Goal: Task Accomplishment & Management: Manage account settings

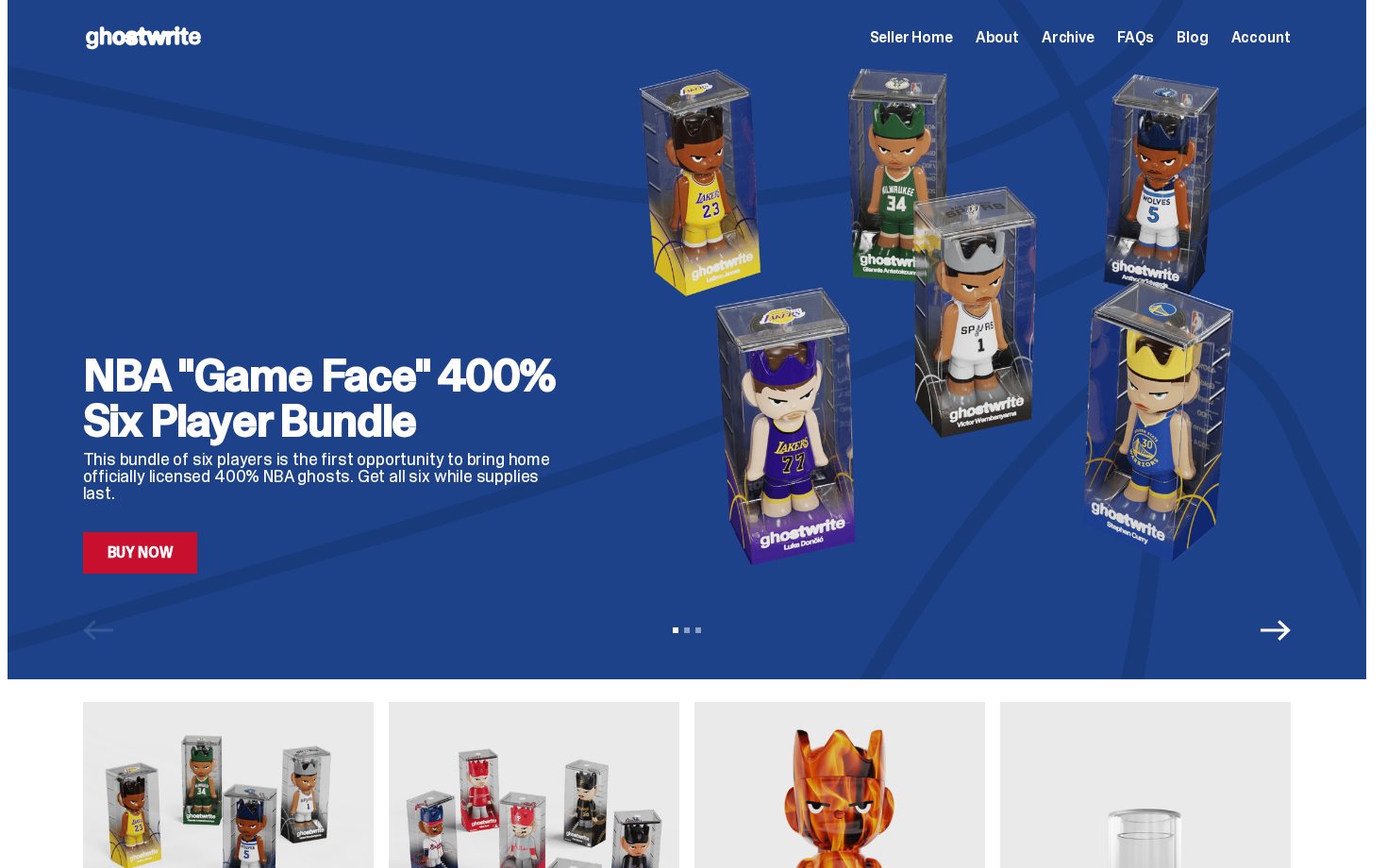
click at [941, 38] on span "Seller Home" at bounding box center [910, 37] width 83 height 15
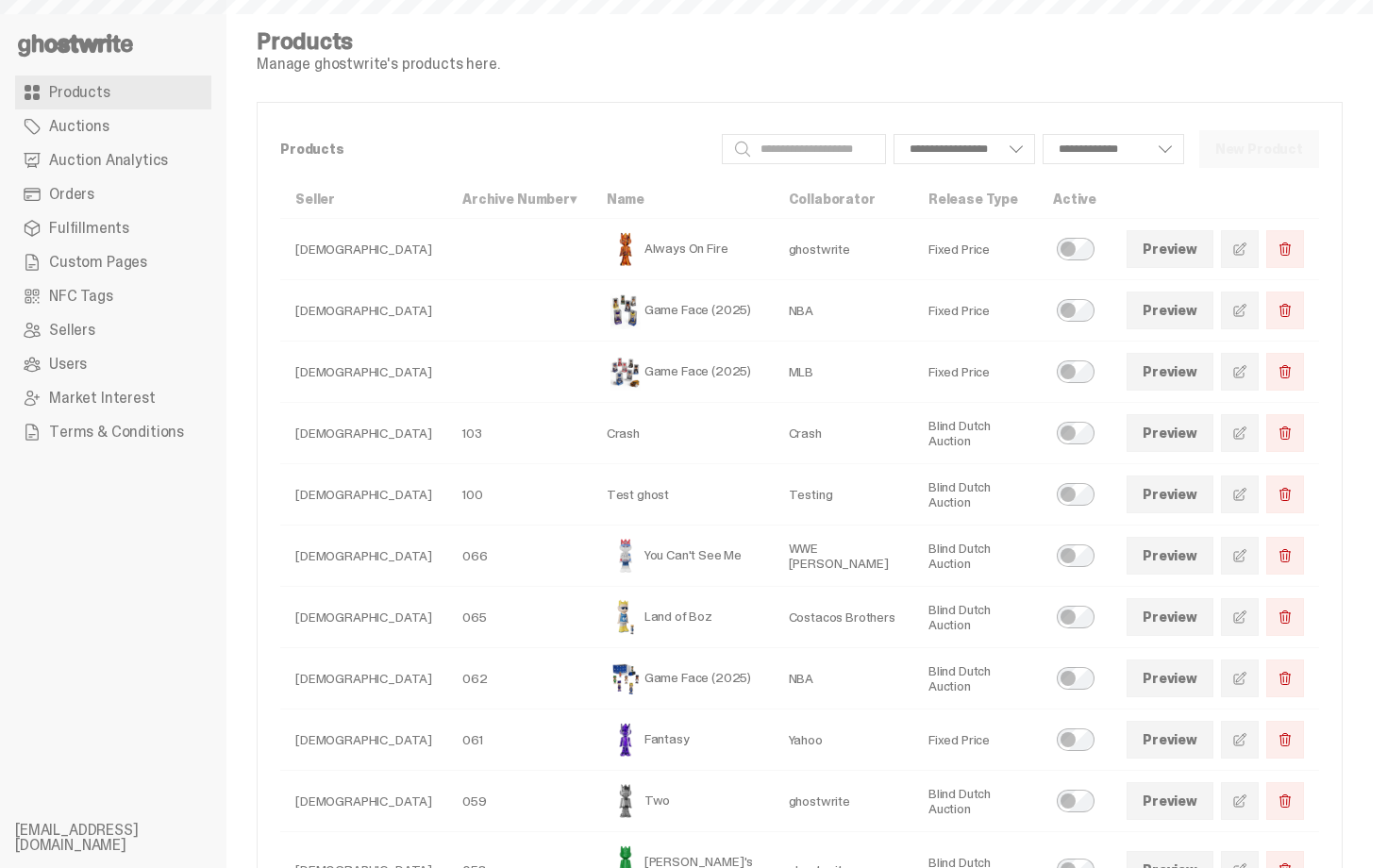
select select
click at [146, 195] on link "Orders" at bounding box center [113, 194] width 196 height 34
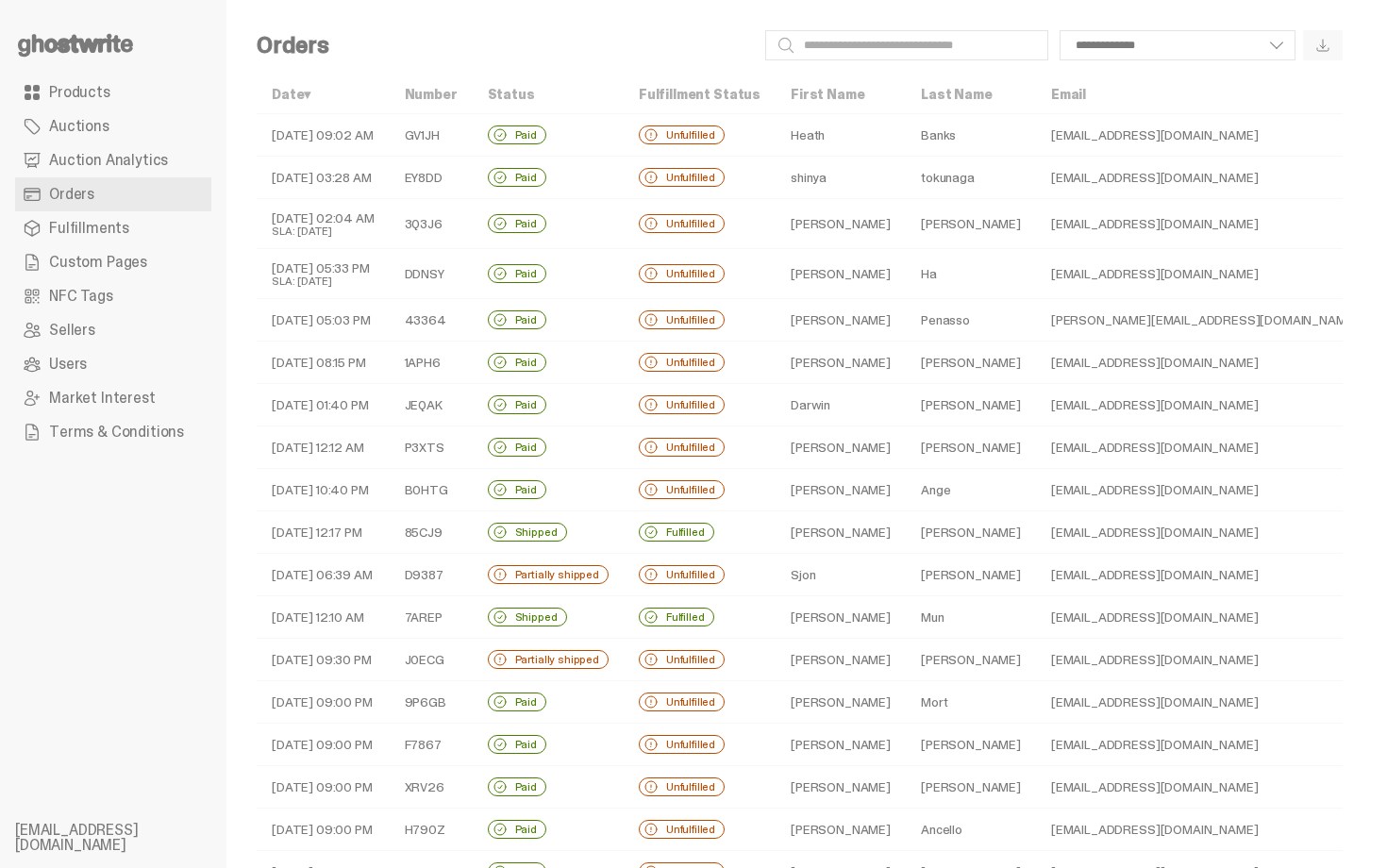
click at [723, 134] on div "Unfulfilled" at bounding box center [682, 135] width 86 height 19
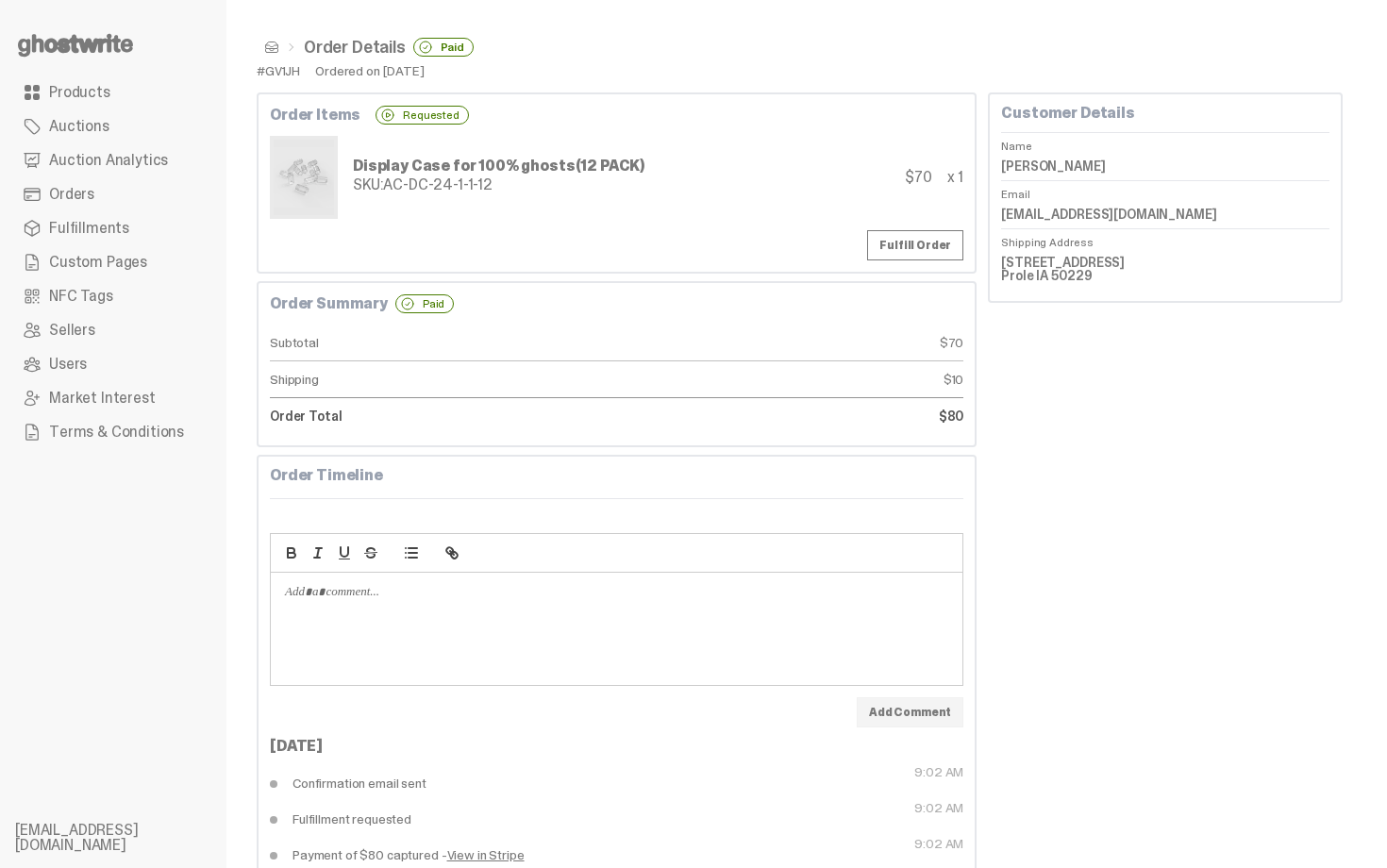
click at [275, 51] on span at bounding box center [271, 47] width 15 height 15
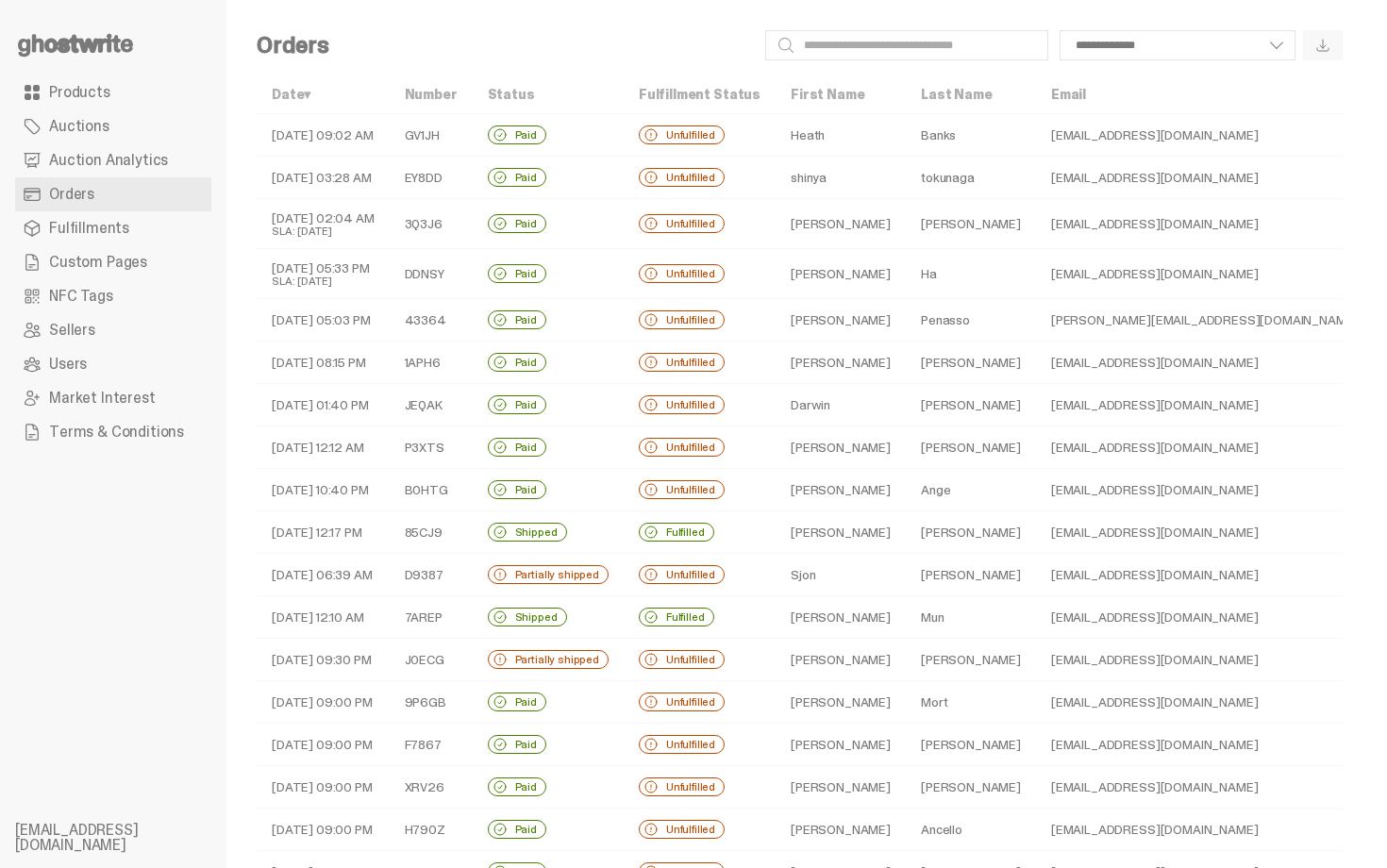
click at [694, 165] on td "Unfulfilled" at bounding box center [699, 177] width 152 height 43
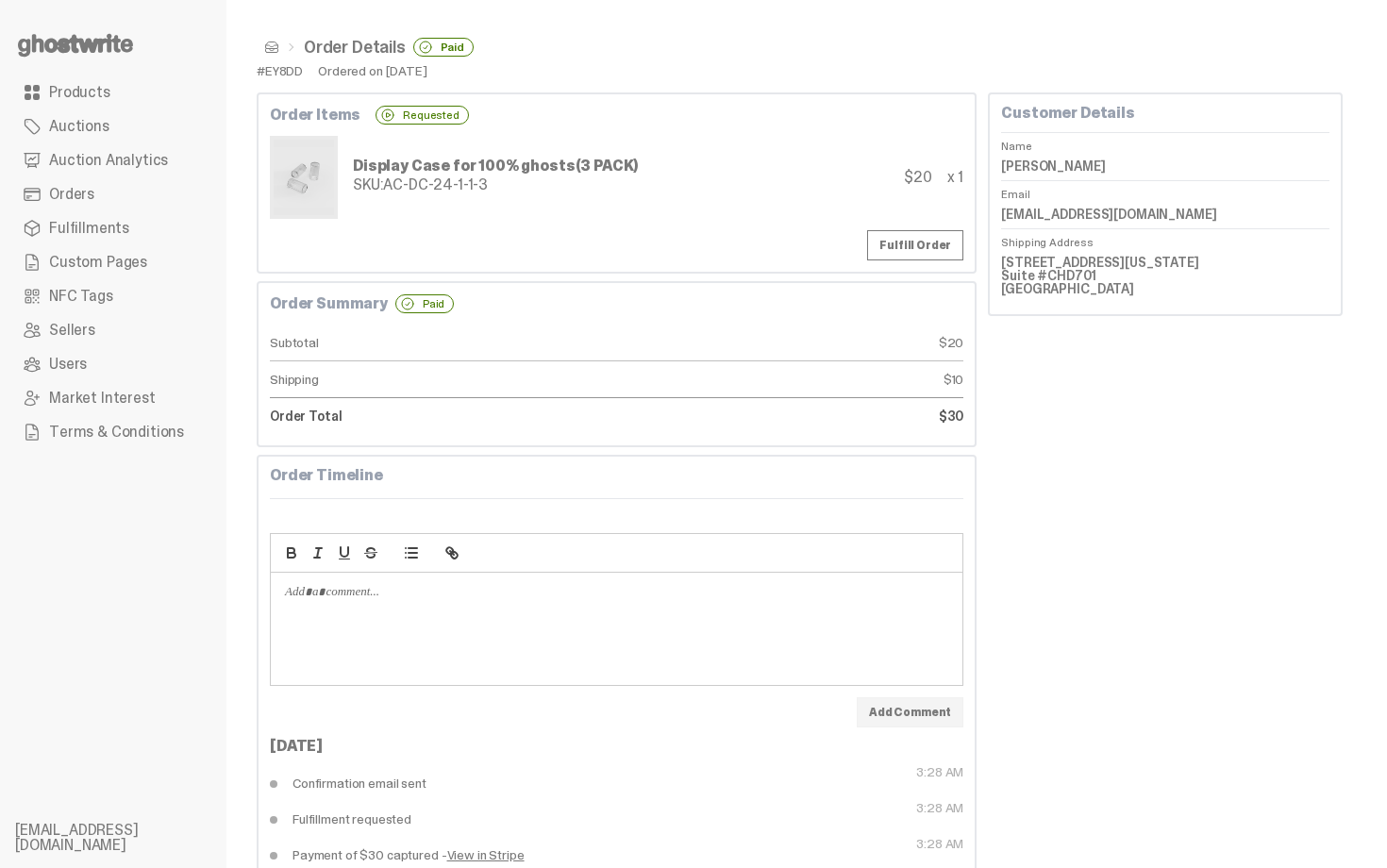
click at [273, 45] on span at bounding box center [271, 47] width 15 height 15
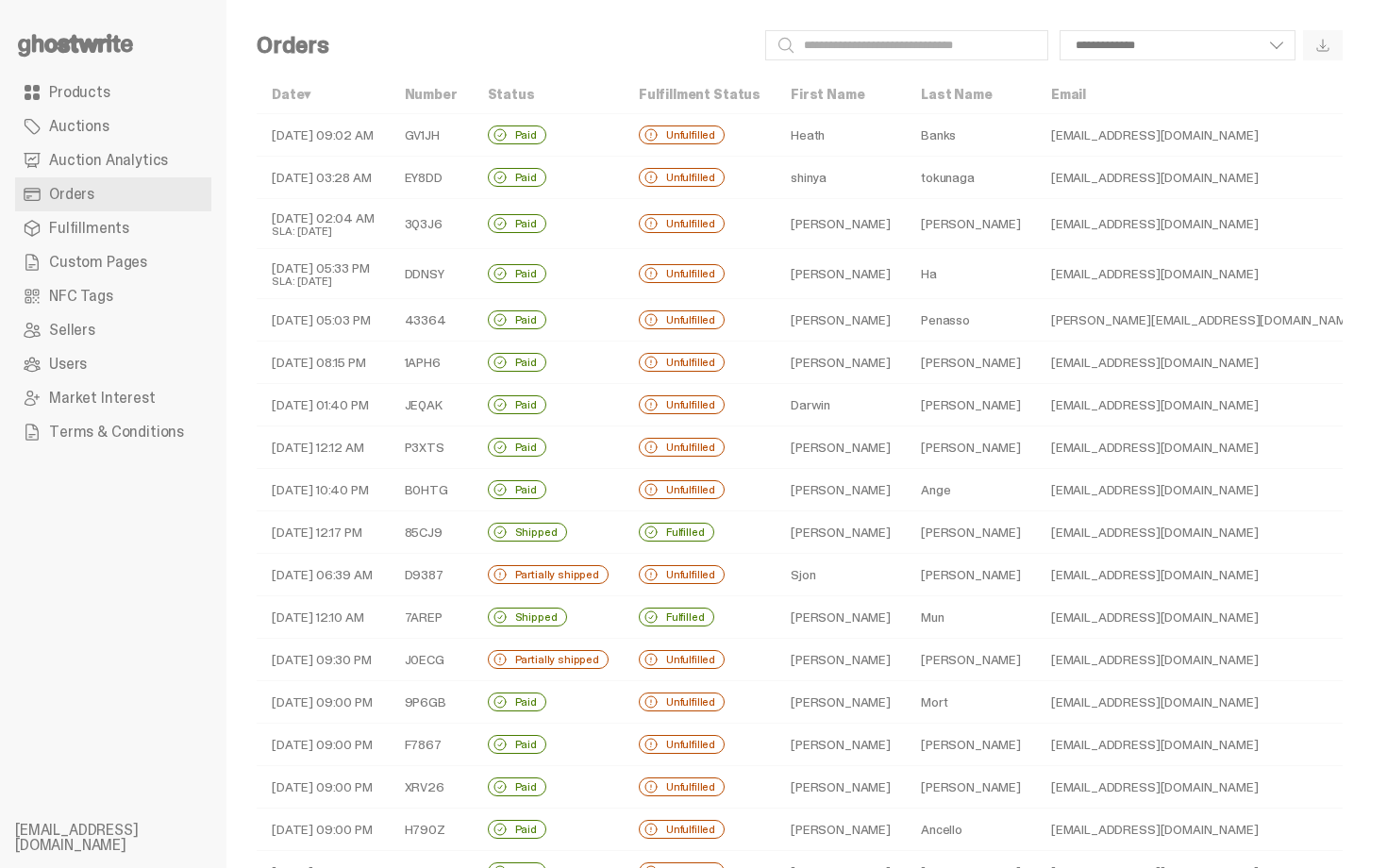
click at [911, 219] on td "[PERSON_NAME]" at bounding box center [970, 224] width 131 height 50
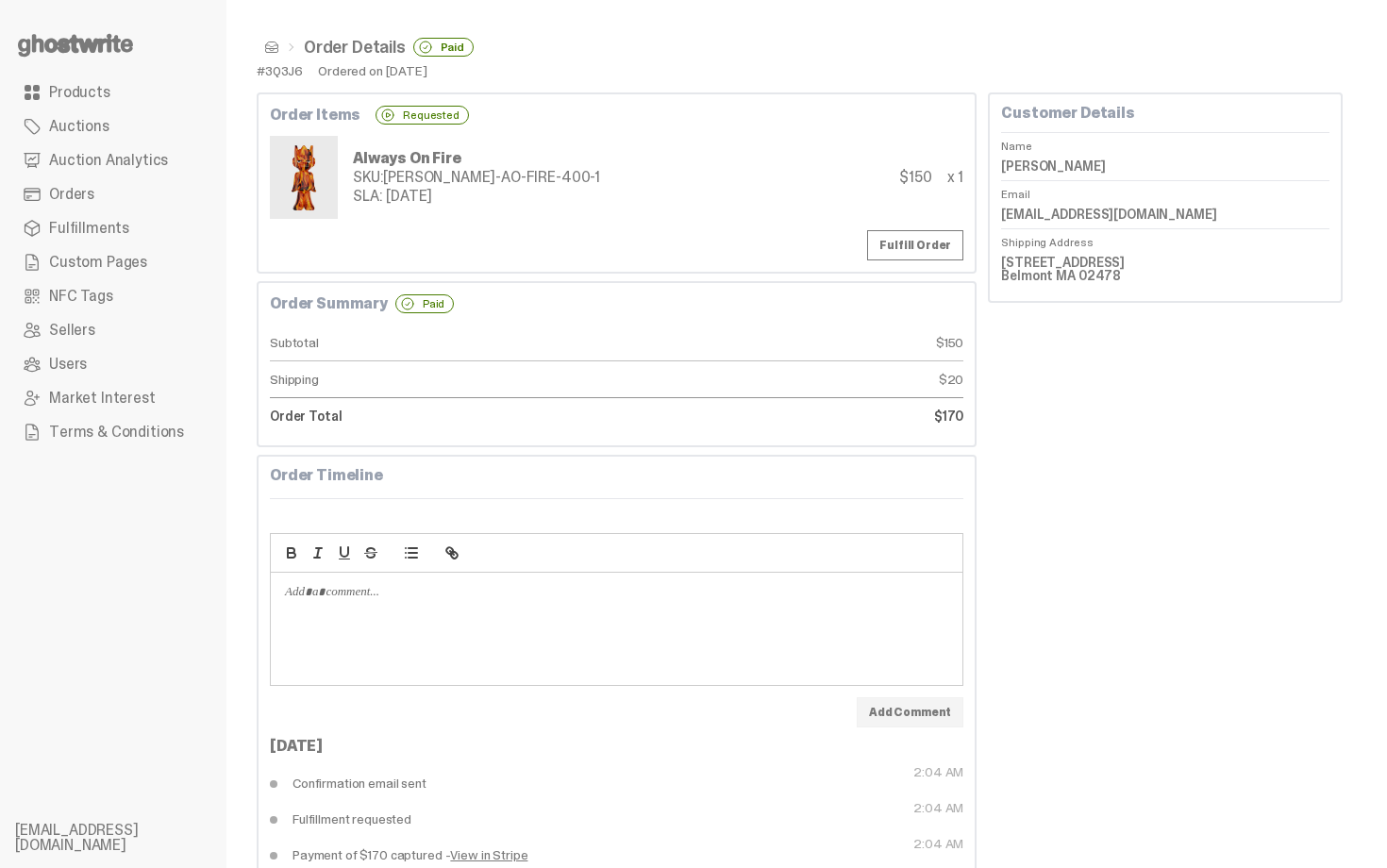
click at [272, 53] on span at bounding box center [271, 47] width 15 height 15
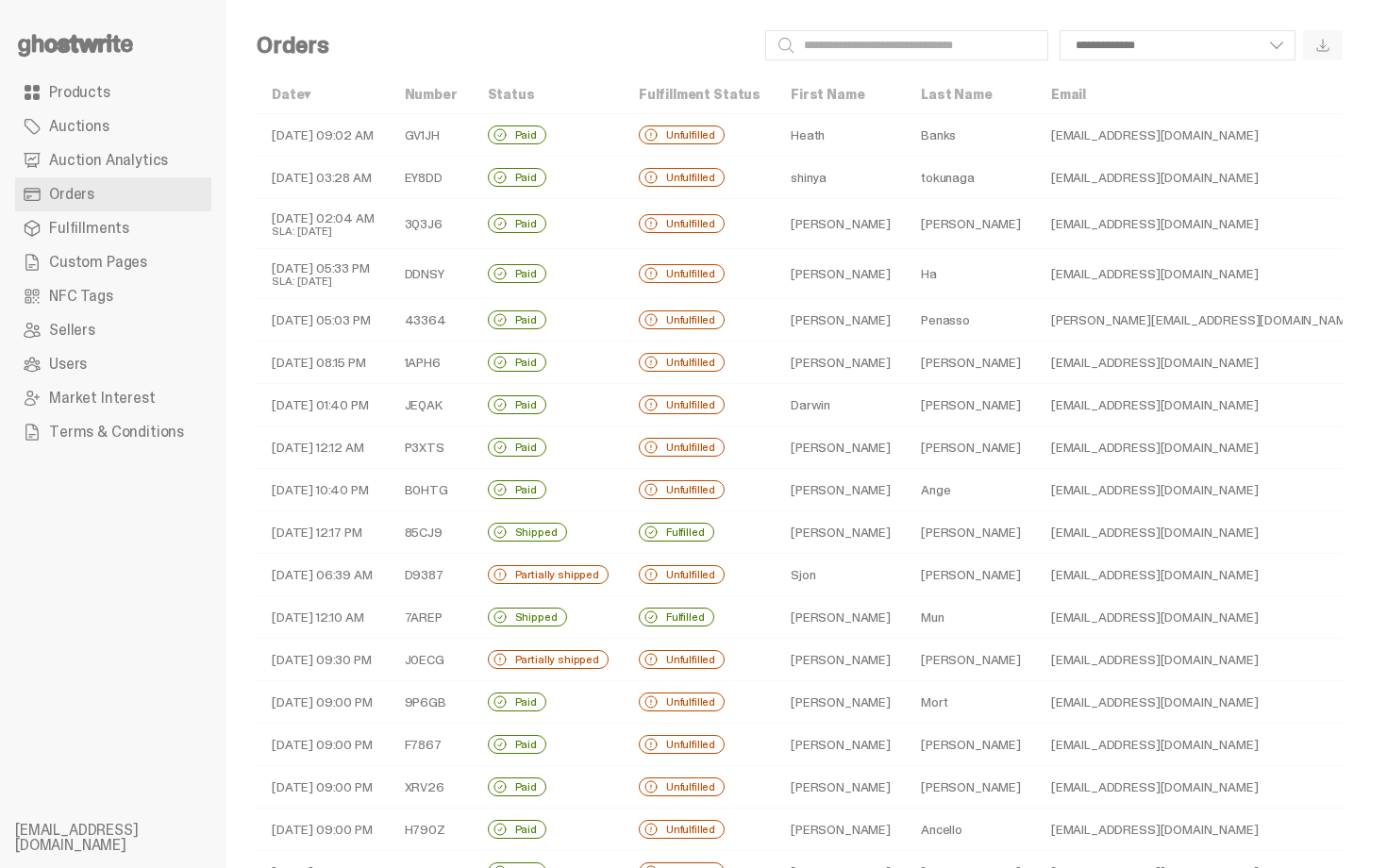
click at [927, 173] on td "tokunaga" at bounding box center [970, 177] width 131 height 43
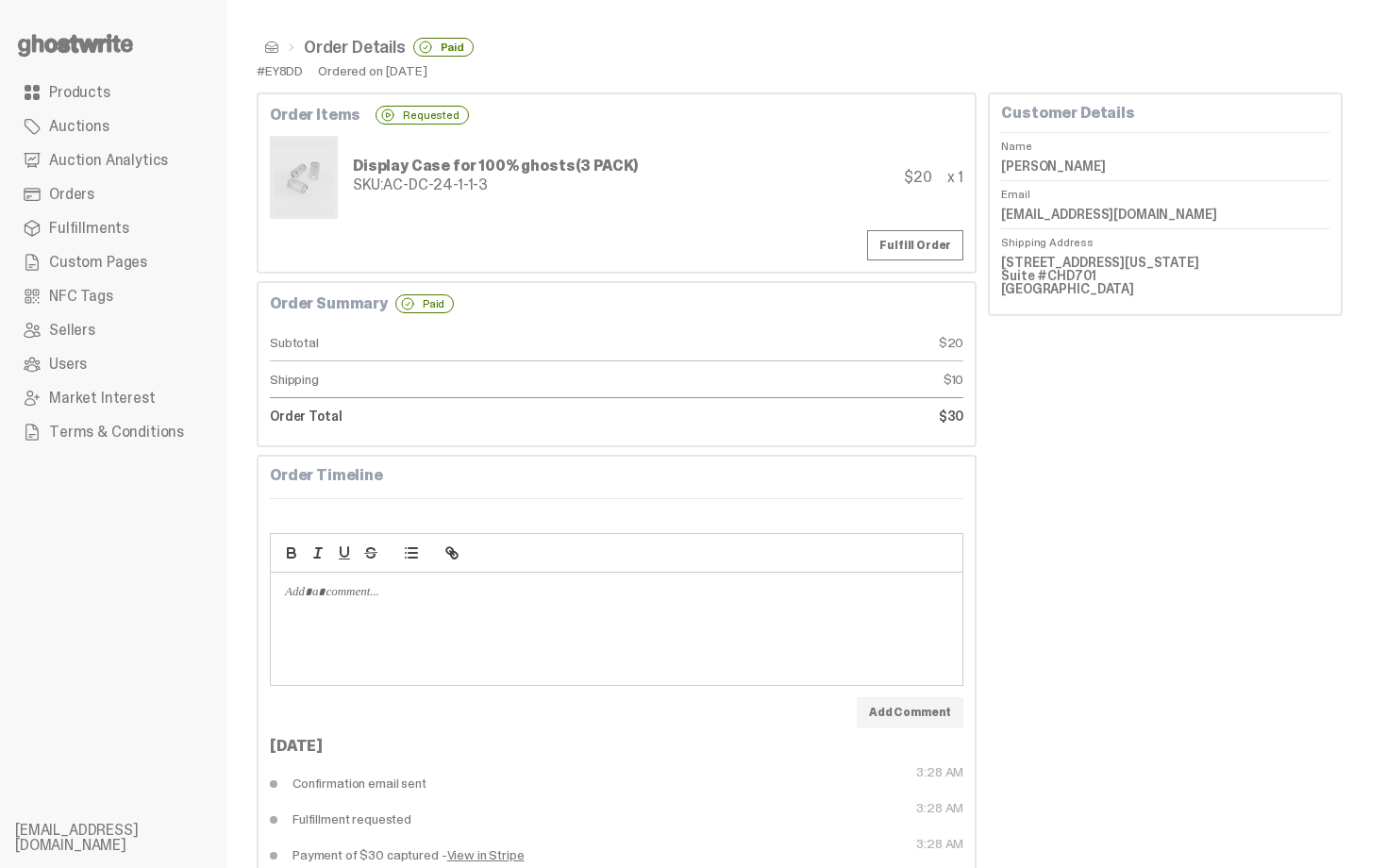
click at [267, 42] on span at bounding box center [271, 47] width 15 height 15
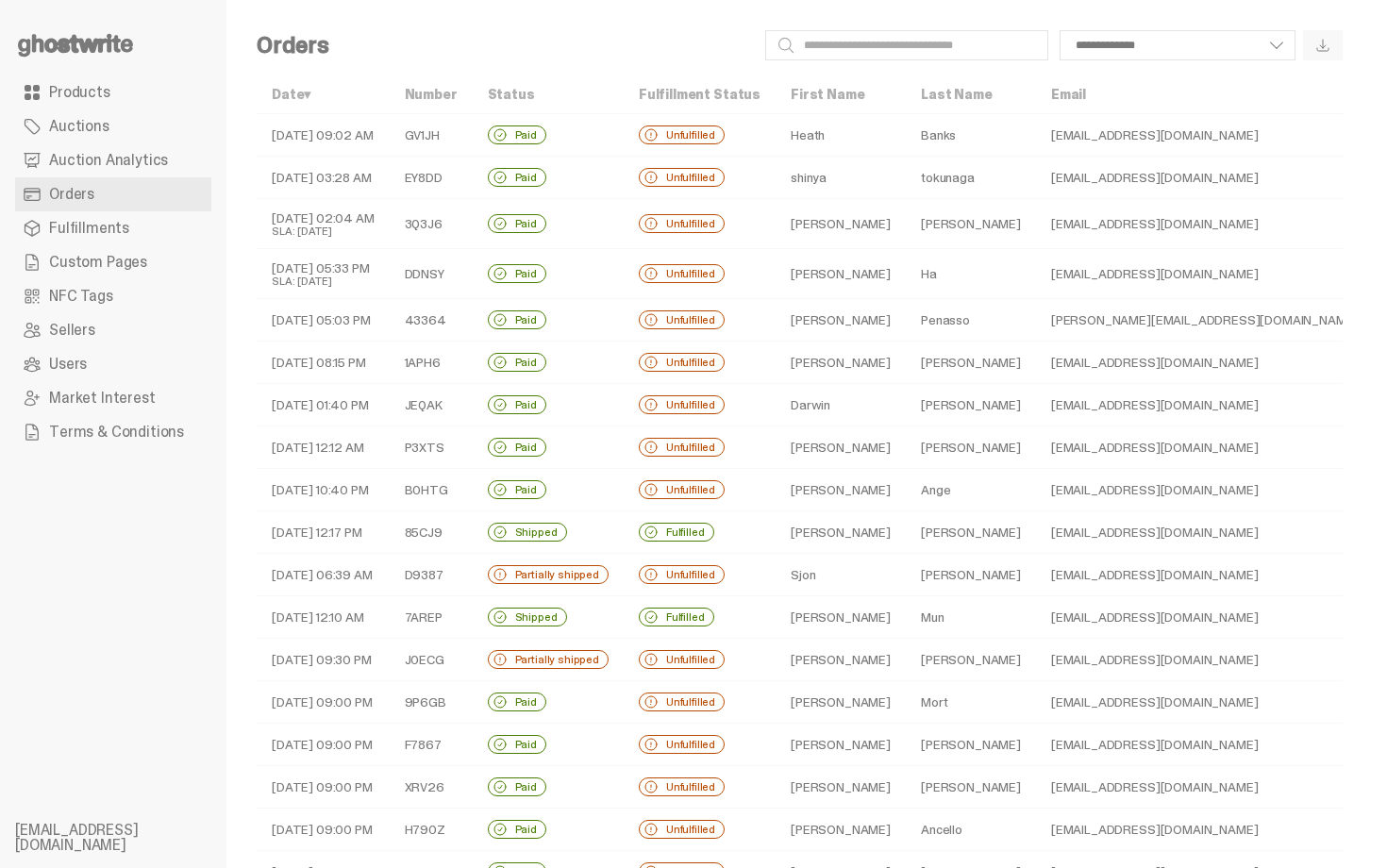
click at [905, 584] on td "Dawson" at bounding box center [970, 574] width 131 height 43
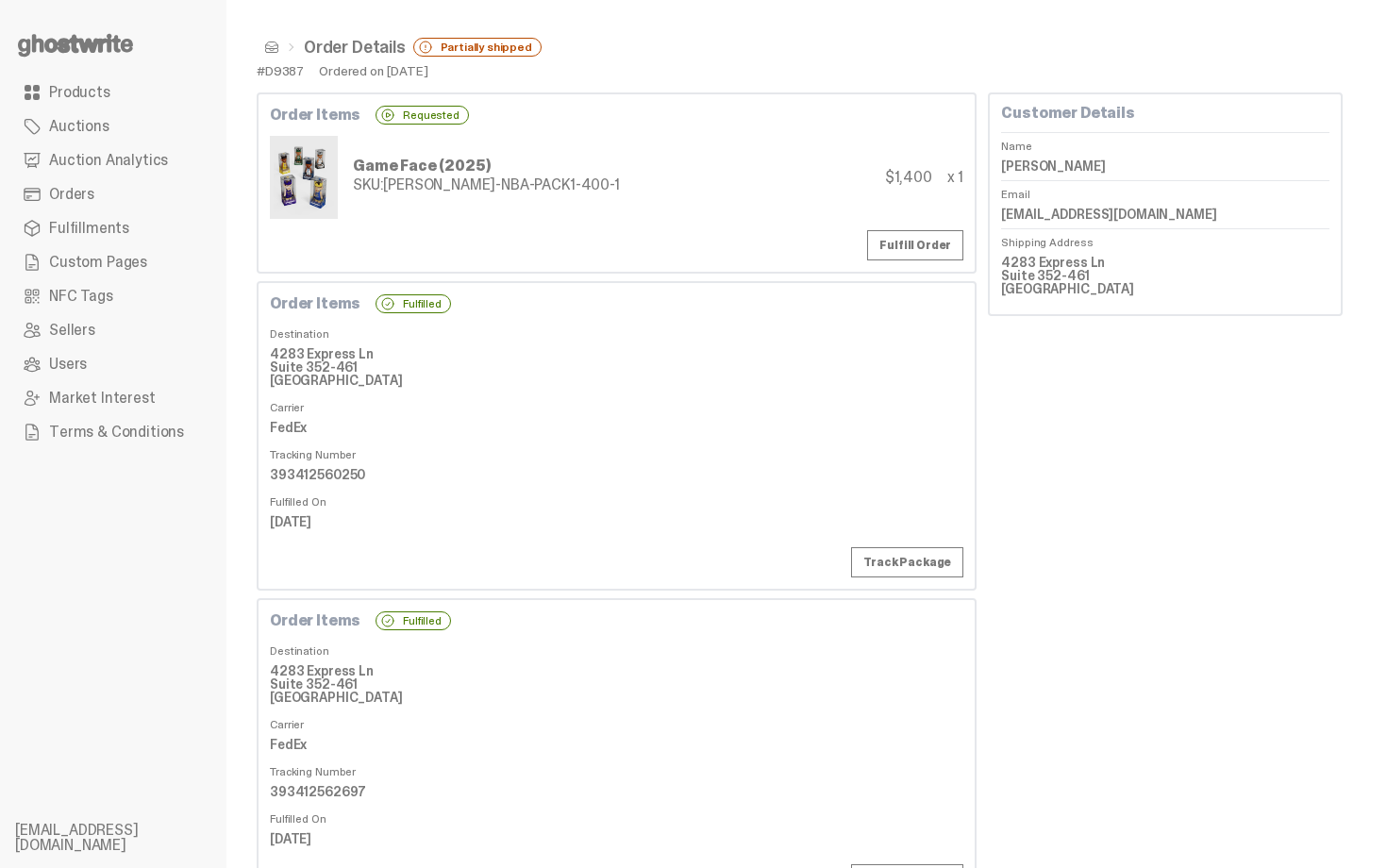
click at [312, 479] on dd "393412560250" at bounding box center [617, 474] width 694 height 28
copy dd "393412560250"
click at [922, 252] on link "Fulfill Order" at bounding box center [915, 245] width 97 height 30
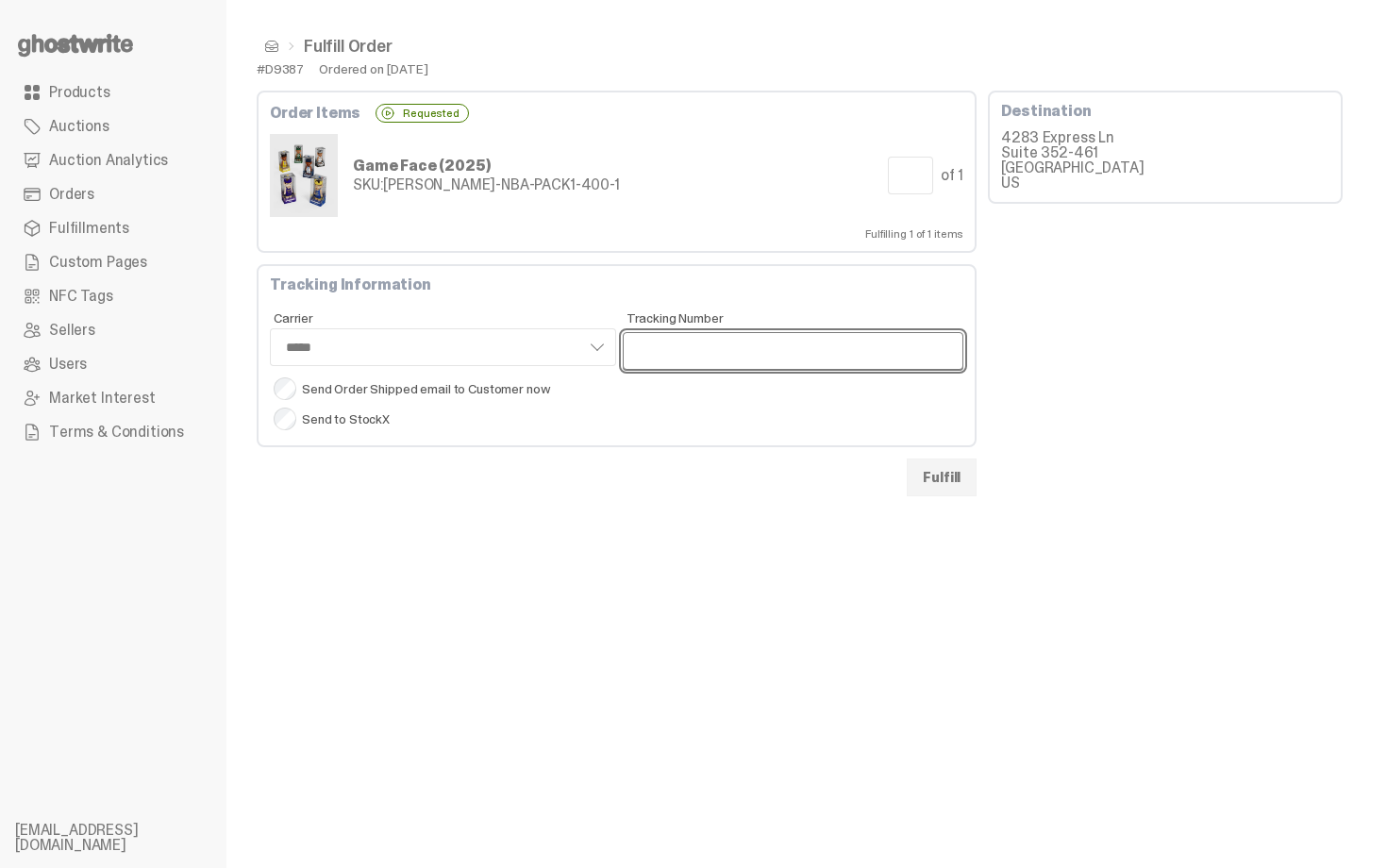
click at [710, 346] on input "Tracking Number" at bounding box center [794, 351] width 342 height 38
paste input "**********"
type input "**********"
select select "*****"
click at [641, 350] on input "**********" at bounding box center [794, 351] width 342 height 38
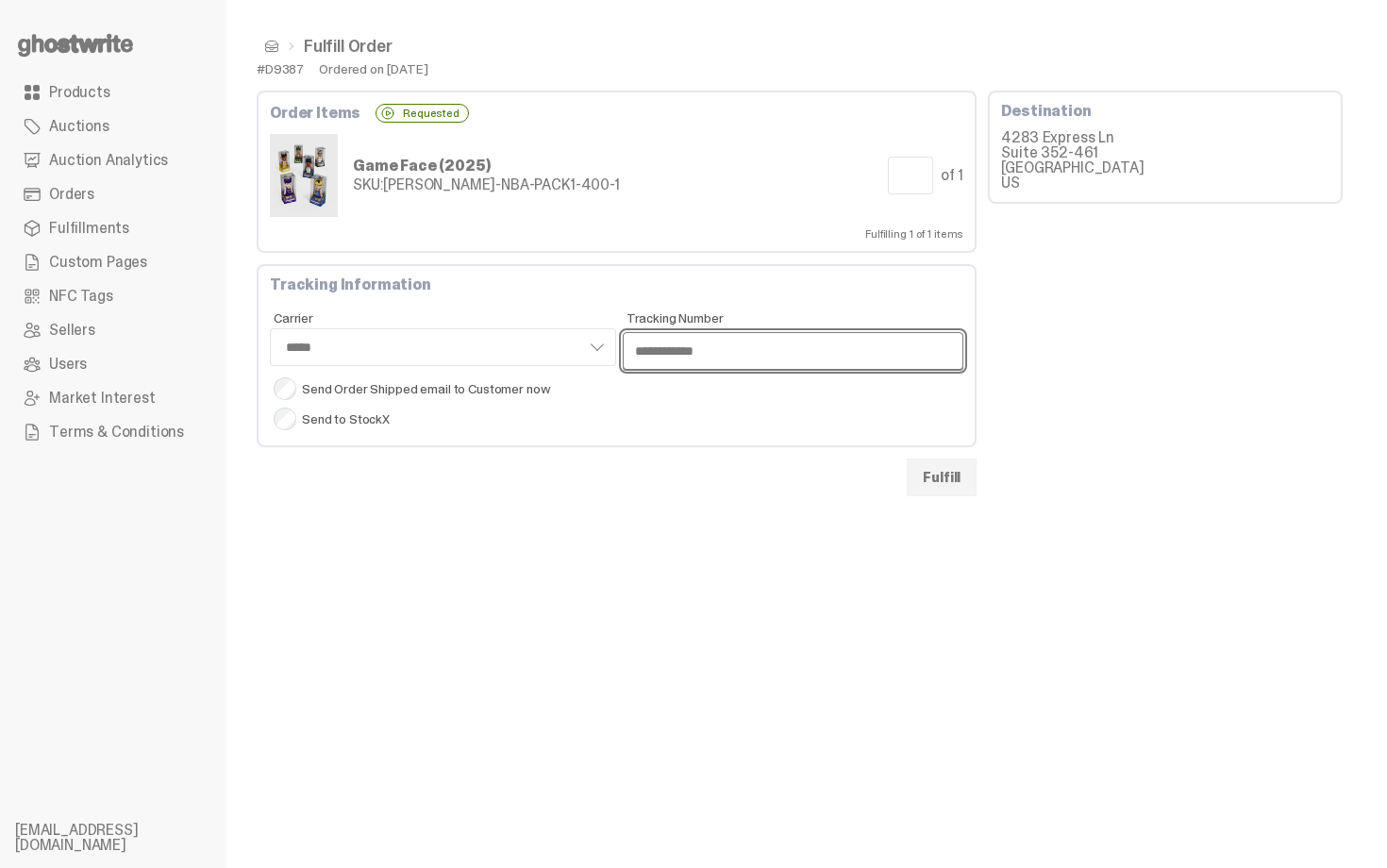
type input "**********"
click at [964, 481] on button "Fulfill" at bounding box center [941, 477] width 70 height 38
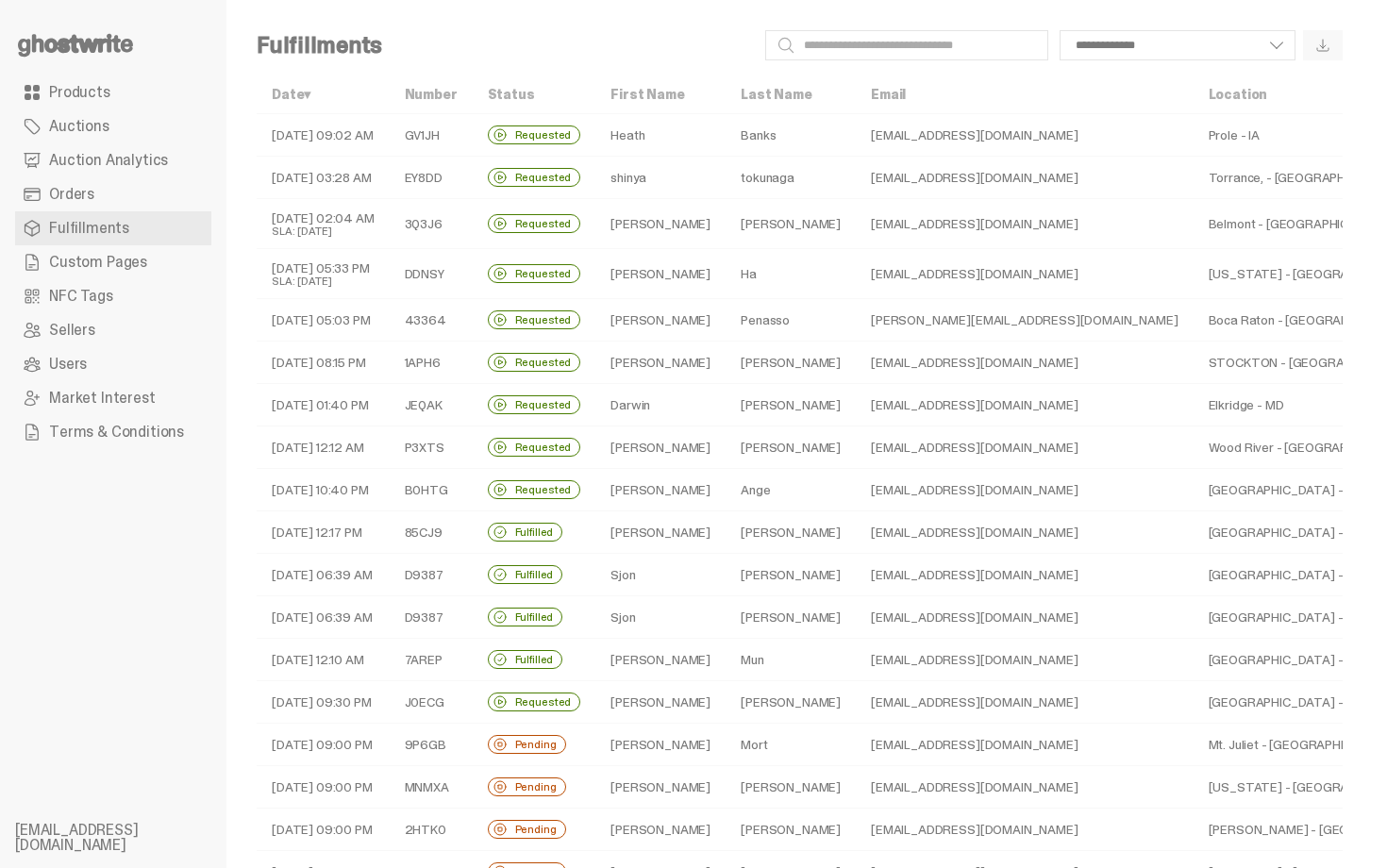
click at [759, 618] on td "Dawson" at bounding box center [791, 617] width 131 height 43
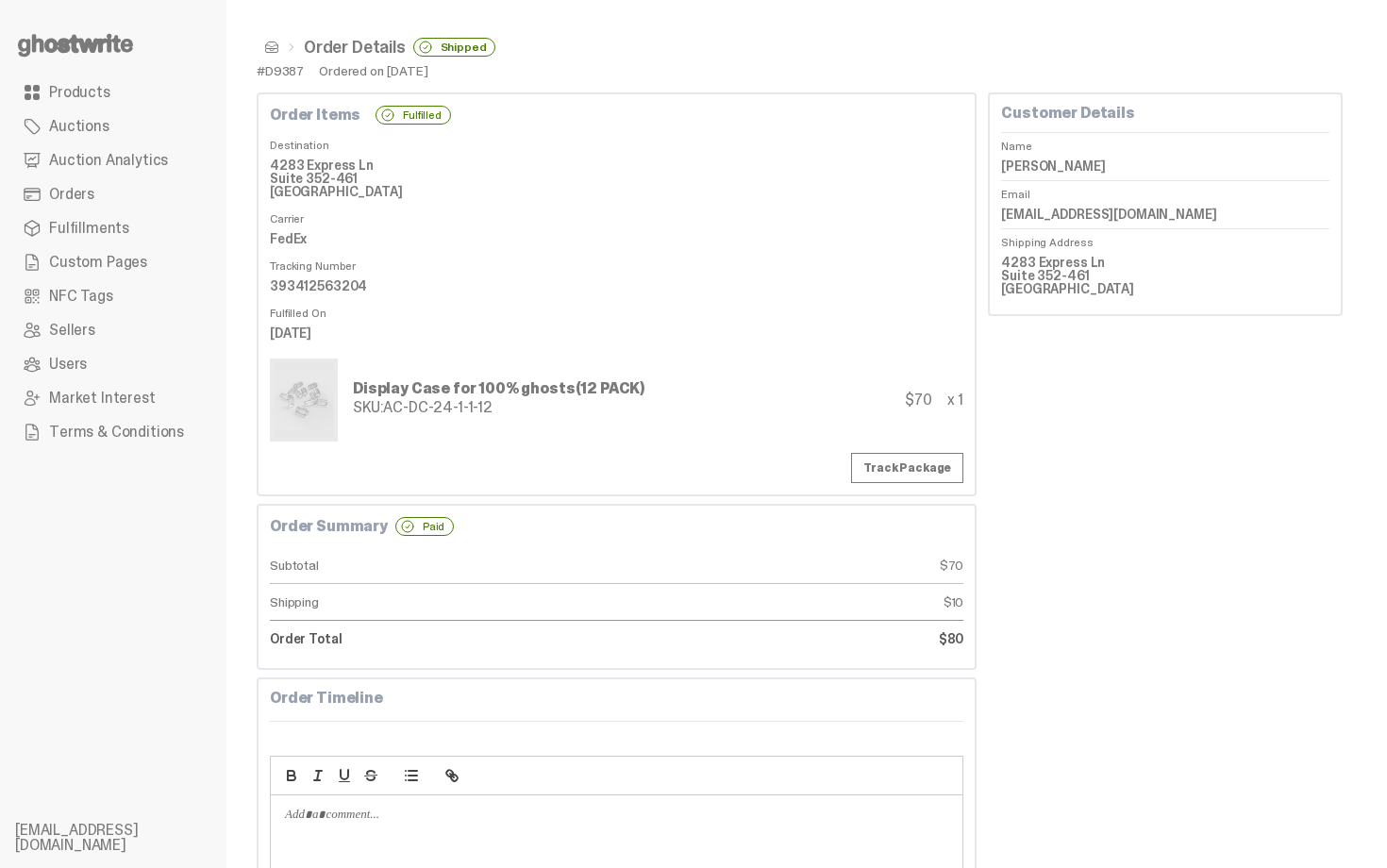
click at [270, 43] on span at bounding box center [271, 47] width 15 height 15
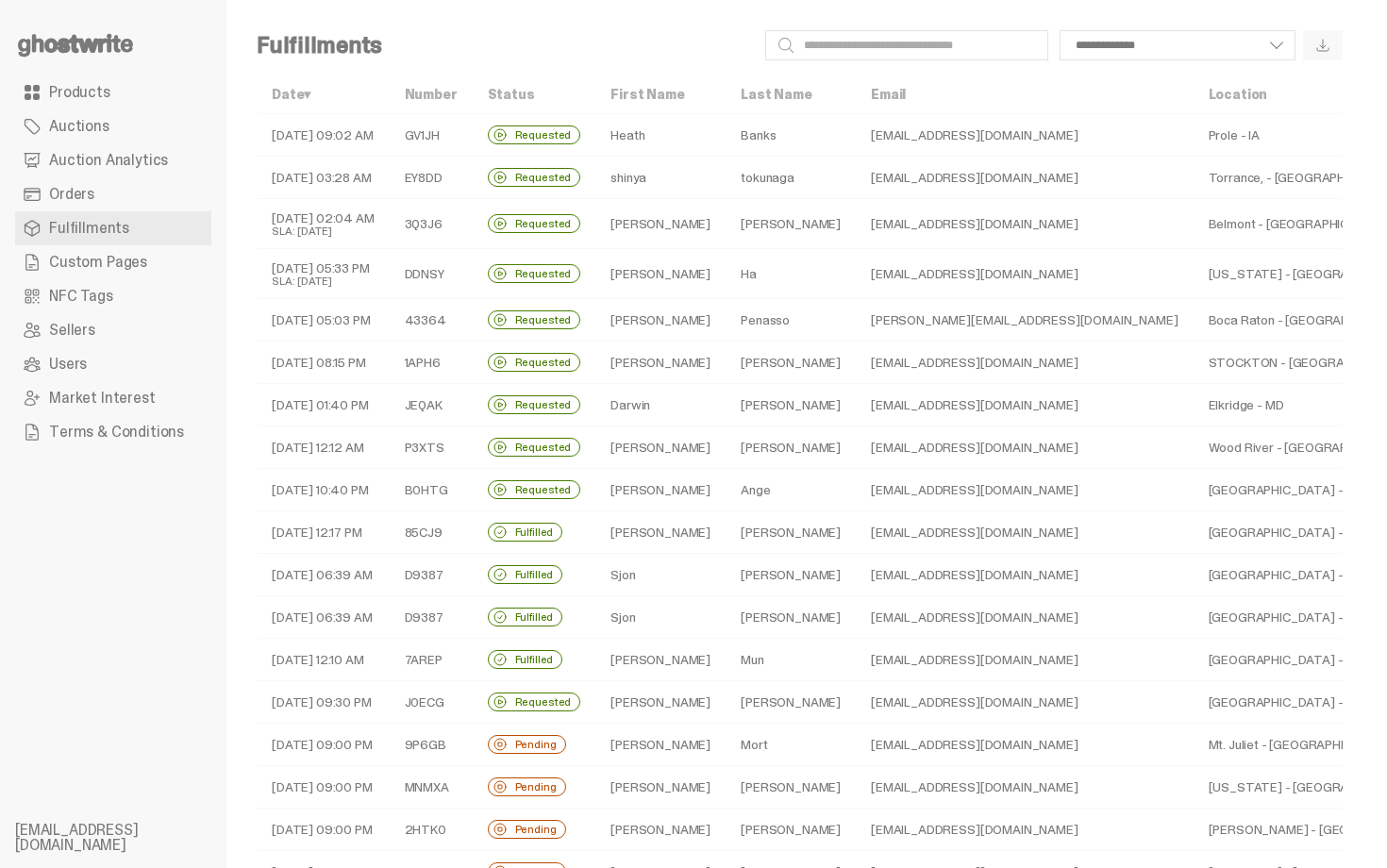
click at [652, 269] on td "Bryan" at bounding box center [660, 274] width 131 height 50
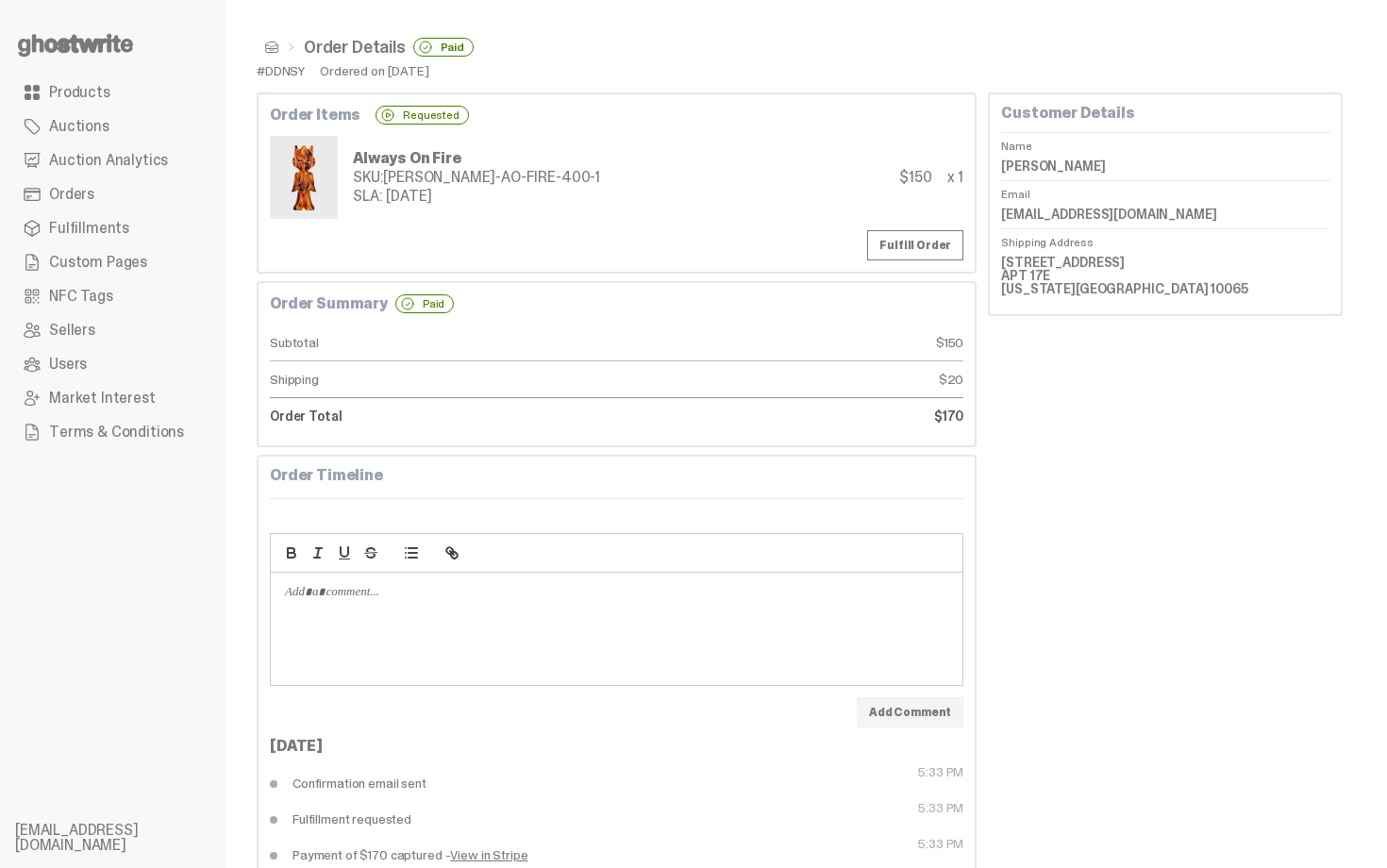
click at [279, 42] on li "Order Details Paid" at bounding box center [376, 47] width 194 height 19
click at [273, 43] on span at bounding box center [271, 47] width 15 height 15
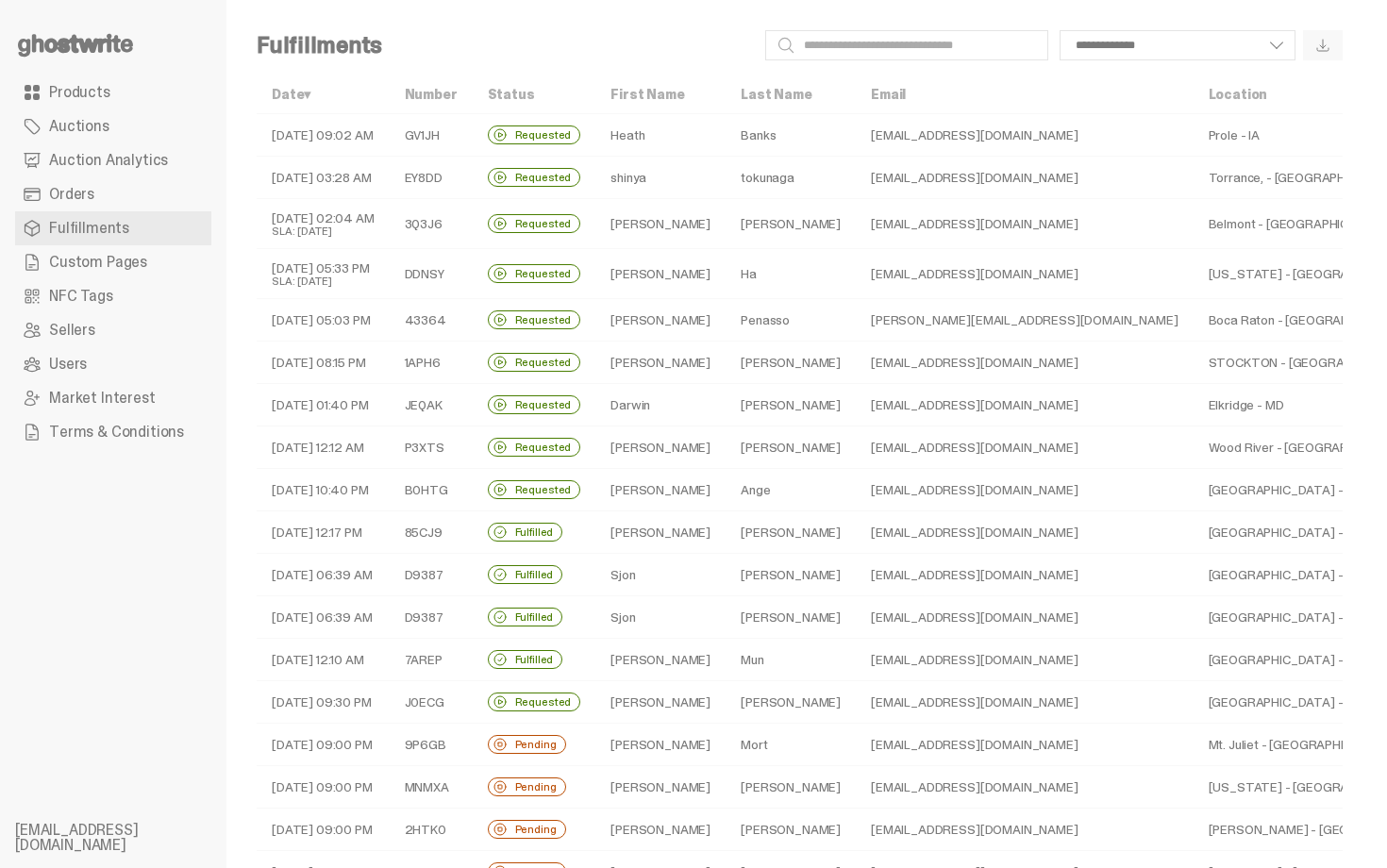
click at [726, 325] on td "Penasso" at bounding box center [791, 320] width 131 height 43
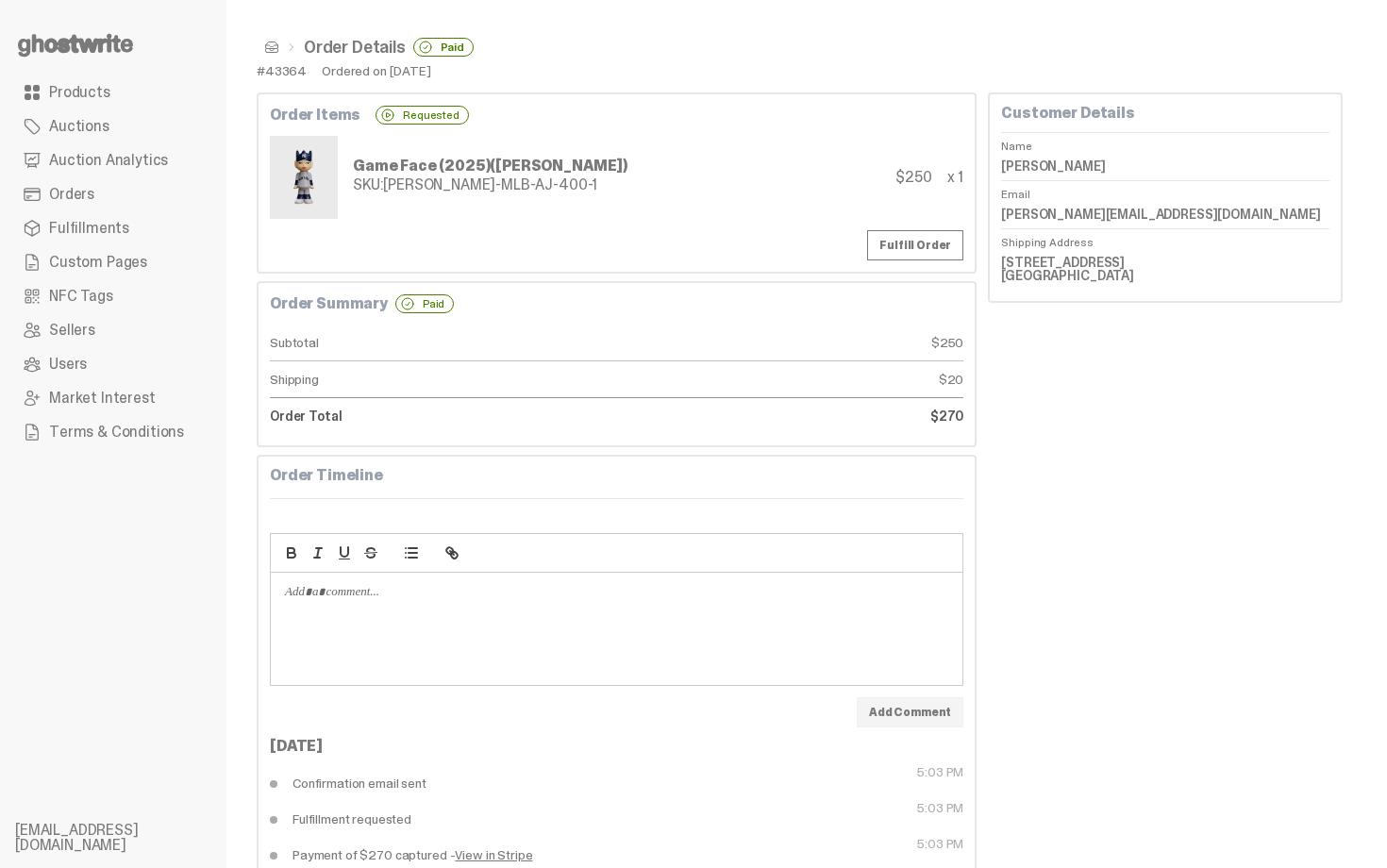
click at [275, 45] on span at bounding box center [271, 47] width 15 height 15
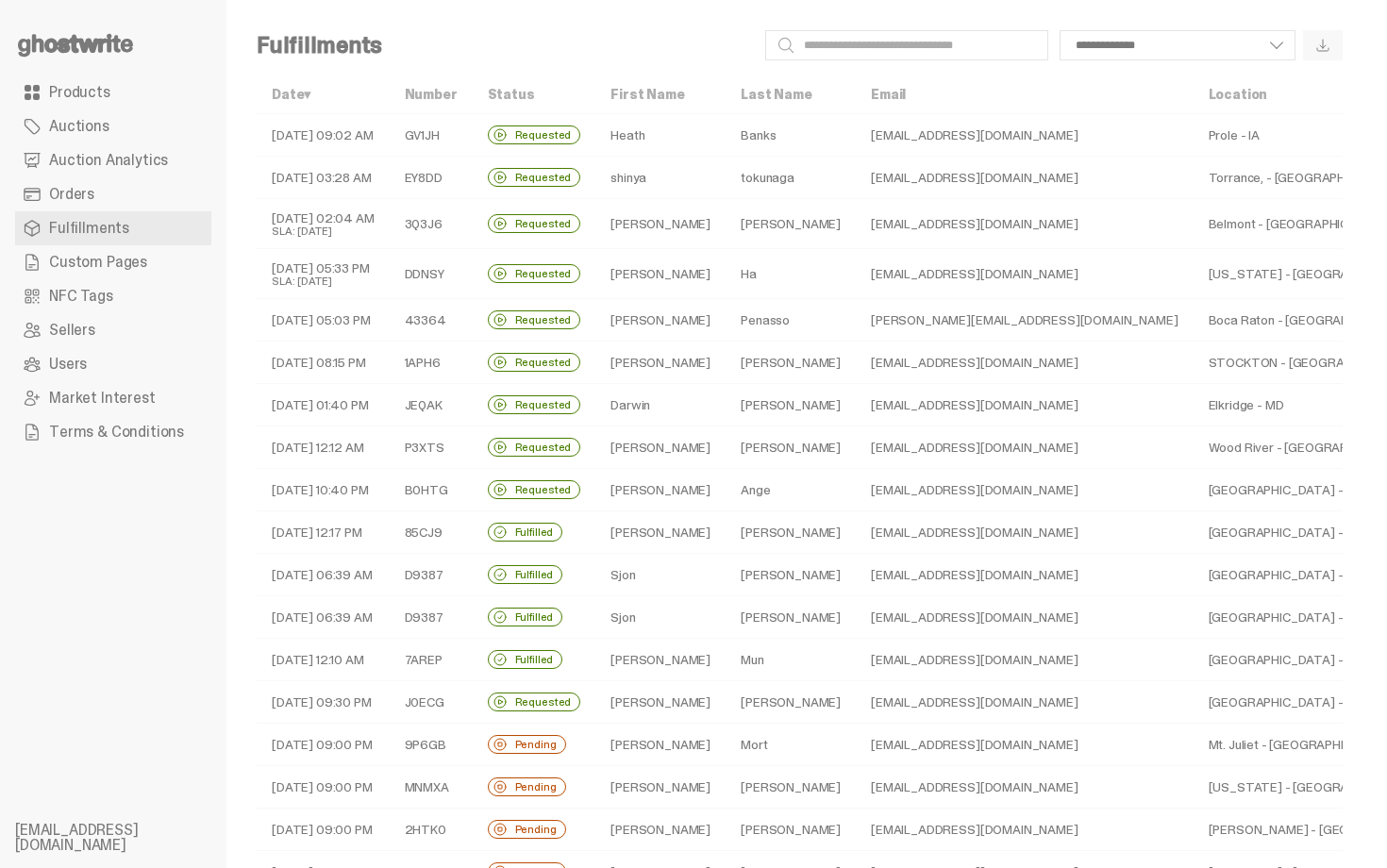
click at [123, 90] on link "Products" at bounding box center [113, 93] width 196 height 34
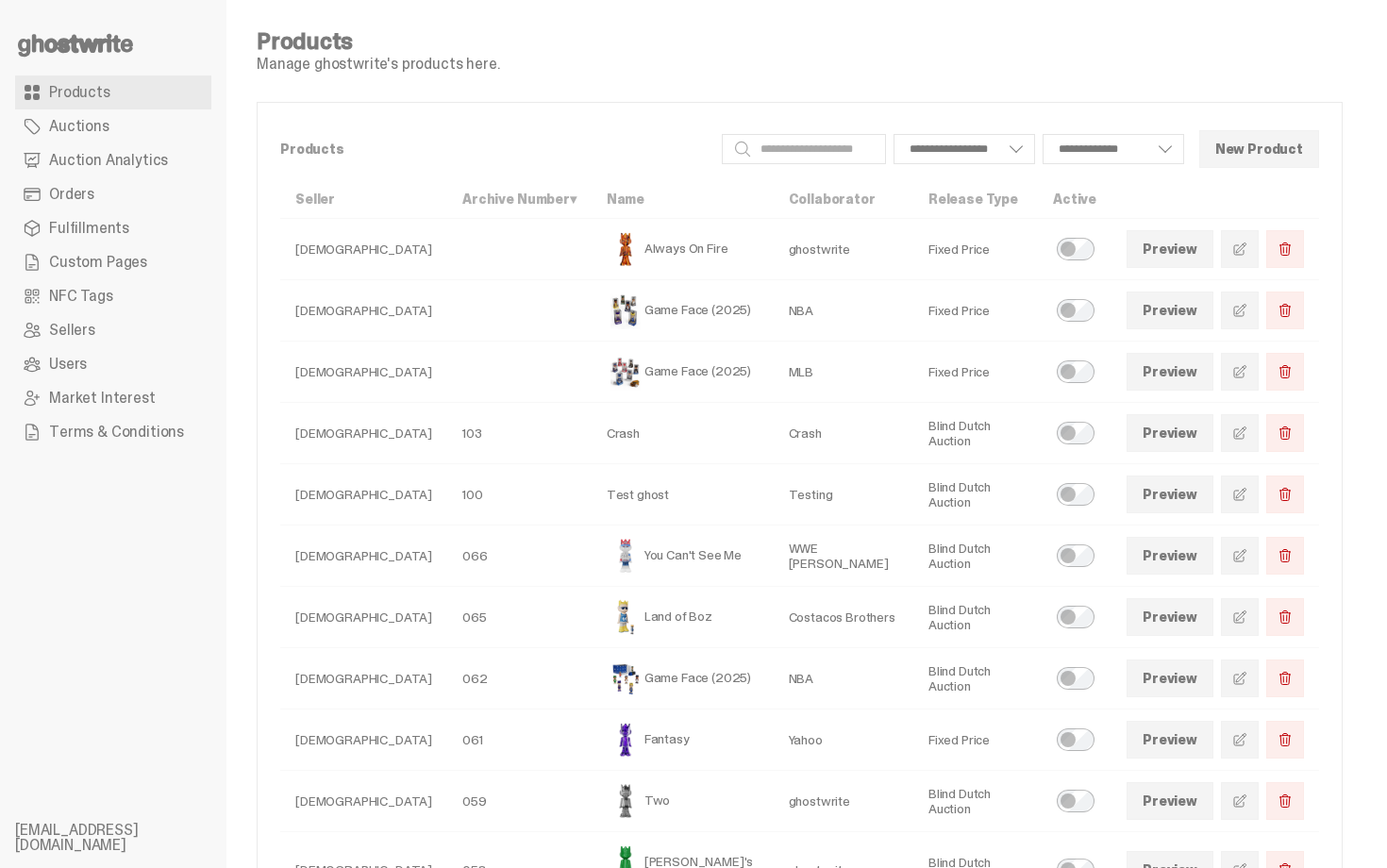
click at [147, 132] on link "Auctions" at bounding box center [113, 127] width 196 height 34
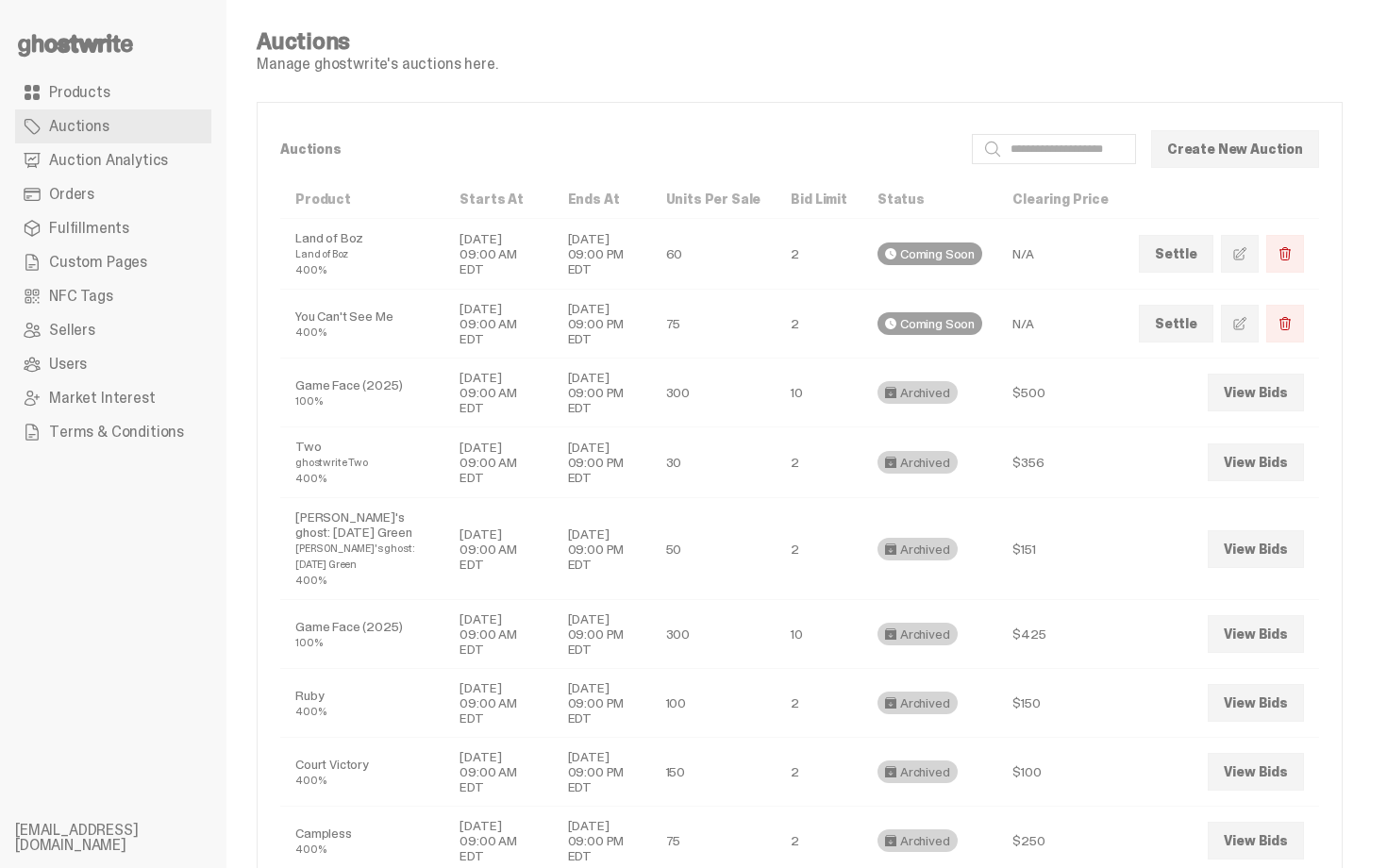
click at [152, 156] on span "Auction Analytics" at bounding box center [108, 159] width 119 height 15
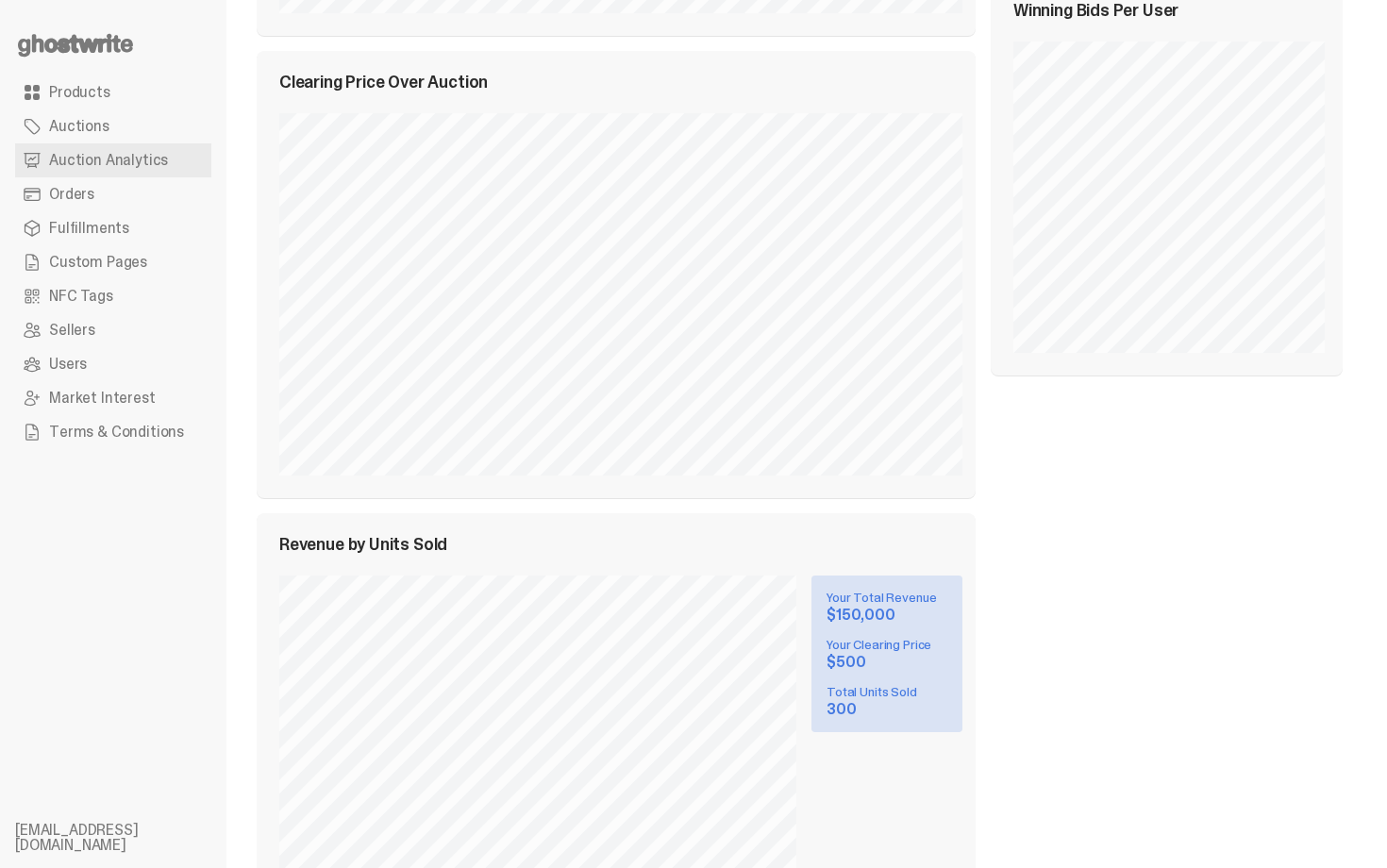
scroll to position [1039, 0]
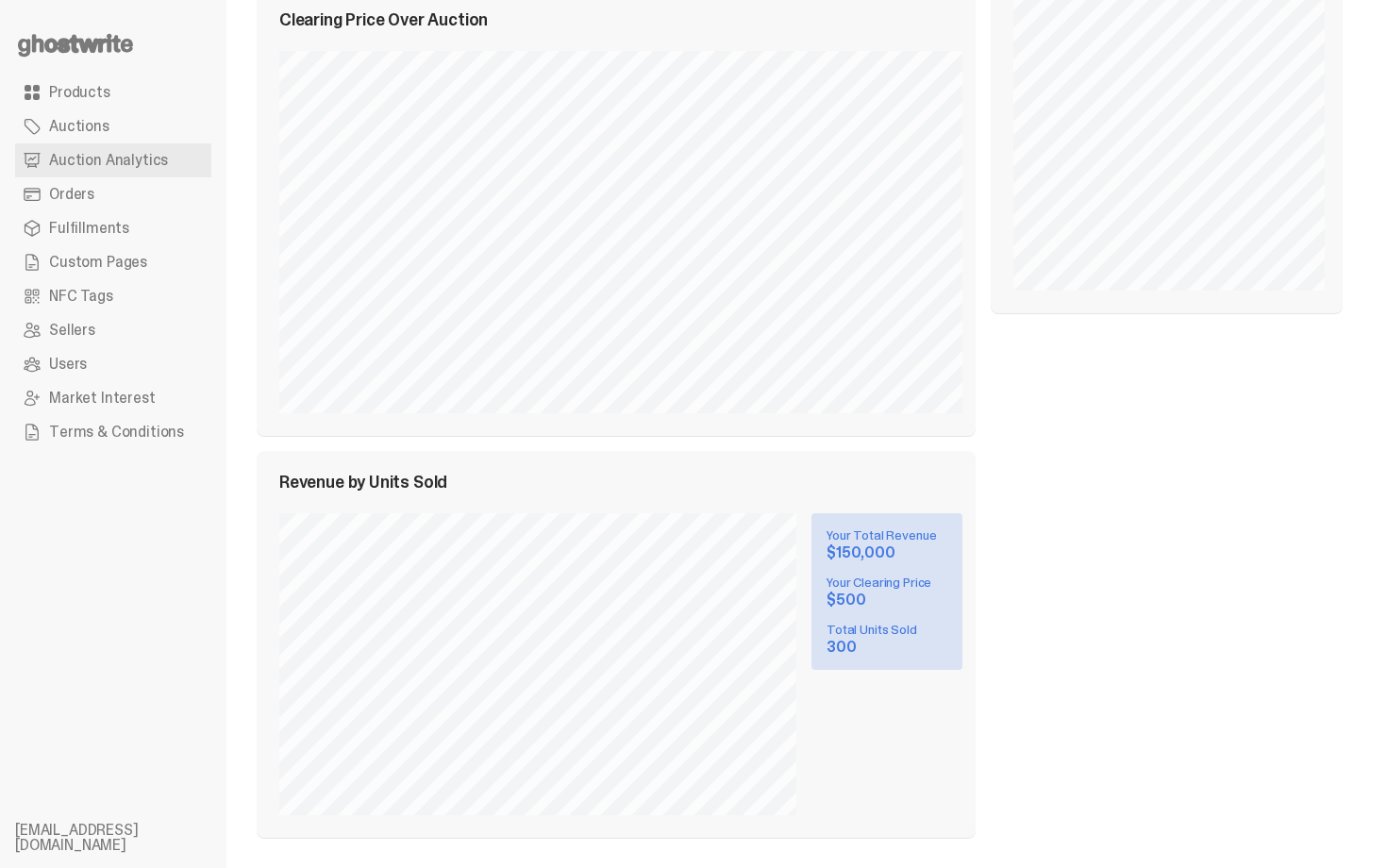
click at [1047, 494] on div "Bids Per User Winning Bids Per User" at bounding box center [1167, 171] width 352 height 1331
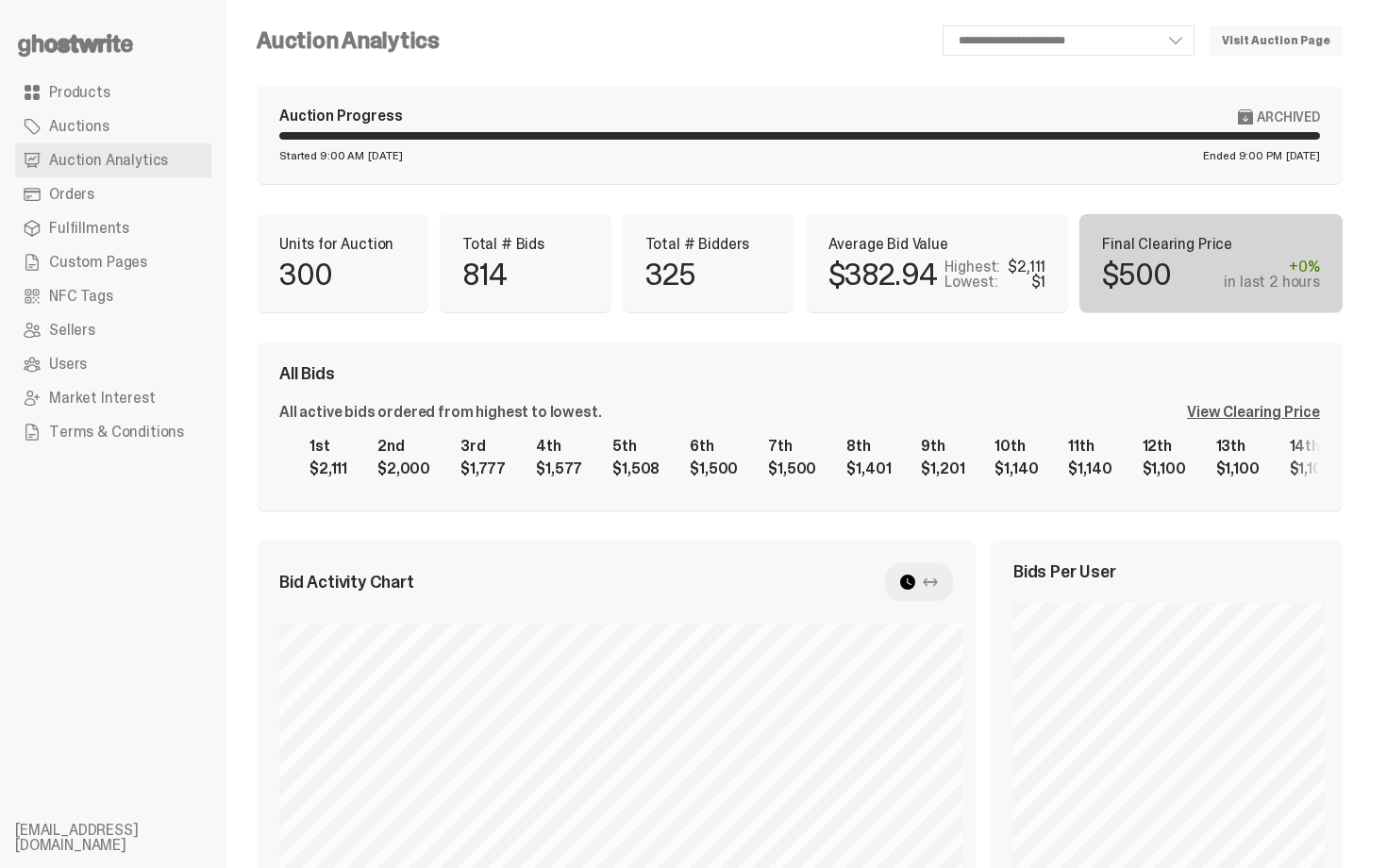
scroll to position [0, 0]
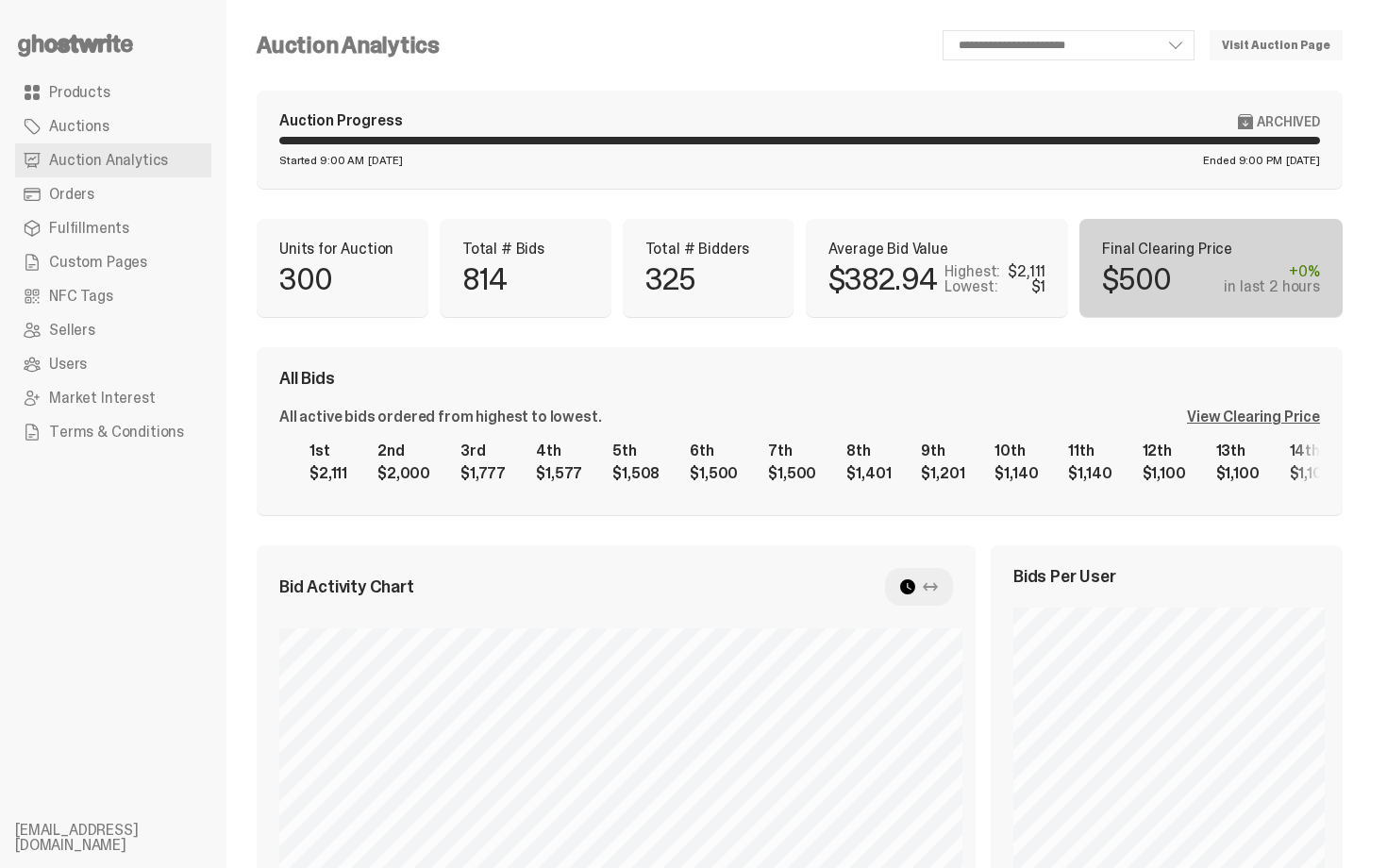
select select "**"
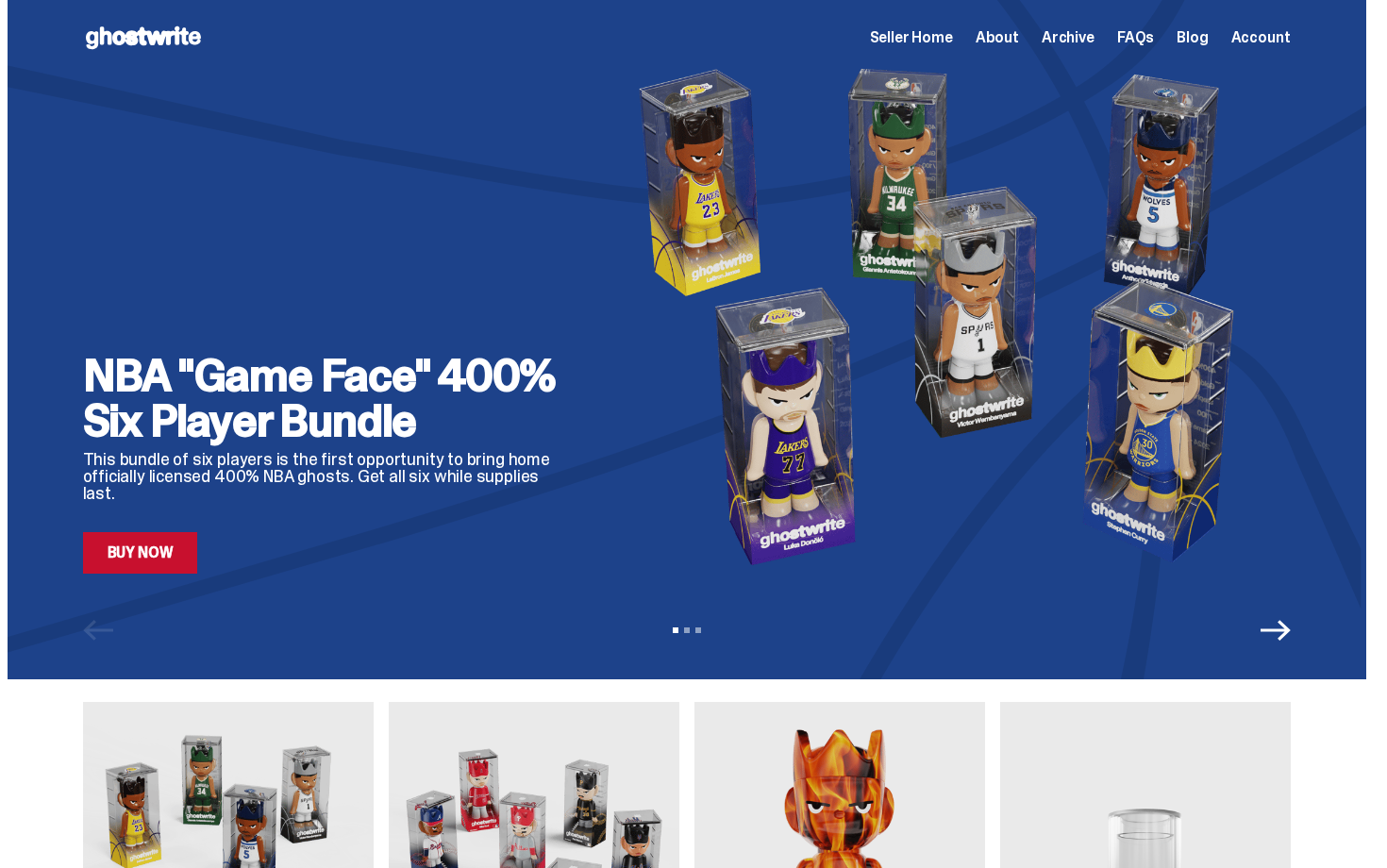
click at [953, 43] on span "Seller Home" at bounding box center [910, 37] width 83 height 15
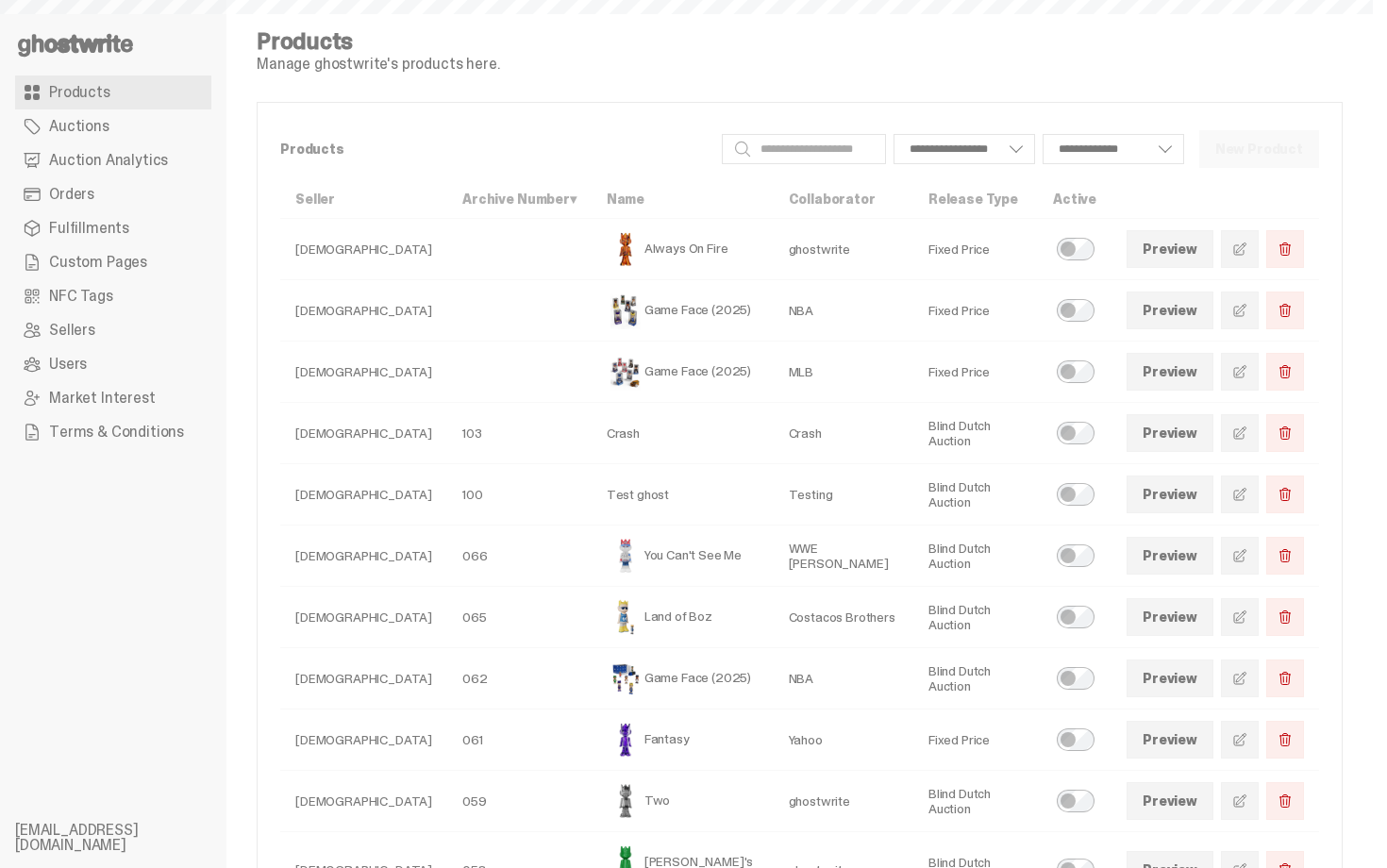
select select
click at [90, 182] on link "Orders" at bounding box center [113, 194] width 196 height 34
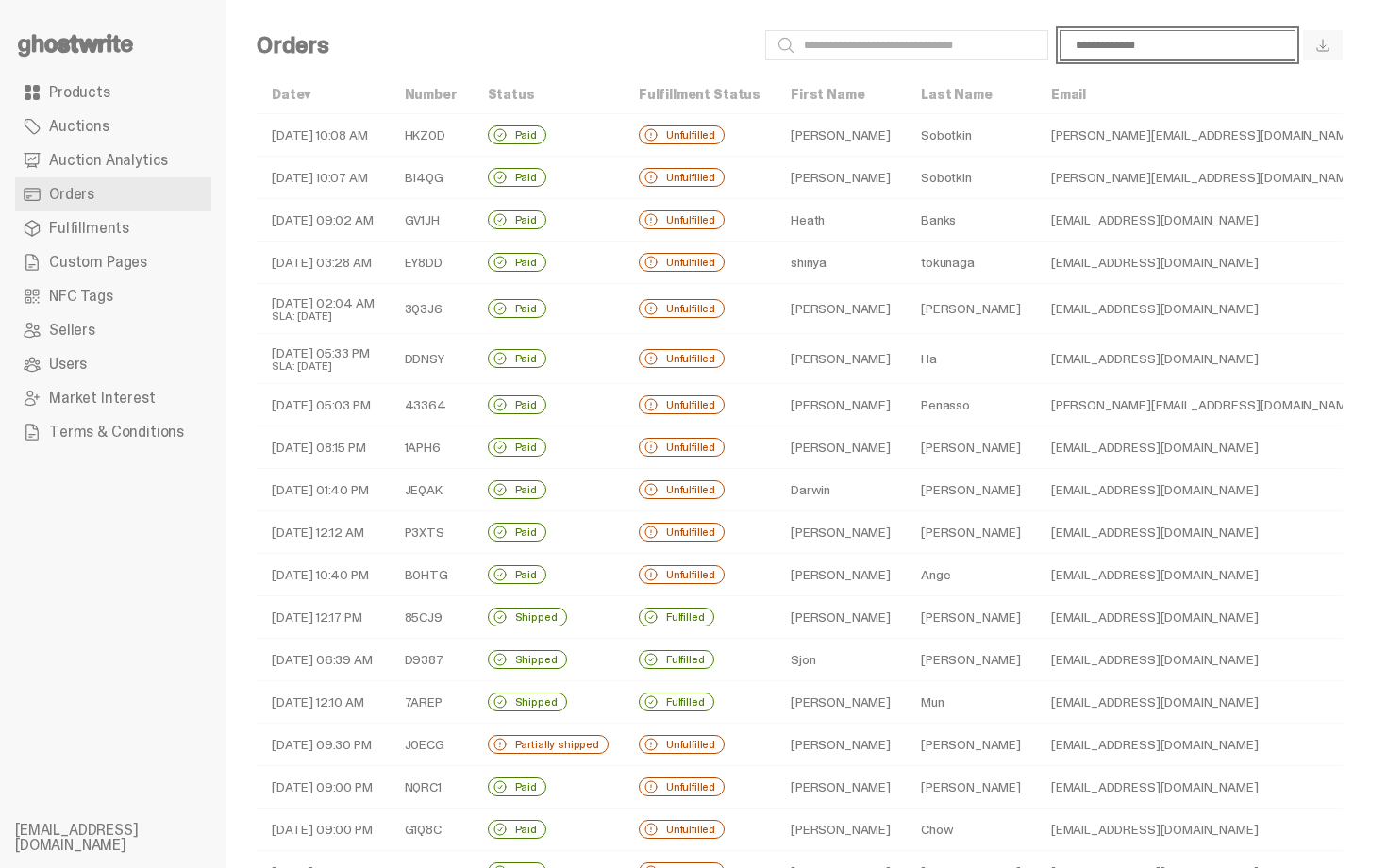
click at [1105, 41] on select "**********" at bounding box center [1178, 45] width 236 height 30
click at [1074, 30] on select "**********" at bounding box center [1178, 45] width 236 height 30
click at [637, 38] on div "**********" at bounding box center [843, 45] width 998 height 30
select select "**********"
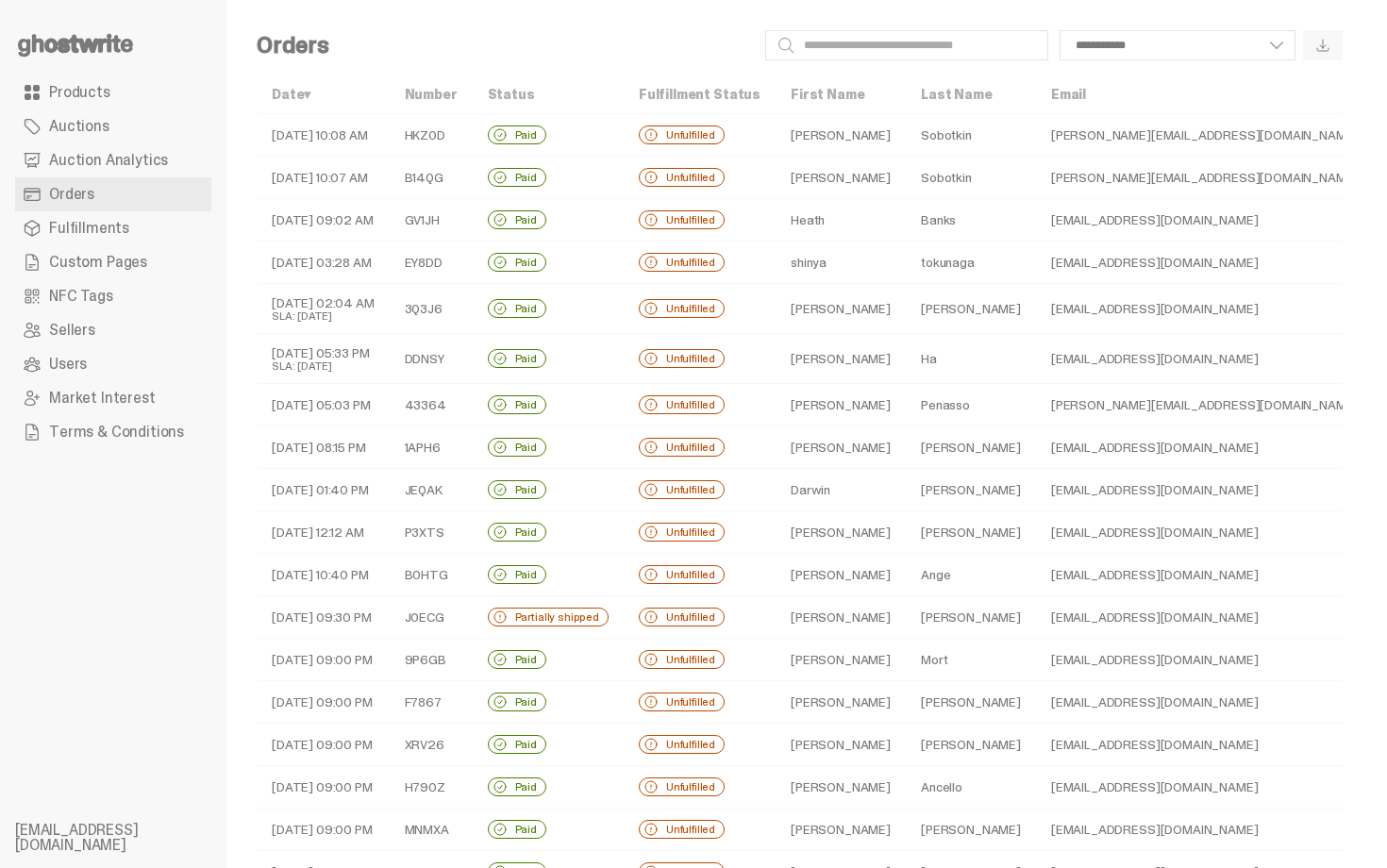
scroll to position [413, 0]
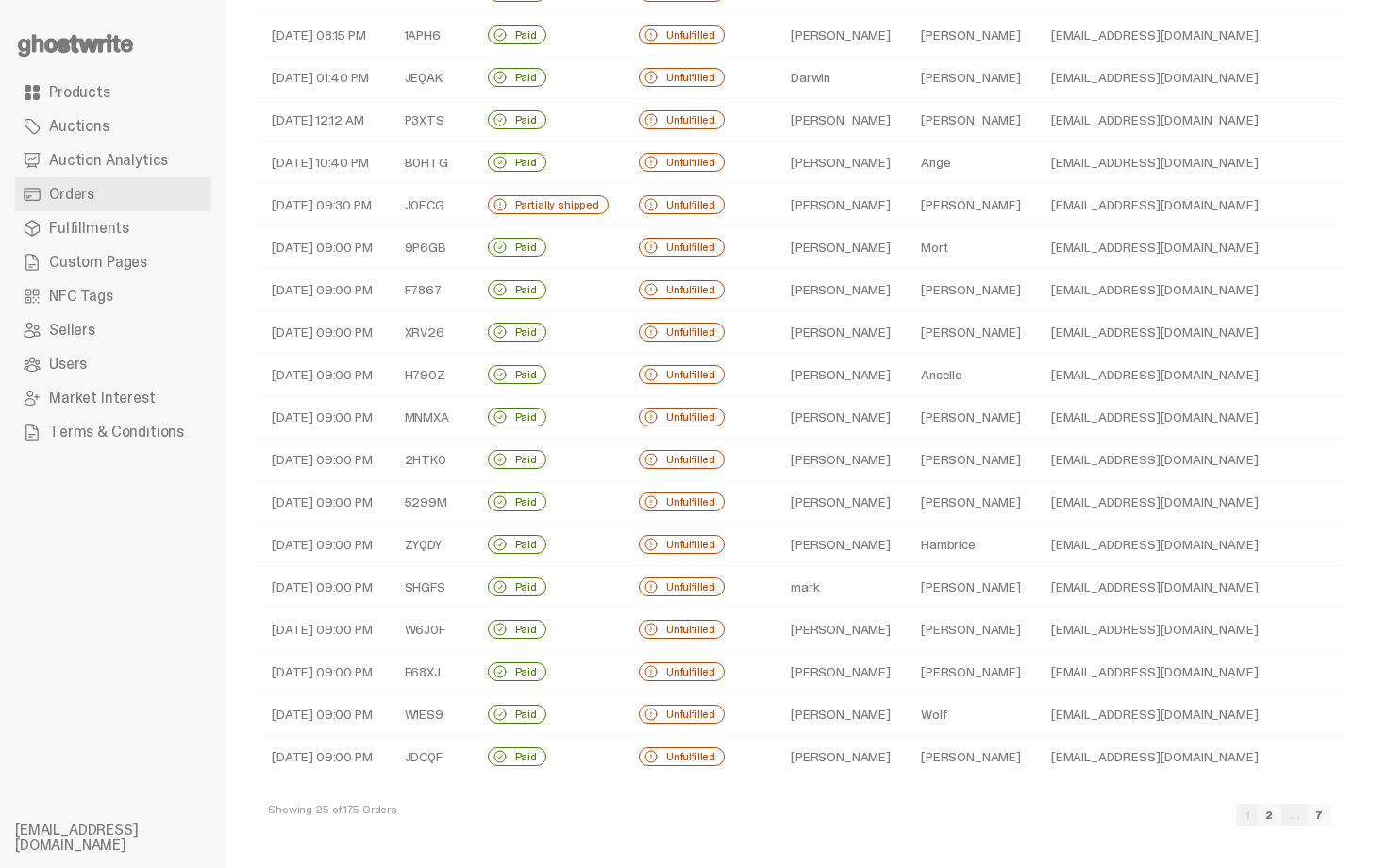
drag, startPoint x: 833, startPoint y: 562, endPoint x: 969, endPoint y: 867, distance: 333.9
click at [969, 867] on div "**********" at bounding box center [800, 227] width 1147 height 1280
click at [1281, 819] on link "2" at bounding box center [1268, 814] width 25 height 23
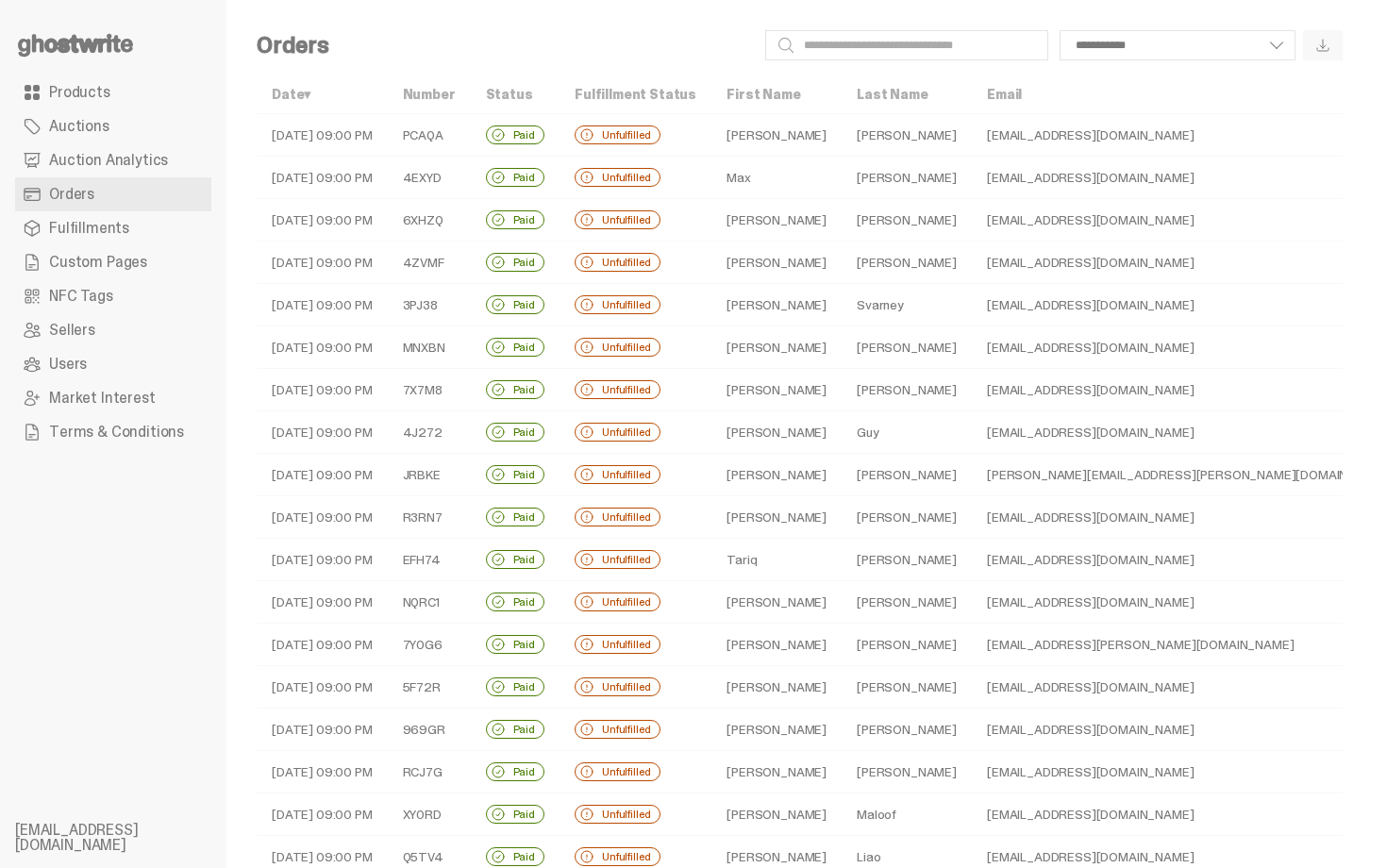
scroll to position [397, 0]
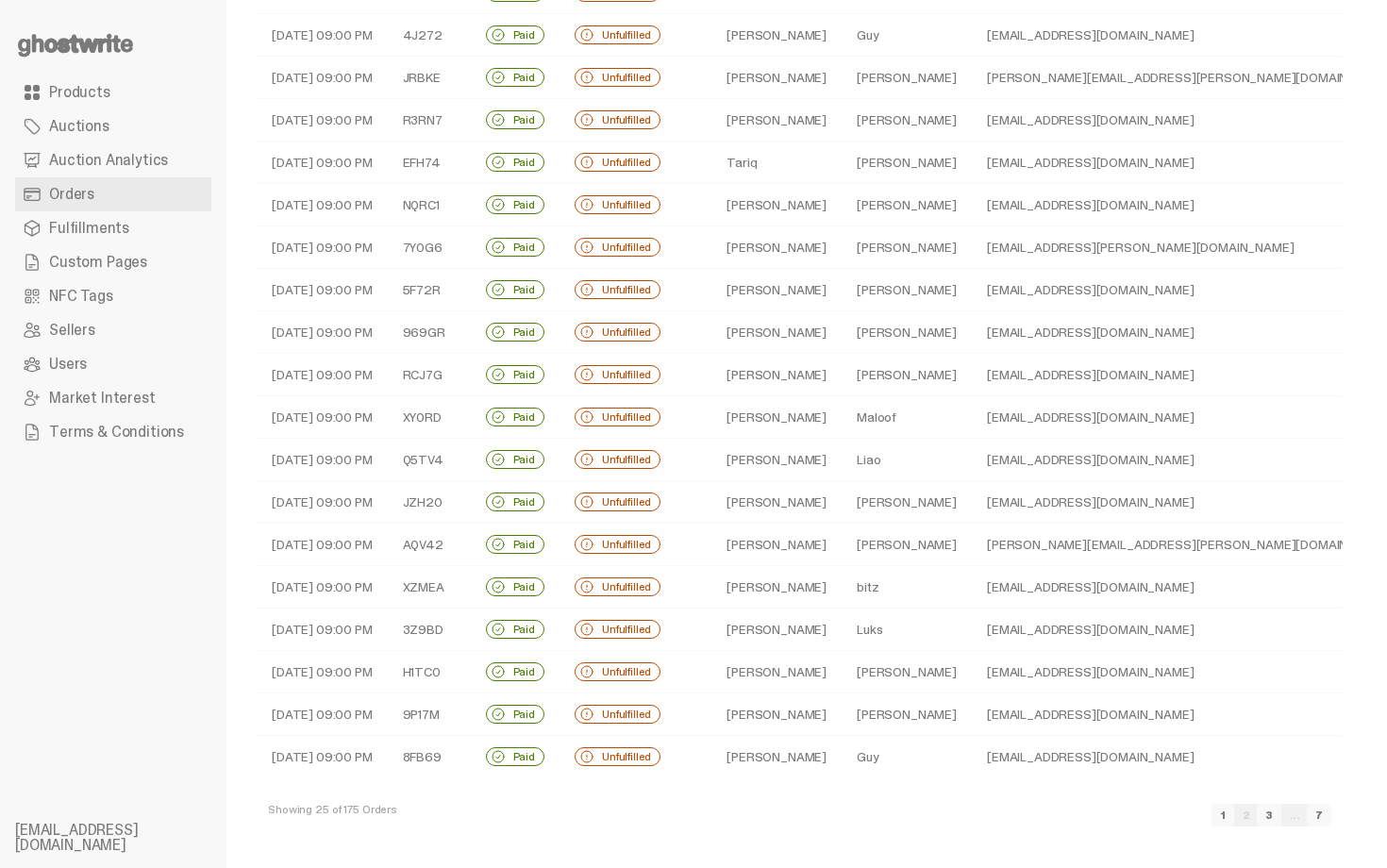
click at [1281, 812] on link "3" at bounding box center [1268, 814] width 25 height 23
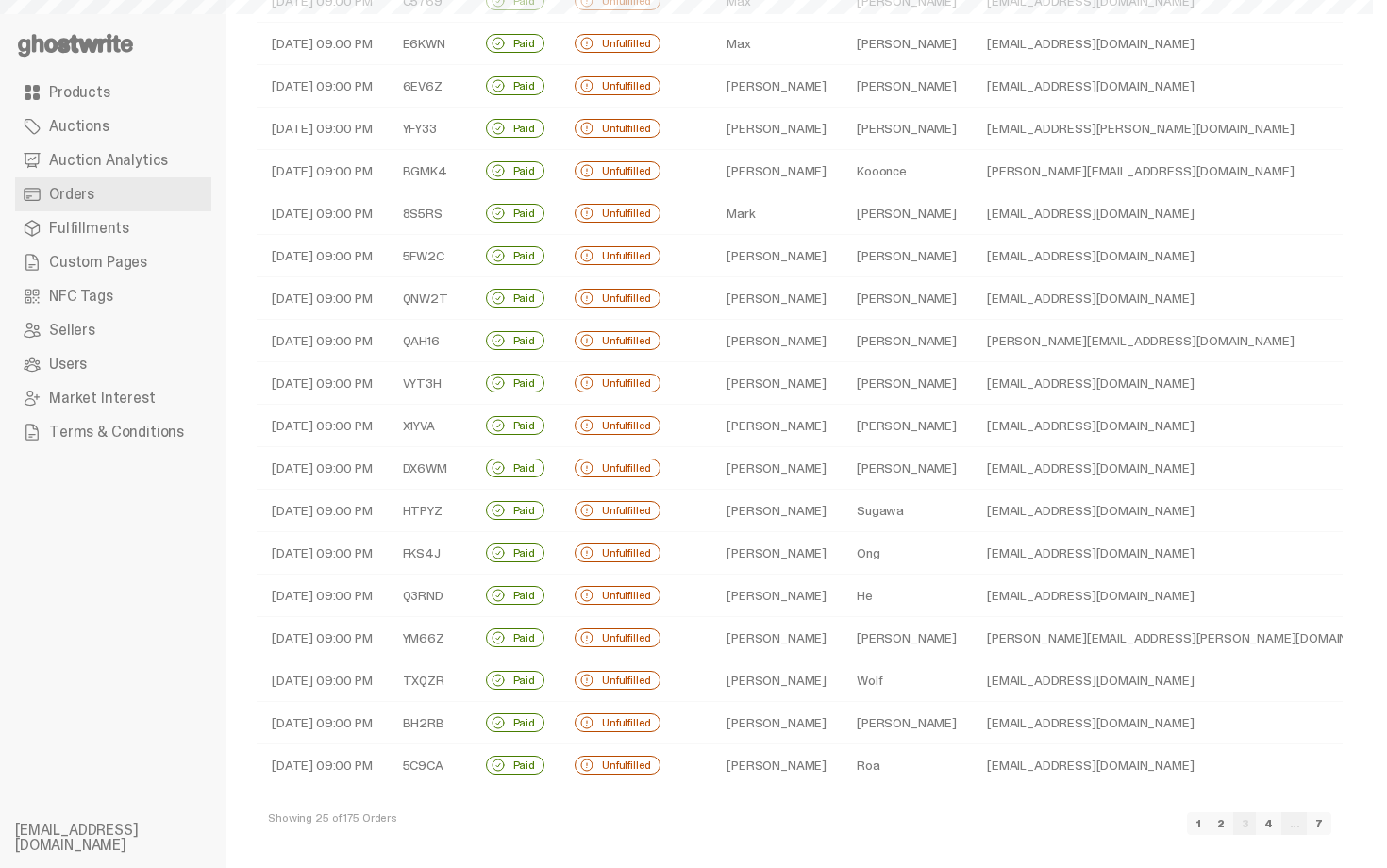
scroll to position [397, 0]
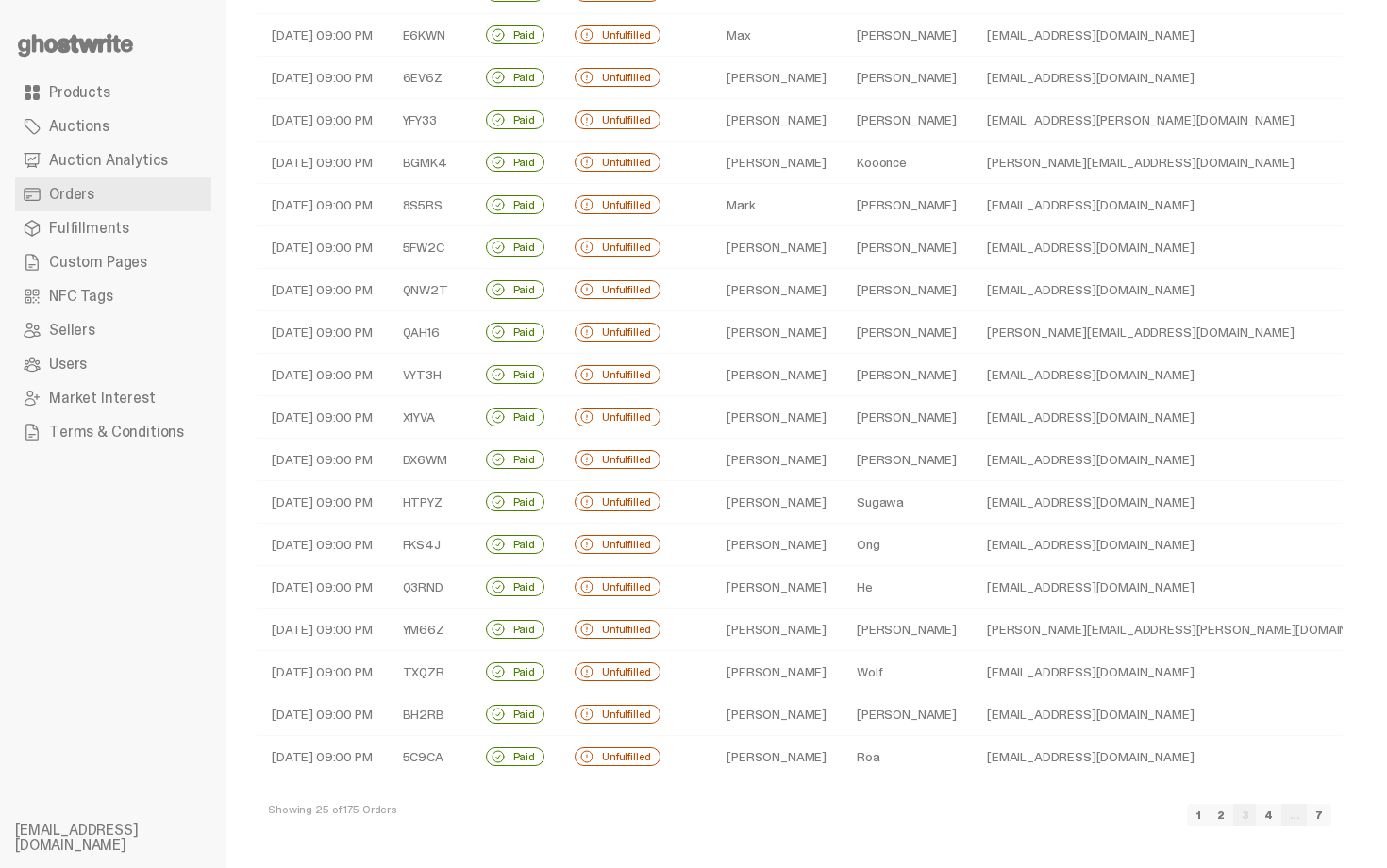
click at [1281, 812] on link "4" at bounding box center [1268, 814] width 26 height 23
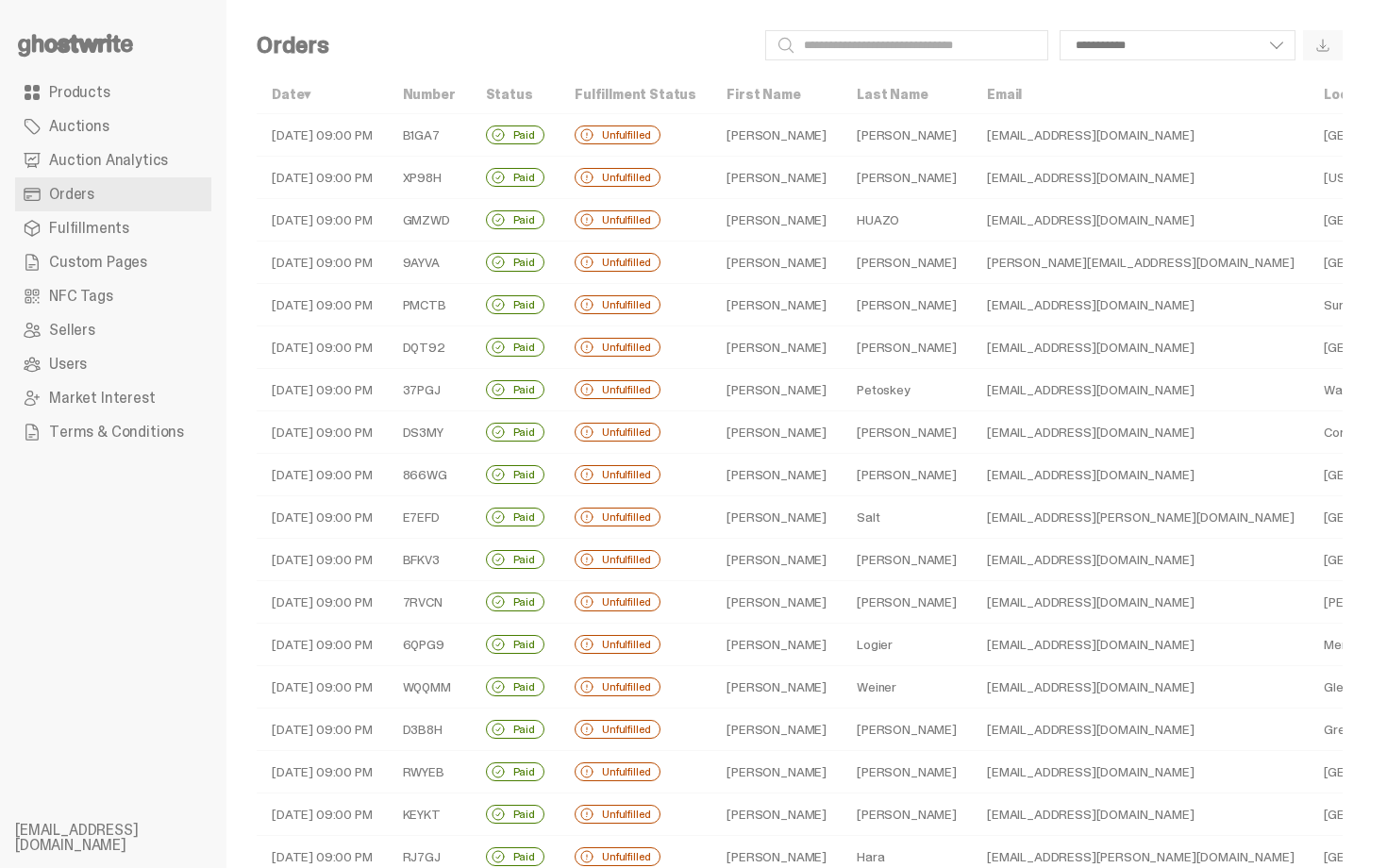
click at [1109, 701] on td "[EMAIL_ADDRESS][DOMAIN_NAME]" at bounding box center [1141, 687] width 337 height 43
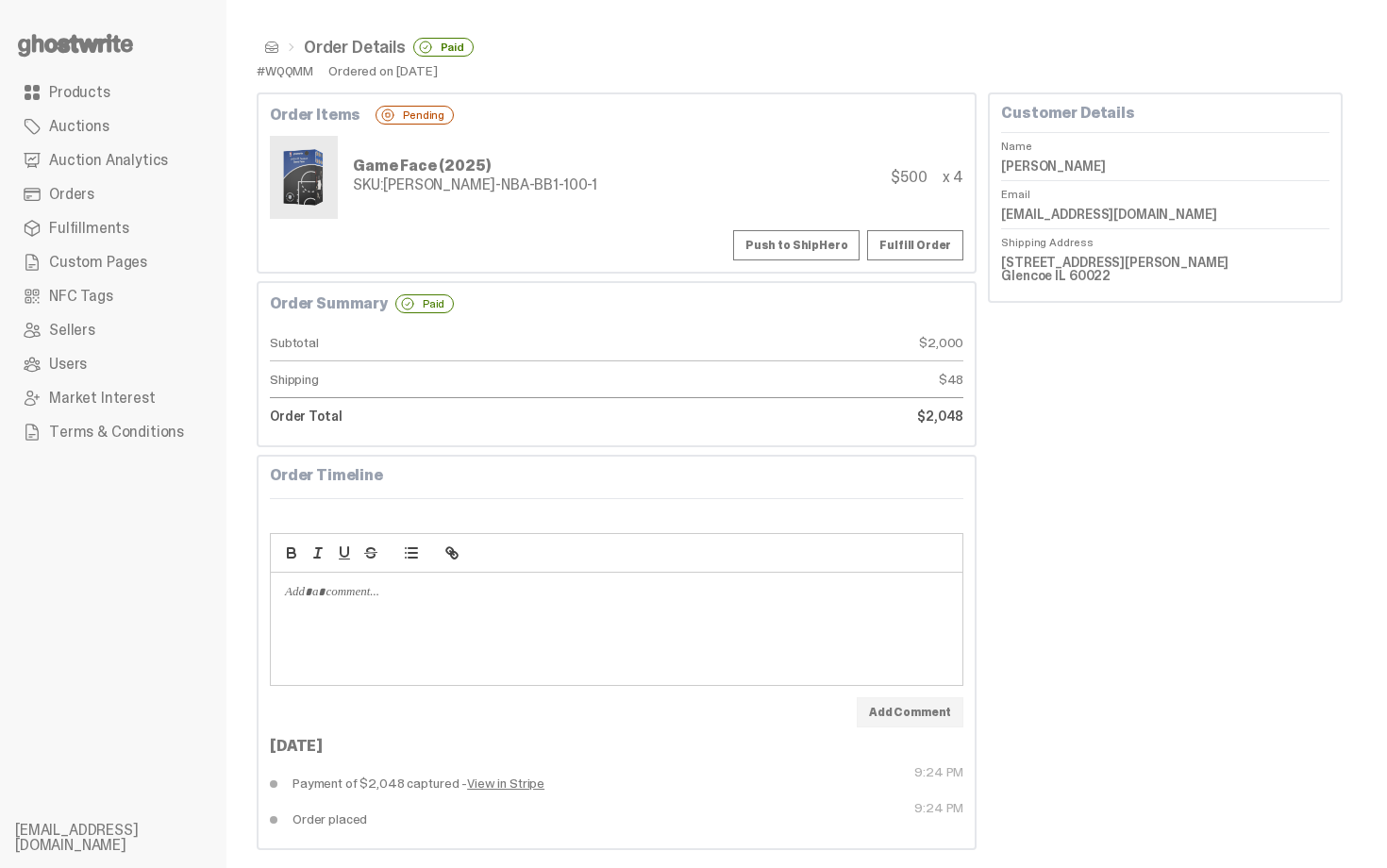
click at [268, 44] on span at bounding box center [271, 47] width 15 height 15
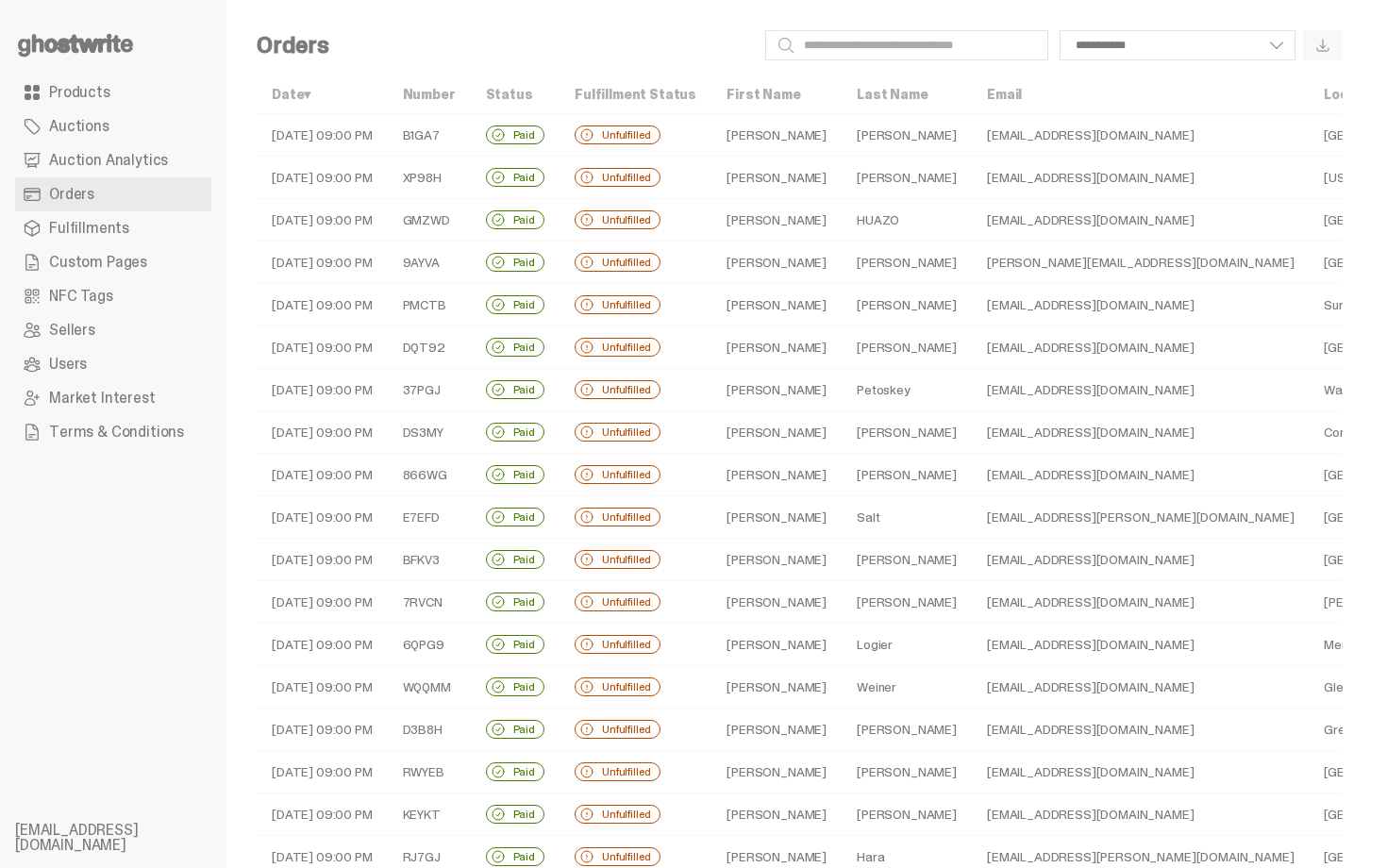
scroll to position [397, 0]
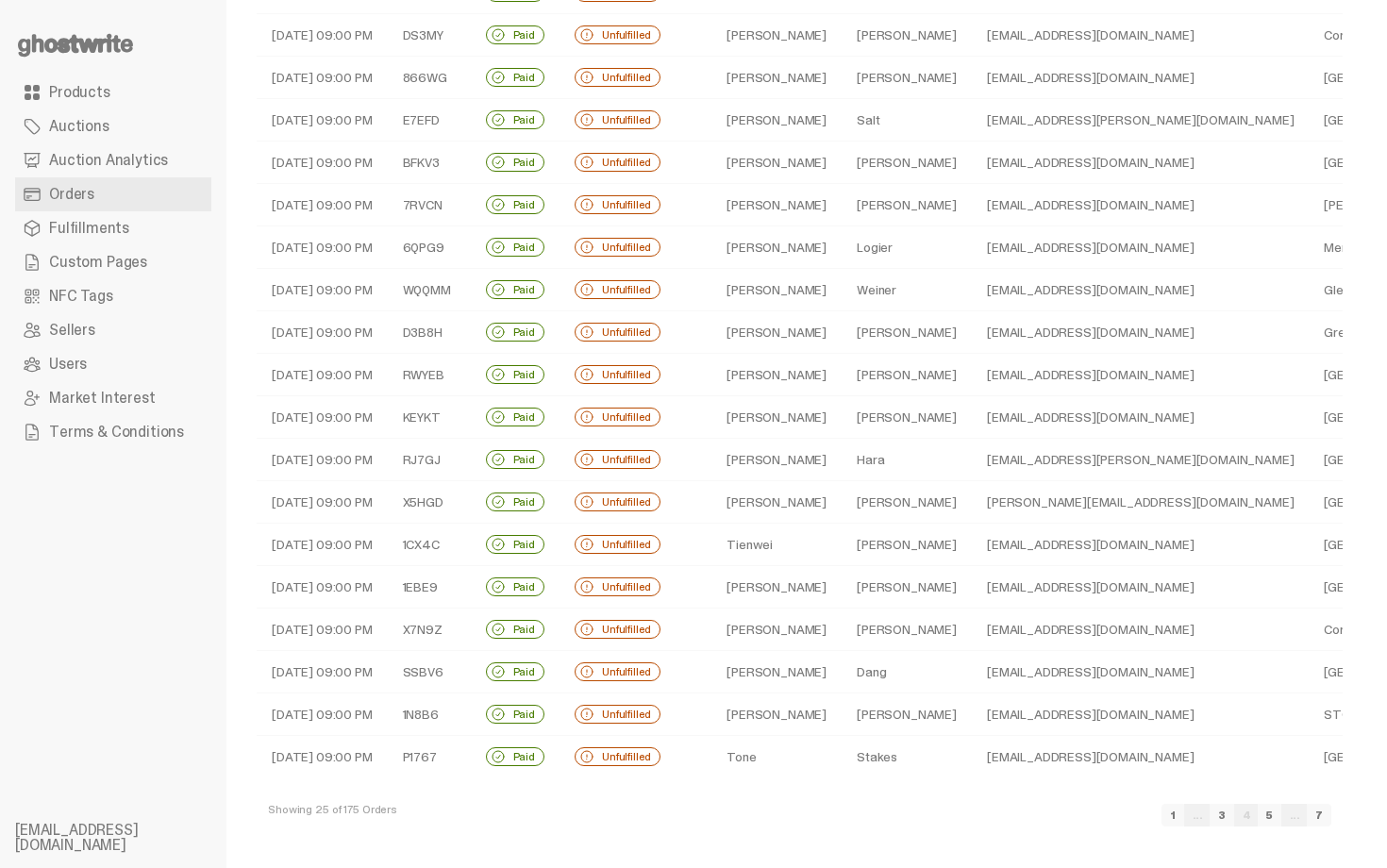
click at [1281, 816] on link "5" at bounding box center [1269, 814] width 24 height 23
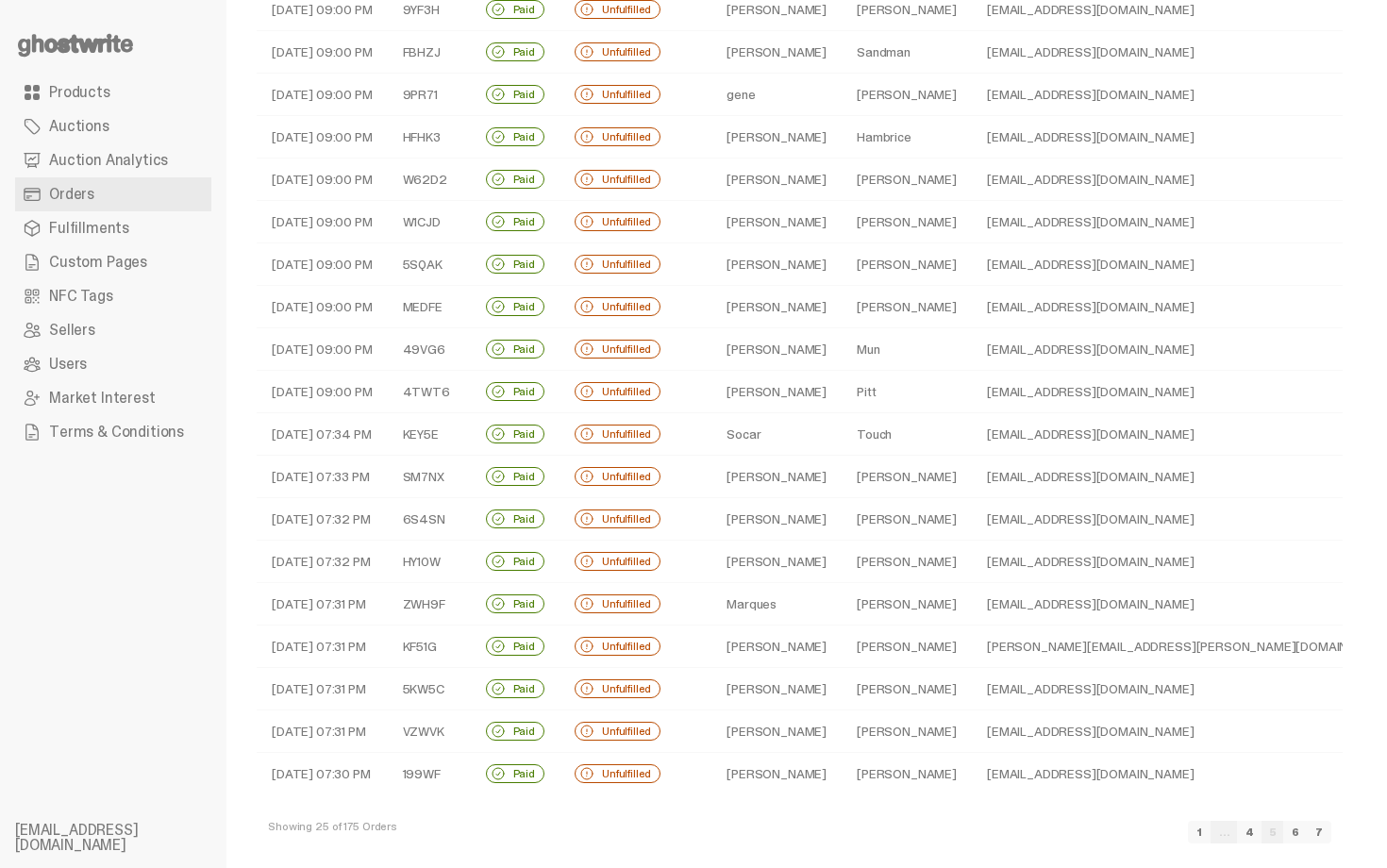
scroll to position [397, 0]
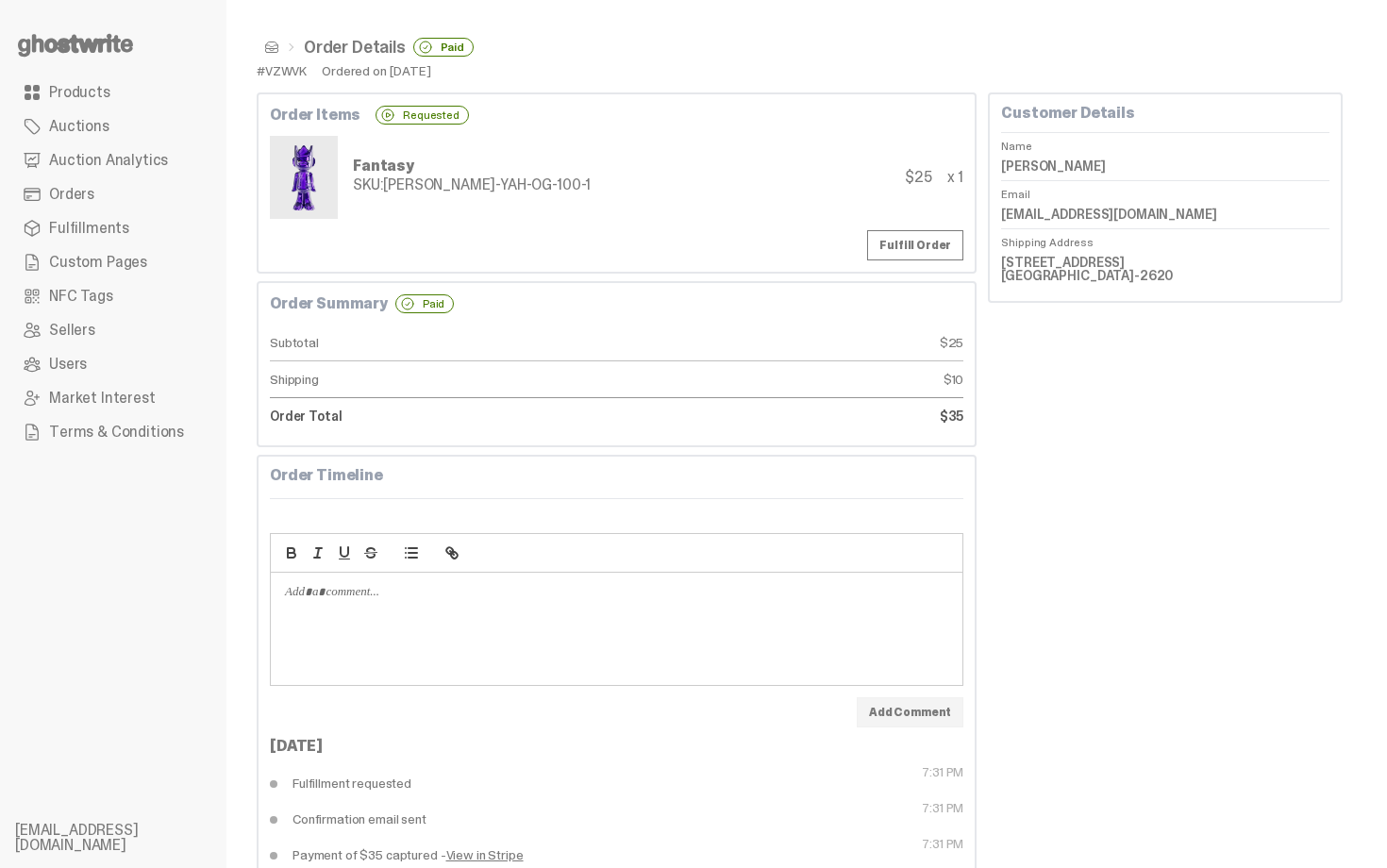
click at [276, 51] on span at bounding box center [271, 47] width 15 height 15
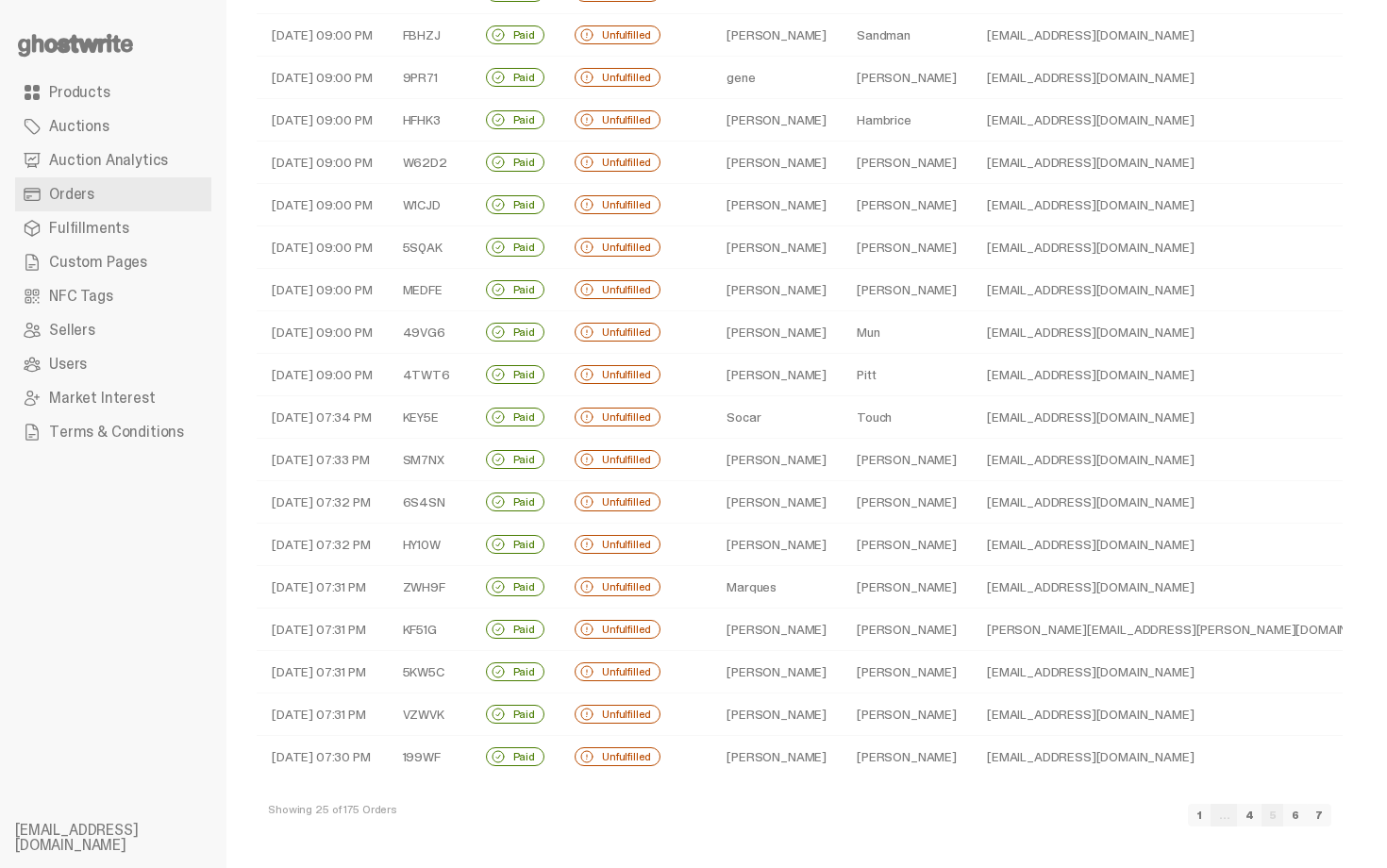
click at [1308, 812] on link "6" at bounding box center [1295, 814] width 25 height 23
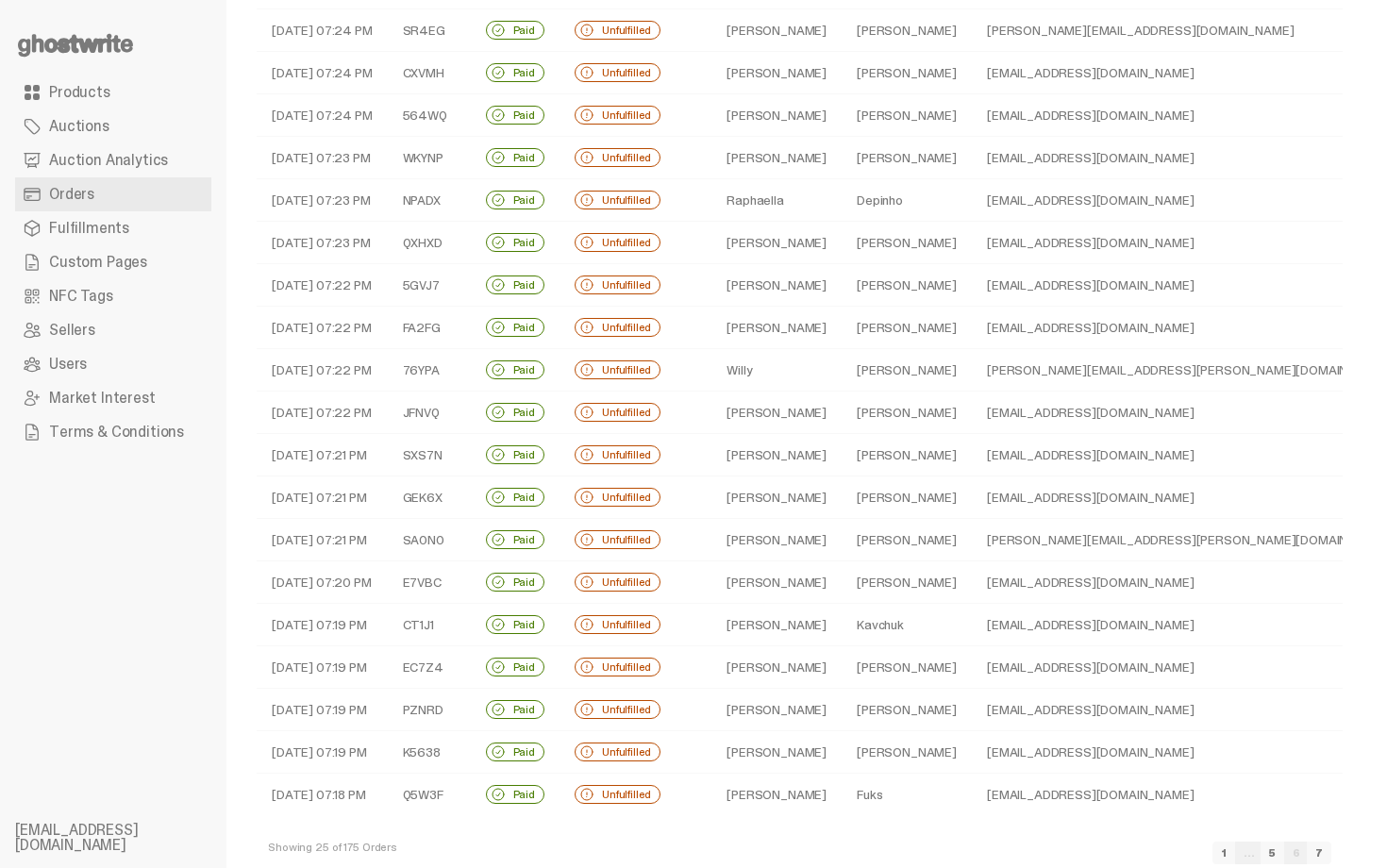
scroll to position [397, 0]
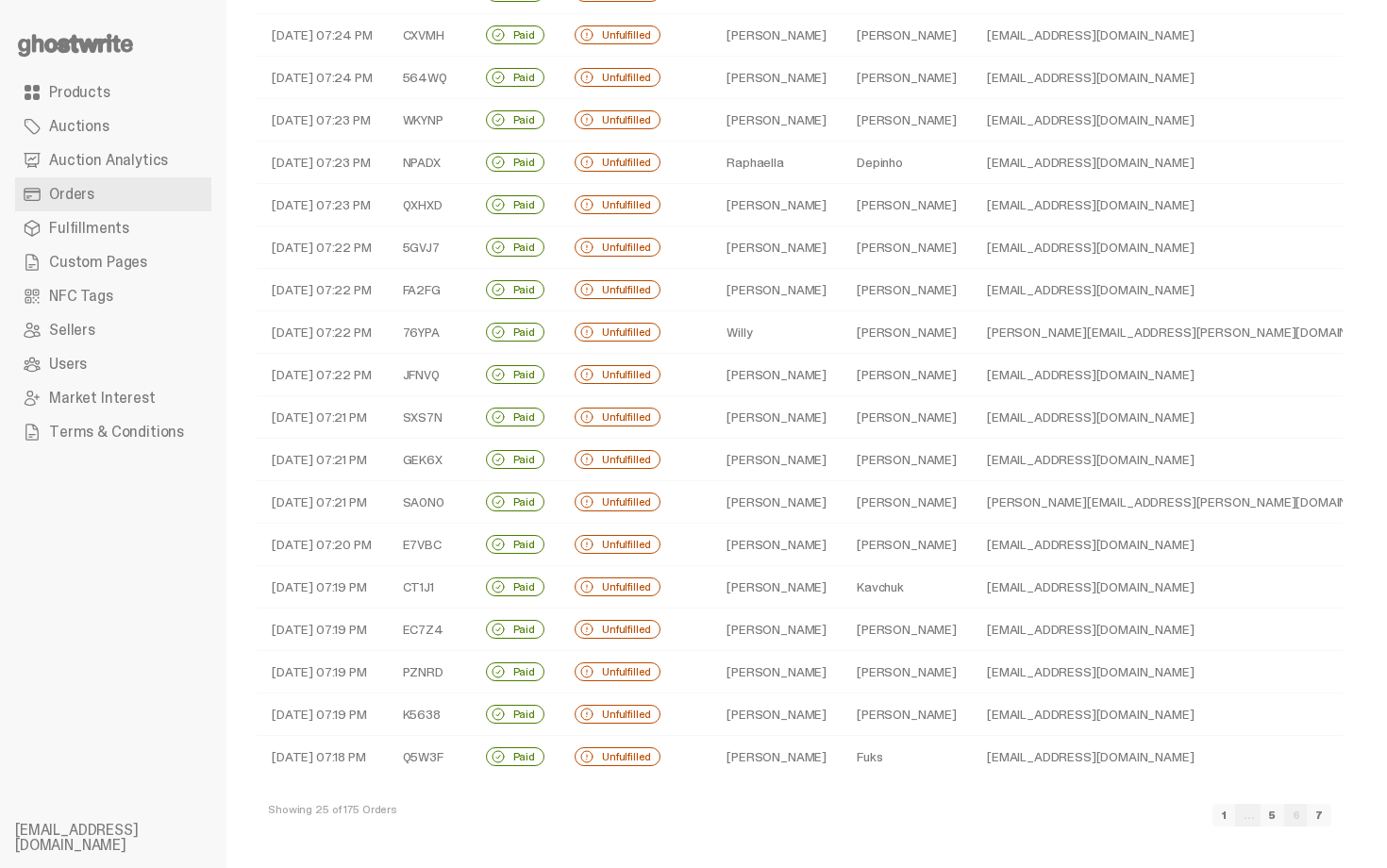
click at [1006, 595] on td "stasik6914@icloud.com" at bounding box center [1191, 587] width 437 height 43
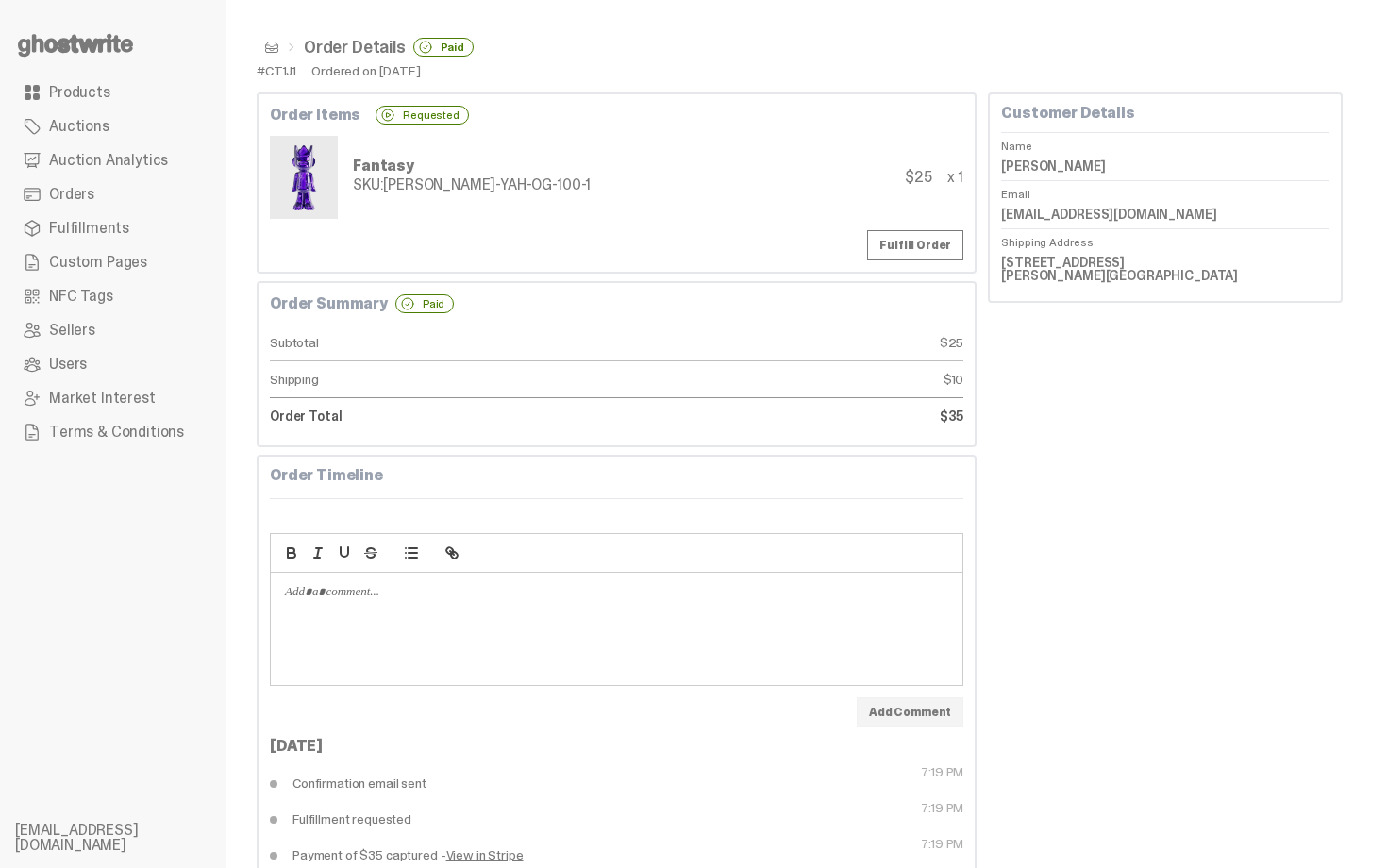
click at [267, 46] on span at bounding box center [271, 47] width 15 height 15
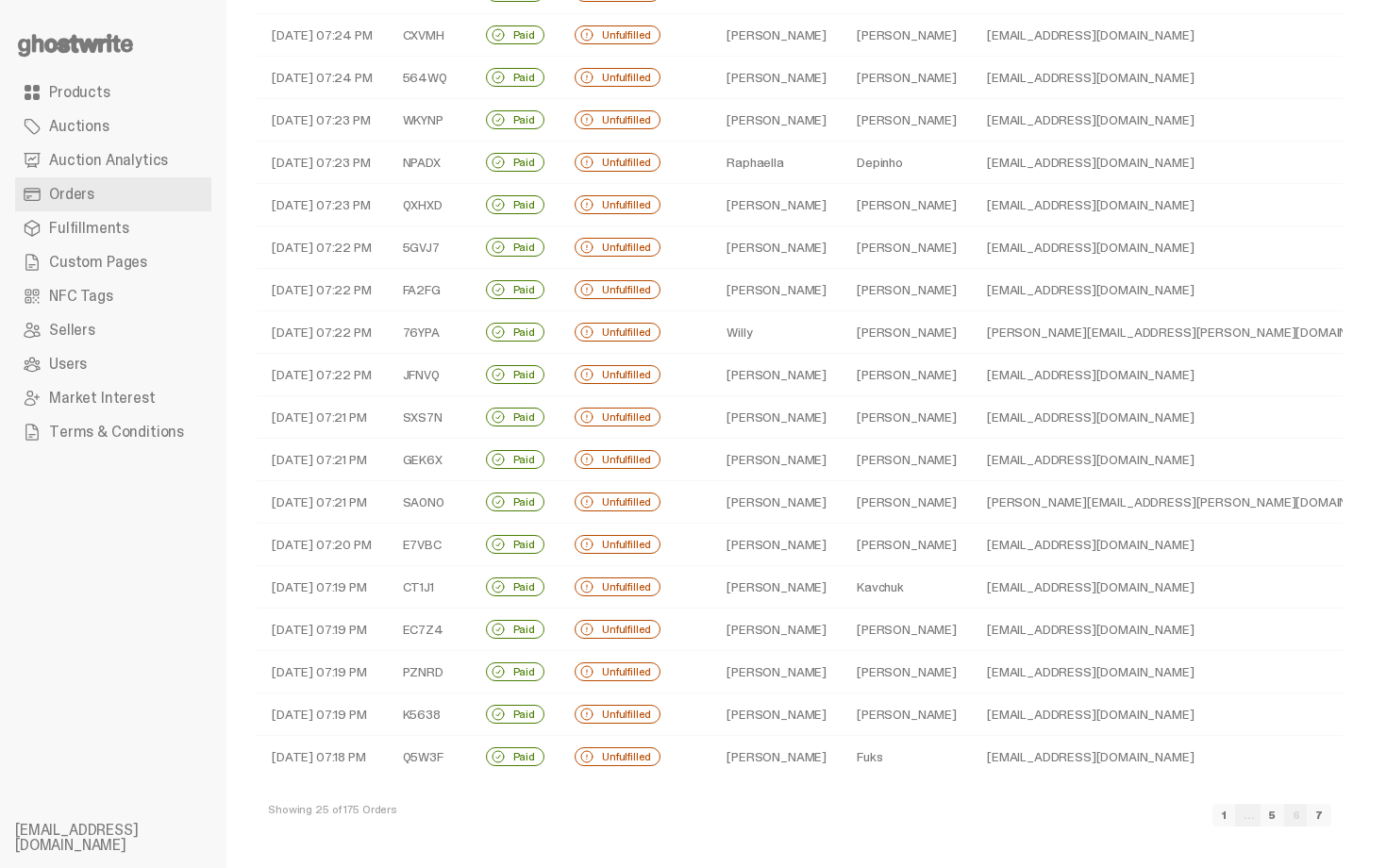
click at [1235, 819] on link "1" at bounding box center [1223, 814] width 23 height 23
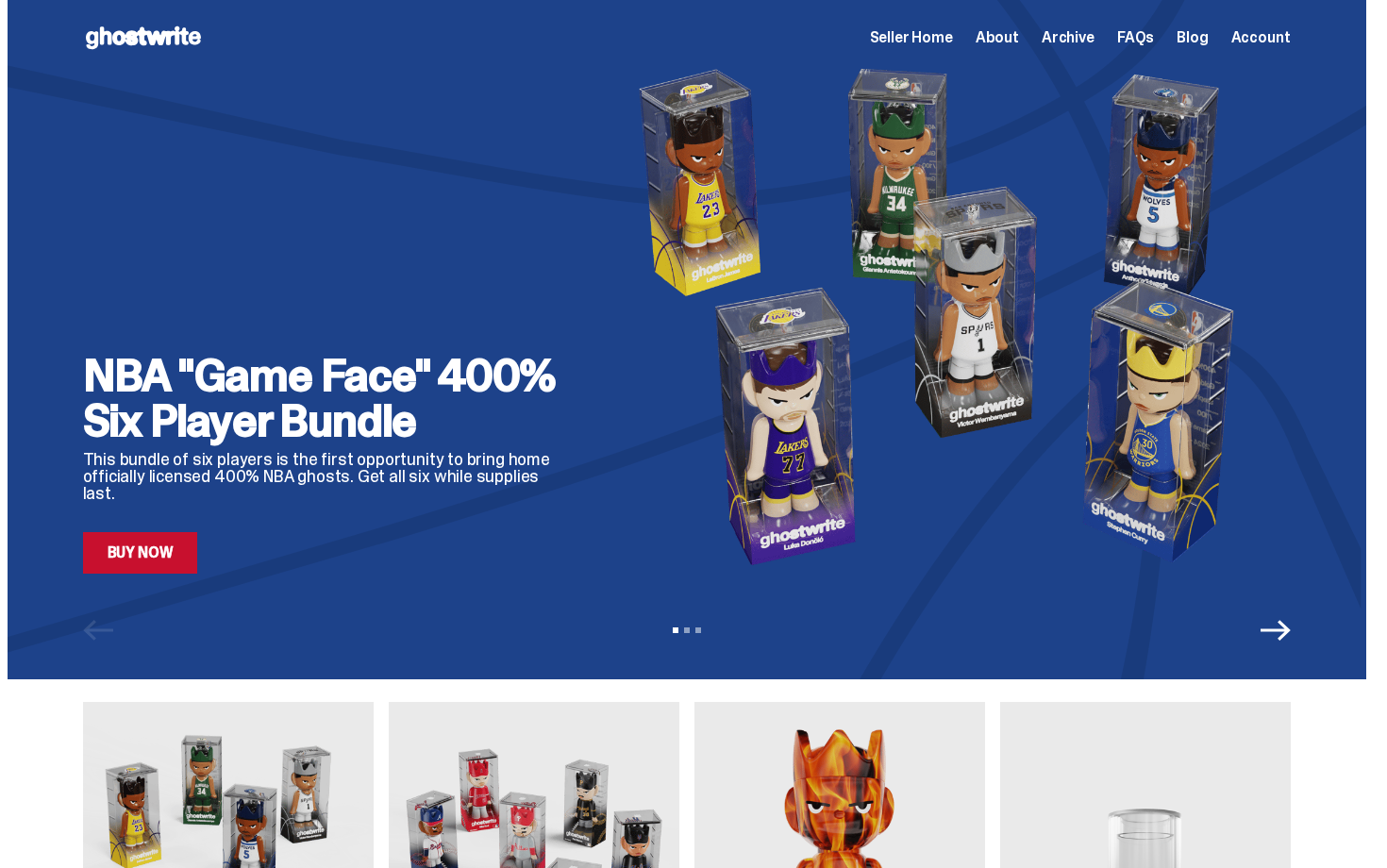
click at [953, 39] on span "Seller Home" at bounding box center [910, 37] width 83 height 15
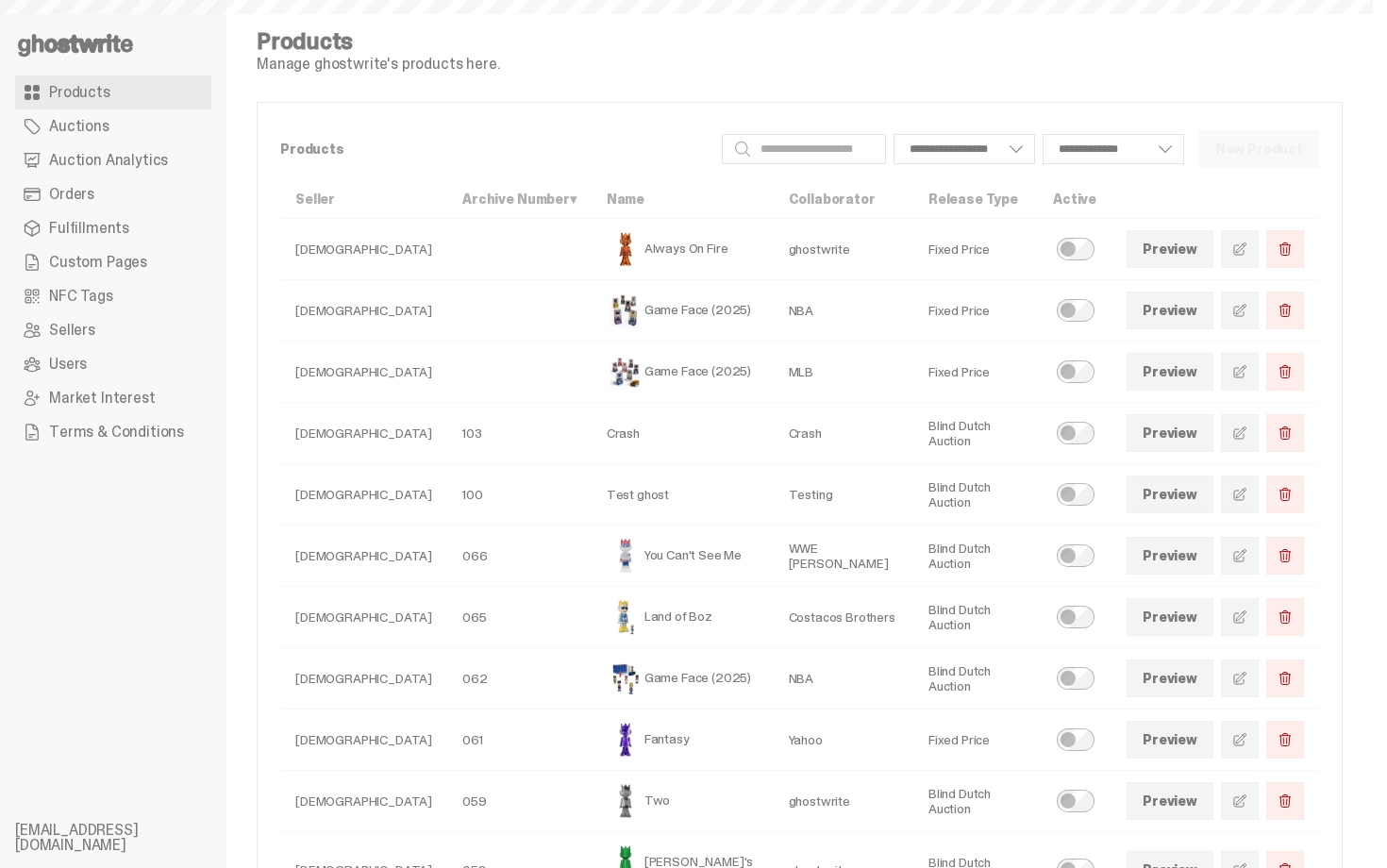
select select
click at [82, 193] on span "Orders" at bounding box center [71, 193] width 45 height 15
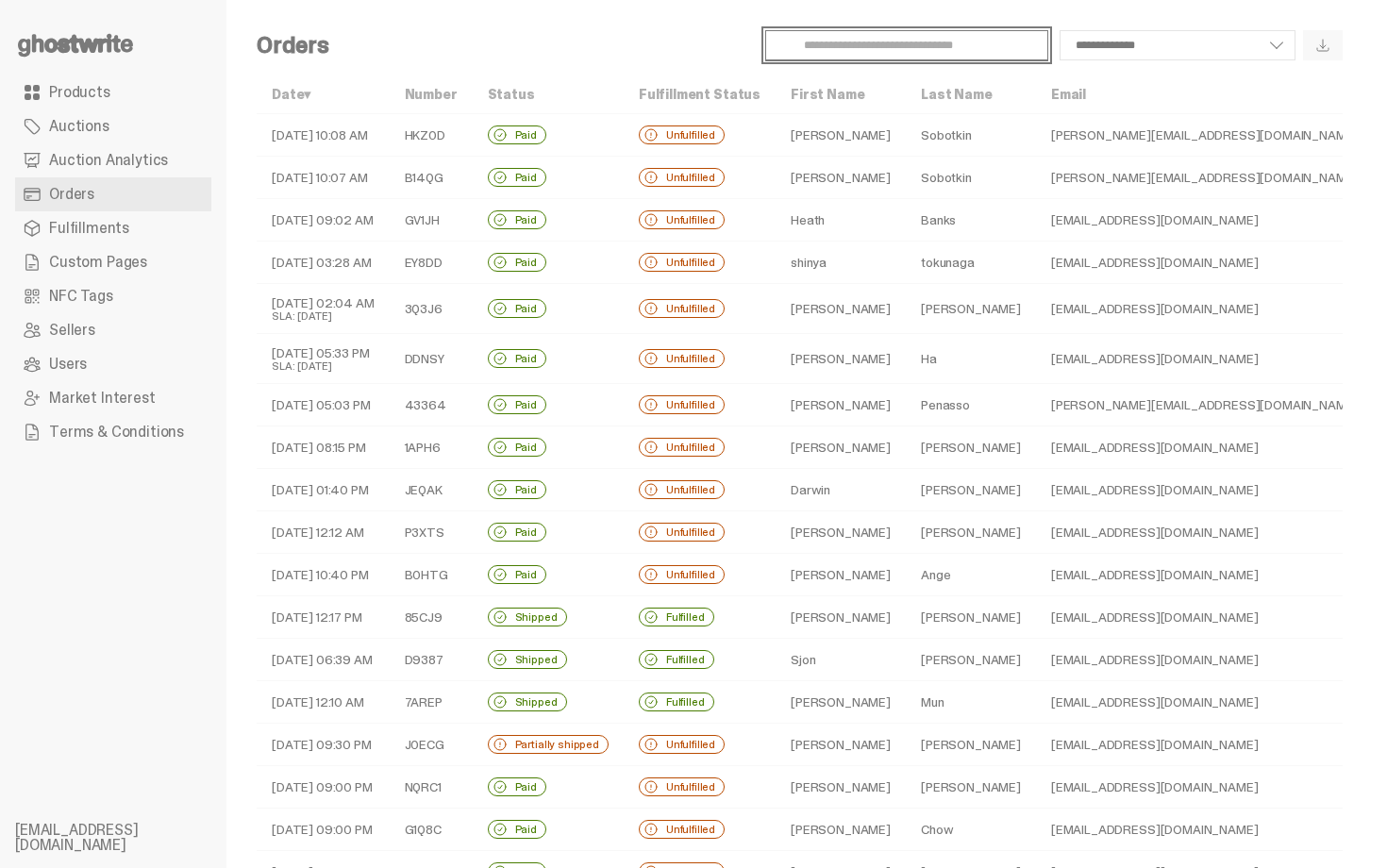
click at [887, 34] on input "Search" at bounding box center [906, 45] width 283 height 30
type input "****"
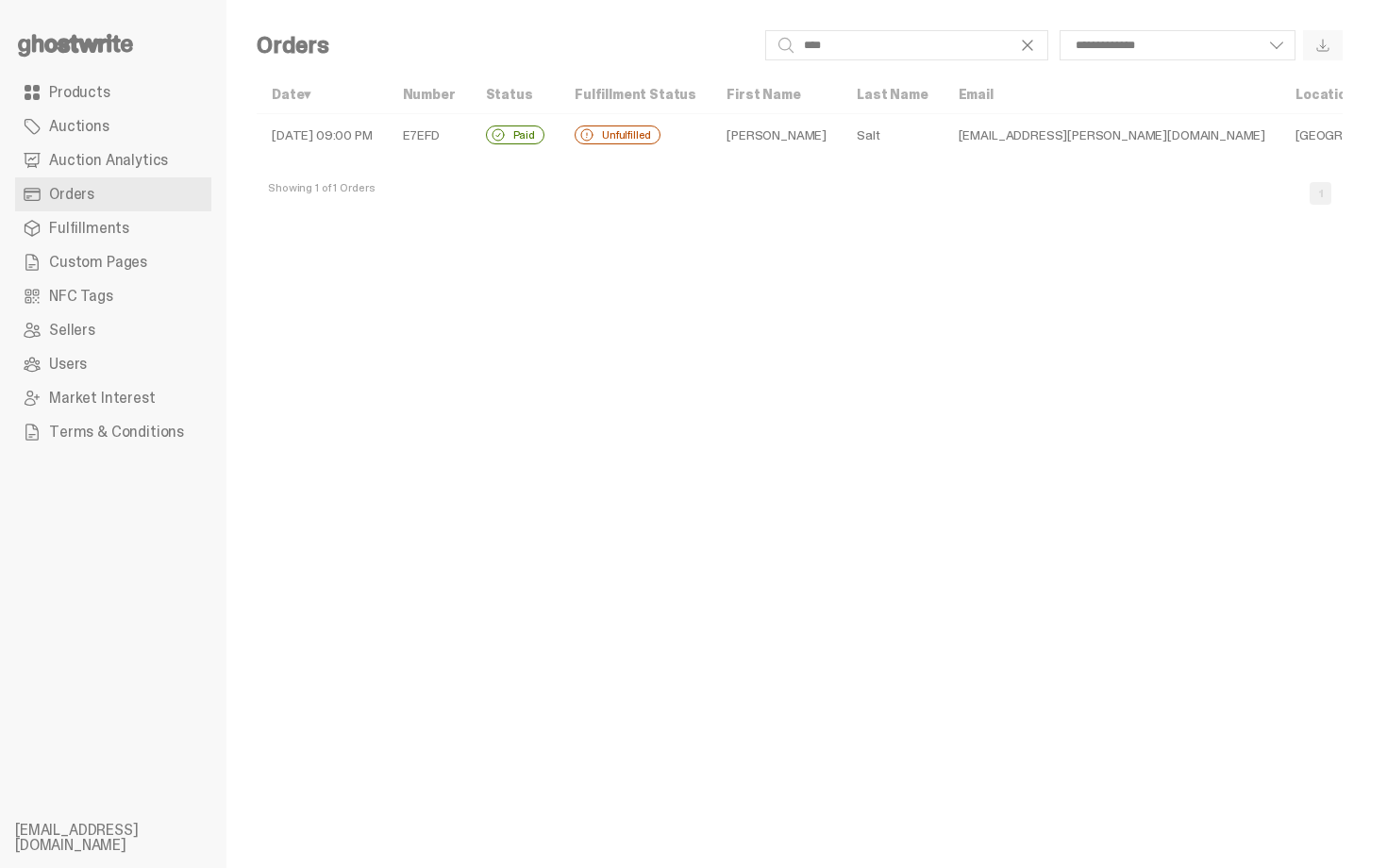
click at [842, 134] on td "Salt" at bounding box center [892, 135] width 102 height 43
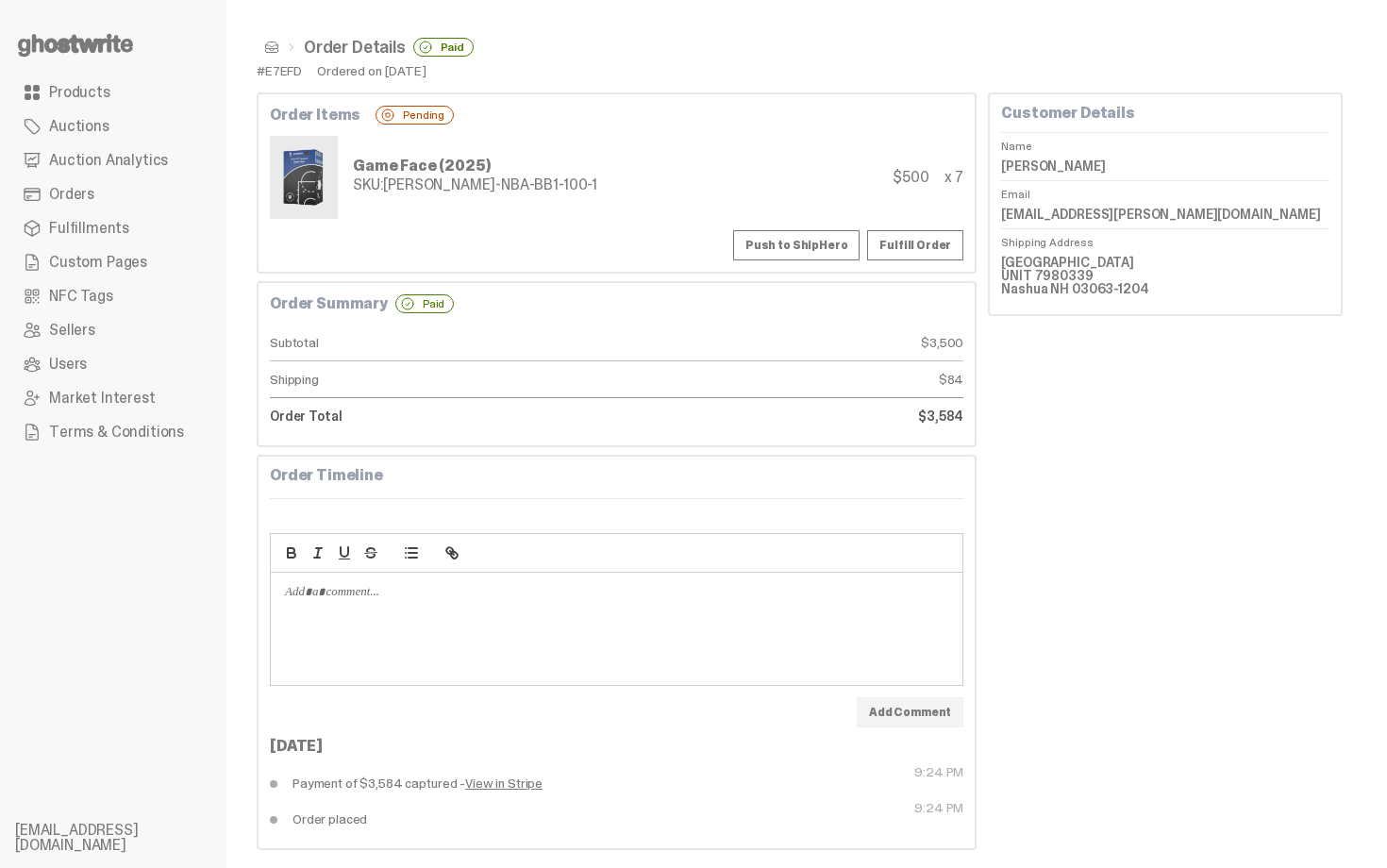
click at [826, 134] on div "Order Items Pending Game Face (2025) SKU: [PERSON_NAME]-NBA-BB1-100-1 $500 x 7 …" at bounding box center [616, 183] width 720 height 181
click at [782, 244] on button "Push to ShipHero" at bounding box center [796, 245] width 127 height 30
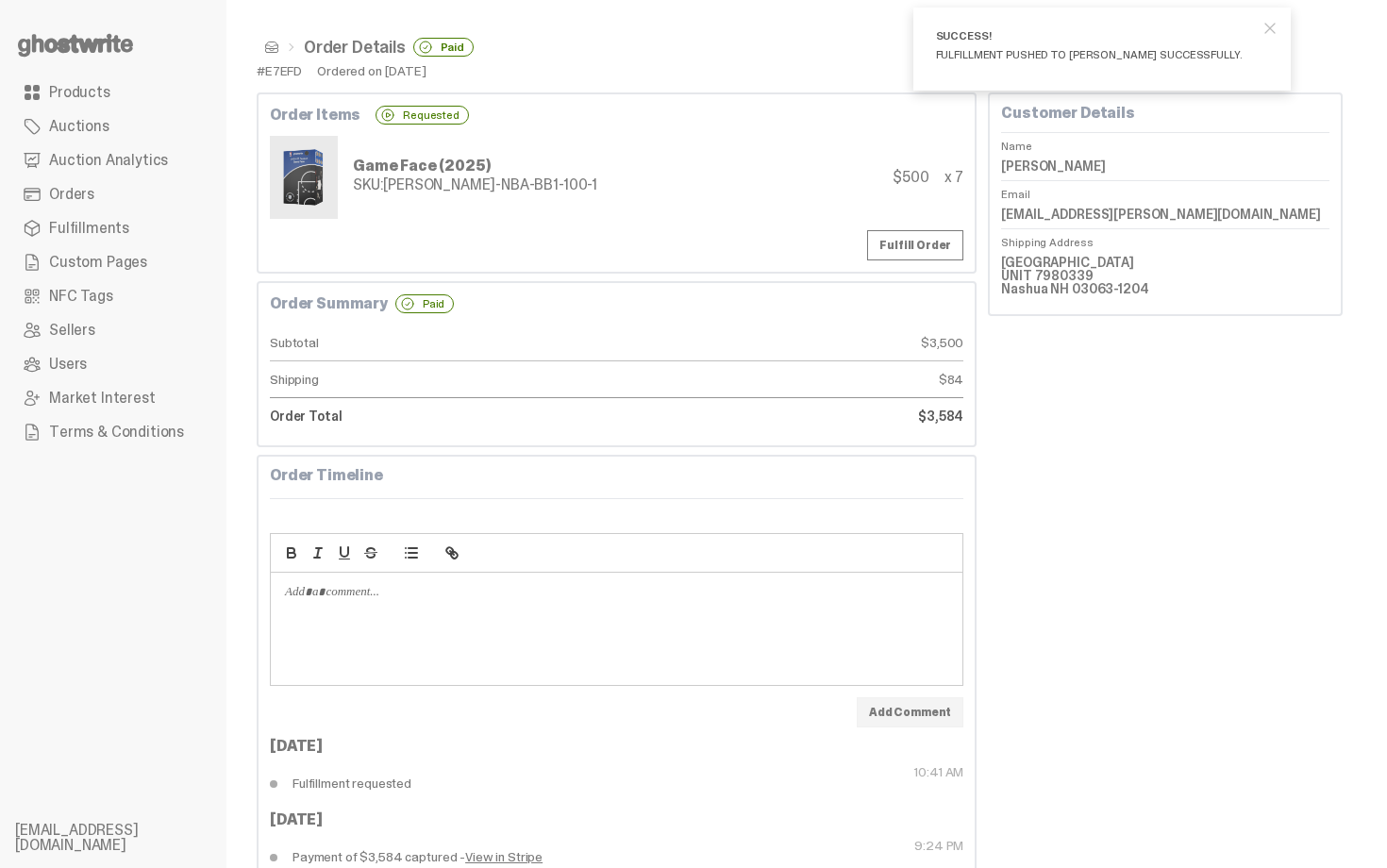
click at [1273, 537] on div "Customer Details Name [PERSON_NAME] Email [EMAIL_ADDRESS][PERSON_NAME][DOMAIN_N…" at bounding box center [1166, 508] width 355 height 831
click at [1279, 21] on span "close" at bounding box center [1269, 28] width 19 height 19
click at [120, 96] on link "Products" at bounding box center [113, 93] width 196 height 34
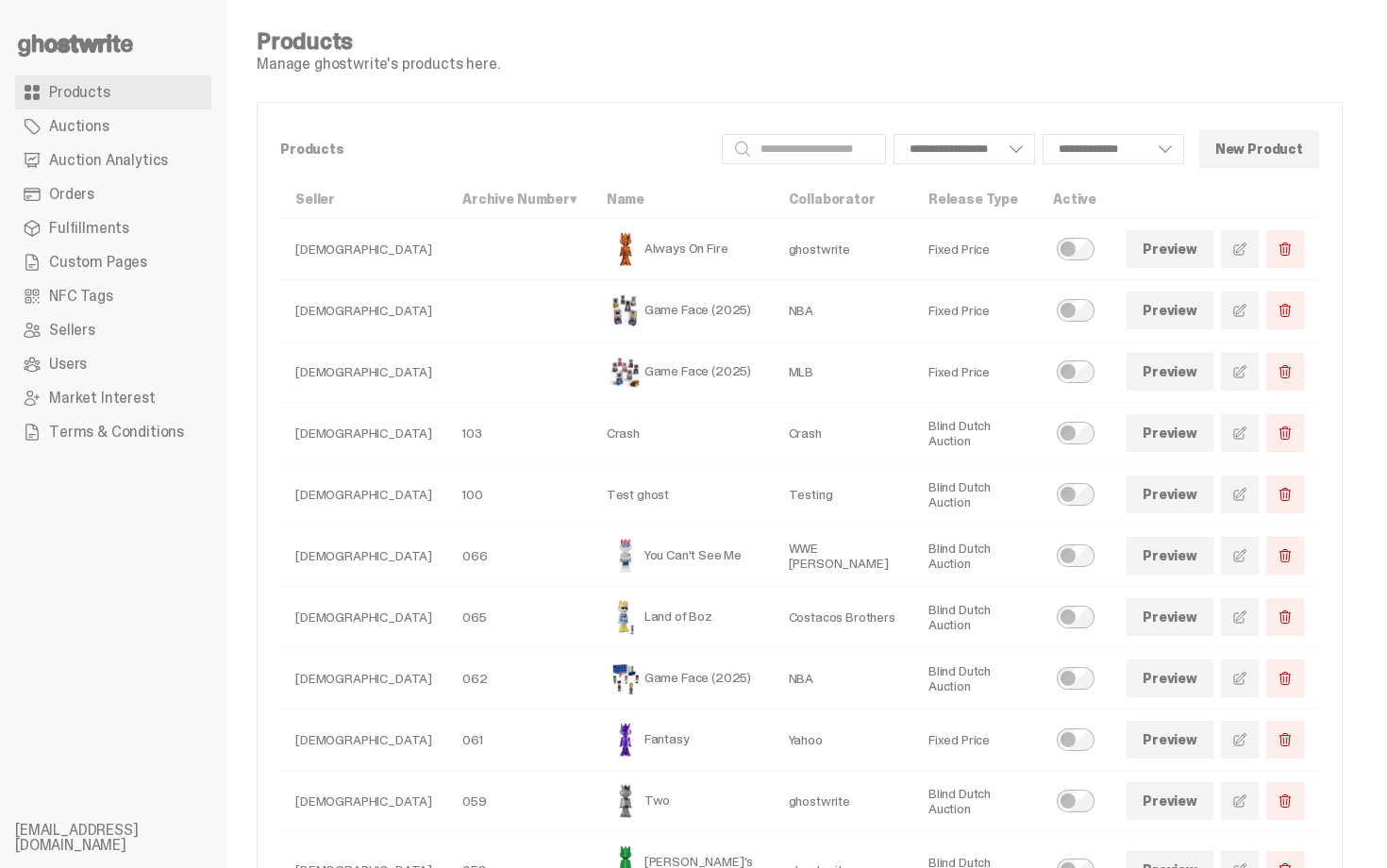
click at [92, 186] on span "Orders" at bounding box center [71, 193] width 45 height 15
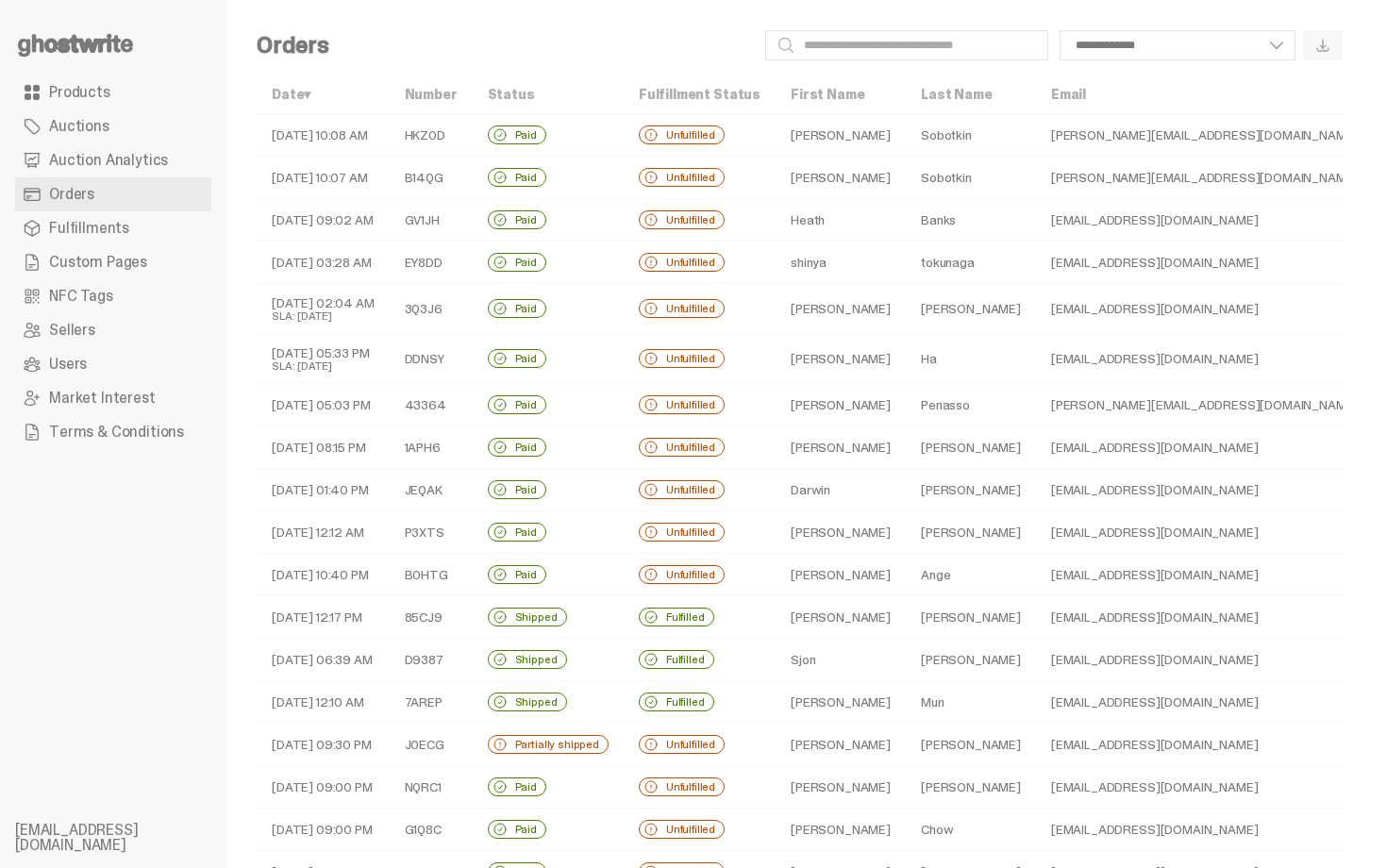
scroll to position [413, 0]
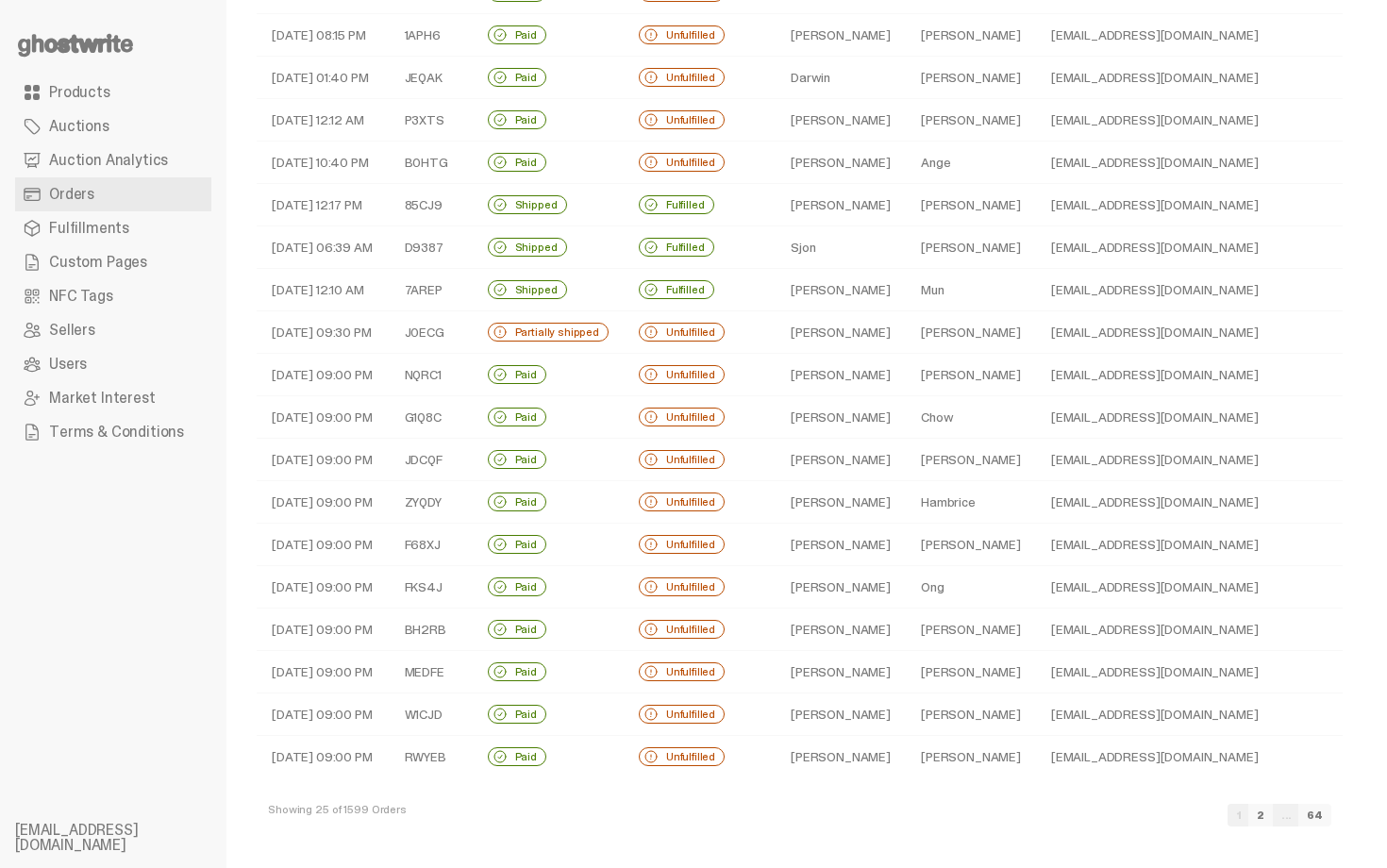
click at [794, 384] on td "Abel" at bounding box center [841, 375] width 131 height 43
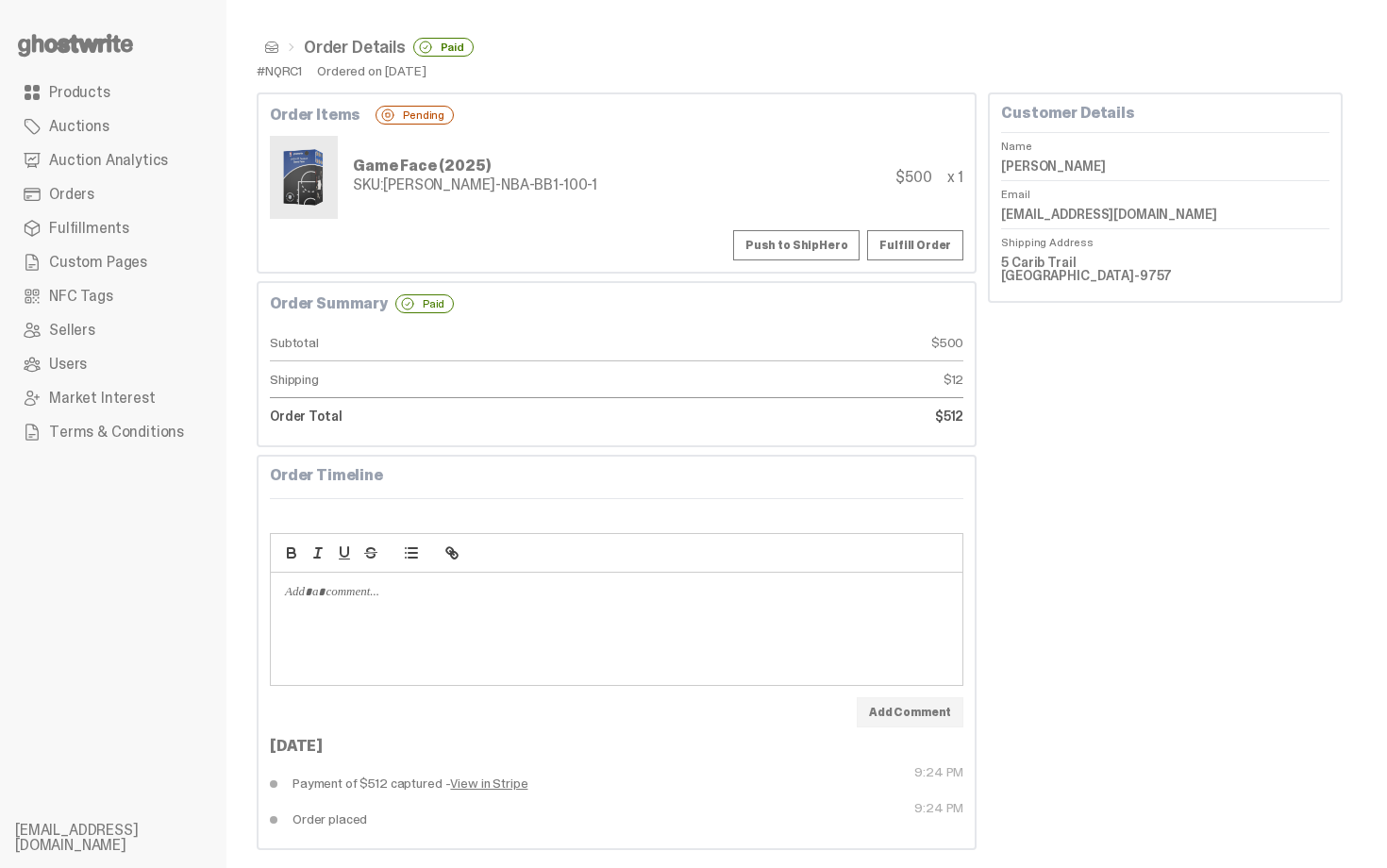
click at [112, 197] on link "Orders" at bounding box center [113, 194] width 196 height 34
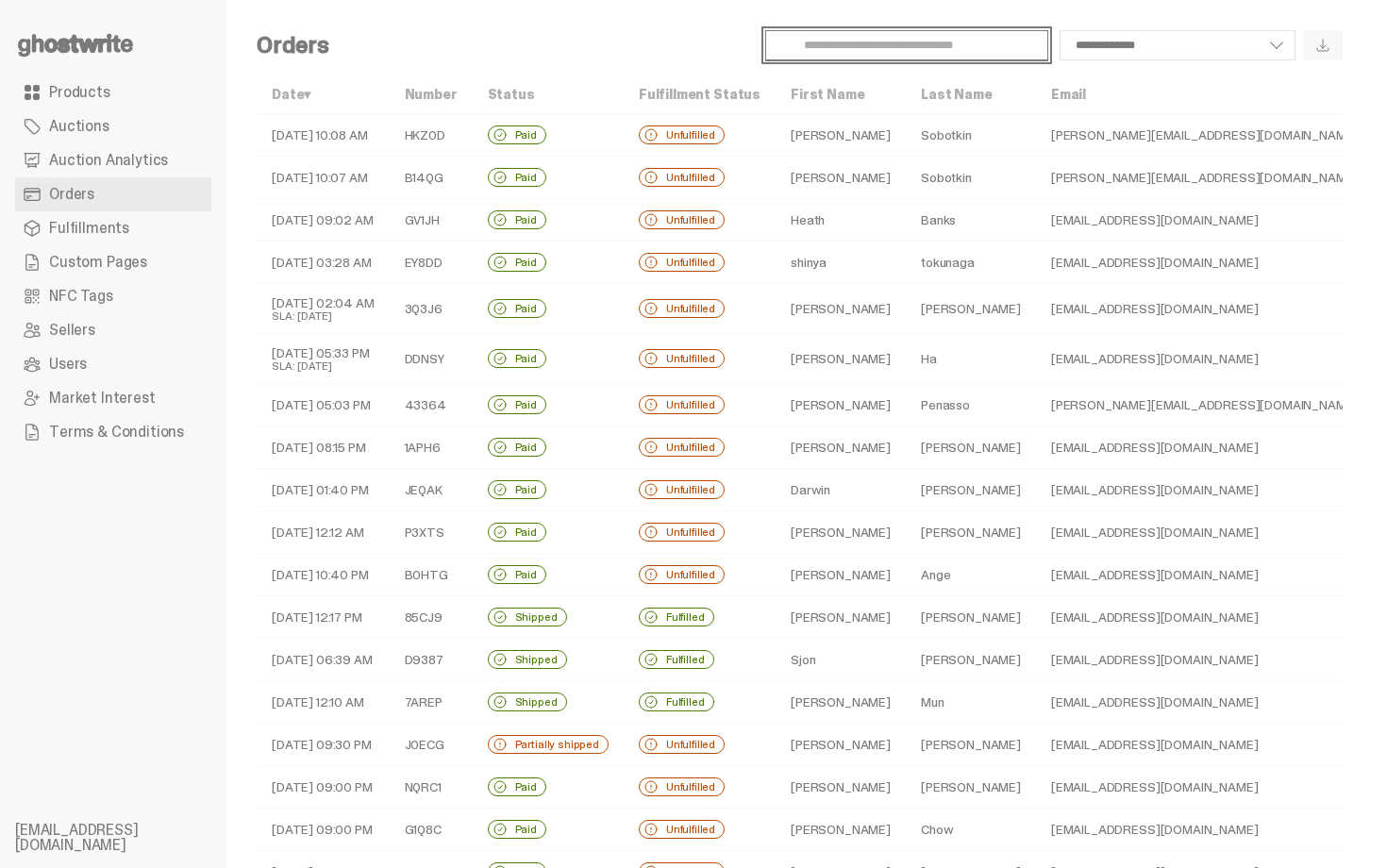
click at [859, 44] on input "Search" at bounding box center [906, 45] width 283 height 30
paste input "**********"
type input "**********"
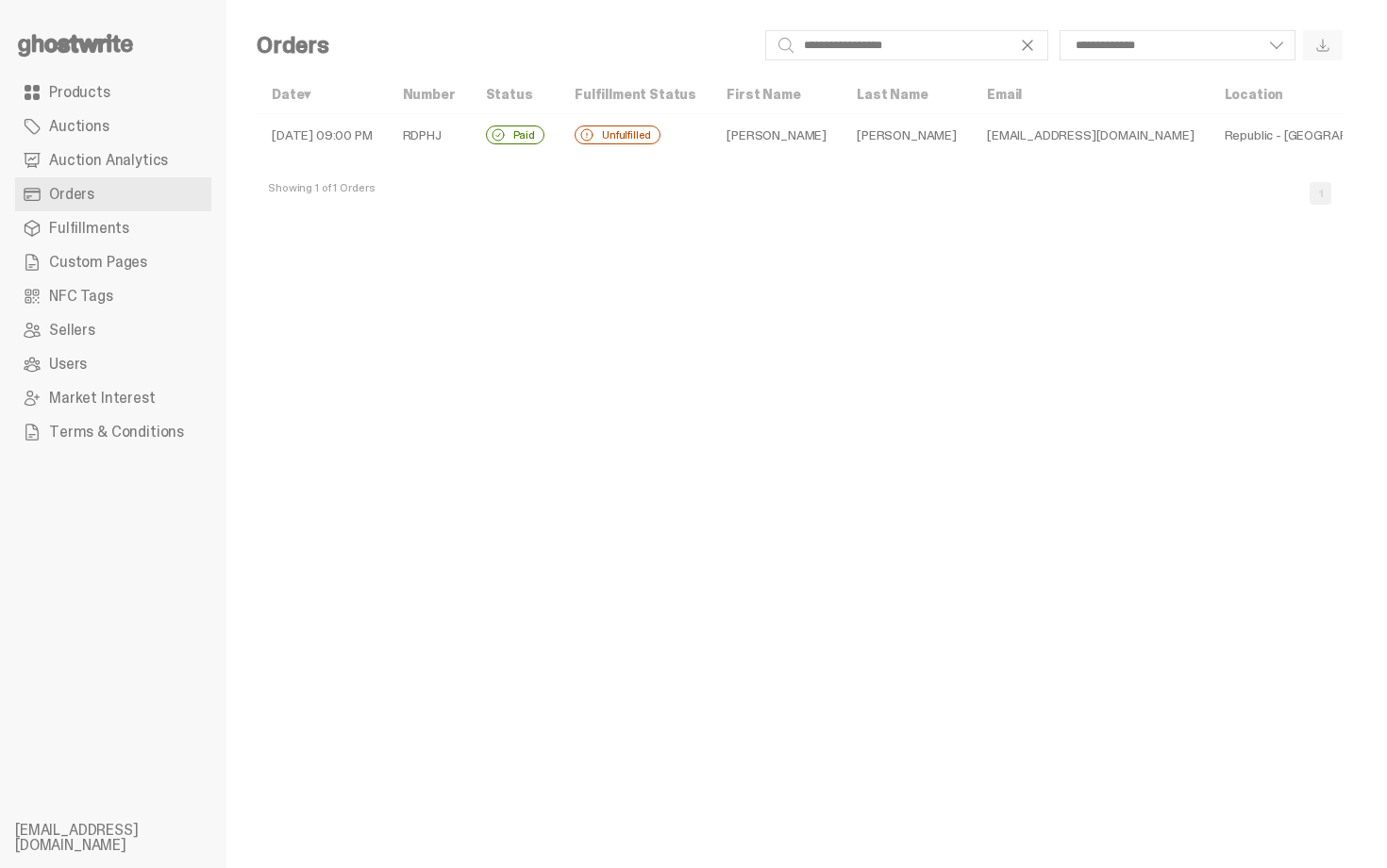
click at [740, 126] on td "Spencer" at bounding box center [776, 135] width 131 height 43
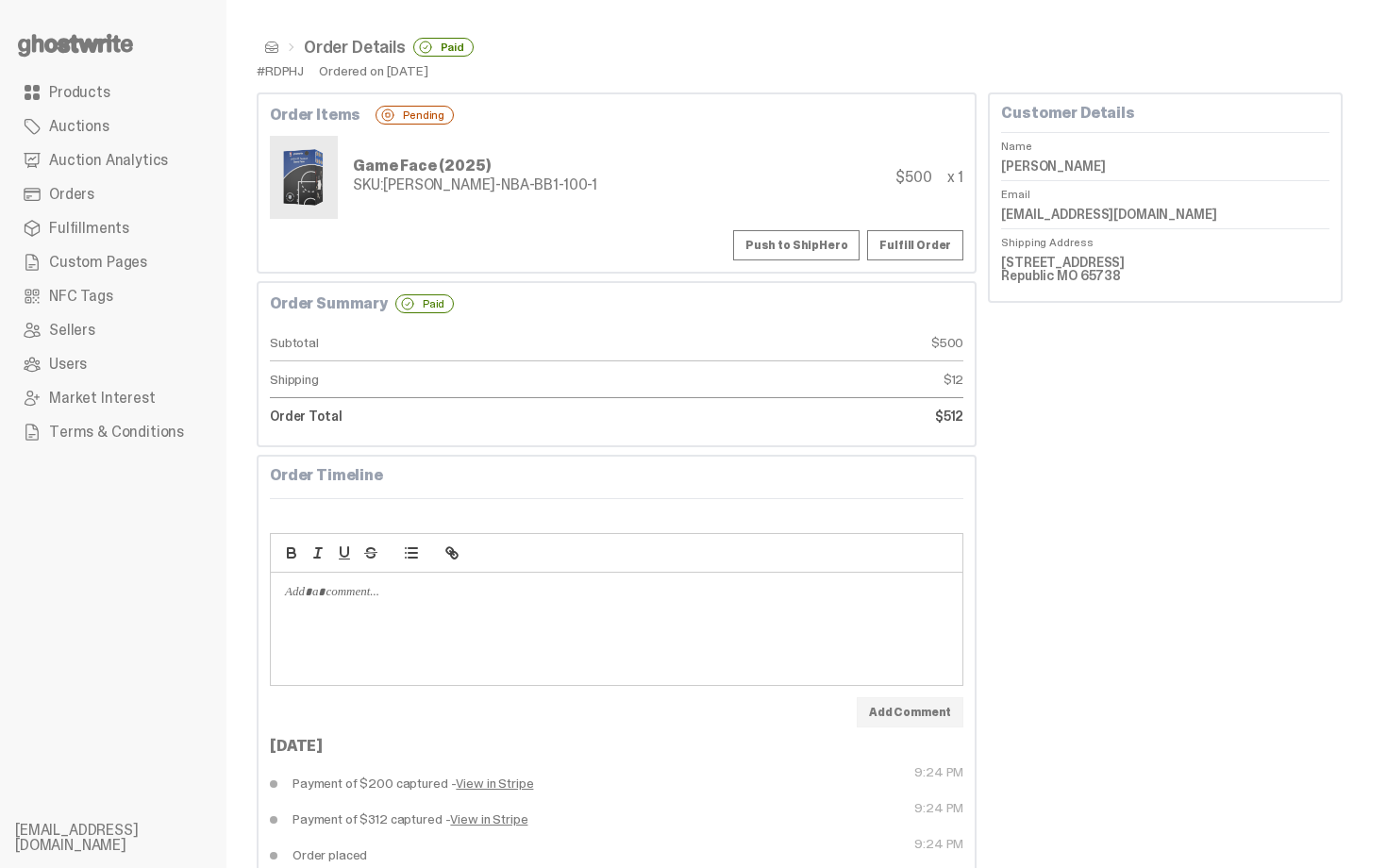
click at [768, 143] on div "Game Face (2025) SKU: TY-GH-NBA-BB1-100-1 $500 x 1" at bounding box center [617, 176] width 694 height 83
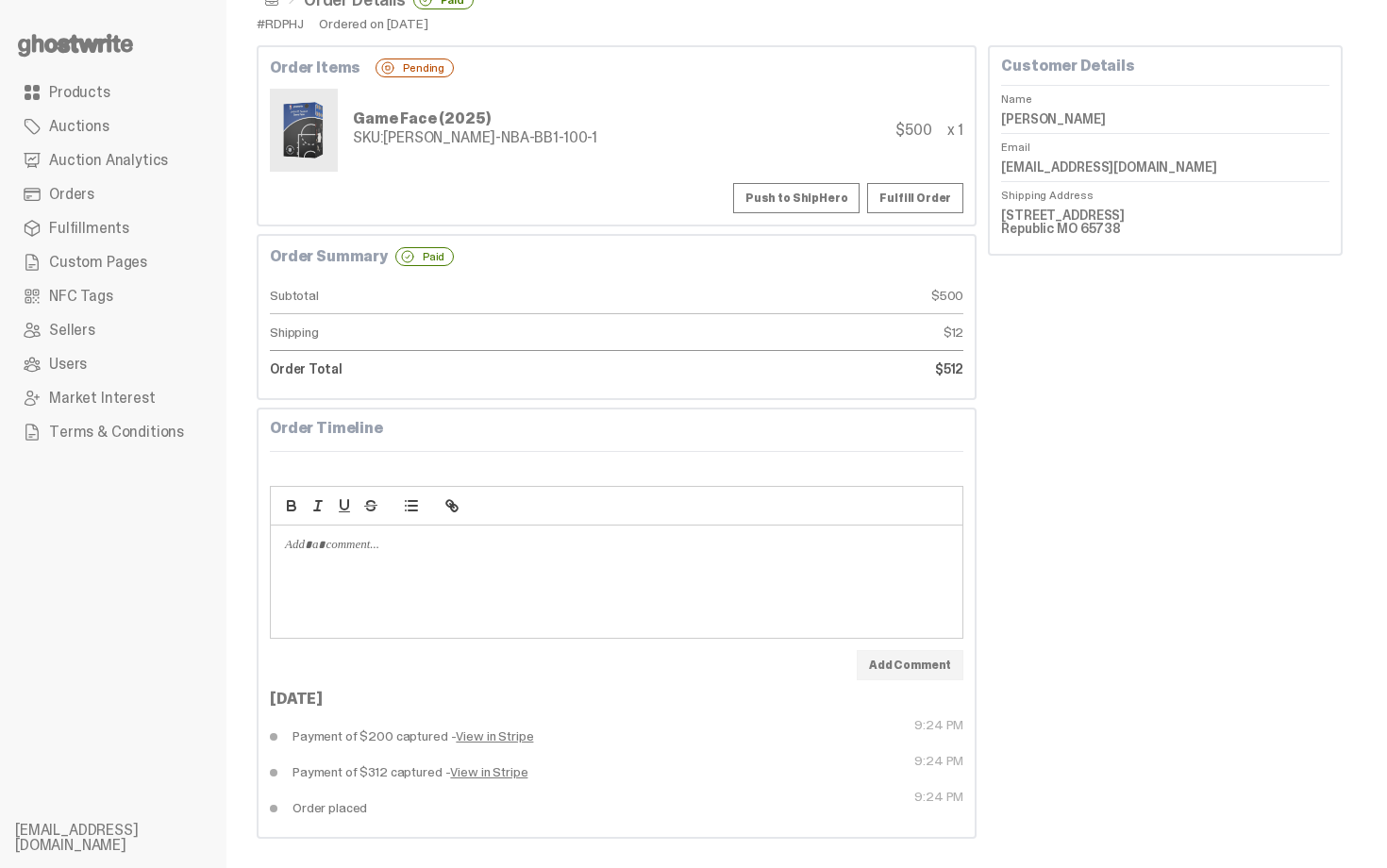
scroll to position [48, 0]
click at [901, 193] on link "Fulfill Order" at bounding box center [915, 197] width 97 height 30
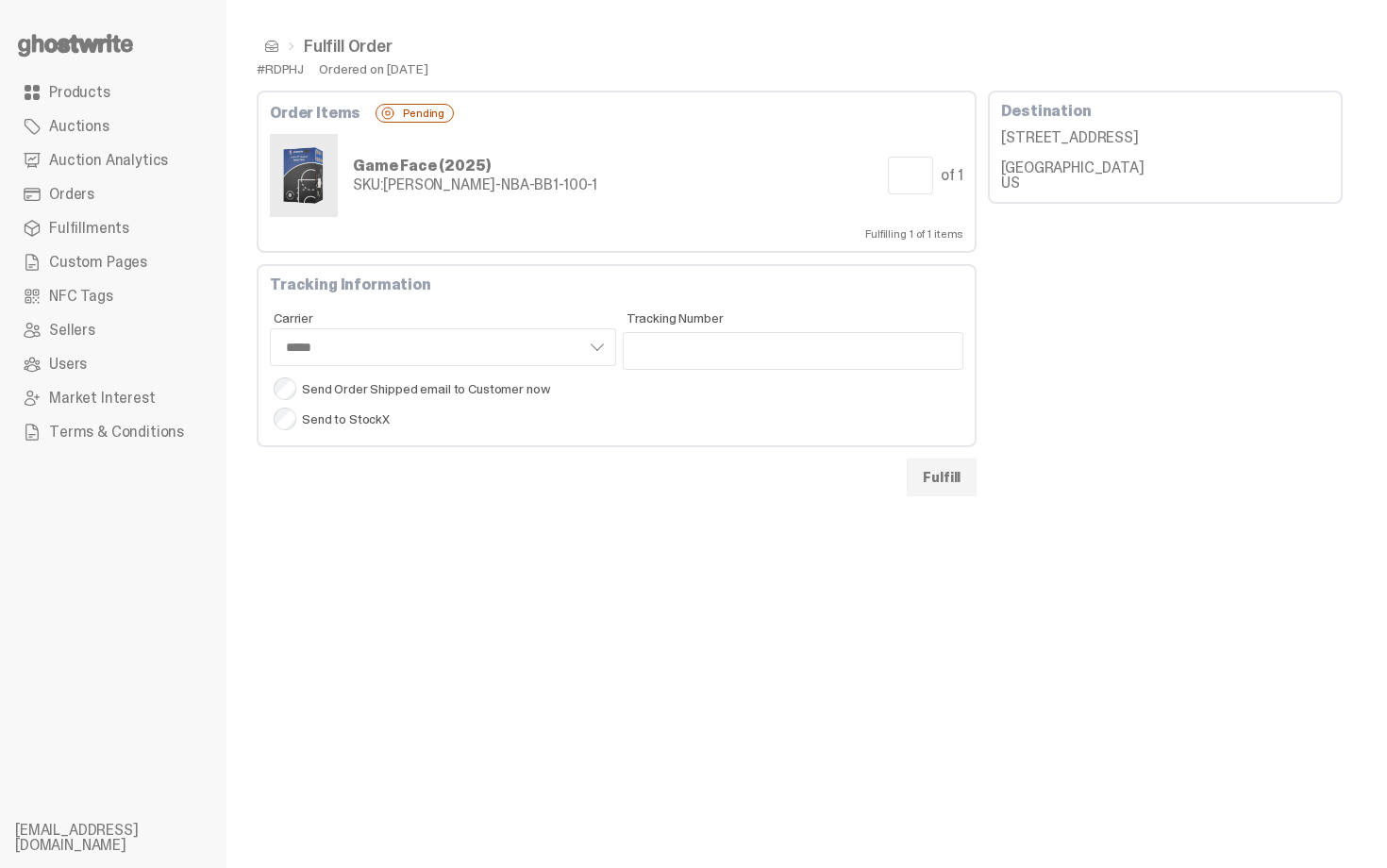
click at [265, 44] on span at bounding box center [271, 46] width 15 height 15
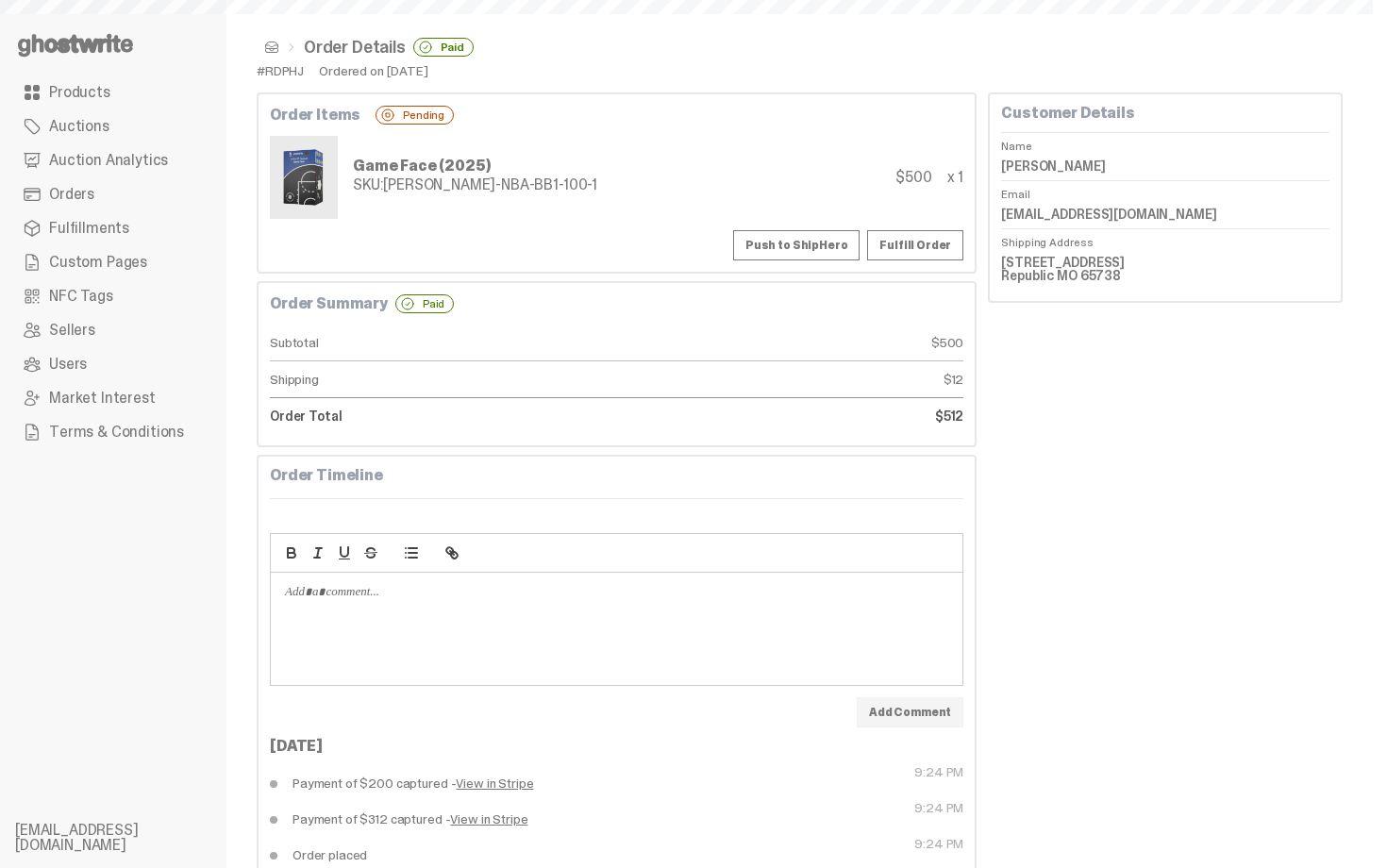
scroll to position [48, 0]
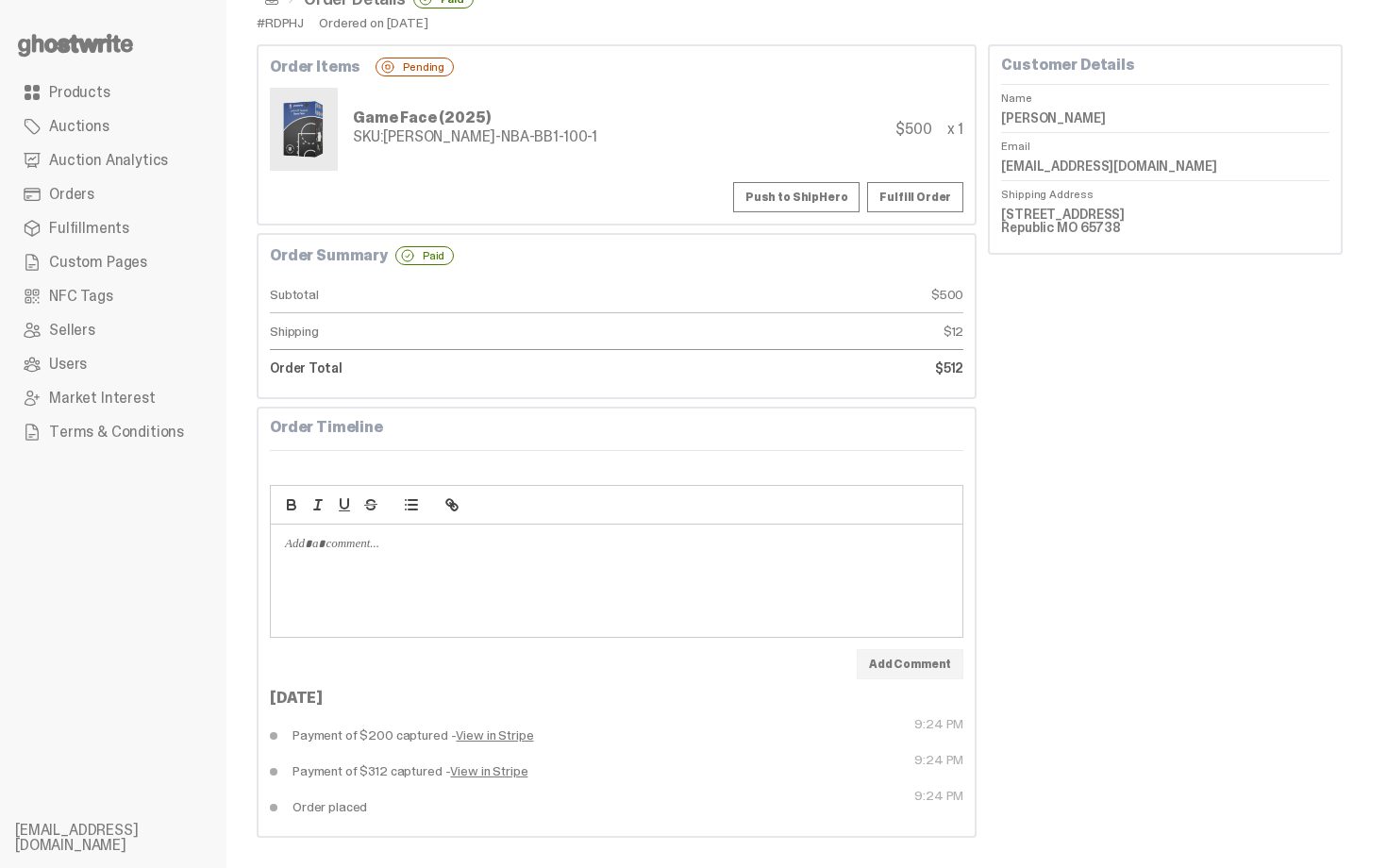
click at [68, 197] on span "Orders" at bounding box center [71, 193] width 45 height 15
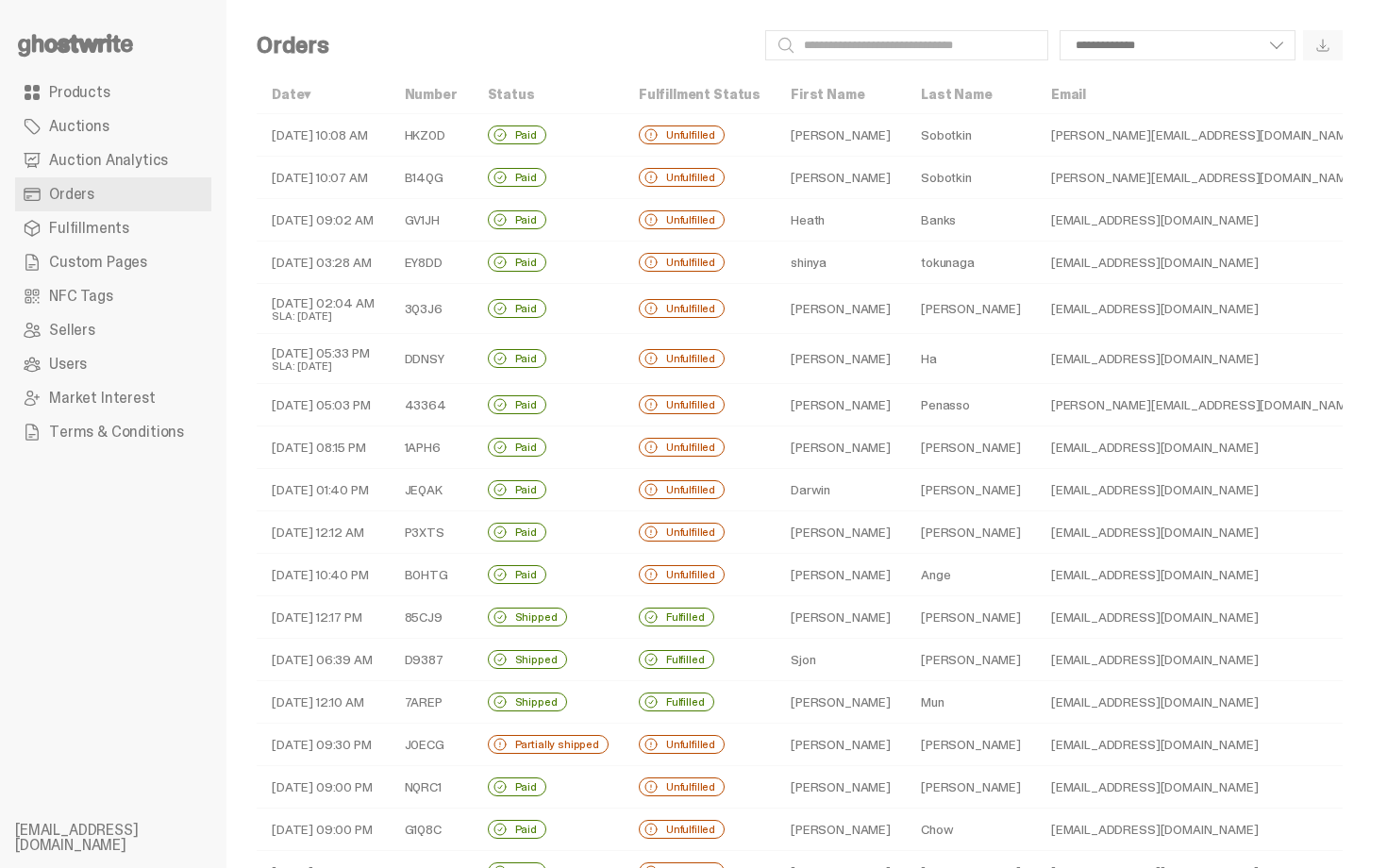
click at [776, 133] on td "Jon" at bounding box center [841, 135] width 131 height 43
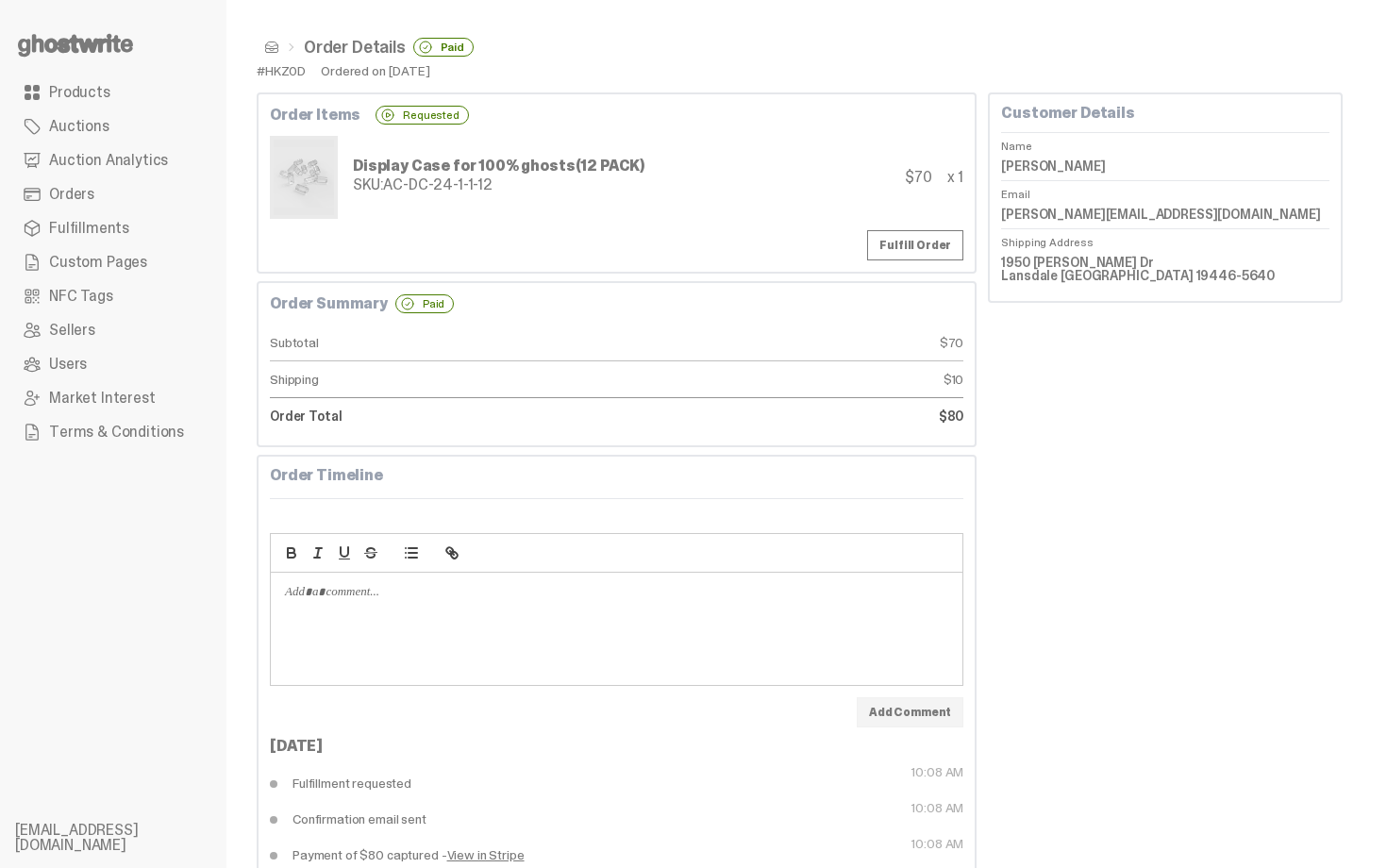
click at [147, 193] on link "Orders" at bounding box center [113, 194] width 196 height 34
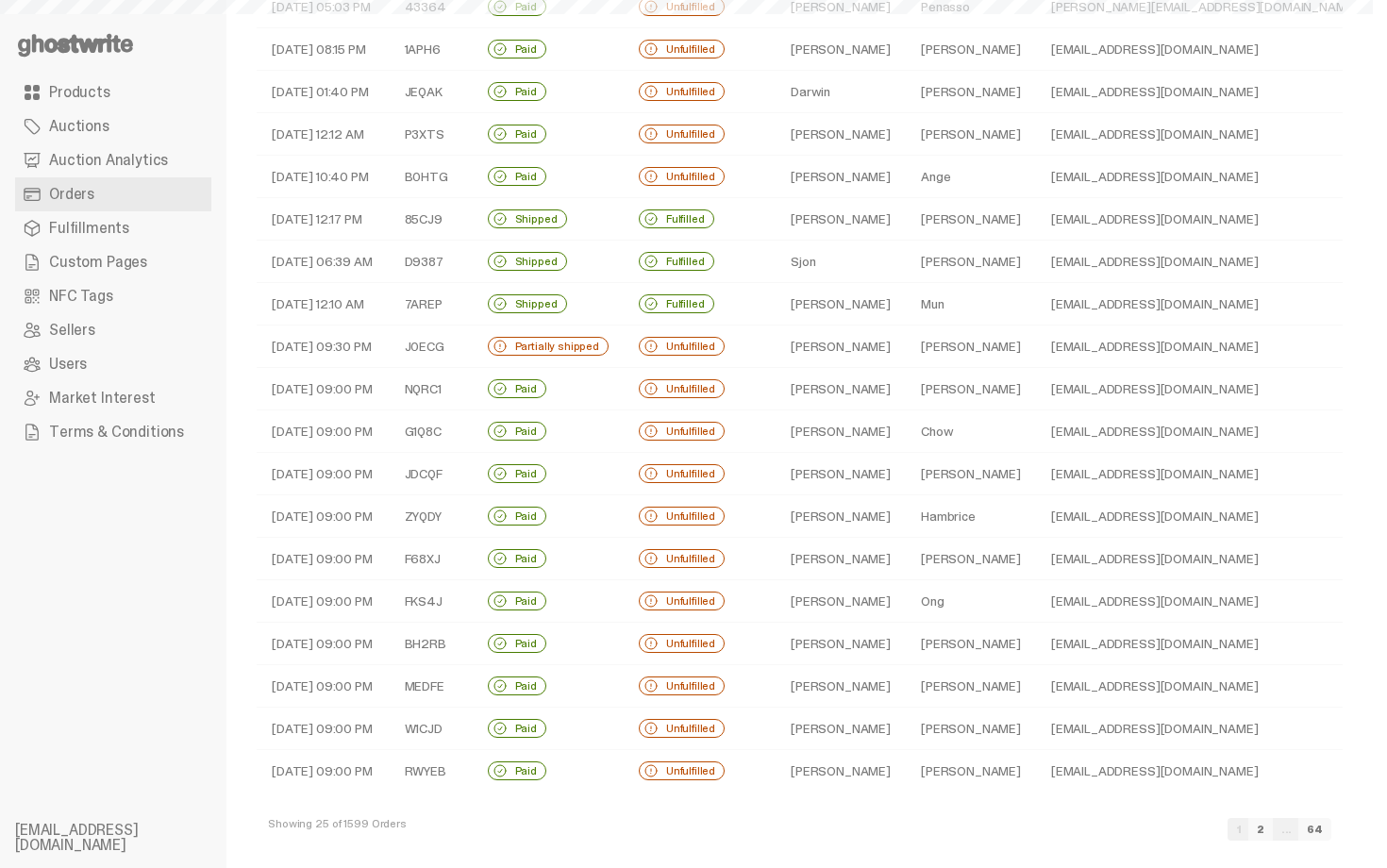
scroll to position [413, 0]
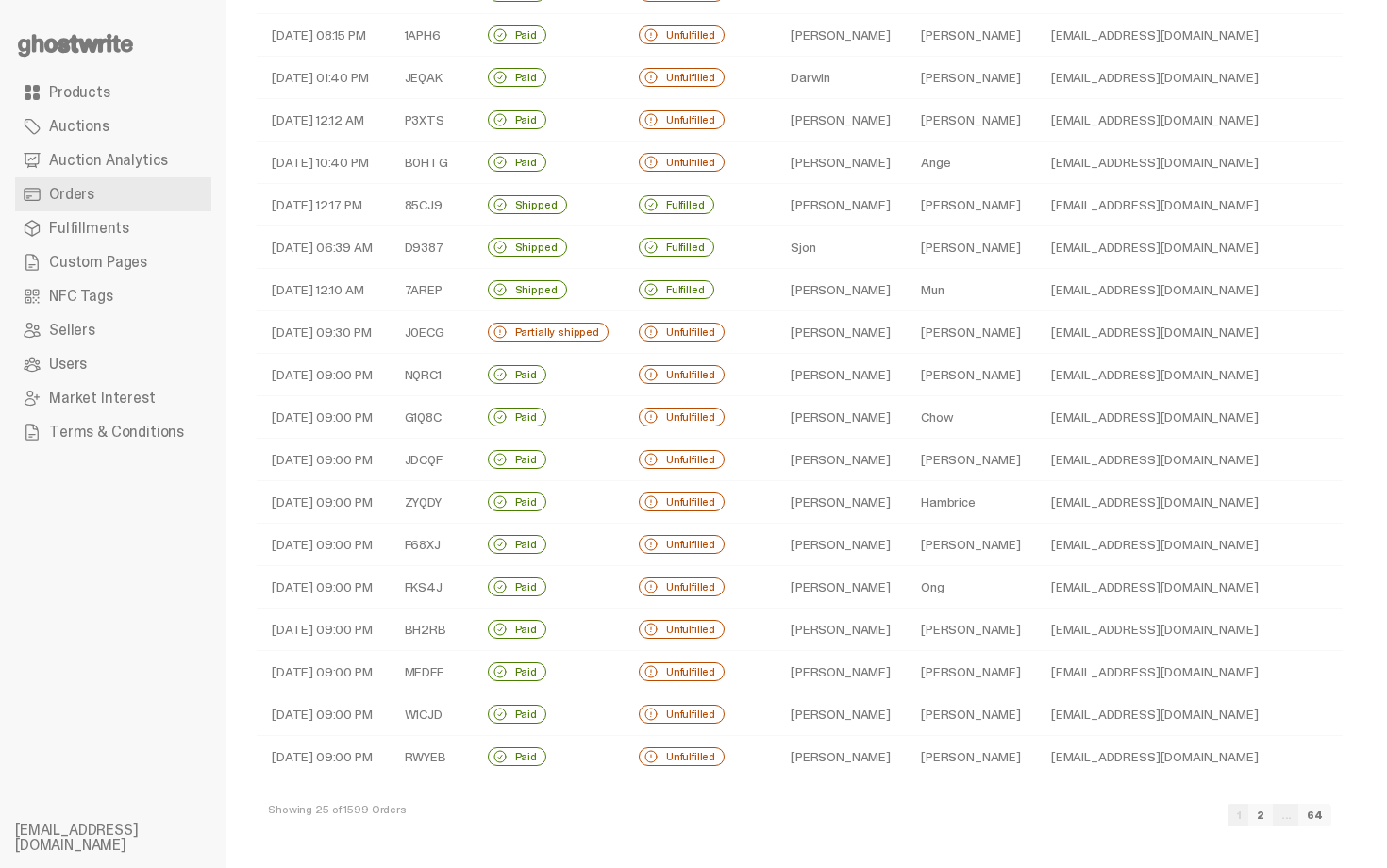
click at [816, 501] on td "Jeff" at bounding box center [841, 502] width 131 height 43
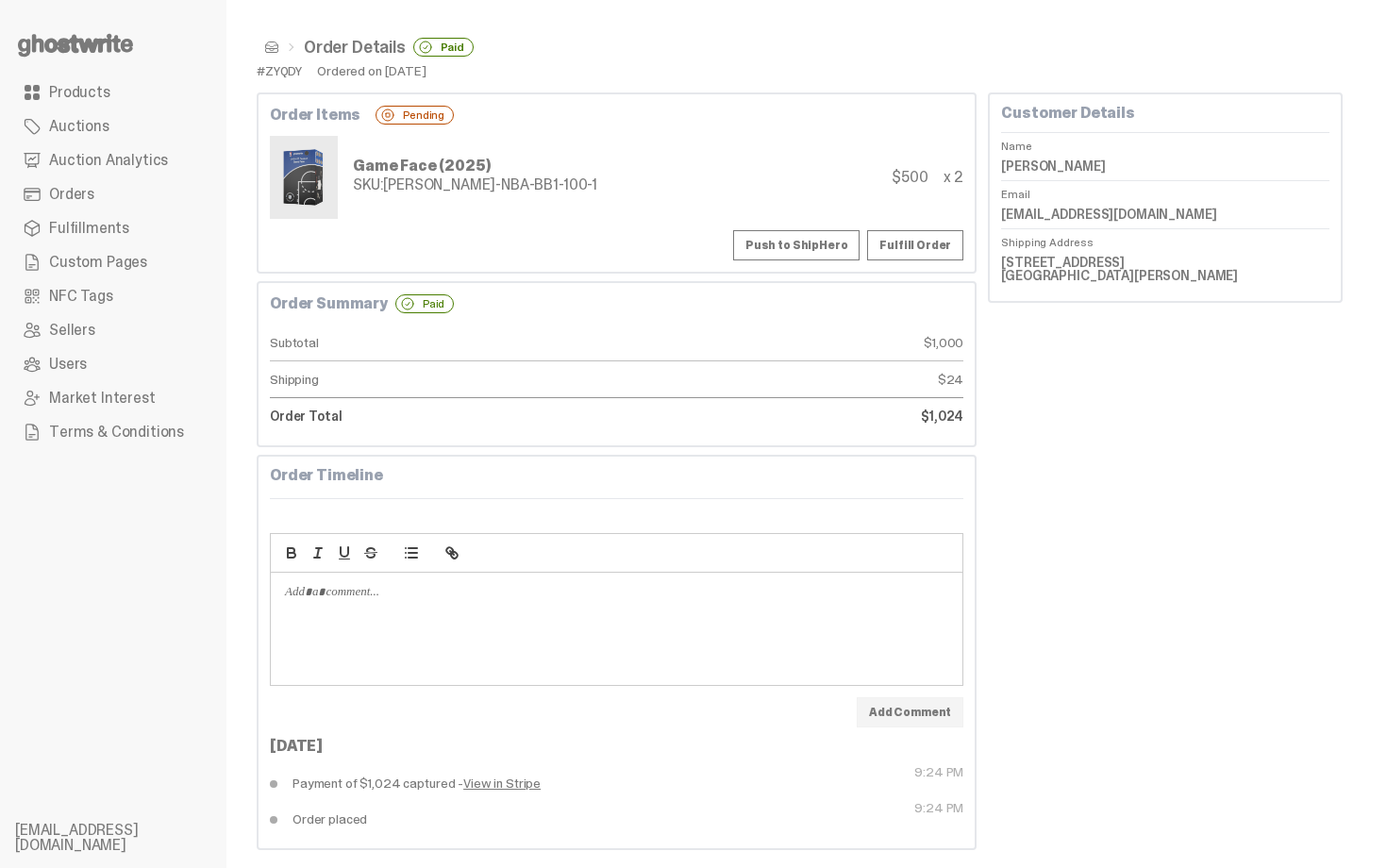
click at [858, 243] on button "Push to ShipHero" at bounding box center [796, 245] width 127 height 30
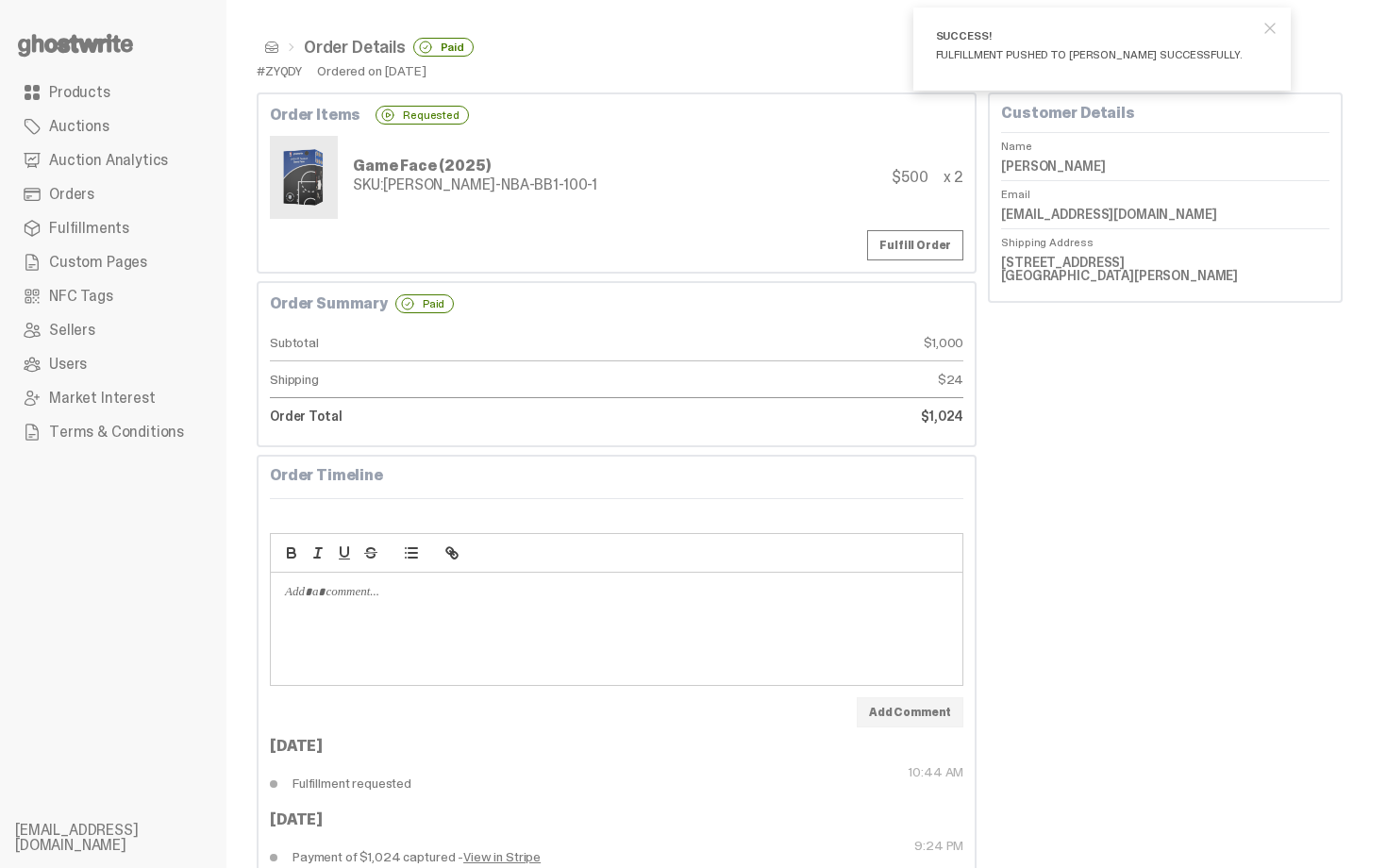
click at [273, 42] on span at bounding box center [271, 47] width 15 height 15
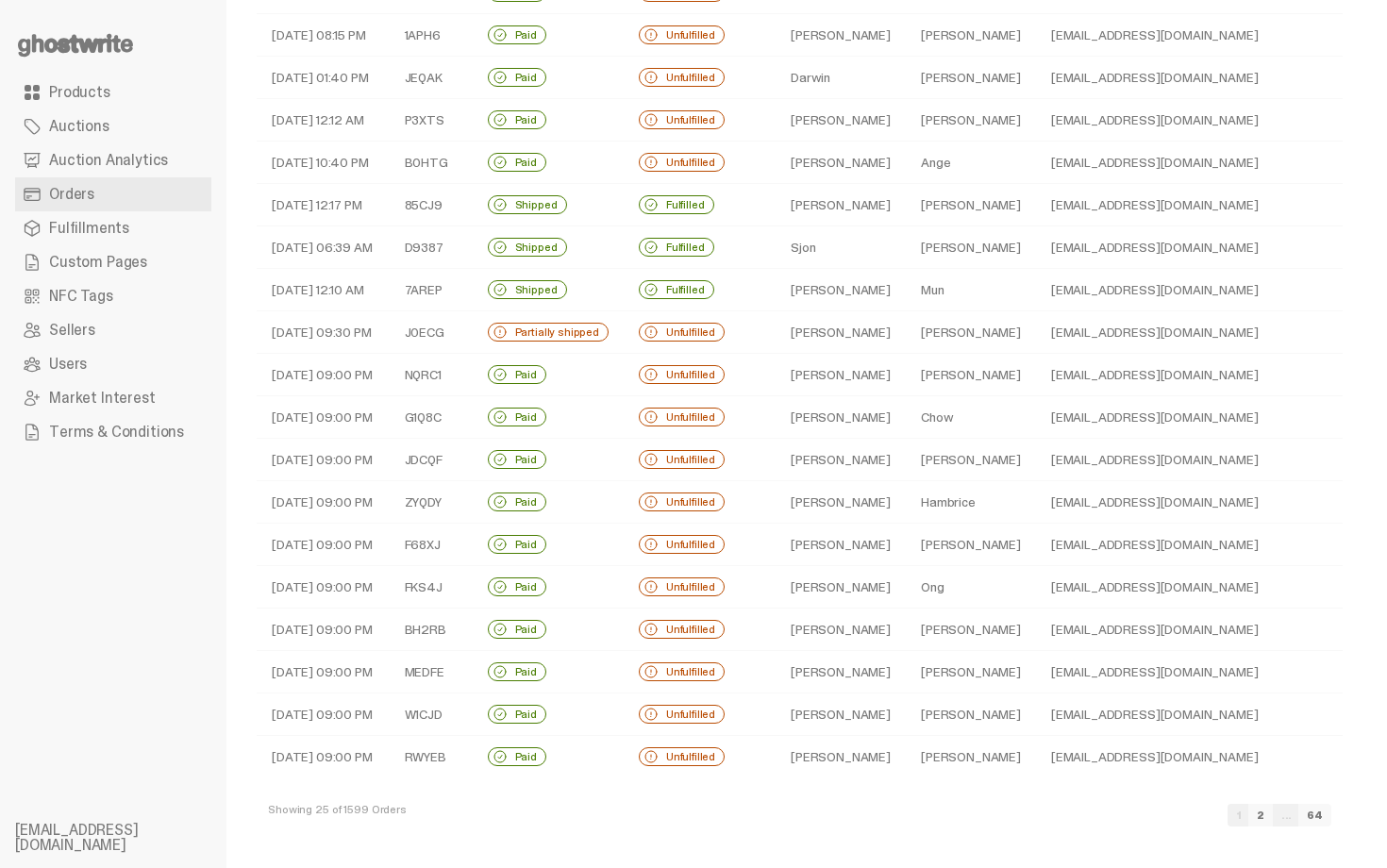
click at [905, 582] on td "Ong" at bounding box center [970, 587] width 131 height 43
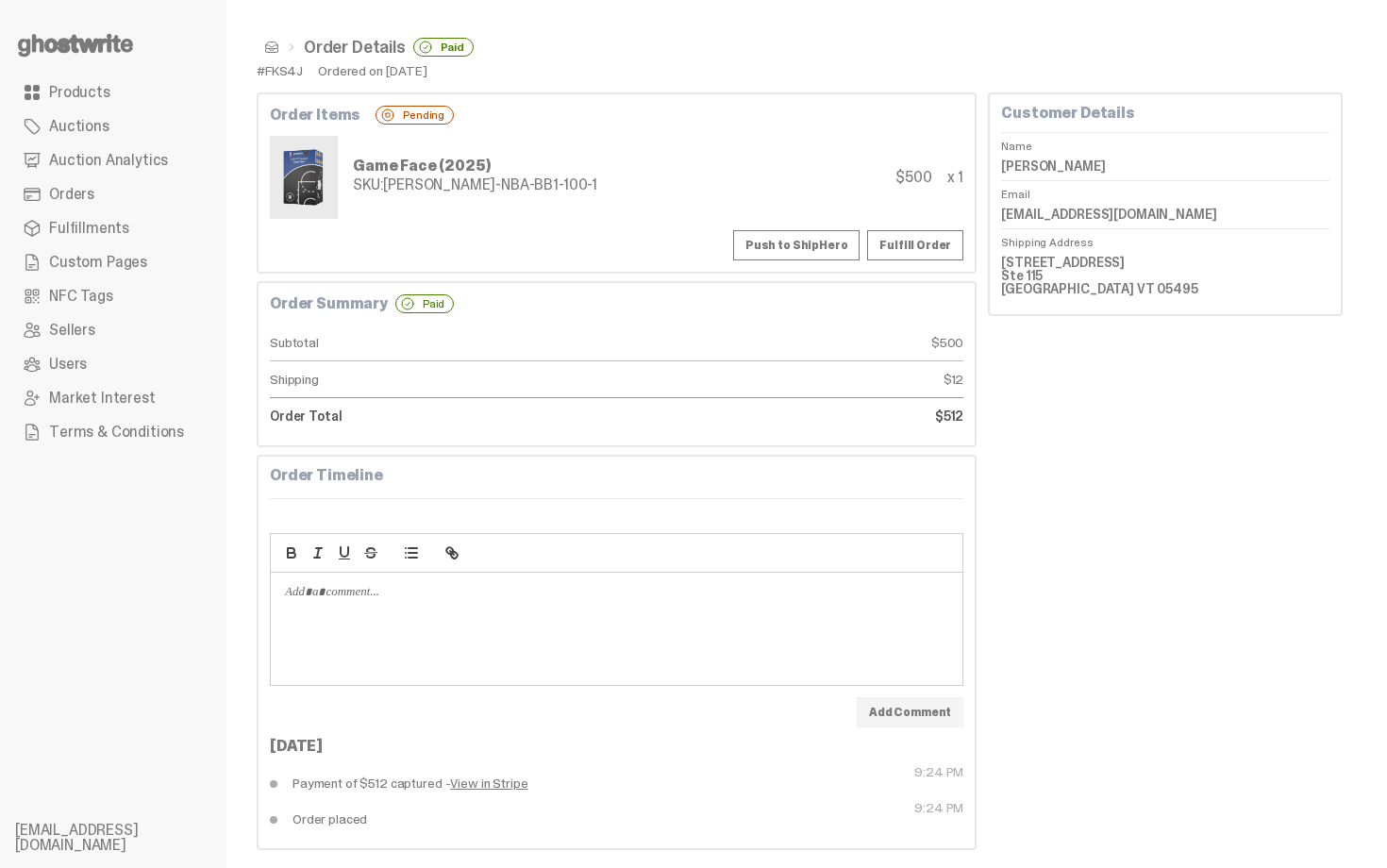
click at [813, 249] on button "Push to ShipHero" at bounding box center [796, 245] width 127 height 30
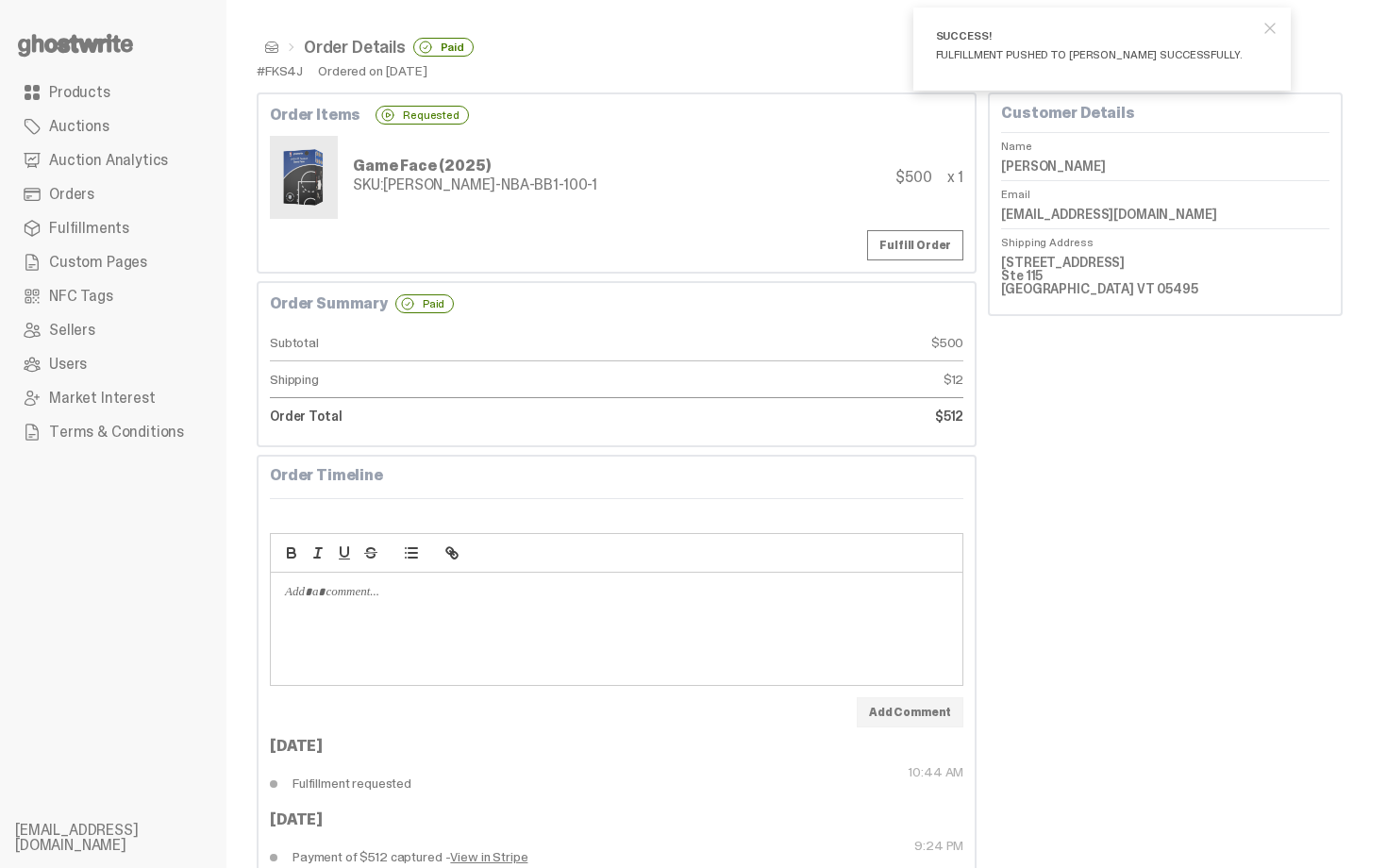
click at [274, 43] on span at bounding box center [271, 47] width 15 height 15
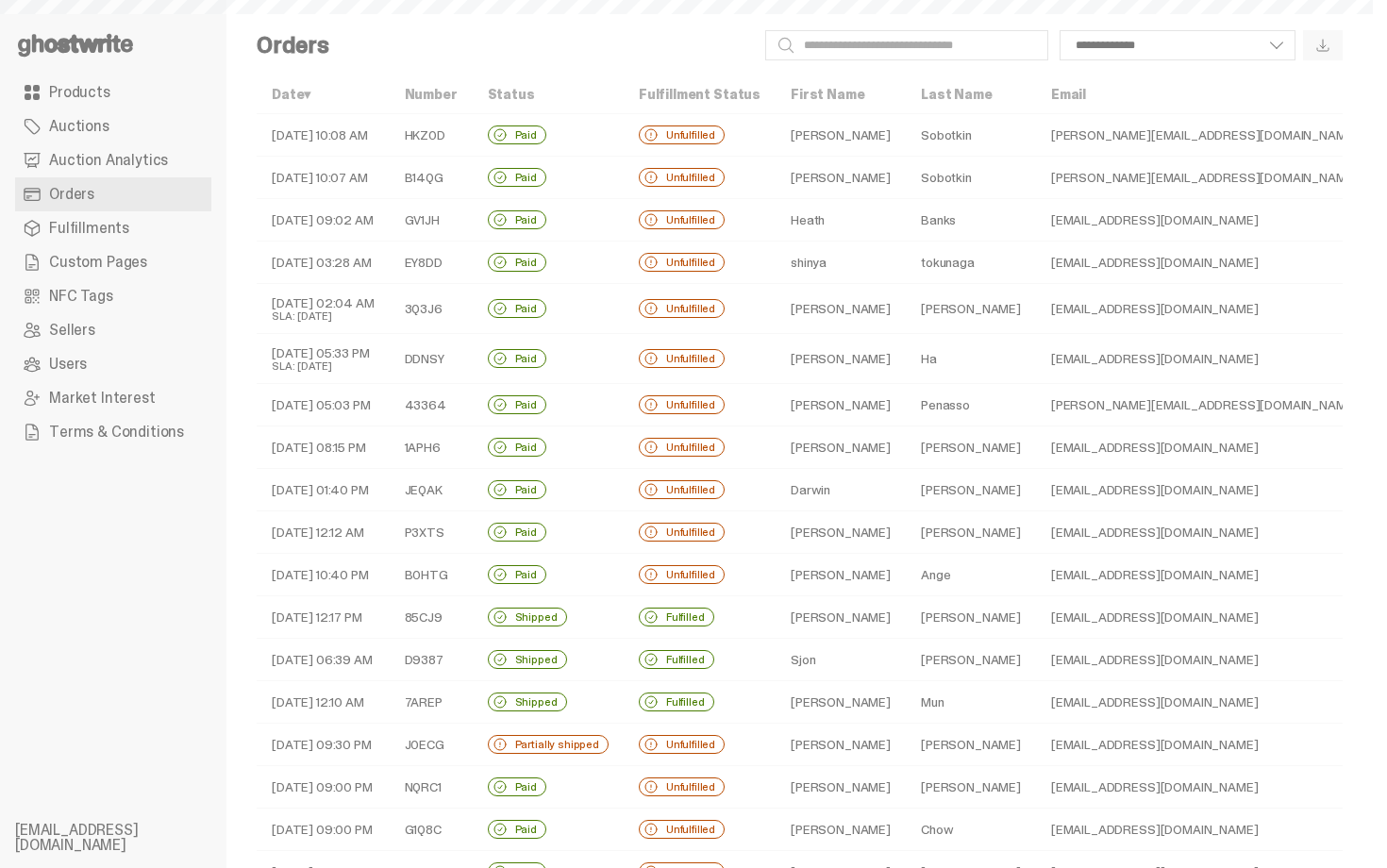
scroll to position [413, 0]
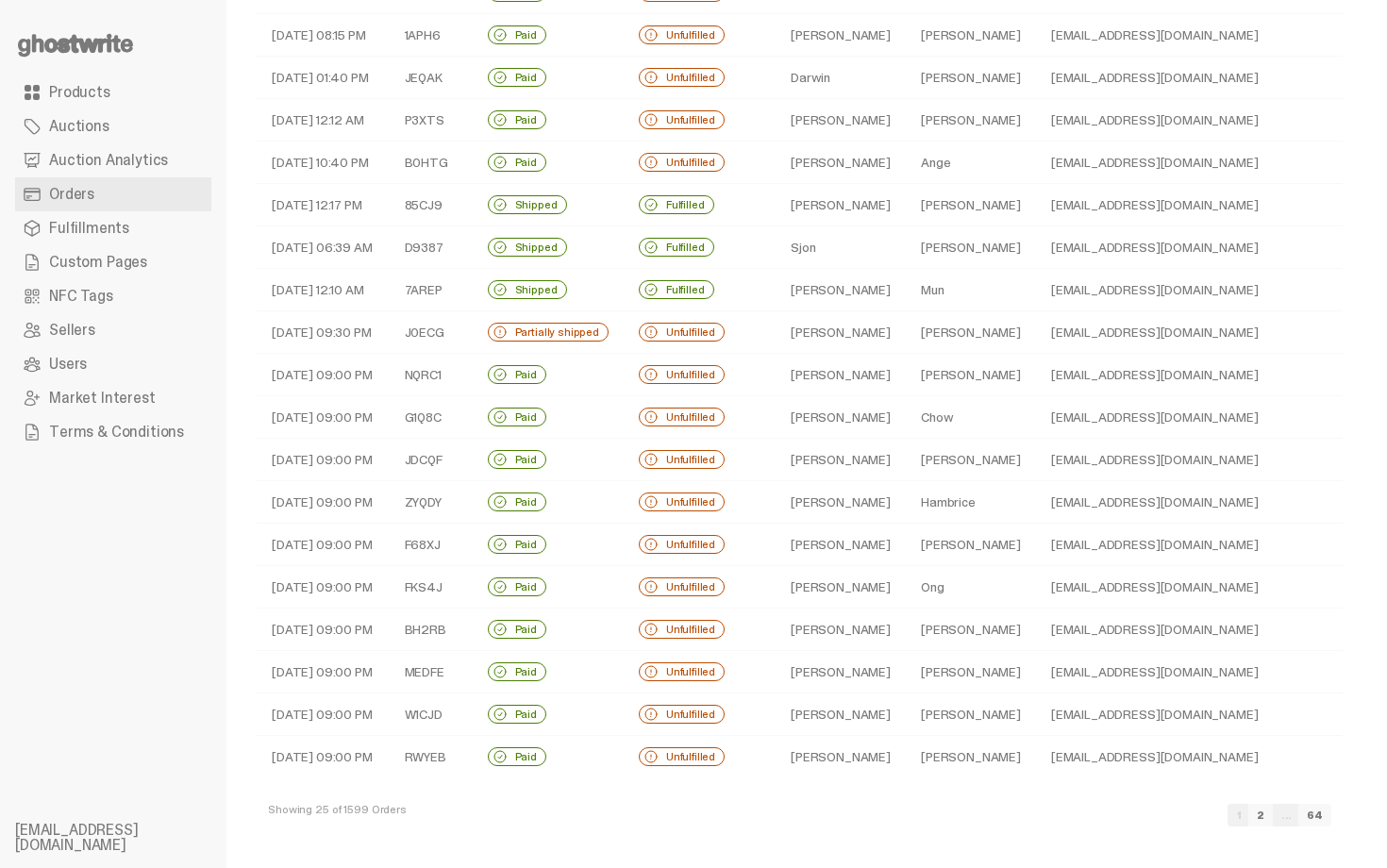
click at [905, 637] on td "Martin" at bounding box center [970, 629] width 131 height 43
click at [863, 623] on td "Paul" at bounding box center [841, 629] width 131 height 43
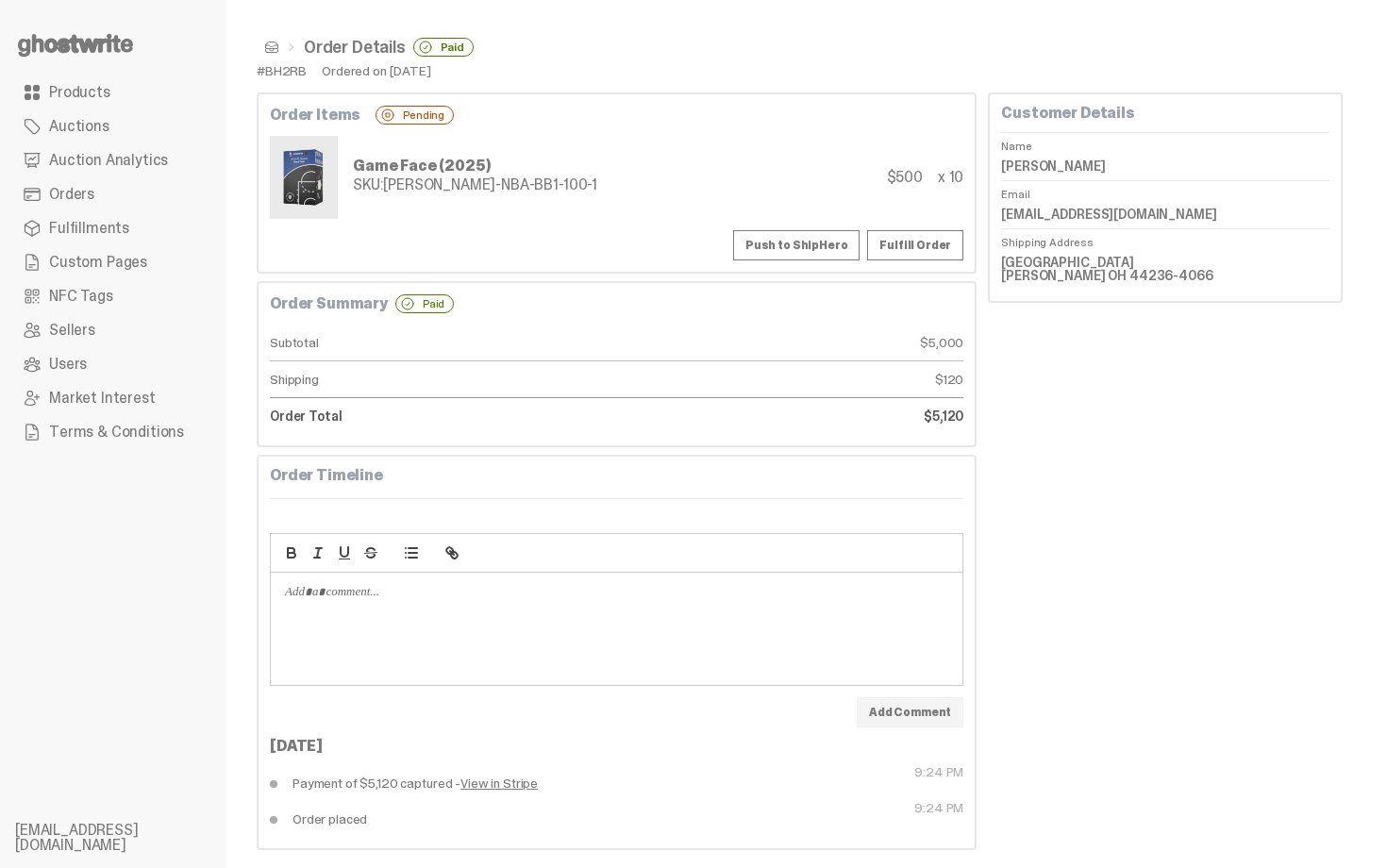
click at [814, 239] on button "Push to ShipHero" at bounding box center [796, 245] width 127 height 30
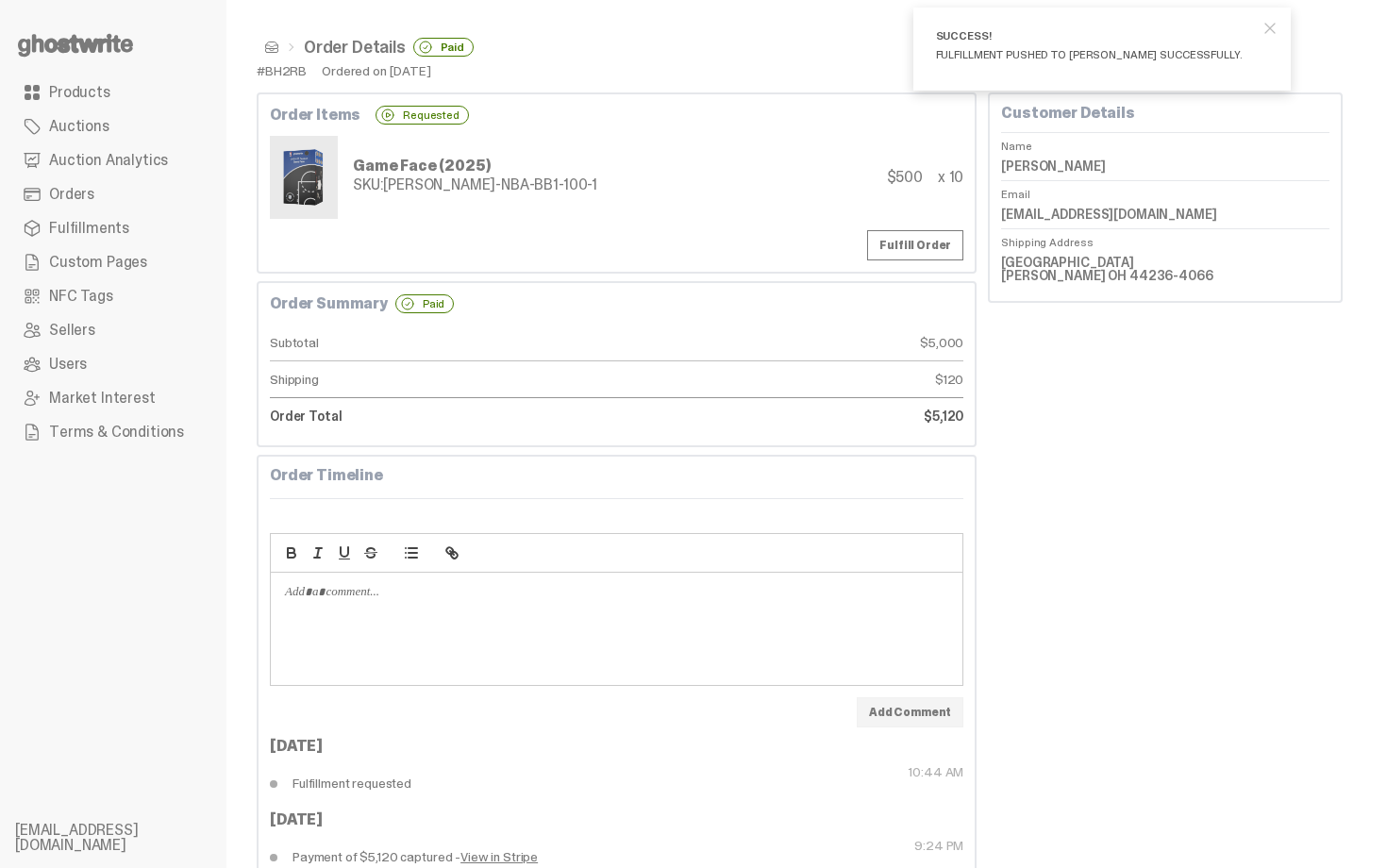
click at [1274, 31] on span "close" at bounding box center [1269, 28] width 19 height 19
click at [1140, 142] on dt "Name" at bounding box center [1165, 142] width 328 height 20
click at [1058, 218] on dd "pmartin08@jcu.edu" at bounding box center [1165, 214] width 328 height 28
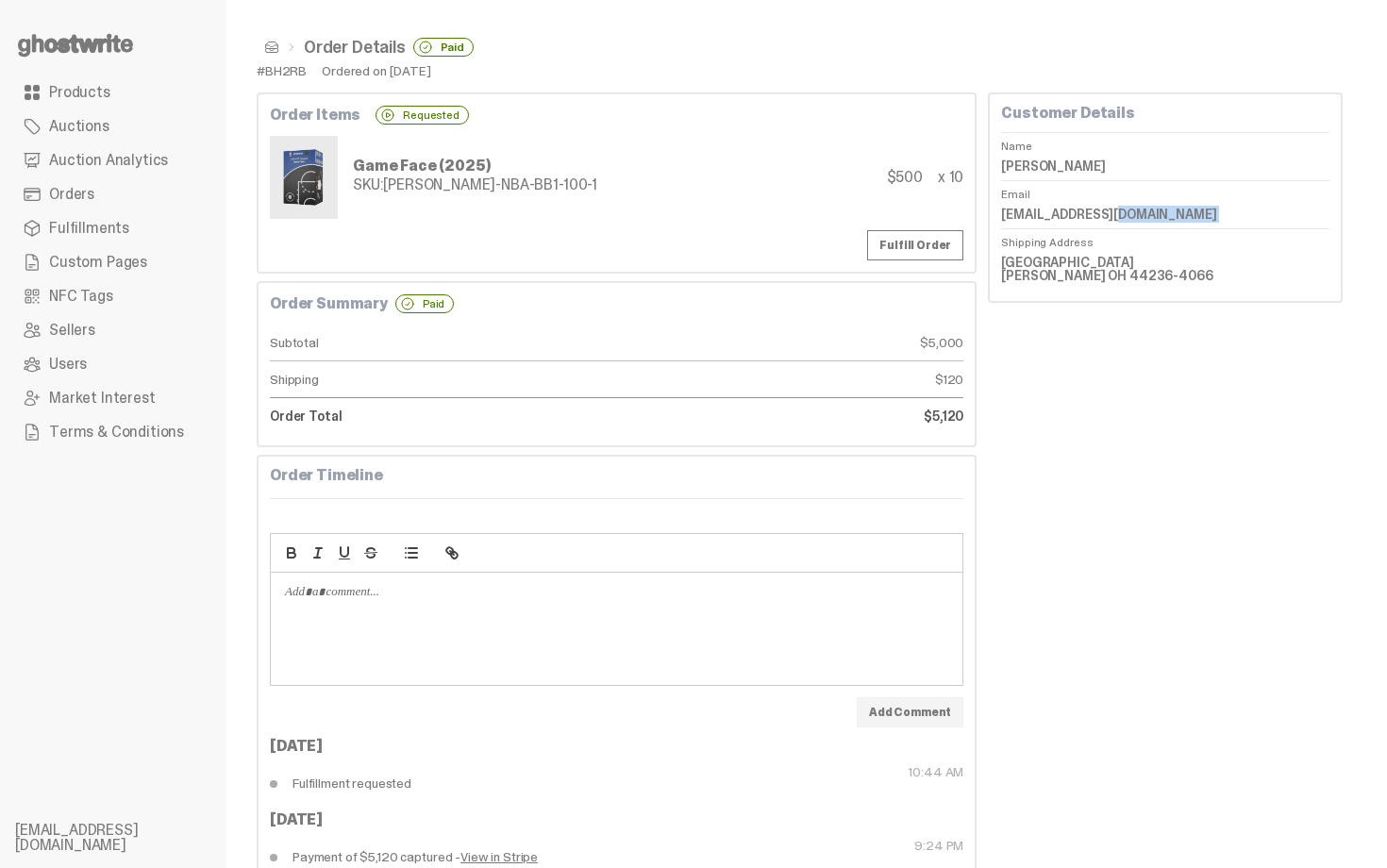
copy dl "pmartin08@jcu.edu"
click at [763, 210] on div "Game Face (2025) SKU: TY-GH-NBA-BB1-100-1 $500 x 10" at bounding box center [617, 176] width 694 height 83
click at [269, 52] on span at bounding box center [271, 47] width 15 height 15
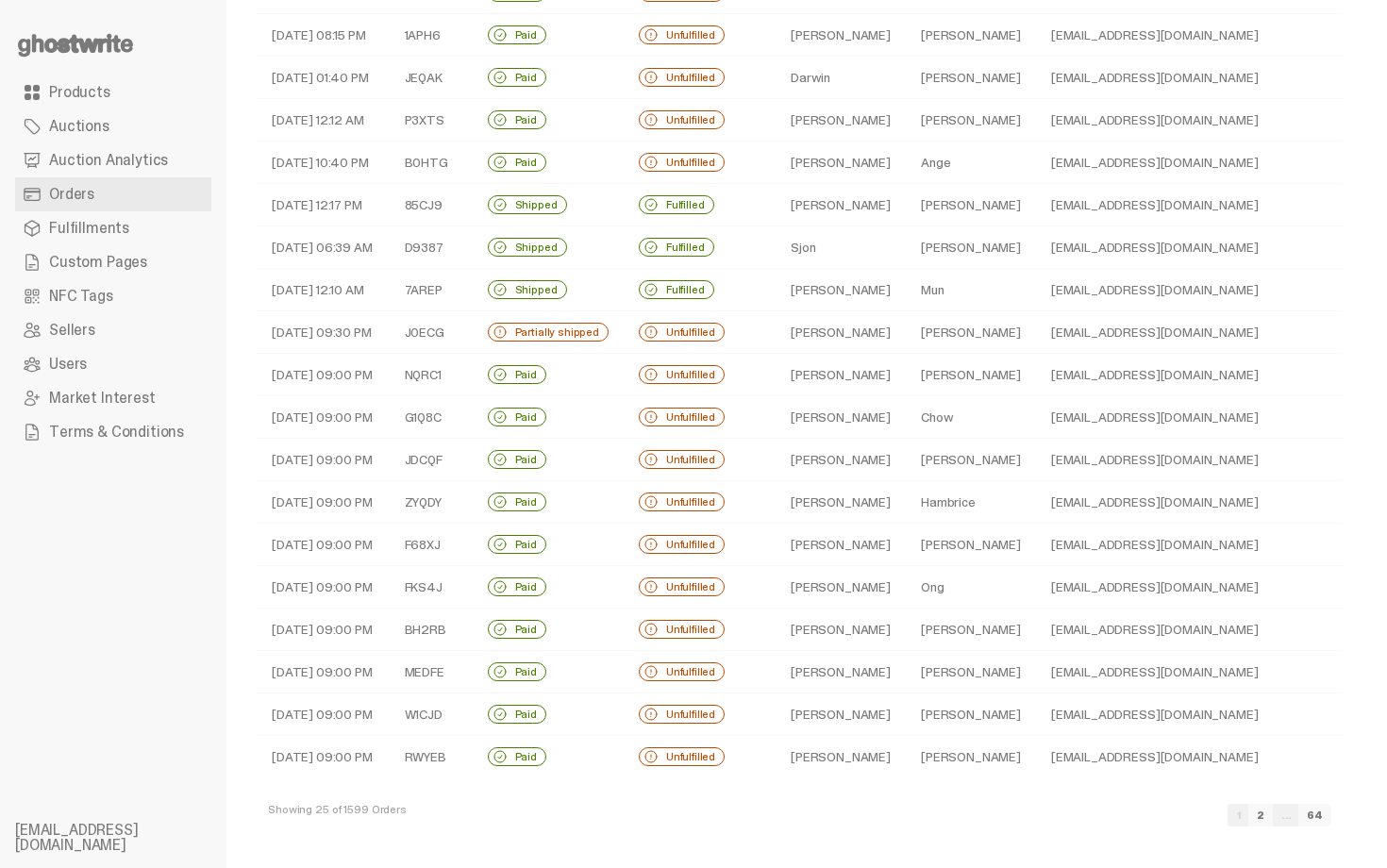
click at [779, 333] on td "Paul" at bounding box center [841, 332] width 131 height 43
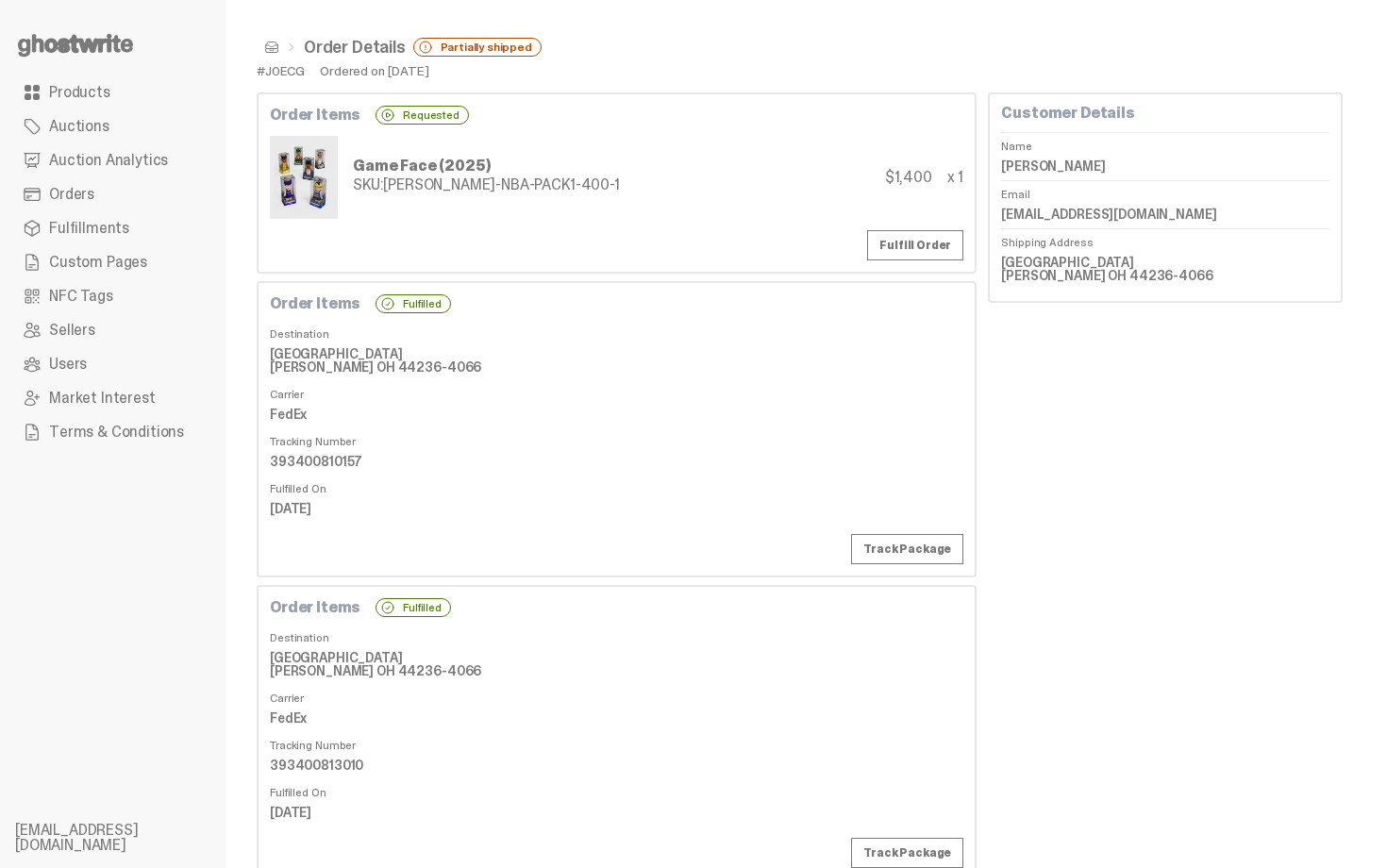
click at [329, 461] on dd "393400810157" at bounding box center [617, 461] width 694 height 28
copy dd "393400810157"
click at [939, 244] on link "Fulfill Order" at bounding box center [915, 245] width 97 height 30
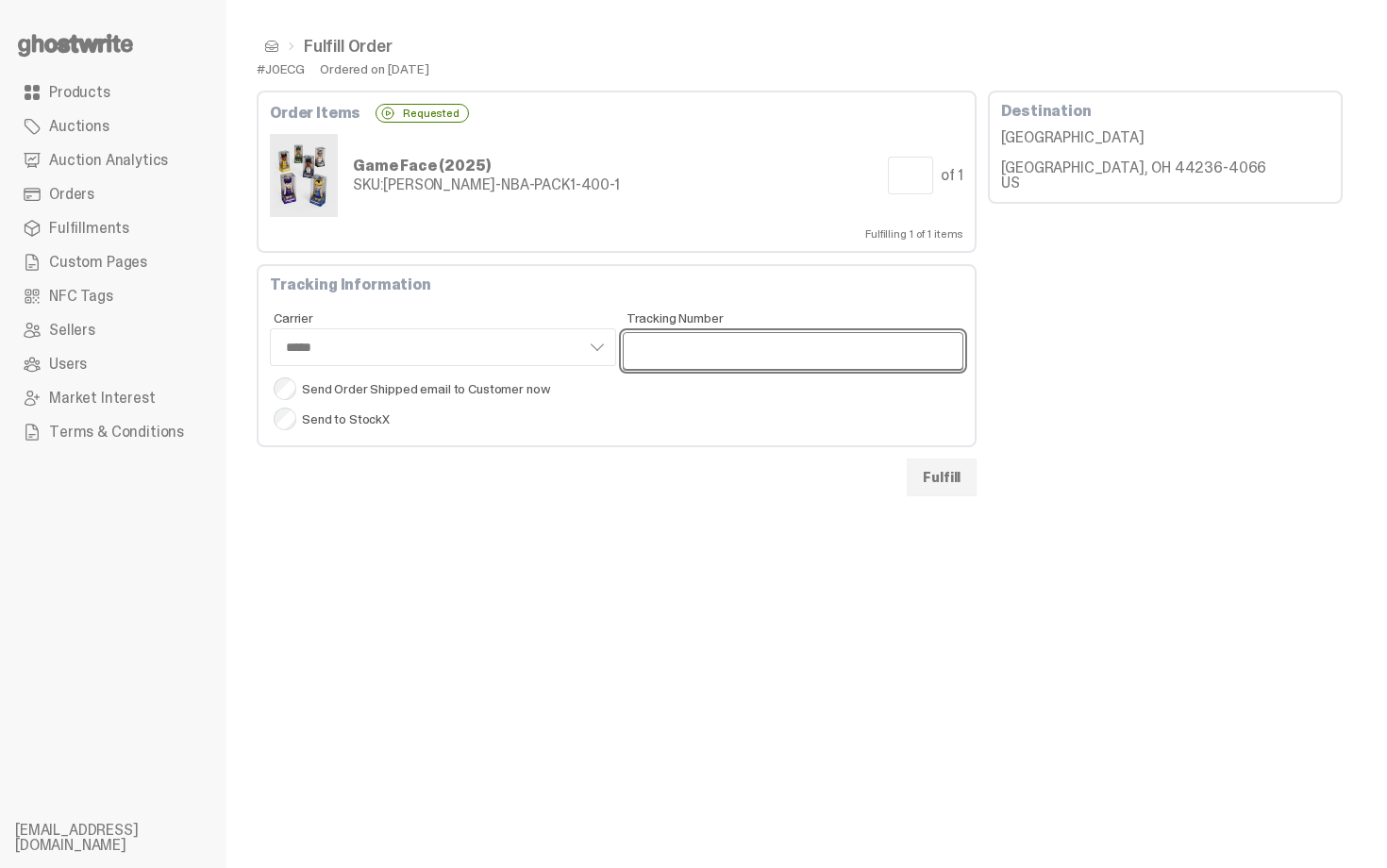
click at [651, 344] on input "Tracking Number" at bounding box center [794, 351] width 342 height 38
paste input "**********"
type input "**********"
select select "*****"
type input "**********"
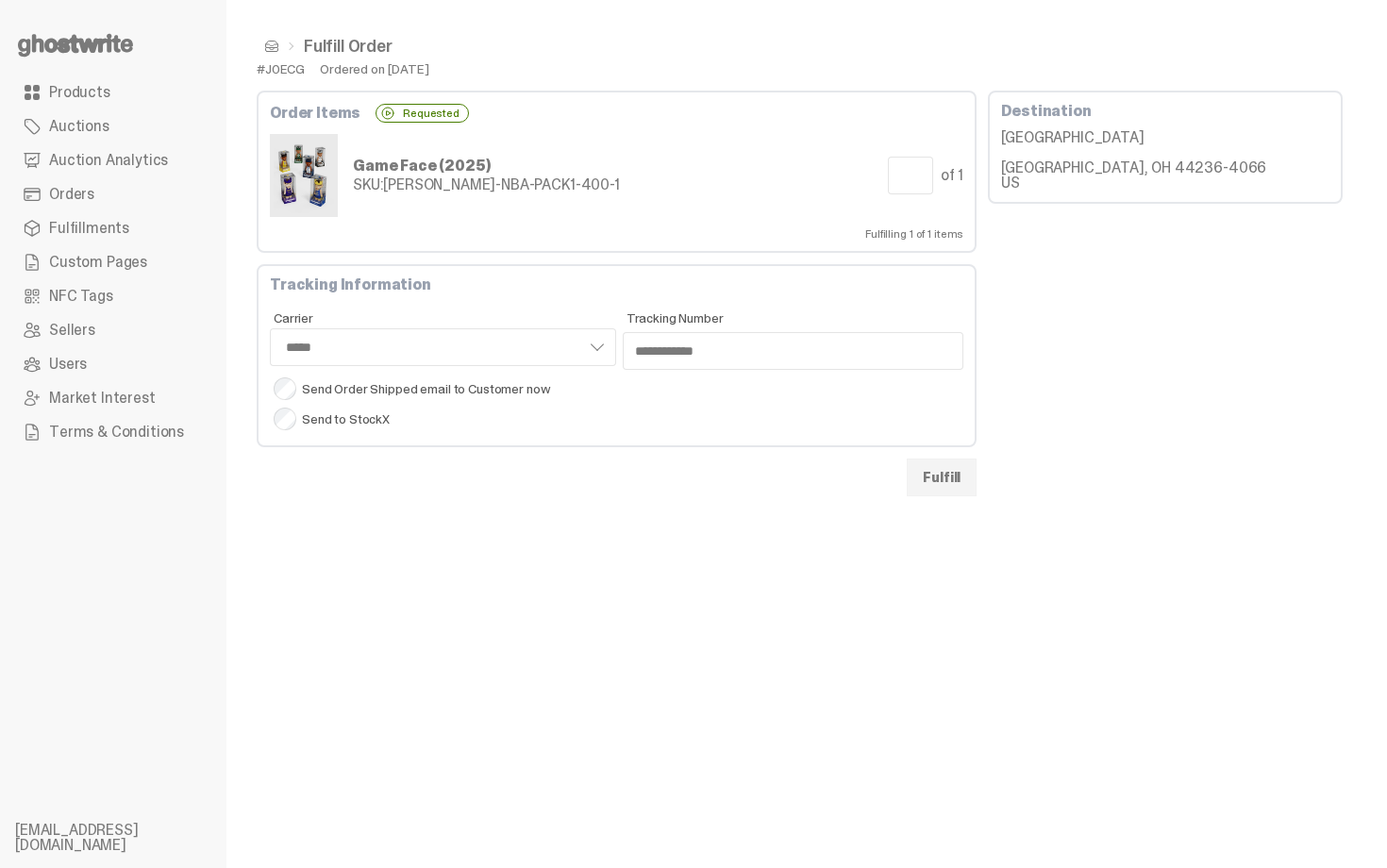
click at [968, 473] on button "Fulfill" at bounding box center [941, 477] width 70 height 38
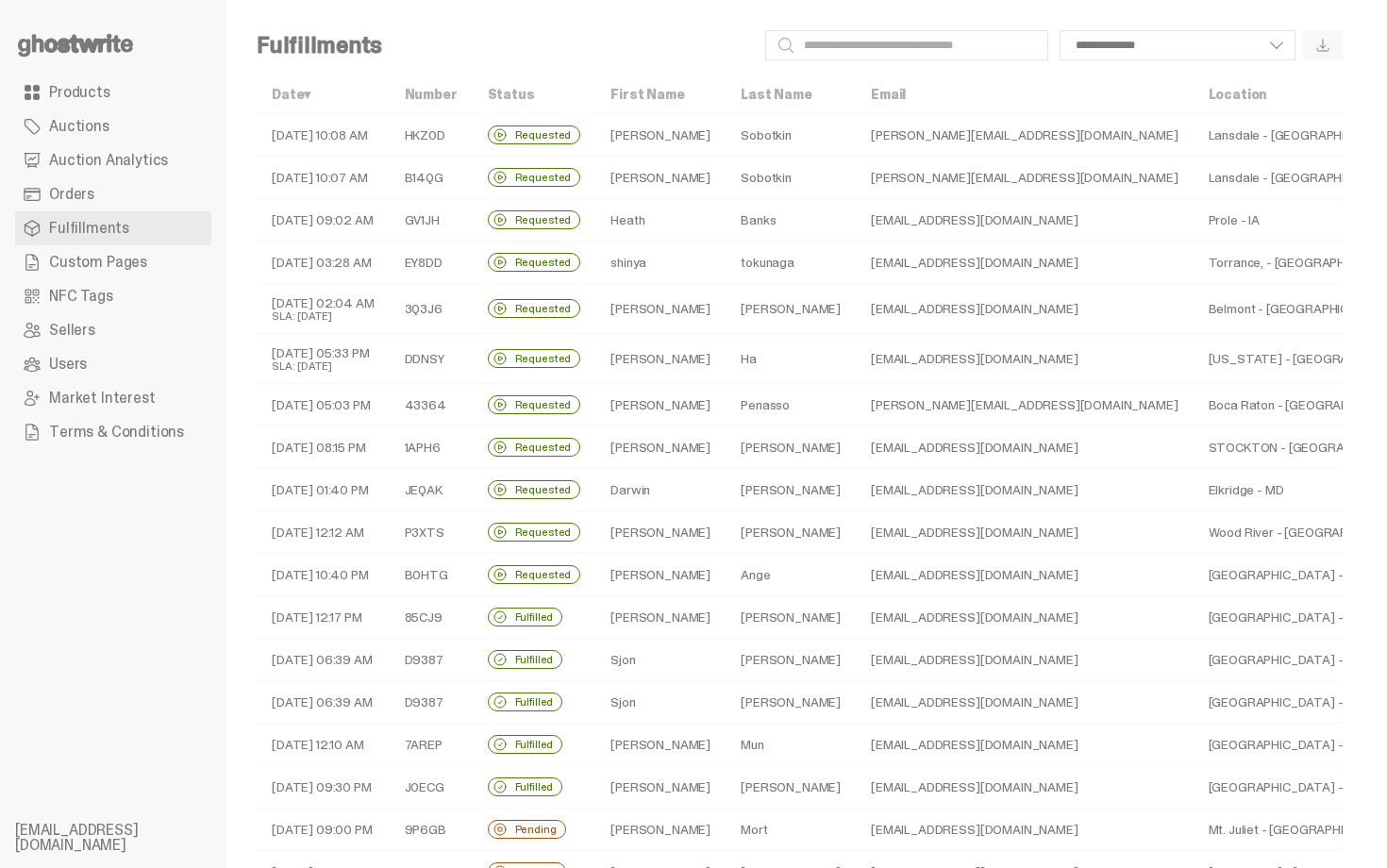
scroll to position [413, 0]
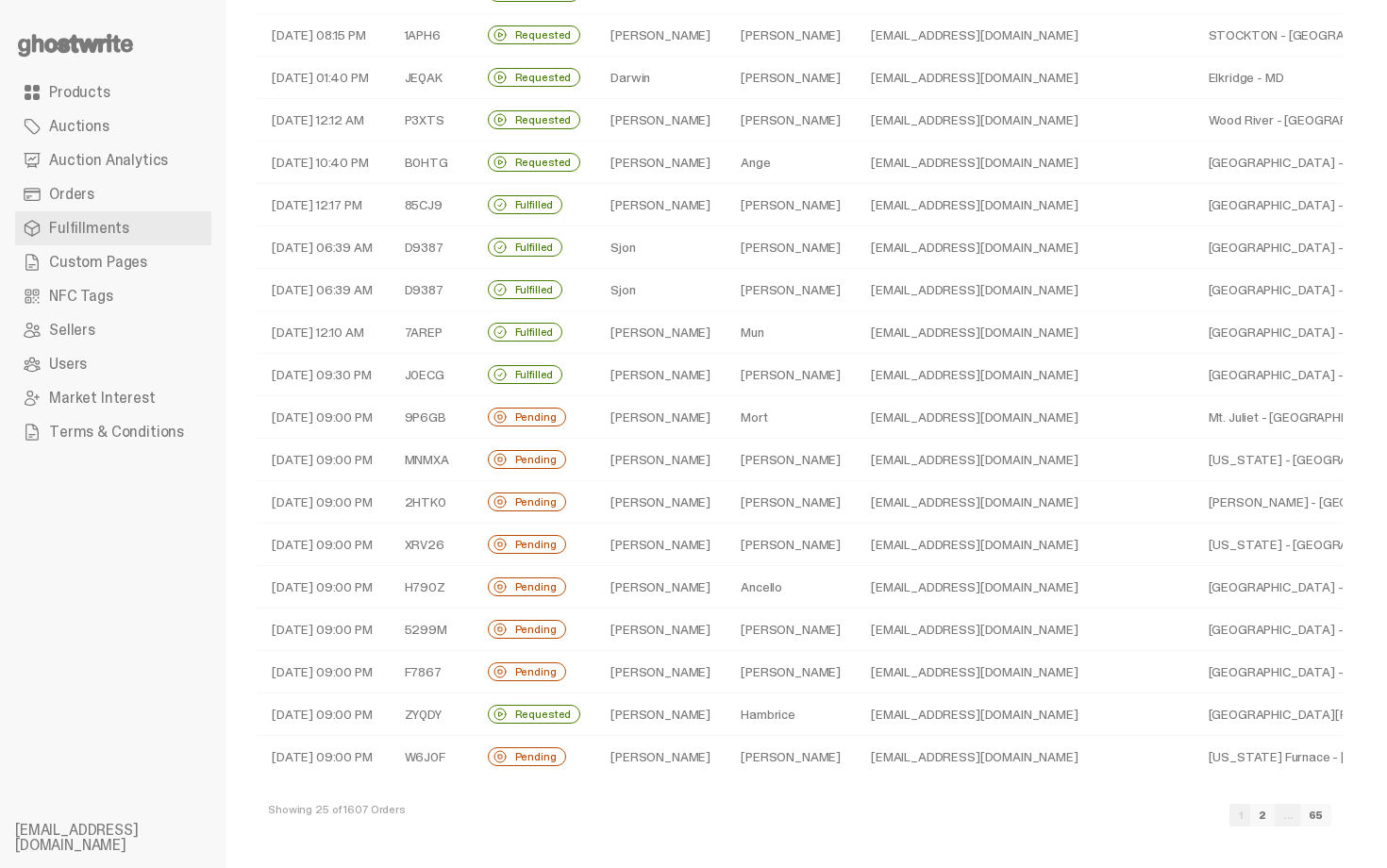
click at [670, 413] on td "Kelly" at bounding box center [660, 417] width 131 height 43
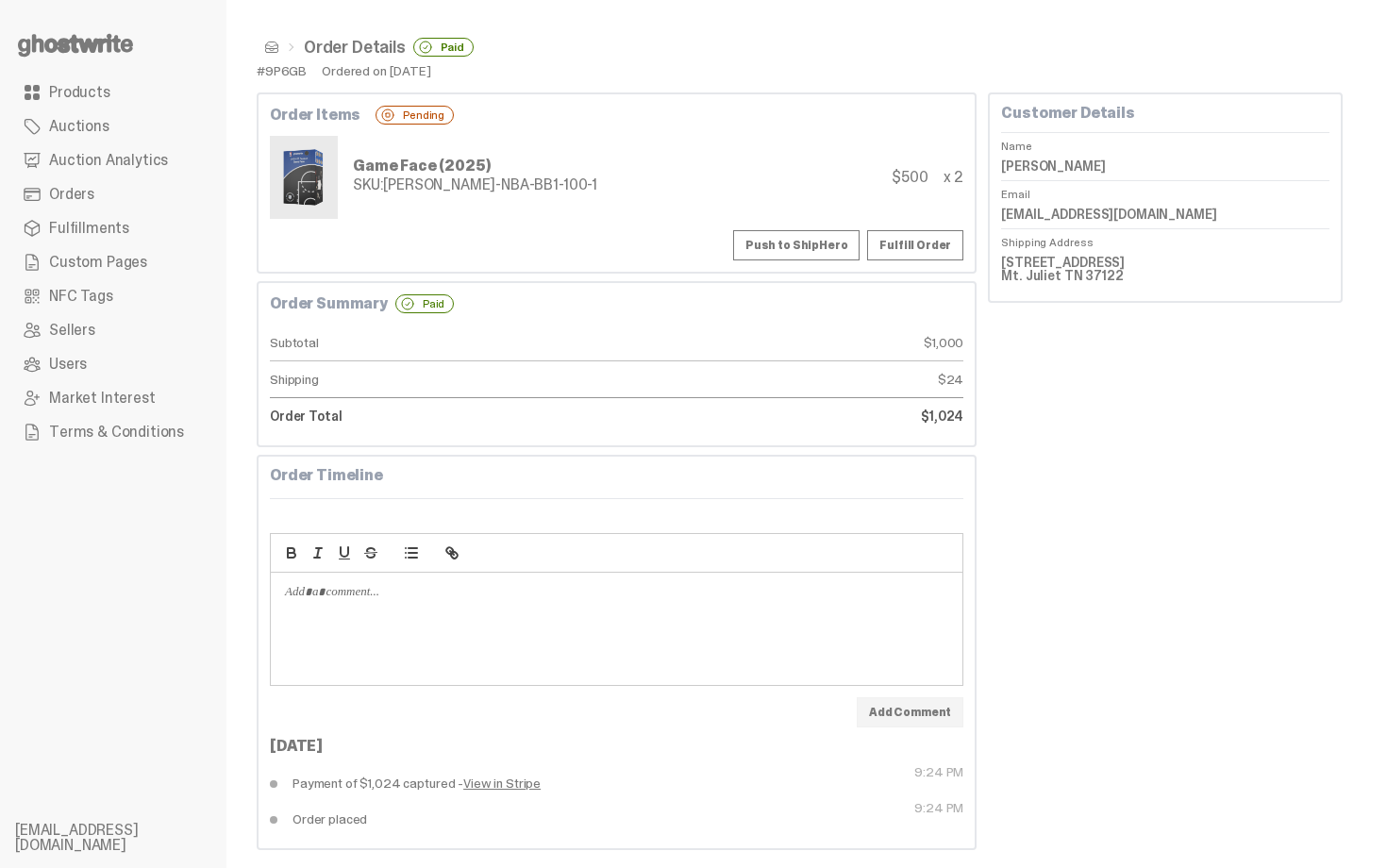
click at [804, 245] on button "Push to ShipHero" at bounding box center [796, 245] width 127 height 30
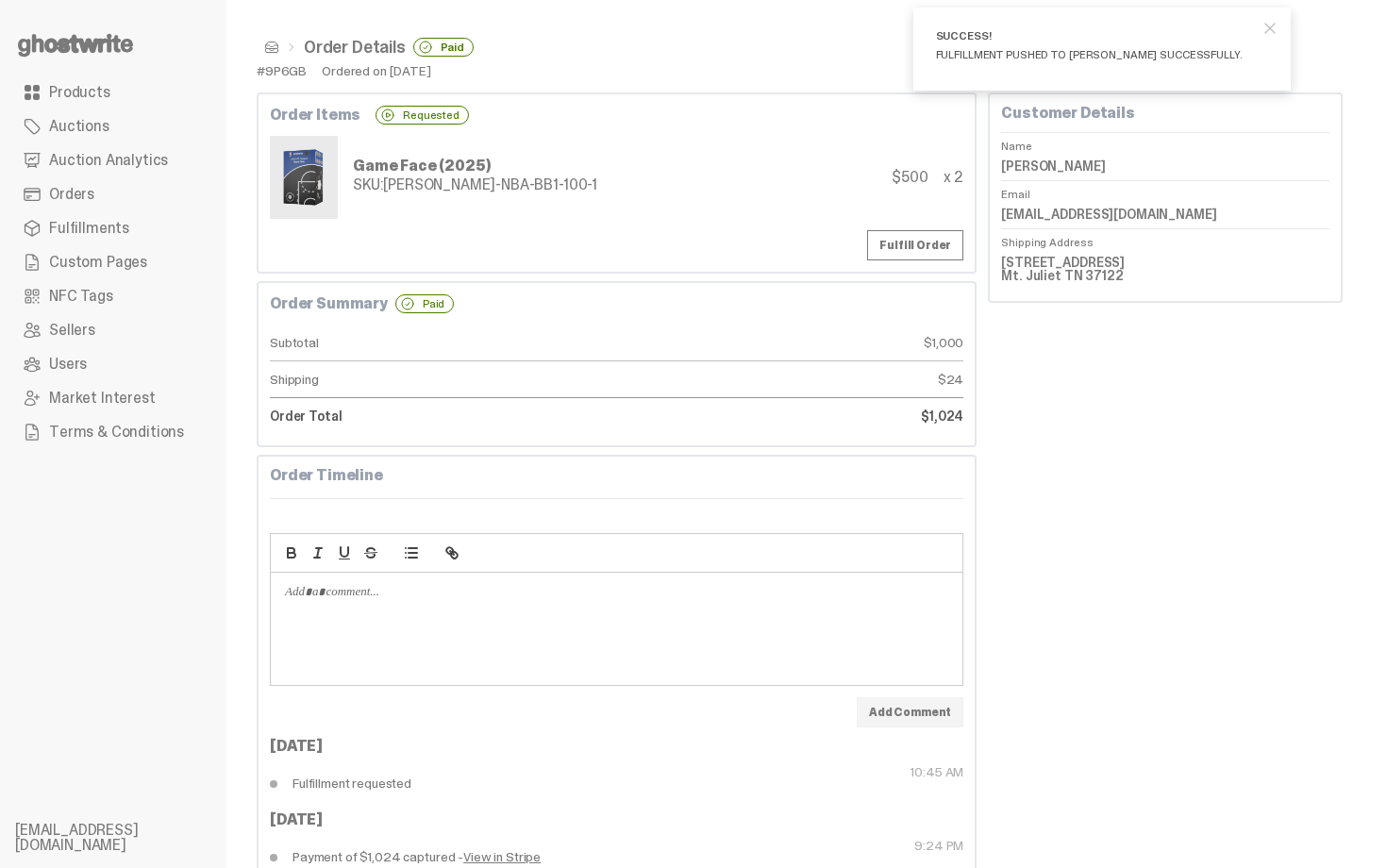
click at [272, 44] on span at bounding box center [271, 47] width 15 height 15
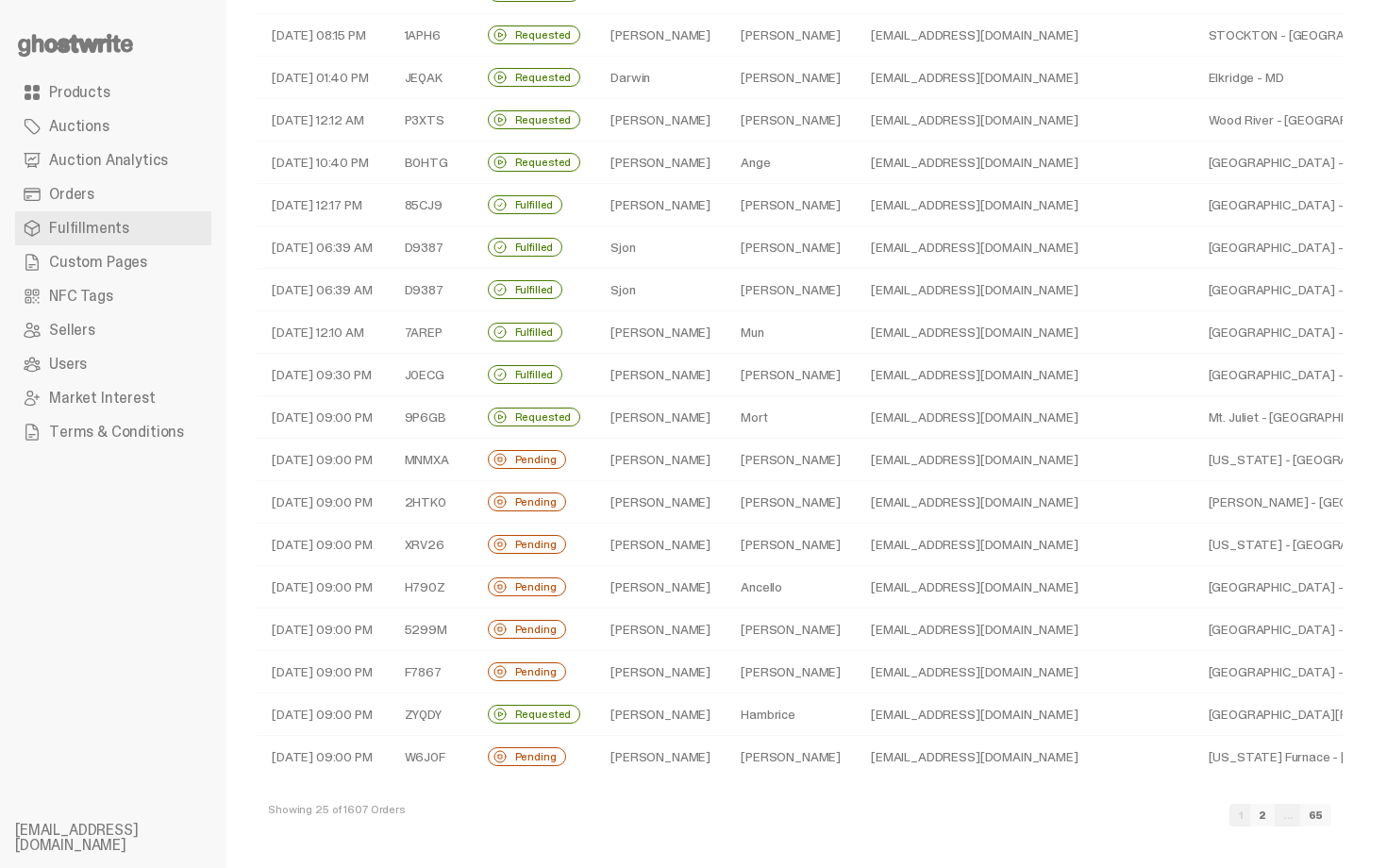
click at [811, 538] on td "Moran" at bounding box center [791, 544] width 131 height 43
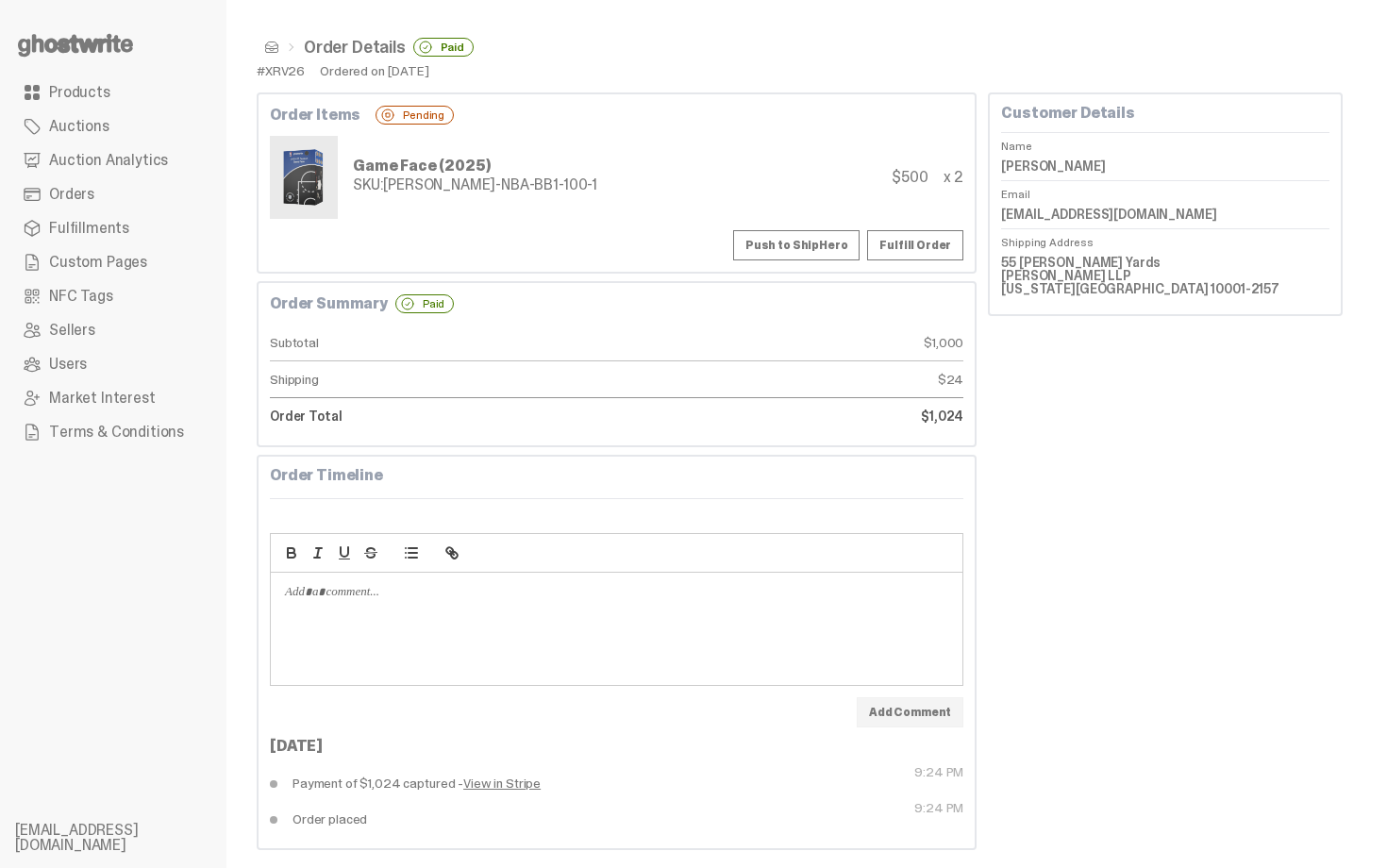
click at [796, 251] on button "Push to ShipHero" at bounding box center [796, 245] width 127 height 30
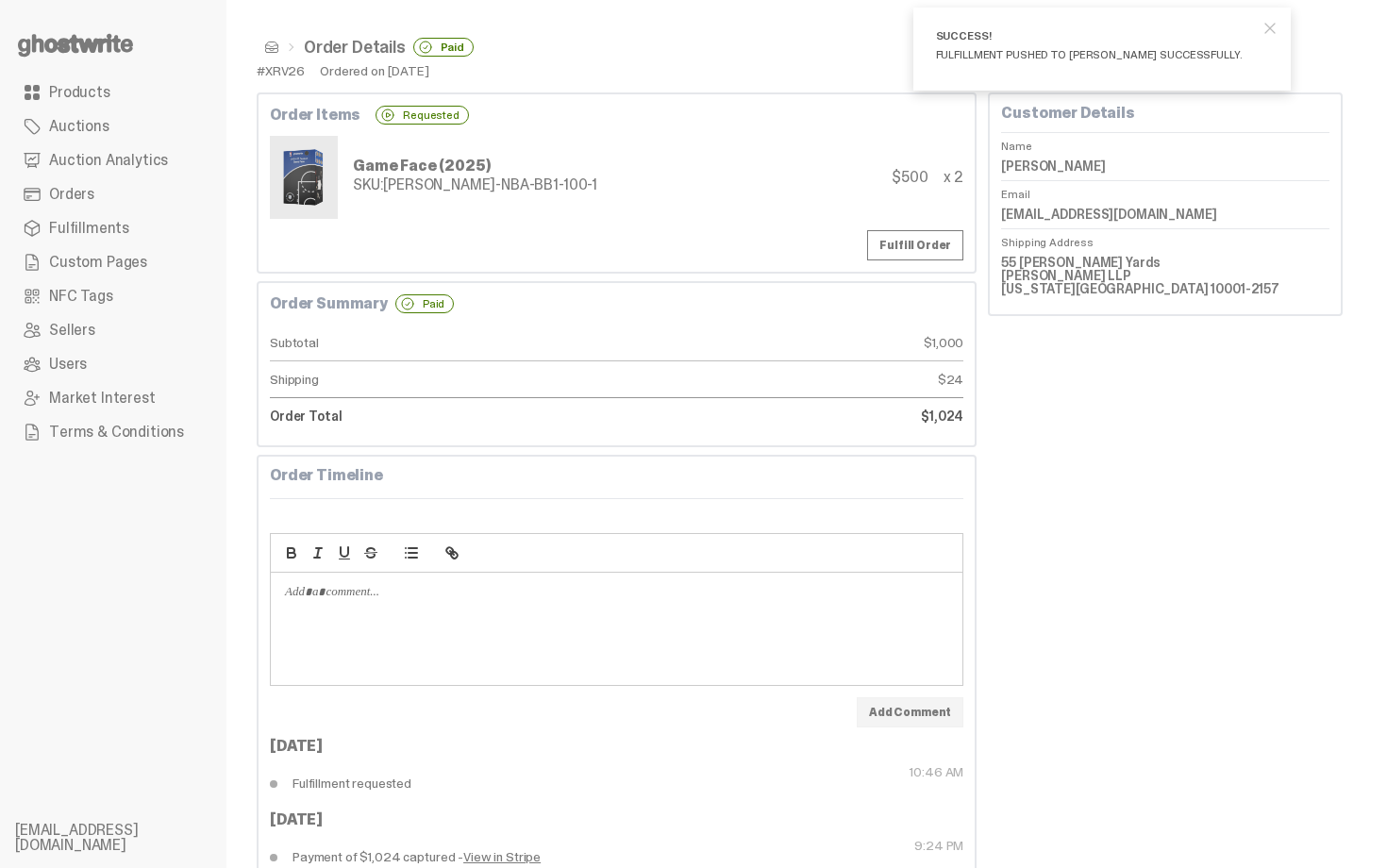
click at [273, 46] on span at bounding box center [271, 47] width 15 height 15
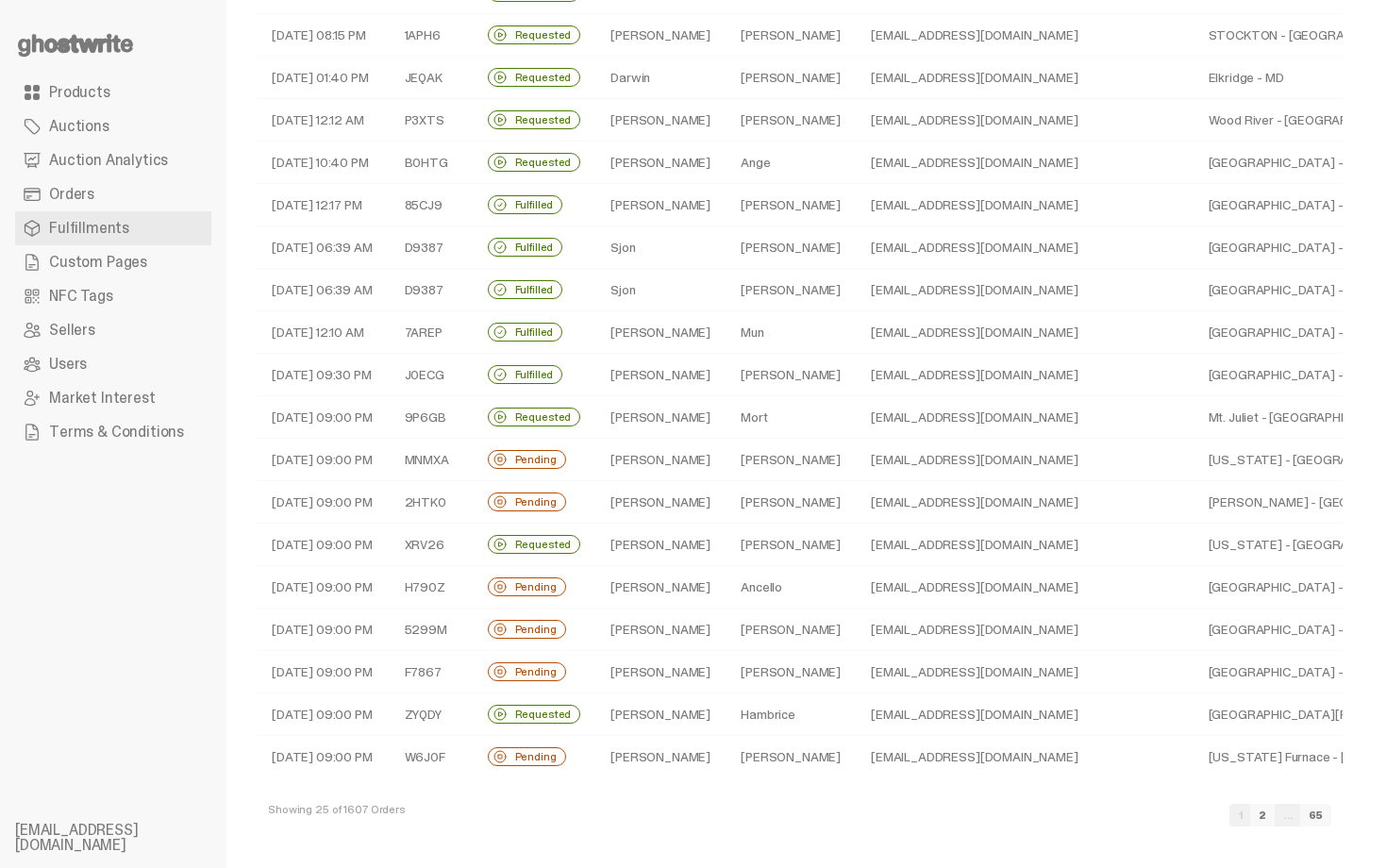
click at [726, 674] on td "Darwiche" at bounding box center [791, 672] width 131 height 43
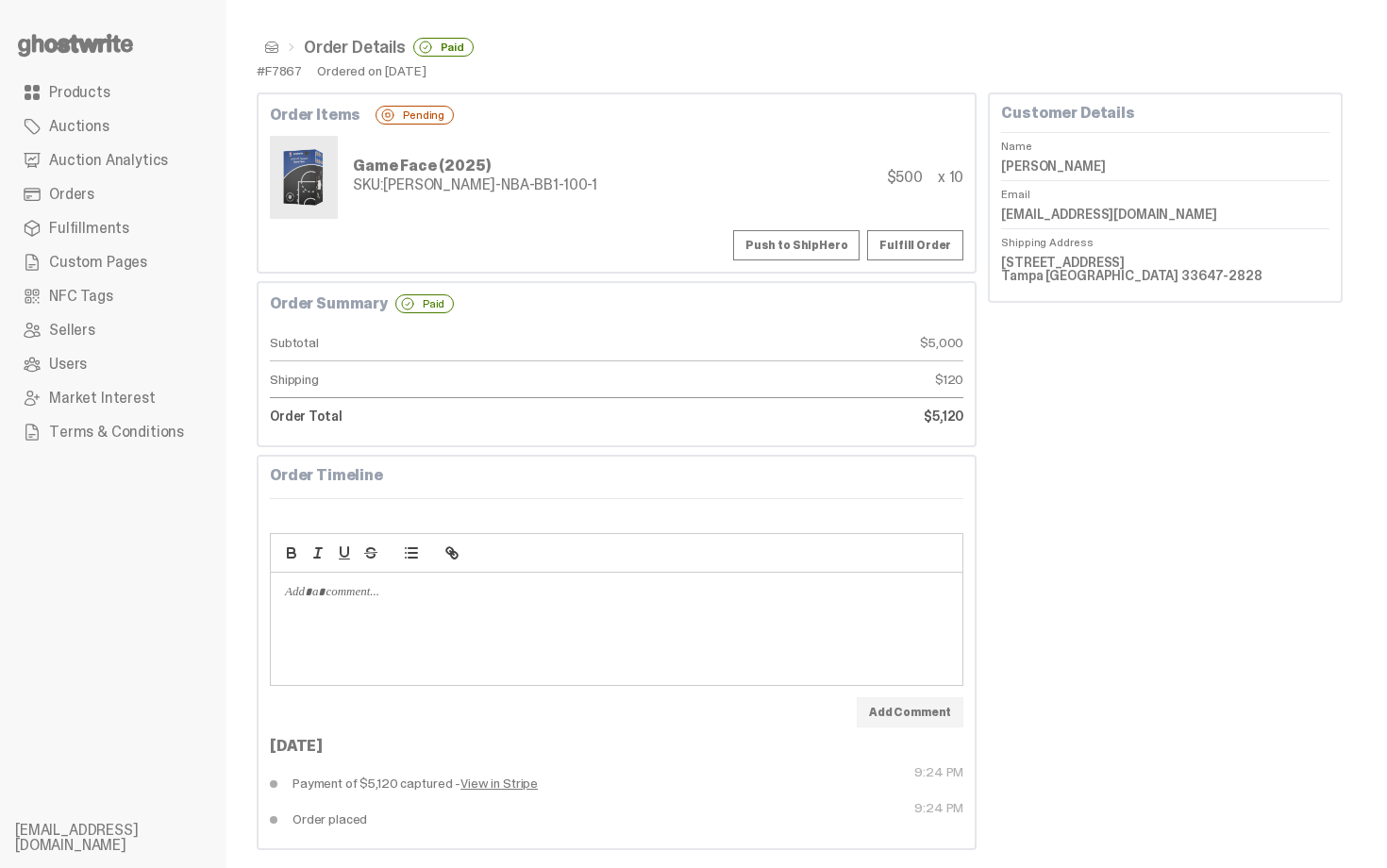
click at [814, 248] on button "Push to ShipHero" at bounding box center [796, 245] width 127 height 30
click at [1064, 166] on dd "Hadi Darwiche" at bounding box center [1165, 165] width 328 height 28
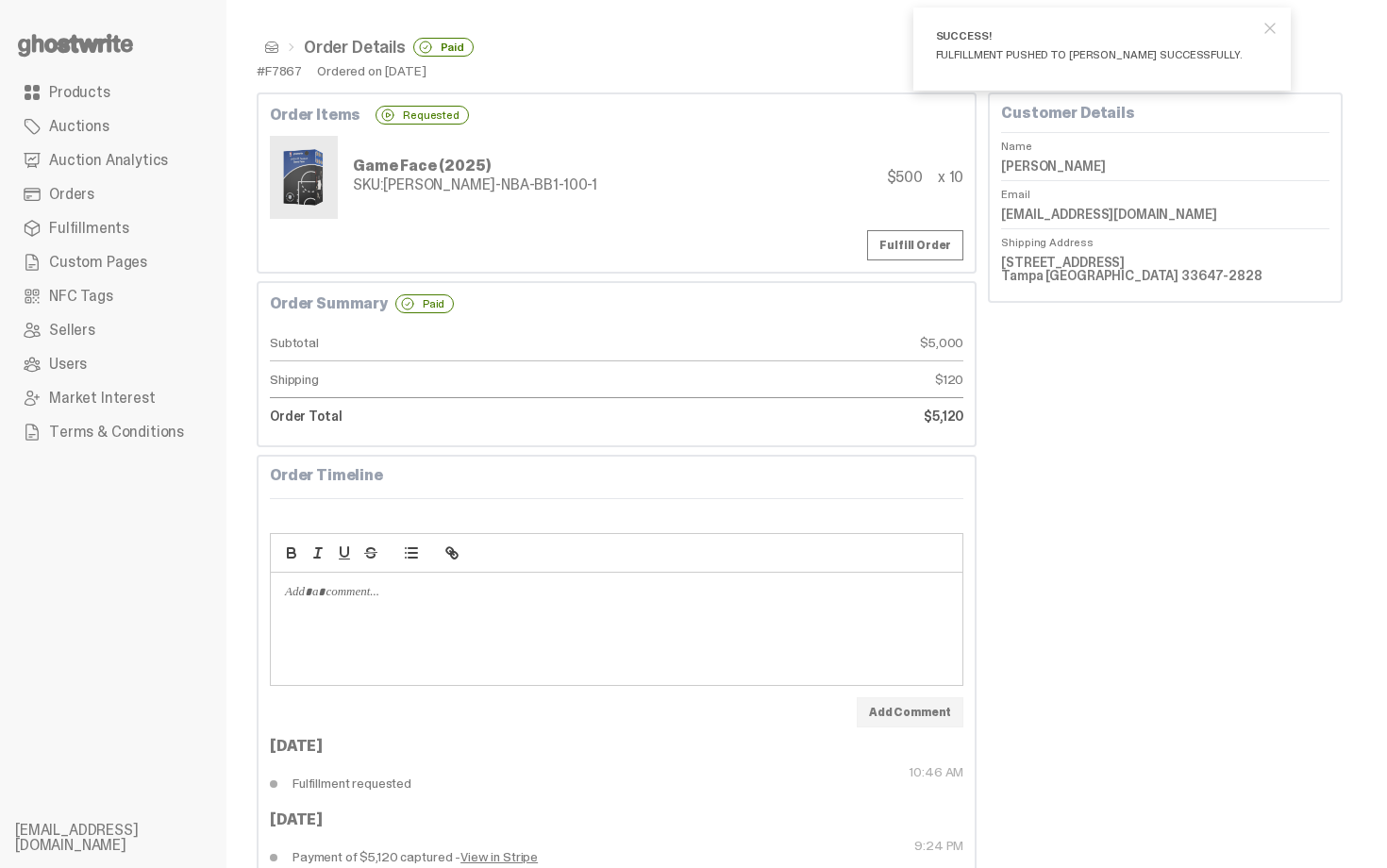
click at [1064, 166] on dd "Hadi Darwiche" at bounding box center [1165, 165] width 328 height 28
copy dl "Hadi Darwiche"
click at [361, 232] on div "Fulfill Order" at bounding box center [617, 245] width 694 height 30
click at [280, 48] on li "Order Details Paid" at bounding box center [376, 47] width 194 height 19
click at [277, 46] on span at bounding box center [271, 47] width 15 height 15
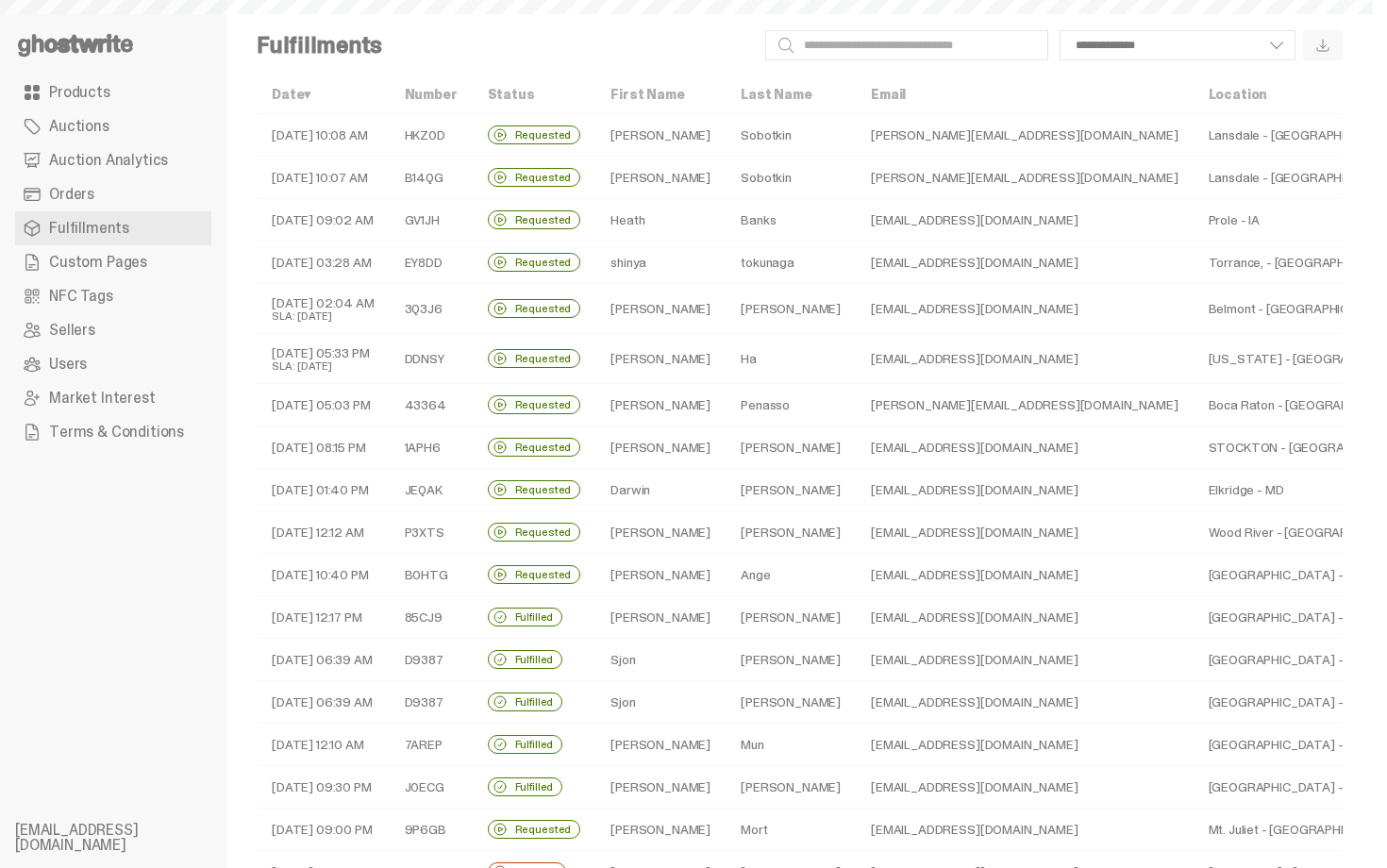
scroll to position [413, 0]
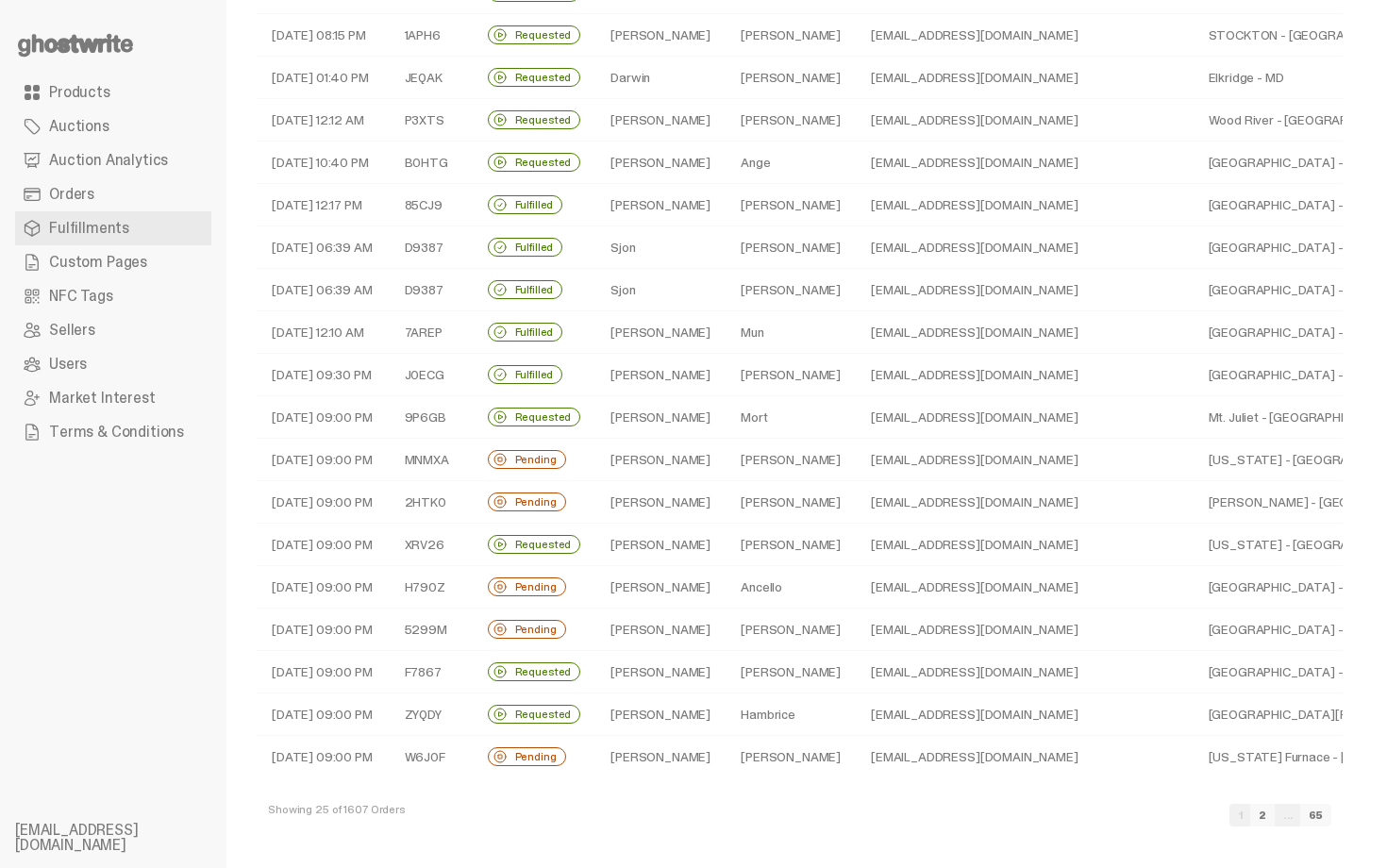
click at [747, 452] on td "Lazcano" at bounding box center [791, 459] width 131 height 43
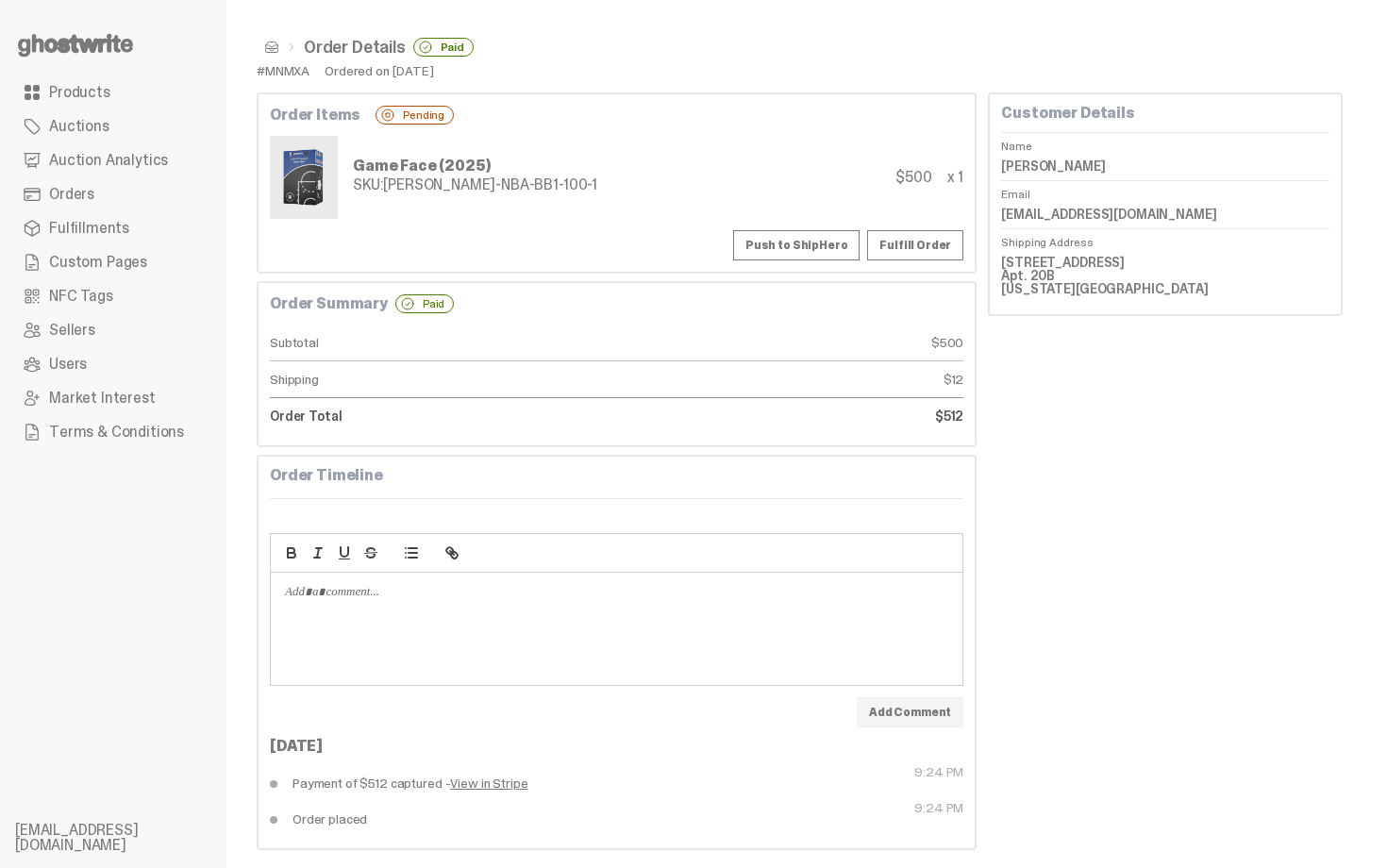
click at [807, 234] on button "Push to ShipHero" at bounding box center [796, 245] width 127 height 30
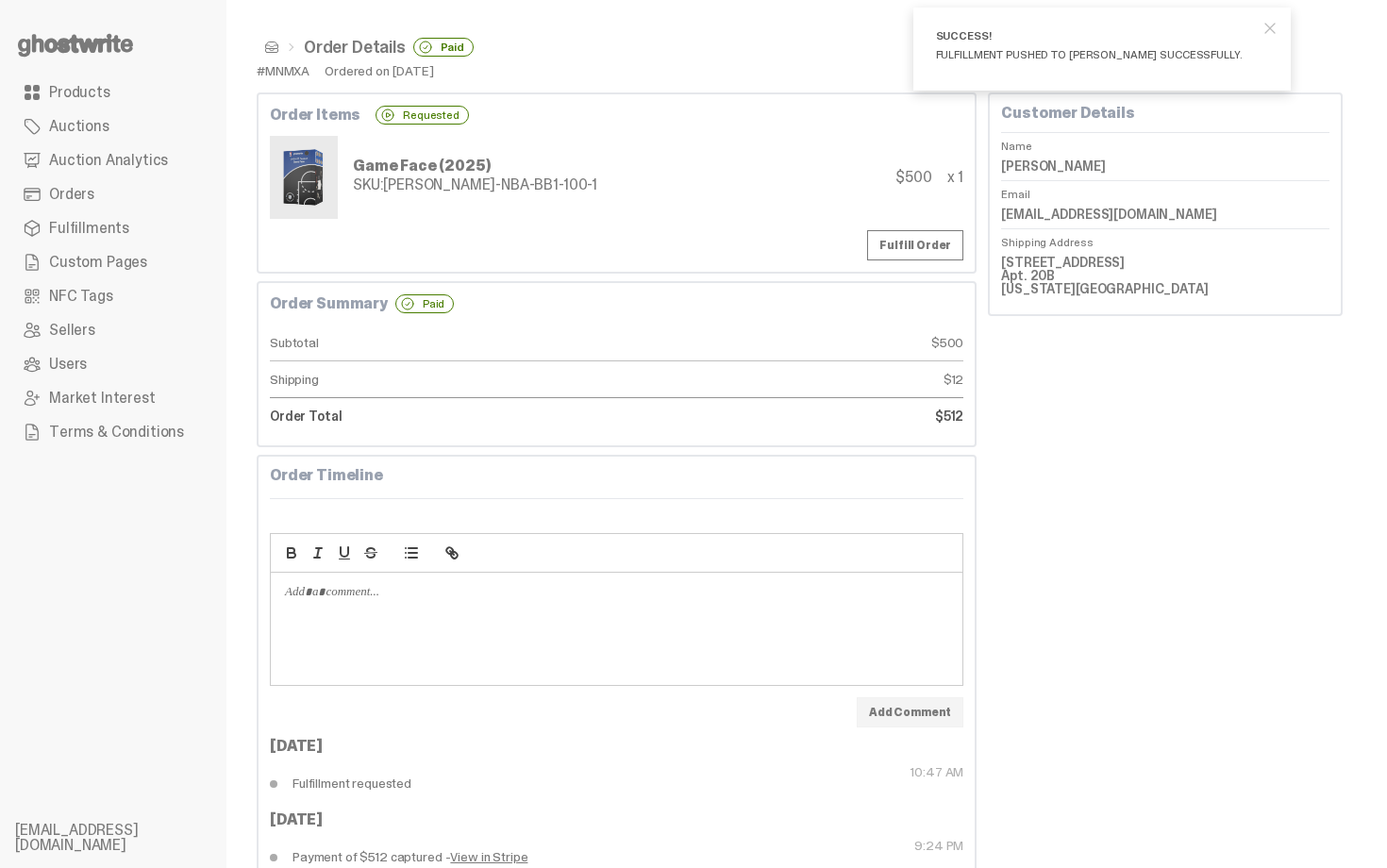
click at [269, 47] on span at bounding box center [271, 47] width 15 height 15
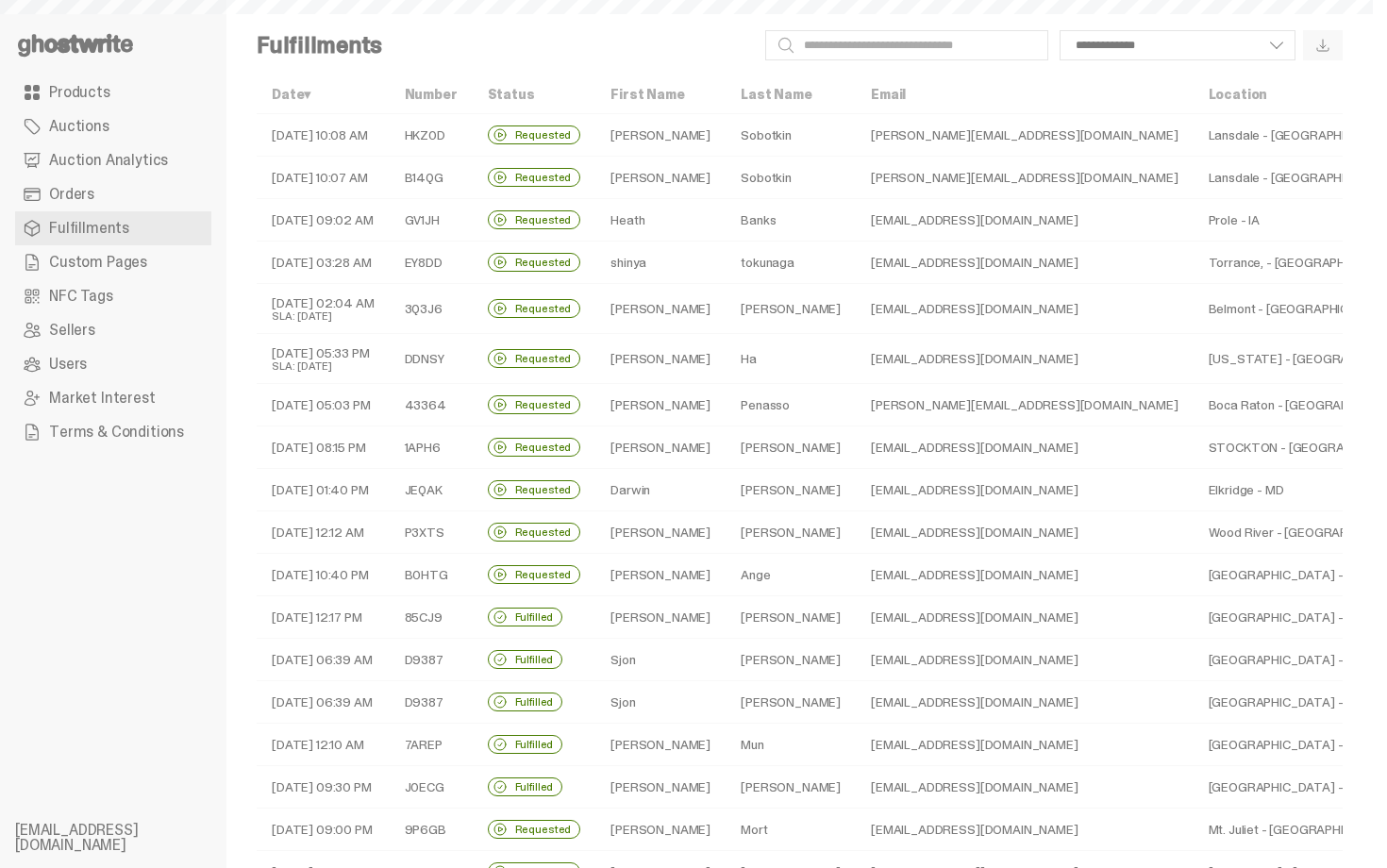
scroll to position [413, 0]
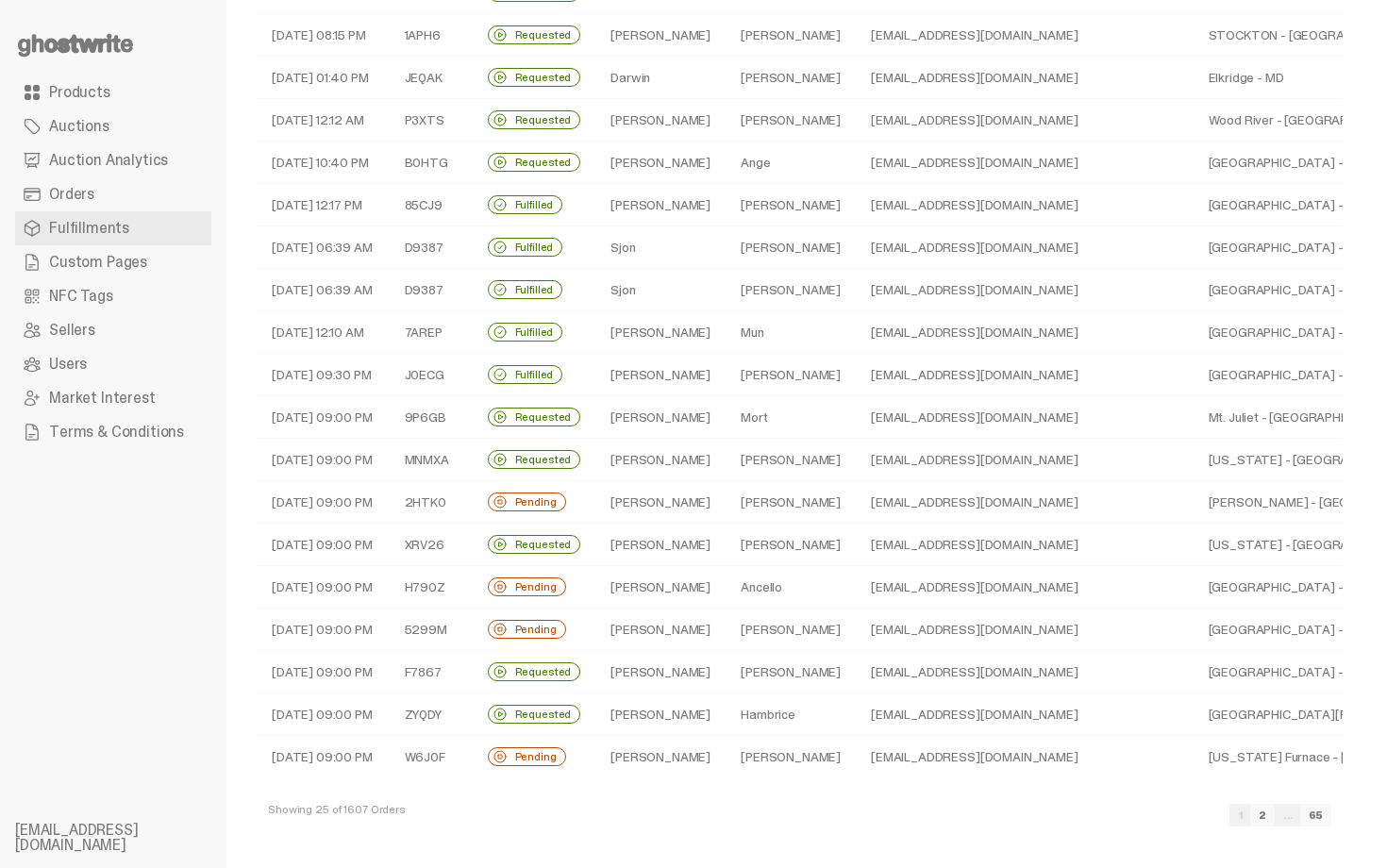
click at [773, 586] on td "Ancello" at bounding box center [791, 587] width 131 height 43
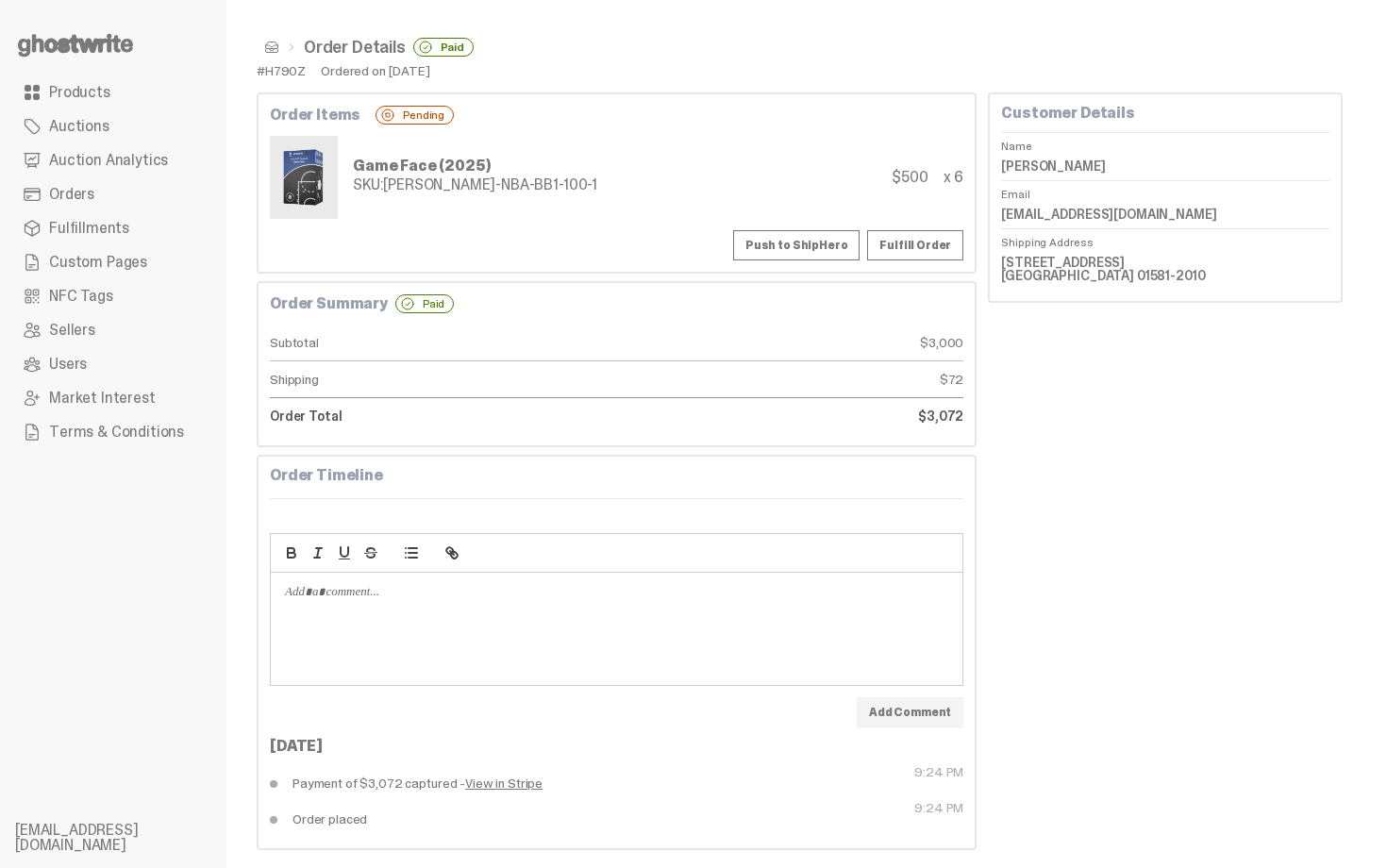
click at [814, 246] on button "Push to ShipHero" at bounding box center [796, 245] width 127 height 30
click at [1070, 165] on dd "Aaron Ancello" at bounding box center [1165, 165] width 328 height 28
copy dl "Aaron Ancello"
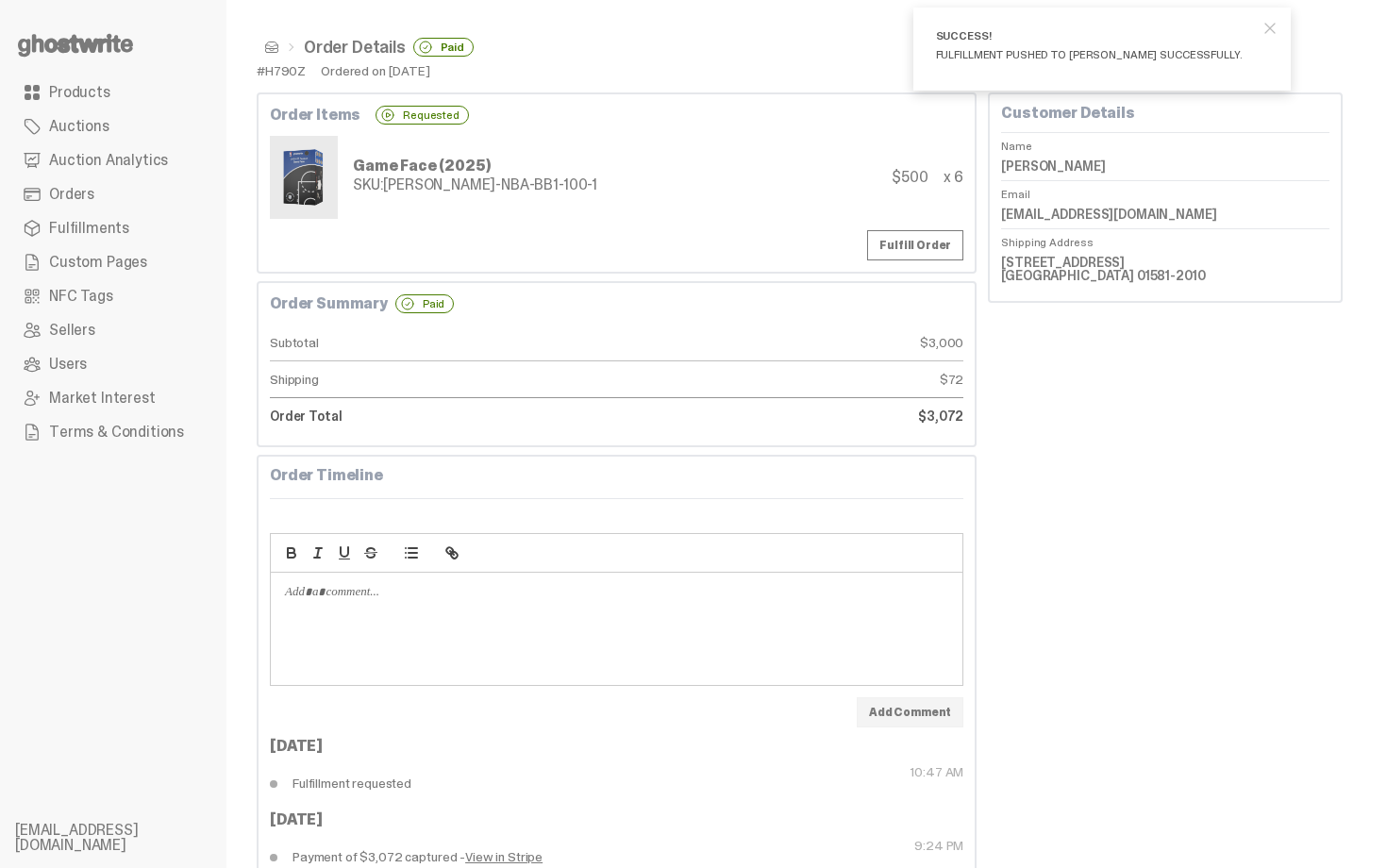
click at [429, 232] on div "Fulfill Order" at bounding box center [617, 245] width 694 height 30
click at [272, 50] on span at bounding box center [271, 47] width 15 height 15
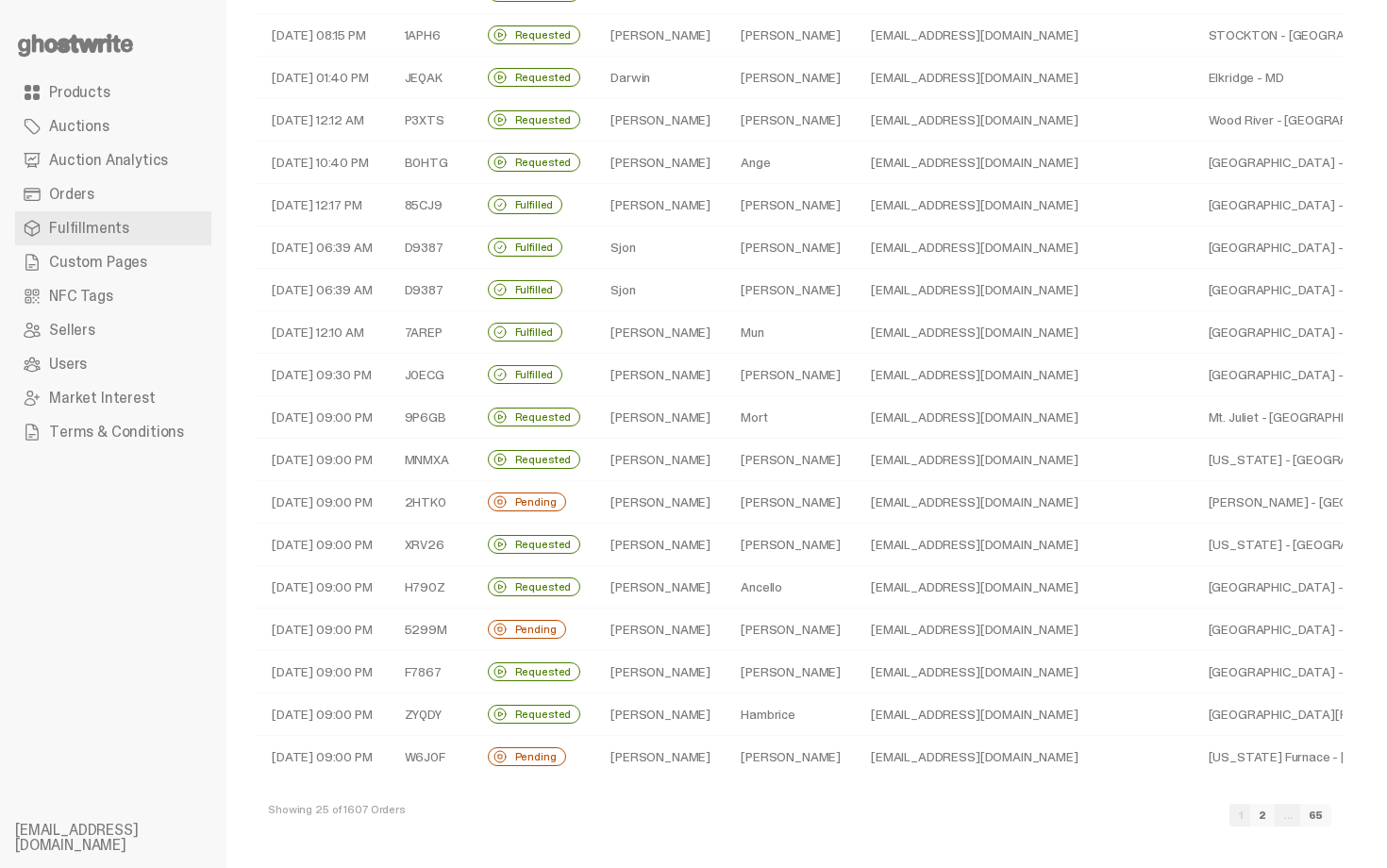
click at [689, 611] on td "Jimmy" at bounding box center [660, 629] width 131 height 43
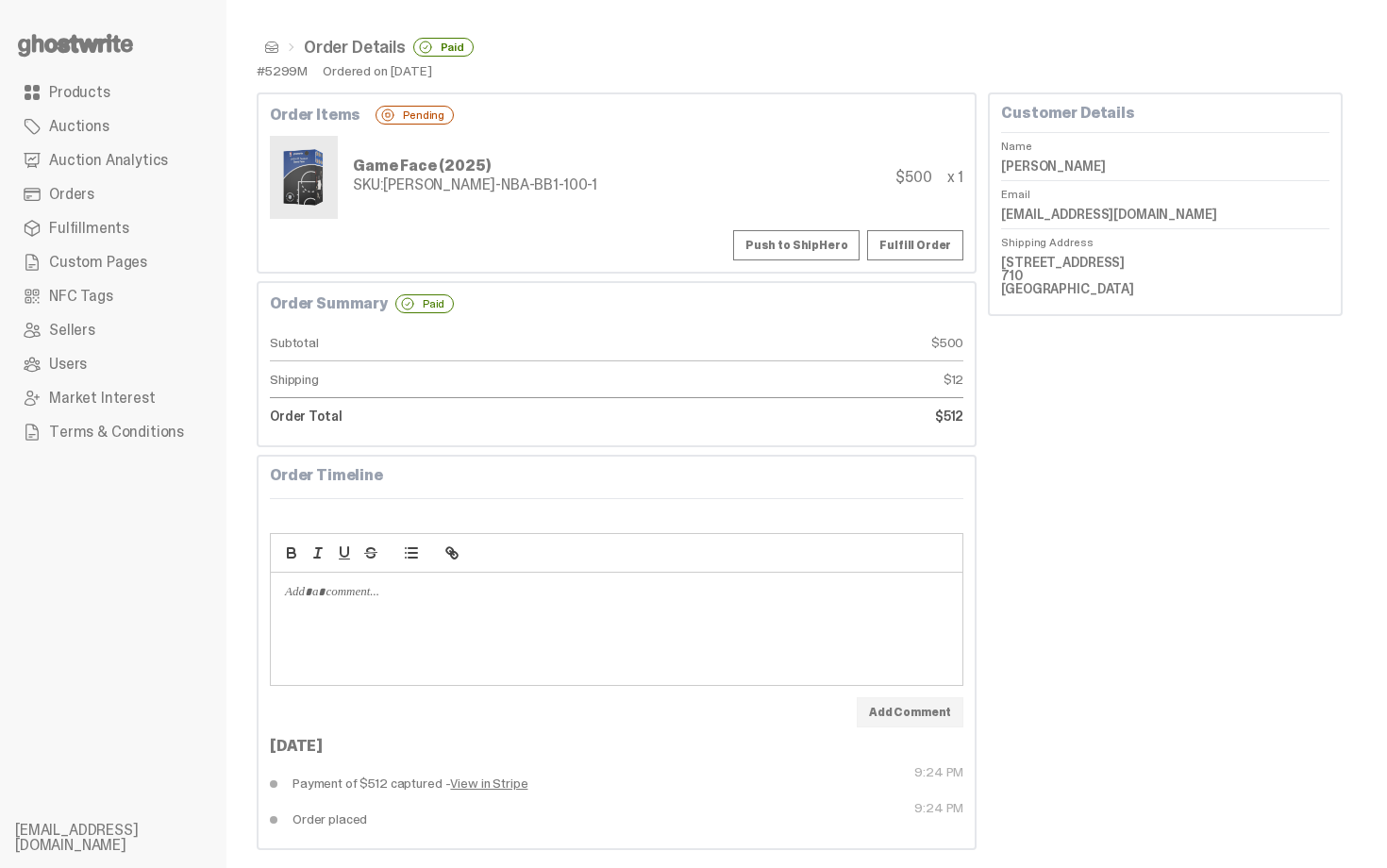
click at [782, 234] on button "Push to ShipHero" at bounding box center [796, 245] width 127 height 30
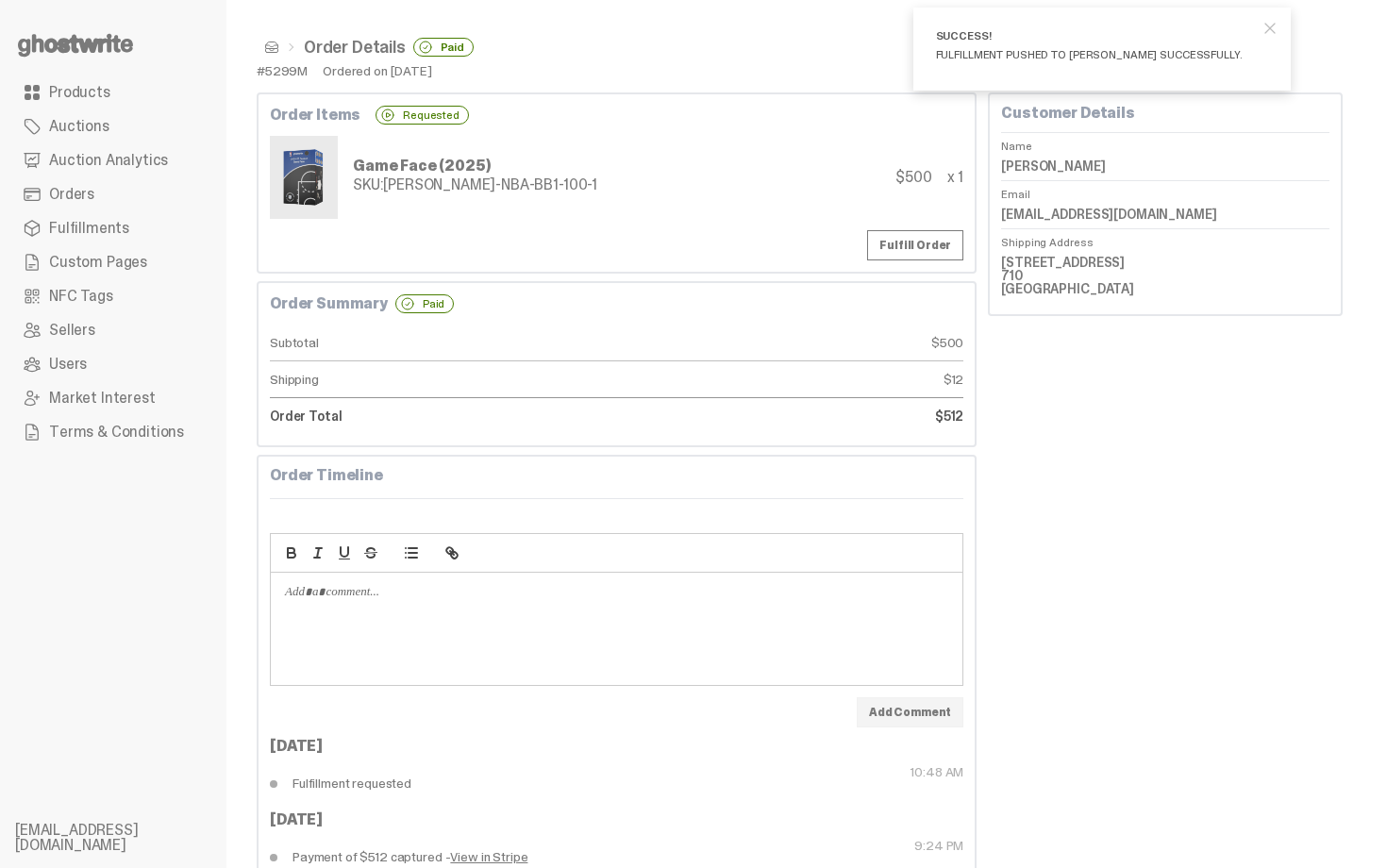
click at [272, 47] on span at bounding box center [271, 47] width 15 height 15
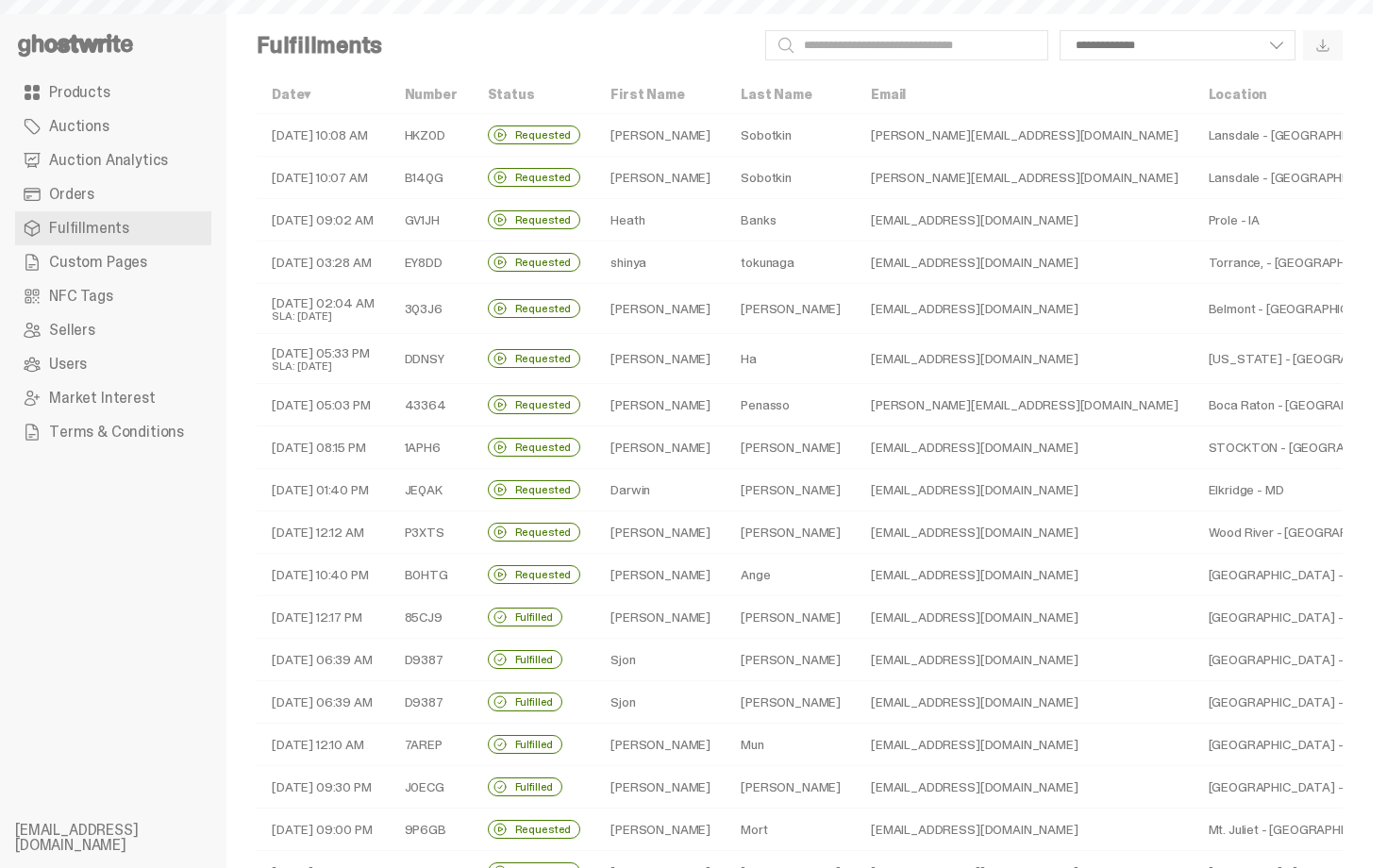
scroll to position [413, 0]
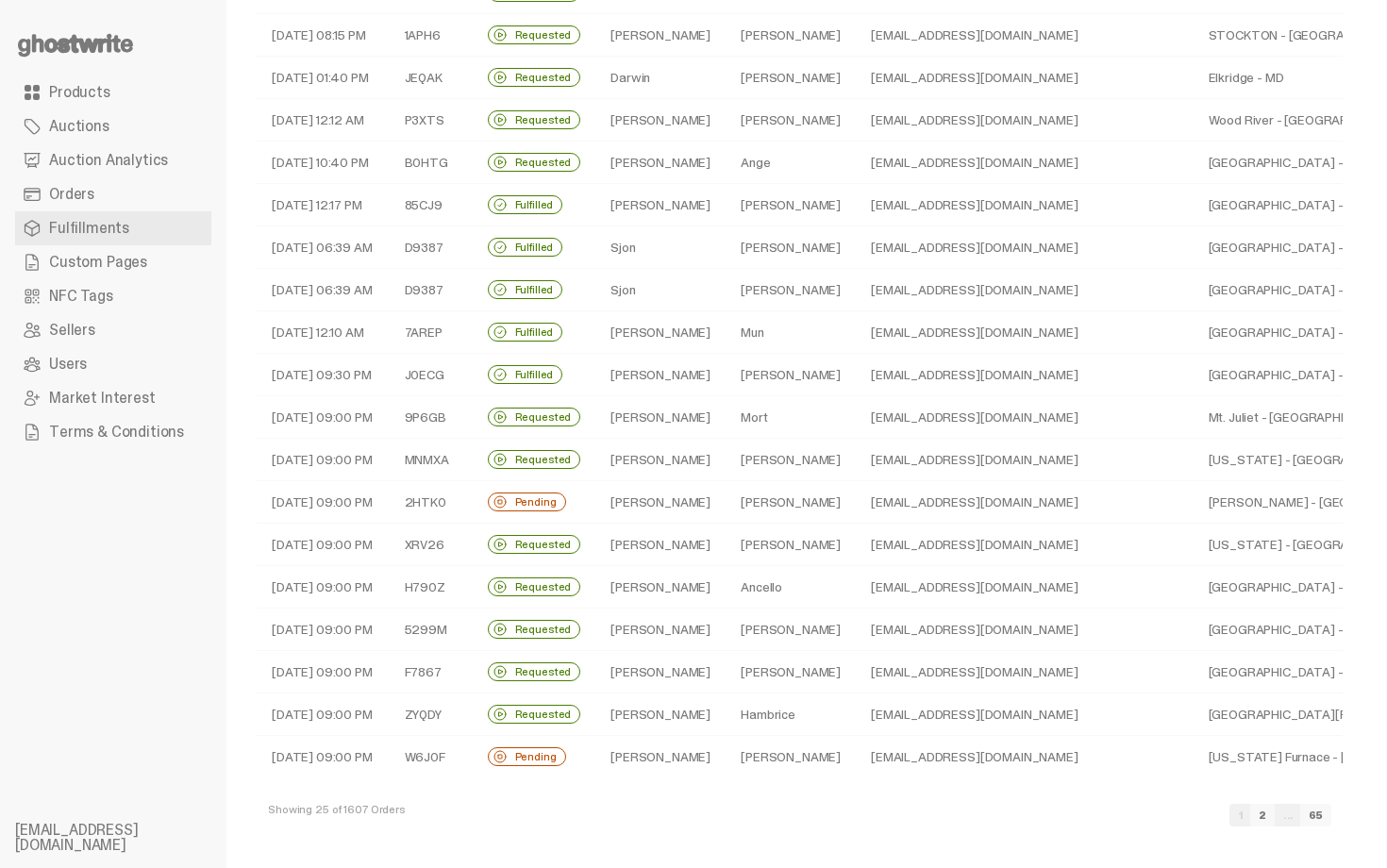
click at [676, 507] on td "Scott" at bounding box center [660, 502] width 131 height 43
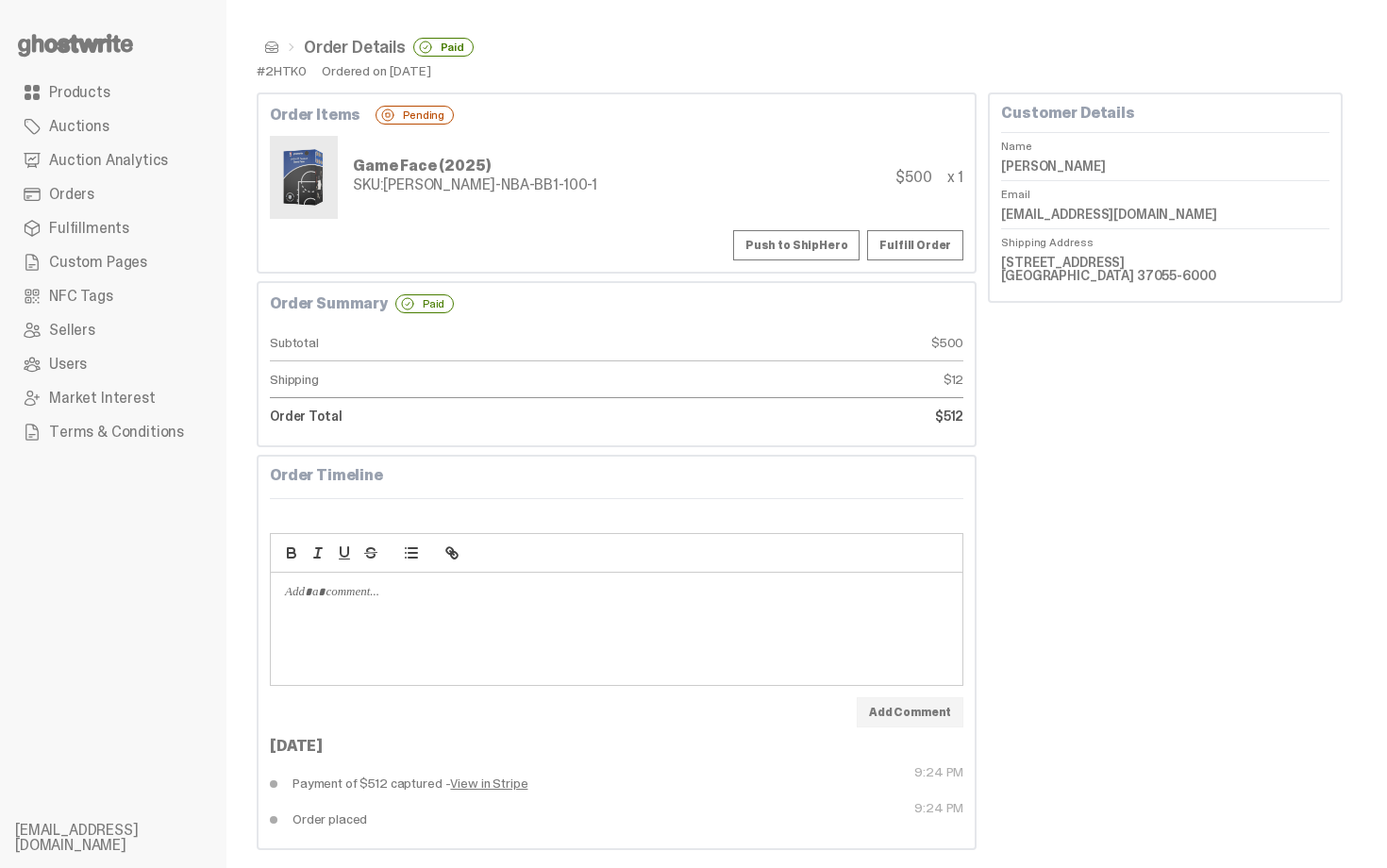
click at [818, 240] on button "Push to ShipHero" at bounding box center [796, 245] width 127 height 30
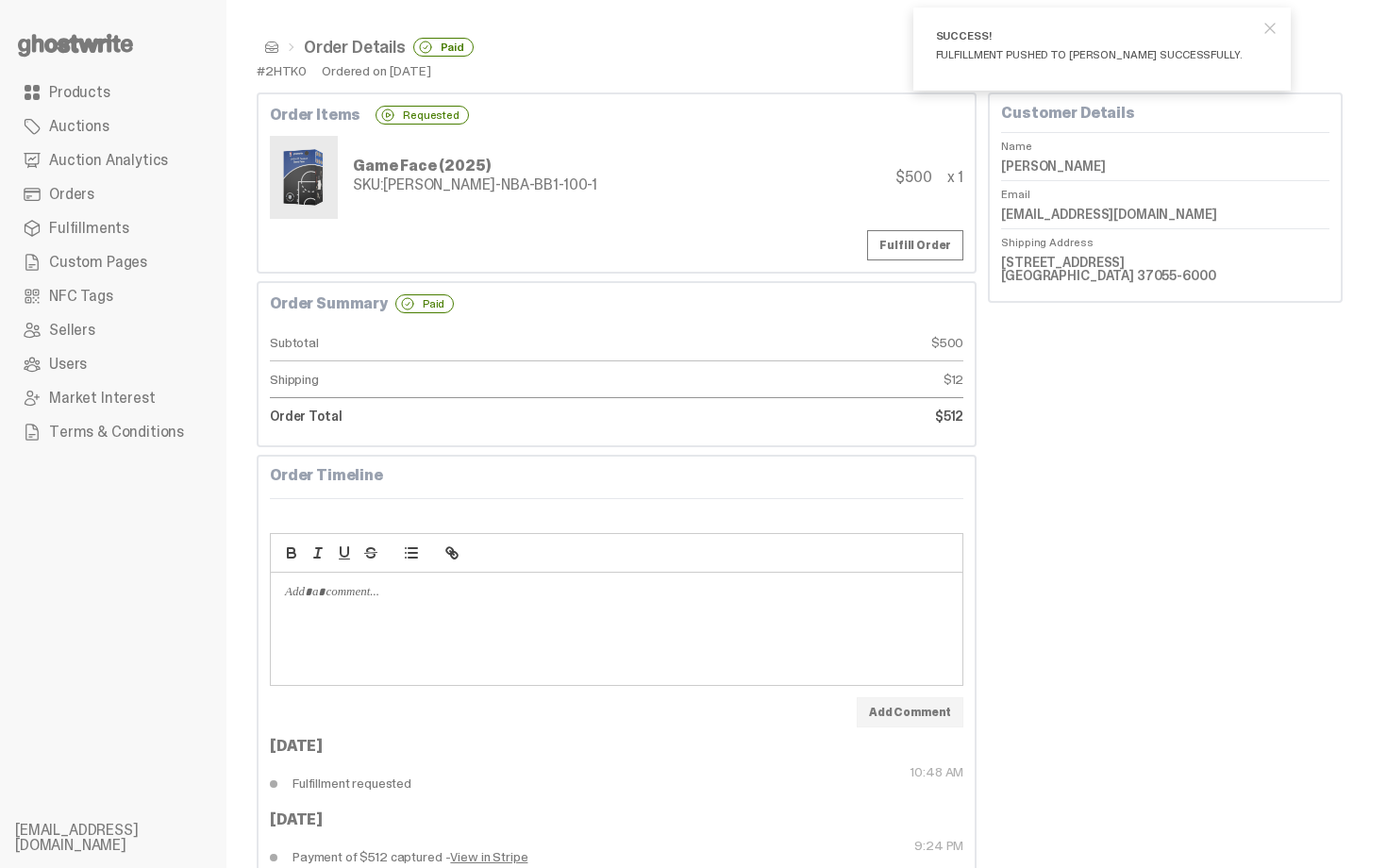
click at [271, 44] on span at bounding box center [271, 47] width 15 height 15
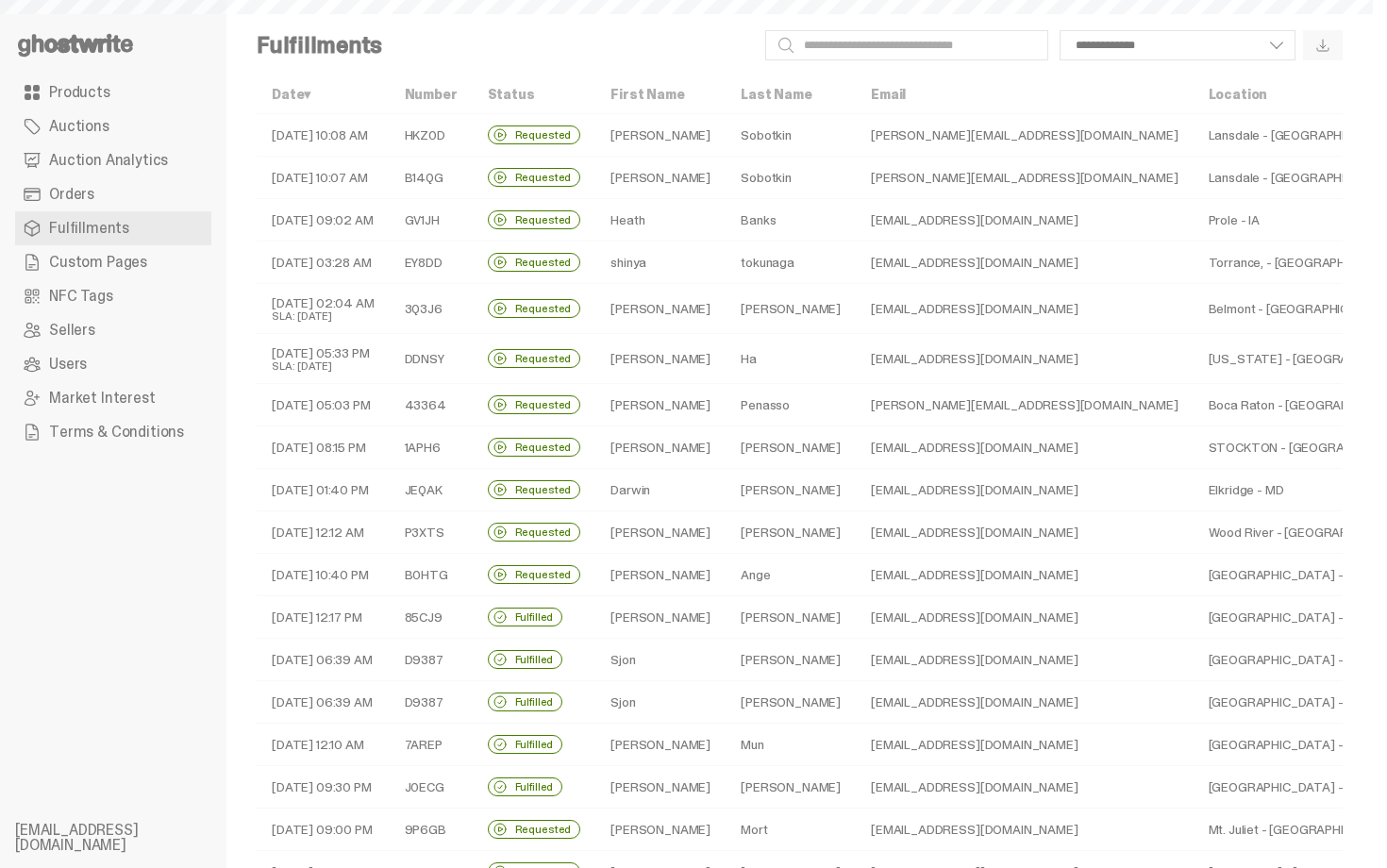
scroll to position [413, 0]
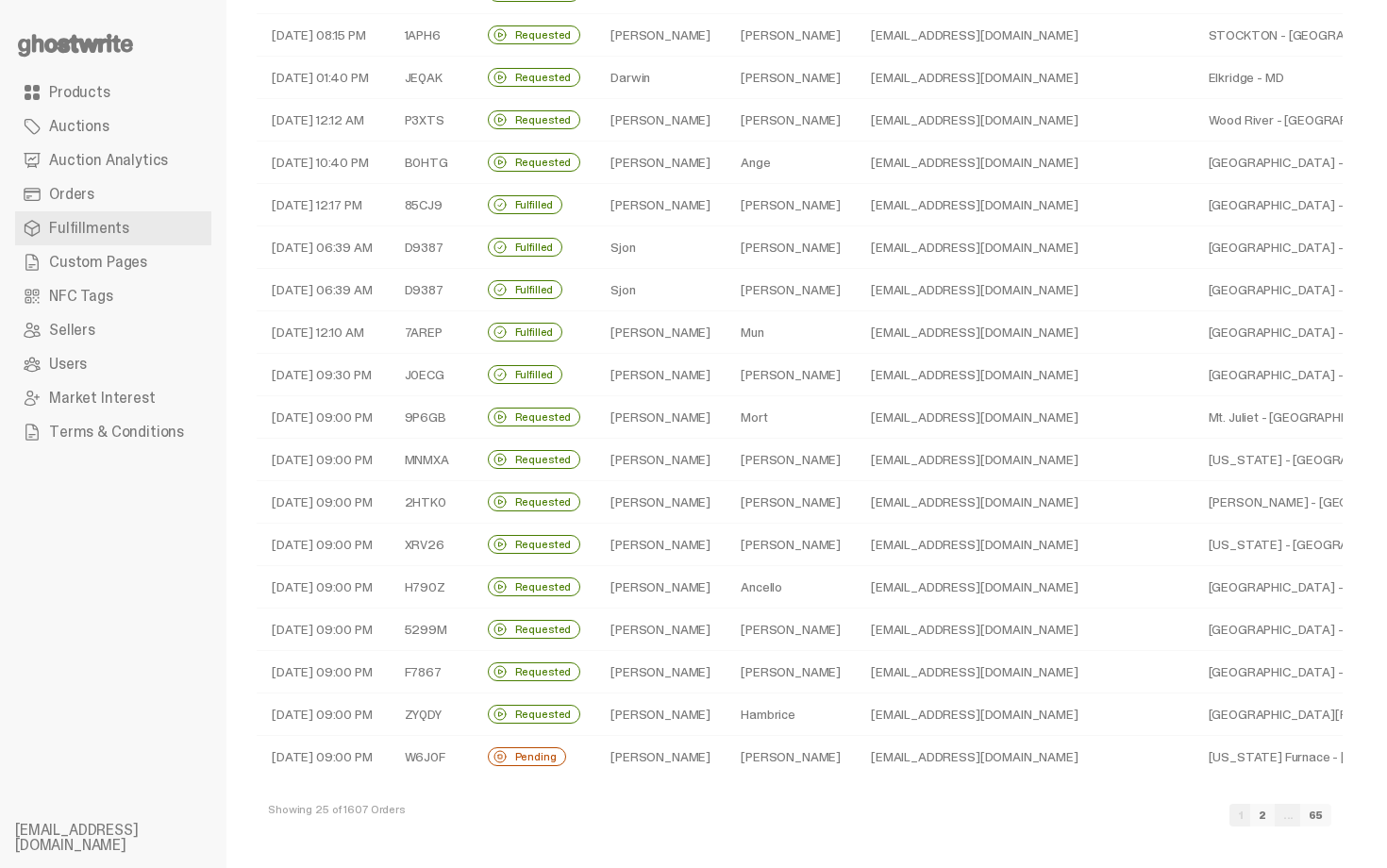
click at [752, 760] on td "Michael" at bounding box center [791, 756] width 131 height 43
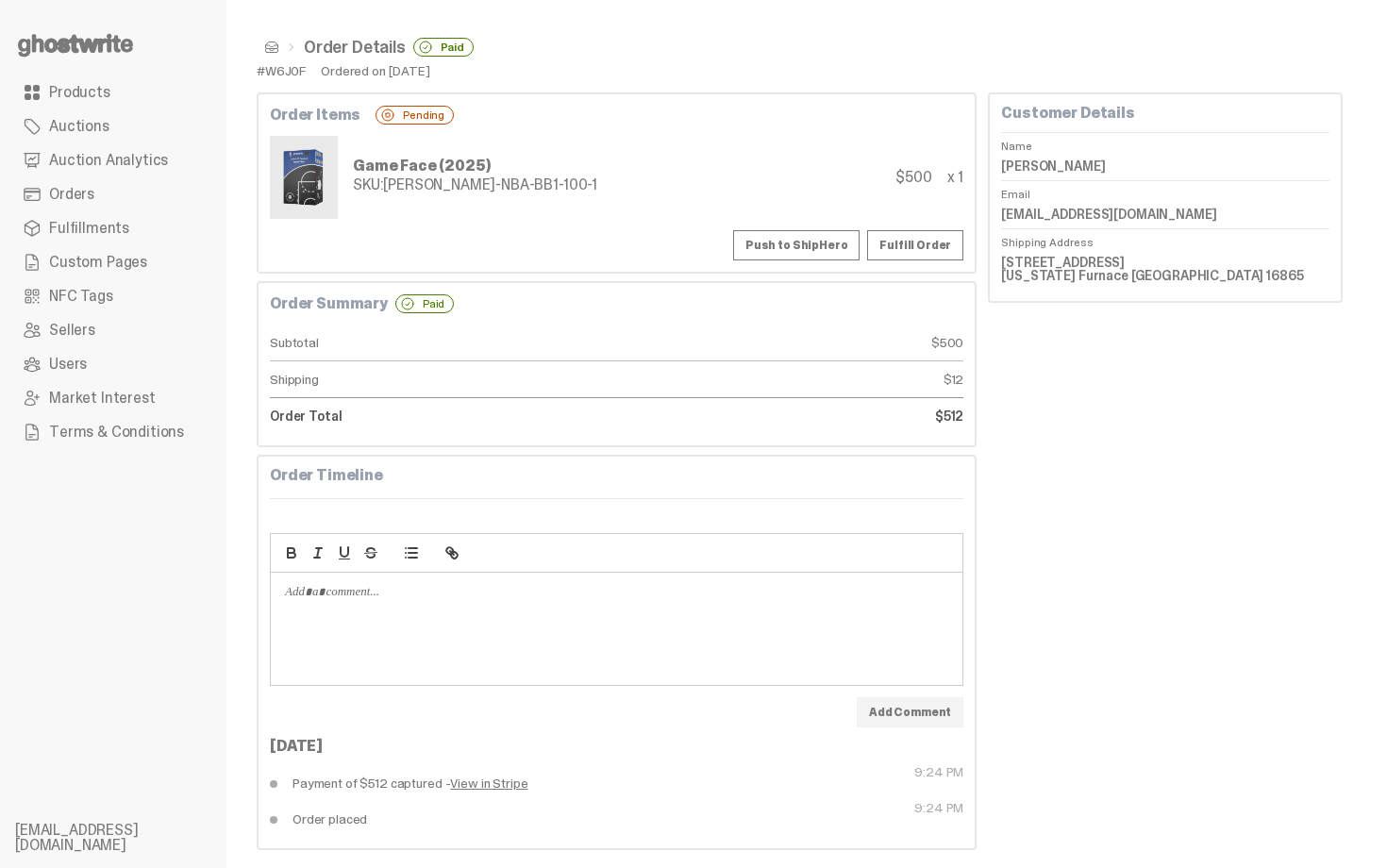
click at [802, 244] on button "Push to ShipHero" at bounding box center [796, 245] width 127 height 30
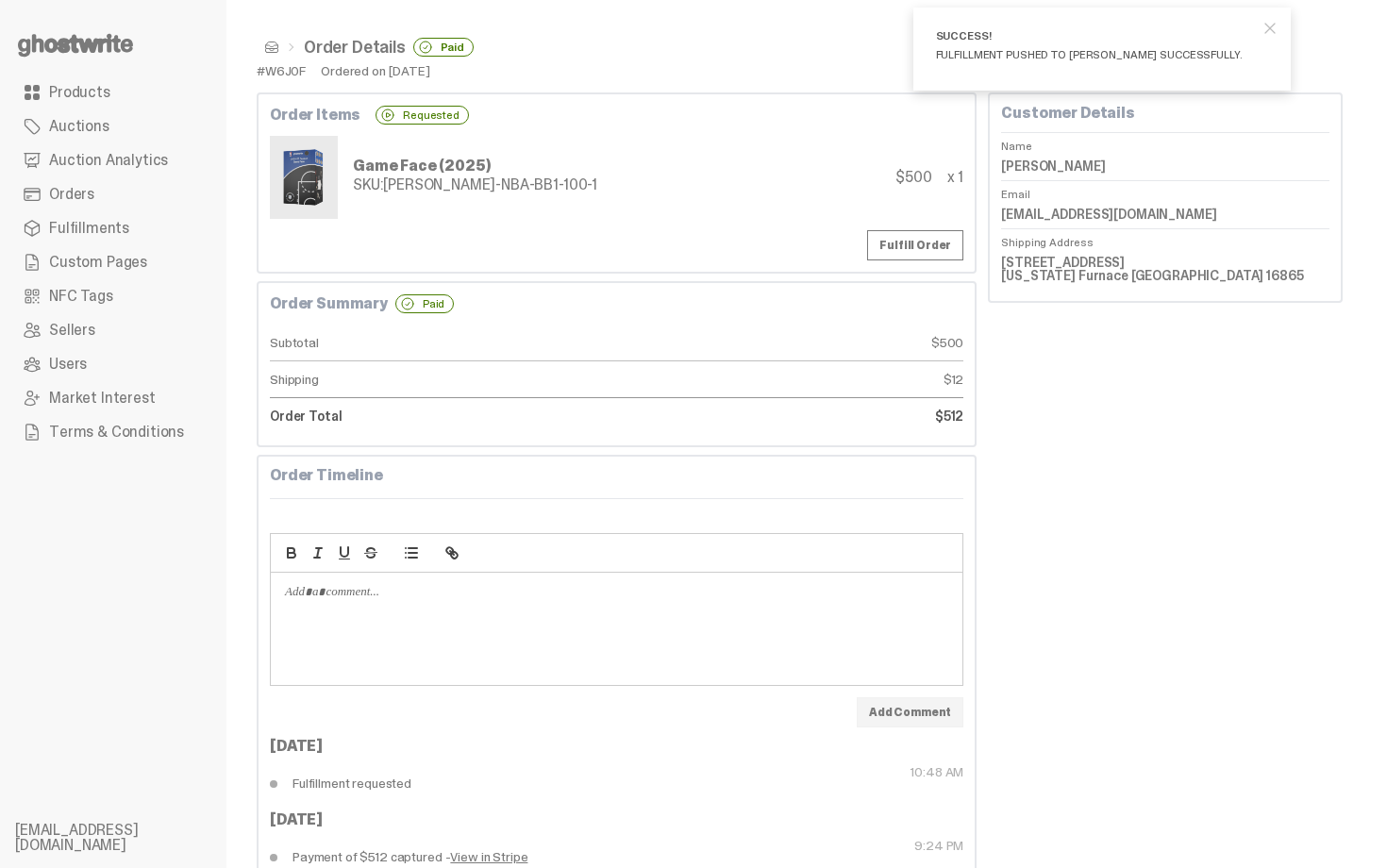
click at [272, 46] on span at bounding box center [271, 47] width 15 height 15
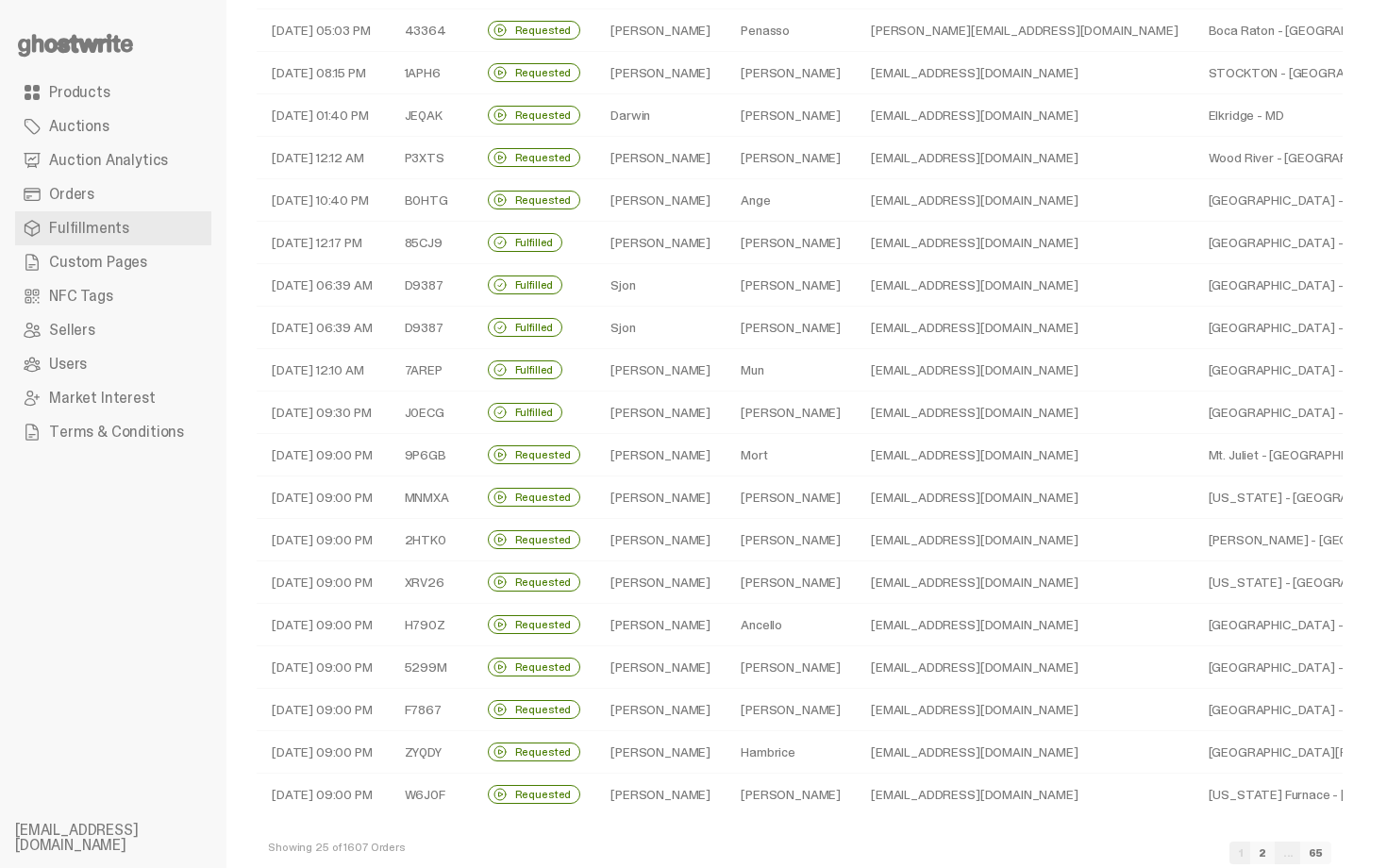
scroll to position [204, 0]
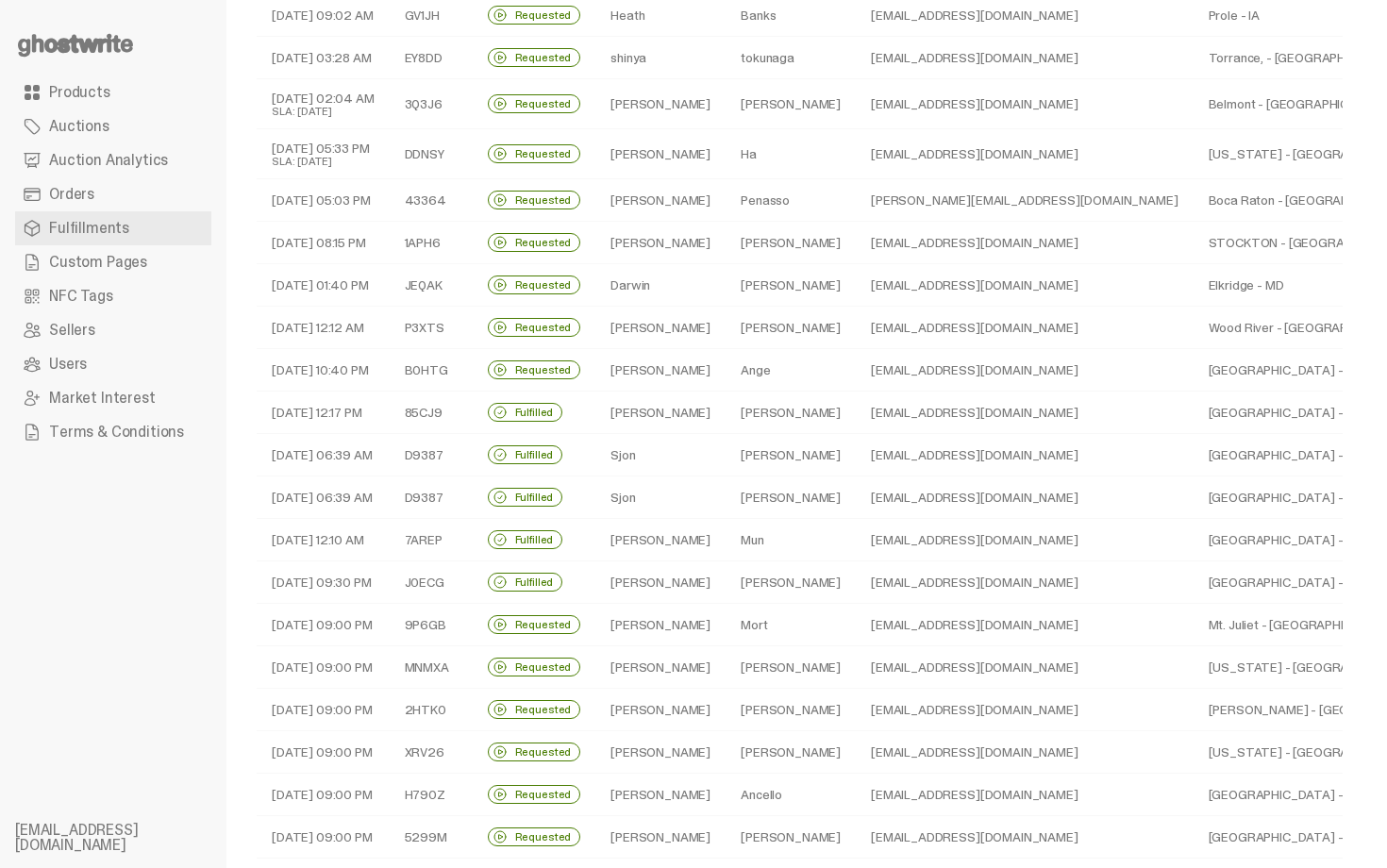
drag, startPoint x: 1386, startPoint y: 619, endPoint x: 1386, endPoint y: 123, distance: 496.0
click at [1373, 128] on html "**********" at bounding box center [686, 229] width 1373 height 868
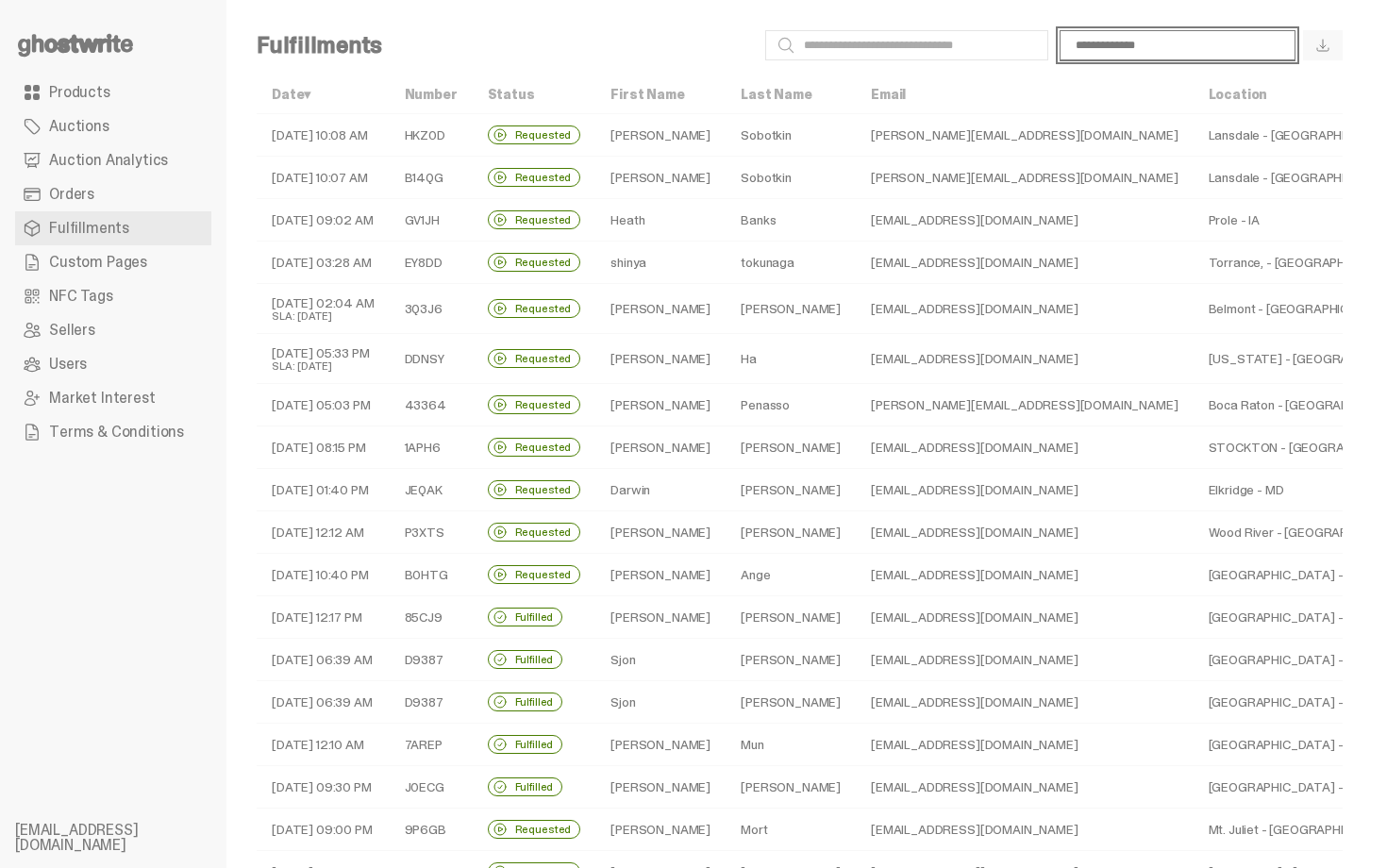
click at [1132, 47] on select "**********" at bounding box center [1178, 45] width 236 height 30
click at [153, 202] on link "Orders" at bounding box center [113, 194] width 196 height 34
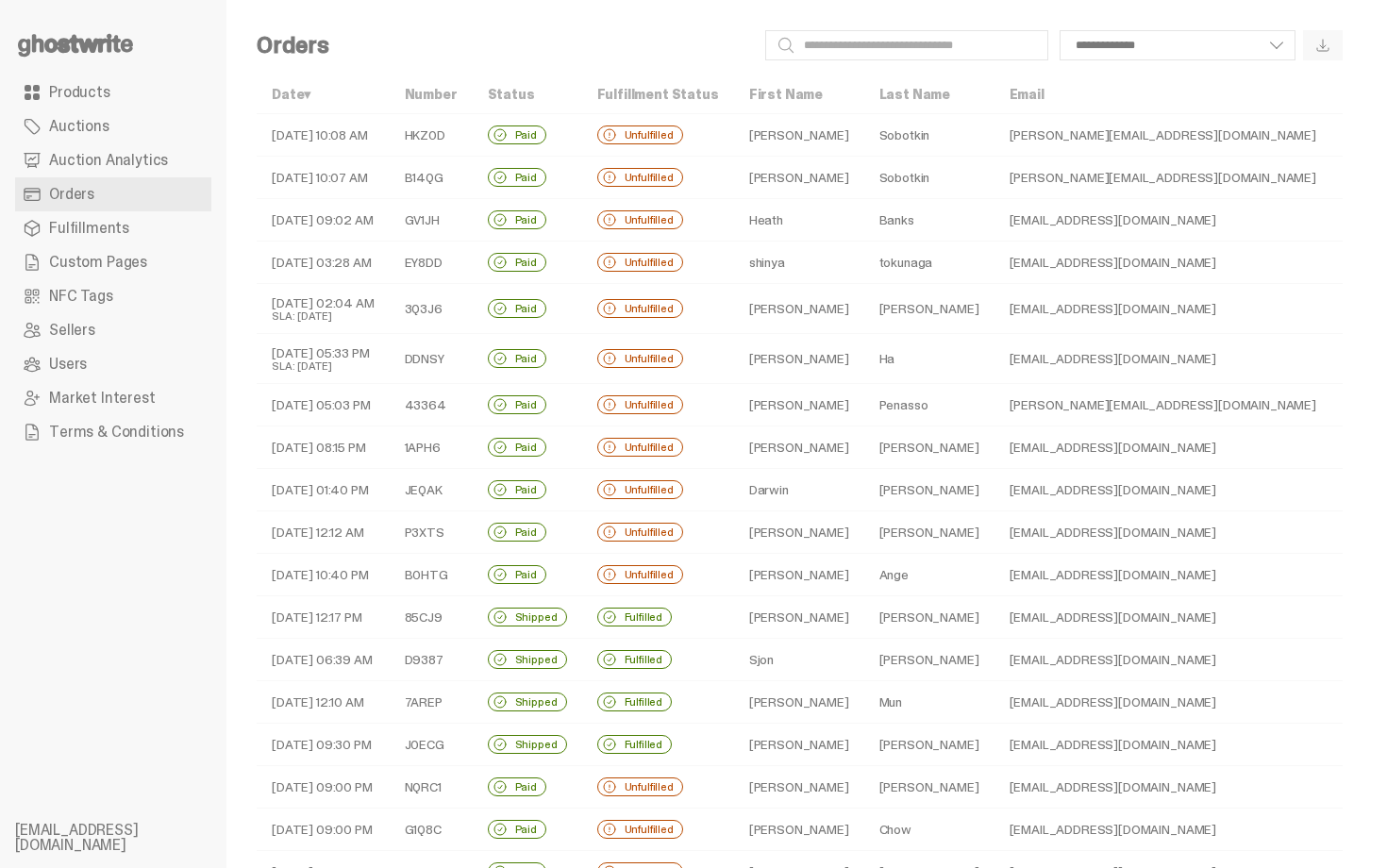
click at [865, 574] on td "Ange" at bounding box center [929, 574] width 131 height 43
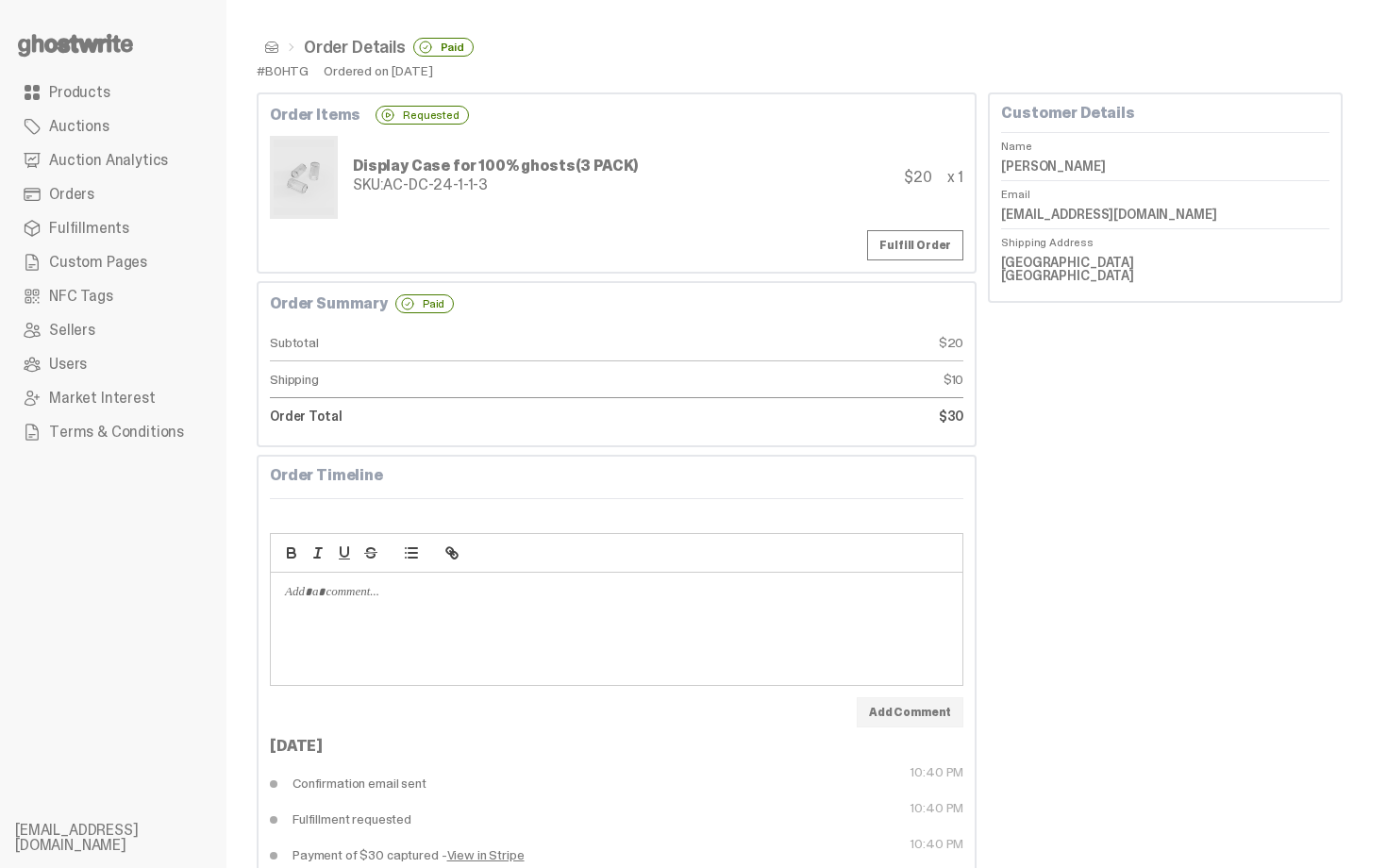
click at [273, 45] on span at bounding box center [271, 47] width 15 height 15
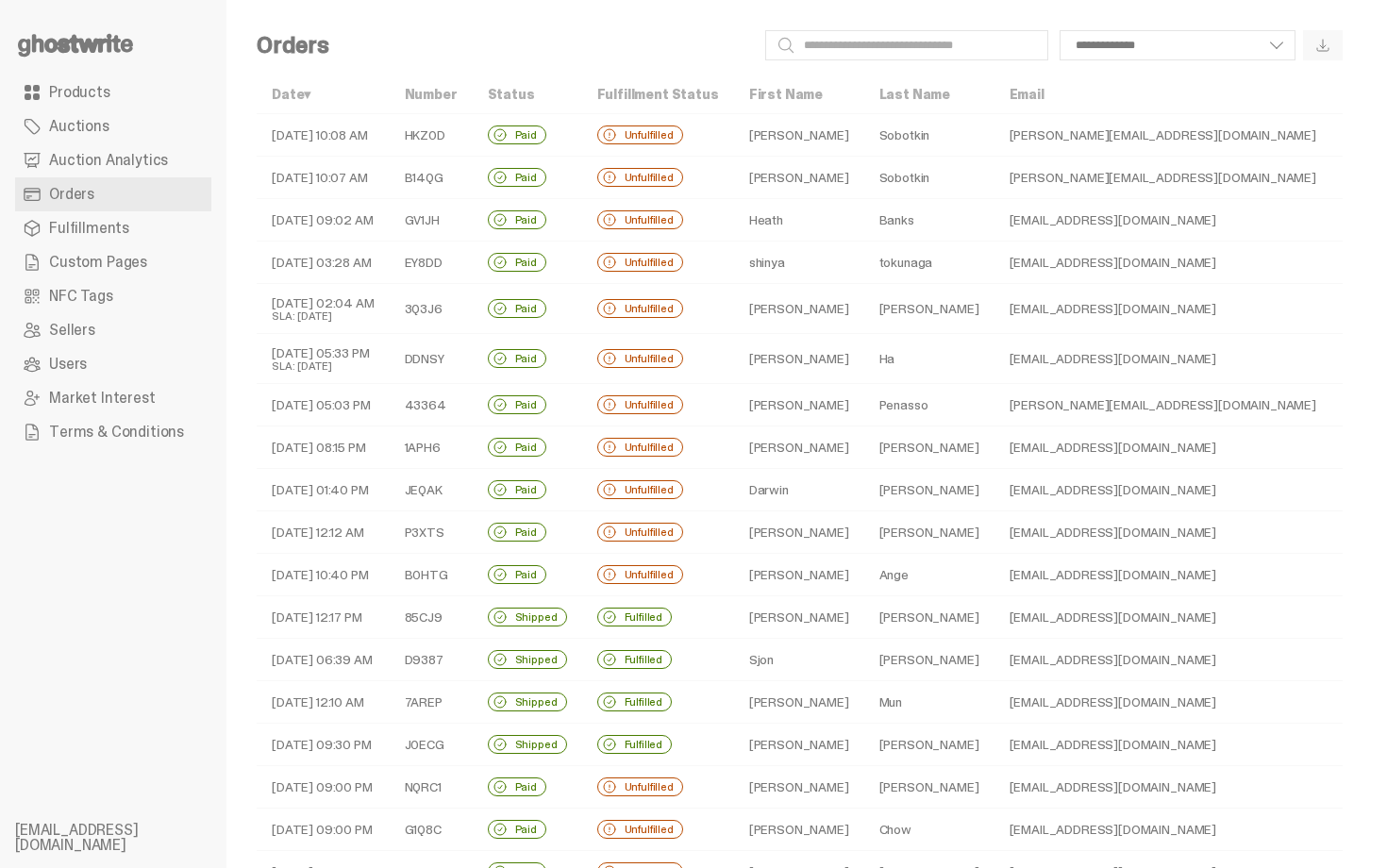
scroll to position [413, 0]
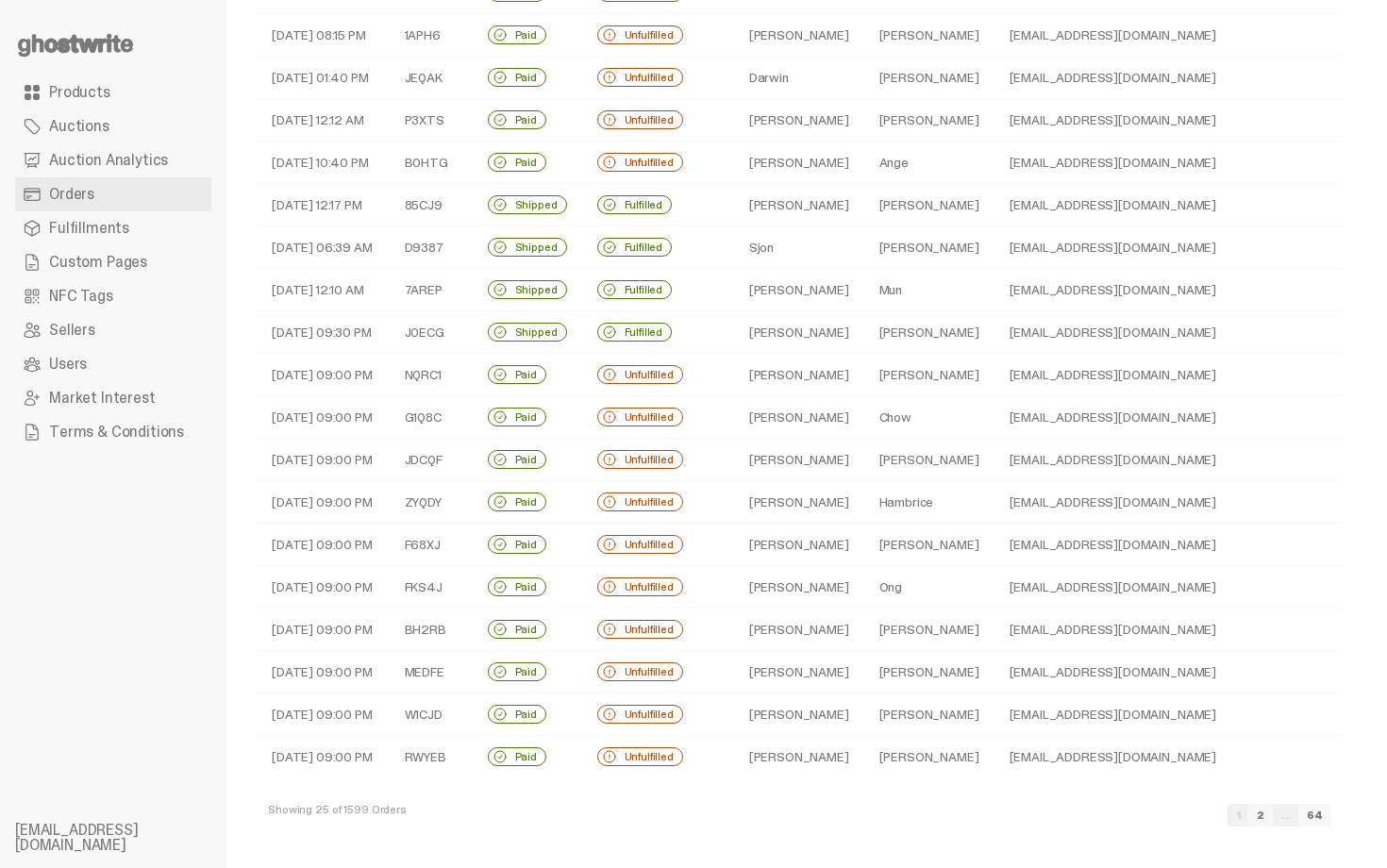
click at [865, 375] on td "Veloz" at bounding box center [929, 375] width 131 height 43
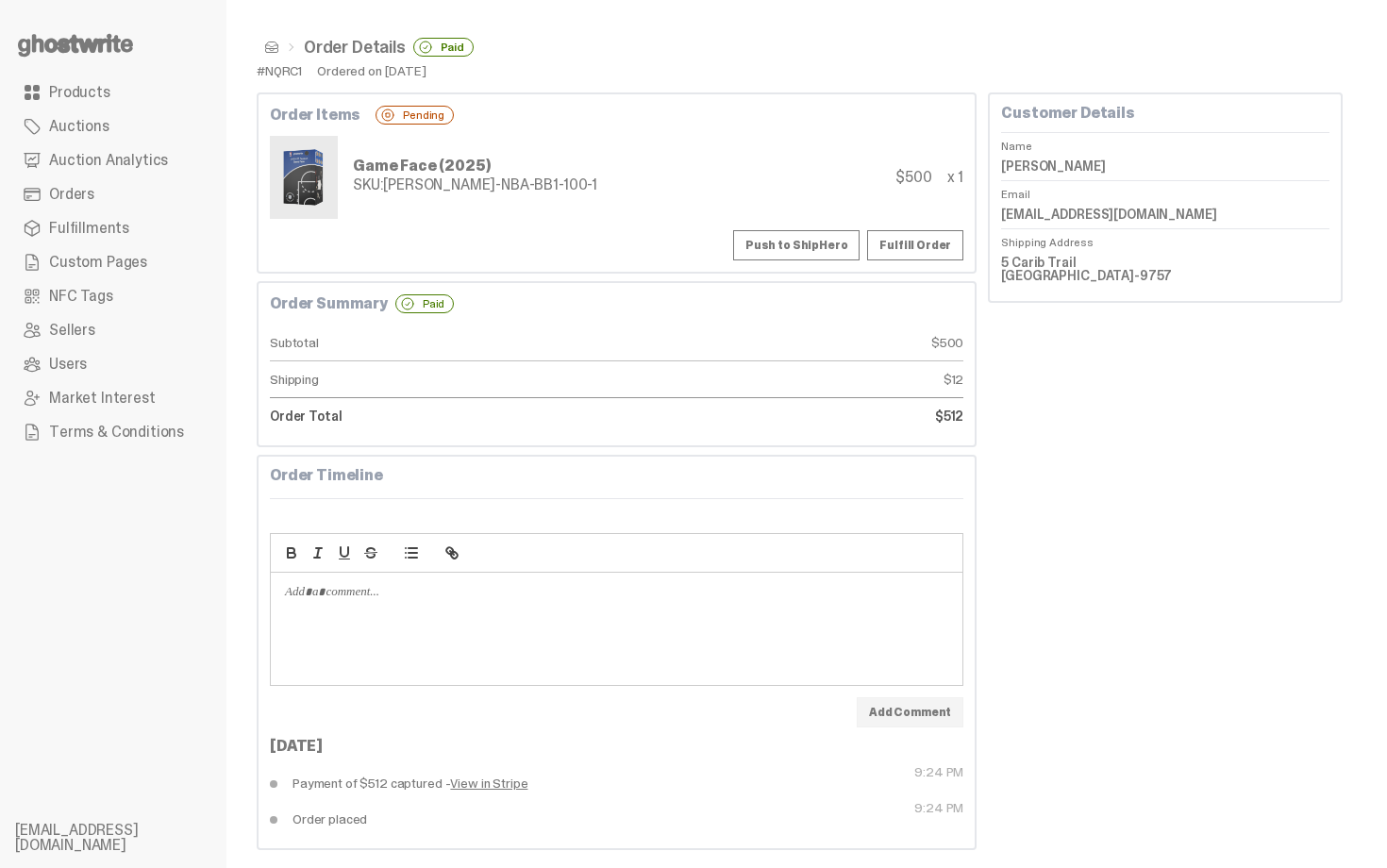
click at [833, 247] on button "Push to ShipHero" at bounding box center [796, 245] width 127 height 30
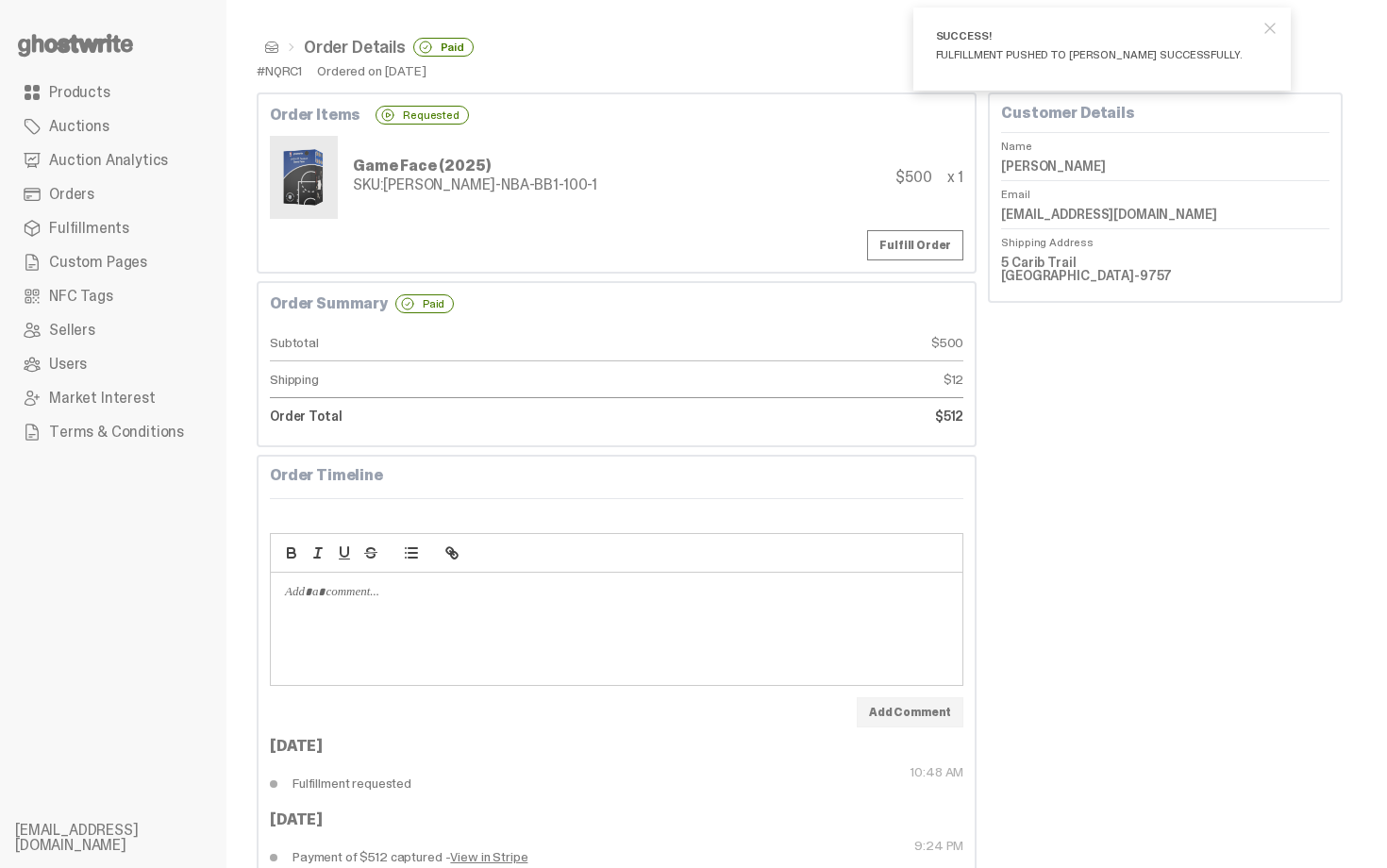
click at [268, 53] on span at bounding box center [271, 47] width 15 height 15
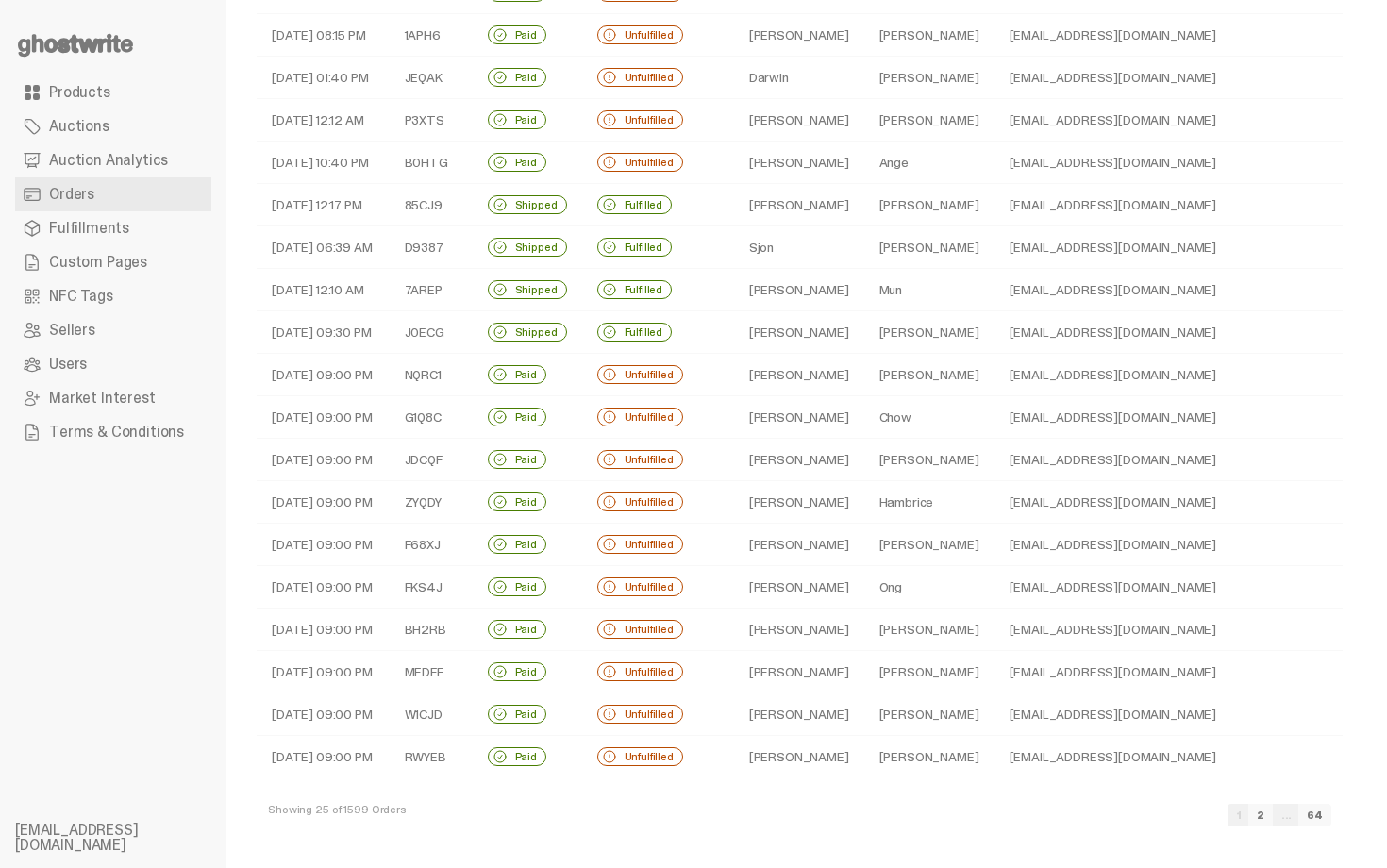
click at [770, 384] on td "Abel" at bounding box center [799, 375] width 131 height 43
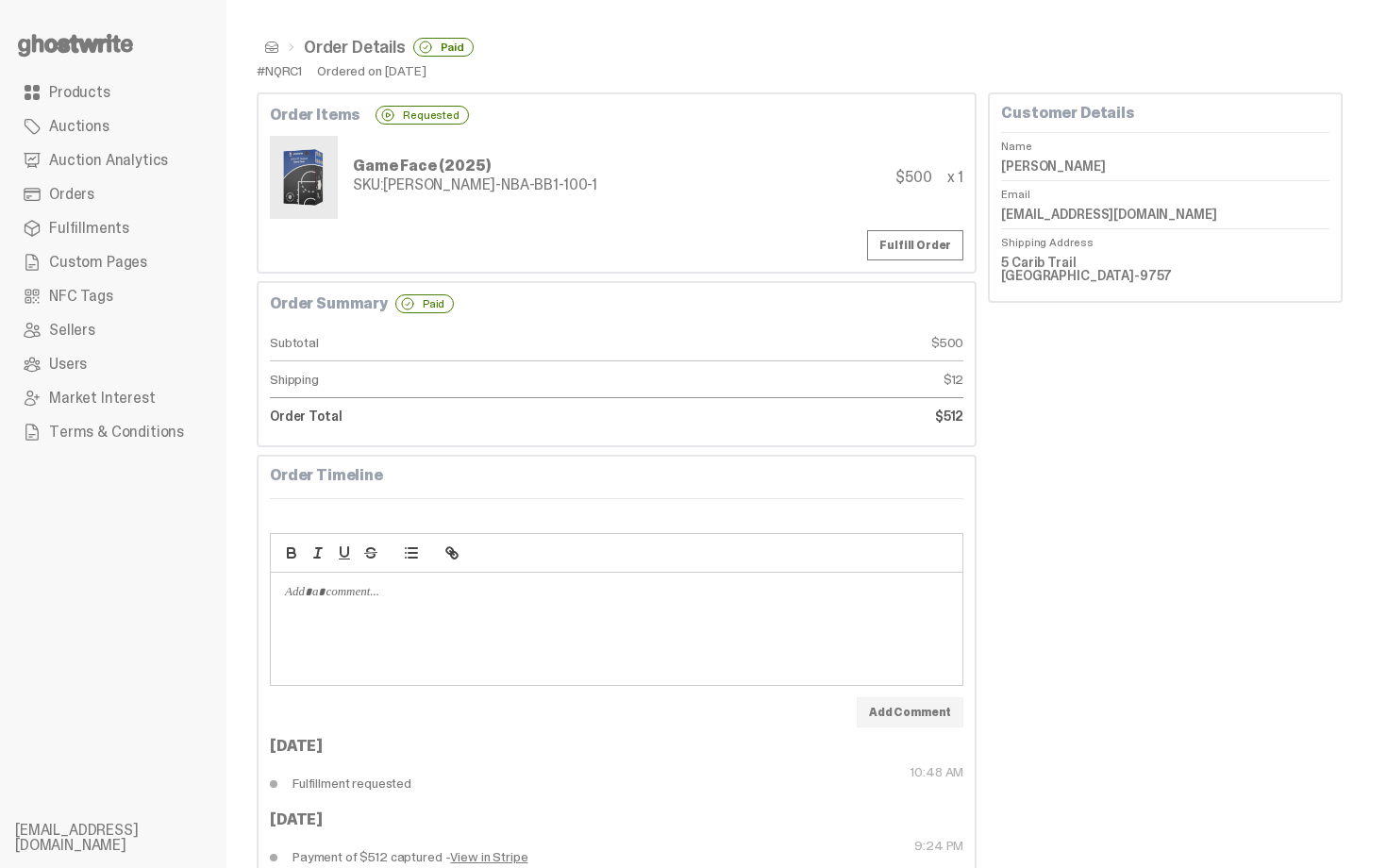
click at [274, 46] on span at bounding box center [271, 47] width 15 height 15
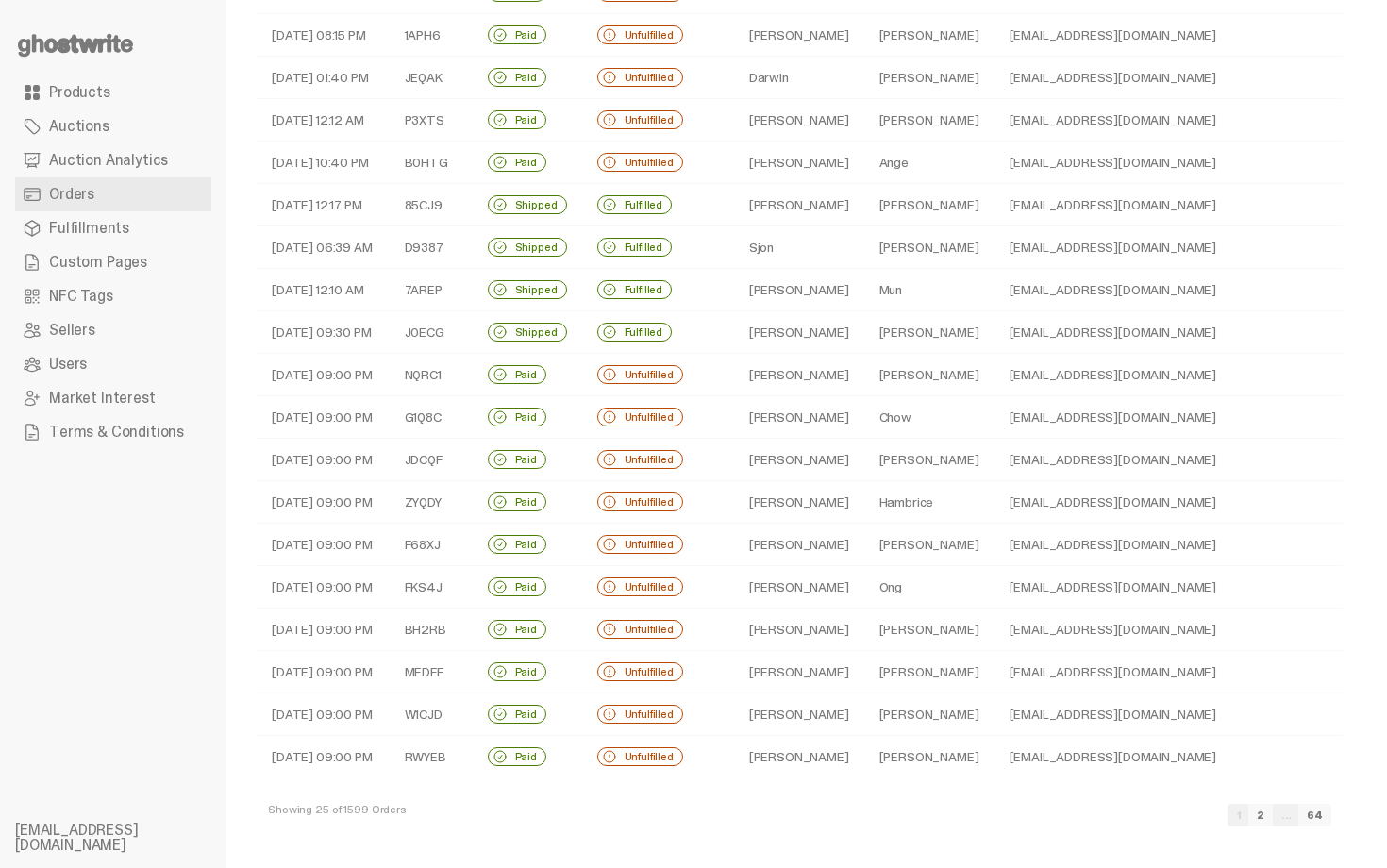
click at [806, 564] on td "Maria" at bounding box center [799, 544] width 131 height 43
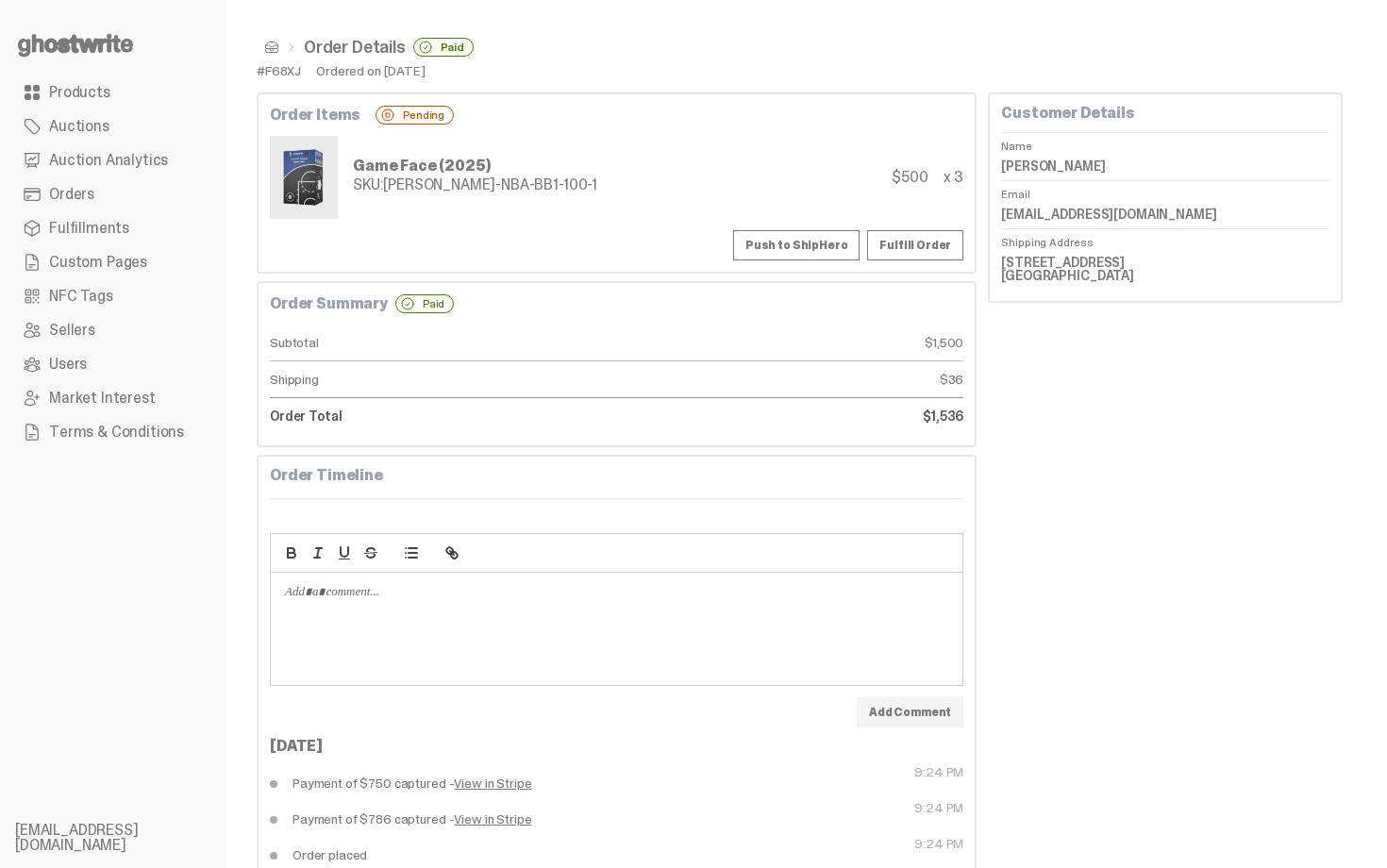
click at [802, 245] on button "Push to ShipHero" at bounding box center [796, 245] width 127 height 30
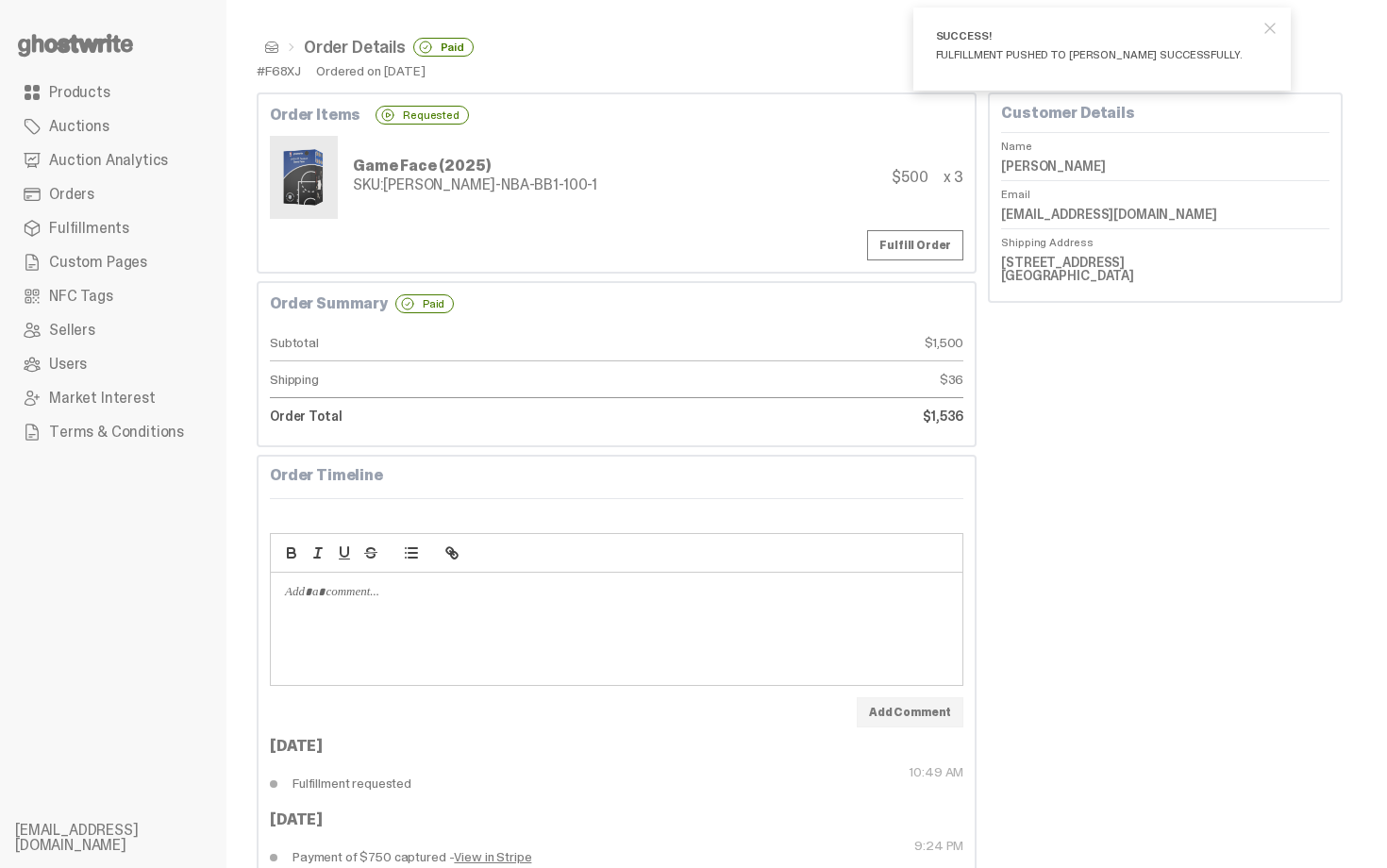
click at [273, 47] on span at bounding box center [271, 47] width 15 height 15
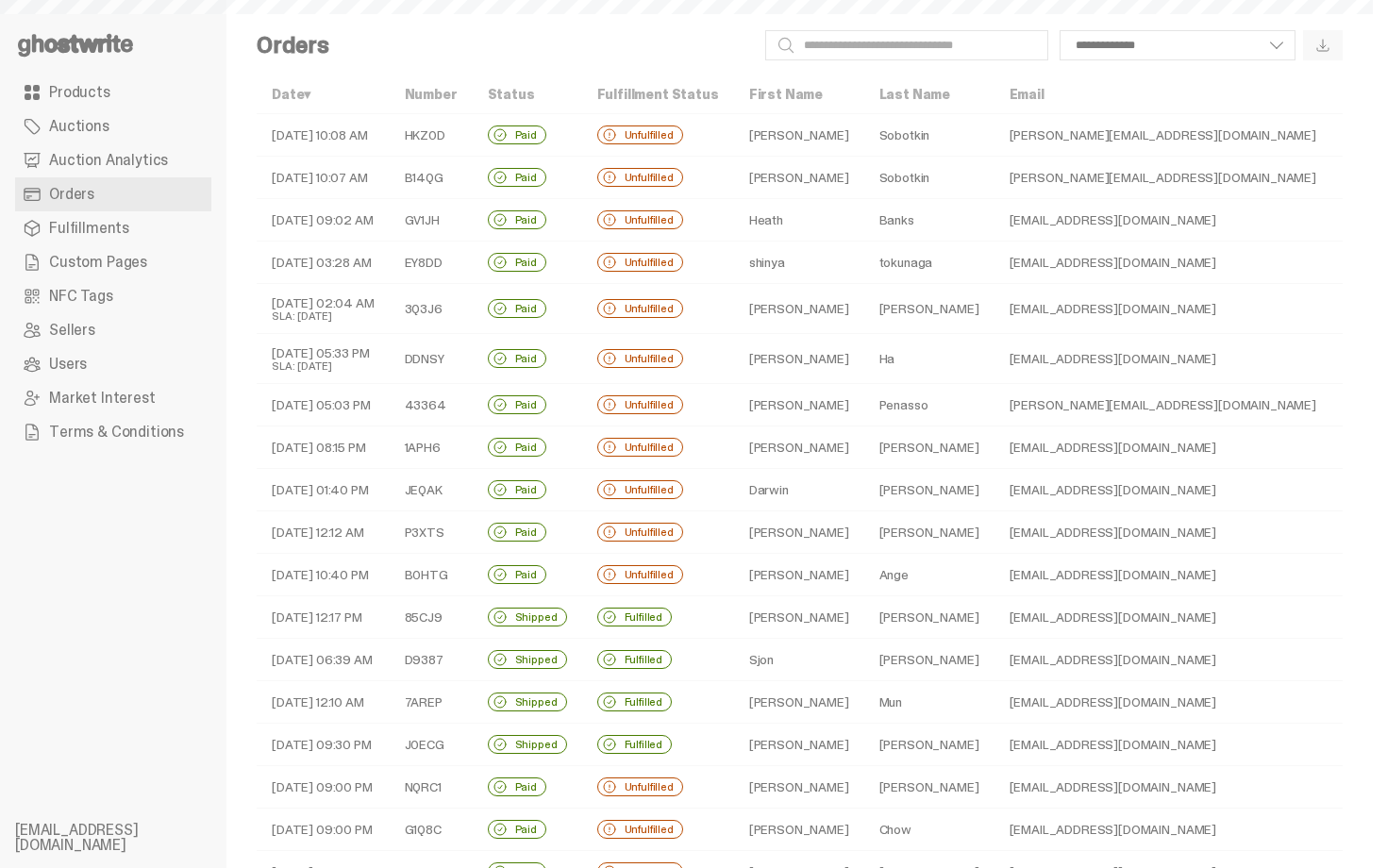
scroll to position [413, 0]
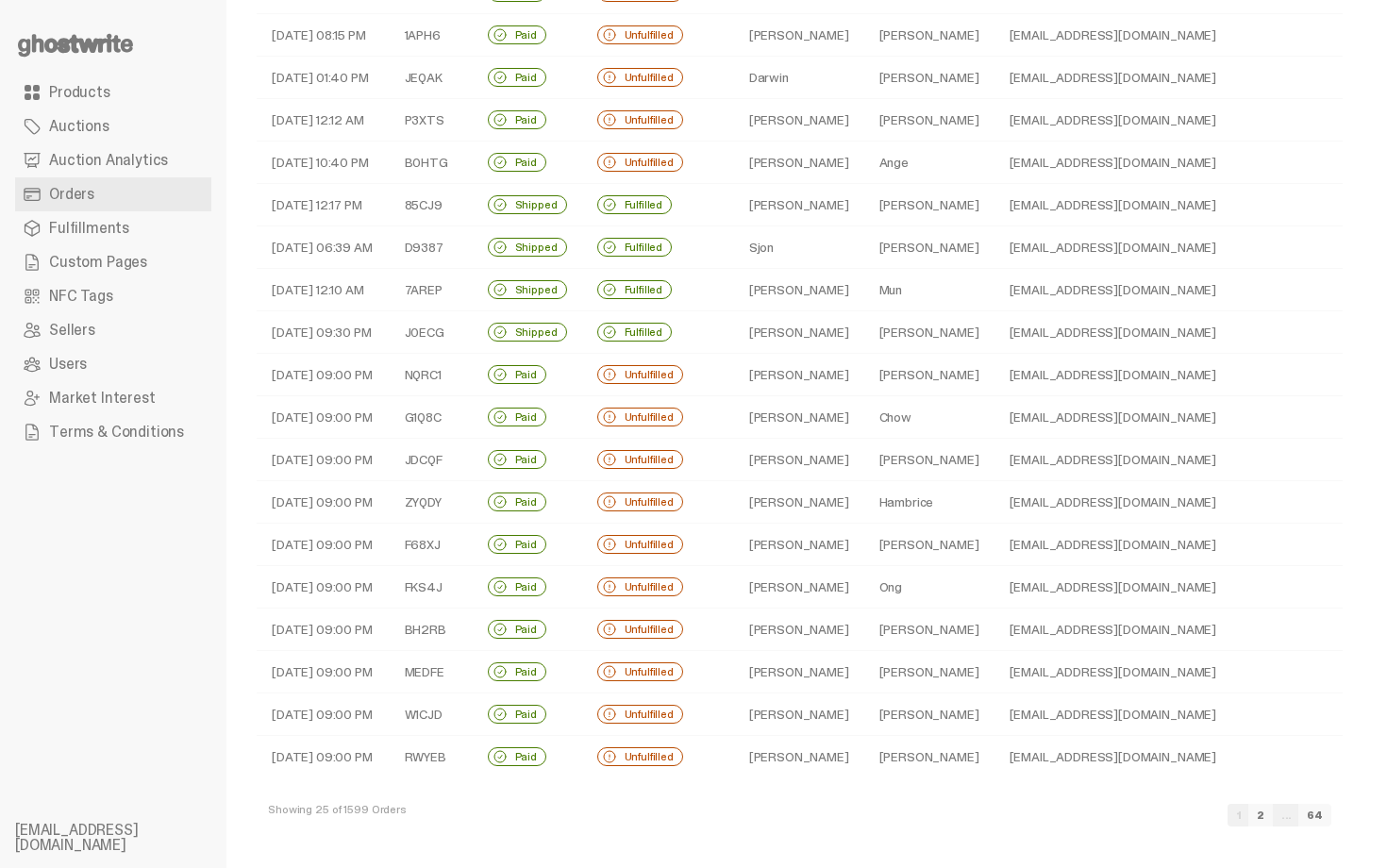
click at [792, 664] on td "Jake" at bounding box center [799, 672] width 131 height 43
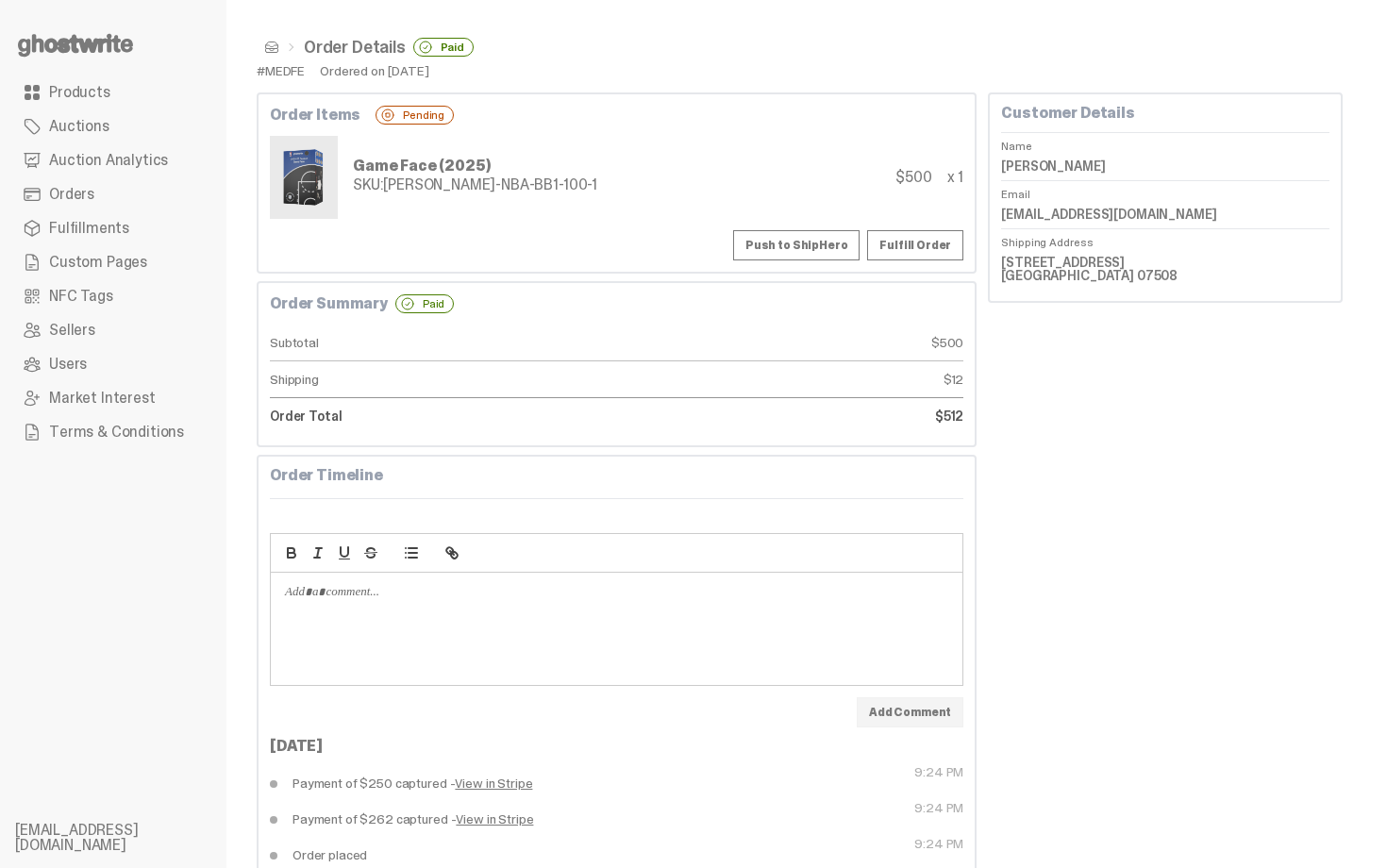
click at [813, 254] on button "Push to ShipHero" at bounding box center [796, 245] width 127 height 30
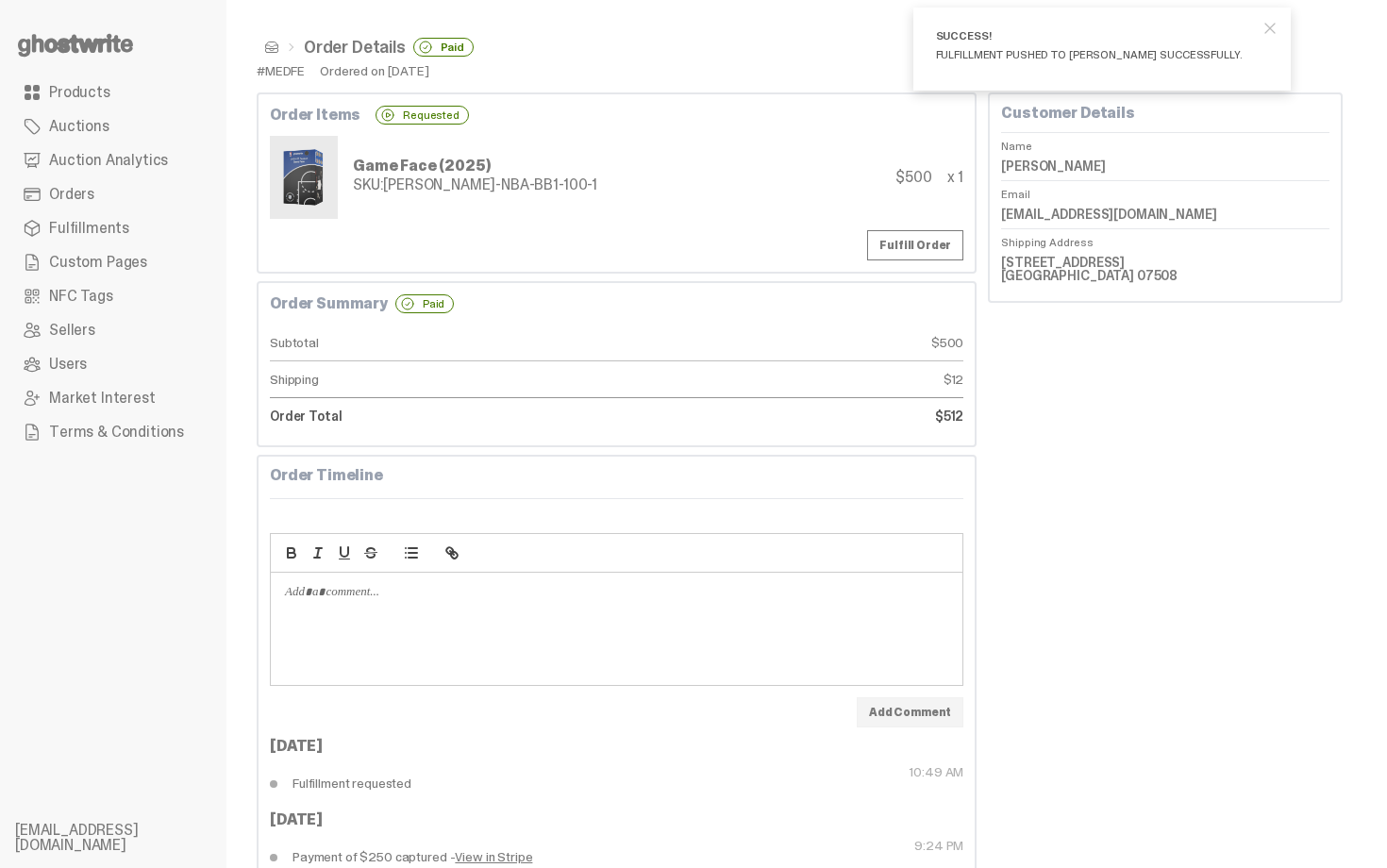
click at [259, 46] on link at bounding box center [267, 47] width 23 height 15
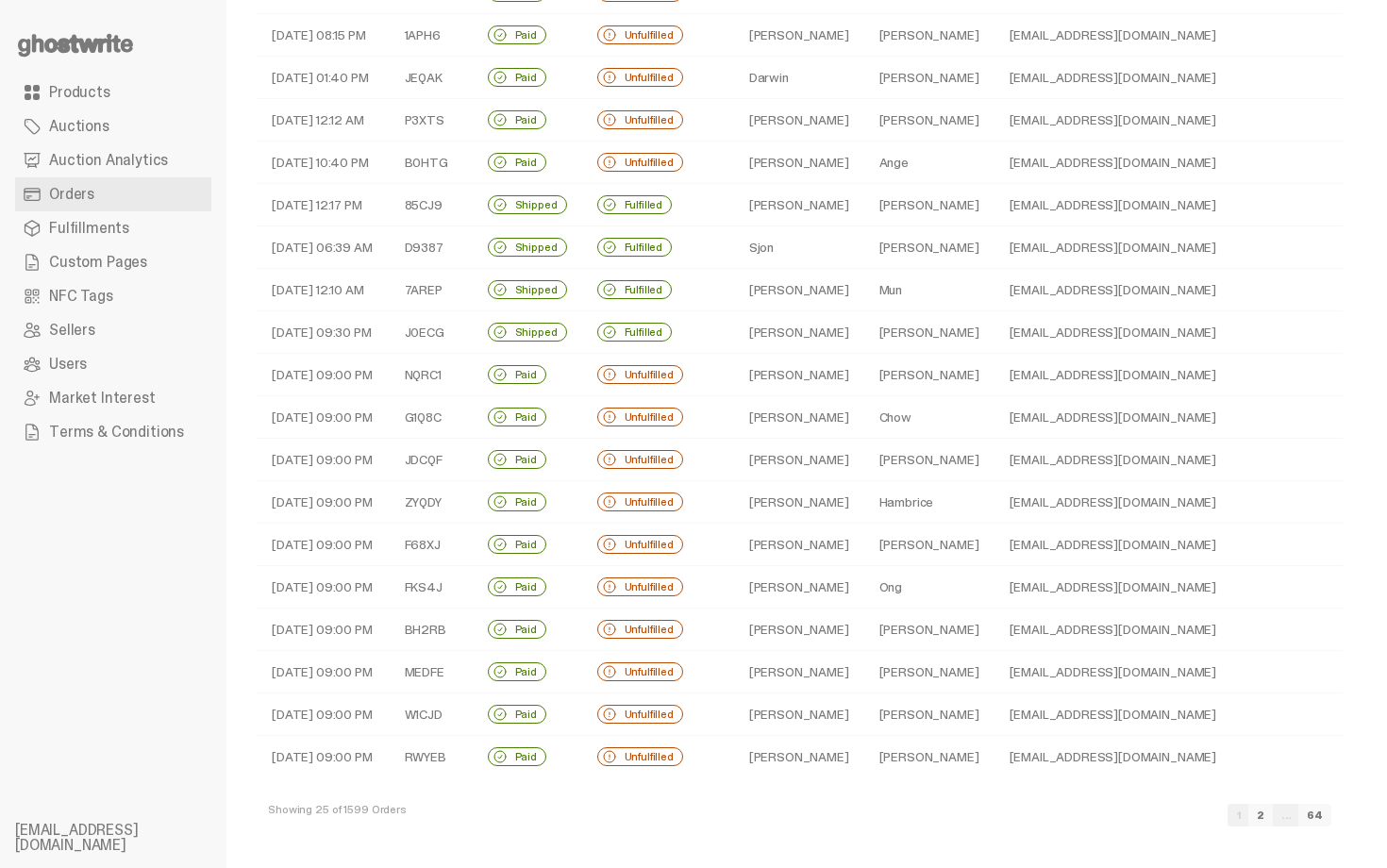
click at [745, 721] on td "Chris" at bounding box center [799, 715] width 131 height 43
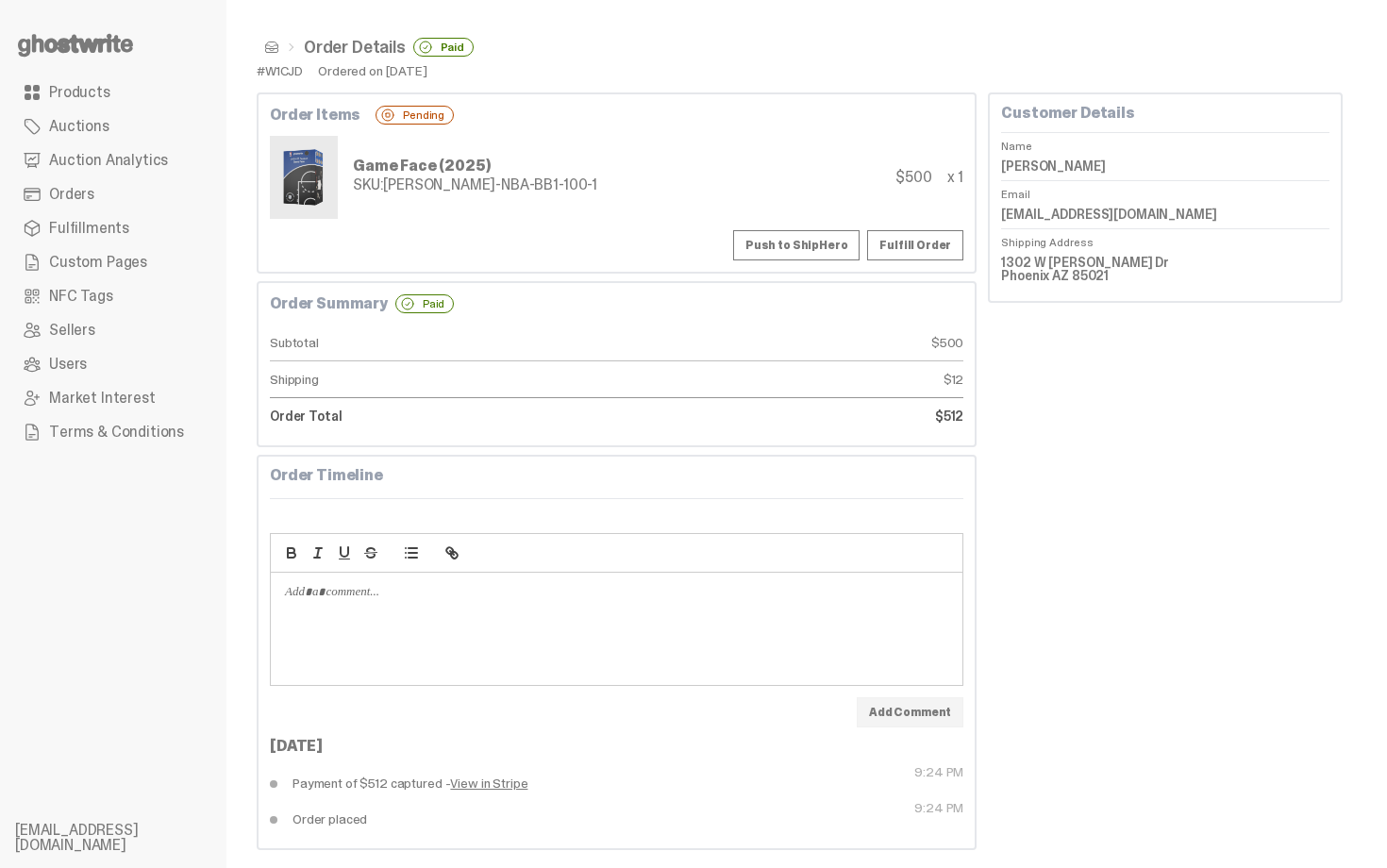
click at [828, 238] on button "Push to ShipHero" at bounding box center [796, 245] width 127 height 30
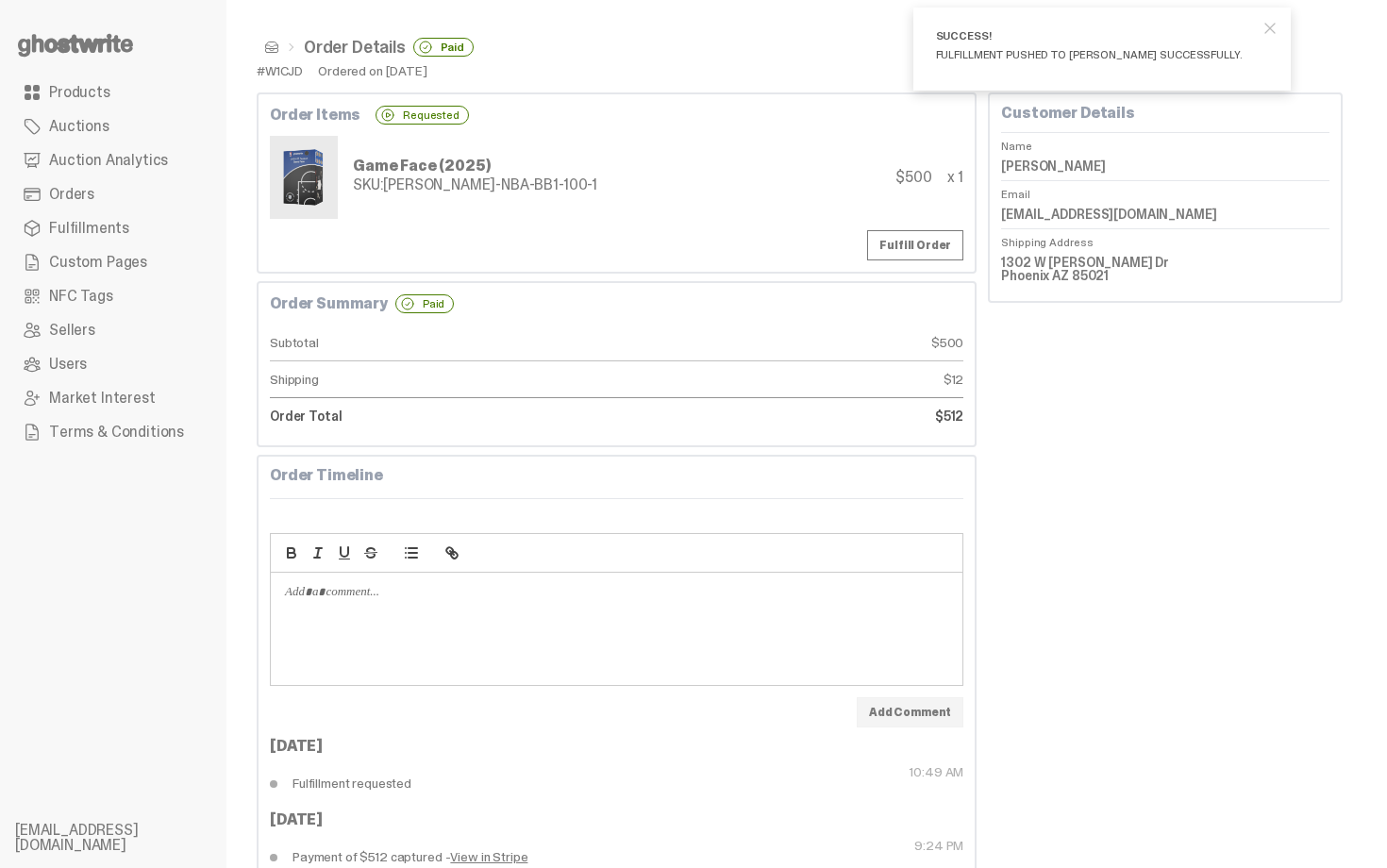
click at [272, 46] on span at bounding box center [271, 47] width 15 height 15
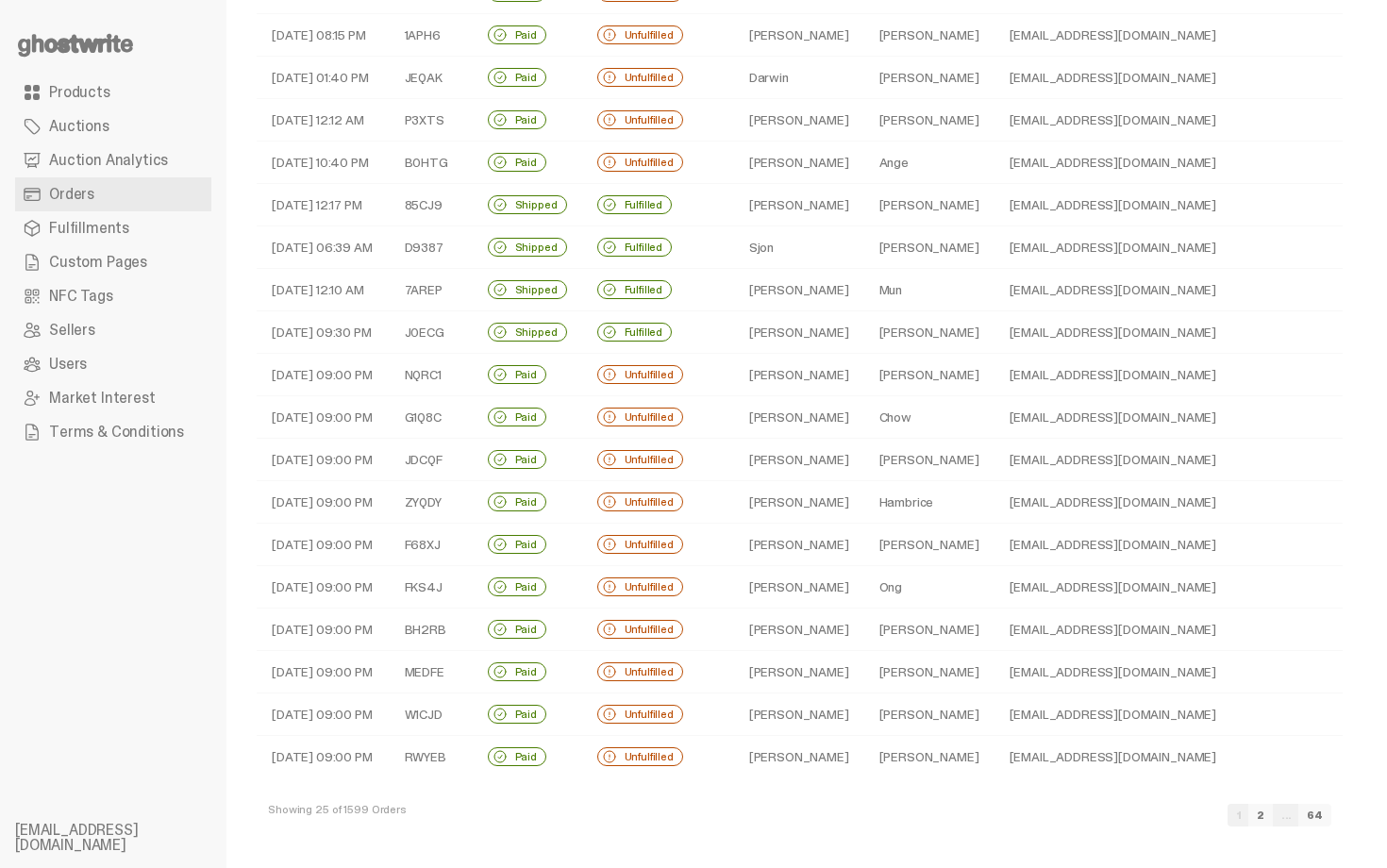
click at [871, 584] on td "Ong" at bounding box center [929, 587] width 131 height 43
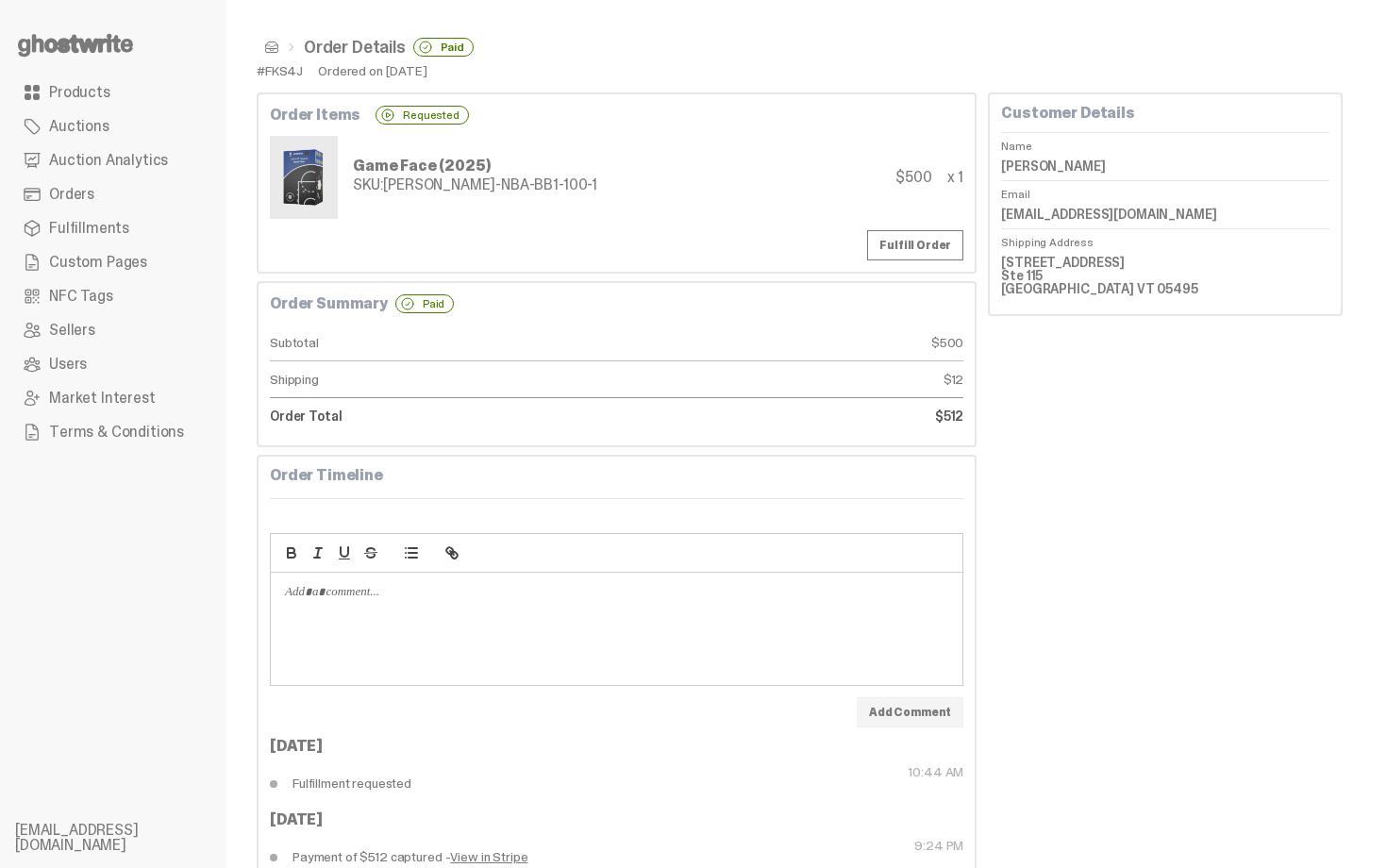
click at [274, 50] on span at bounding box center [271, 47] width 15 height 15
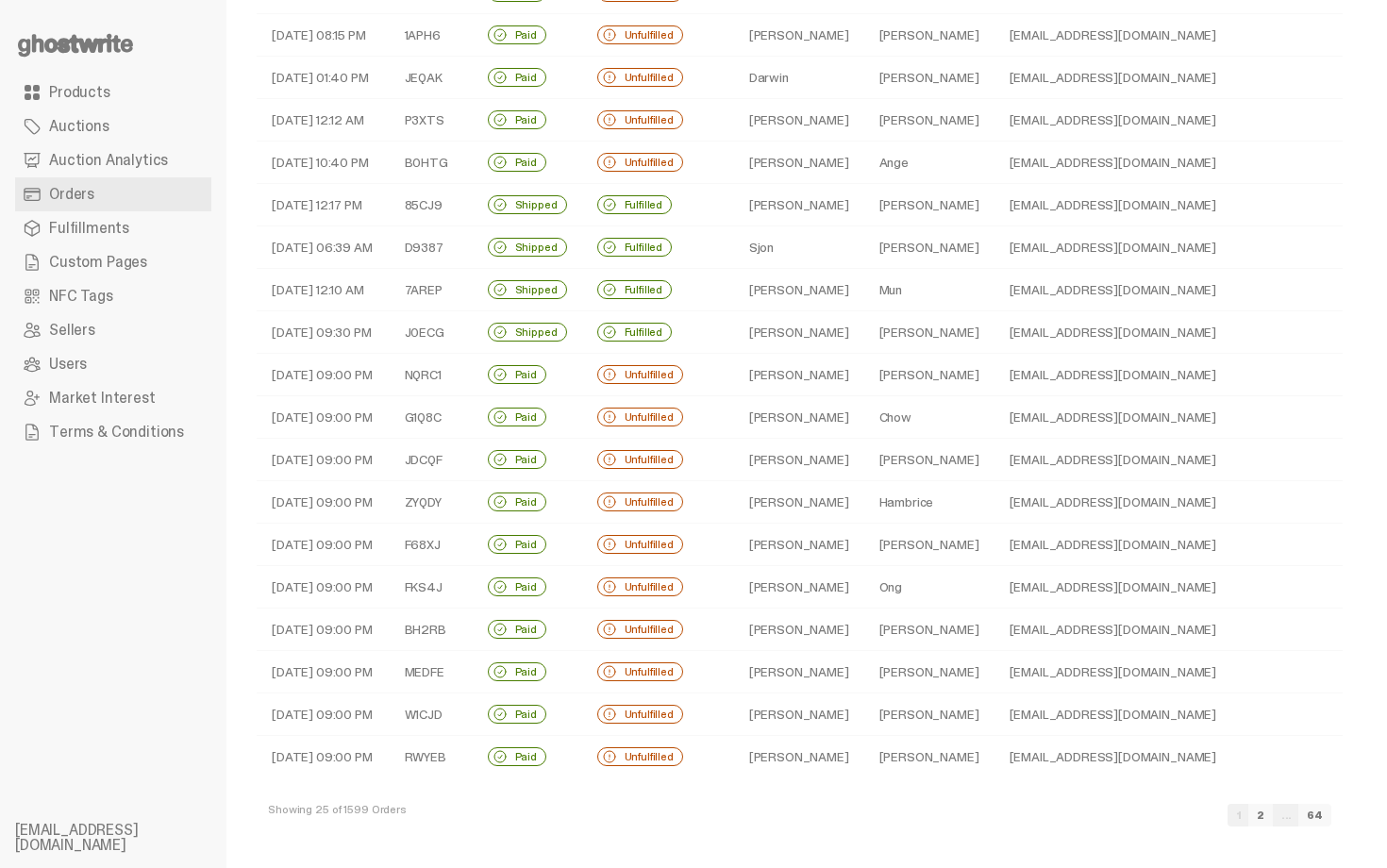
click at [865, 753] on td "Sandefer" at bounding box center [929, 756] width 131 height 43
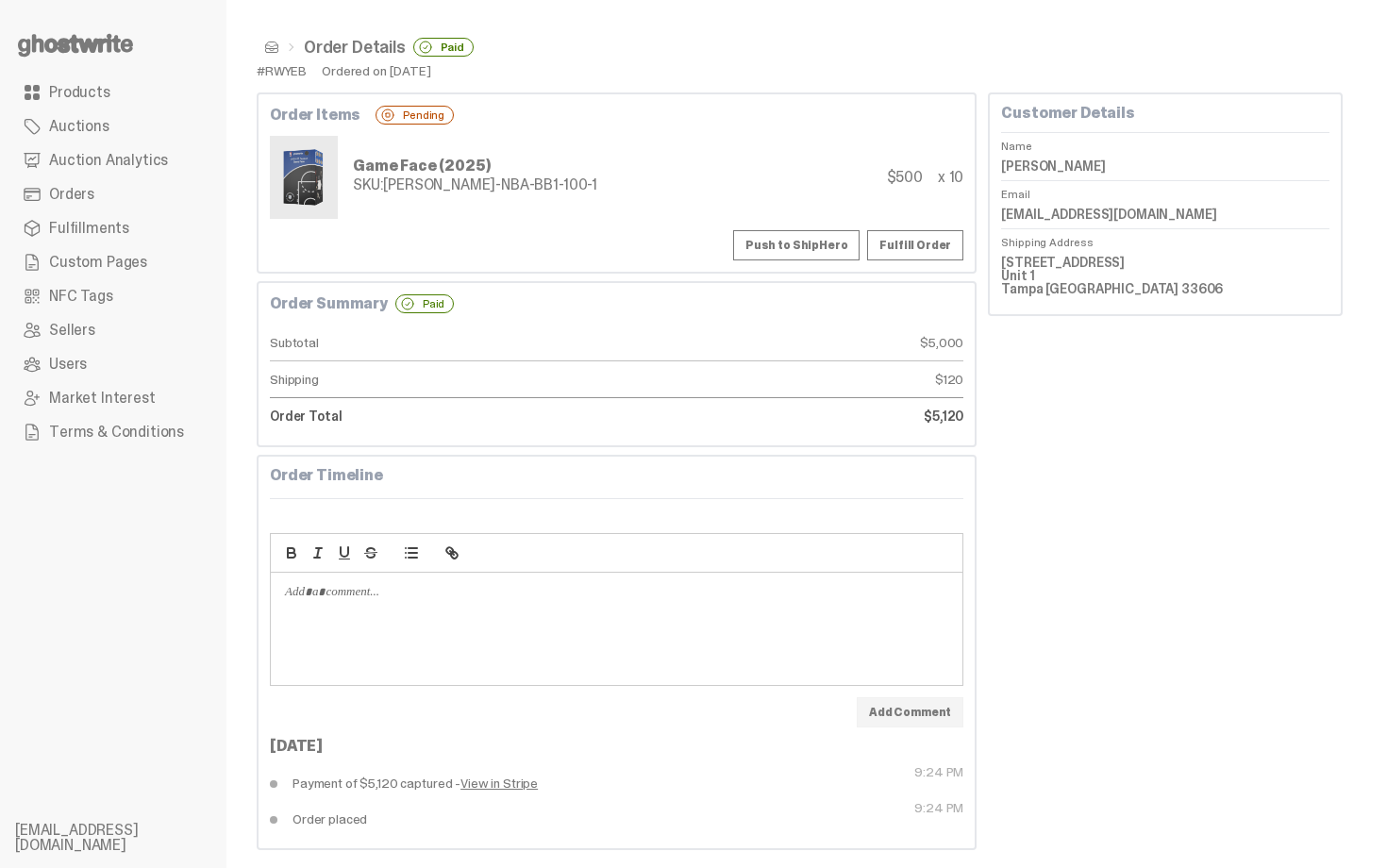
click at [827, 247] on button "Push to ShipHero" at bounding box center [796, 245] width 127 height 30
click at [1042, 160] on dd "Calvin Sandefer" at bounding box center [1165, 165] width 328 height 28
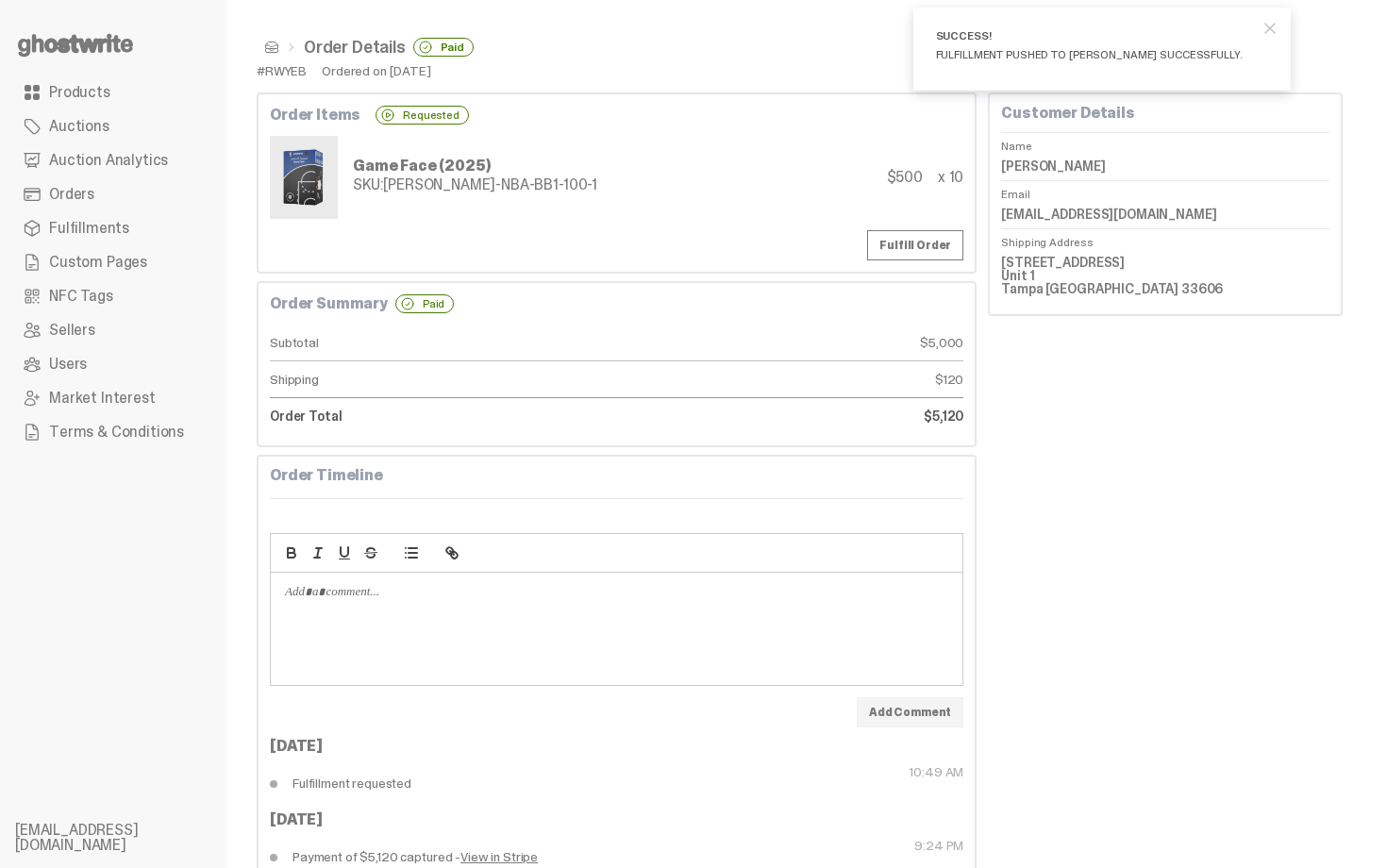
copy dl "Calvin Sandefer"
click at [264, 29] on div "Order Details Paid #RWYEB Ordered on Sep 18, 2025 Order Items Requested Game Fa…" at bounding box center [800, 476] width 1147 height 954
click at [264, 40] on span at bounding box center [271, 47] width 15 height 15
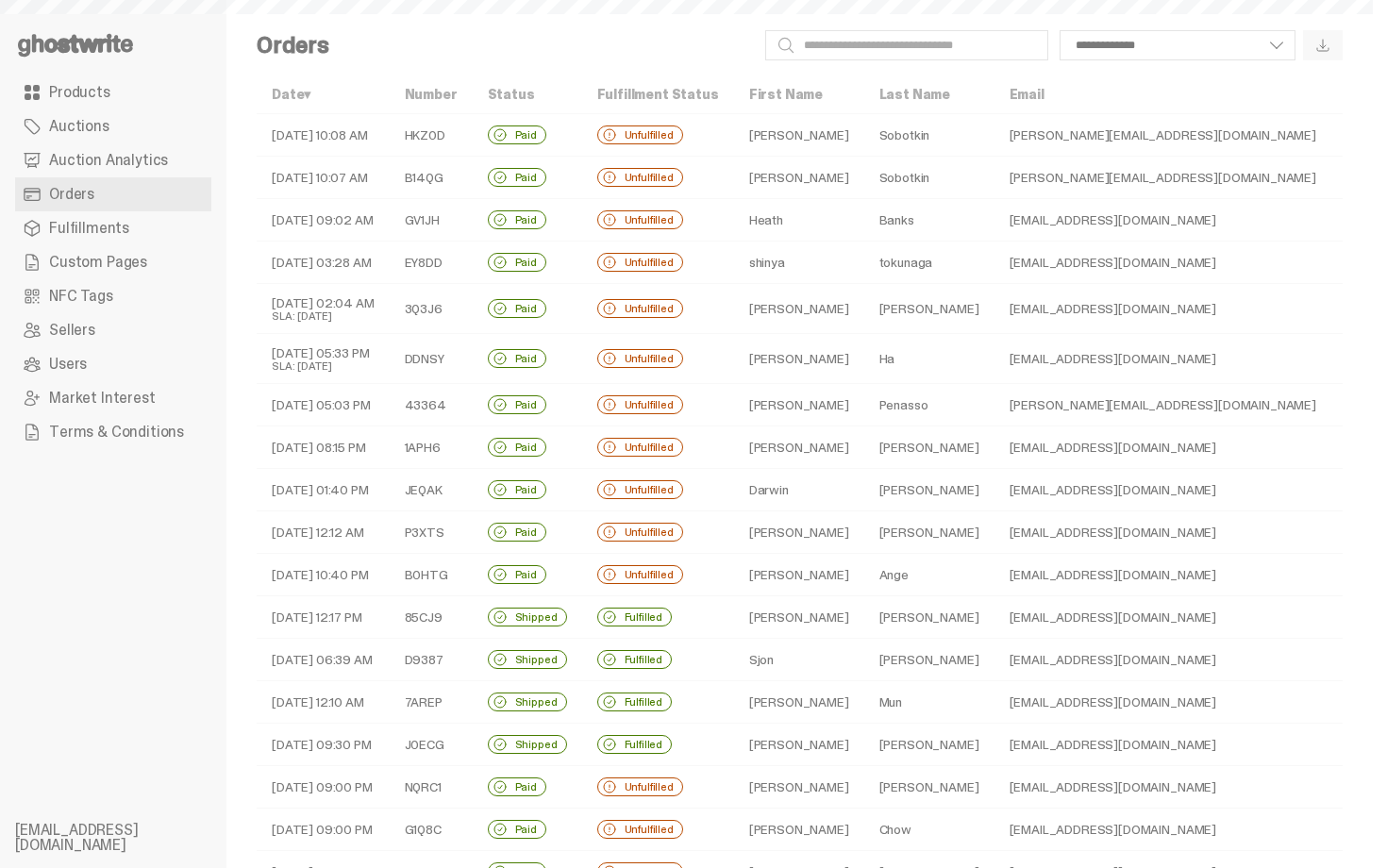
scroll to position [413, 0]
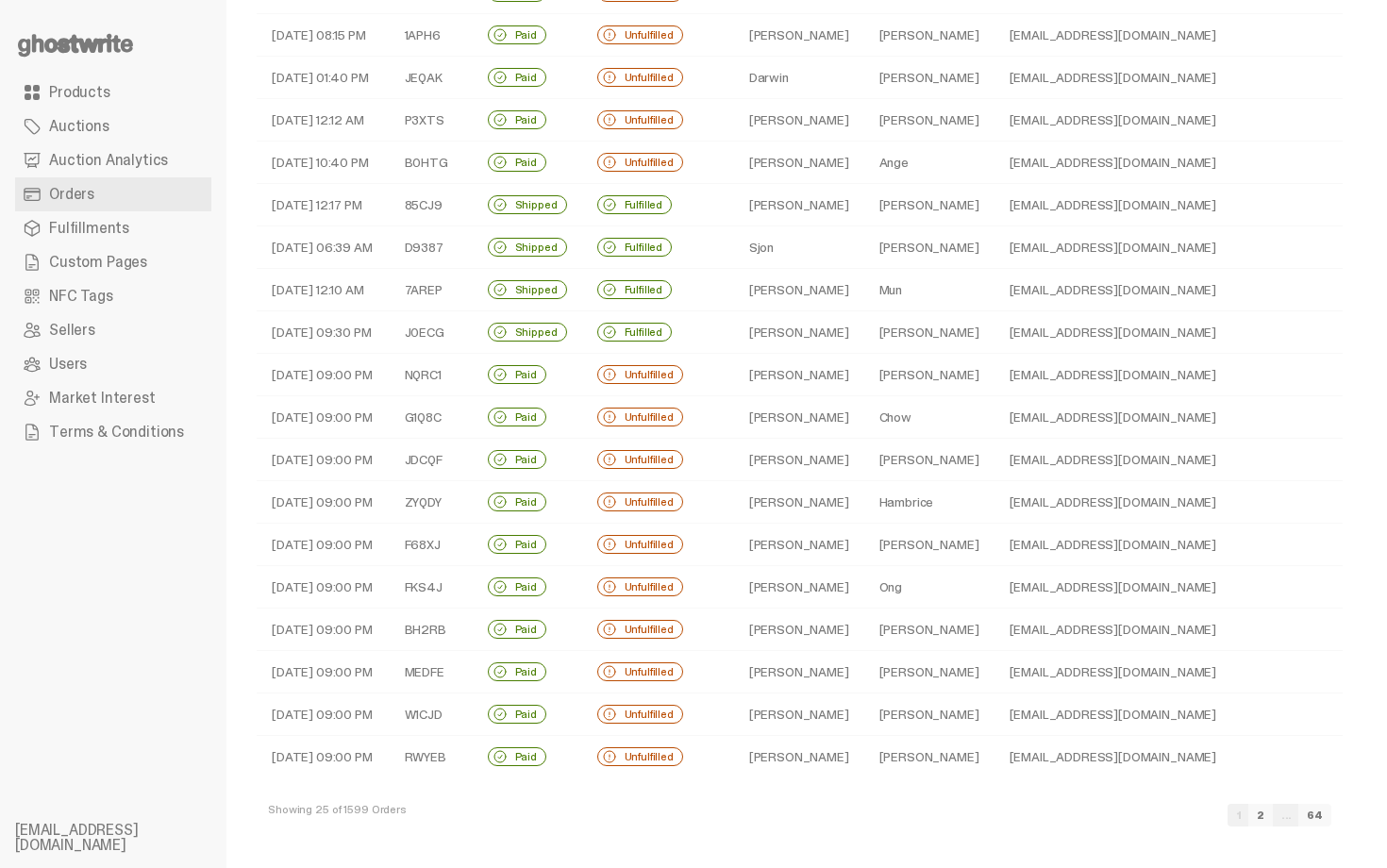
click at [865, 711] on td "Fahrendorf" at bounding box center [929, 715] width 131 height 43
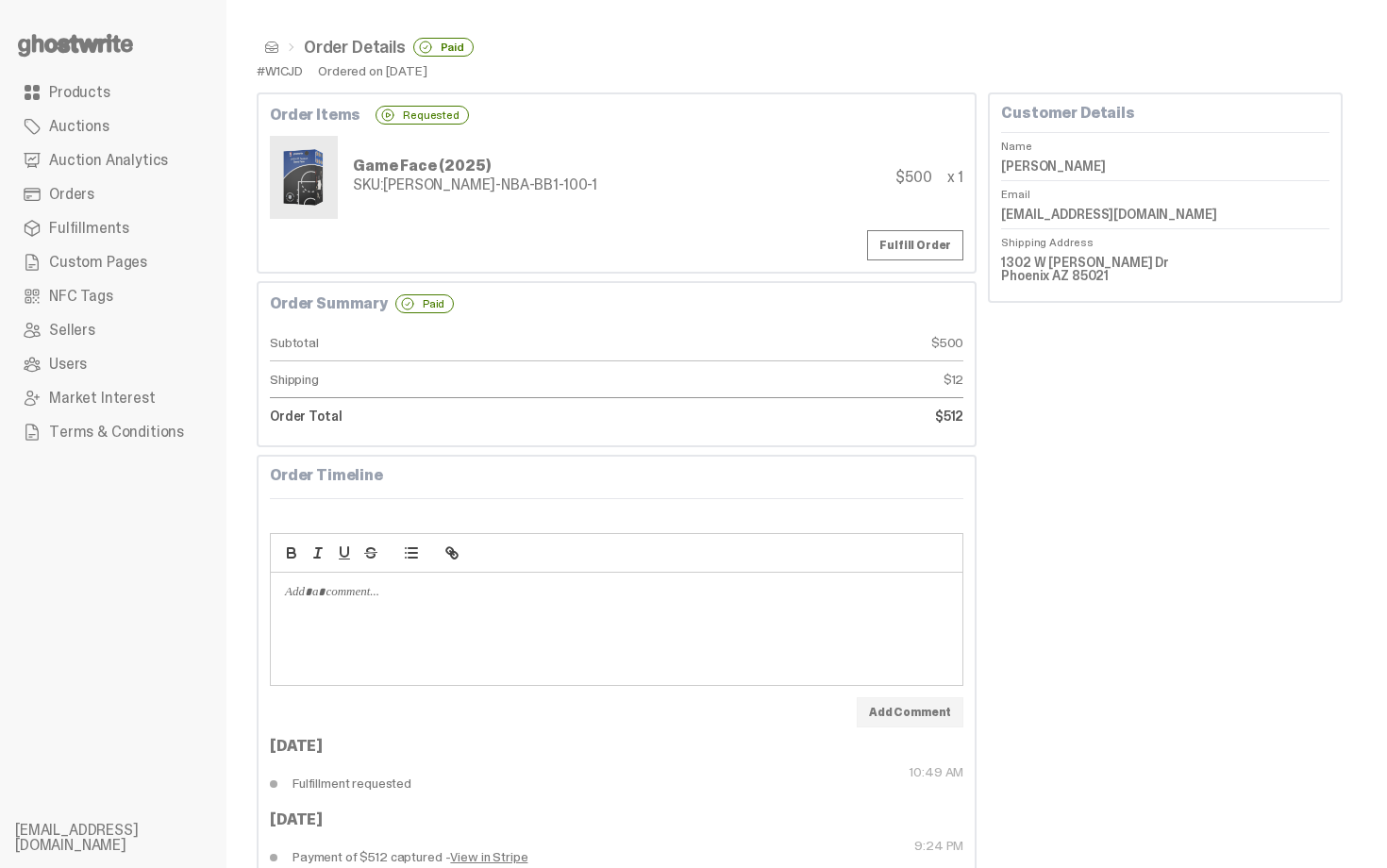
click at [269, 46] on span at bounding box center [271, 47] width 15 height 15
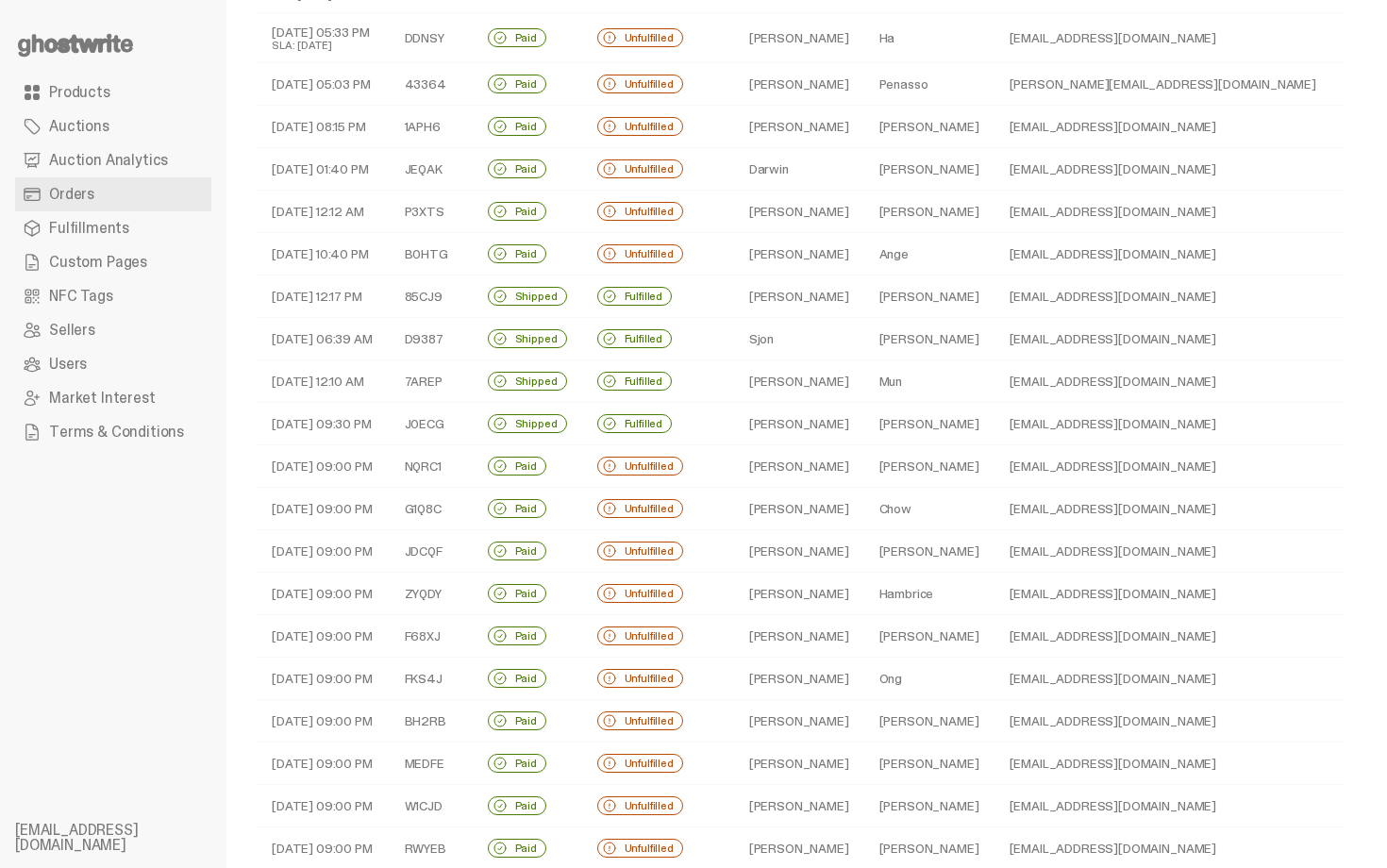
scroll to position [299, 0]
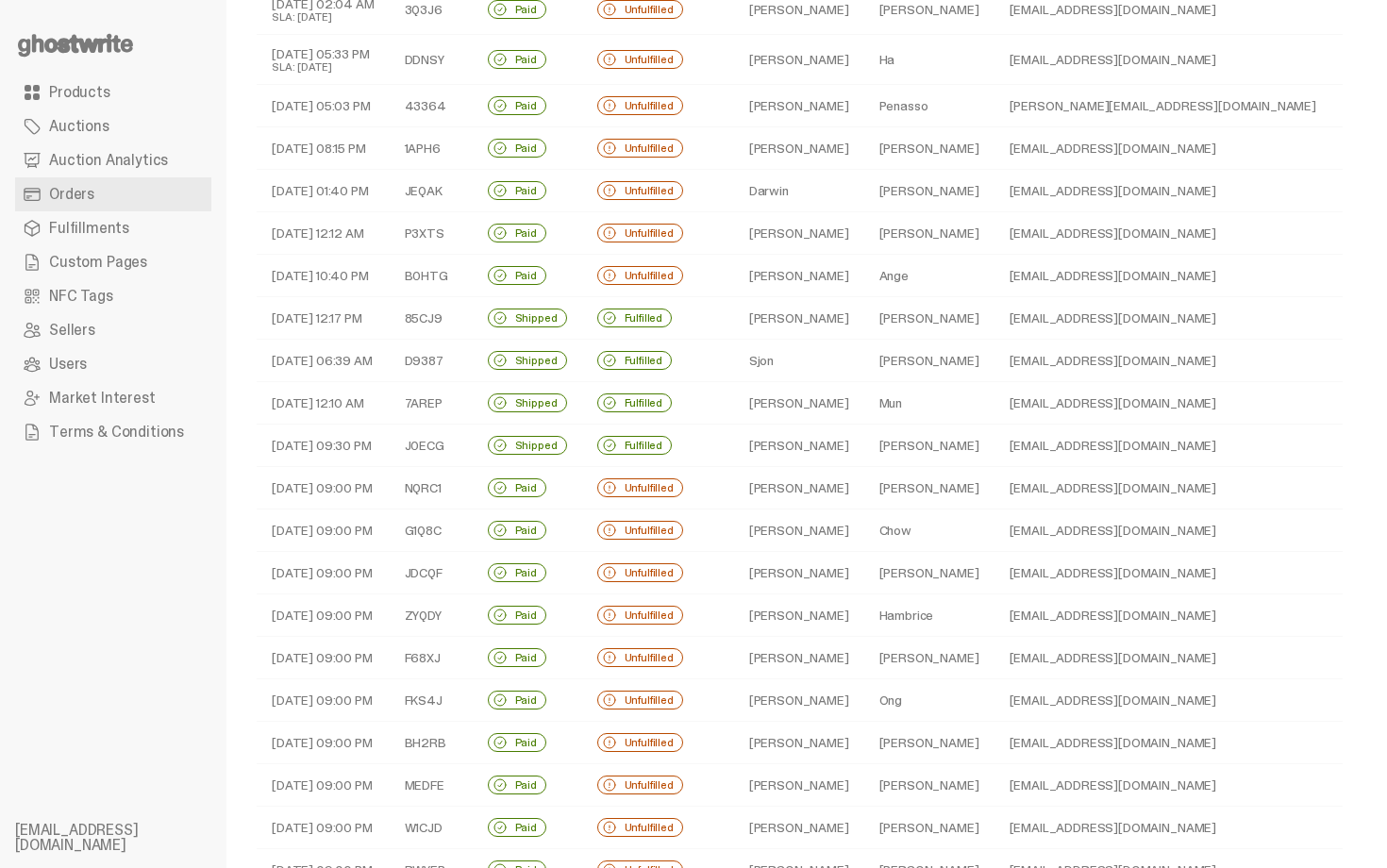
drag, startPoint x: 1386, startPoint y: 341, endPoint x: 1386, endPoint y: -34, distance: 375.0
click at [1373, 0] on html "**********" at bounding box center [686, 135] width 1373 height 868
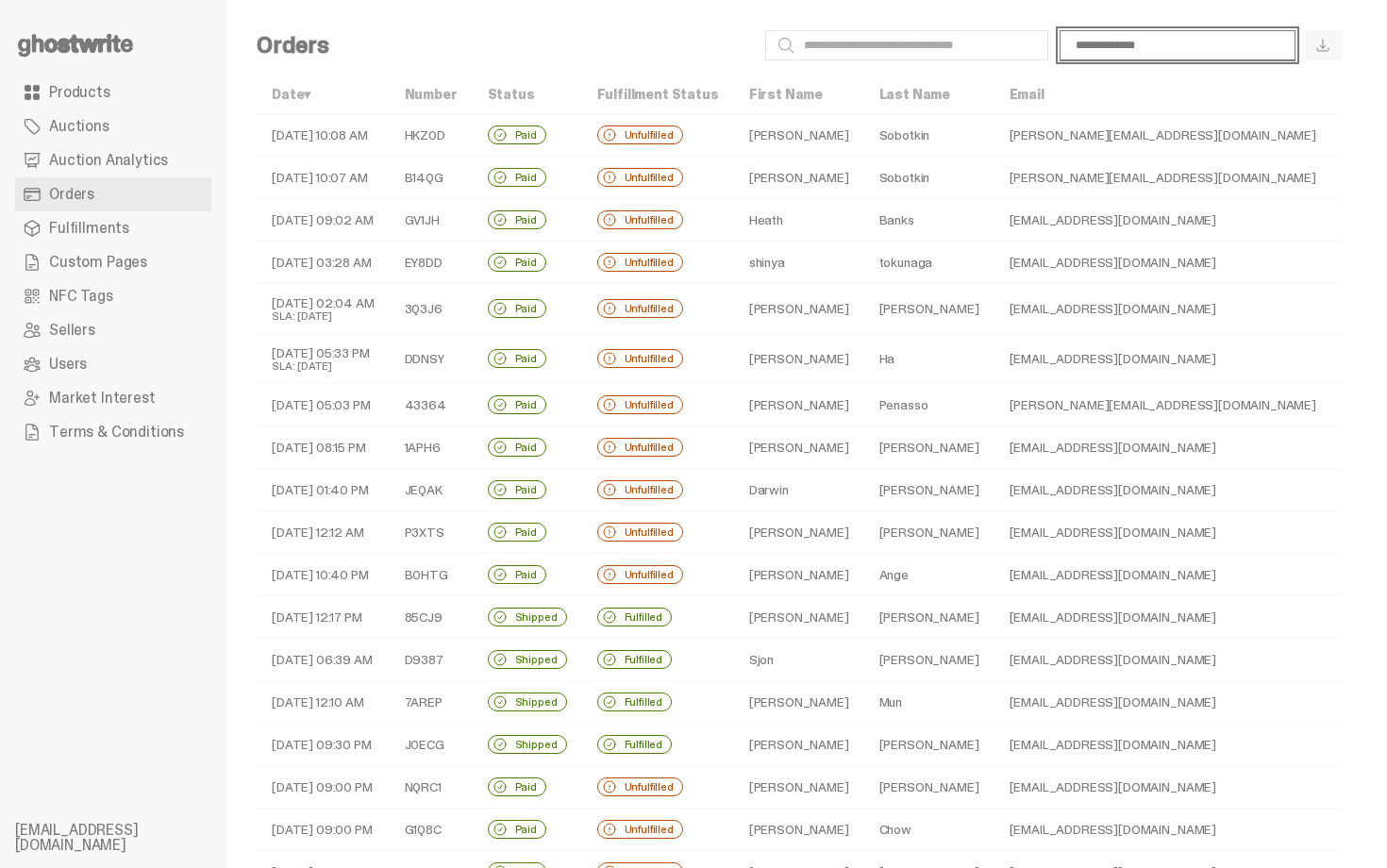
click at [1249, 51] on select "**********" at bounding box center [1178, 45] width 236 height 30
click at [1074, 30] on select "**********" at bounding box center [1178, 45] width 236 height 30
click at [631, 56] on div "**********" at bounding box center [843, 45] width 998 height 30
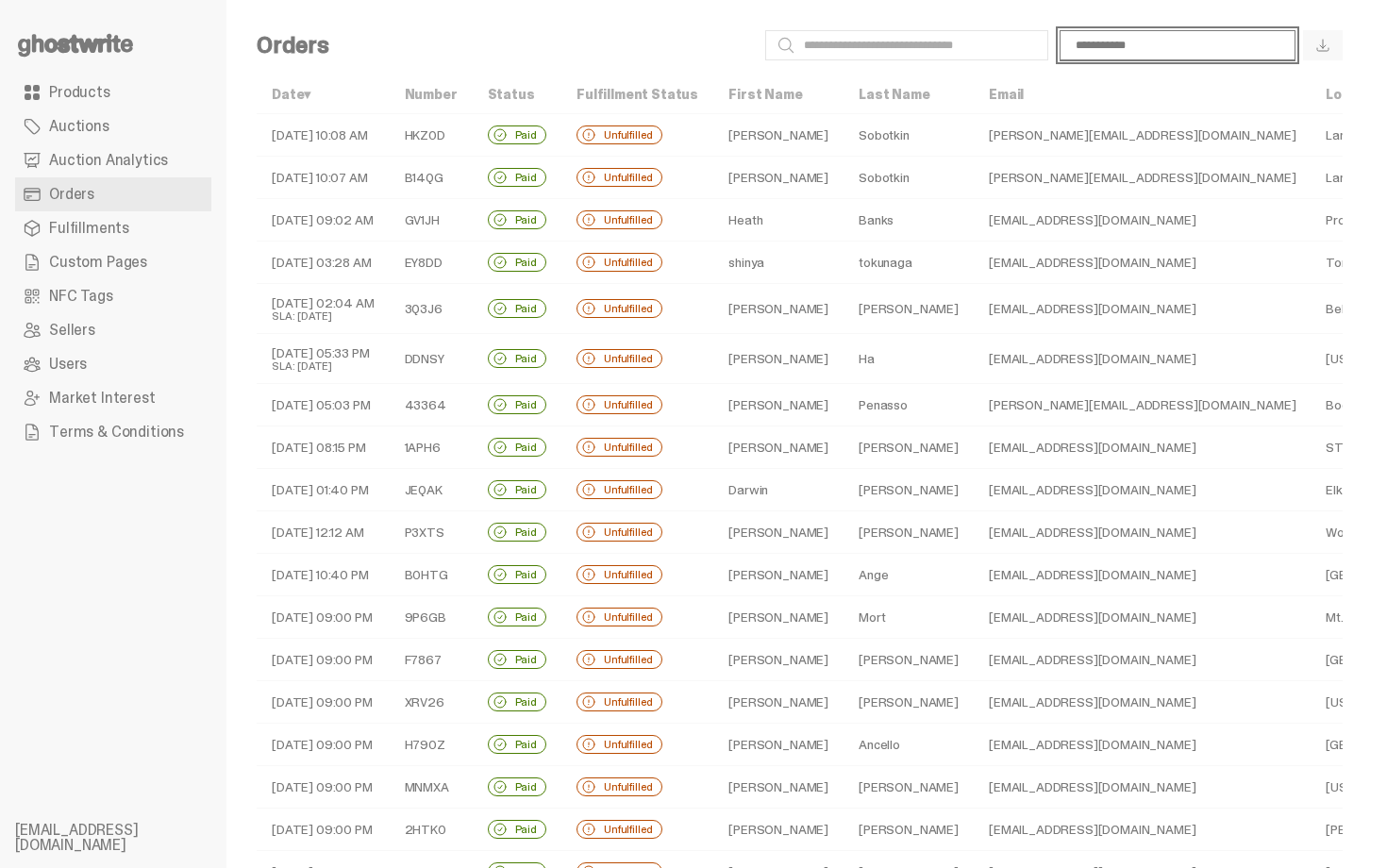
click at [1225, 47] on select "**********" at bounding box center [1178, 45] width 236 height 30
click at [1074, 30] on select "**********" at bounding box center [1178, 45] width 236 height 30
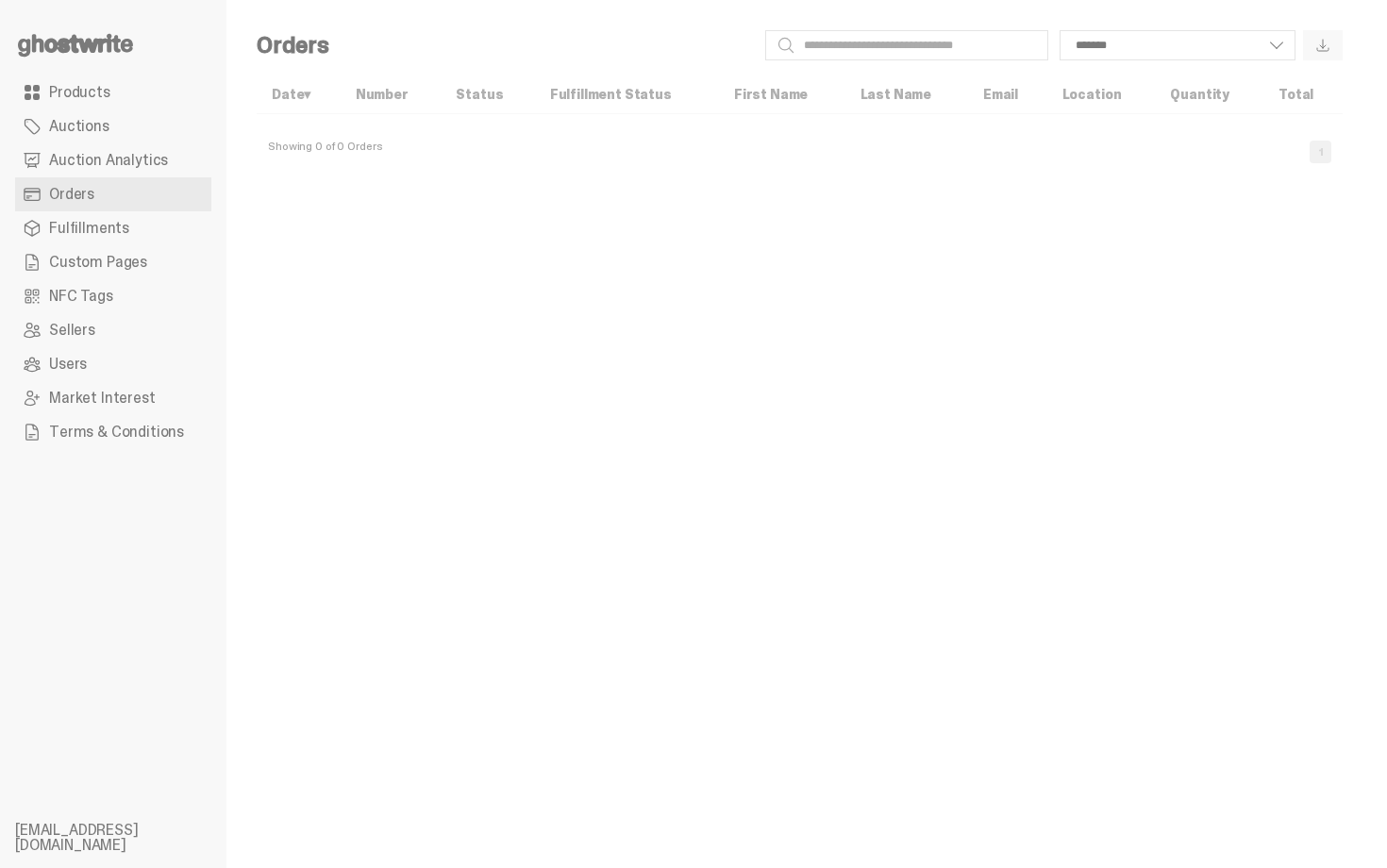
click at [648, 47] on div "**********" at bounding box center [843, 45] width 998 height 30
click at [1248, 39] on select "**********" at bounding box center [1178, 45] width 236 height 30
click at [1074, 30] on select "**********" at bounding box center [1178, 45] width 236 height 30
select select "**********"
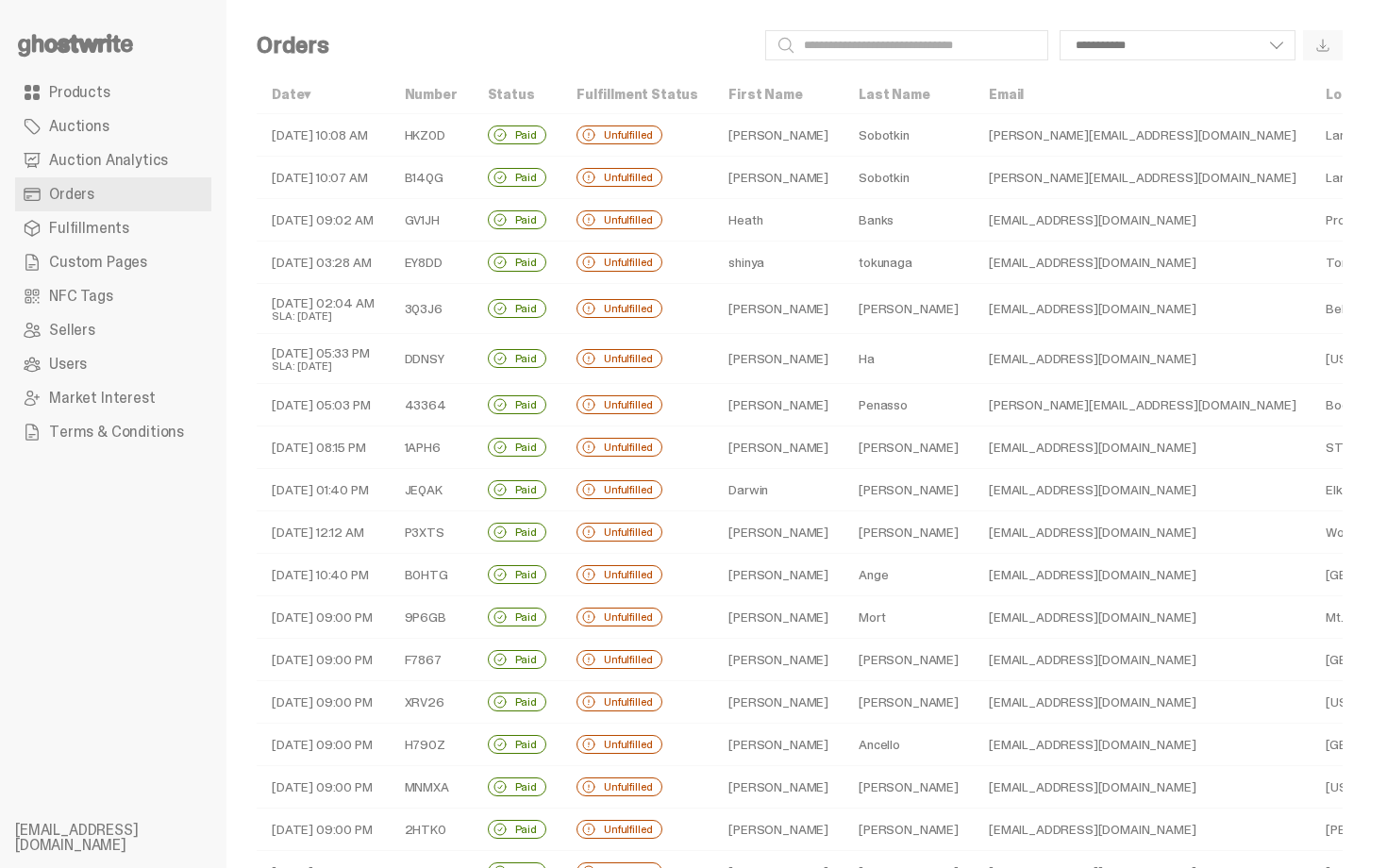
click at [628, 25] on div "**********" at bounding box center [800, 640] width 1147 height 1280
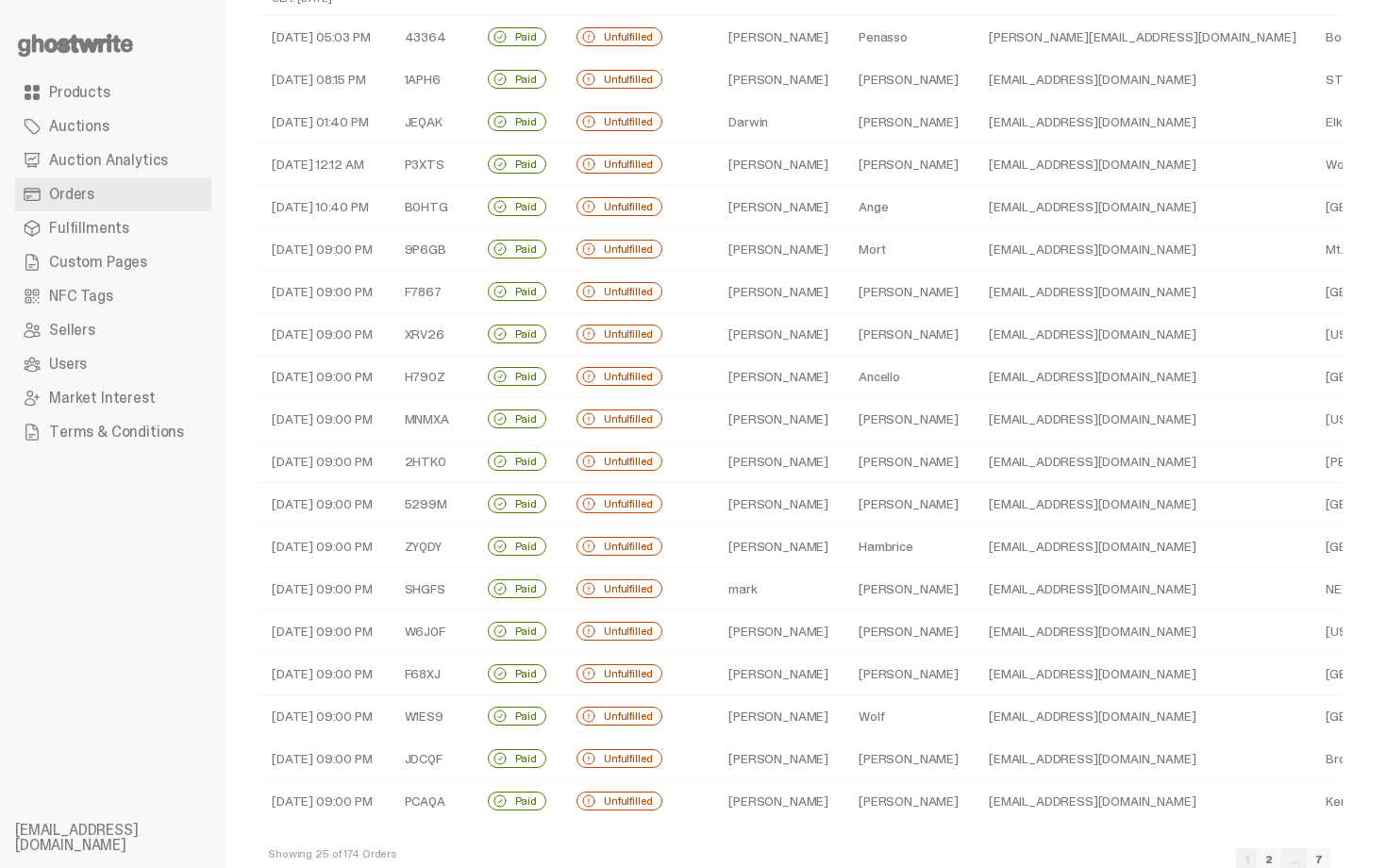
scroll to position [413, 0]
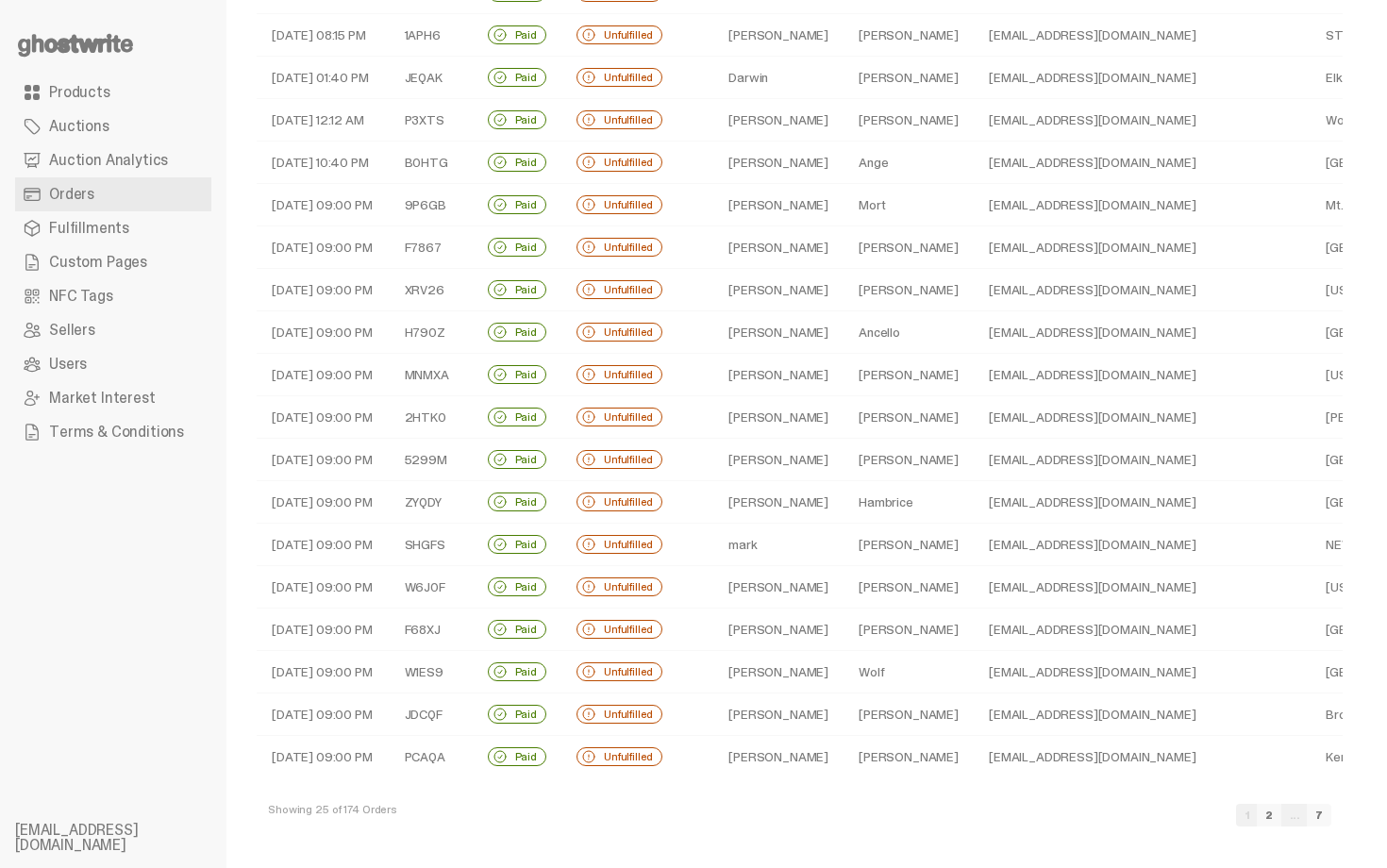
click at [844, 662] on td "Wolf" at bounding box center [908, 672] width 131 height 43
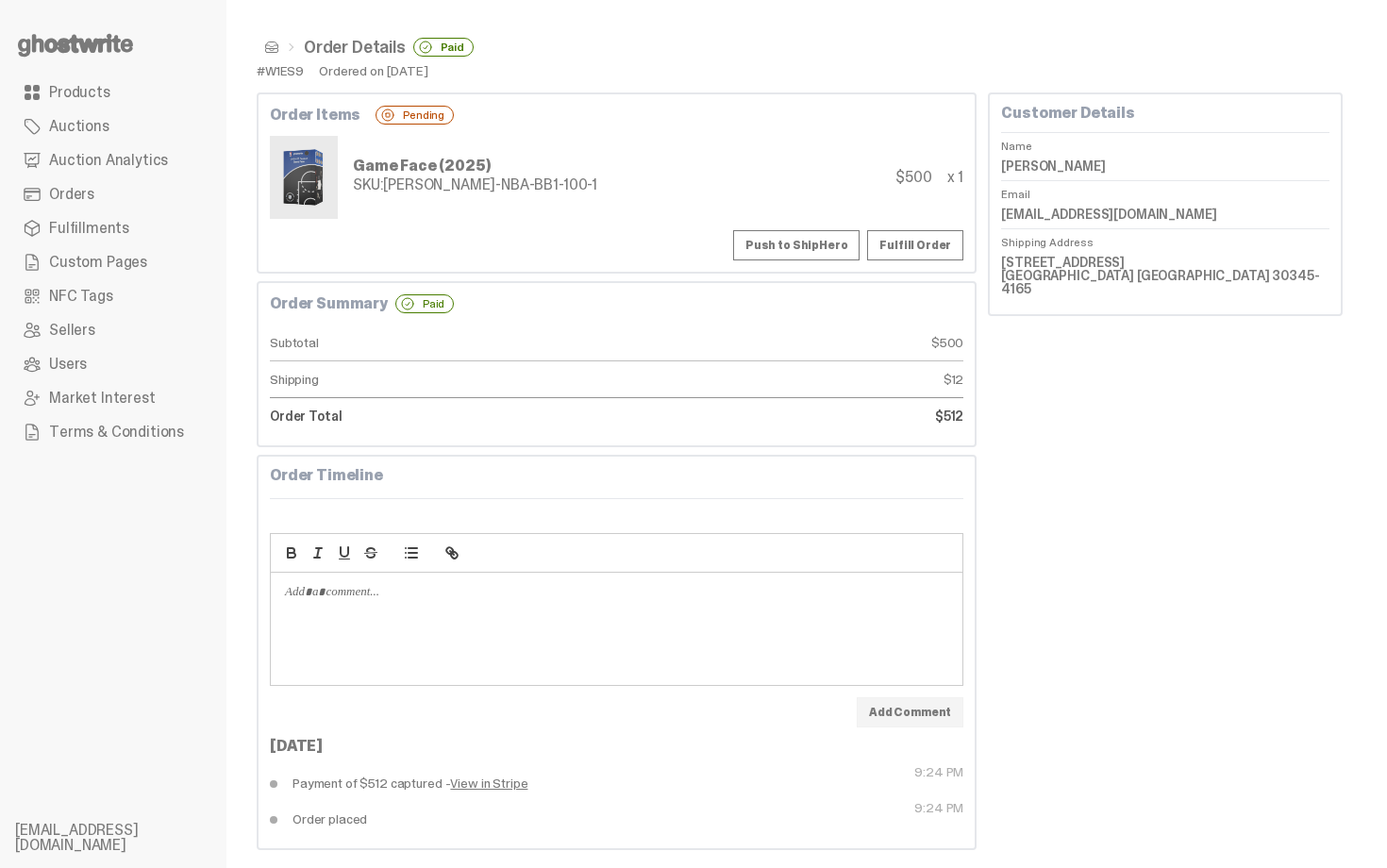
click at [805, 245] on button "Push to ShipHero" at bounding box center [796, 245] width 127 height 30
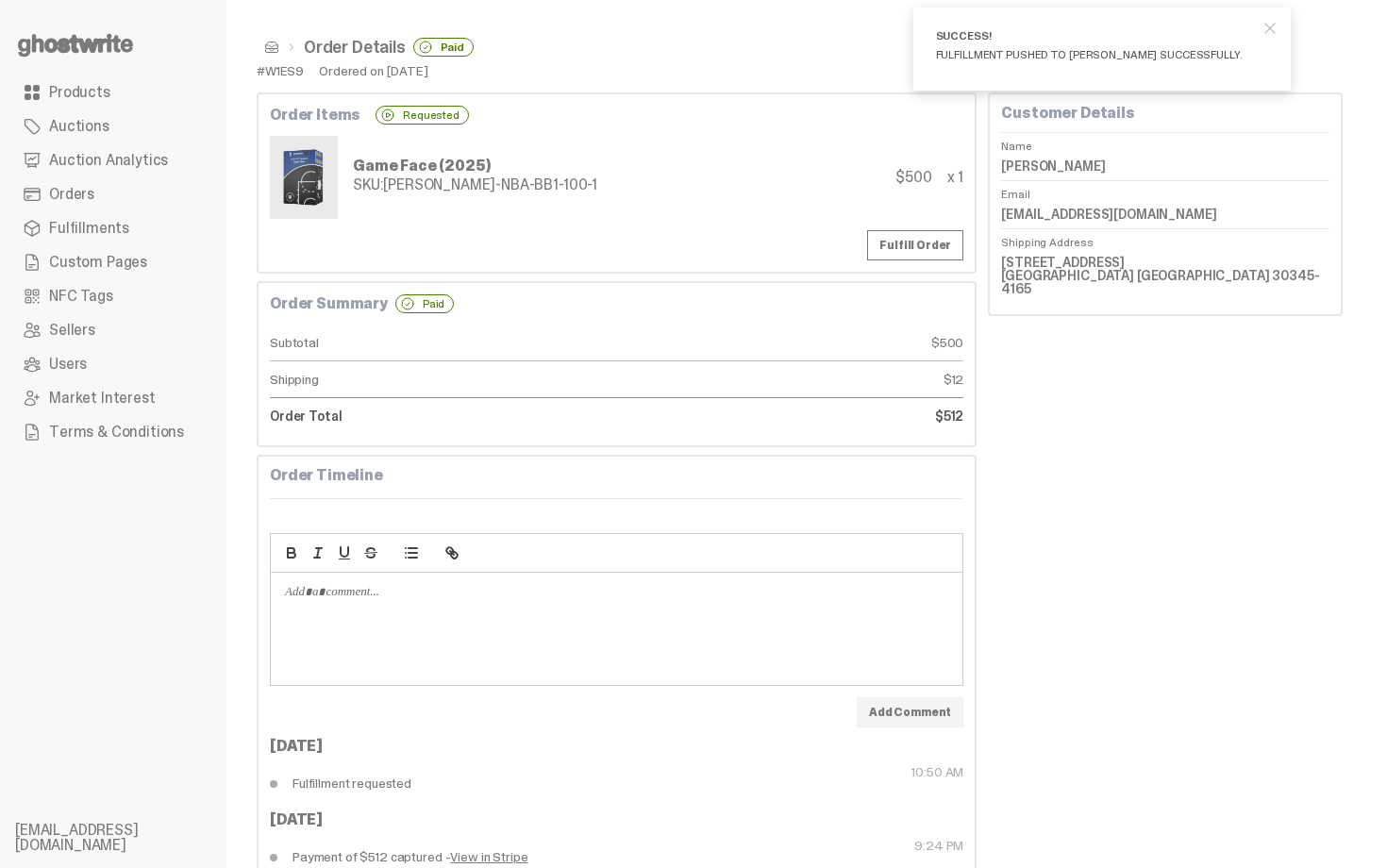
click at [269, 47] on span at bounding box center [271, 47] width 15 height 15
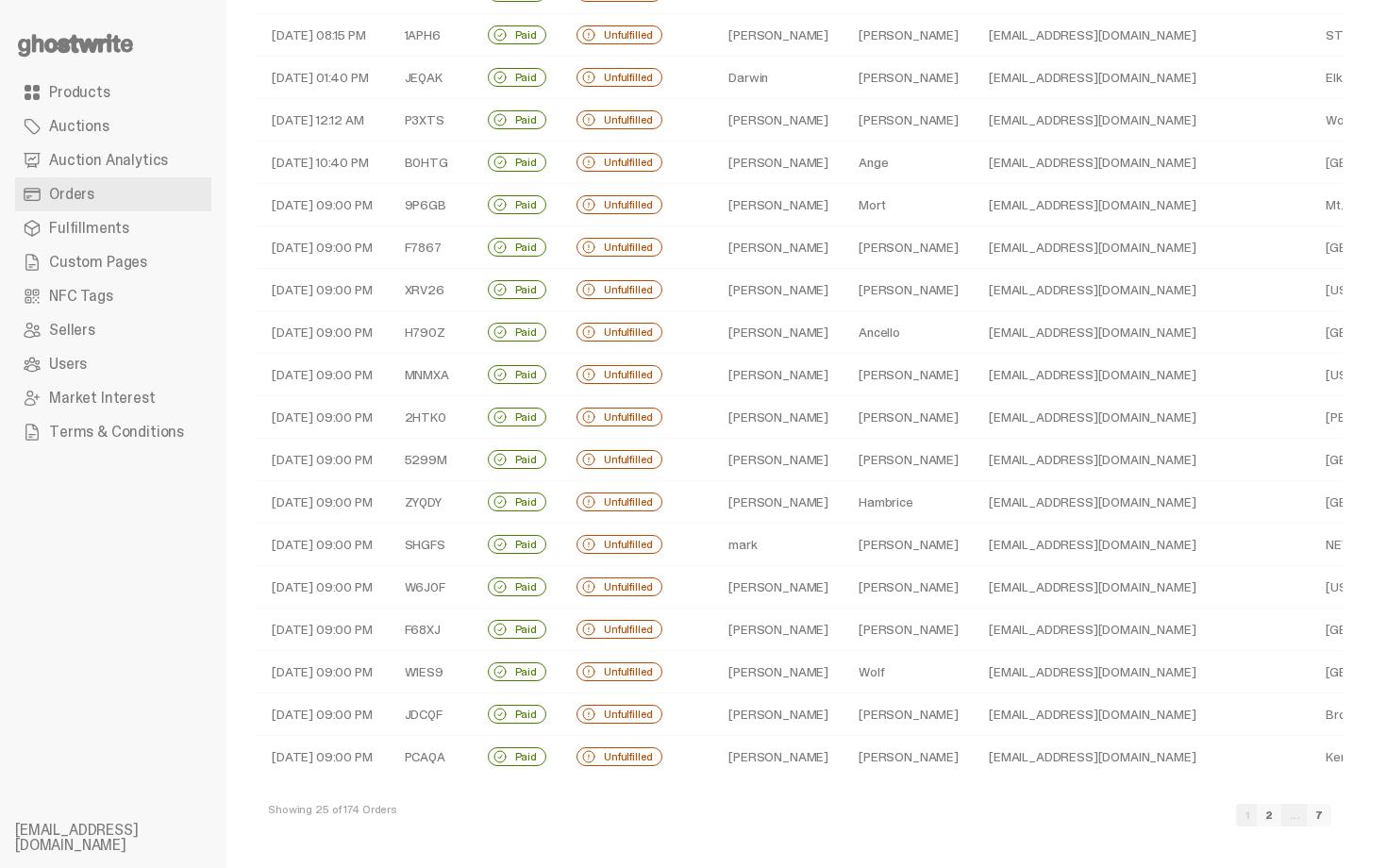
click at [899, 718] on td "Quinones" at bounding box center [908, 715] width 131 height 43
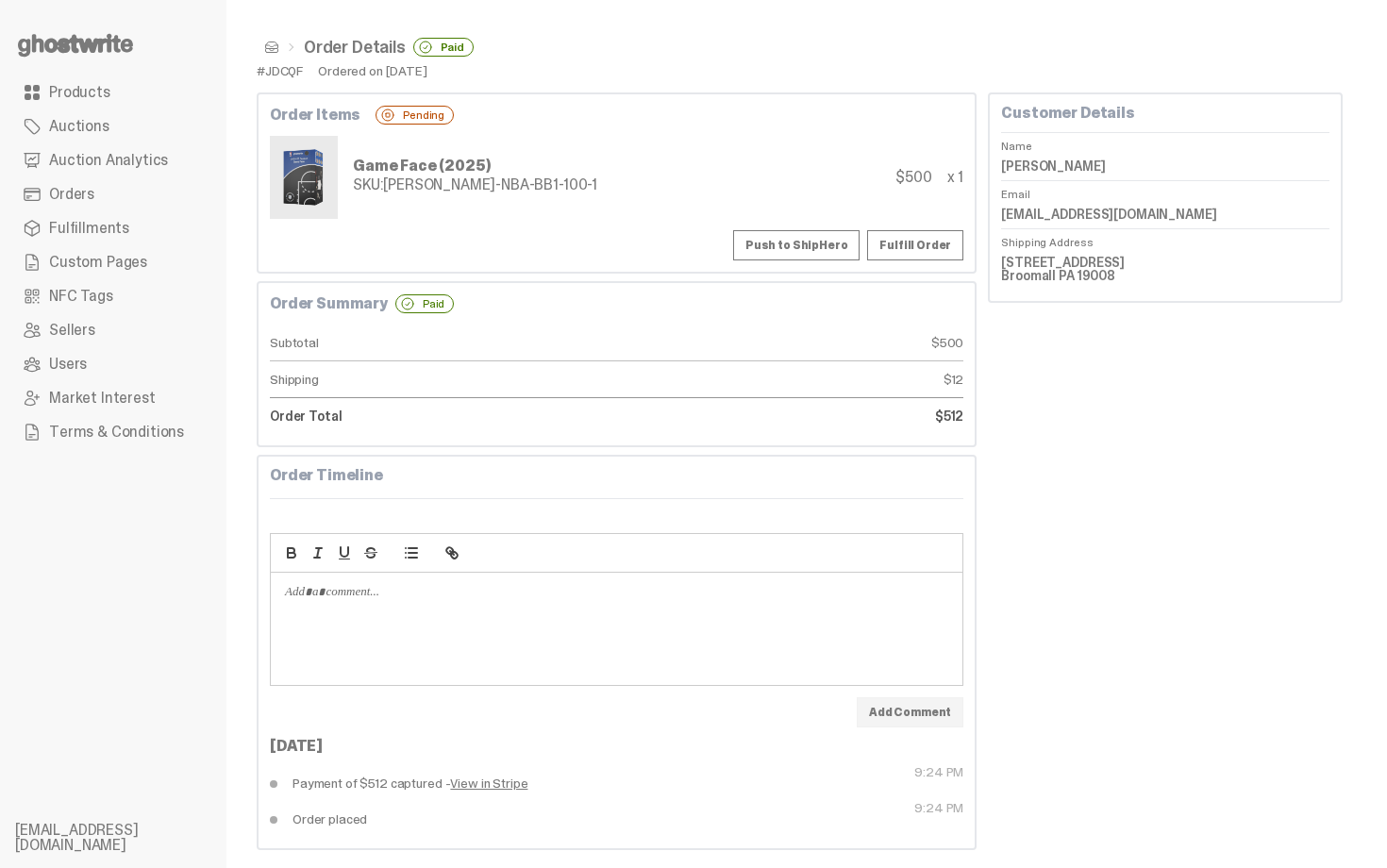
click at [823, 248] on button "Push to ShipHero" at bounding box center [796, 245] width 127 height 30
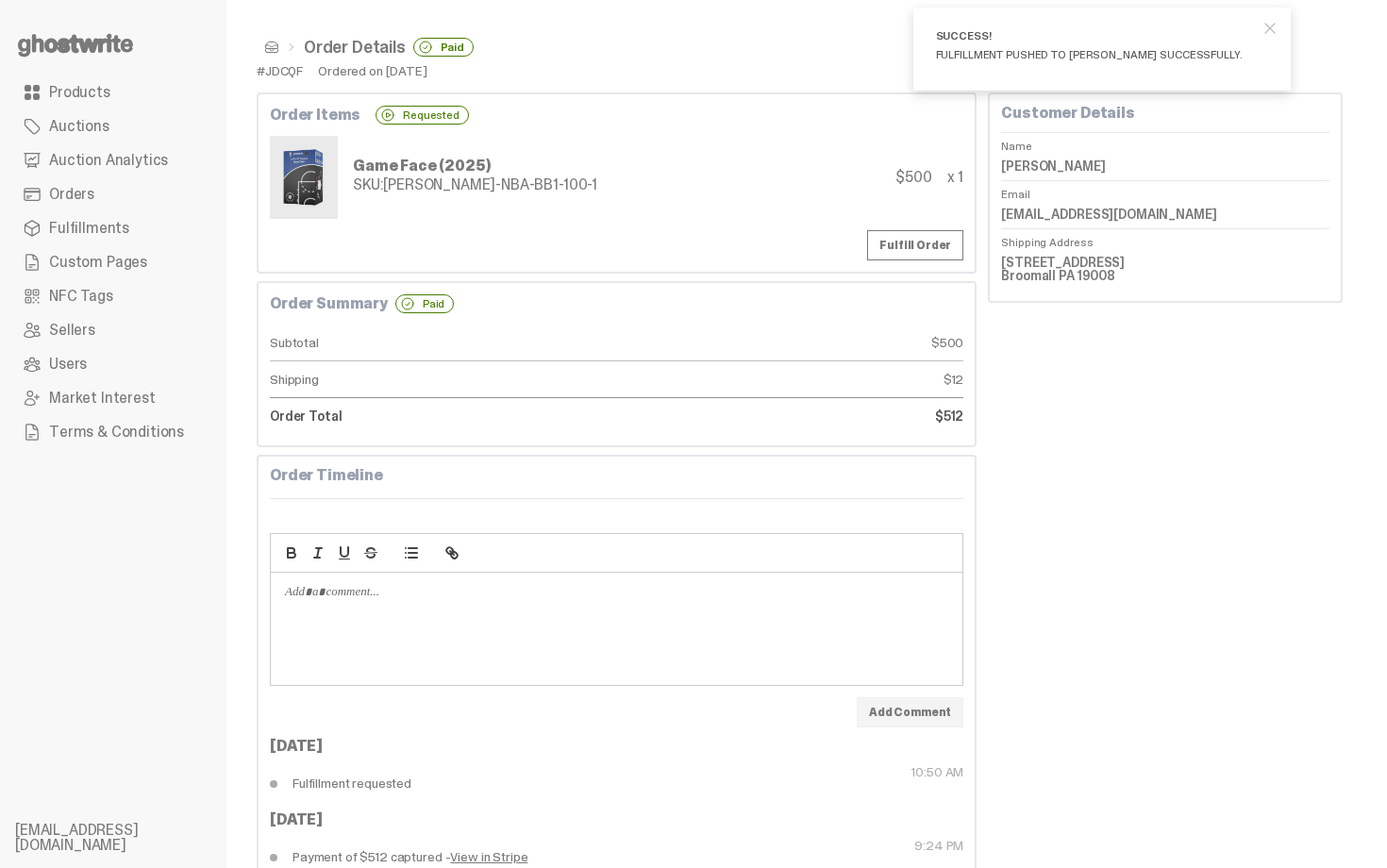
click at [273, 47] on span at bounding box center [271, 47] width 15 height 15
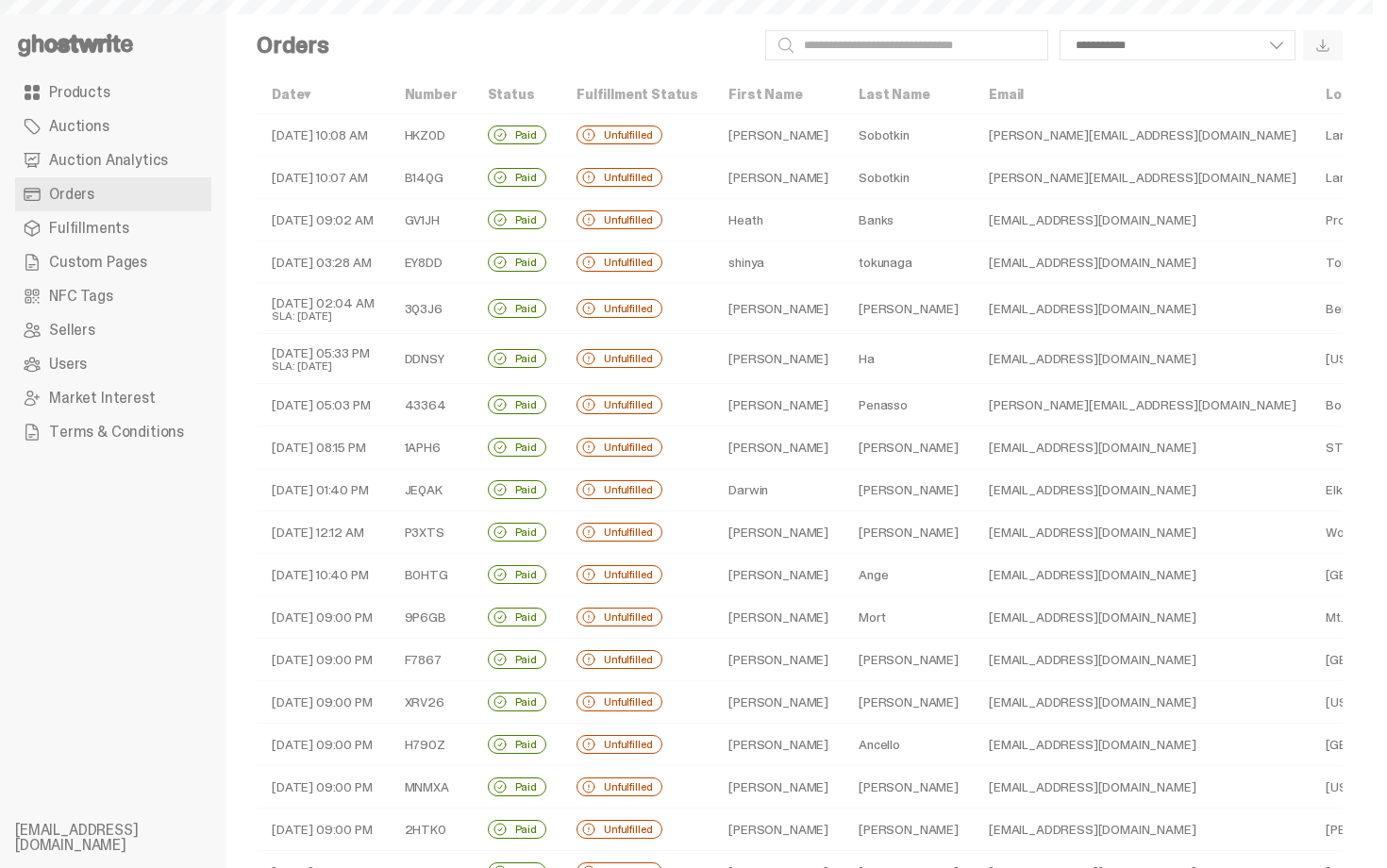
scroll to position [413, 0]
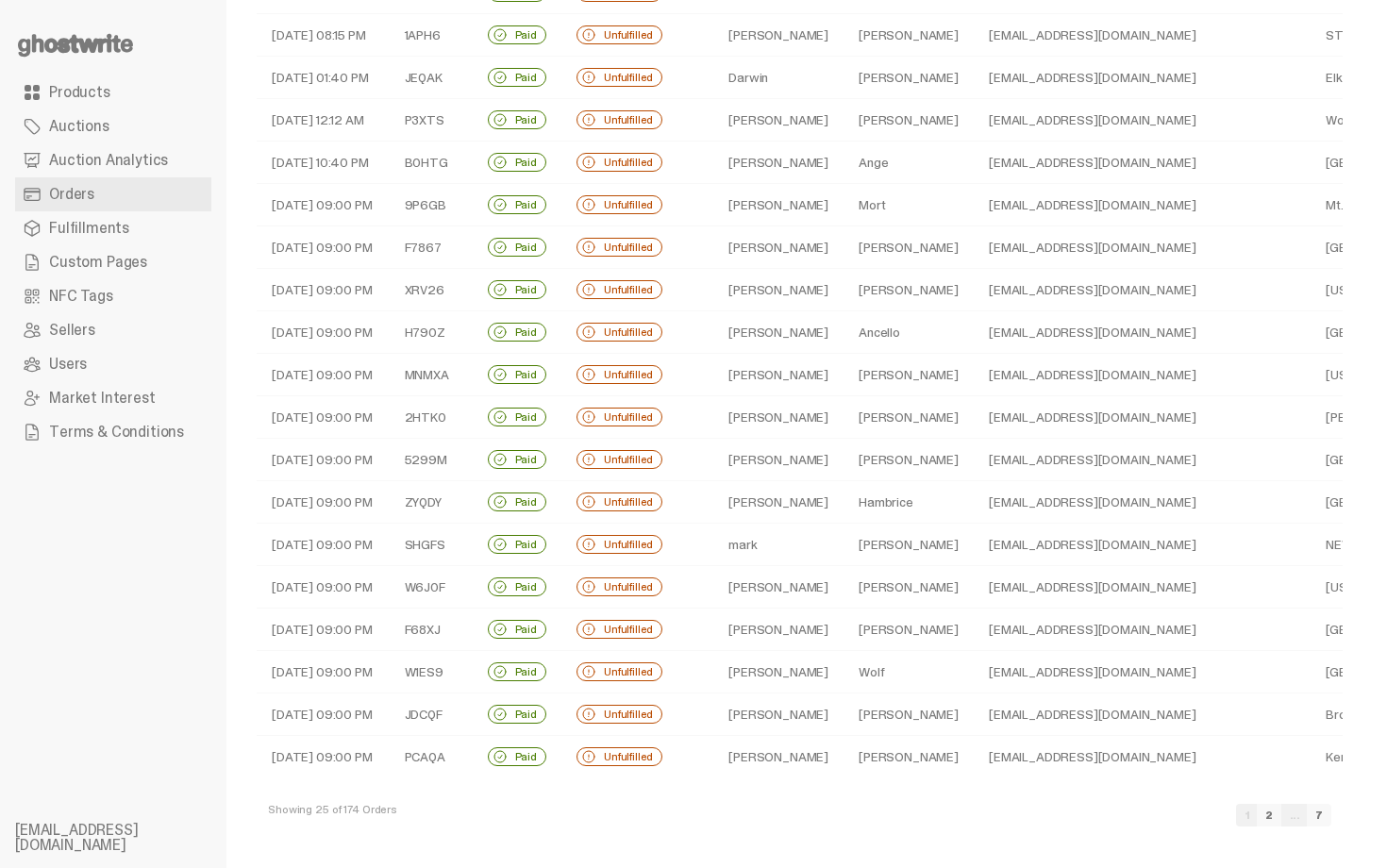
click at [892, 745] on td "Dixon" at bounding box center [908, 756] width 131 height 43
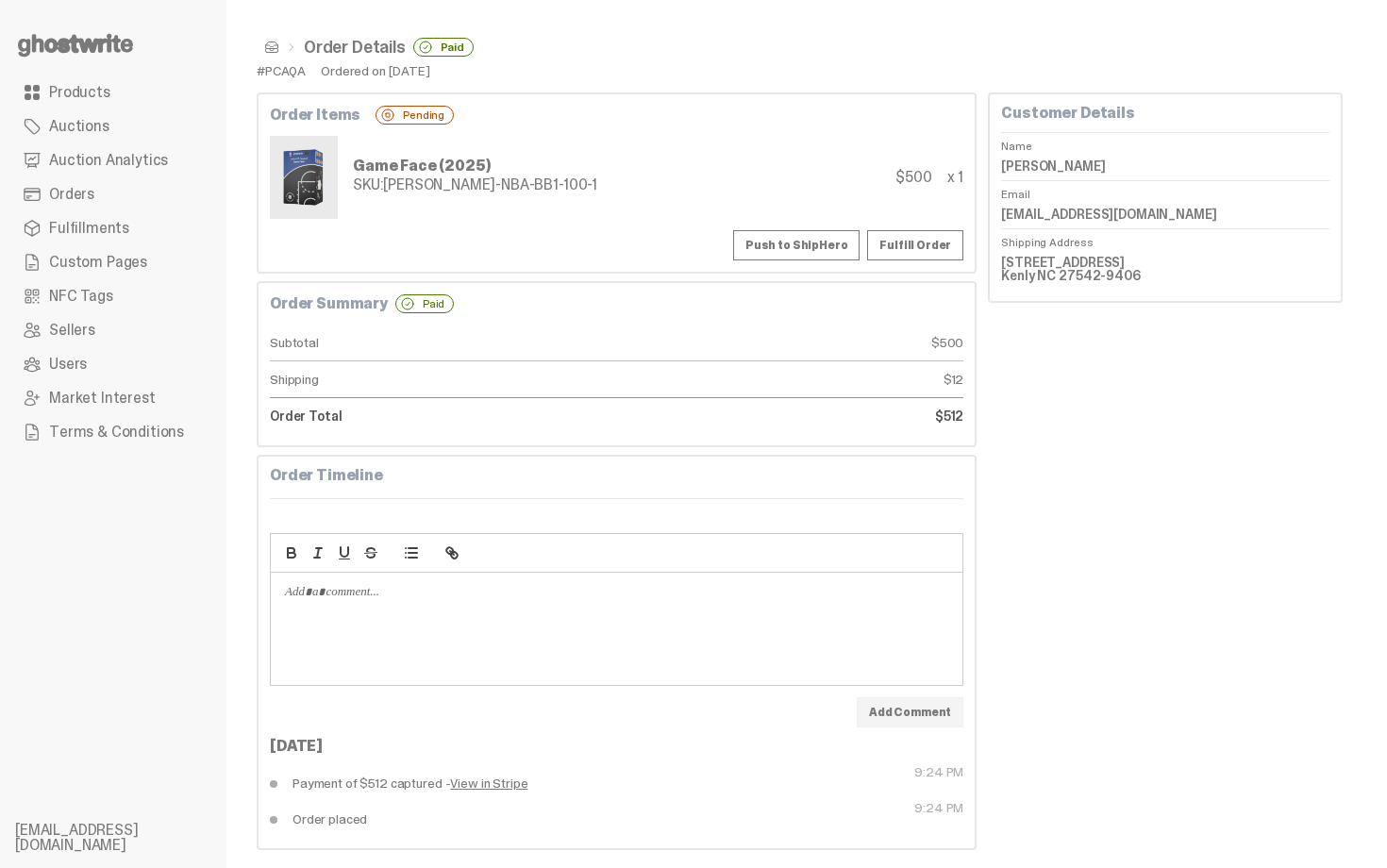
click at [853, 255] on button "Push to ShipHero" at bounding box center [796, 245] width 127 height 30
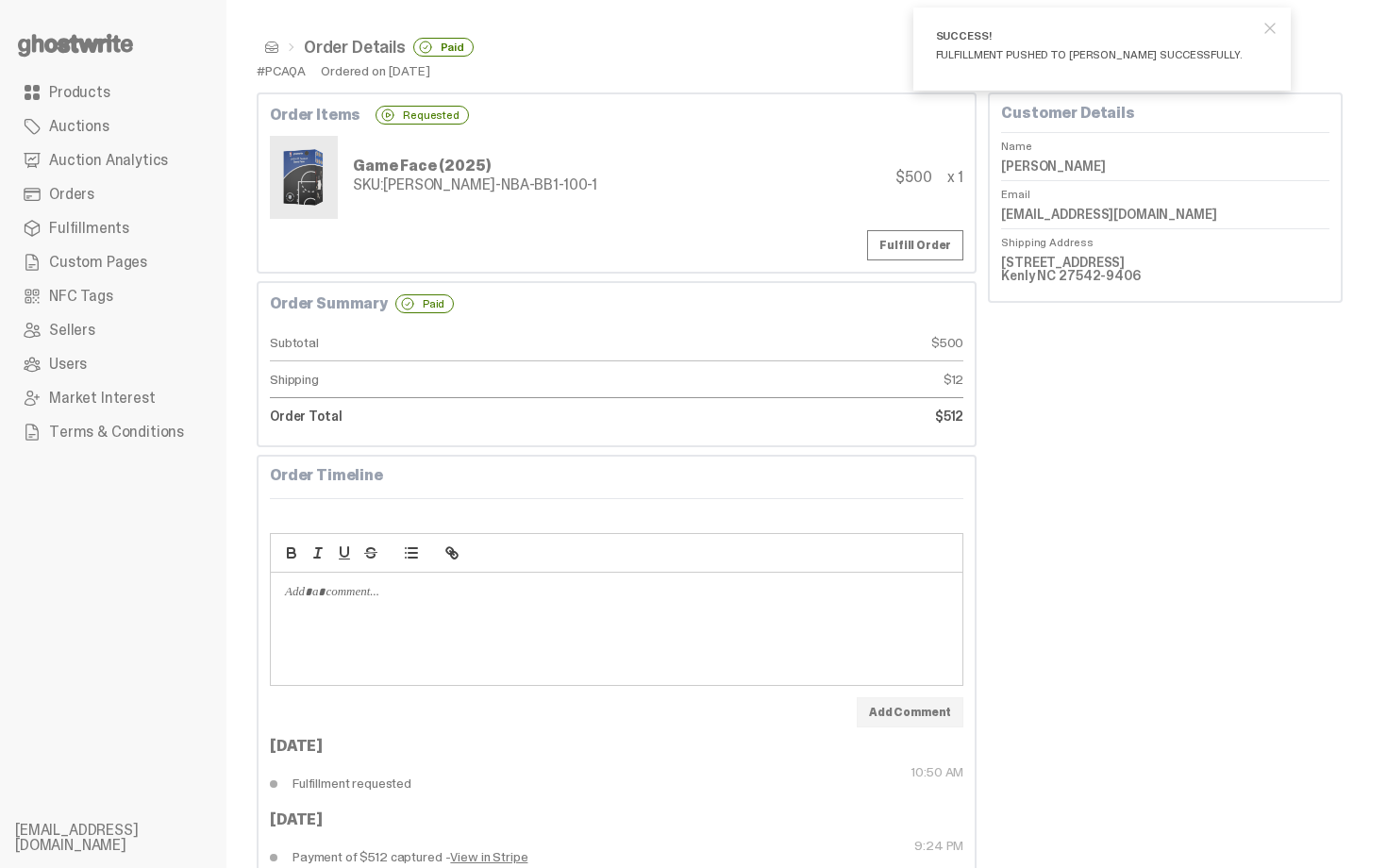
click at [267, 46] on span at bounding box center [271, 47] width 15 height 15
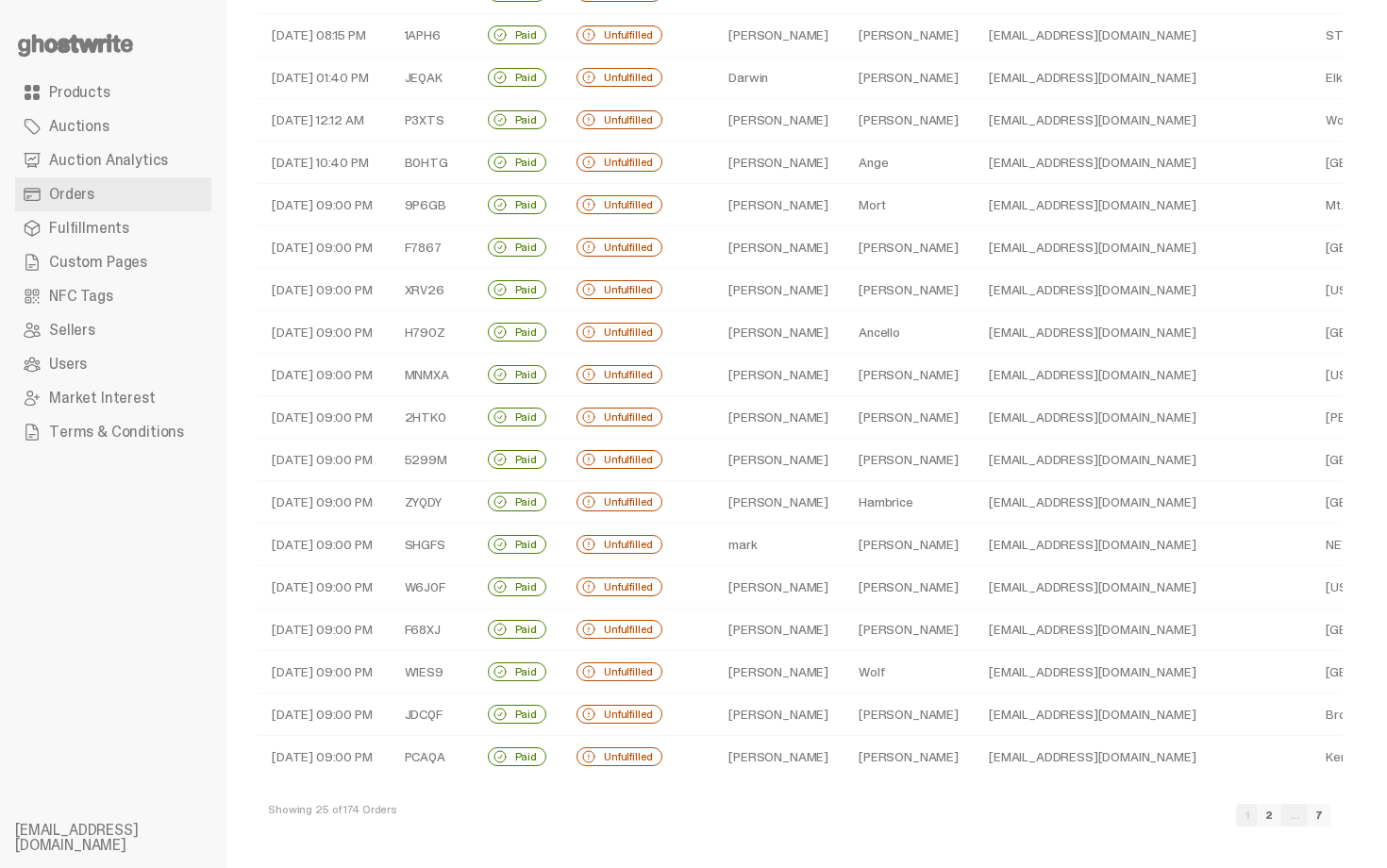
click at [764, 378] on td "Jeff" at bounding box center [778, 375] width 131 height 43
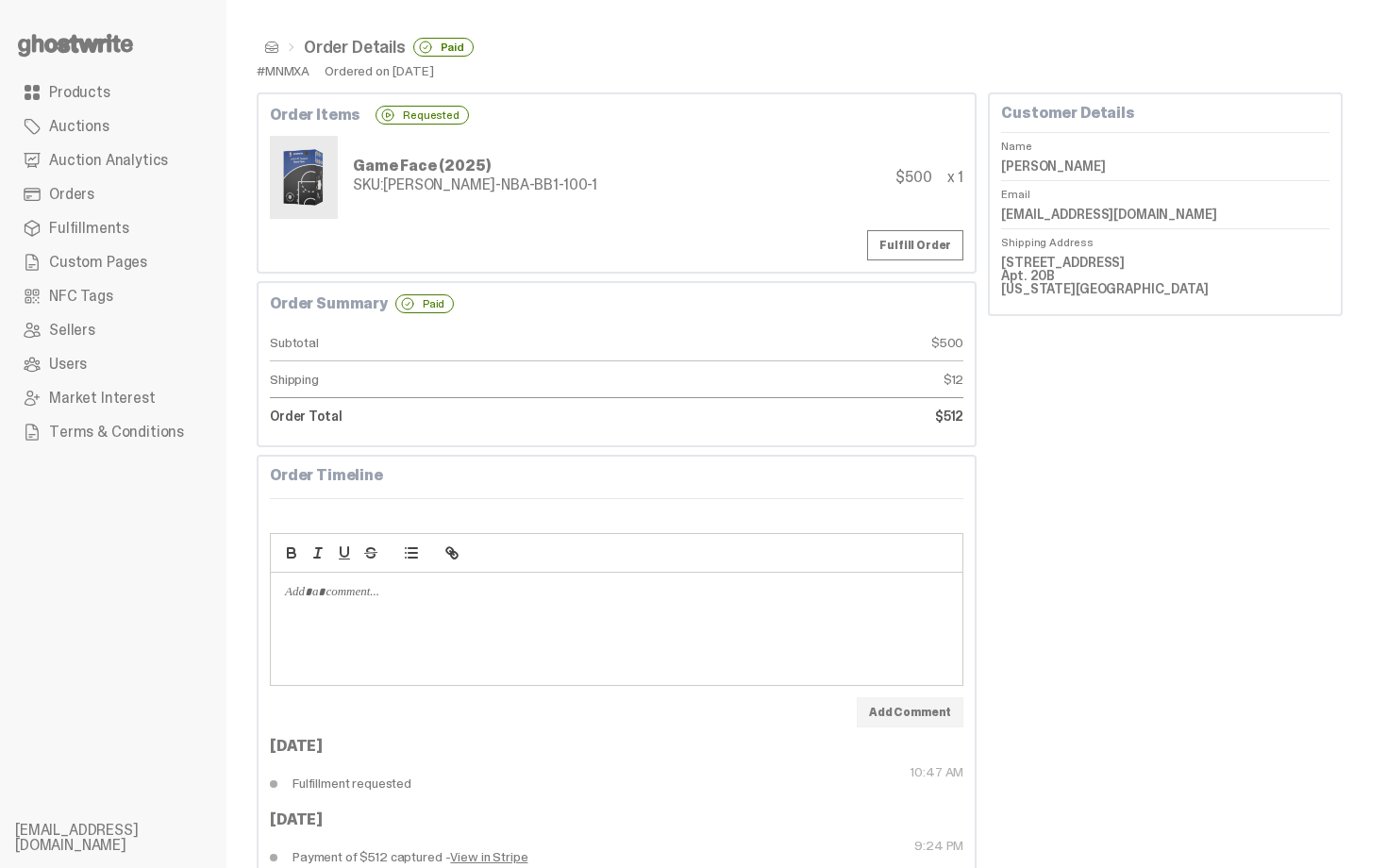
click at [273, 50] on span at bounding box center [271, 47] width 15 height 15
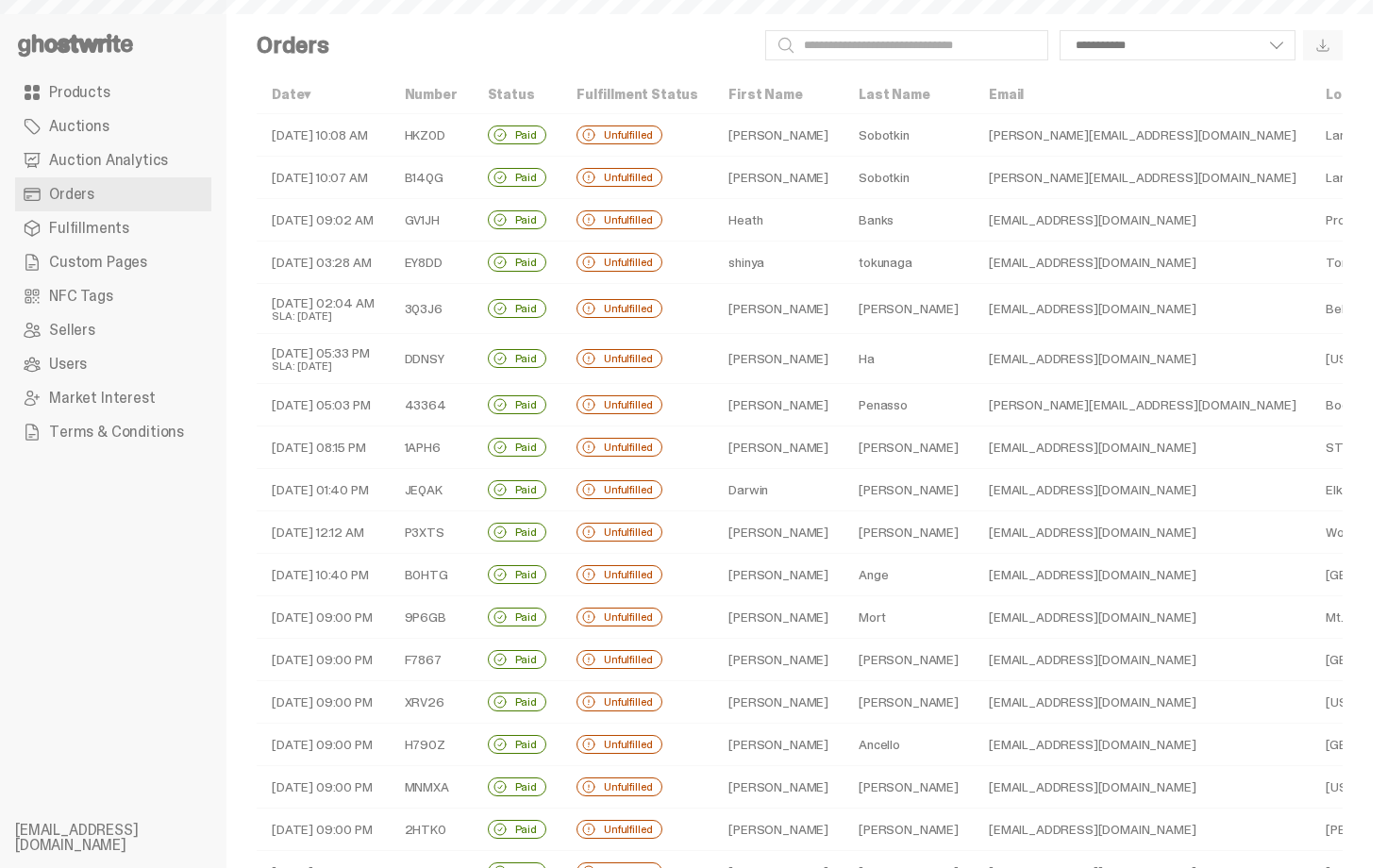
scroll to position [413, 0]
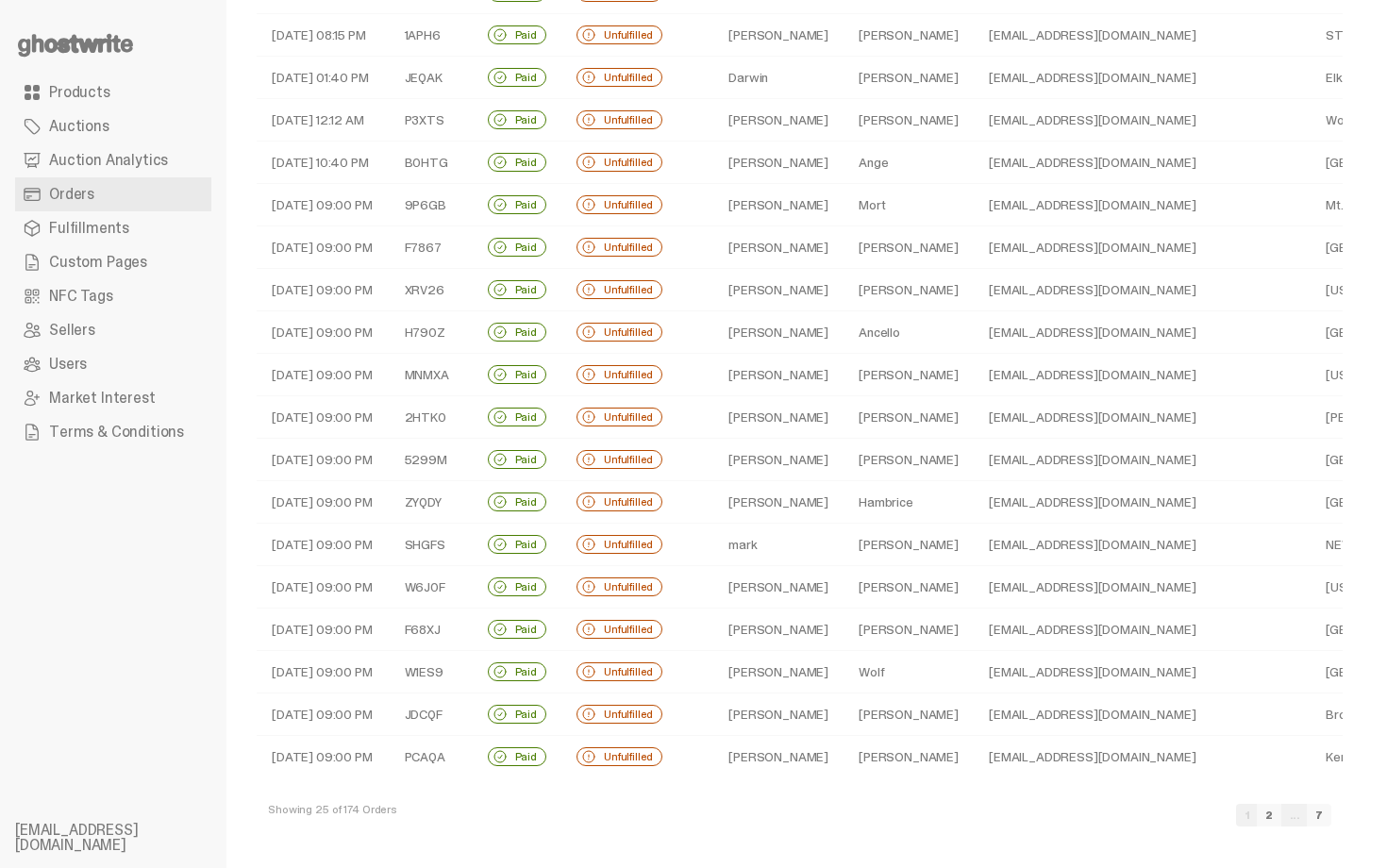
click at [926, 543] on td "zablow" at bounding box center [908, 544] width 131 height 43
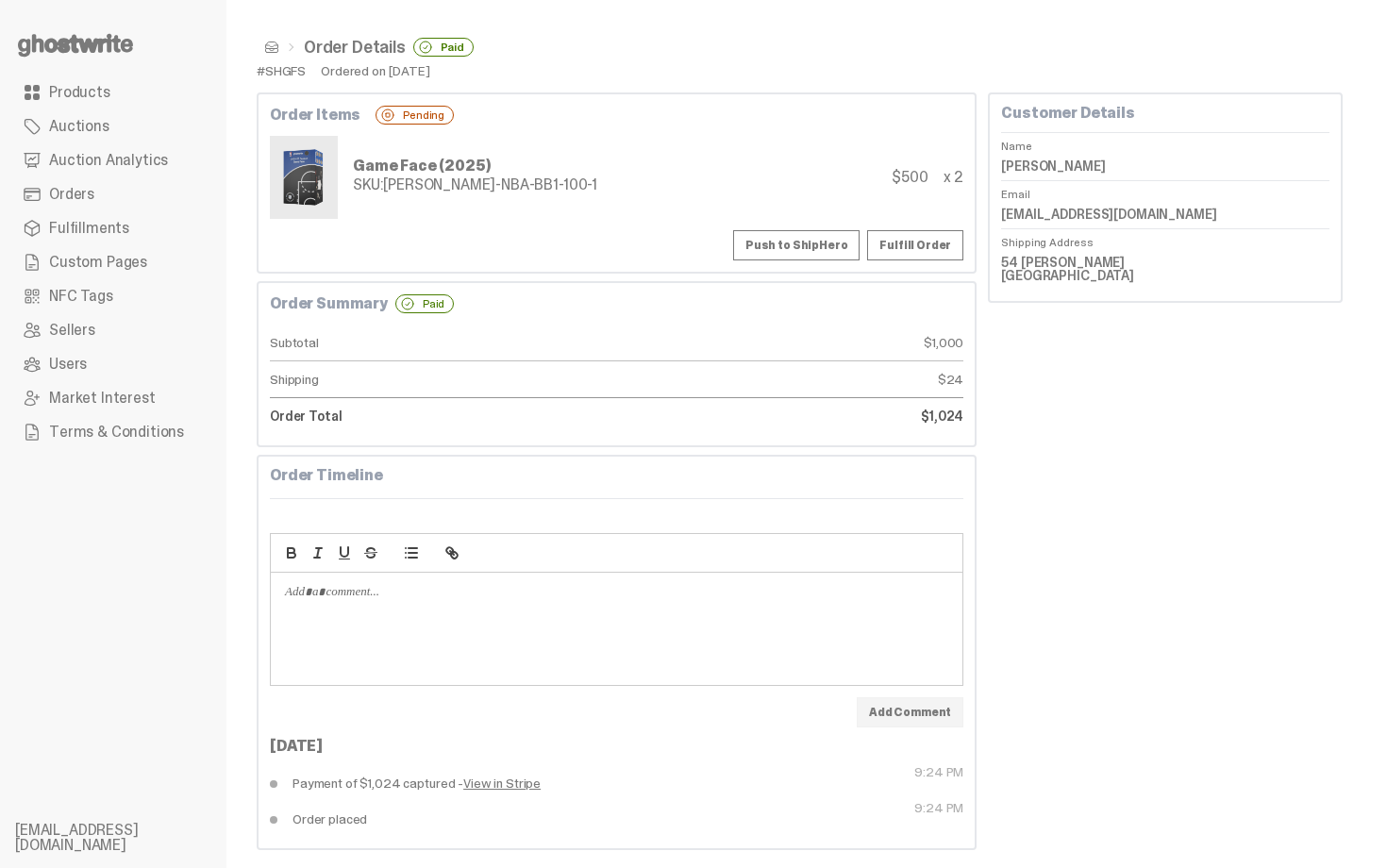
click at [822, 242] on button "Push to ShipHero" at bounding box center [796, 245] width 127 height 30
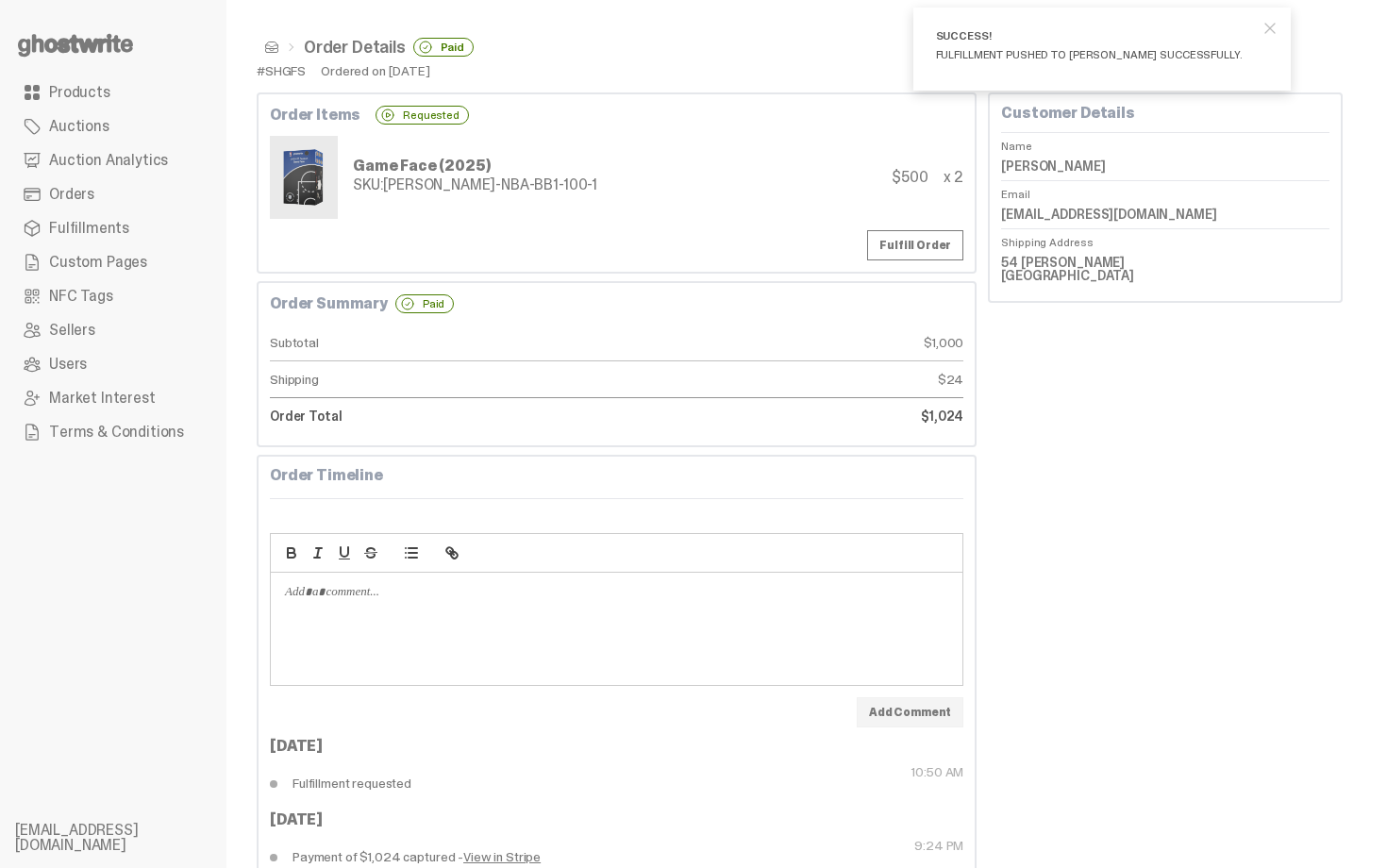
click at [271, 52] on span at bounding box center [271, 47] width 15 height 15
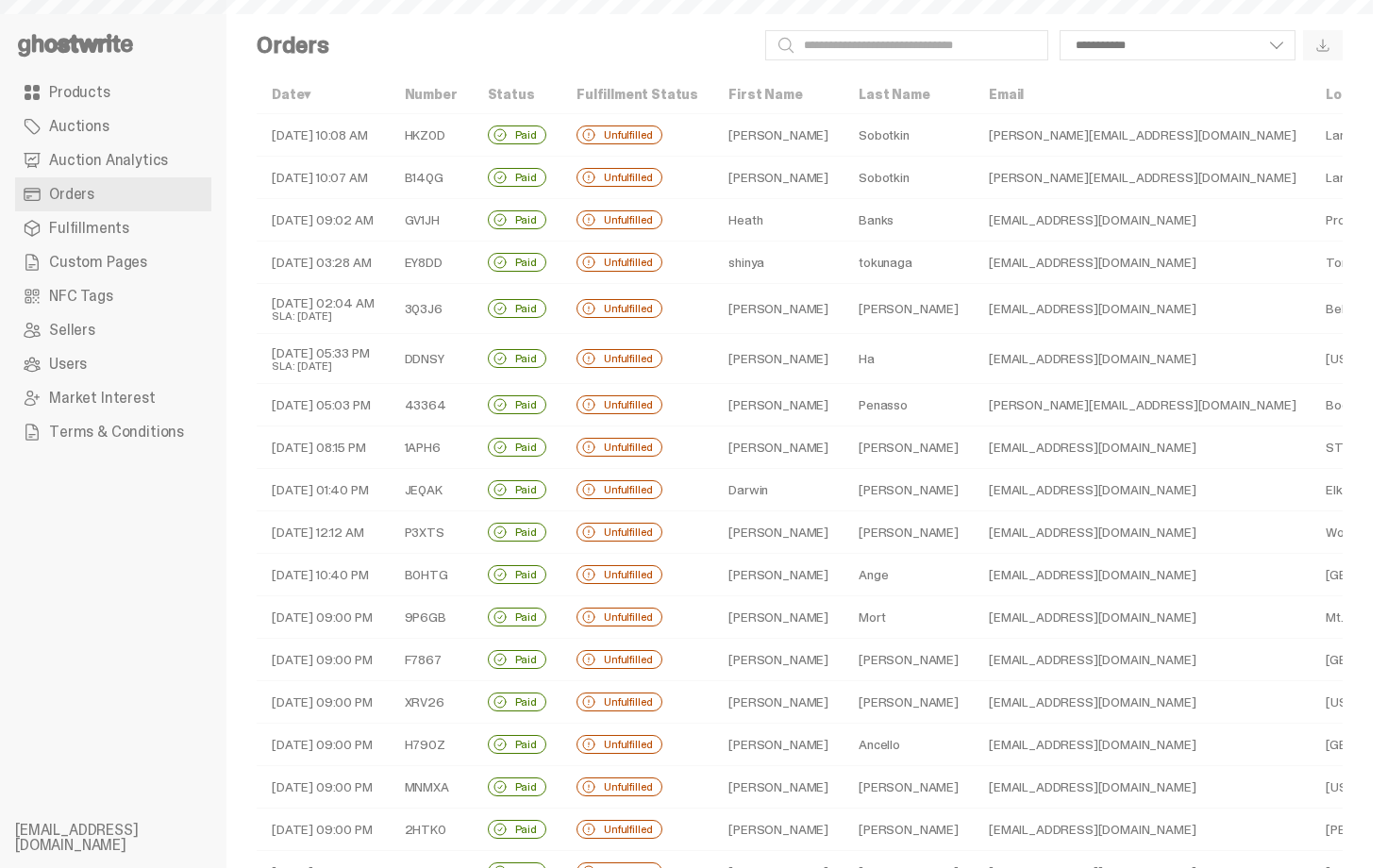
scroll to position [413, 0]
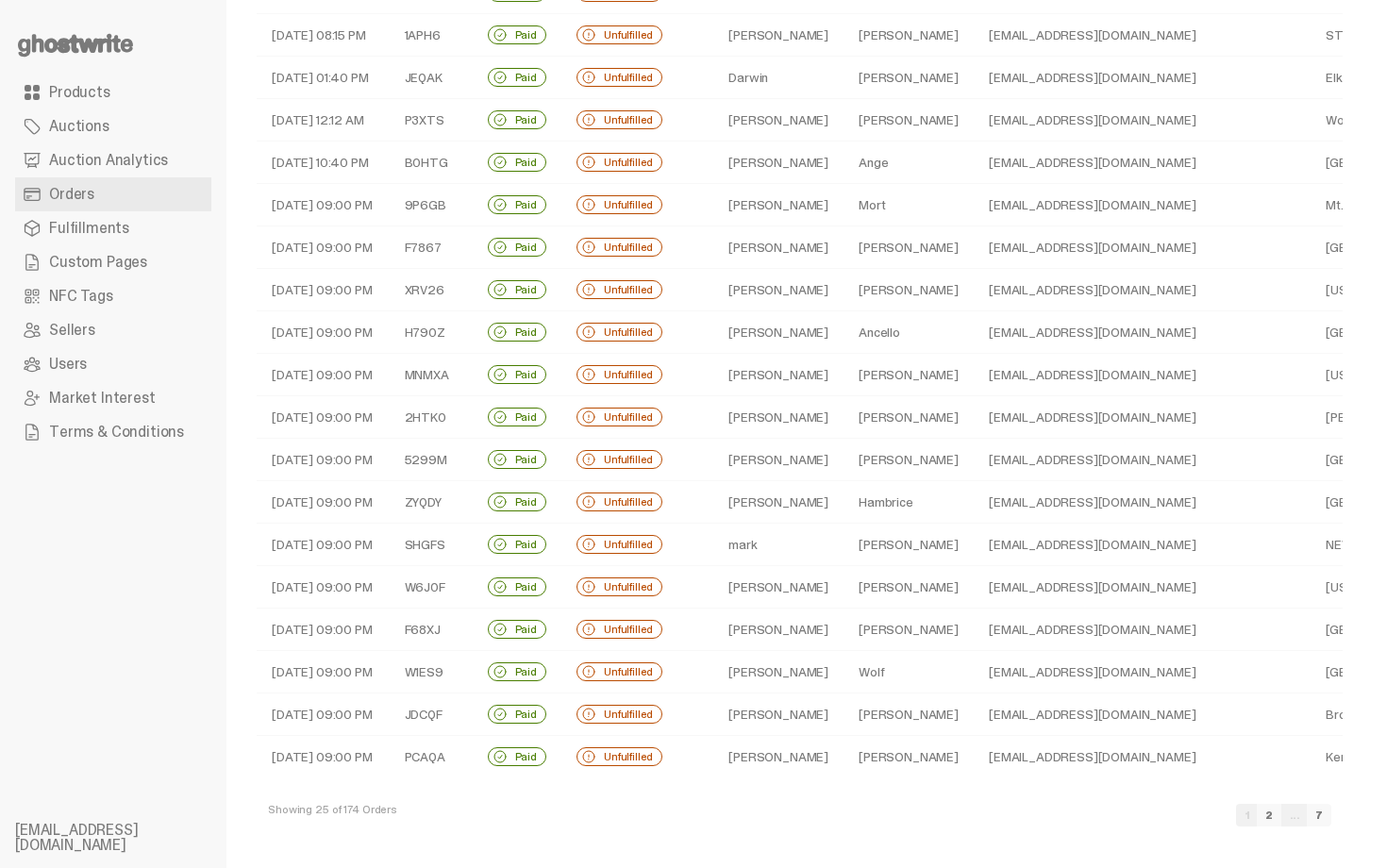
click at [889, 595] on td "Michael" at bounding box center [908, 587] width 131 height 43
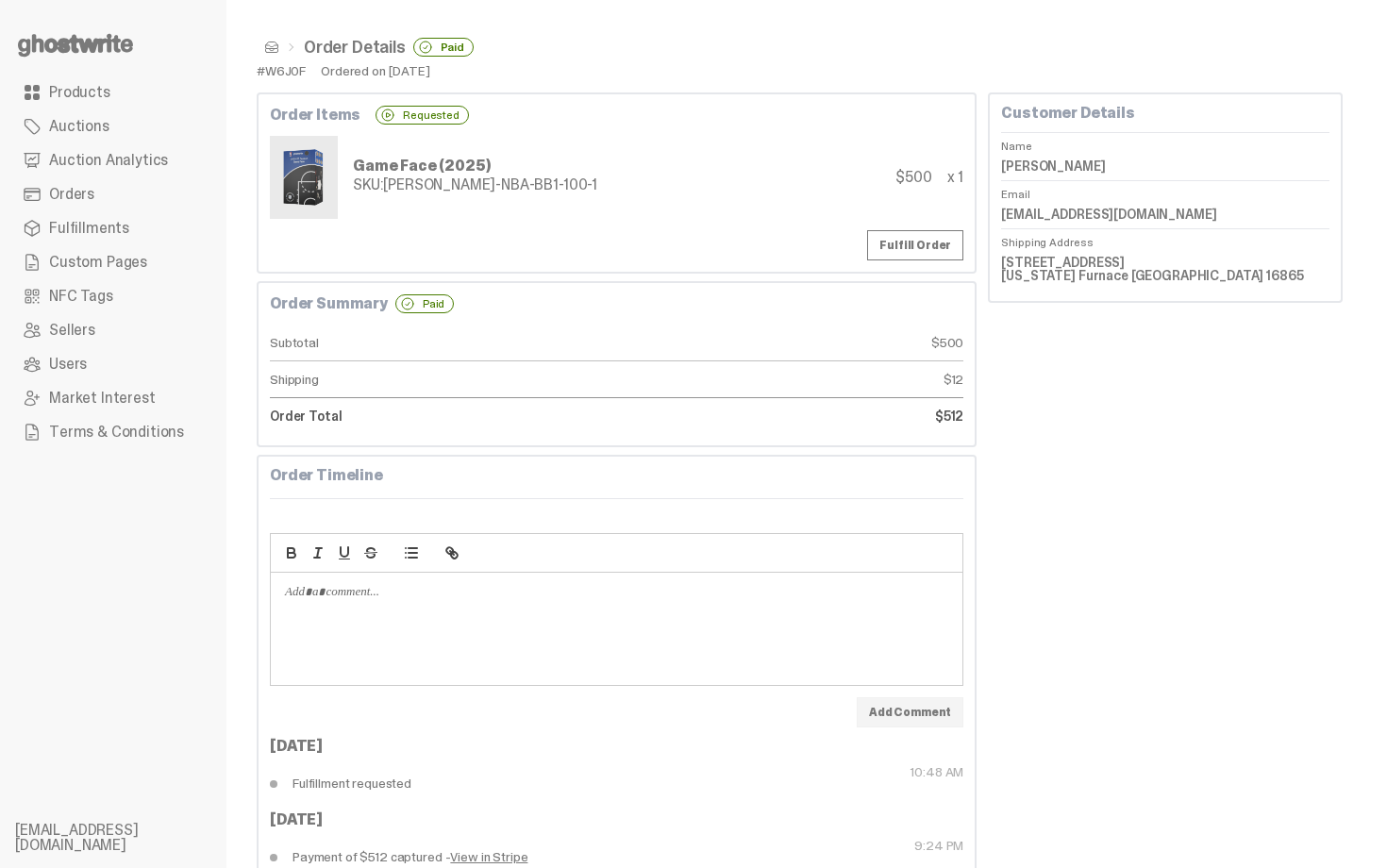
click at [270, 48] on span at bounding box center [271, 47] width 15 height 15
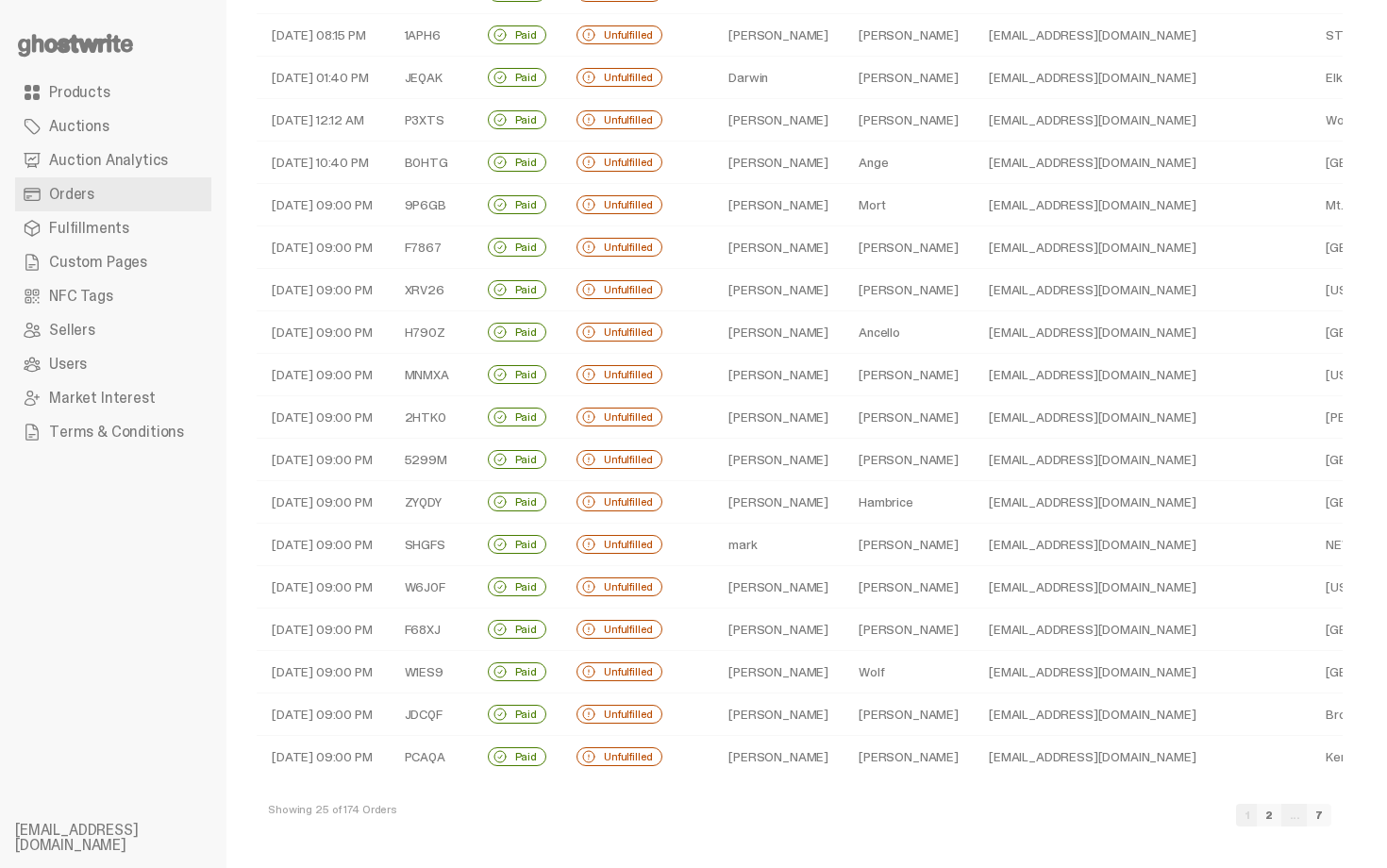
click at [917, 505] on td "Hambrice" at bounding box center [908, 502] width 131 height 43
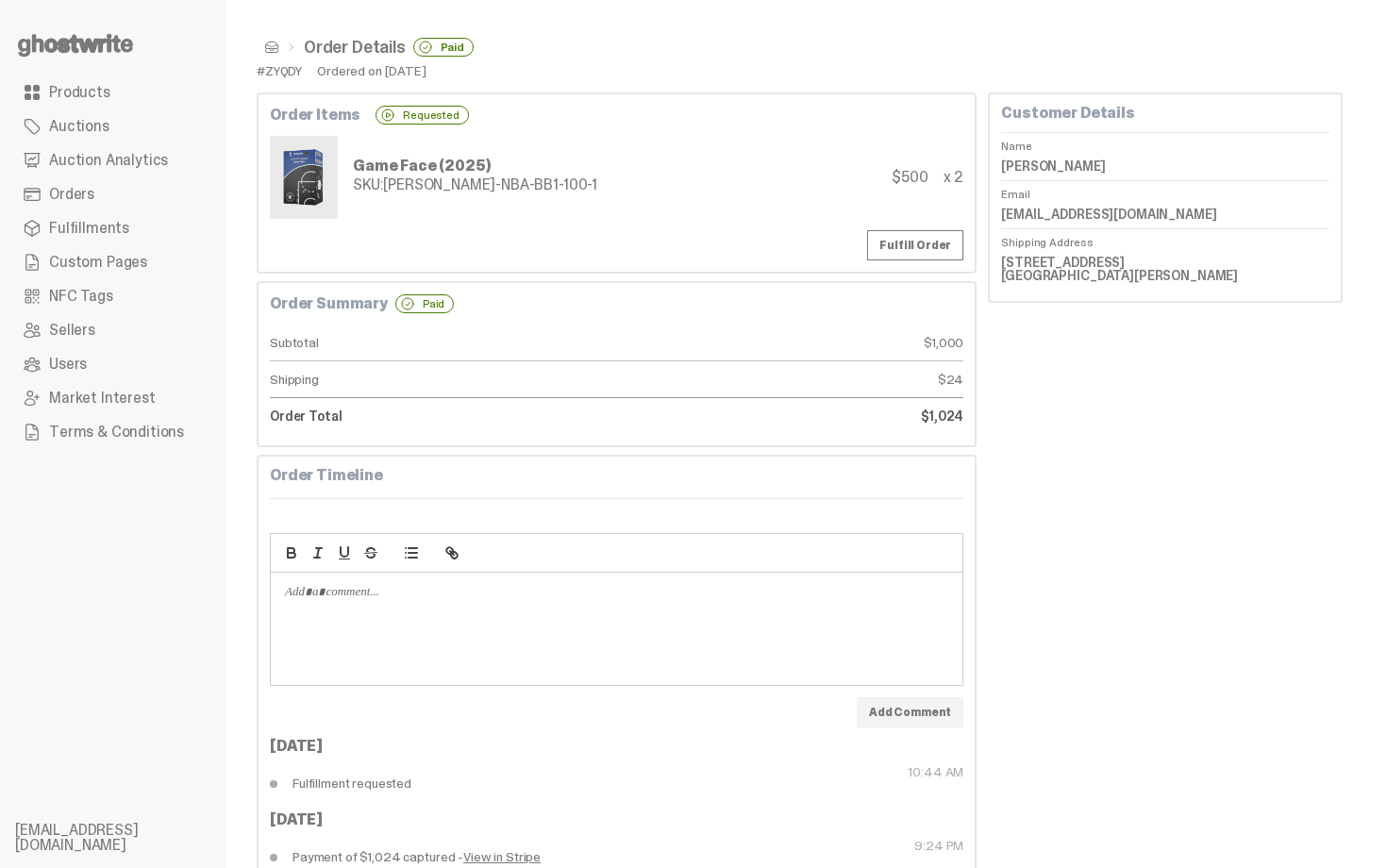
click at [269, 44] on span at bounding box center [271, 47] width 15 height 15
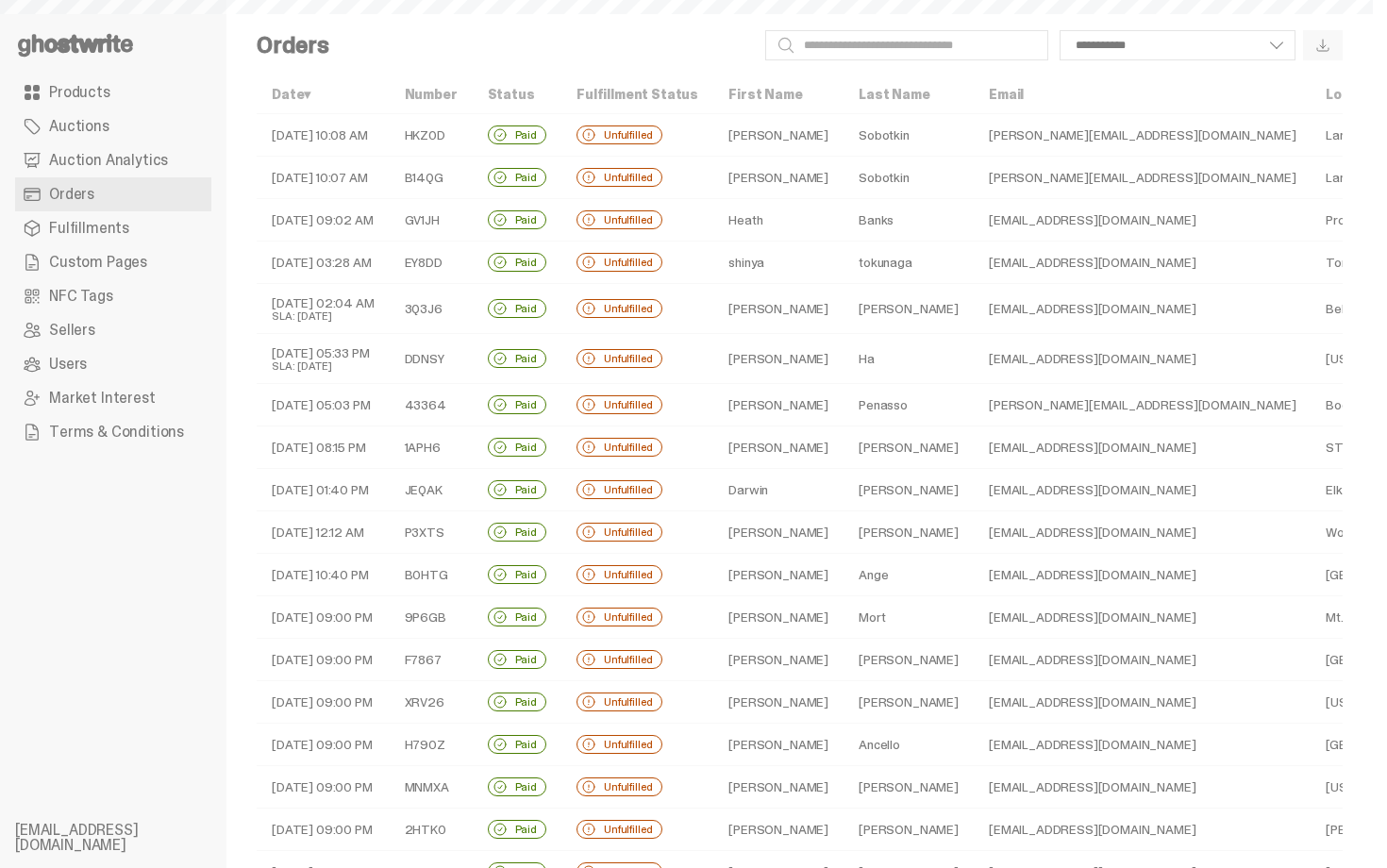
scroll to position [413, 0]
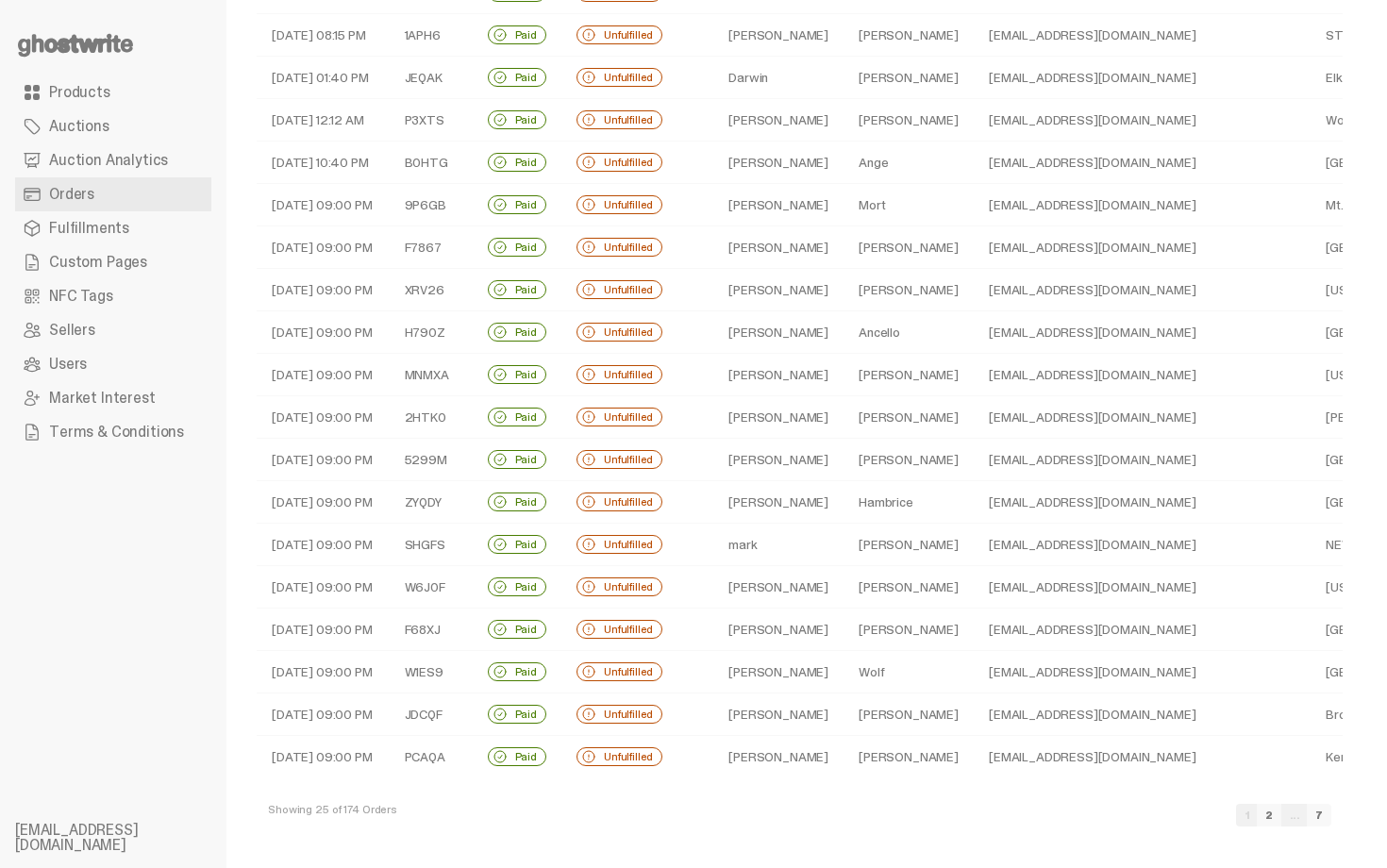
click at [974, 448] on td "jvacards@gmail.com" at bounding box center [1143, 459] width 337 height 43
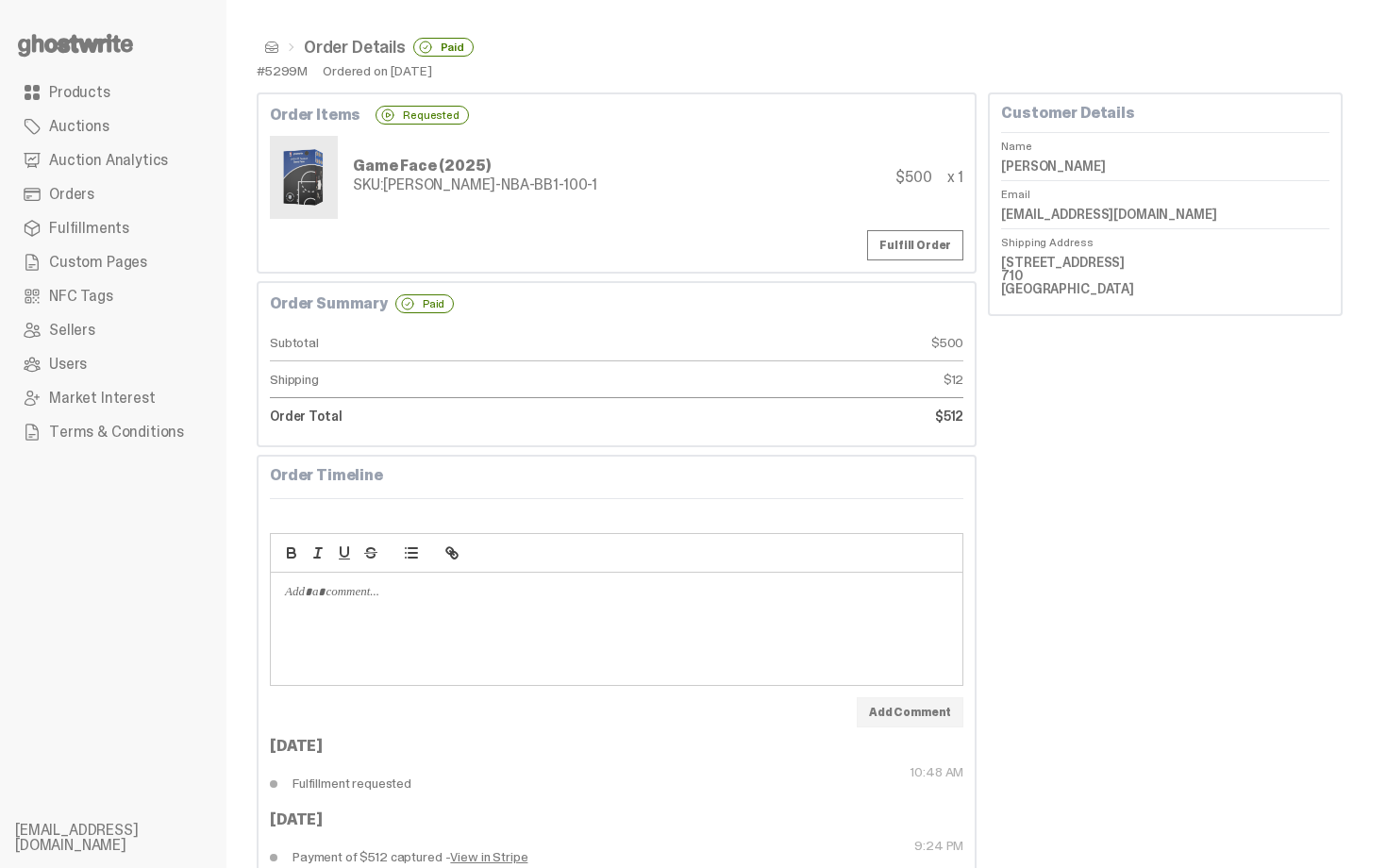
click at [269, 46] on span at bounding box center [271, 47] width 15 height 15
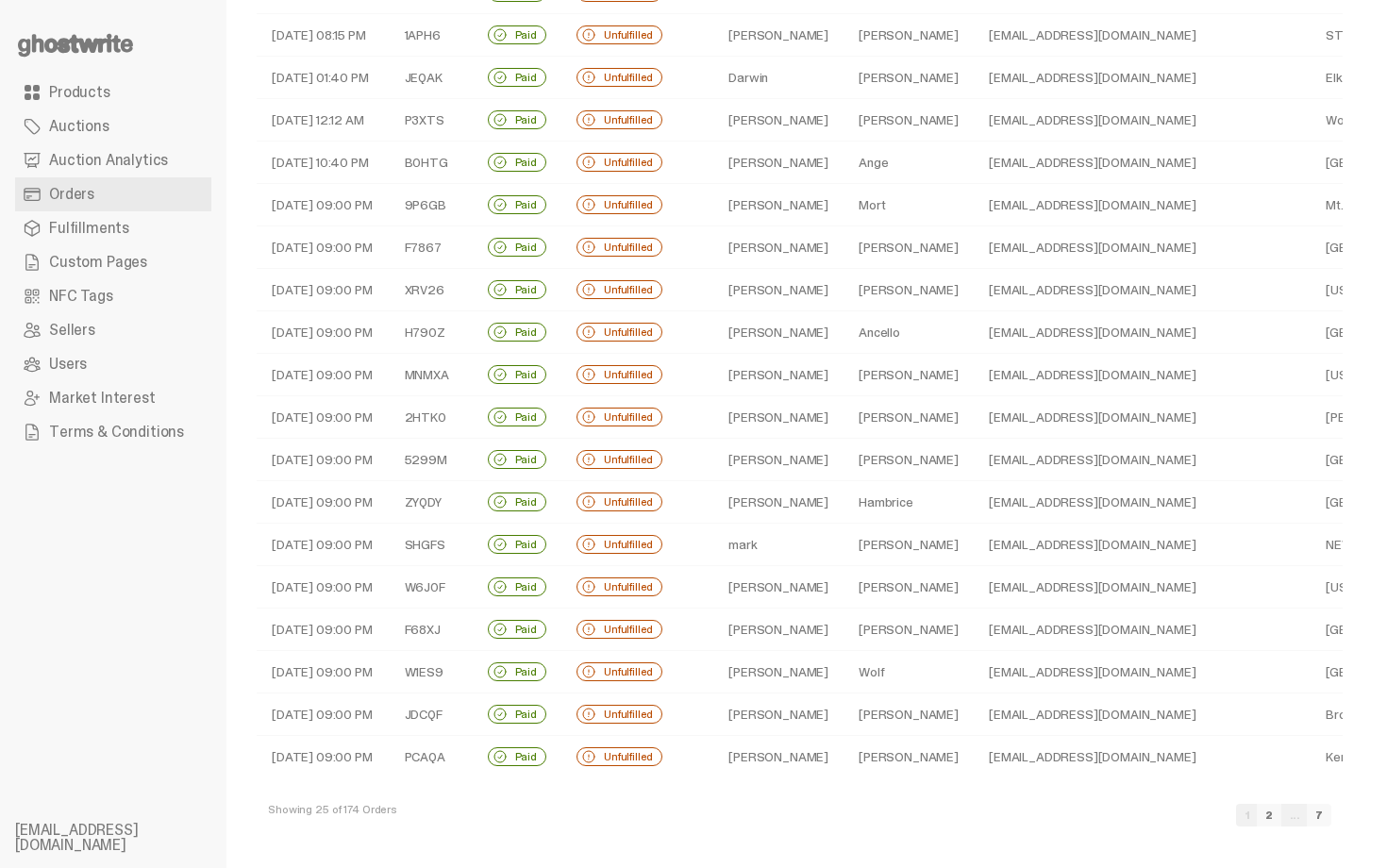
click at [1281, 819] on link "2" at bounding box center [1268, 814] width 25 height 23
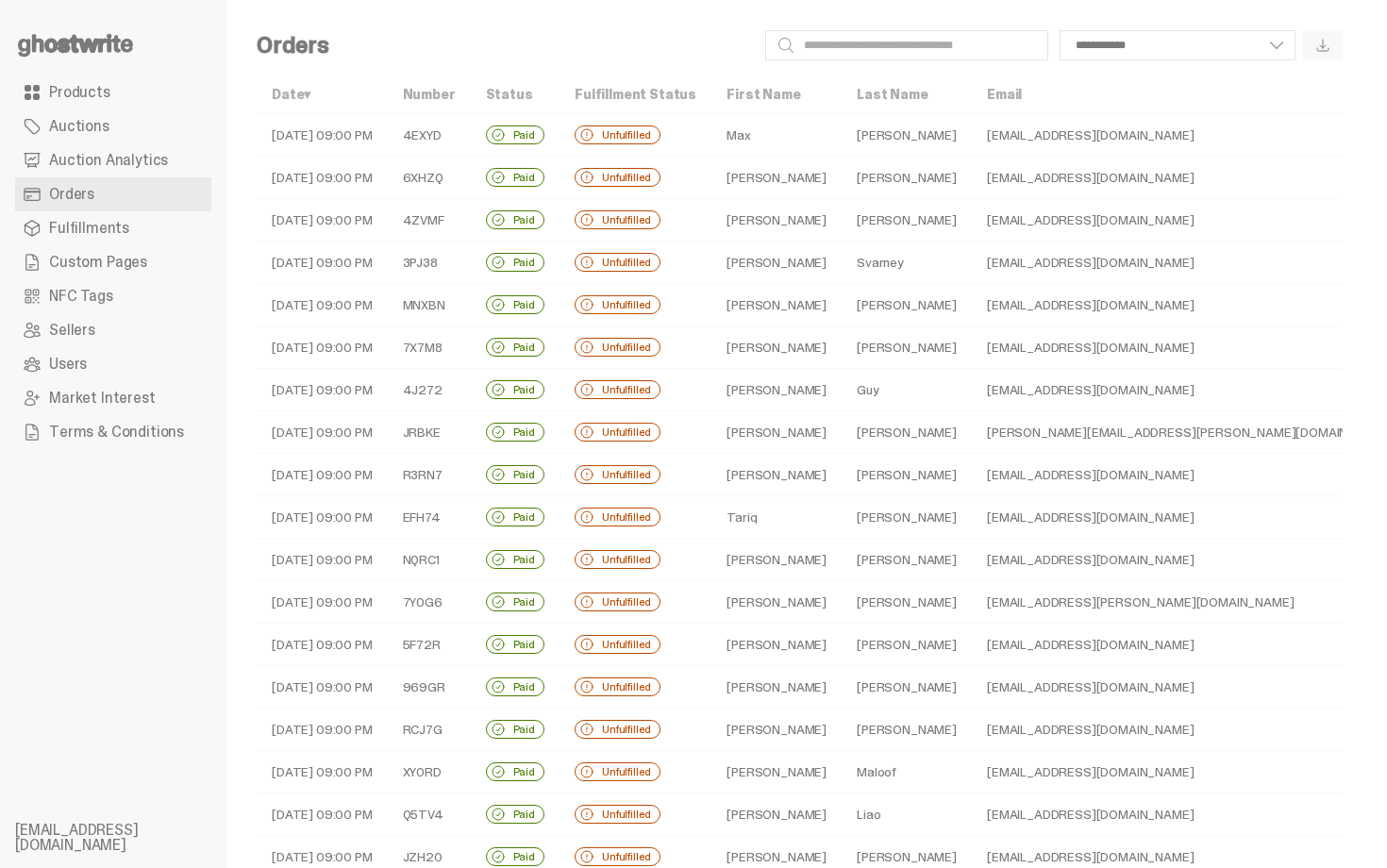
click at [754, 146] on td "Max" at bounding box center [776, 135] width 131 height 43
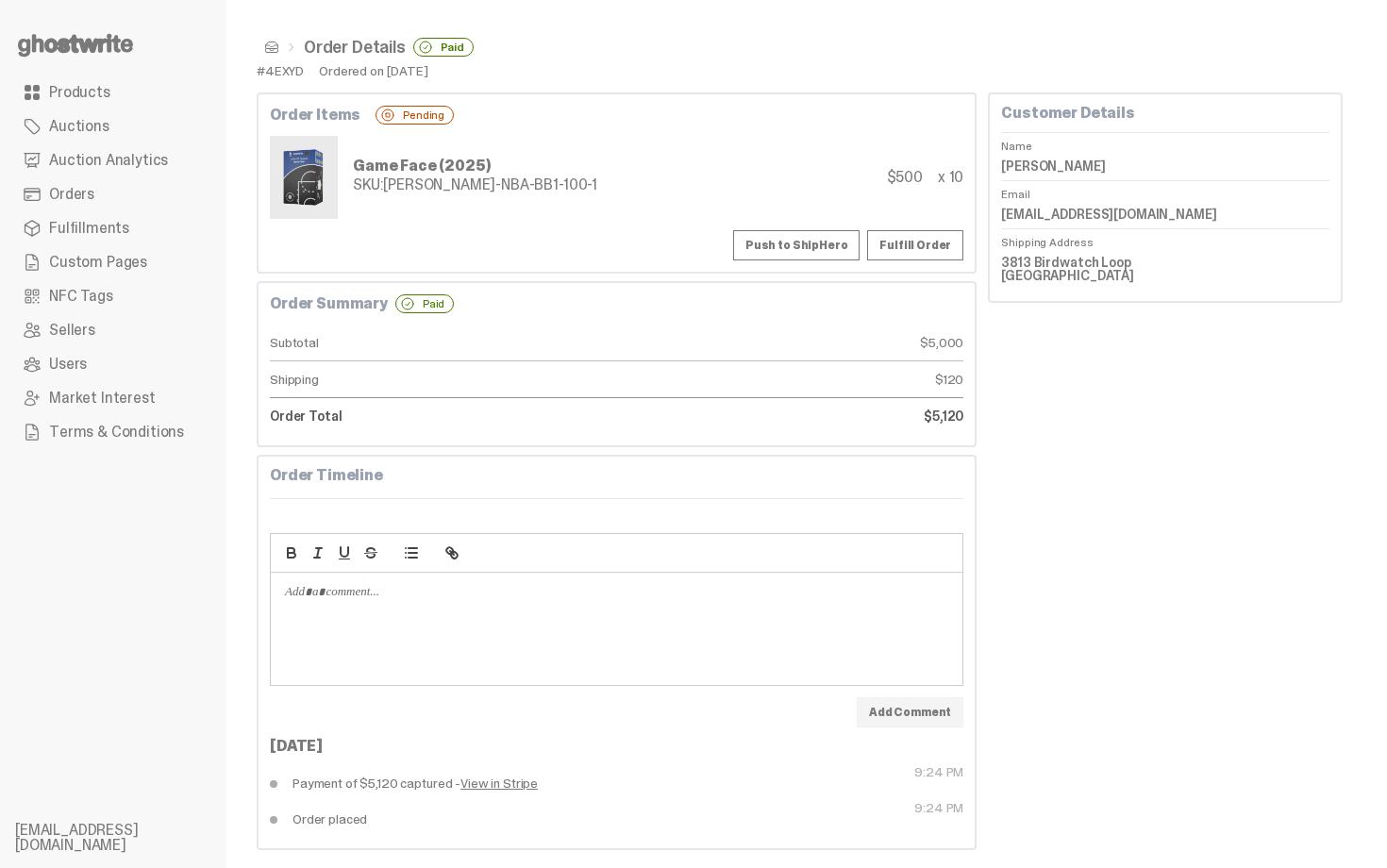
click at [813, 237] on button "Push to ShipHero" at bounding box center [796, 245] width 127 height 30
click at [1053, 156] on dd "Max Sarafin" at bounding box center [1165, 165] width 328 height 28
copy dl "Max Sarafin"
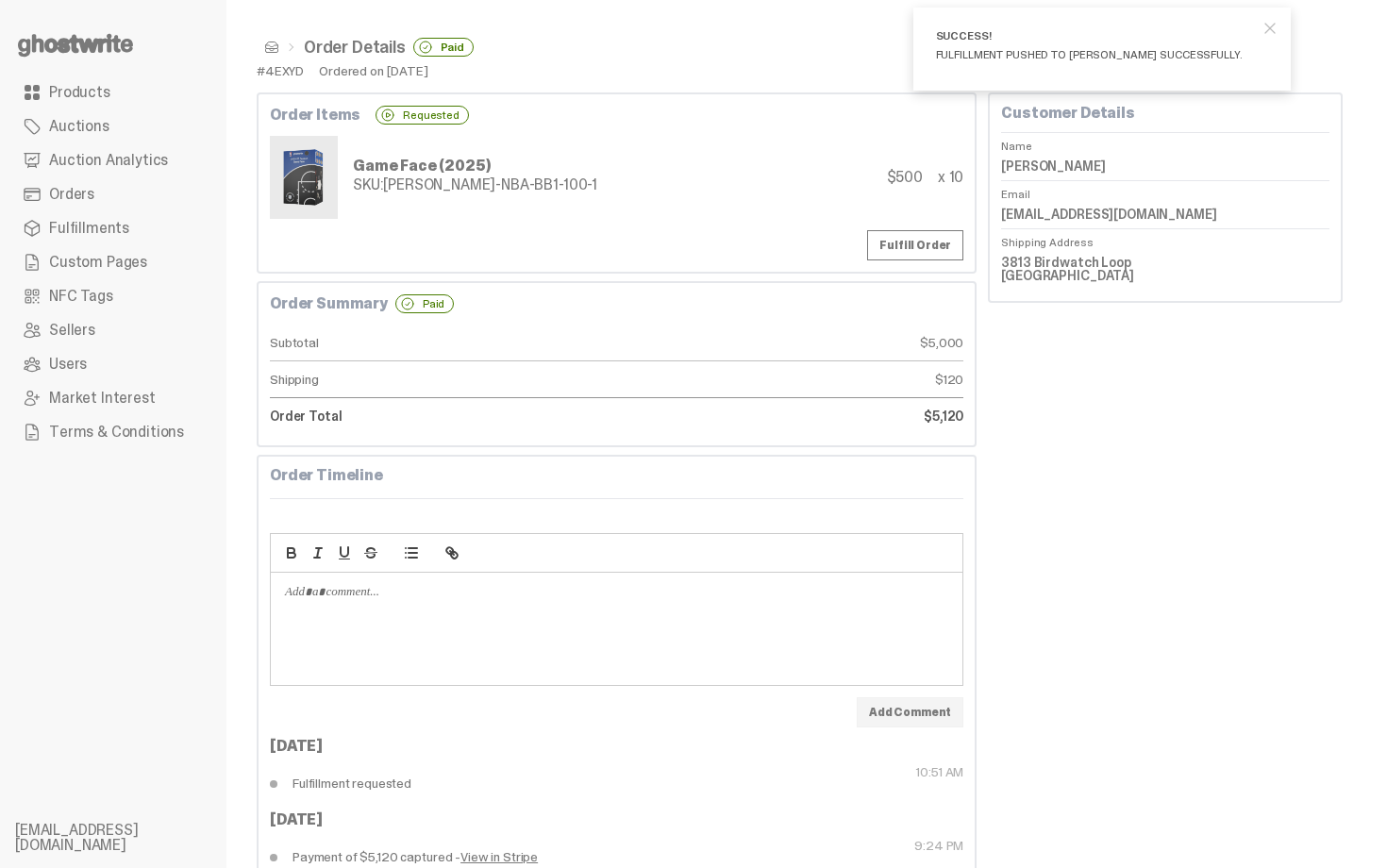
click at [1227, 399] on div "Customer Details Name Max Sarafin Email max@wwventures.io Shipping Address 3813…" at bounding box center [1166, 508] width 355 height 831
click at [274, 50] on span at bounding box center [271, 47] width 15 height 15
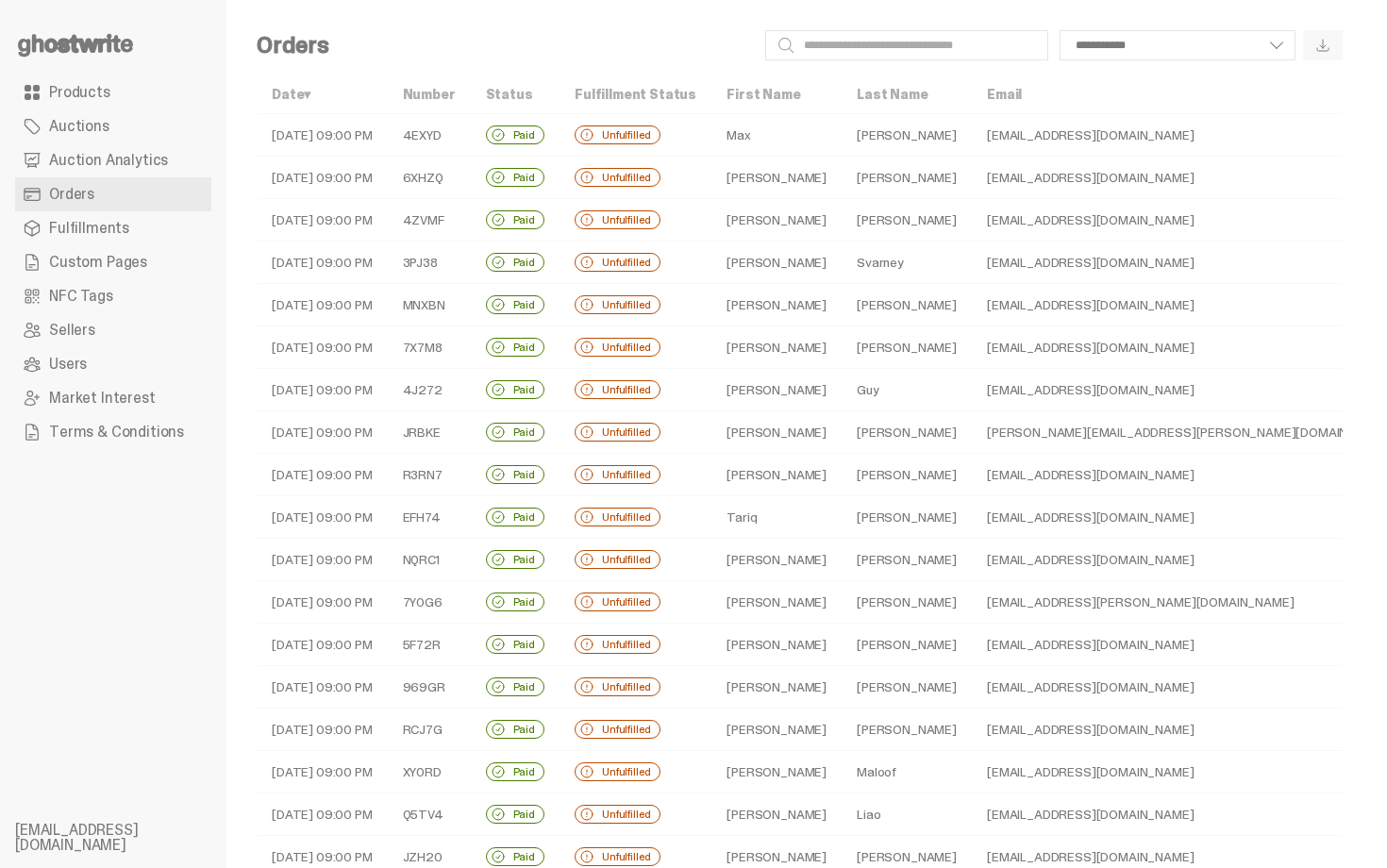
click at [972, 175] on td "emonzo@gmail.com" at bounding box center [1191, 177] width 437 height 43
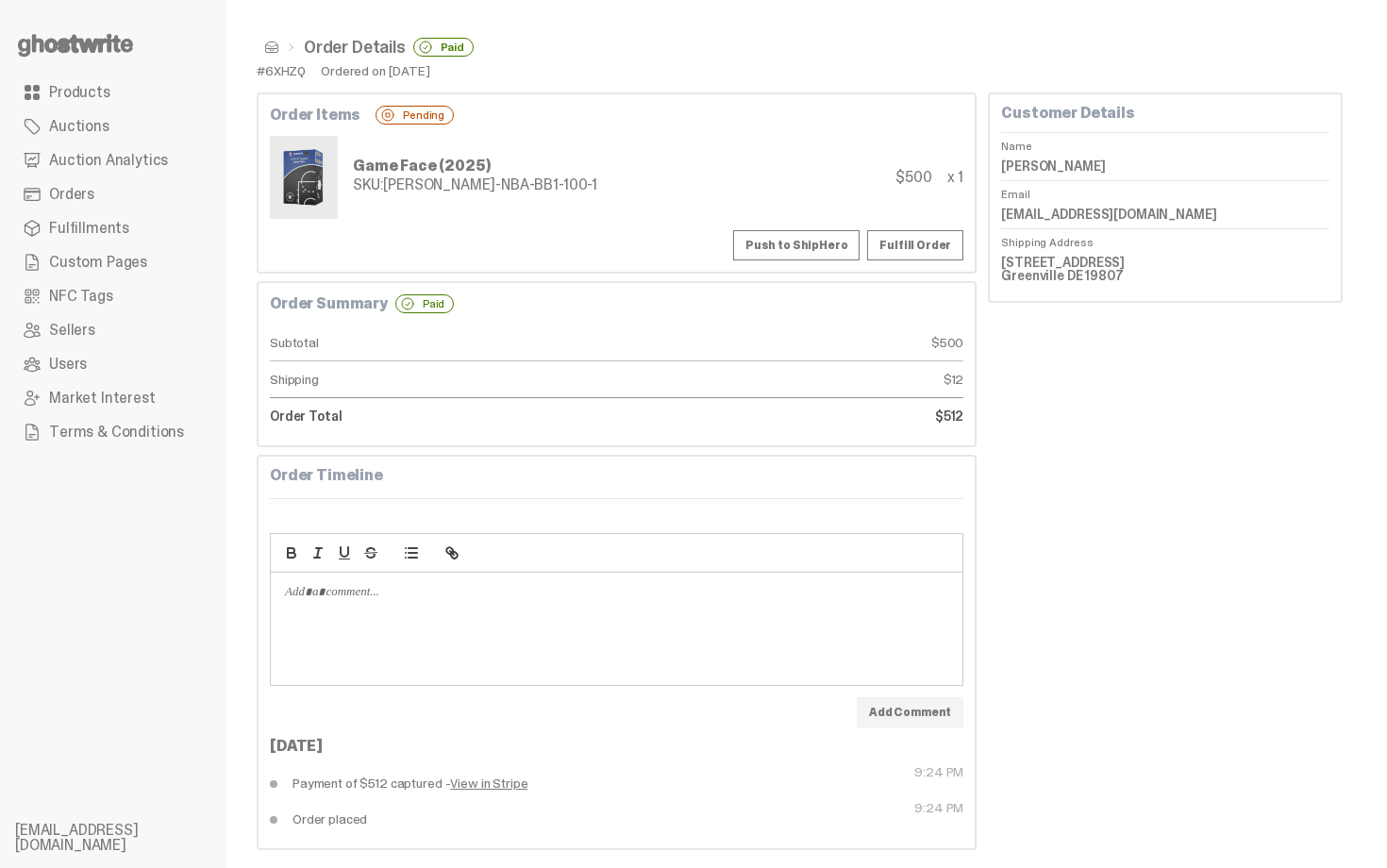
click at [834, 240] on button "Push to ShipHero" at bounding box center [796, 245] width 127 height 30
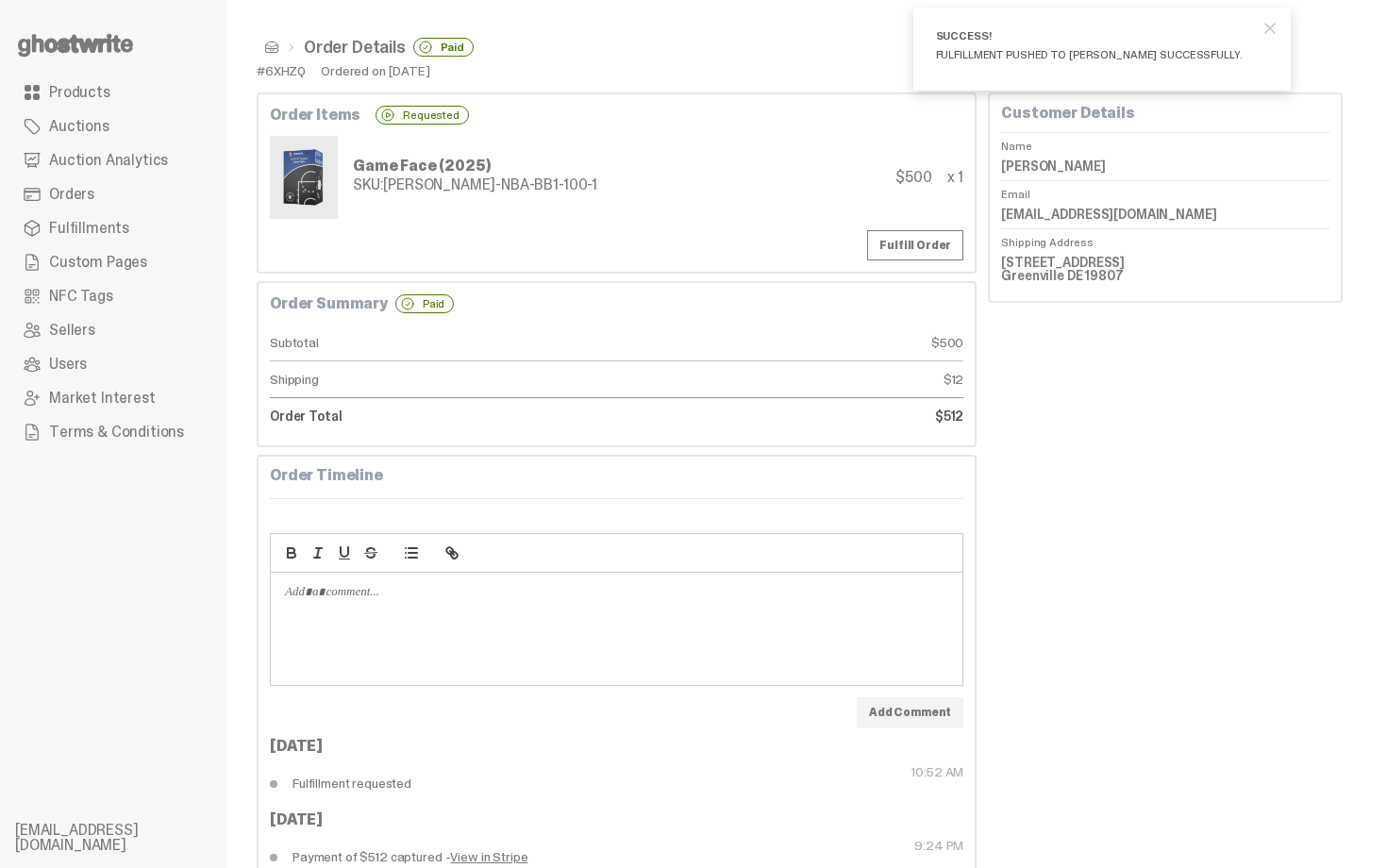
click at [273, 48] on span at bounding box center [271, 47] width 15 height 15
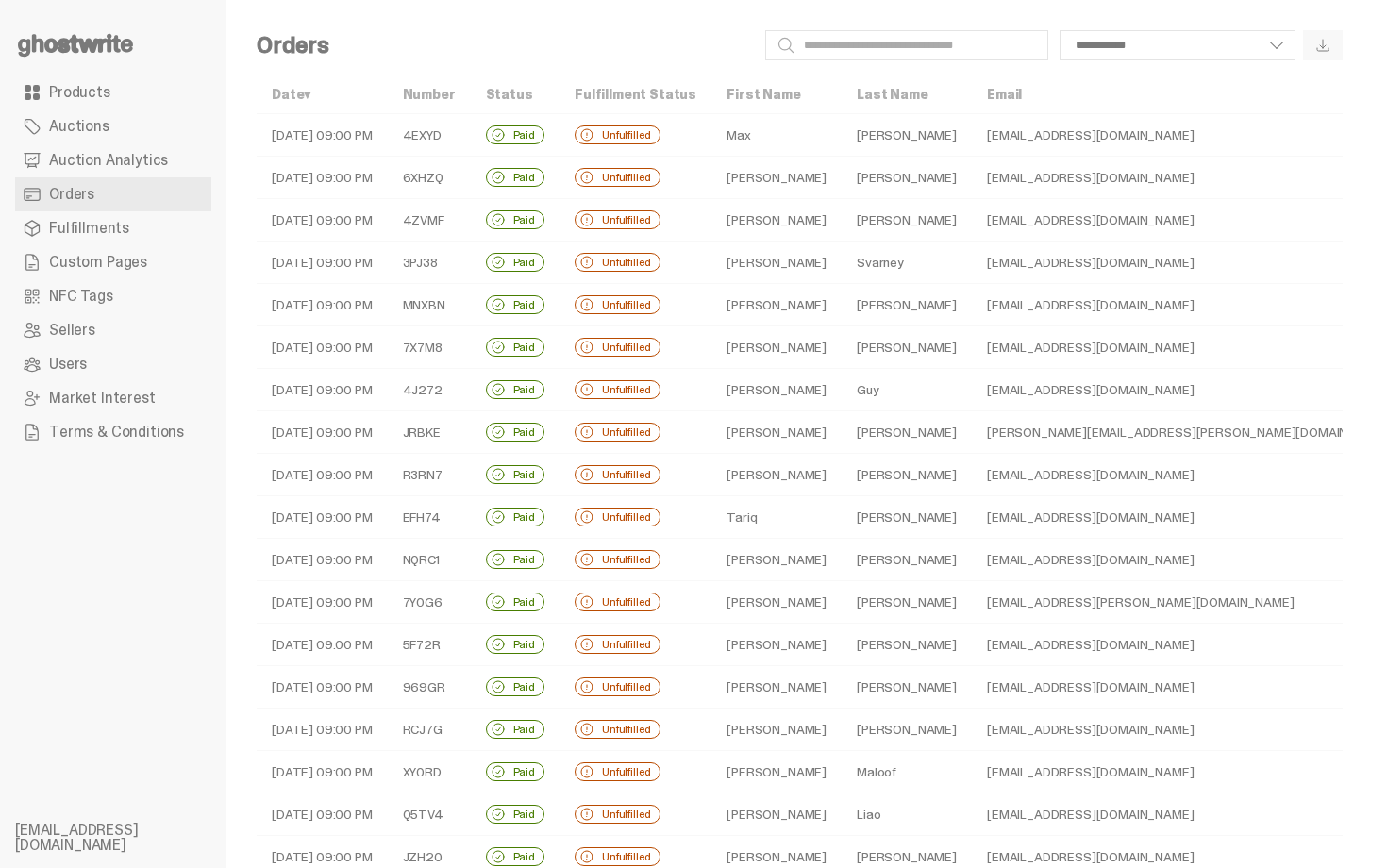
click at [897, 213] on td "Mendoza" at bounding box center [906, 220] width 131 height 43
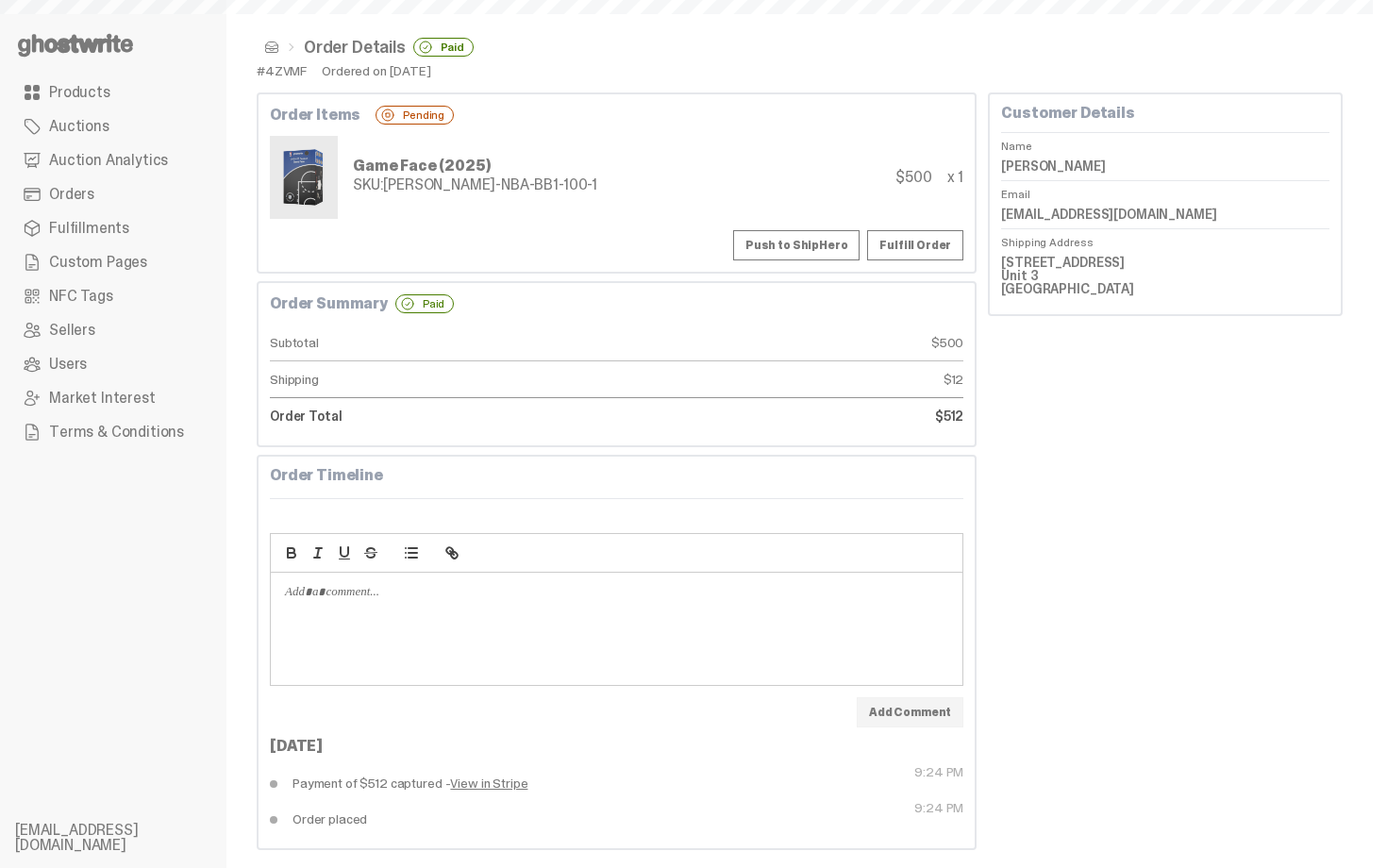
click at [860, 241] on button "Push to ShipHero" at bounding box center [796, 245] width 127 height 30
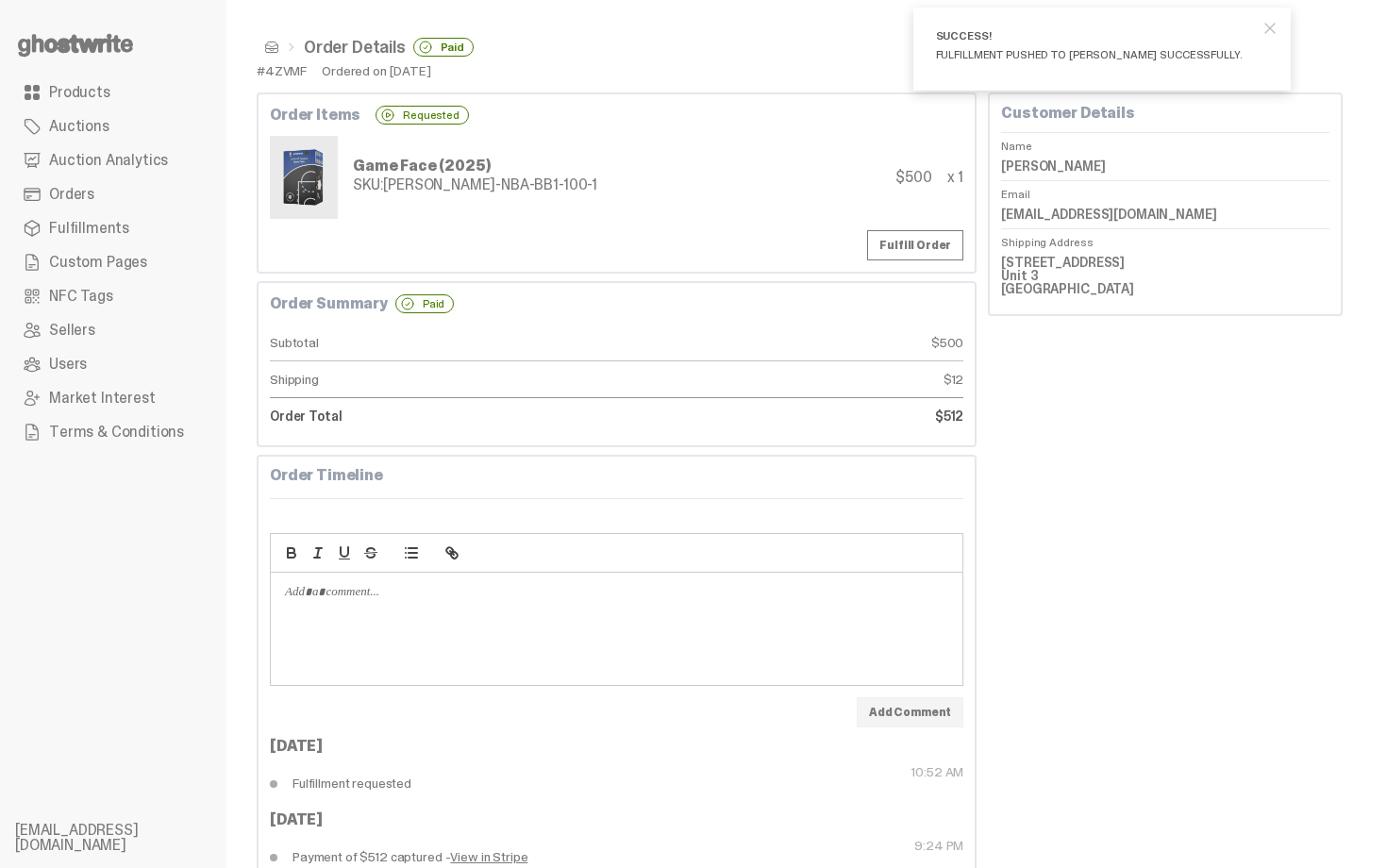
click at [275, 49] on span at bounding box center [271, 47] width 15 height 15
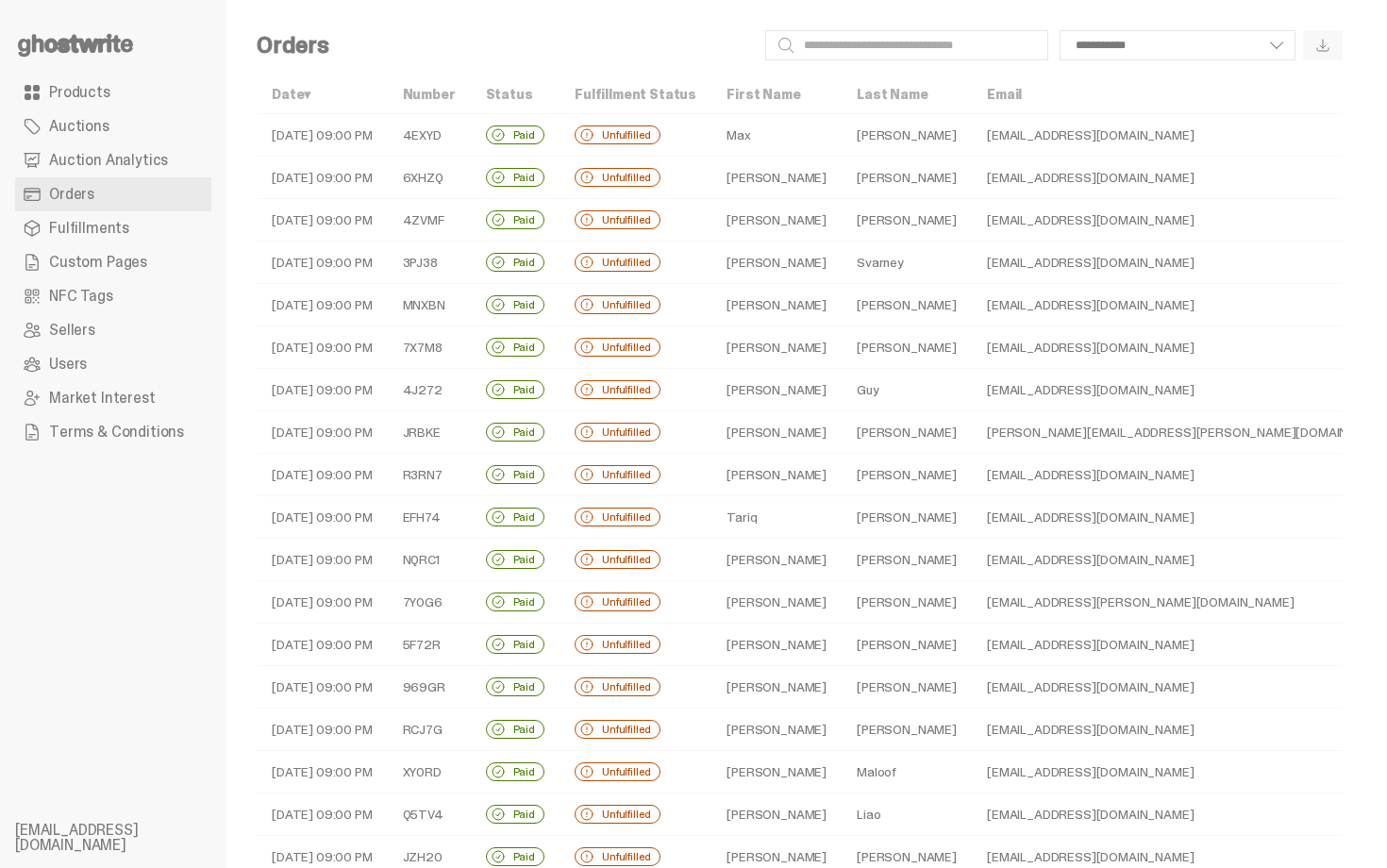
click at [972, 252] on td "scottfsvarney@gmail.com" at bounding box center [1191, 262] width 437 height 43
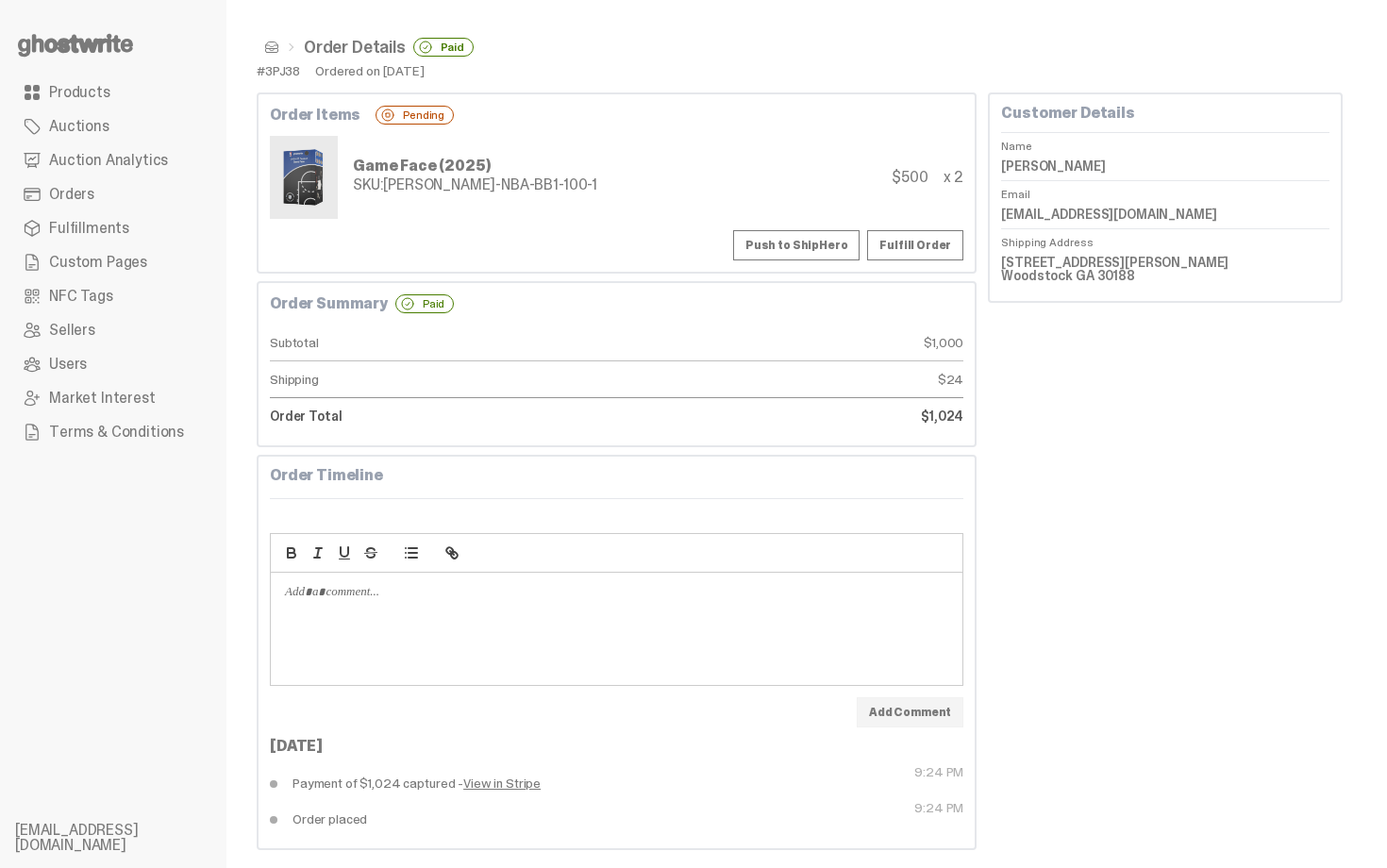
click at [840, 240] on button "Push to ShipHero" at bounding box center [796, 245] width 127 height 30
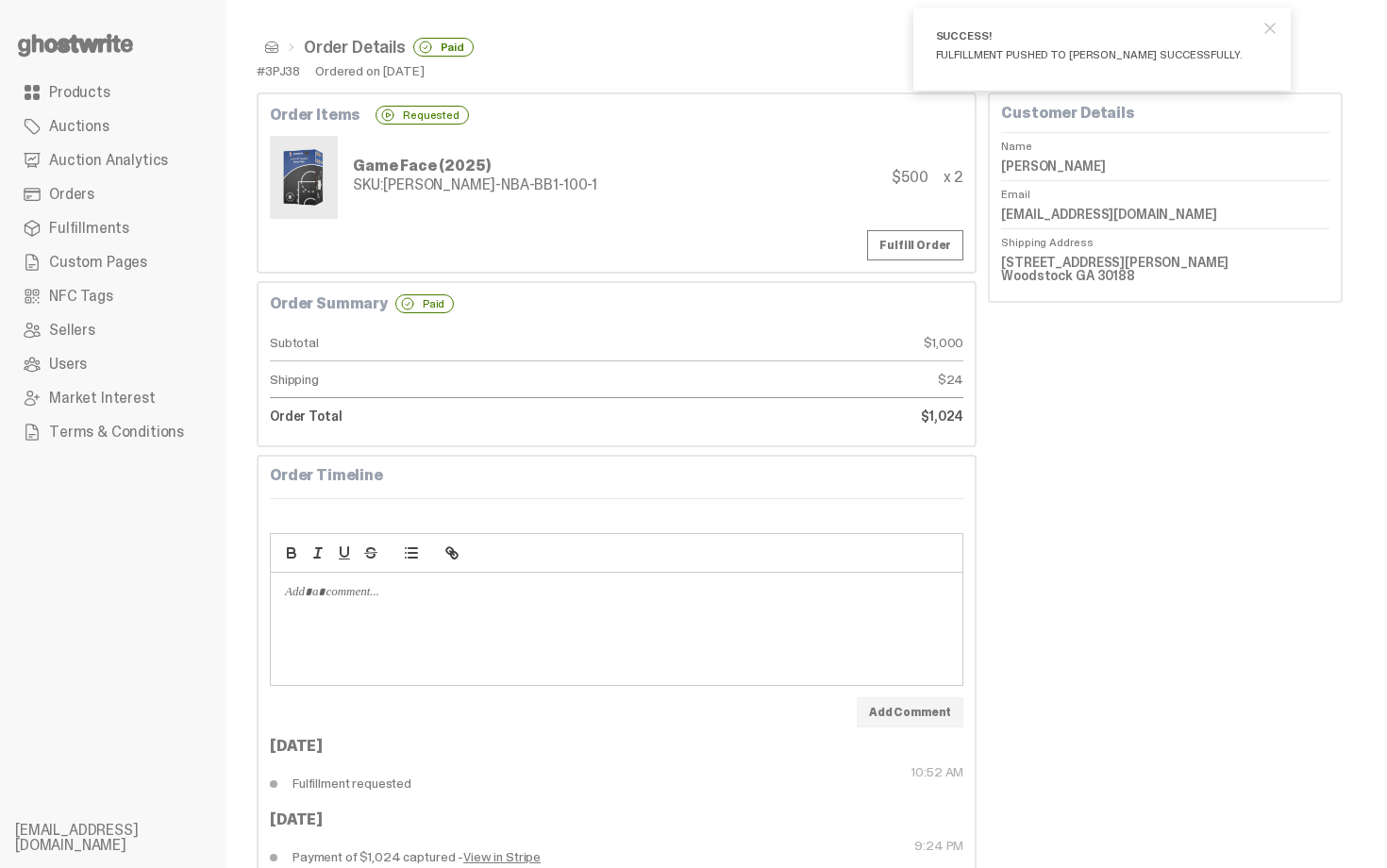
click at [272, 46] on span at bounding box center [271, 47] width 15 height 15
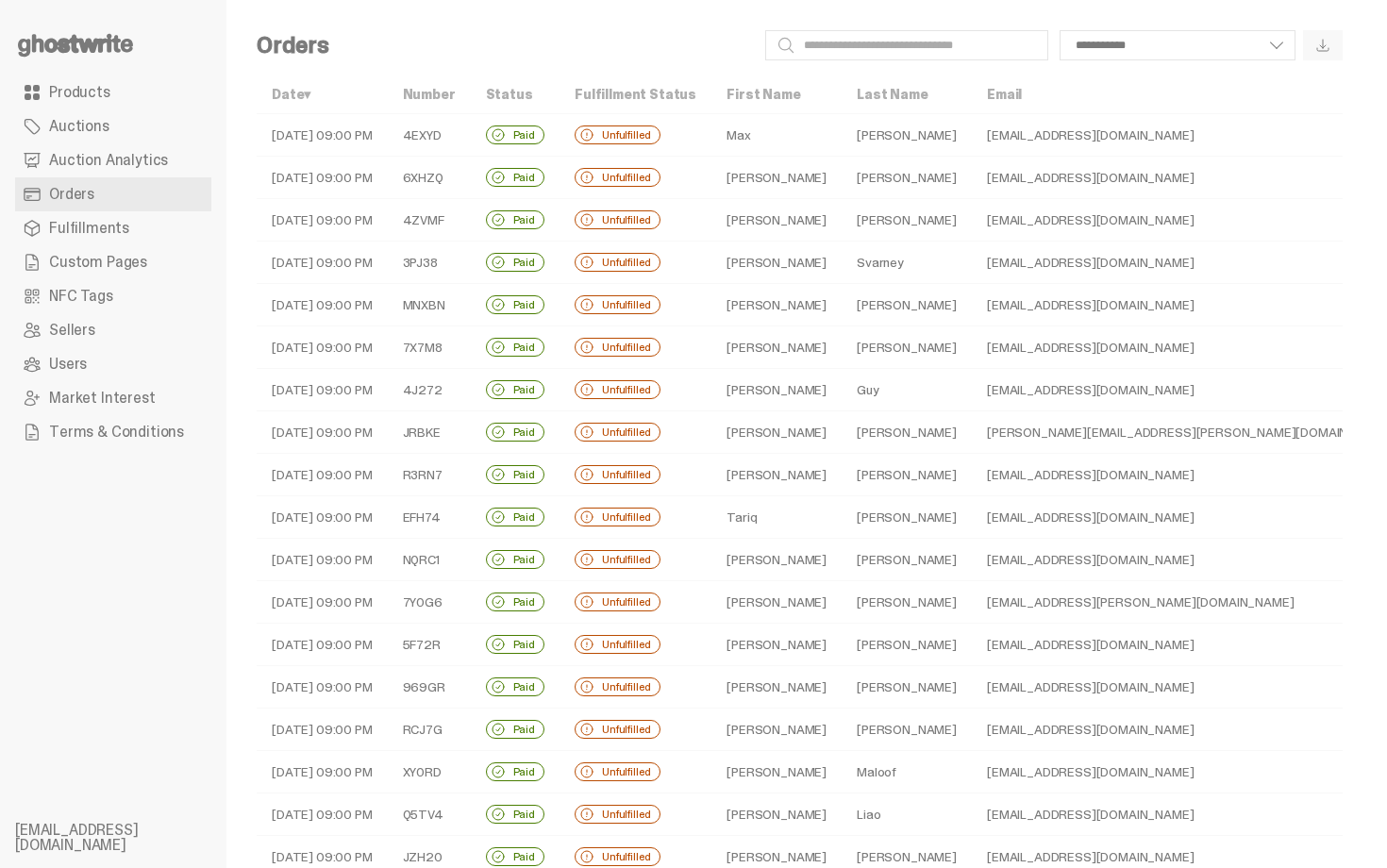
click at [972, 300] on td "terapins03@gmail.com" at bounding box center [1191, 305] width 437 height 43
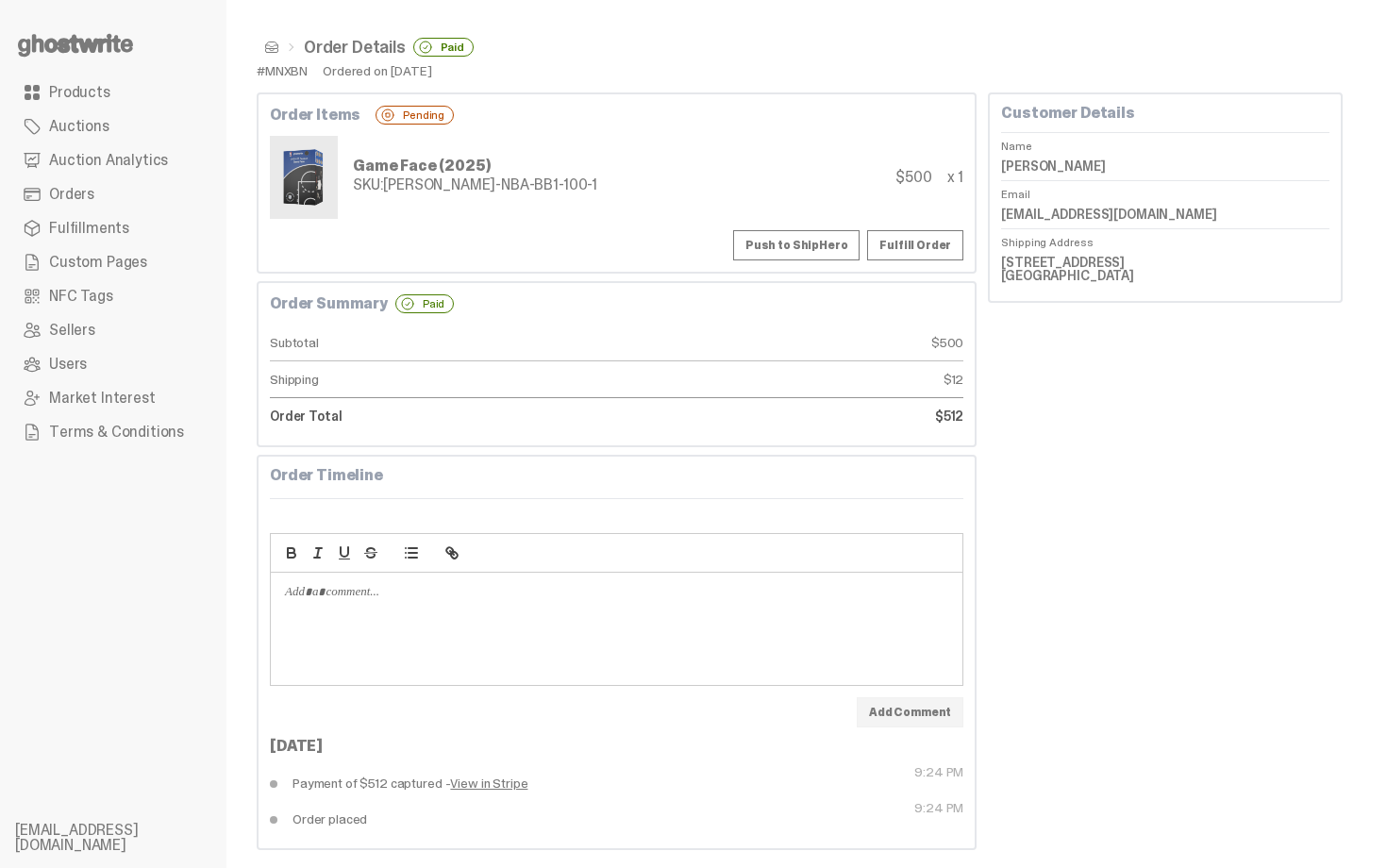
click at [819, 245] on button "Push to ShipHero" at bounding box center [796, 245] width 127 height 30
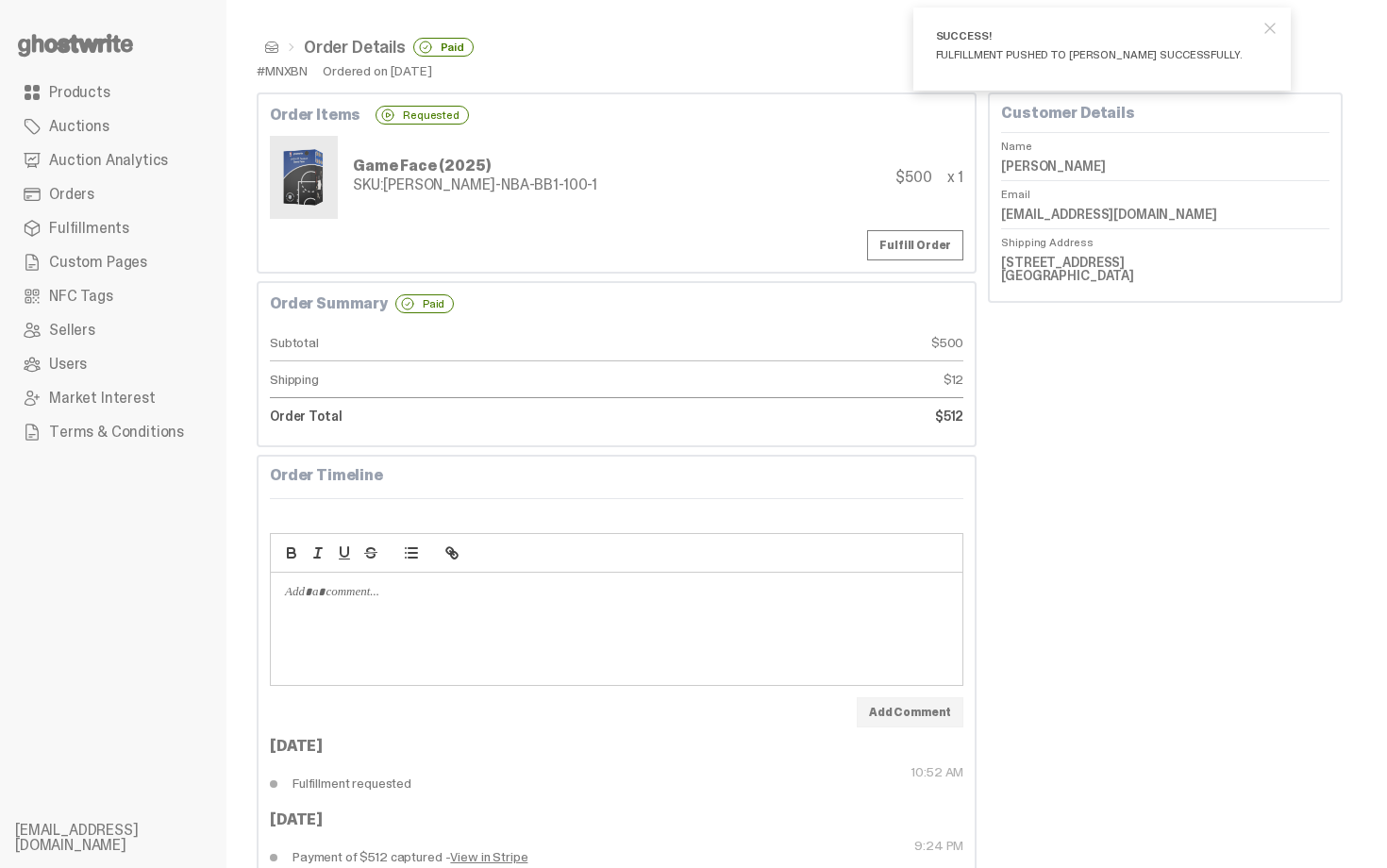
click at [268, 49] on span at bounding box center [271, 47] width 15 height 15
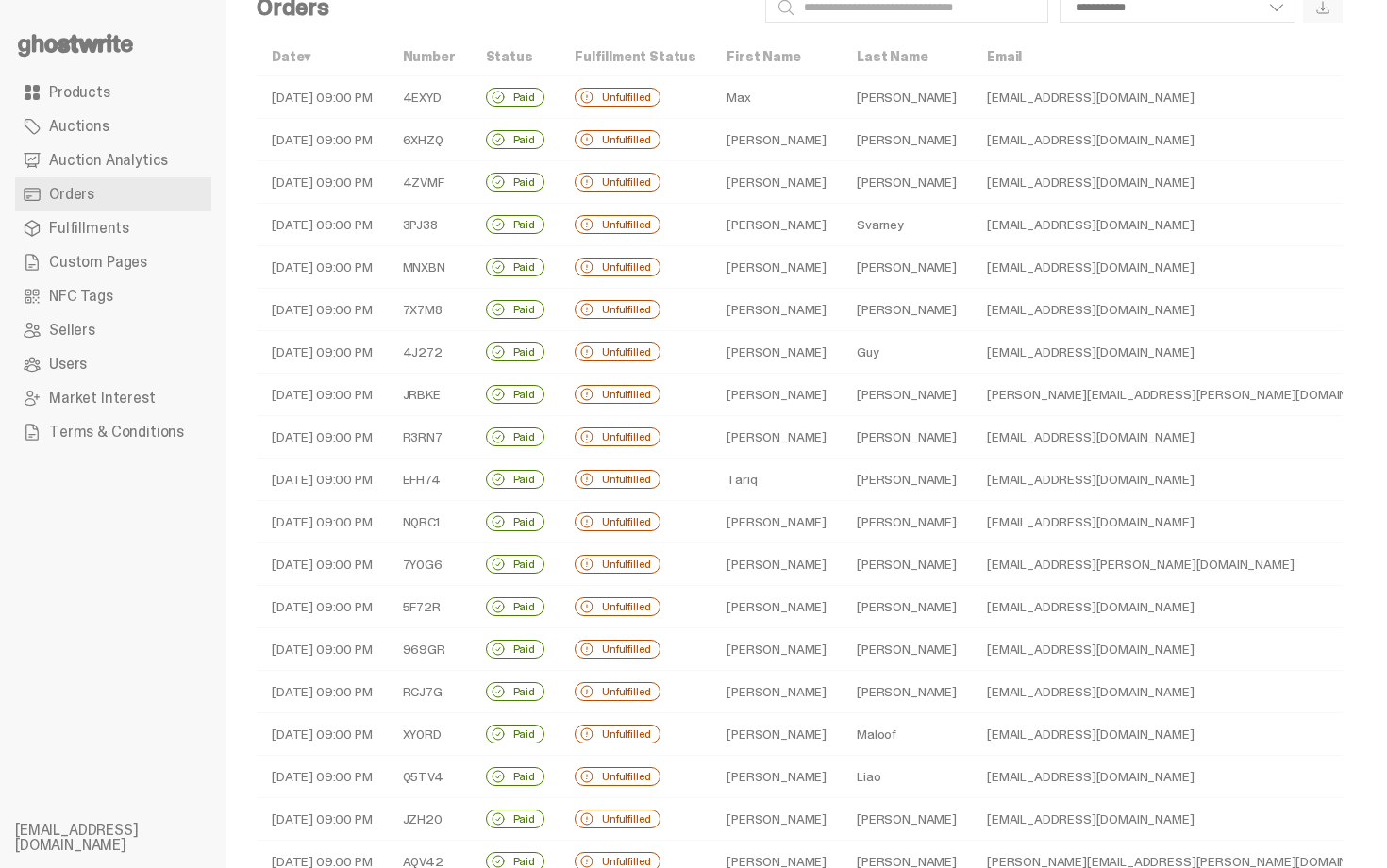
scroll to position [76, 0]
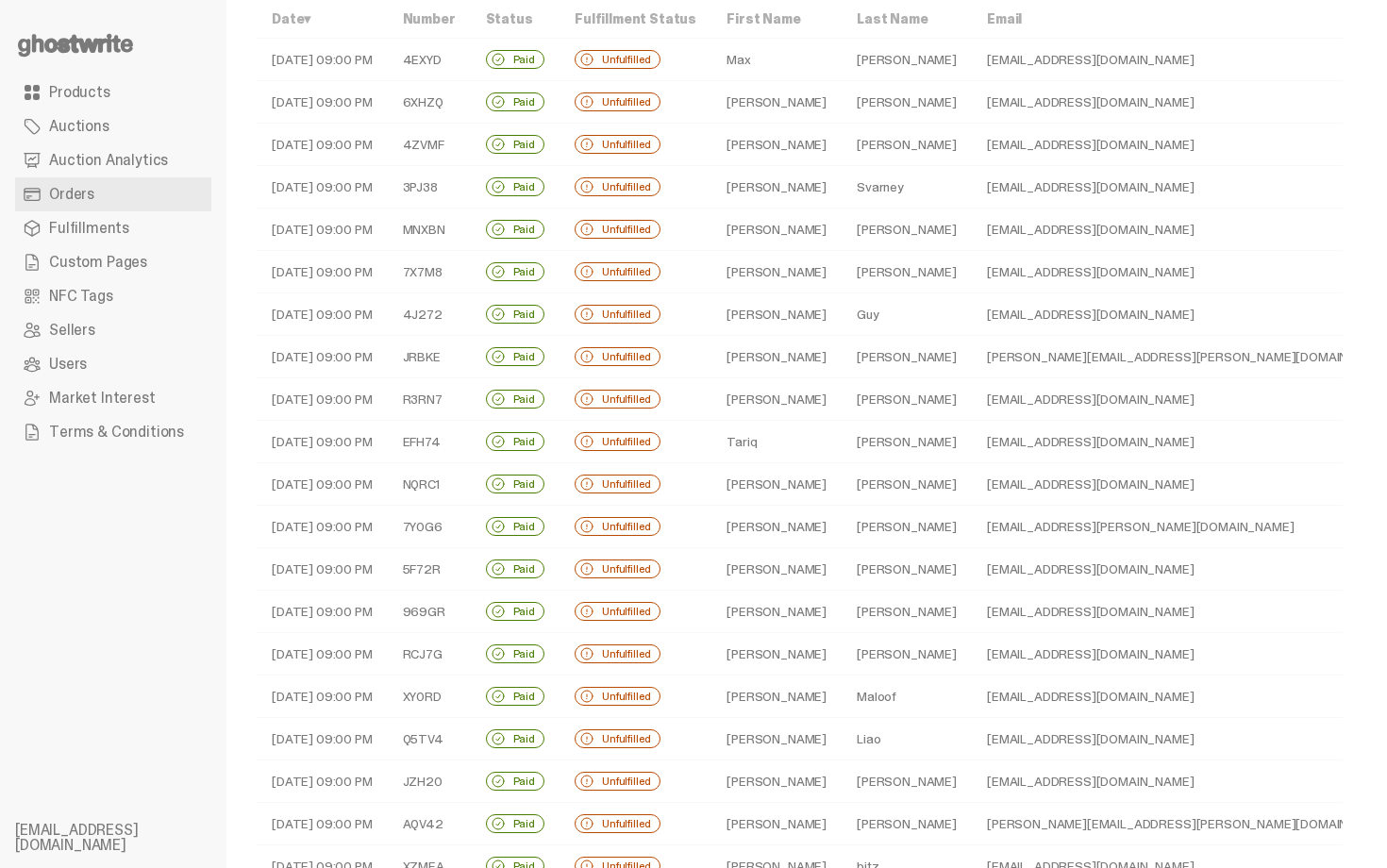
click at [972, 259] on td "wzeltner@hotmail.com" at bounding box center [1191, 272] width 437 height 43
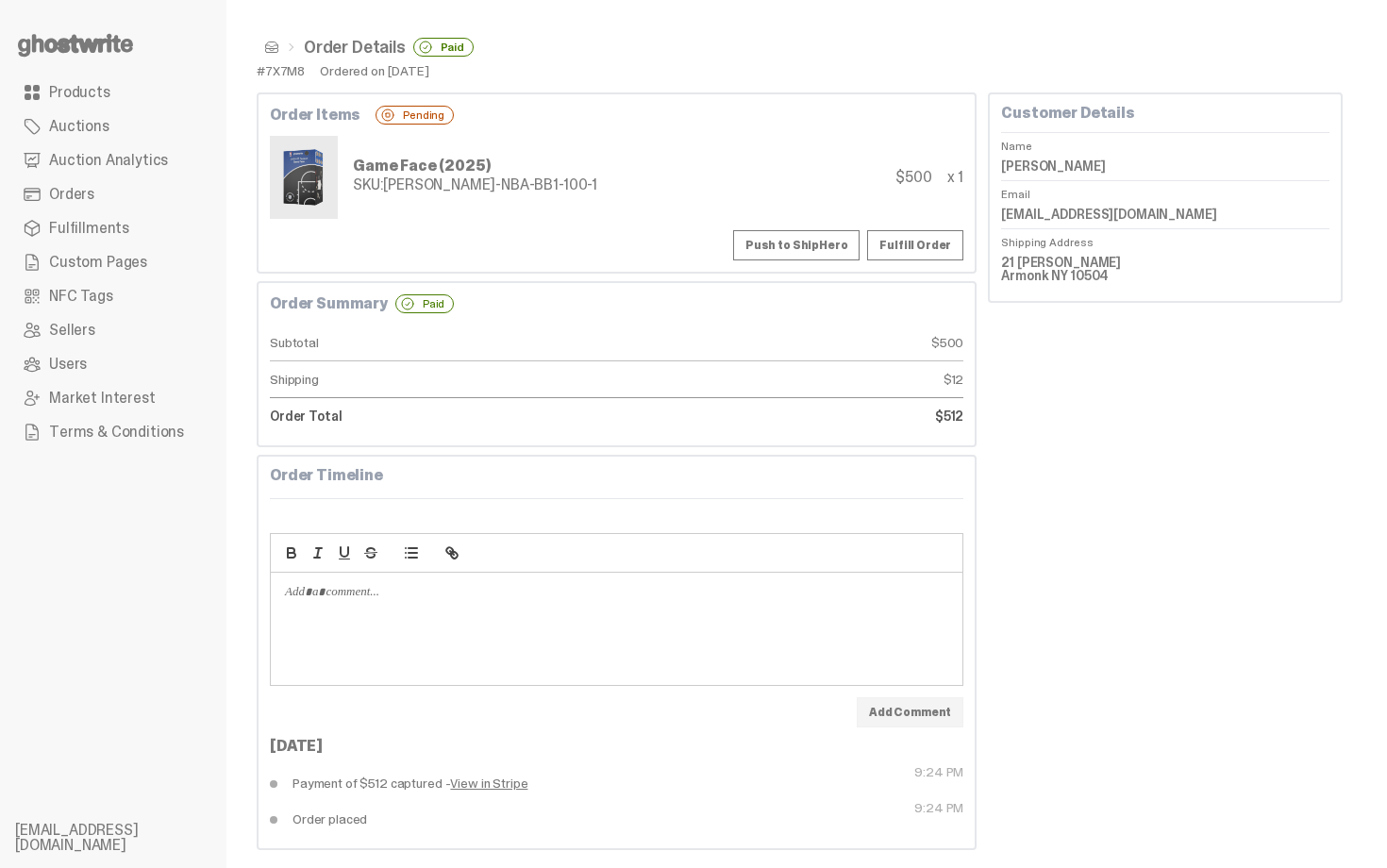
click at [843, 241] on button "Push to ShipHero" at bounding box center [796, 245] width 127 height 30
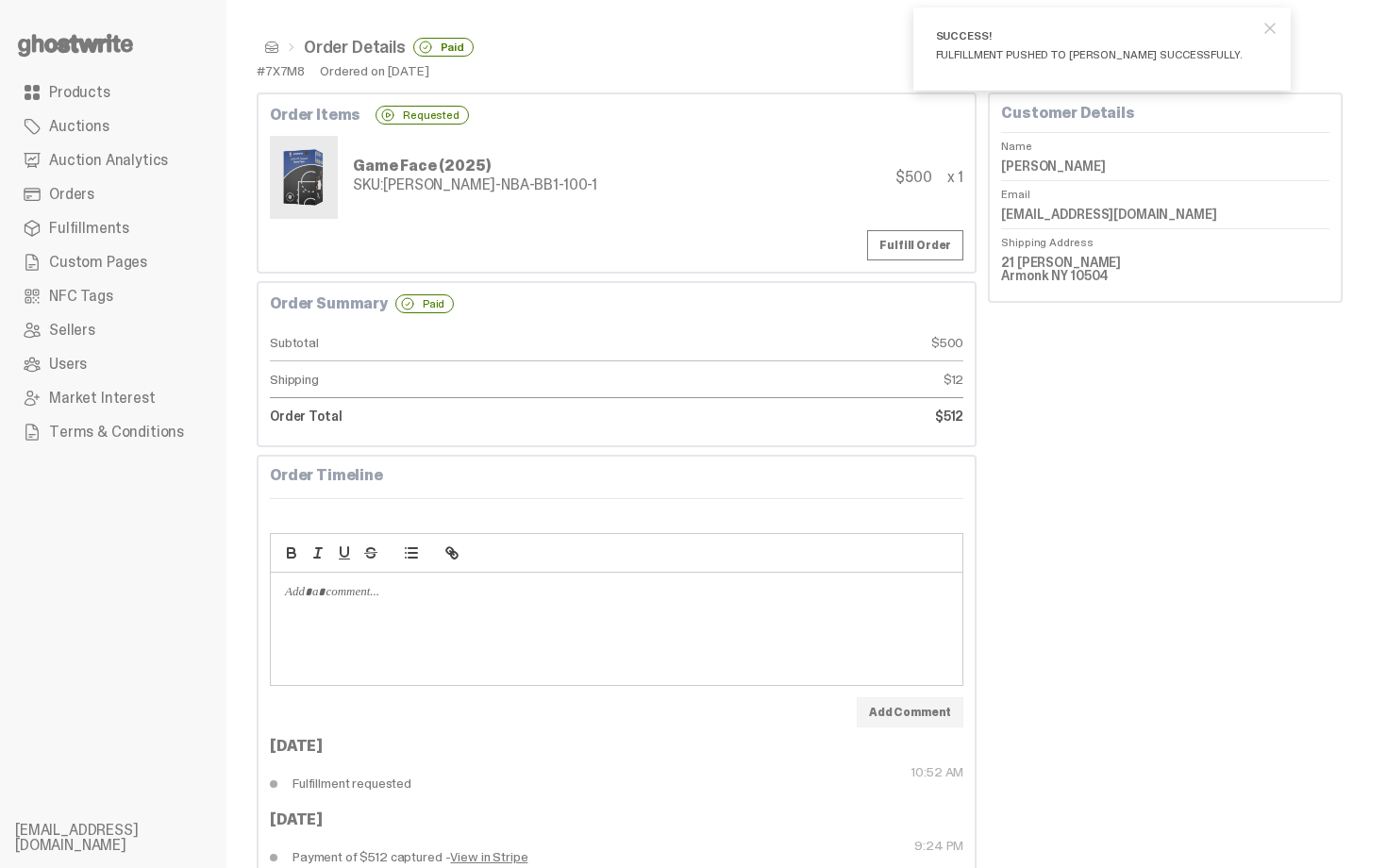
click at [272, 48] on span at bounding box center [271, 47] width 15 height 15
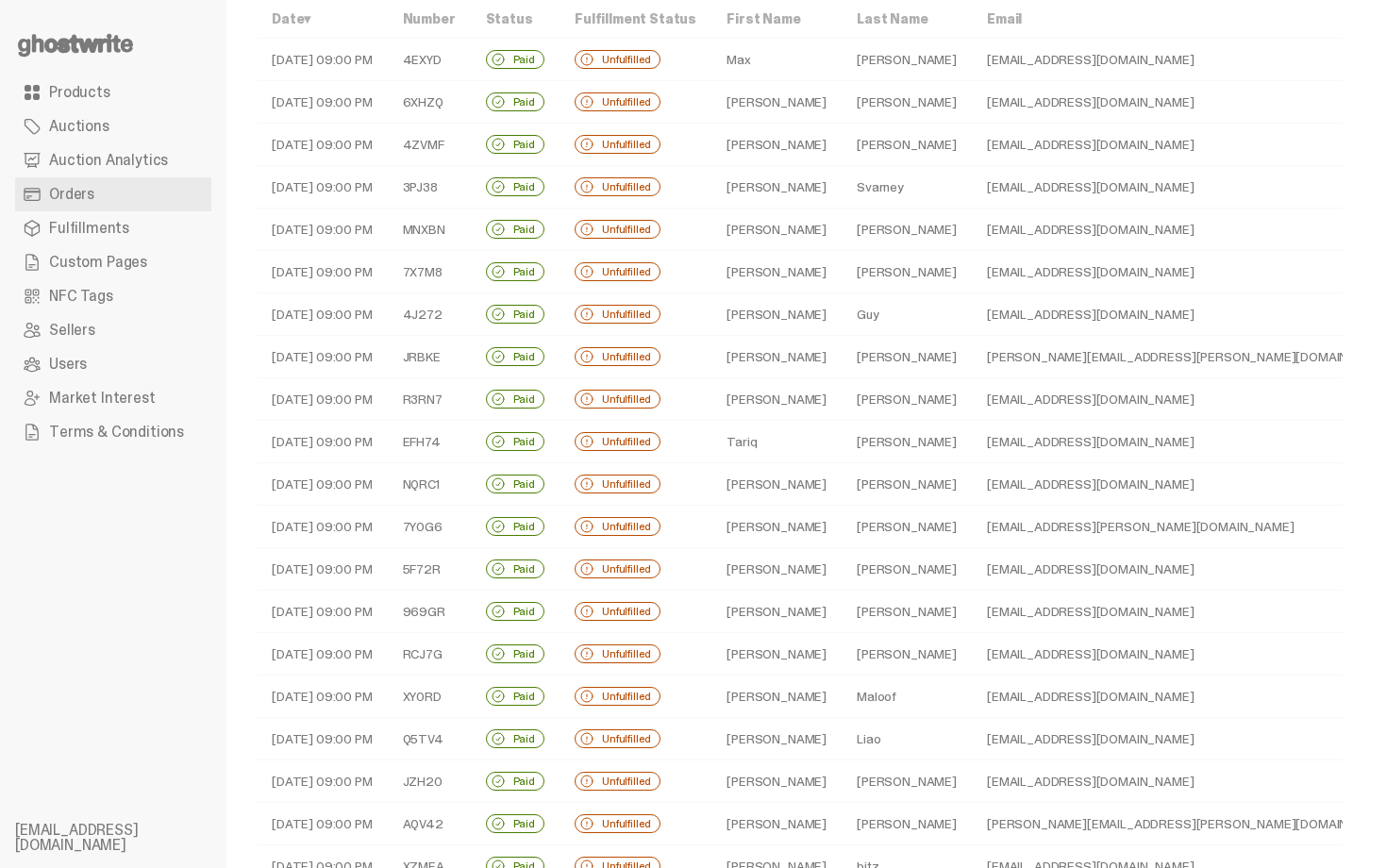
click at [842, 330] on td "Guy" at bounding box center [906, 314] width 131 height 43
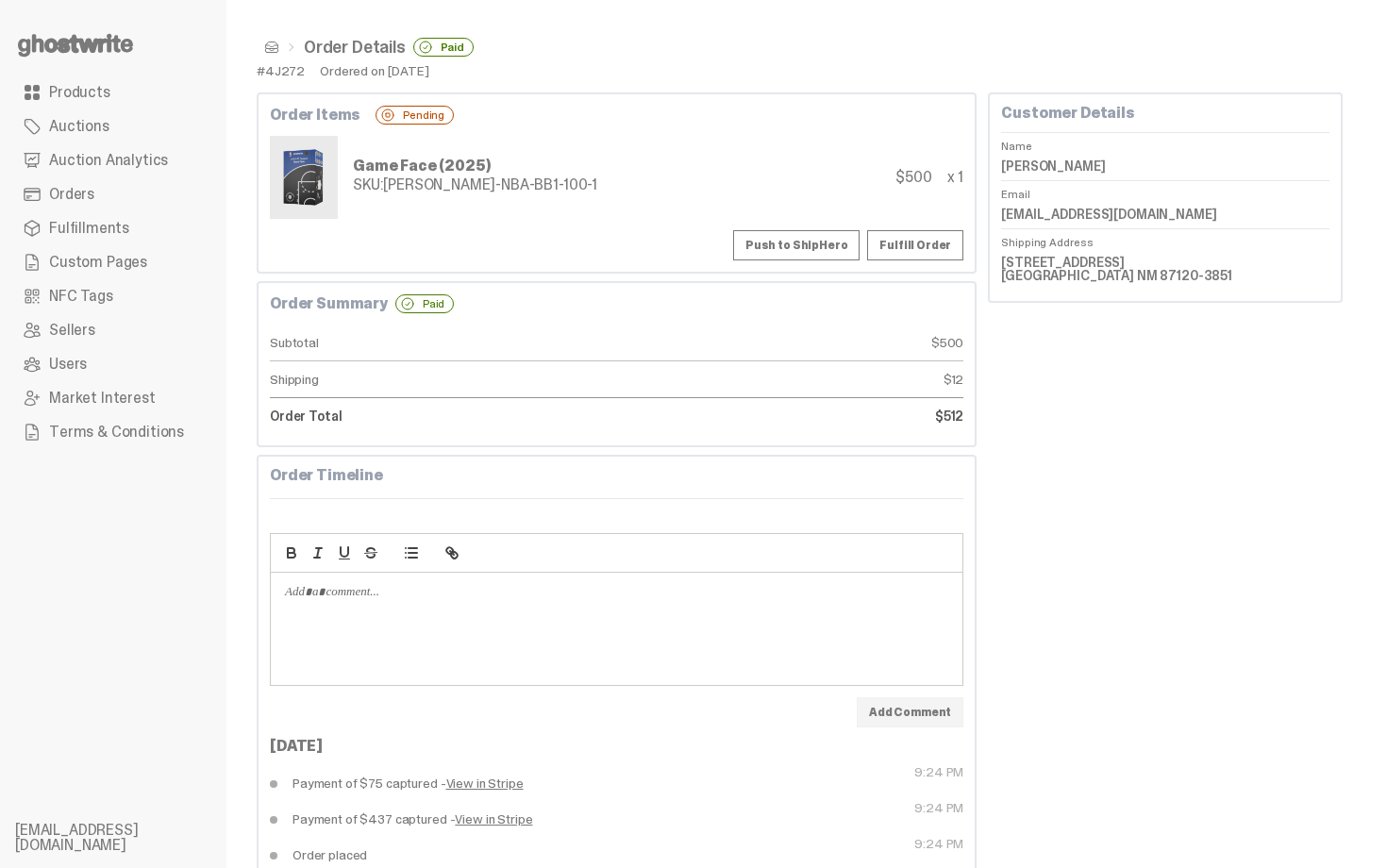
click at [830, 252] on button "Push to ShipHero" at bounding box center [796, 245] width 127 height 30
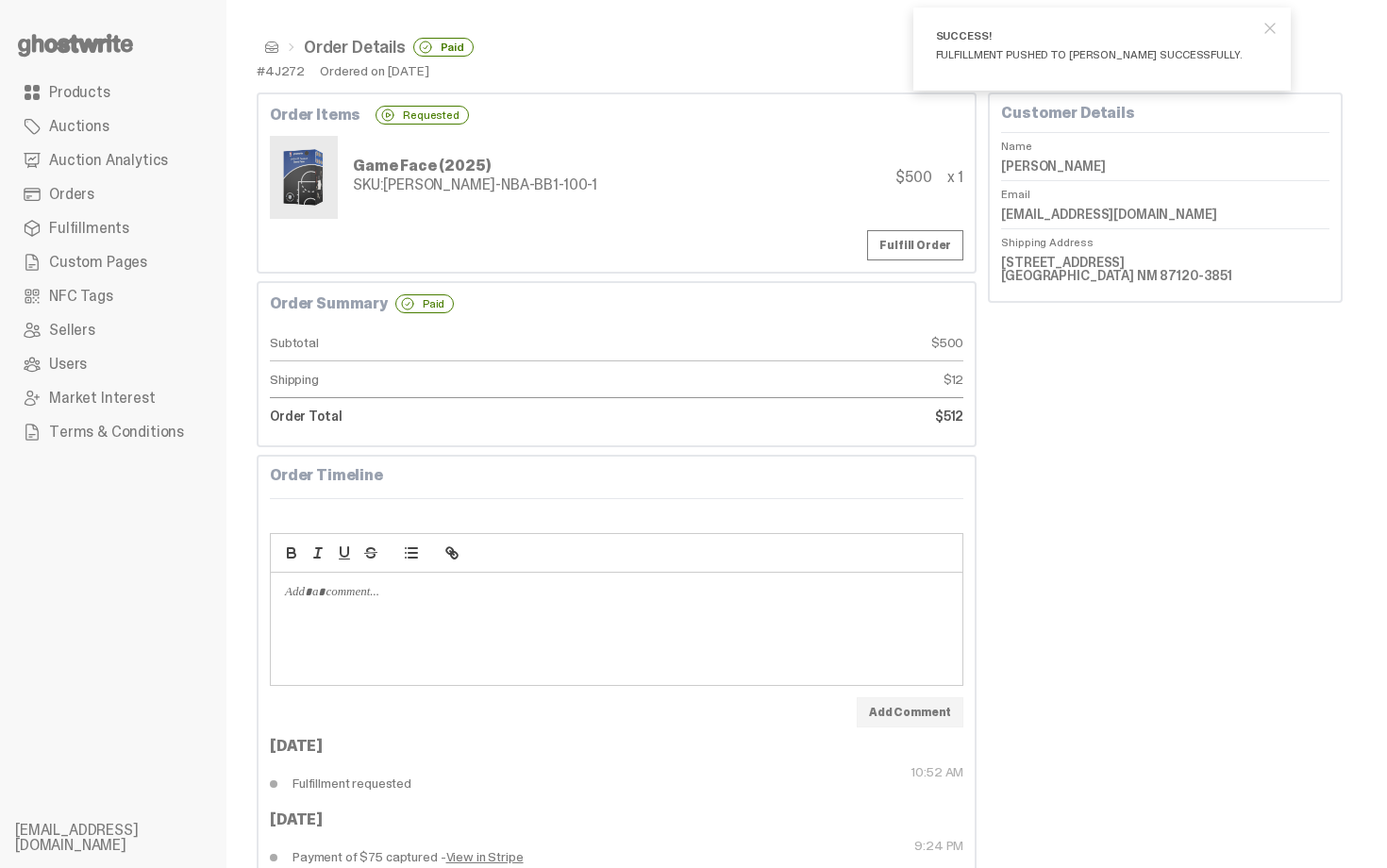
click at [266, 48] on span at bounding box center [271, 47] width 15 height 15
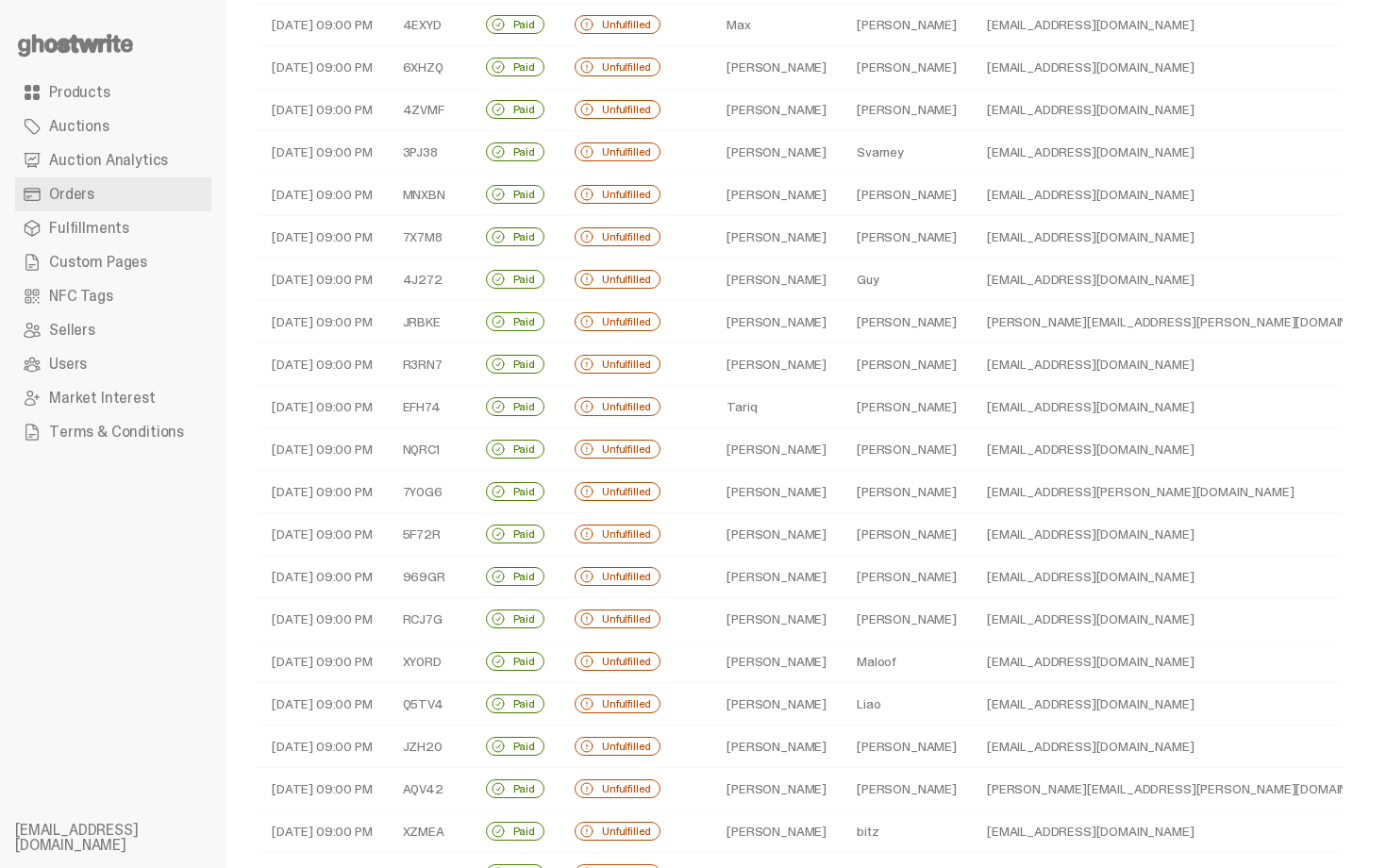
scroll to position [114, 0]
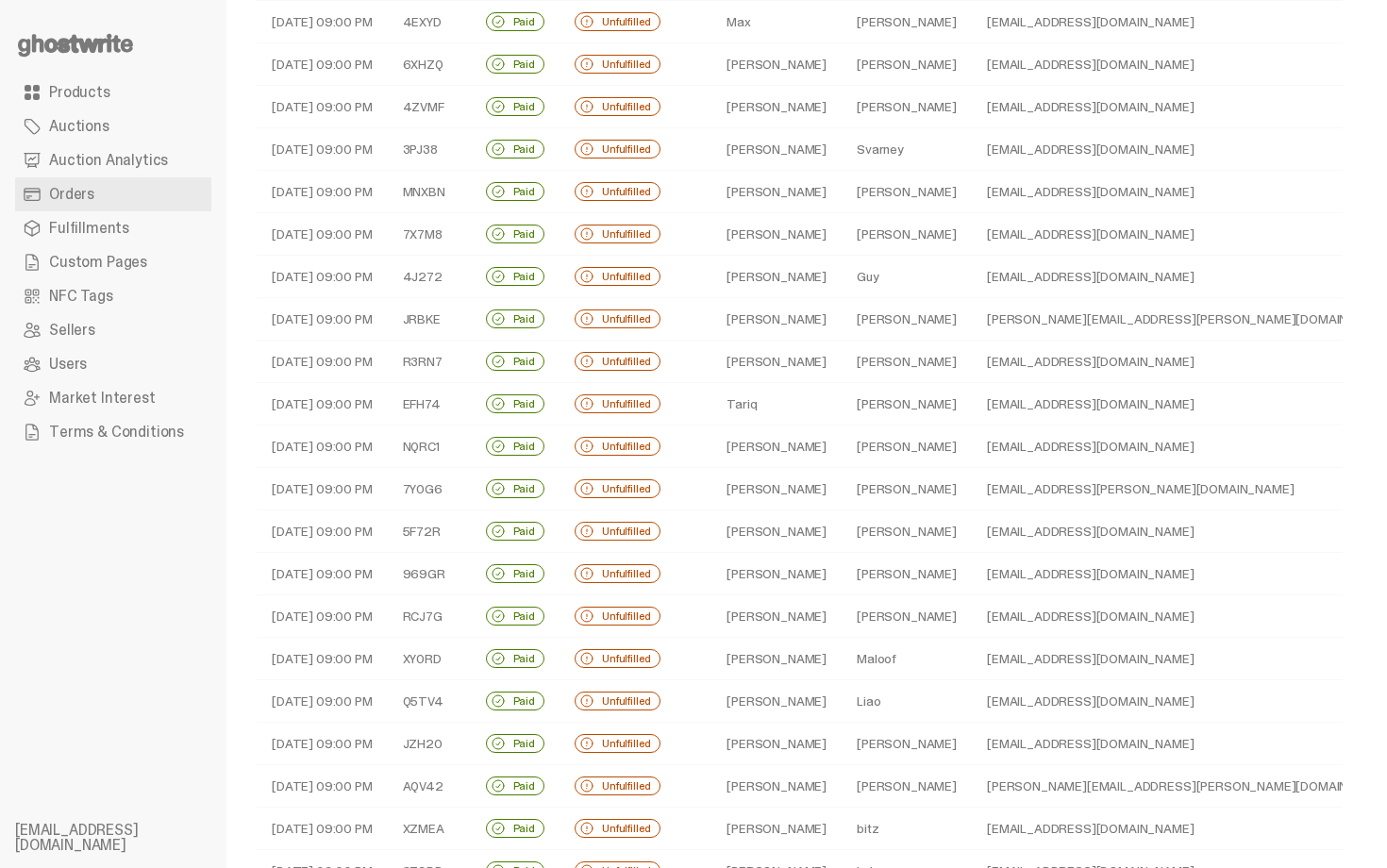
click at [855, 312] on td "Yerxa" at bounding box center [906, 319] width 131 height 43
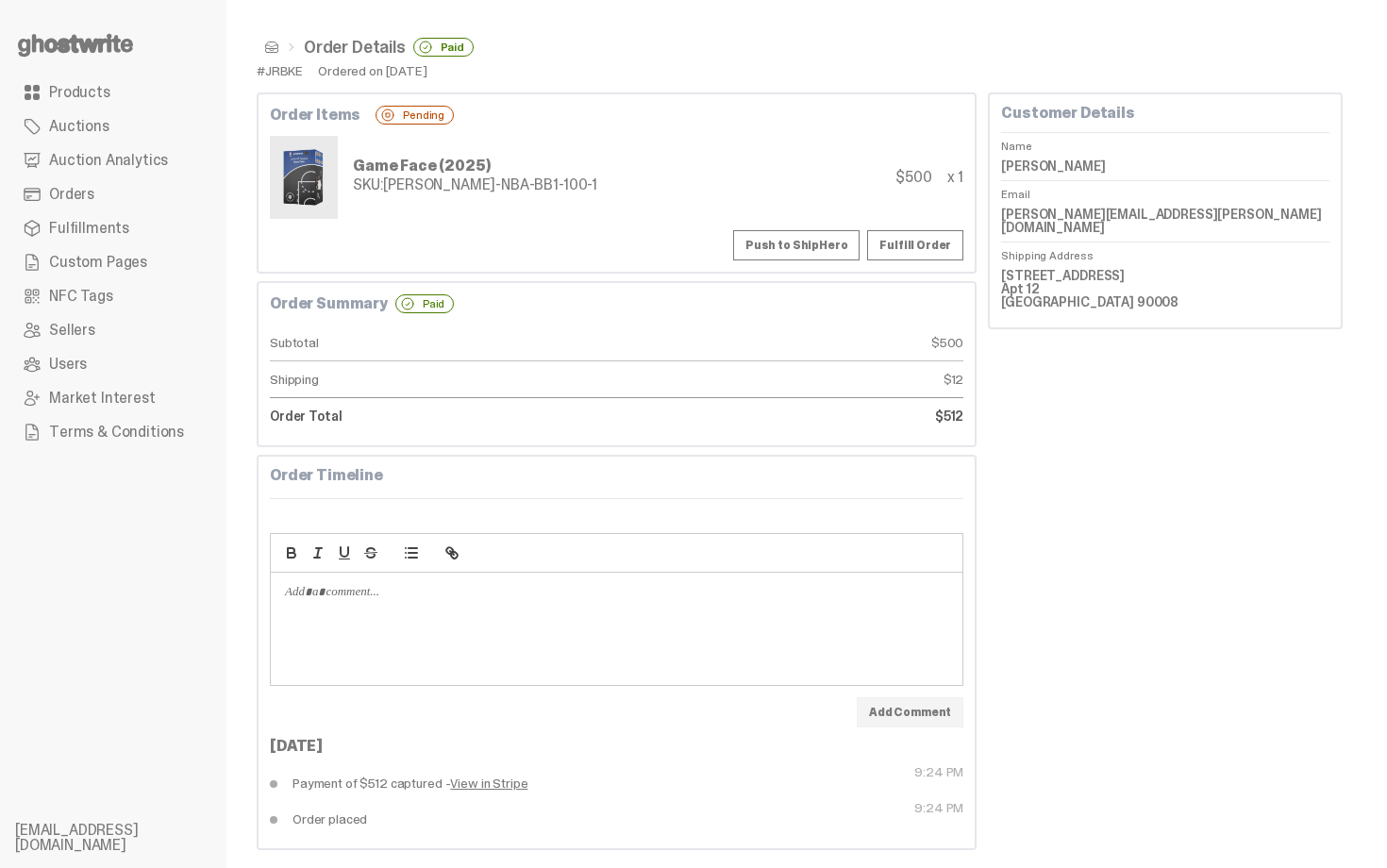
click at [792, 240] on button "Push to ShipHero" at bounding box center [796, 245] width 127 height 30
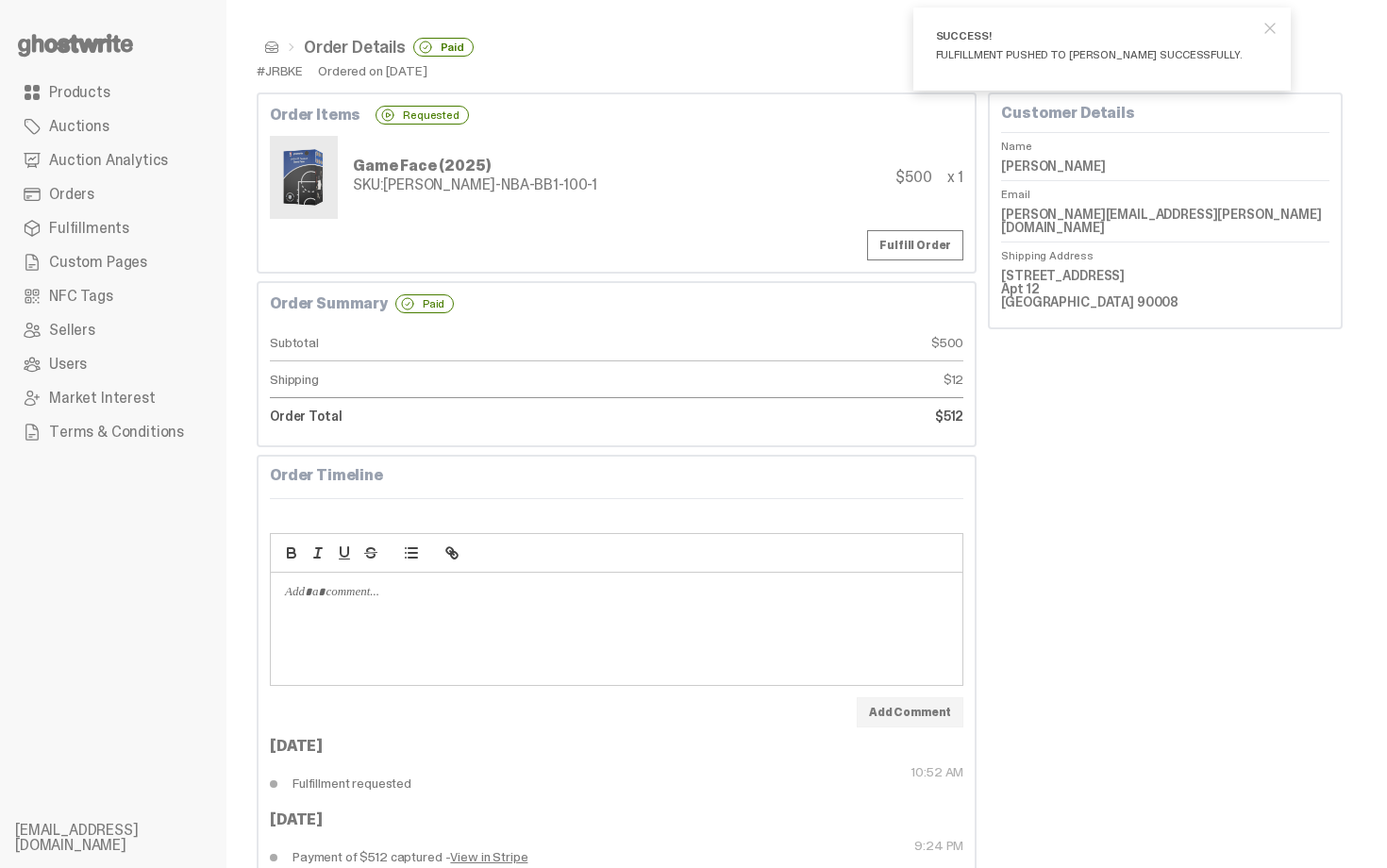
click at [273, 51] on span at bounding box center [271, 47] width 15 height 15
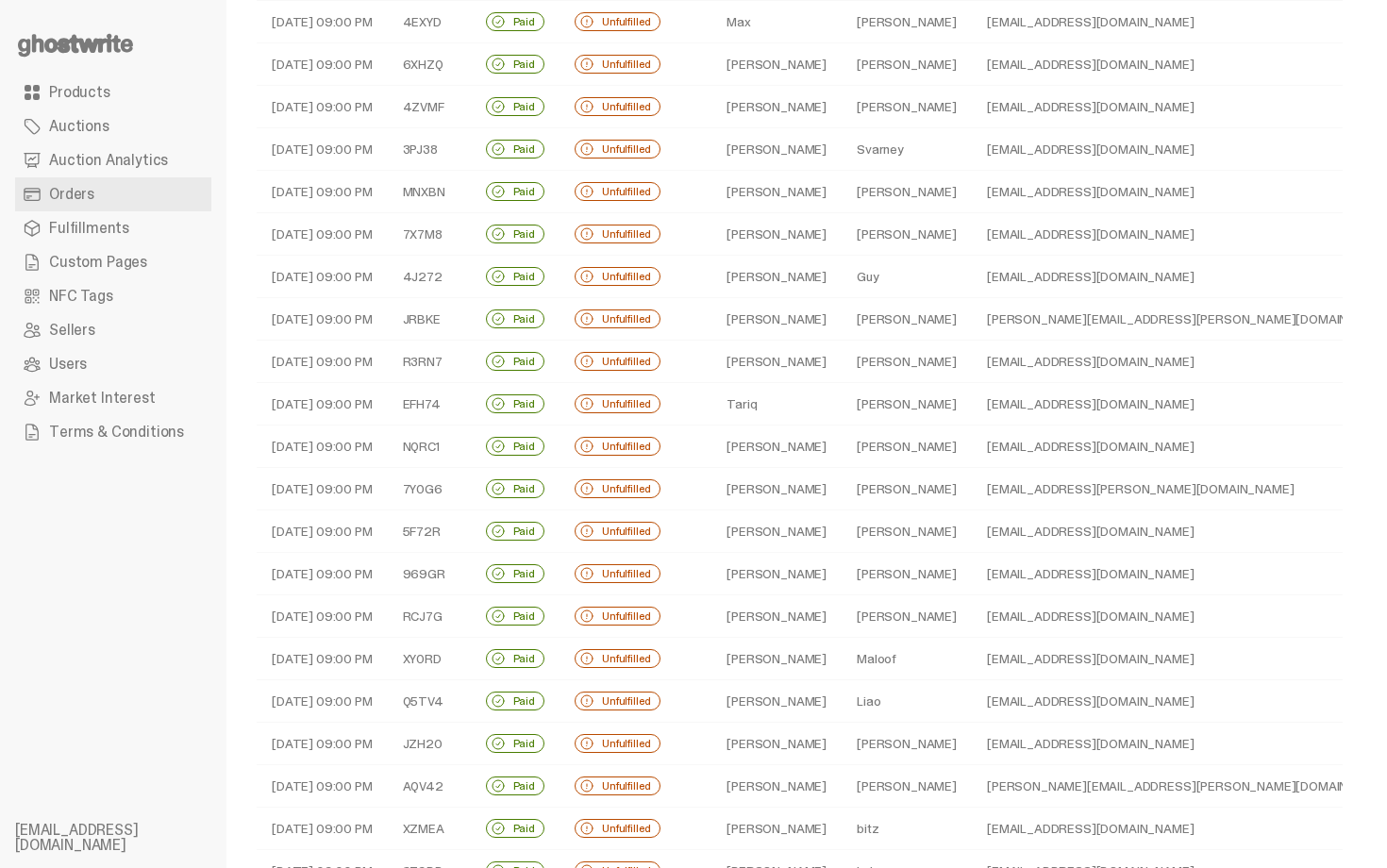
scroll to position [150, 0]
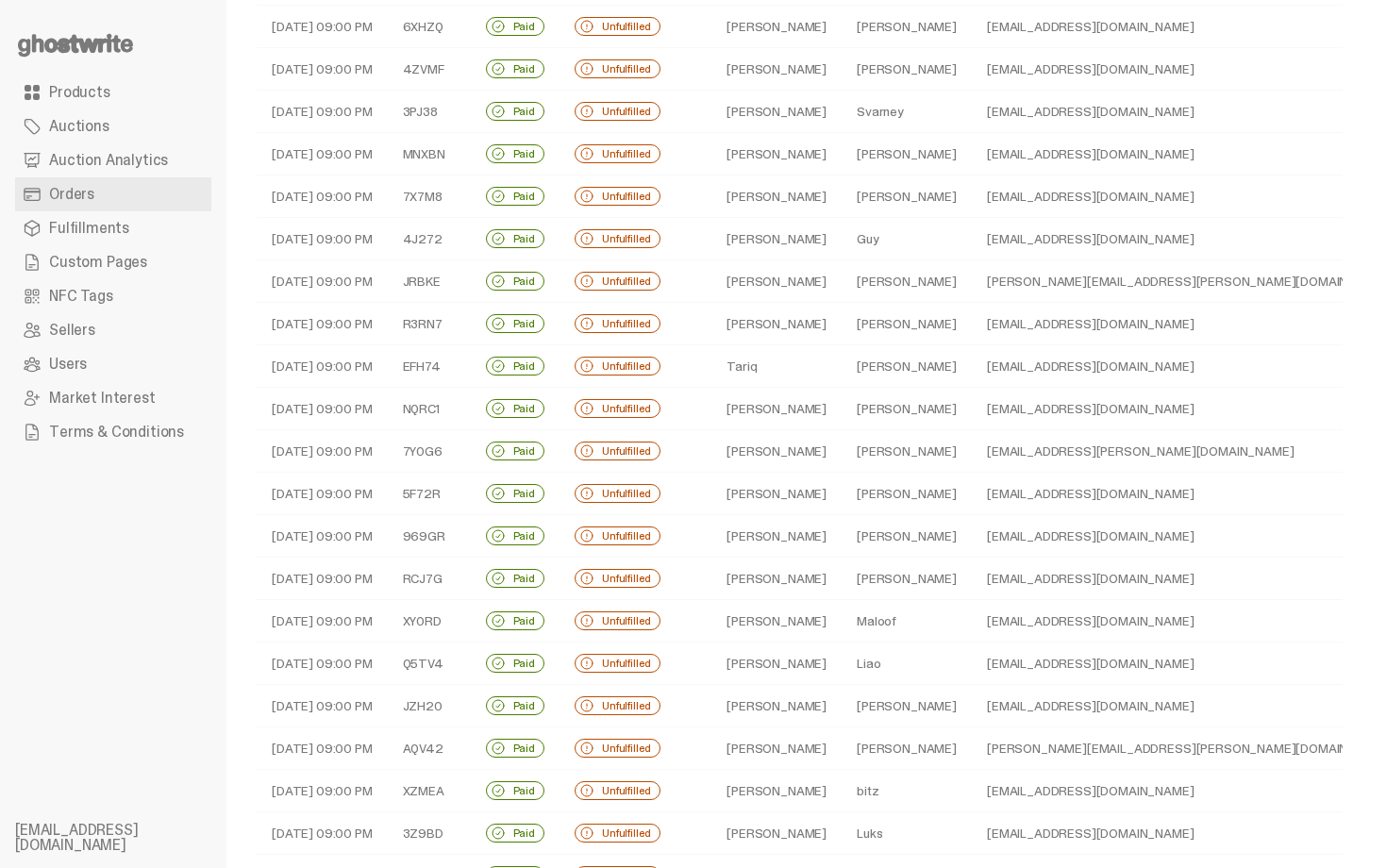
click at [842, 313] on td "lopez" at bounding box center [906, 324] width 131 height 43
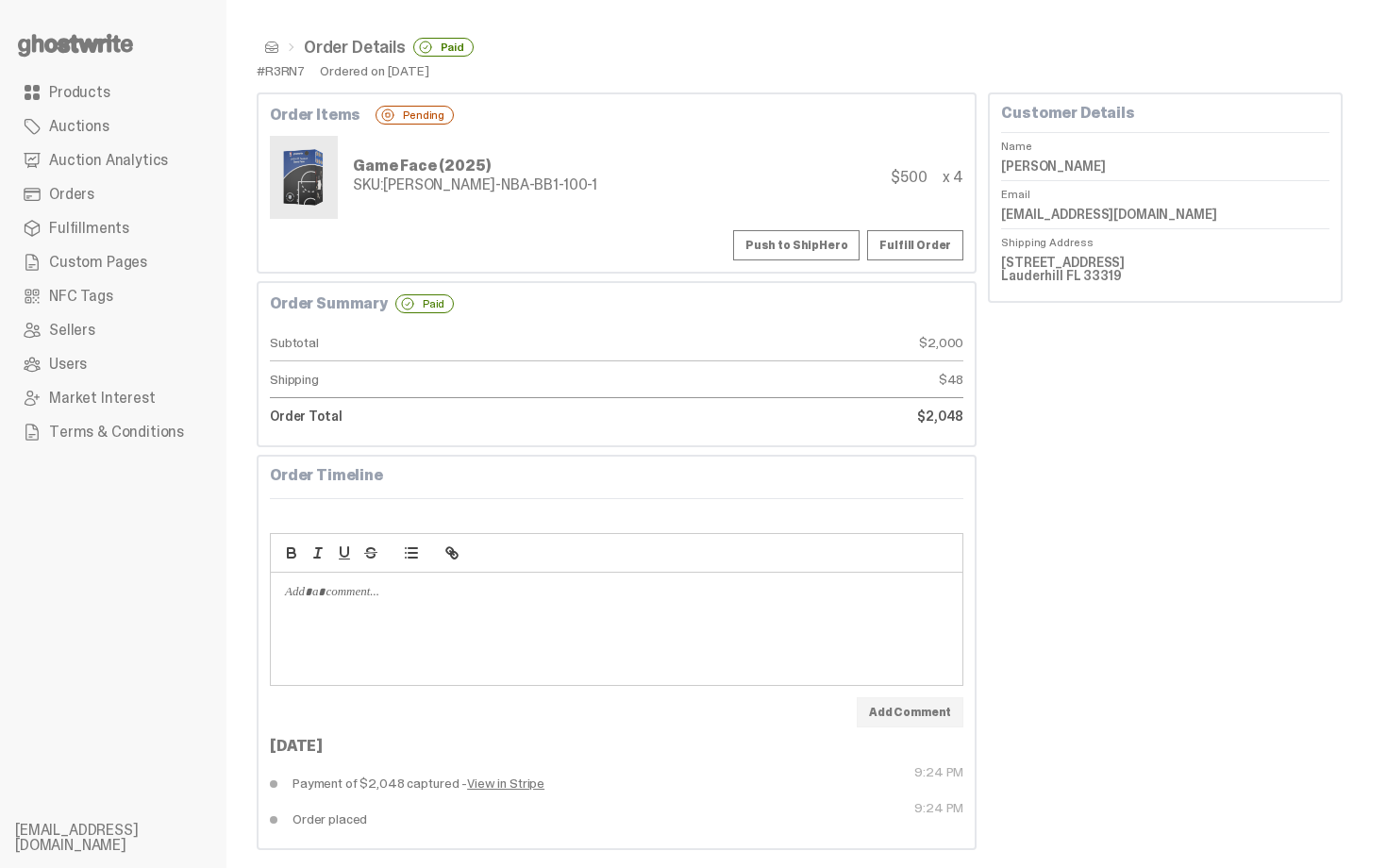
click at [807, 237] on button "Push to ShipHero" at bounding box center [796, 245] width 127 height 30
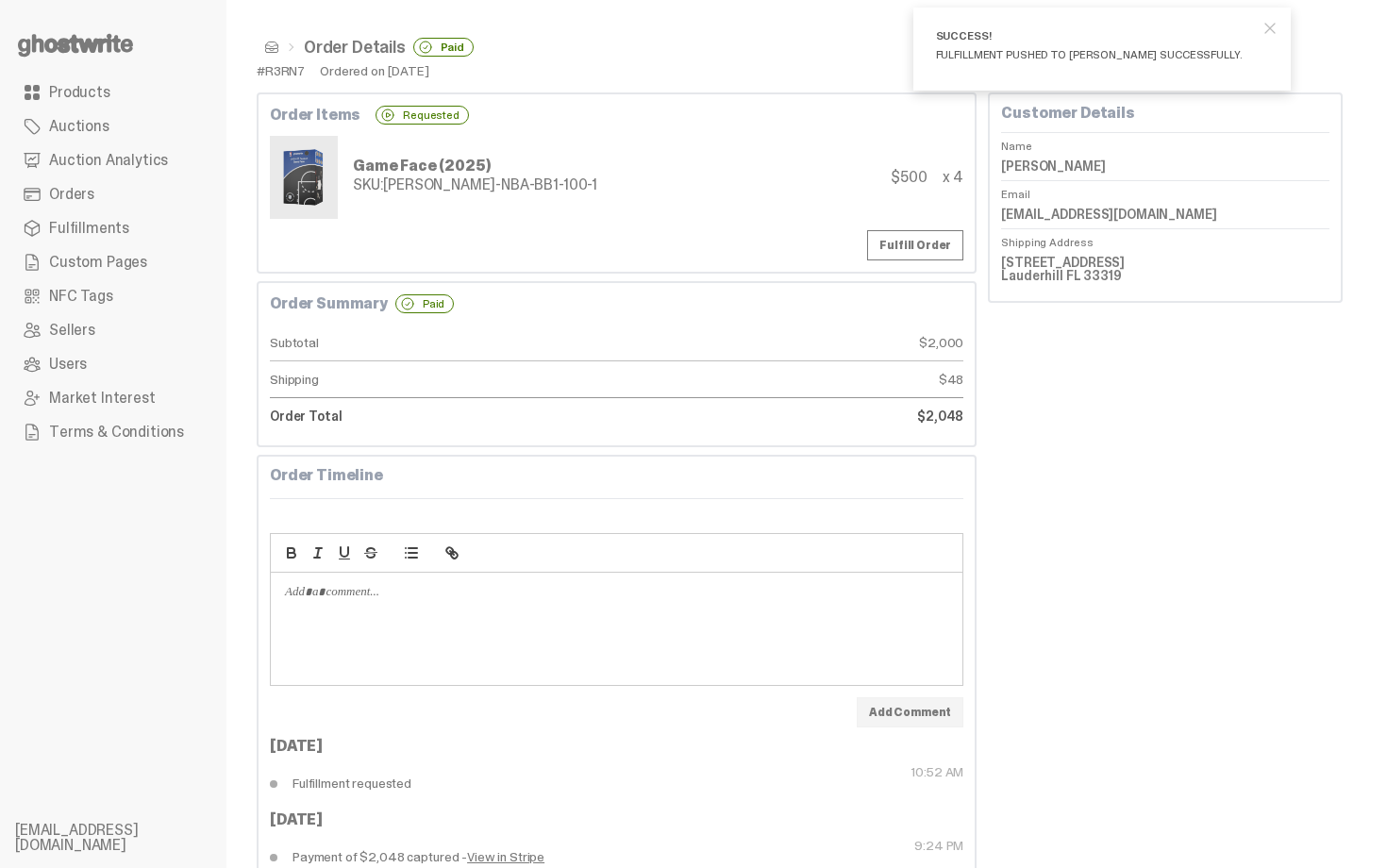
click at [268, 47] on span at bounding box center [271, 47] width 15 height 15
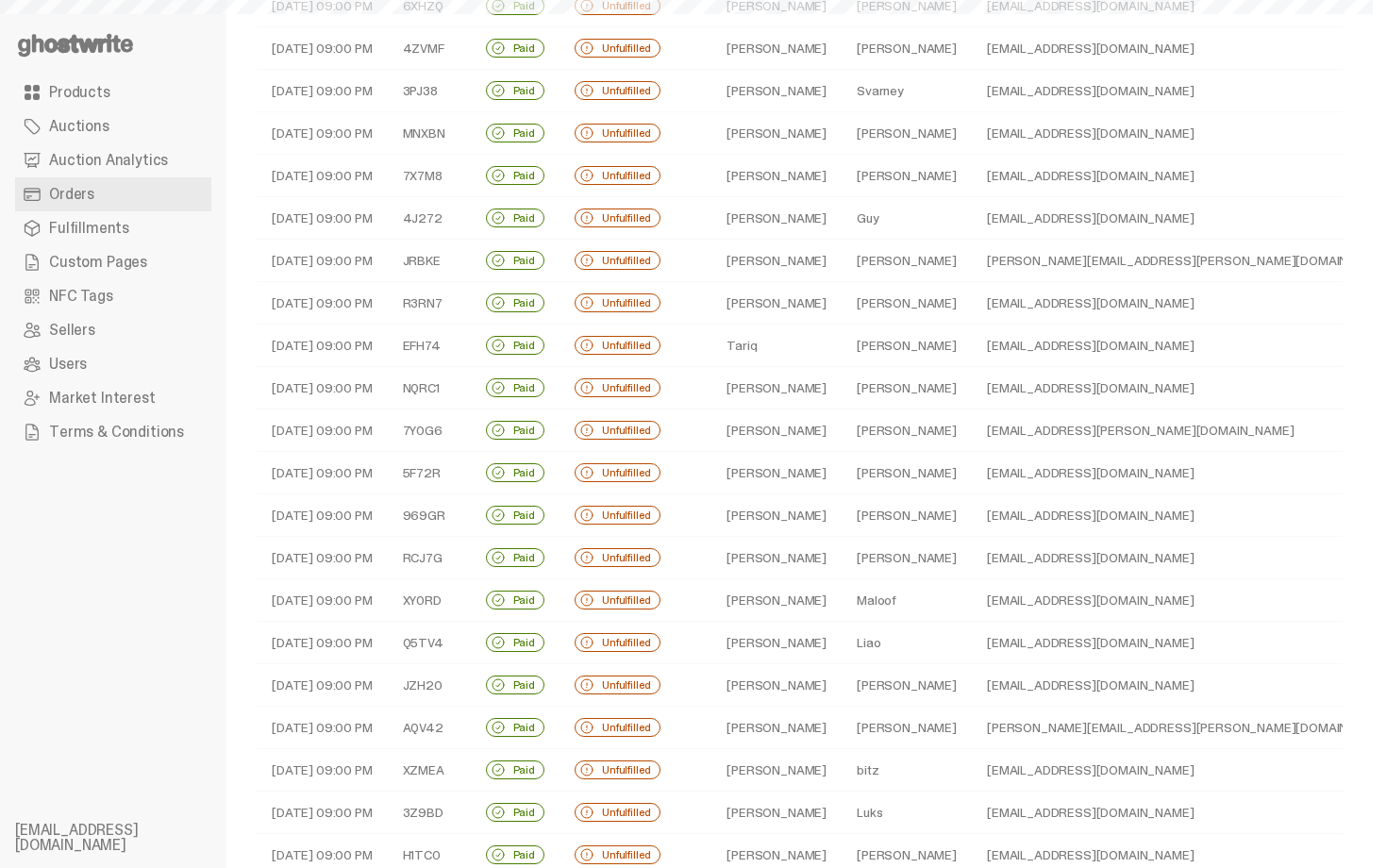
scroll to position [188, 0]
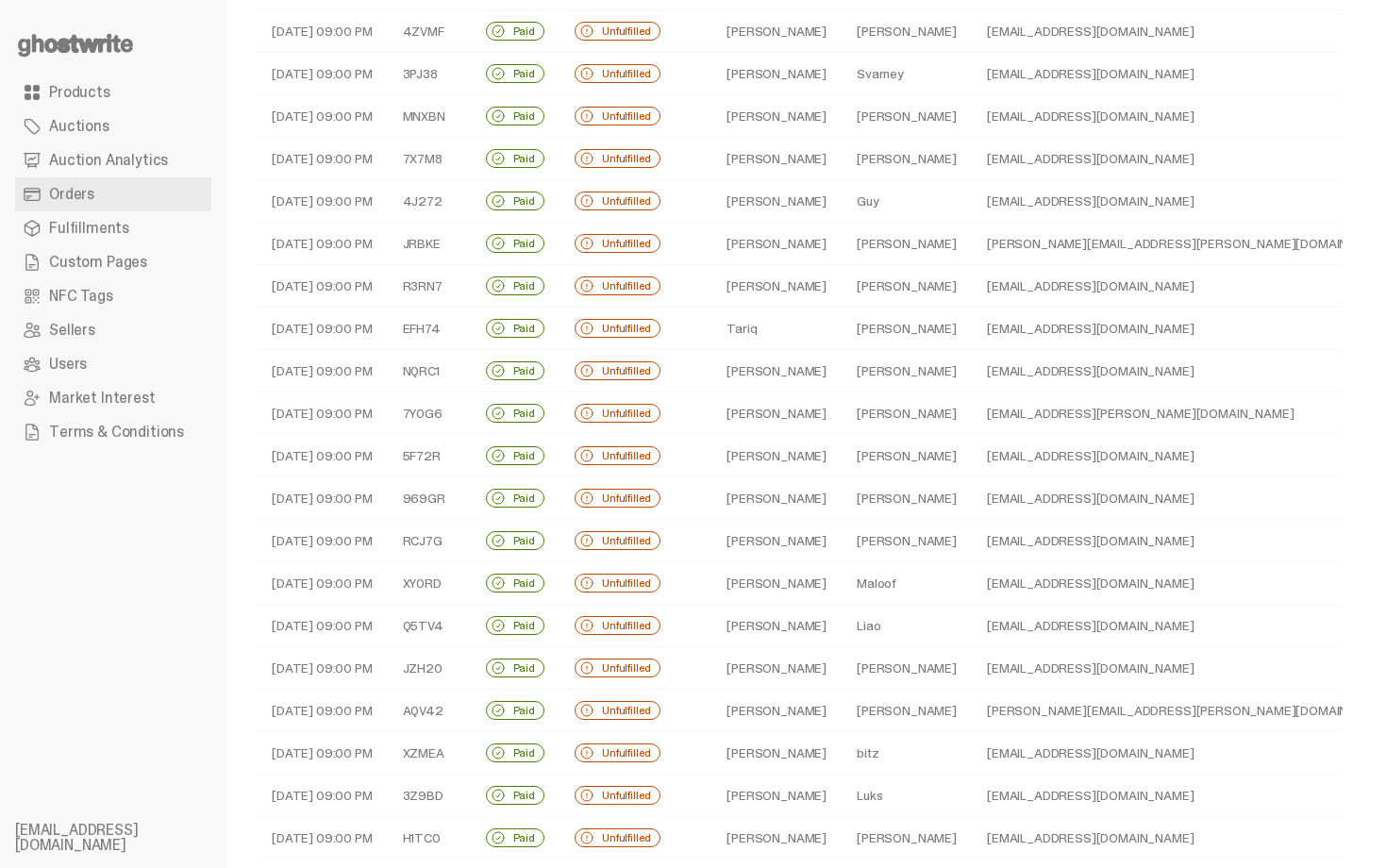
click at [842, 337] on td "Ali" at bounding box center [906, 328] width 131 height 43
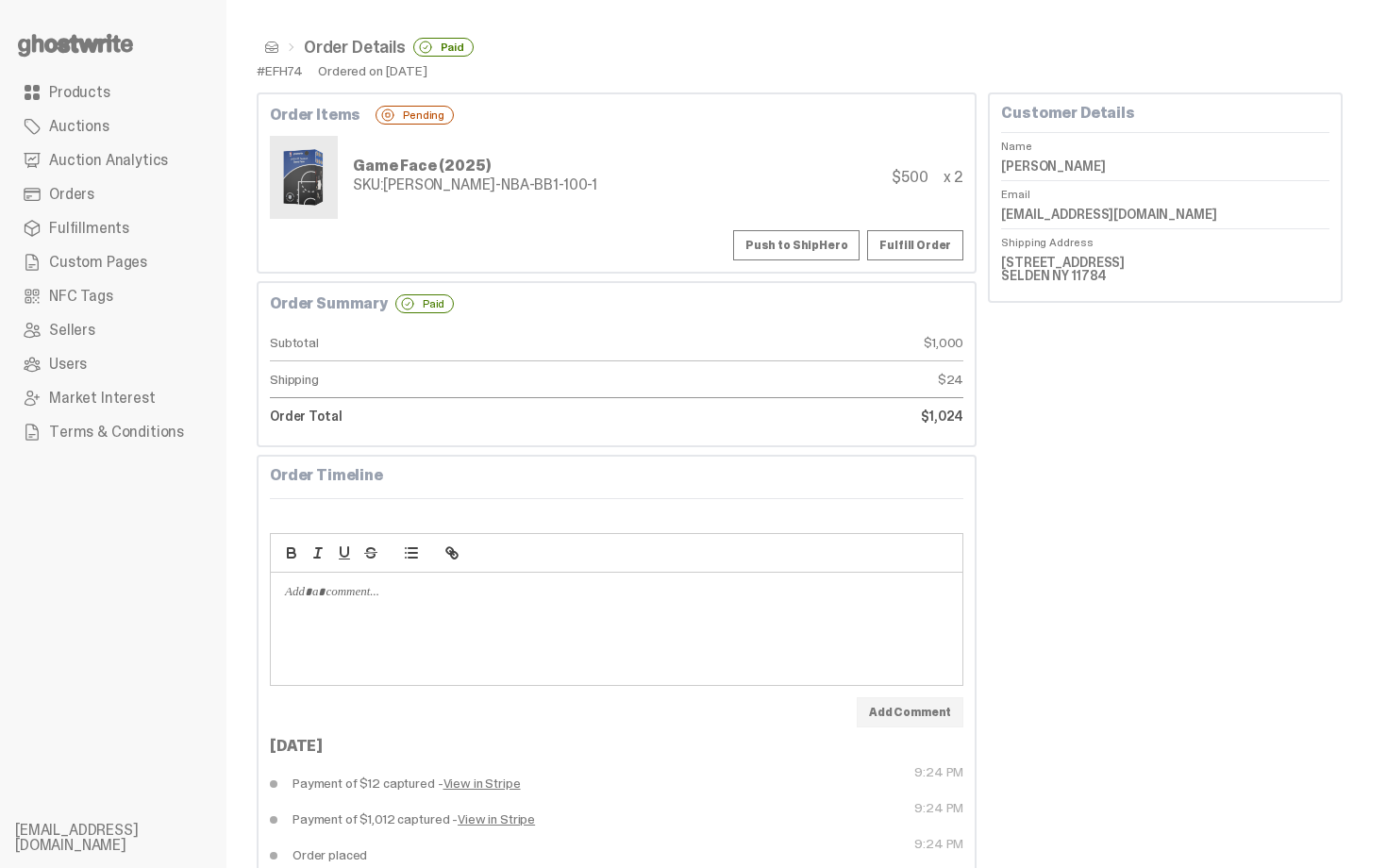
click at [821, 239] on button "Push to ShipHero" at bounding box center [796, 245] width 127 height 30
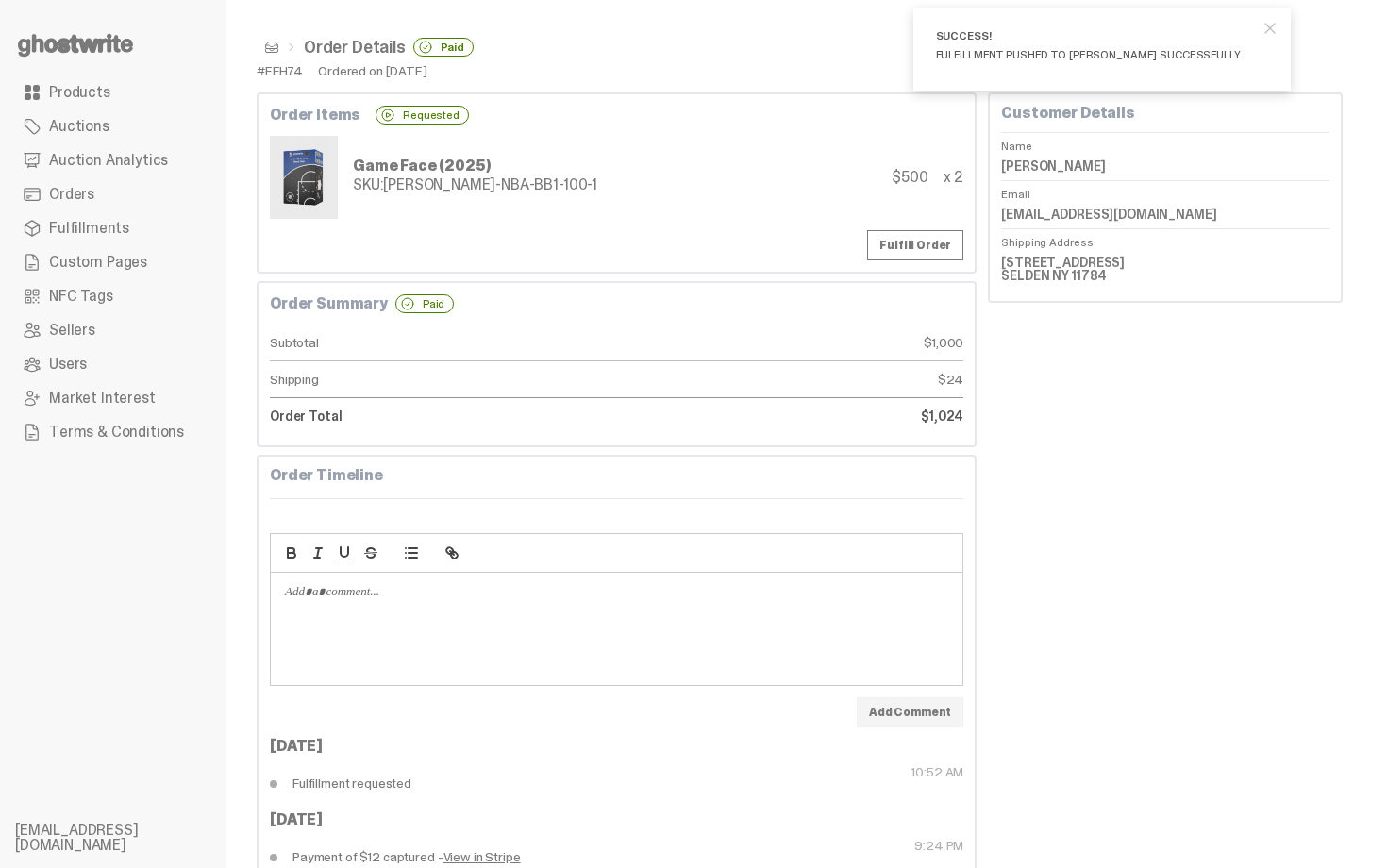
click at [274, 41] on span at bounding box center [271, 47] width 15 height 15
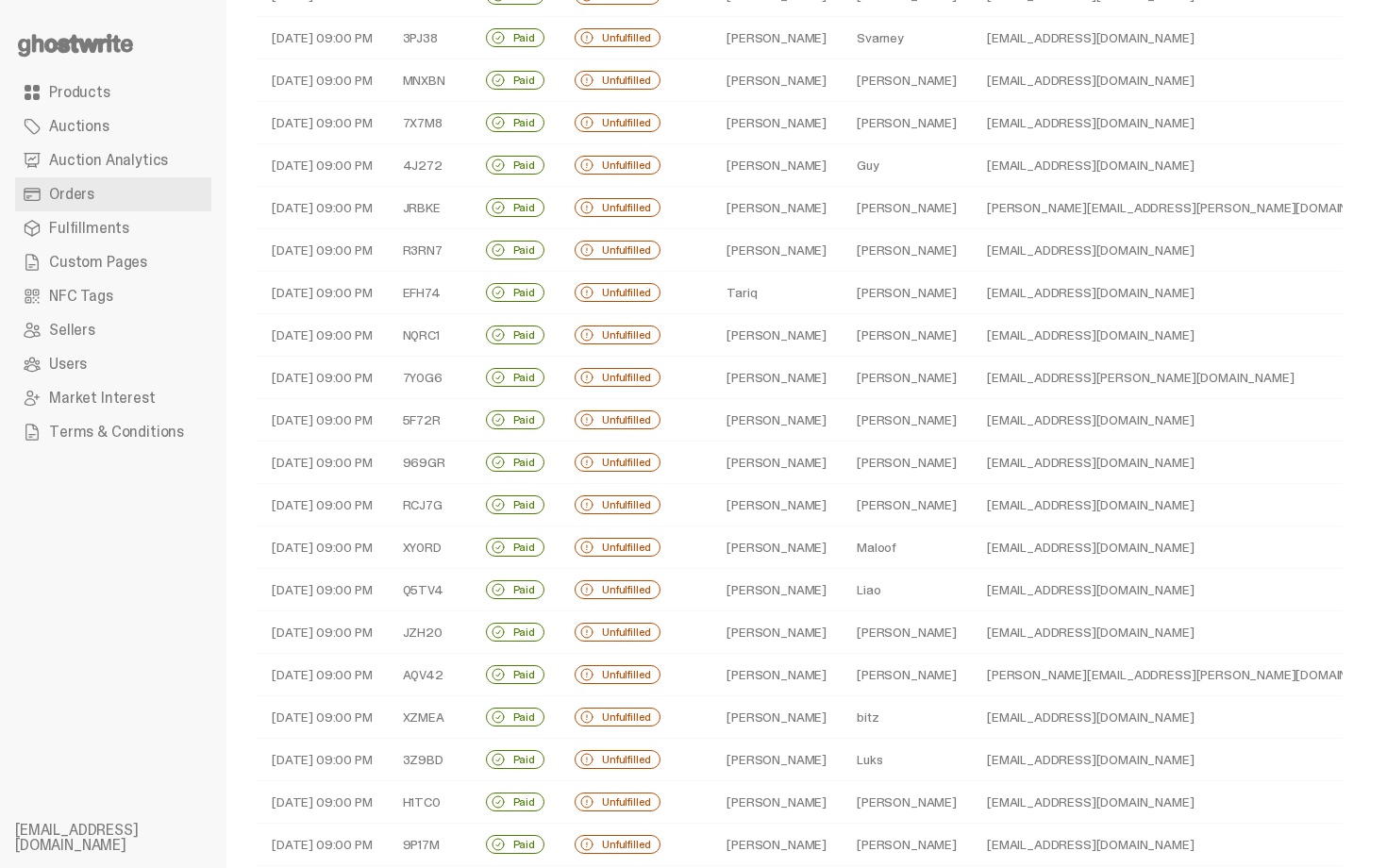
scroll to position [226, 0]
click at [880, 338] on td "Veloz" at bounding box center [906, 333] width 131 height 43
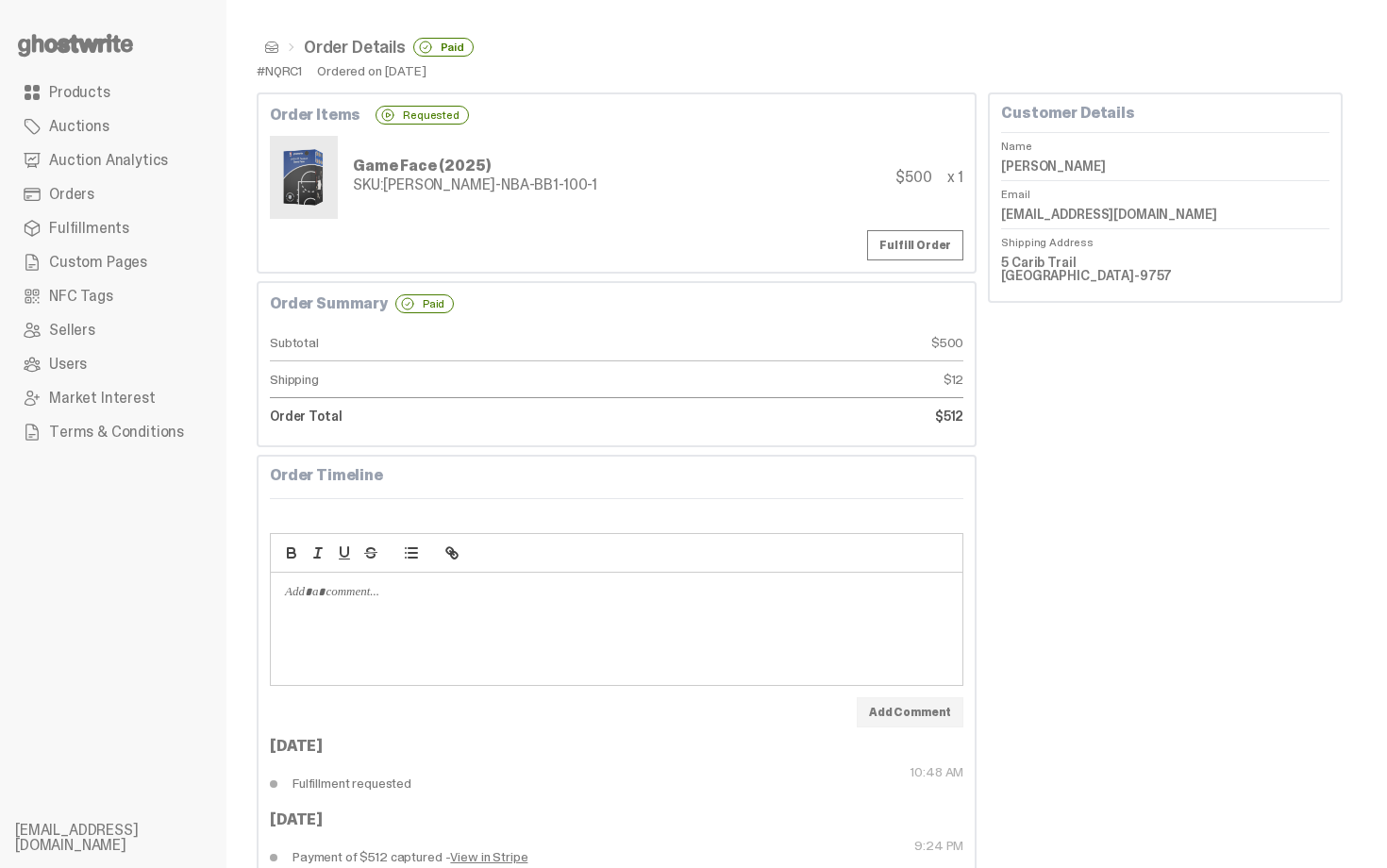
click at [268, 45] on span at bounding box center [271, 47] width 15 height 15
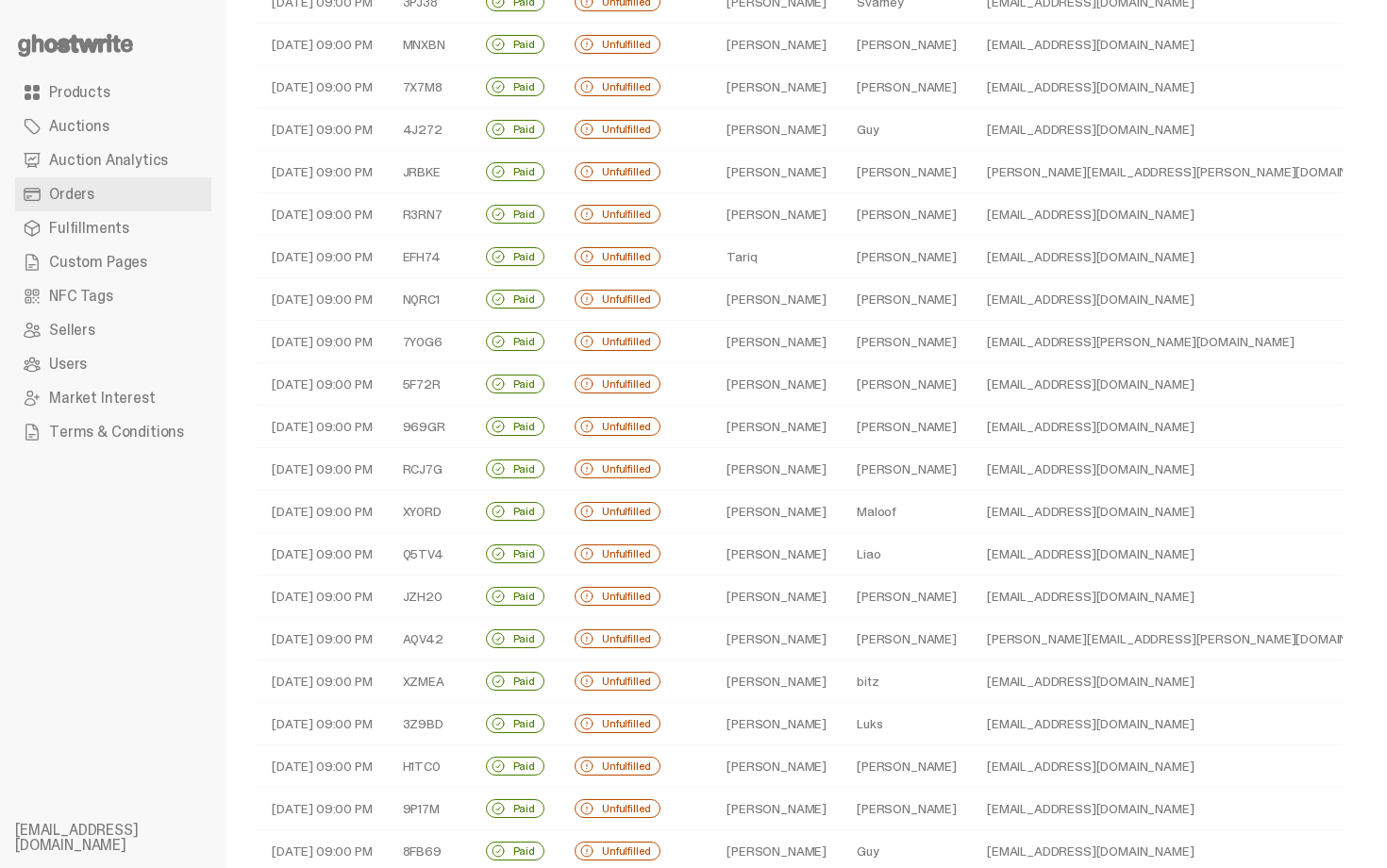
scroll to position [264, 0]
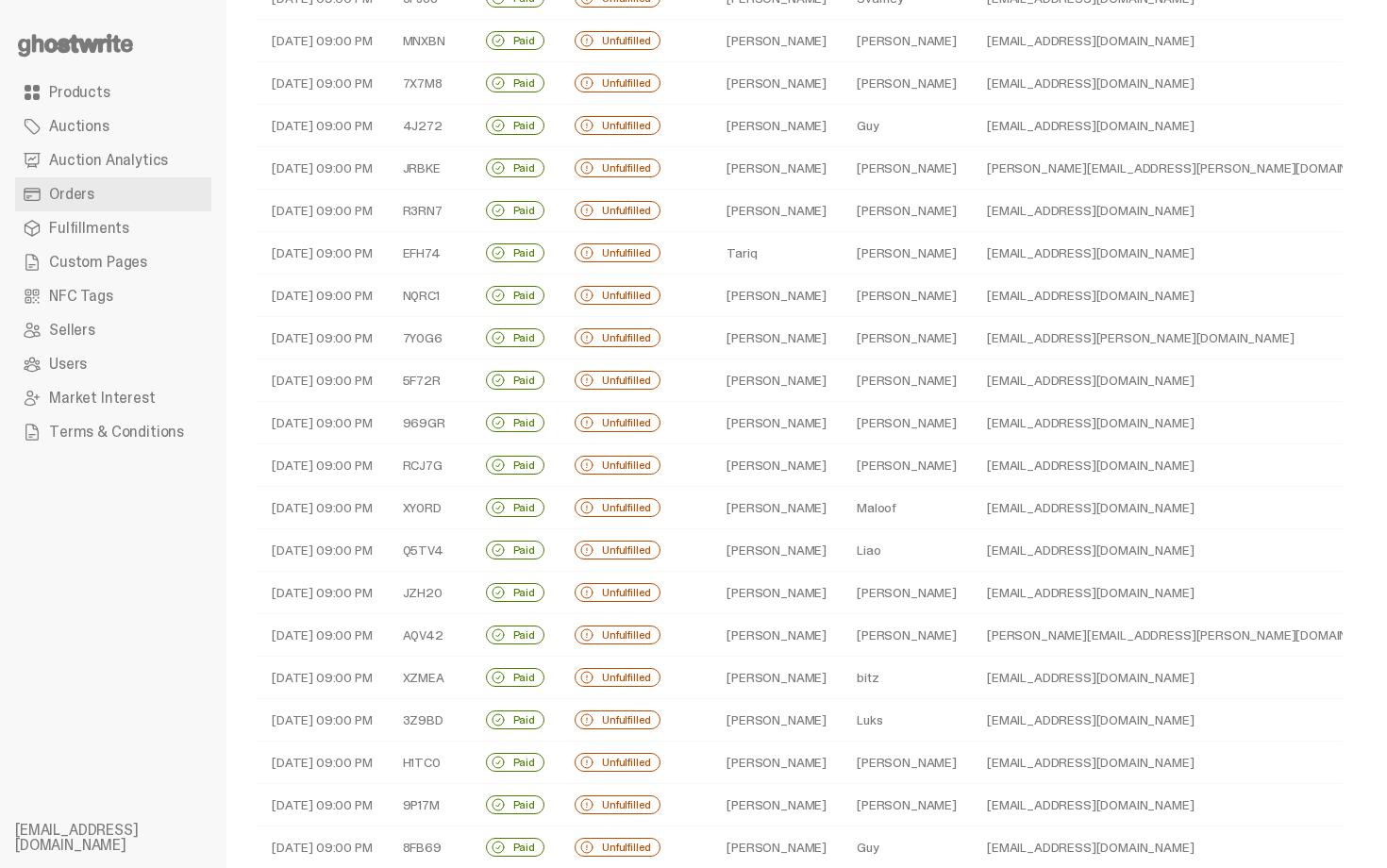
click at [800, 337] on td "Marc" at bounding box center [776, 338] width 131 height 43
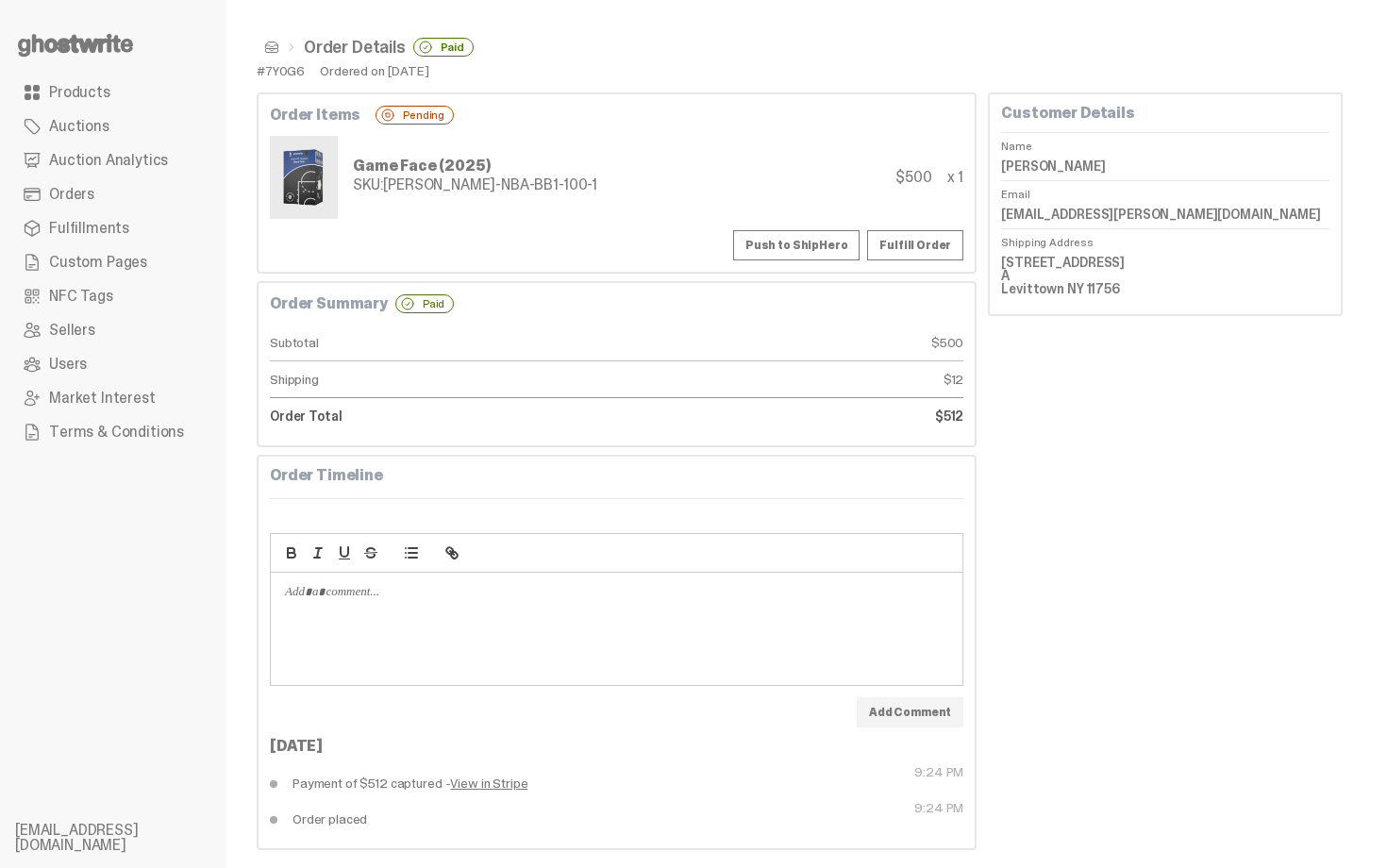
click at [803, 231] on button "Push to ShipHero" at bounding box center [796, 245] width 127 height 30
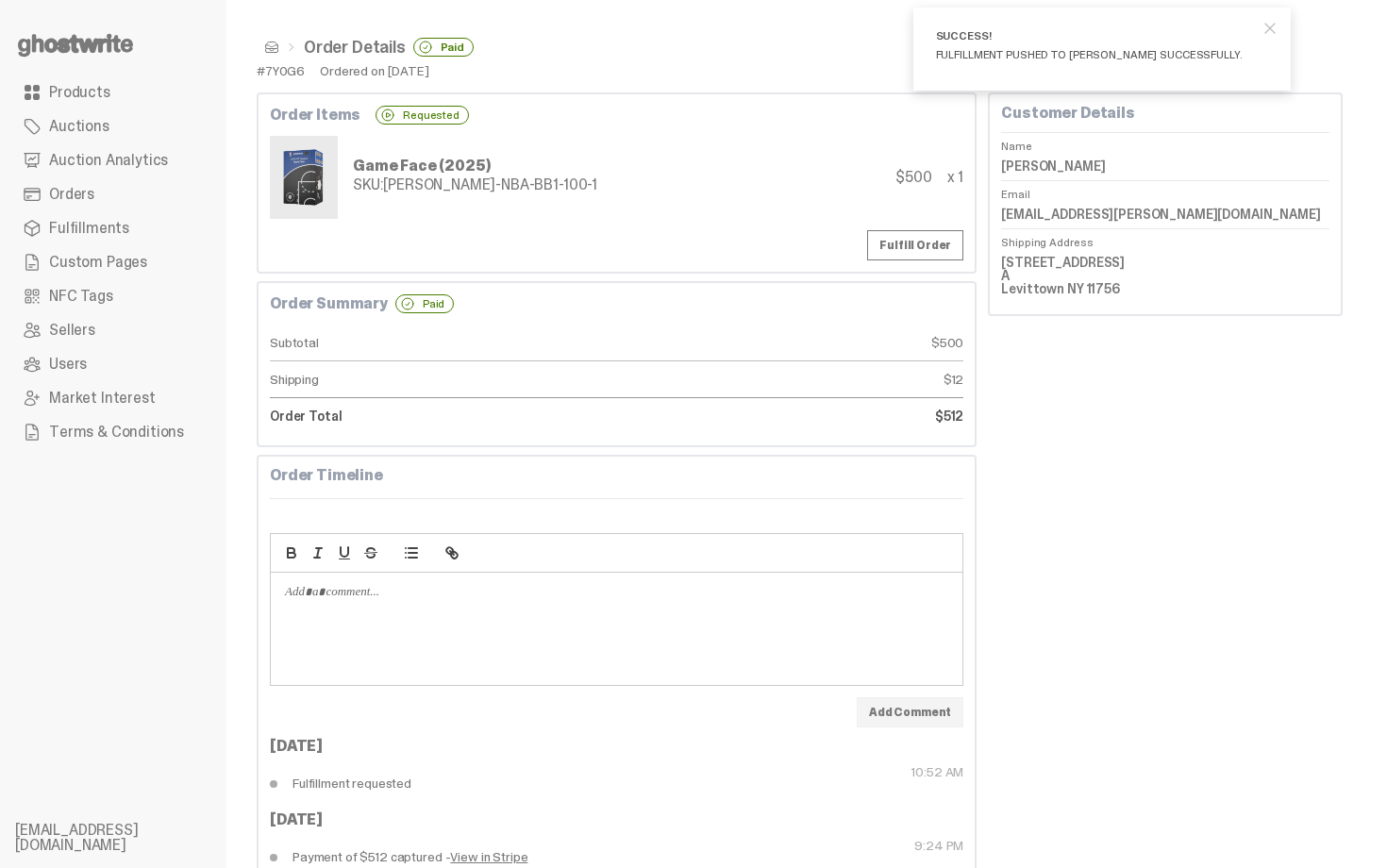
click at [271, 44] on span at bounding box center [271, 47] width 15 height 15
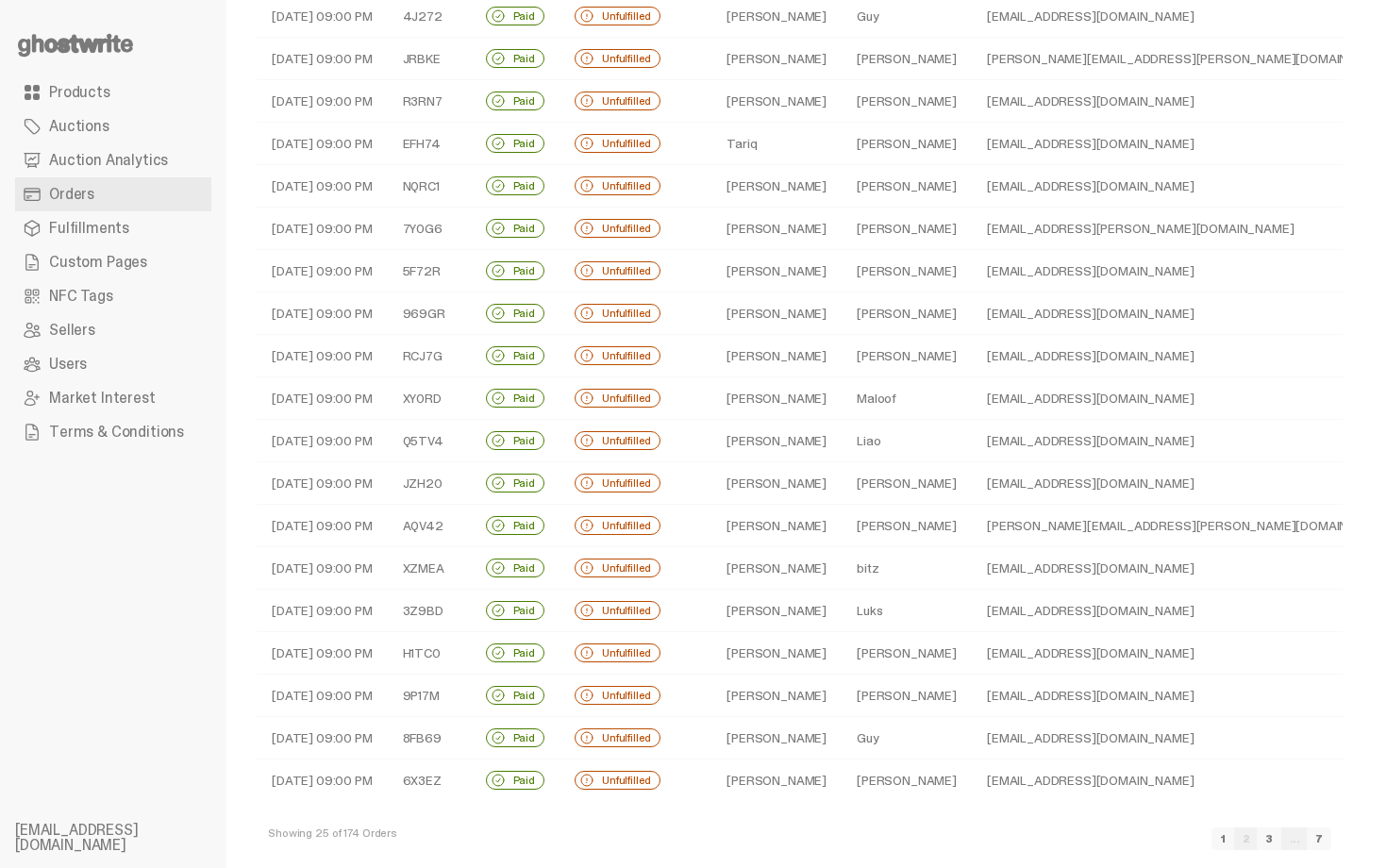
scroll to position [378, 0]
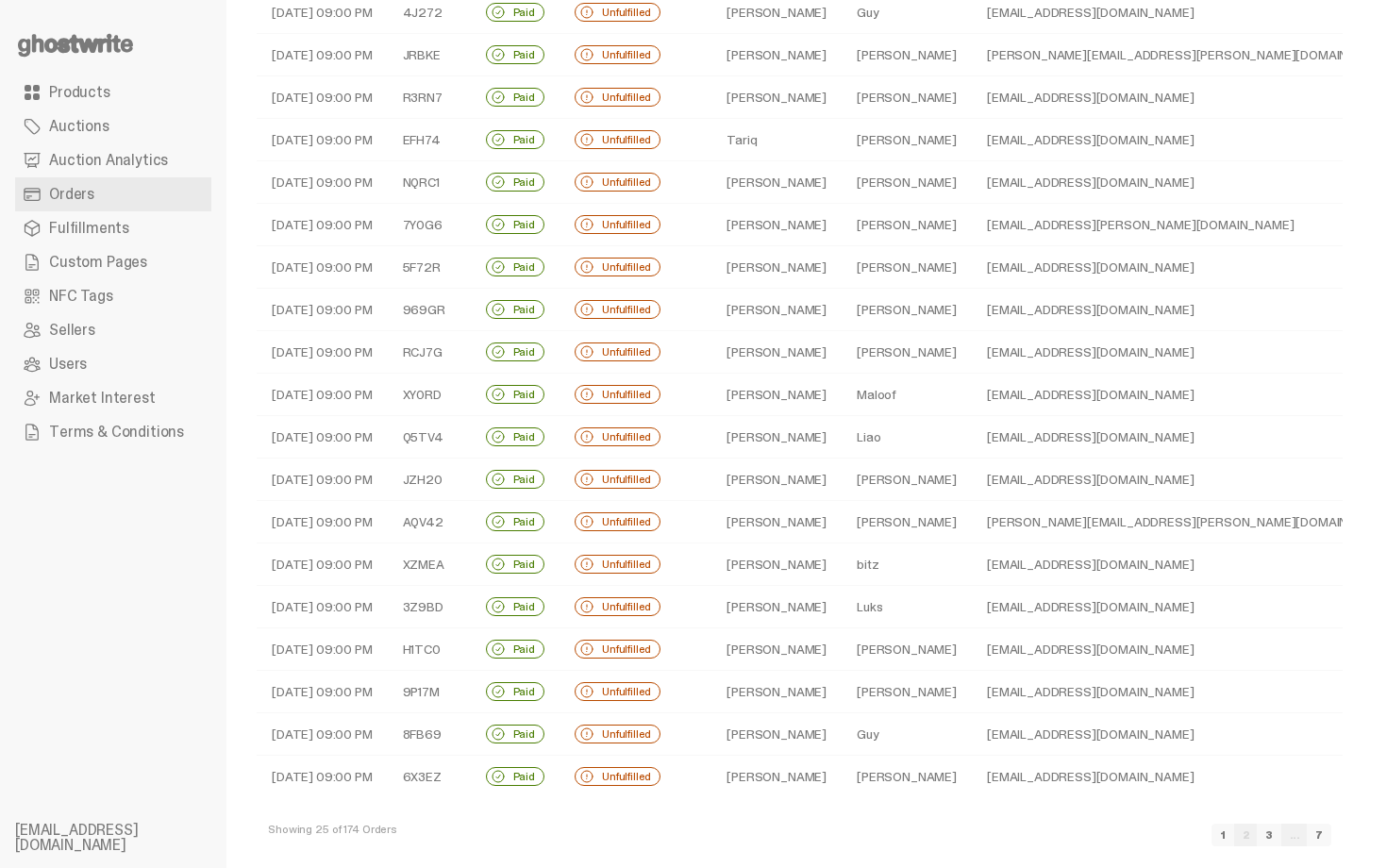
click at [842, 257] on td "Underhill" at bounding box center [906, 267] width 131 height 43
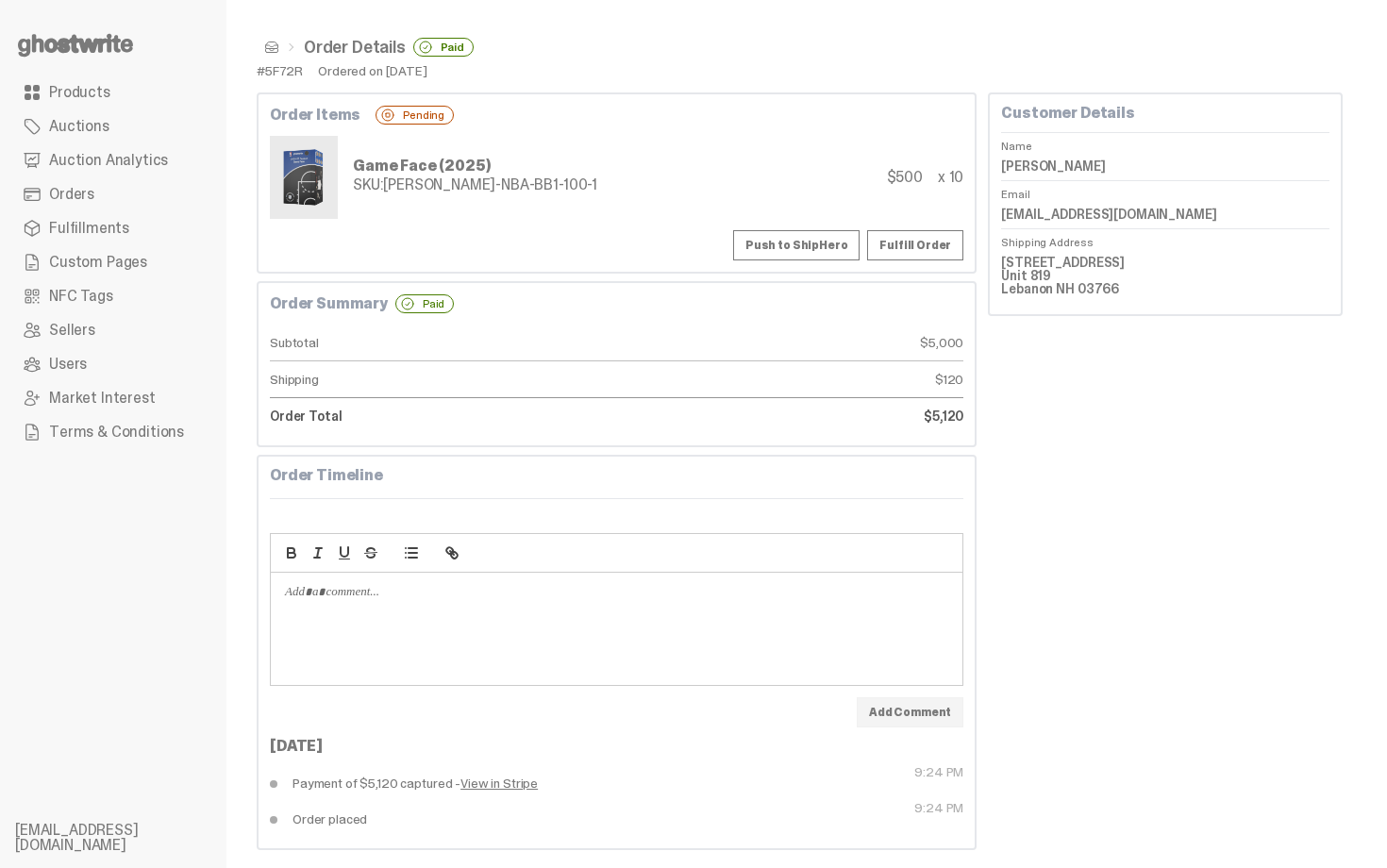
click at [839, 253] on button "Push to ShipHero" at bounding box center [796, 245] width 127 height 30
click at [1080, 166] on dd "Zakhary Underhill" at bounding box center [1165, 165] width 328 height 28
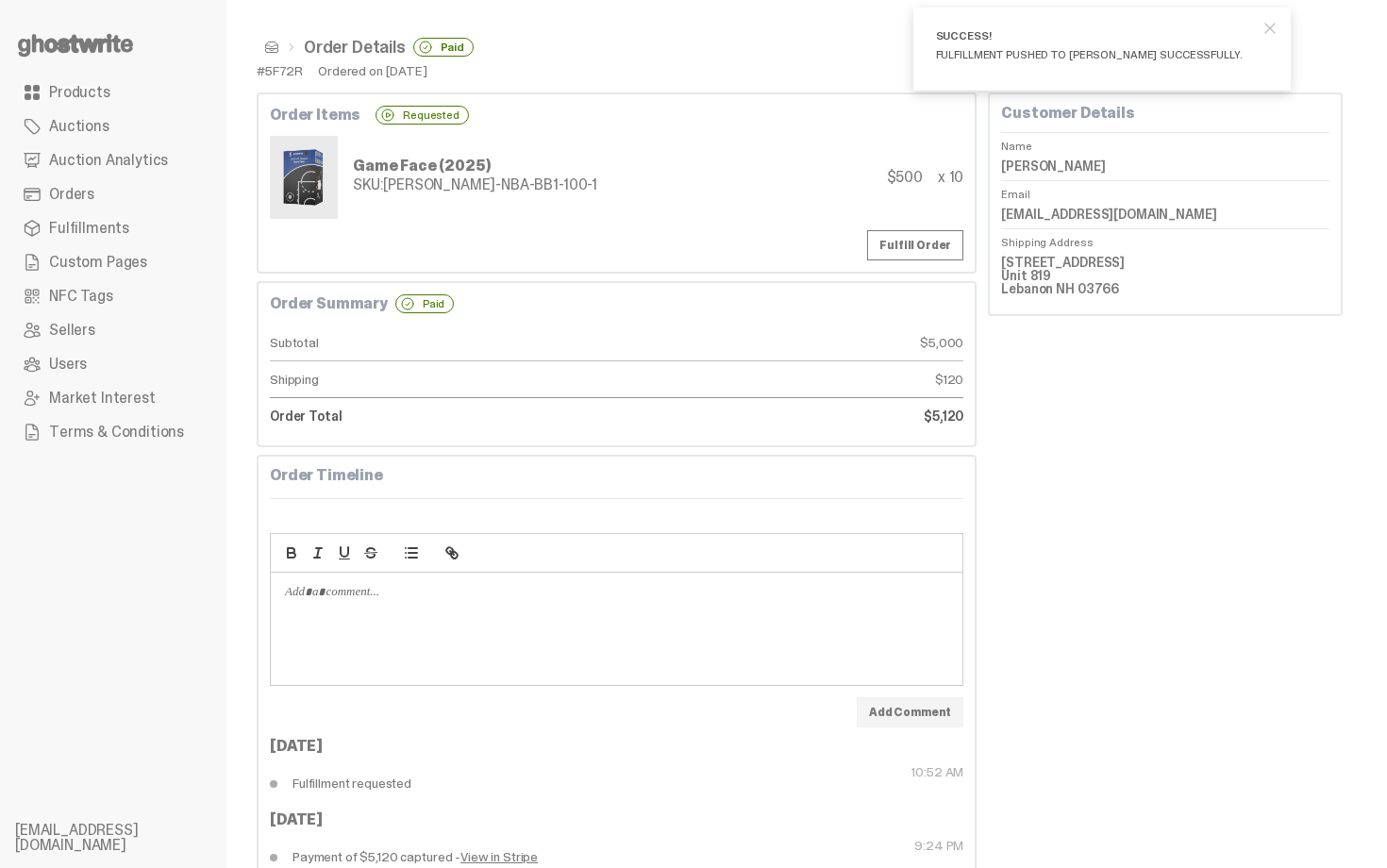
click at [1080, 166] on dd "Zakhary Underhill" at bounding box center [1165, 165] width 328 height 28
copy dl "Zakhary Underhill"
click at [651, 178] on div "Game Face (2025) SKU: TY-GH-NBA-BB1-100-1 $500 x 10" at bounding box center [617, 176] width 694 height 83
click at [266, 45] on span at bounding box center [271, 47] width 15 height 15
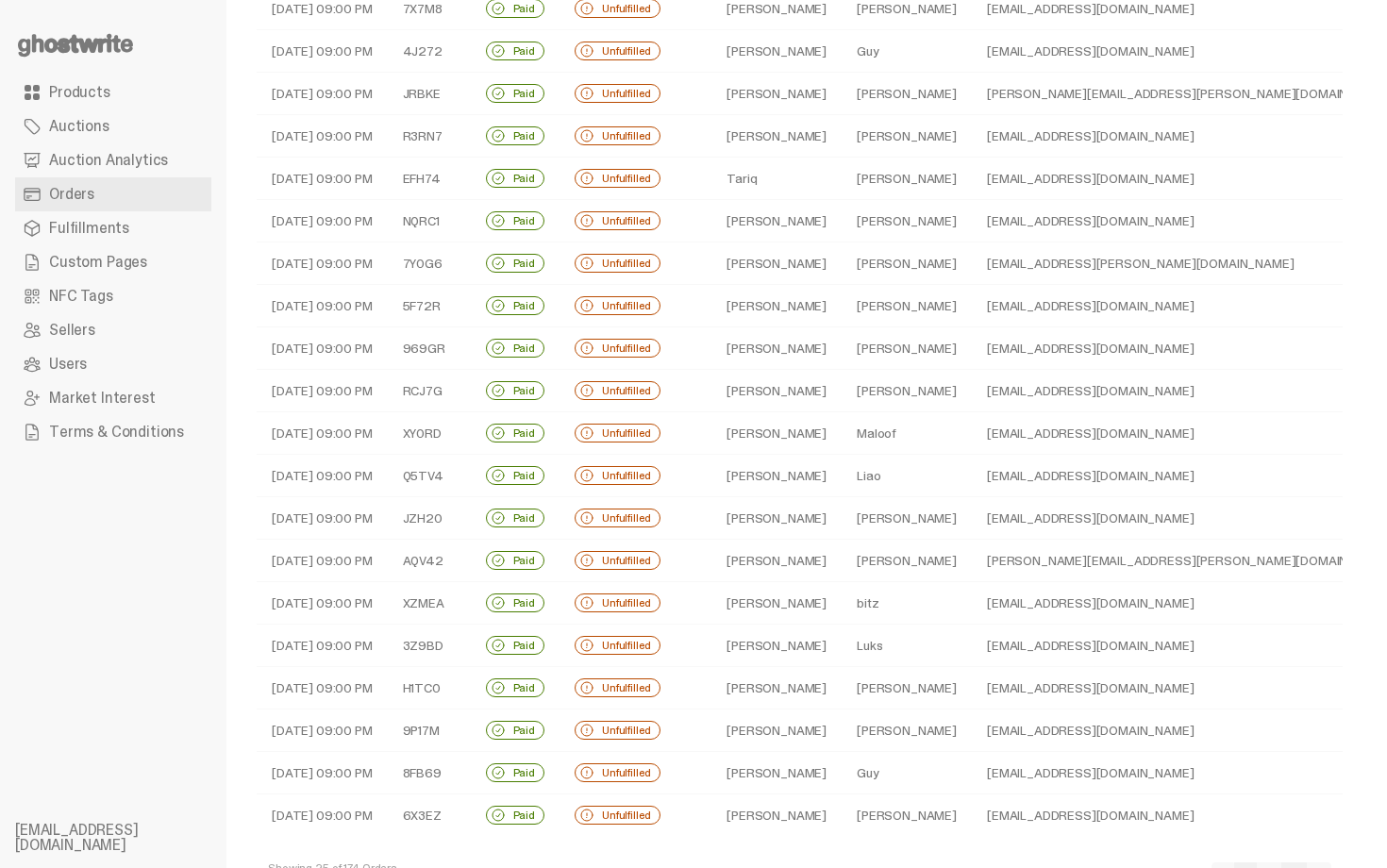
scroll to position [340, 0]
click at [799, 357] on td "Christopher" at bounding box center [776, 347] width 131 height 43
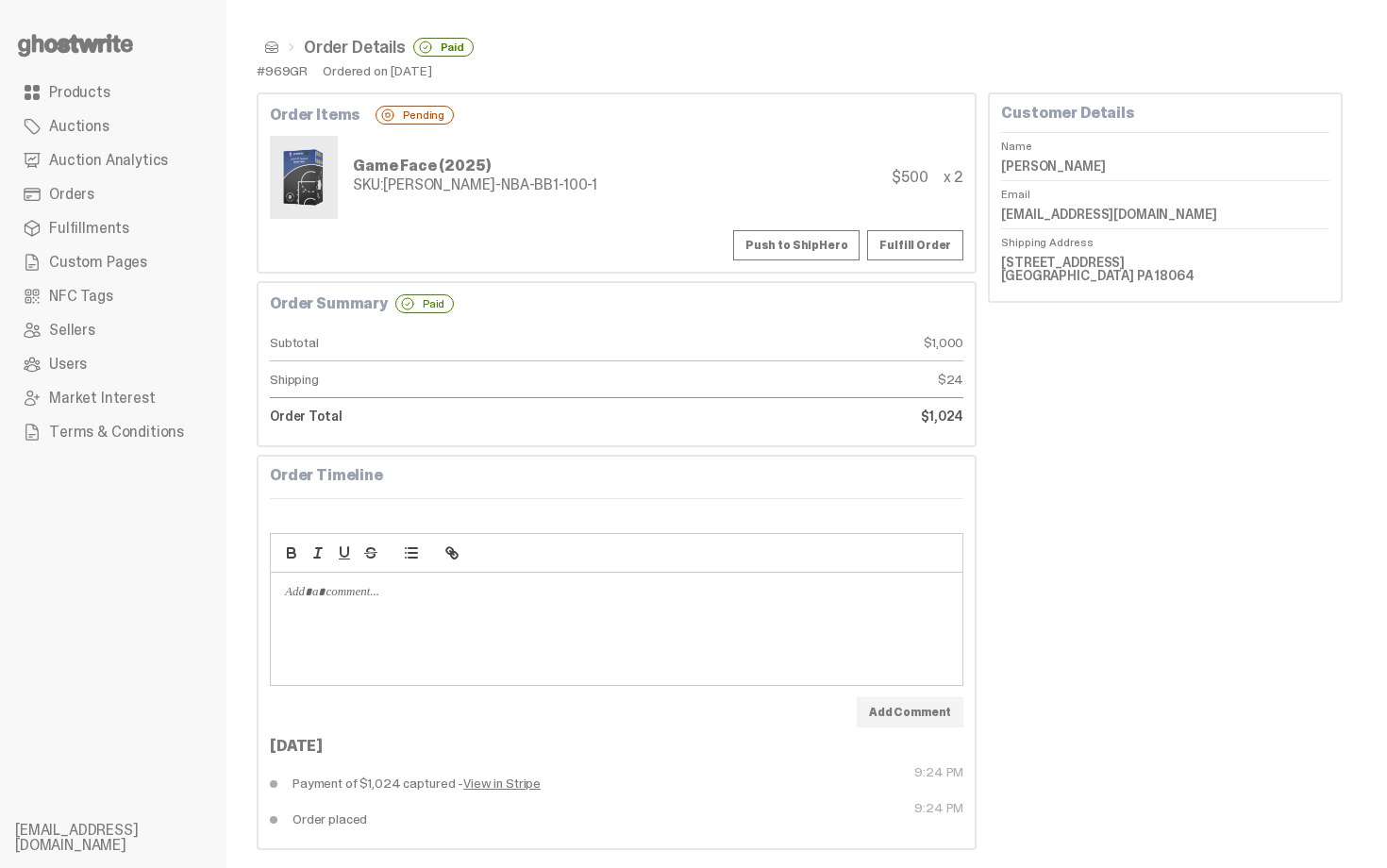
click at [769, 237] on button "Push to ShipHero" at bounding box center [796, 245] width 127 height 30
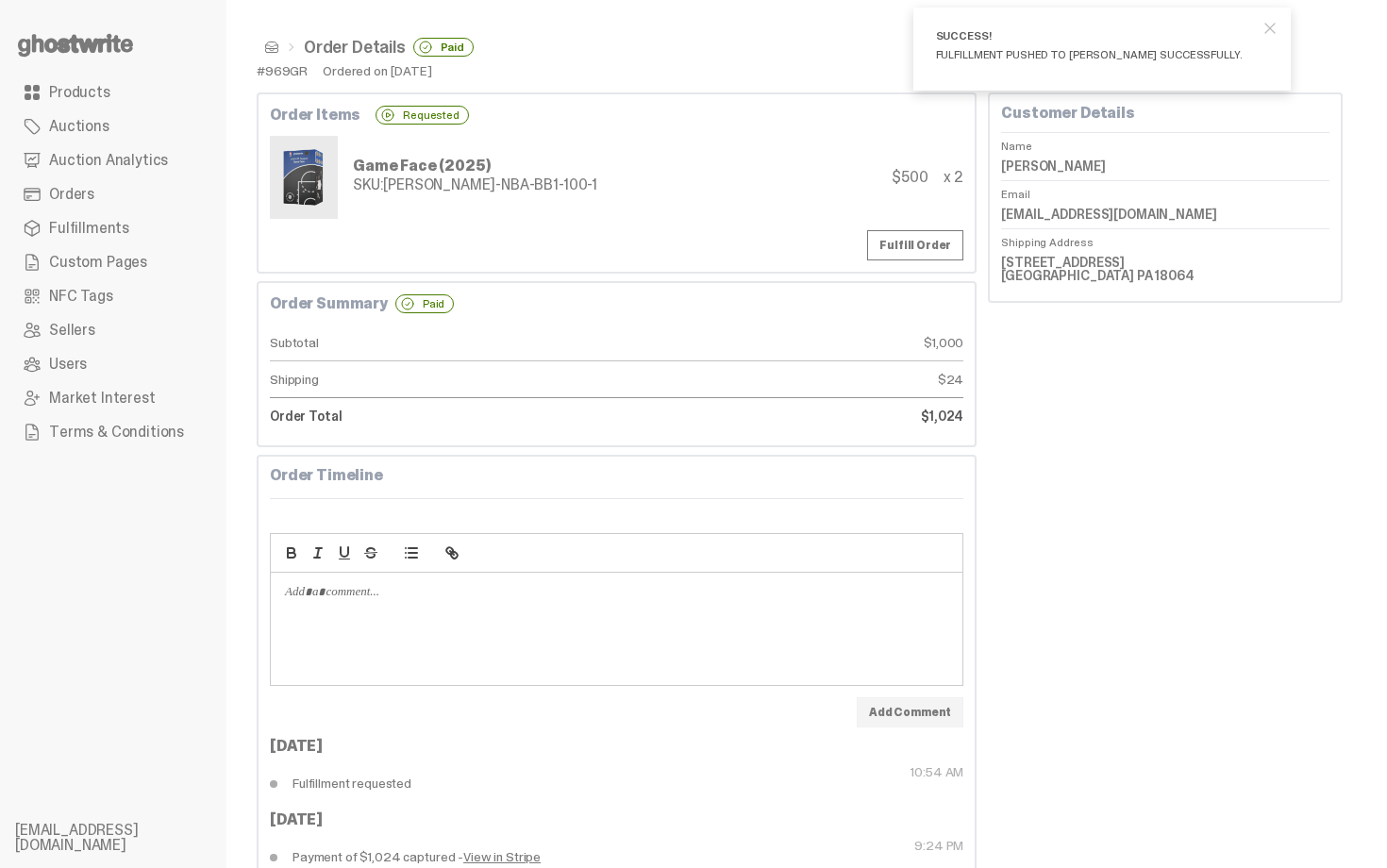
click at [268, 44] on span at bounding box center [271, 47] width 15 height 15
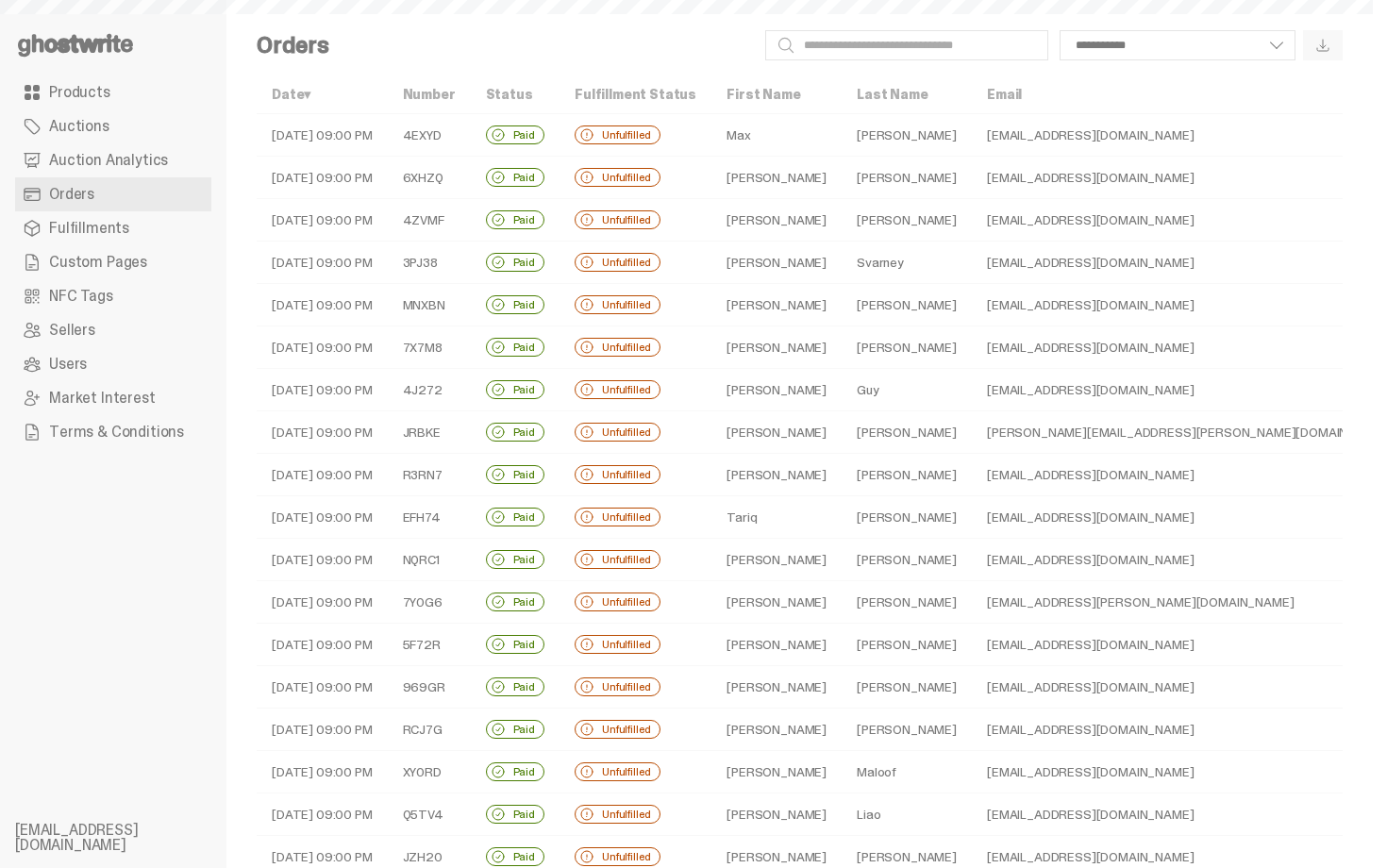
scroll to position [340, 0]
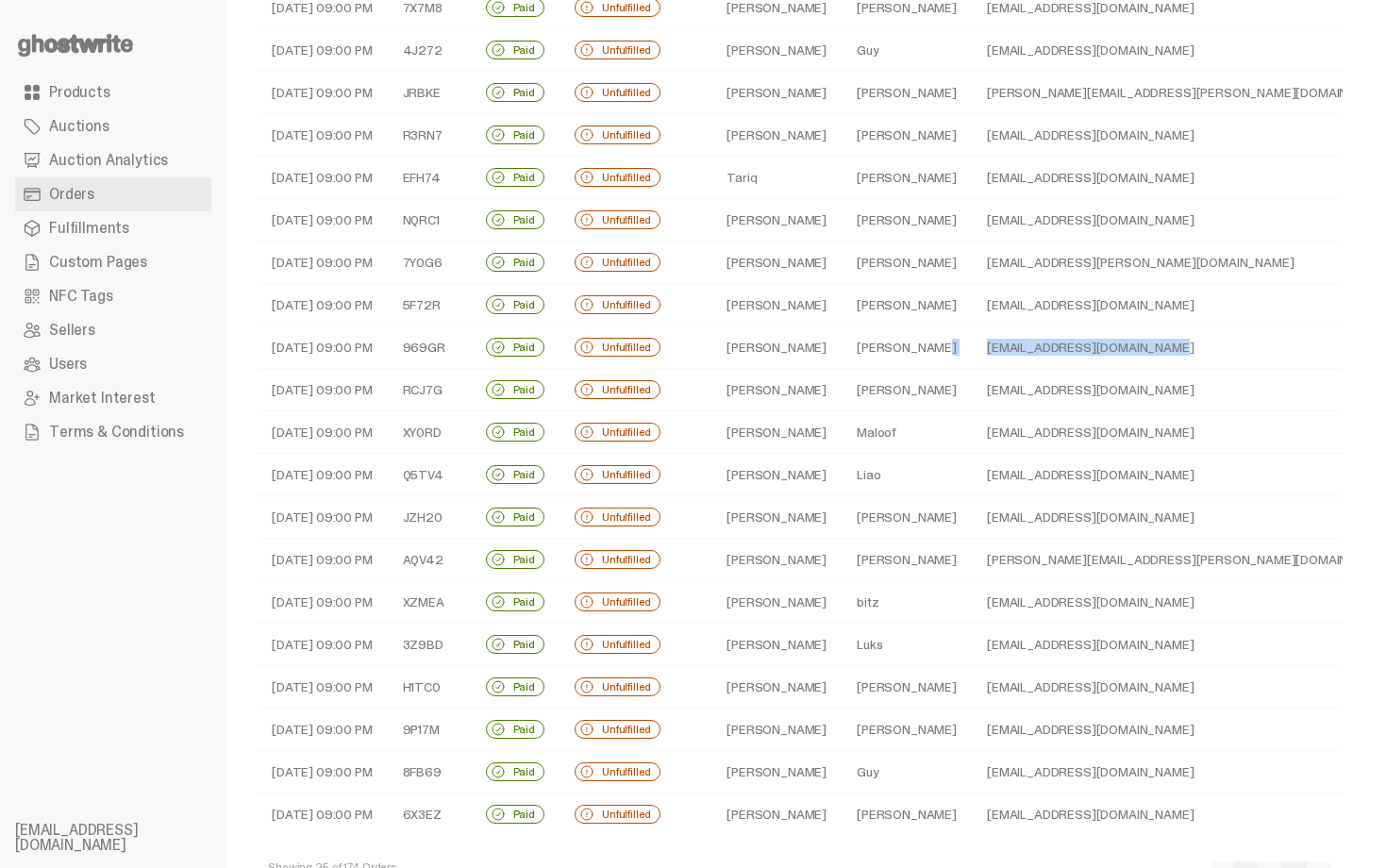
drag, startPoint x: 841, startPoint y: 341, endPoint x: 1305, endPoint y: 324, distance: 464.3
click at [925, 361] on tr "09-18-25 09:00 PM 969GR Paid Unfulfilled Christopher Grover cggrover@gmail.com …" at bounding box center [1061, 347] width 1610 height 43
click at [867, 397] on td "Dial Ochoa" at bounding box center [906, 390] width 131 height 43
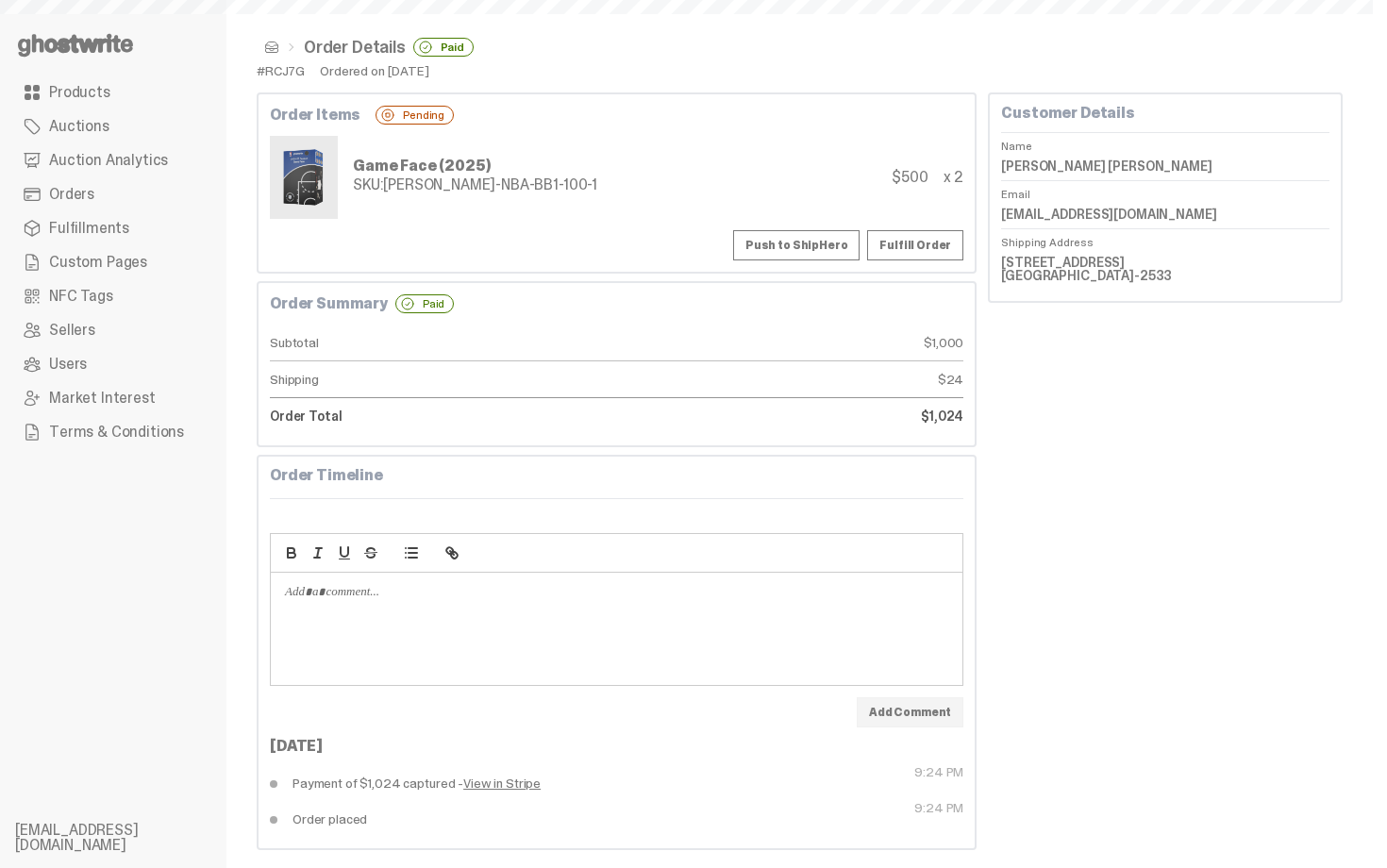
click at [1373, 310] on html "Something went wrong! Hang in there while we get back on track Order Details Pa…" at bounding box center [686, 434] width 1373 height 868
click at [834, 249] on button "Push to ShipHero" at bounding box center [796, 245] width 127 height 30
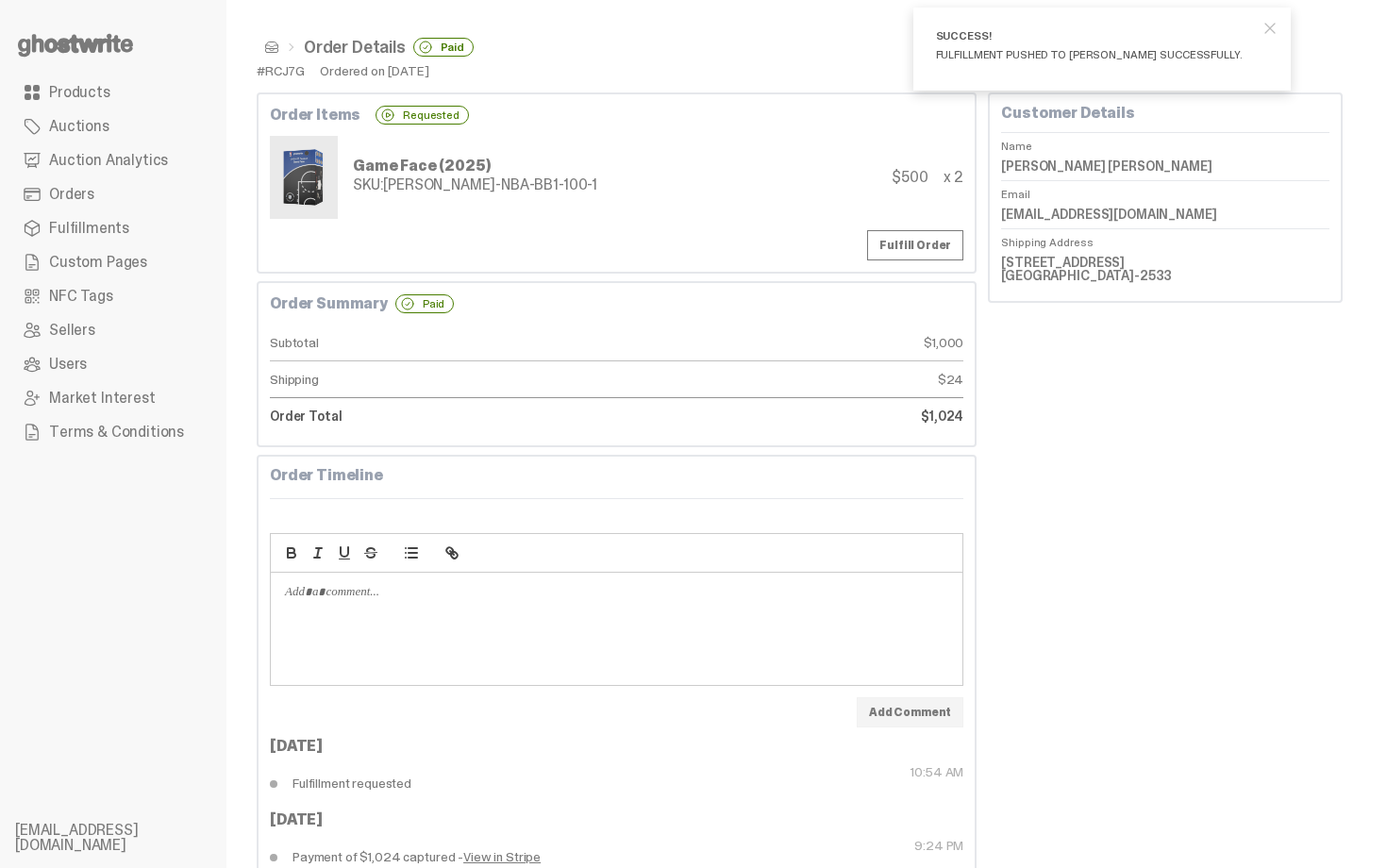
click at [268, 47] on span at bounding box center [271, 47] width 15 height 15
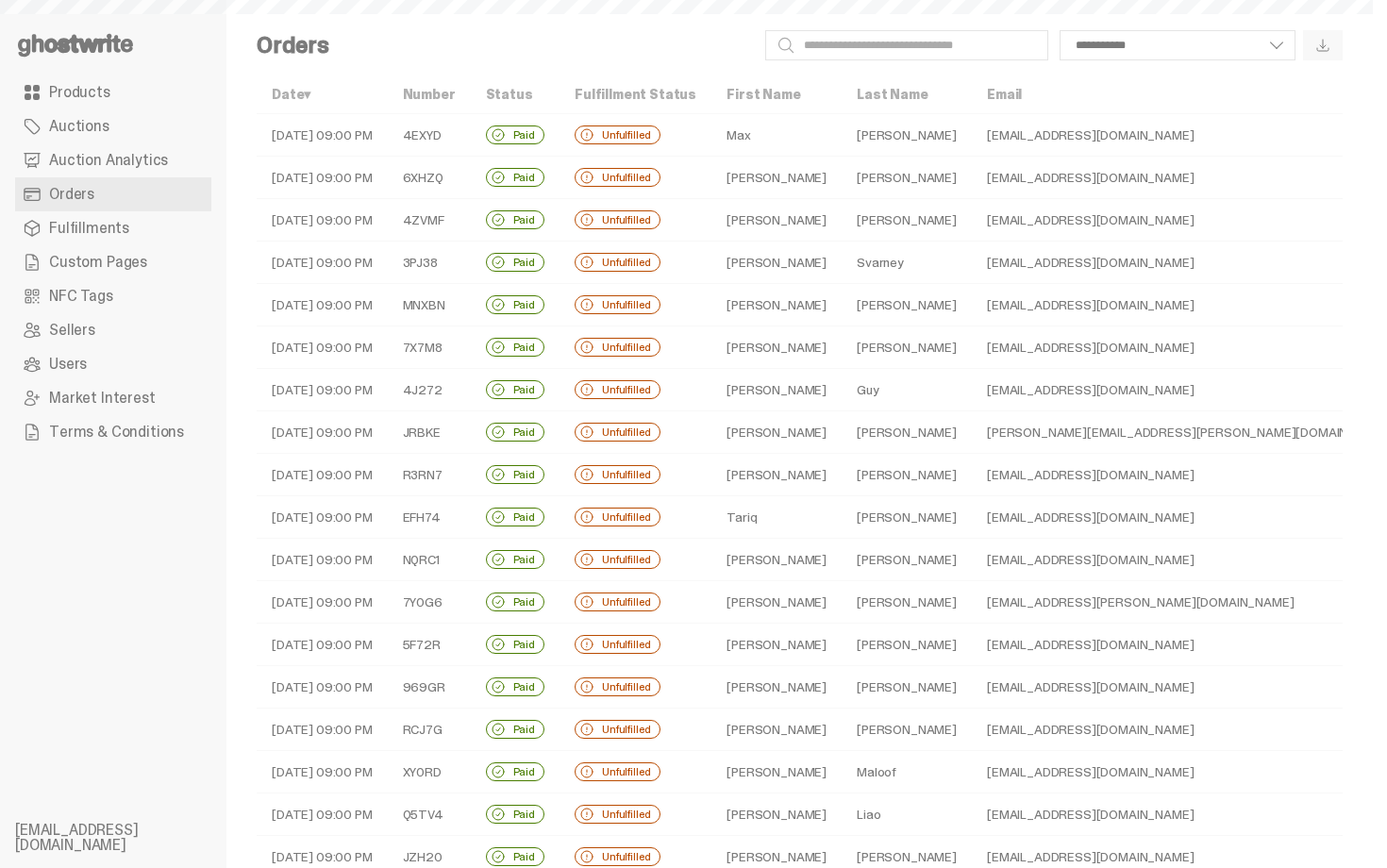
scroll to position [340, 0]
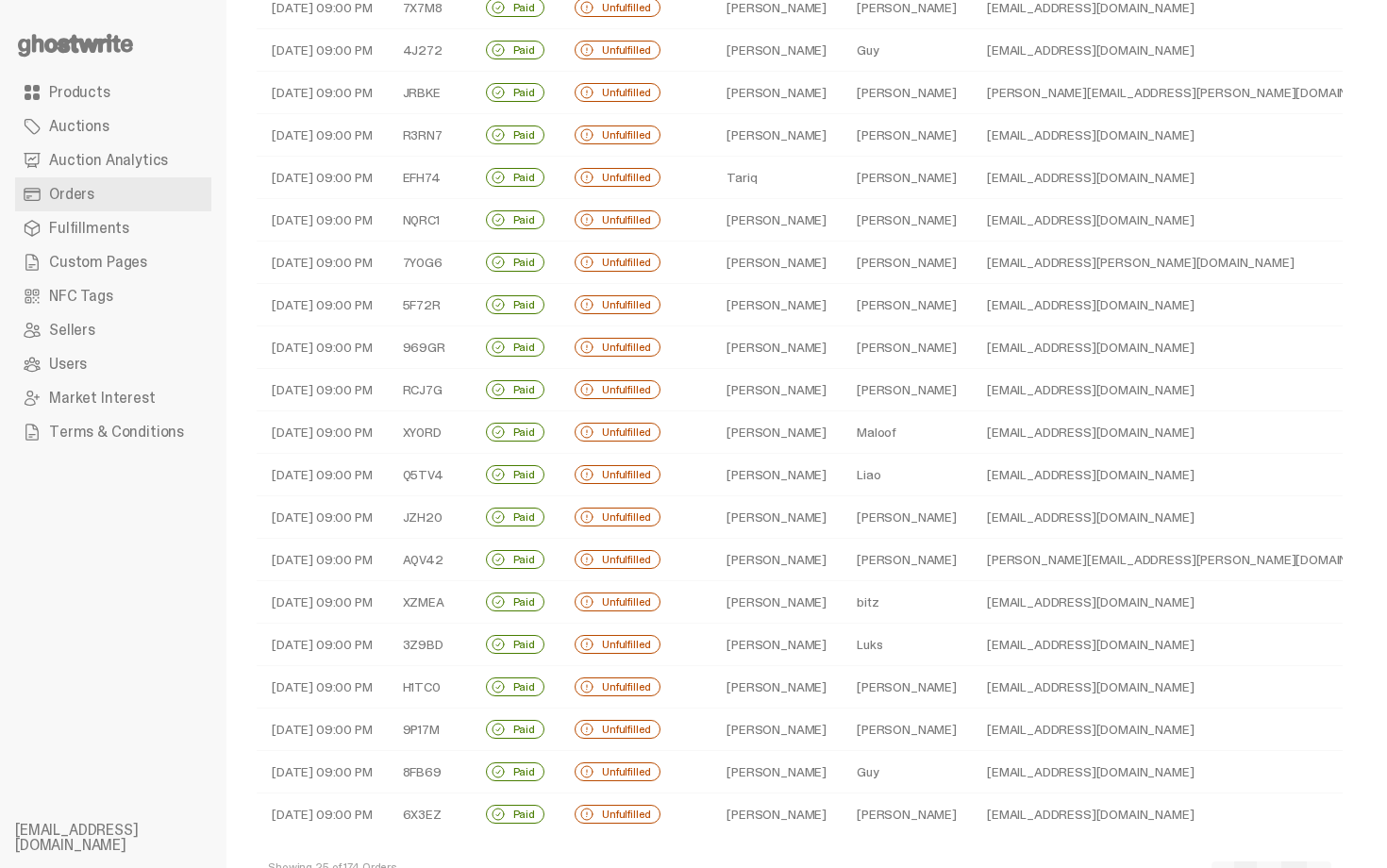
click at [849, 431] on td "Maloof" at bounding box center [906, 433] width 131 height 43
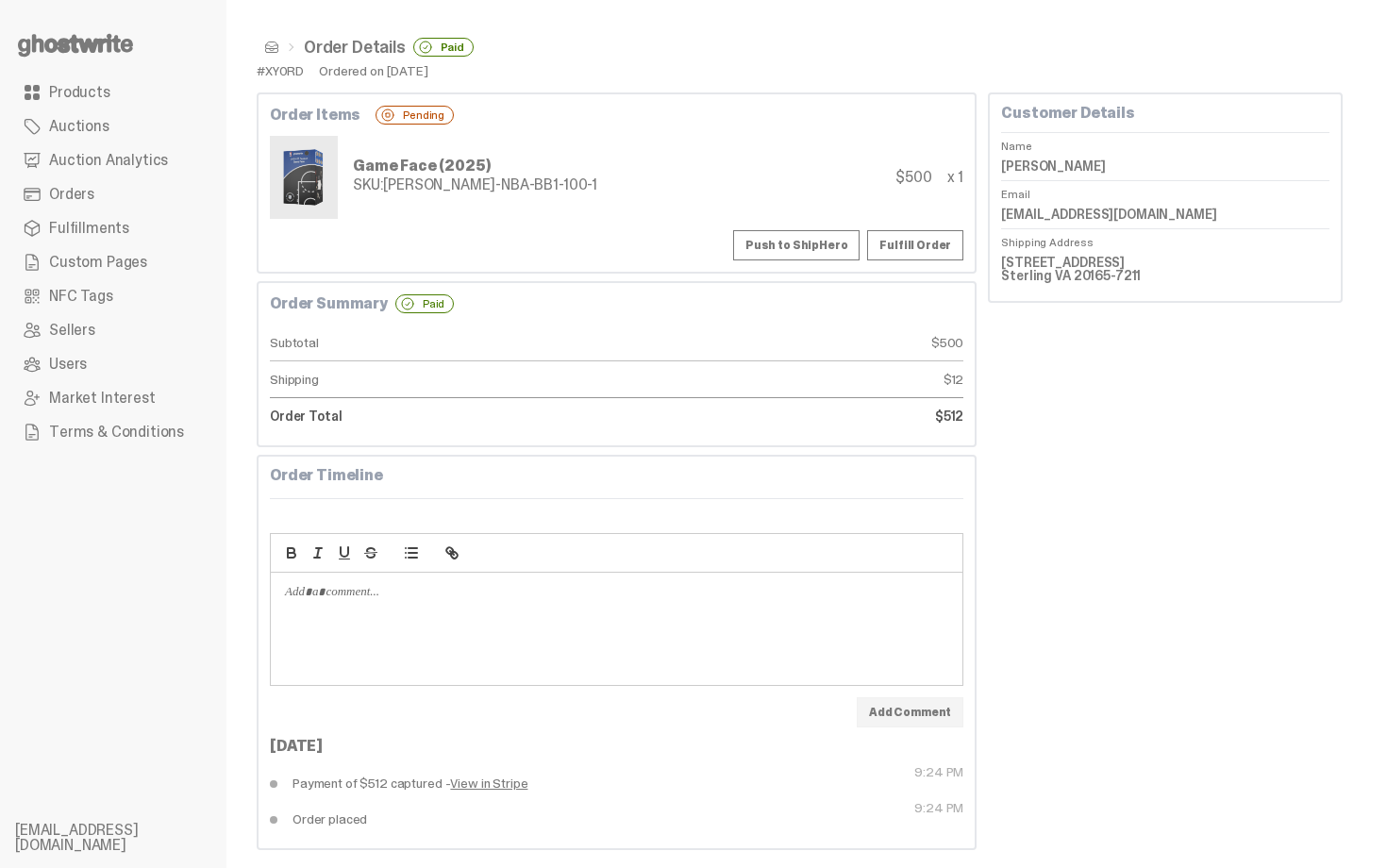
click at [833, 233] on button "Push to ShipHero" at bounding box center [796, 245] width 127 height 30
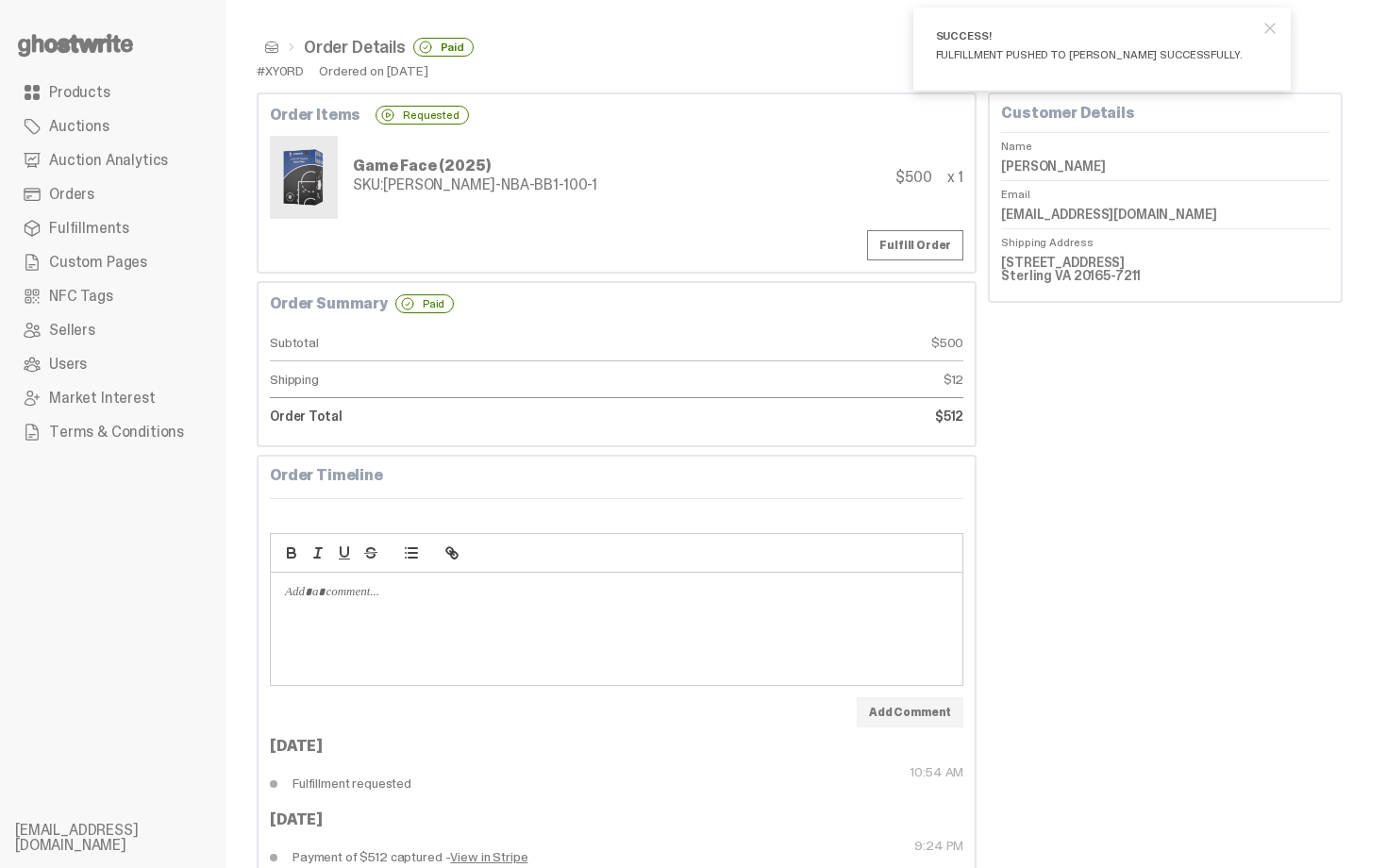
click at [273, 48] on span at bounding box center [271, 47] width 15 height 15
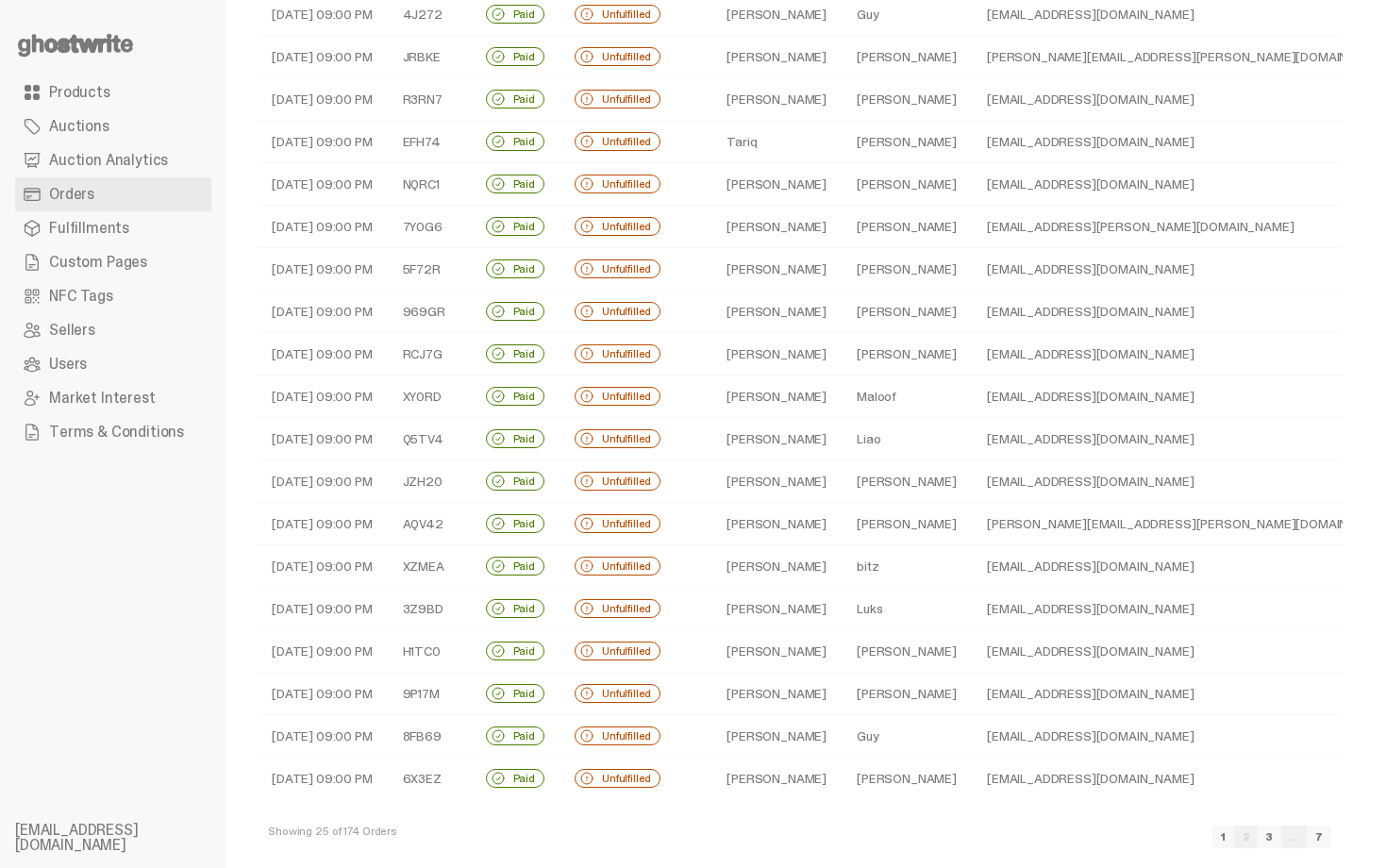
scroll to position [378, 0]
click at [842, 451] on td "Liao" at bounding box center [906, 436] width 131 height 43
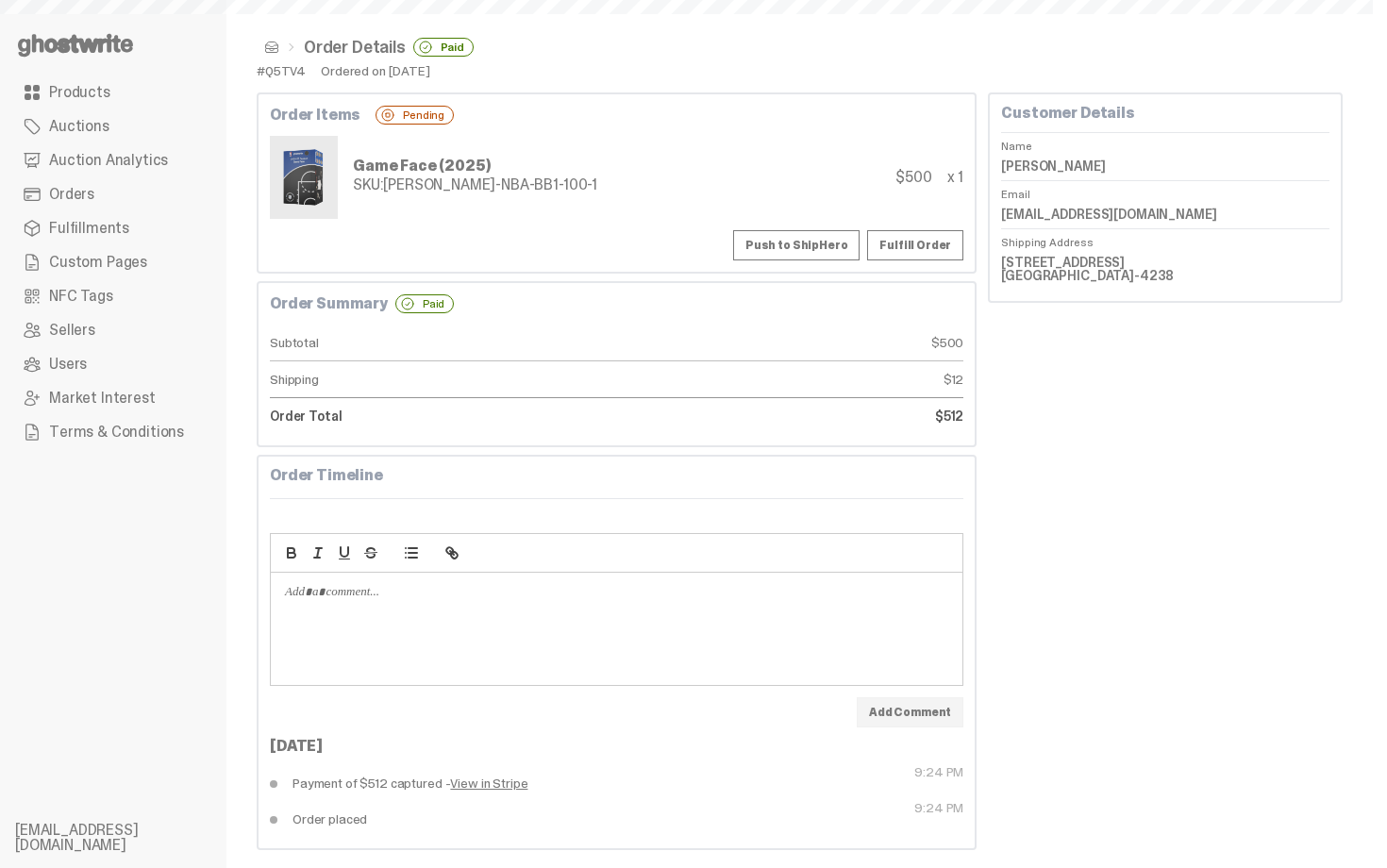
click at [853, 239] on button "Push to ShipHero" at bounding box center [796, 245] width 127 height 30
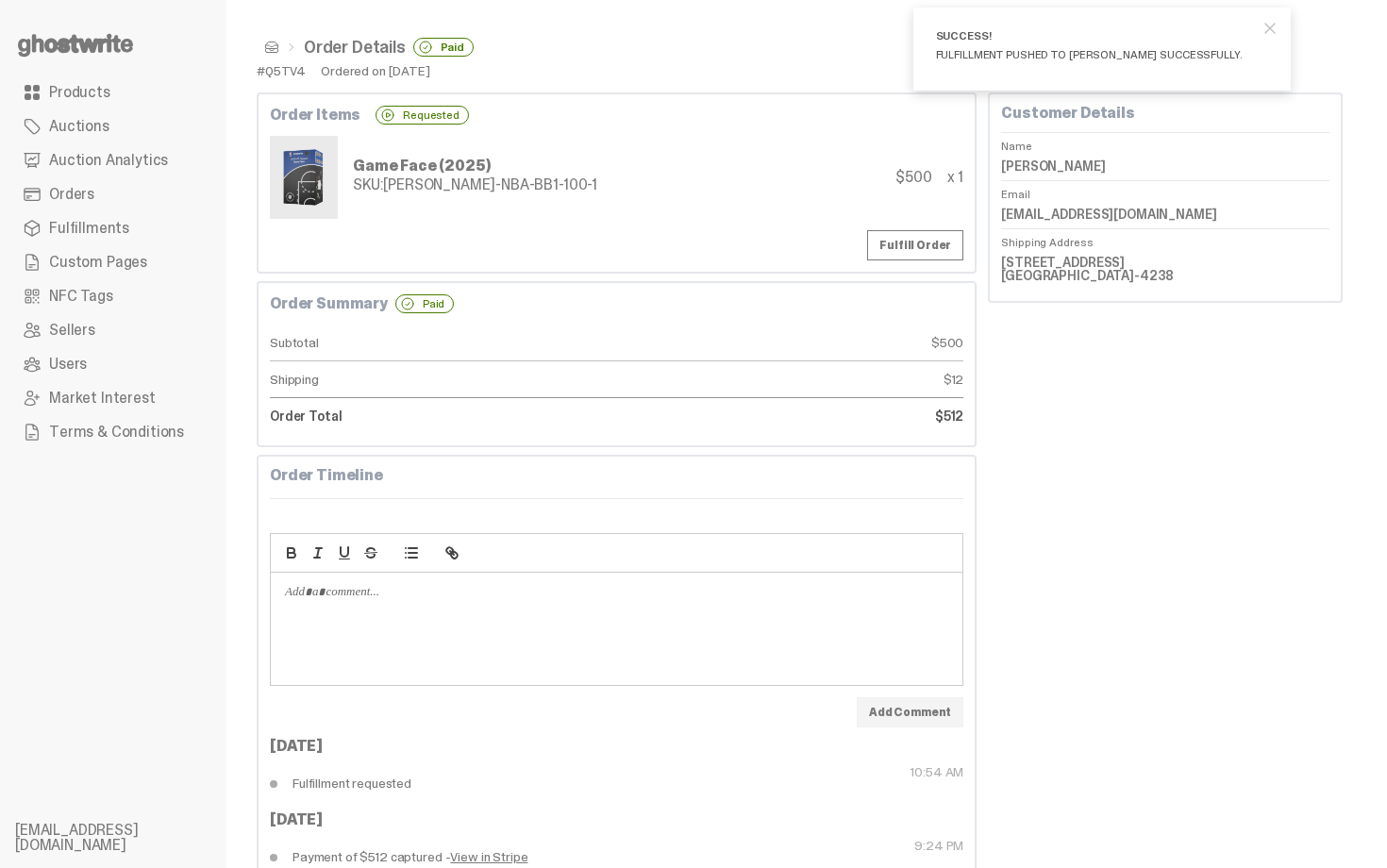
click at [269, 45] on span at bounding box center [271, 47] width 15 height 15
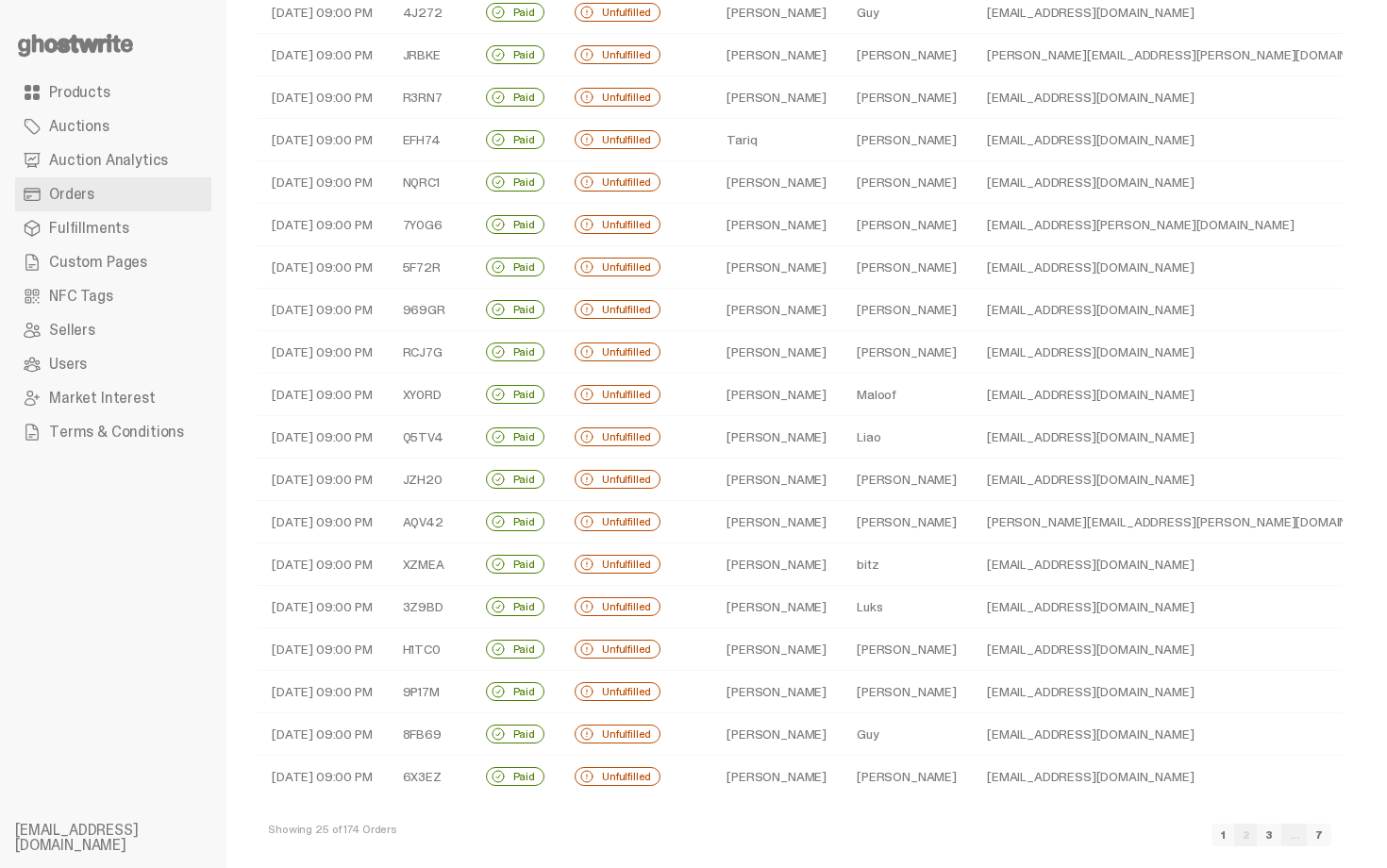
click at [972, 470] on td "danielsjkim10@gmail.com" at bounding box center [1191, 479] width 437 height 43
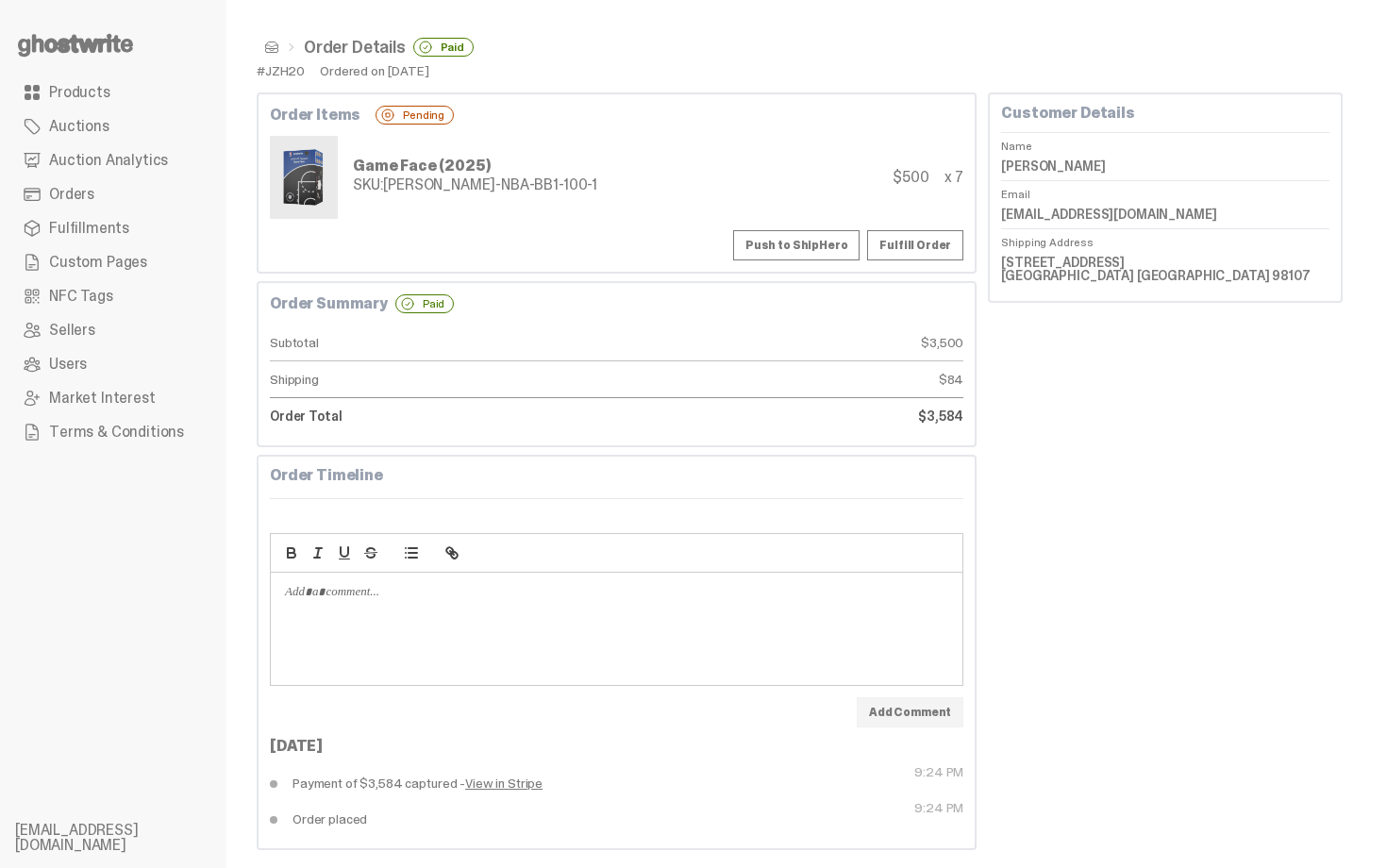
click at [841, 251] on button "Push to ShipHero" at bounding box center [796, 245] width 127 height 30
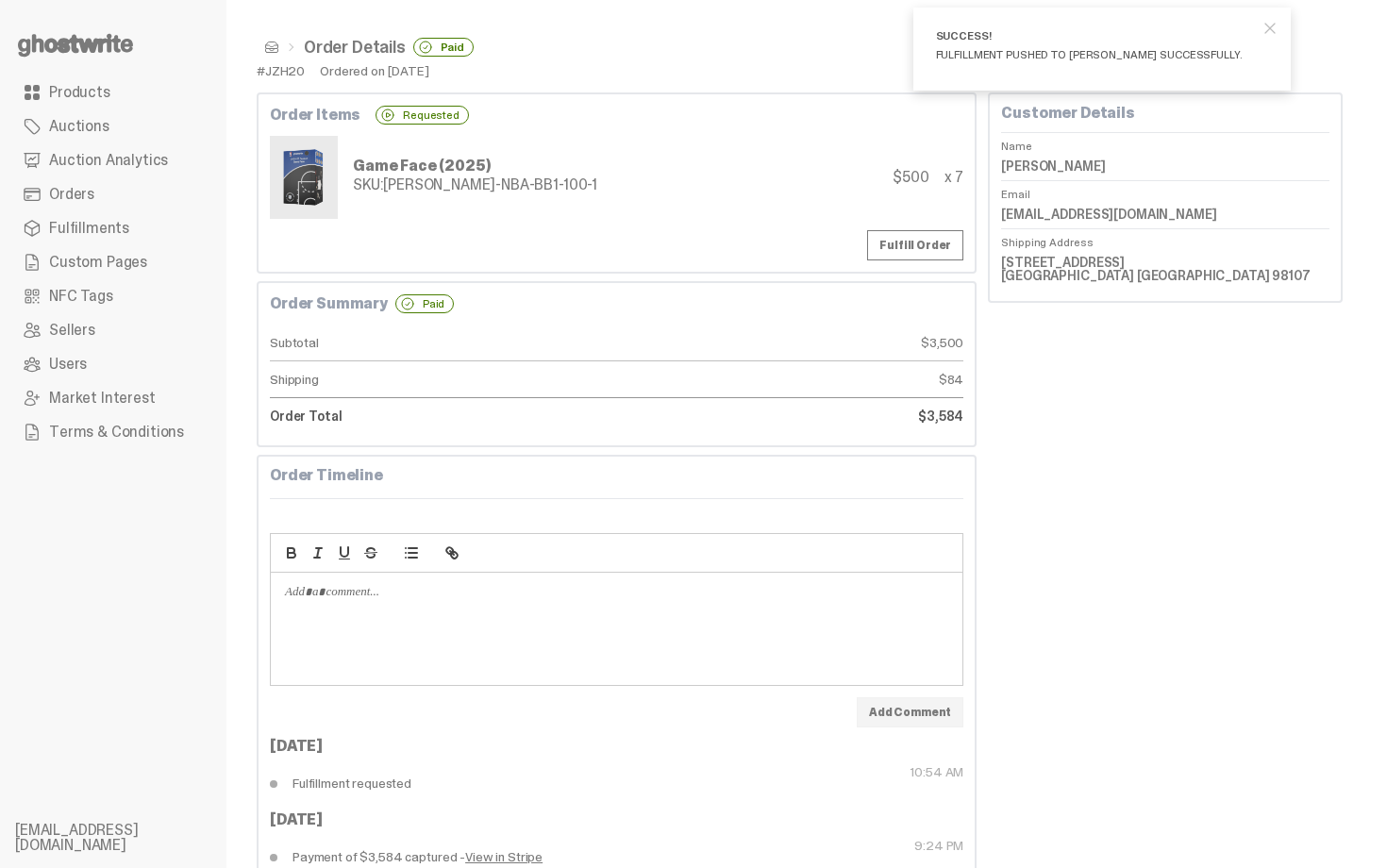
click at [1045, 161] on dd "Daniel Kim" at bounding box center [1165, 165] width 328 height 28
copy dl "Daniel Kim"
click at [390, 207] on div "Game Face (2025) SKU: TY-GH-NBA-BB1-100-1" at bounding box center [434, 176] width 327 height 83
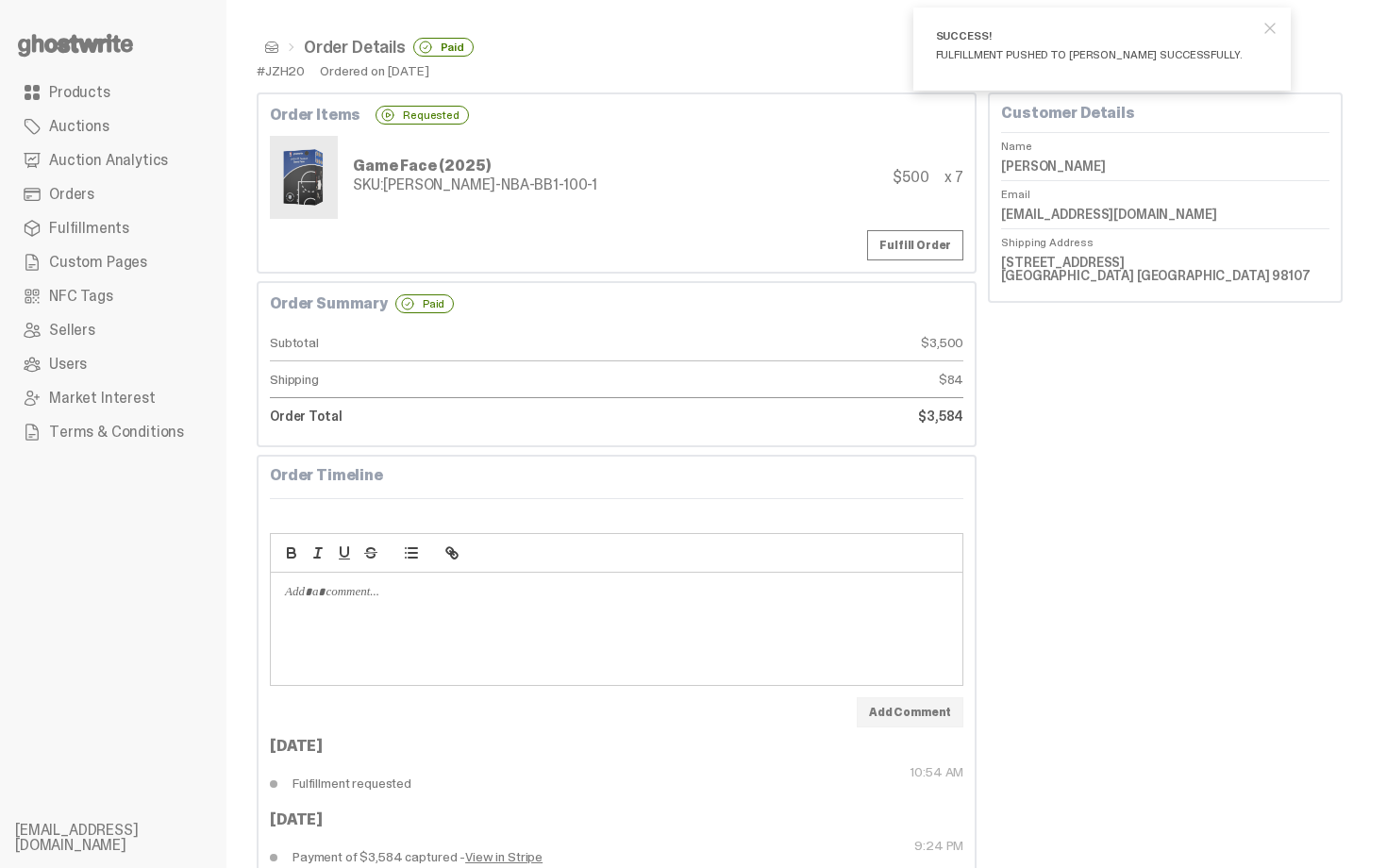
click at [272, 46] on span at bounding box center [271, 47] width 15 height 15
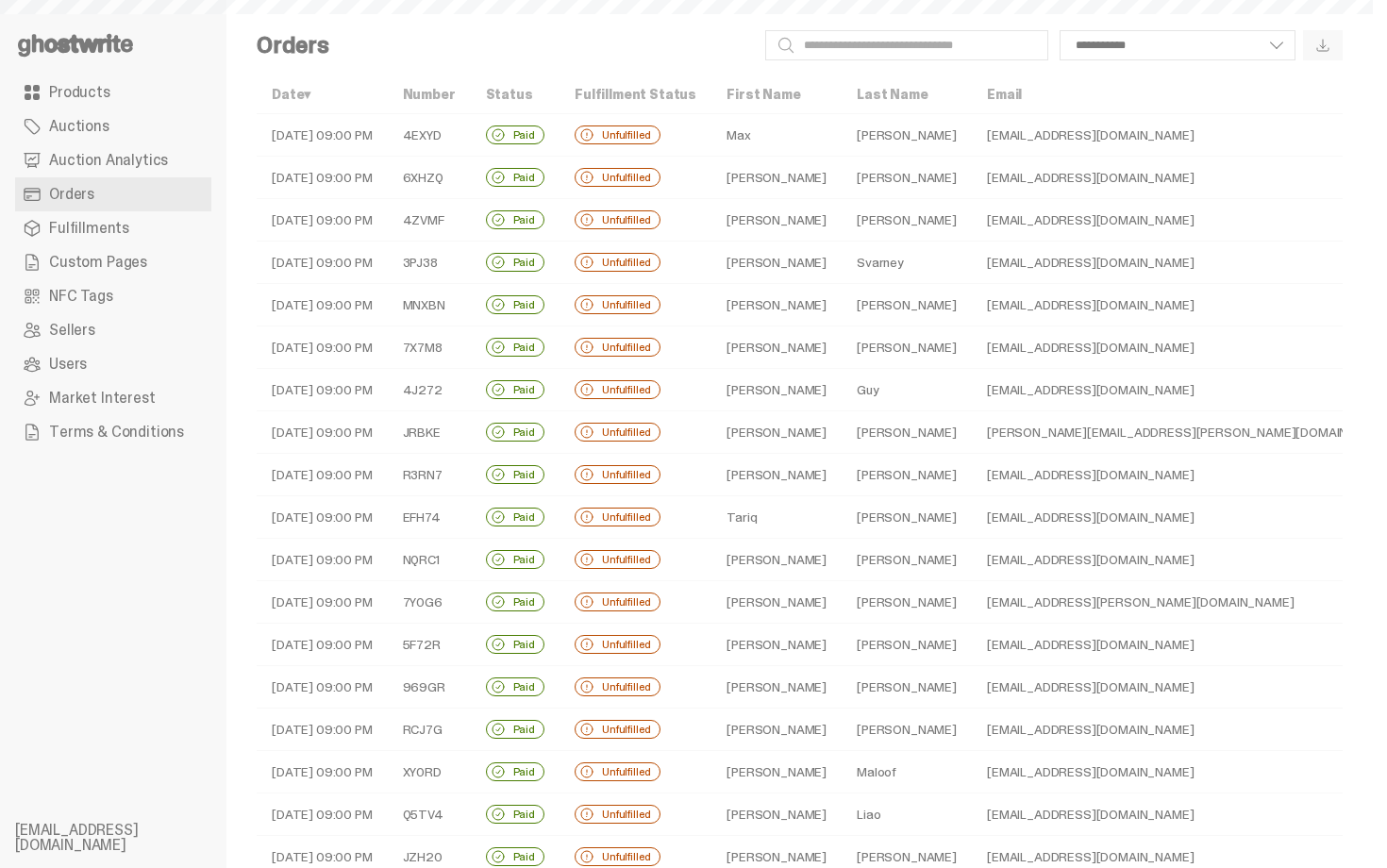
scroll to position [378, 0]
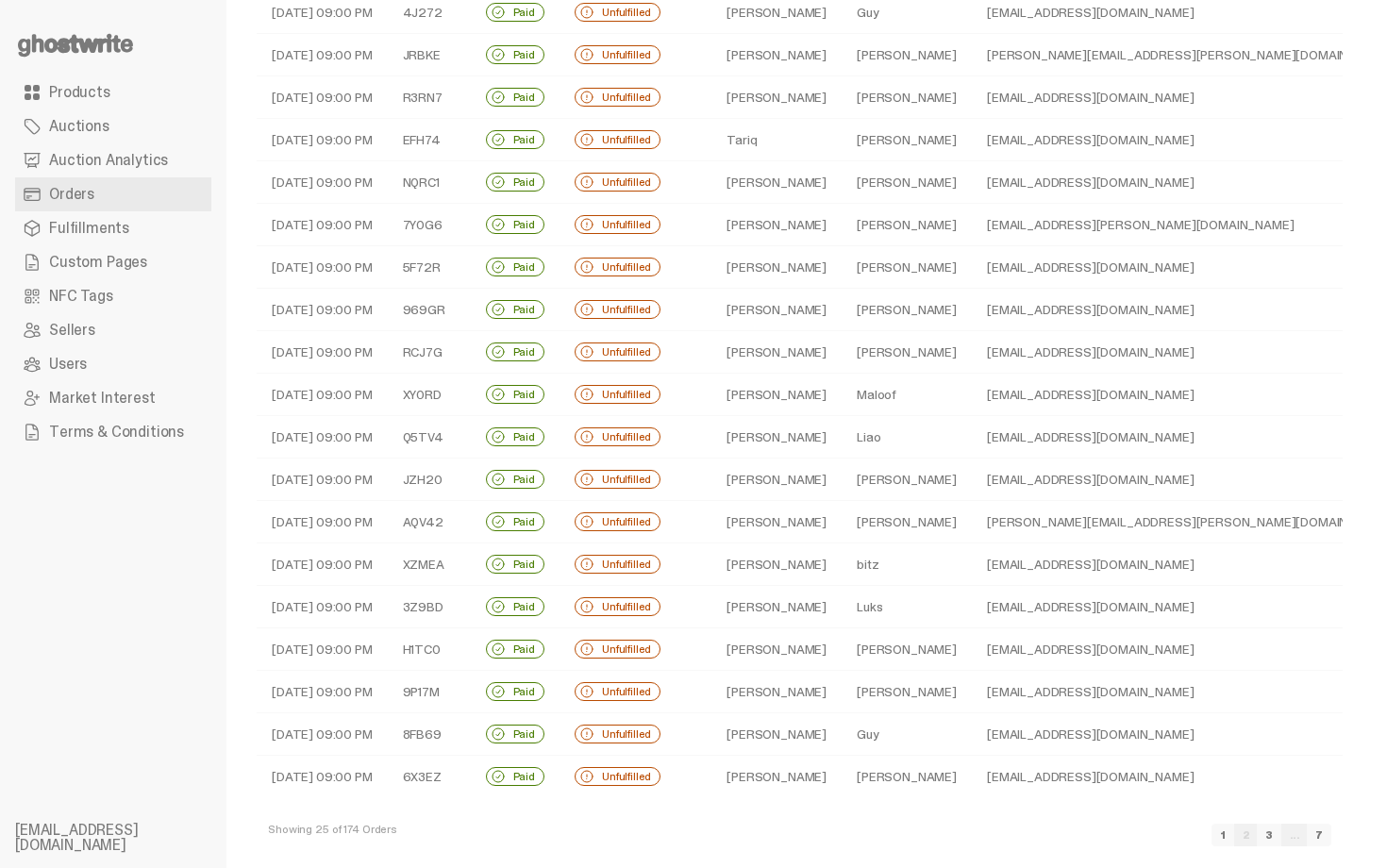
click at [755, 526] on td "Justin" at bounding box center [776, 521] width 131 height 43
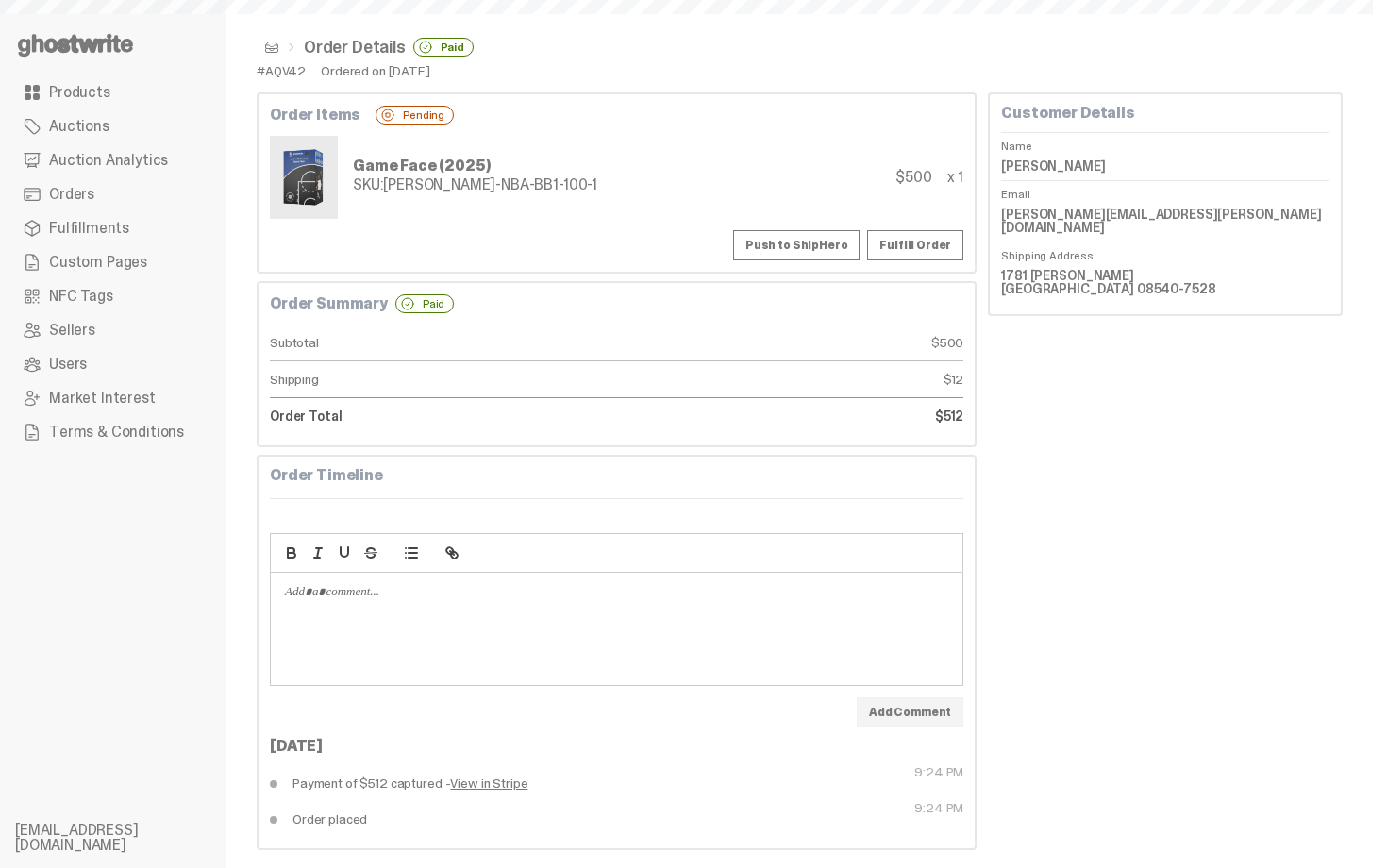
click at [826, 252] on button "Push to ShipHero" at bounding box center [796, 245] width 127 height 30
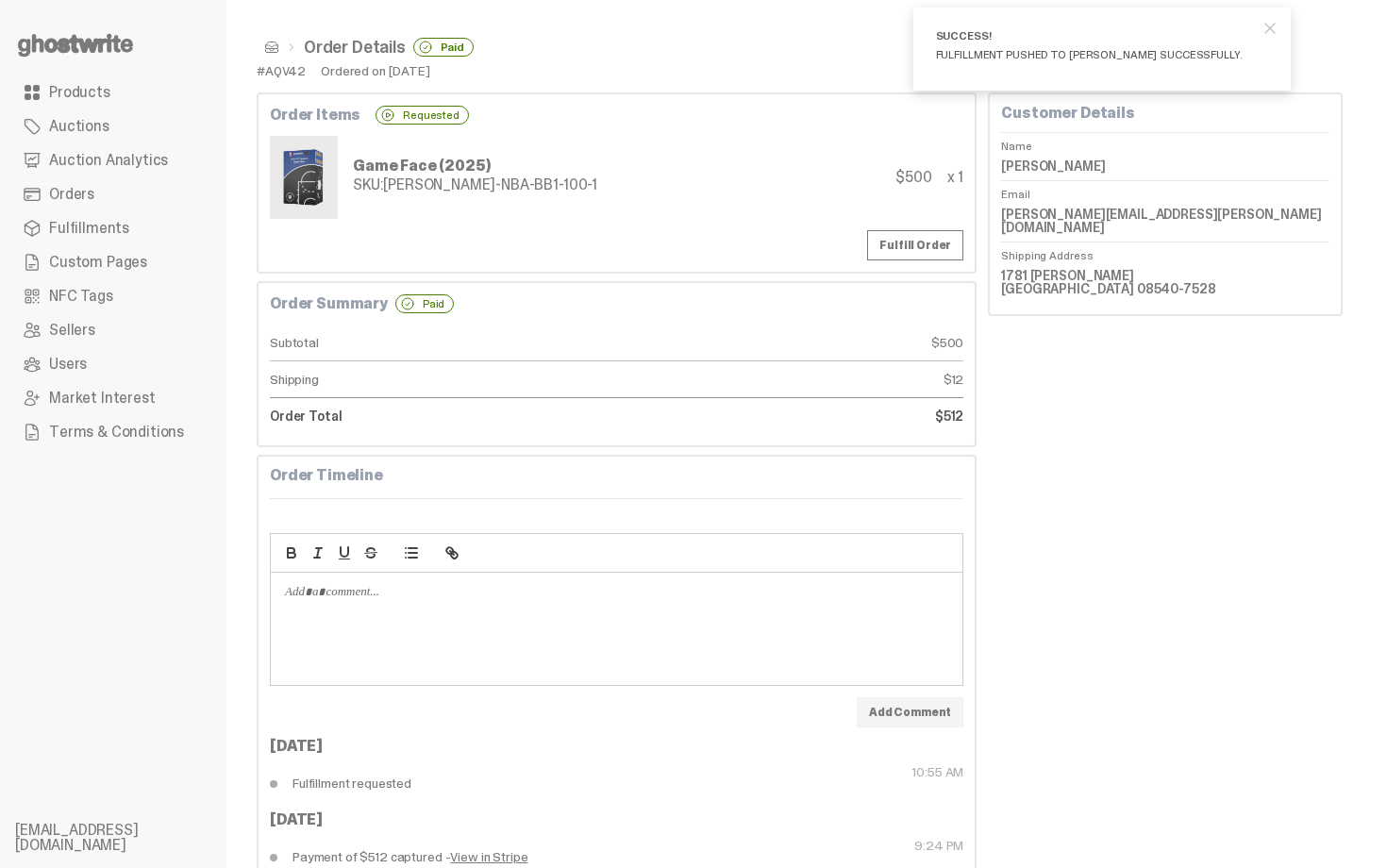
click at [270, 51] on span at bounding box center [271, 47] width 15 height 15
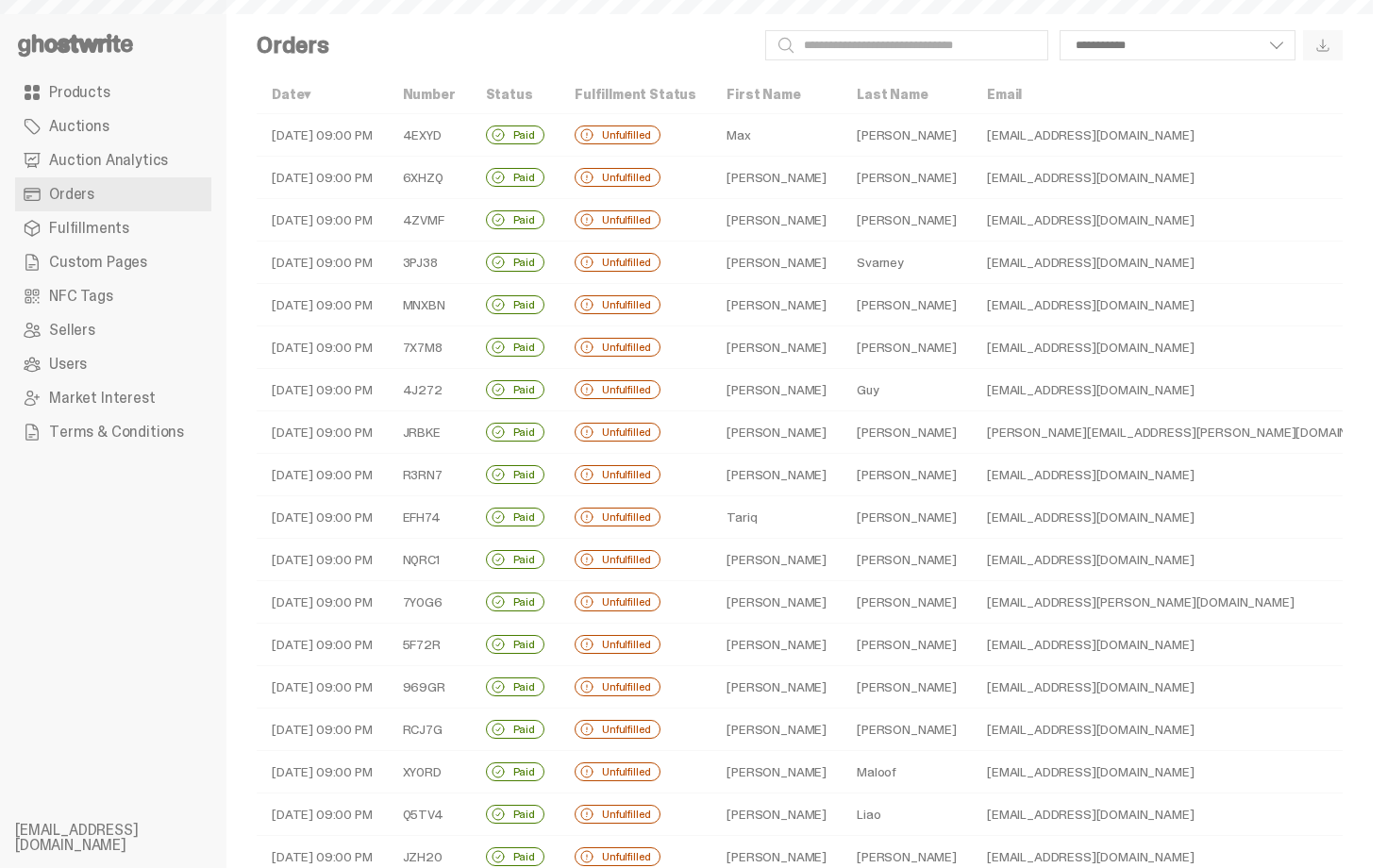
scroll to position [378, 0]
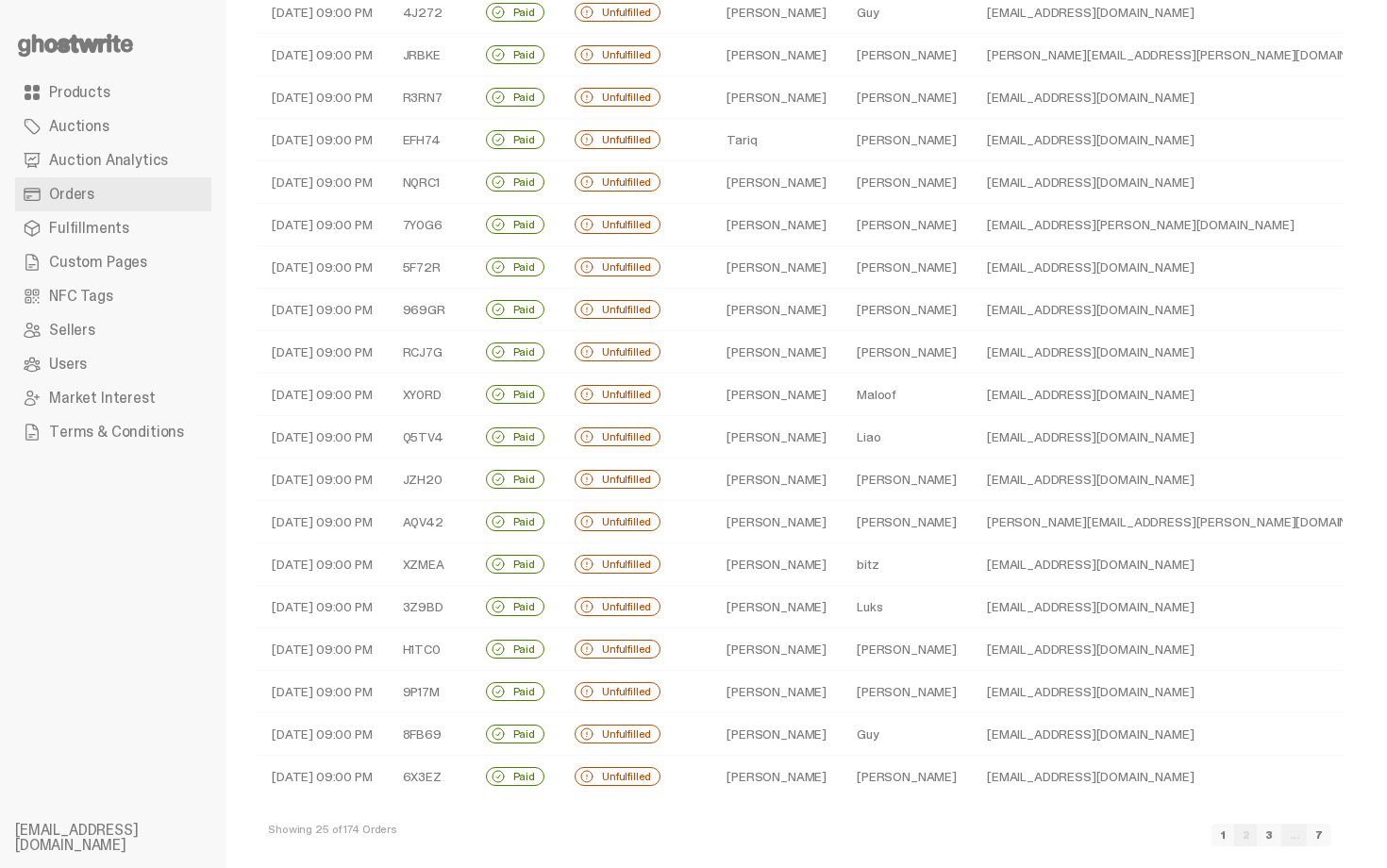
click at [870, 557] on td "bitz" at bounding box center [906, 564] width 131 height 43
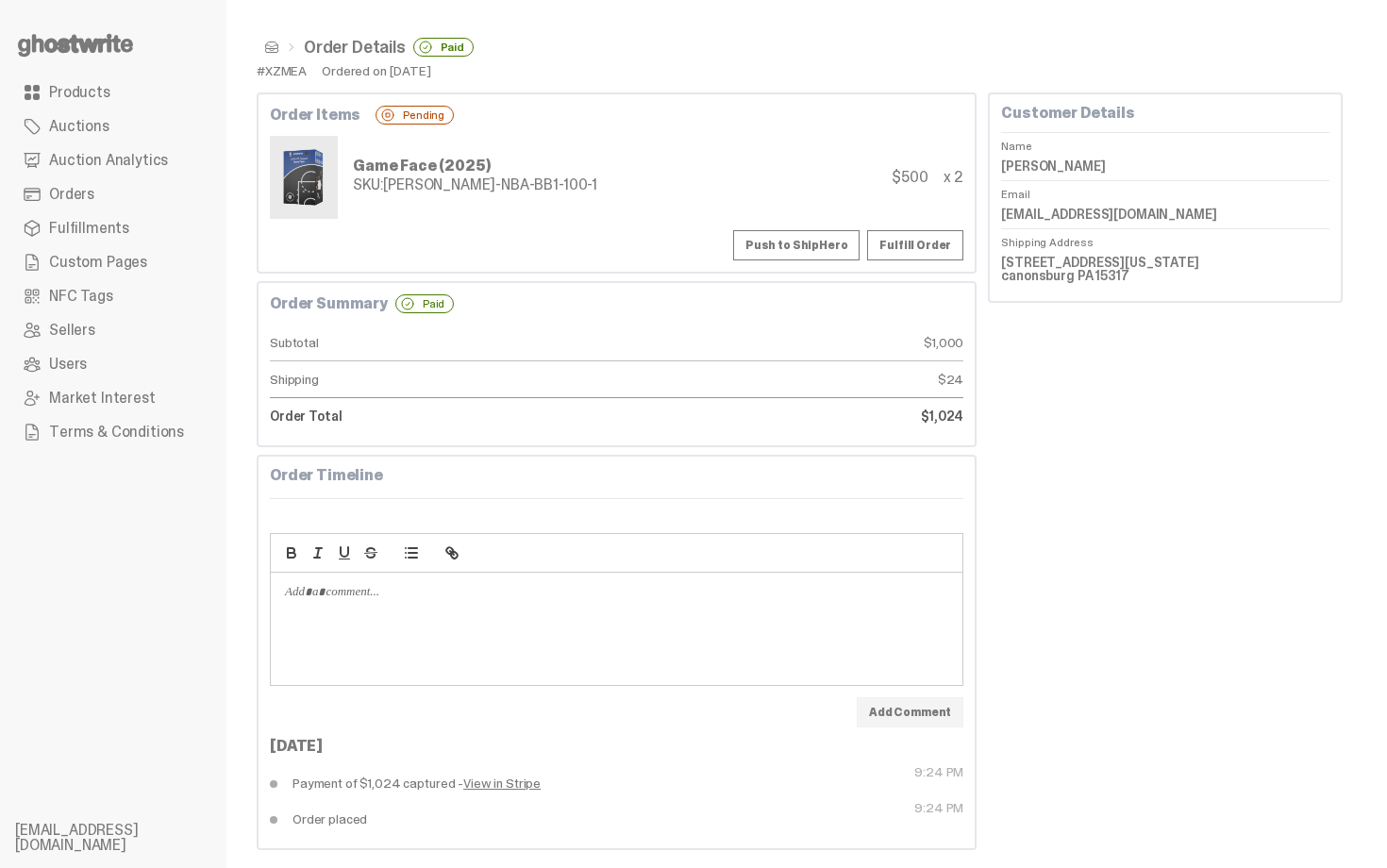
click at [835, 248] on button "Push to ShipHero" at bounding box center [796, 245] width 127 height 30
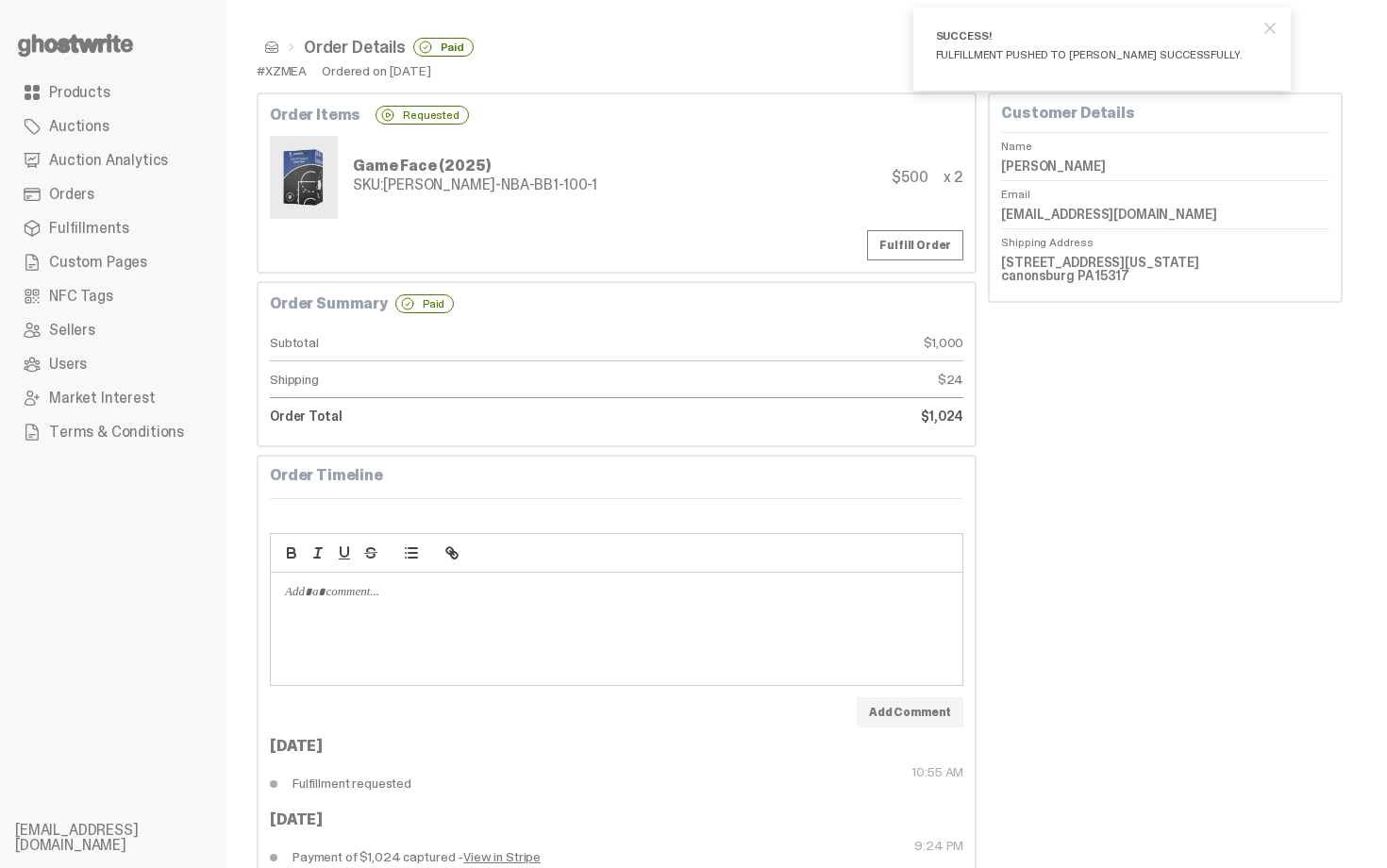
click at [267, 51] on span at bounding box center [271, 47] width 15 height 15
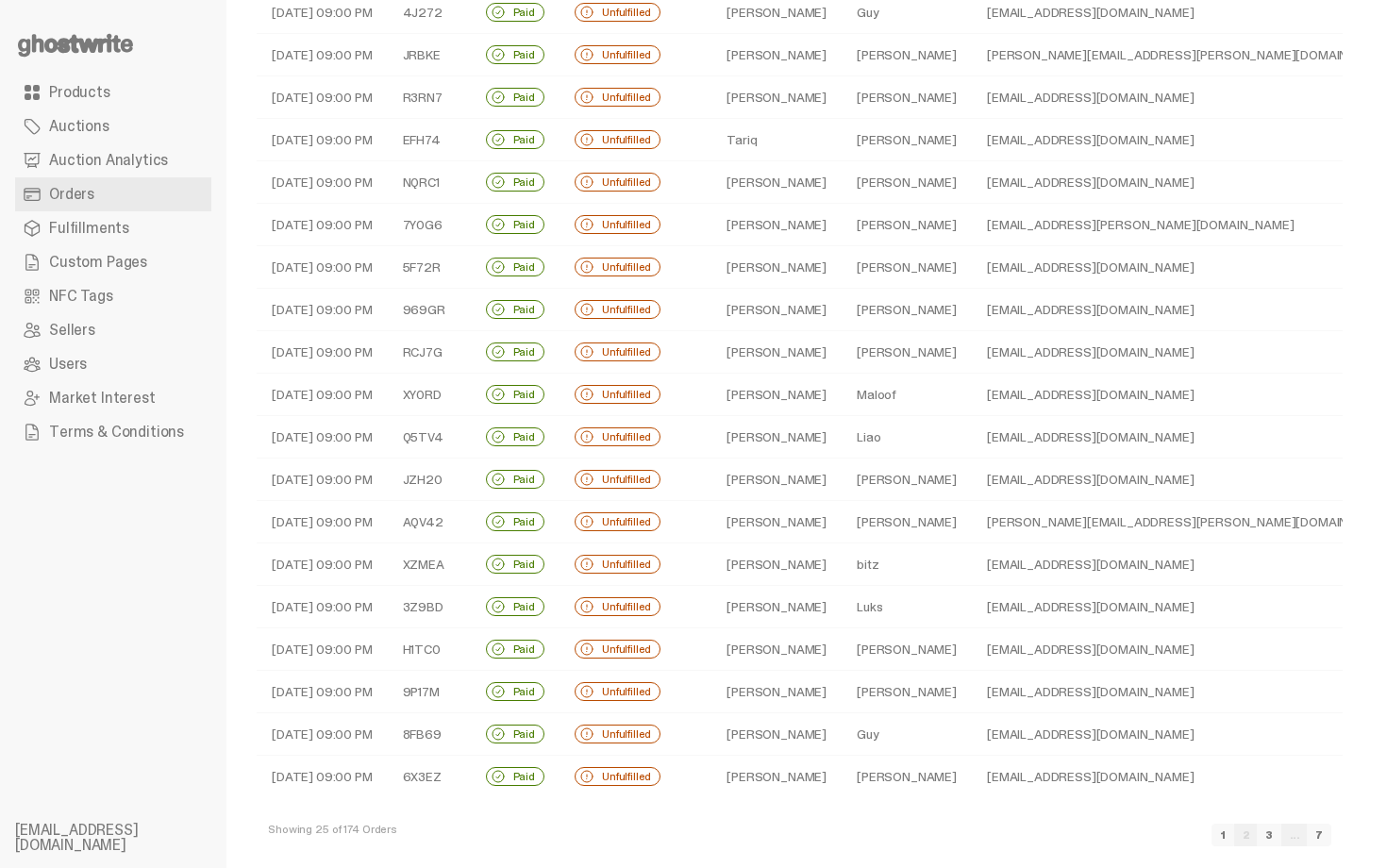
click at [892, 612] on td "Luks" at bounding box center [906, 607] width 131 height 43
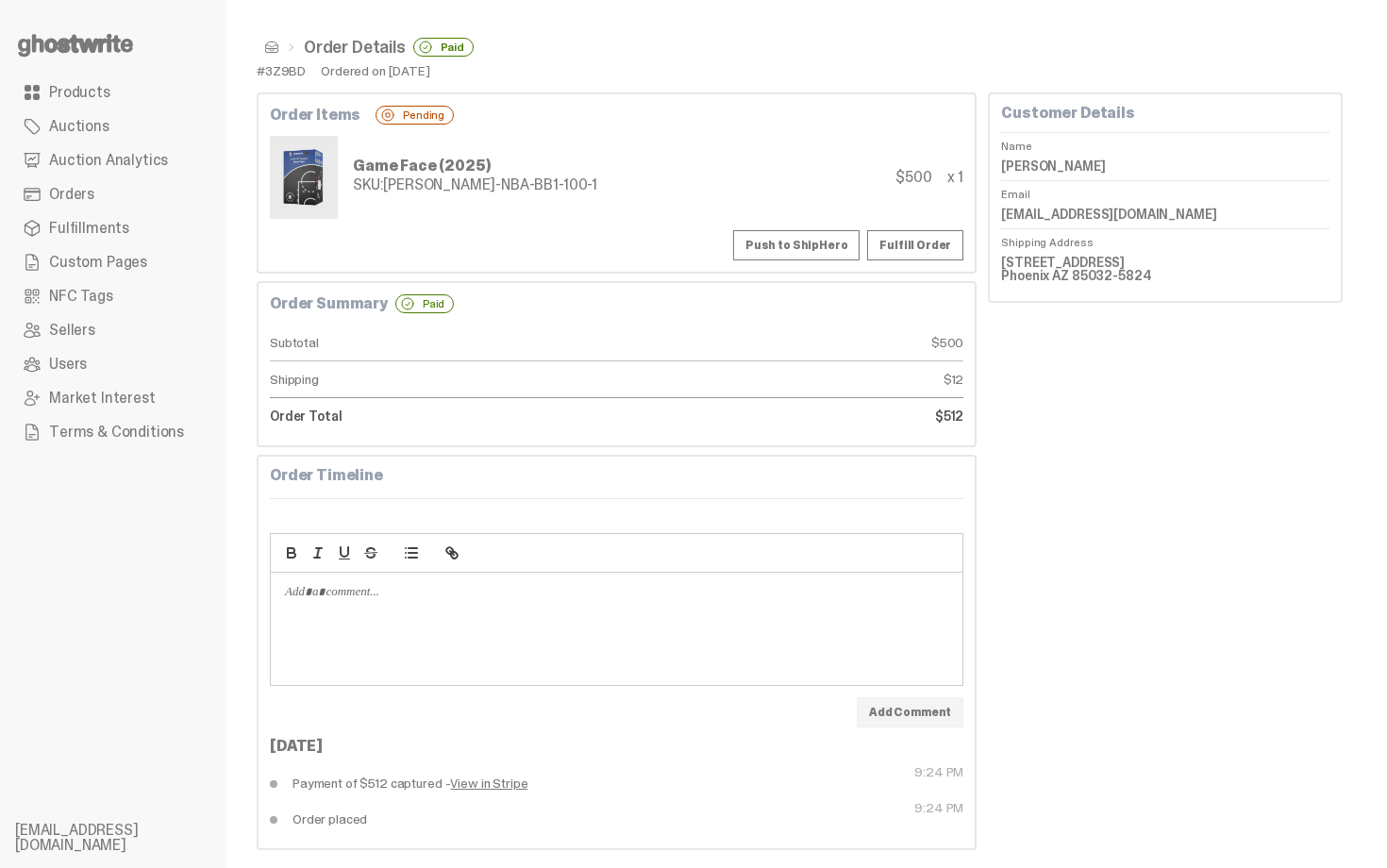
click at [832, 237] on button "Push to ShipHero" at bounding box center [796, 245] width 127 height 30
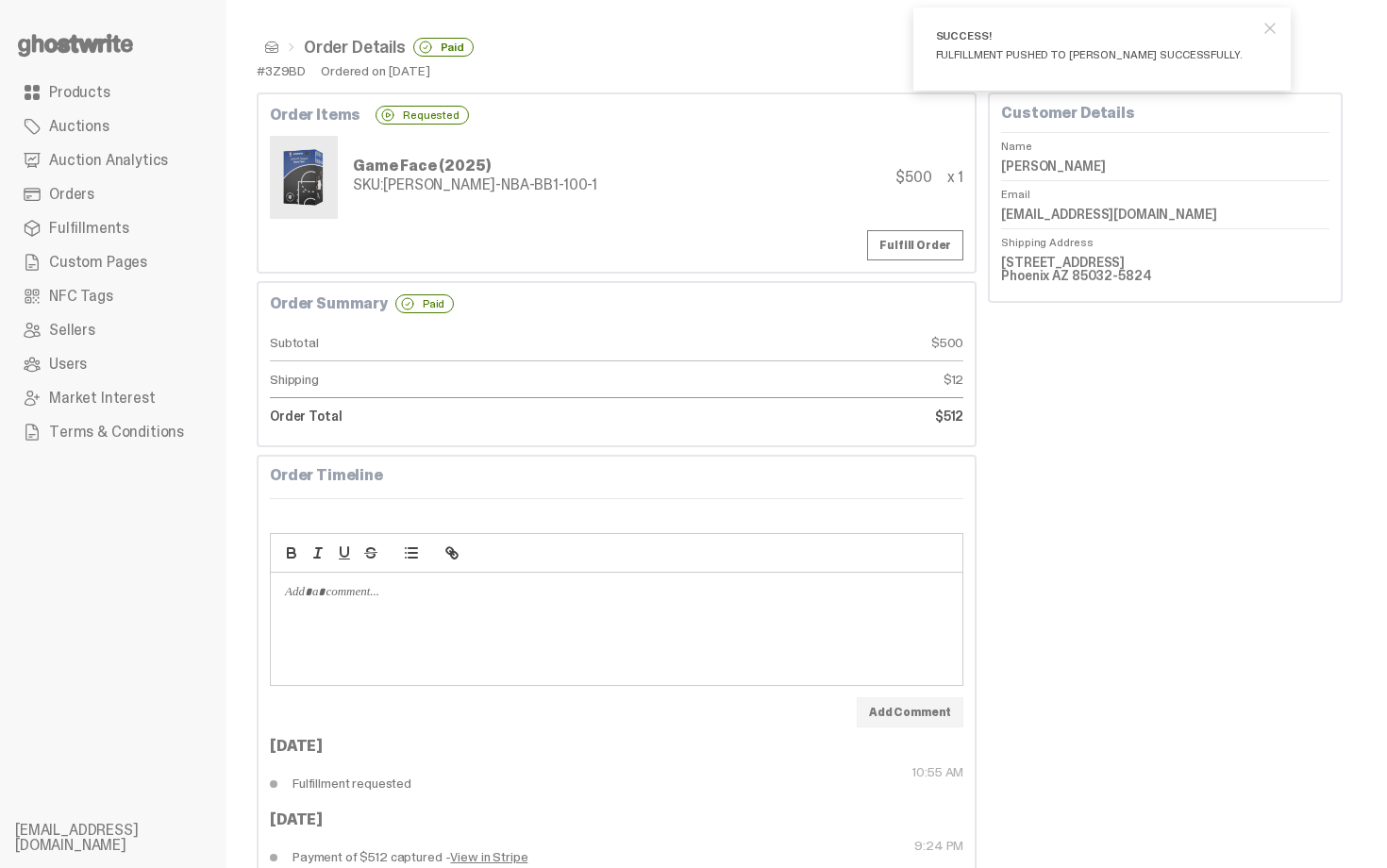
click at [267, 48] on span at bounding box center [271, 47] width 15 height 15
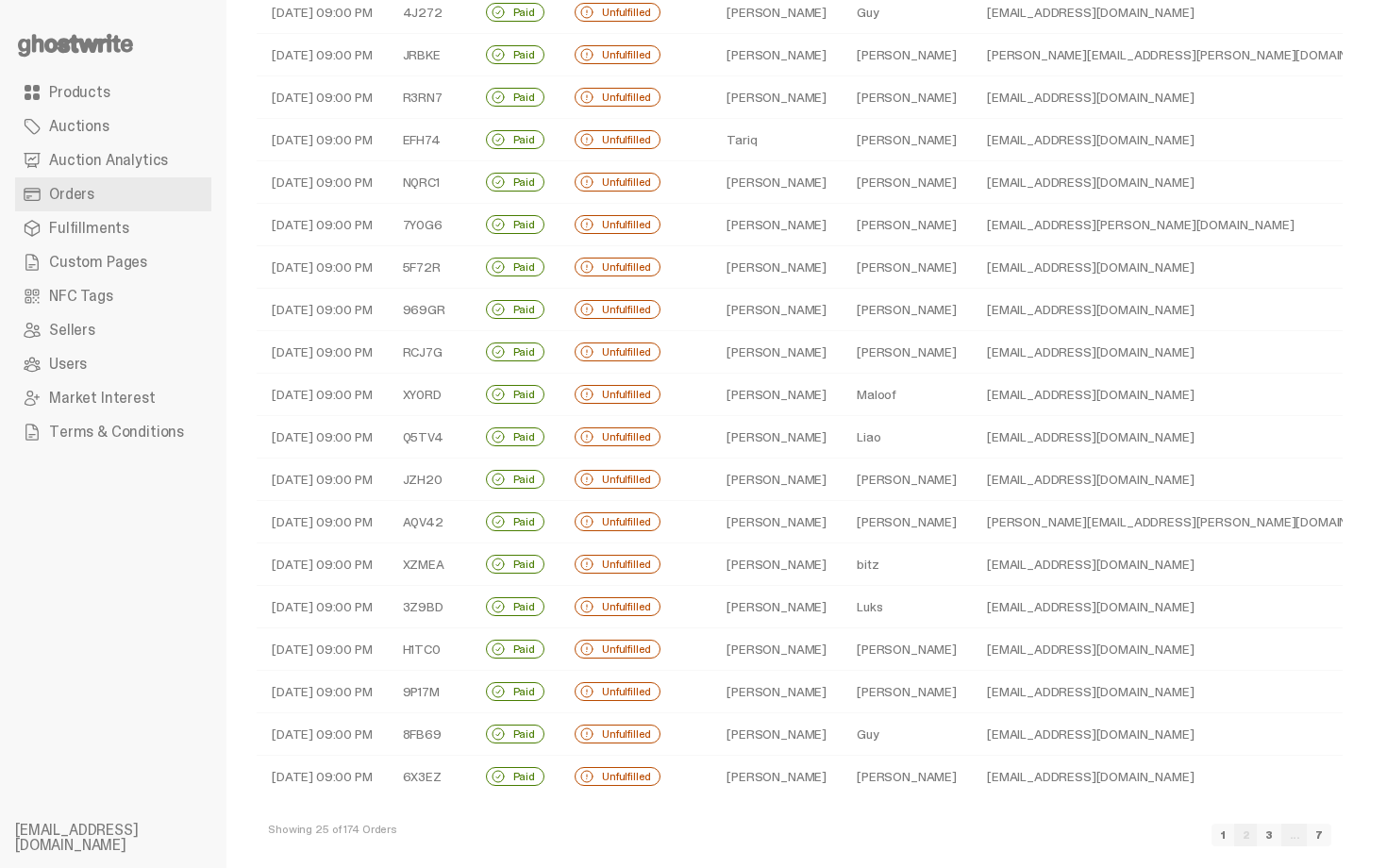
click at [886, 656] on td "Musser" at bounding box center [906, 649] width 131 height 43
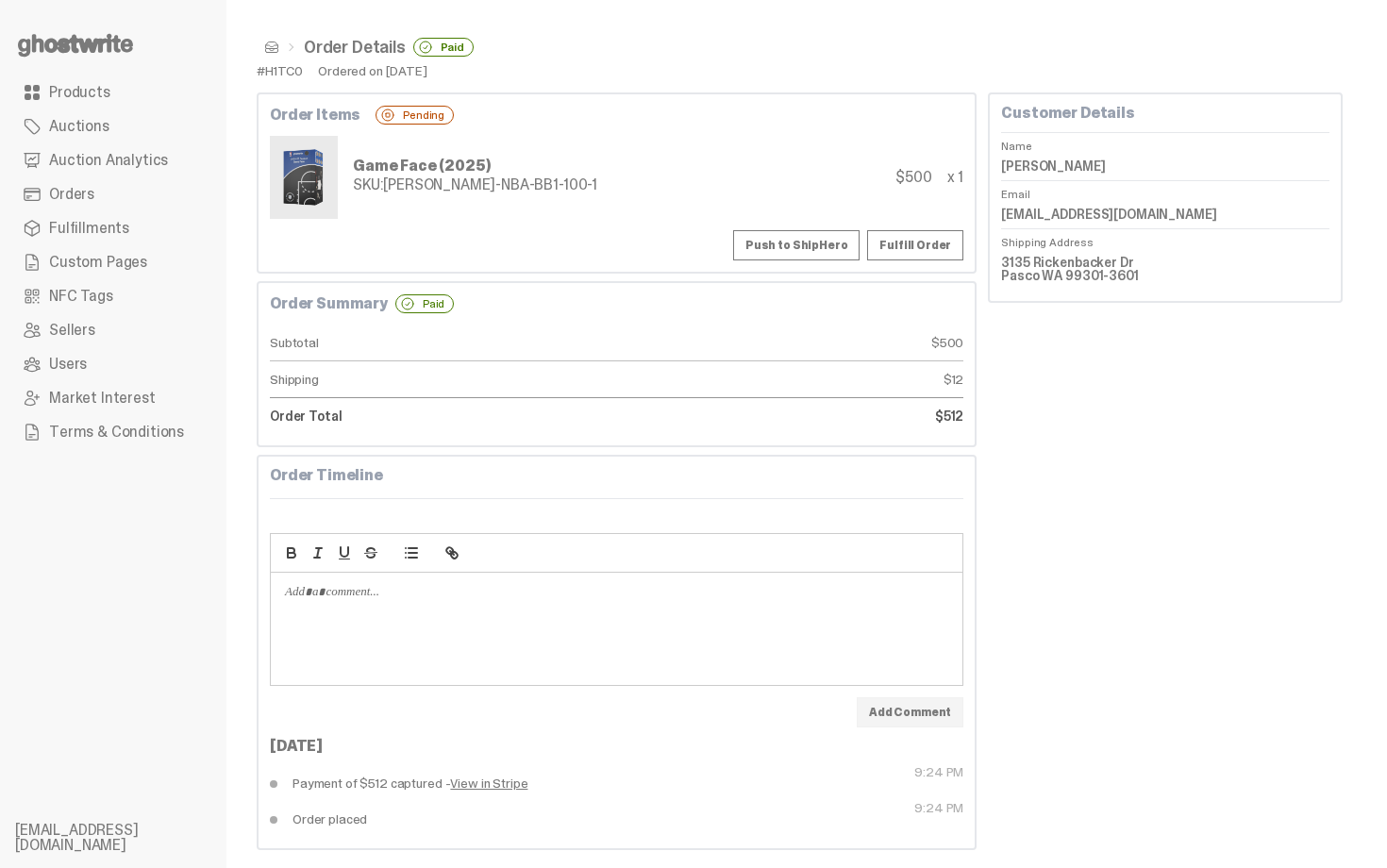
click at [854, 250] on button "Push to ShipHero" at bounding box center [796, 245] width 127 height 30
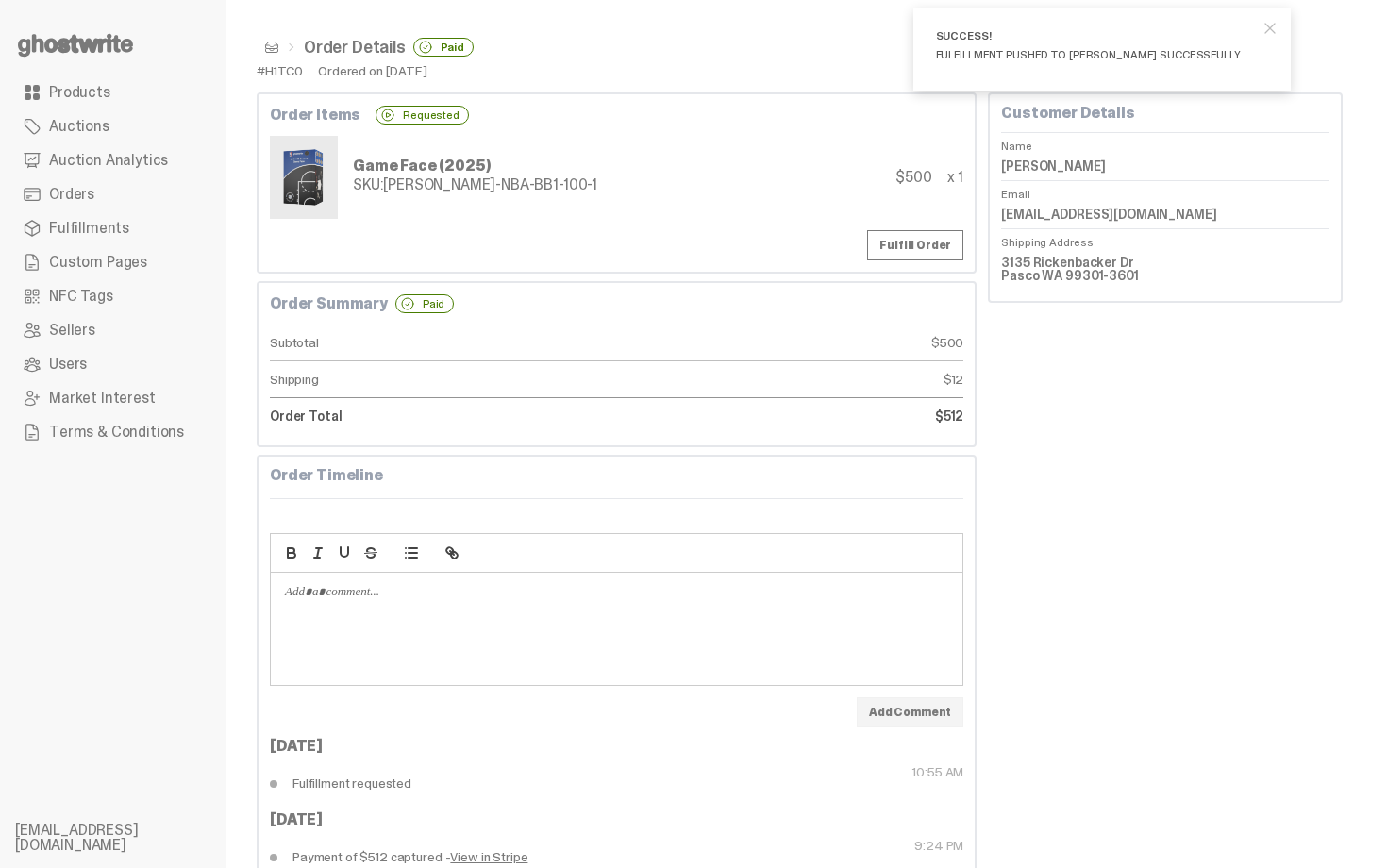
click at [274, 48] on span at bounding box center [271, 47] width 15 height 15
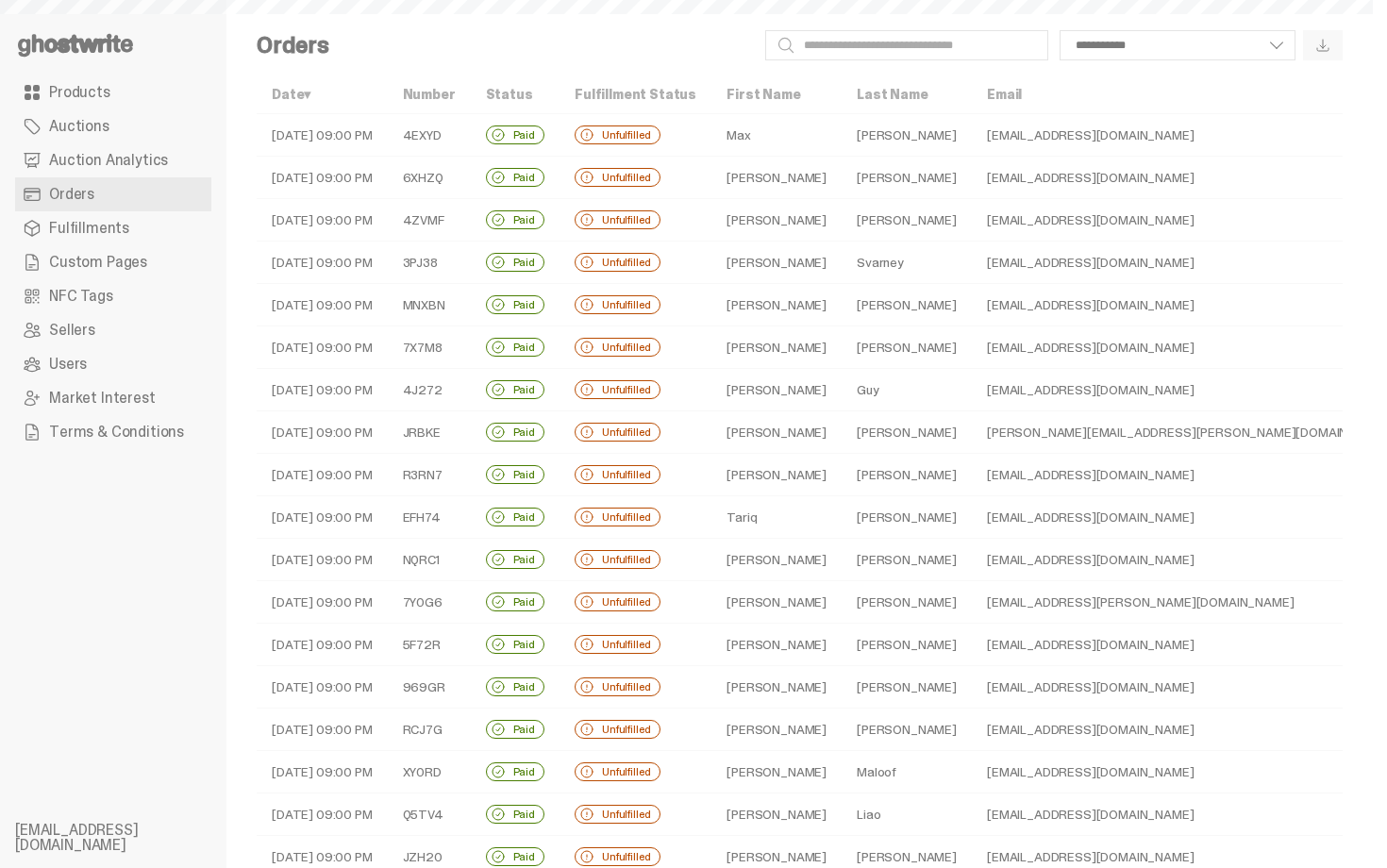
scroll to position [378, 0]
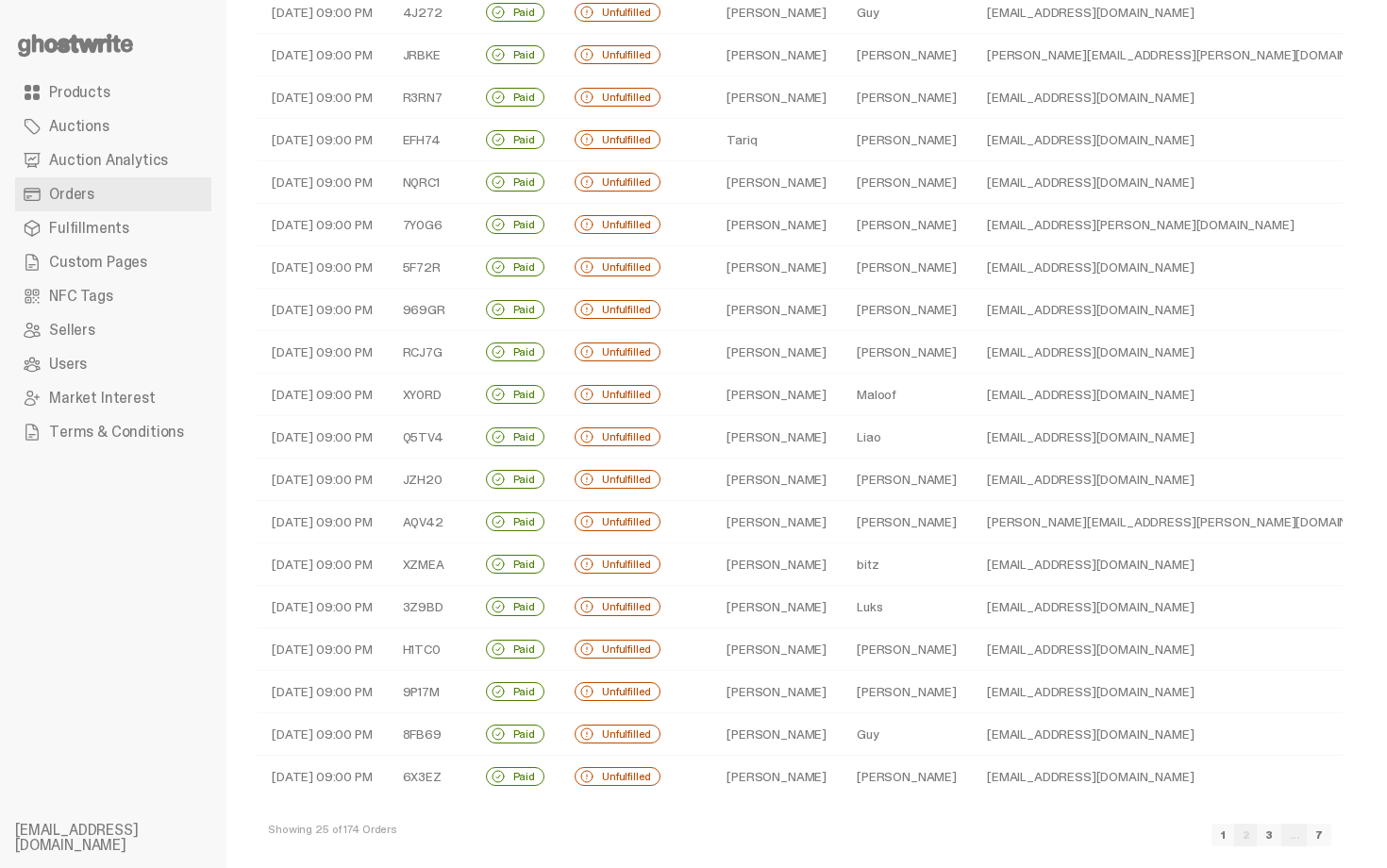
click at [876, 725] on td "Guy" at bounding box center [906, 733] width 131 height 43
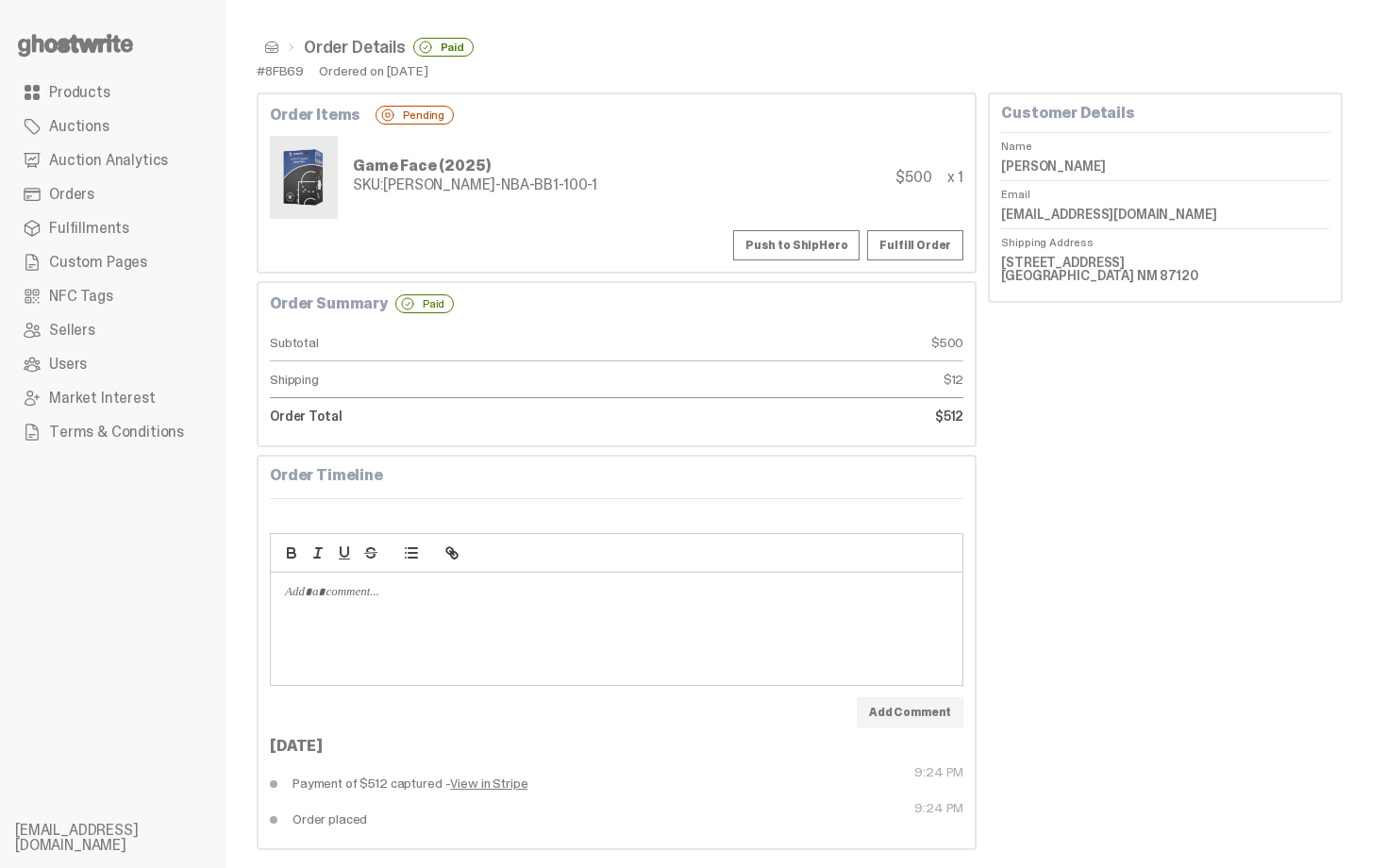
click at [838, 240] on button "Push to ShipHero" at bounding box center [796, 245] width 127 height 30
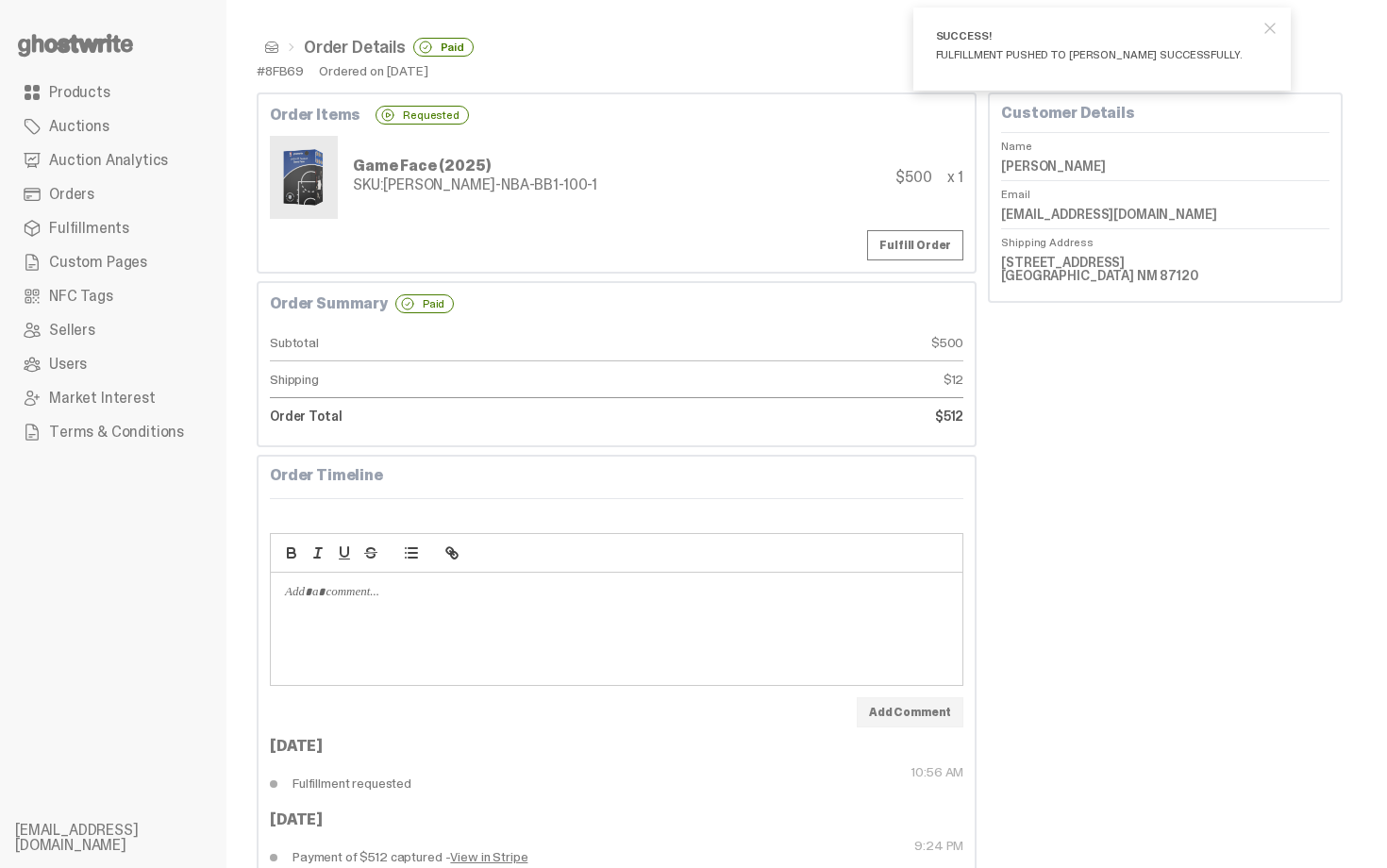
click at [267, 46] on span at bounding box center [271, 47] width 15 height 15
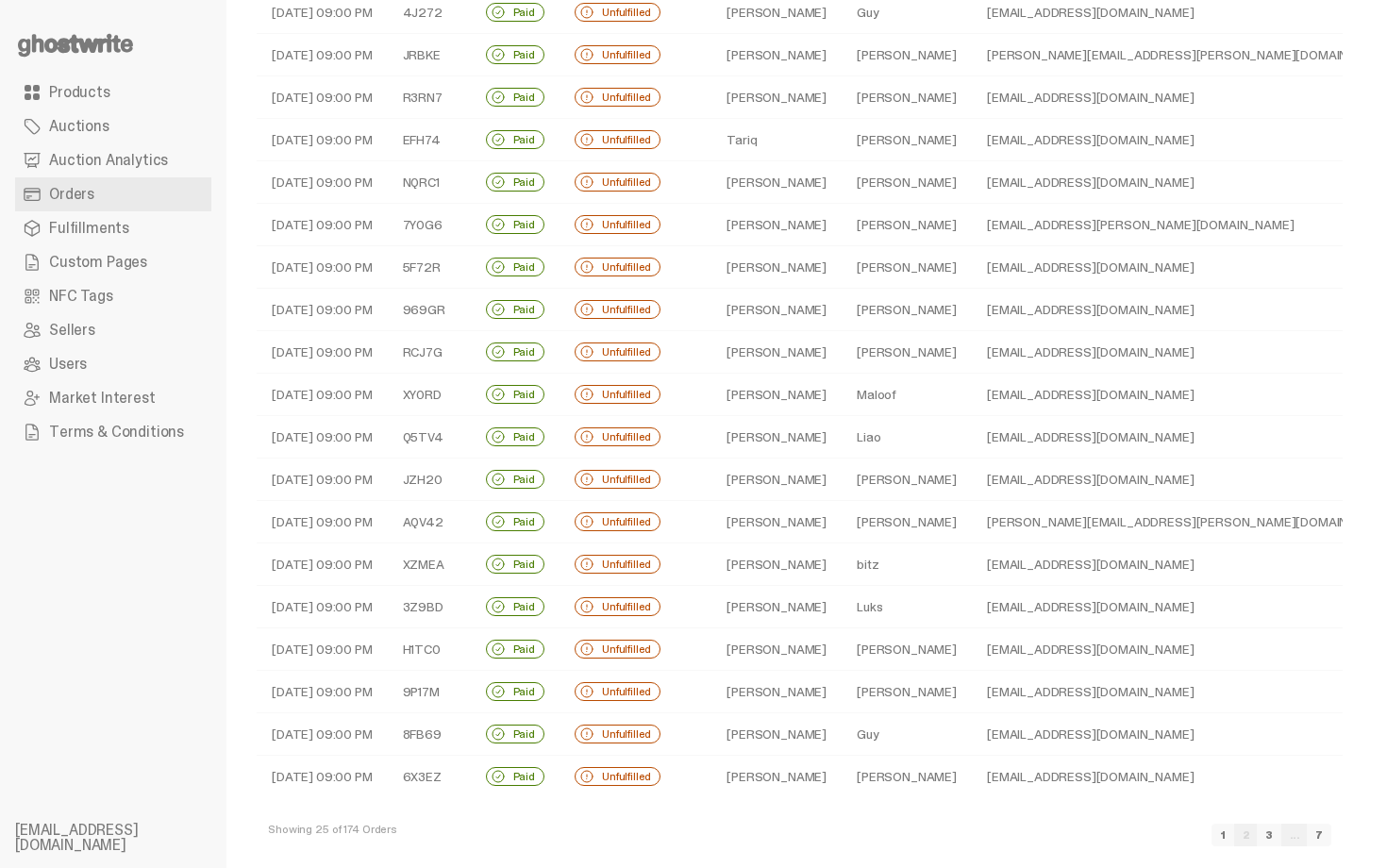
click at [976, 787] on td "coryschack@yahoo.com" at bounding box center [1191, 776] width 437 height 43
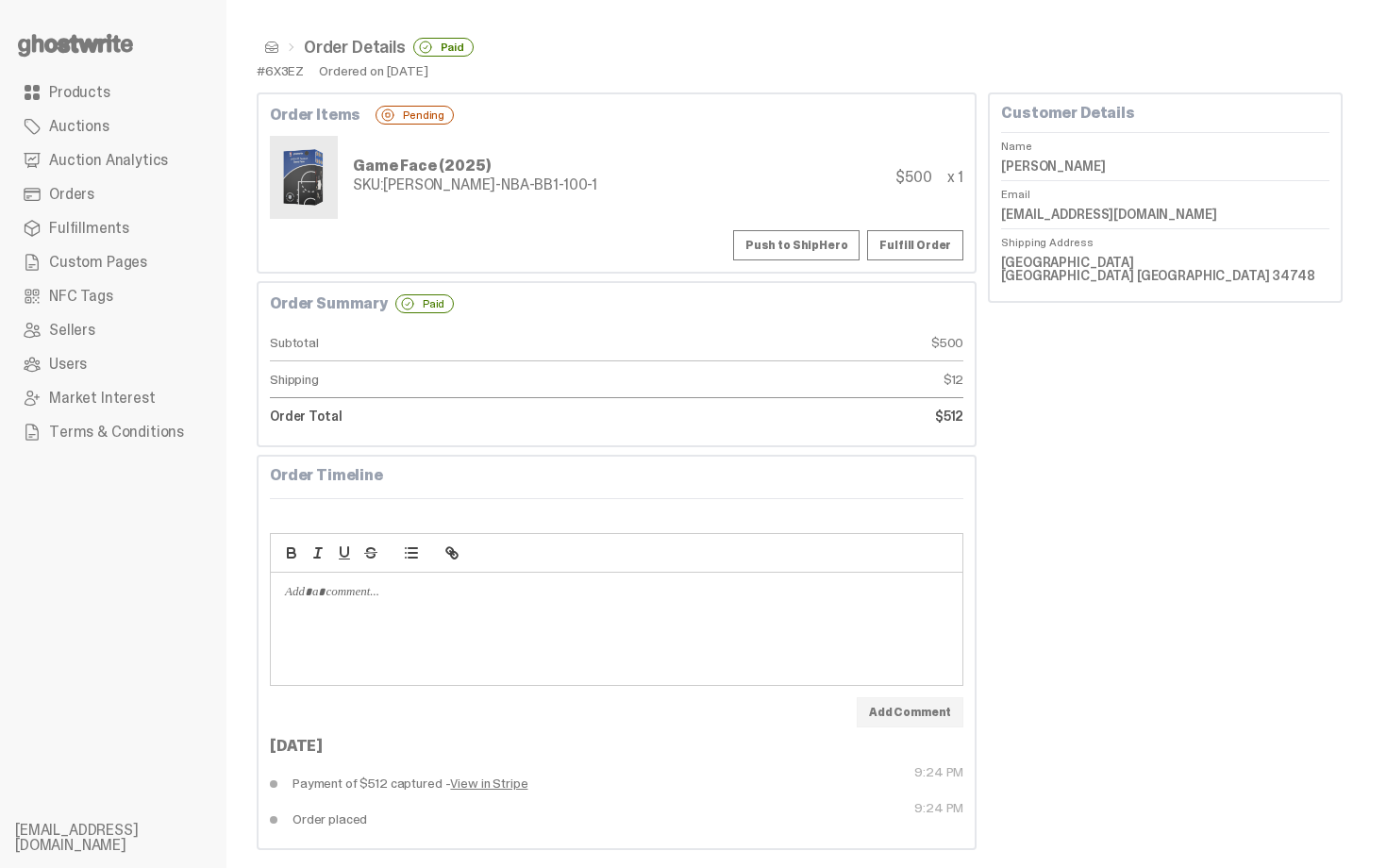
click at [827, 247] on button "Push to ShipHero" at bounding box center [796, 245] width 127 height 30
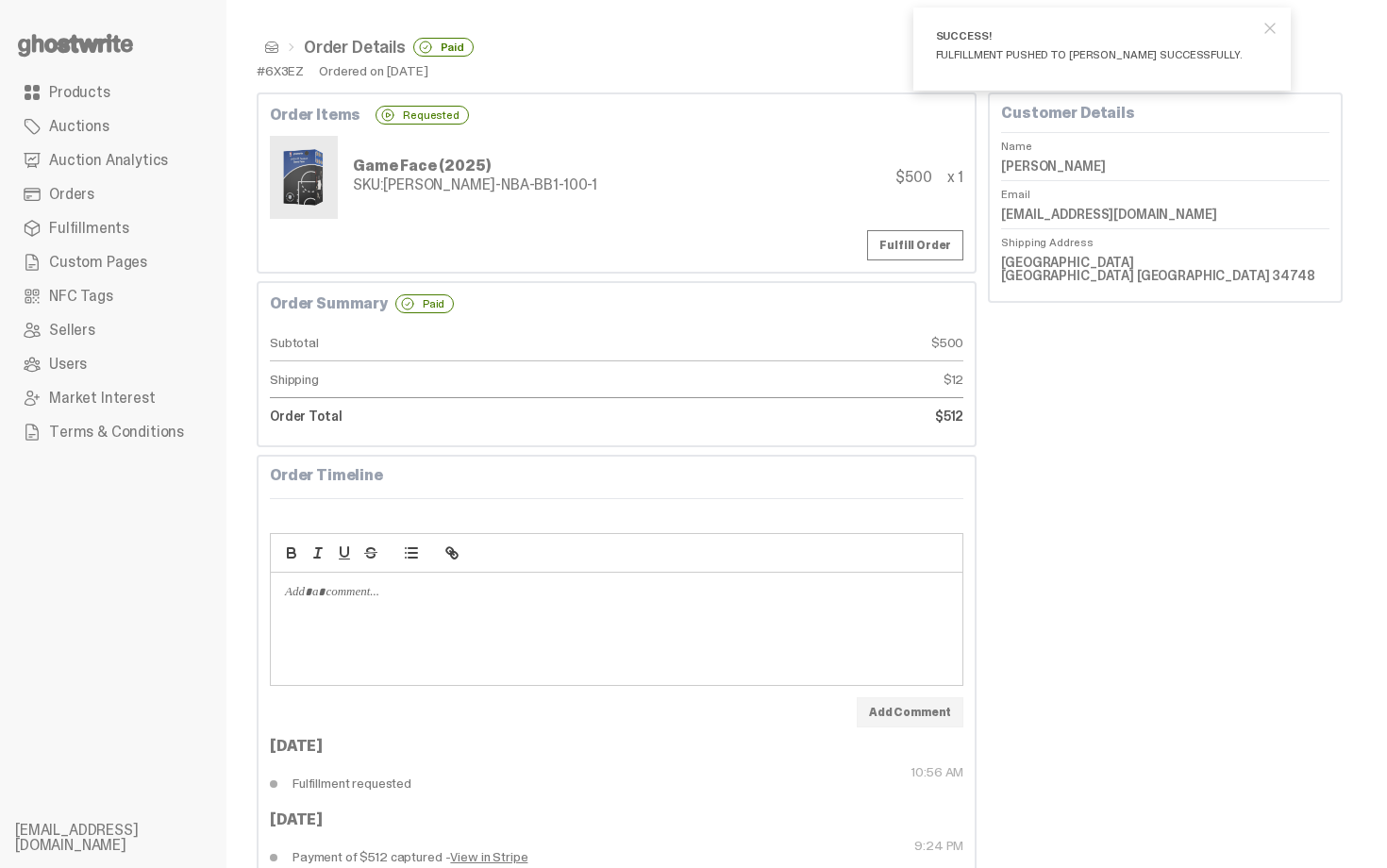
click at [270, 44] on span at bounding box center [271, 47] width 15 height 15
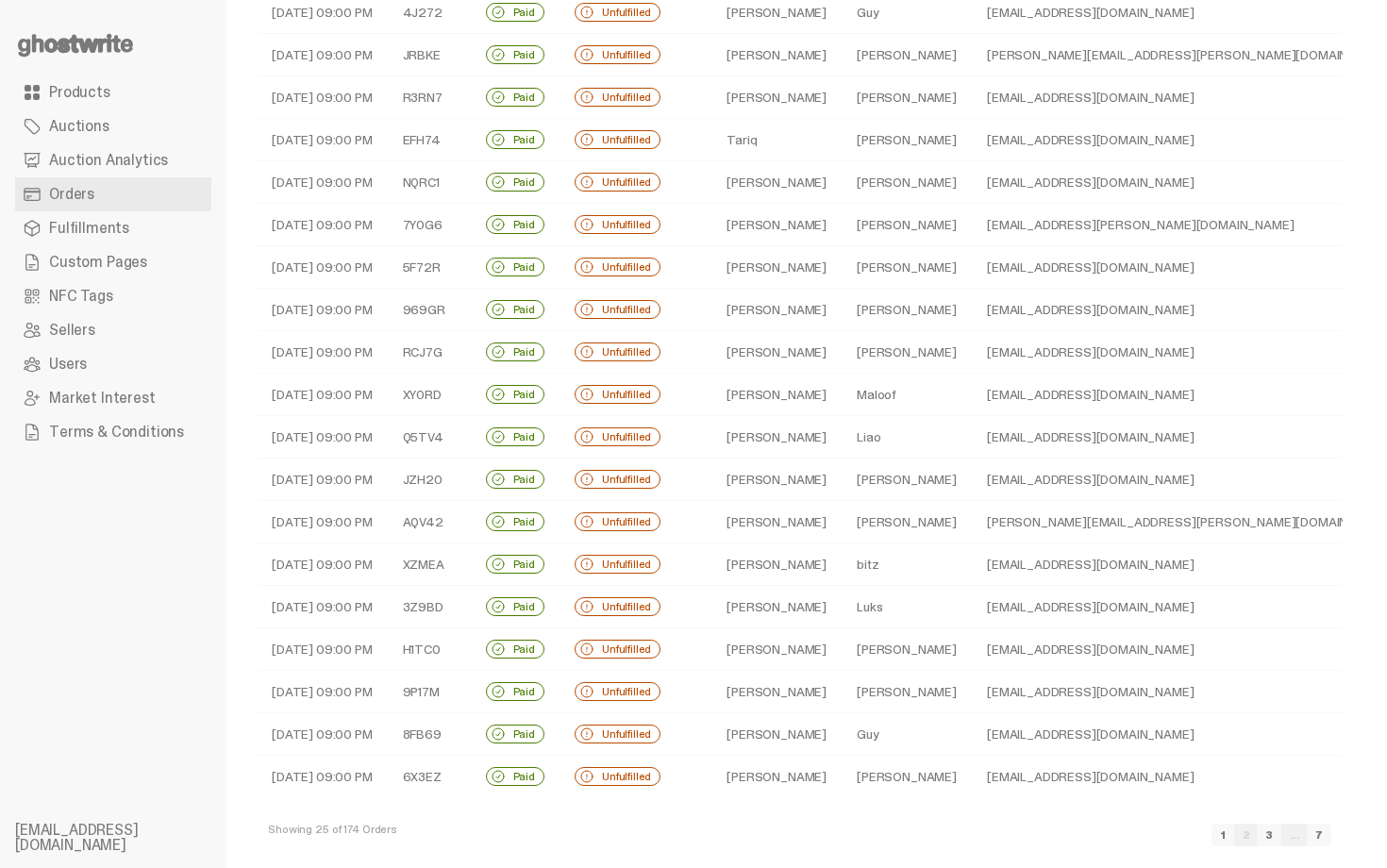
click at [1281, 827] on link "3" at bounding box center [1268, 834] width 25 height 23
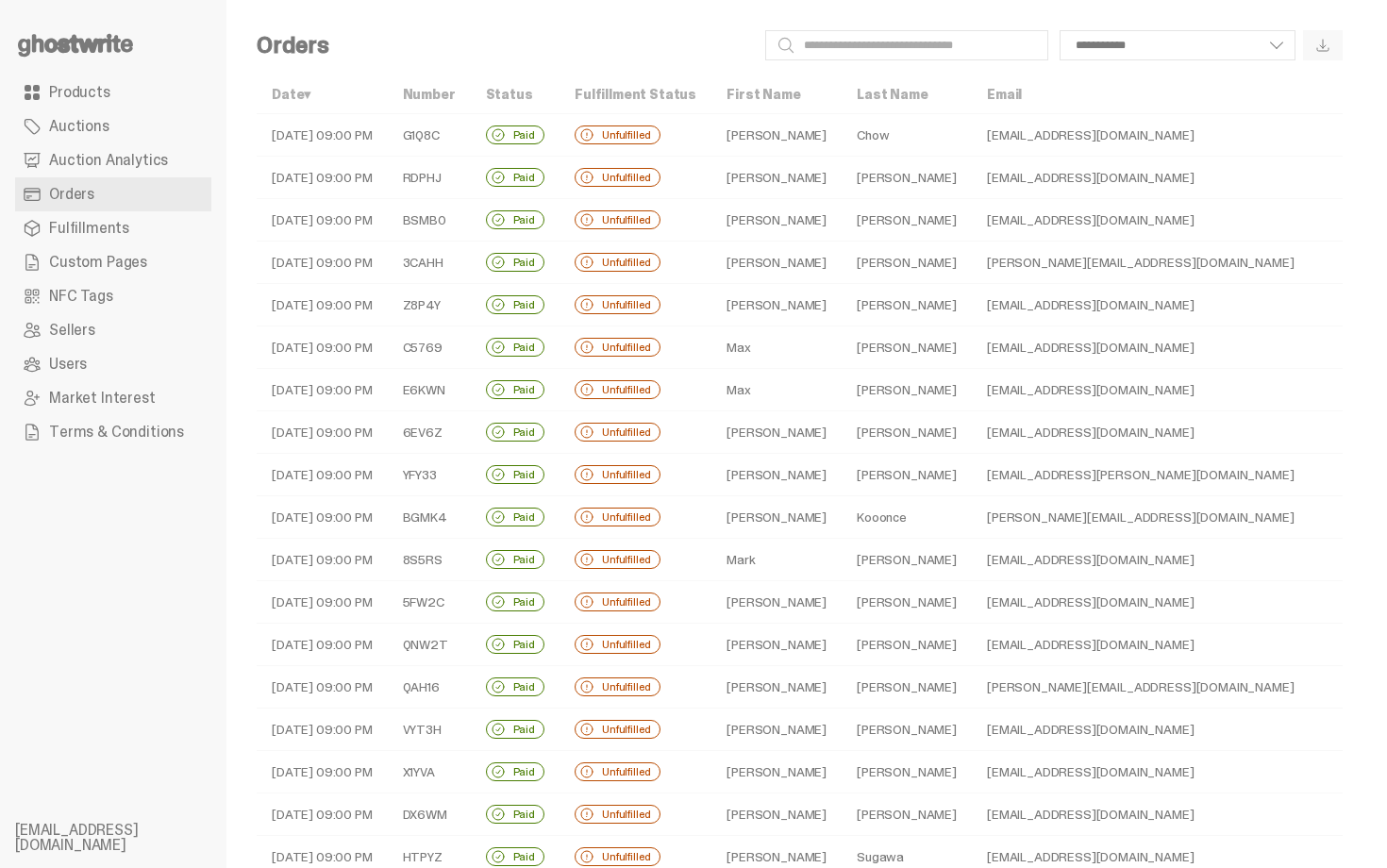
click at [980, 132] on td "chowzedmund@gmail.com" at bounding box center [1191, 135] width 437 height 43
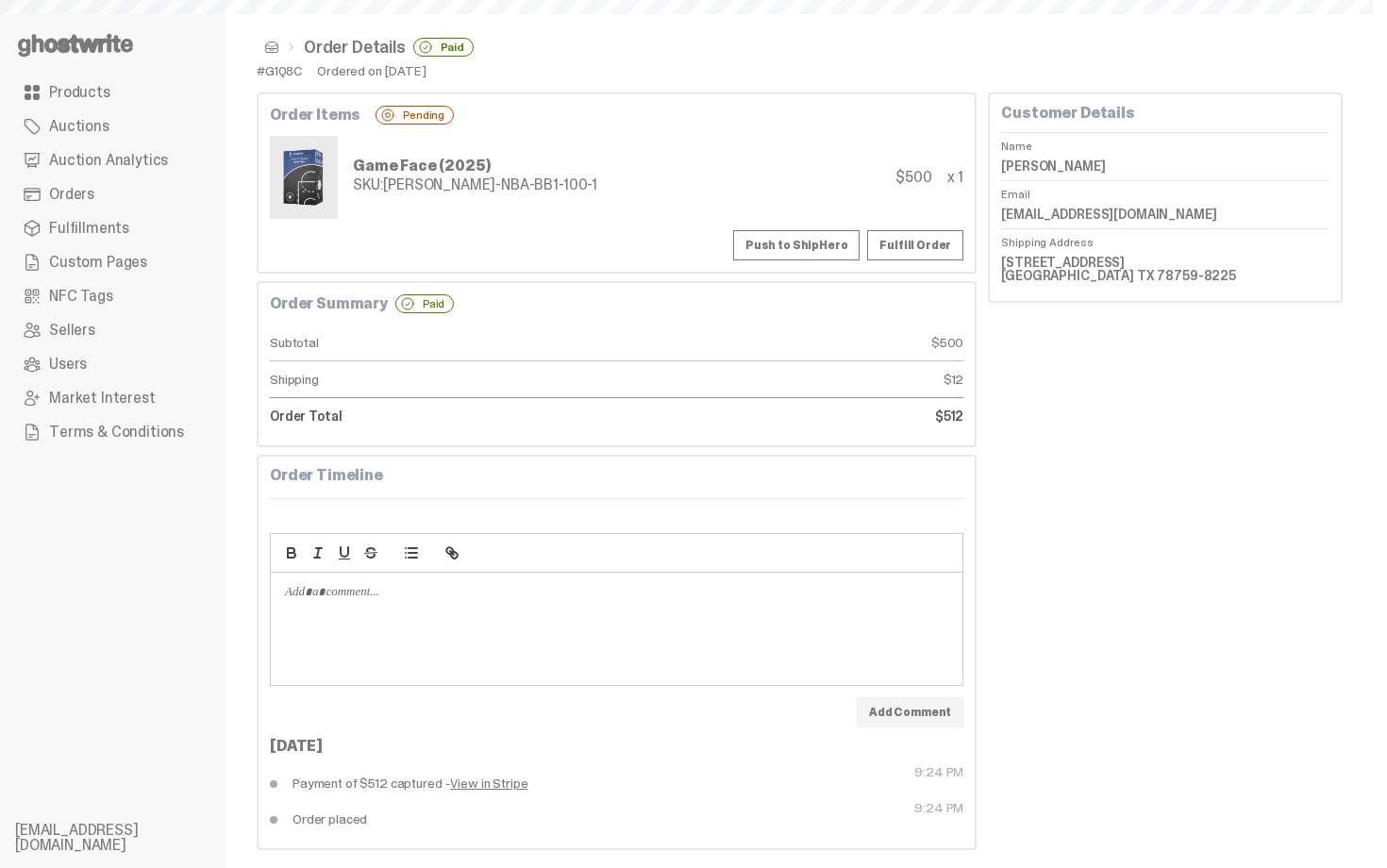
click at [818, 244] on button "Push to ShipHero" at bounding box center [796, 245] width 127 height 30
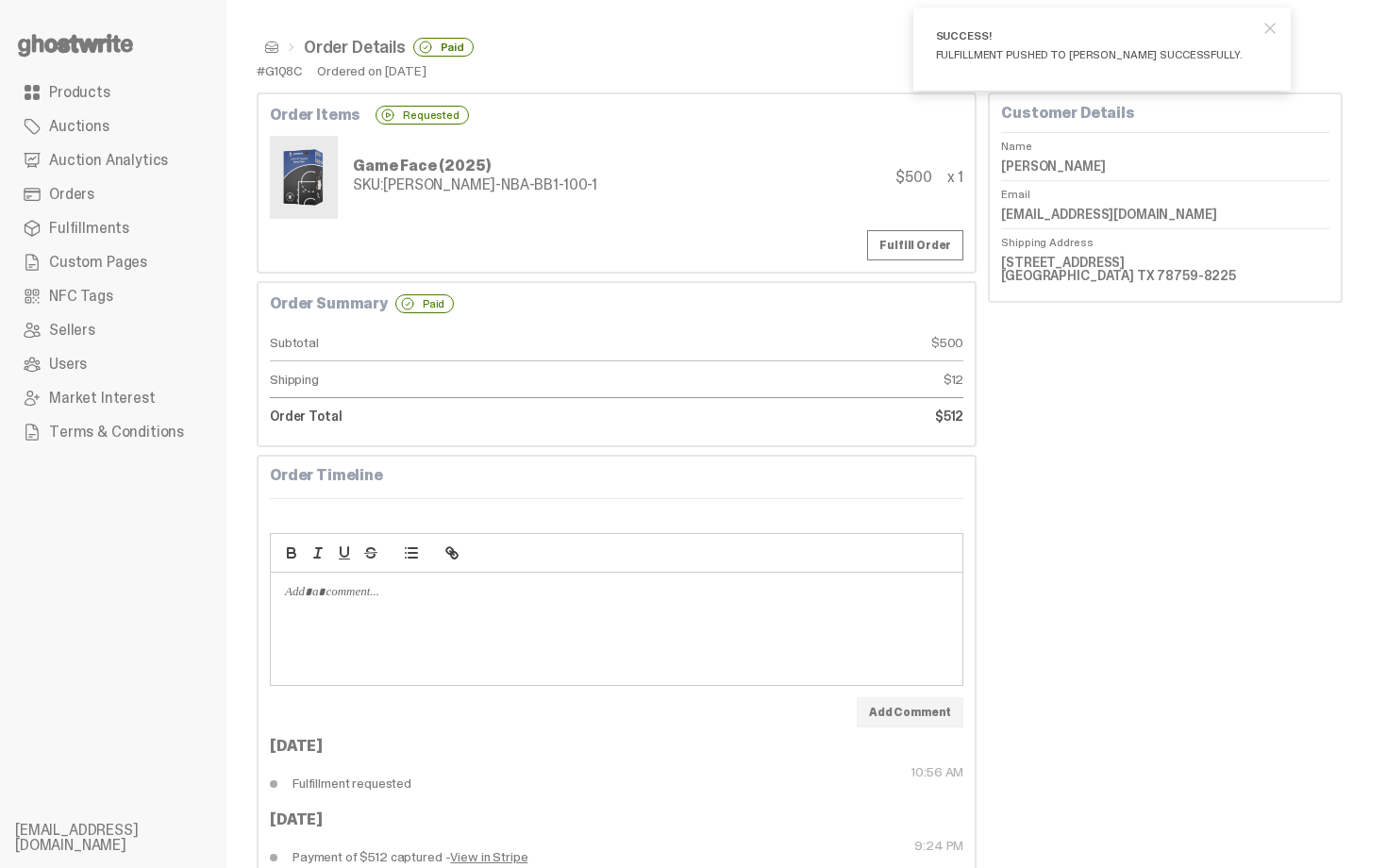
click at [265, 43] on span at bounding box center [271, 47] width 15 height 15
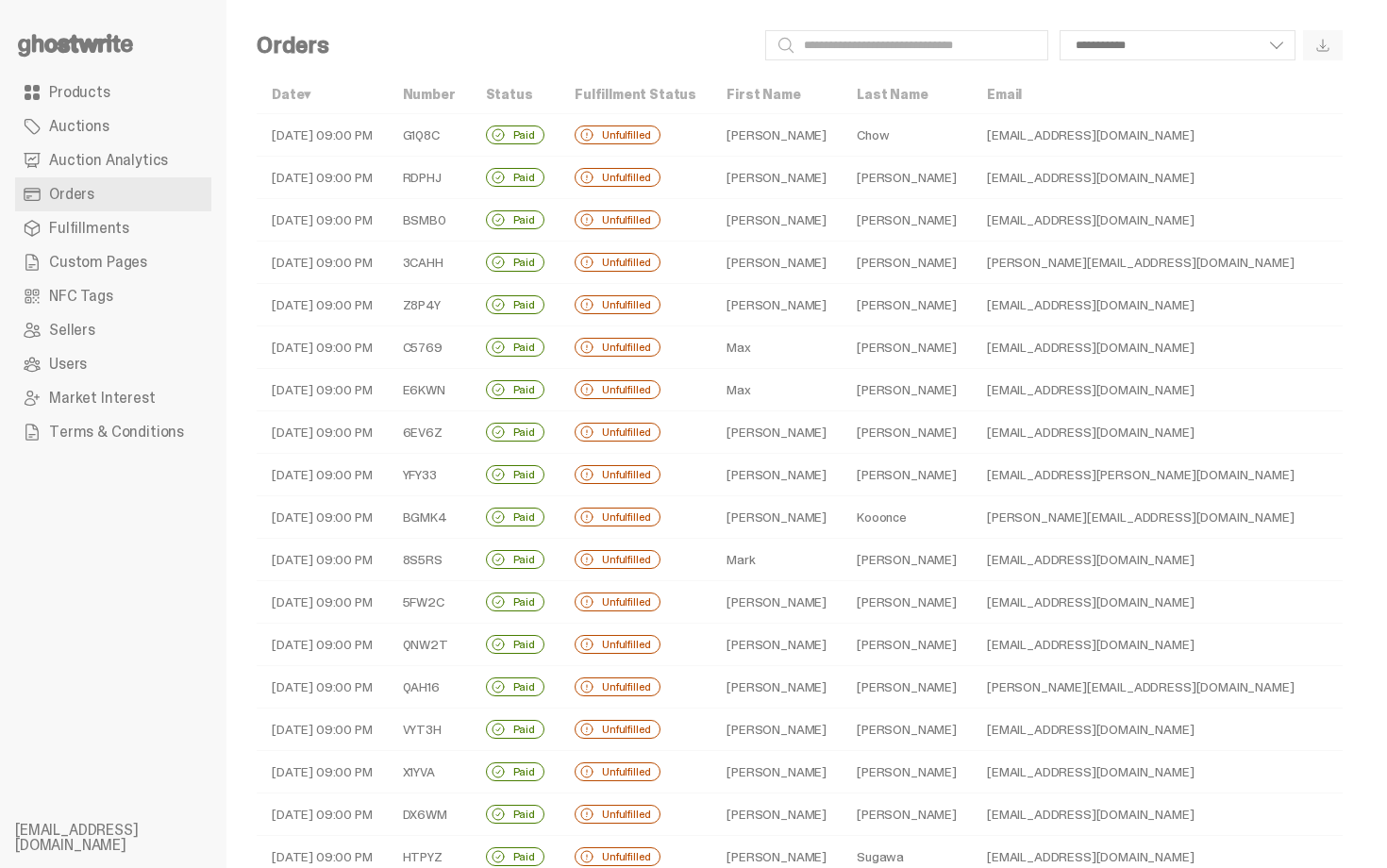
click at [842, 166] on td "Detherage" at bounding box center [906, 177] width 131 height 43
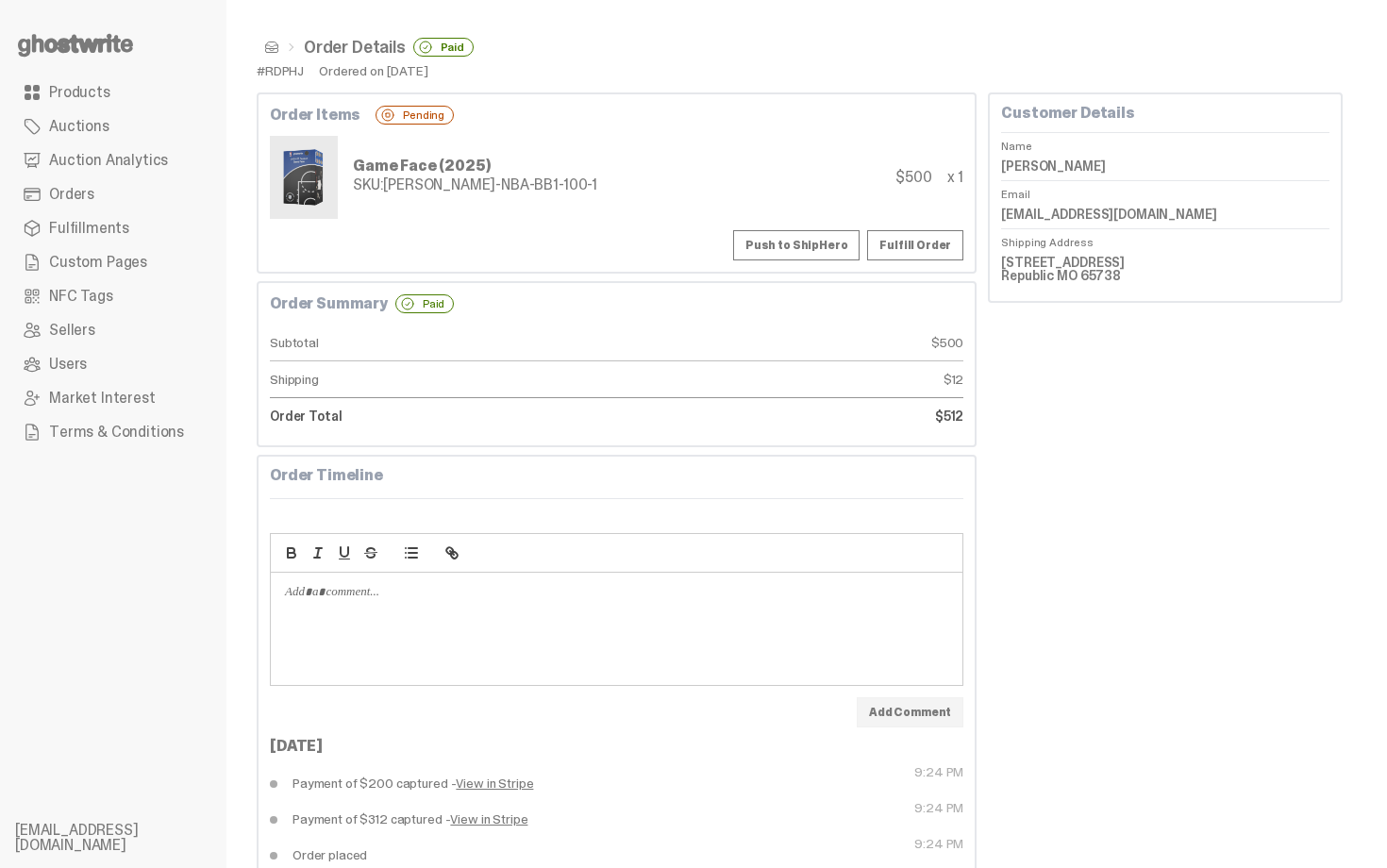
click at [813, 250] on button "Push to ShipHero" at bounding box center [796, 245] width 127 height 30
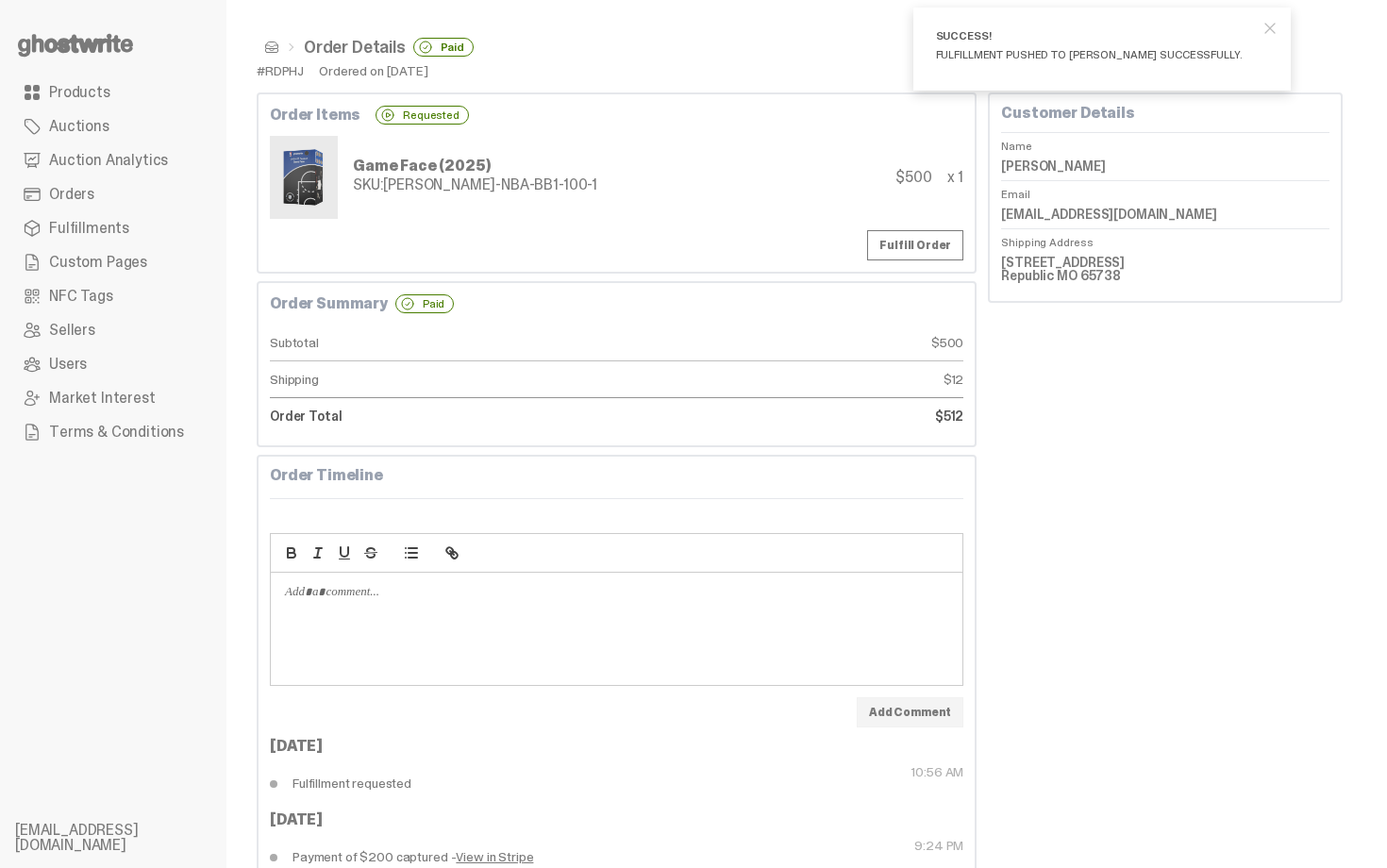
click at [269, 50] on span at bounding box center [271, 47] width 15 height 15
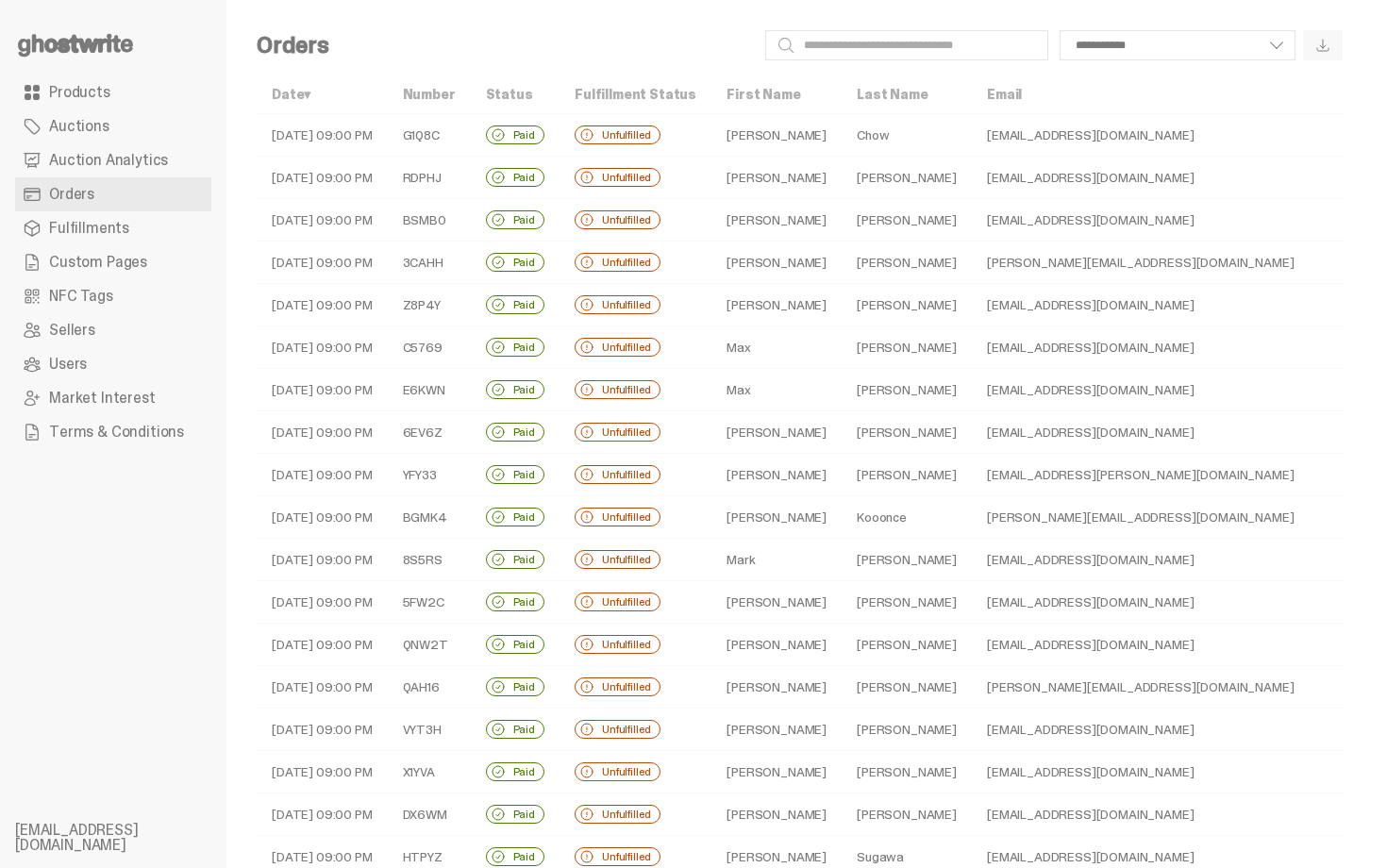
click at [972, 219] on td "dougschwartz12@gmail.com" at bounding box center [1191, 220] width 437 height 43
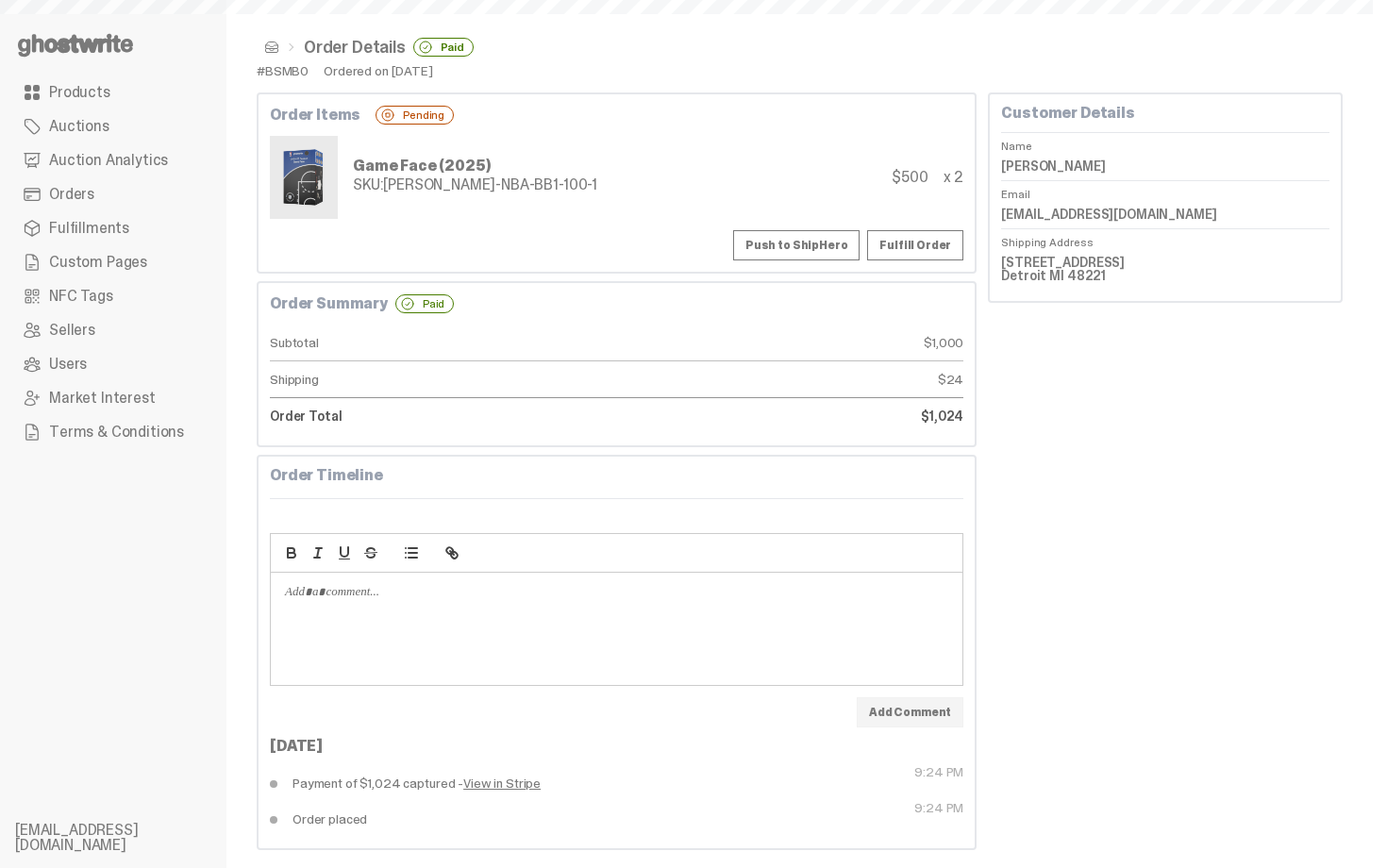
click at [839, 239] on button "Push to ShipHero" at bounding box center [796, 245] width 127 height 30
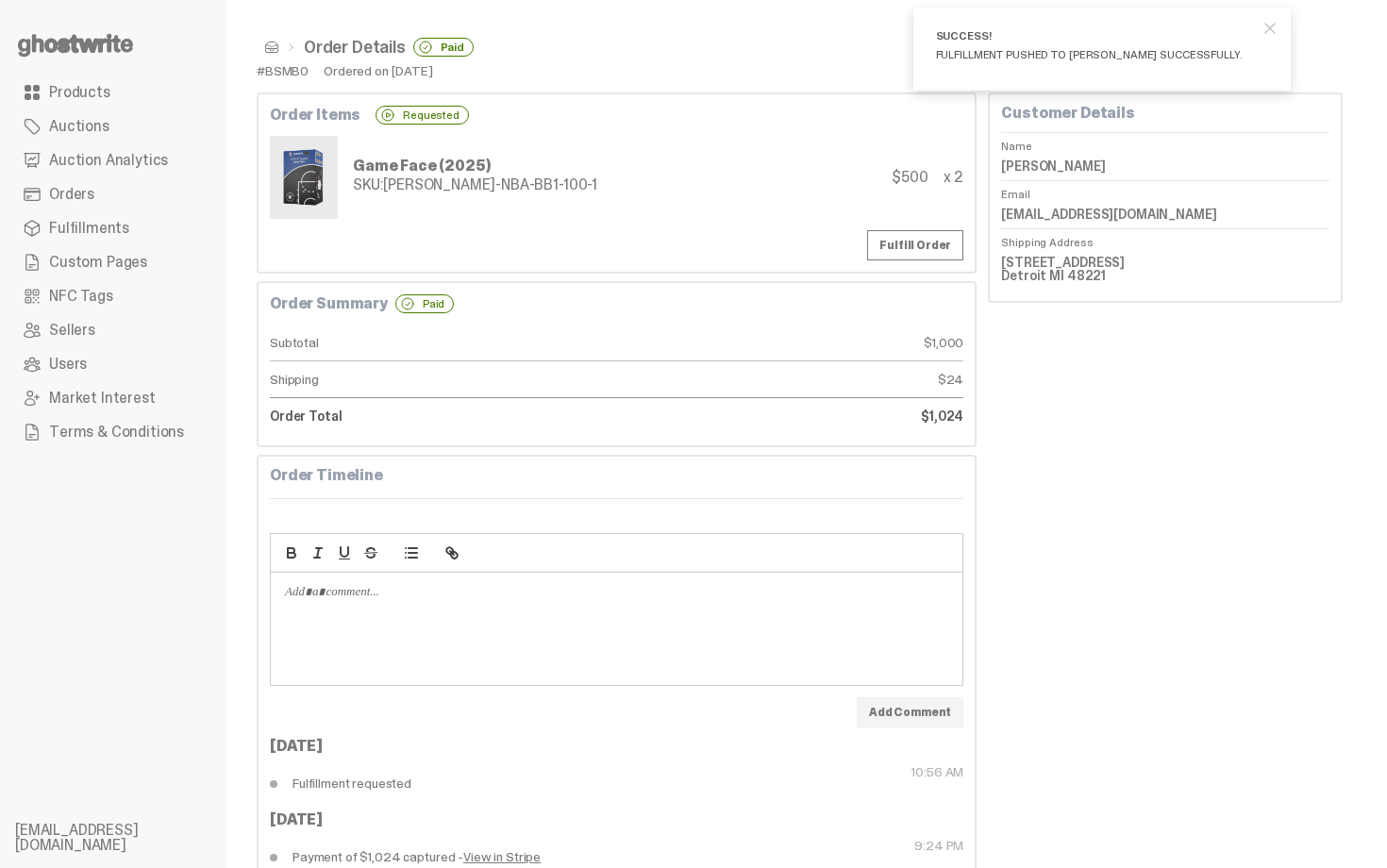
click at [266, 40] on span at bounding box center [271, 47] width 15 height 15
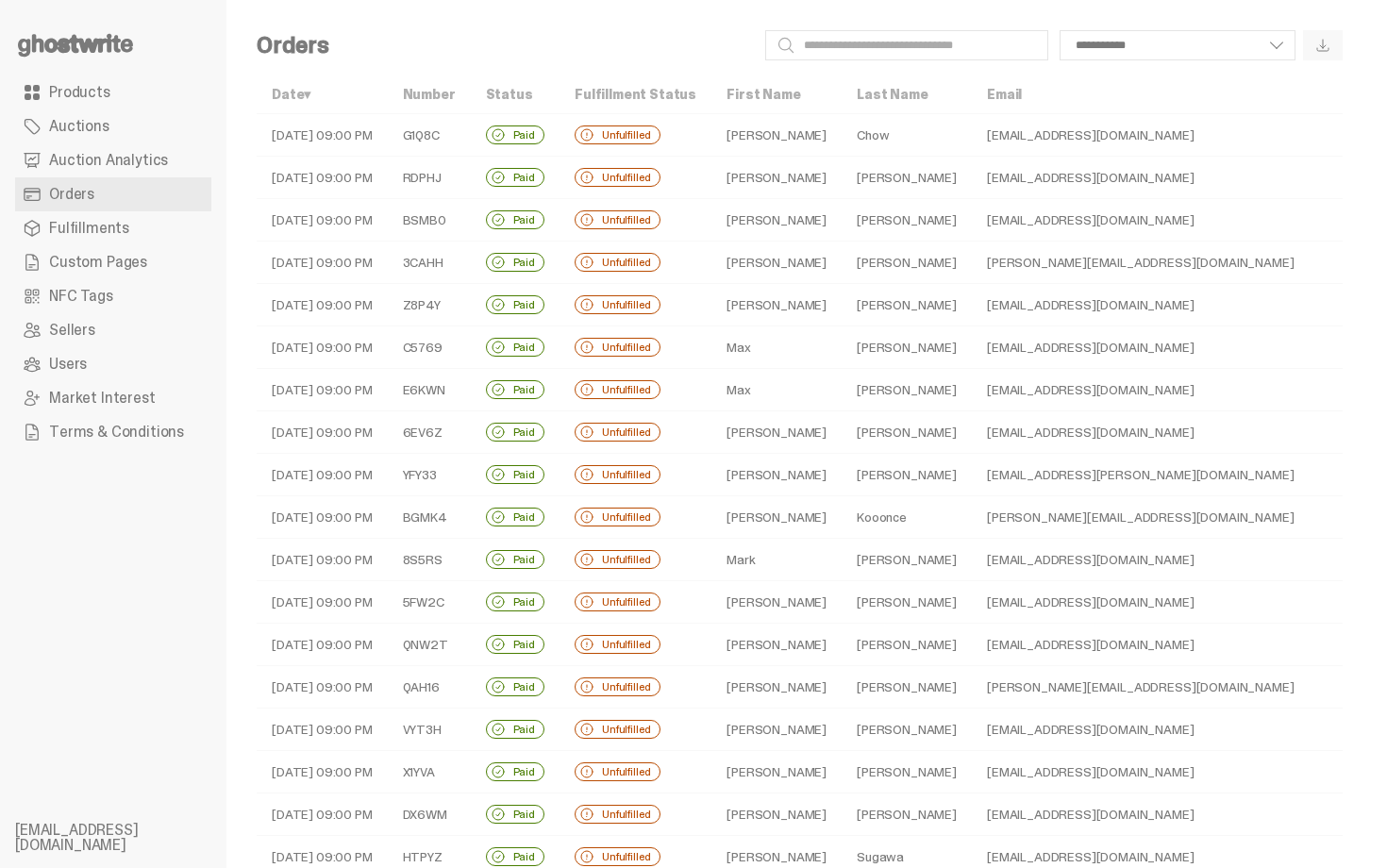
click at [972, 254] on td "dimitry@tvgla.com" at bounding box center [1191, 262] width 437 height 43
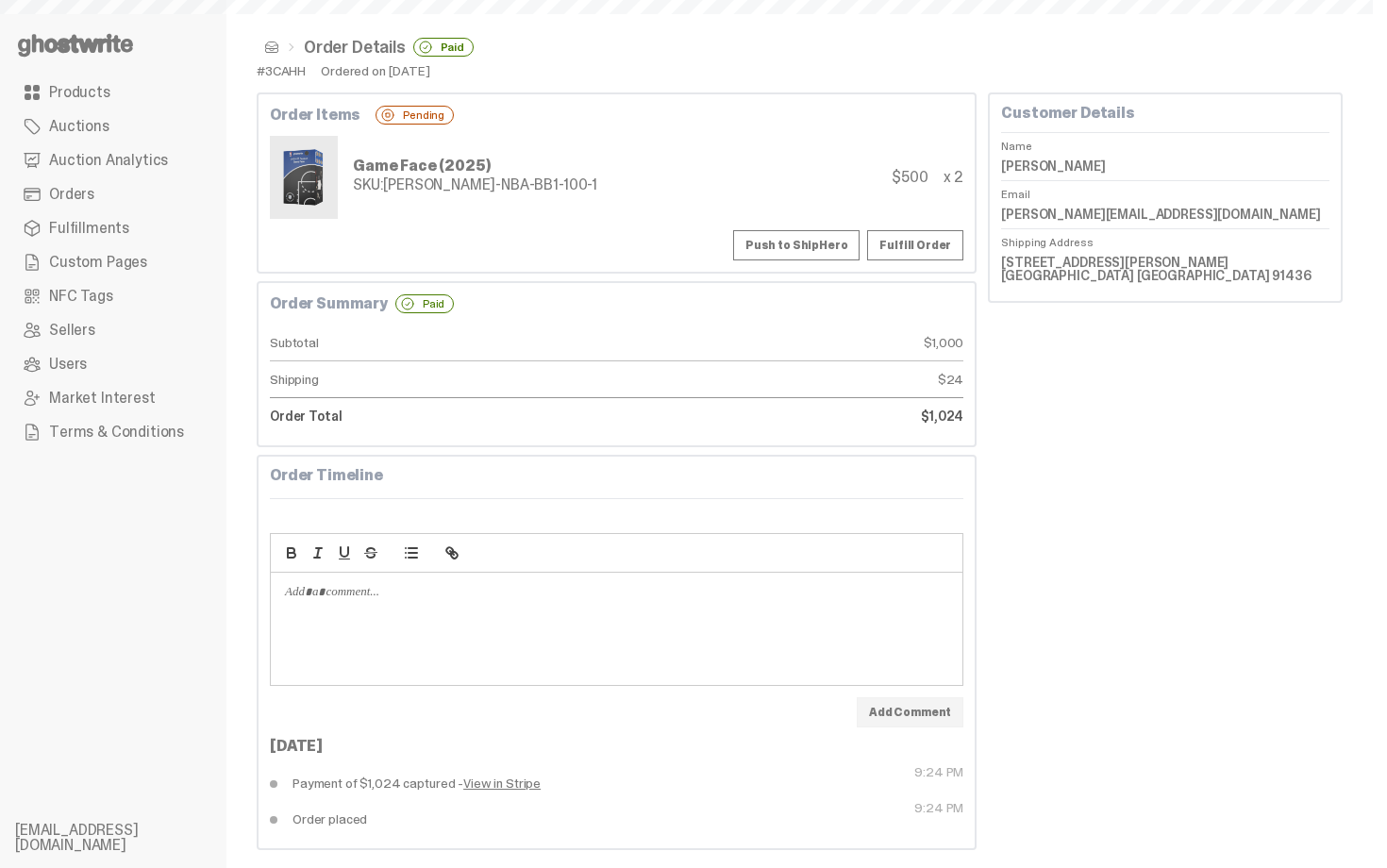
click at [830, 243] on button "Push to ShipHero" at bounding box center [796, 245] width 127 height 30
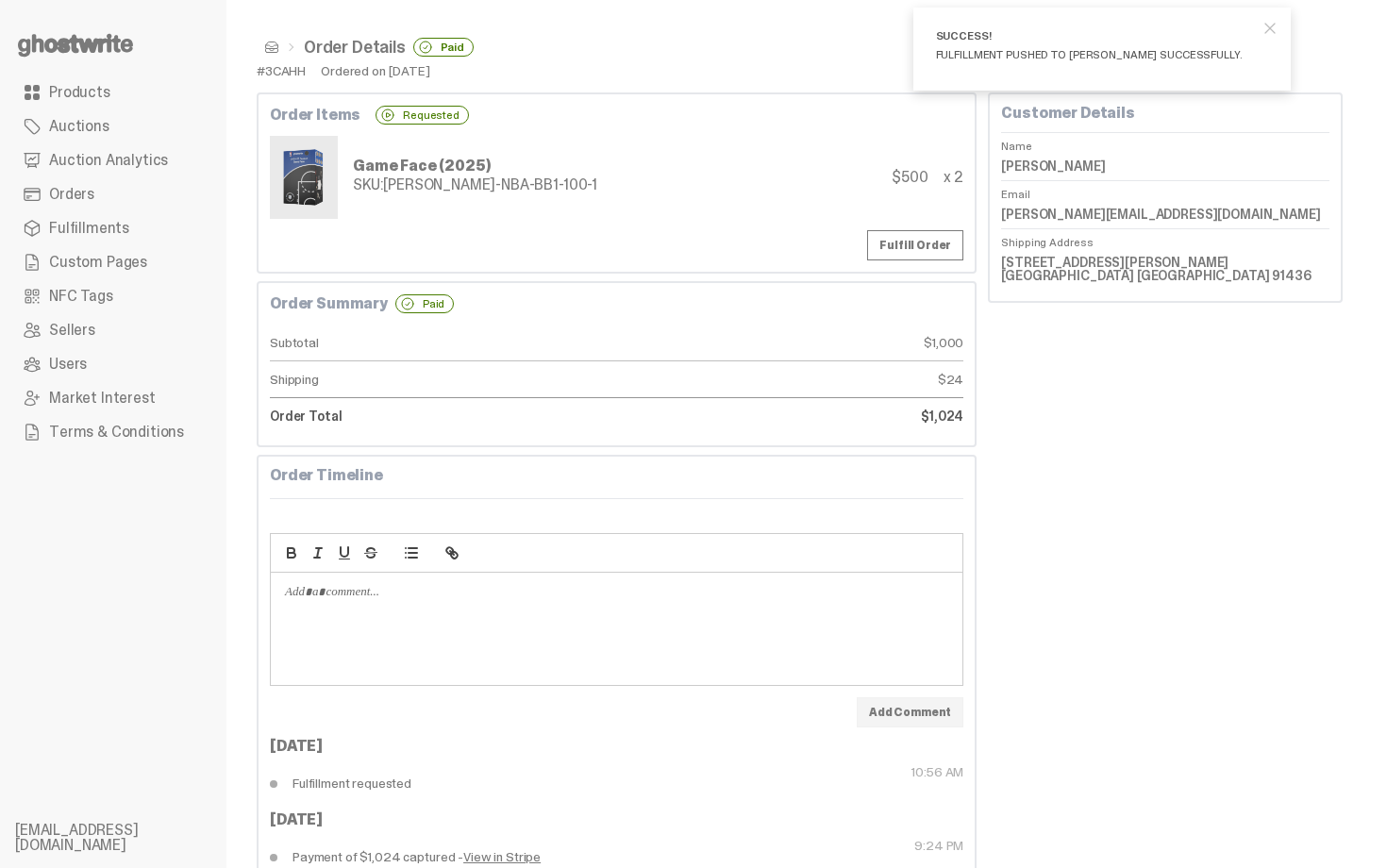
click at [274, 47] on span at bounding box center [271, 47] width 15 height 15
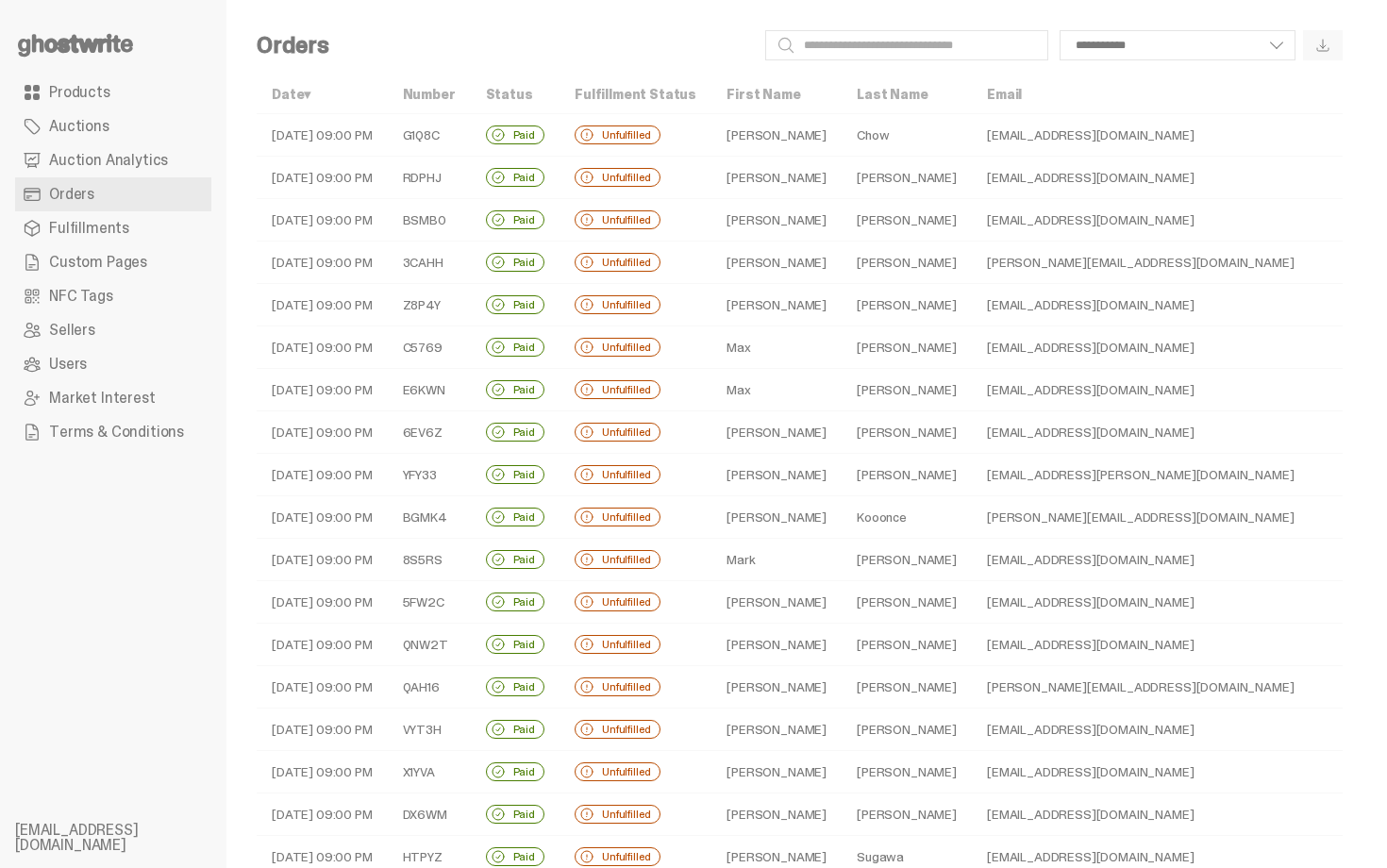
click at [880, 307] on td "Nelson" at bounding box center [906, 305] width 131 height 43
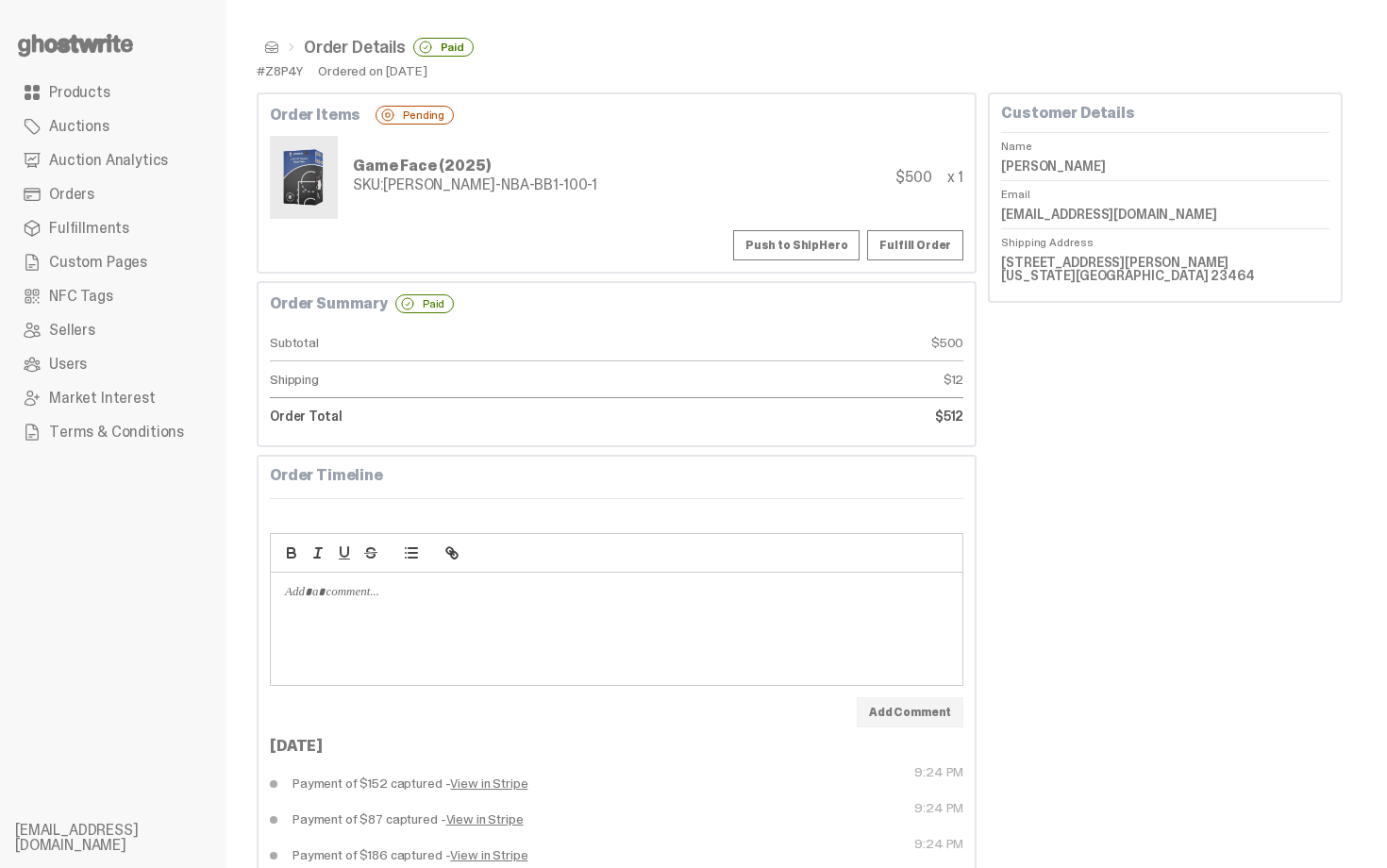
click at [816, 248] on button "Push to ShipHero" at bounding box center [796, 245] width 127 height 30
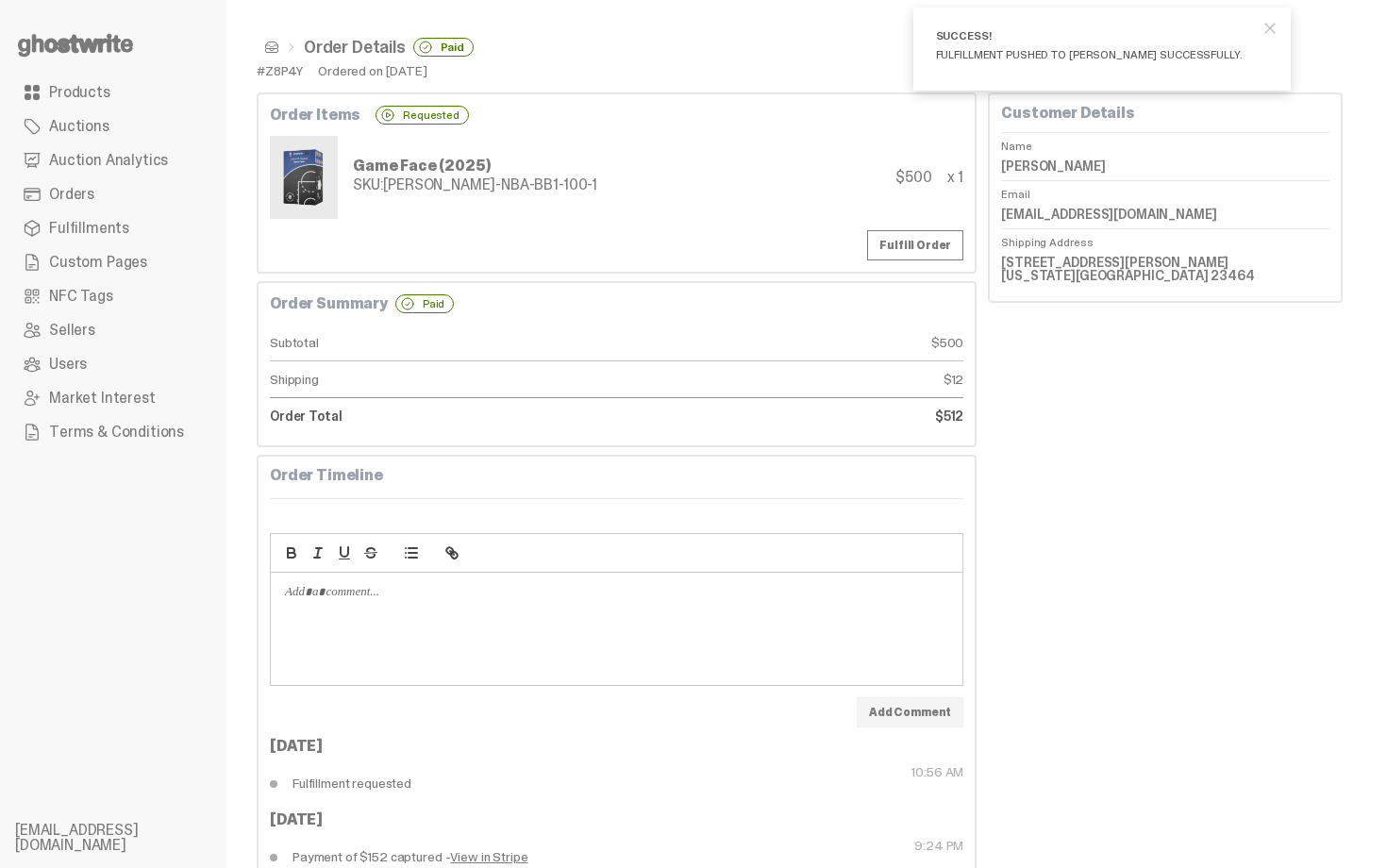
click at [272, 45] on span at bounding box center [271, 47] width 15 height 15
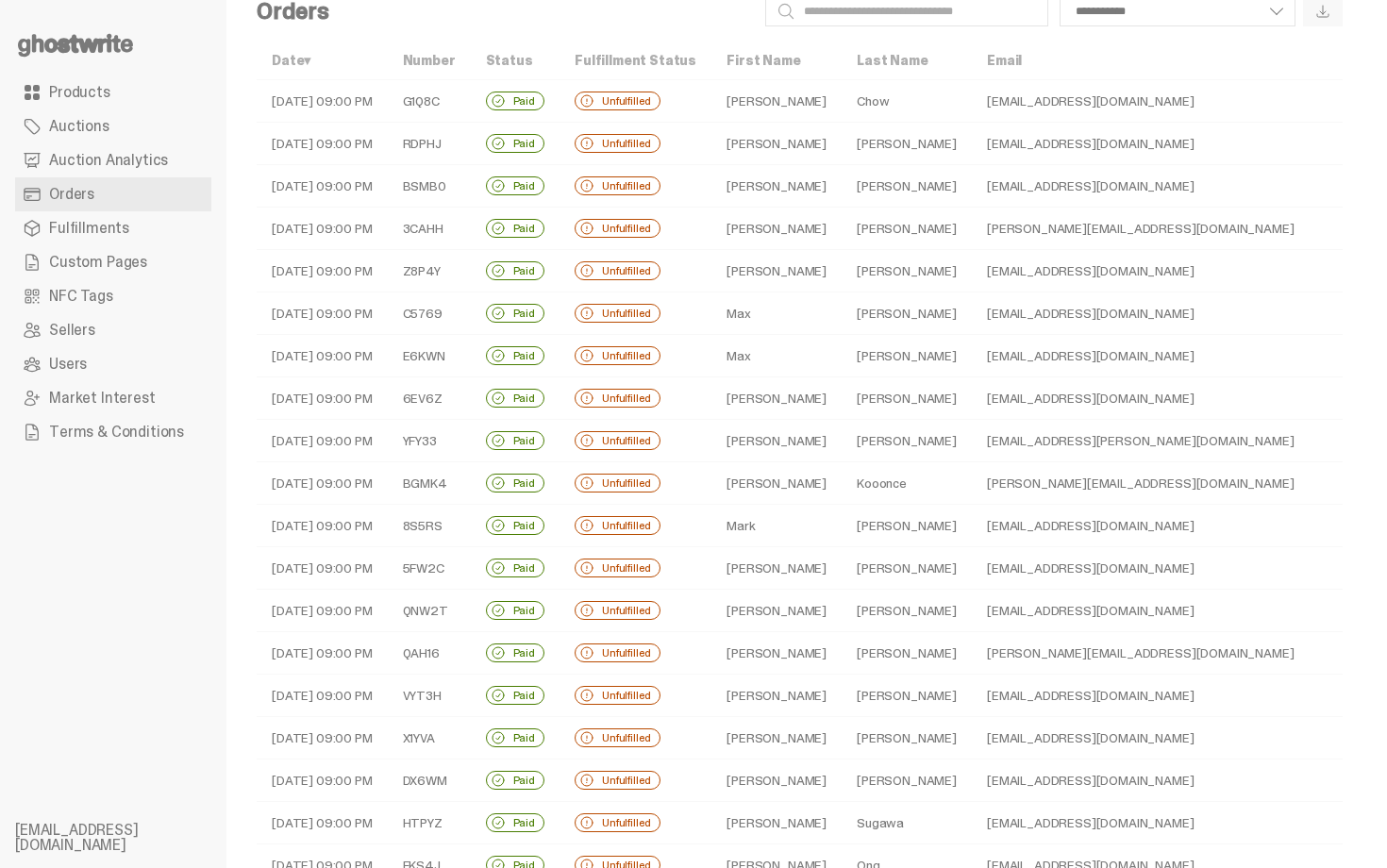
scroll to position [38, 0]
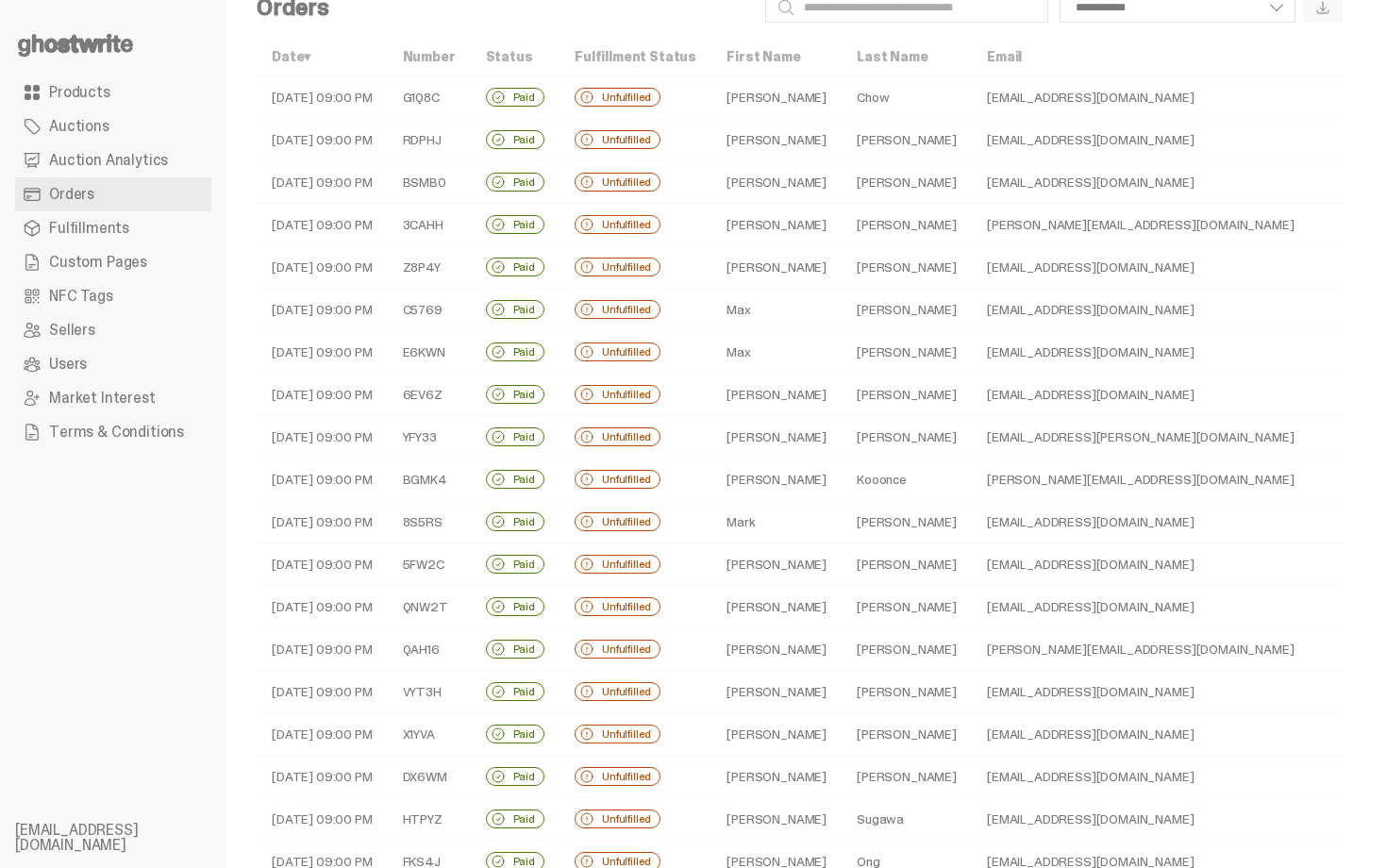
click at [972, 312] on td "max@scruffurcapital.com" at bounding box center [1191, 310] width 437 height 43
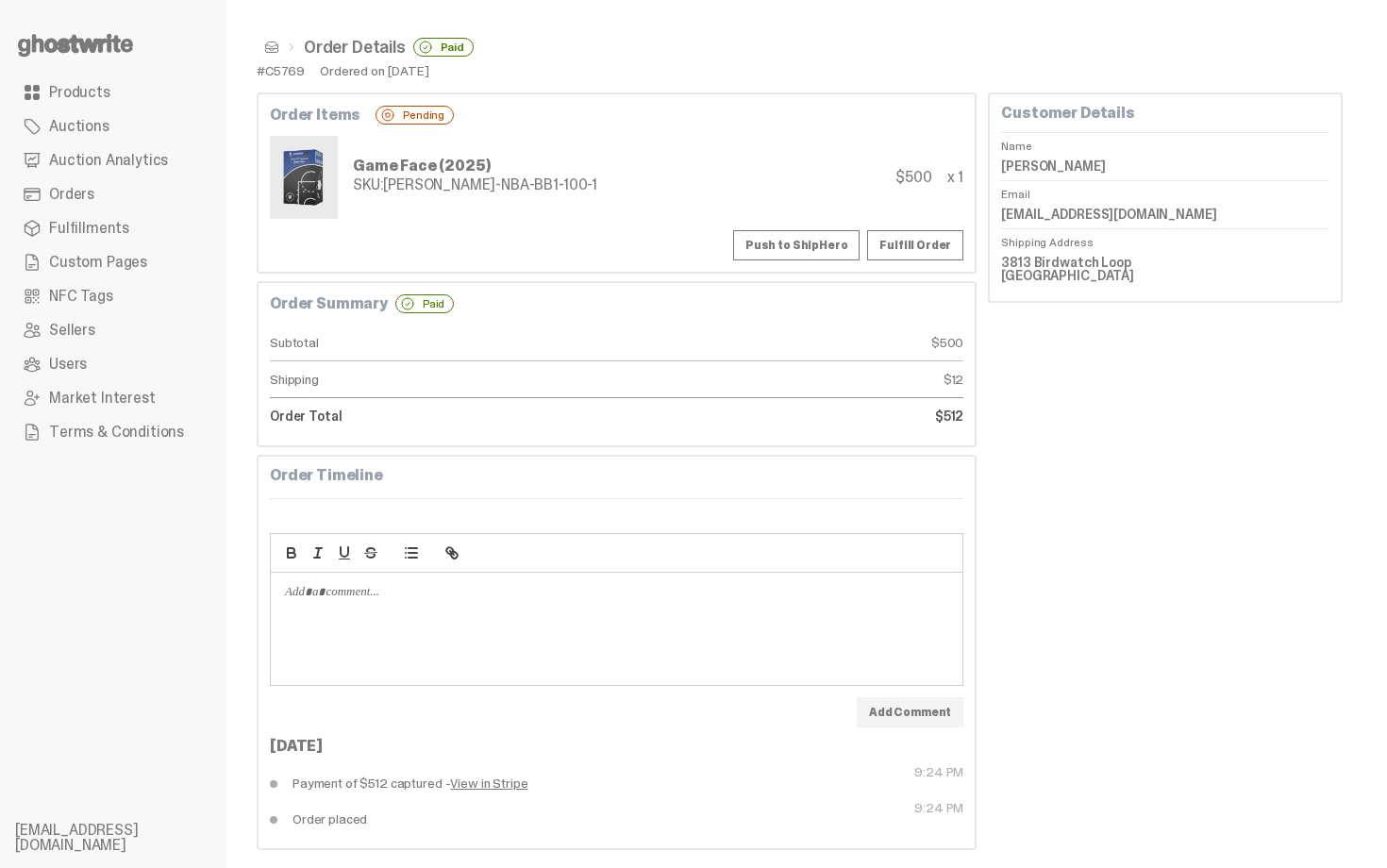
click at [773, 249] on button "Push to ShipHero" at bounding box center [796, 245] width 127 height 30
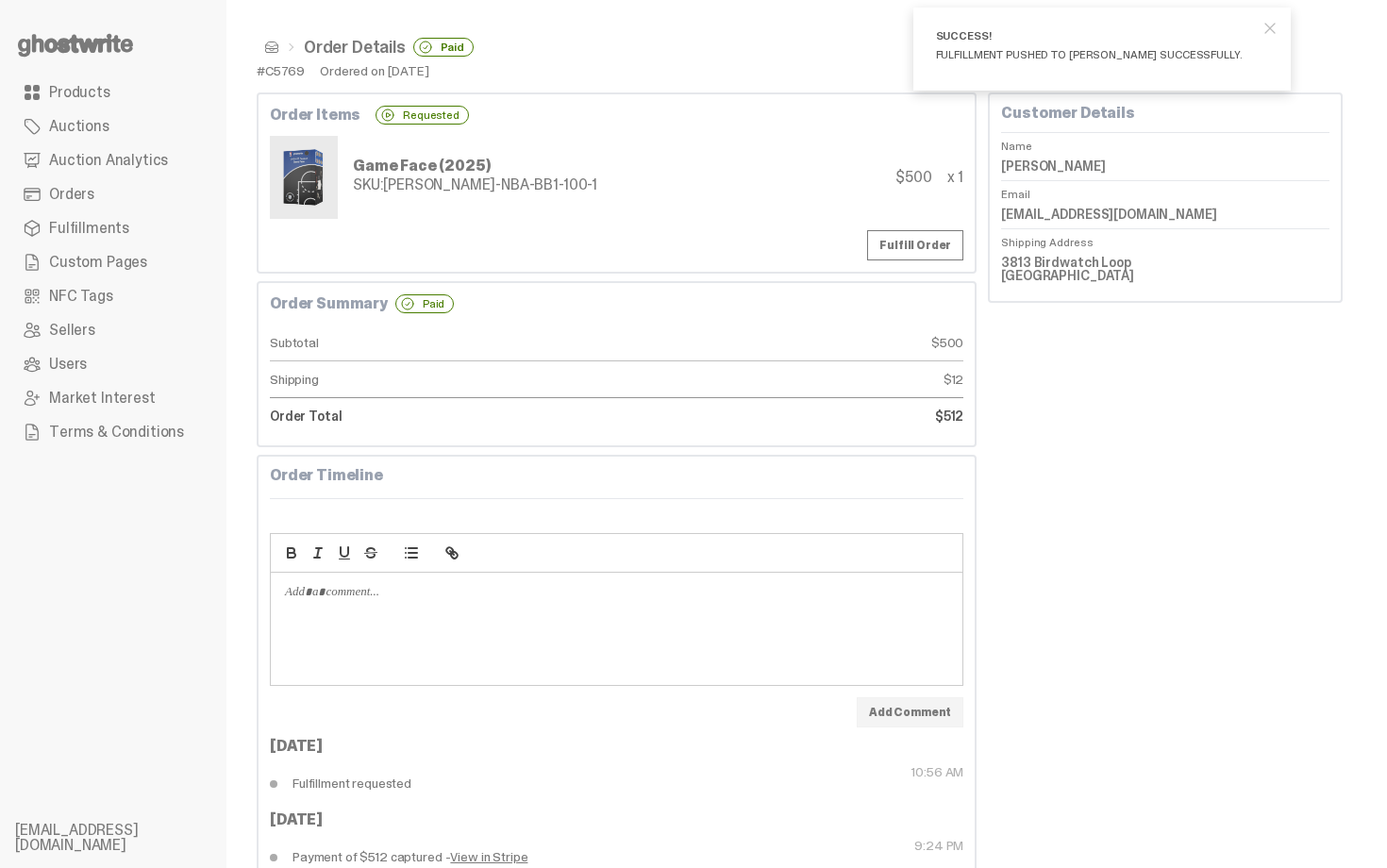
click at [272, 51] on span at bounding box center [271, 47] width 15 height 15
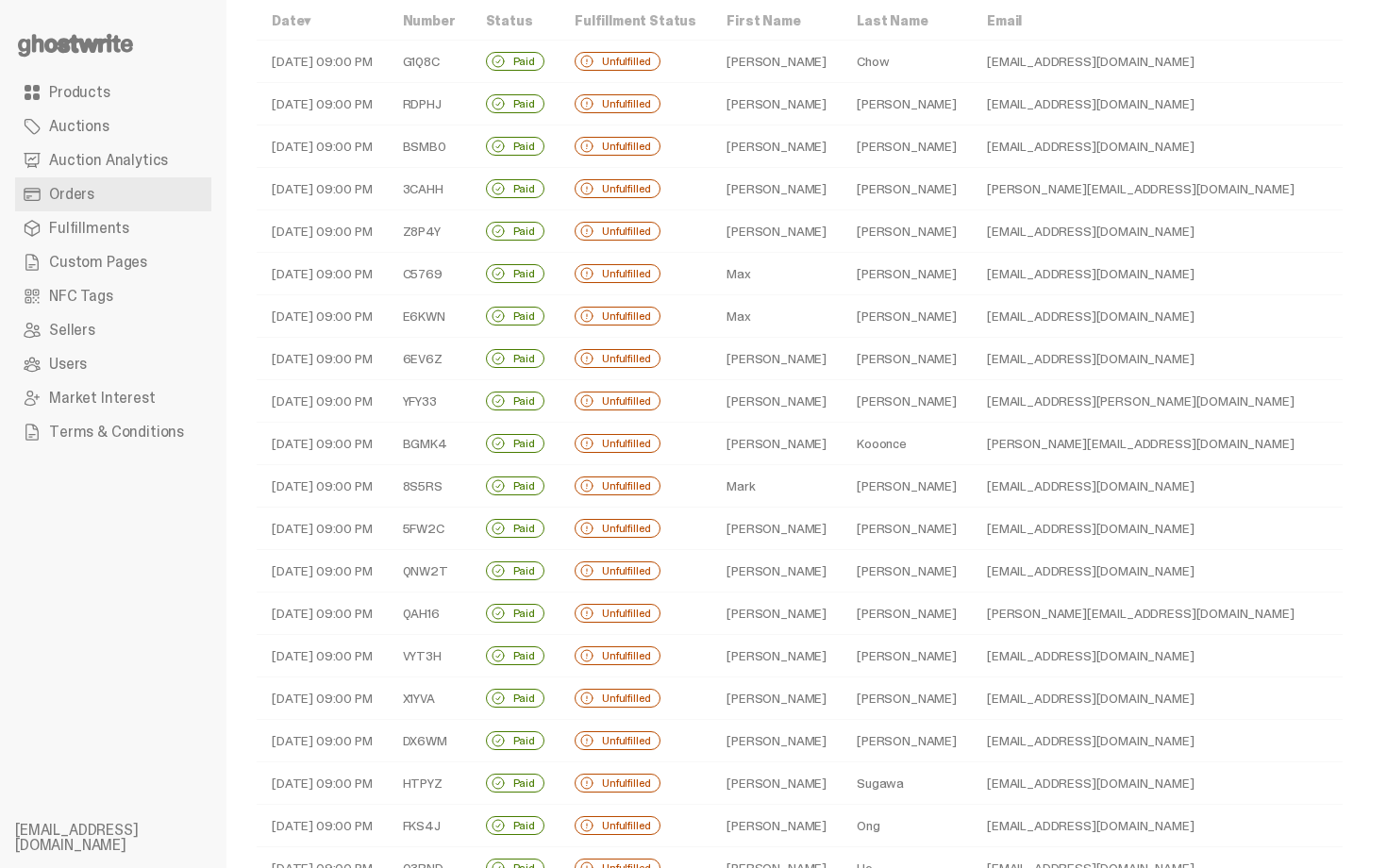
scroll to position [76, 0]
click at [842, 320] on td "Sarafin" at bounding box center [906, 314] width 131 height 43
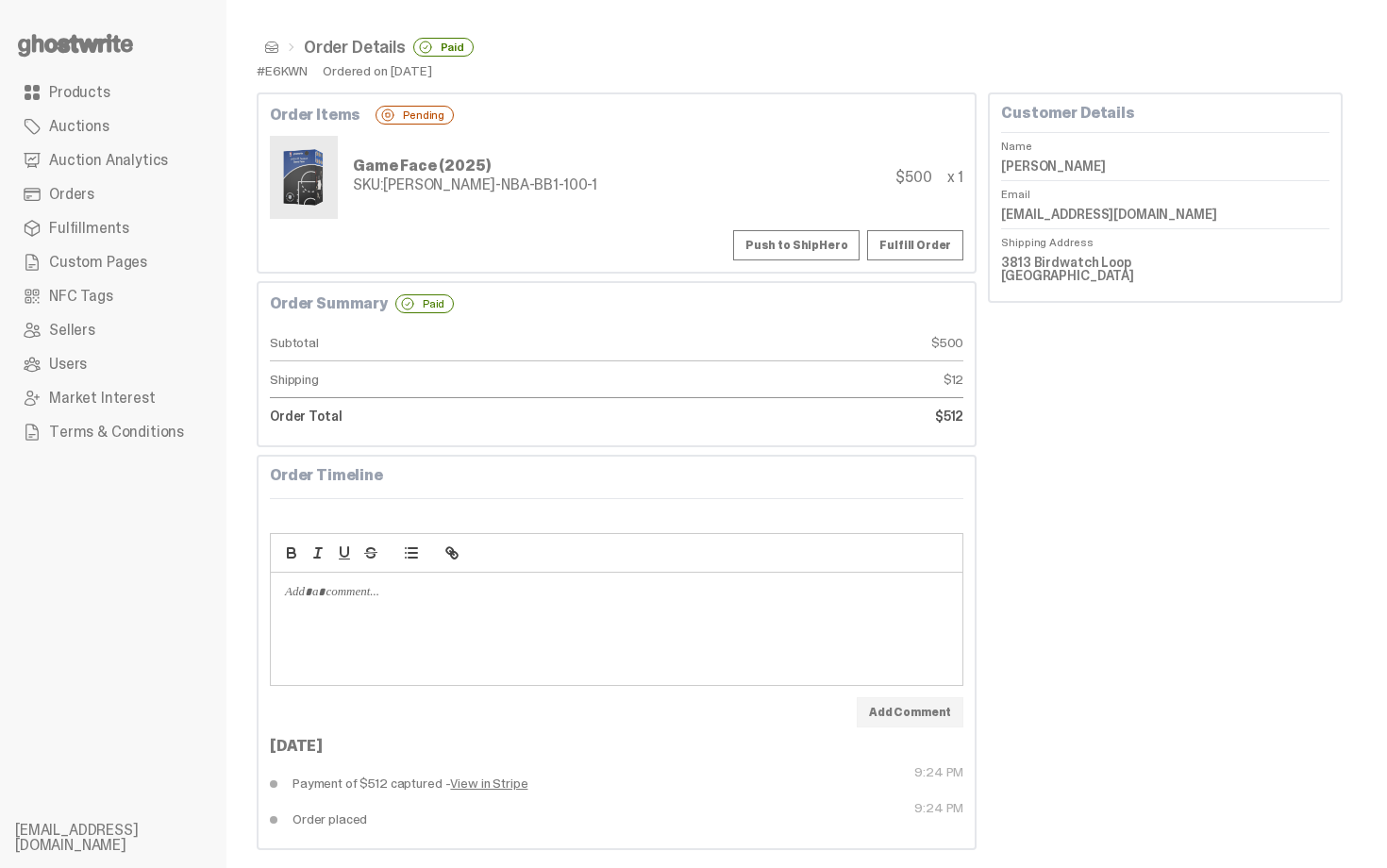
click at [274, 44] on span at bounding box center [271, 47] width 15 height 15
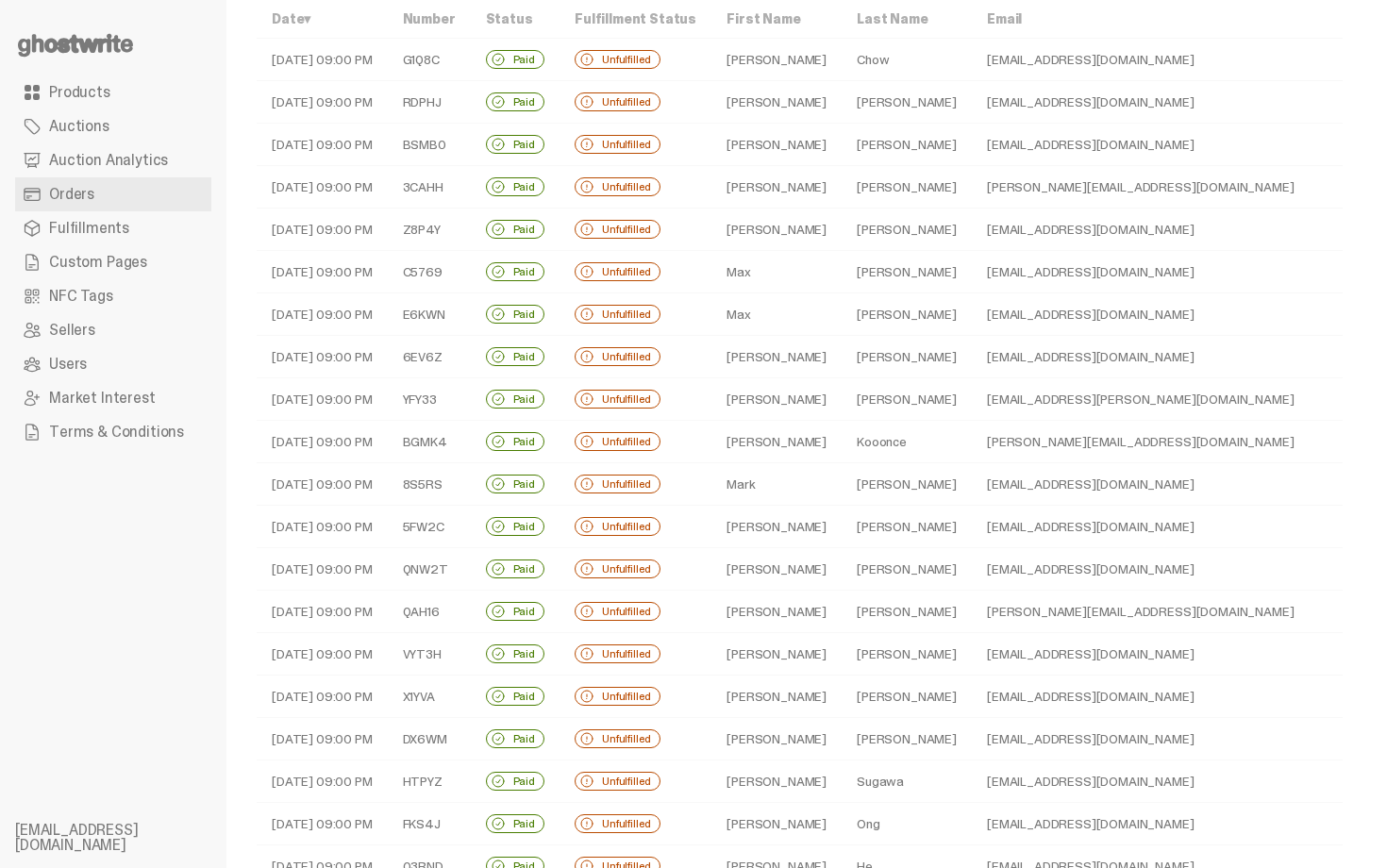
click at [842, 319] on td "Sarafin" at bounding box center [906, 314] width 131 height 43
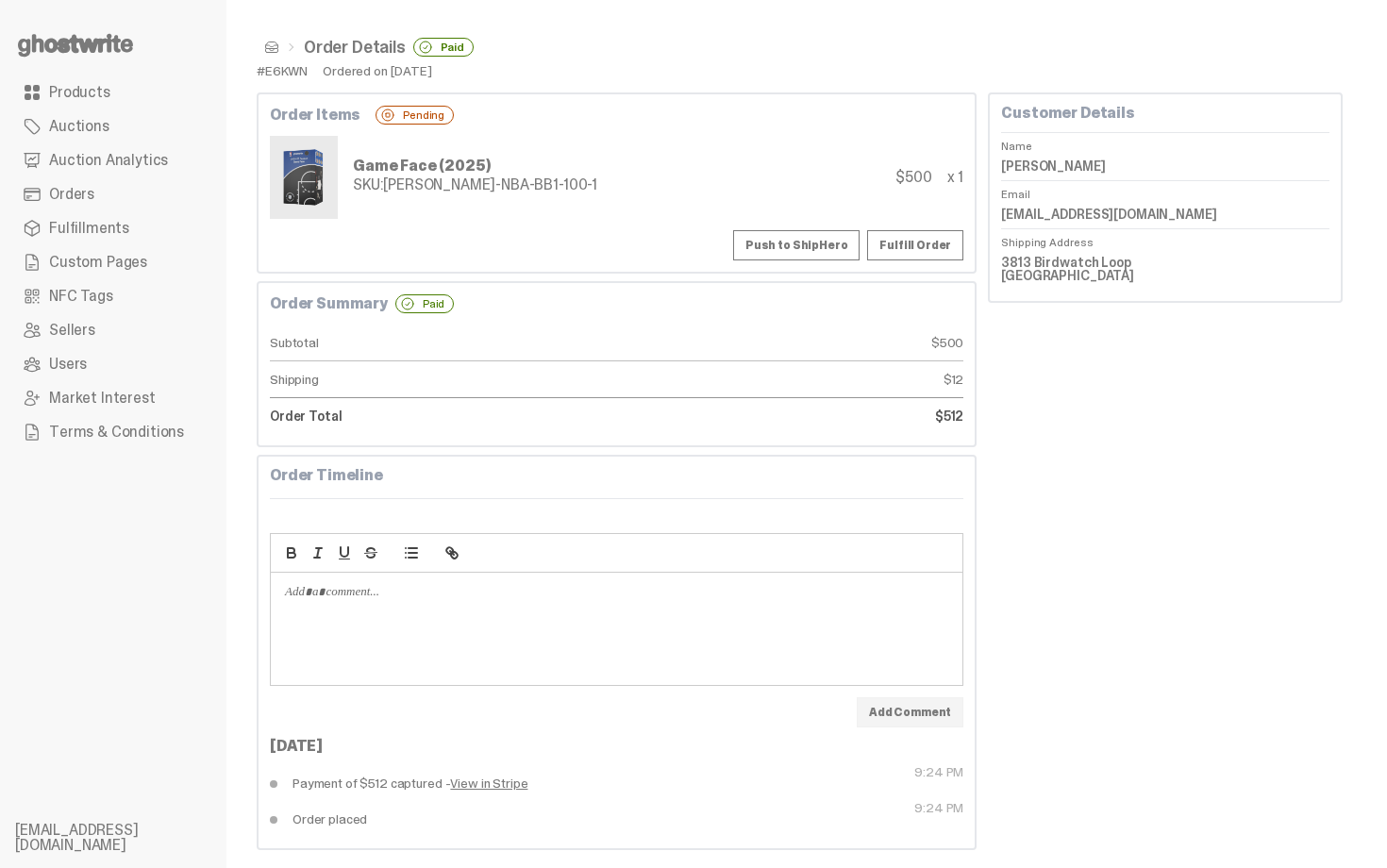
click at [810, 223] on div "Order Items Pending Game Face (2025) SKU: TY-GH-NBA-BB1-100-1 $500 x 1 Push to …" at bounding box center [616, 183] width 720 height 181
click at [828, 252] on button "Push to ShipHero" at bounding box center [796, 245] width 127 height 30
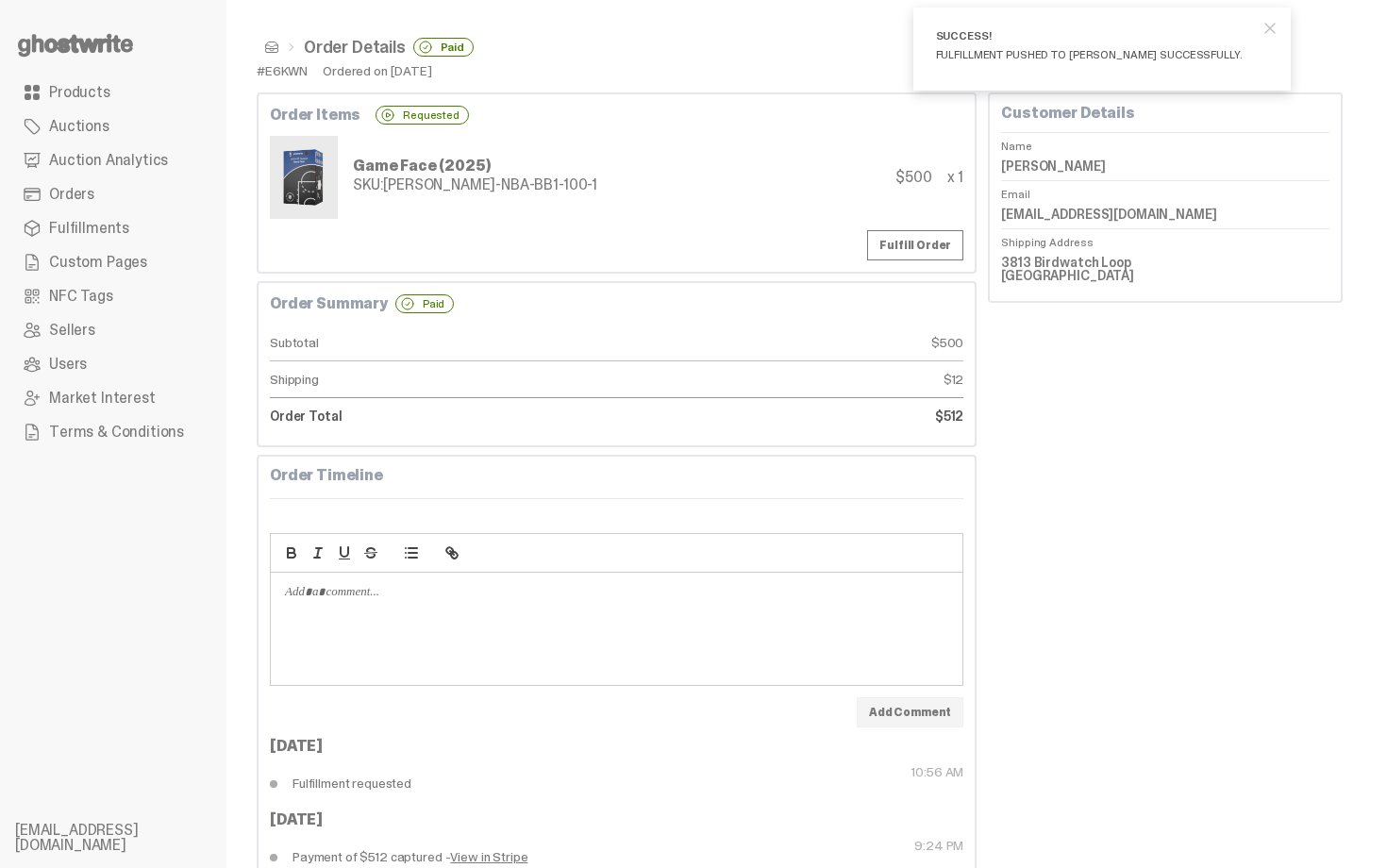
click at [270, 52] on span at bounding box center [271, 47] width 15 height 15
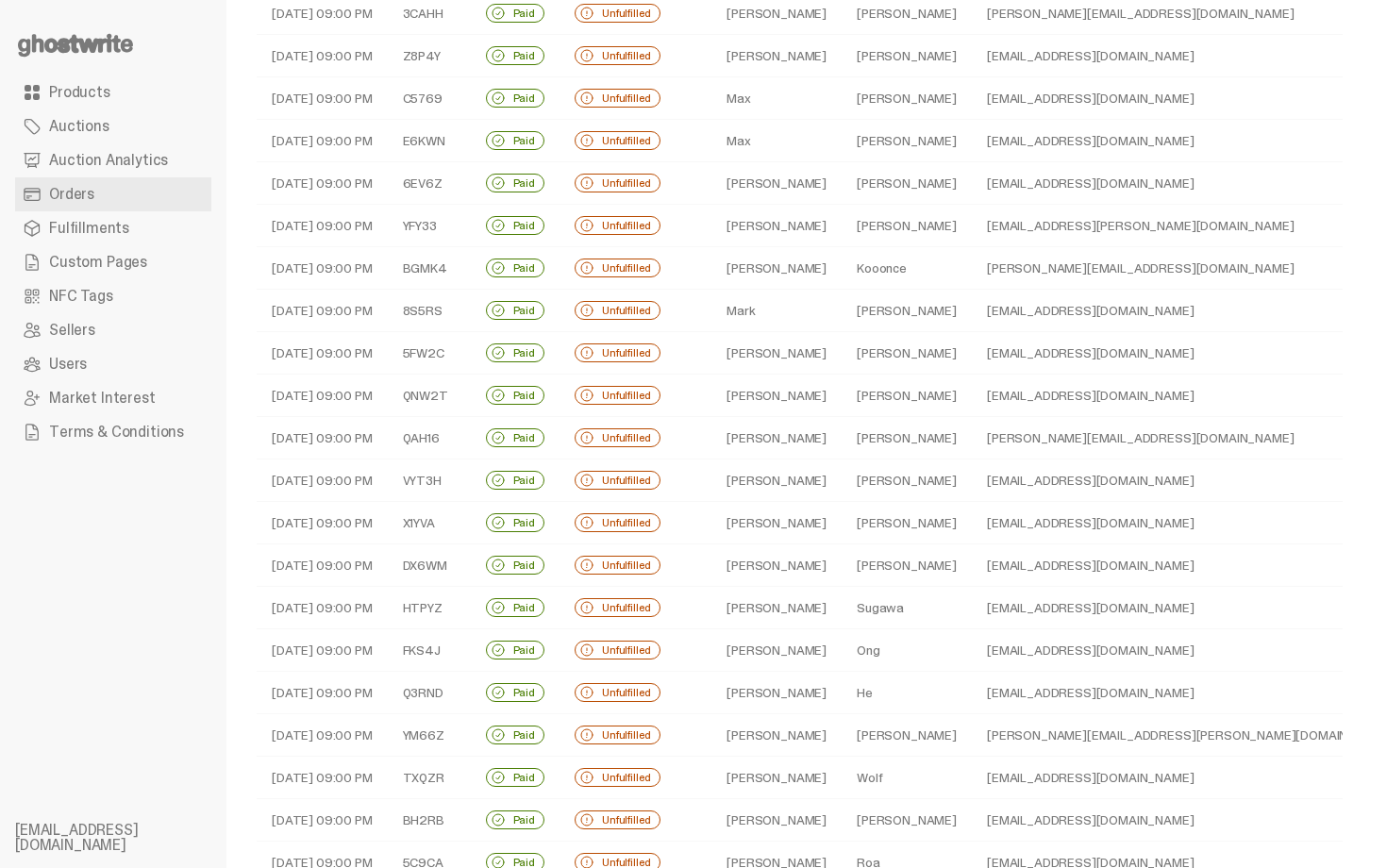
scroll to position [264, 0]
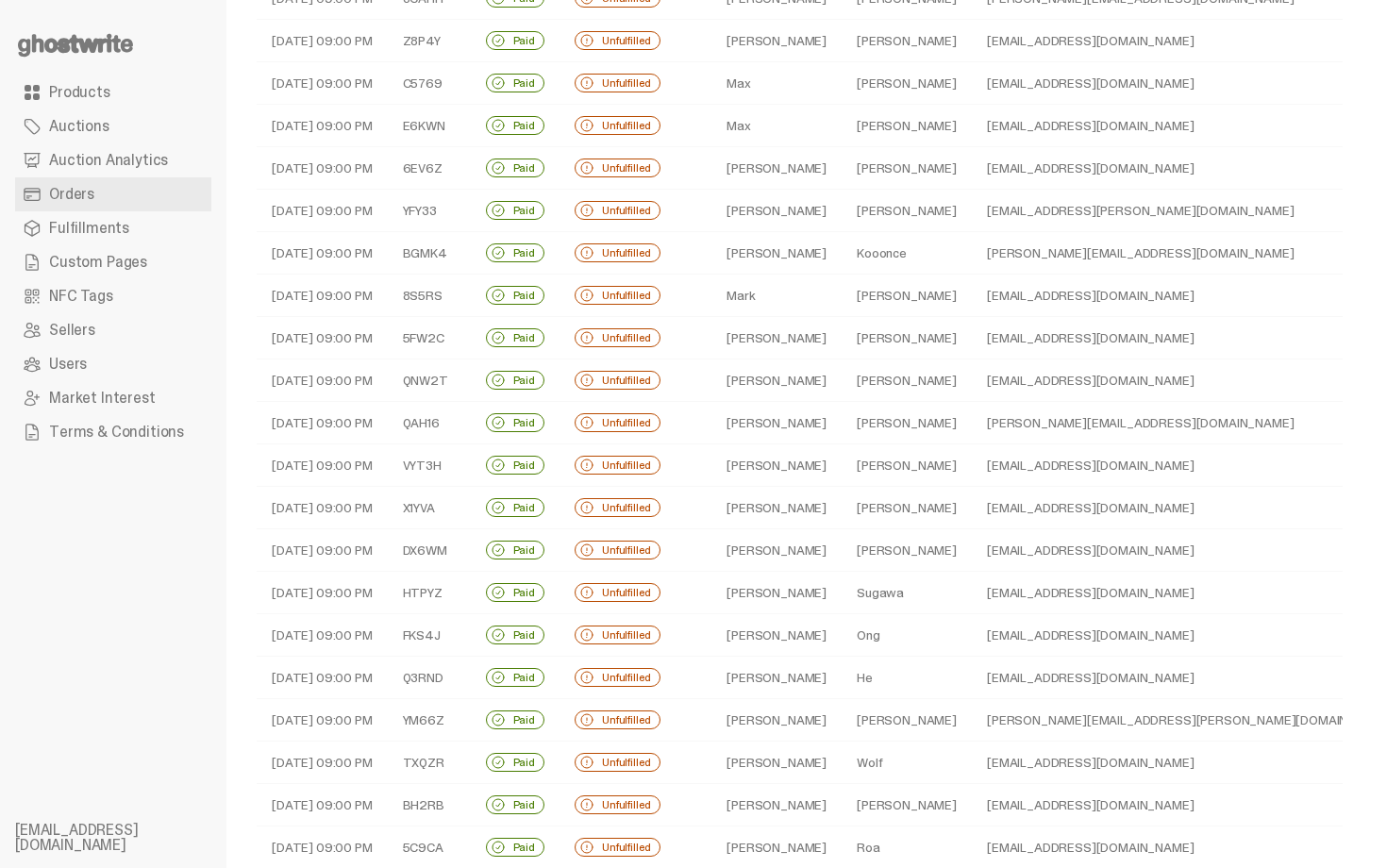
click at [869, 176] on td "Harwood" at bounding box center [906, 168] width 131 height 43
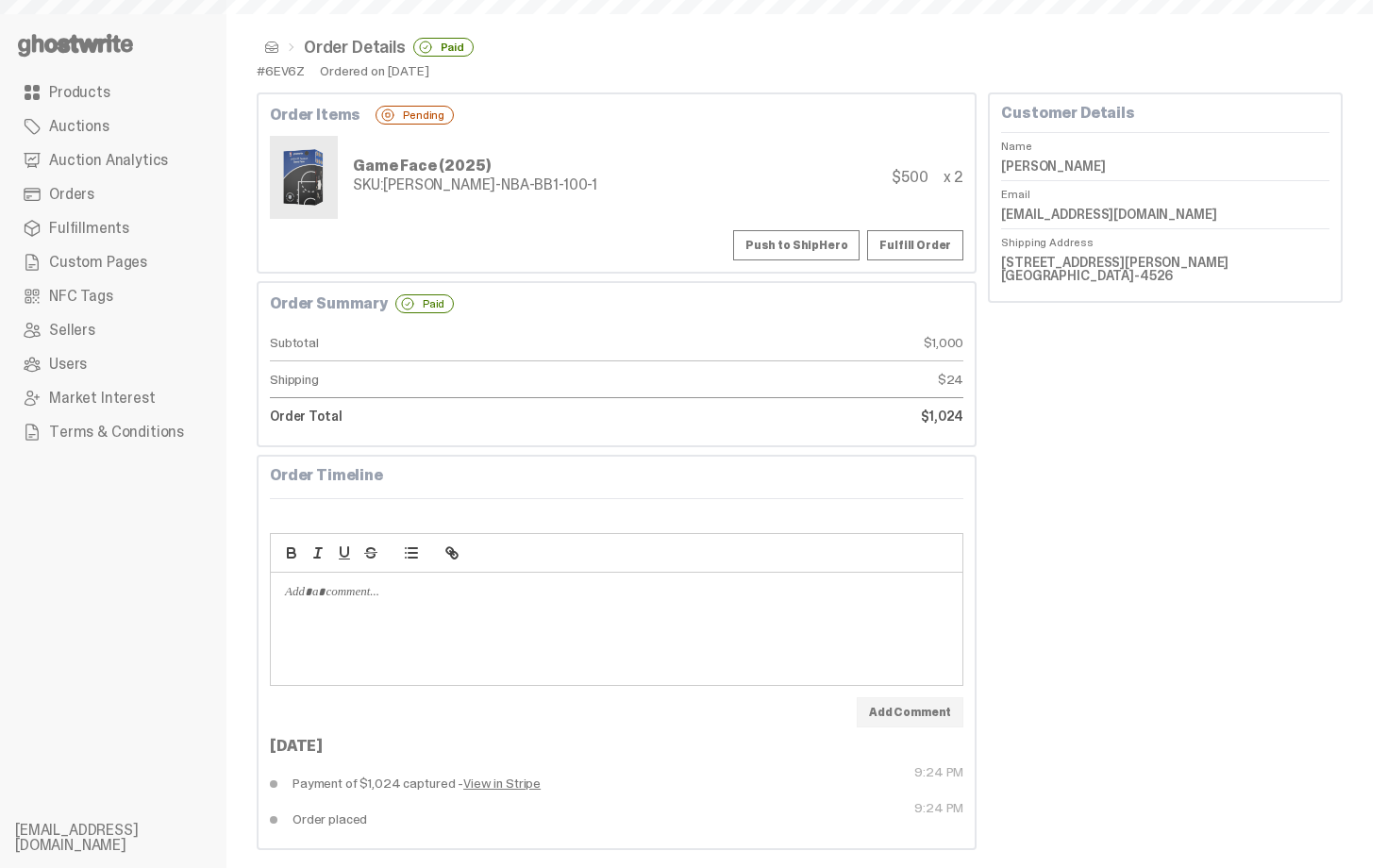
click at [825, 236] on button "Push to ShipHero" at bounding box center [796, 245] width 127 height 30
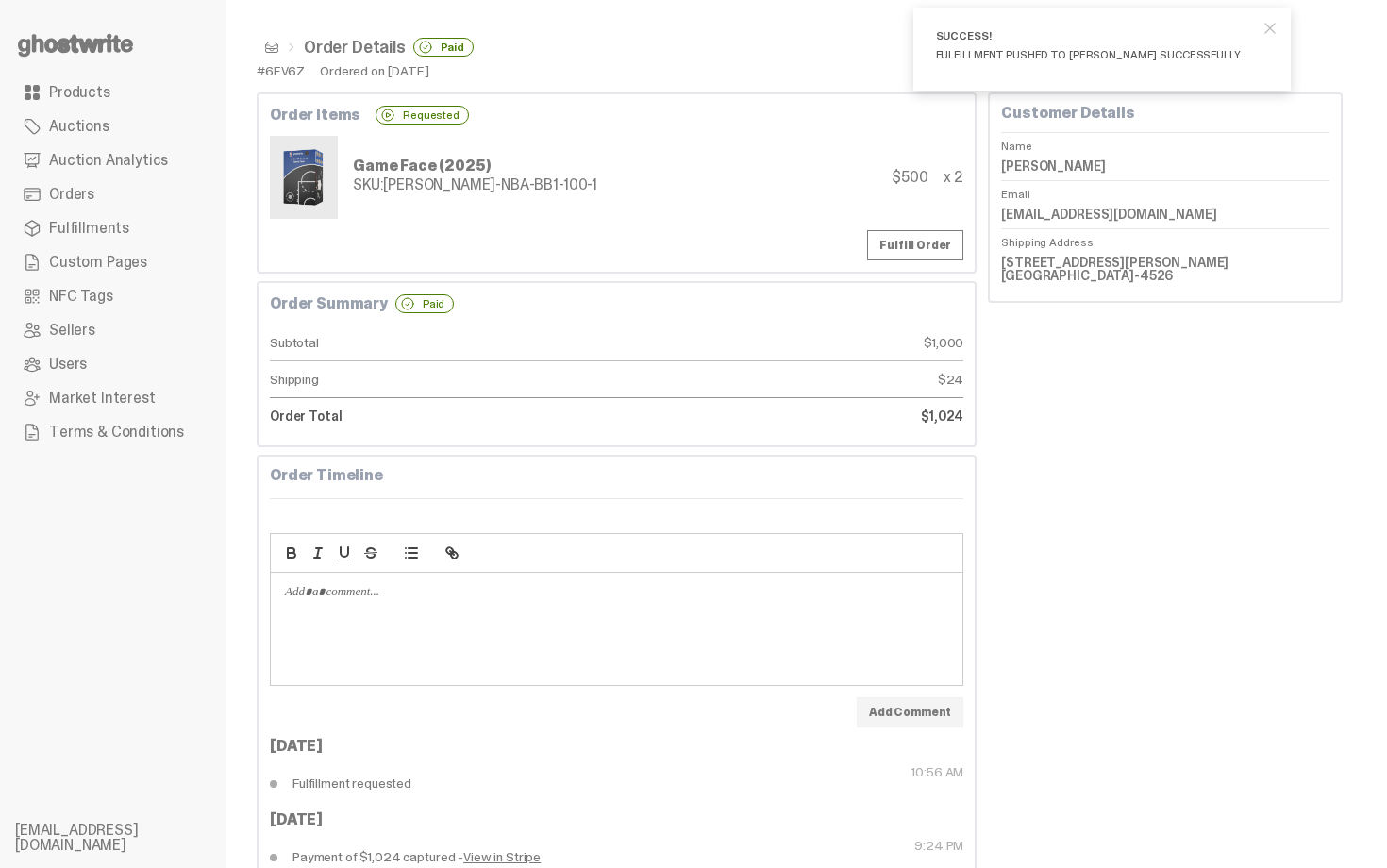
click at [272, 44] on span at bounding box center [271, 47] width 15 height 15
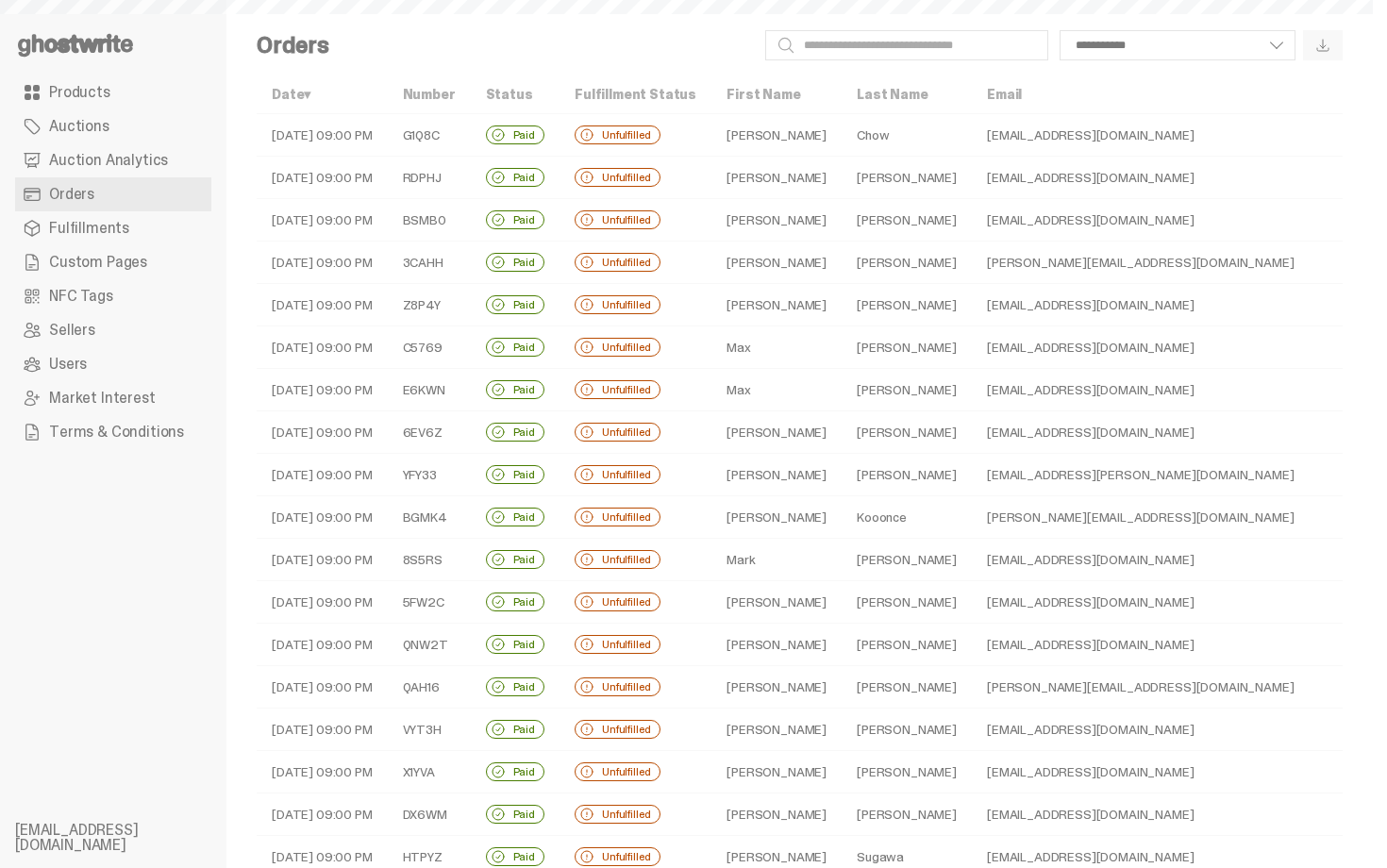
scroll to position [264, 0]
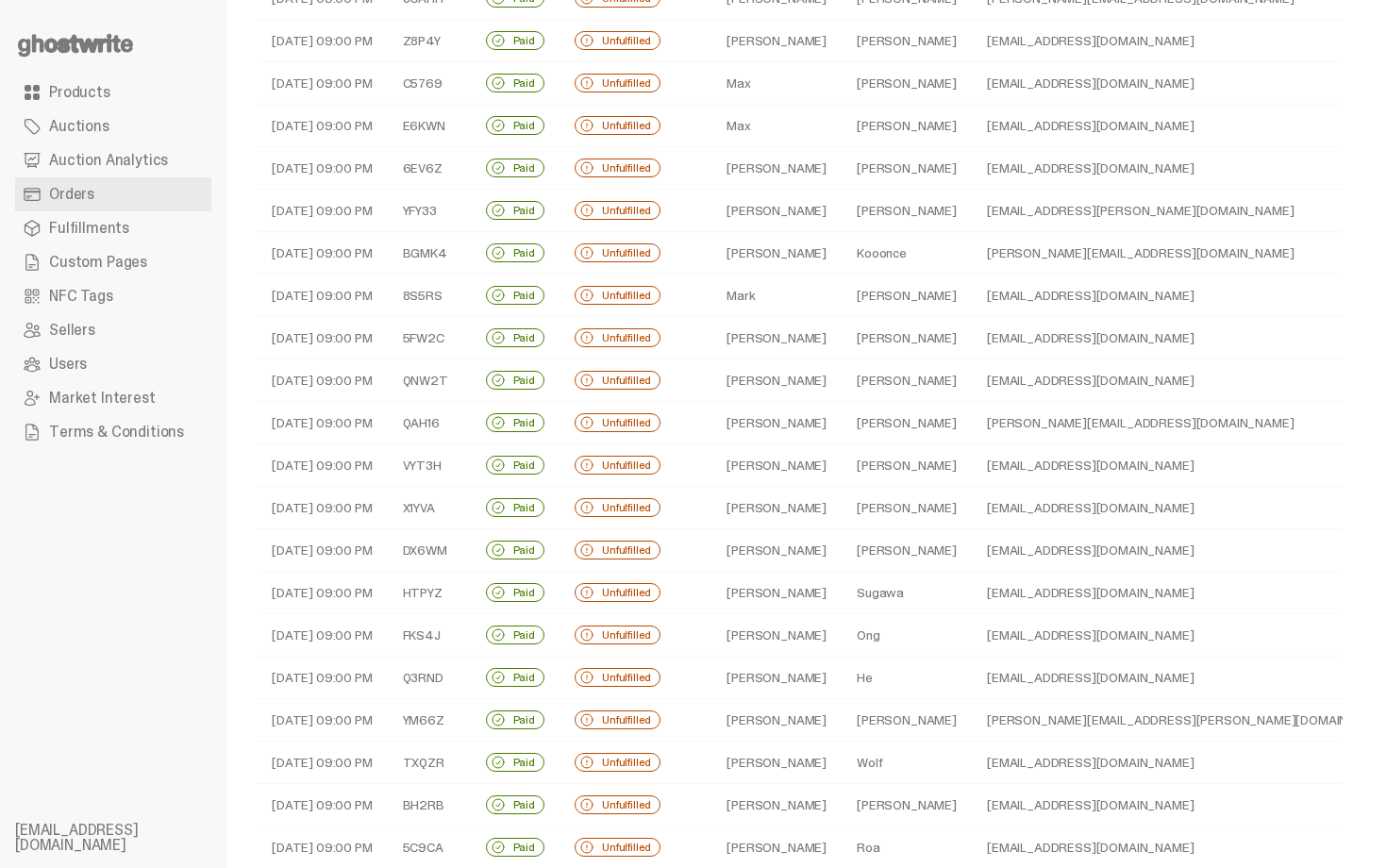
click at [889, 208] on td "Lee" at bounding box center [906, 210] width 131 height 43
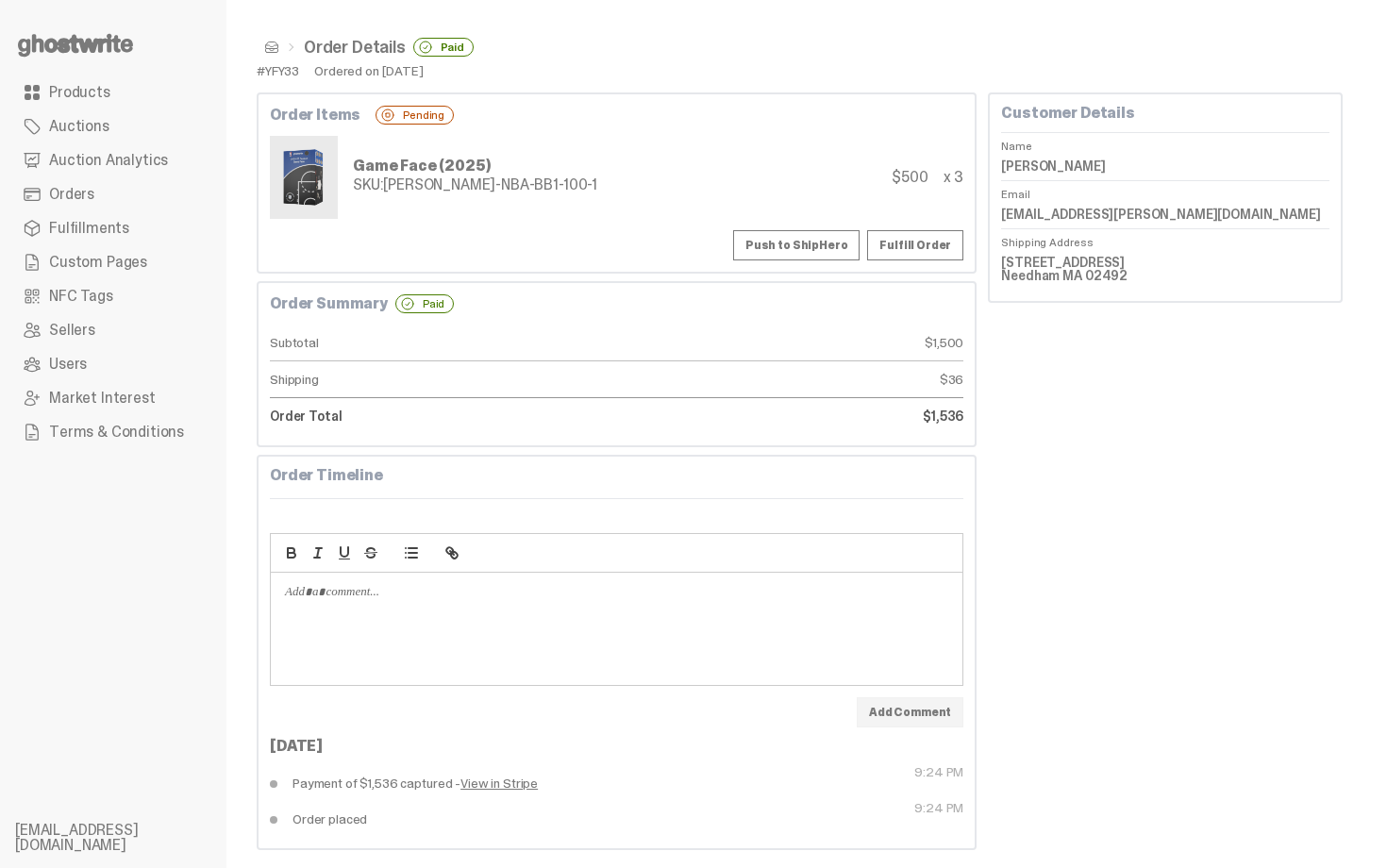
click at [829, 237] on button "Push to ShipHero" at bounding box center [796, 245] width 127 height 30
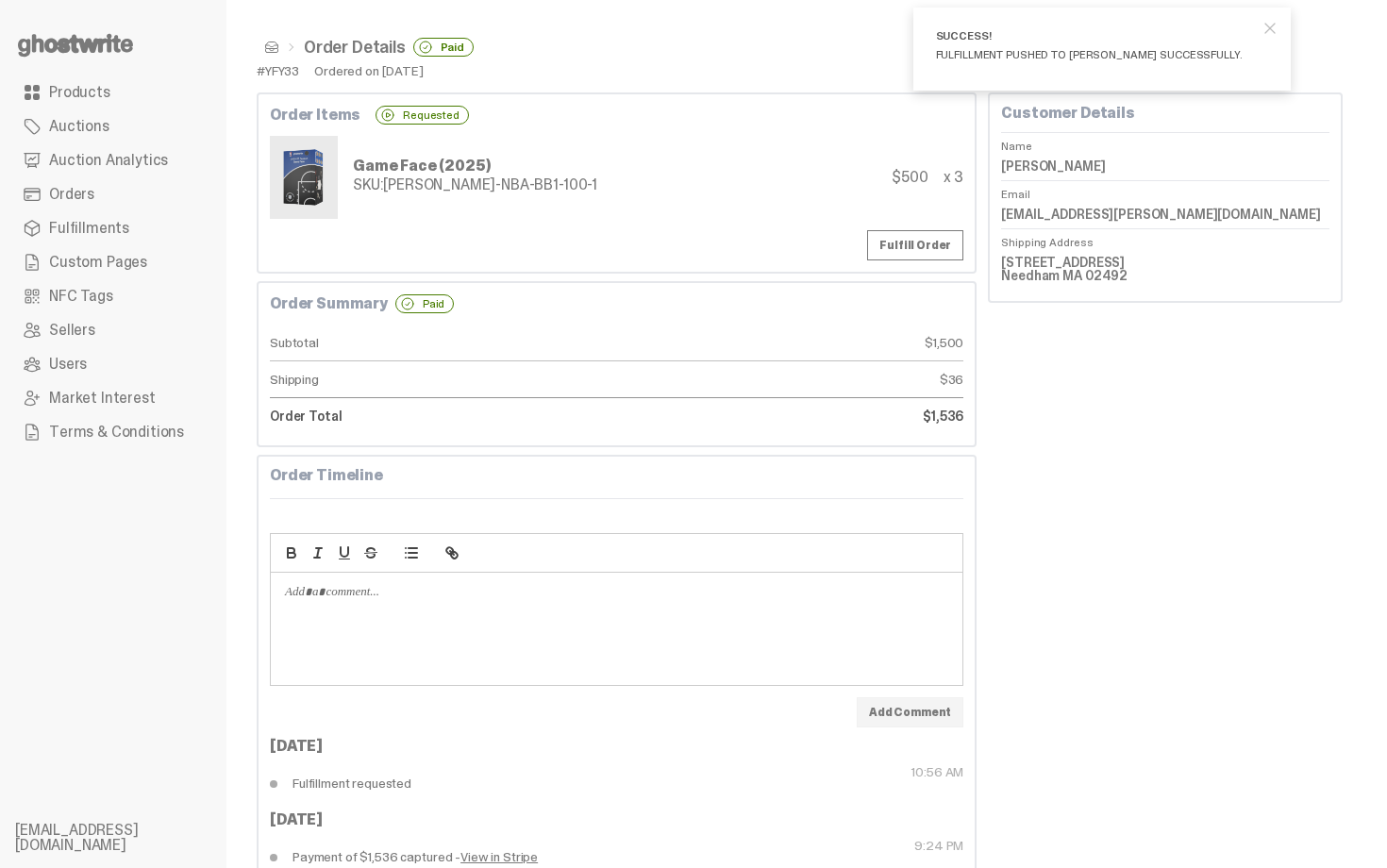
click at [267, 50] on span at bounding box center [271, 47] width 15 height 15
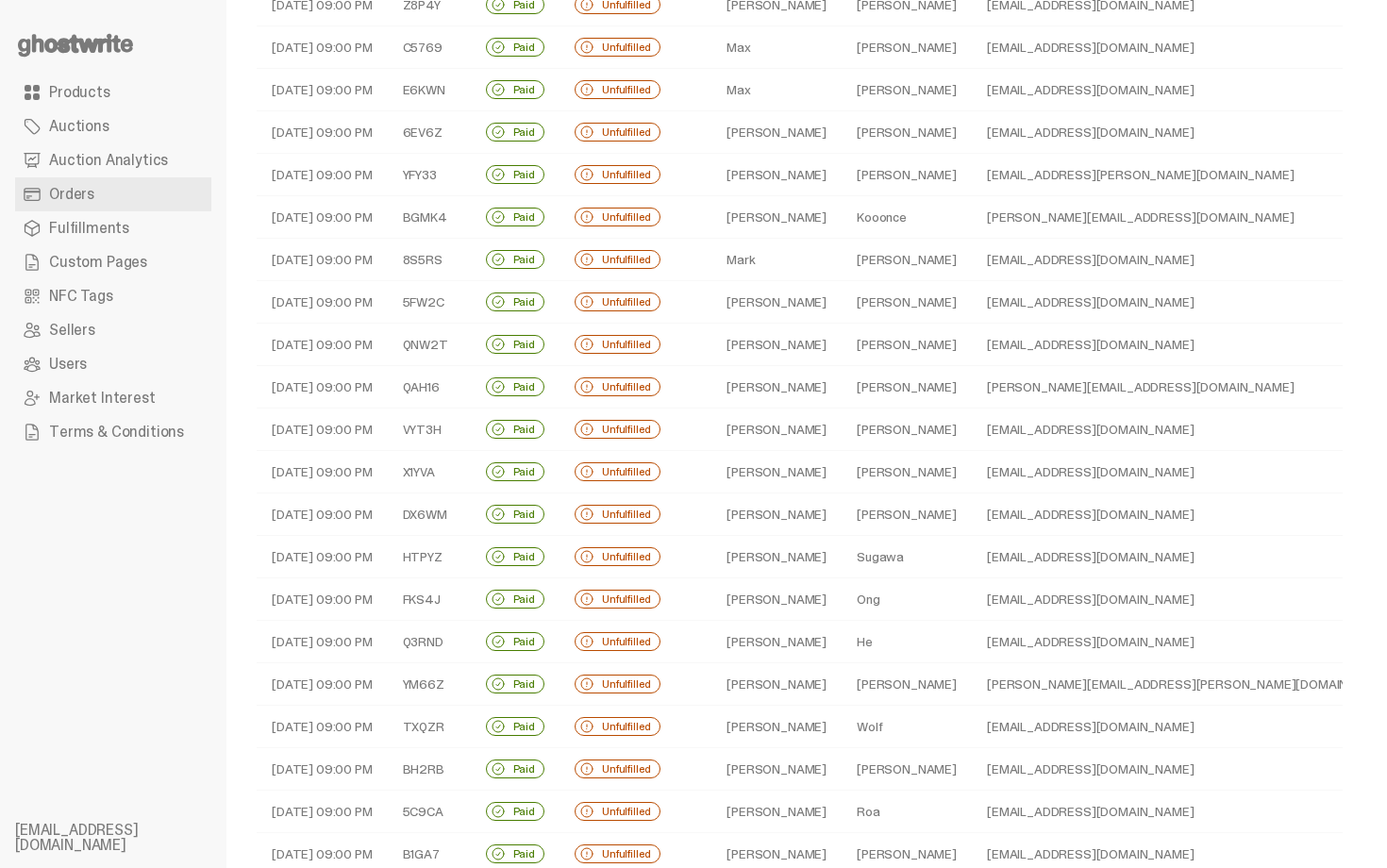
scroll to position [302, 0]
click at [852, 224] on td "Kooonce" at bounding box center [906, 215] width 131 height 43
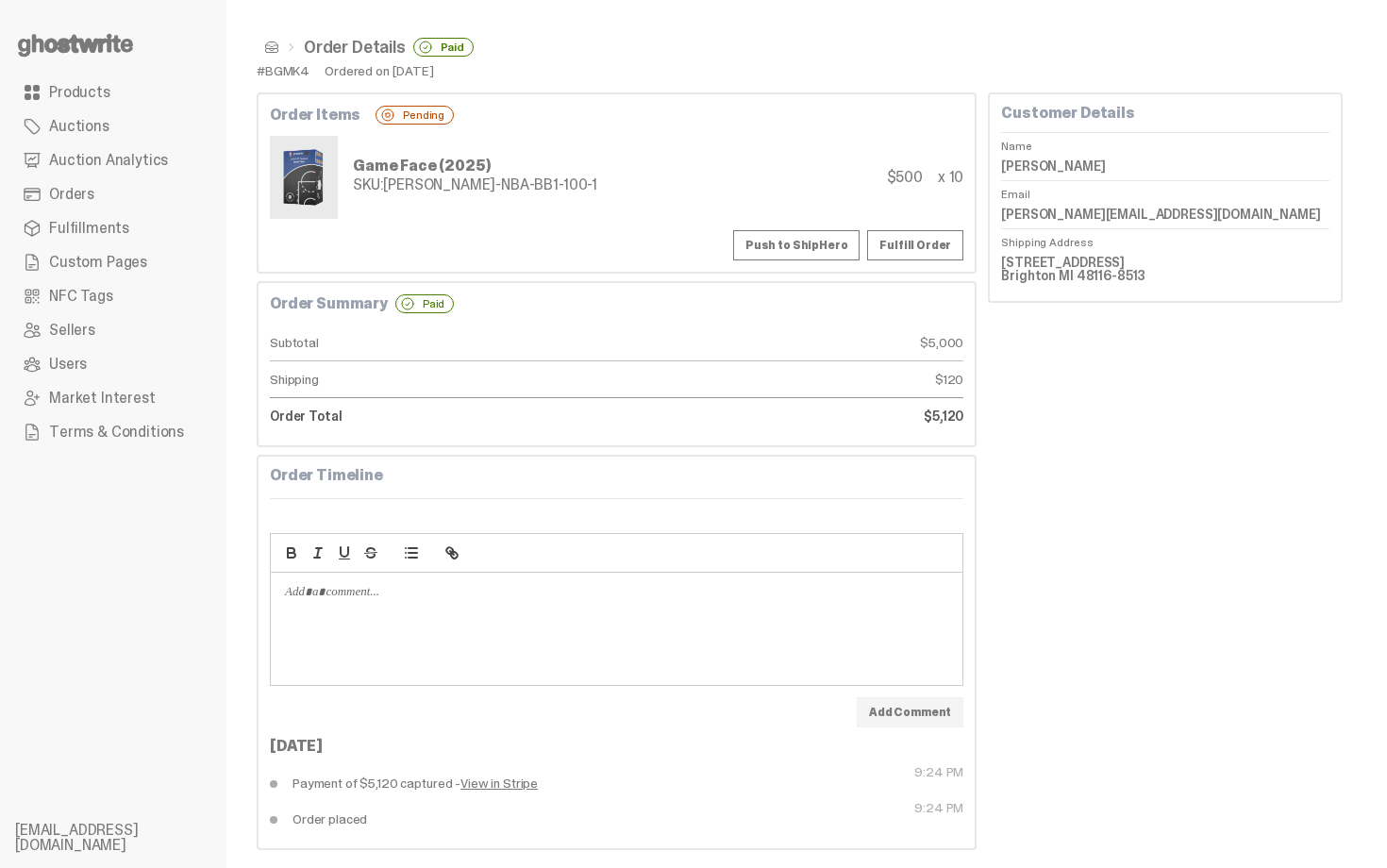
click at [828, 248] on button "Push to ShipHero" at bounding box center [796, 245] width 127 height 30
click at [1085, 159] on dd "Jason Kooonce" at bounding box center [1165, 165] width 328 height 28
click at [1085, 160] on dd "Jason Kooonce" at bounding box center [1165, 165] width 328 height 28
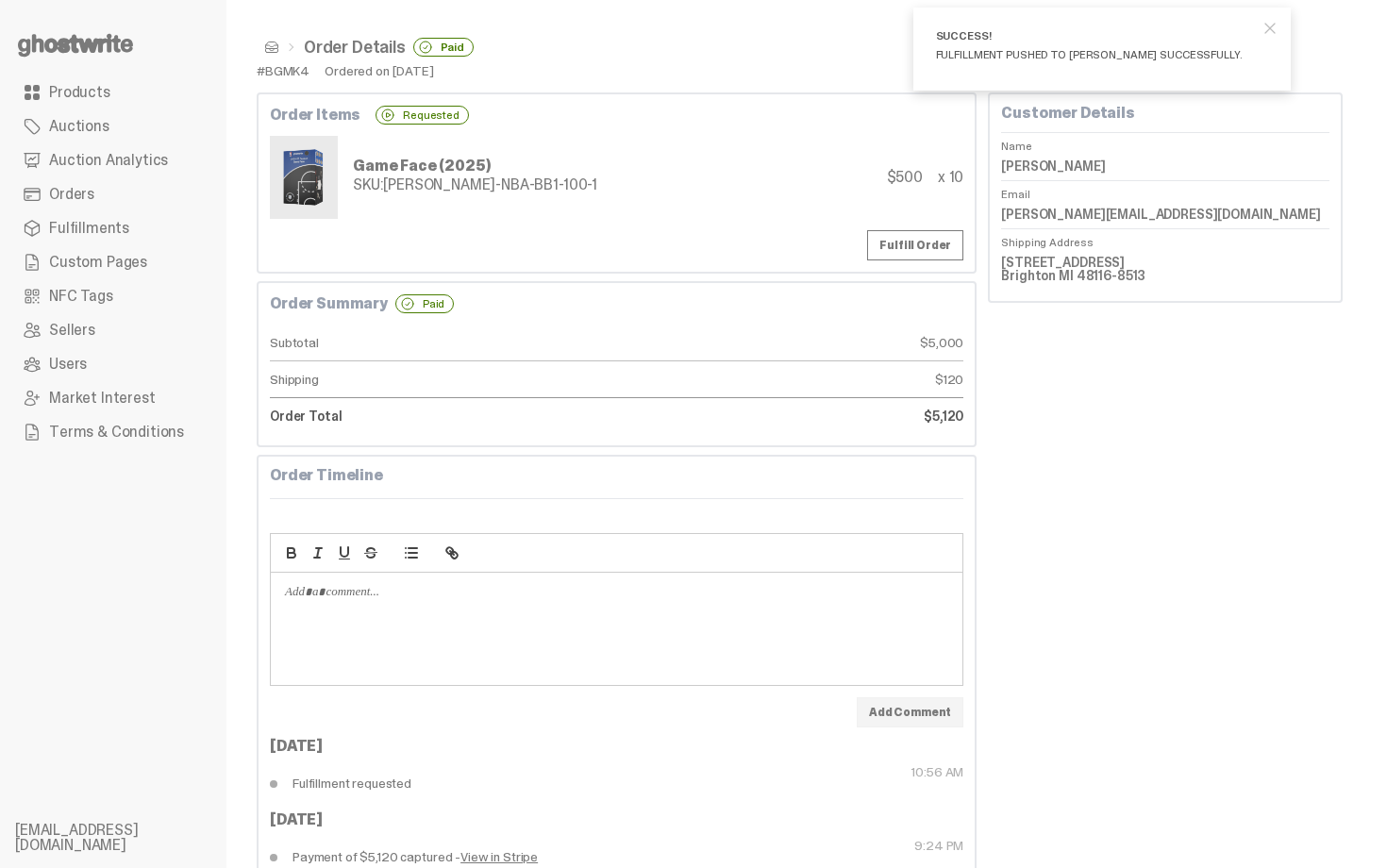
copy dl "Jason Kooonce"
click at [542, 226] on div "Order Items Requested Game Face (2025) SKU: TY-GH-NBA-BB1-100-1 $500 x 10 Fulfi…" at bounding box center [616, 183] width 720 height 181
click at [270, 50] on span at bounding box center [271, 47] width 15 height 15
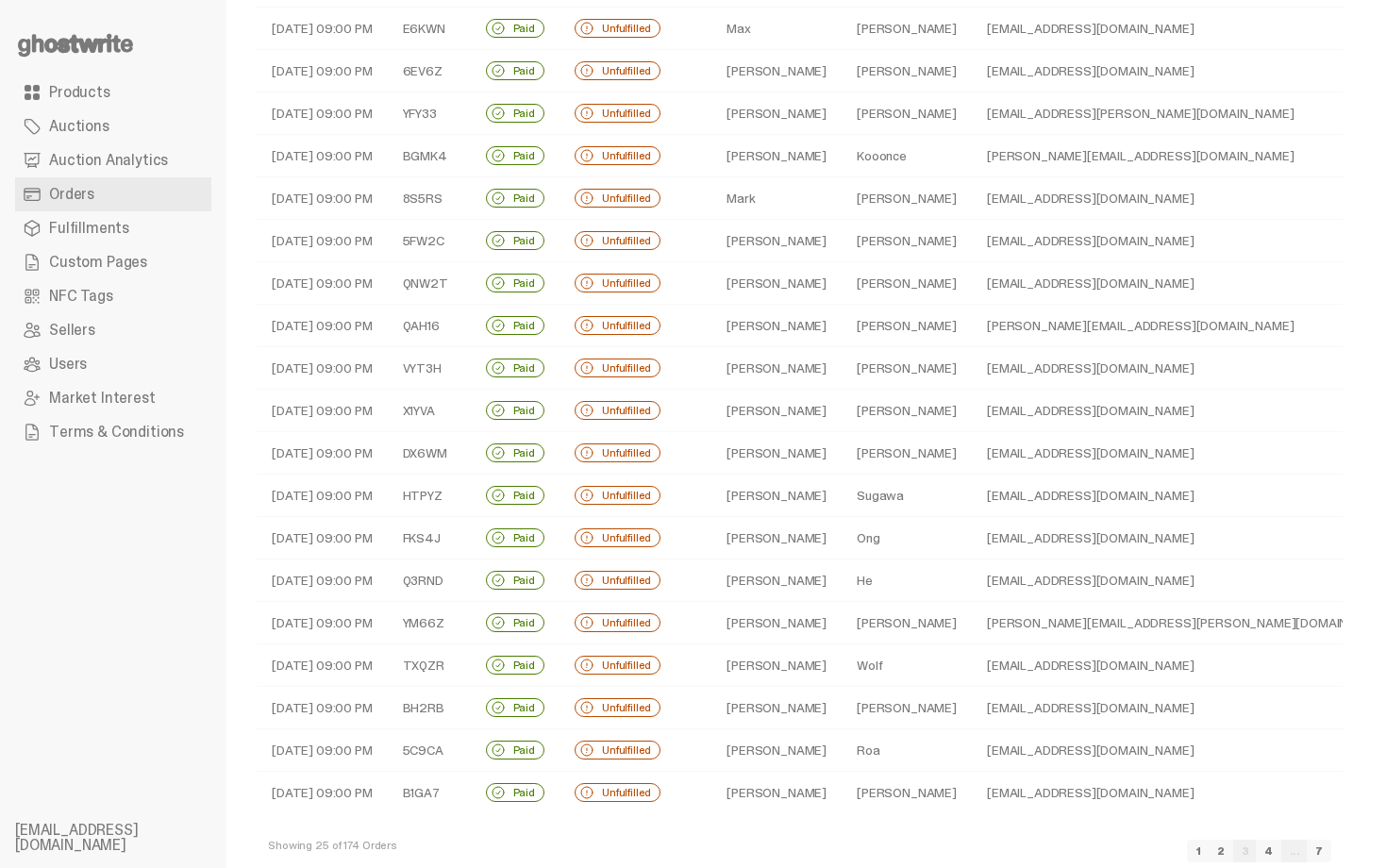
scroll to position [360, 0]
click at [776, 208] on td "Mark" at bounding box center [776, 200] width 131 height 43
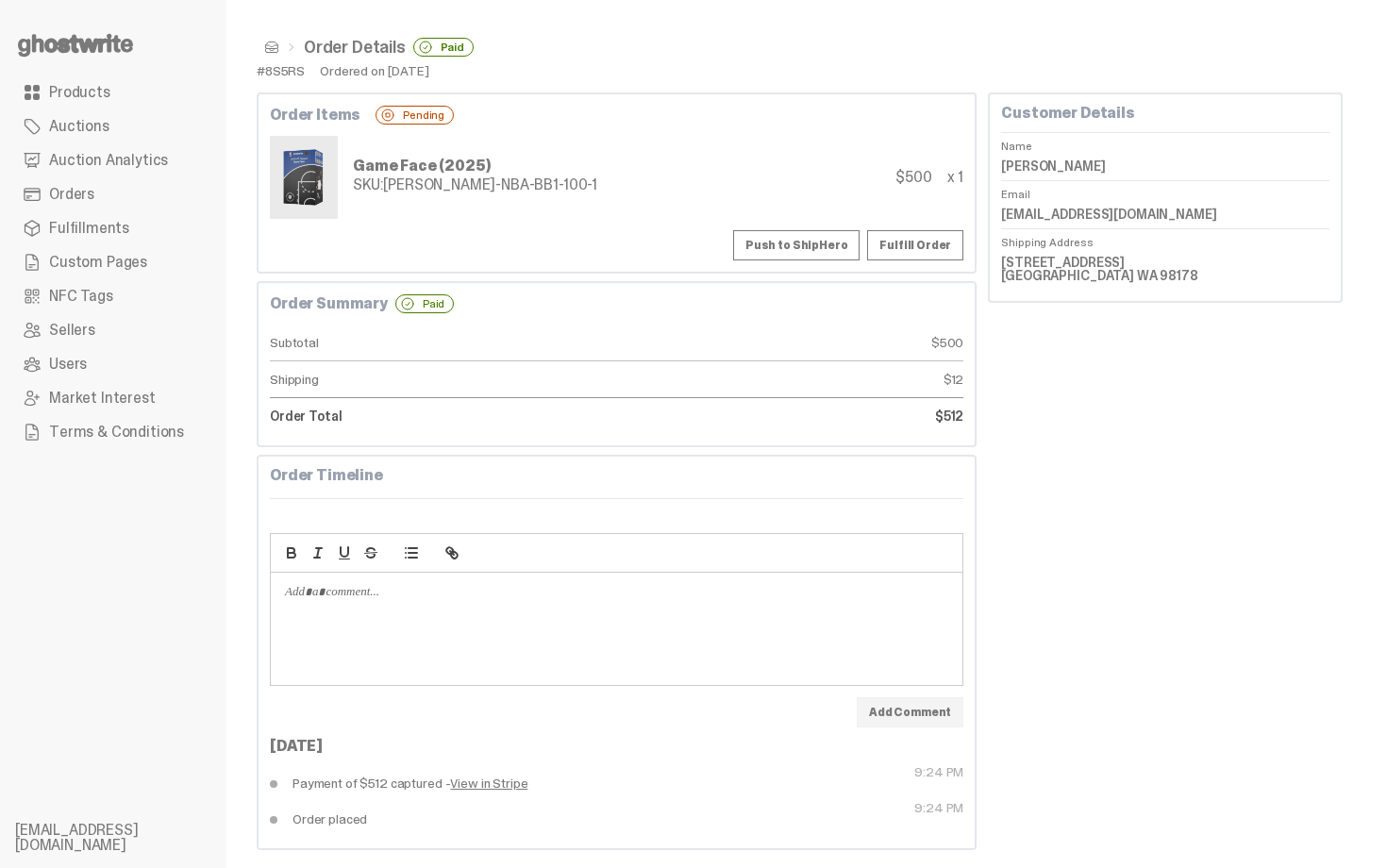
click at [787, 245] on button "Push to ShipHero" at bounding box center [796, 245] width 127 height 30
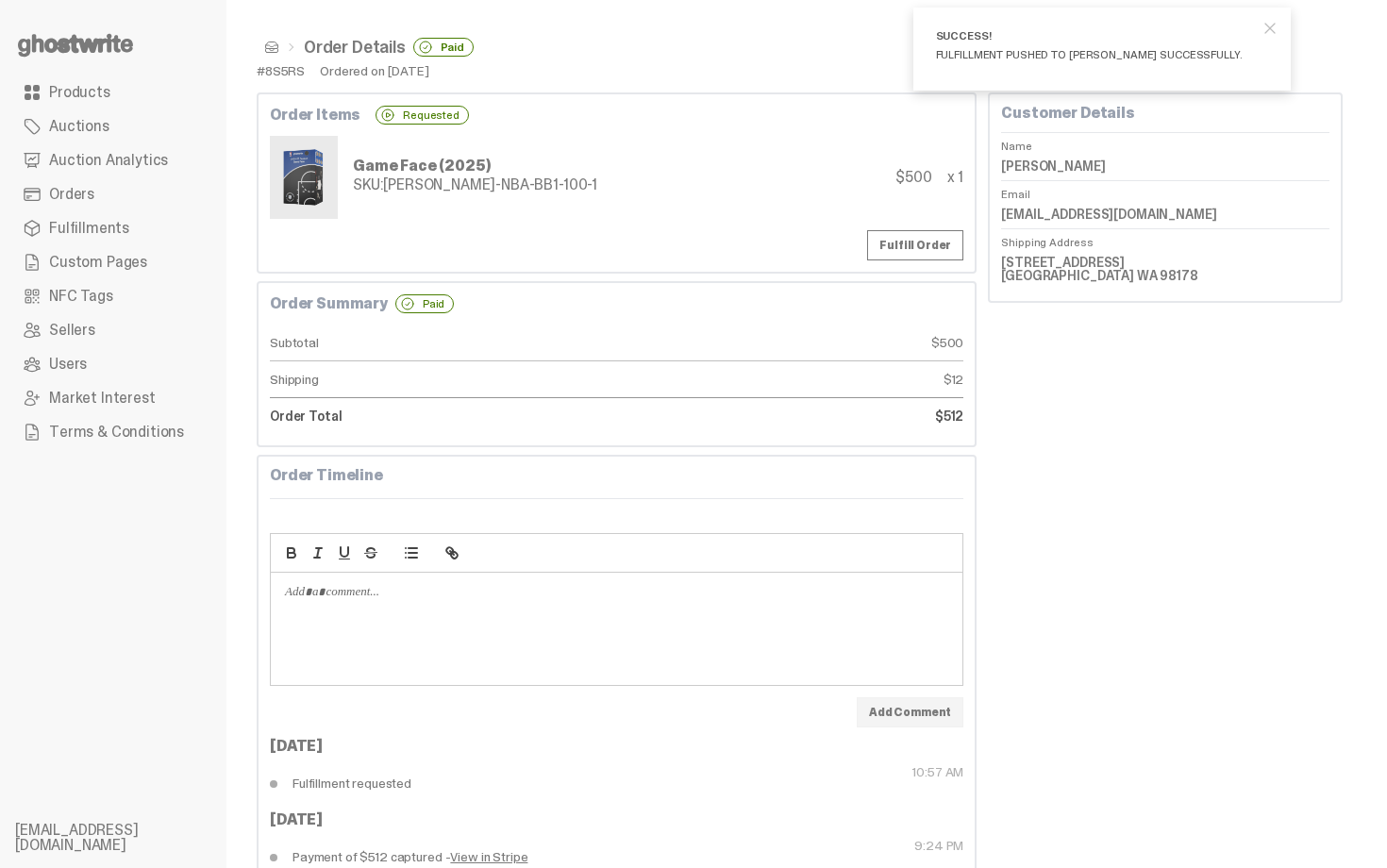
click at [272, 44] on span at bounding box center [271, 47] width 15 height 15
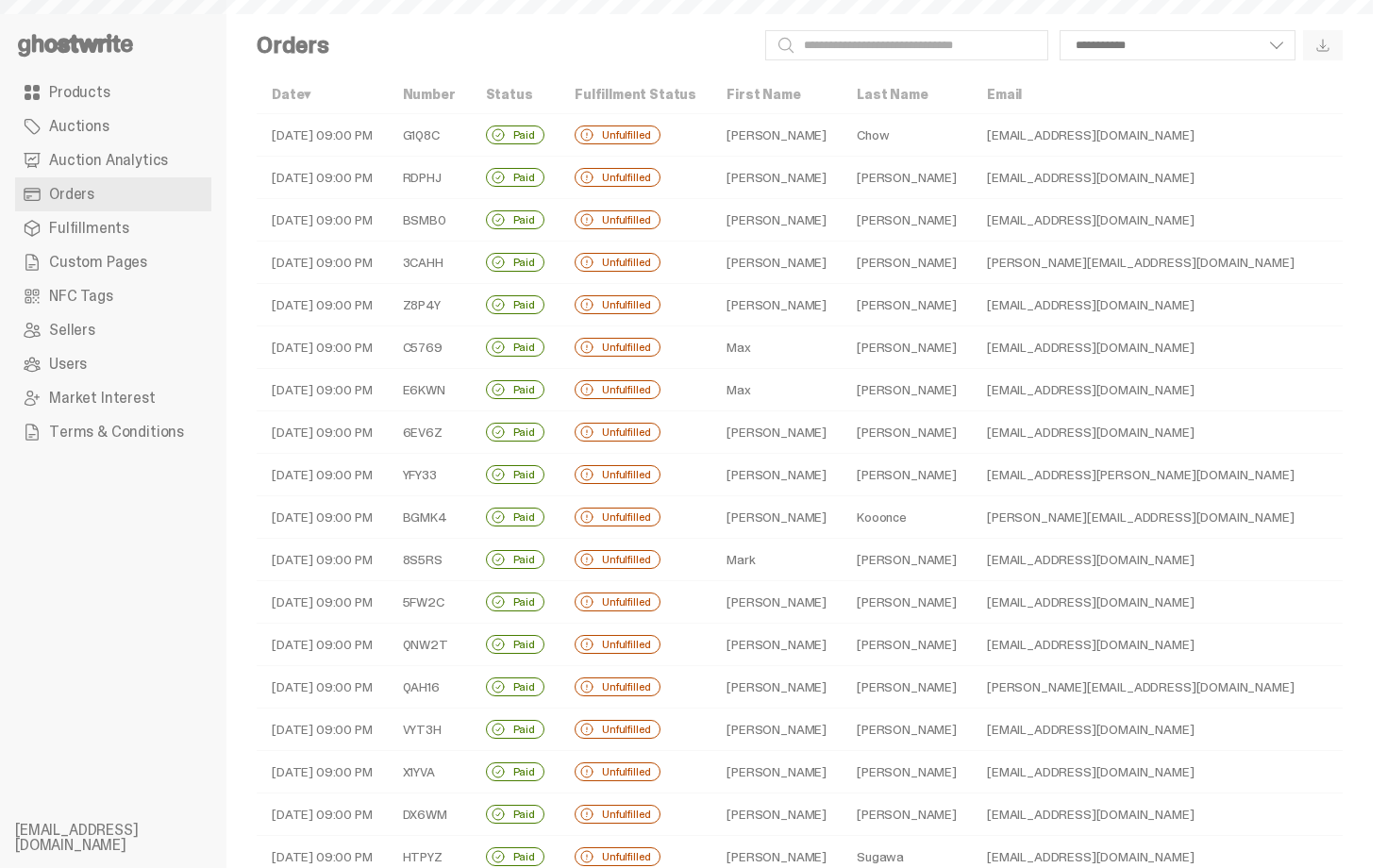
scroll to position [360, 0]
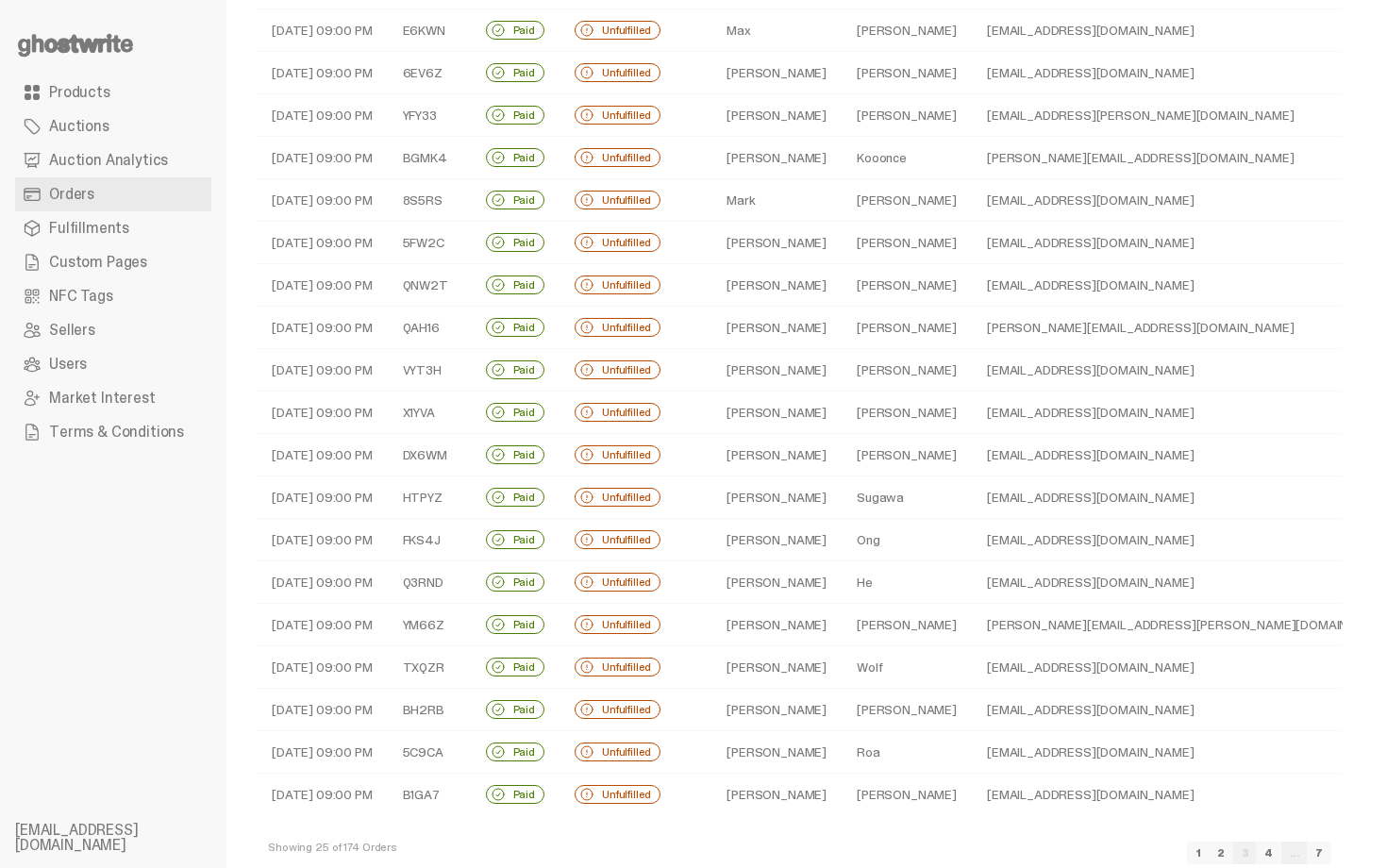
click at [846, 221] on td "Sosa" at bounding box center [906, 242] width 131 height 43
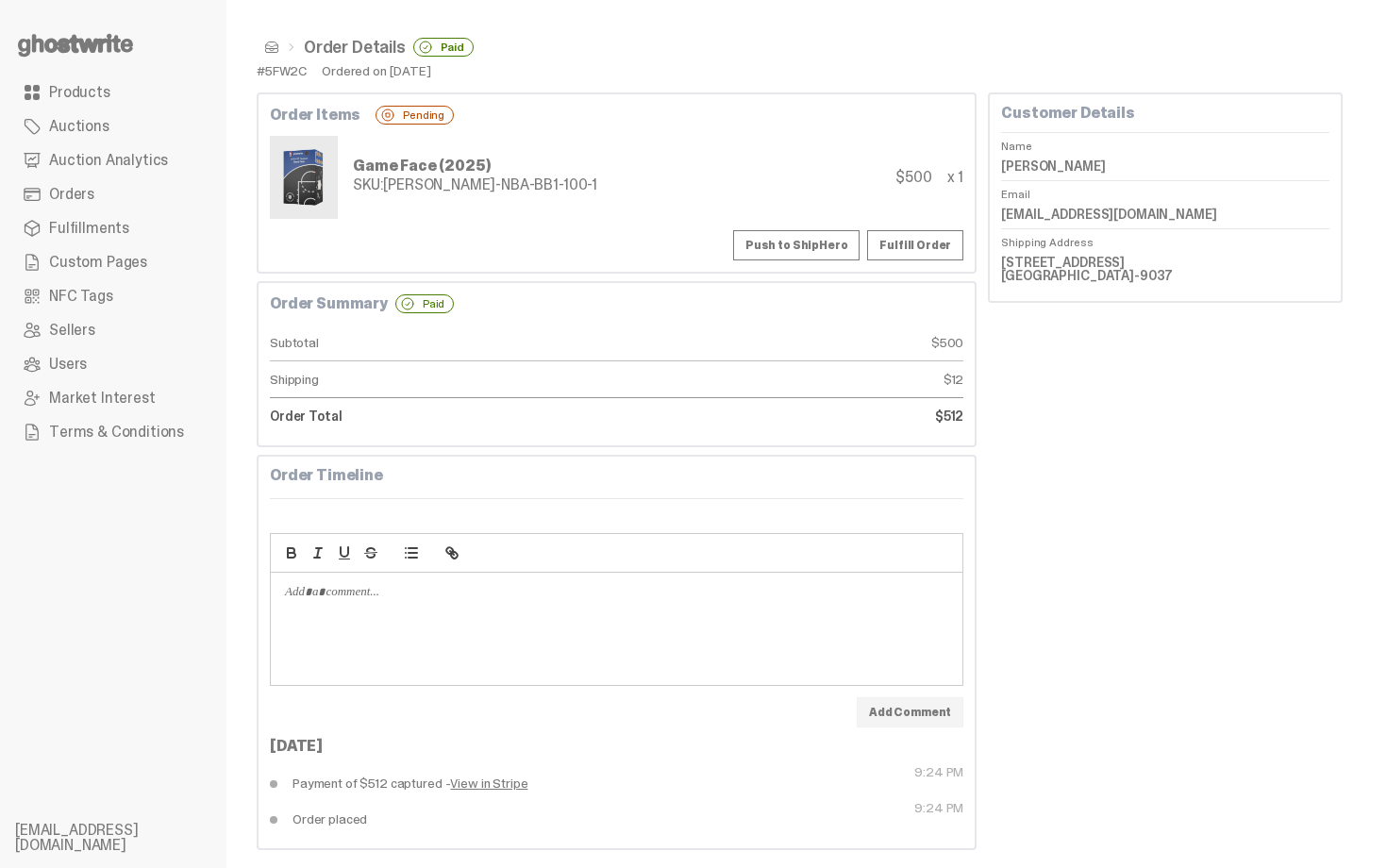
click at [826, 235] on button "Push to ShipHero" at bounding box center [796, 245] width 127 height 30
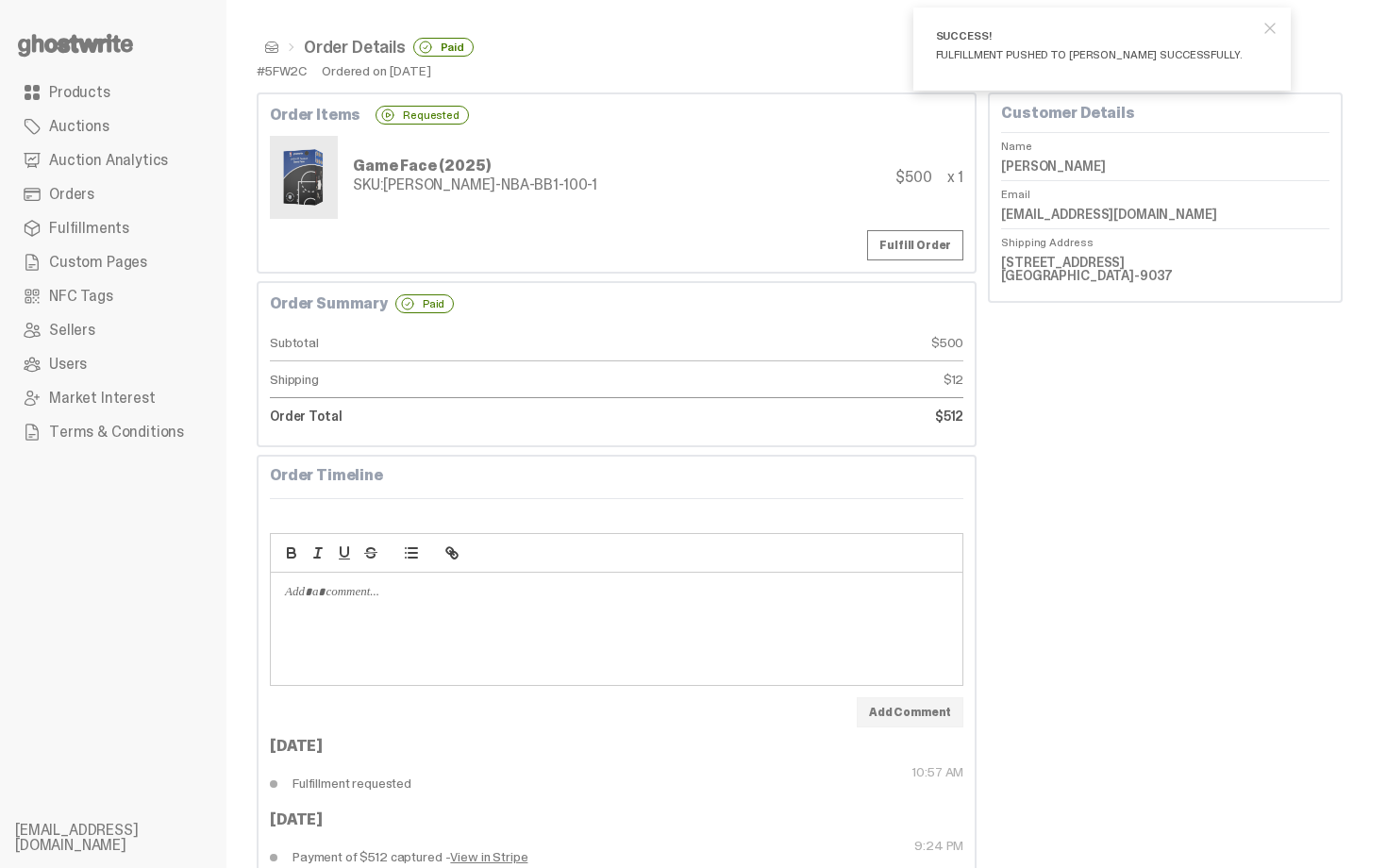
click at [272, 51] on span at bounding box center [271, 47] width 15 height 15
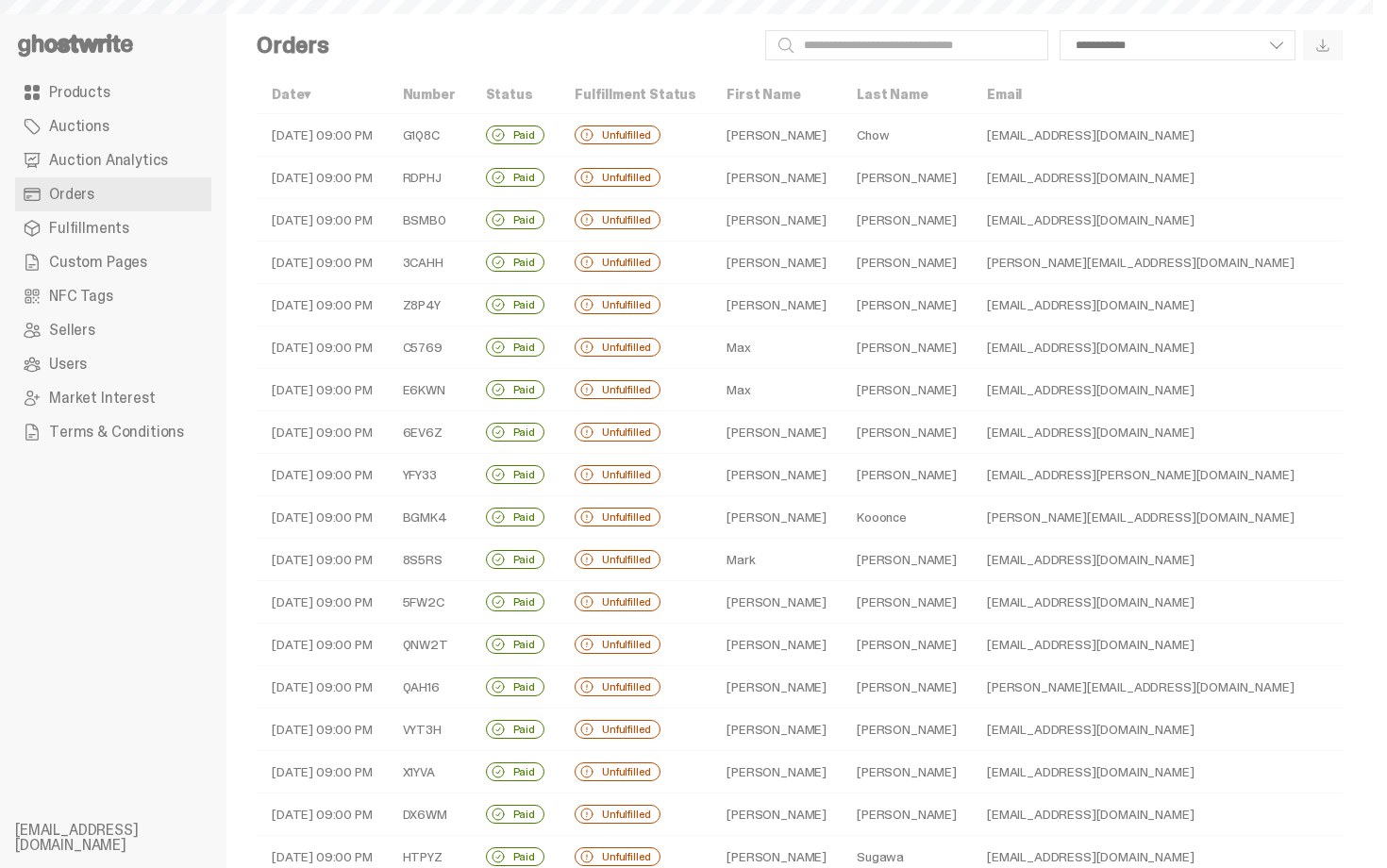
scroll to position [360, 0]
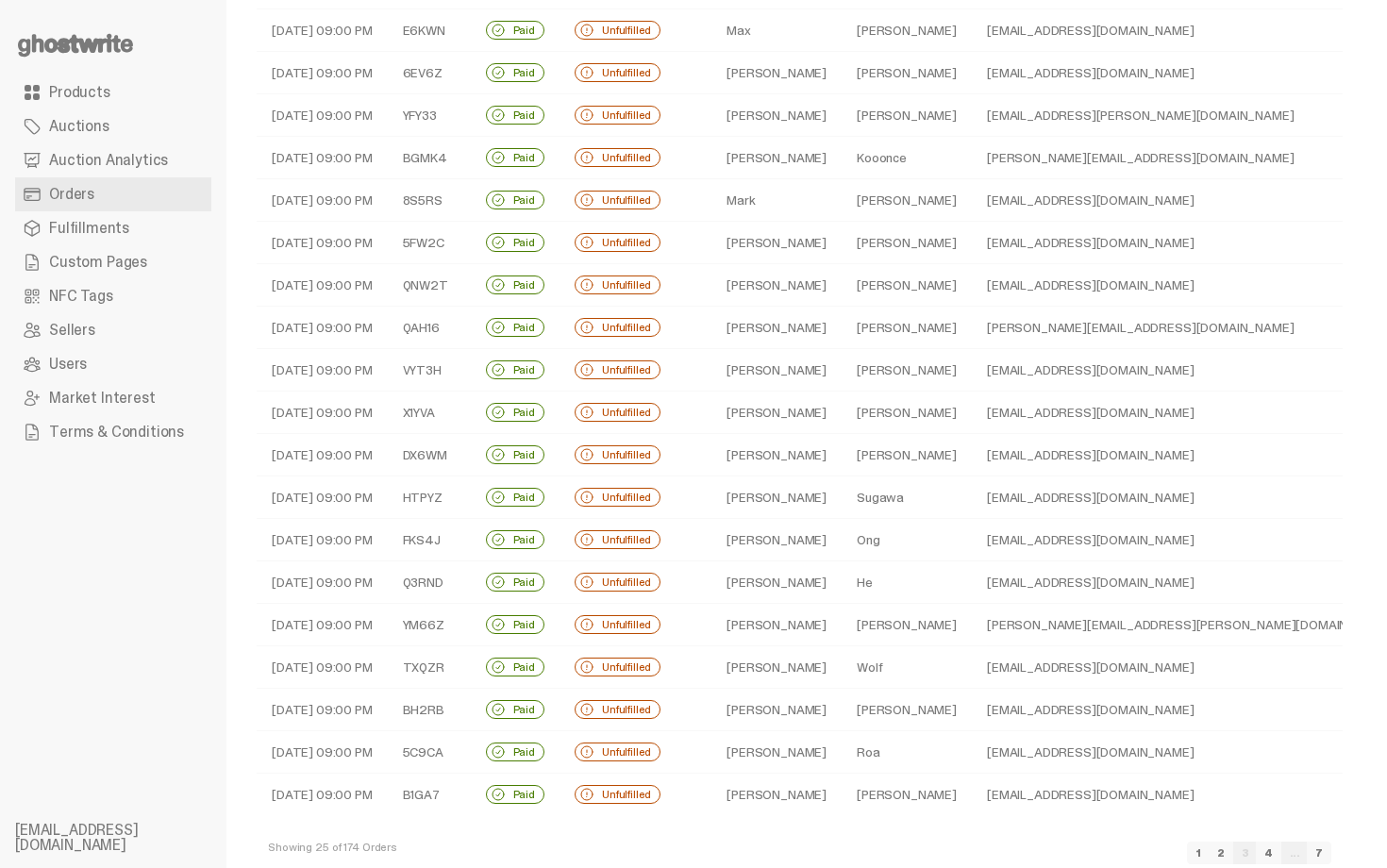
click at [884, 293] on td "Zuckerman" at bounding box center [906, 285] width 131 height 43
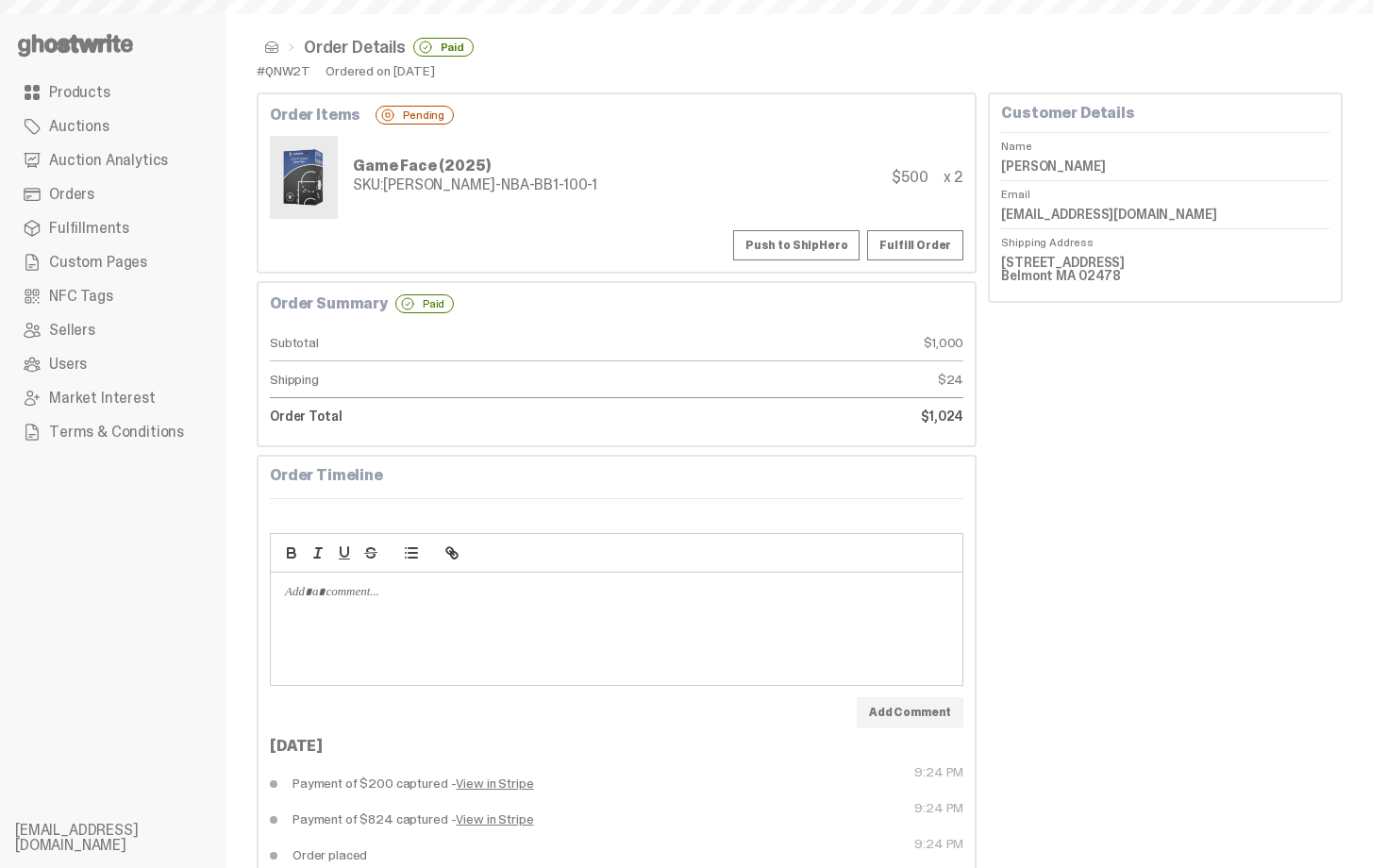
click at [823, 245] on button "Push to ShipHero" at bounding box center [796, 245] width 127 height 30
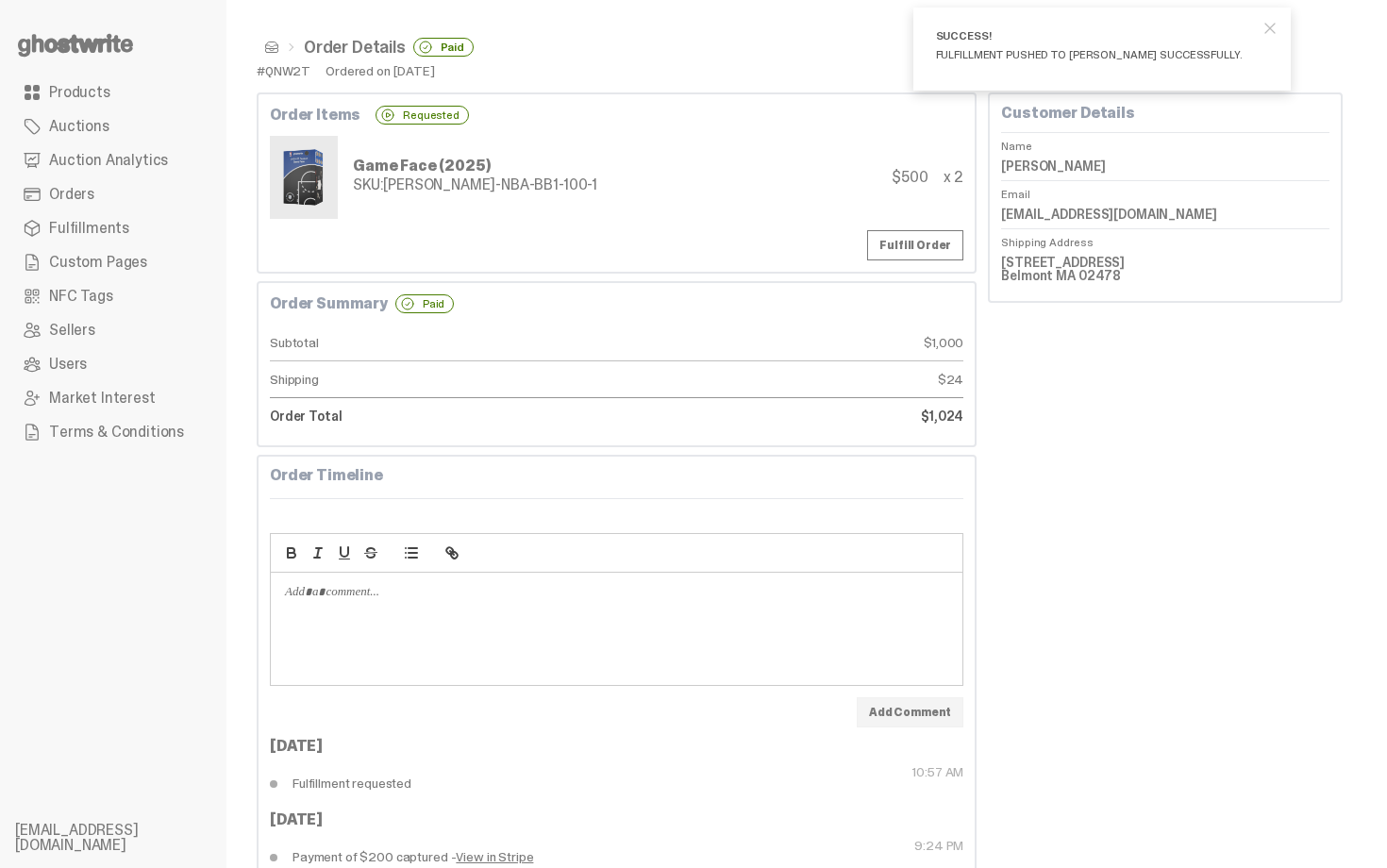
click at [275, 54] on span at bounding box center [271, 47] width 15 height 15
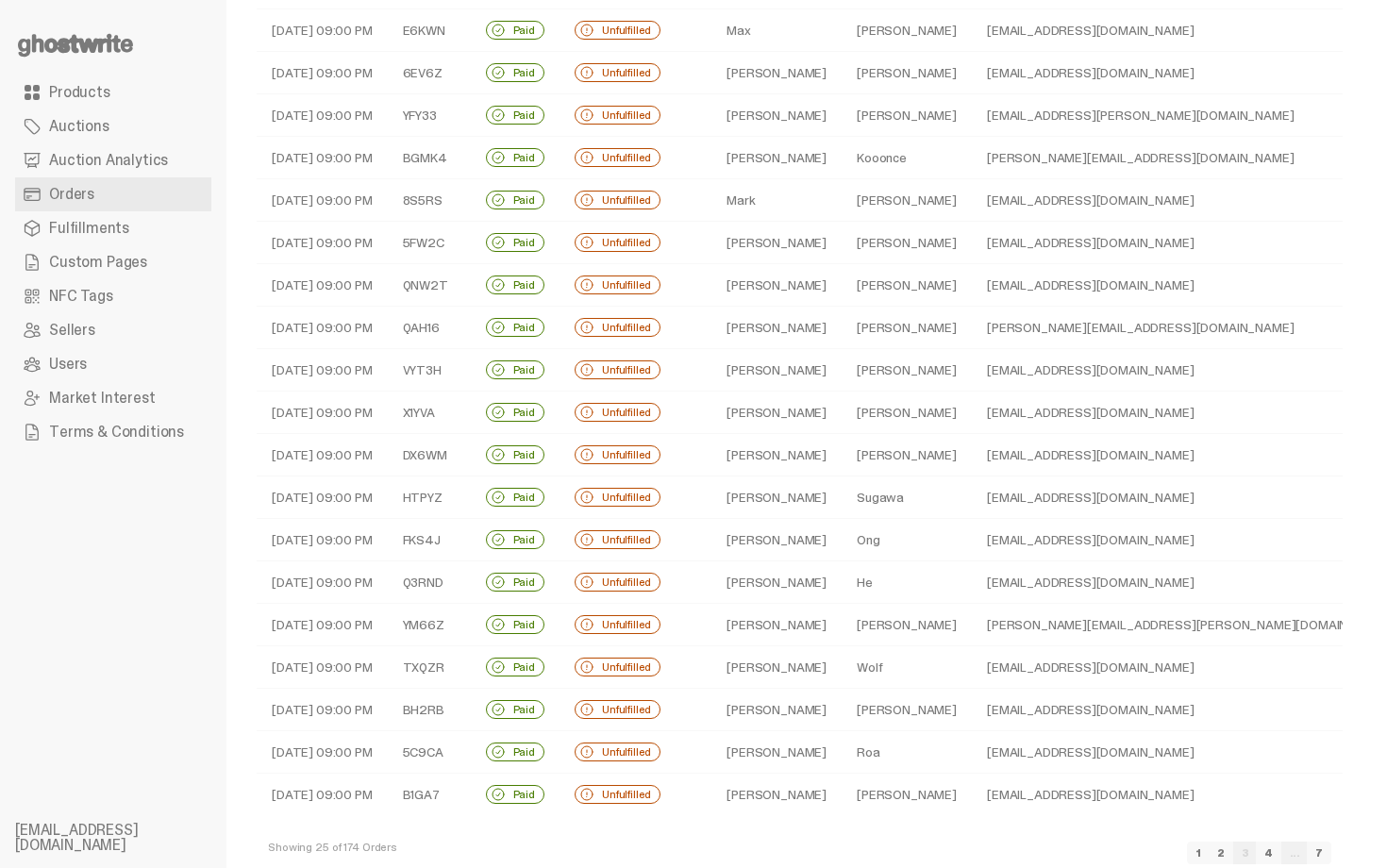
click at [874, 330] on td "Rouse" at bounding box center [906, 328] width 131 height 43
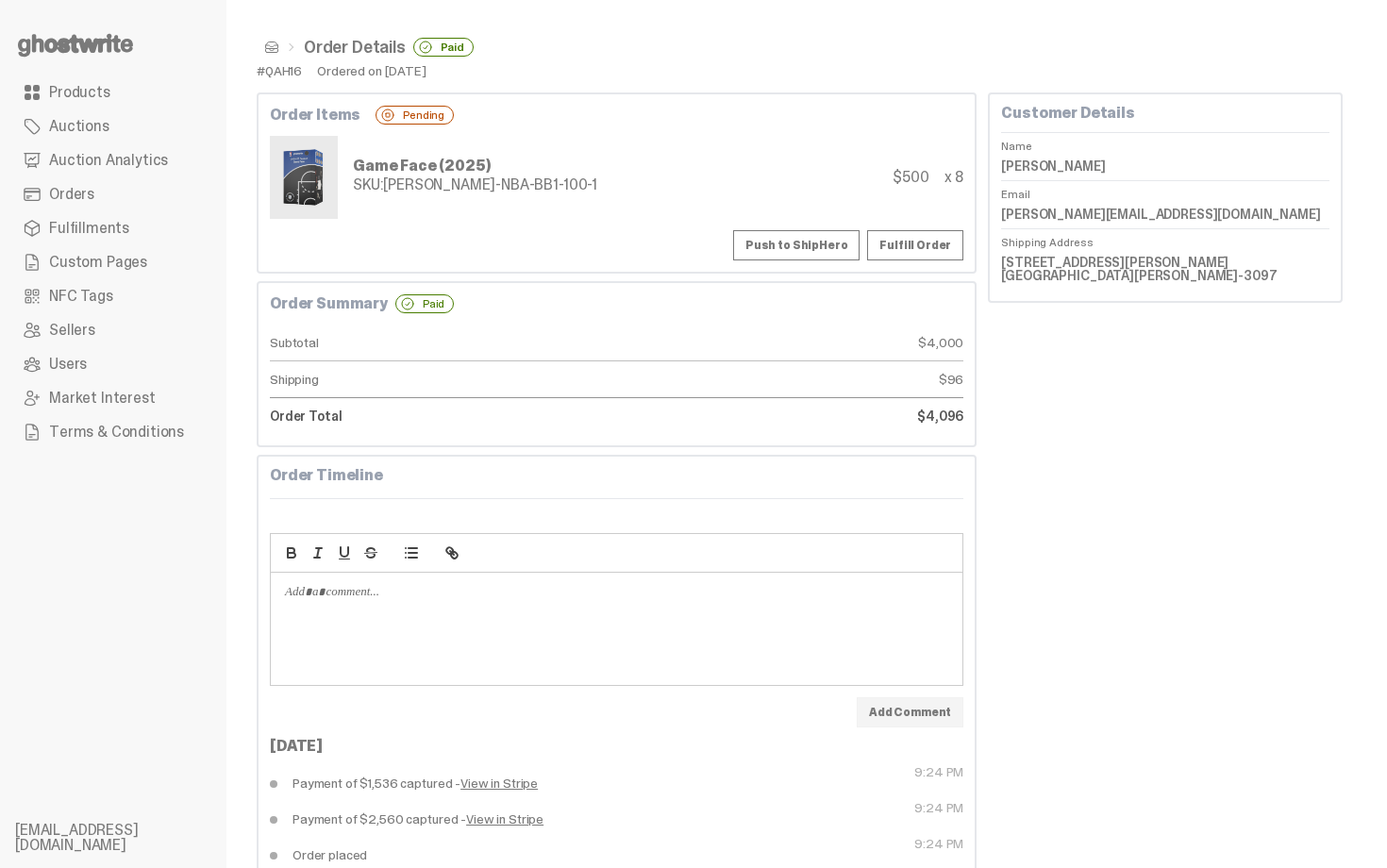
click at [822, 237] on button "Push to ShipHero" at bounding box center [796, 245] width 127 height 30
click at [1046, 158] on dd "Jake Rouse" at bounding box center [1165, 165] width 328 height 28
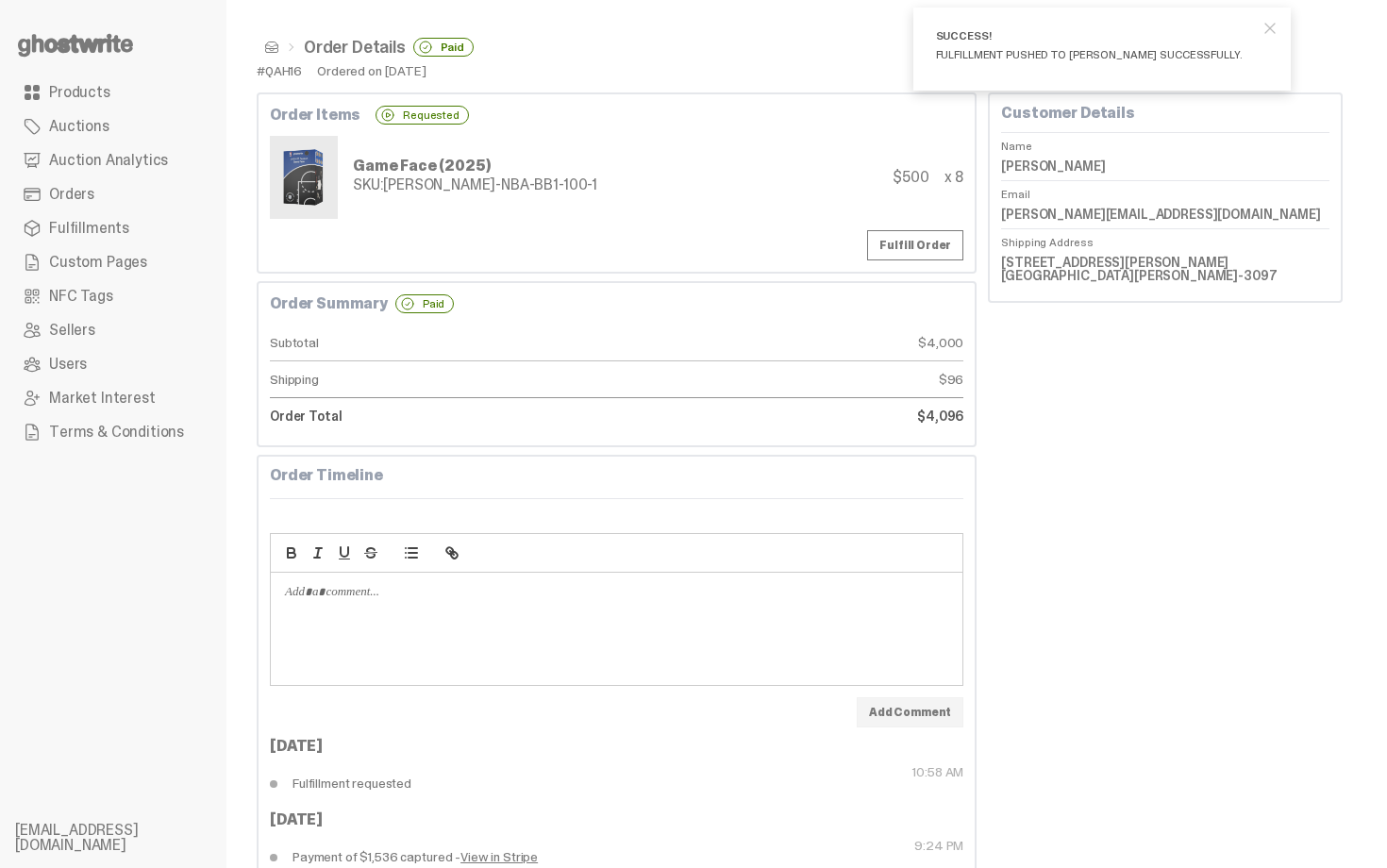
click at [1046, 158] on dd "Jake Rouse" at bounding box center [1165, 165] width 328 height 28
copy dl "Jake Rouse"
click at [666, 167] on div "Game Face (2025) SKU: TY-GH-NBA-BB1-100-1 $500 x 8" at bounding box center [617, 176] width 694 height 83
click at [275, 42] on span at bounding box center [271, 47] width 15 height 15
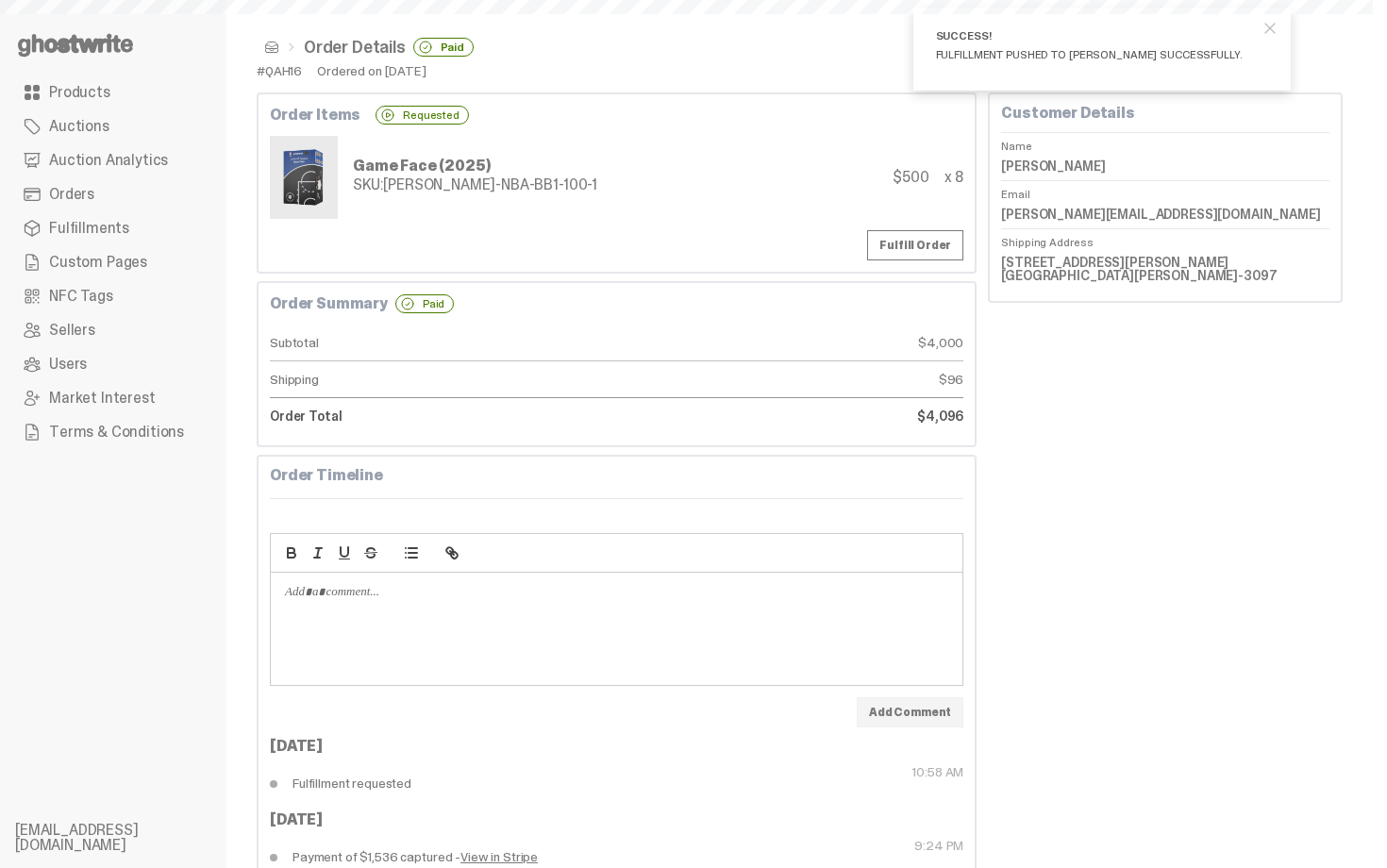
scroll to position [360, 0]
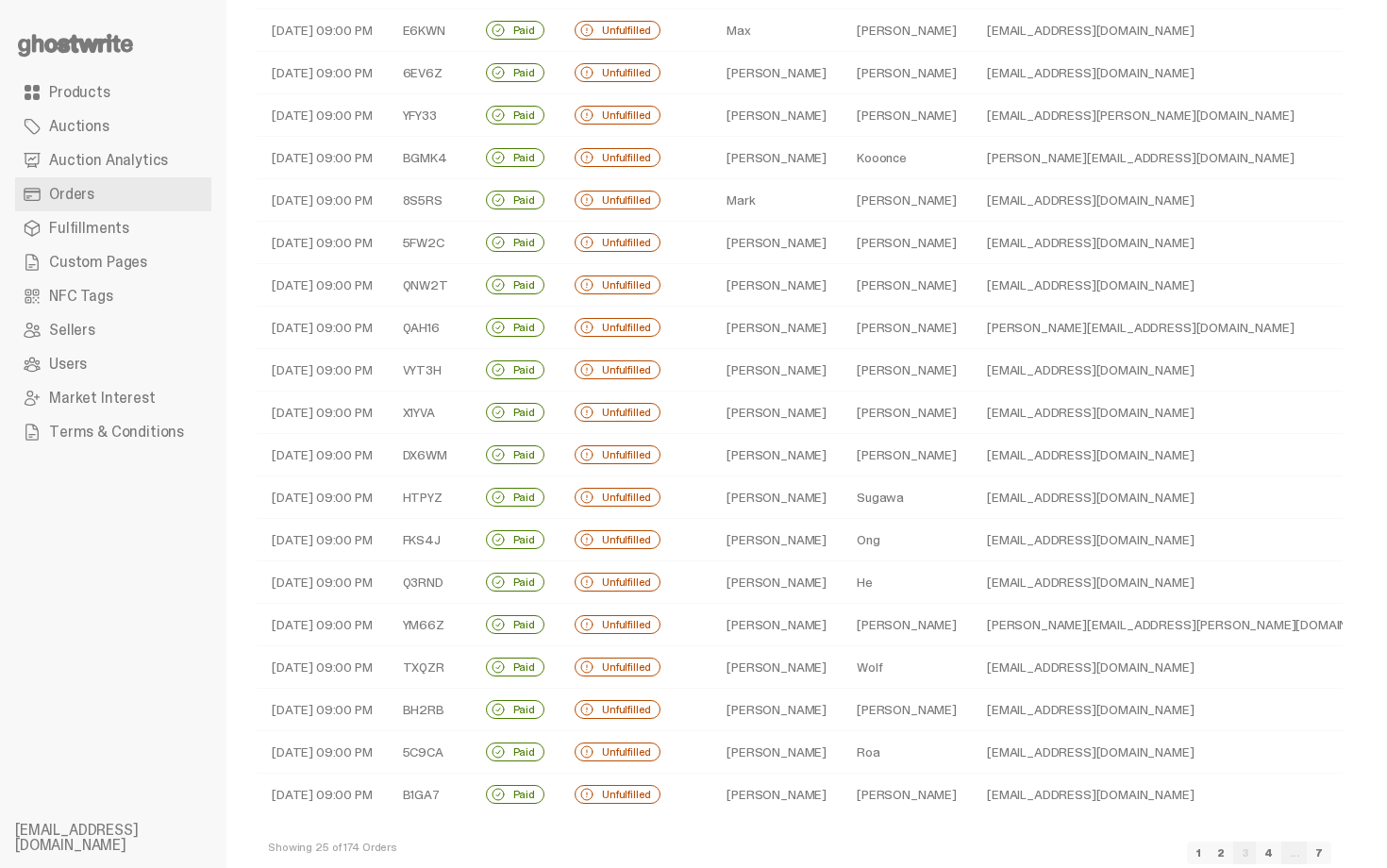
click at [869, 376] on td "Haines" at bounding box center [906, 370] width 131 height 43
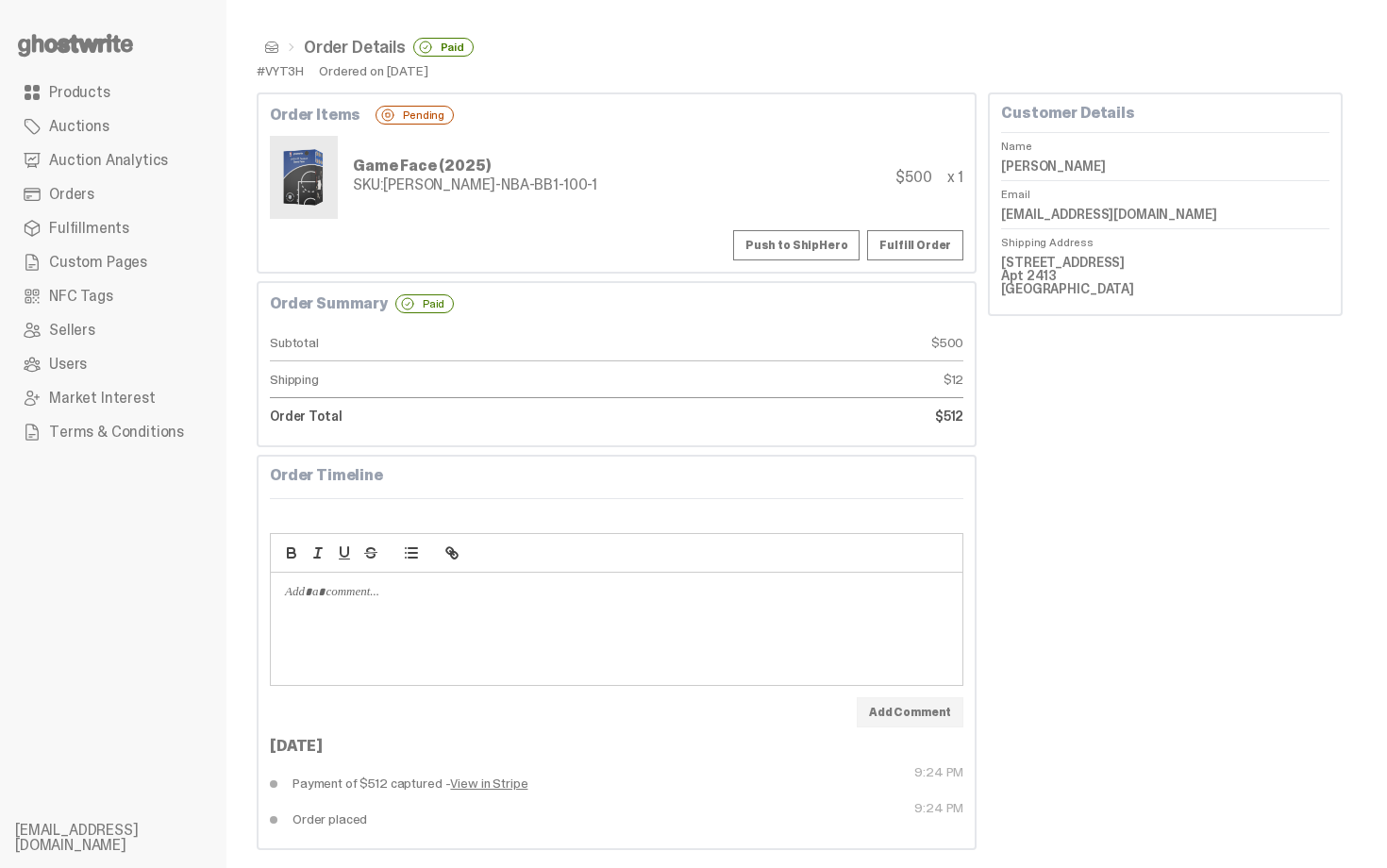
click at [816, 244] on button "Push to ShipHero" at bounding box center [796, 245] width 127 height 30
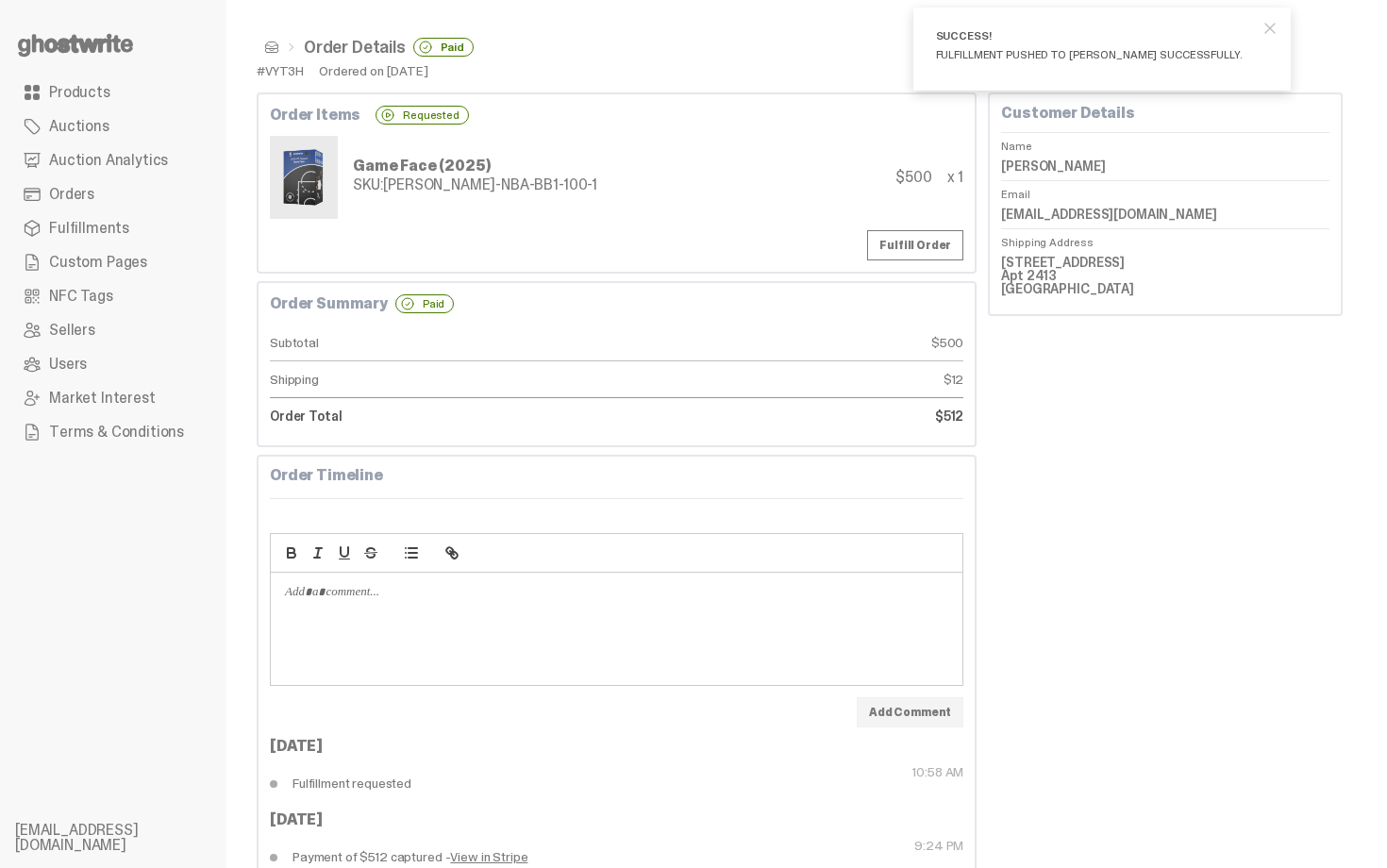
click at [275, 50] on span at bounding box center [271, 47] width 15 height 15
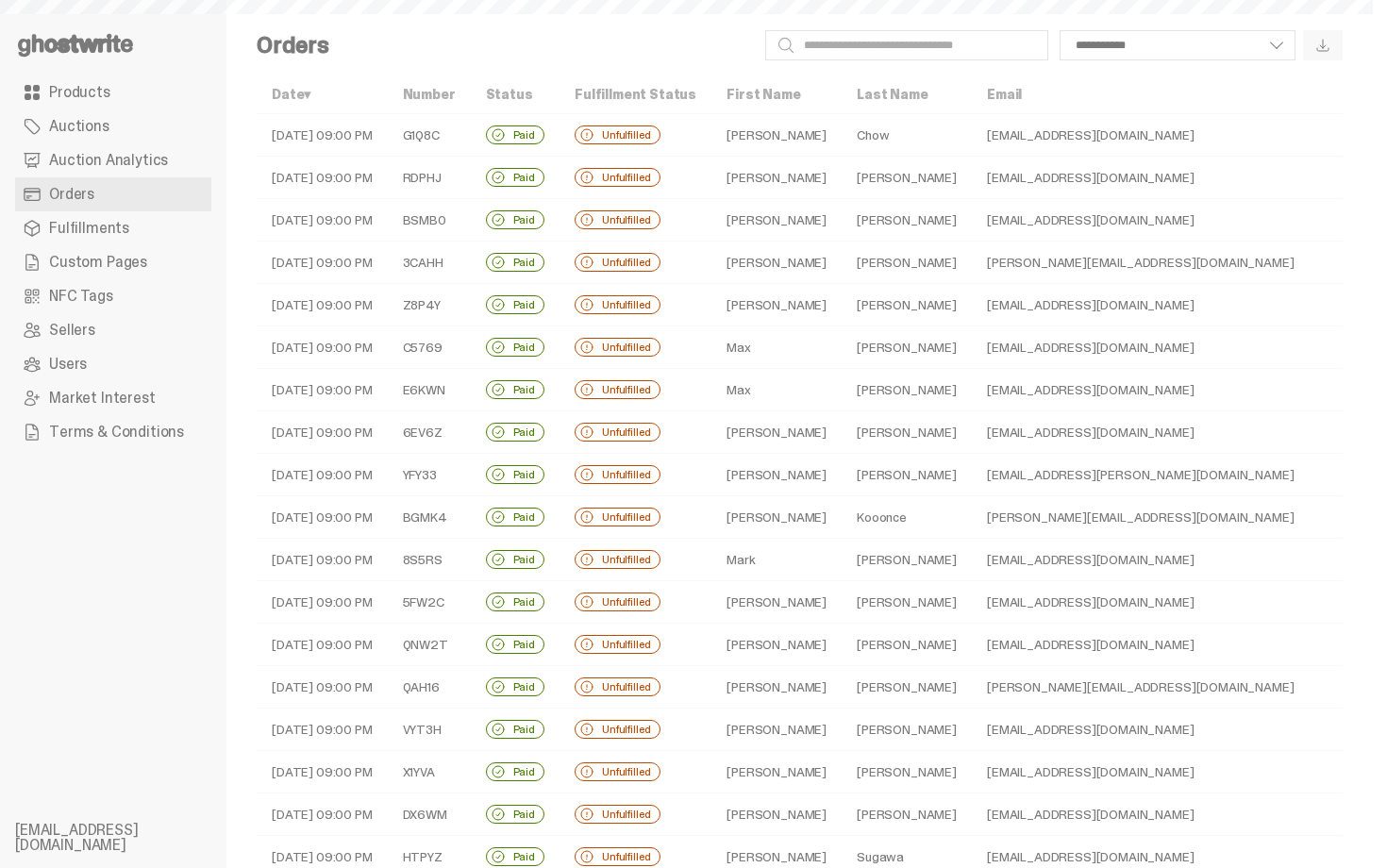
scroll to position [360, 0]
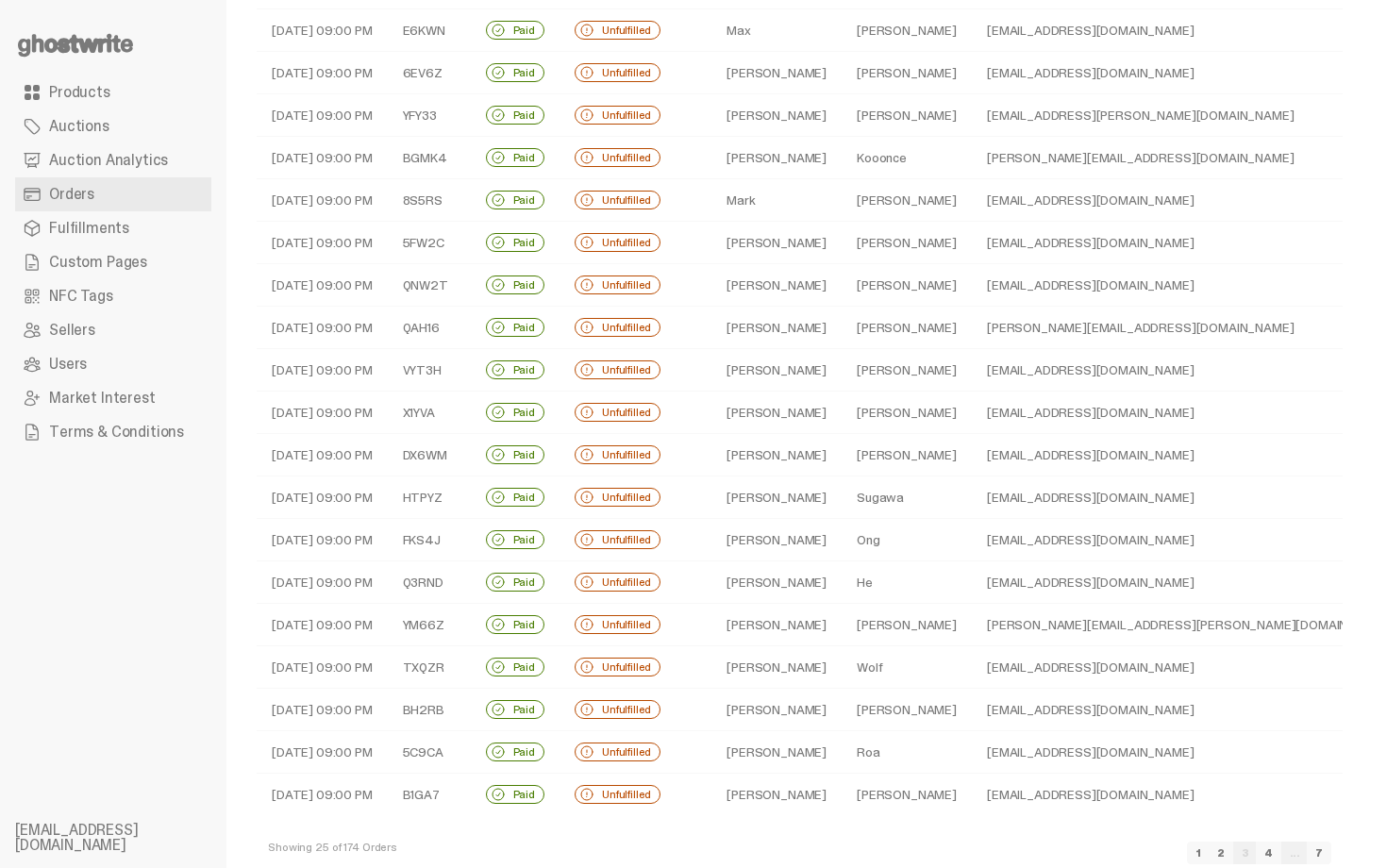
click at [972, 410] on td "hancheyc@gmail.com" at bounding box center [1191, 413] width 437 height 43
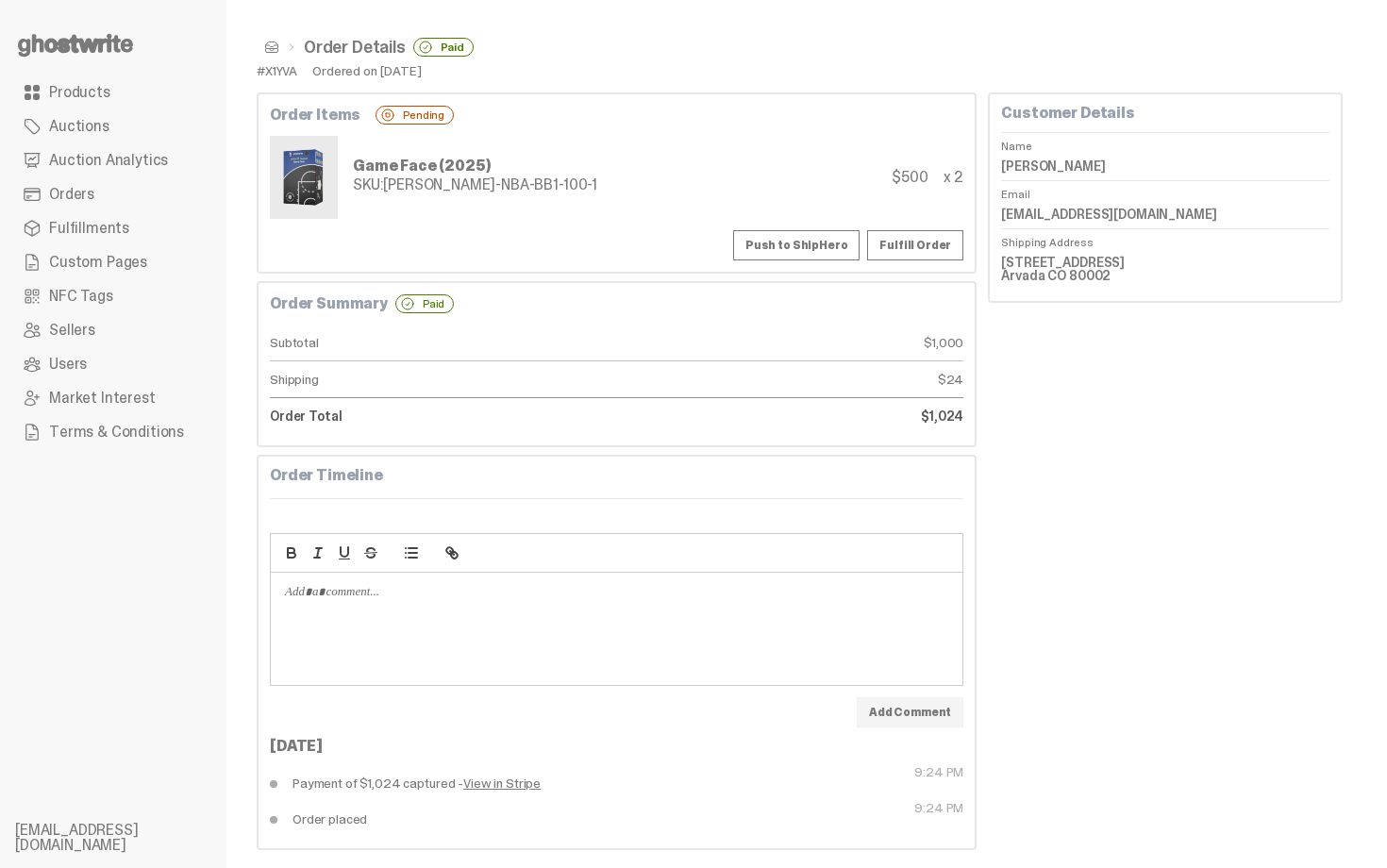
click at [818, 234] on button "Push to ShipHero" at bounding box center [796, 245] width 127 height 30
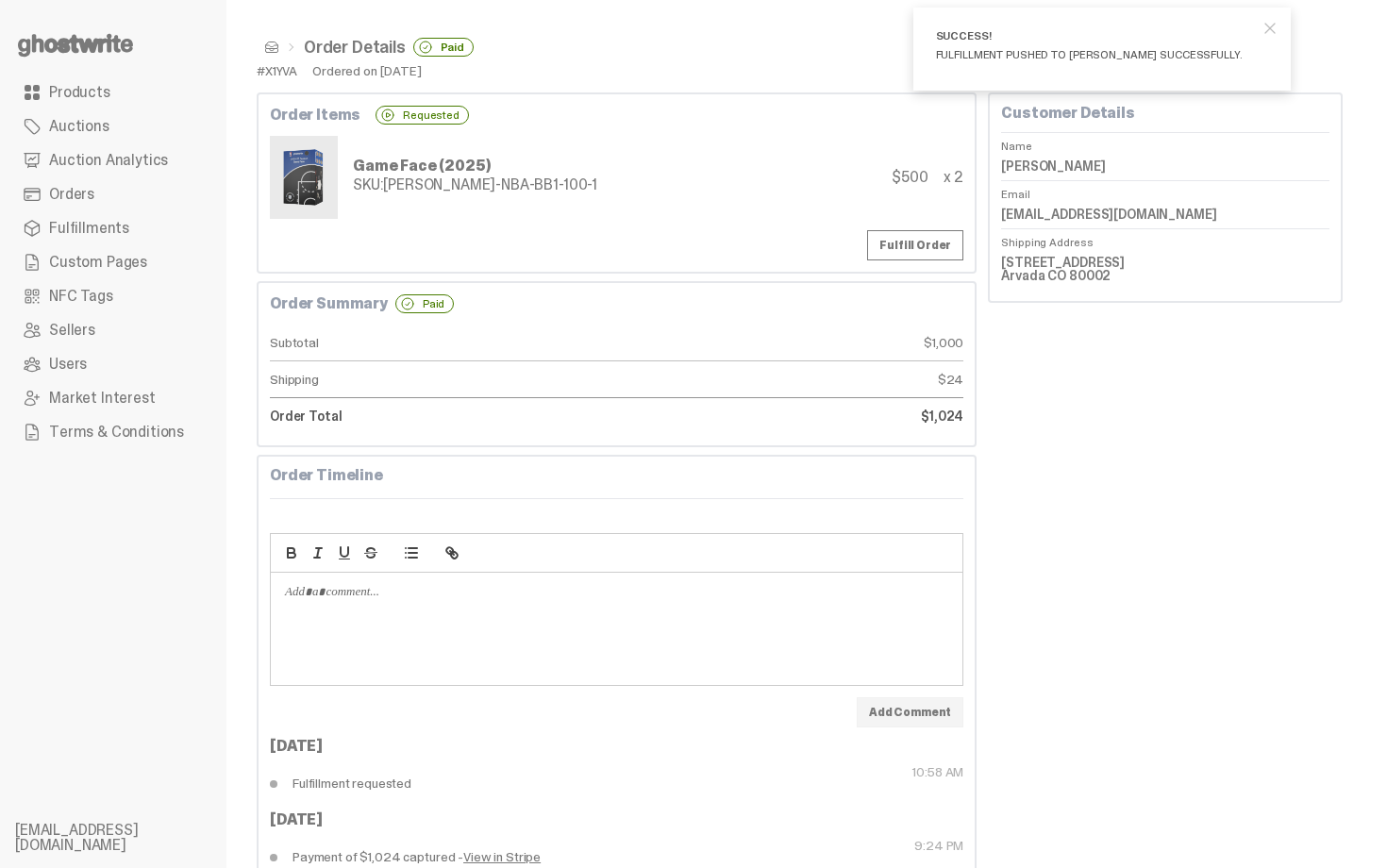
click at [269, 48] on span at bounding box center [271, 47] width 15 height 15
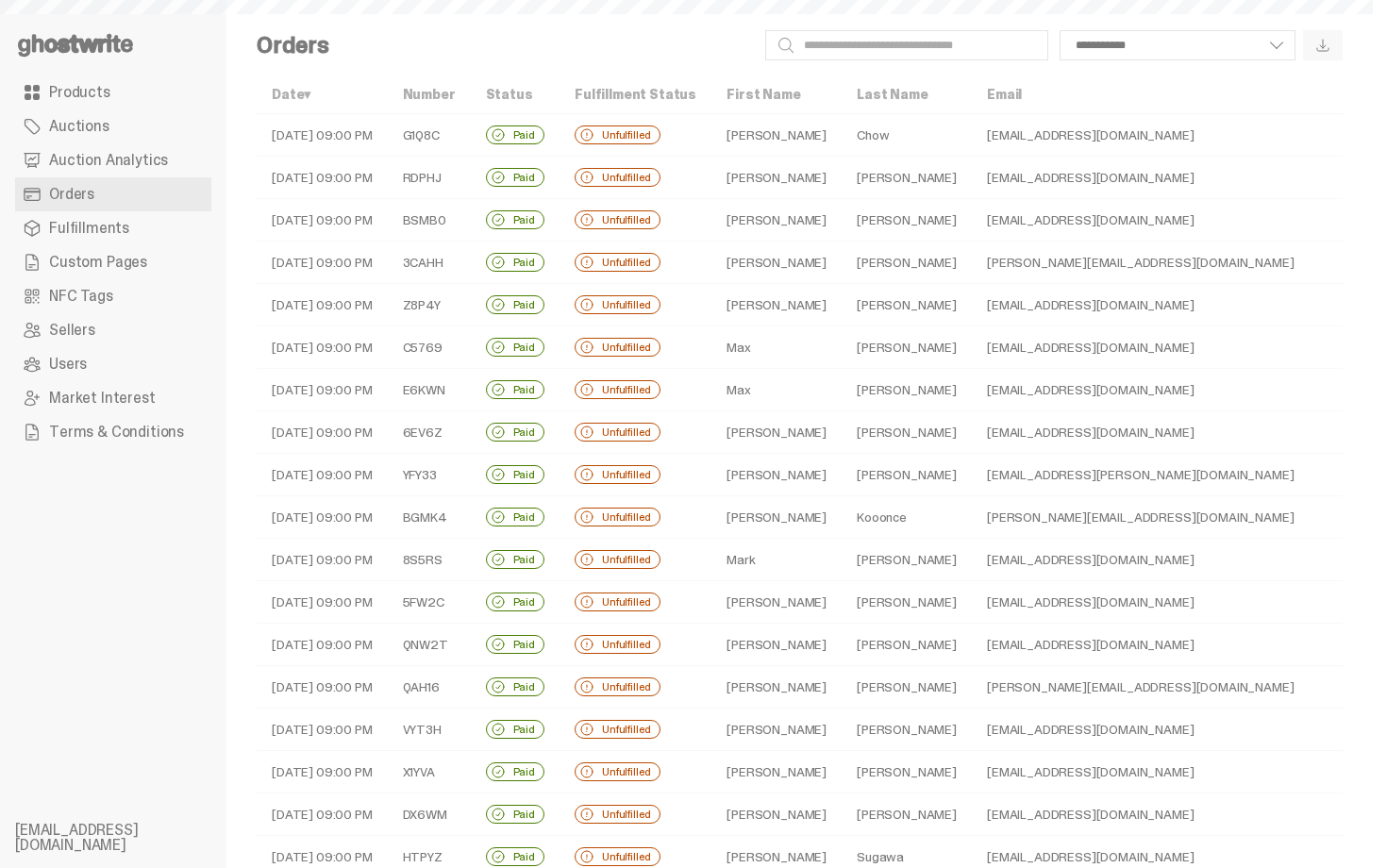
scroll to position [360, 0]
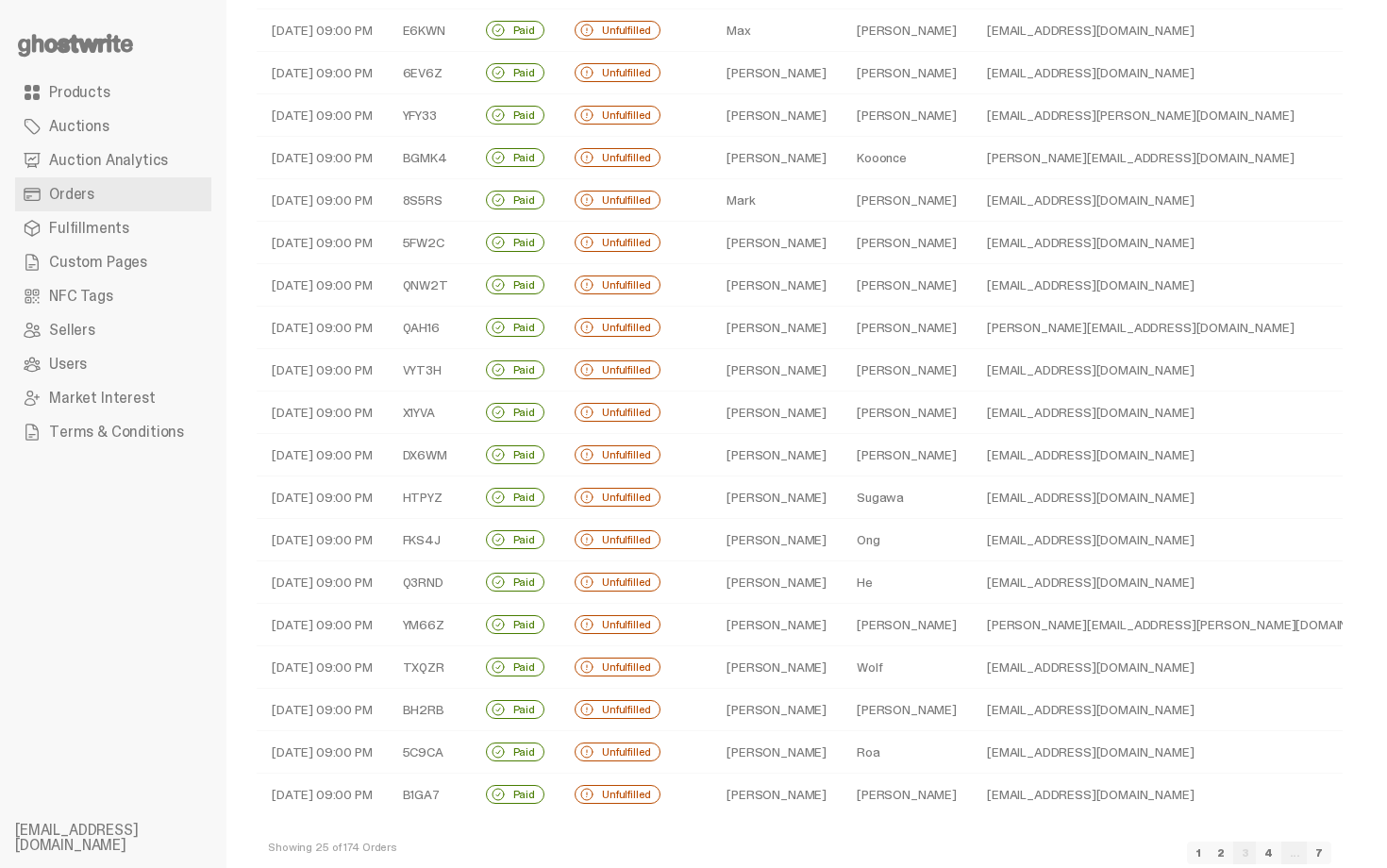
click at [885, 450] on td "Donaghy" at bounding box center [906, 454] width 131 height 43
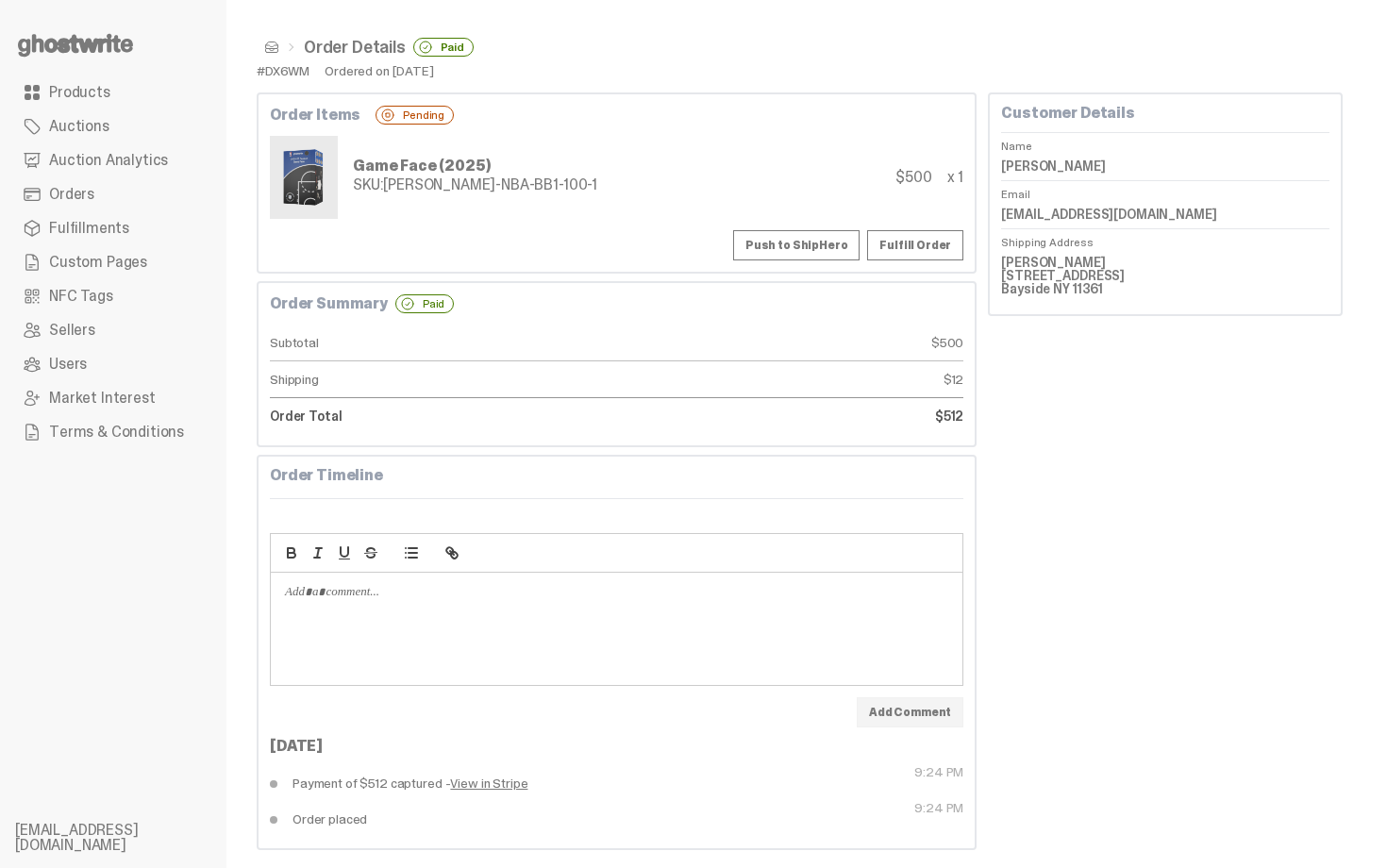
click at [811, 238] on button "Push to ShipHero" at bounding box center [796, 245] width 127 height 30
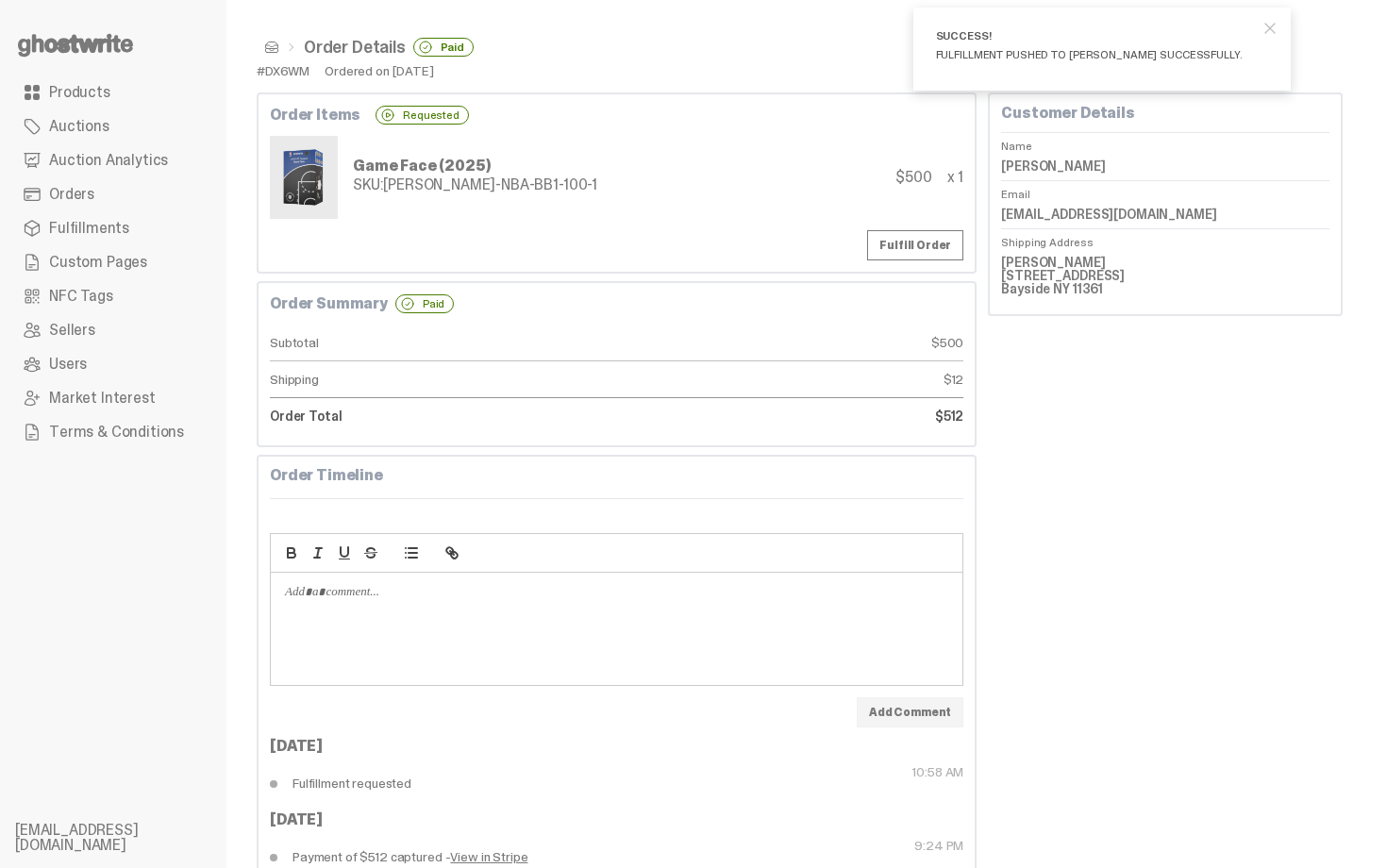
click at [1092, 154] on dd "Michael Donaghy" at bounding box center [1165, 165] width 328 height 28
click at [1092, 167] on dd "Michael Donaghy" at bounding box center [1165, 165] width 328 height 28
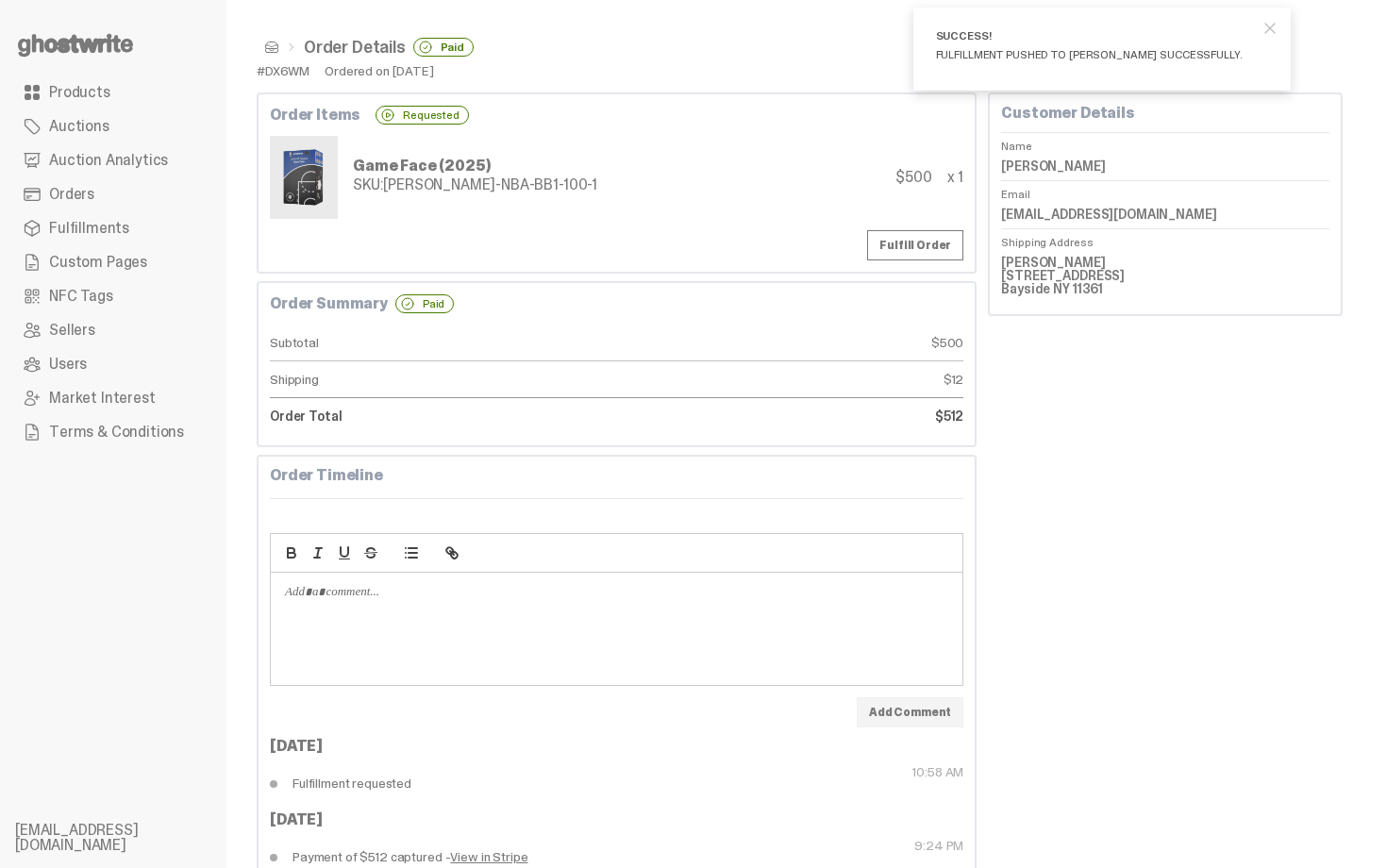
click at [272, 55] on ul "Order Details Paid" at bounding box center [799, 47] width 1086 height 19
click at [274, 49] on span at bounding box center [271, 47] width 15 height 15
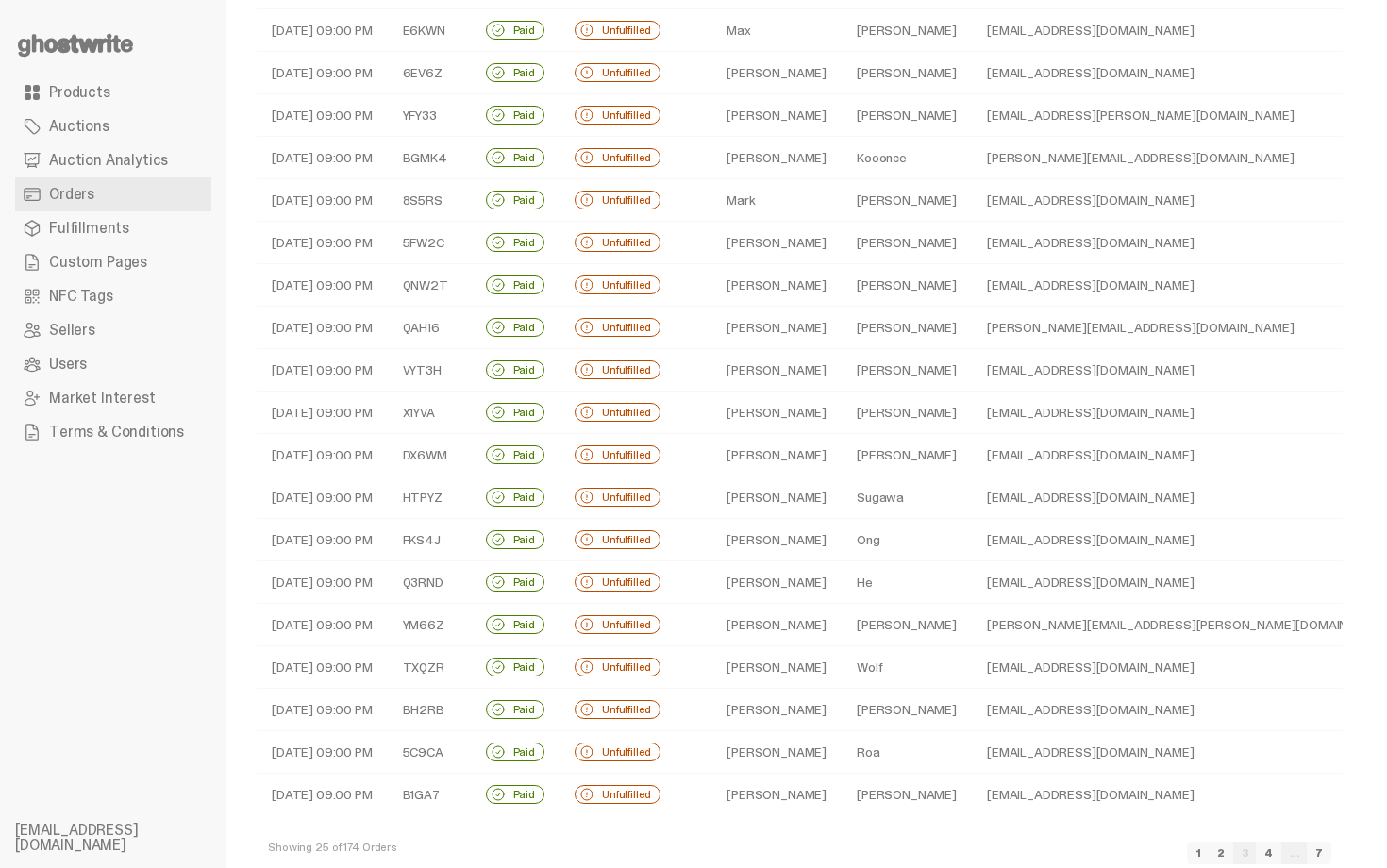
click at [894, 498] on td "Sugawa" at bounding box center [906, 497] width 131 height 43
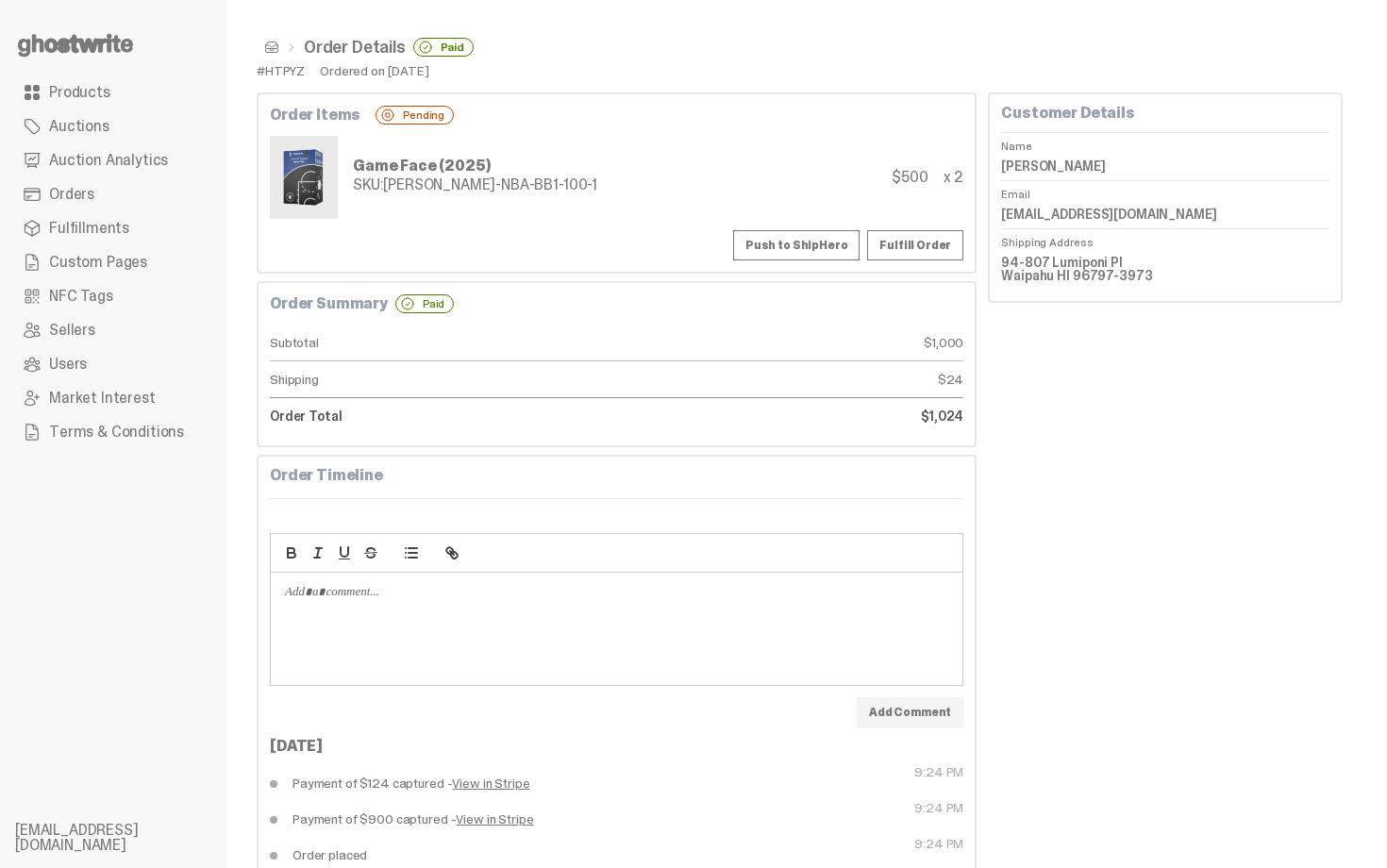
click at [845, 239] on button "Push to ShipHero" at bounding box center [796, 245] width 127 height 30
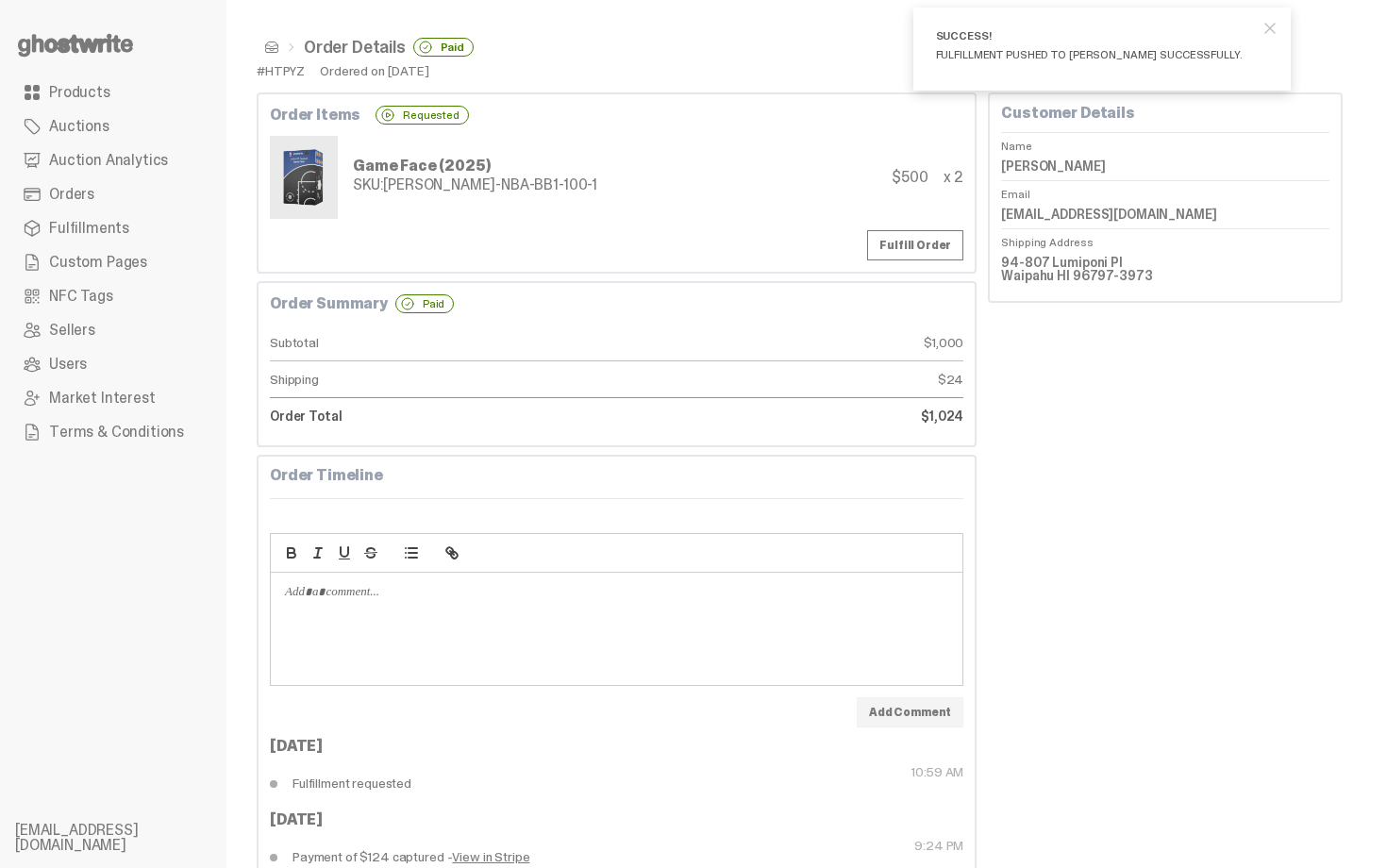
click at [272, 45] on span at bounding box center [271, 47] width 15 height 15
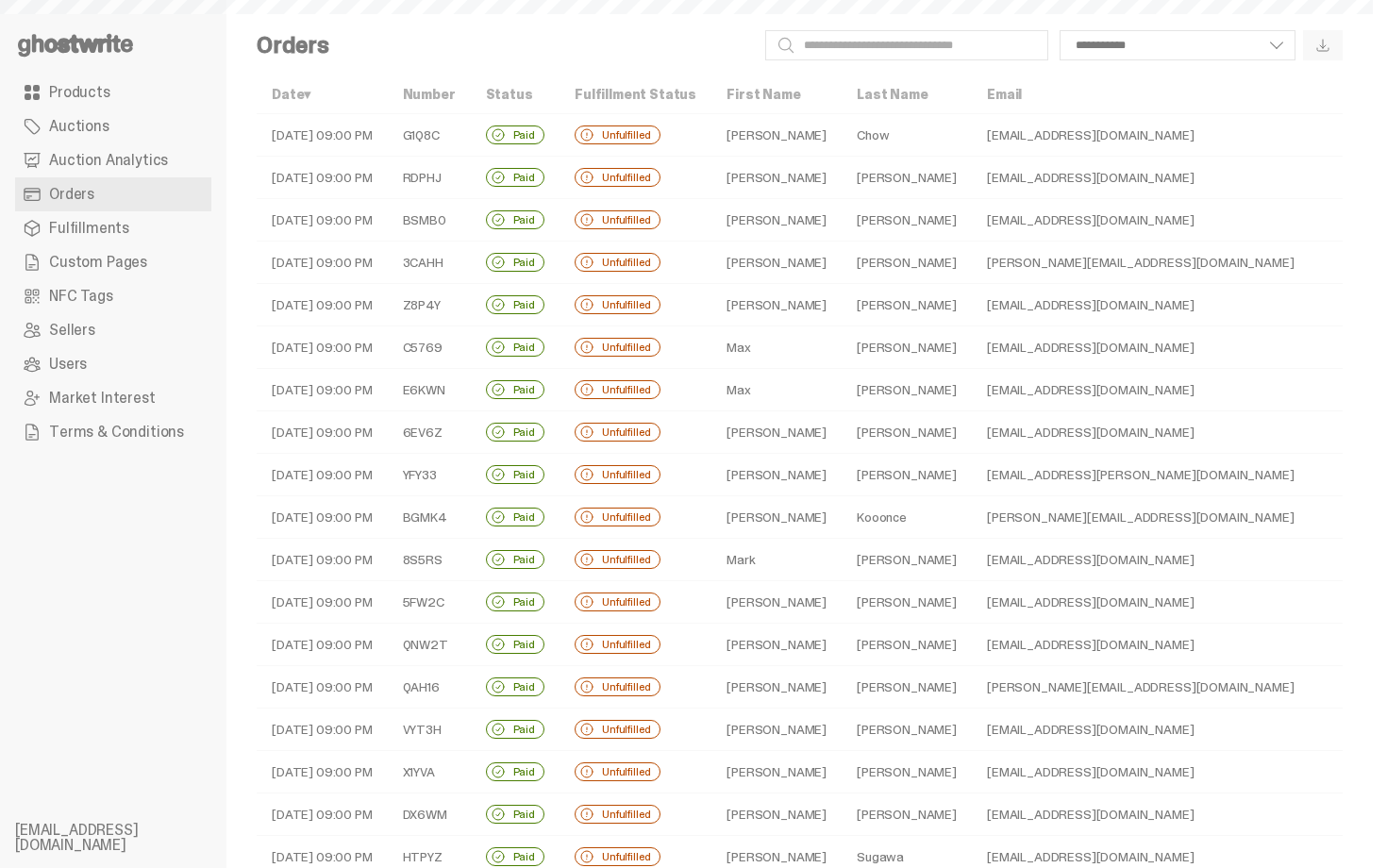
scroll to position [360, 0]
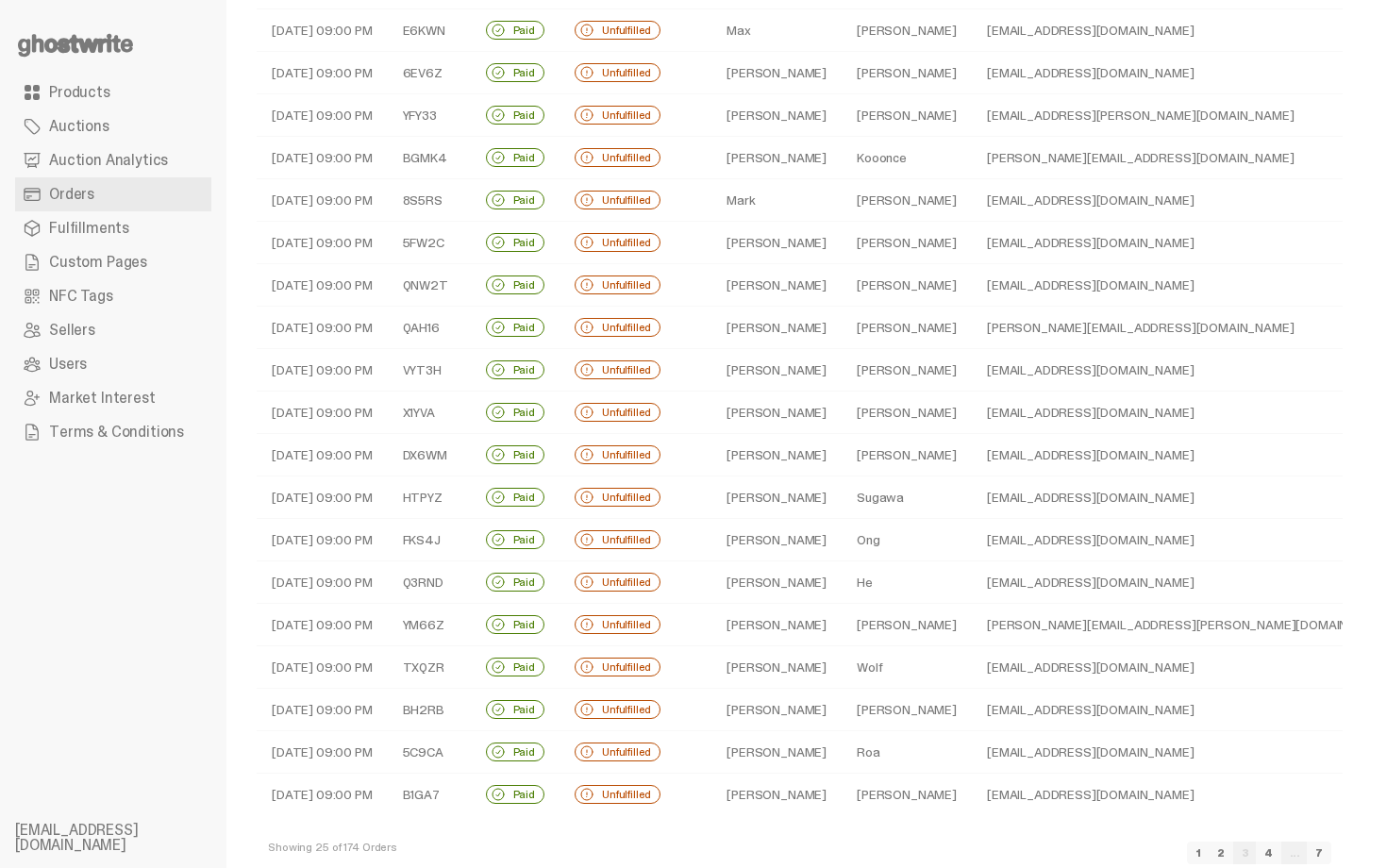
click at [842, 537] on td "Ong" at bounding box center [906, 539] width 131 height 43
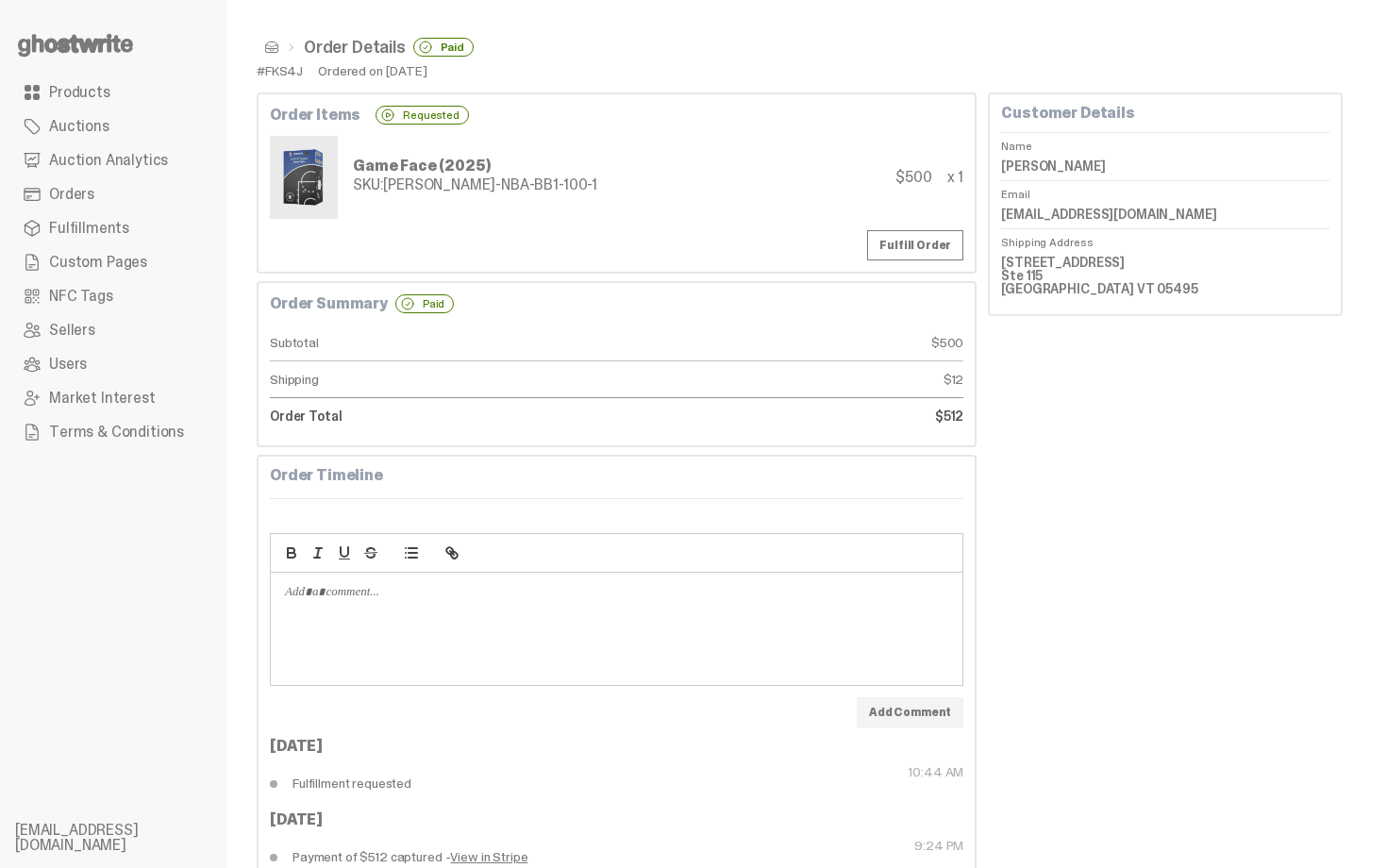
click at [272, 45] on span at bounding box center [271, 47] width 15 height 15
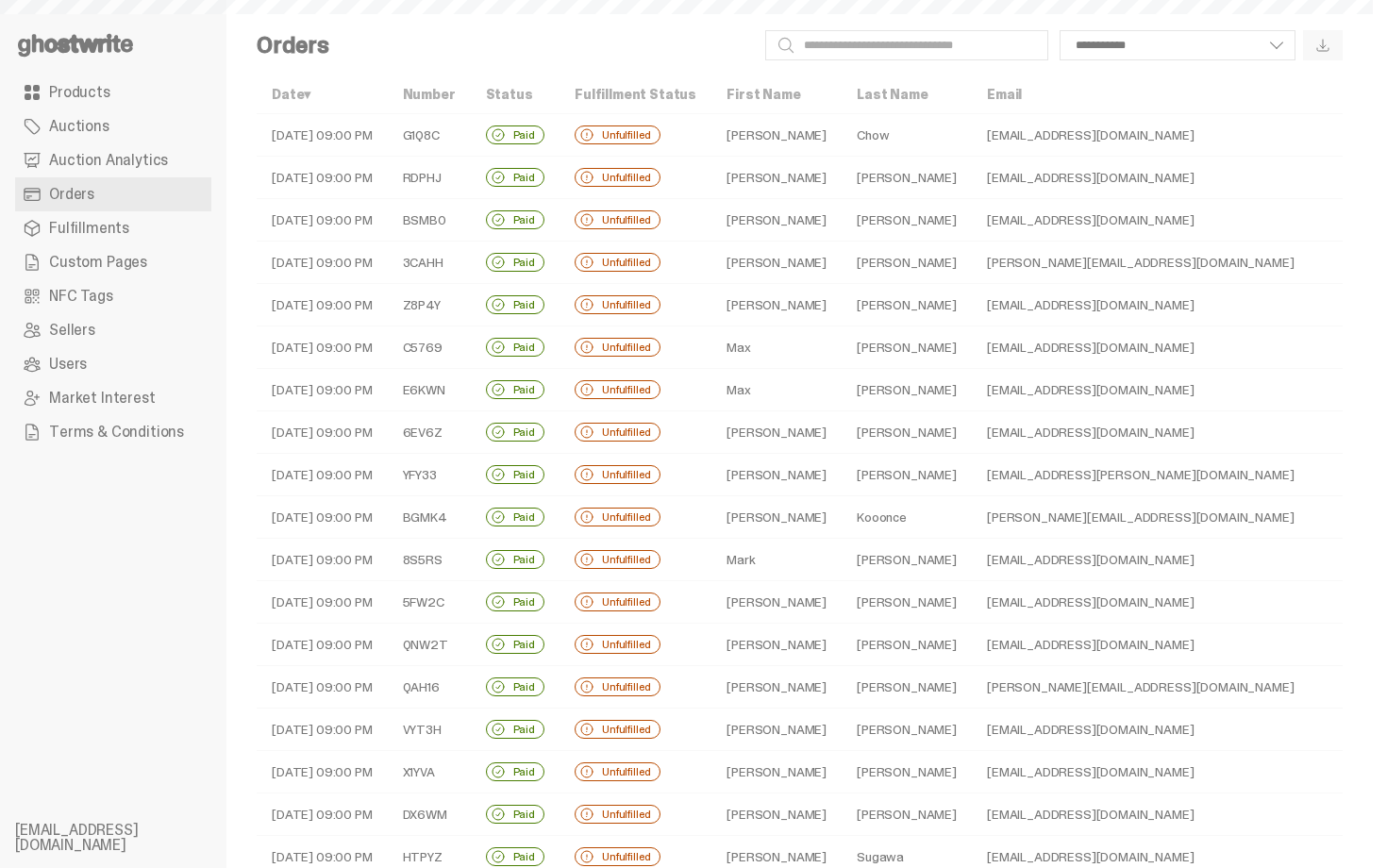
scroll to position [360, 0]
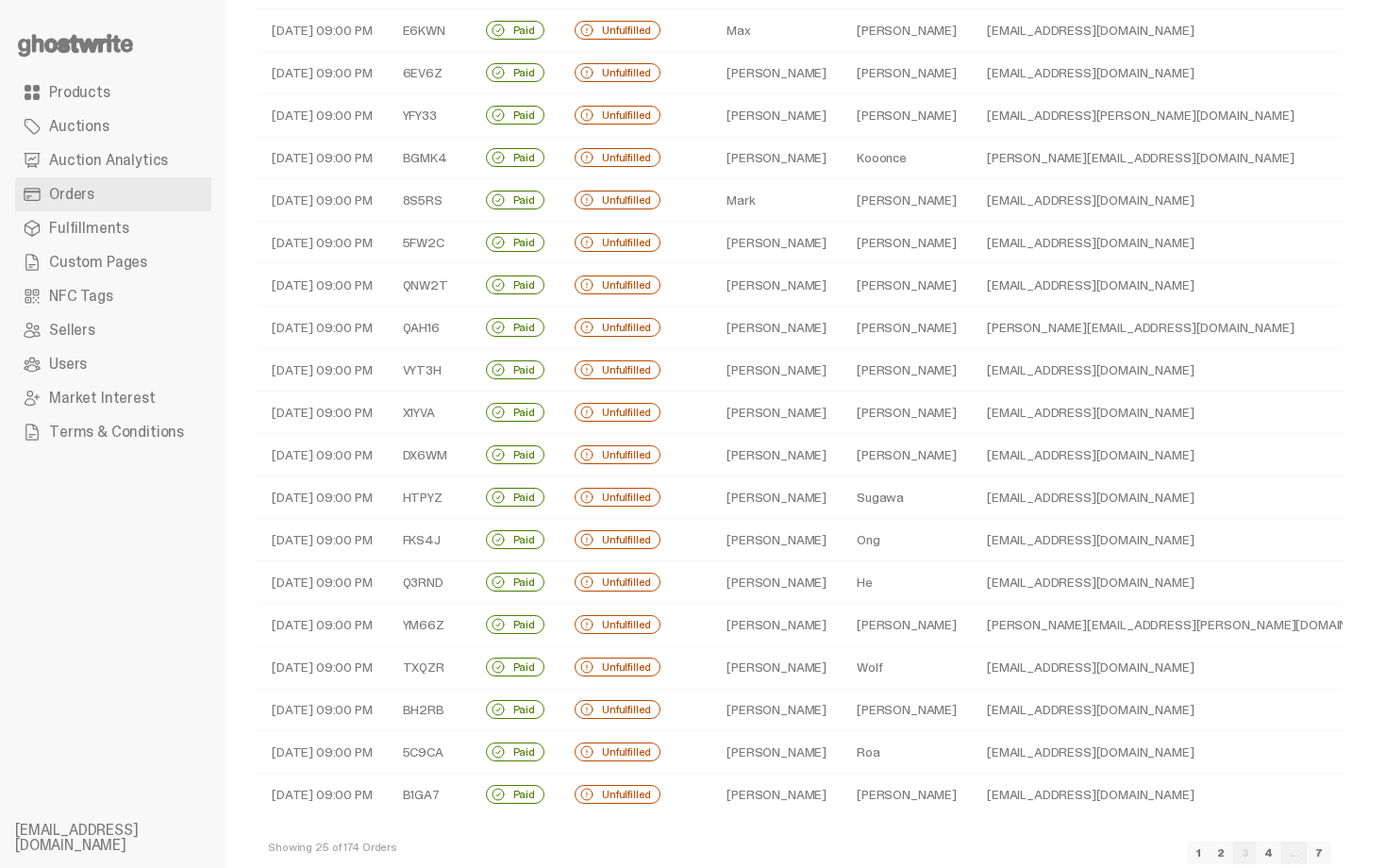
click at [876, 590] on td "He" at bounding box center [906, 582] width 131 height 43
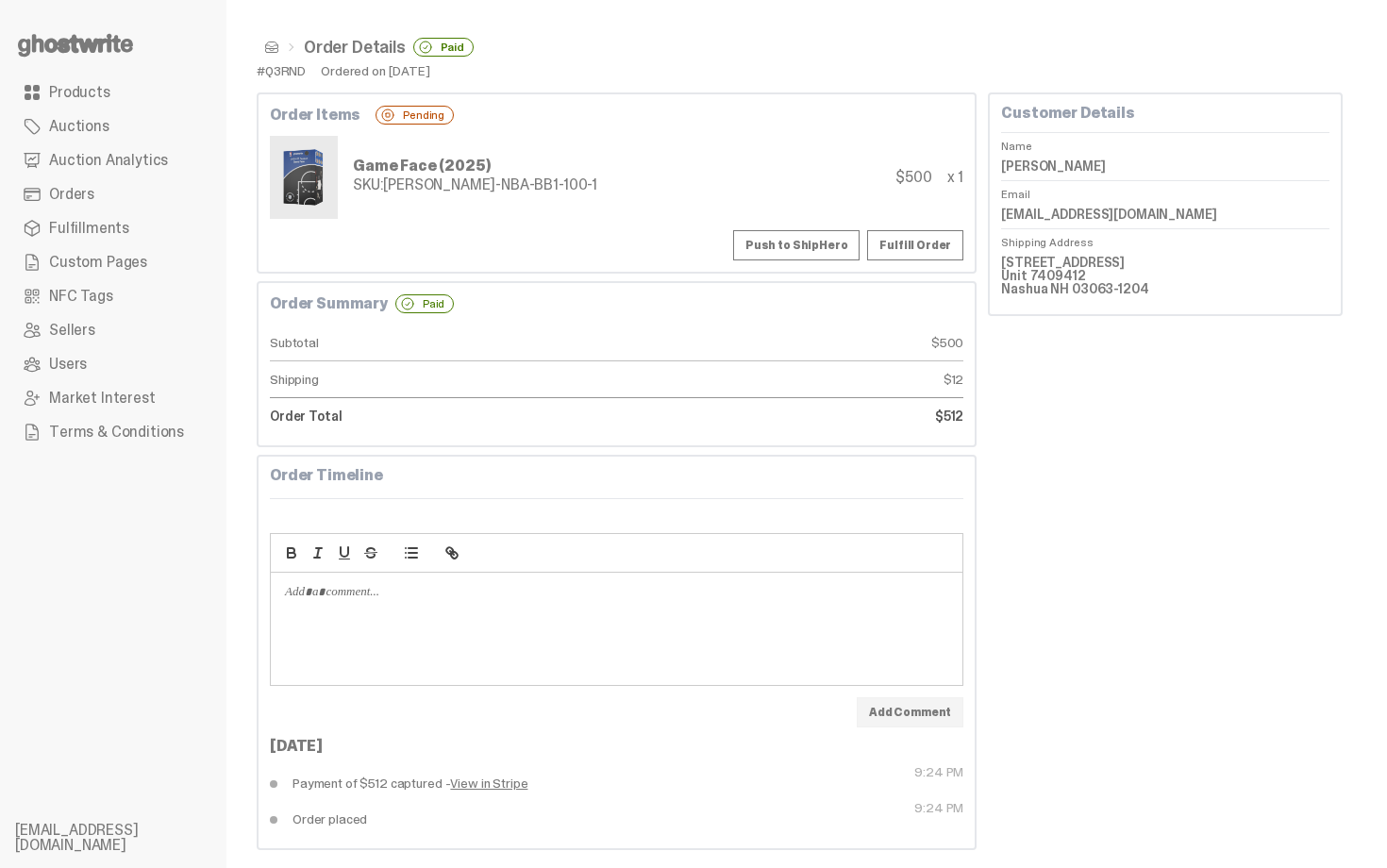
click at [842, 245] on button "Push to ShipHero" at bounding box center [796, 245] width 127 height 30
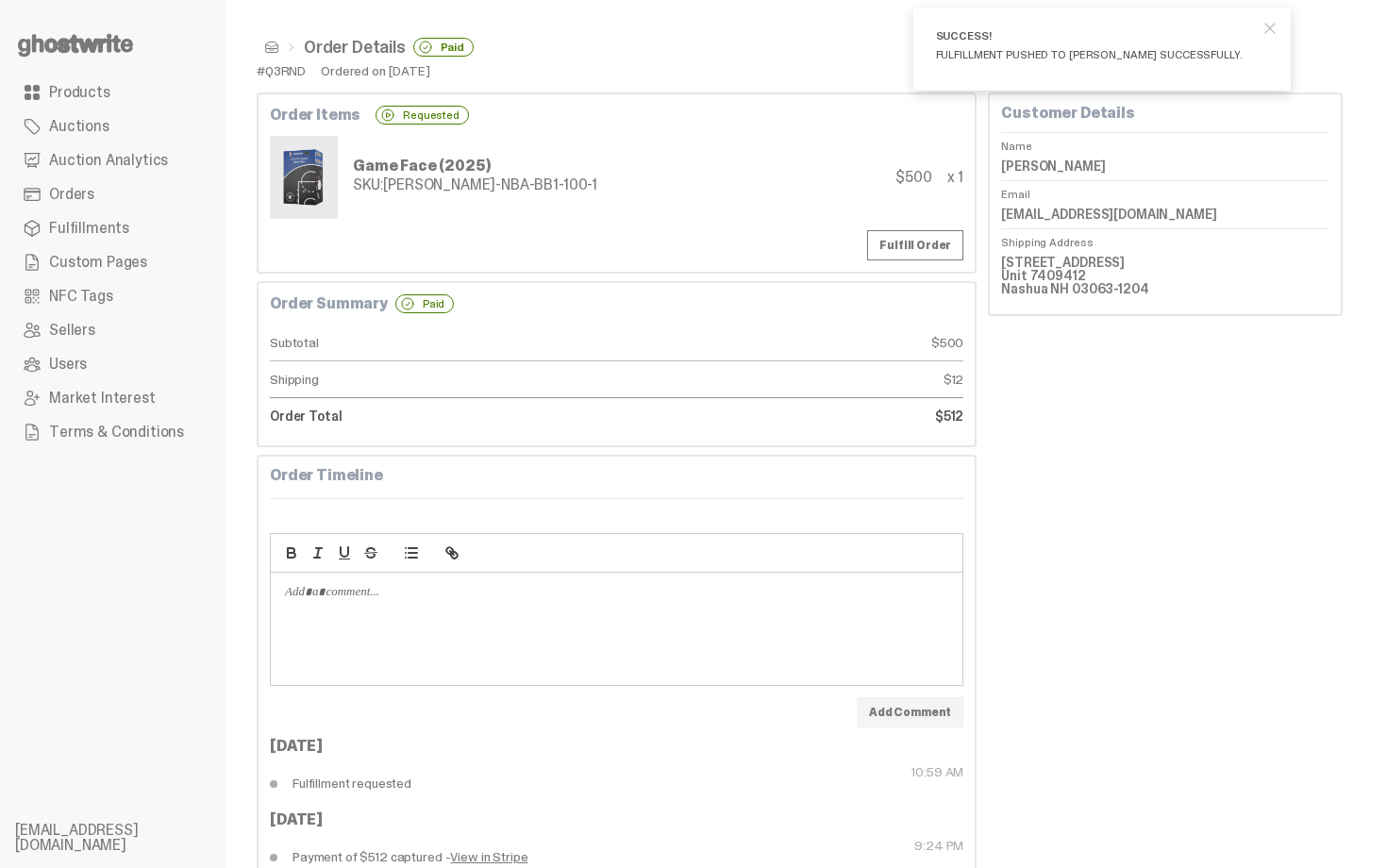
click at [267, 49] on span at bounding box center [271, 47] width 15 height 15
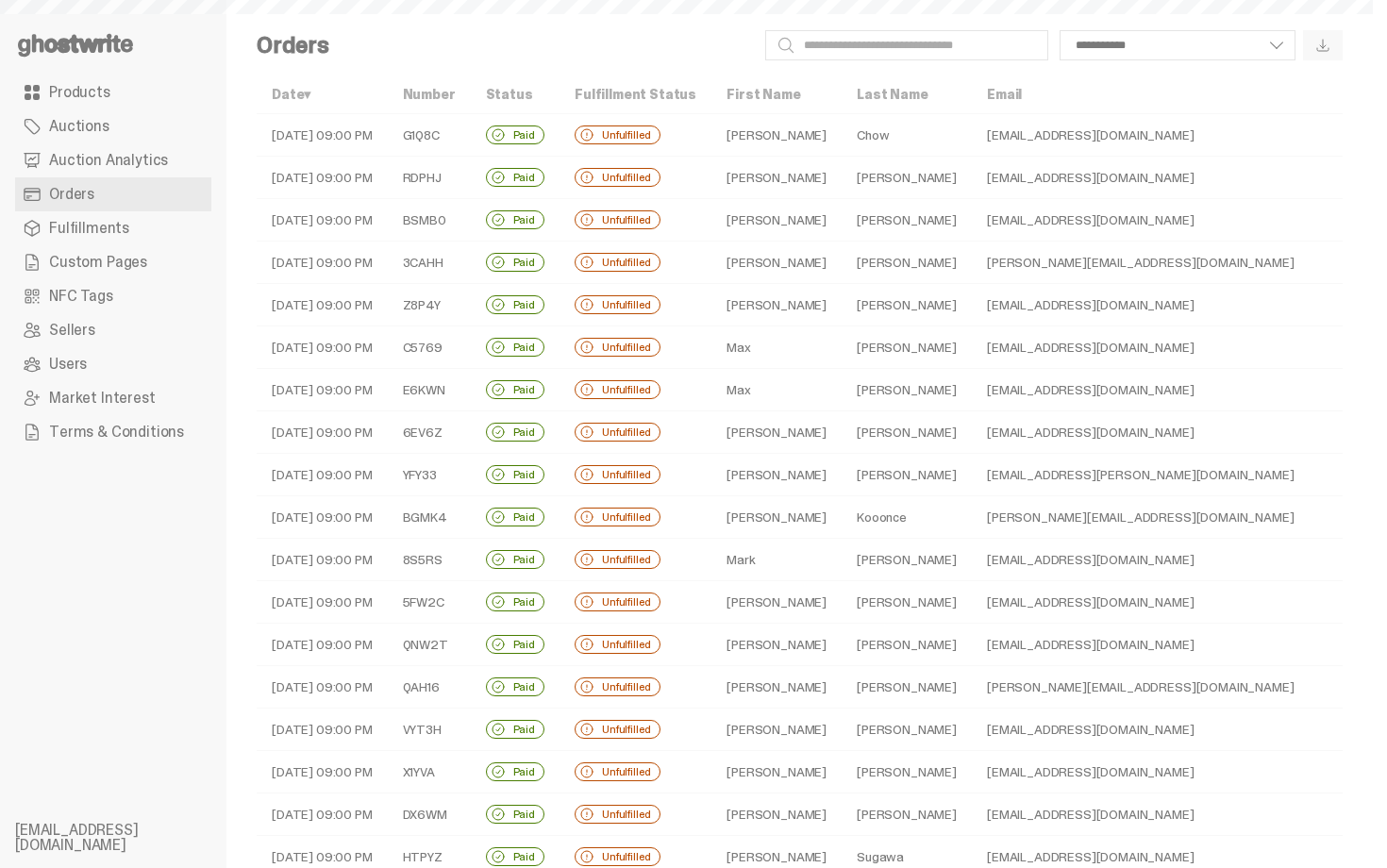
scroll to position [360, 0]
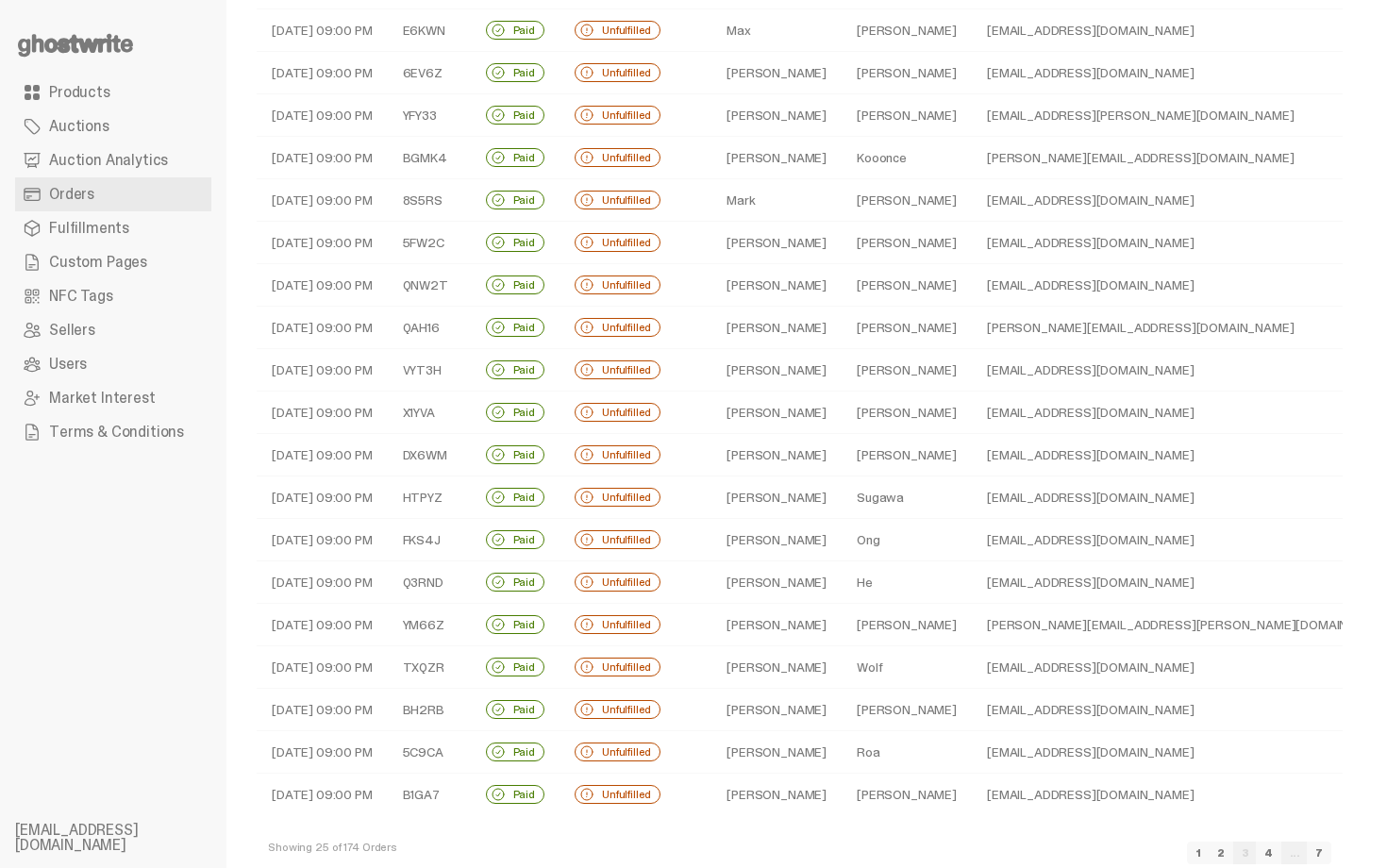
click at [842, 627] on td "Hughes" at bounding box center [906, 625] width 131 height 43
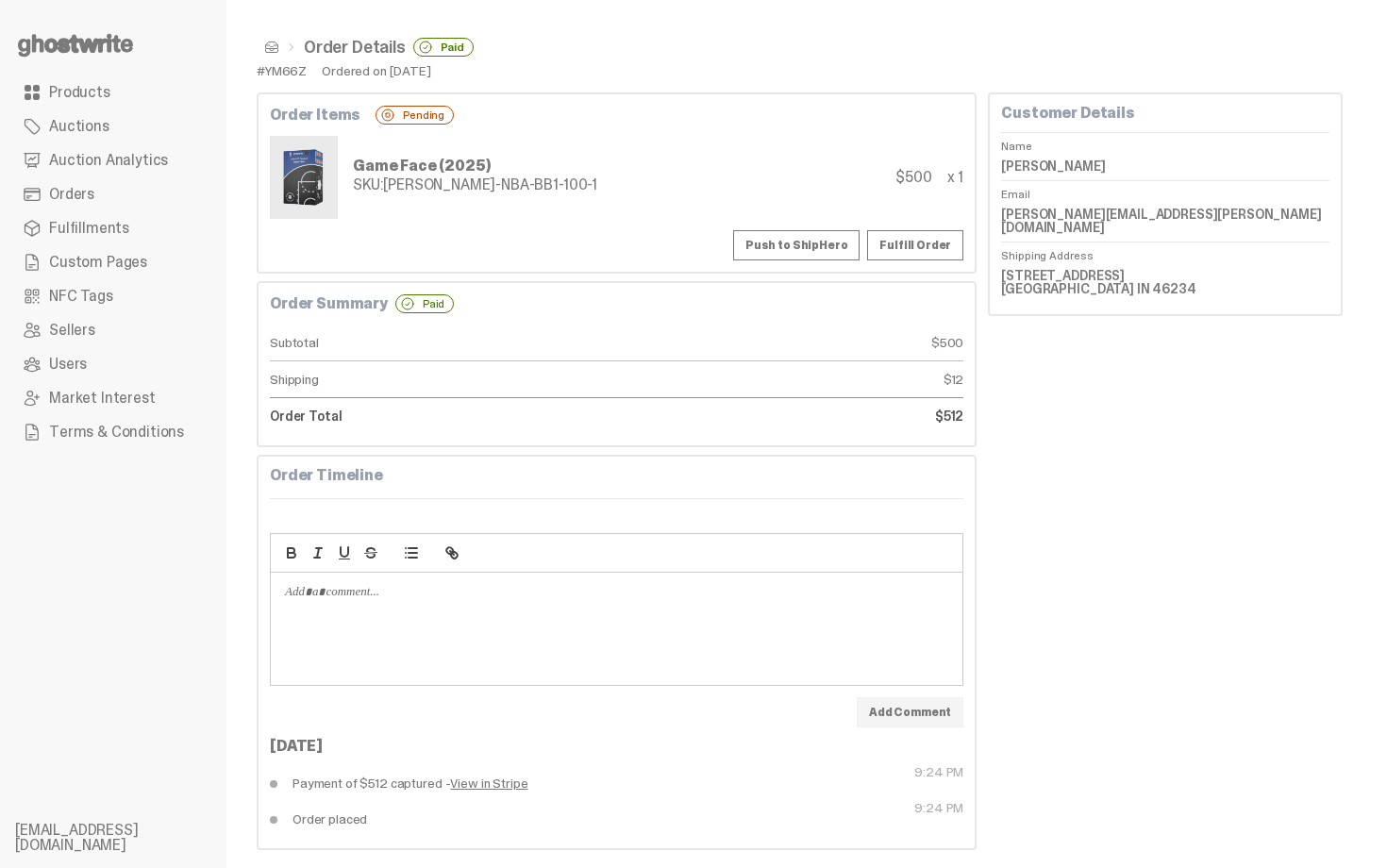
click at [786, 235] on button "Push to ShipHero" at bounding box center [796, 245] width 127 height 30
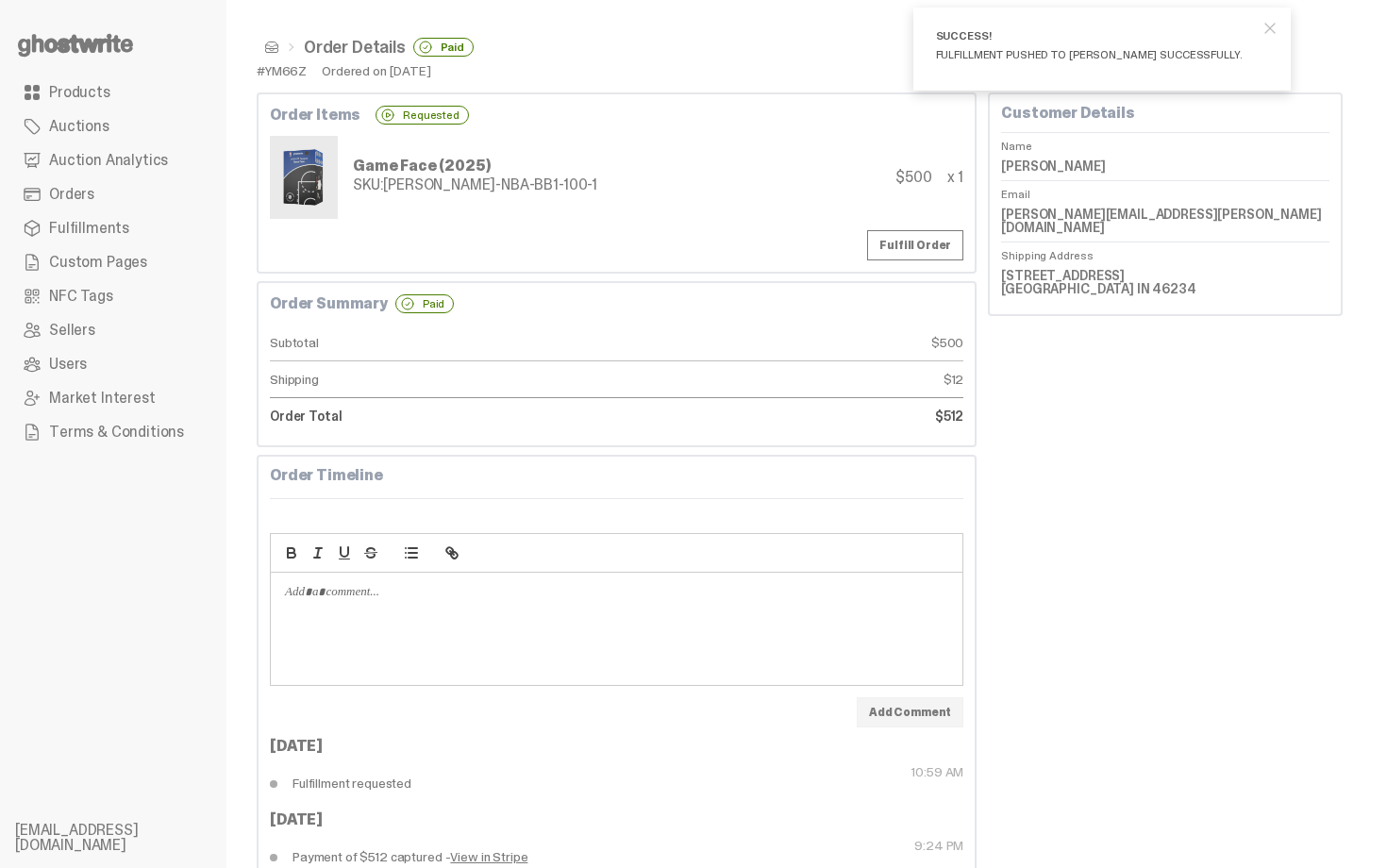
click at [269, 44] on span at bounding box center [271, 47] width 15 height 15
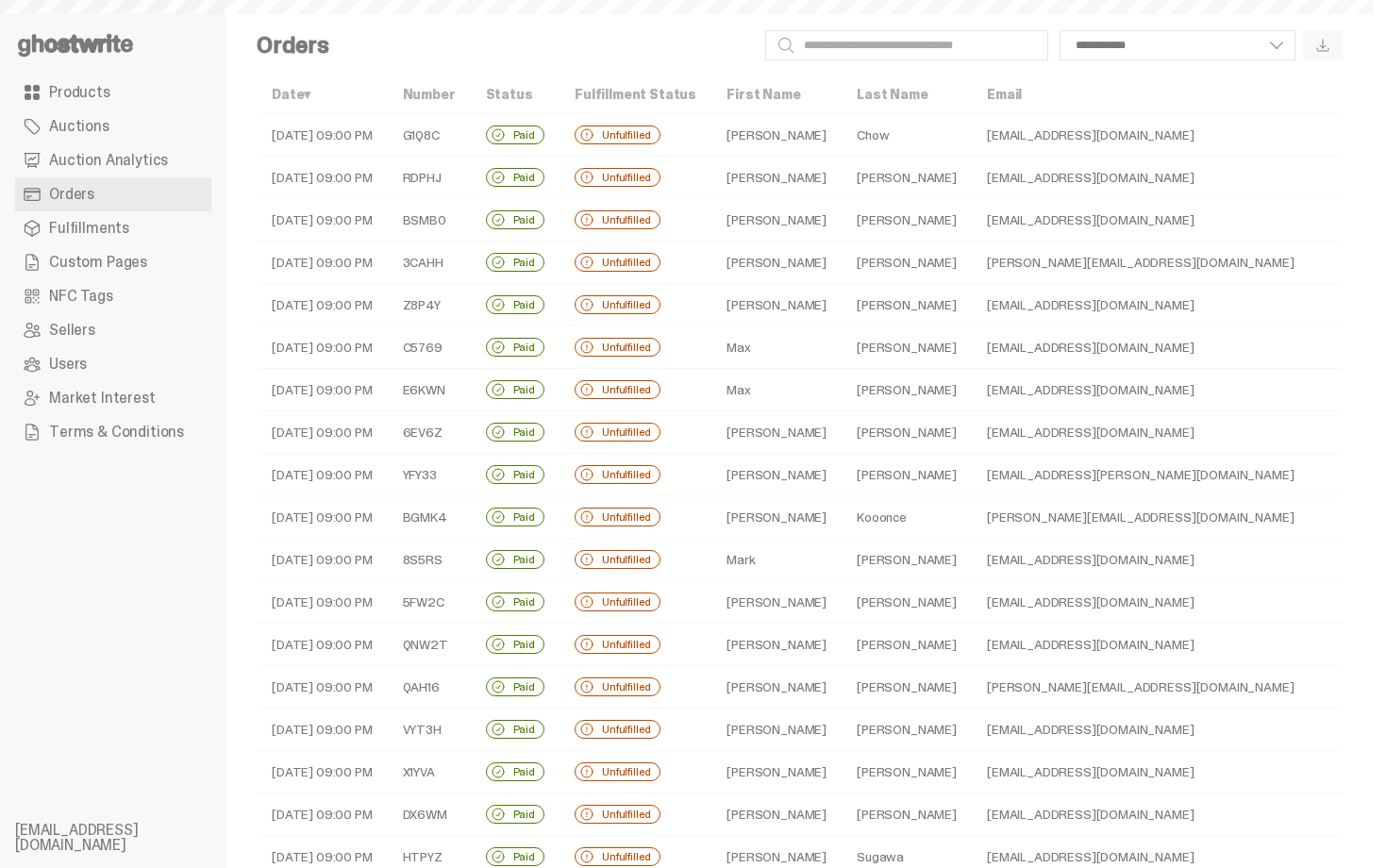
scroll to position [360, 0]
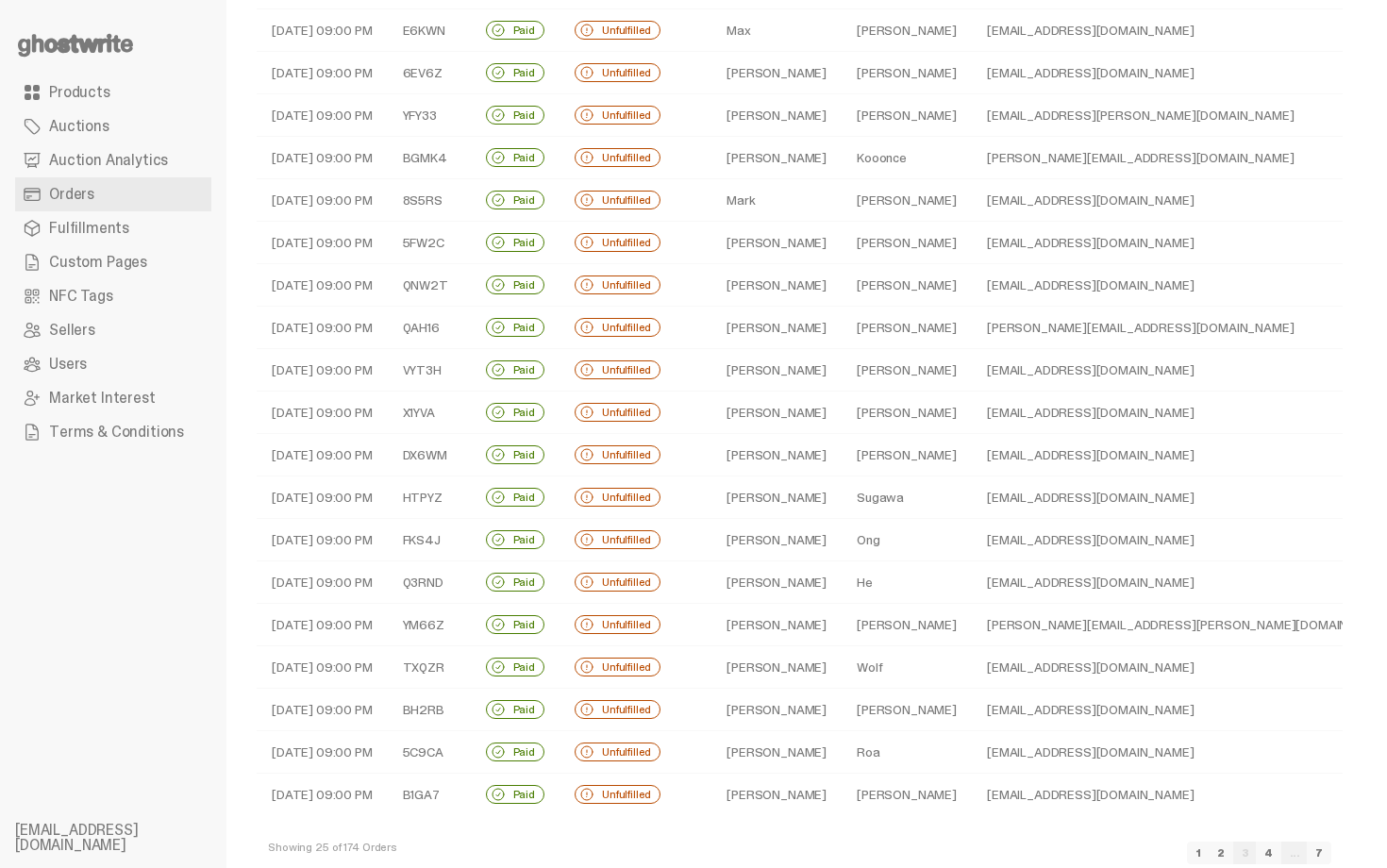
click at [879, 662] on td "Wolf" at bounding box center [906, 667] width 131 height 43
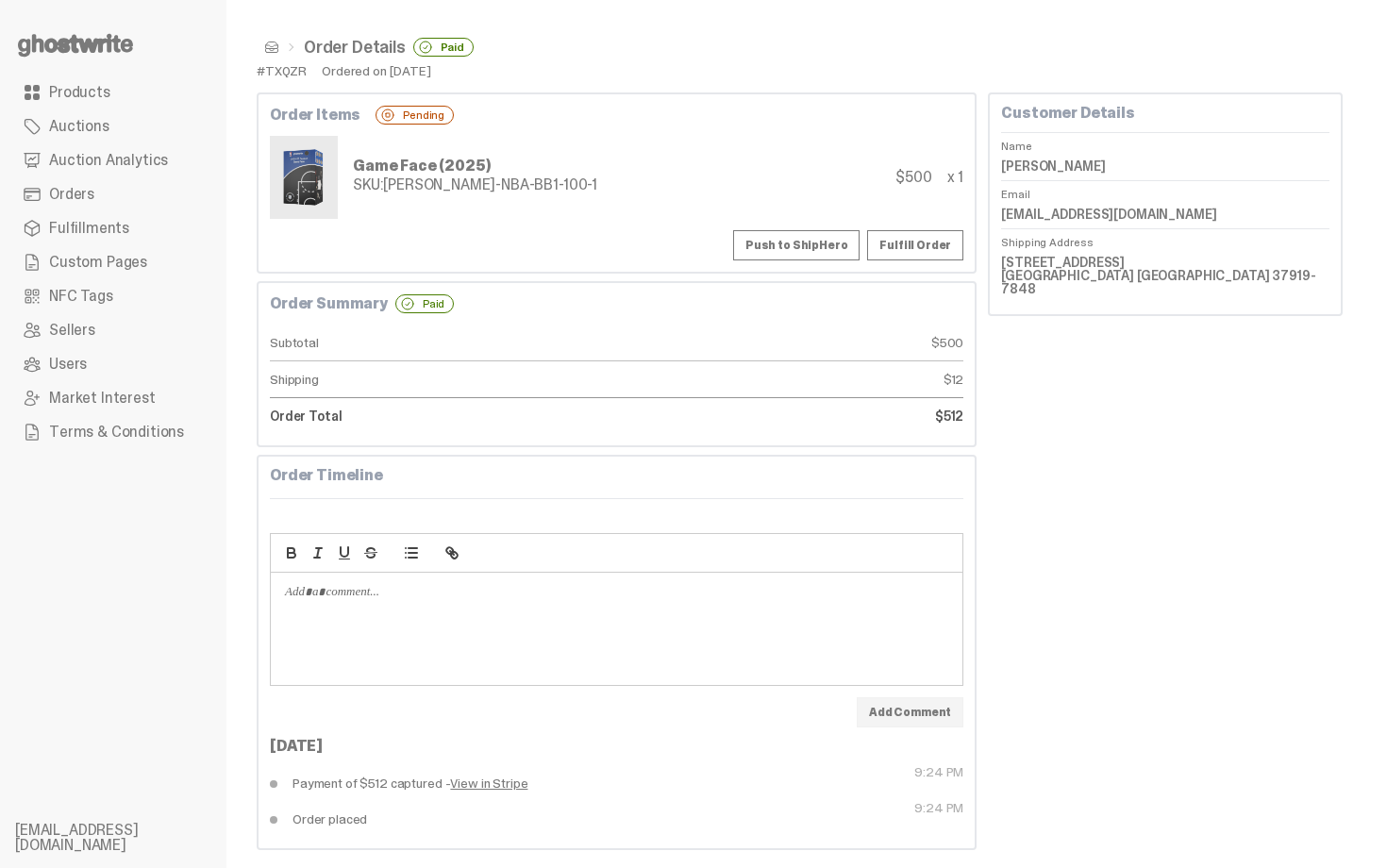
click at [847, 241] on button "Push to ShipHero" at bounding box center [796, 245] width 127 height 30
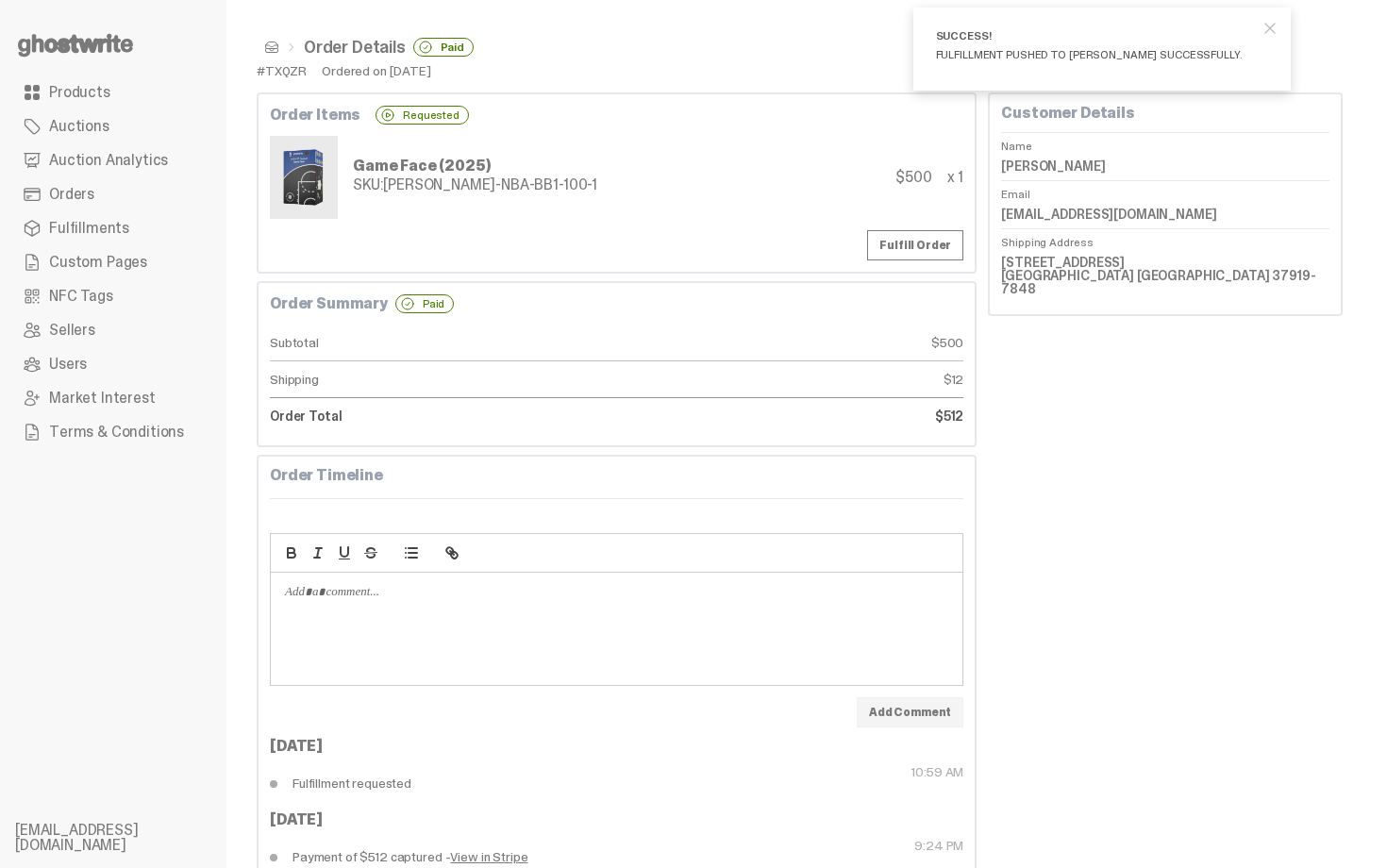
click at [274, 48] on span at bounding box center [271, 47] width 15 height 15
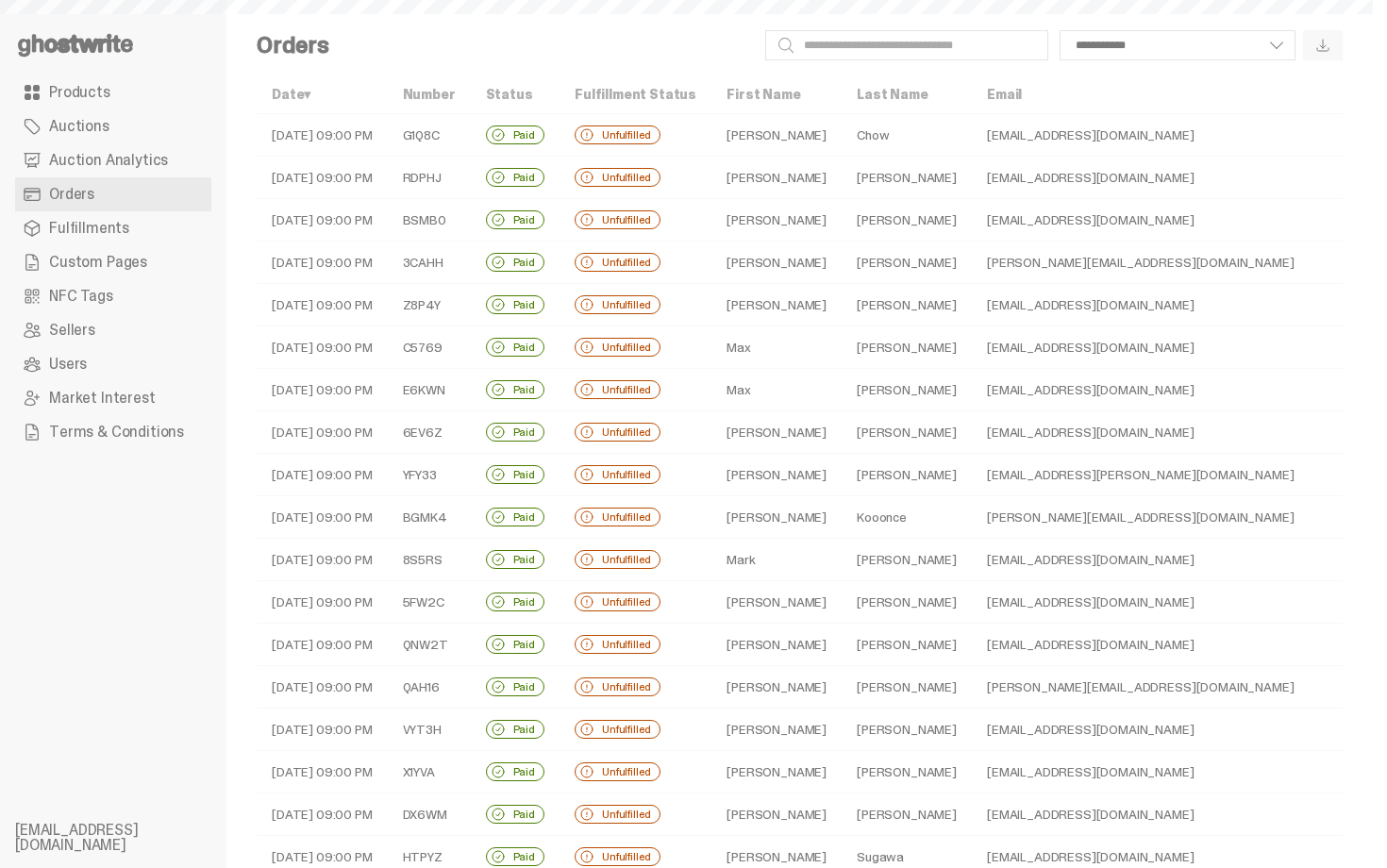
scroll to position [360, 0]
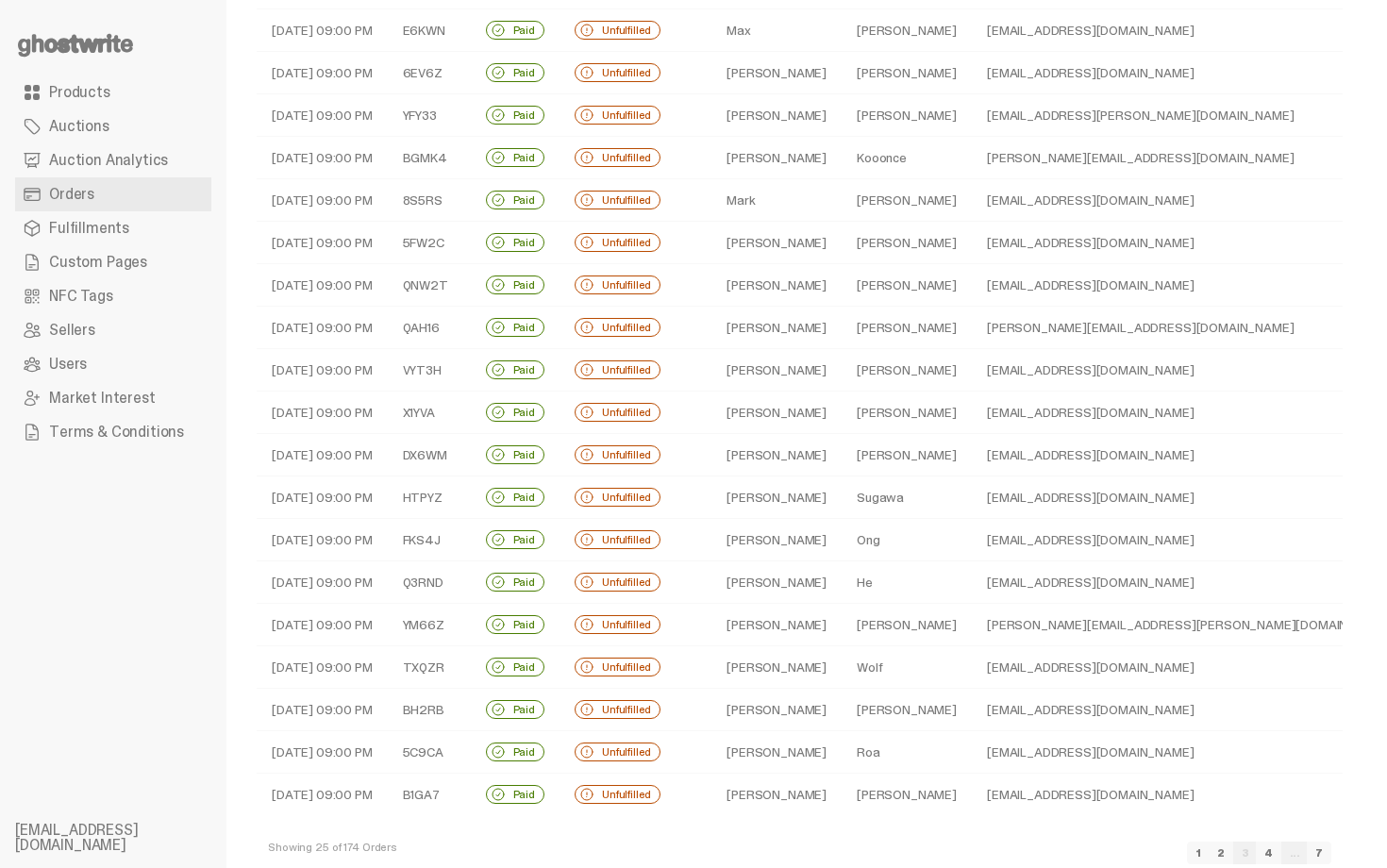
click at [972, 698] on td "pmartin08@jcu.edu" at bounding box center [1191, 710] width 437 height 43
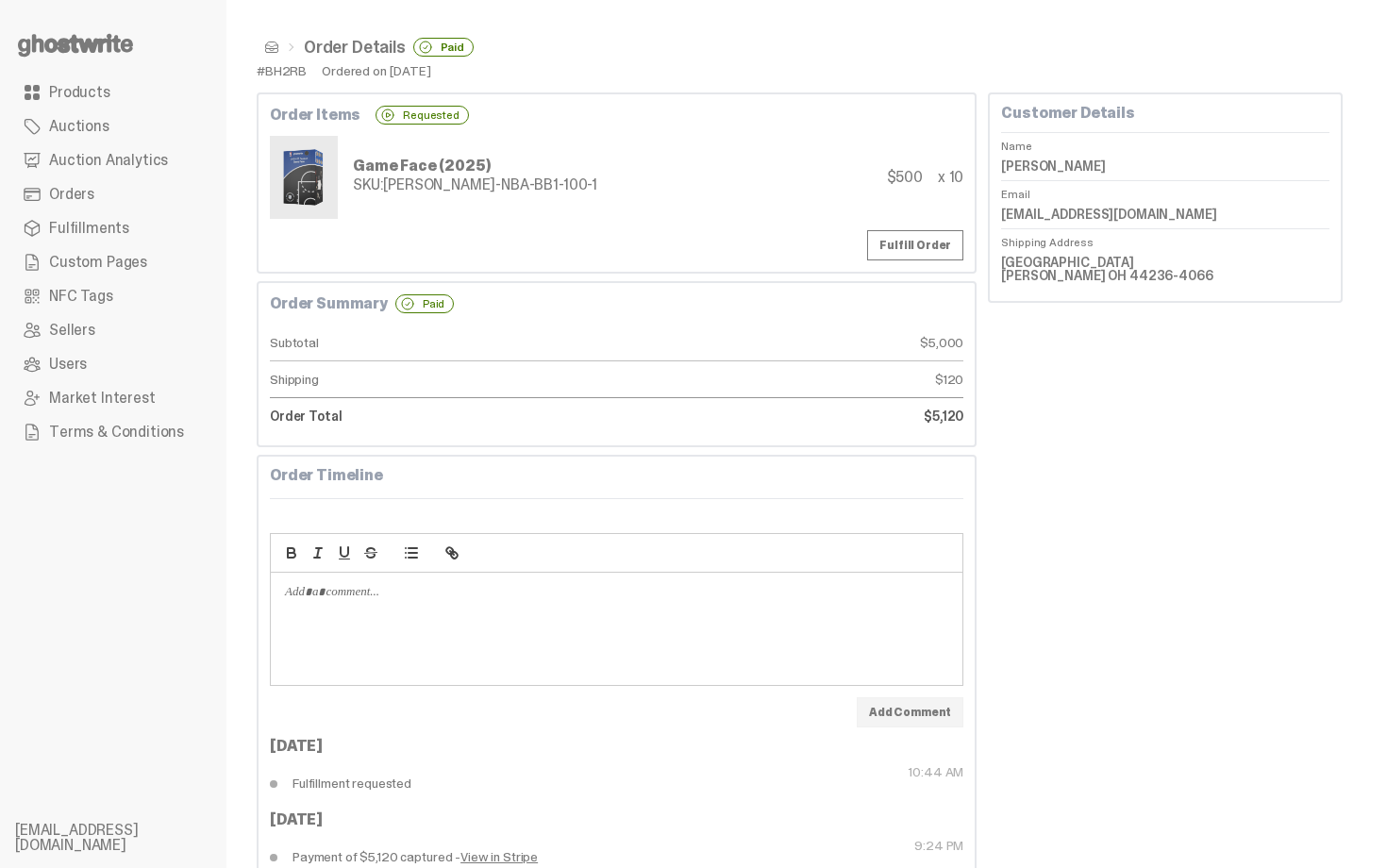
click at [267, 45] on span at bounding box center [271, 47] width 15 height 15
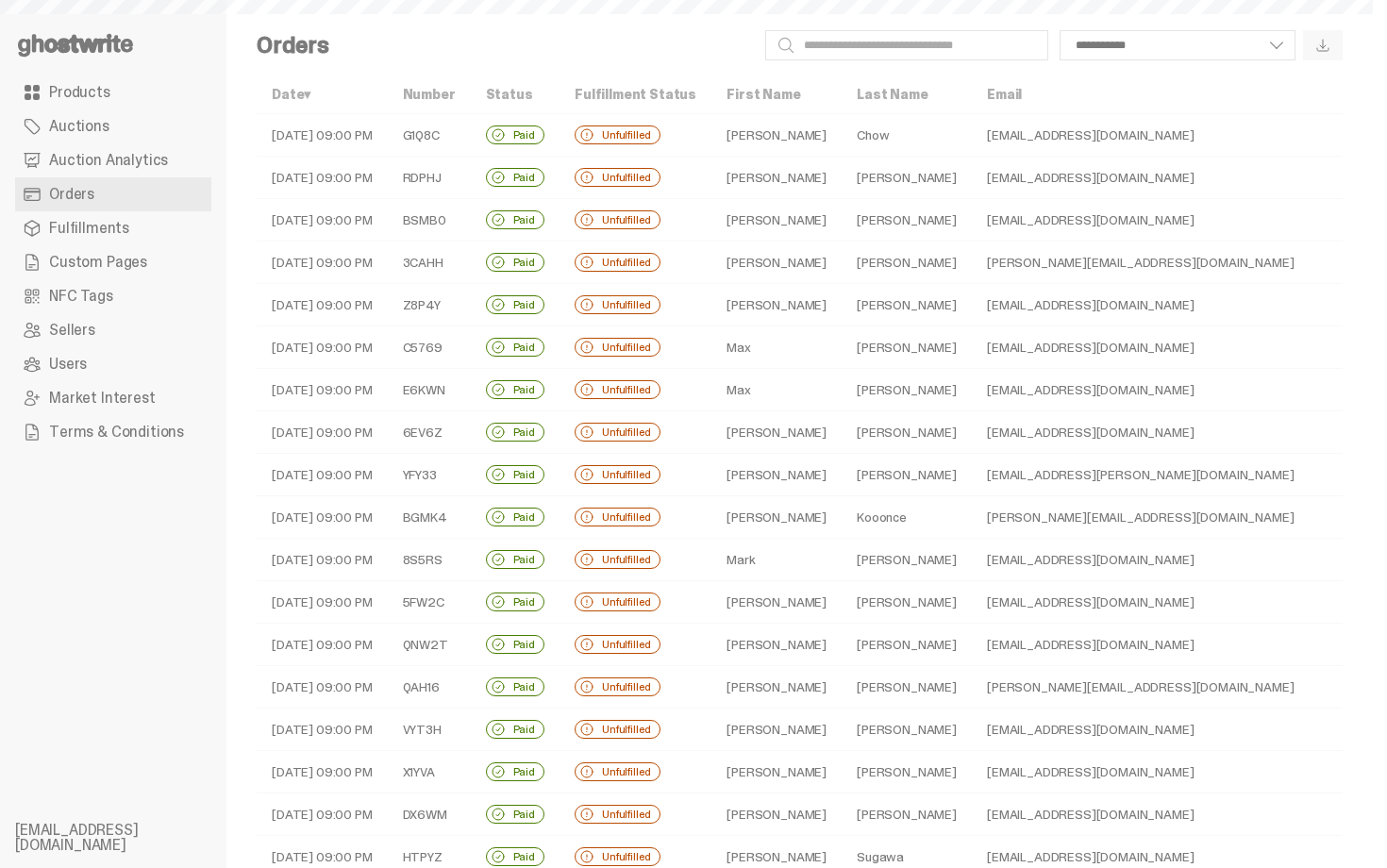
scroll to position [360, 0]
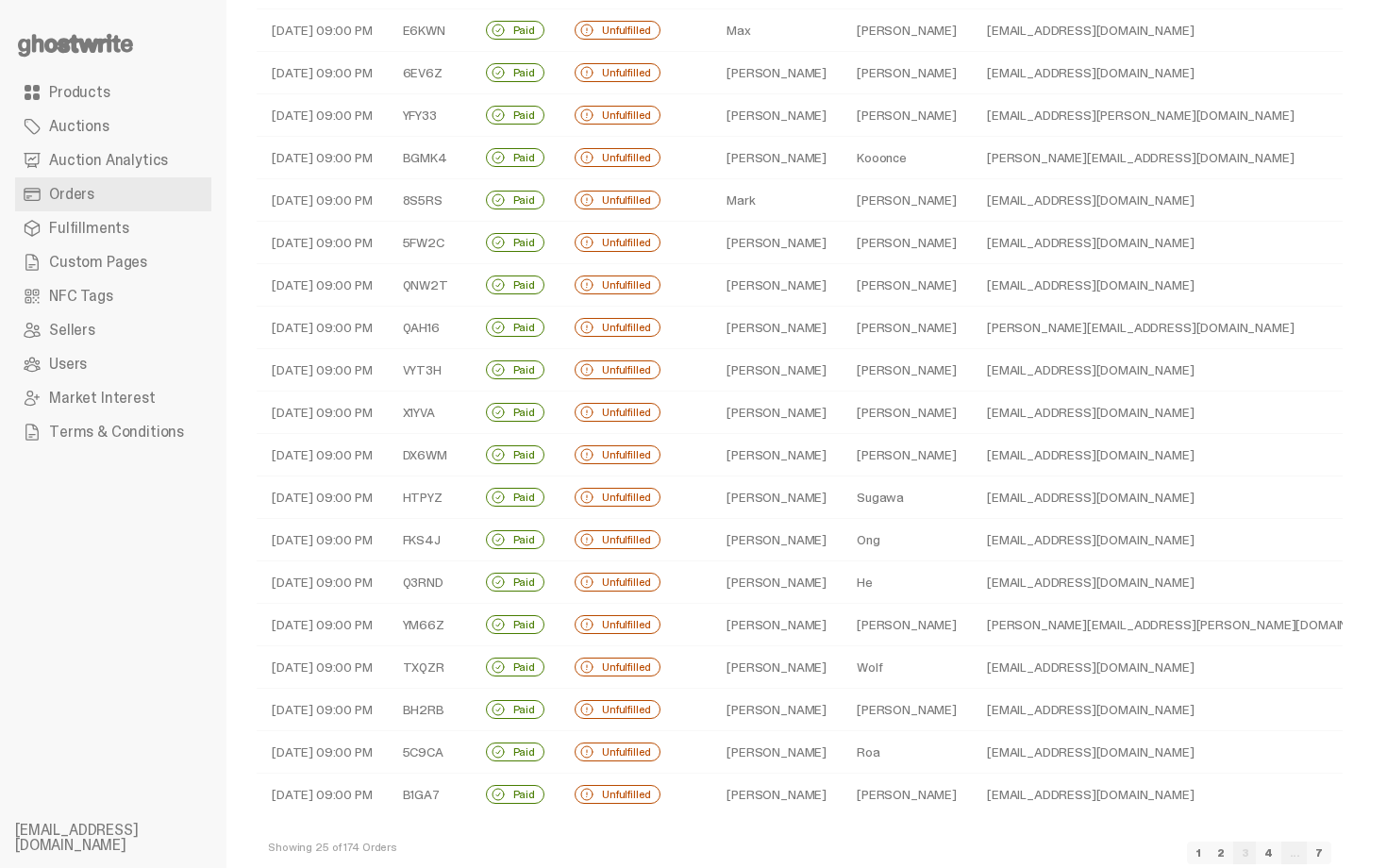
click at [891, 750] on td "Roa" at bounding box center [906, 751] width 131 height 43
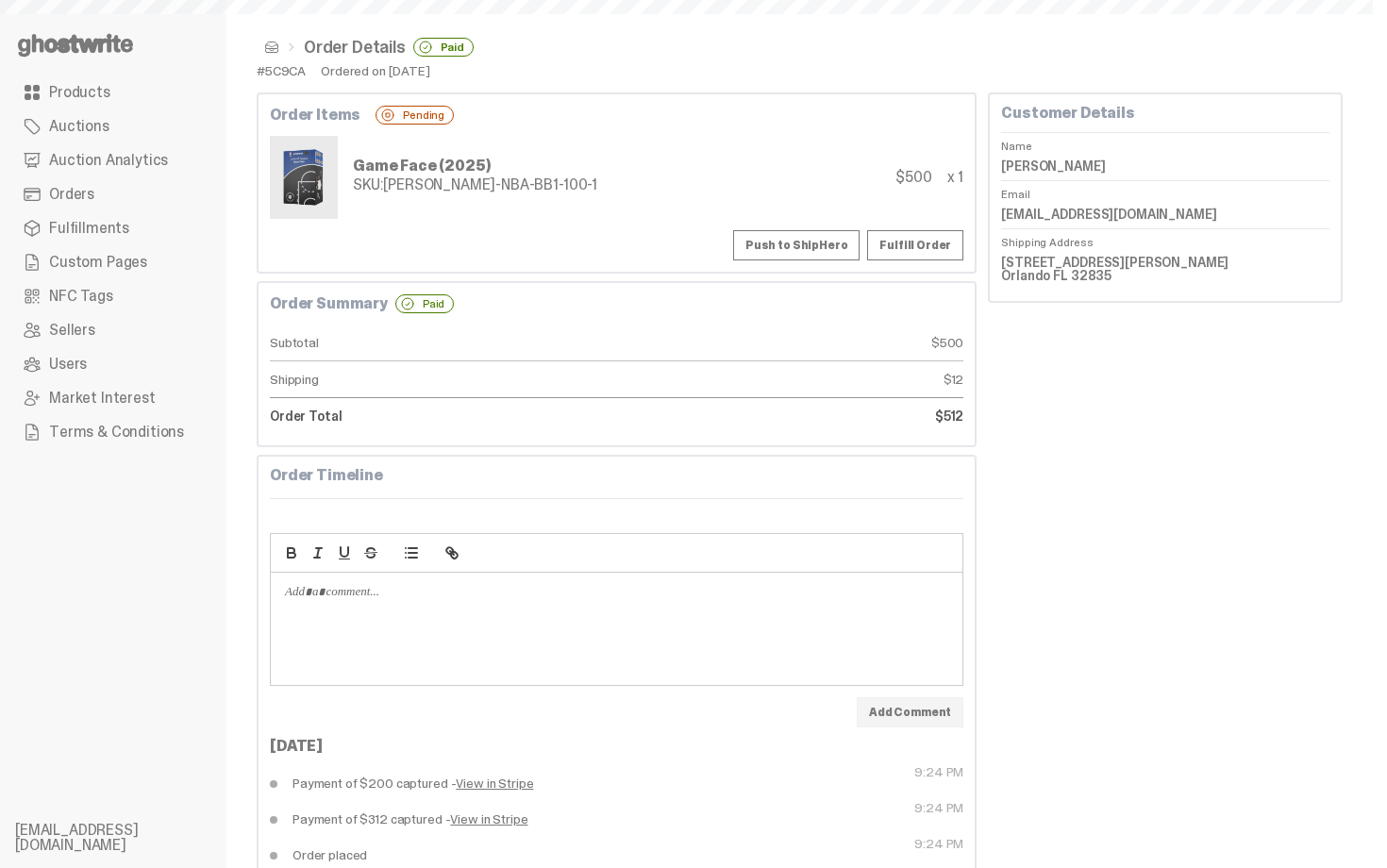
click at [820, 236] on button "Push to ShipHero" at bounding box center [796, 245] width 127 height 30
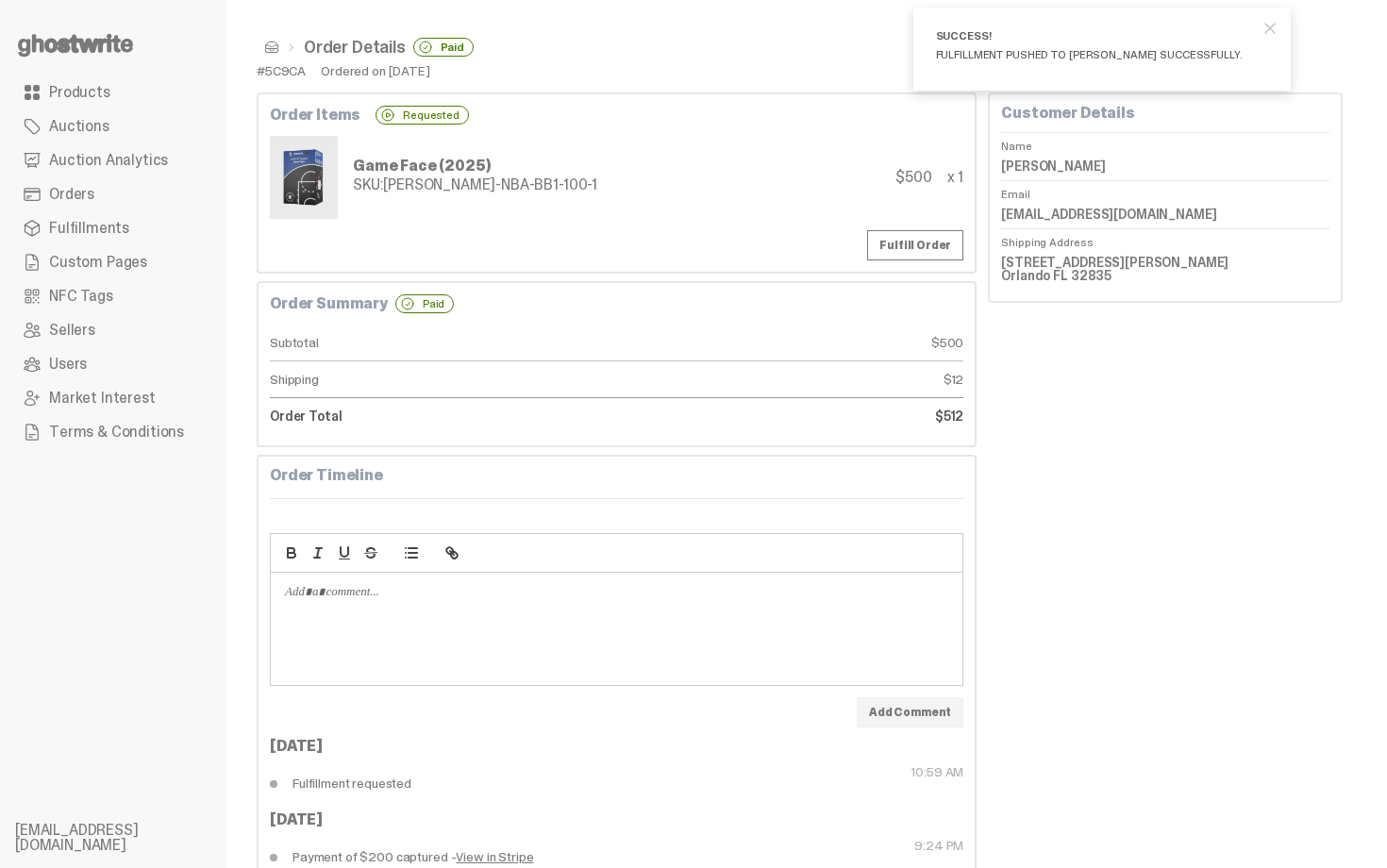
click at [270, 44] on span at bounding box center [271, 47] width 15 height 15
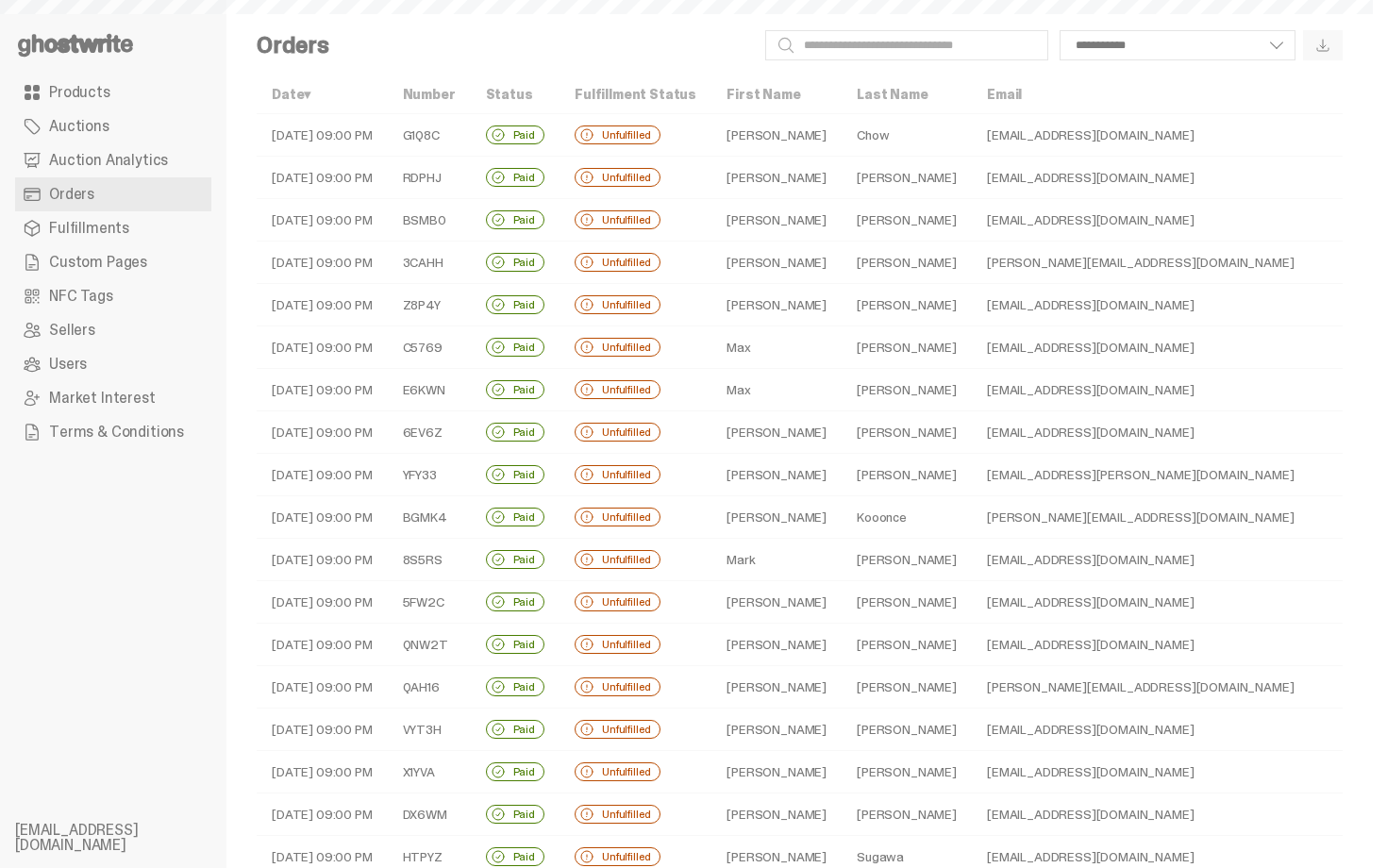
scroll to position [360, 0]
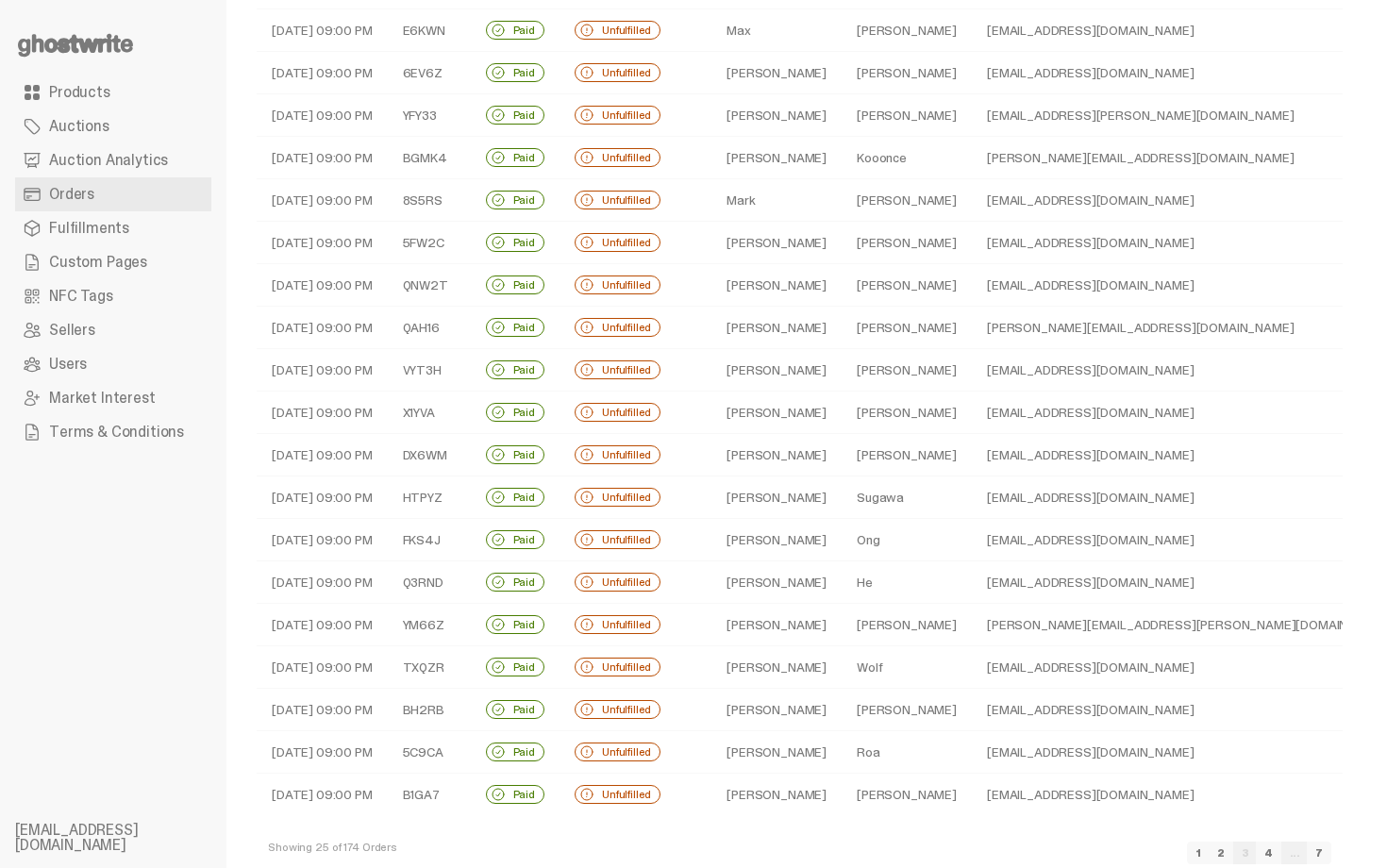
click at [972, 793] on td "eshuster97@yahoo.com" at bounding box center [1191, 794] width 437 height 43
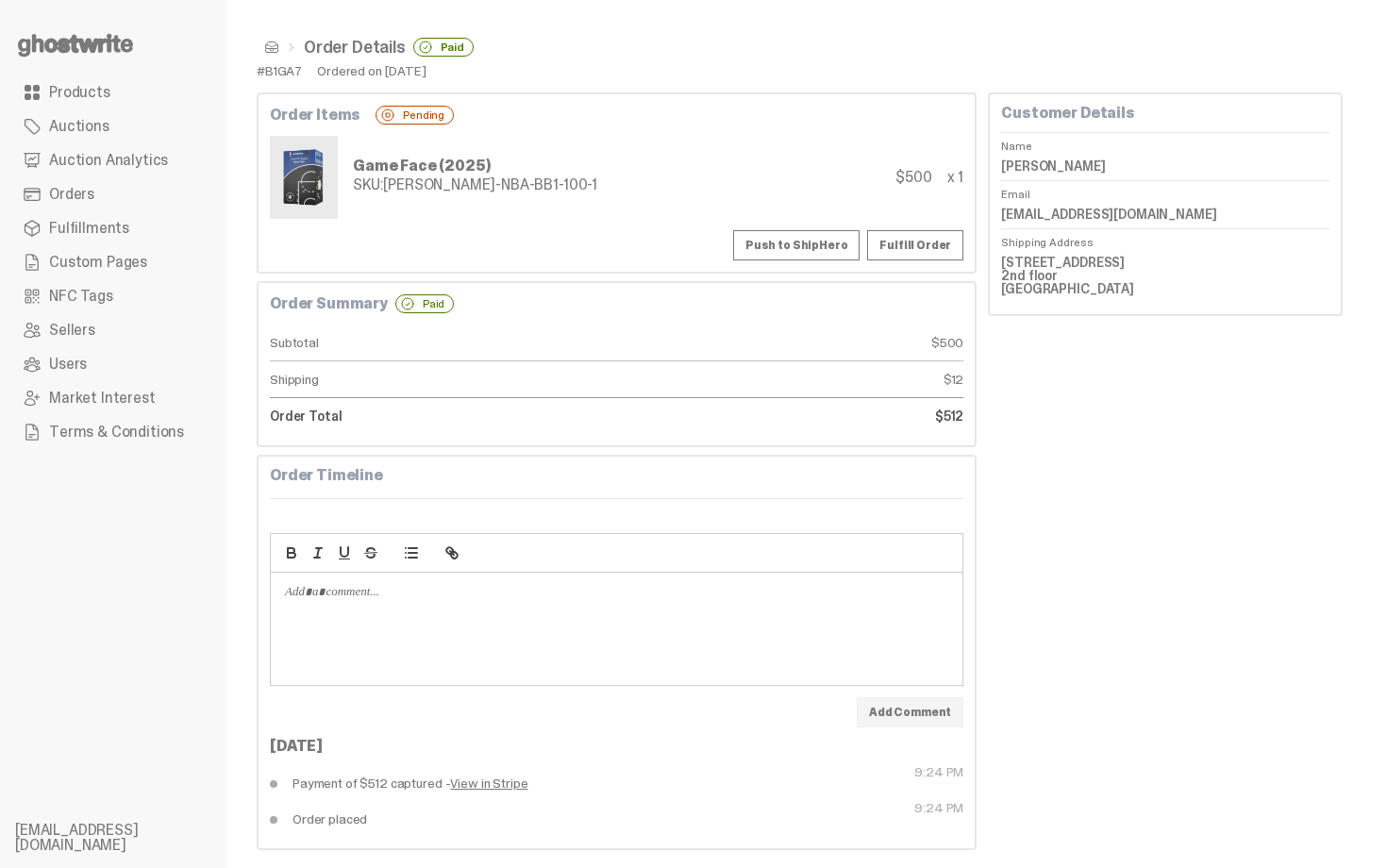
click at [839, 243] on button "Push to ShipHero" at bounding box center [796, 245] width 127 height 30
click at [1049, 165] on dd "Ethan Shuster" at bounding box center [1165, 165] width 328 height 28
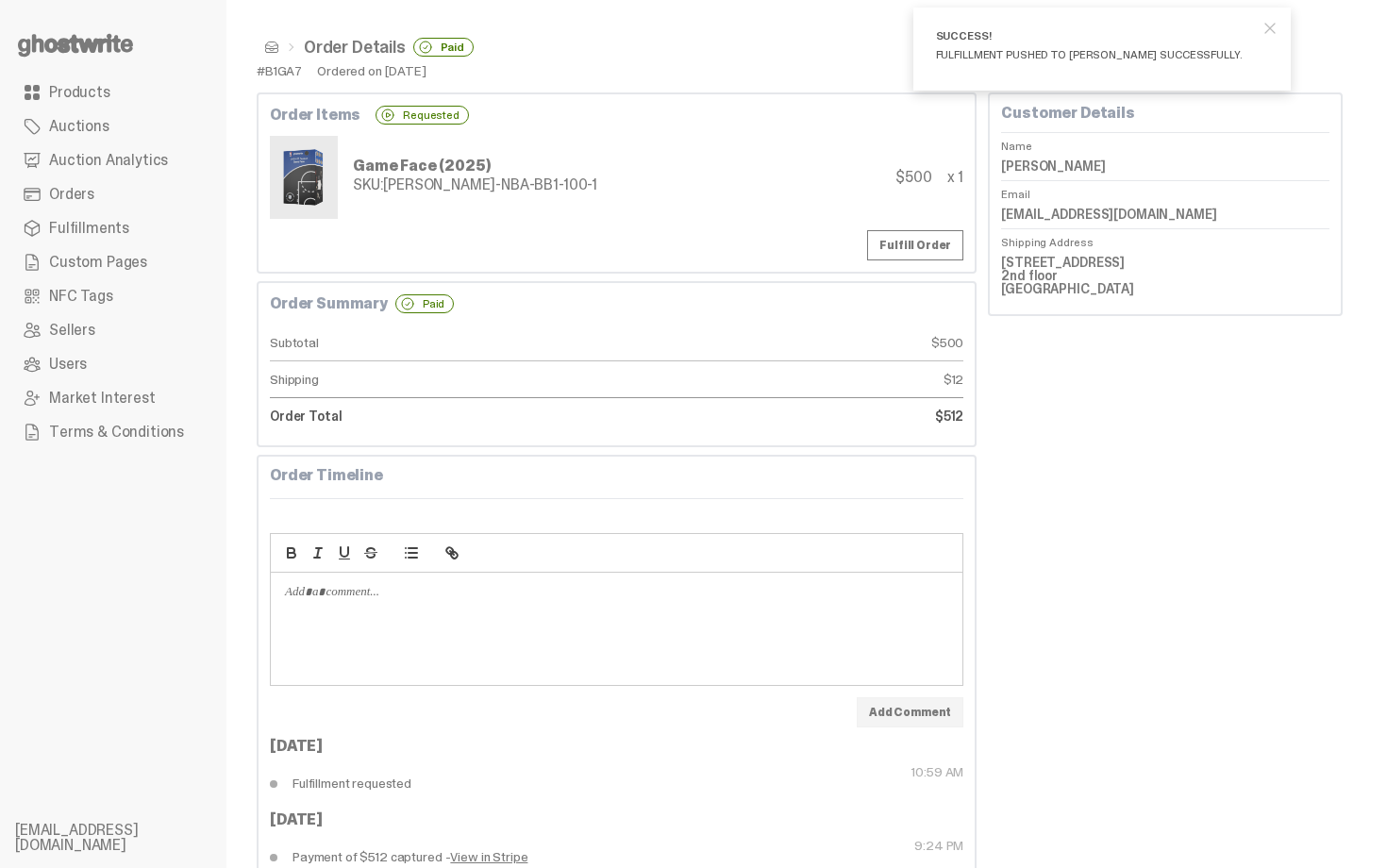
click at [401, 154] on div "Game Face (2025) SKU: TY-GH-NBA-BB1-100-1" at bounding box center [434, 176] width 327 height 83
click at [273, 49] on span at bounding box center [271, 47] width 15 height 15
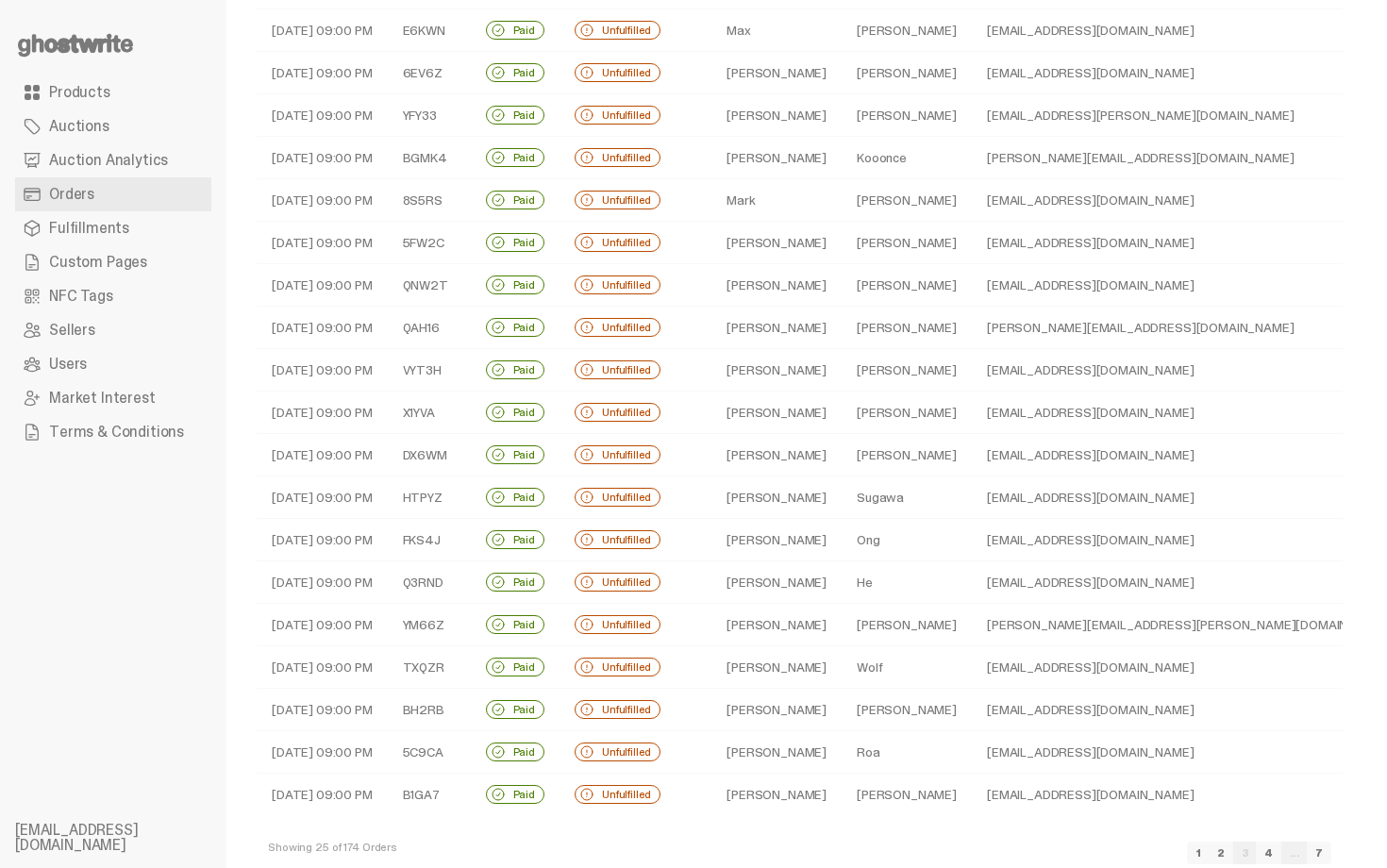
click at [1281, 850] on link "4" at bounding box center [1268, 852] width 26 height 23
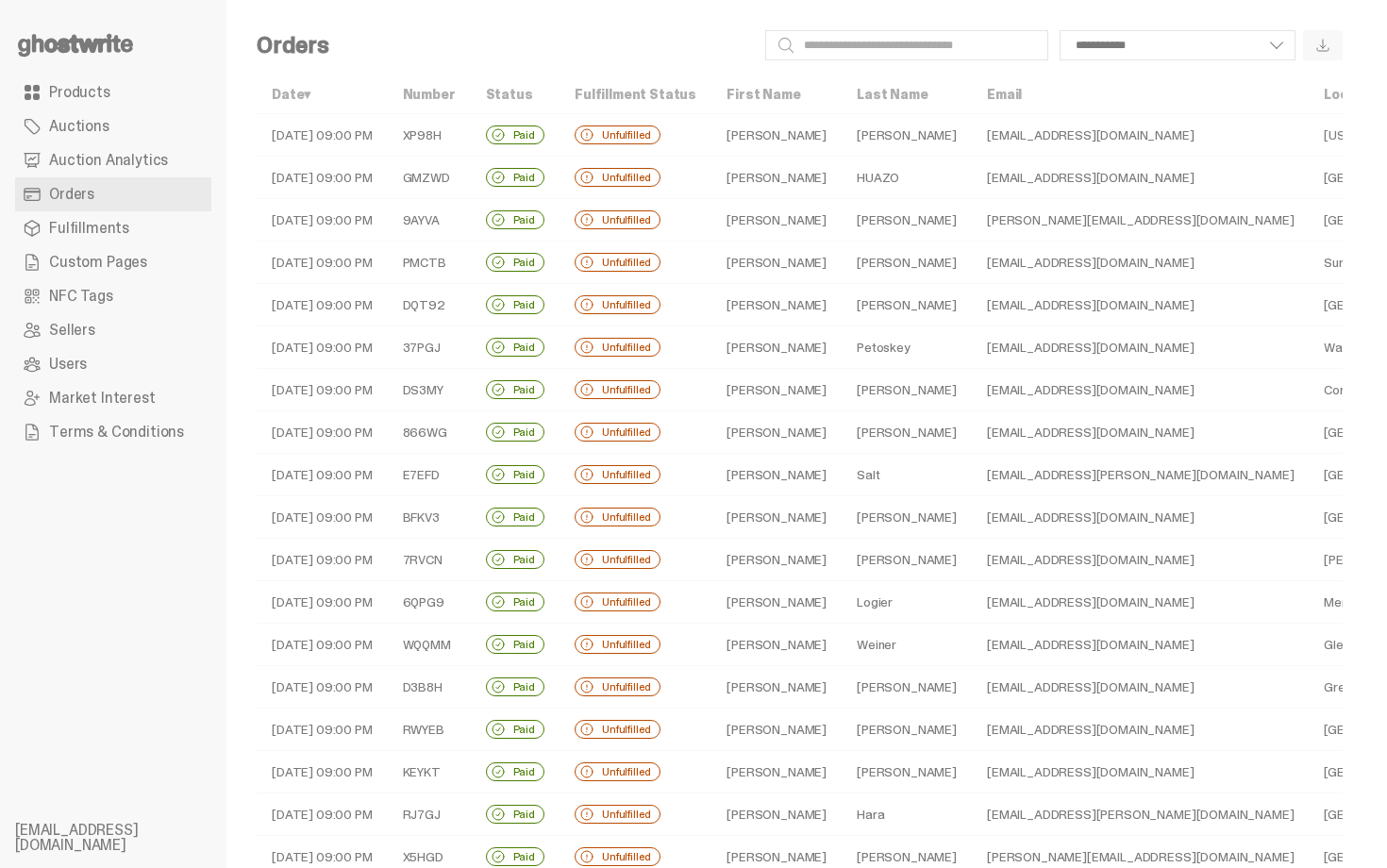
click at [781, 138] on td "Kevin" at bounding box center [776, 135] width 131 height 43
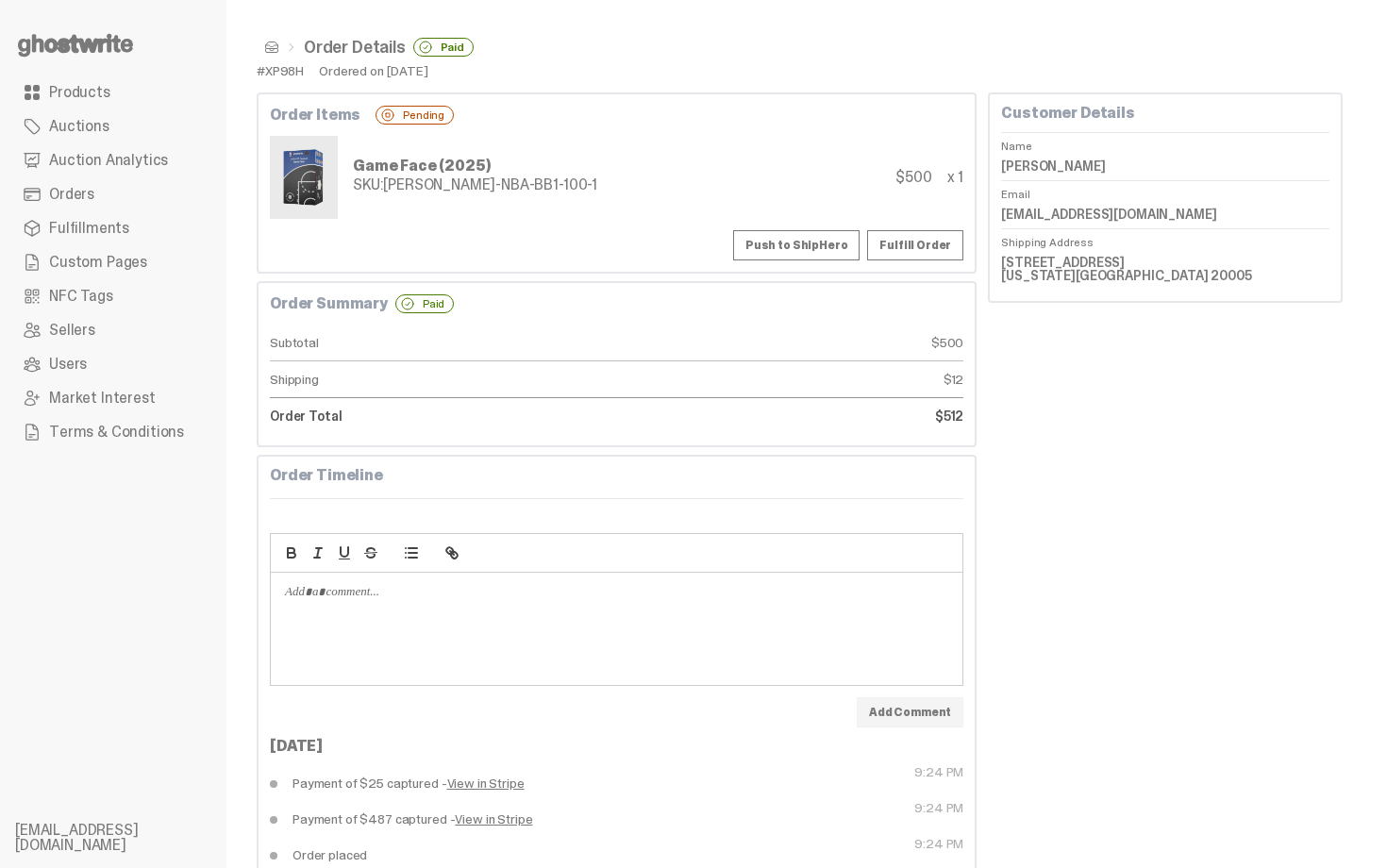
click at [814, 246] on button "Push to ShipHero" at bounding box center [796, 245] width 127 height 30
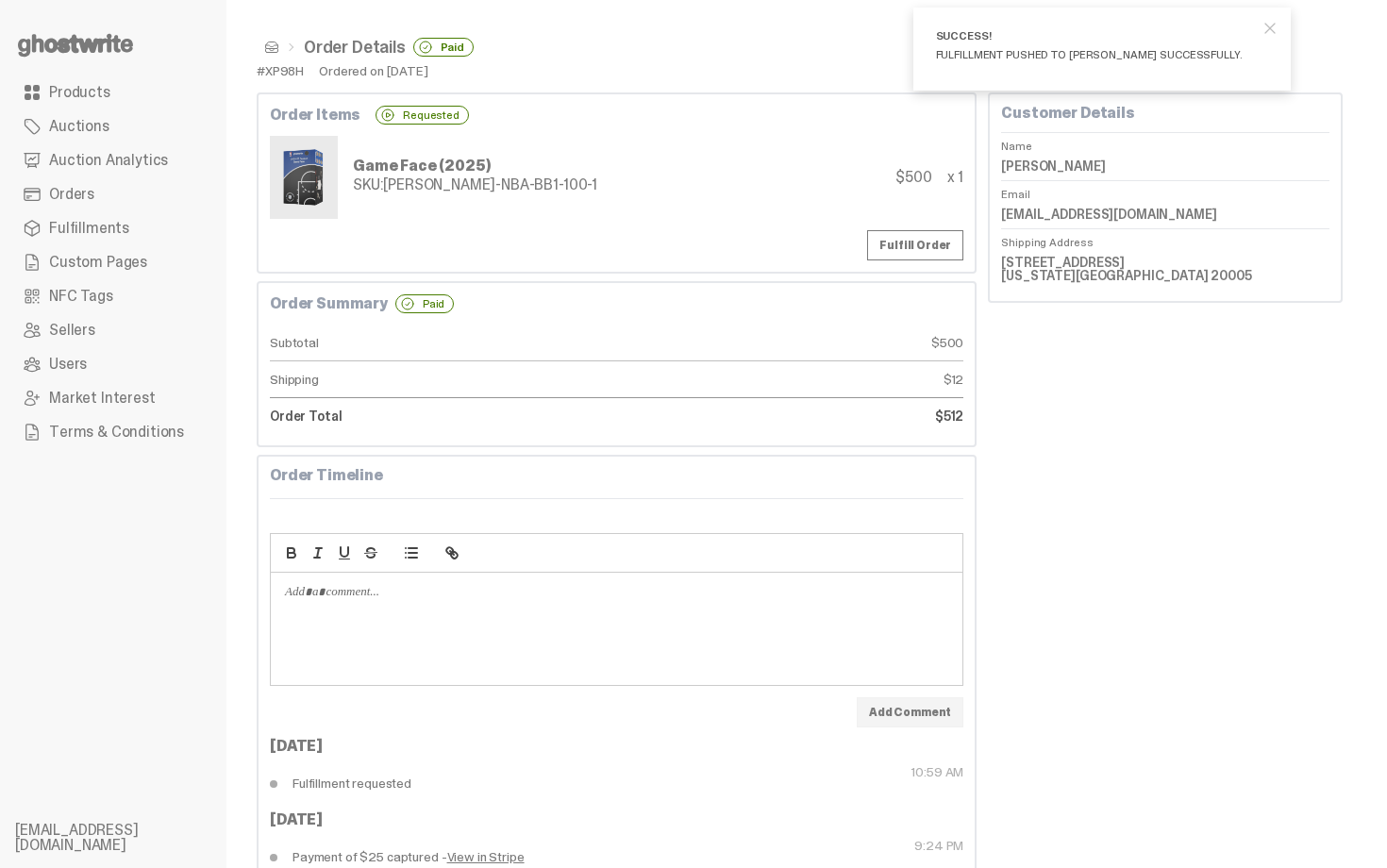
click at [274, 49] on span at bounding box center [271, 47] width 15 height 15
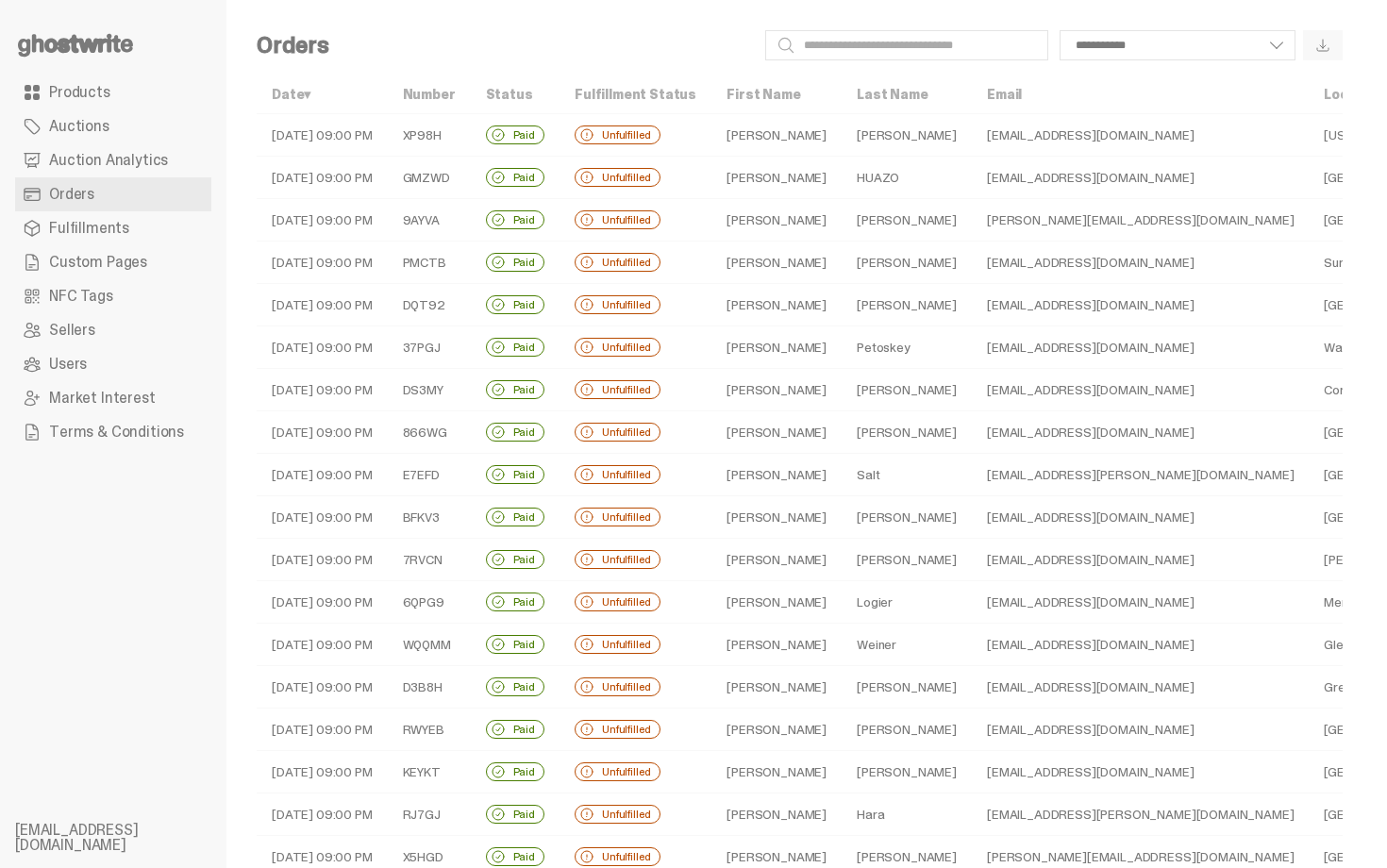
click at [842, 181] on td "HUAZO" at bounding box center [906, 177] width 131 height 43
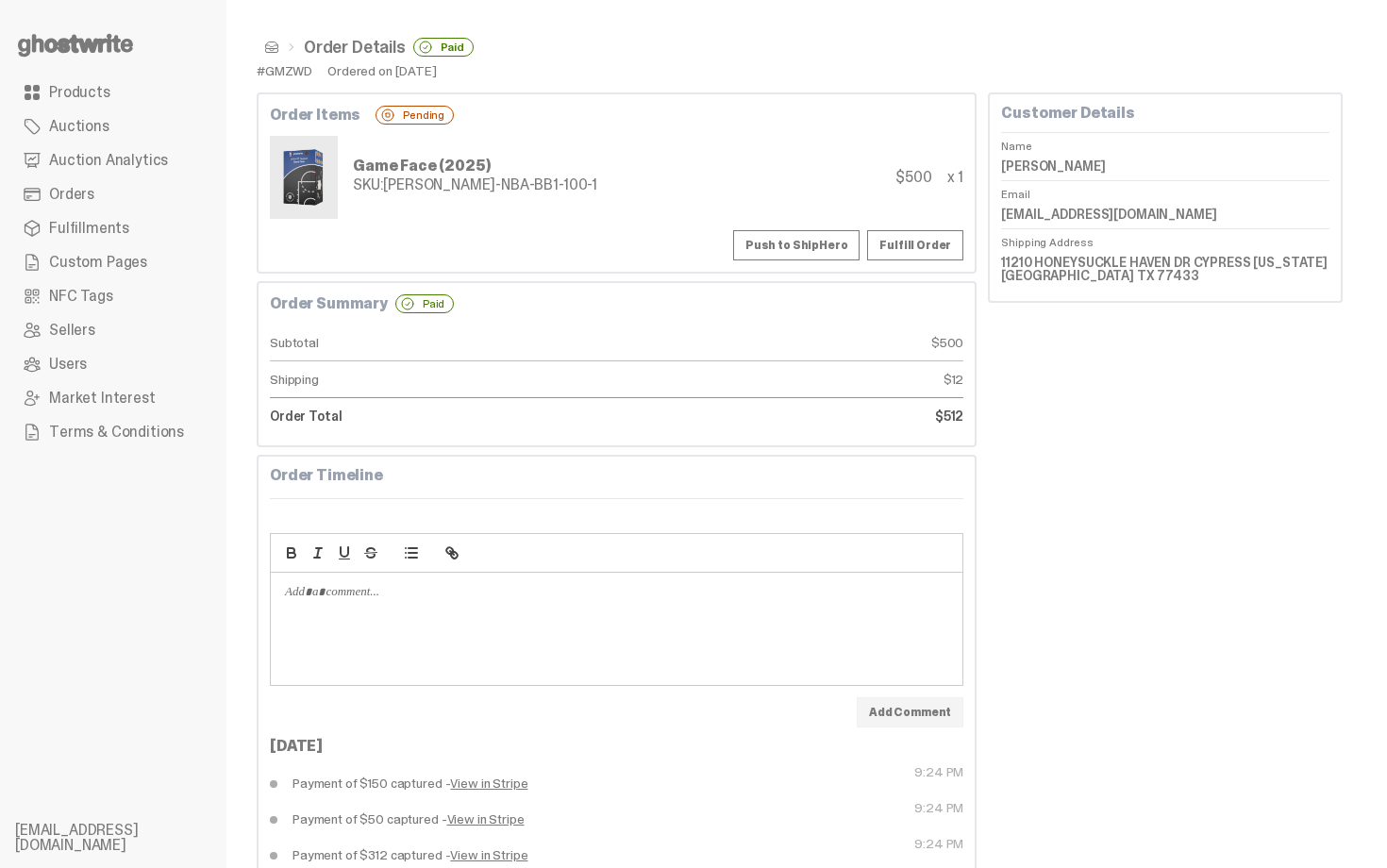
click at [807, 231] on button "Push to ShipHero" at bounding box center [796, 245] width 127 height 30
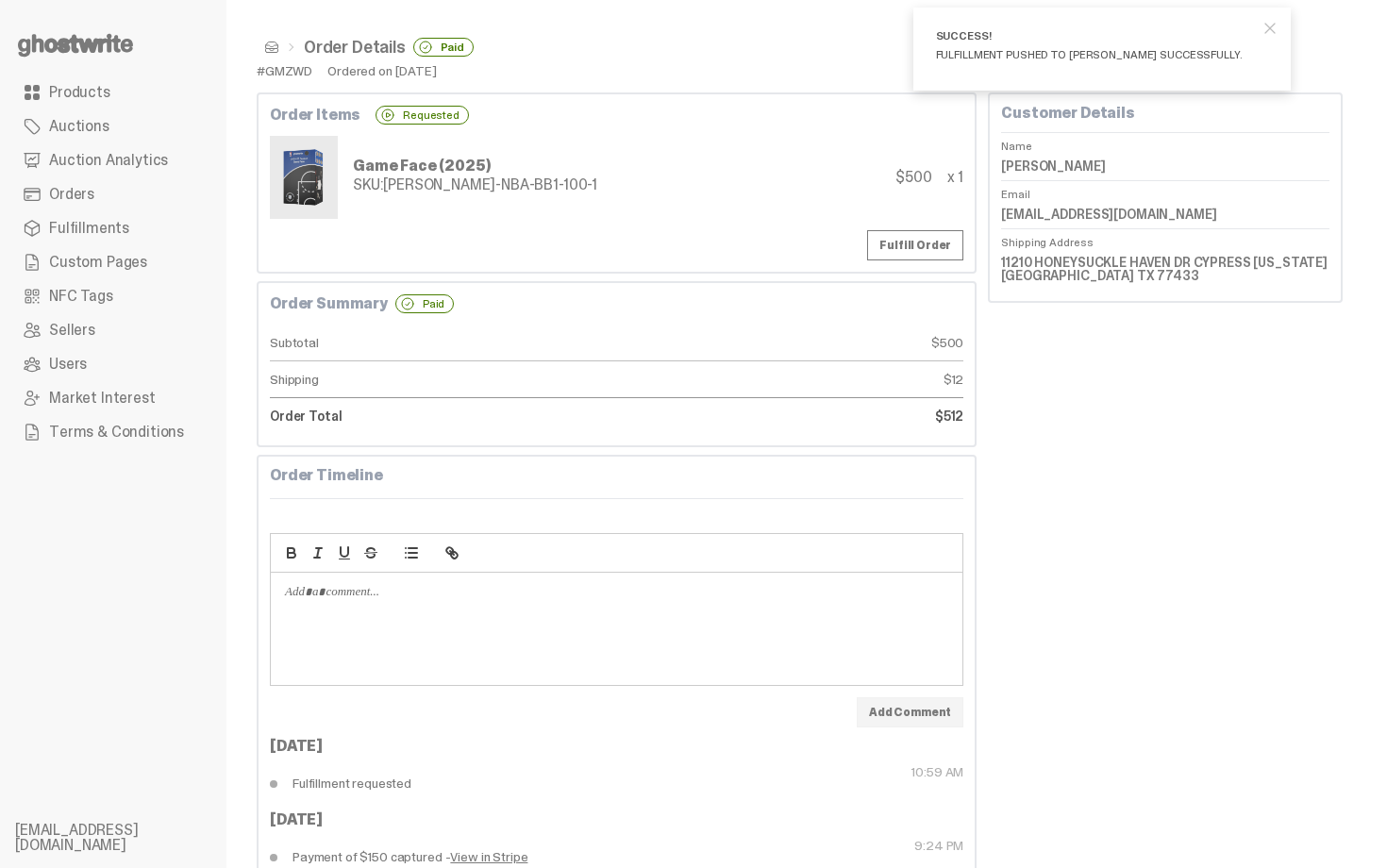
click at [272, 48] on span at bounding box center [271, 47] width 15 height 15
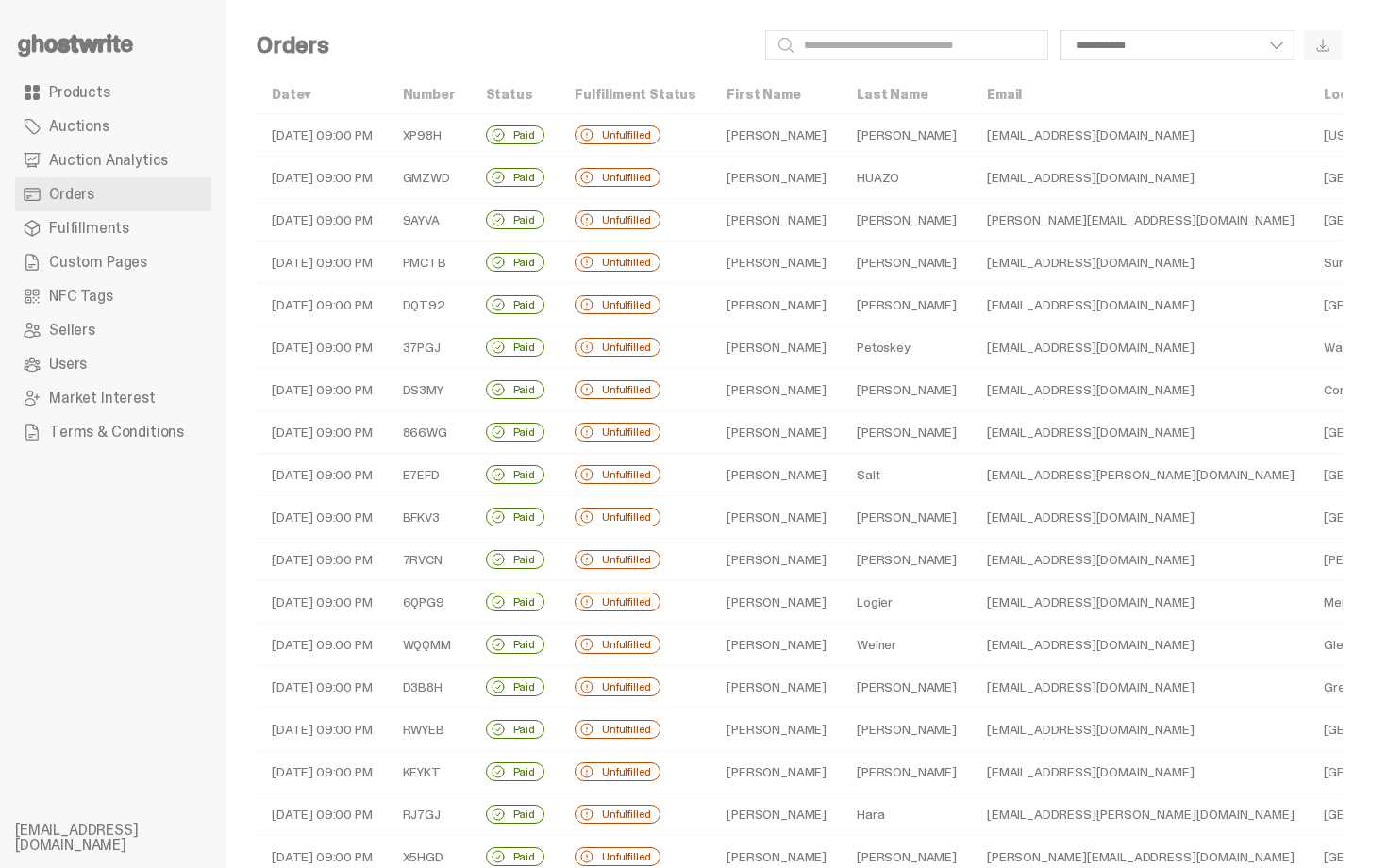
click at [887, 218] on td "Karpus" at bounding box center [906, 220] width 131 height 43
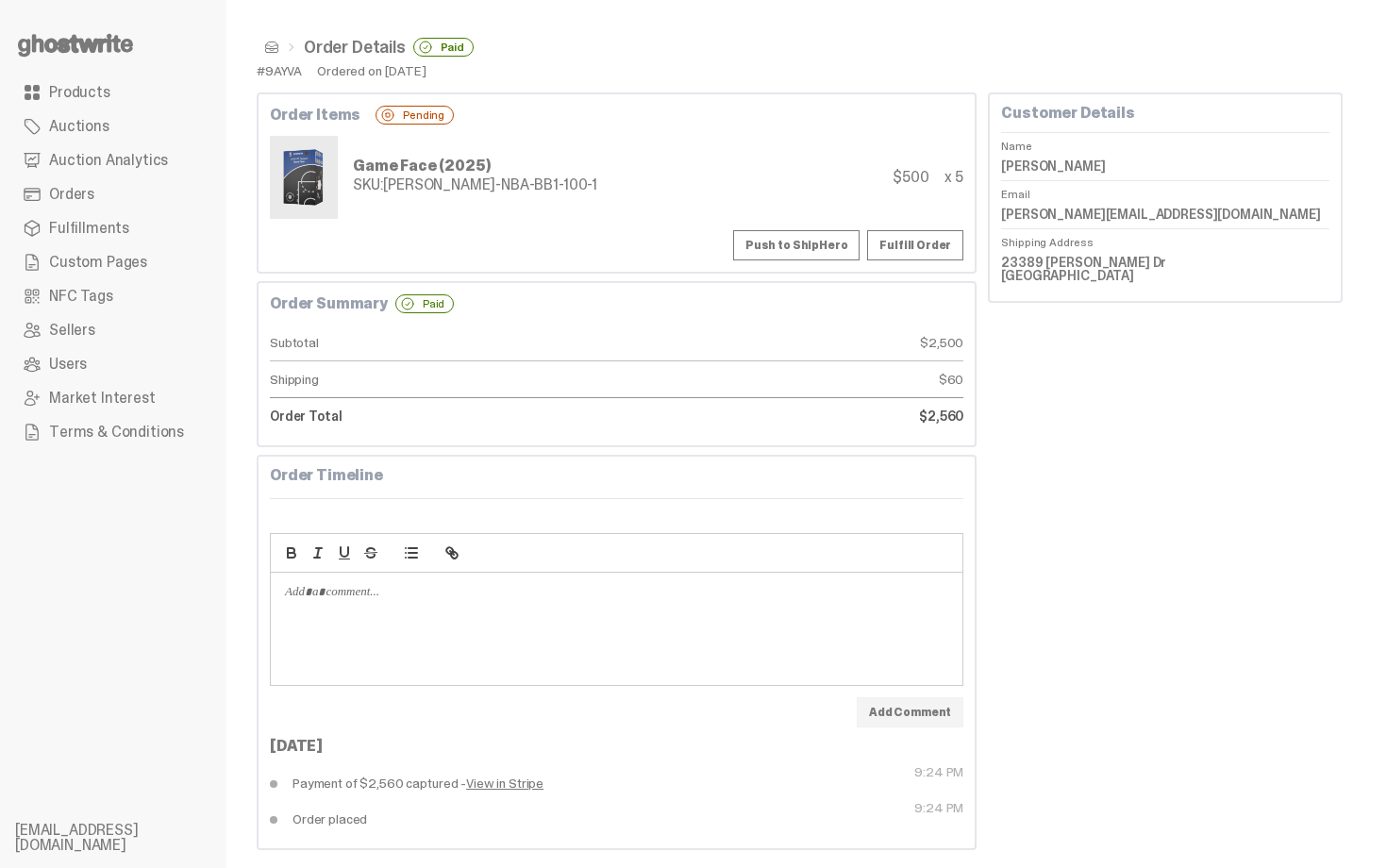
click at [832, 246] on button "Push to ShipHero" at bounding box center [796, 245] width 127 height 30
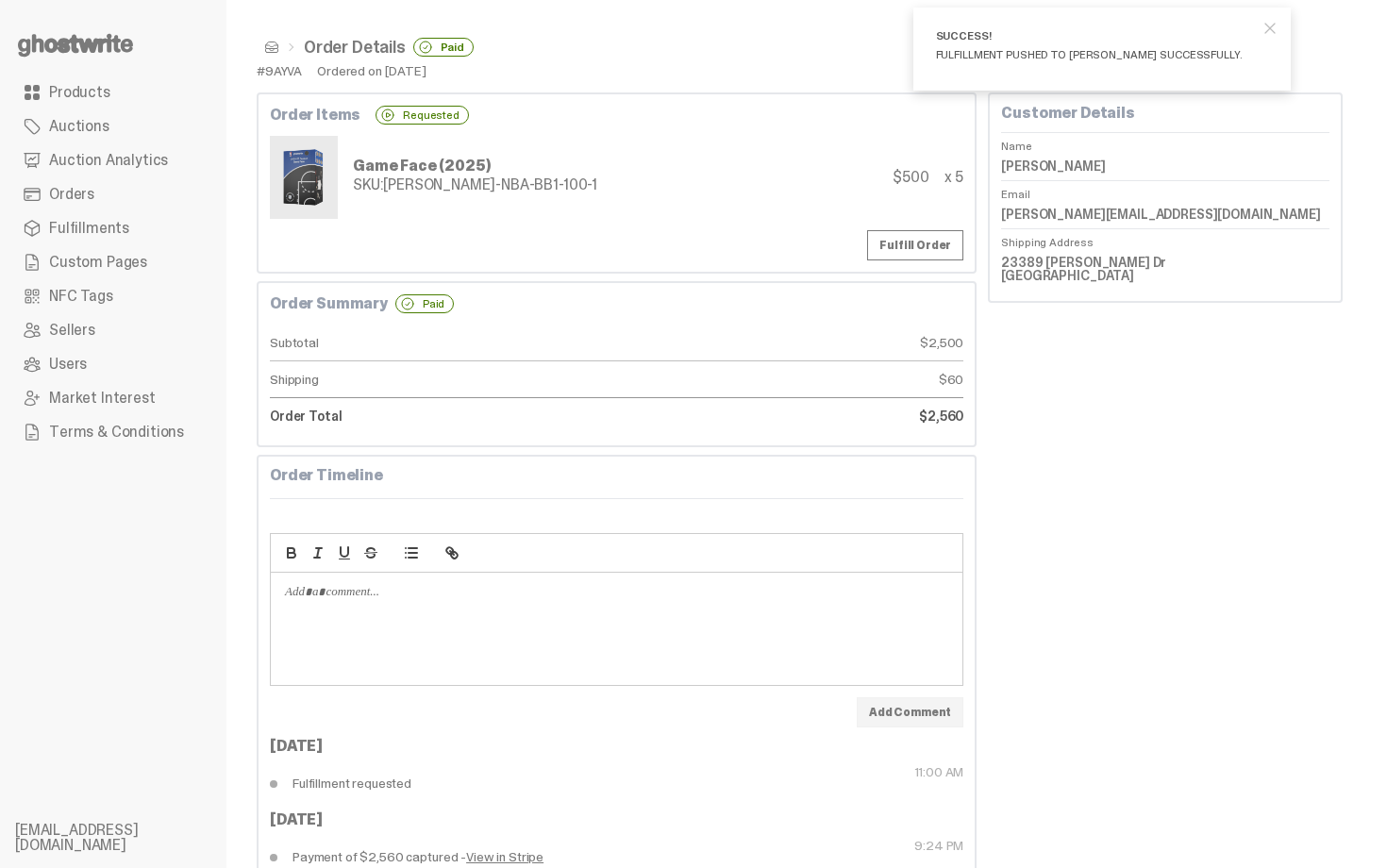
click at [272, 50] on span at bounding box center [271, 47] width 15 height 15
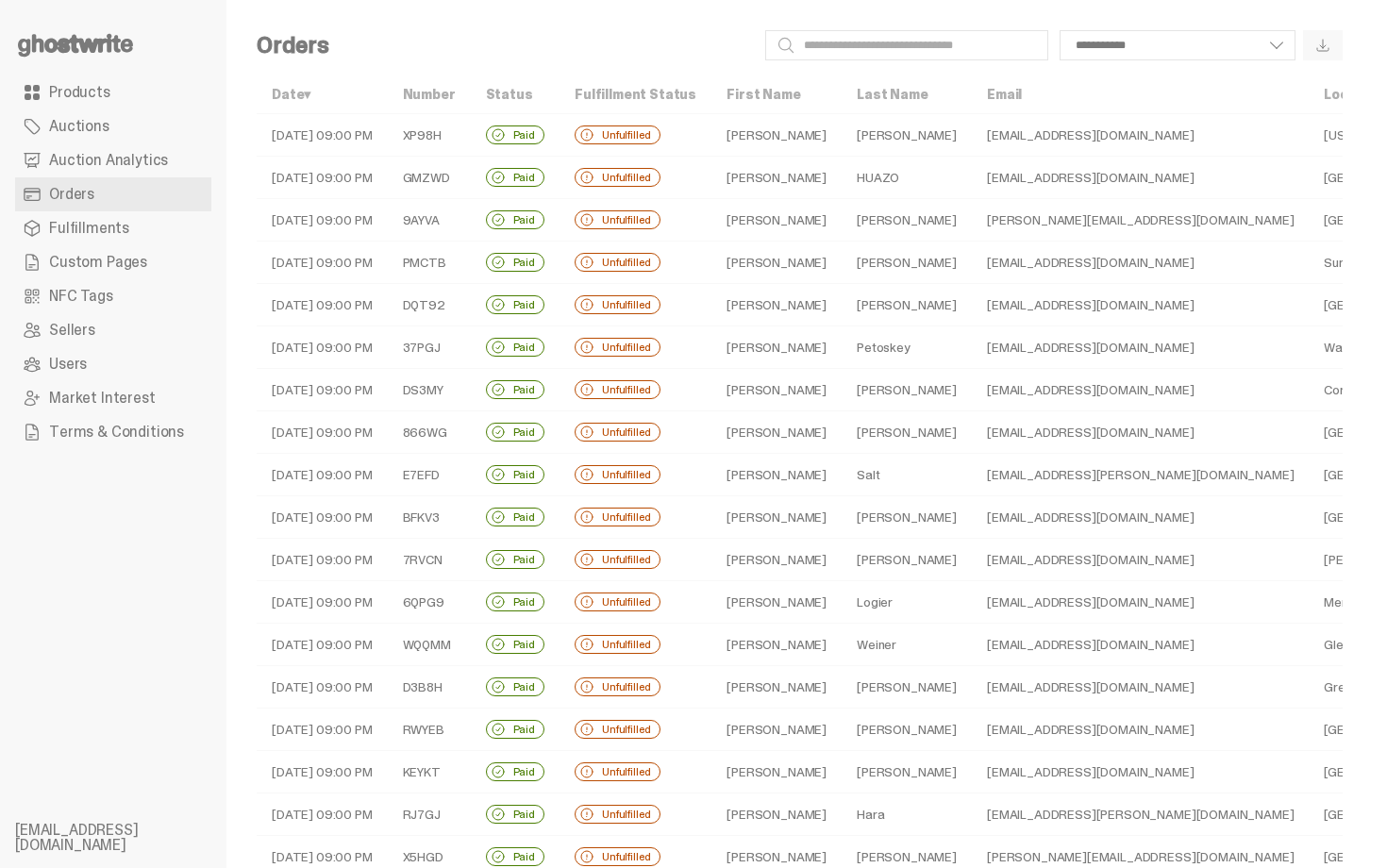
click at [877, 262] on td "Evans" at bounding box center [906, 262] width 131 height 43
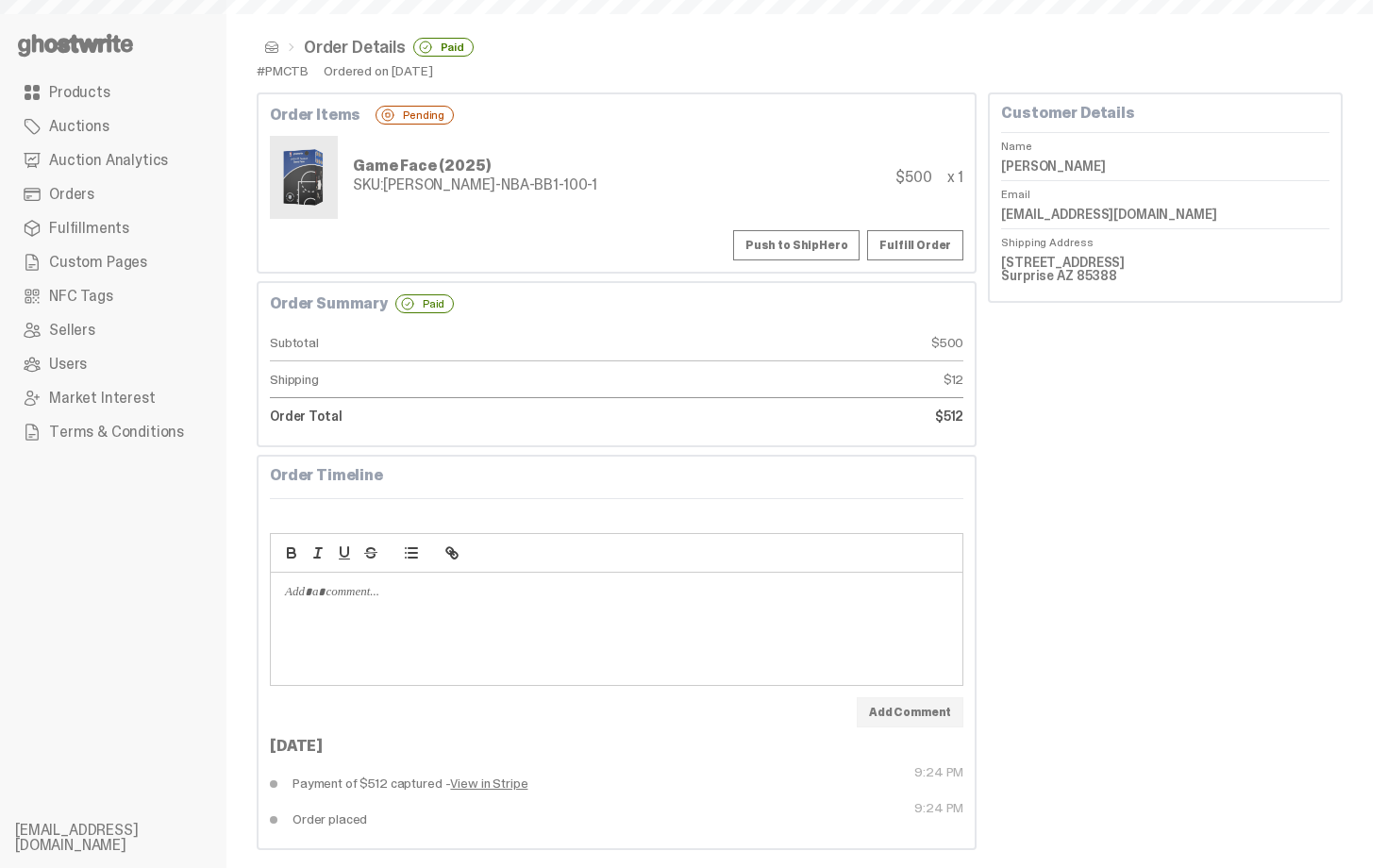
click at [801, 238] on button "Push to ShipHero" at bounding box center [796, 245] width 127 height 30
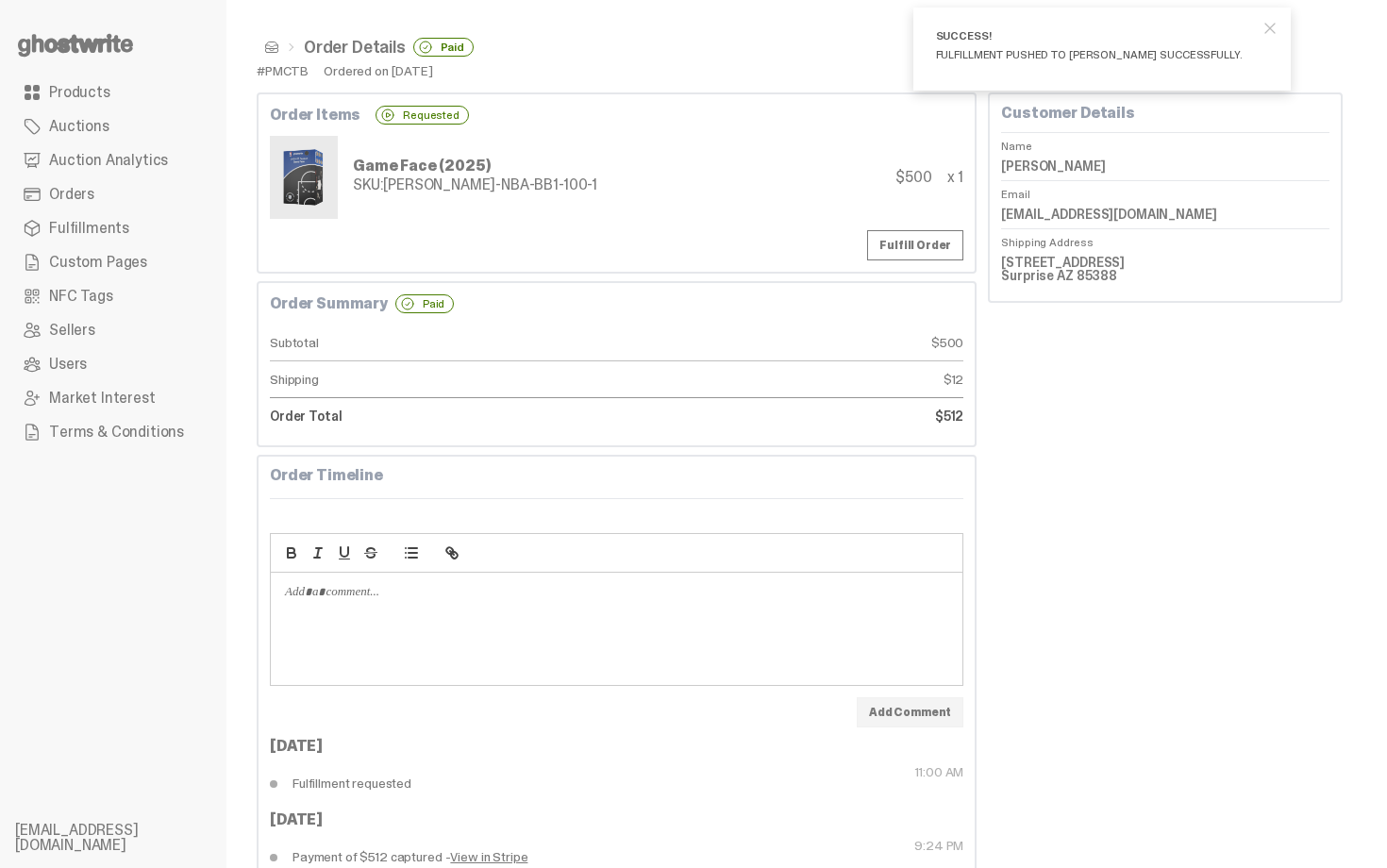
click at [268, 51] on span at bounding box center [271, 47] width 15 height 15
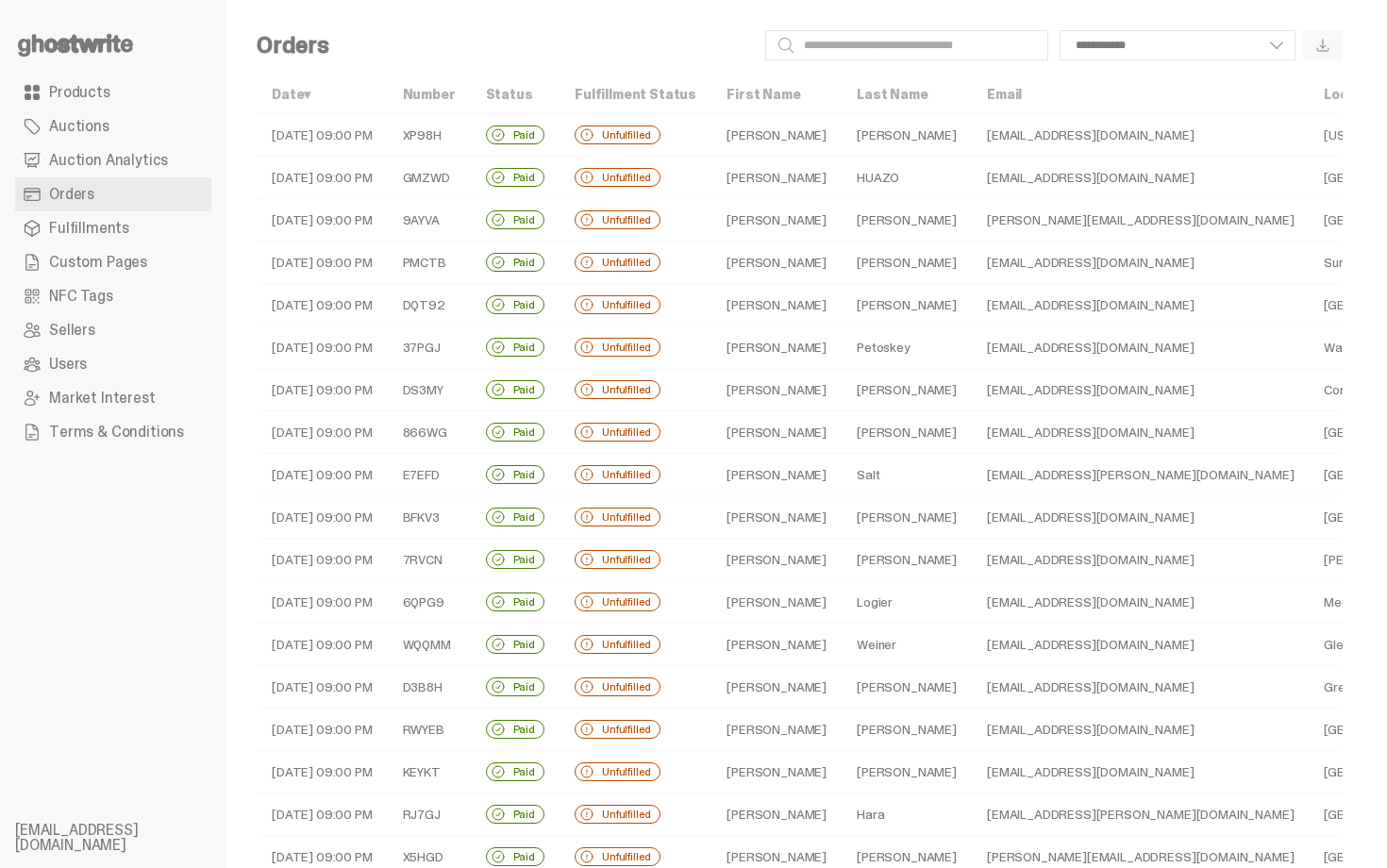
click at [847, 310] on td "Templeton" at bounding box center [906, 305] width 131 height 43
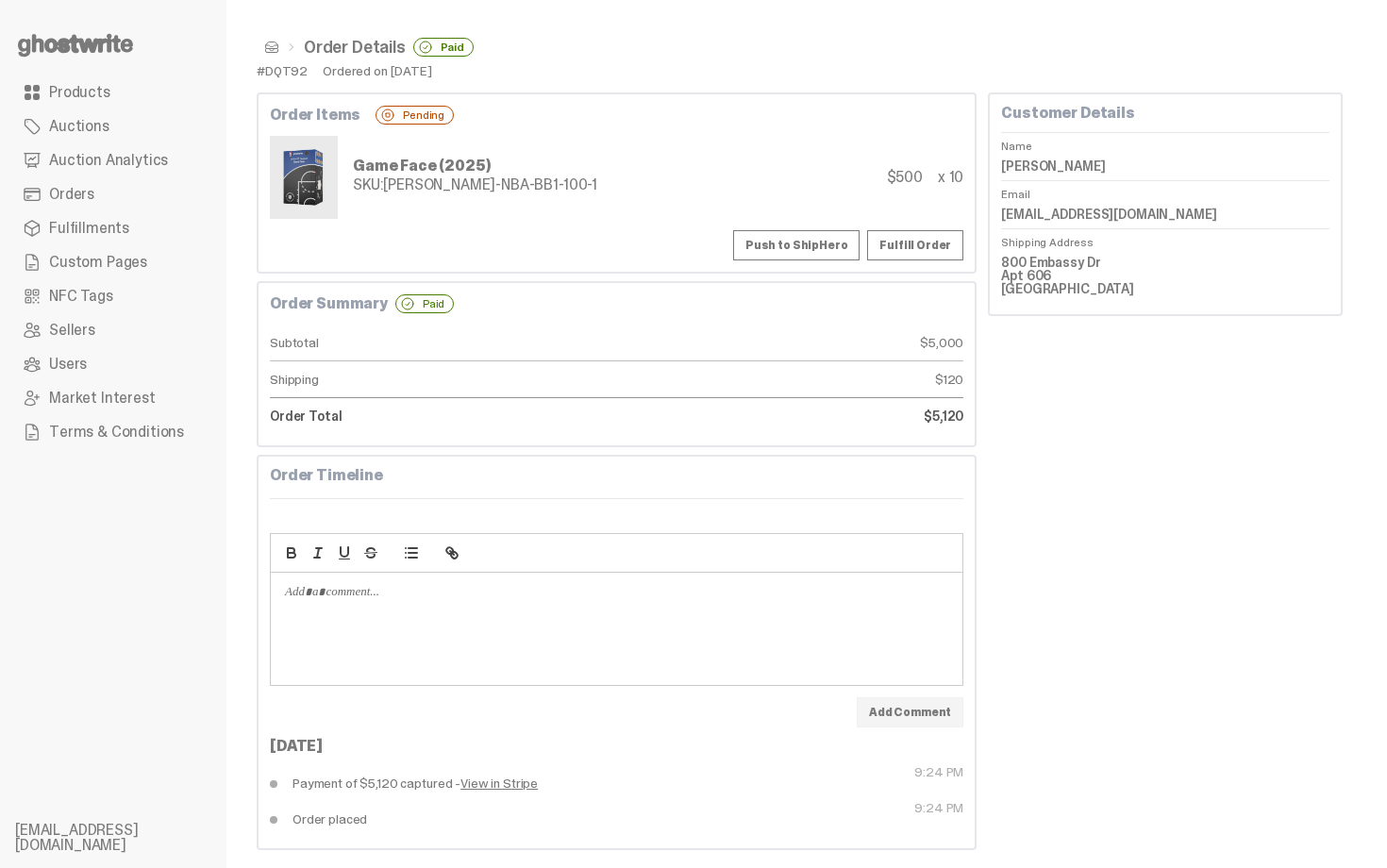
click at [802, 246] on button "Push to ShipHero" at bounding box center [796, 245] width 127 height 30
click at [1062, 152] on dd "John Templeton" at bounding box center [1165, 165] width 328 height 28
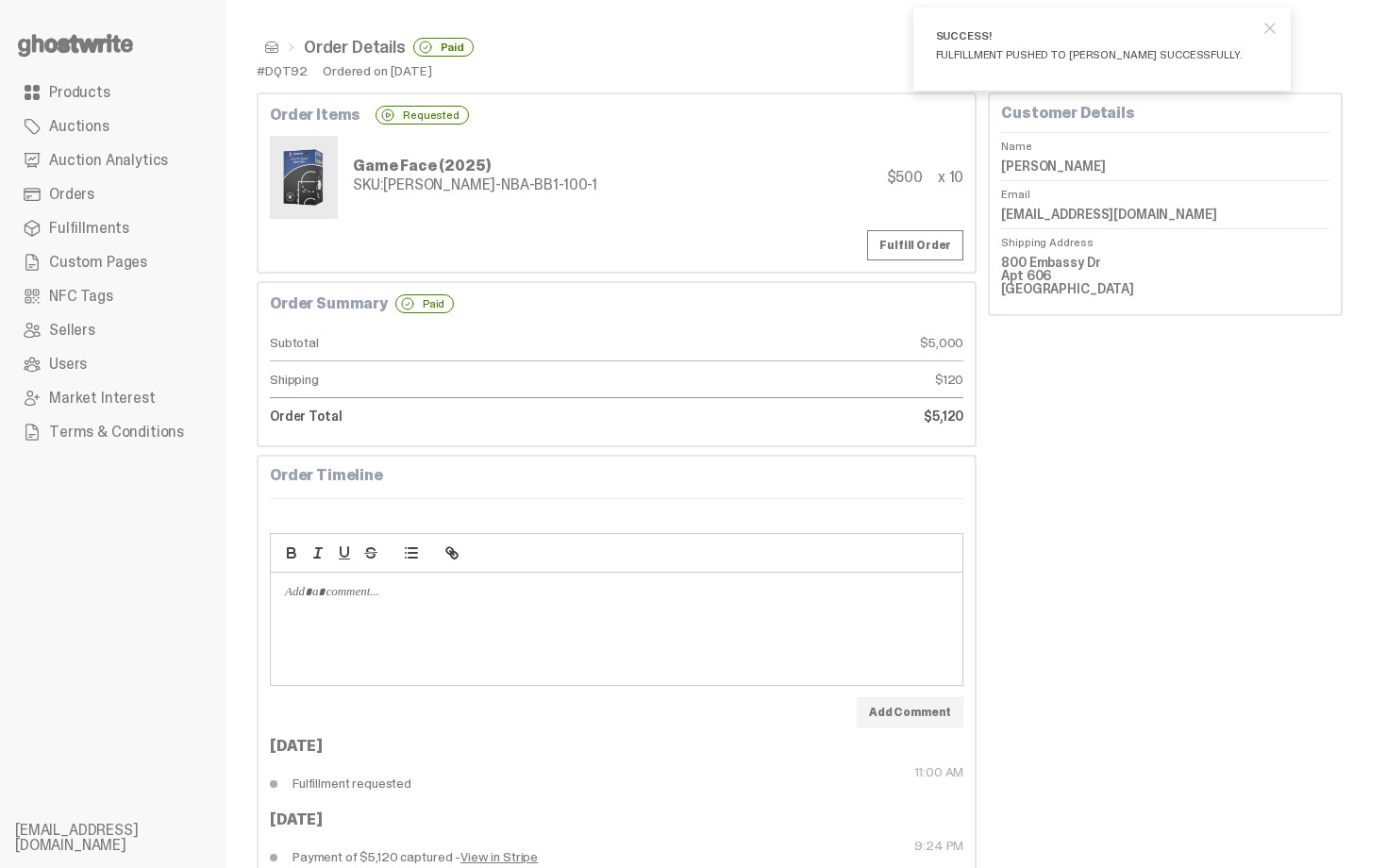
click at [1062, 152] on dd "John Templeton" at bounding box center [1165, 165] width 328 height 28
click at [1062, 156] on dd "John Templeton" at bounding box center [1165, 165] width 328 height 28
click at [773, 227] on div "Order Items Requested Game Face (2025) SKU: TY-GH-NBA-BB1-100-1 $500 x 10 Fulfi…" at bounding box center [616, 183] width 720 height 181
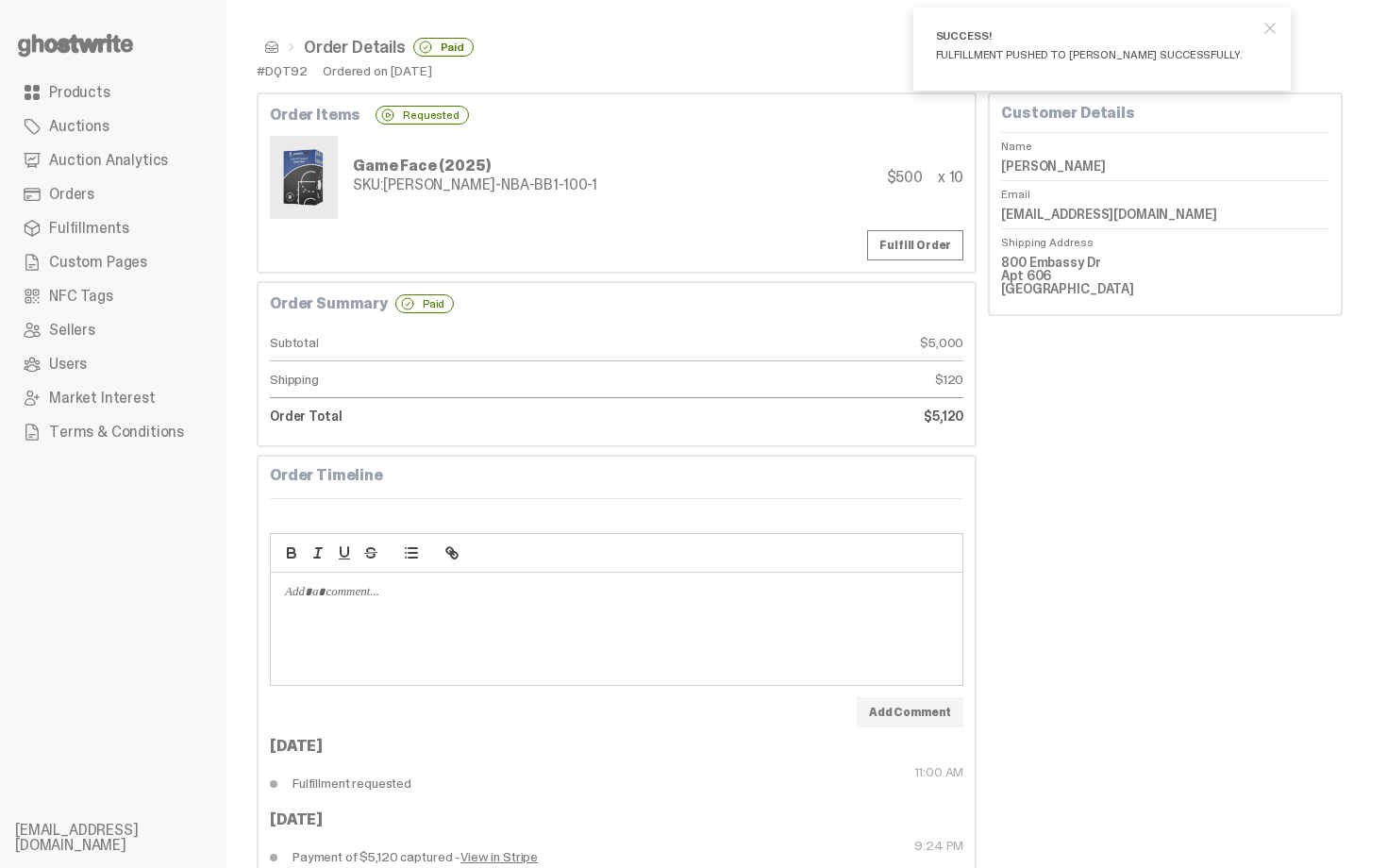
click at [267, 50] on span at bounding box center [271, 47] width 15 height 15
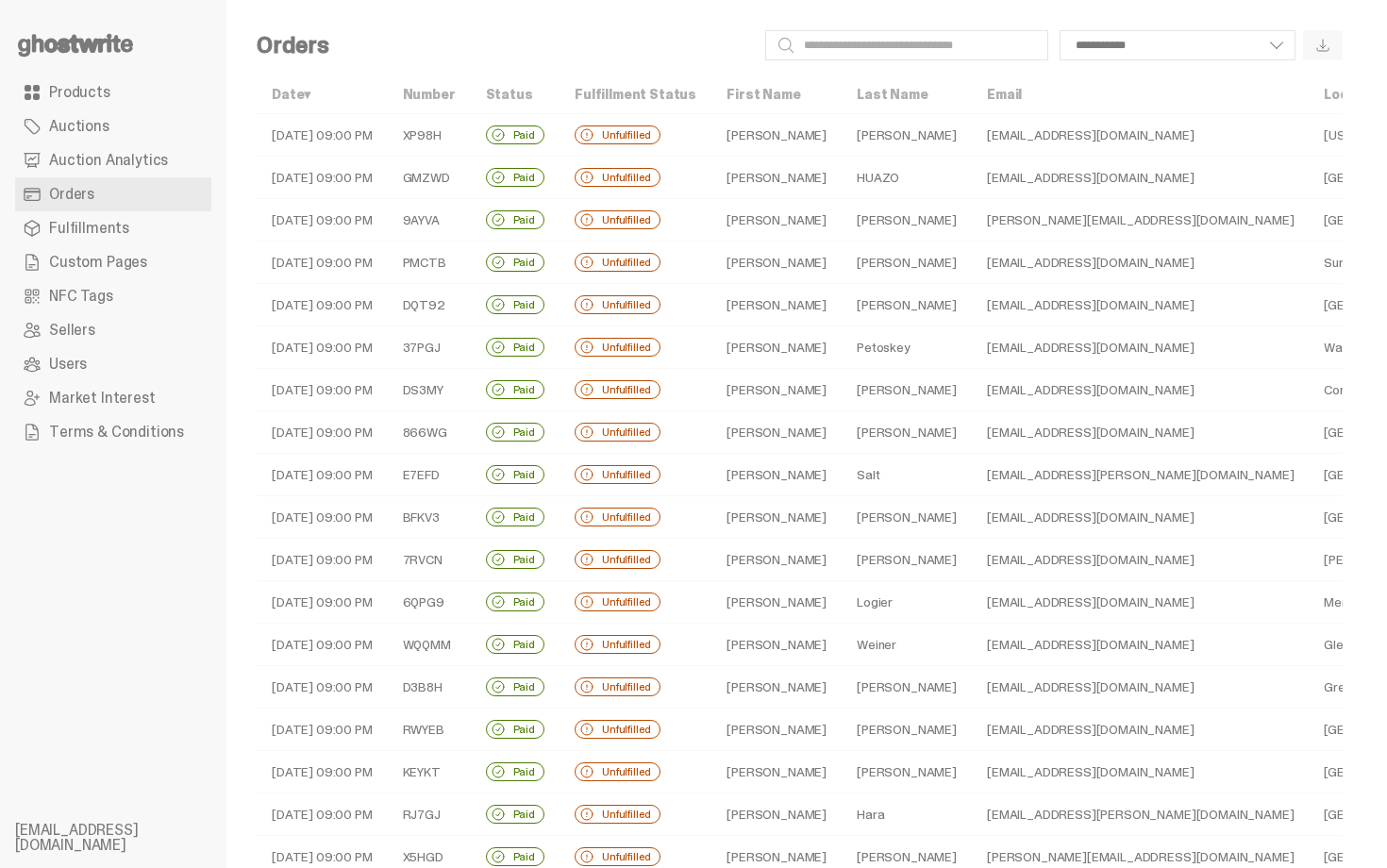
click at [869, 339] on td "Petoskey" at bounding box center [906, 347] width 131 height 43
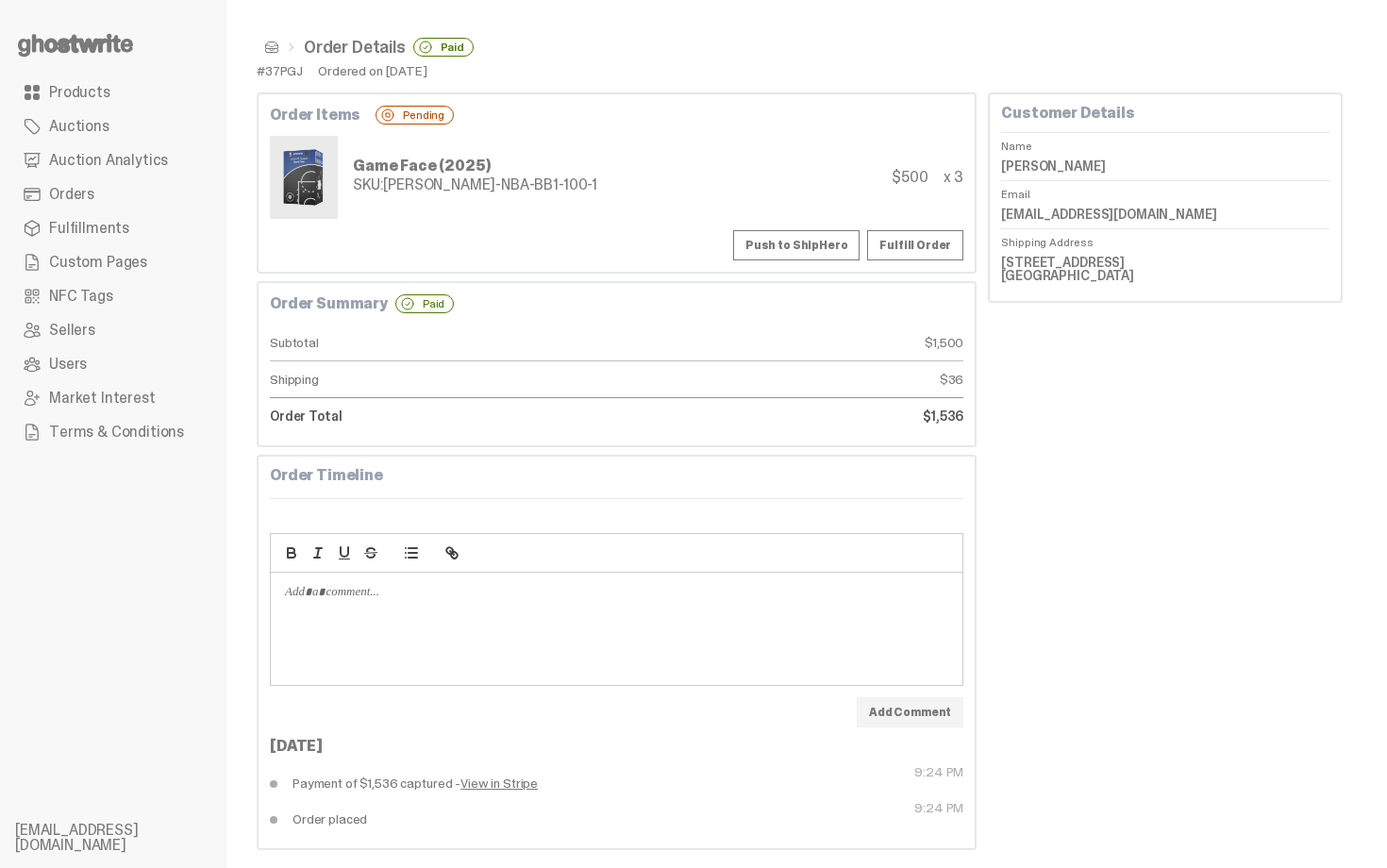
click at [834, 246] on button "Push to ShipHero" at bounding box center [796, 245] width 127 height 30
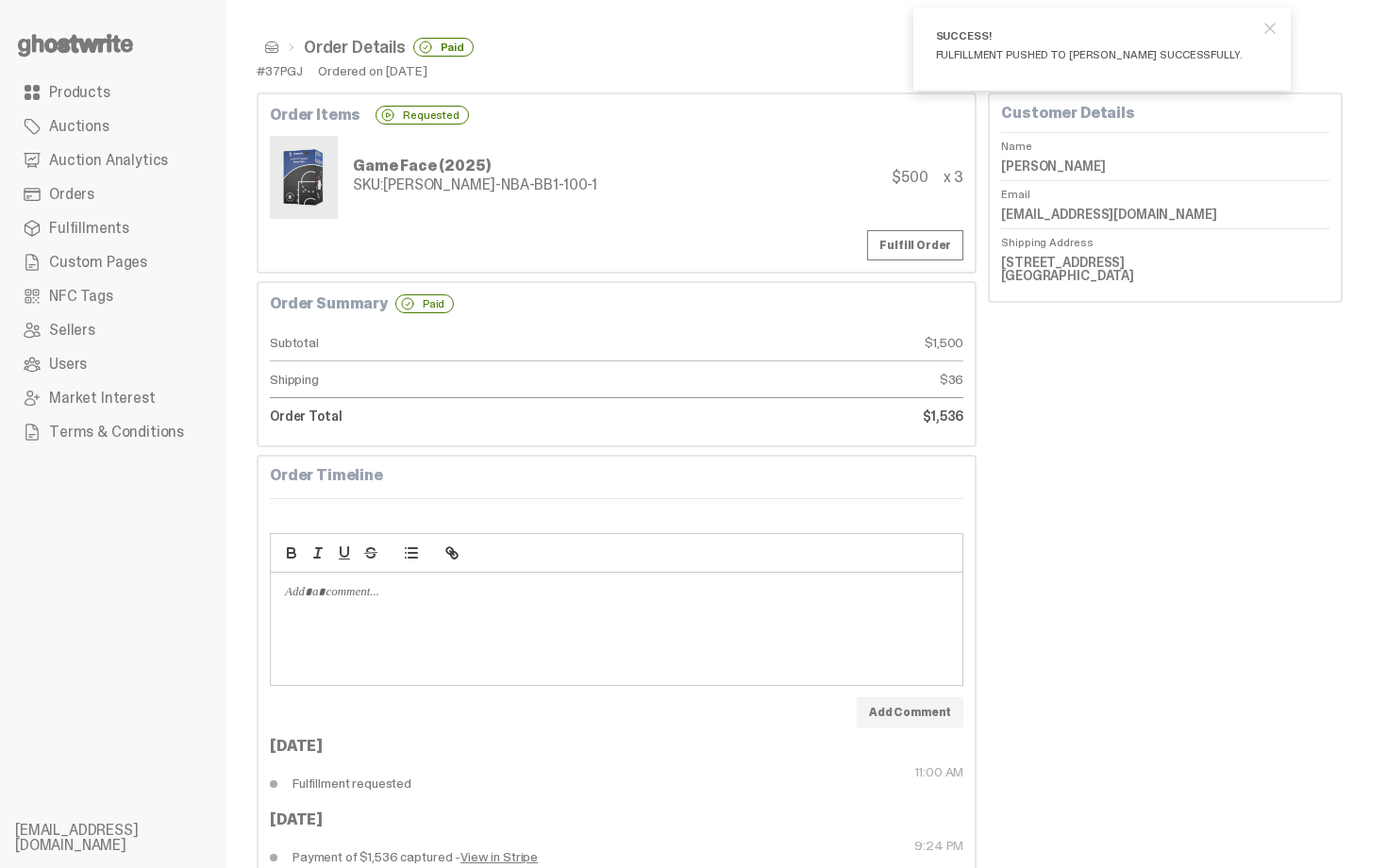
click at [269, 50] on span at bounding box center [271, 47] width 15 height 15
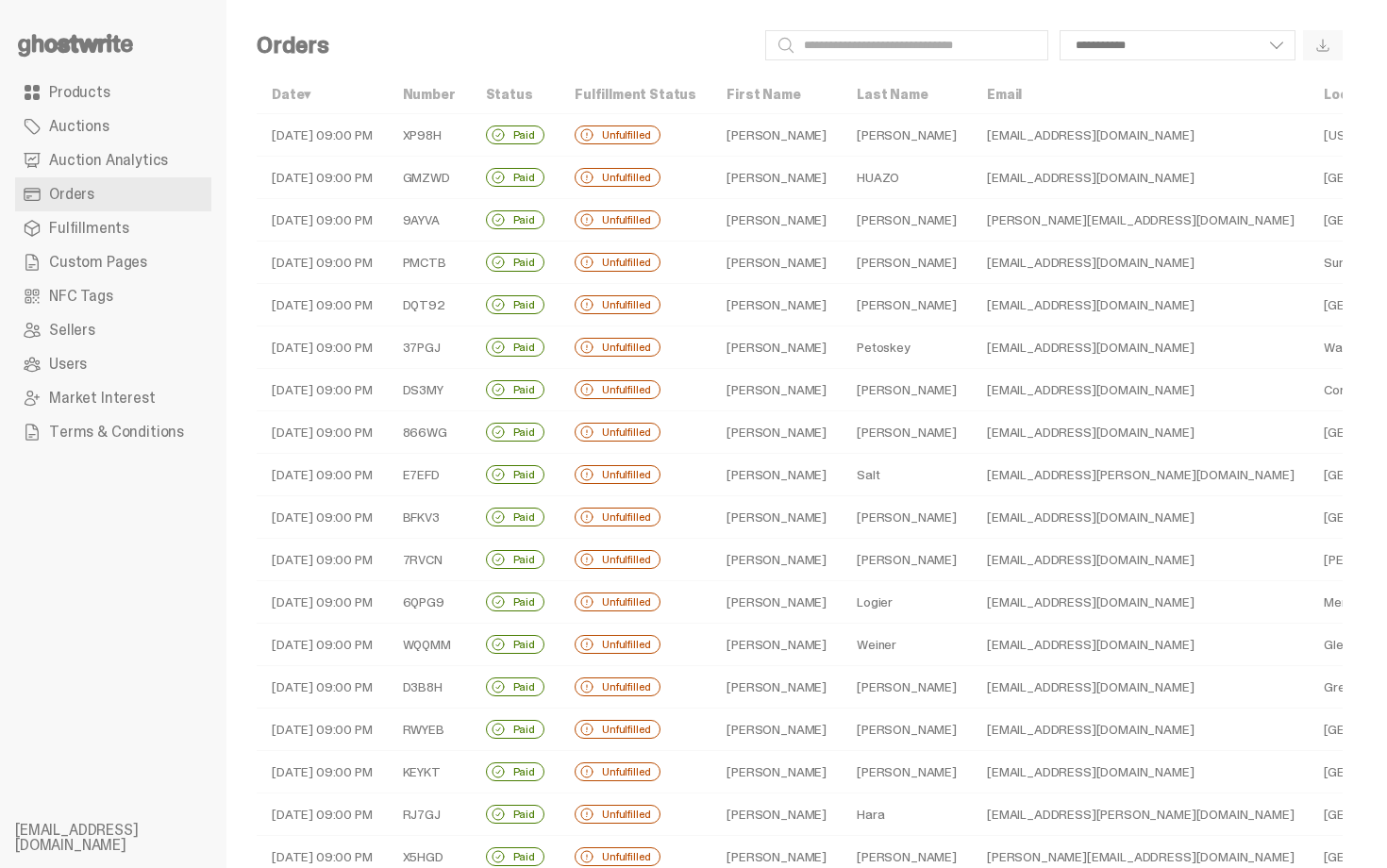
click at [842, 398] on td "Weller" at bounding box center [906, 390] width 131 height 43
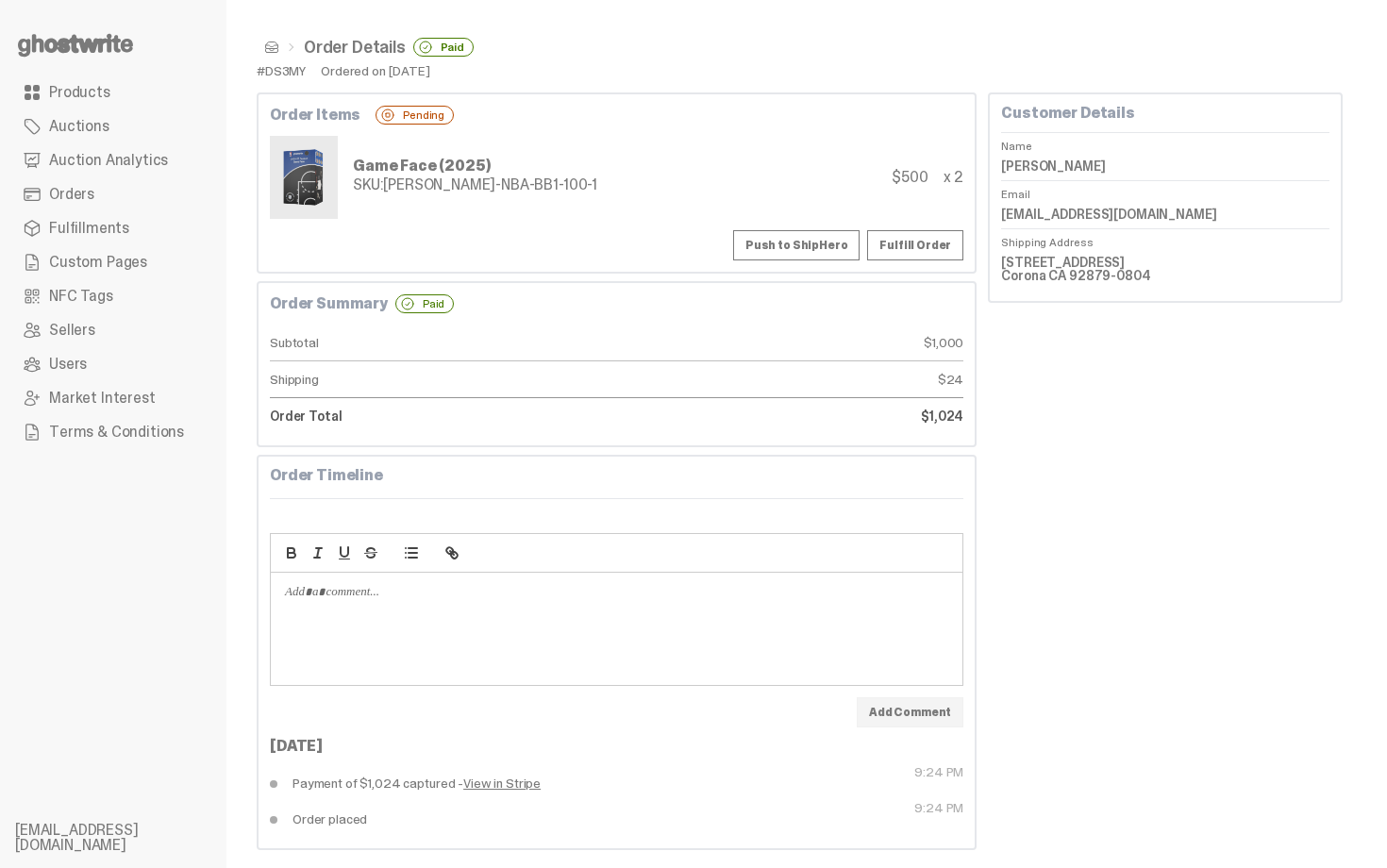
click at [810, 248] on button "Push to ShipHero" at bounding box center [796, 245] width 127 height 30
click at [272, 43] on span at bounding box center [271, 47] width 15 height 15
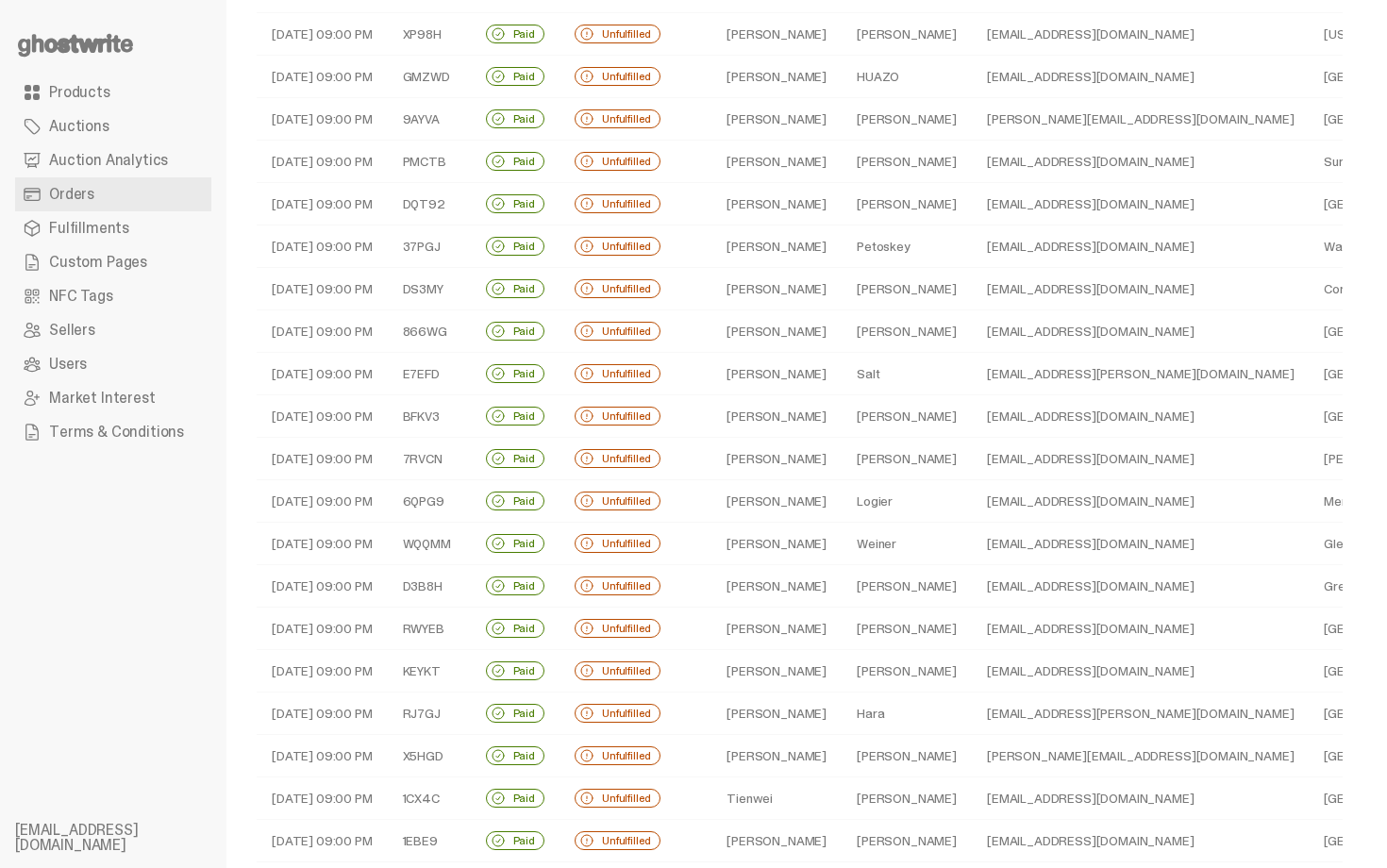
scroll to position [150, 0]
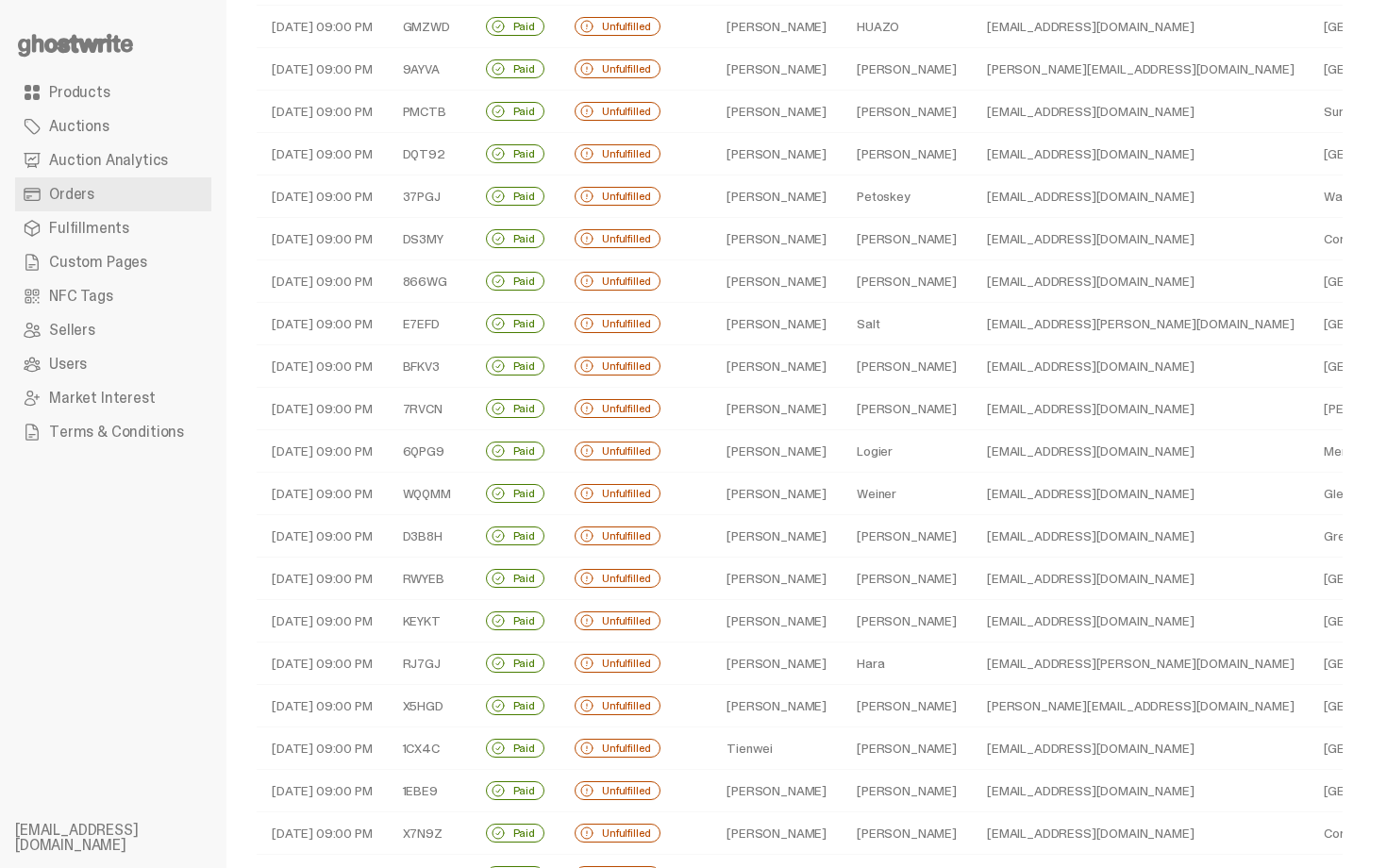
click at [785, 291] on td "Andrew" at bounding box center [776, 281] width 131 height 43
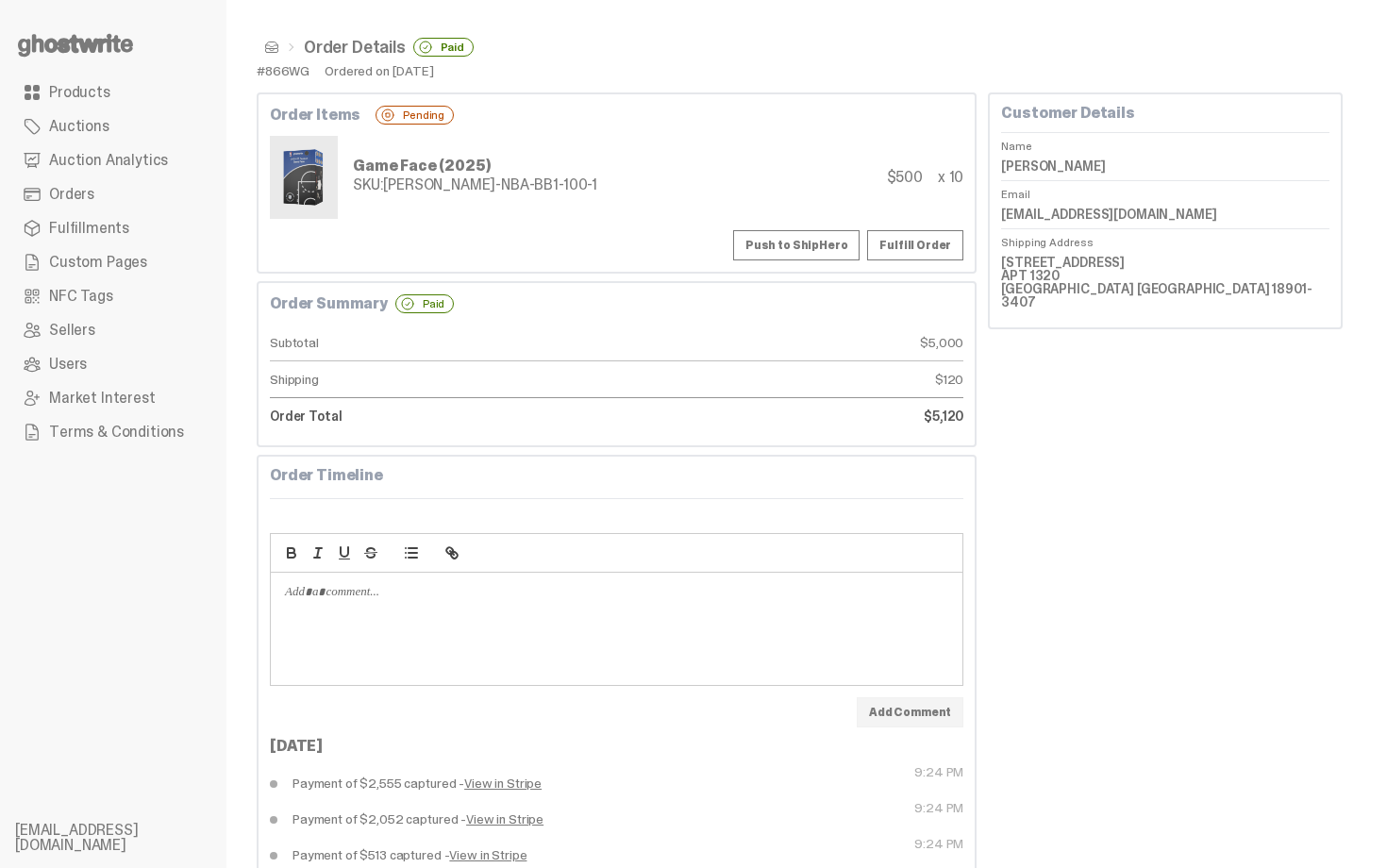
click at [271, 44] on span at bounding box center [271, 47] width 15 height 15
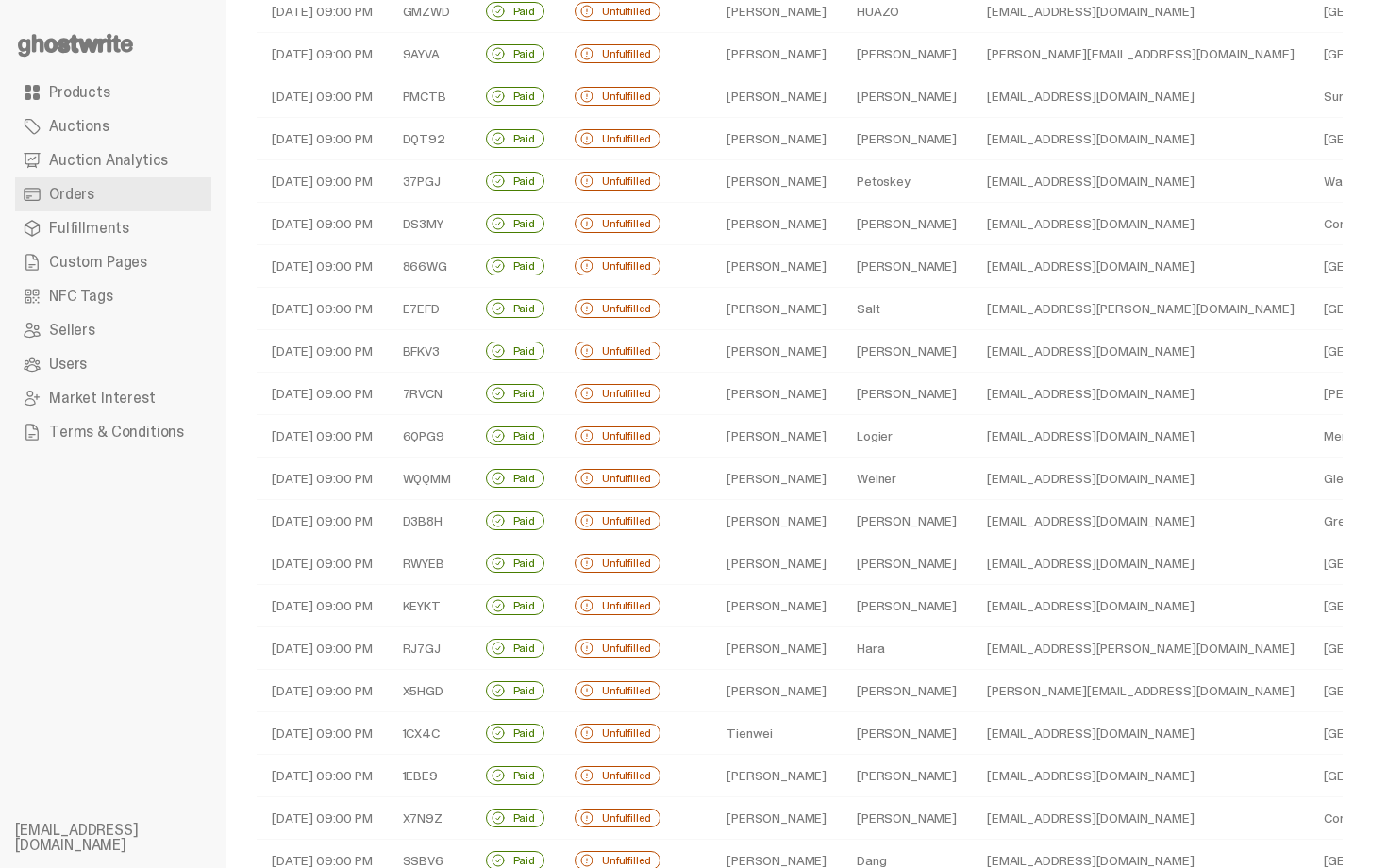
scroll to position [188, 0]
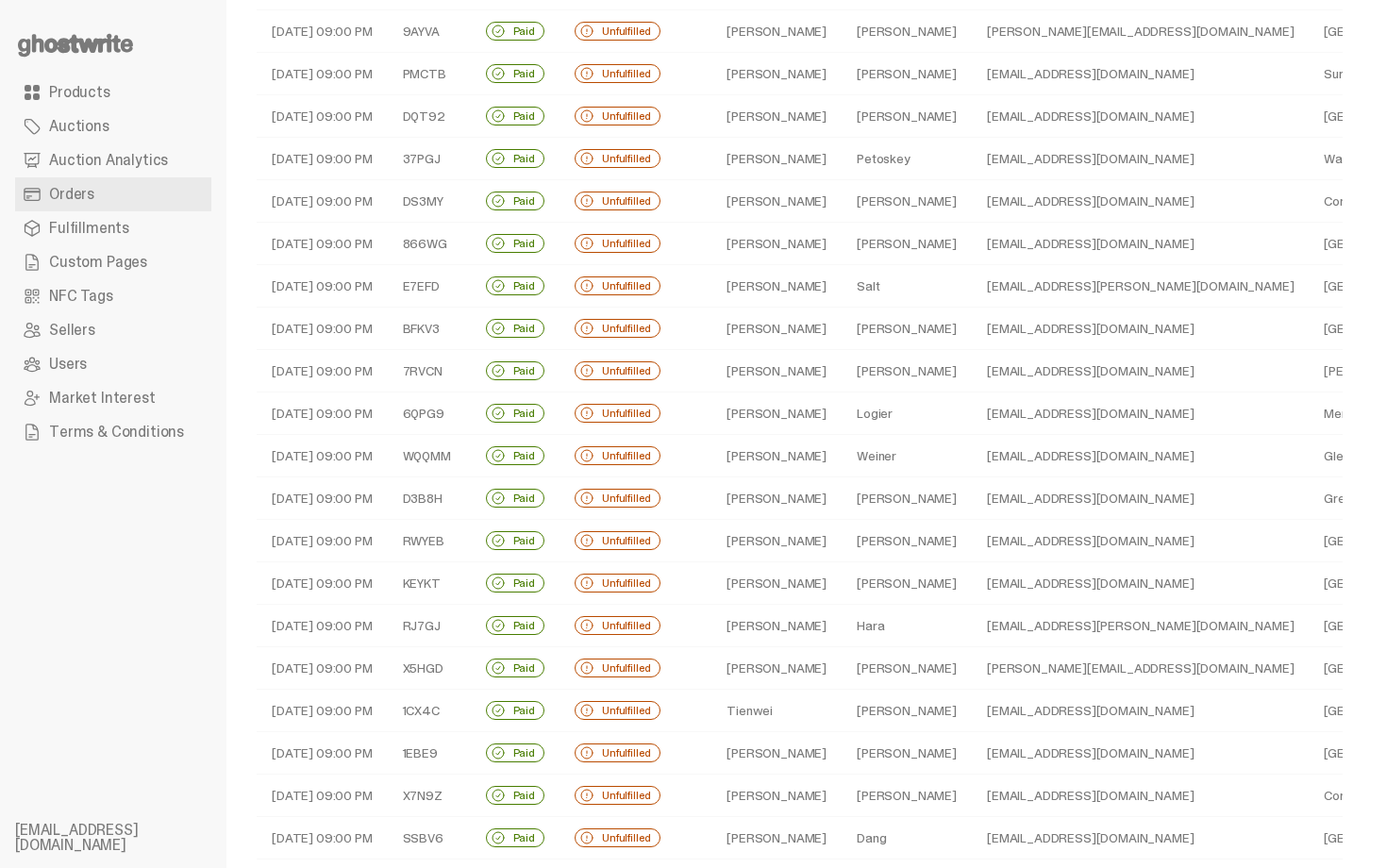
click at [846, 285] on td "Salt" at bounding box center [906, 286] width 131 height 43
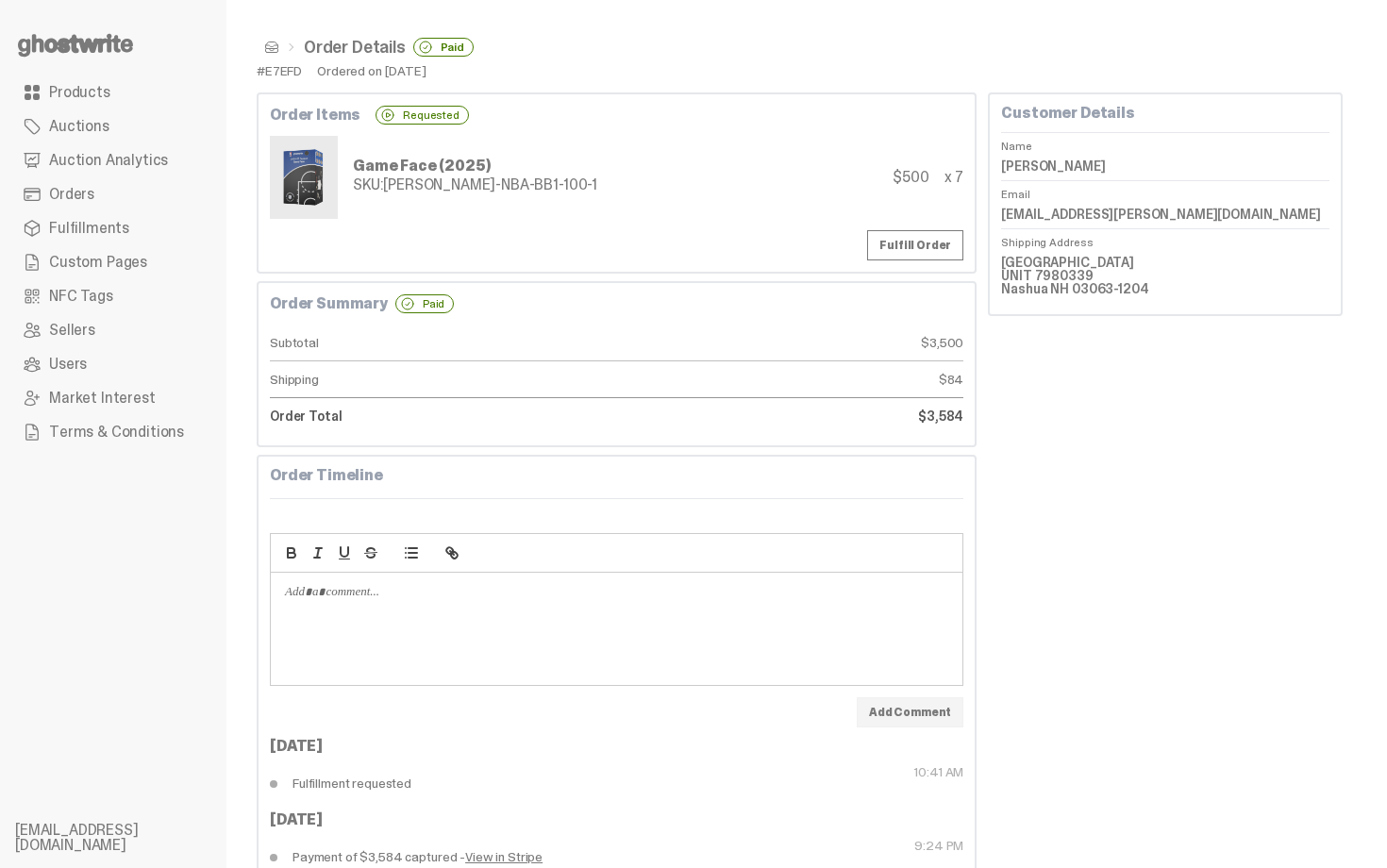
click at [272, 41] on span at bounding box center [271, 47] width 15 height 15
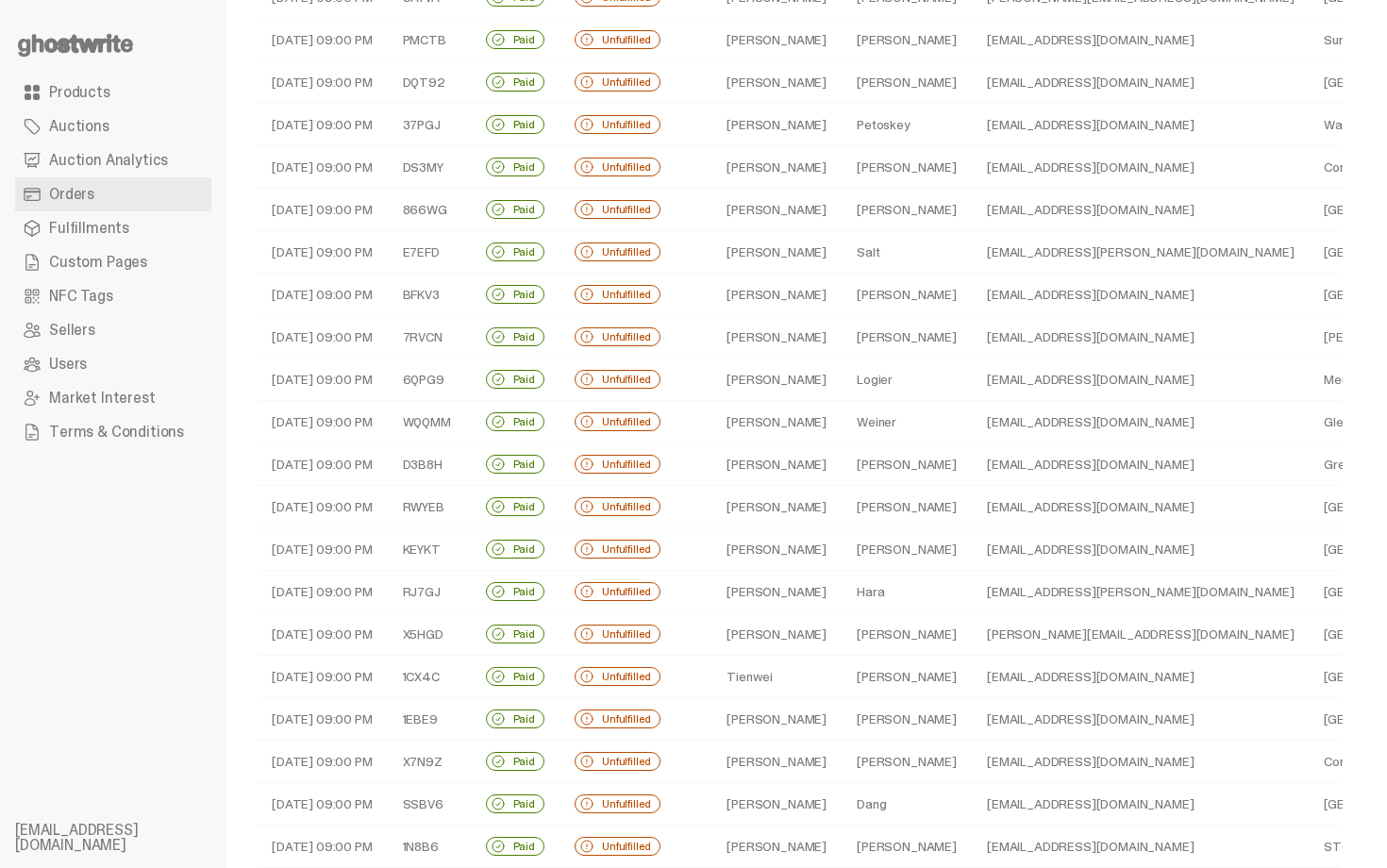
scroll to position [226, 0]
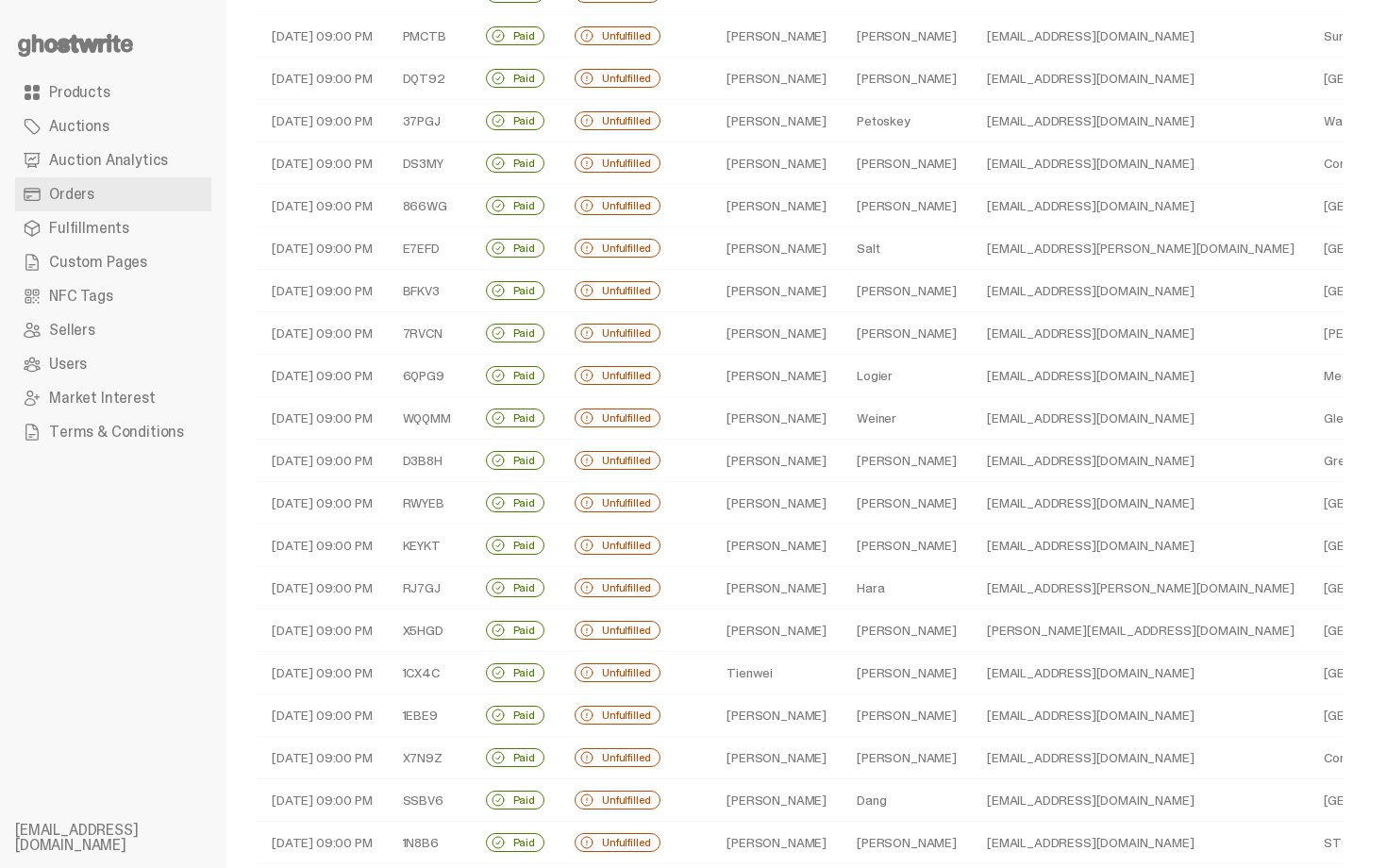
click at [853, 286] on td "Roy" at bounding box center [906, 291] width 131 height 43
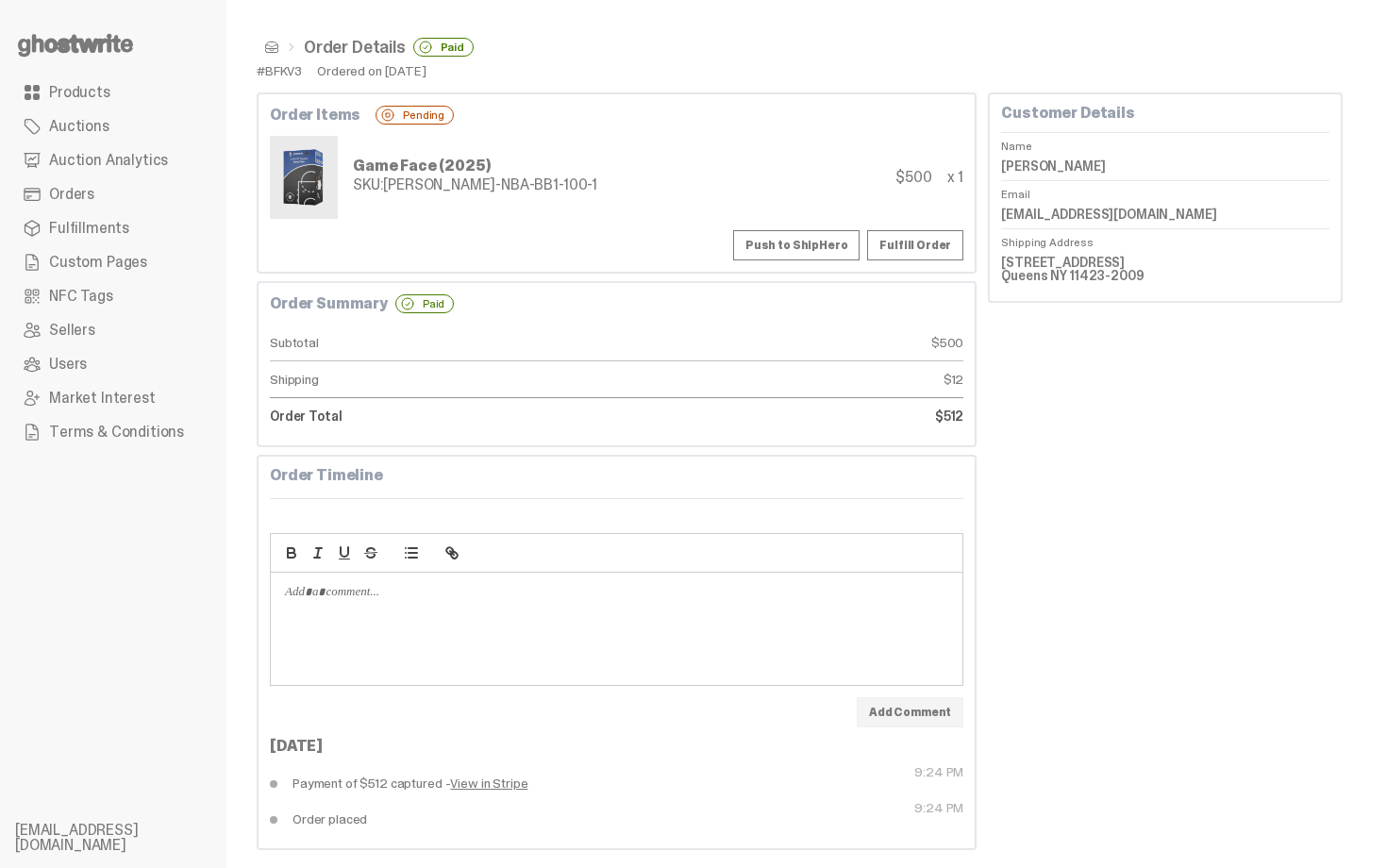
click at [791, 246] on button "Push to ShipHero" at bounding box center [796, 245] width 127 height 30
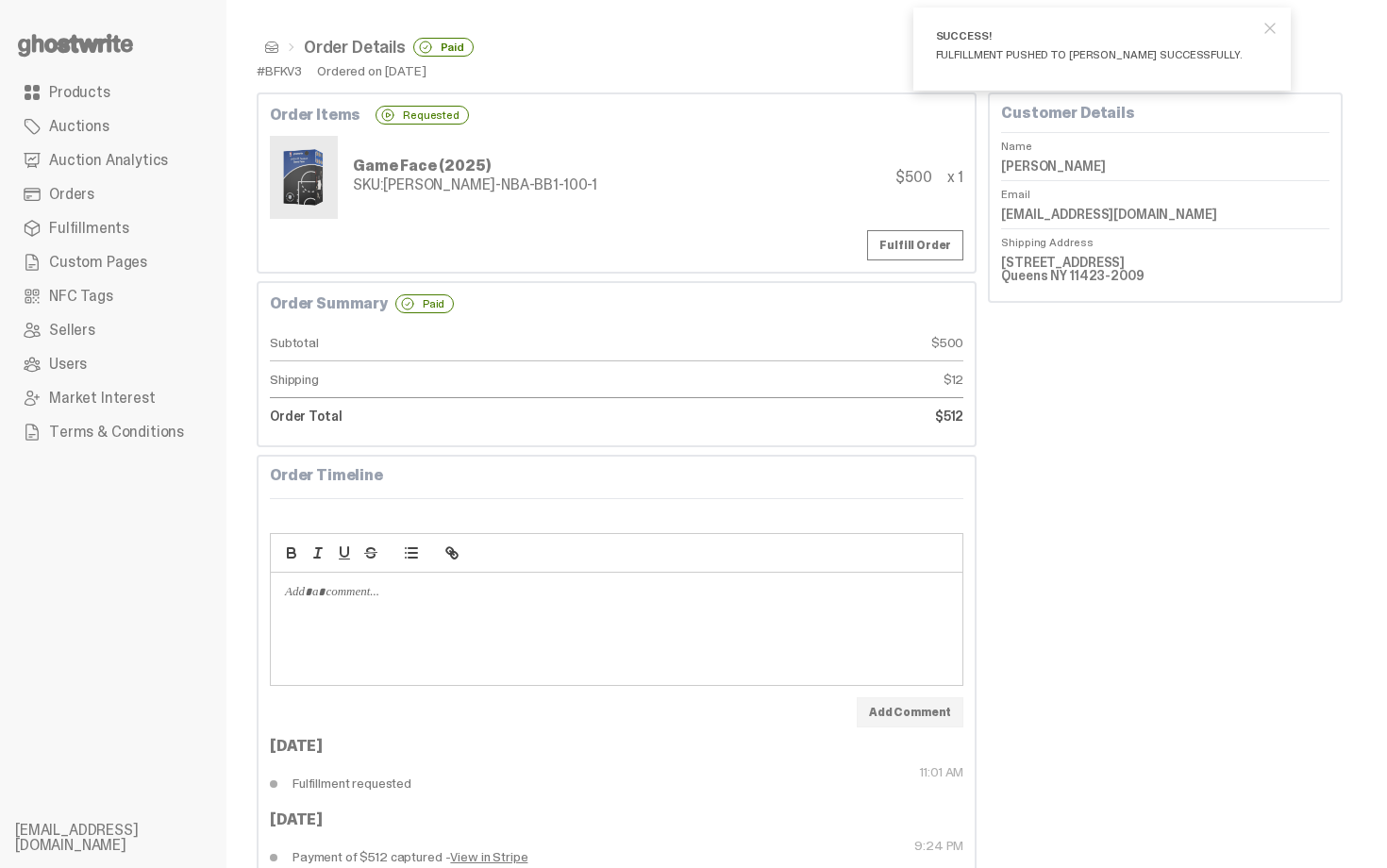
click at [273, 50] on span at bounding box center [271, 47] width 15 height 15
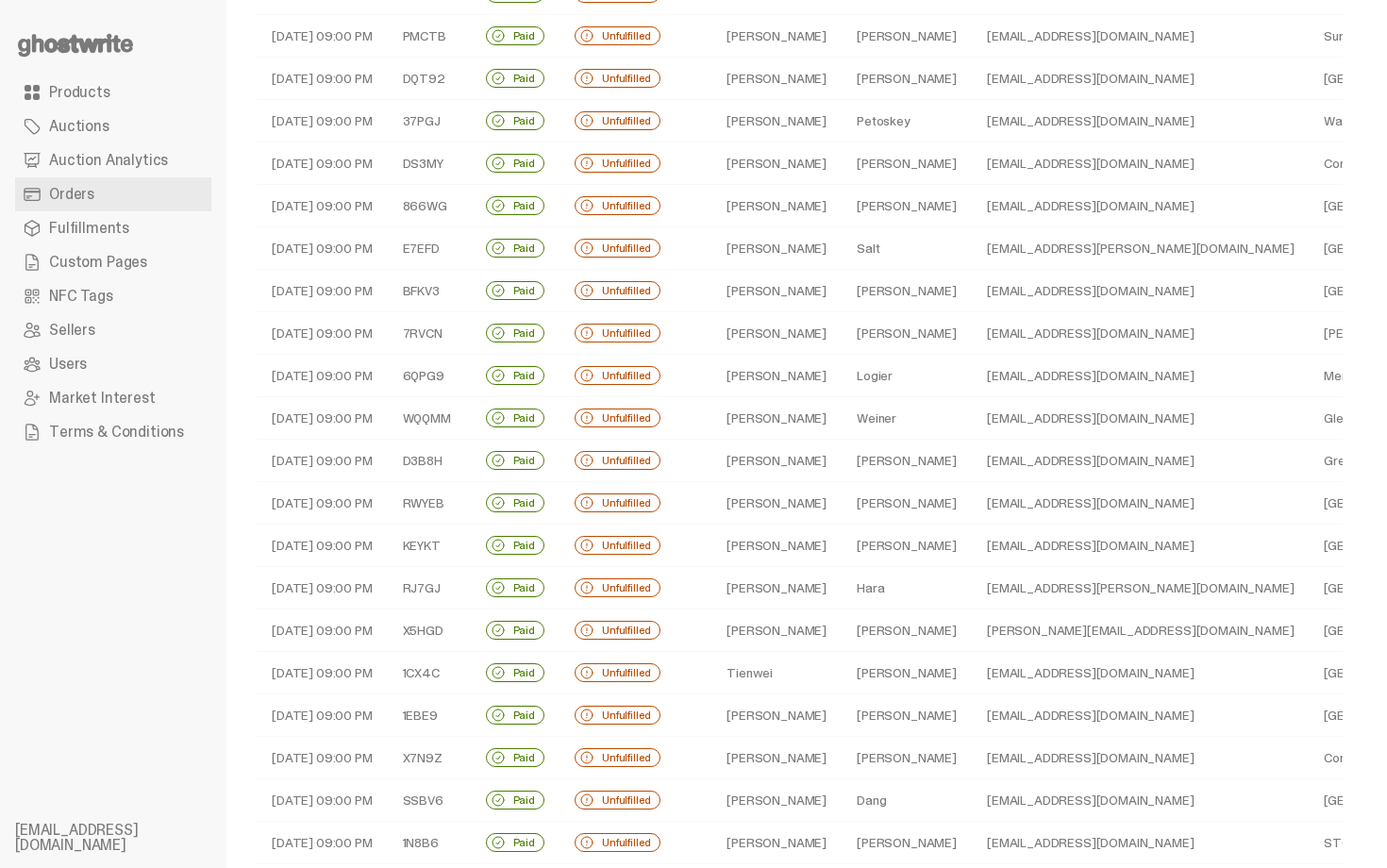
click at [842, 355] on td "Logier" at bounding box center [906, 376] width 131 height 43
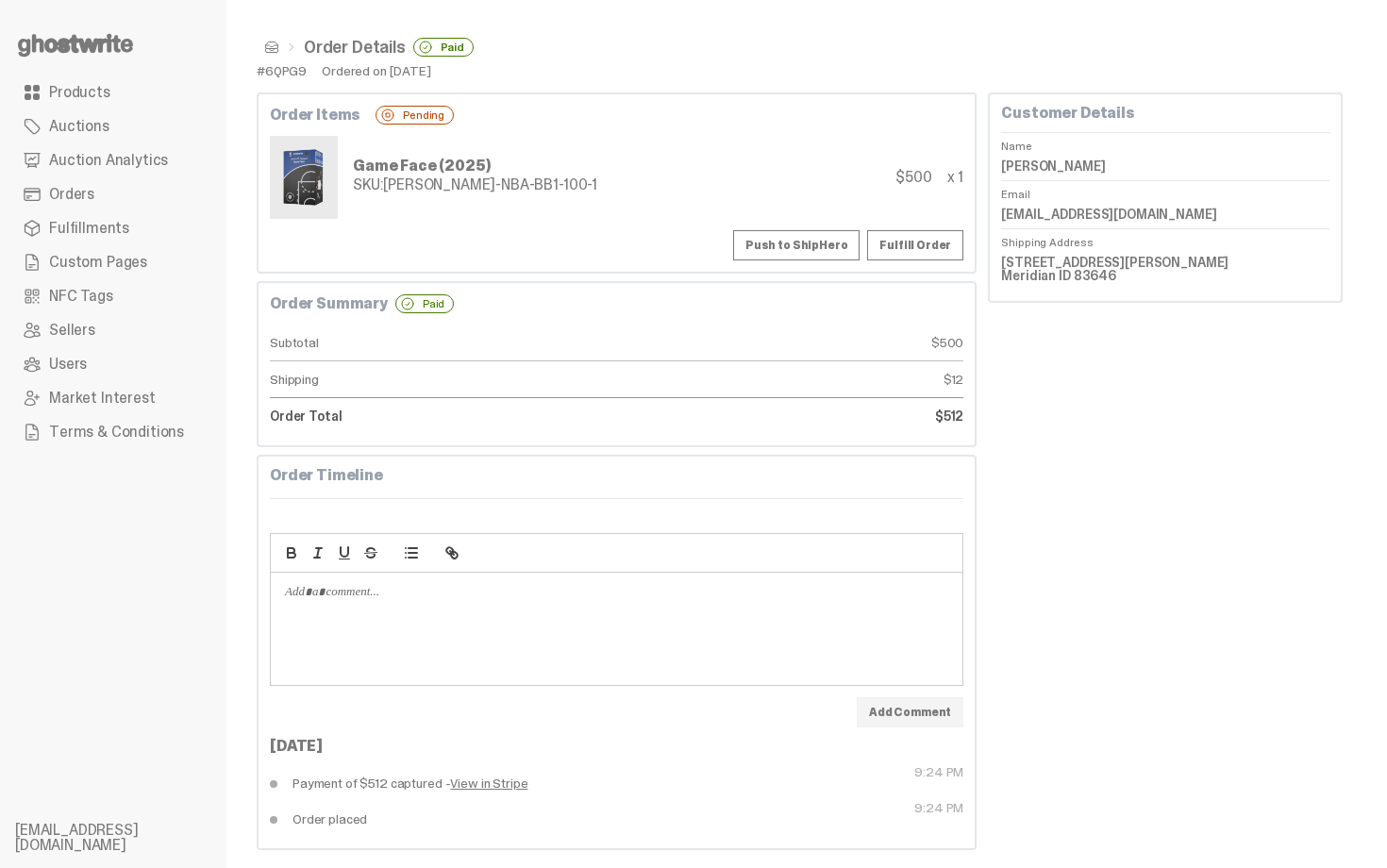
click at [800, 242] on button "Push to ShipHero" at bounding box center [796, 245] width 127 height 30
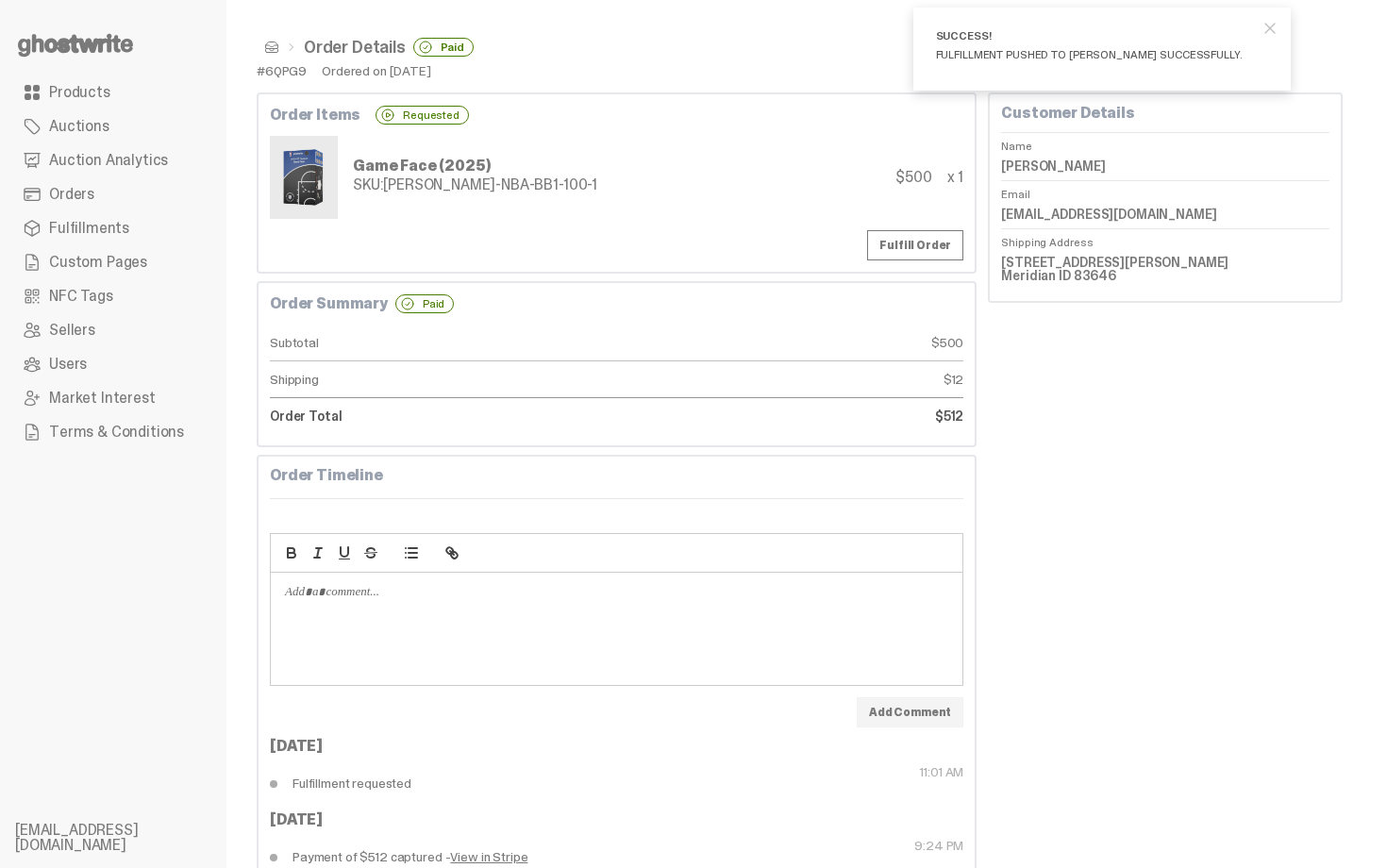
click at [264, 44] on span at bounding box center [271, 47] width 15 height 15
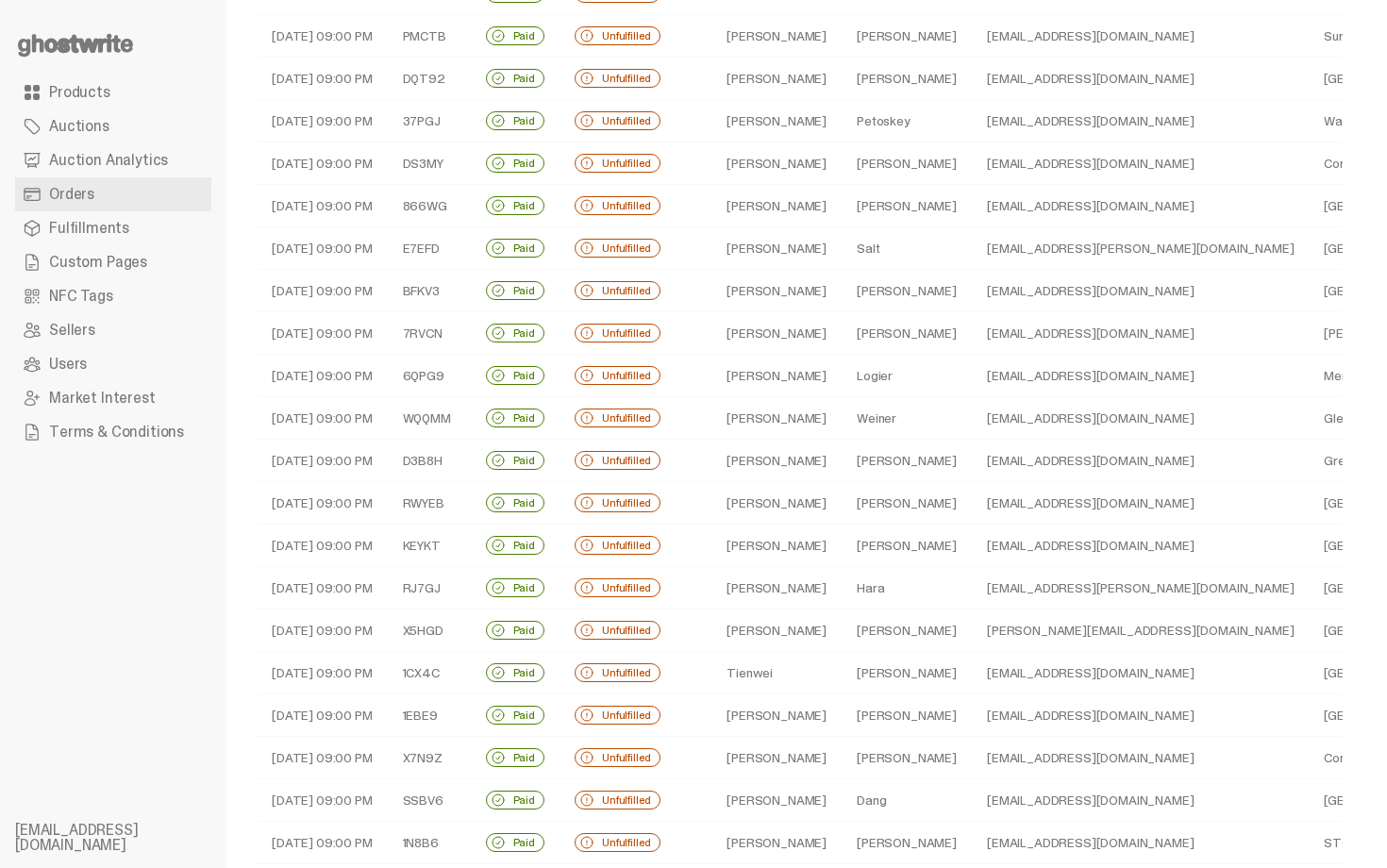
click at [842, 338] on td "Eckert" at bounding box center [906, 333] width 131 height 43
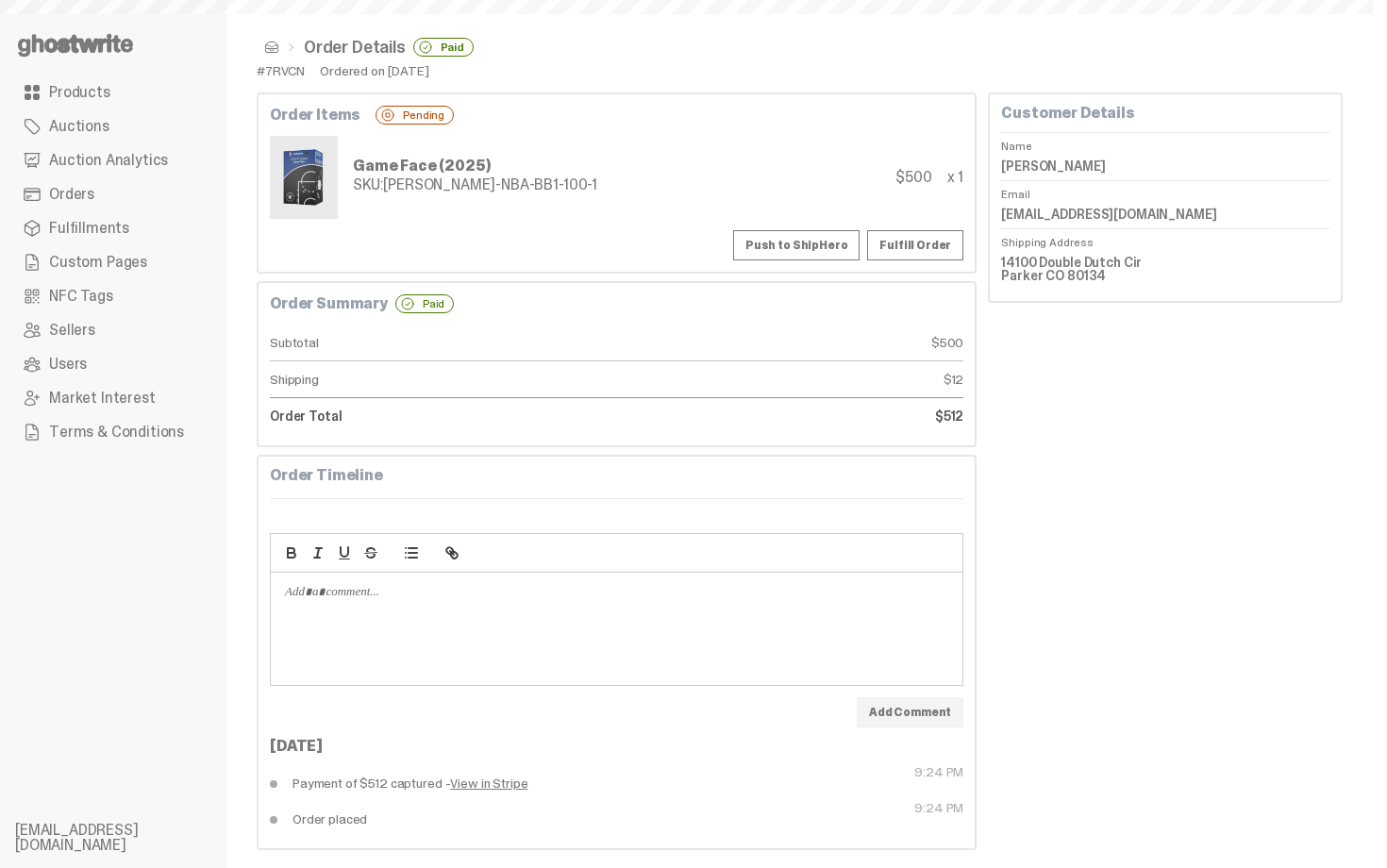
click at [840, 245] on button "Push to ShipHero" at bounding box center [796, 245] width 127 height 30
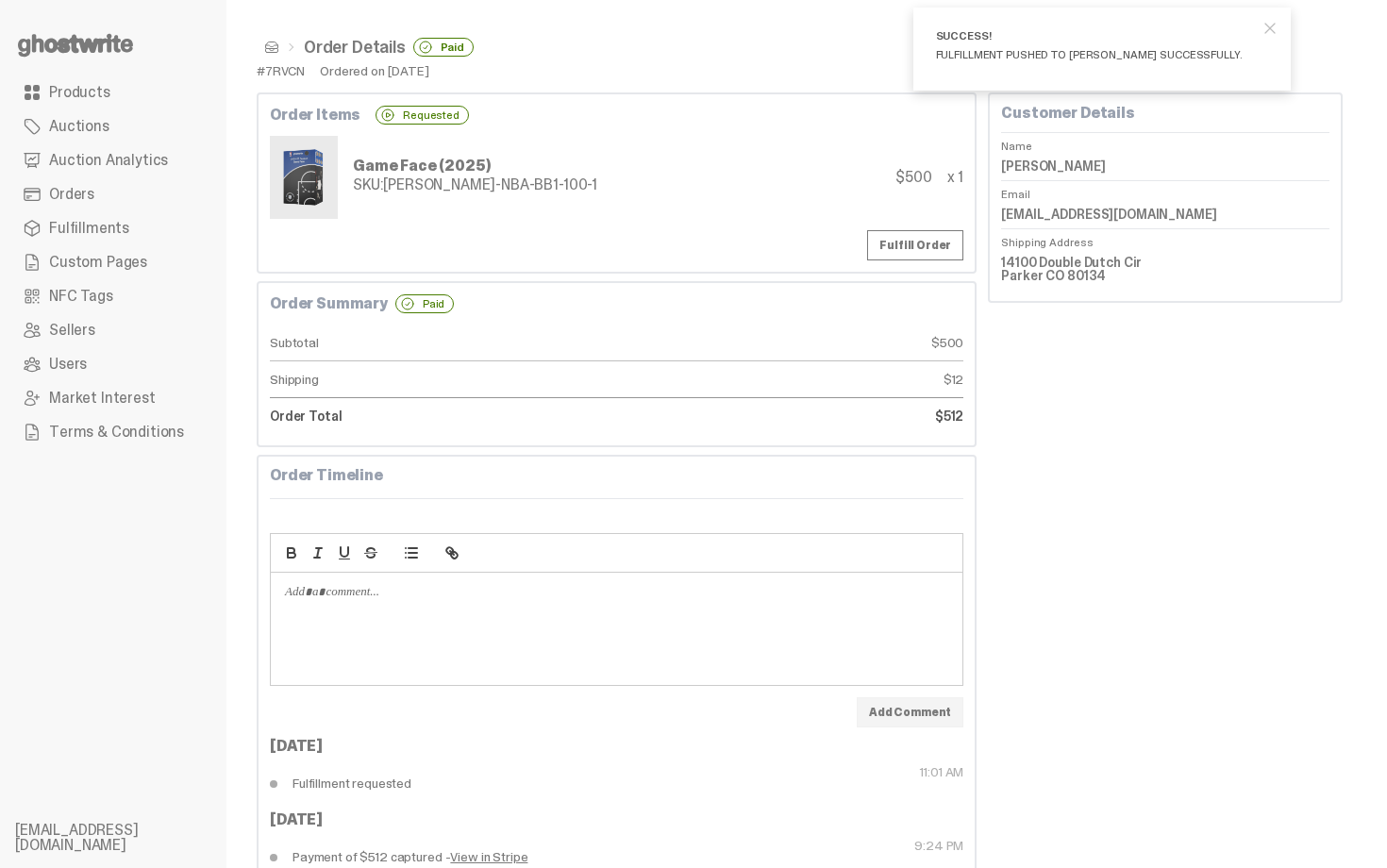
click at [276, 44] on span at bounding box center [271, 47] width 15 height 15
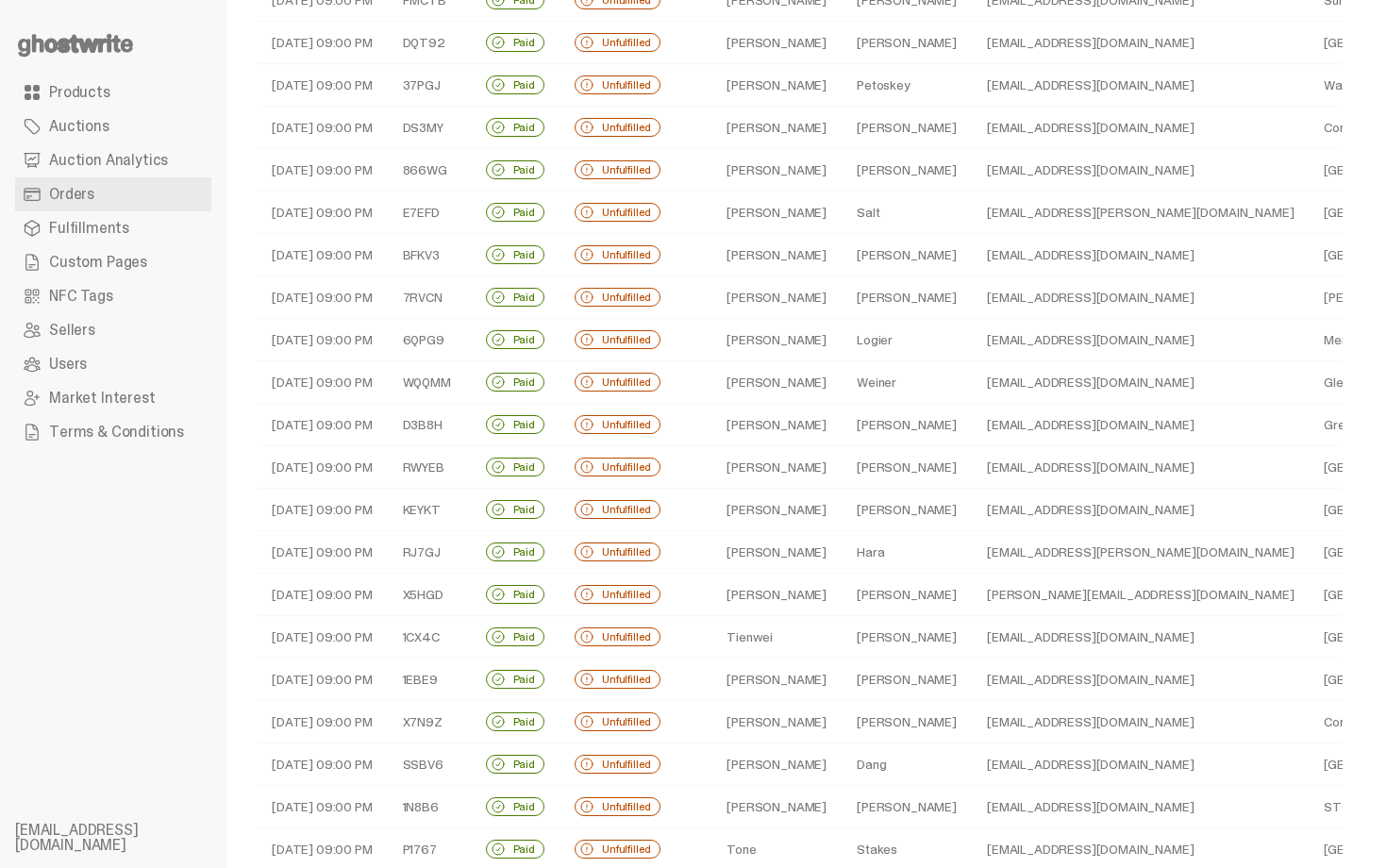
scroll to position [264, 0]
click at [844, 383] on td "Weiner" at bounding box center [906, 381] width 131 height 43
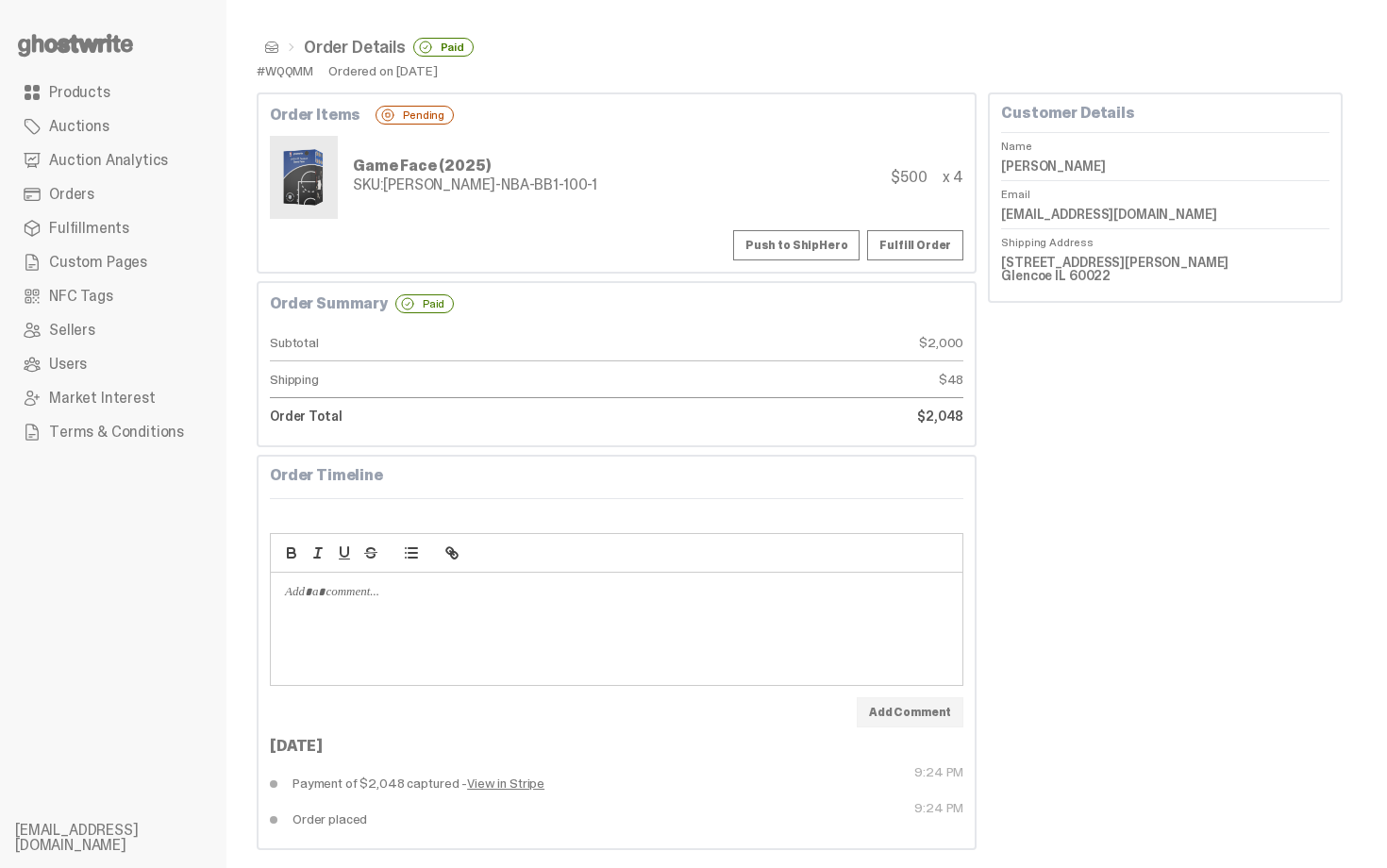
click at [795, 242] on button "Push to ShipHero" at bounding box center [796, 245] width 127 height 30
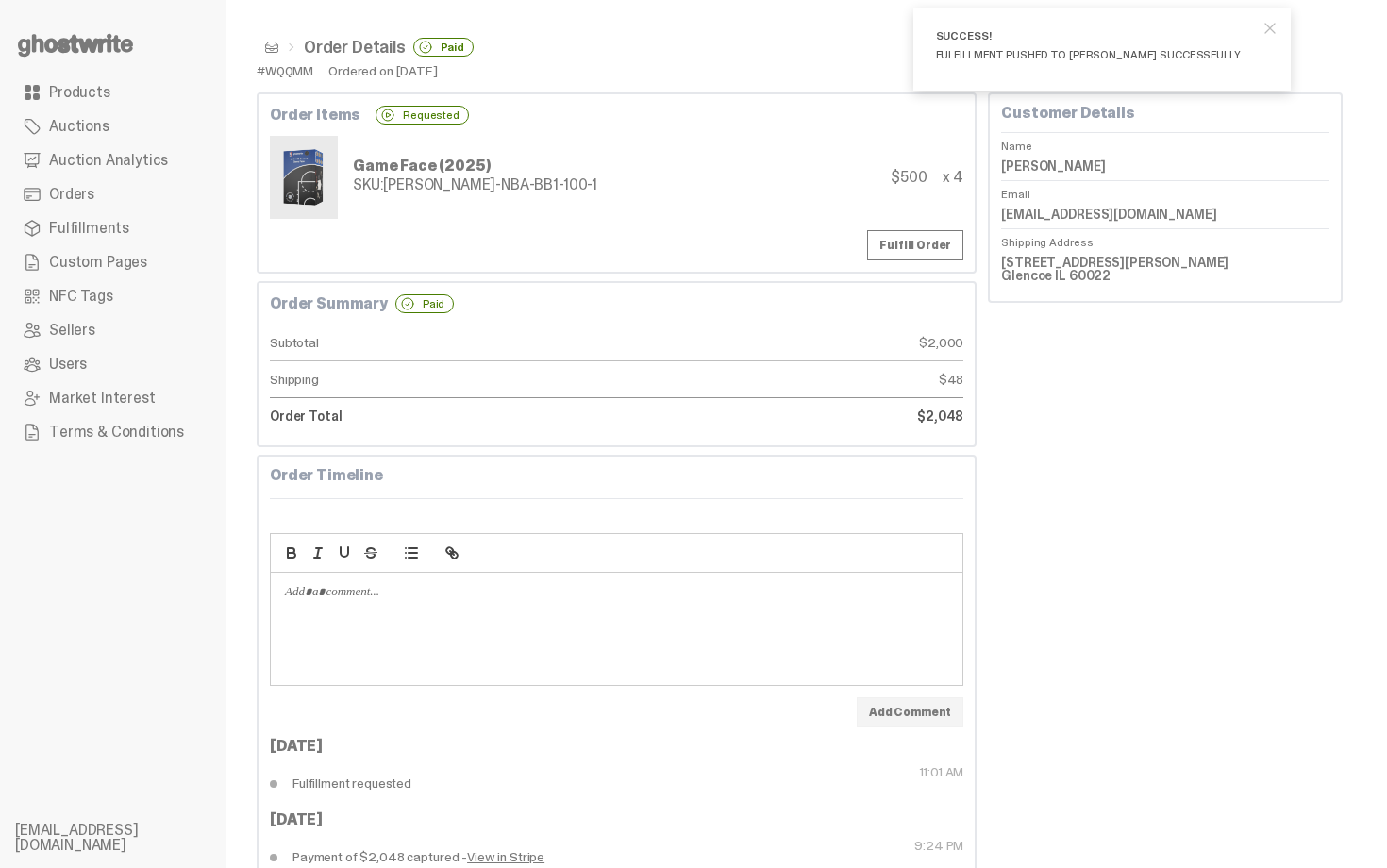
click at [278, 45] on span at bounding box center [271, 47] width 15 height 15
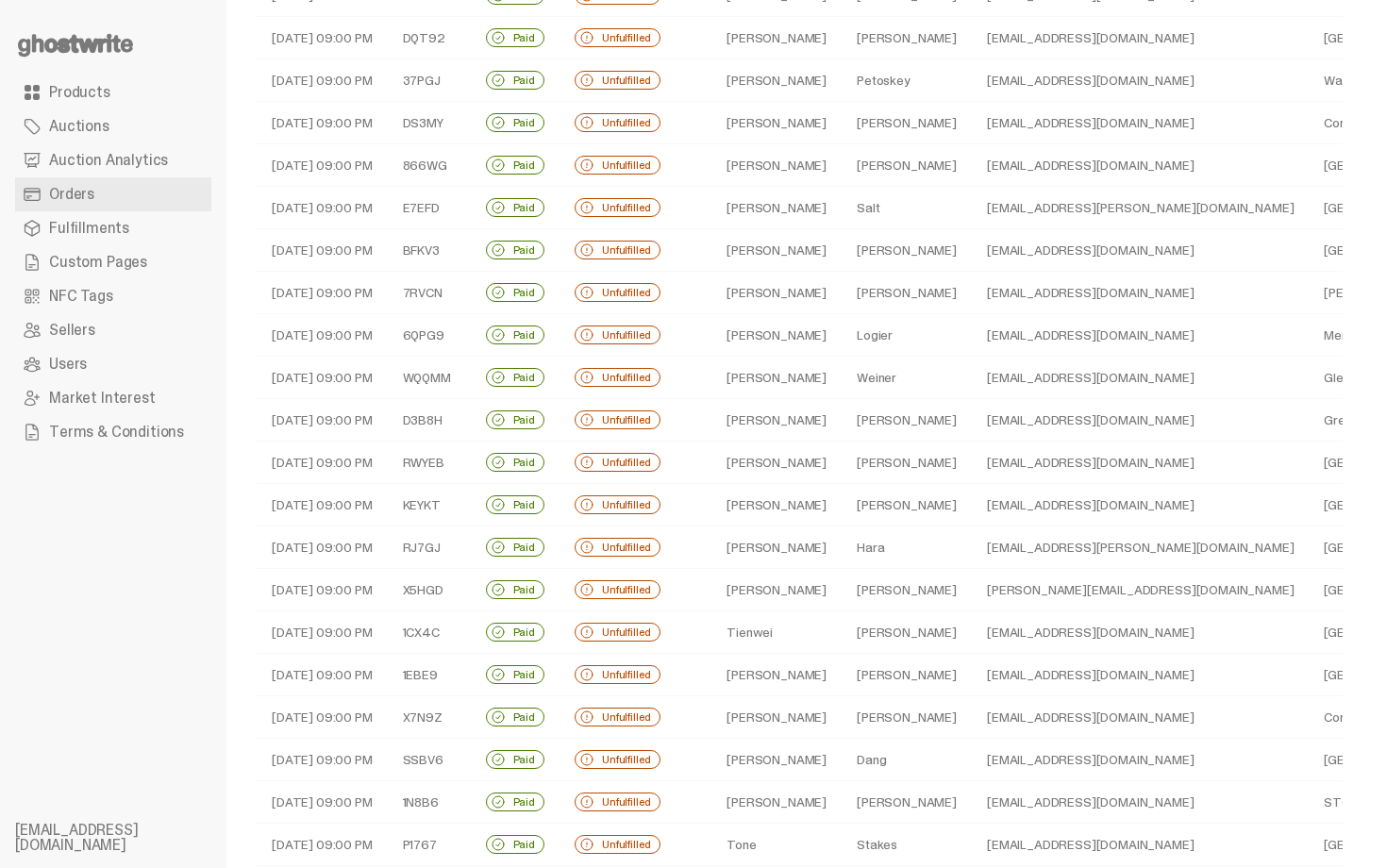
scroll to position [264, 0]
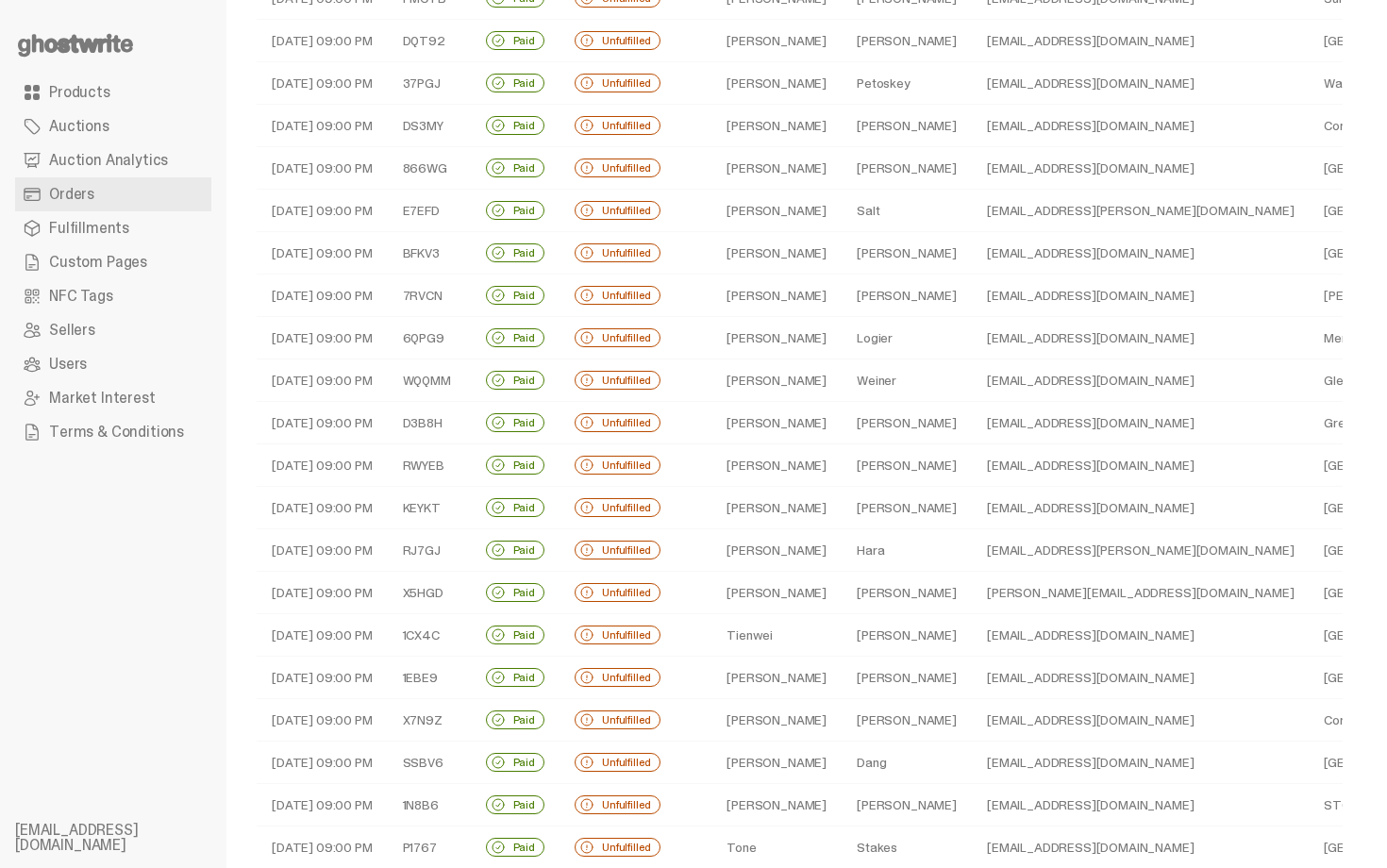
click at [849, 412] on td "Lee" at bounding box center [906, 423] width 131 height 43
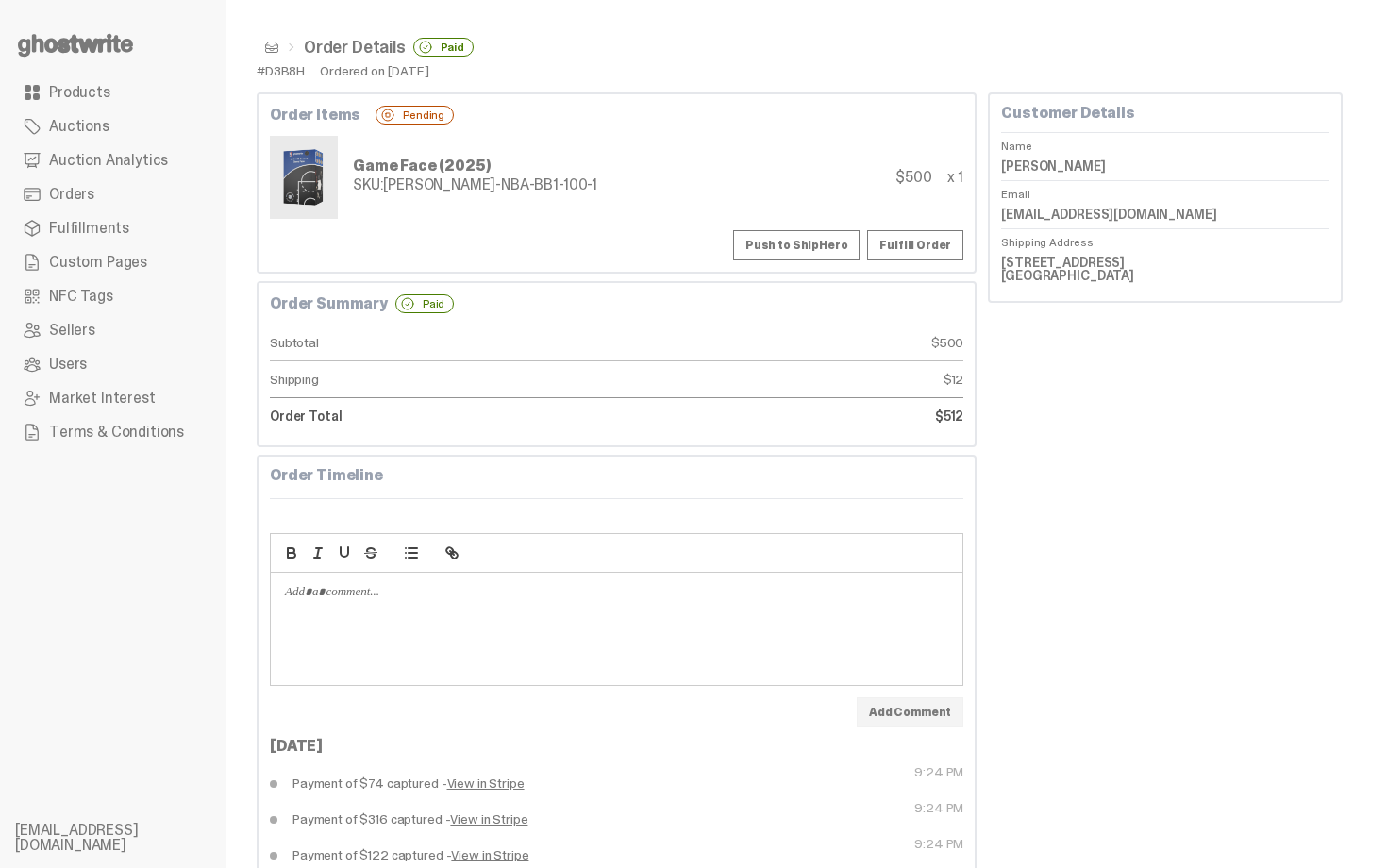
click at [791, 235] on button "Push to ShipHero" at bounding box center [796, 245] width 127 height 30
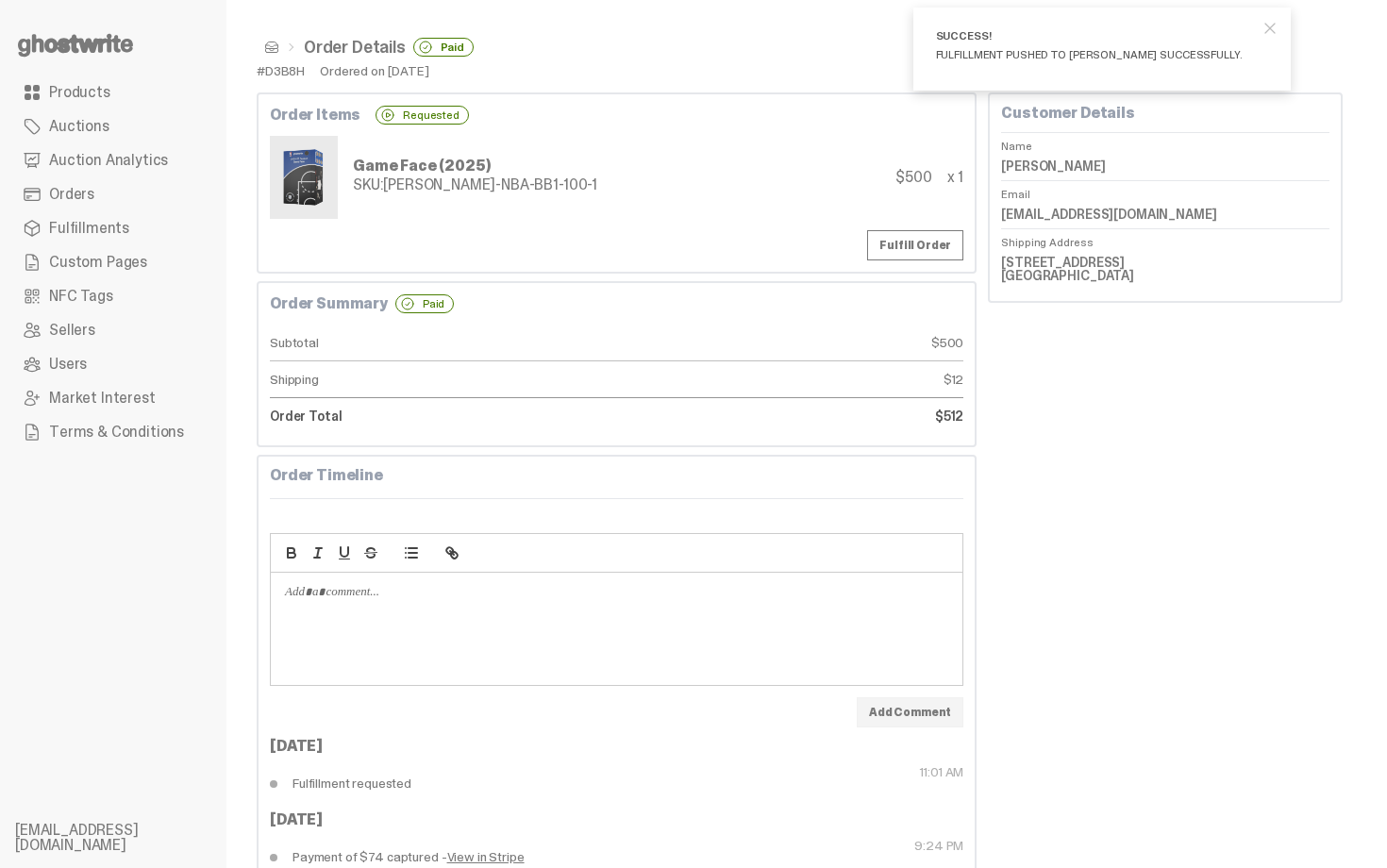
click at [267, 49] on span at bounding box center [271, 47] width 15 height 15
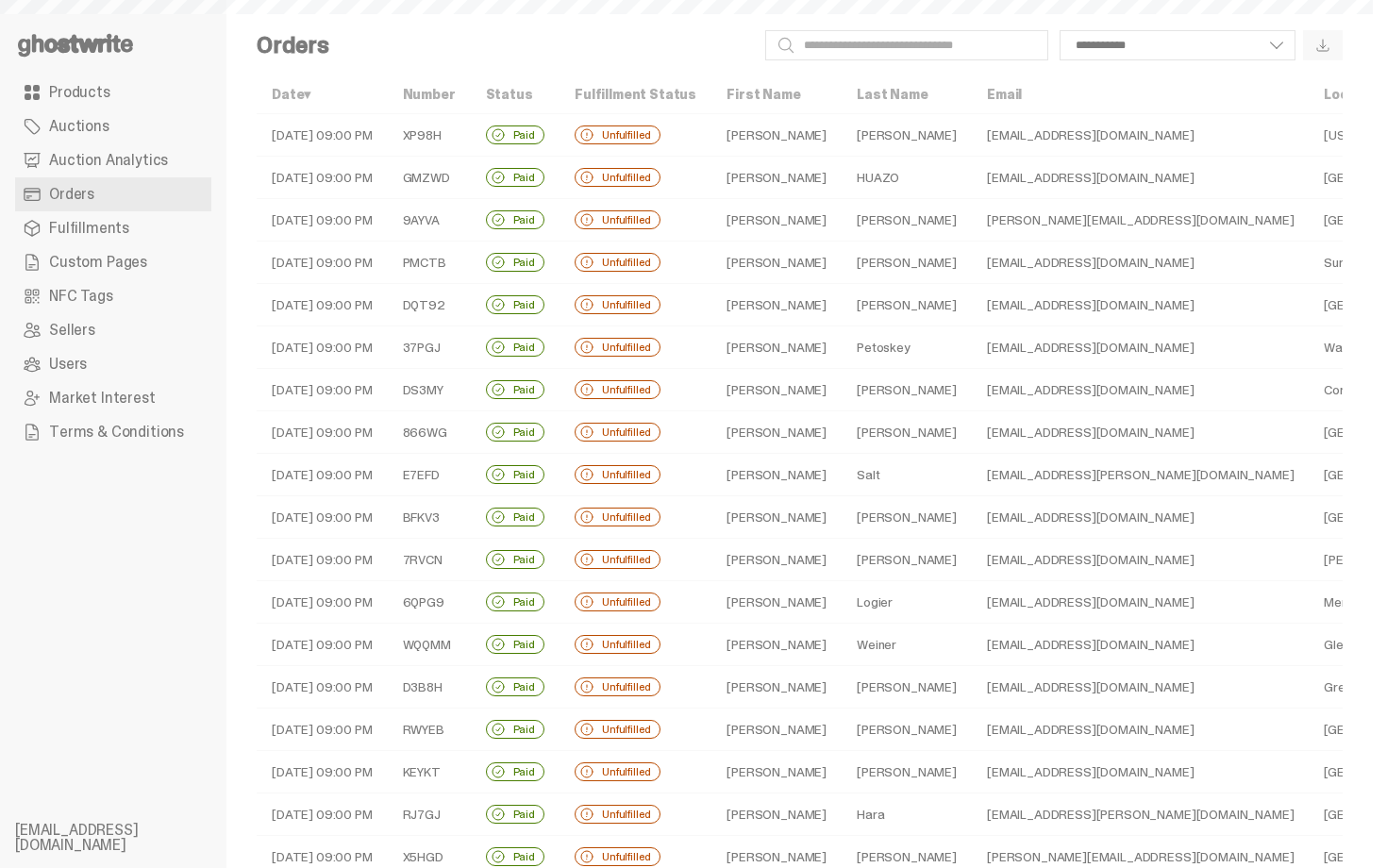
scroll to position [264, 0]
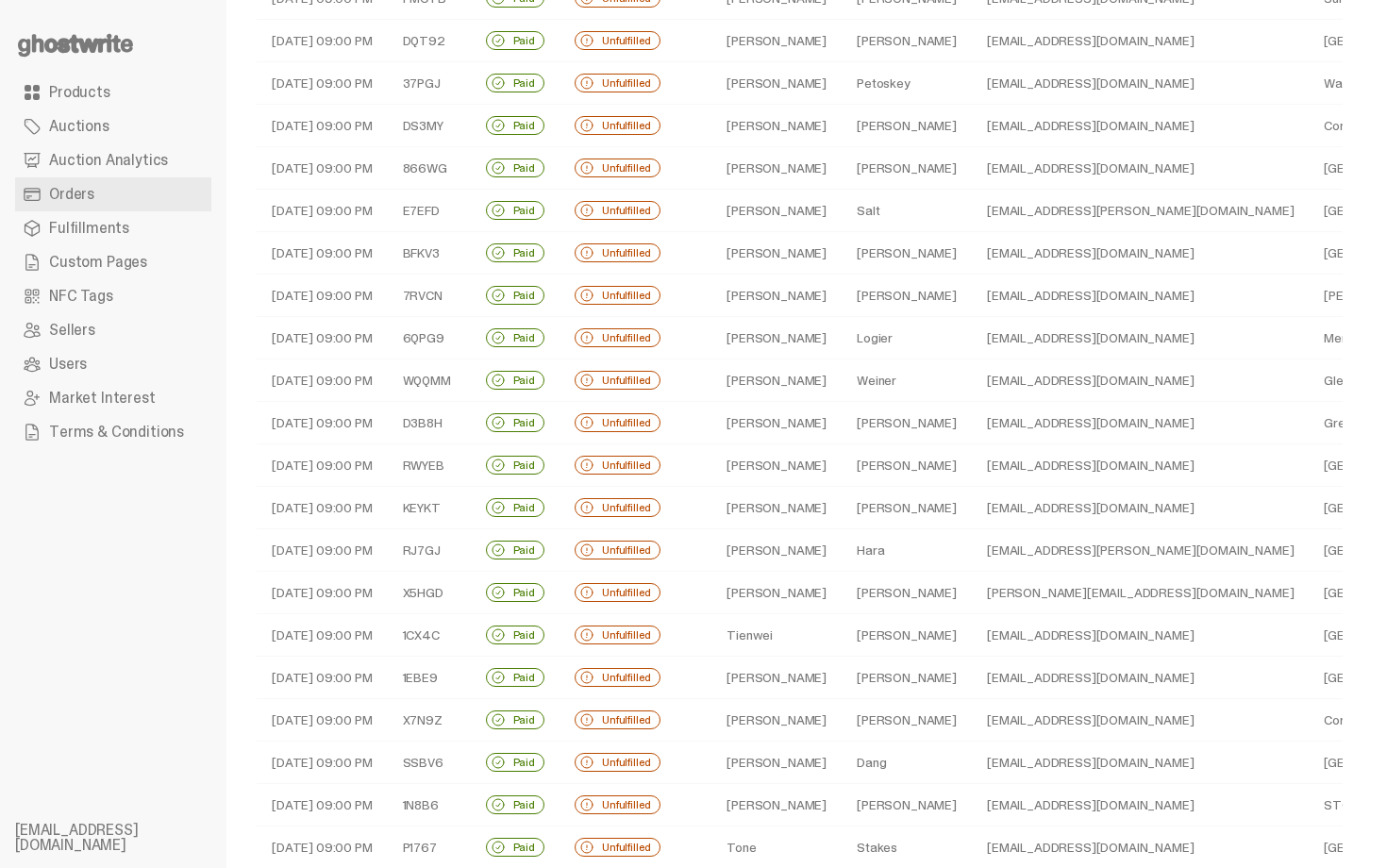
click at [842, 387] on td "Weiner" at bounding box center [906, 381] width 131 height 43
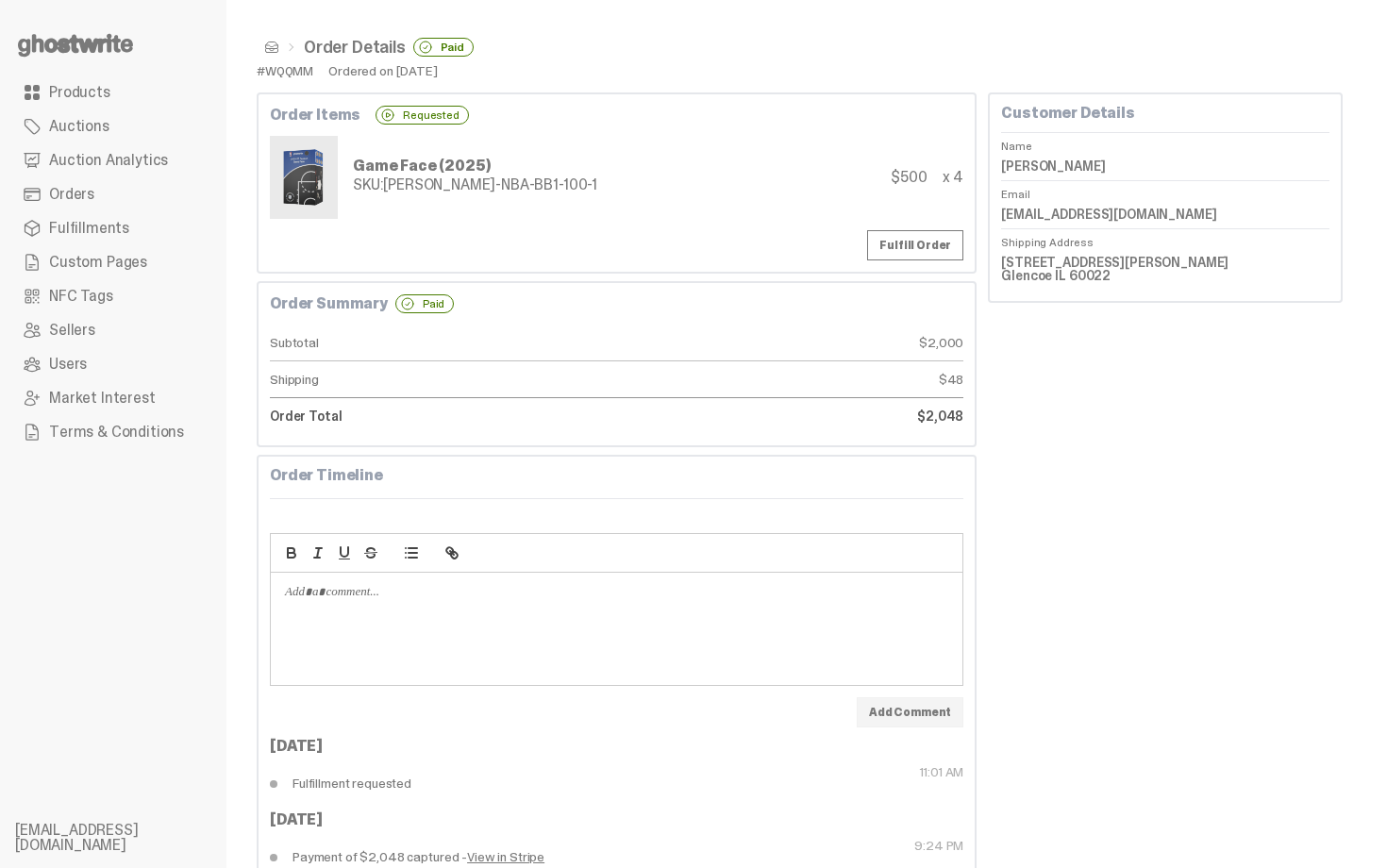
click at [272, 44] on span at bounding box center [271, 47] width 15 height 15
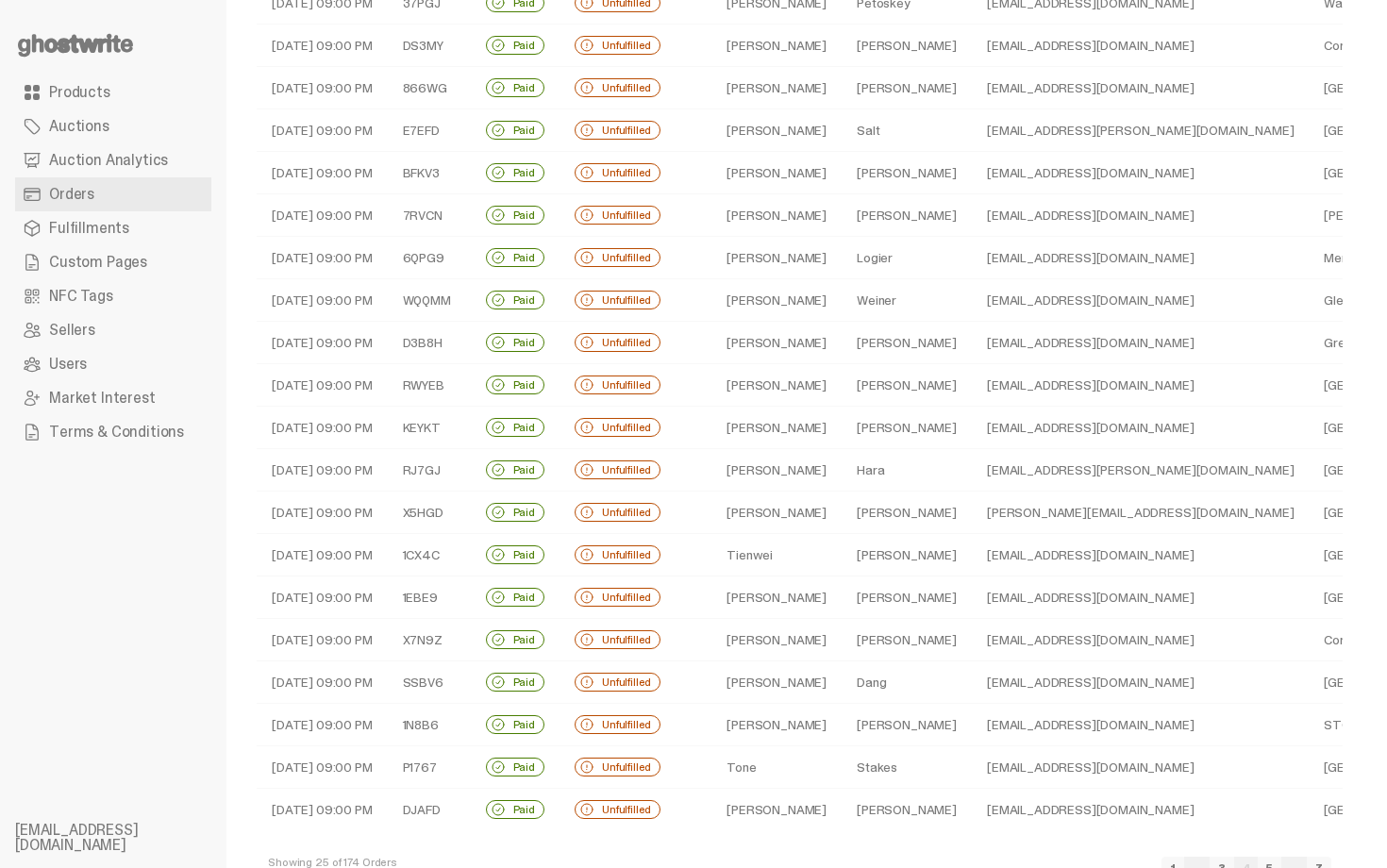
scroll to position [378, 0]
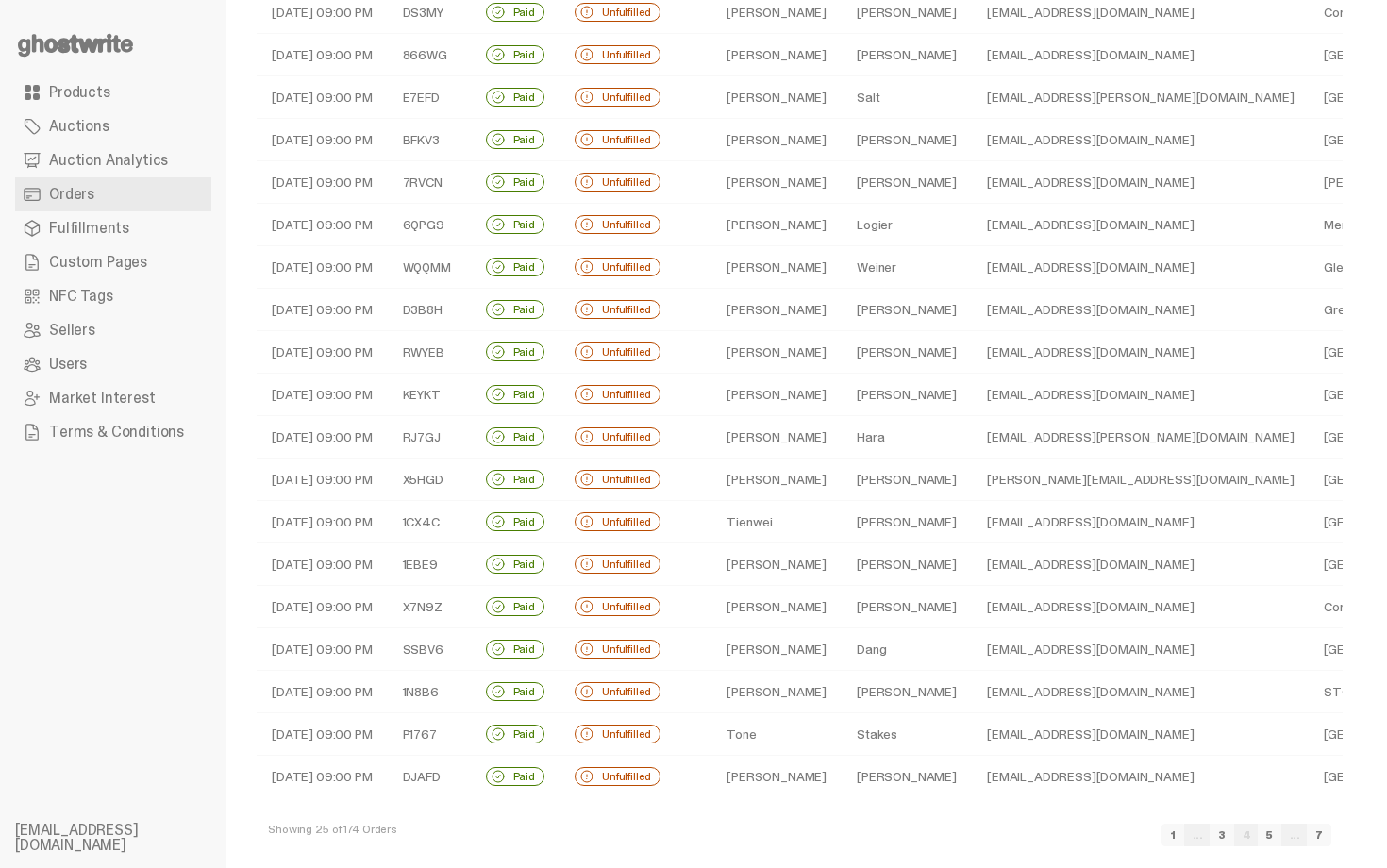
click at [864, 344] on td "Sandefer" at bounding box center [906, 352] width 131 height 43
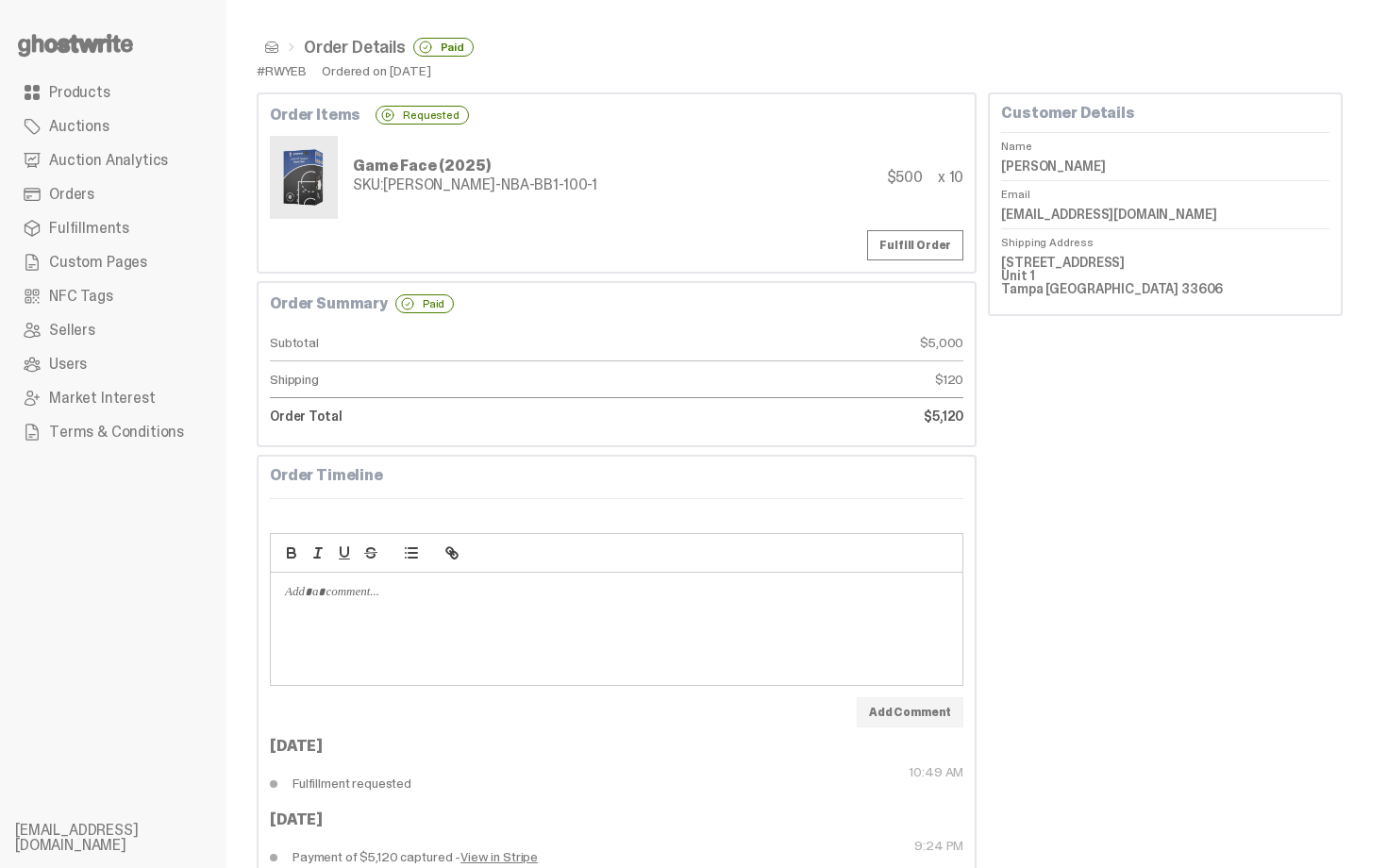
click at [1067, 166] on dd "Calvin Sandefer" at bounding box center [1165, 165] width 328 height 28
click at [344, 272] on div "Order Items Requested Game Face (2025) SKU: TY-GH-NBA-BB1-100-1 $500 x 10 Fulfi…" at bounding box center [616, 183] width 720 height 181
click at [275, 58] on nav "Order Details Paid" at bounding box center [799, 47] width 1086 height 34
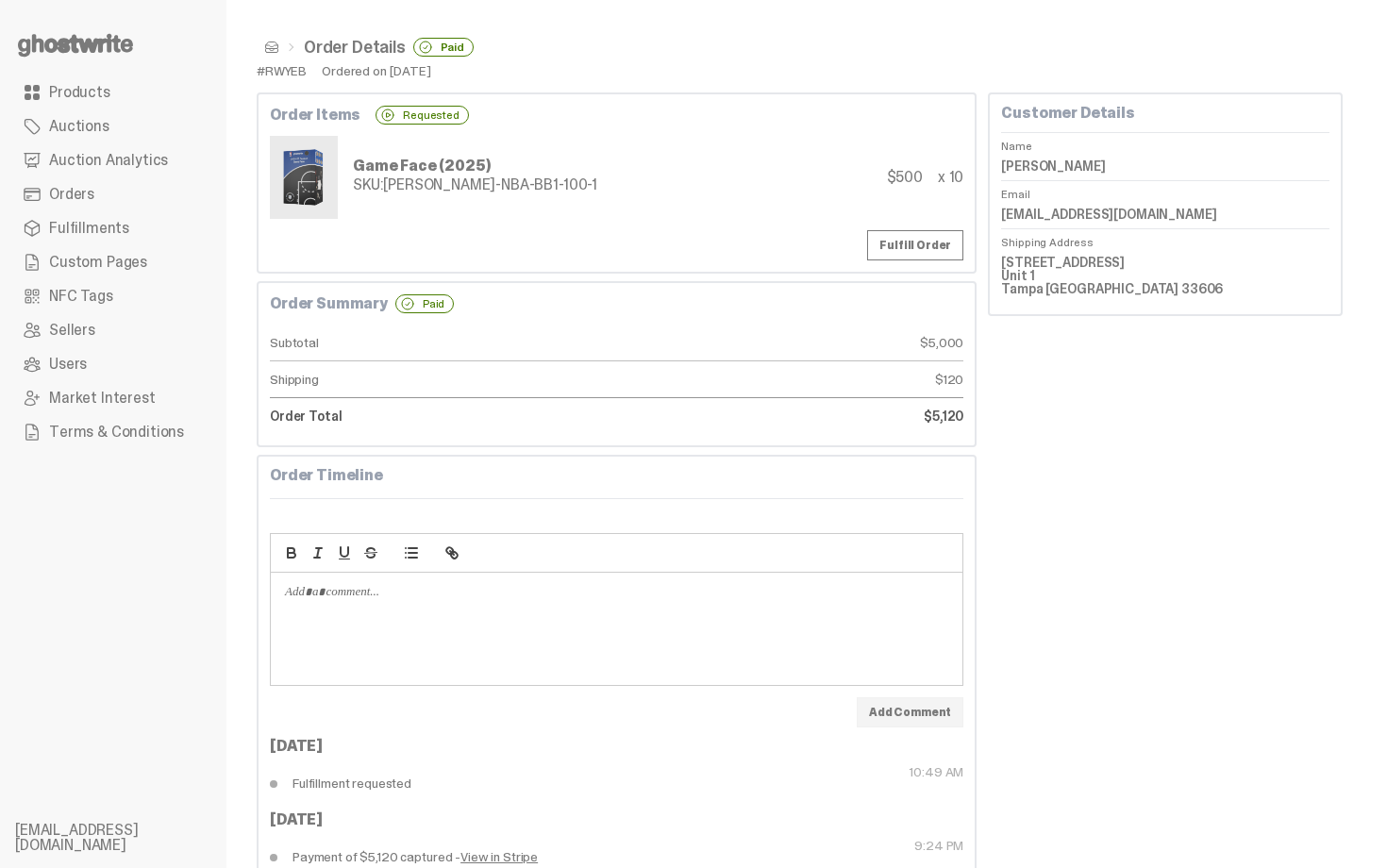
click at [275, 54] on span at bounding box center [271, 47] width 15 height 15
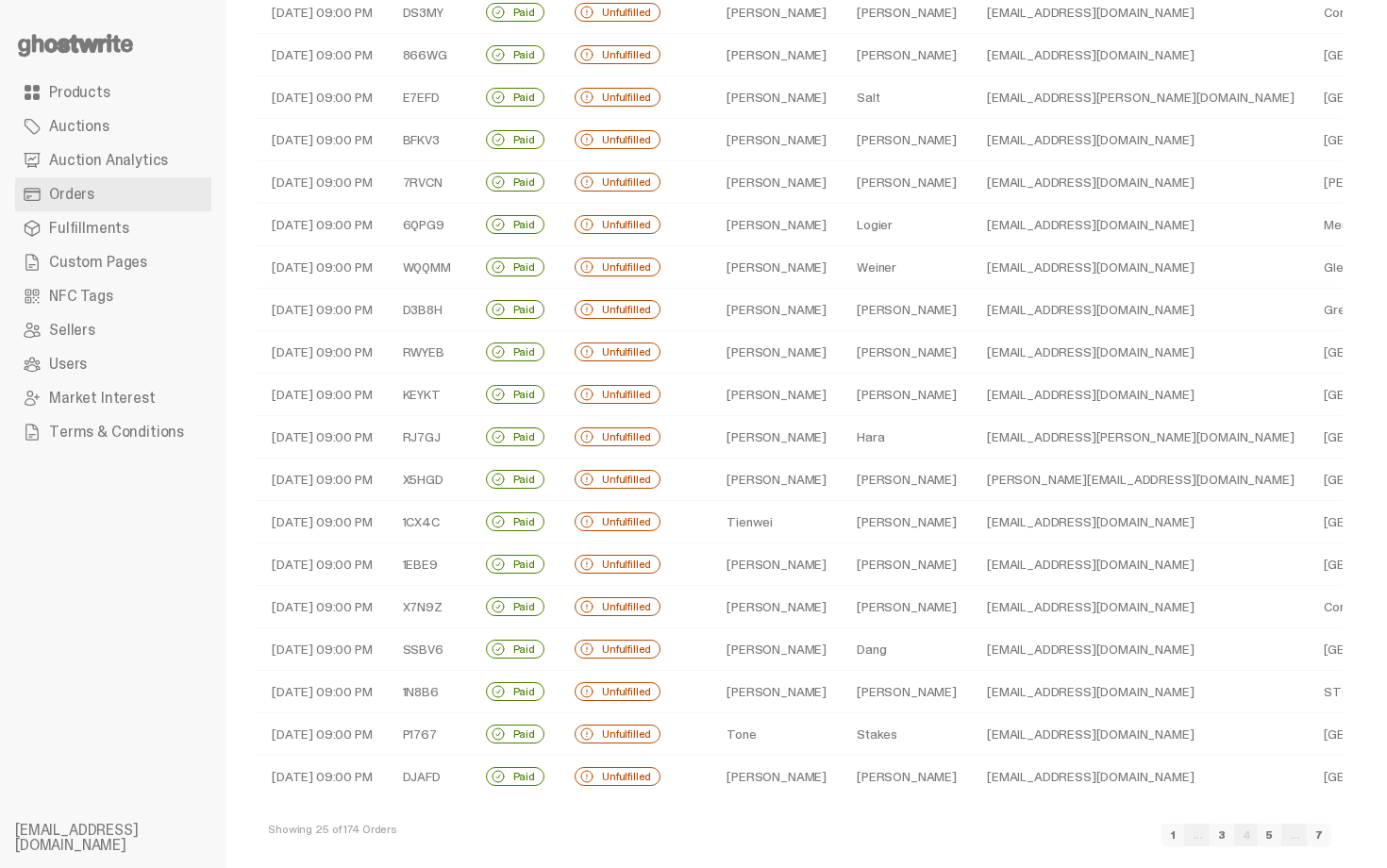
scroll to position [397, 0]
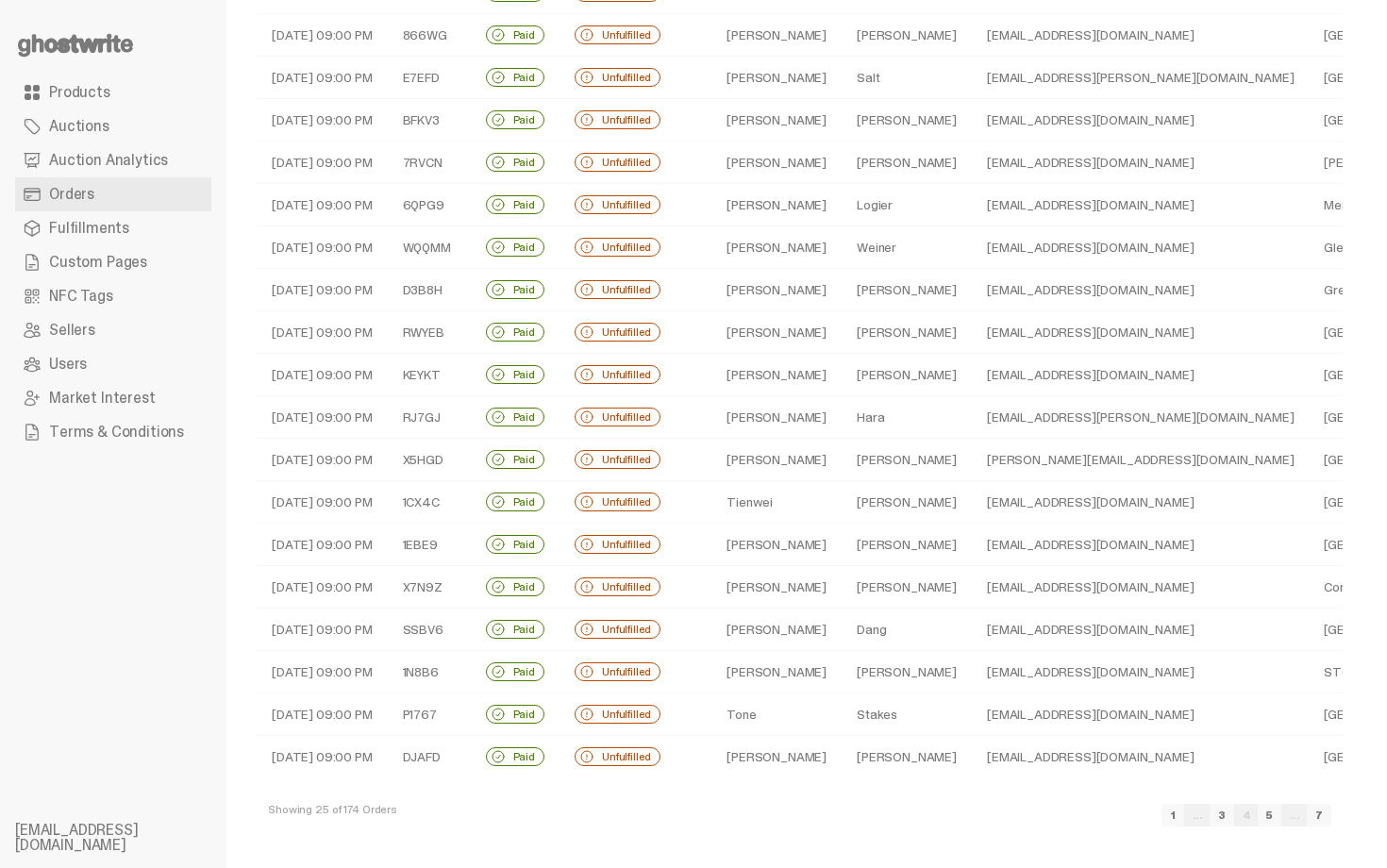
click at [800, 360] on td "Michael" at bounding box center [776, 375] width 131 height 43
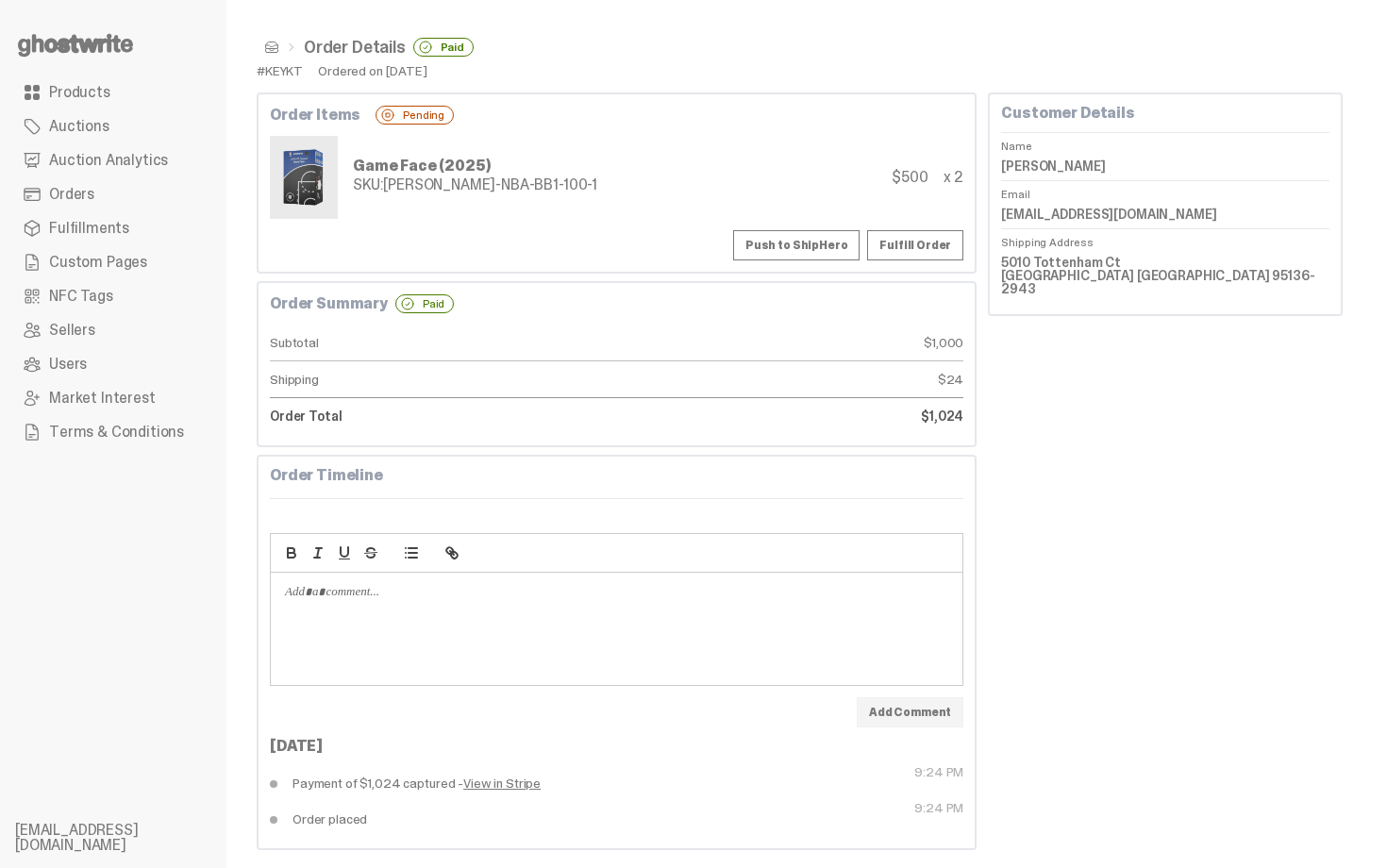
click at [782, 253] on button "Push to ShipHero" at bounding box center [796, 245] width 127 height 30
click at [270, 40] on span at bounding box center [271, 47] width 15 height 15
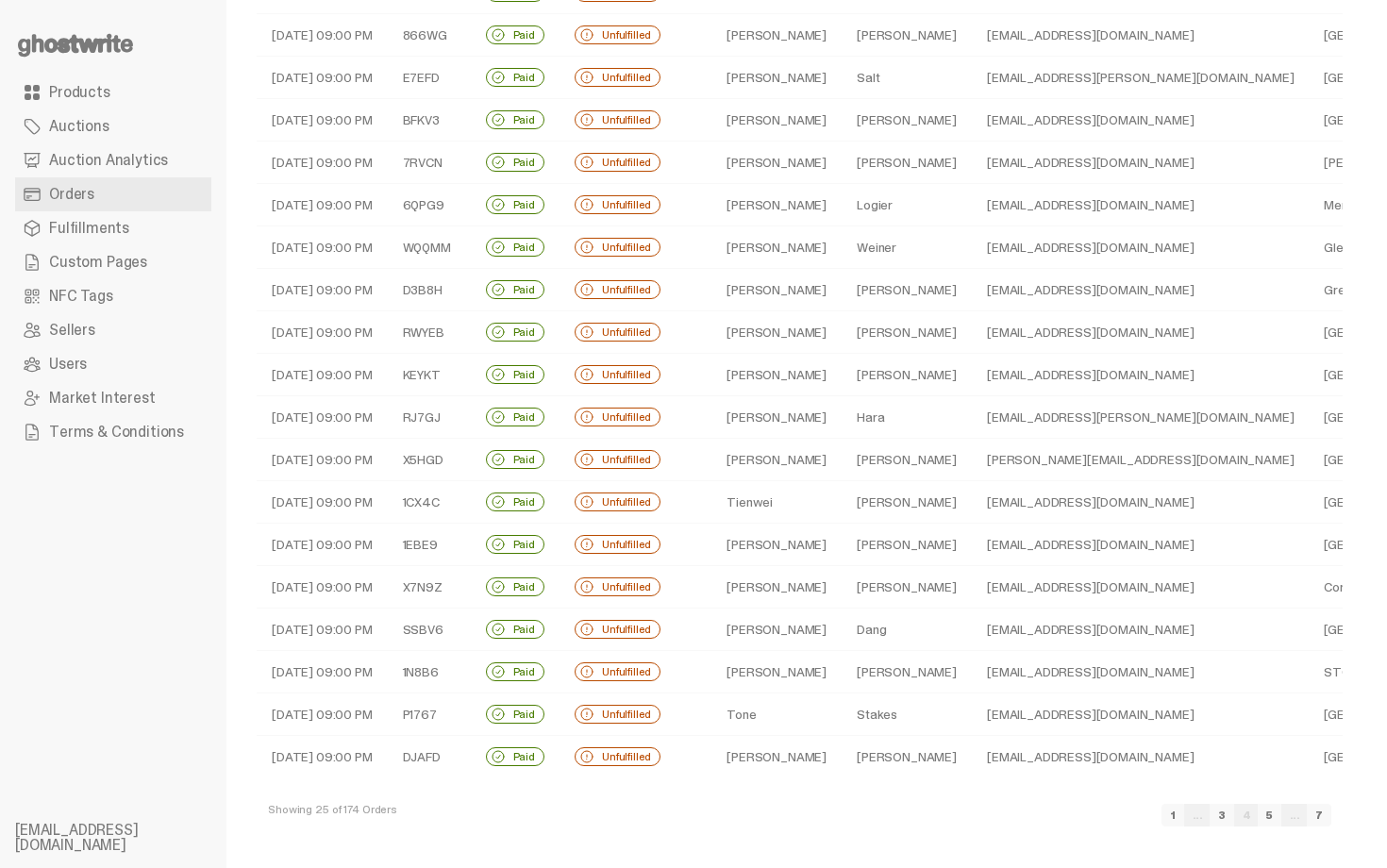
click at [800, 375] on td "Michael" at bounding box center [776, 375] width 131 height 43
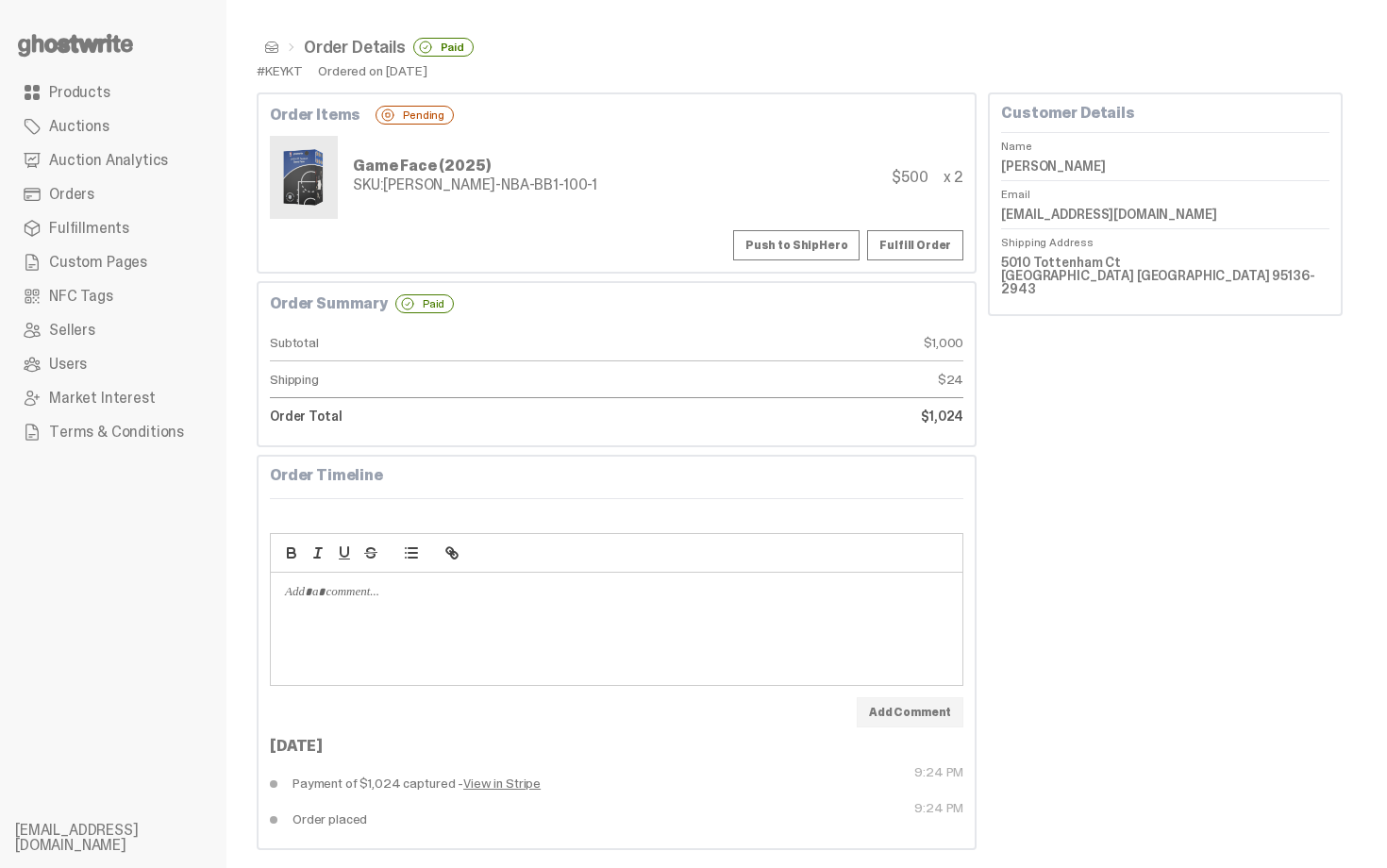
click at [832, 245] on button "Push to ShipHero" at bounding box center [796, 245] width 127 height 30
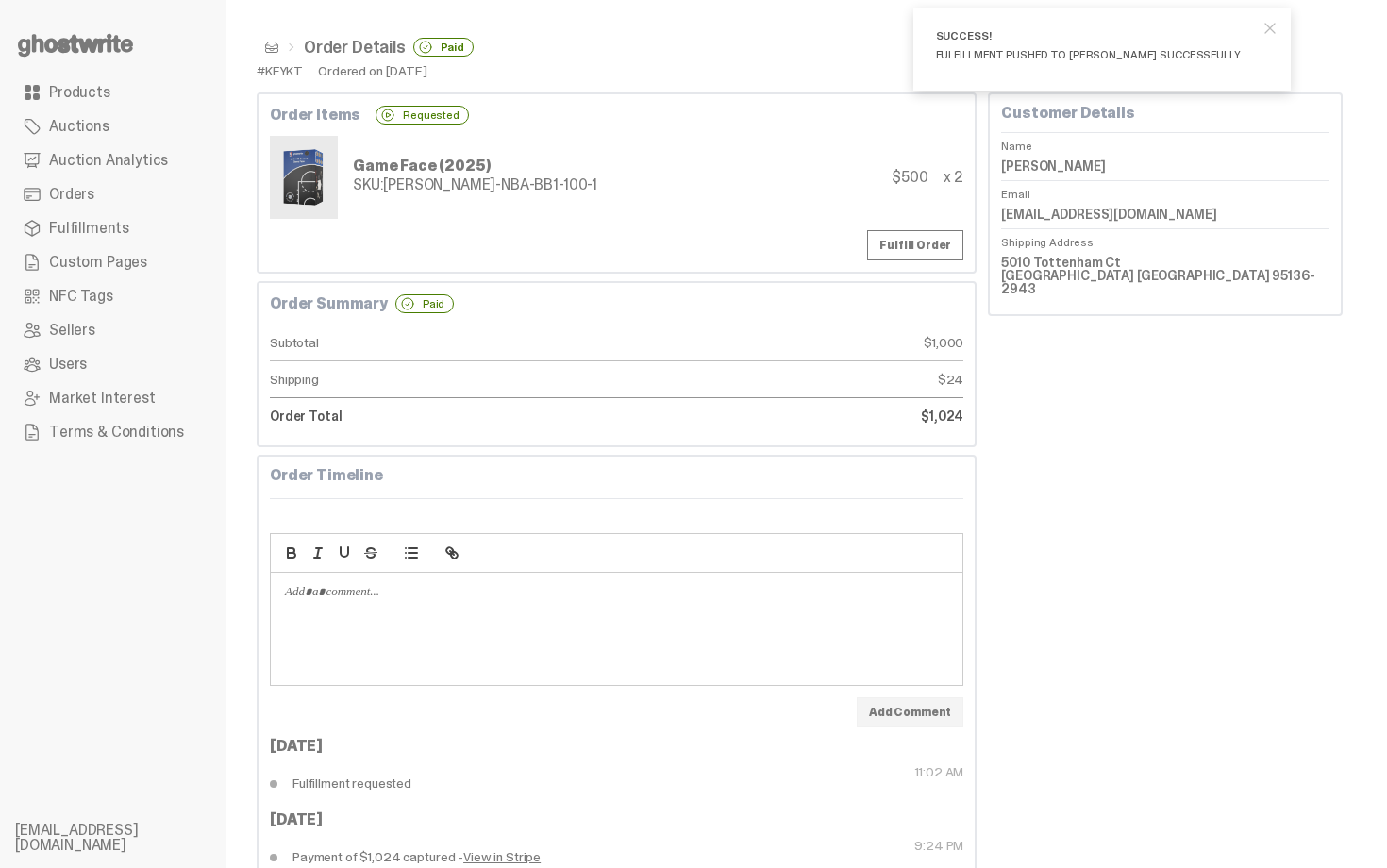
click at [260, 46] on link at bounding box center [267, 47] width 23 height 15
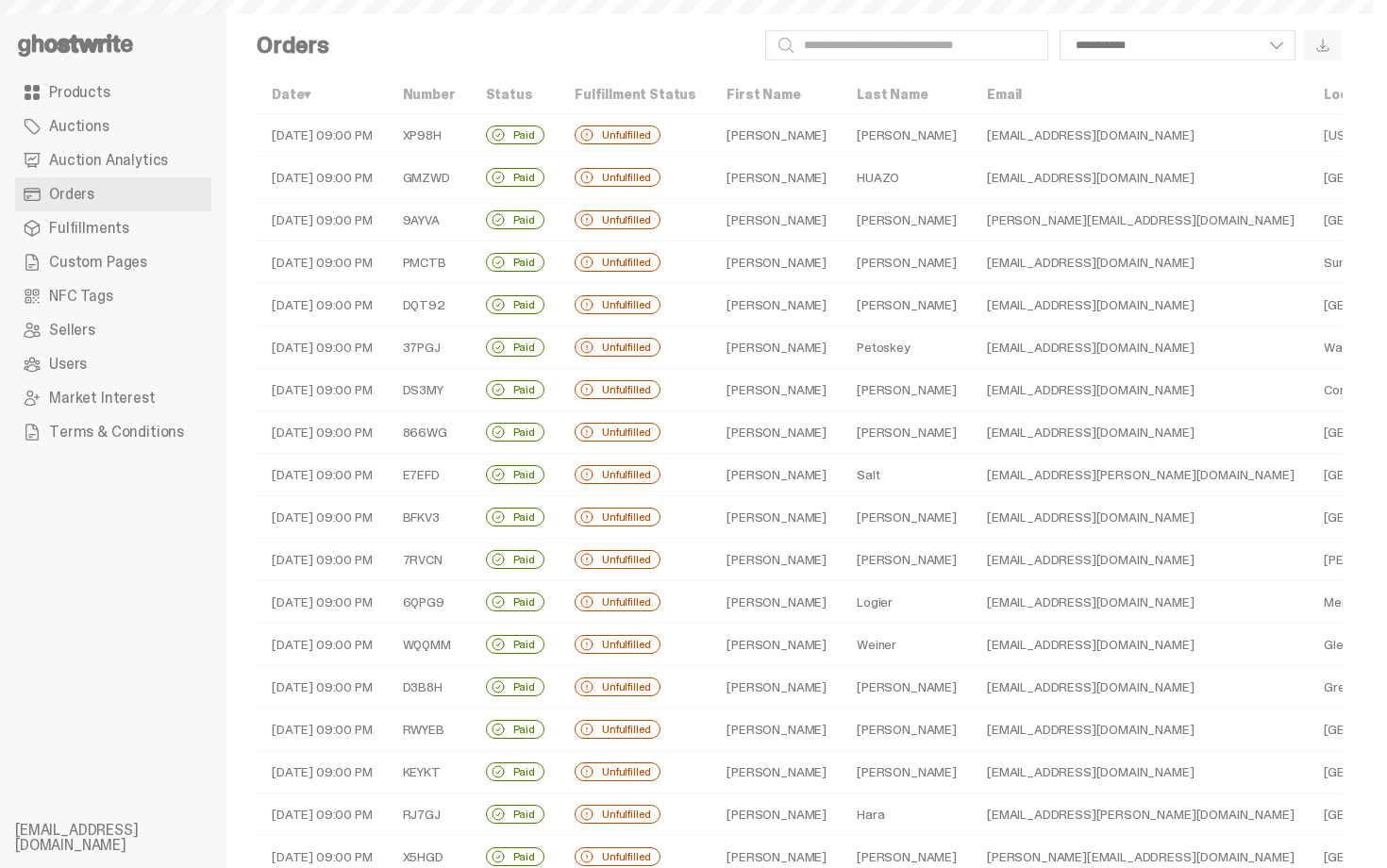
scroll to position [397, 0]
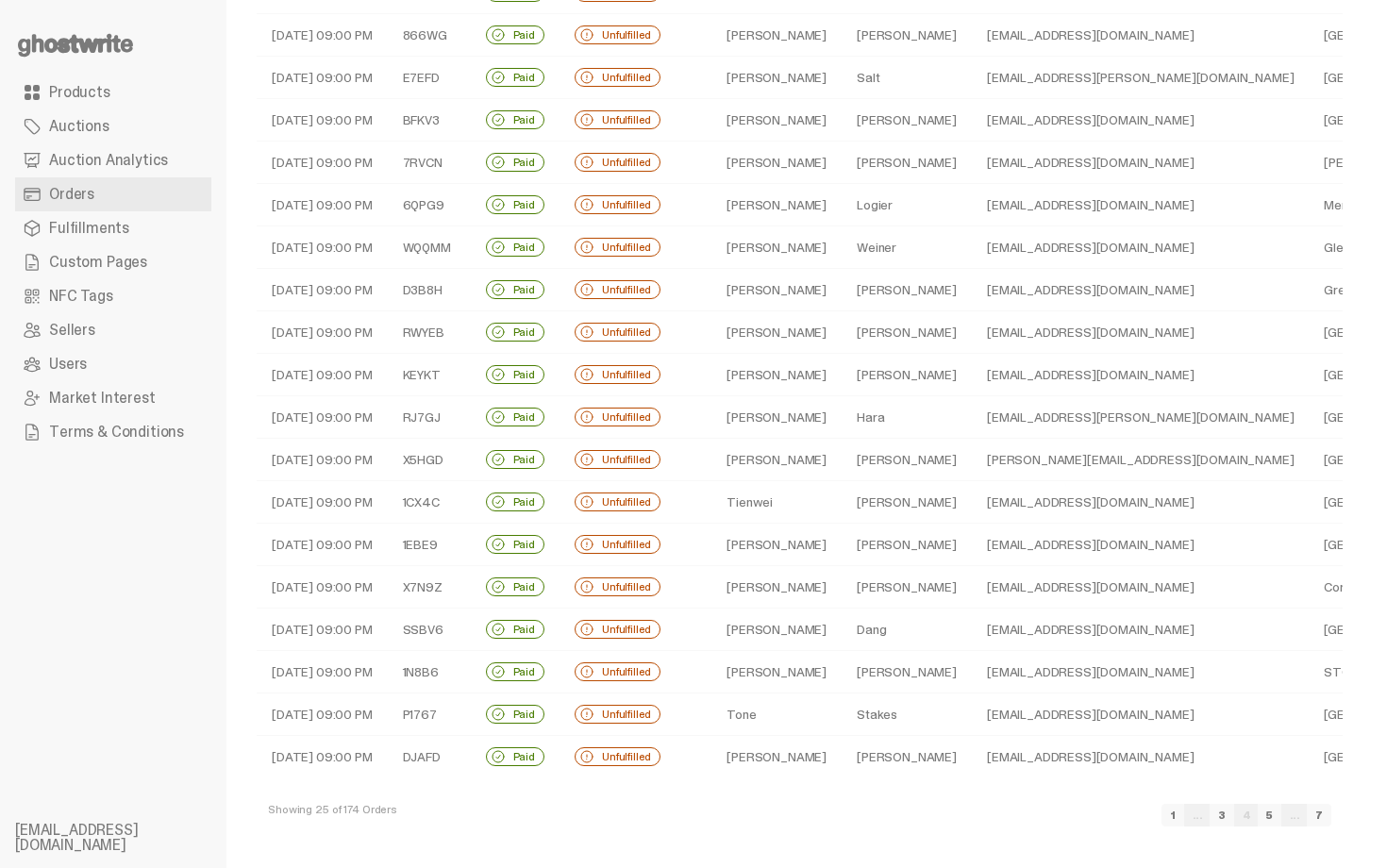
click at [842, 409] on td "Hara" at bounding box center [906, 417] width 131 height 43
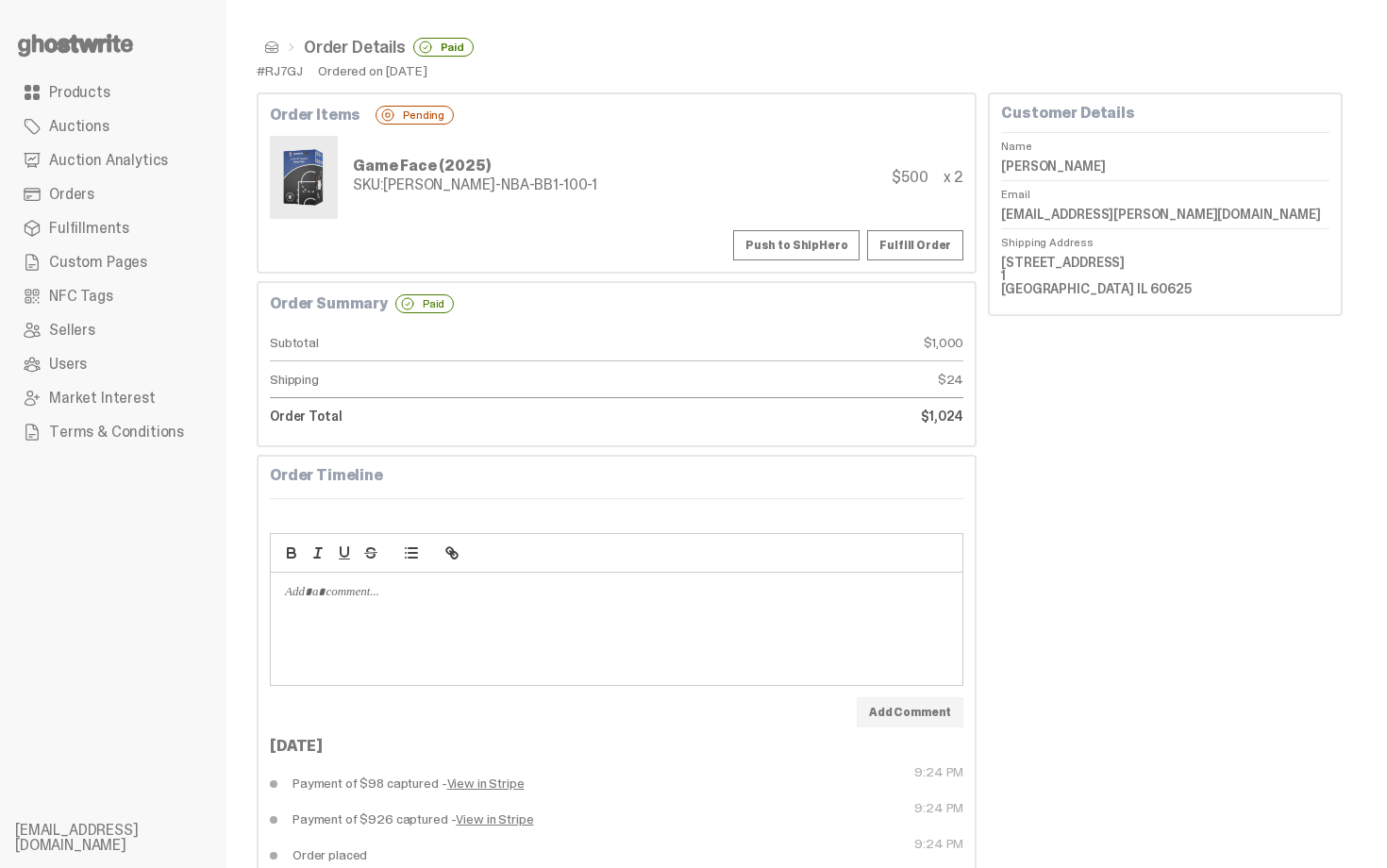
click at [797, 230] on button "Push to ShipHero" at bounding box center [796, 245] width 127 height 30
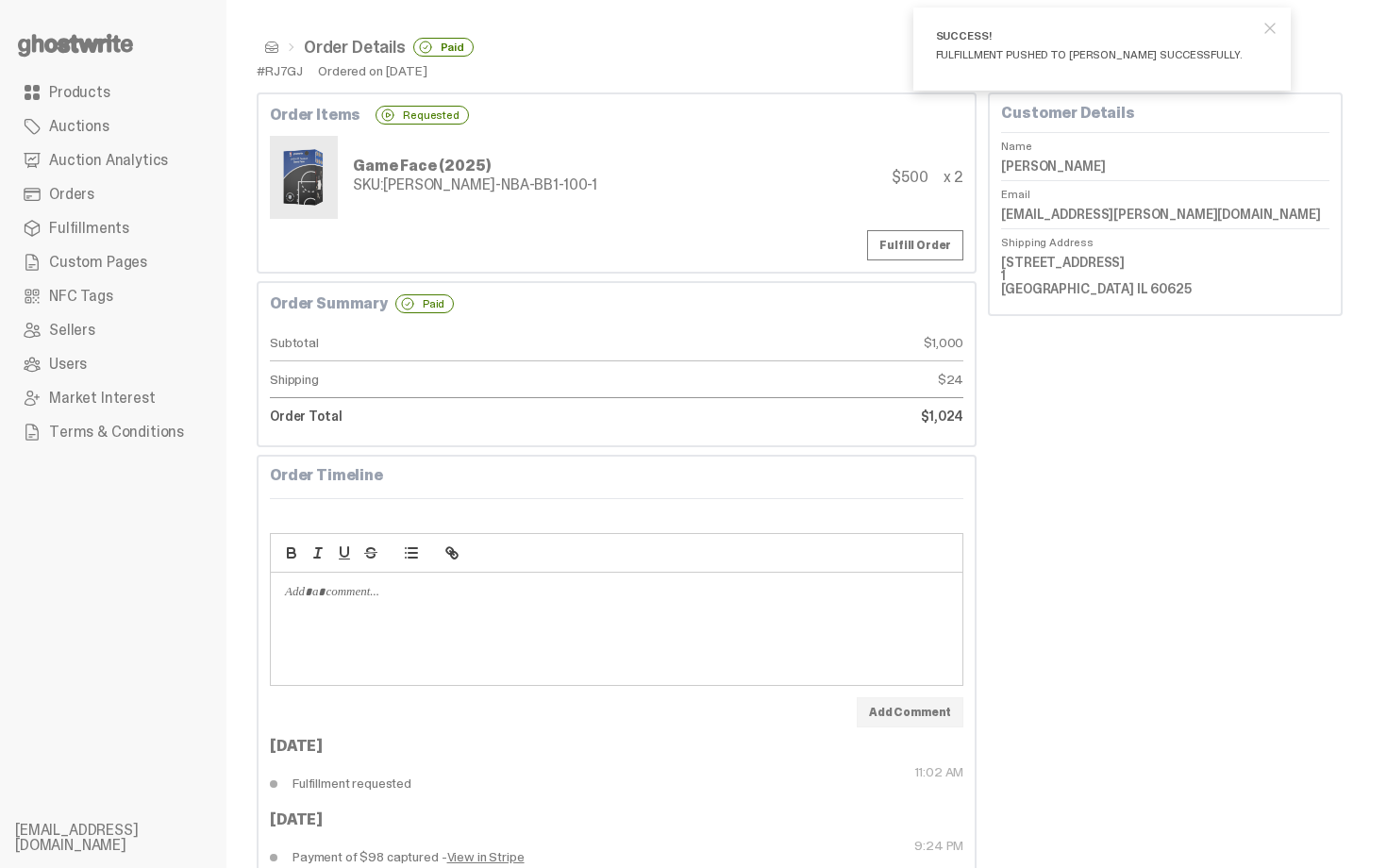
click at [272, 47] on span at bounding box center [271, 47] width 15 height 15
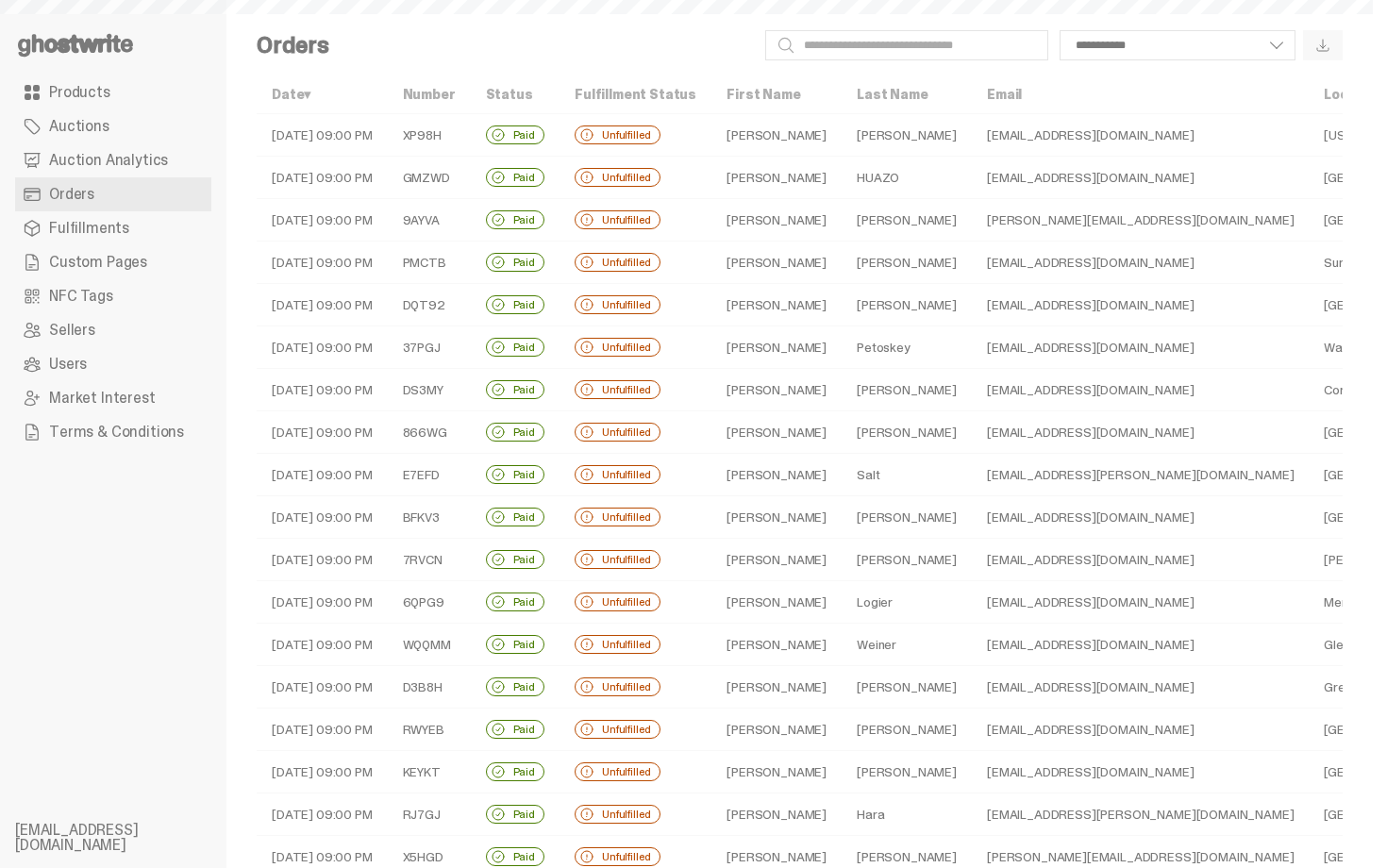
scroll to position [397, 0]
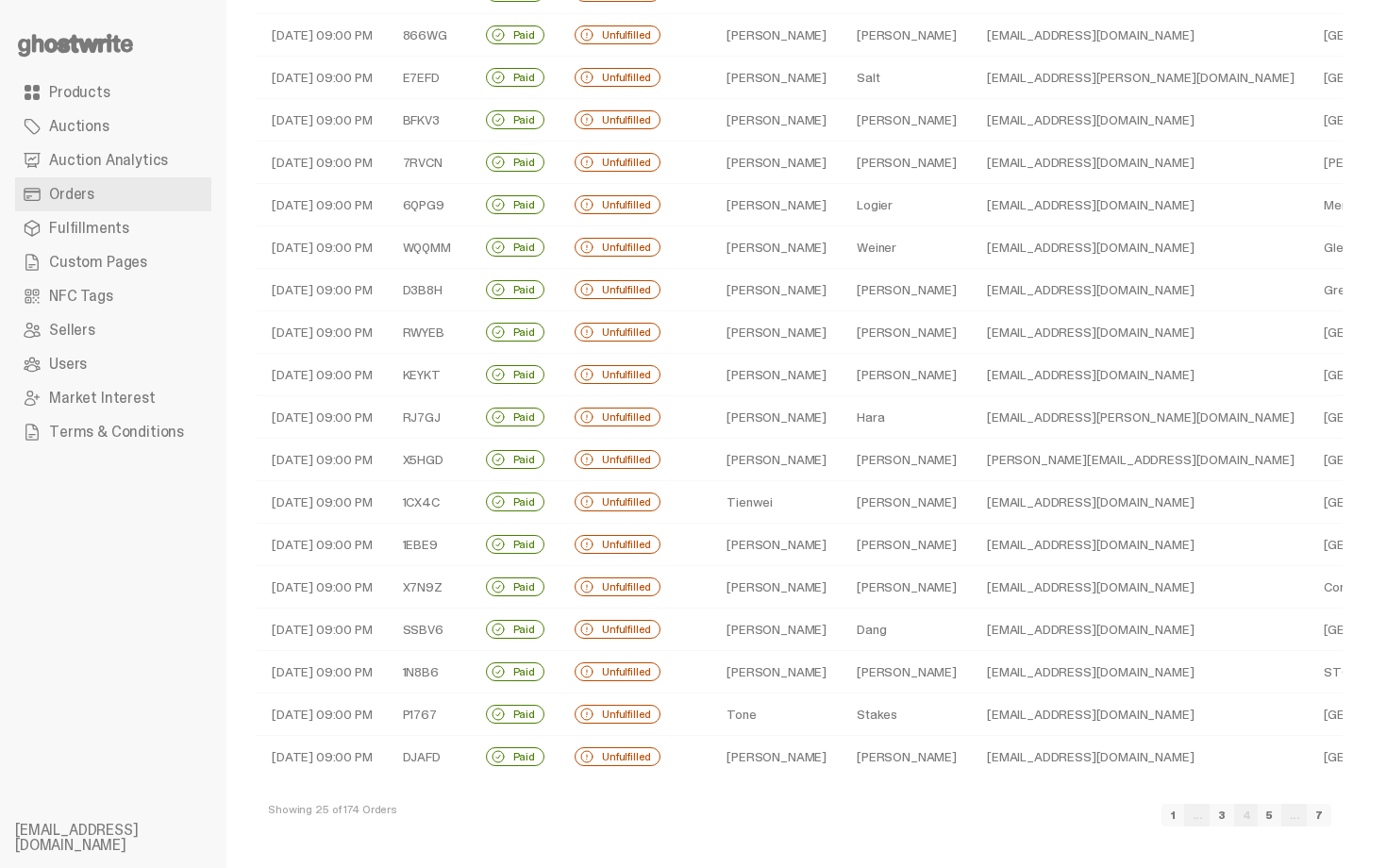
click at [861, 462] on td "Andersen" at bounding box center [906, 459] width 131 height 43
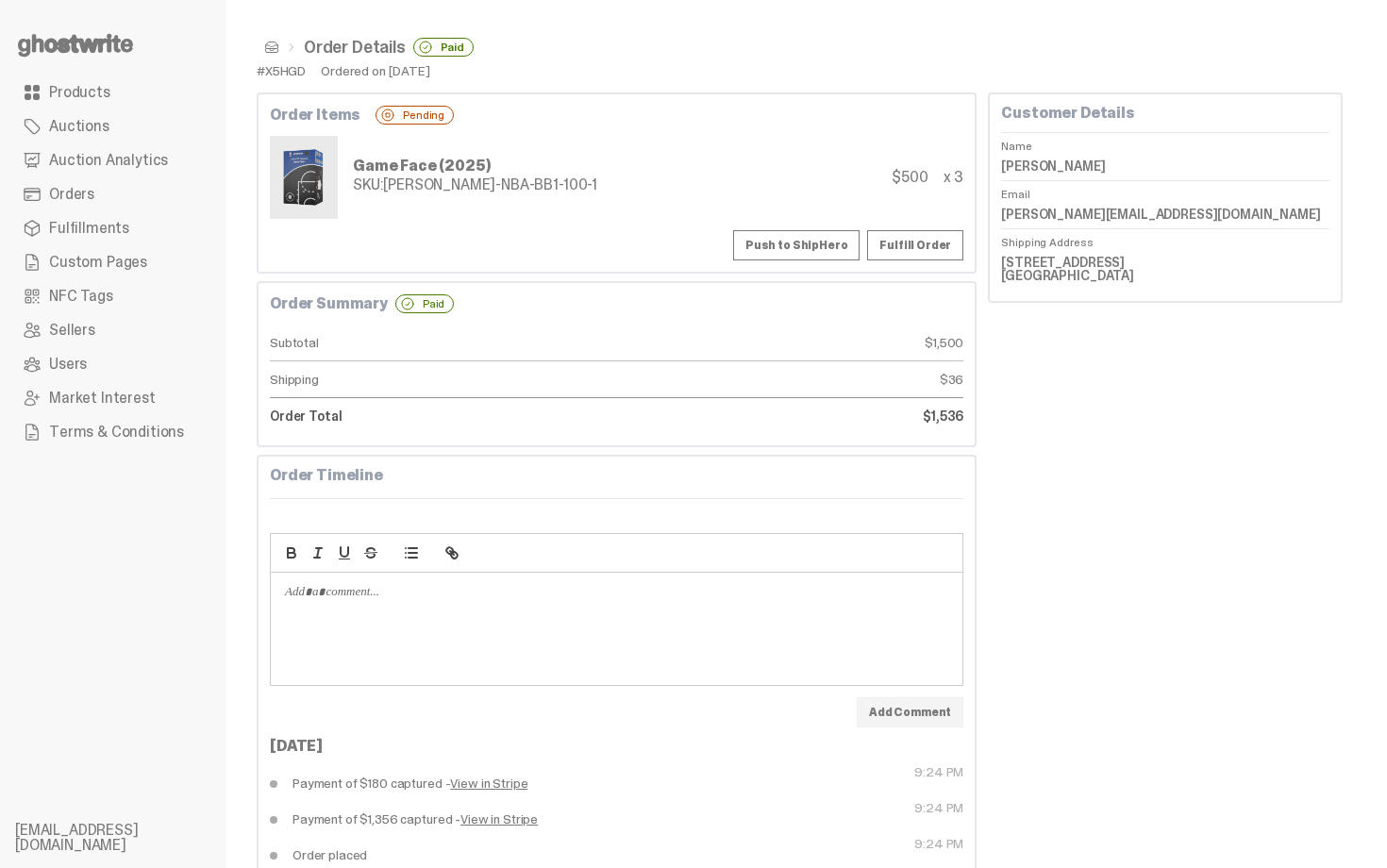
click at [813, 232] on button "Push to ShipHero" at bounding box center [796, 245] width 127 height 30
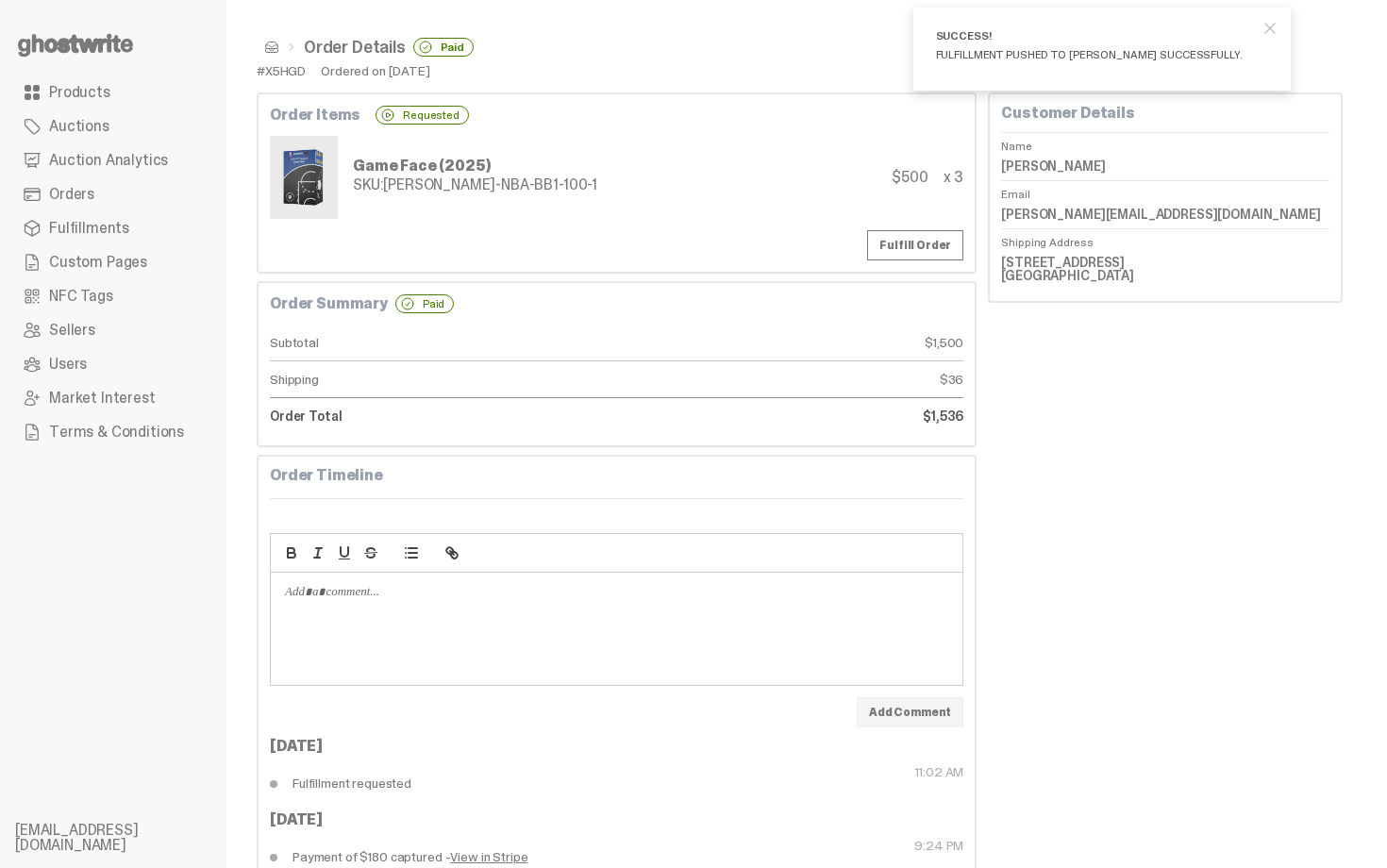
click at [272, 46] on span at bounding box center [271, 47] width 15 height 15
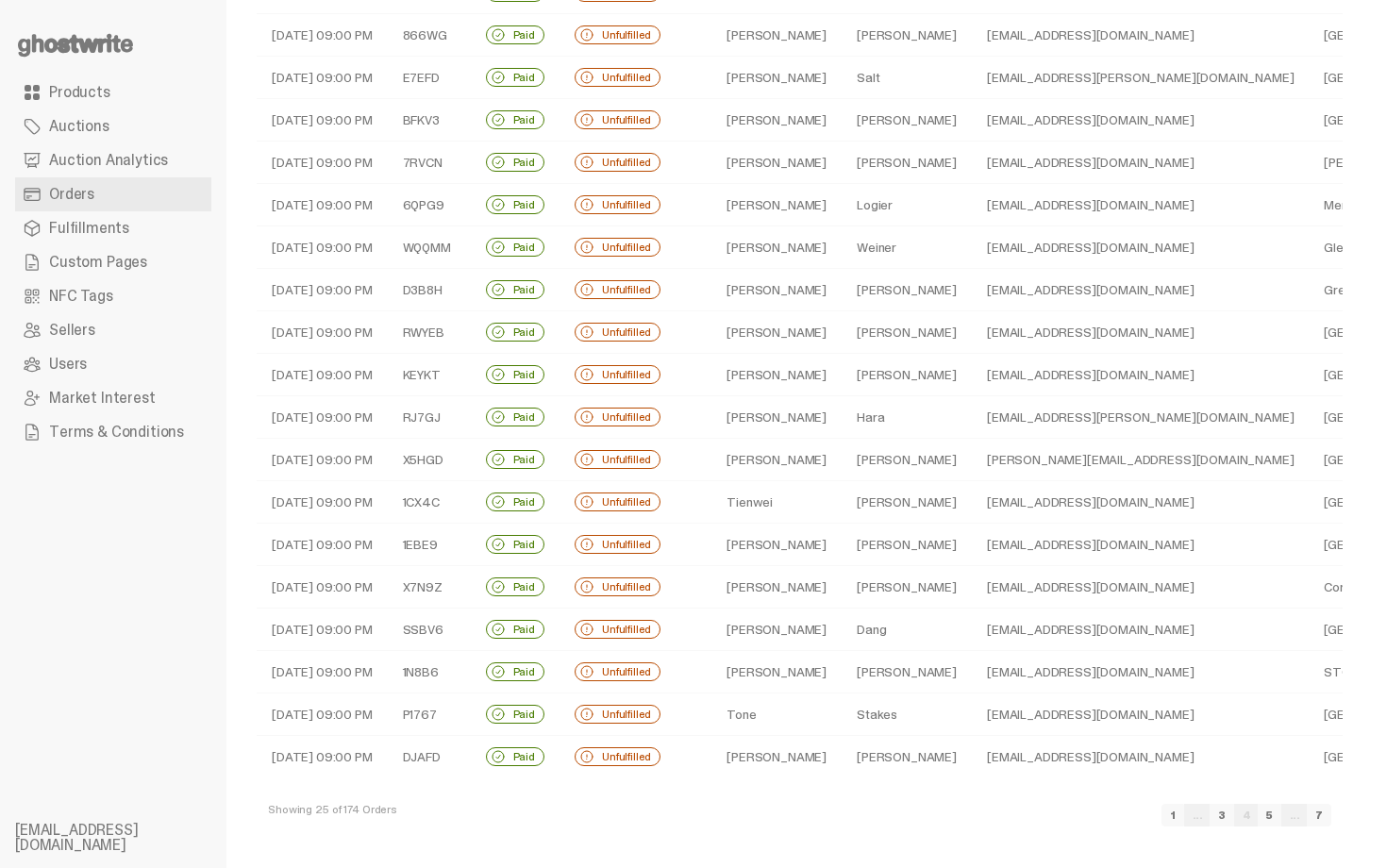
click at [972, 515] on td "hoostw@gmail.com" at bounding box center [1141, 502] width 337 height 43
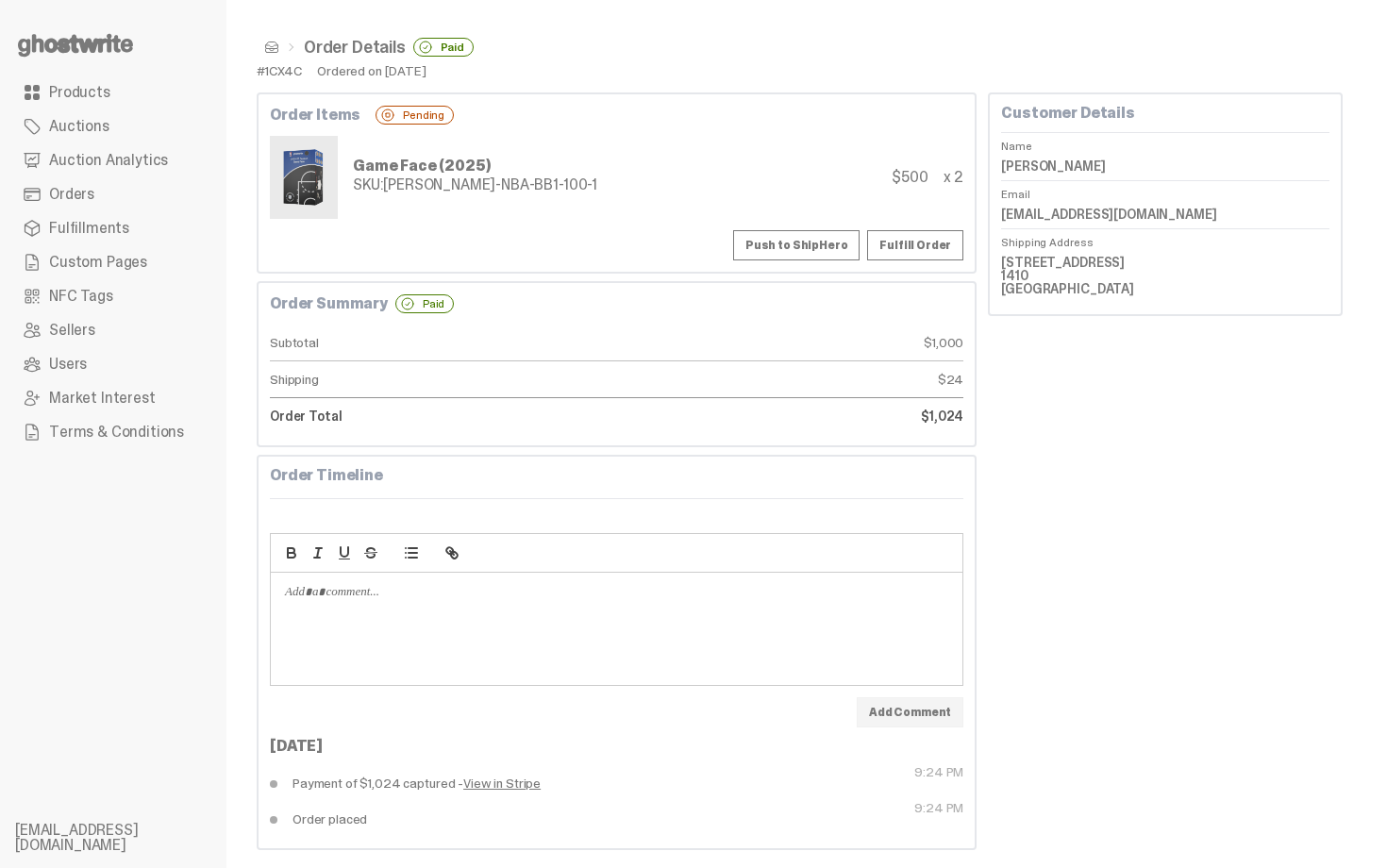
click at [833, 235] on button "Push to ShipHero" at bounding box center [796, 245] width 127 height 30
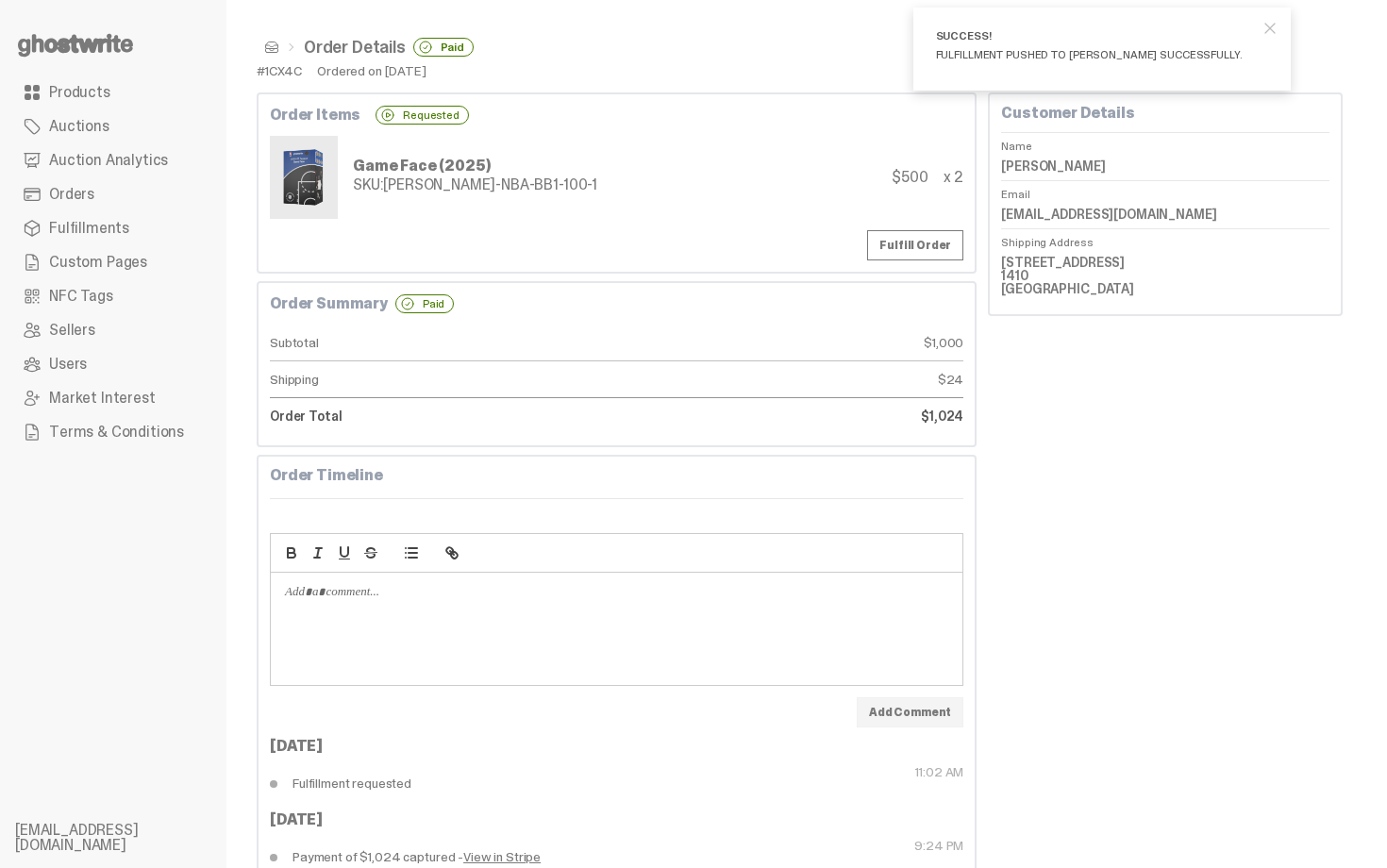
click at [266, 44] on span at bounding box center [271, 47] width 15 height 15
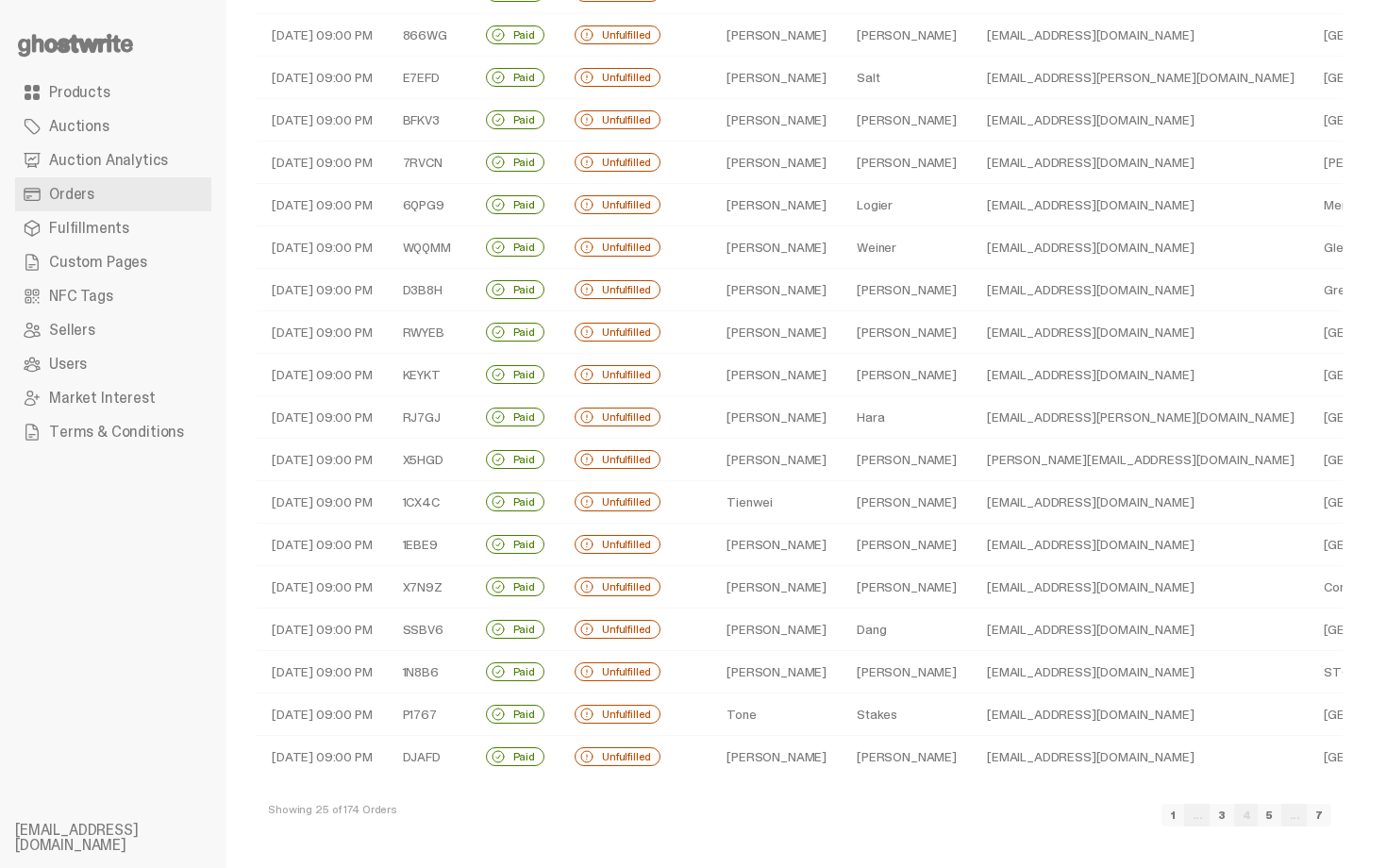
click at [871, 583] on td "Taketa" at bounding box center [906, 587] width 131 height 43
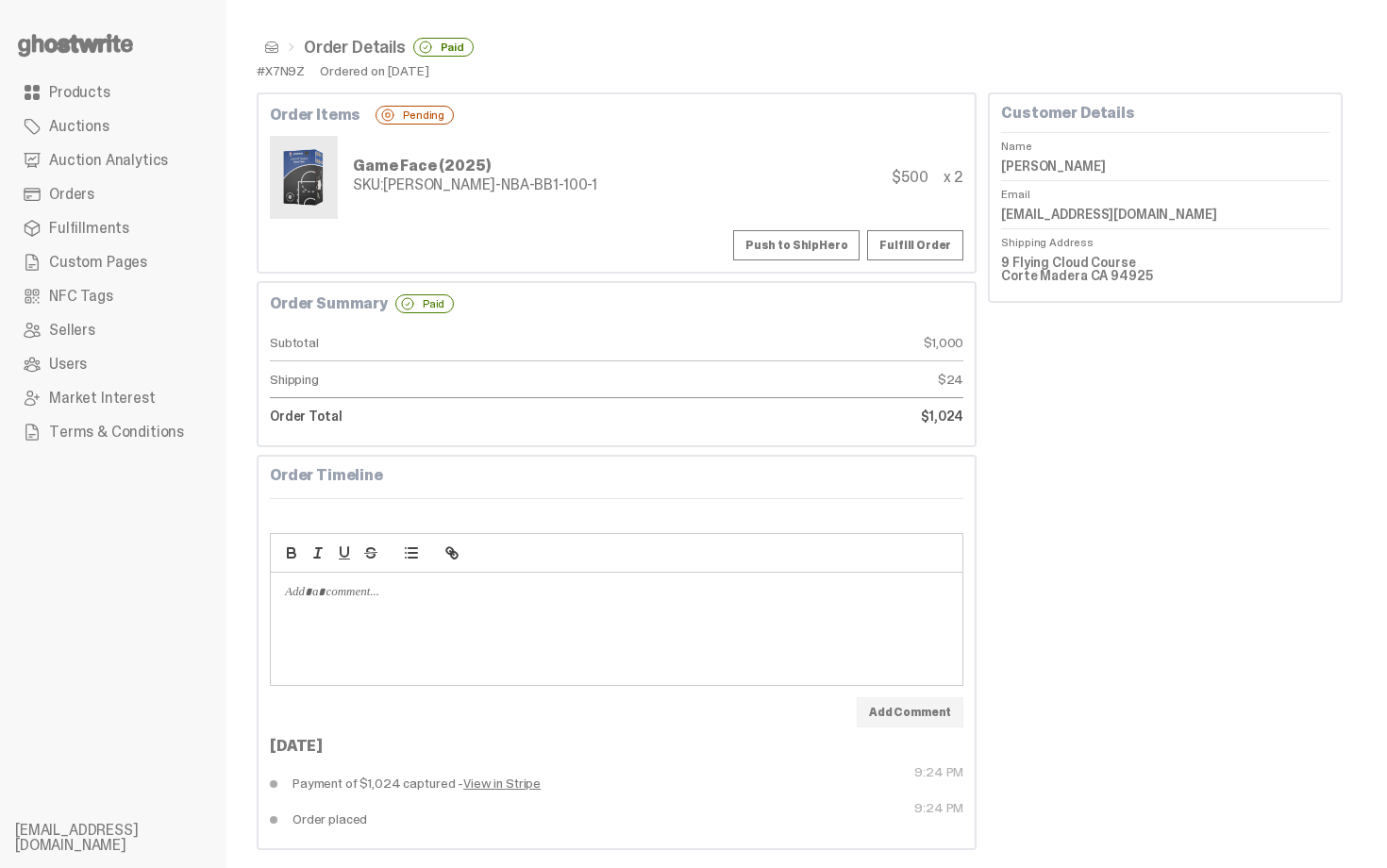
click at [805, 243] on button "Push to ShipHero" at bounding box center [796, 245] width 127 height 30
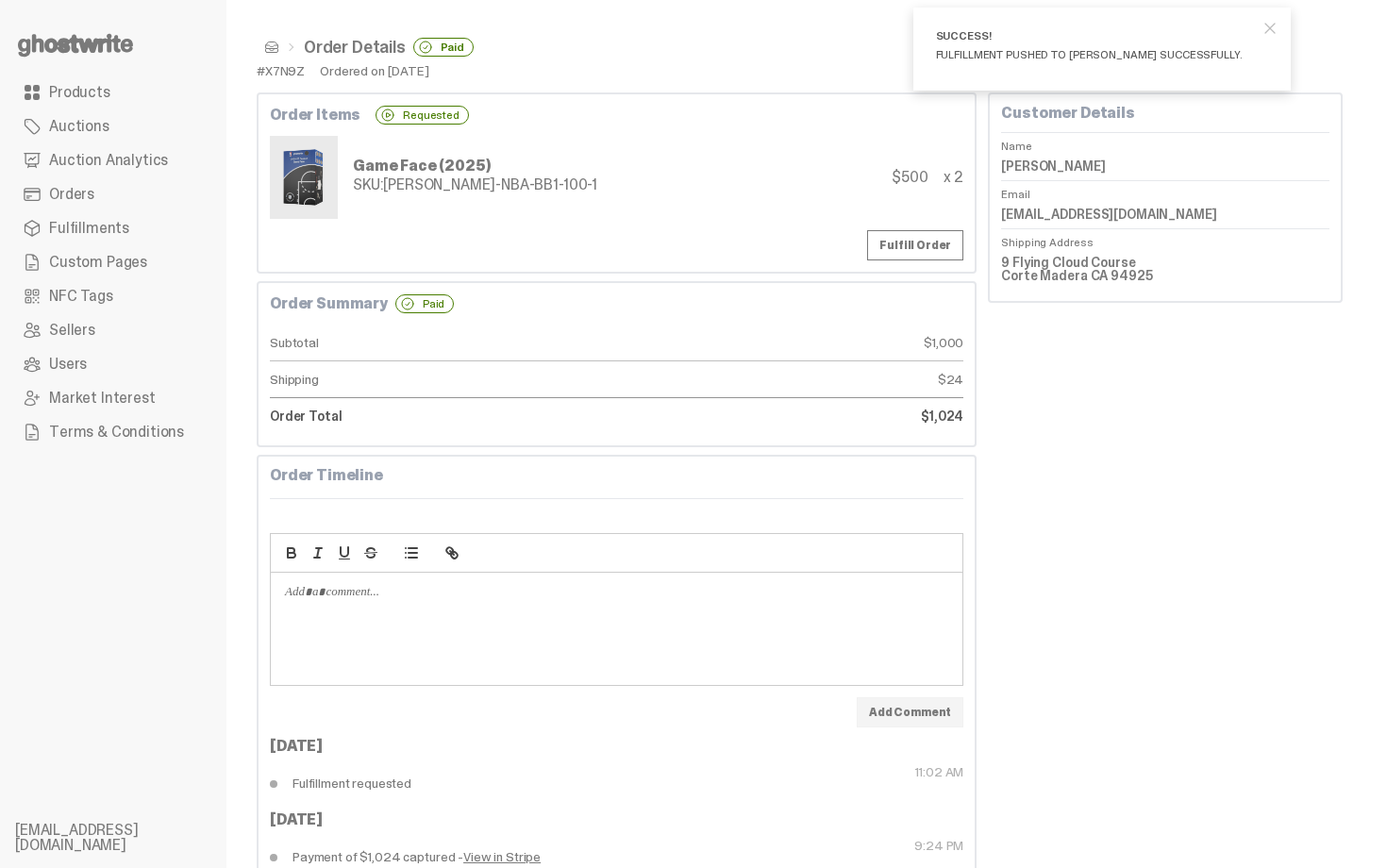
click at [273, 44] on span at bounding box center [271, 47] width 15 height 15
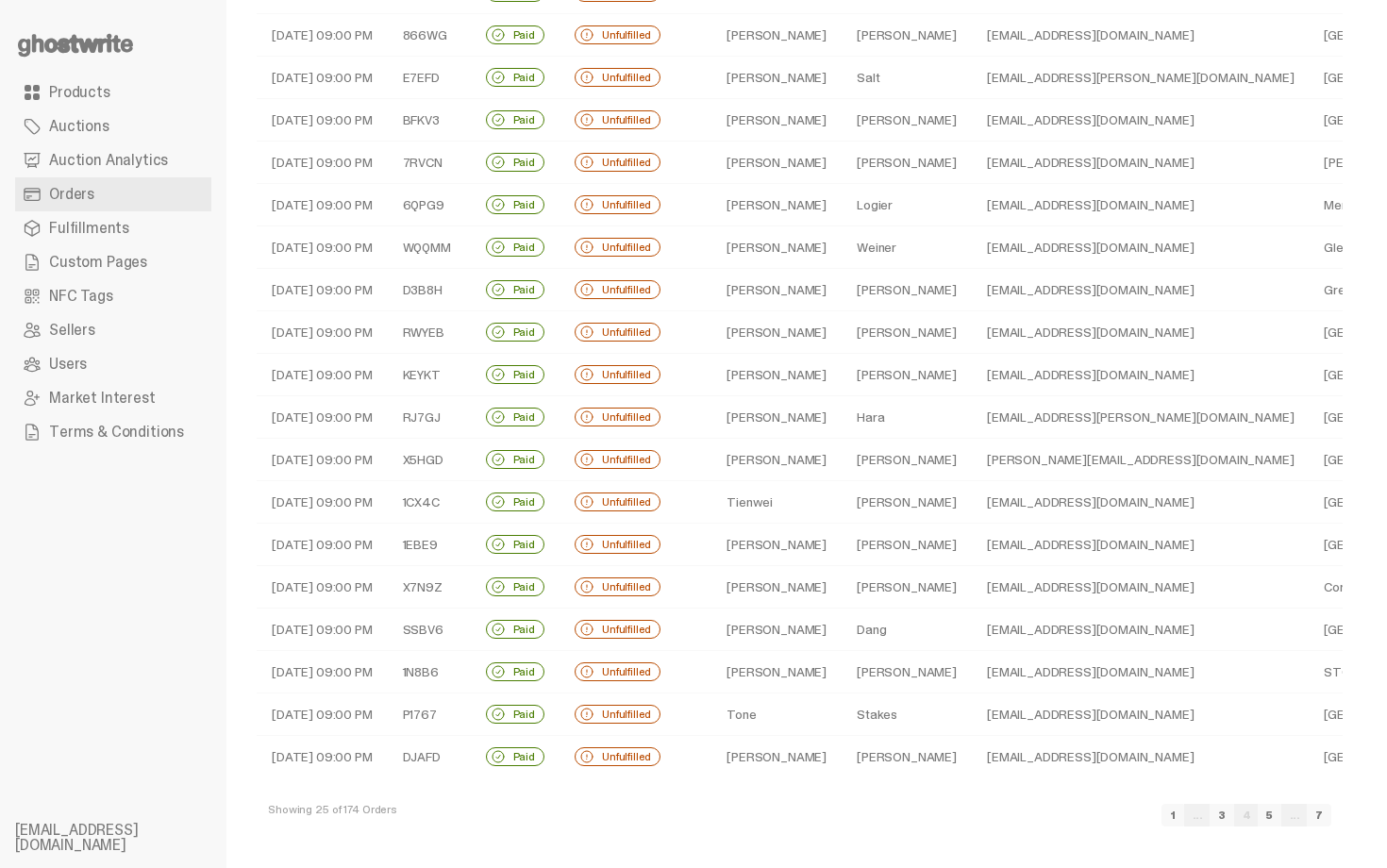
click at [858, 623] on td "Dang" at bounding box center [906, 629] width 131 height 43
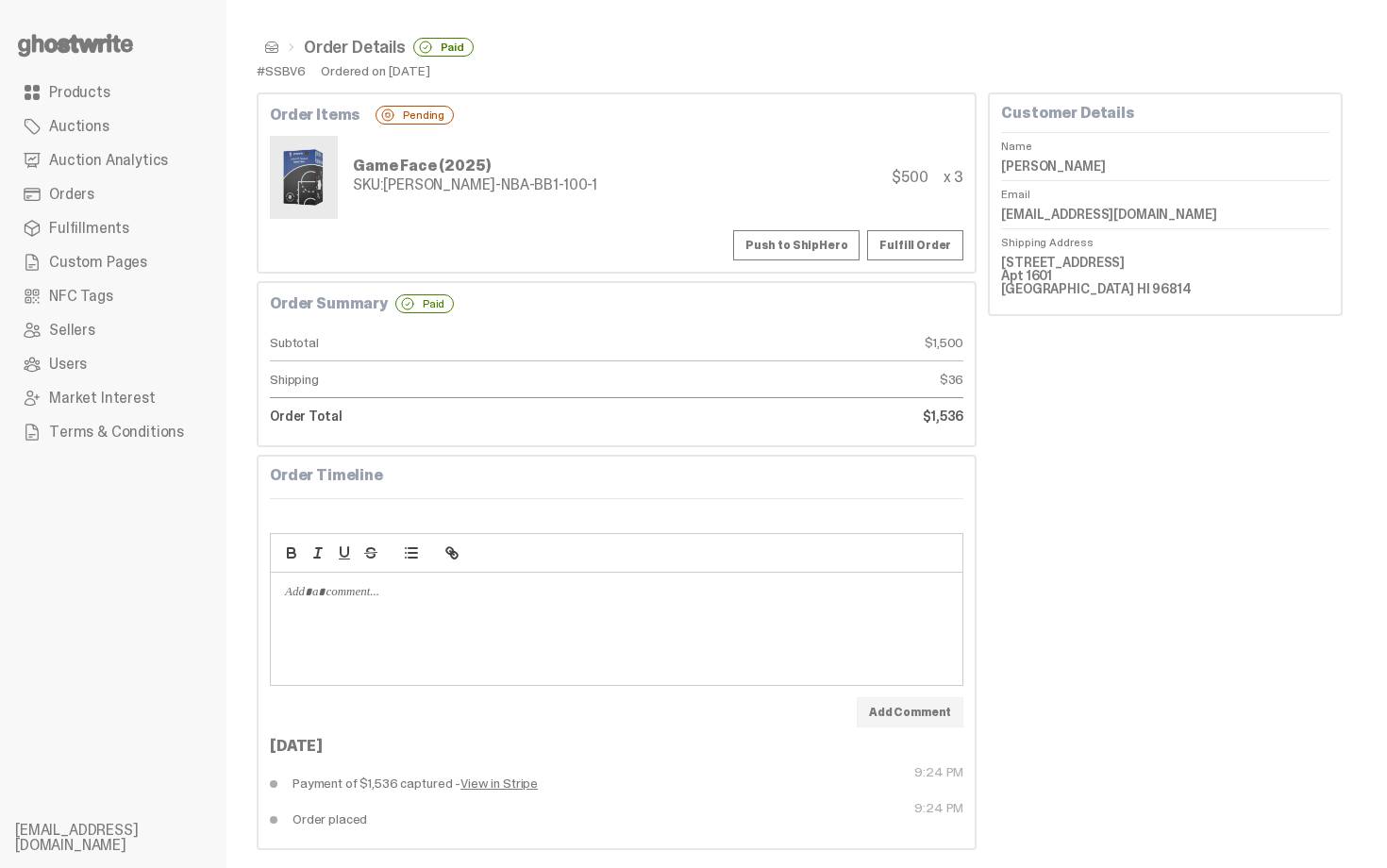
click at [809, 246] on button "Push to ShipHero" at bounding box center [796, 245] width 127 height 30
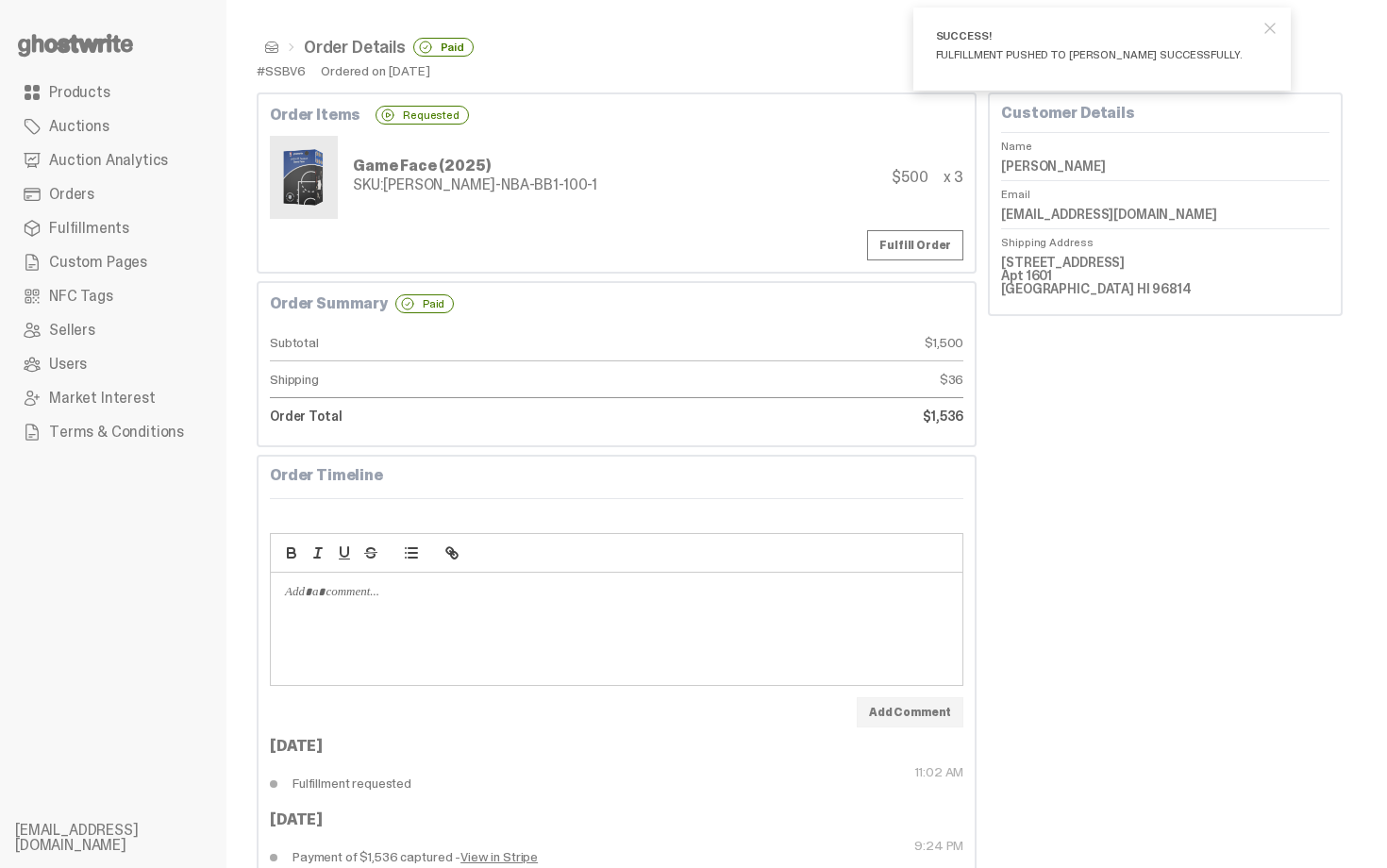
click at [275, 43] on span at bounding box center [271, 47] width 15 height 15
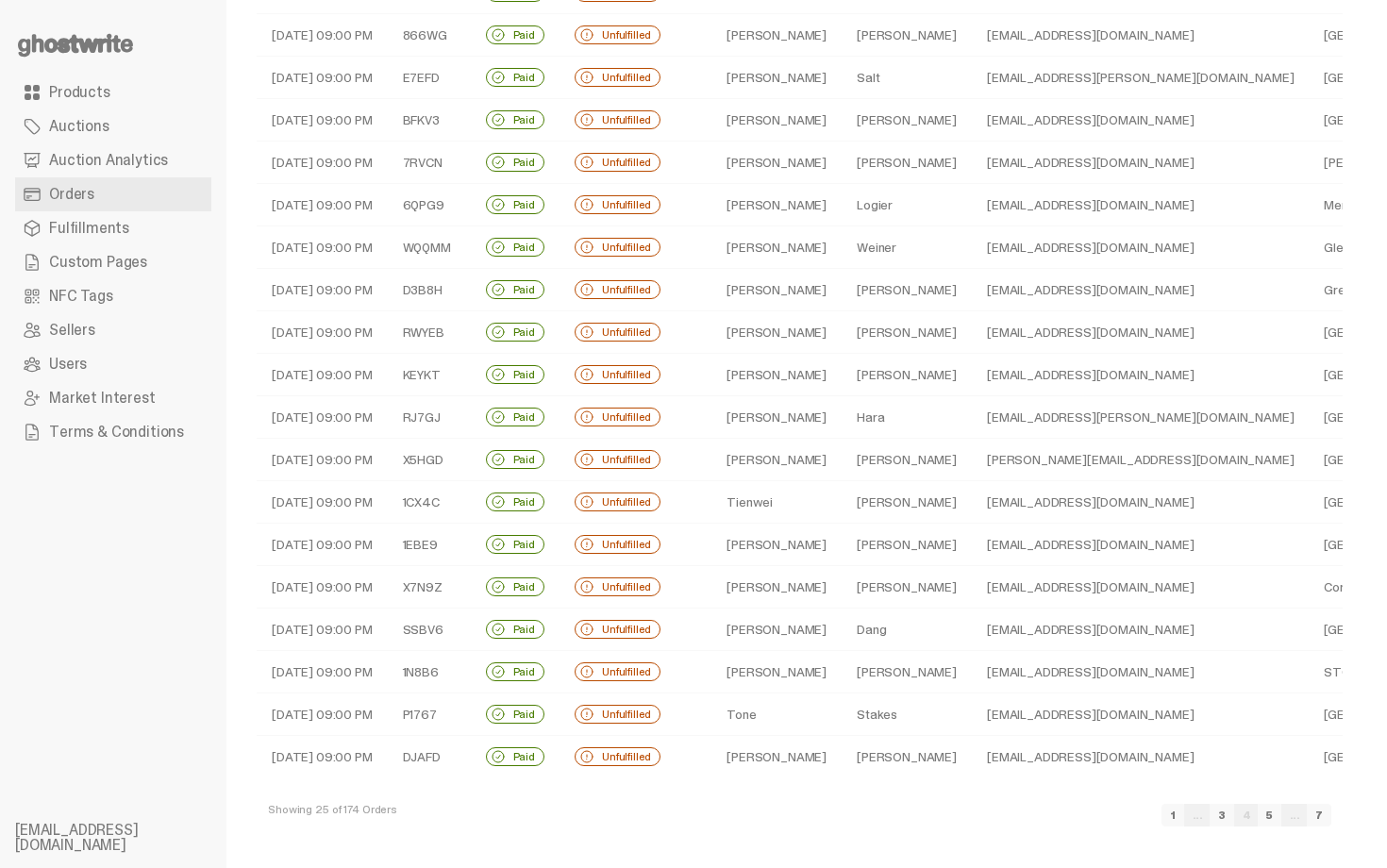
click at [896, 672] on td "Nguyen" at bounding box center [906, 672] width 131 height 43
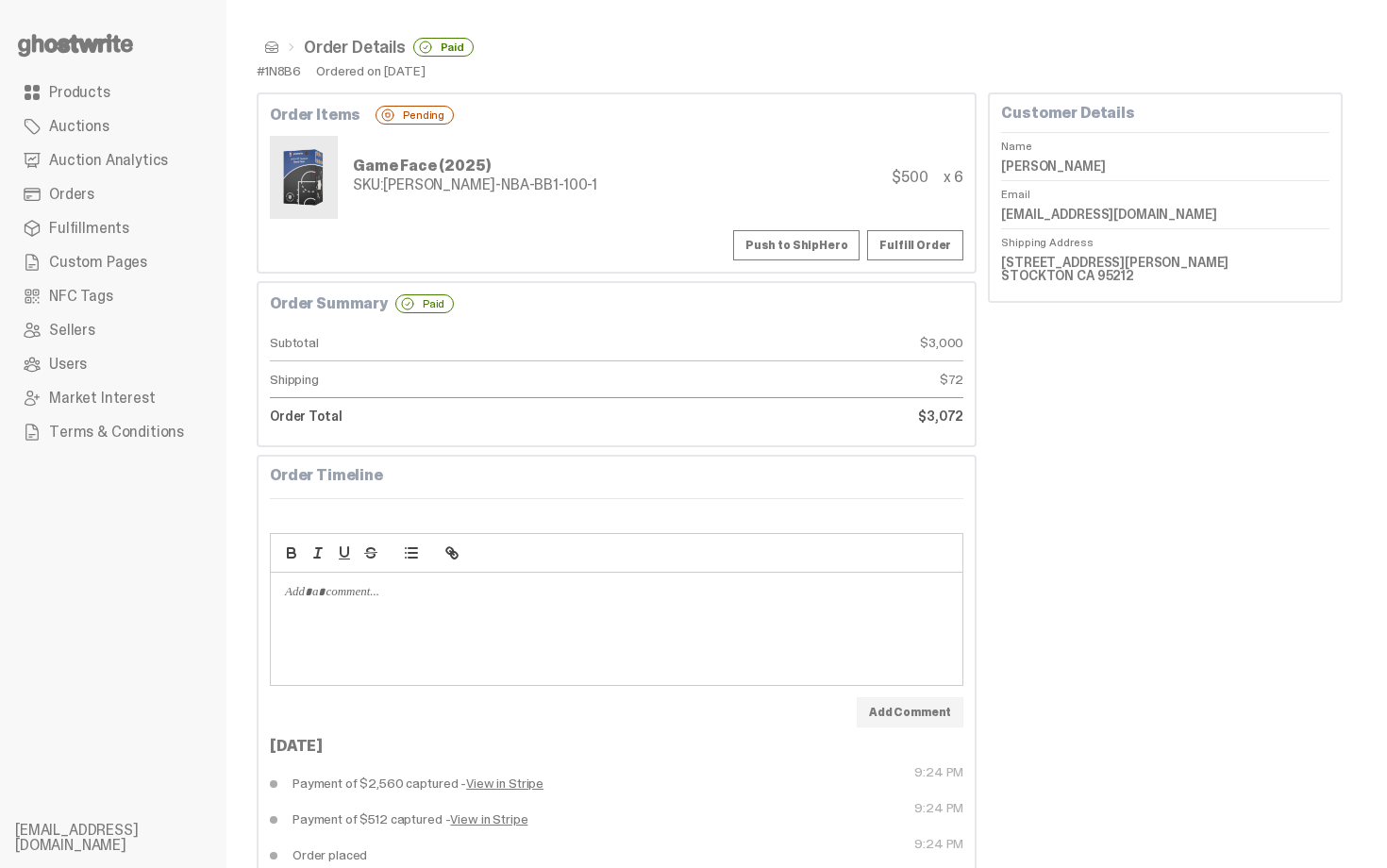
click at [816, 230] on button "Push to ShipHero" at bounding box center [796, 245] width 127 height 30
click at [1072, 156] on dd "Kenny Nguyen" at bounding box center [1165, 165] width 328 height 28
click at [746, 184] on div "Game Face (2025) SKU: TY-GH-NBA-BB1-100-1 $500 x 6" at bounding box center [617, 176] width 694 height 83
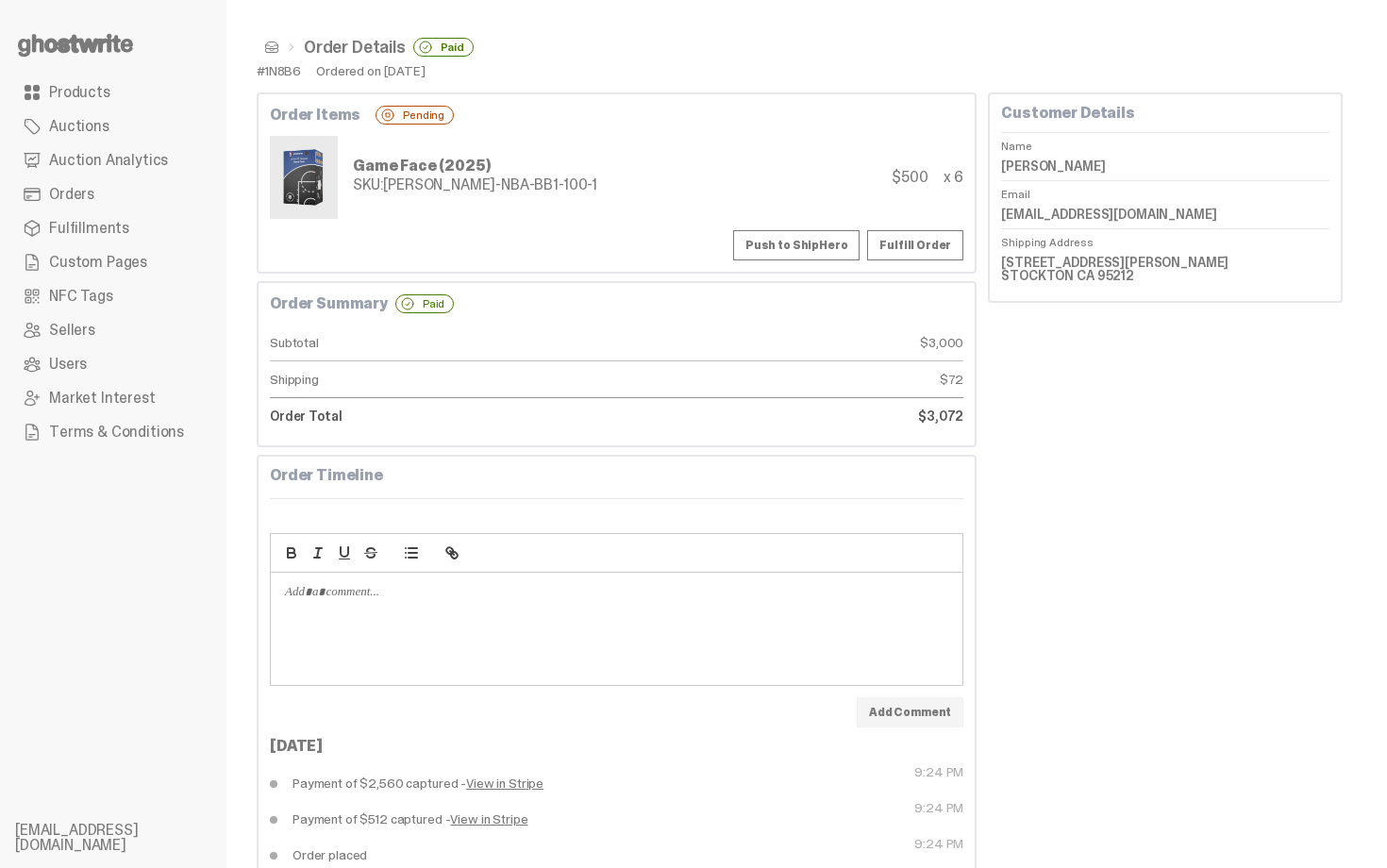
click at [804, 250] on button "Push to ShipHero" at bounding box center [796, 245] width 127 height 30
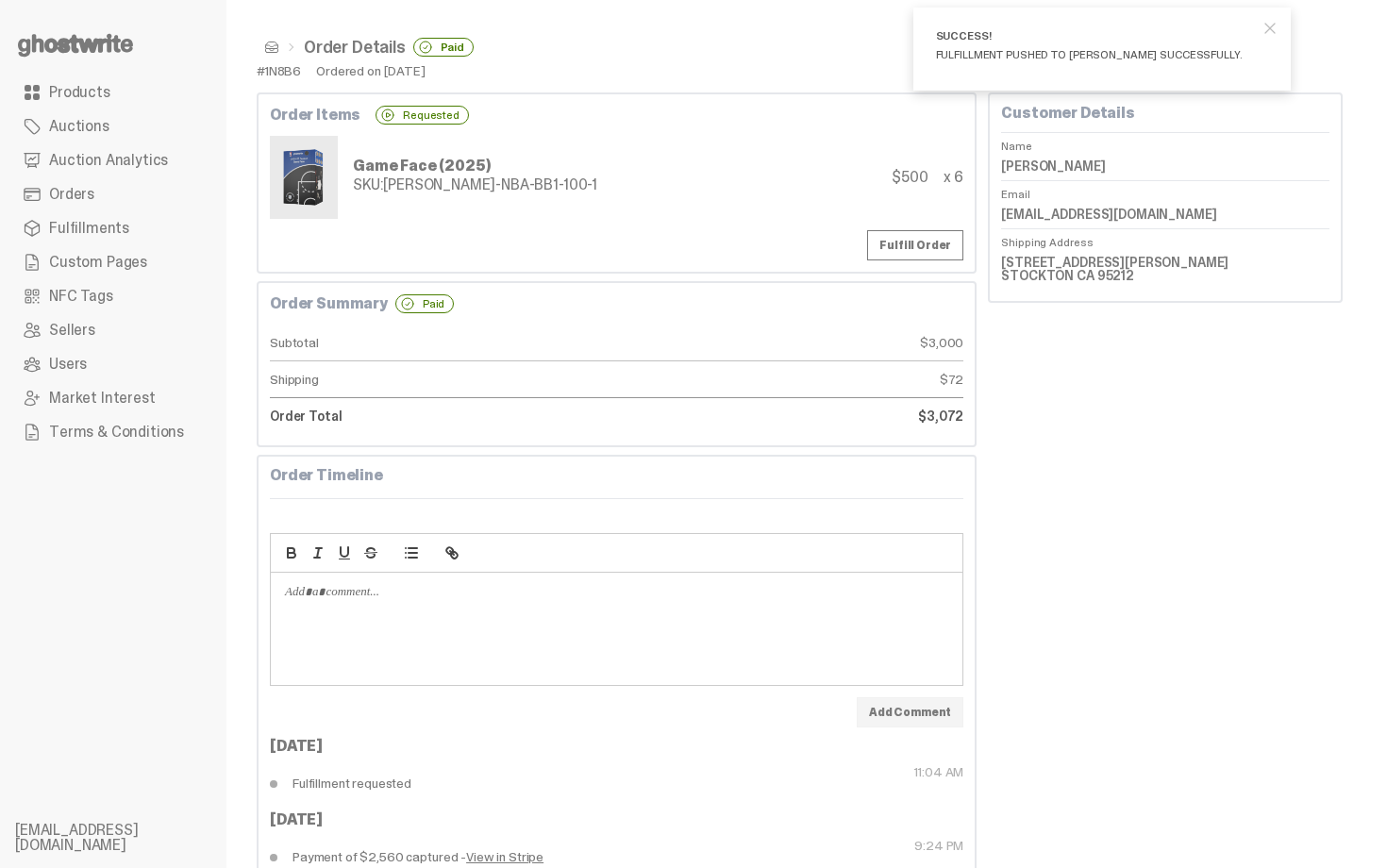
click at [1048, 166] on dd "Kenny Nguyen" at bounding box center [1165, 165] width 328 height 28
click at [527, 242] on div "Fulfill Order" at bounding box center [617, 245] width 694 height 30
click at [272, 49] on span at bounding box center [271, 47] width 15 height 15
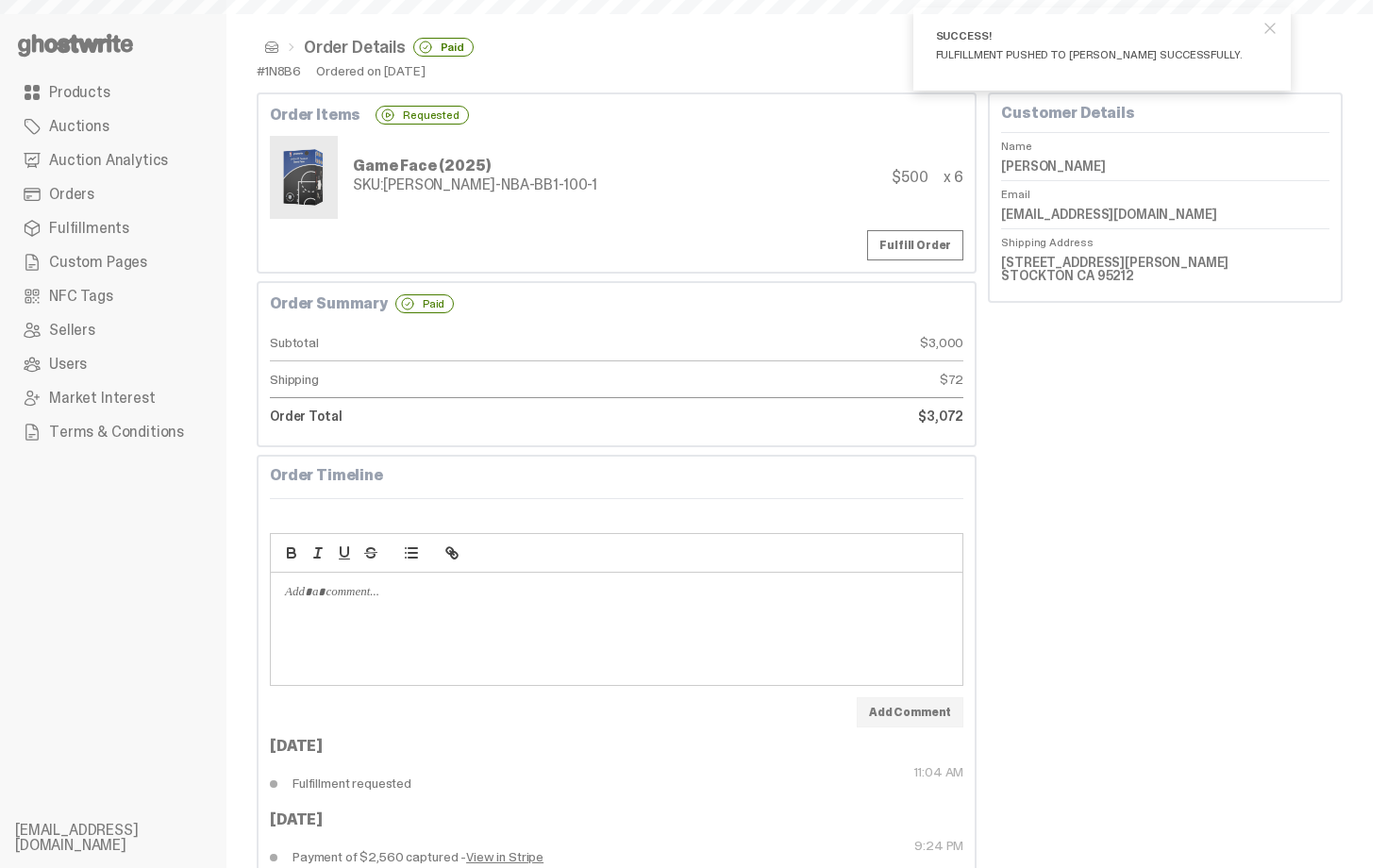
scroll to position [397, 0]
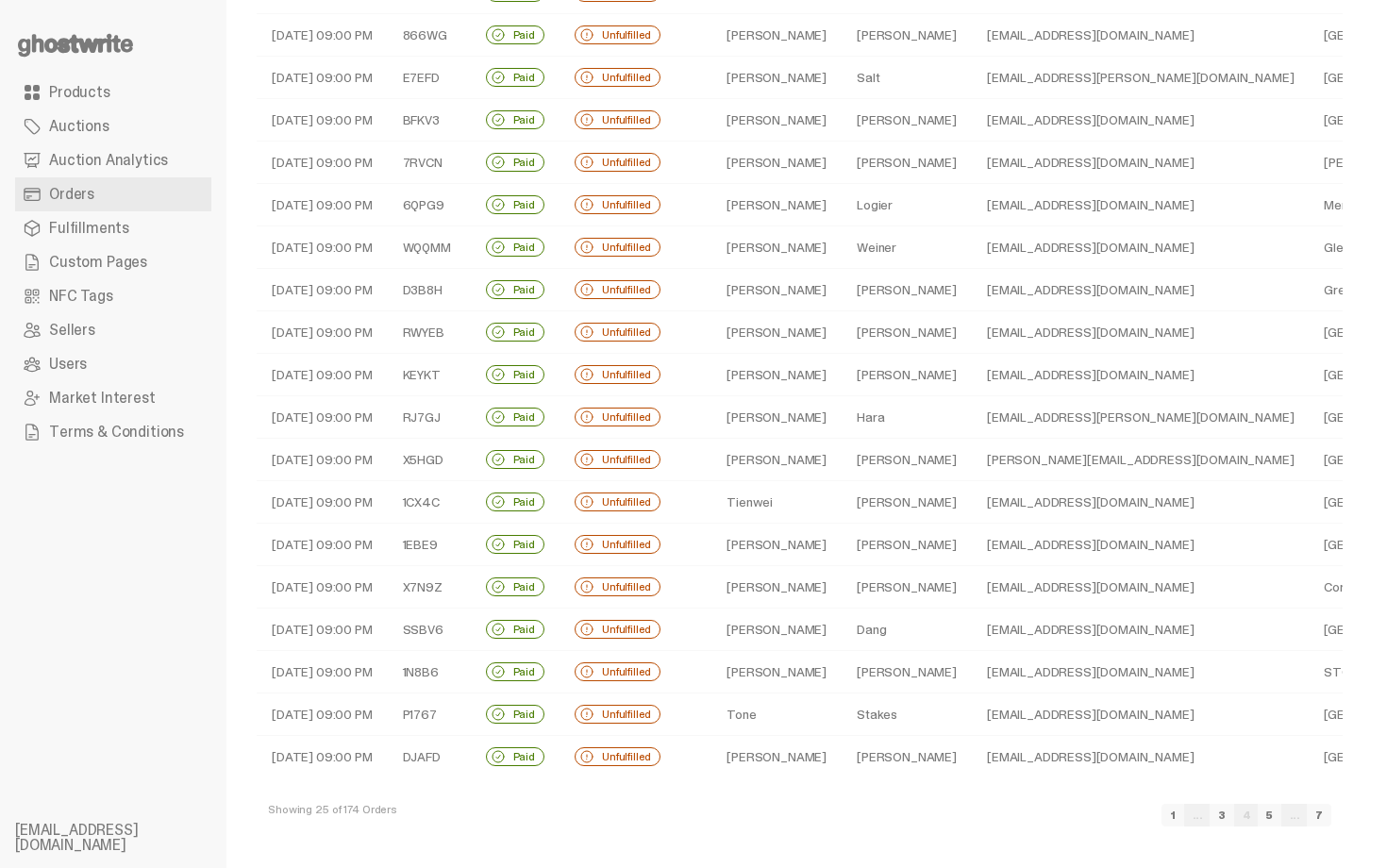
click at [758, 720] on td "Tone" at bounding box center [776, 715] width 131 height 43
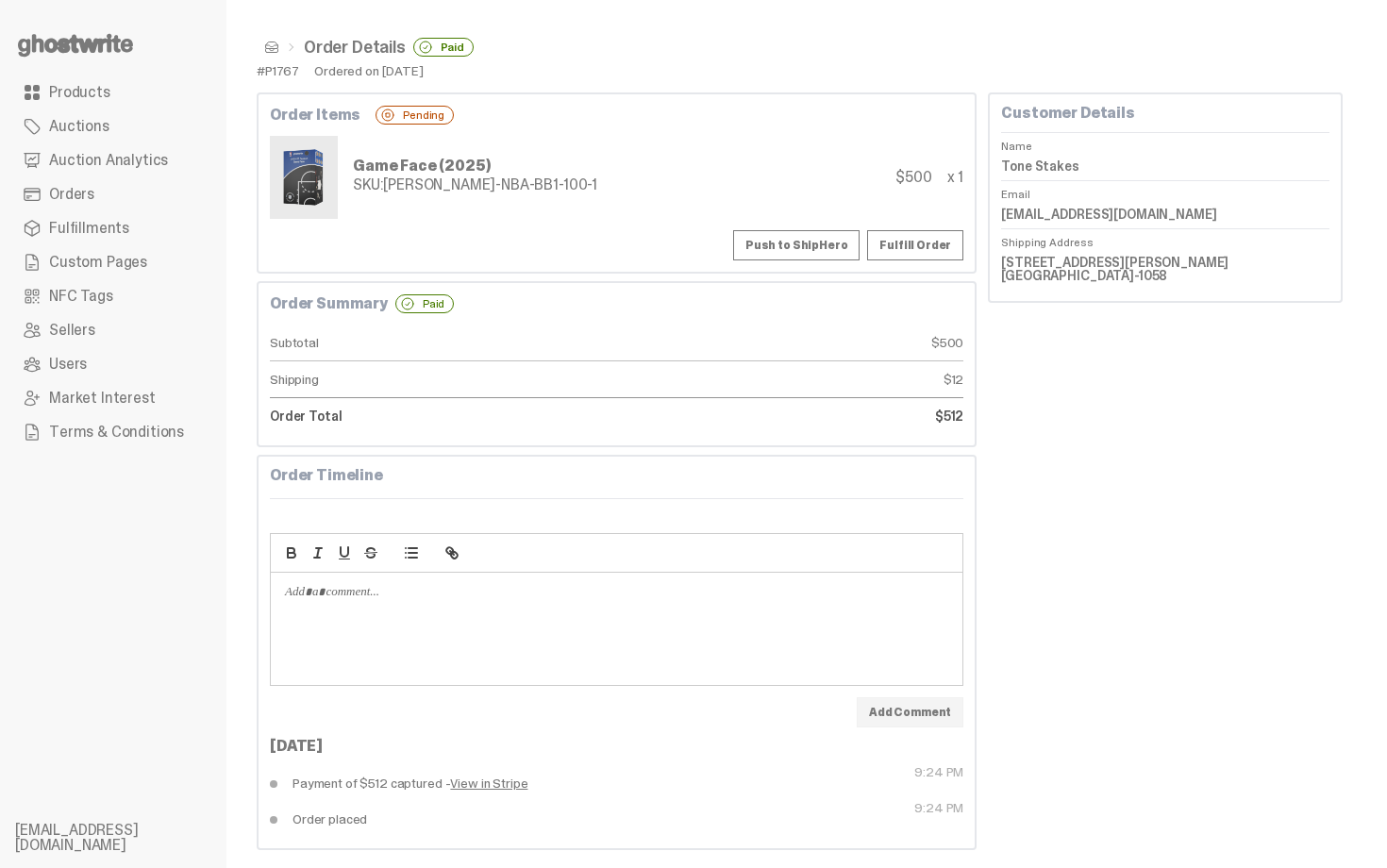
click at [850, 252] on button "Push to ShipHero" at bounding box center [796, 245] width 127 height 30
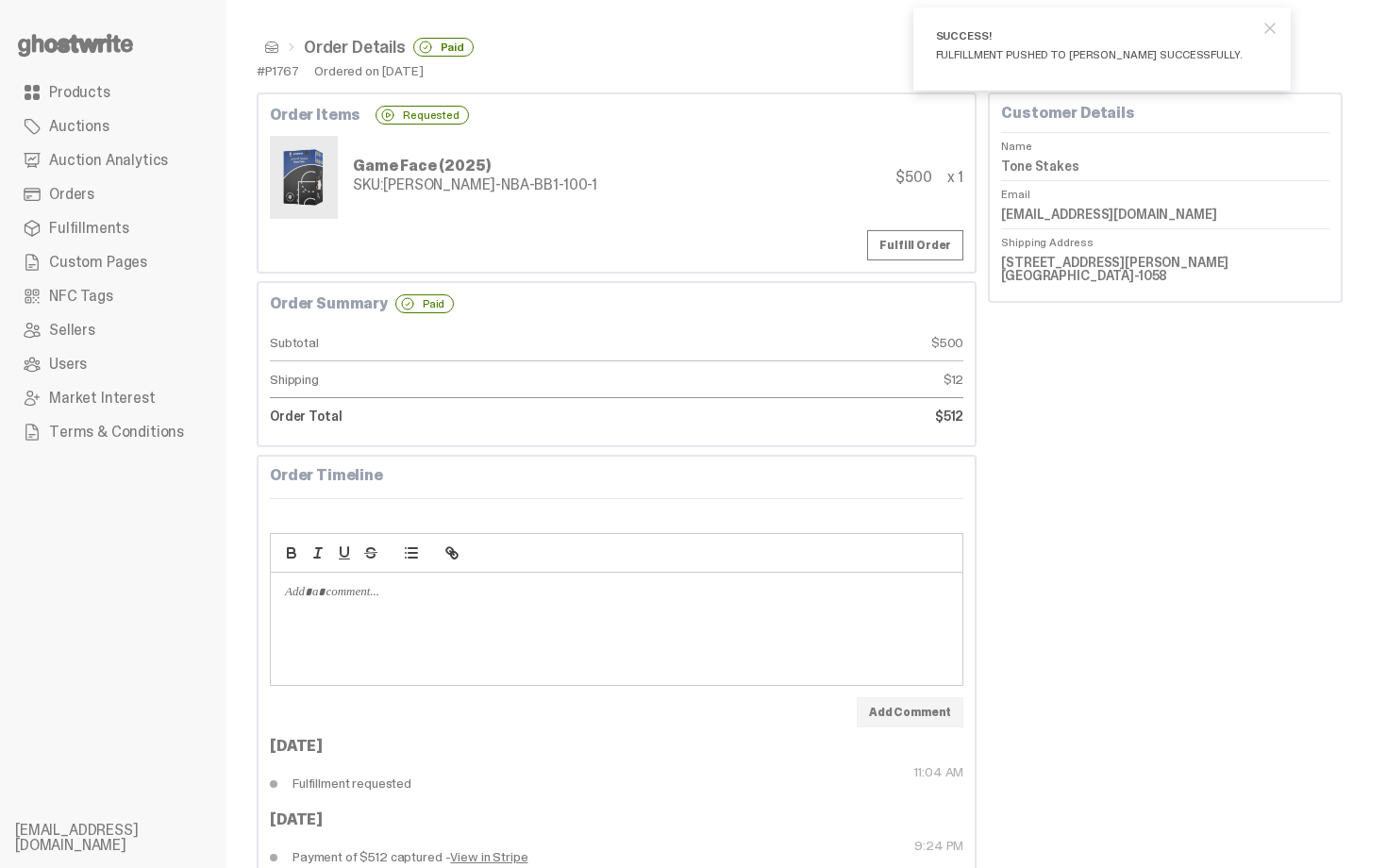
click at [272, 47] on span at bounding box center [271, 47] width 15 height 15
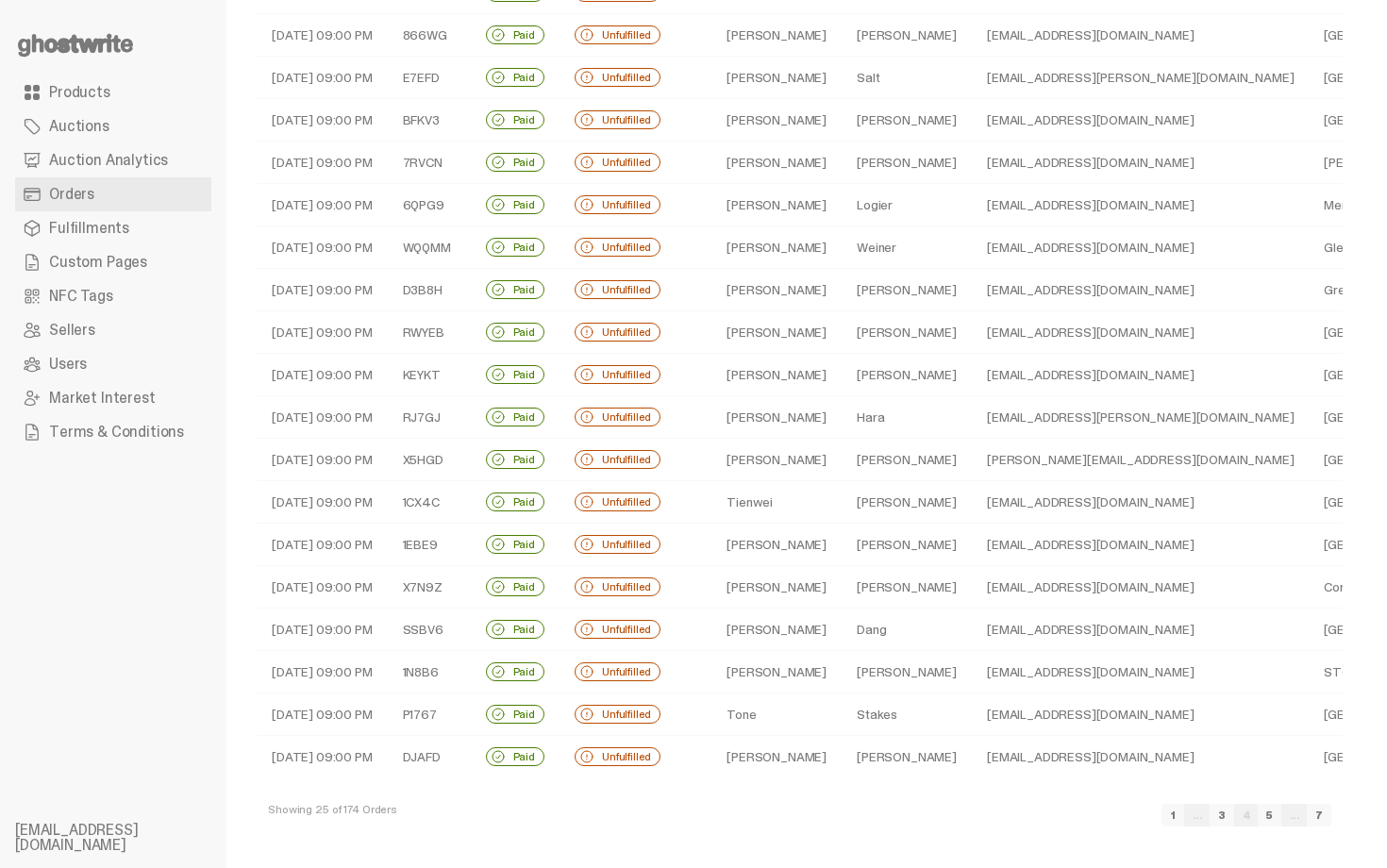
click at [1281, 815] on link "5" at bounding box center [1269, 814] width 24 height 23
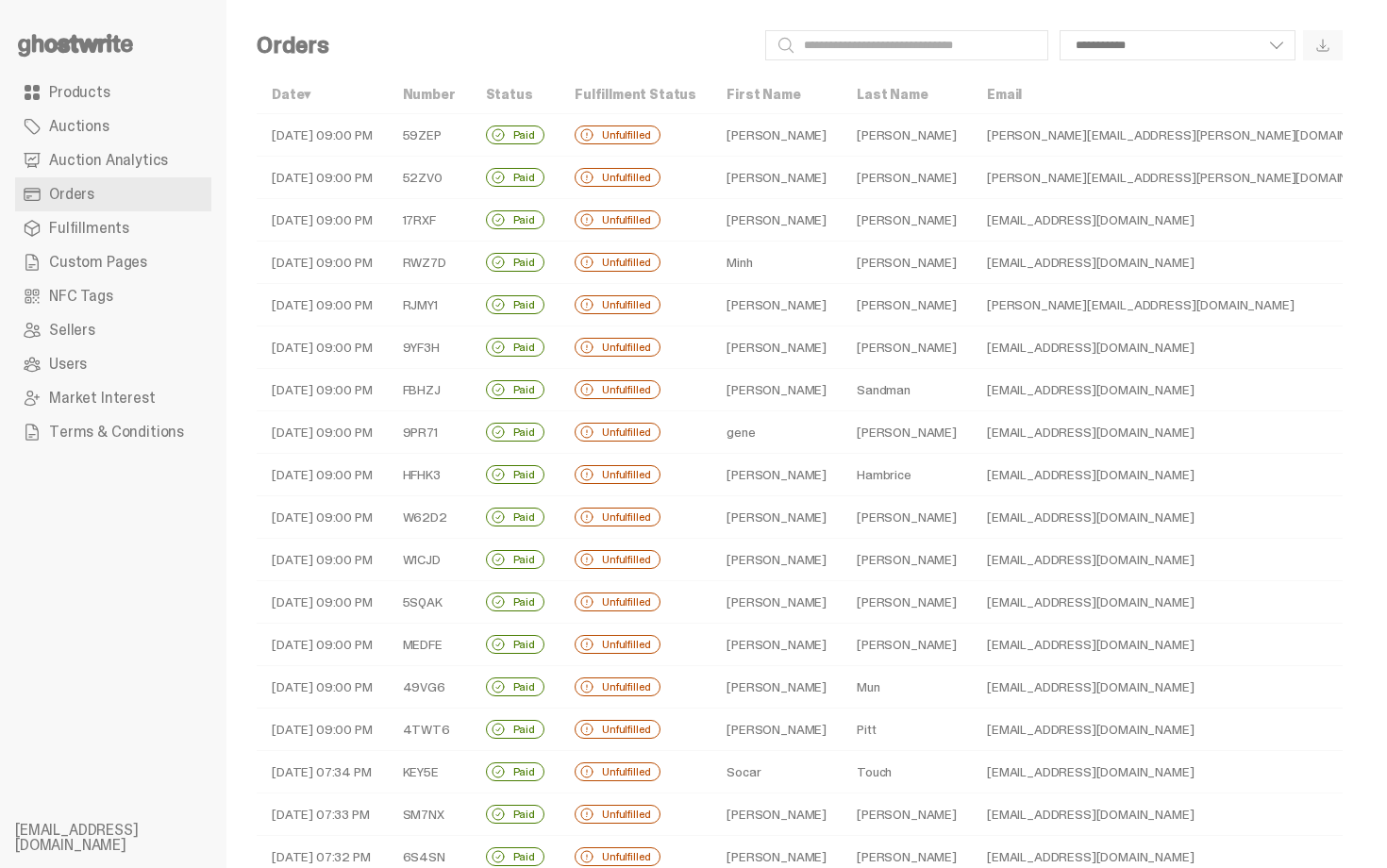
click at [748, 137] on td "Glen" at bounding box center [776, 135] width 131 height 43
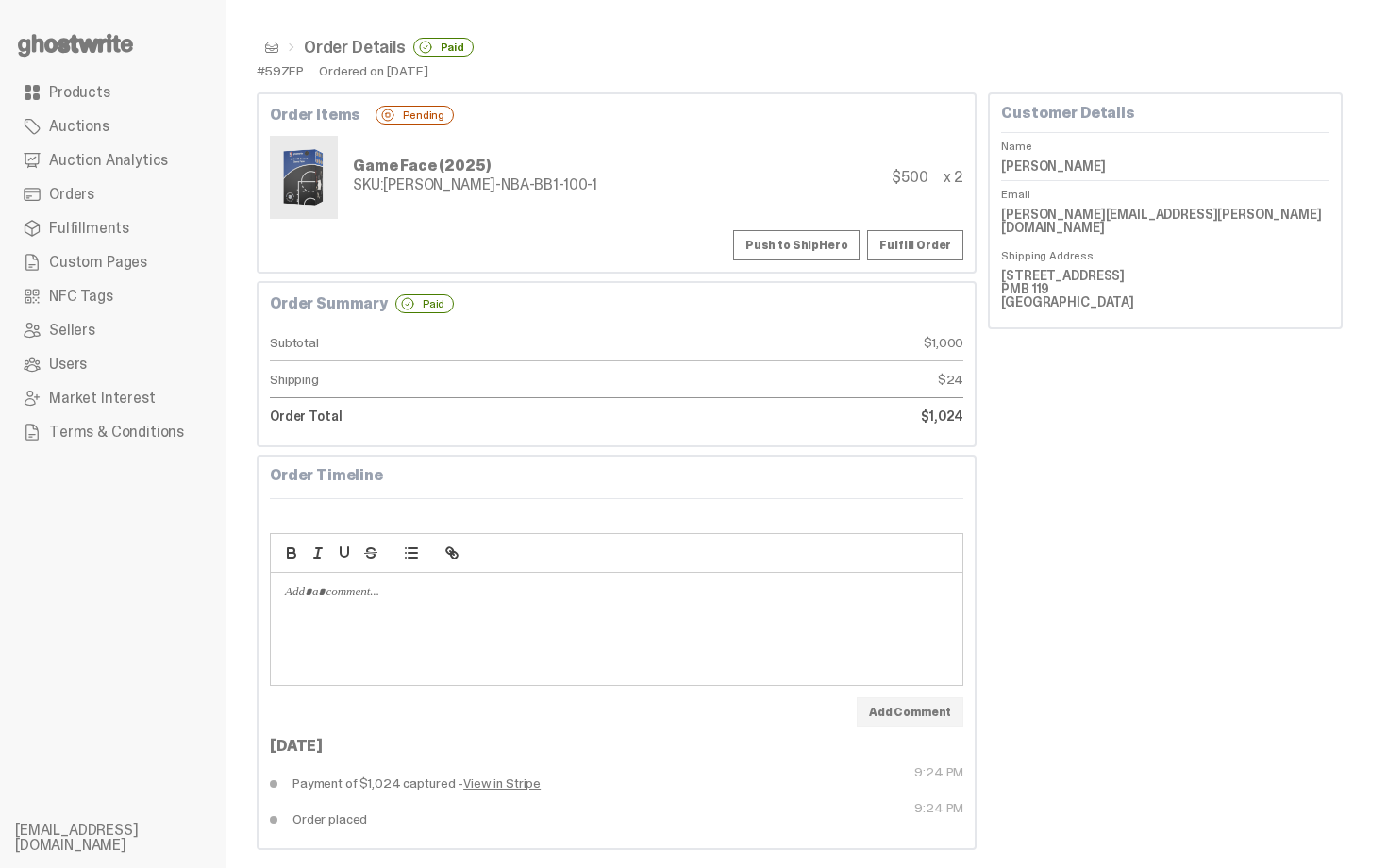
click at [812, 255] on button "Push to ShipHero" at bounding box center [796, 245] width 127 height 30
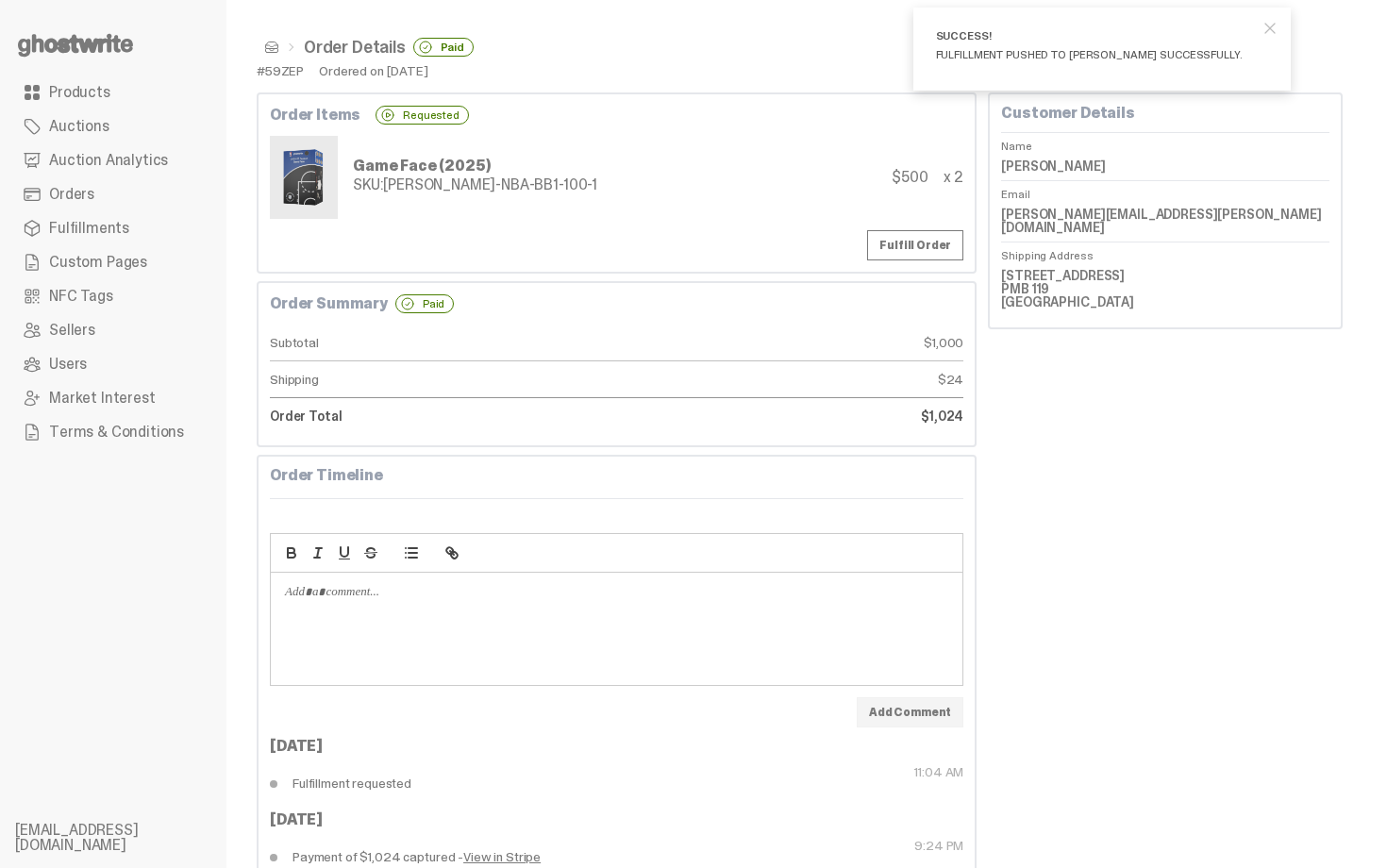
click at [274, 48] on span at bounding box center [271, 47] width 15 height 15
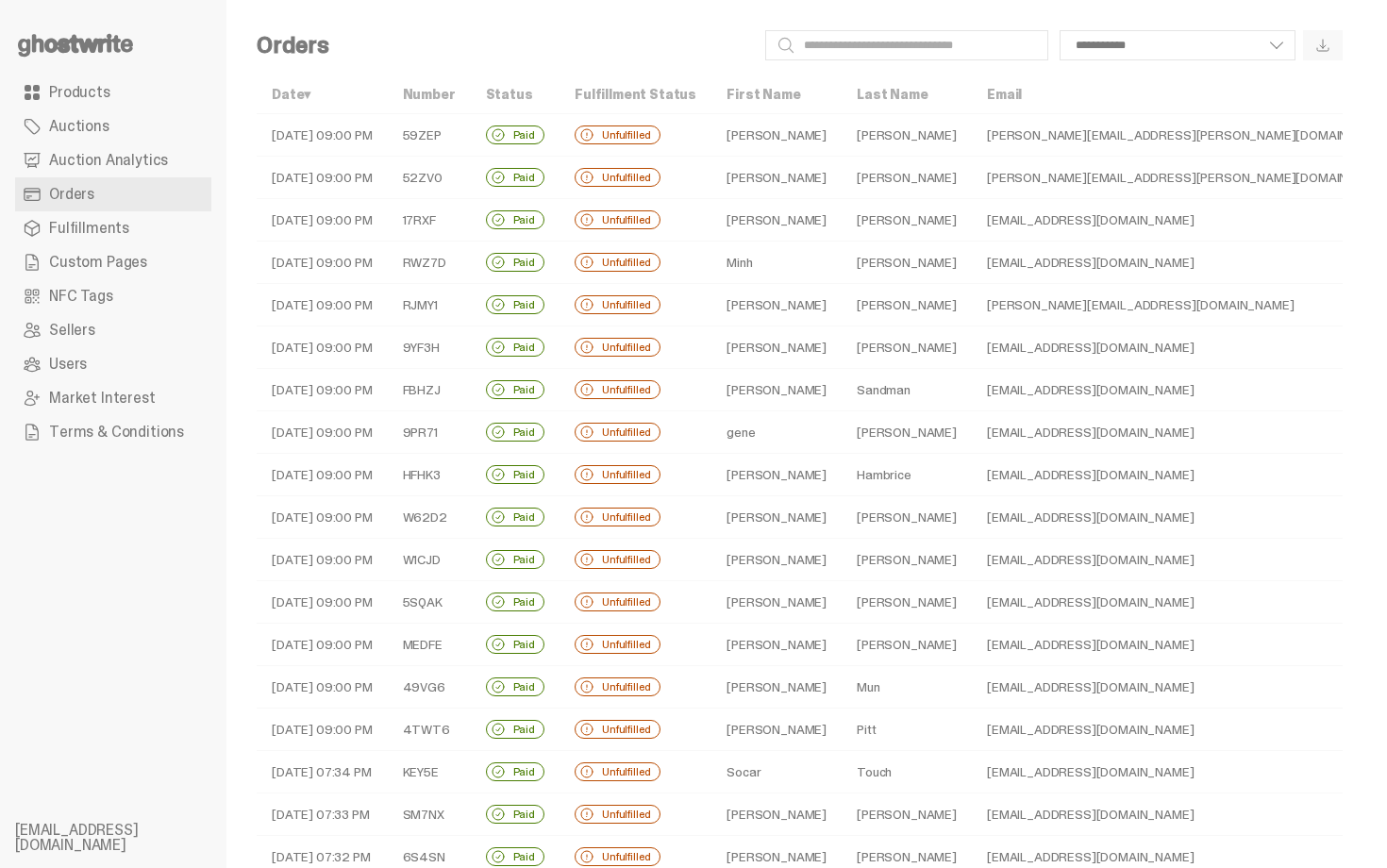
click at [695, 176] on td "Unfulfilled" at bounding box center [635, 177] width 152 height 43
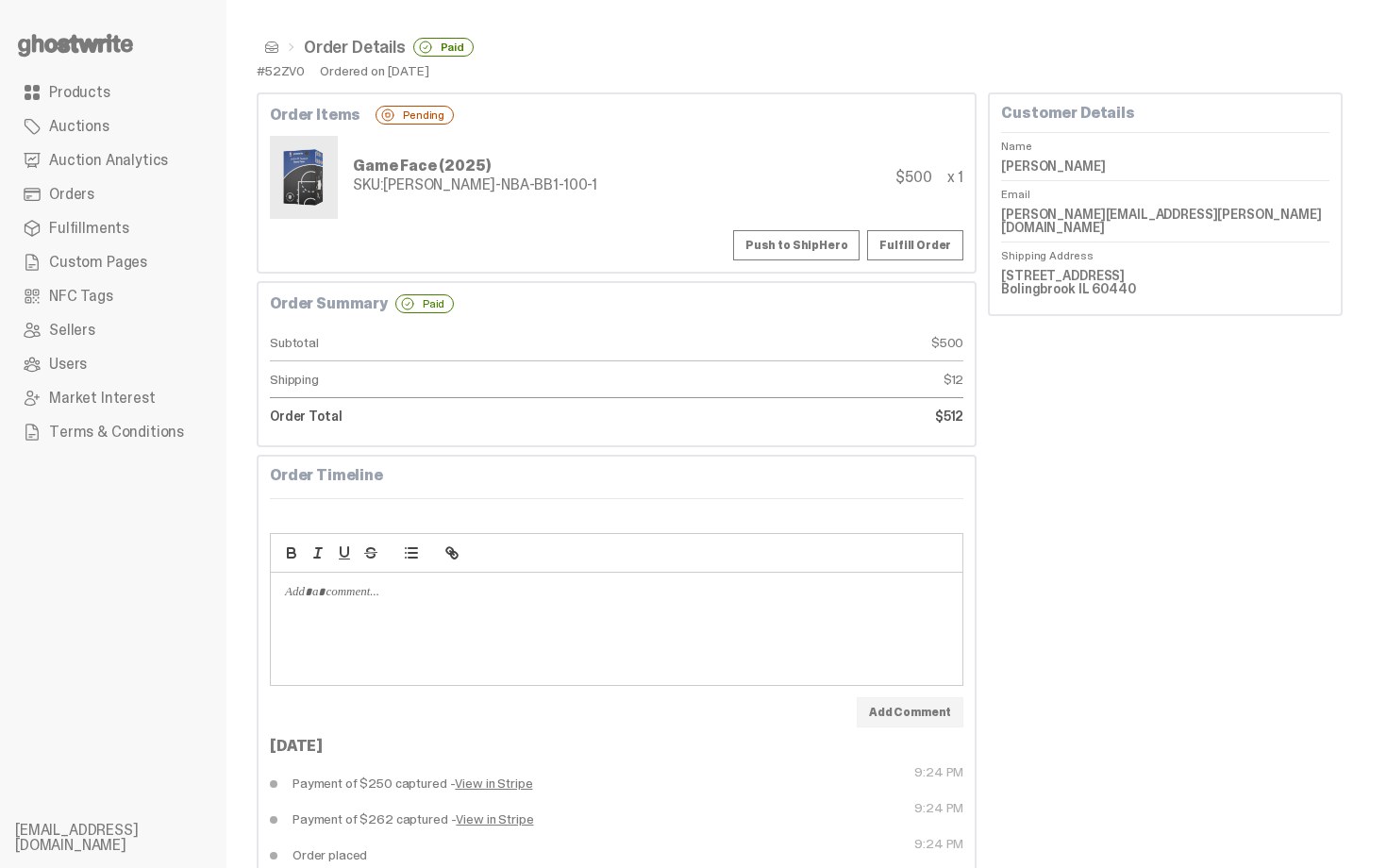
click at [786, 246] on button "Push to ShipHero" at bounding box center [796, 245] width 127 height 30
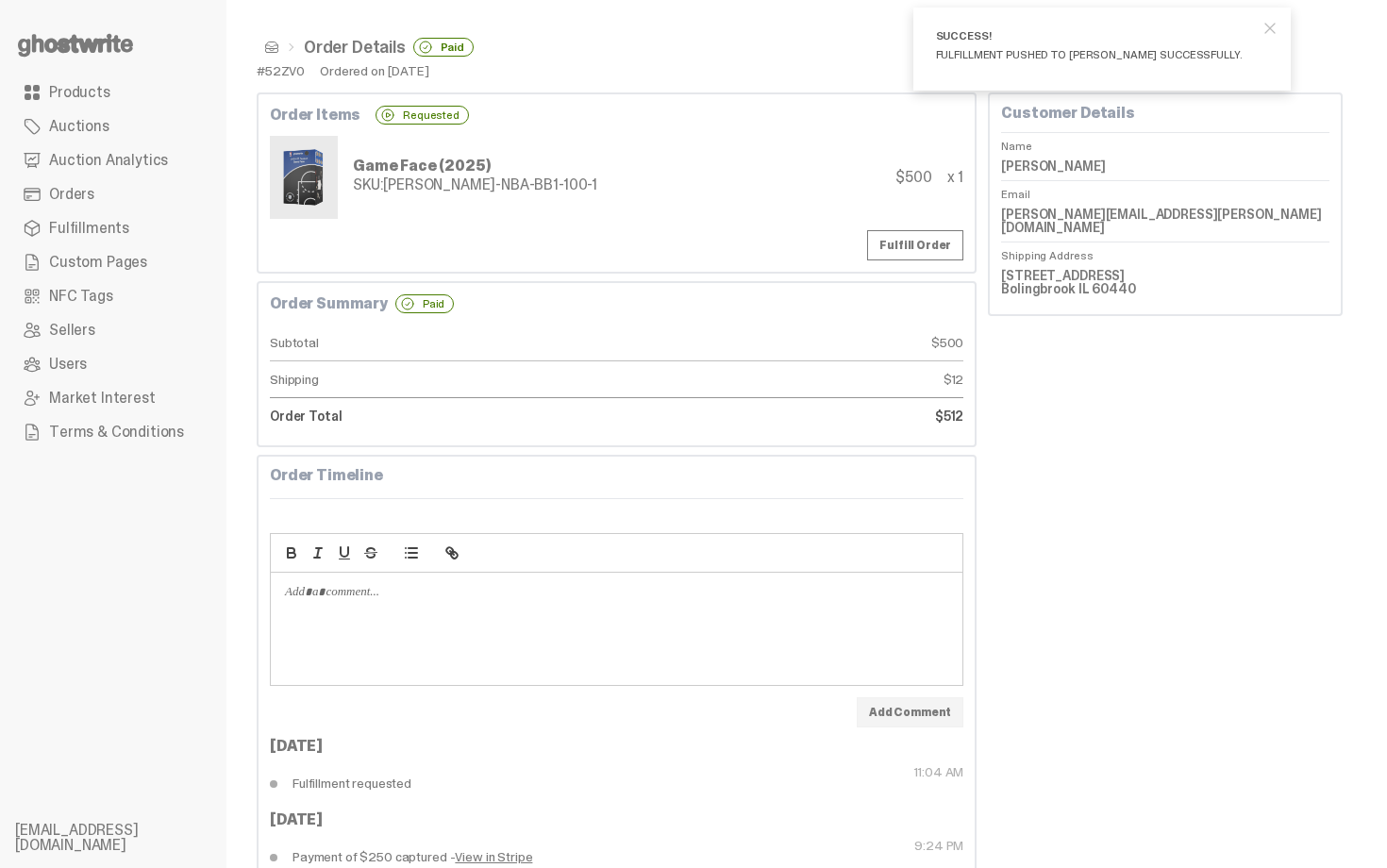
click at [267, 49] on span at bounding box center [271, 47] width 15 height 15
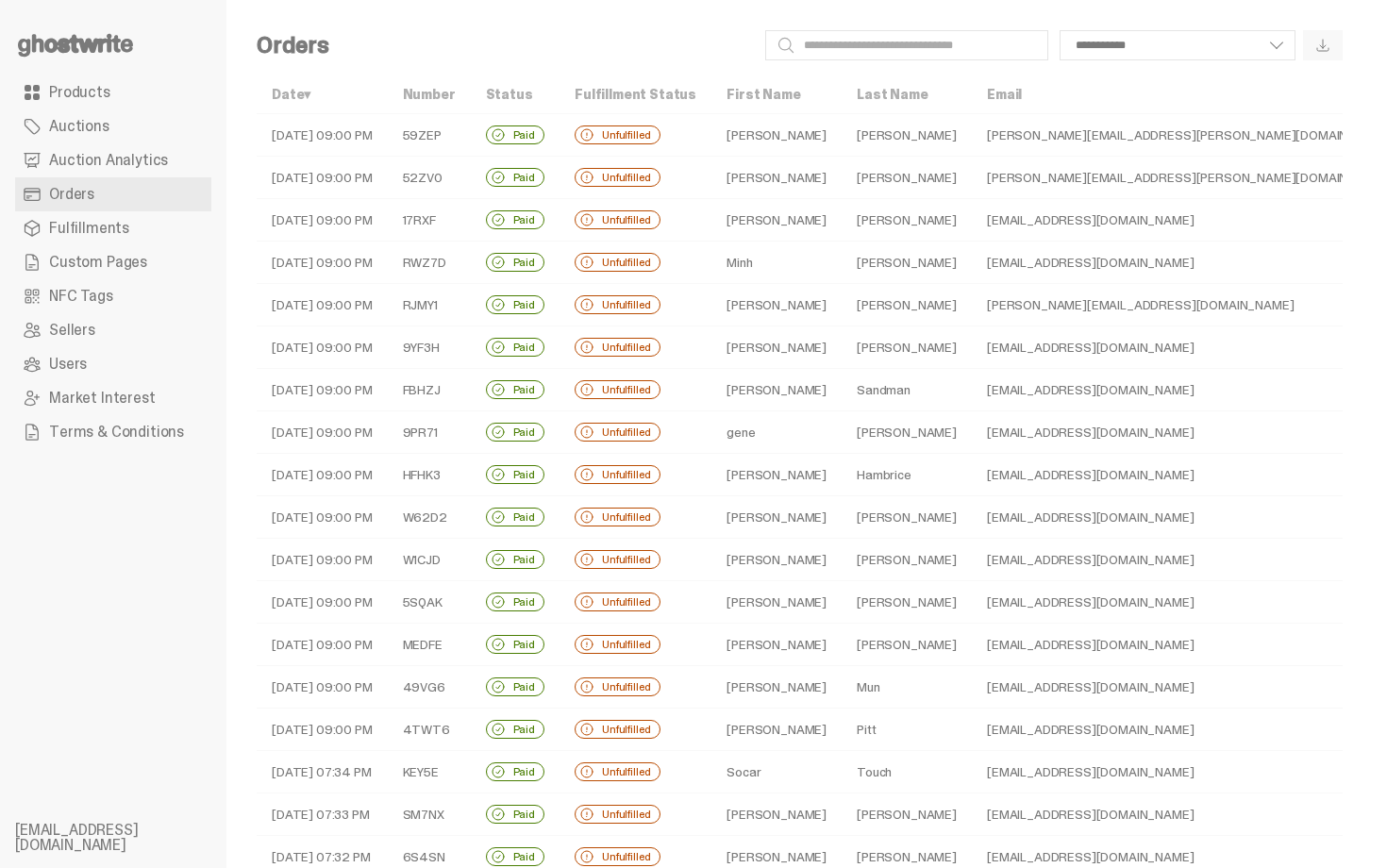
click at [751, 225] on td "Michael" at bounding box center [776, 220] width 131 height 43
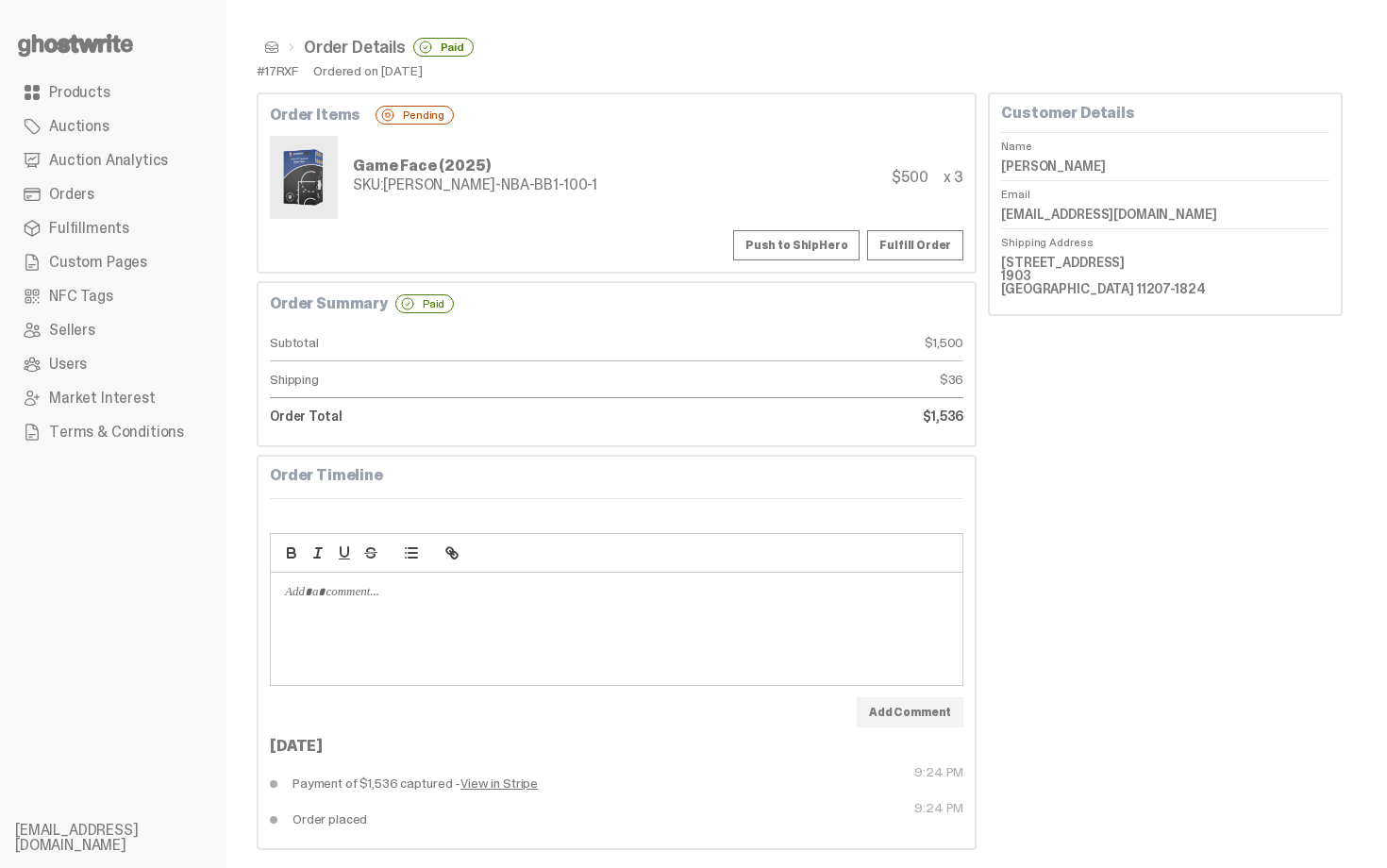
click at [799, 237] on button "Push to ShipHero" at bounding box center [796, 245] width 127 height 30
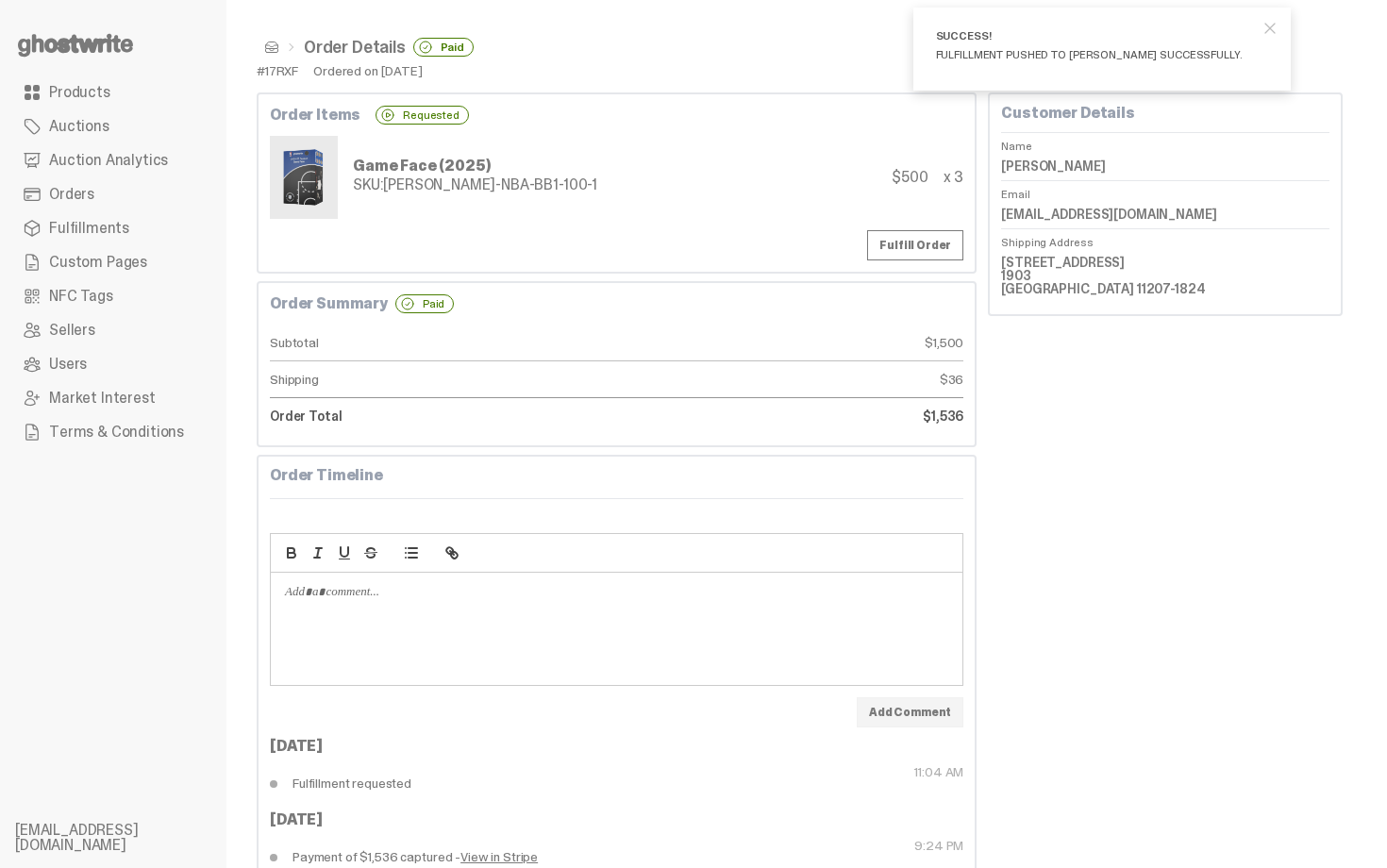
click at [273, 49] on span at bounding box center [271, 47] width 15 height 15
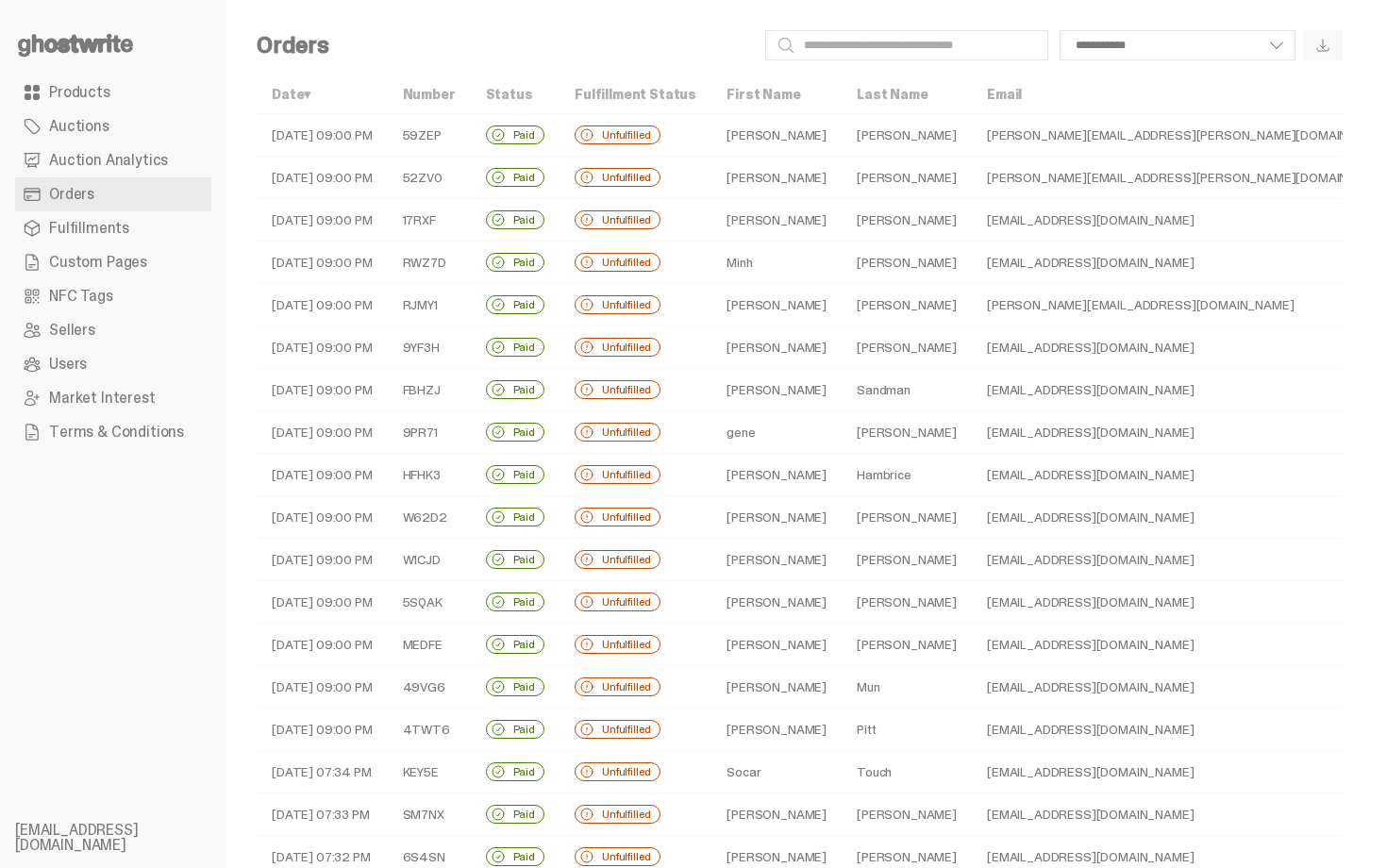
click at [842, 259] on td "Nguyen" at bounding box center [906, 262] width 131 height 43
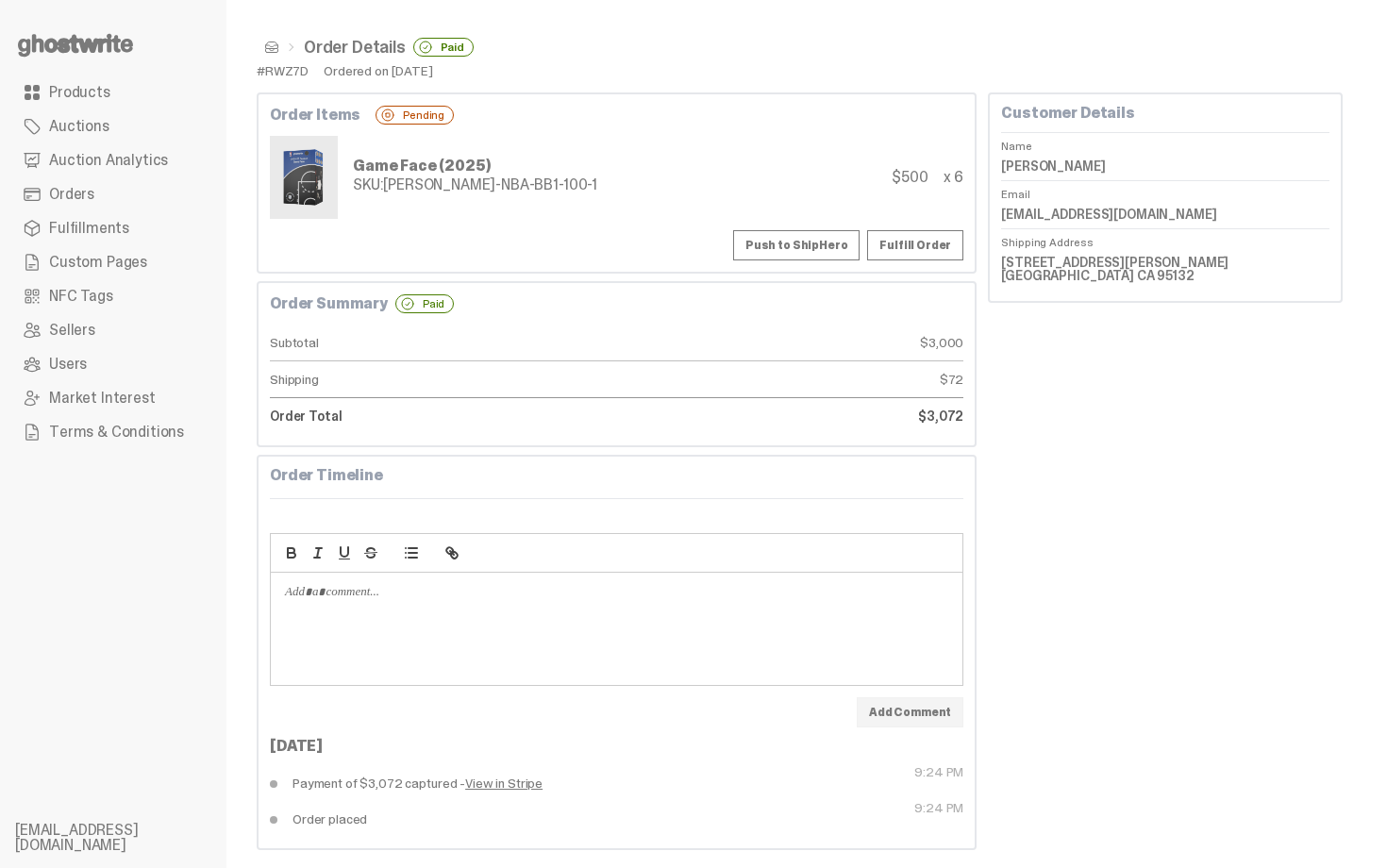
click at [1027, 164] on dd "Minh Nguyen" at bounding box center [1165, 165] width 328 height 28
click at [464, 230] on div "Push to ShipHero Fulfill Order" at bounding box center [617, 245] width 694 height 30
click at [473, 226] on div "Order Items Pending Game Face (2025) SKU: TY-GH-NBA-BB1-100-1 $500 x 6 Push to …" at bounding box center [616, 183] width 720 height 181
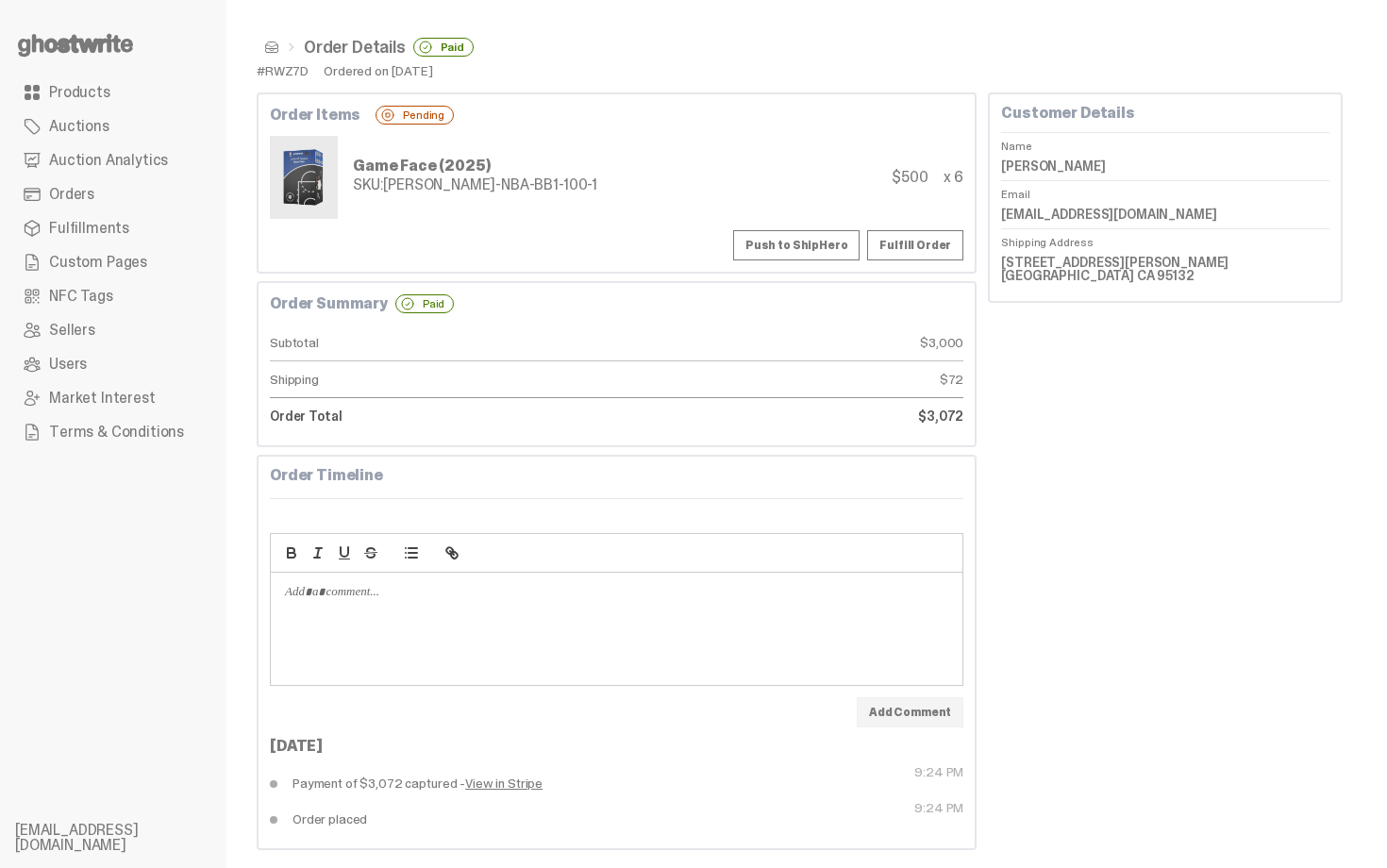
click at [276, 46] on span at bounding box center [271, 47] width 15 height 15
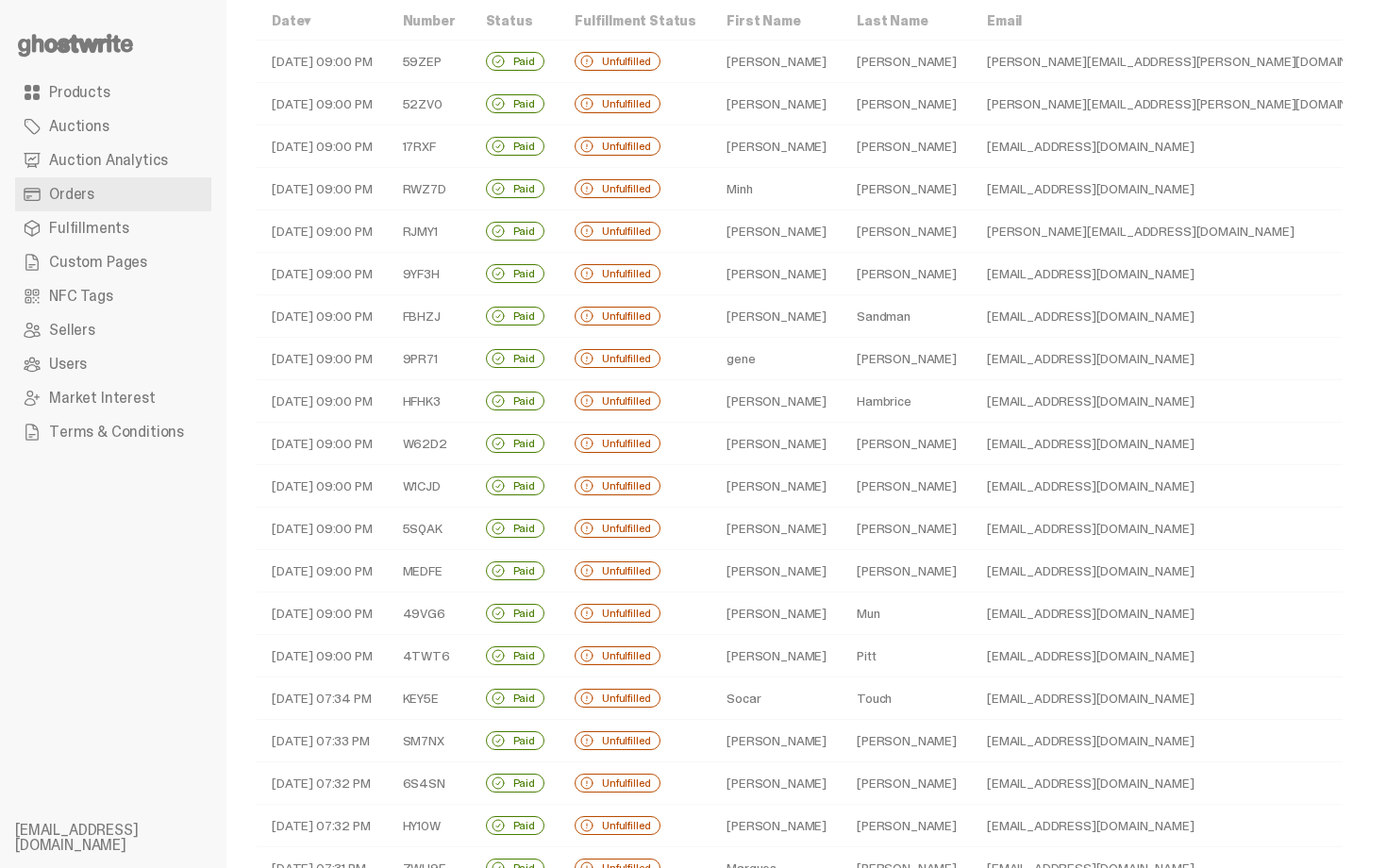
scroll to position [76, 0]
click at [799, 222] on td "Reese" at bounding box center [776, 229] width 131 height 43
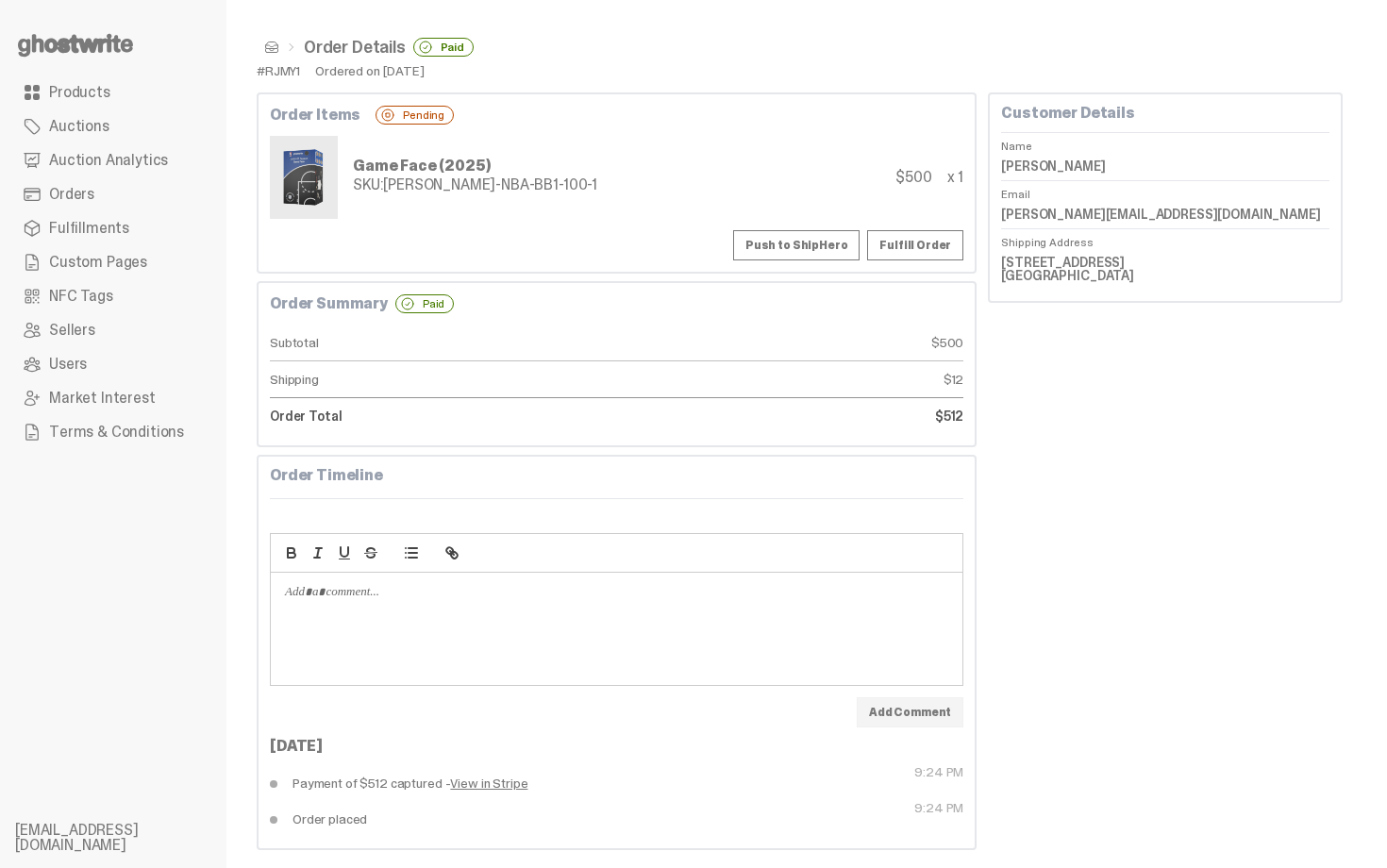
click at [817, 243] on button "Push to ShipHero" at bounding box center [796, 245] width 127 height 30
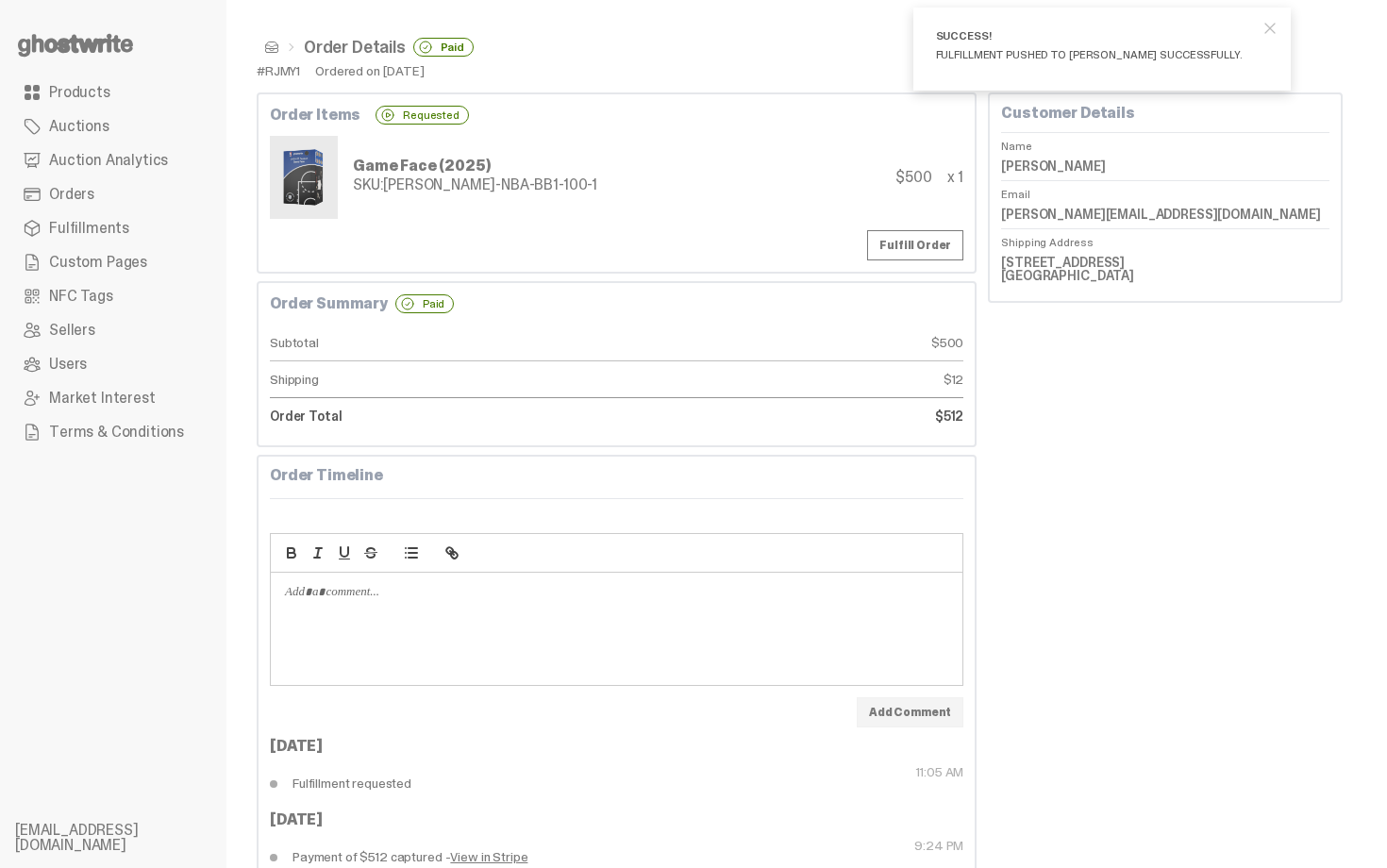
click at [272, 50] on span at bounding box center [271, 47] width 15 height 15
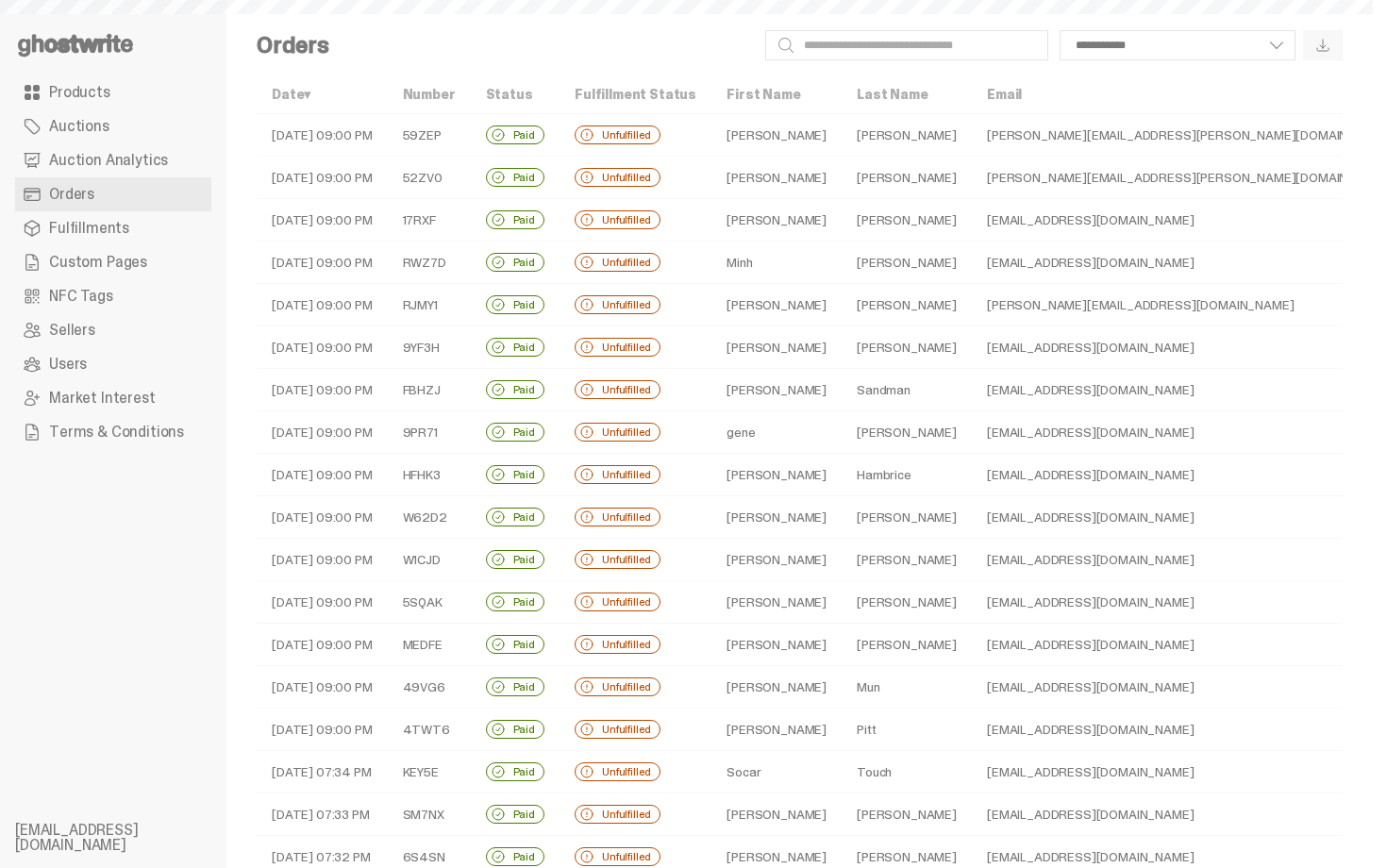
scroll to position [76, 0]
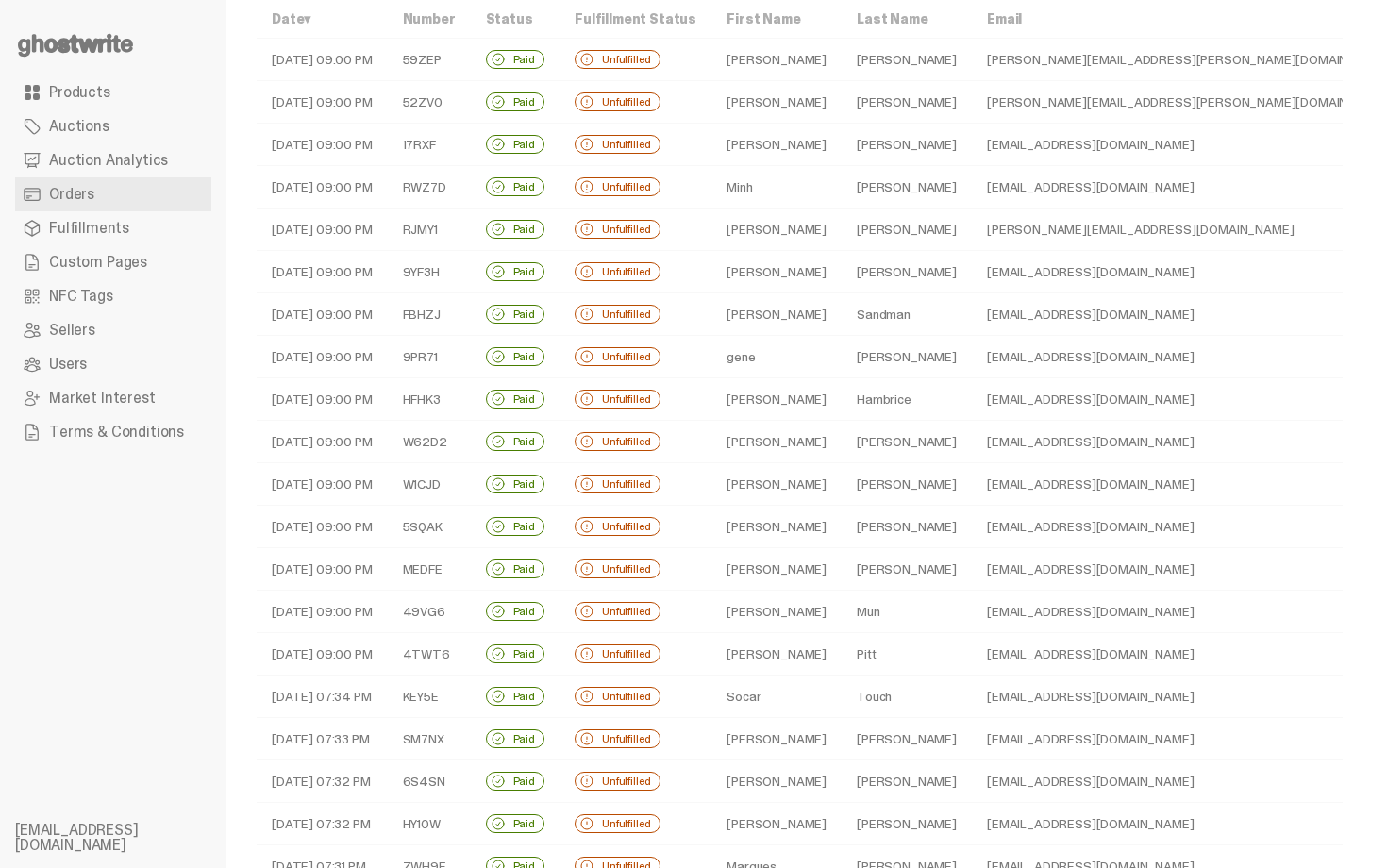
click at [760, 272] on td "Dale" at bounding box center [776, 272] width 131 height 43
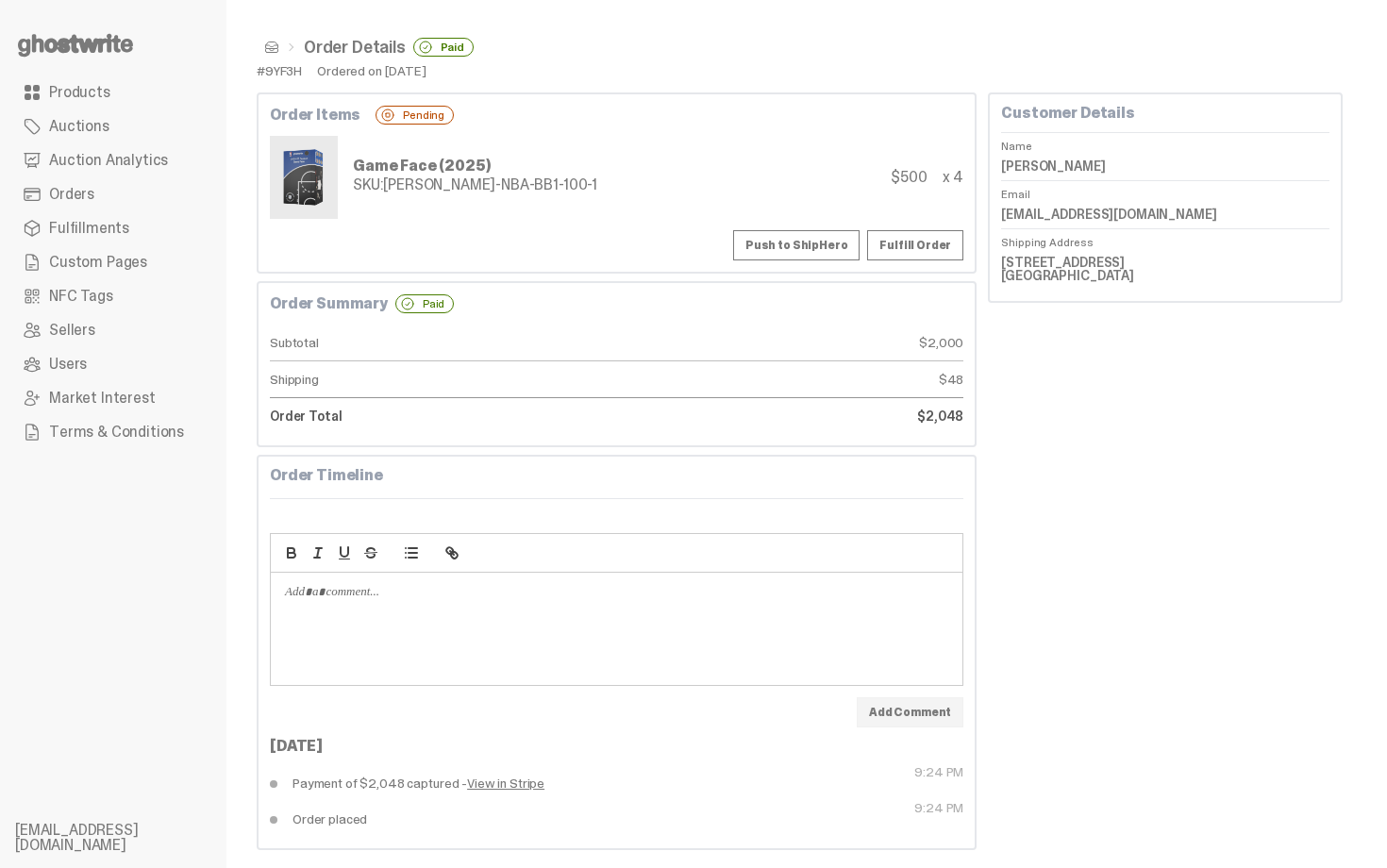
click at [789, 232] on button "Push to ShipHero" at bounding box center [796, 245] width 127 height 30
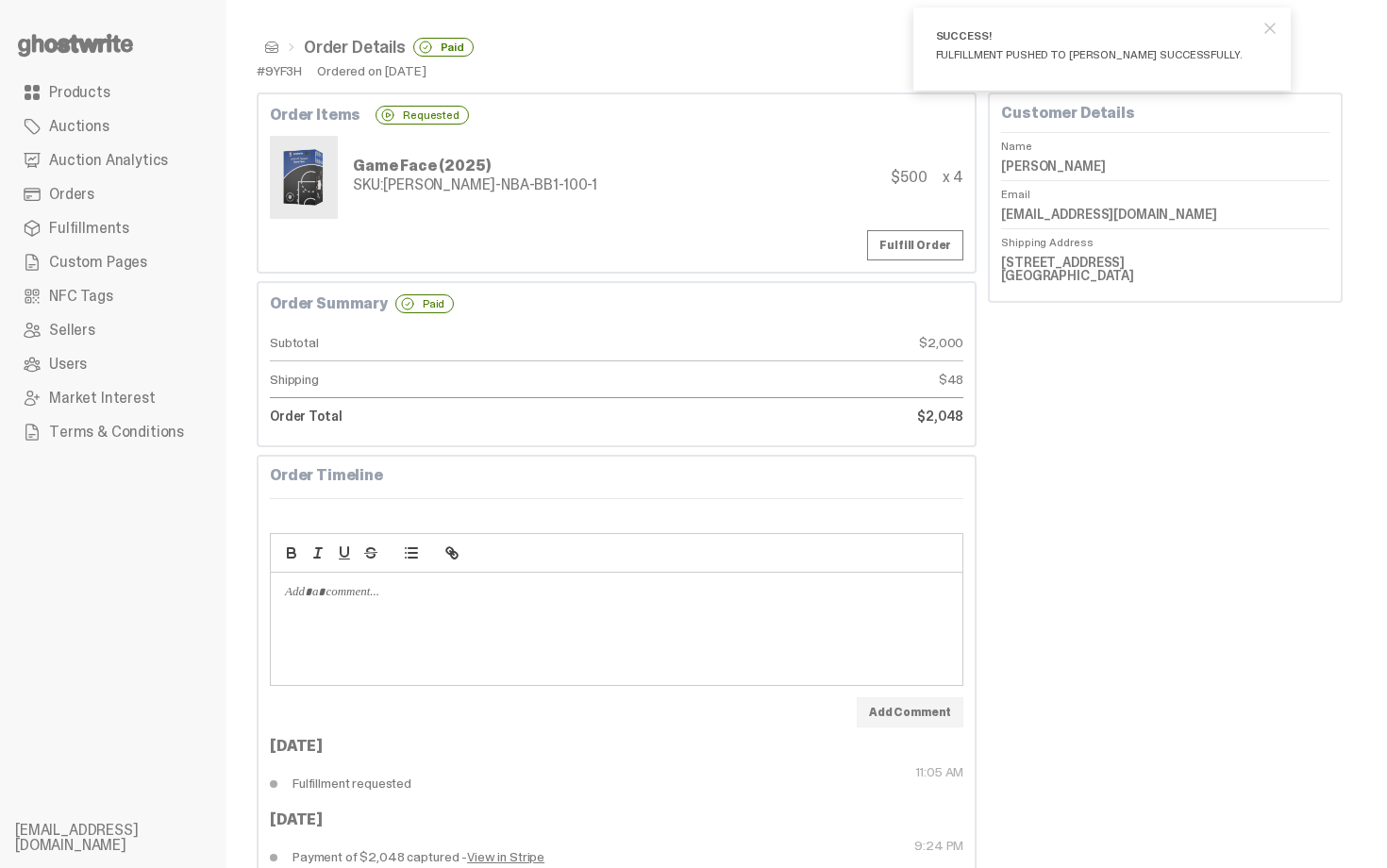
click at [275, 44] on span at bounding box center [271, 47] width 15 height 15
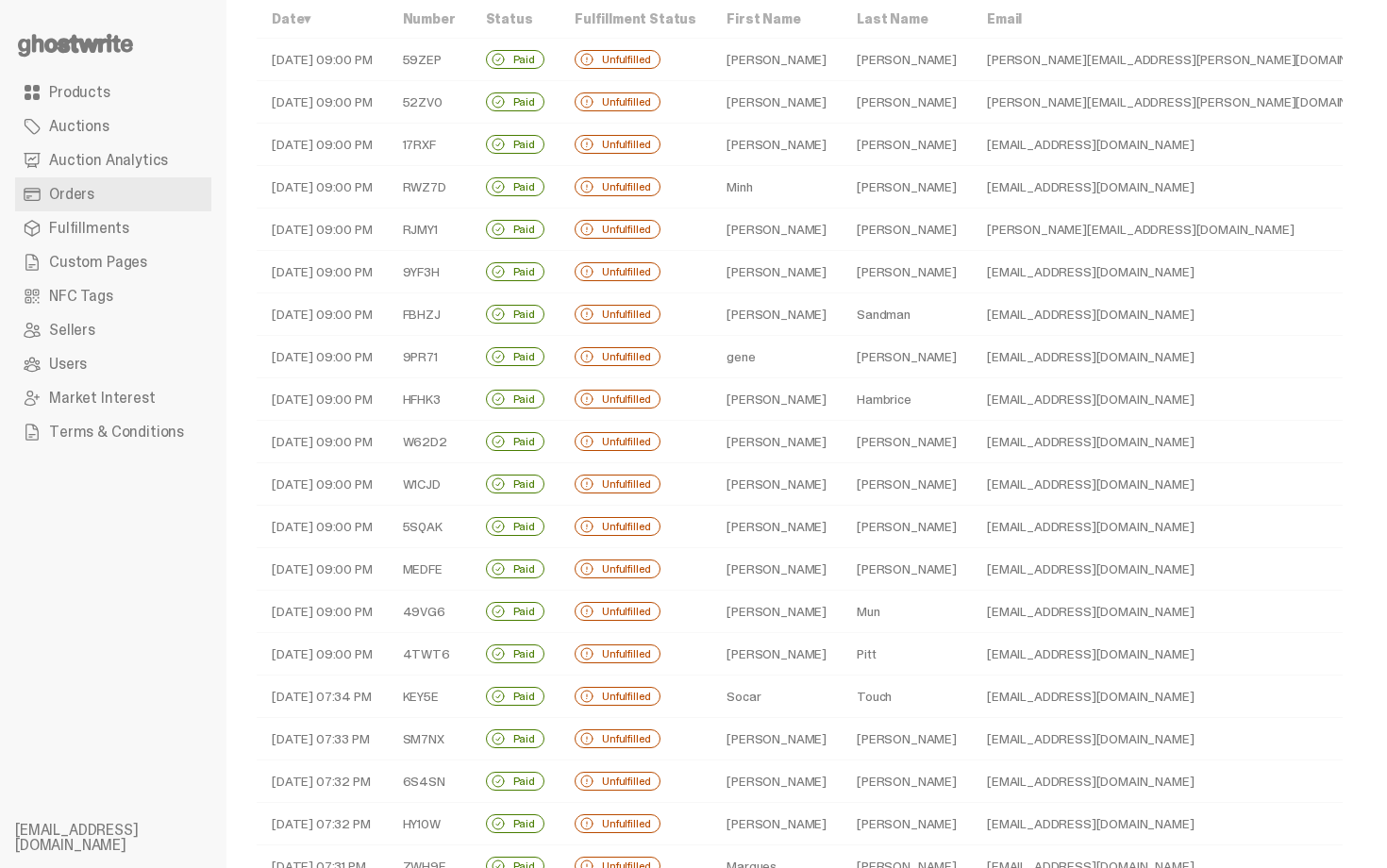
scroll to position [114, 0]
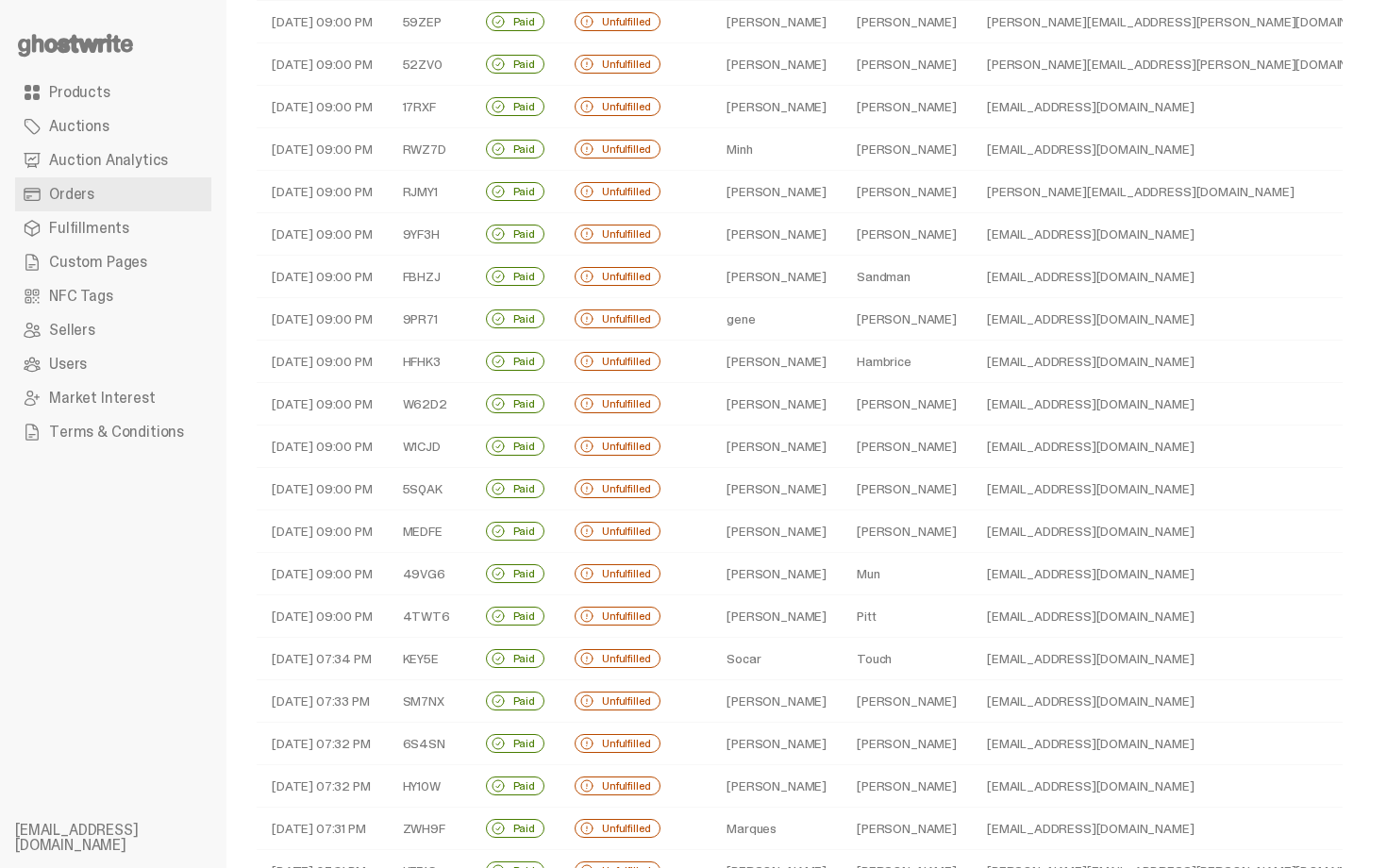
click at [842, 283] on td "Sandman" at bounding box center [906, 276] width 131 height 43
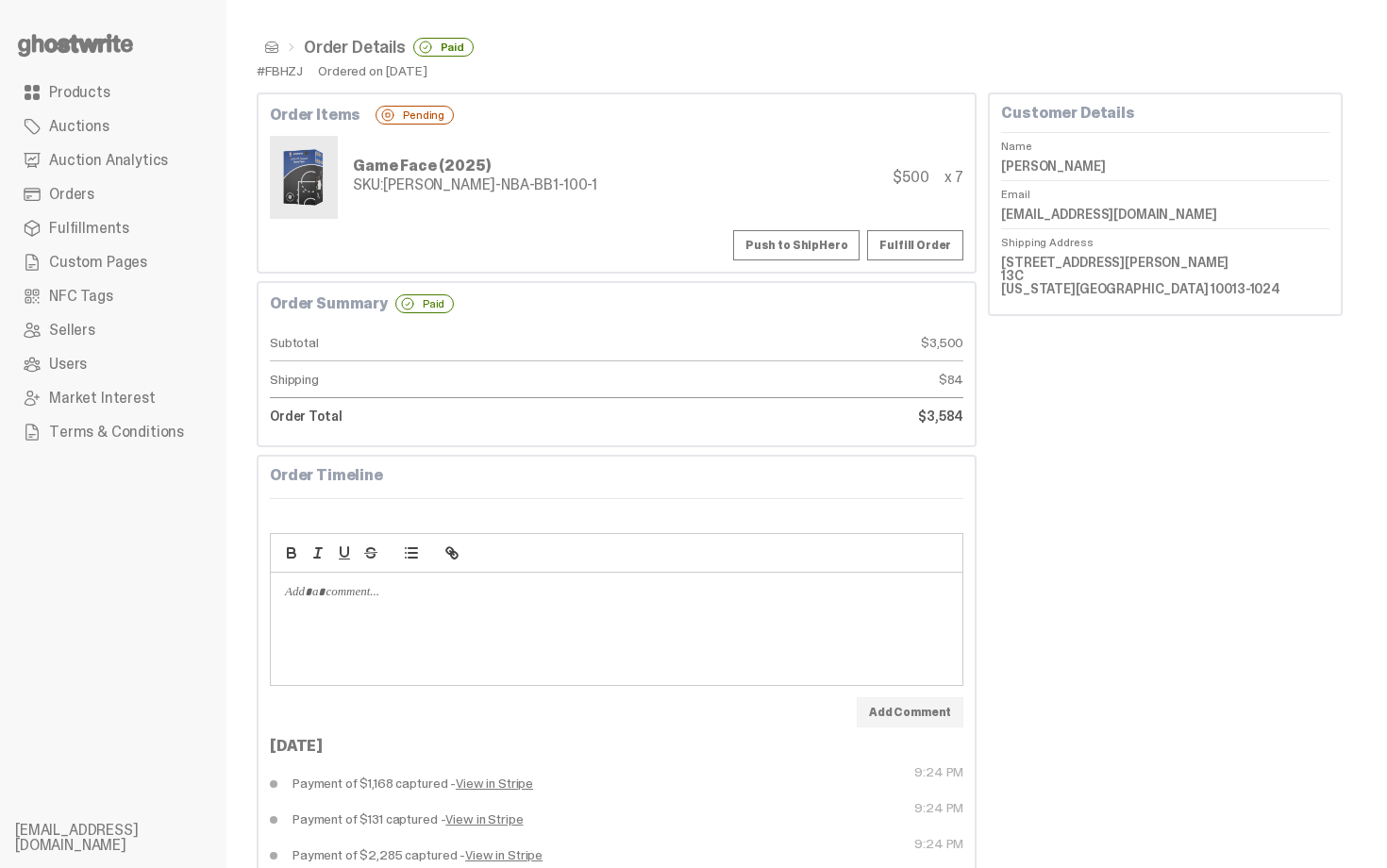
click at [271, 45] on span at bounding box center [271, 47] width 15 height 15
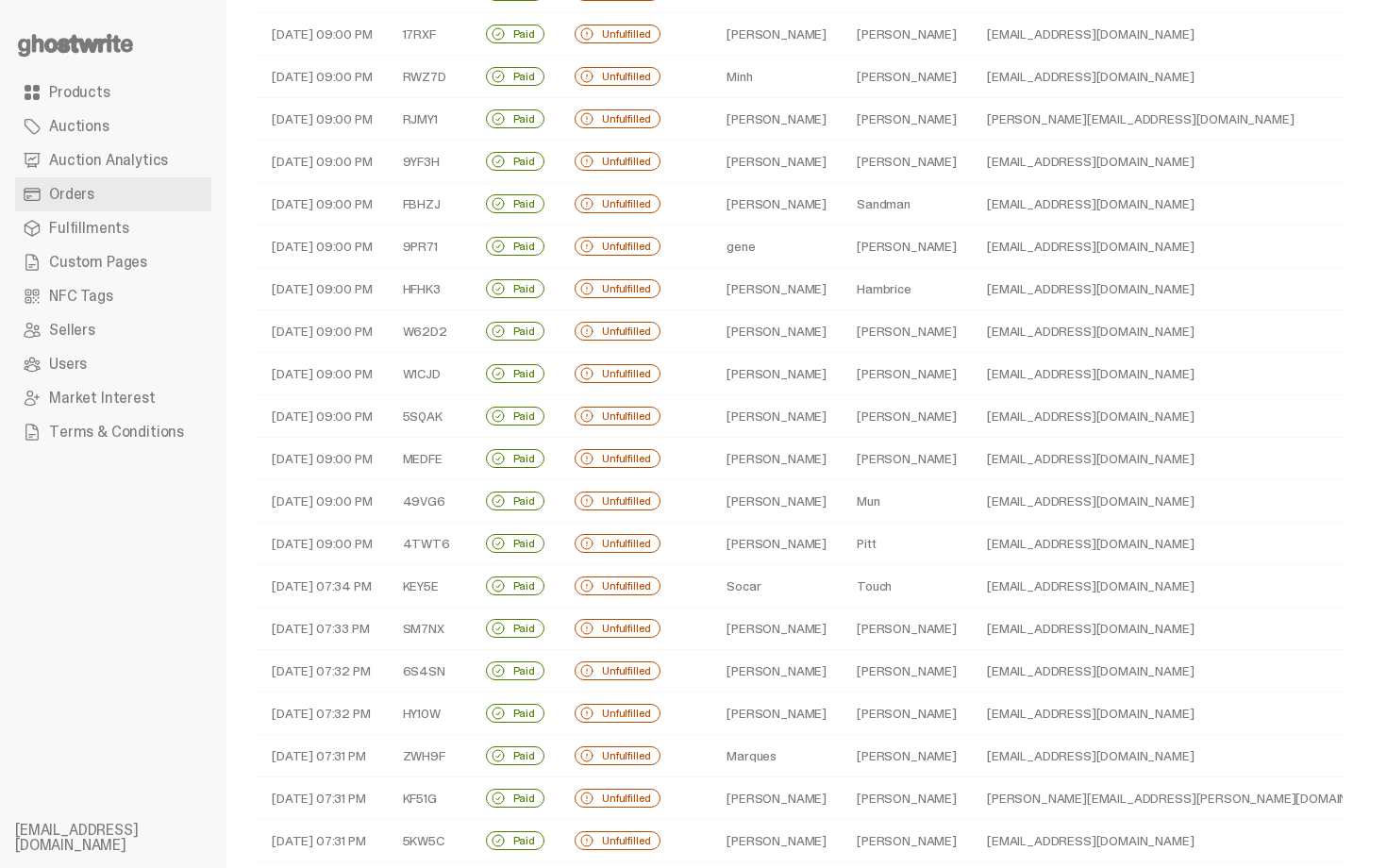
scroll to position [188, 0]
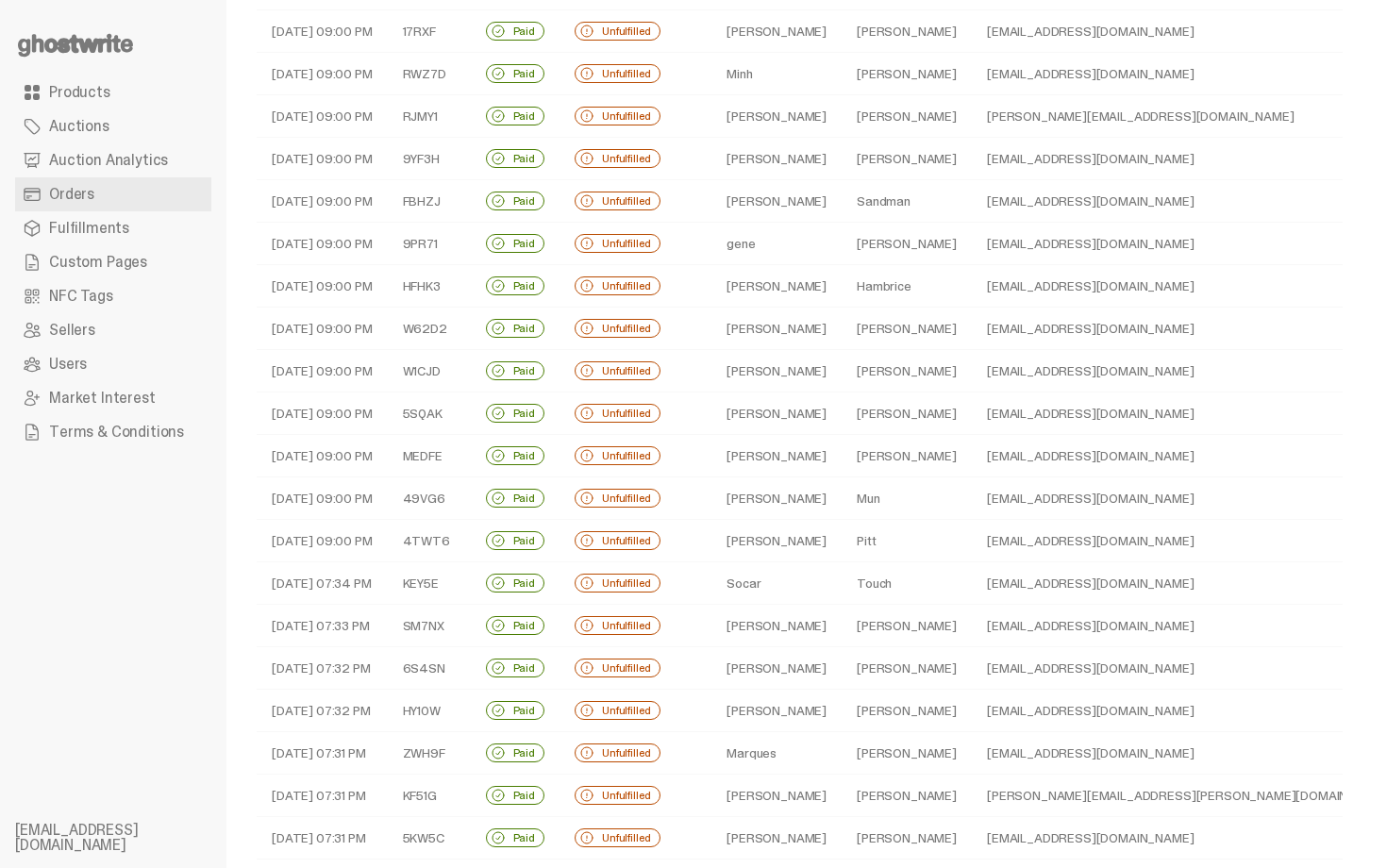
click at [781, 244] on td "gene" at bounding box center [776, 243] width 131 height 43
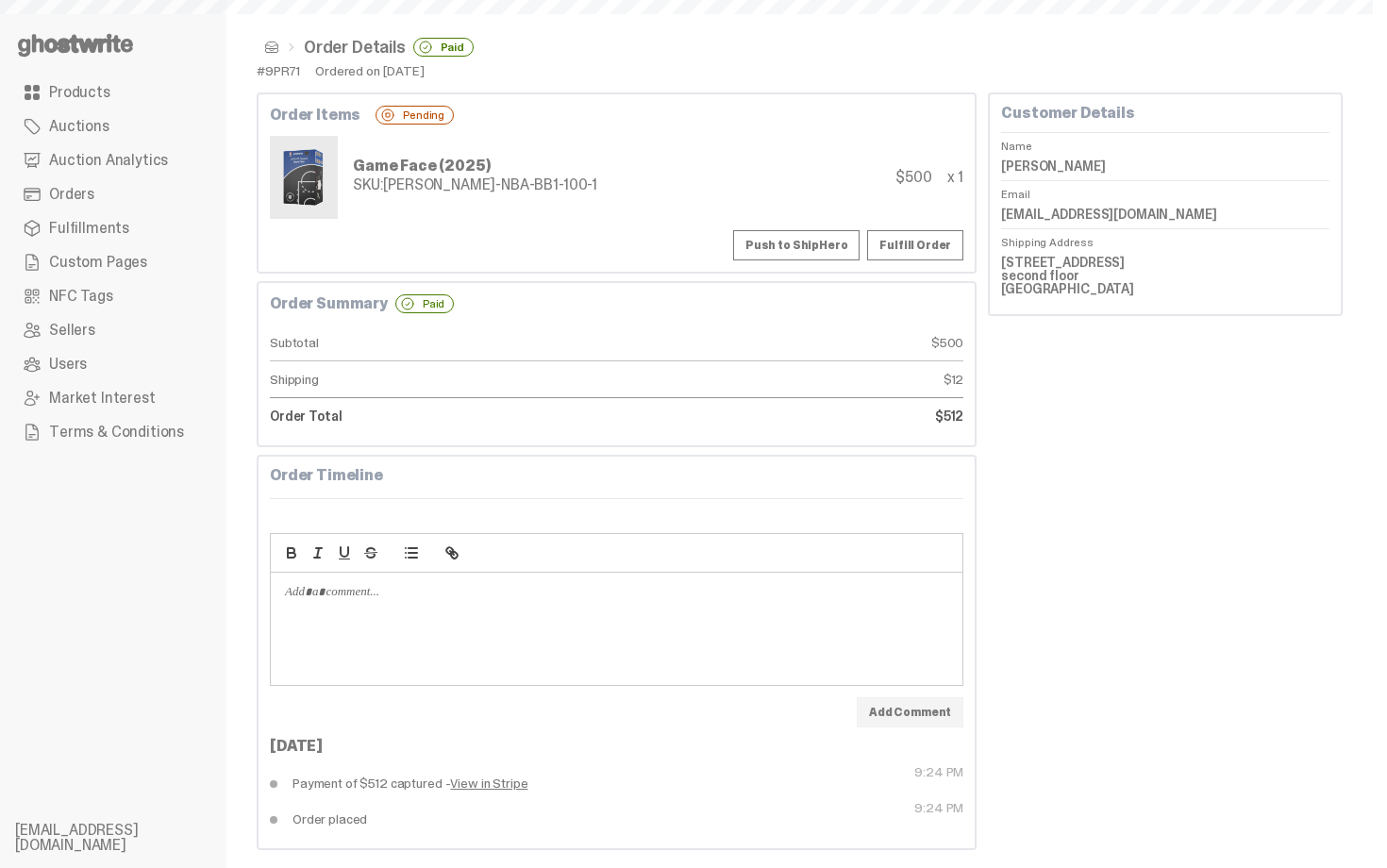
click at [801, 245] on button "Push to ShipHero" at bounding box center [796, 245] width 127 height 30
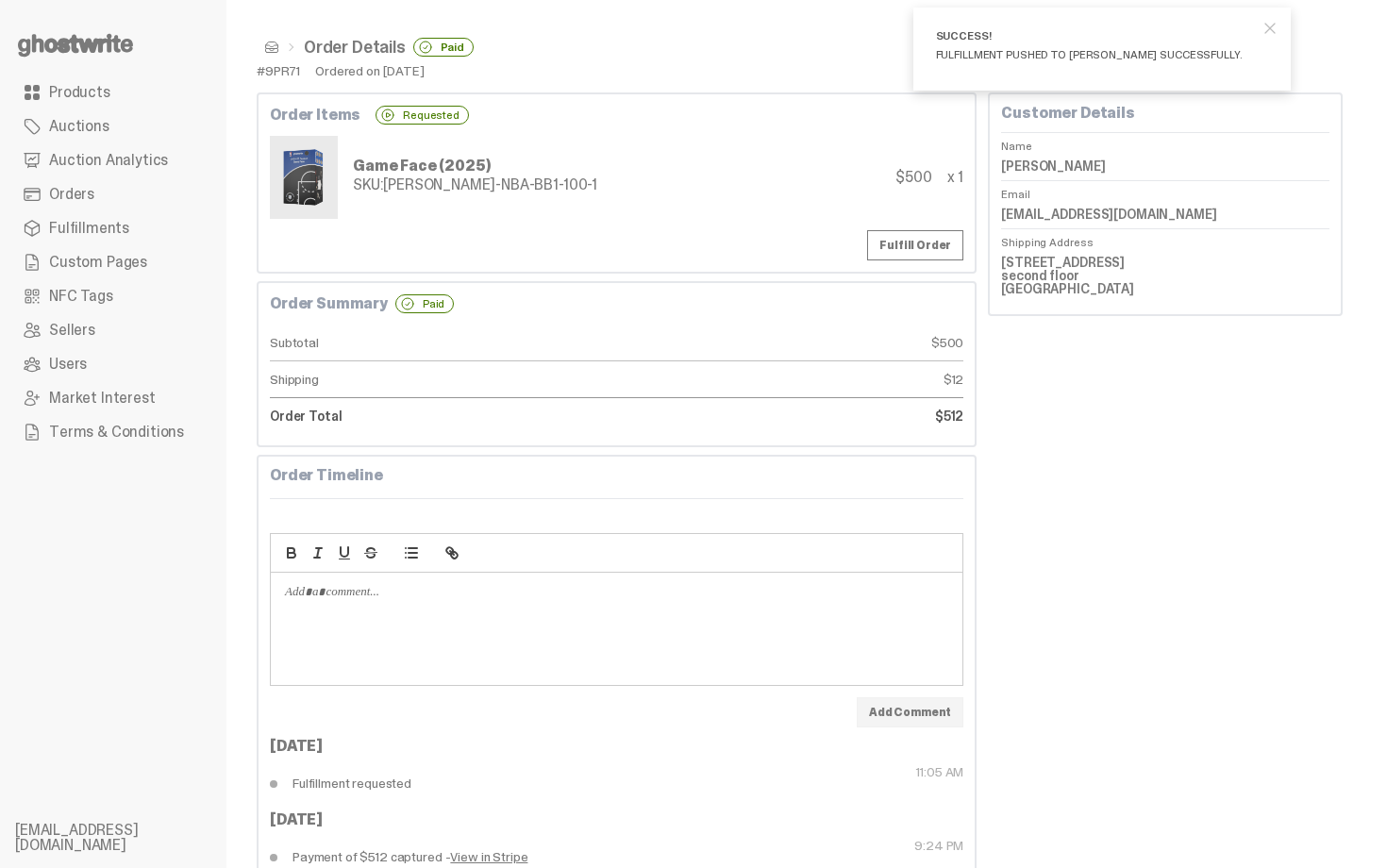
click at [270, 45] on span at bounding box center [271, 47] width 15 height 15
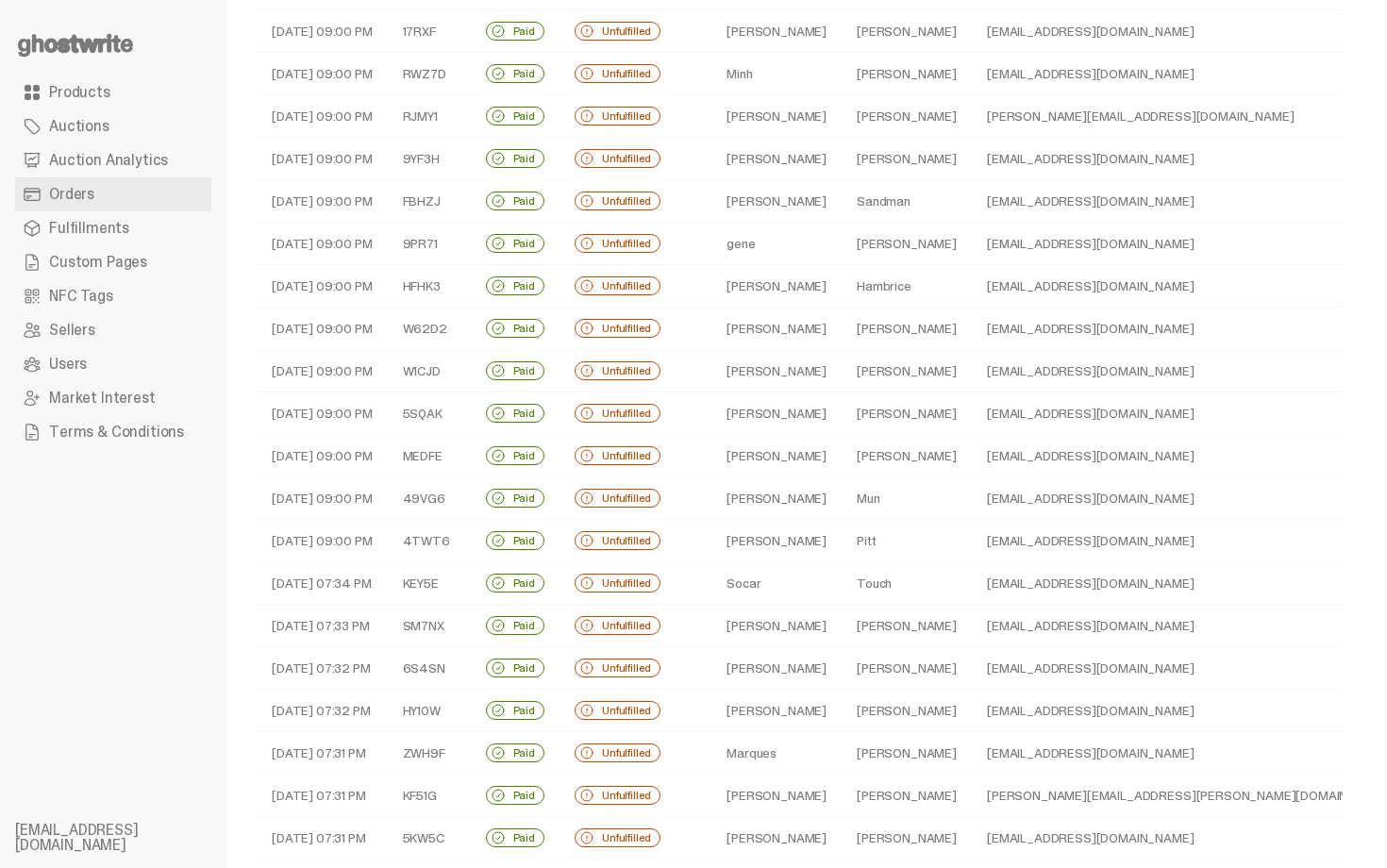
click at [767, 290] on td "Zach" at bounding box center [776, 286] width 131 height 43
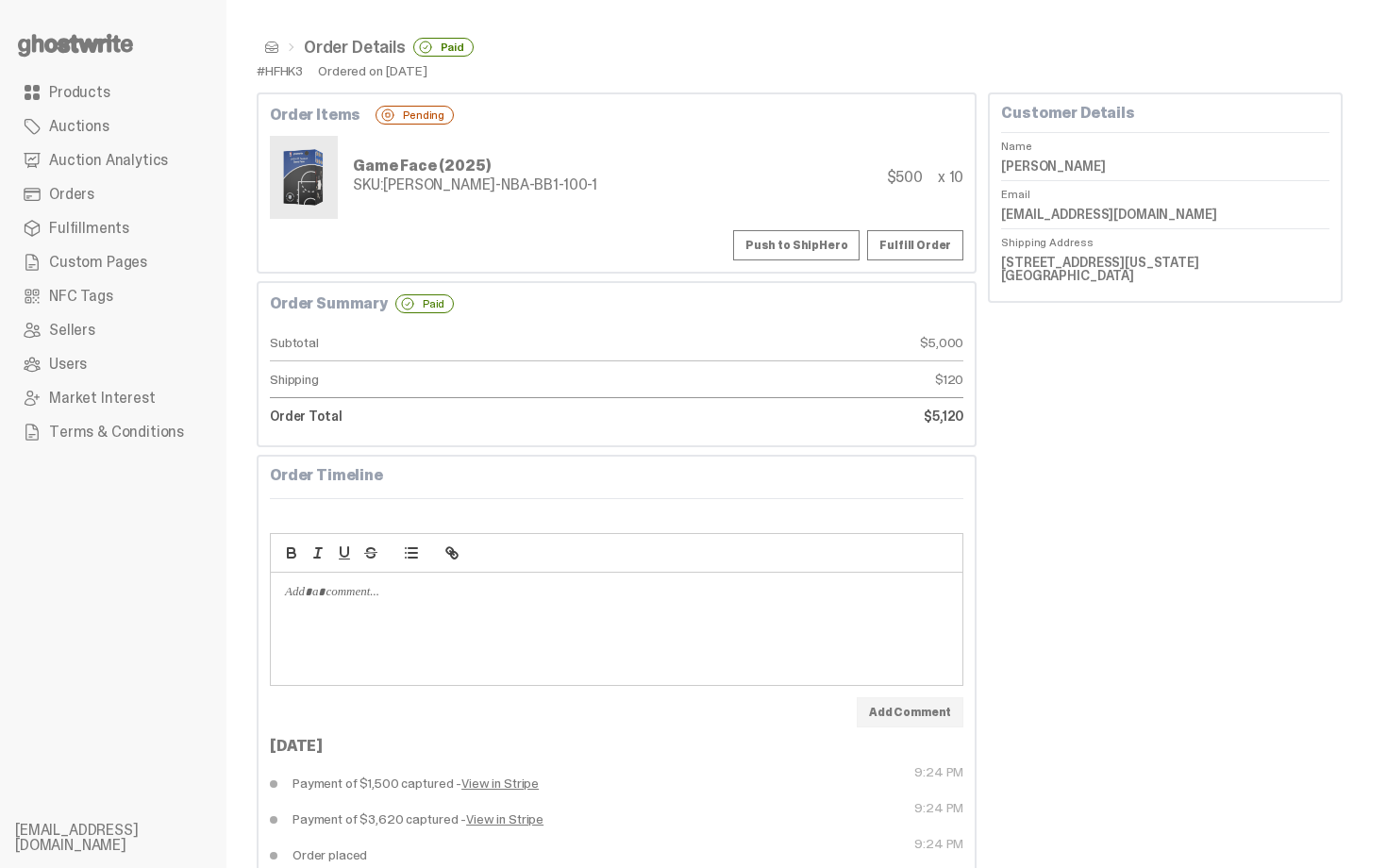
click at [784, 242] on button "Push to ShipHero" at bounding box center [796, 245] width 127 height 30
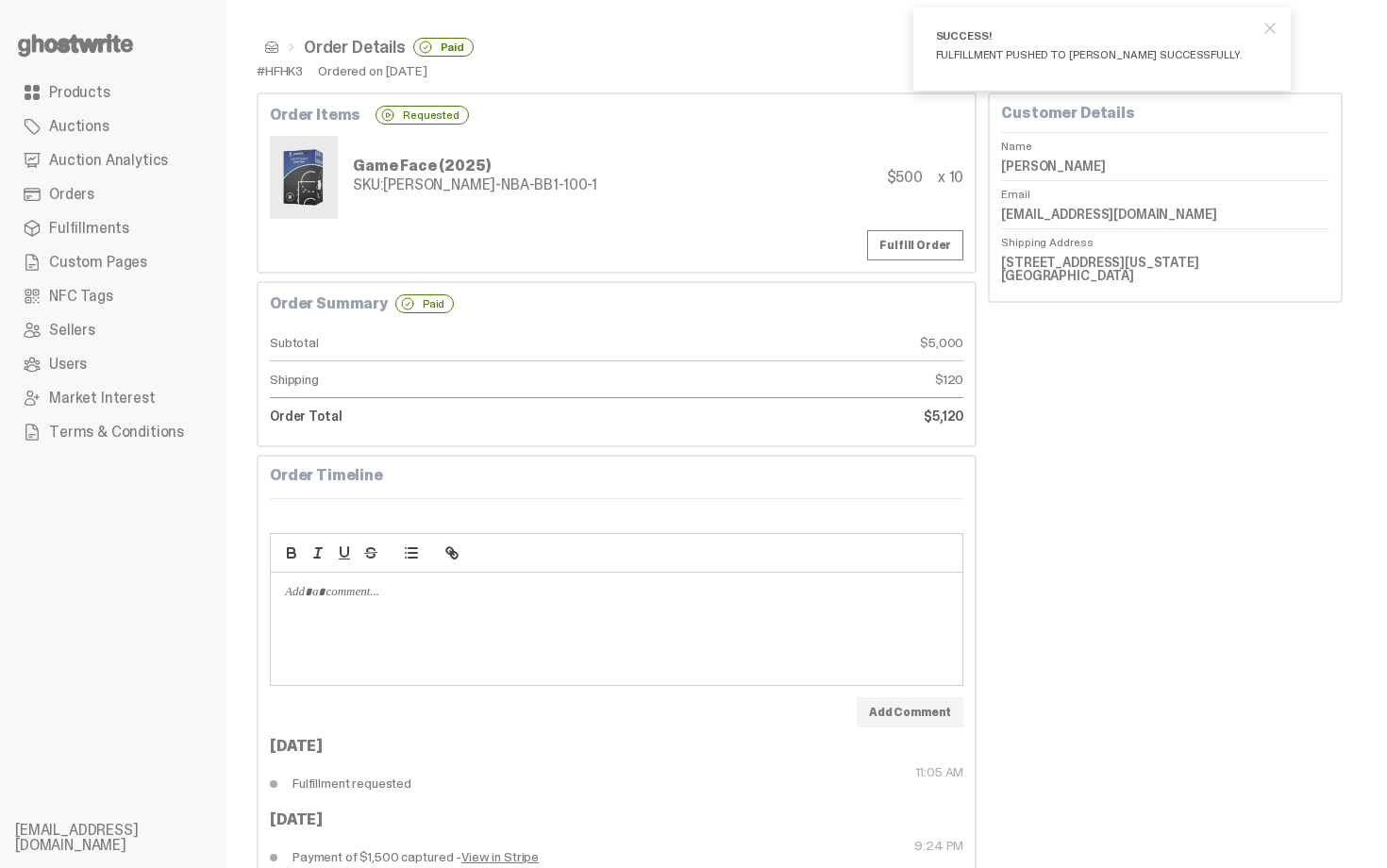
click at [1058, 166] on dd "Zach Hambrice" at bounding box center [1165, 165] width 328 height 28
click at [520, 237] on div "Fulfill Order" at bounding box center [617, 245] width 694 height 30
click at [272, 53] on span at bounding box center [271, 47] width 15 height 15
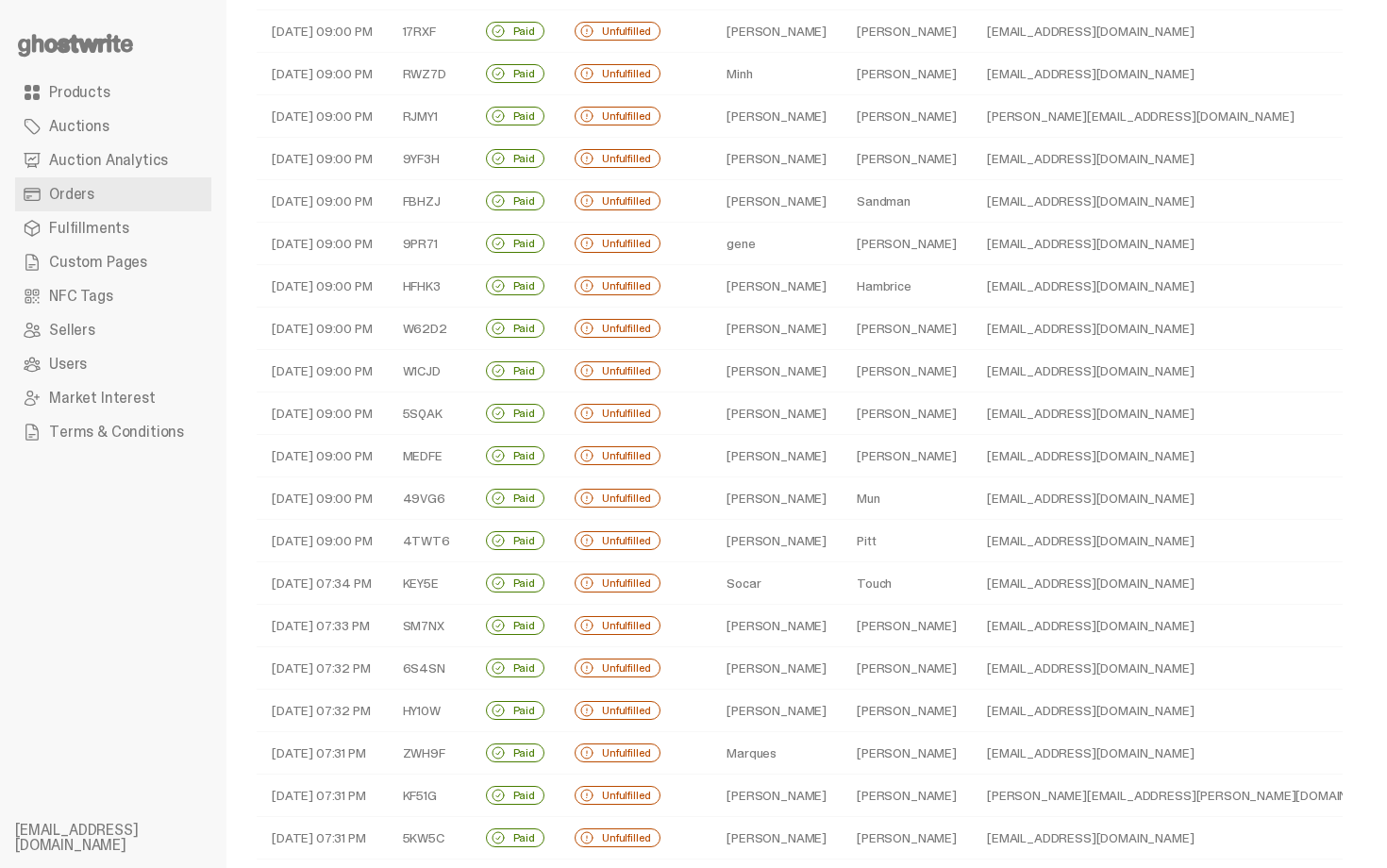
scroll to position [226, 0]
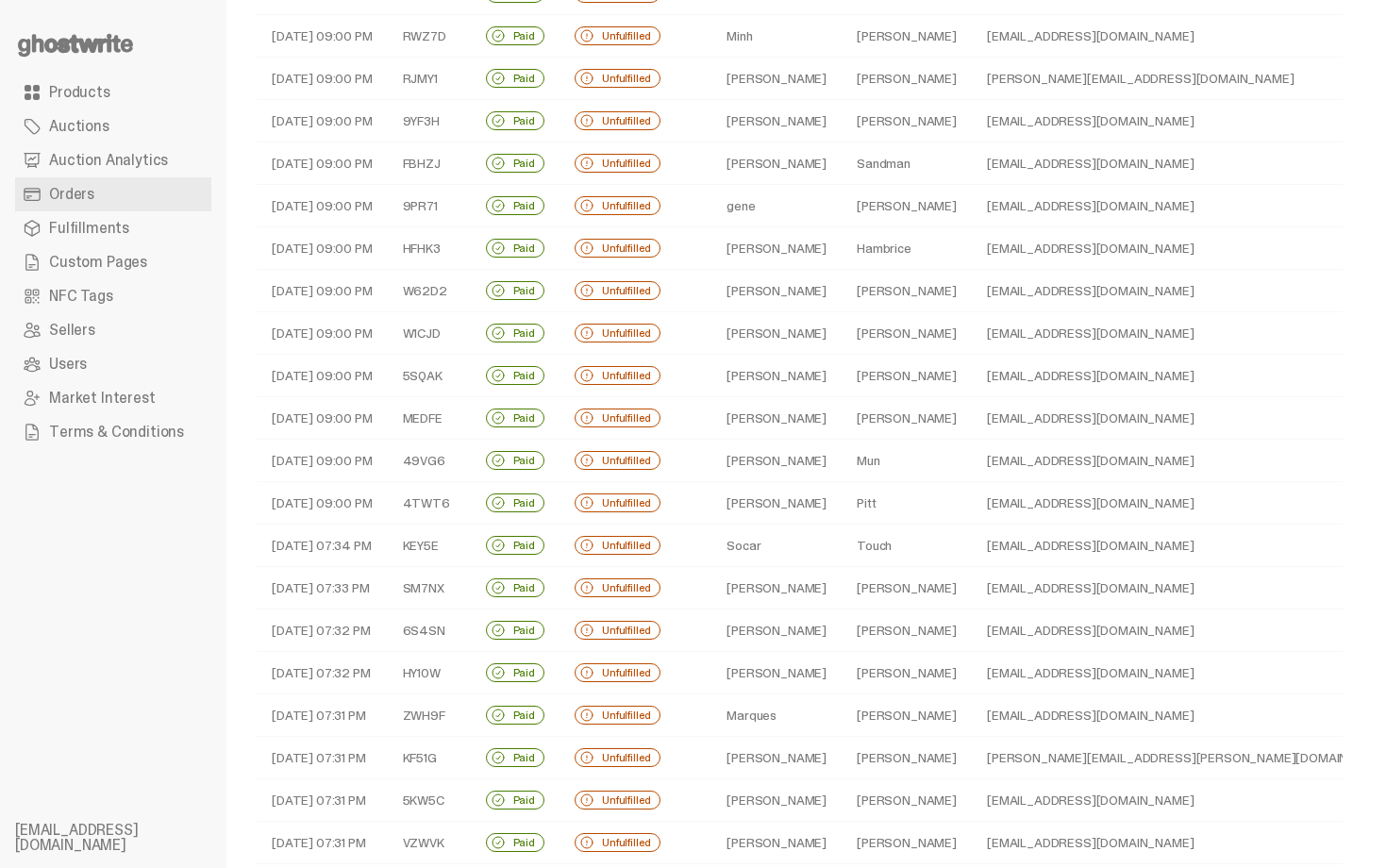
click at [796, 293] on td "Andrew" at bounding box center [776, 291] width 131 height 43
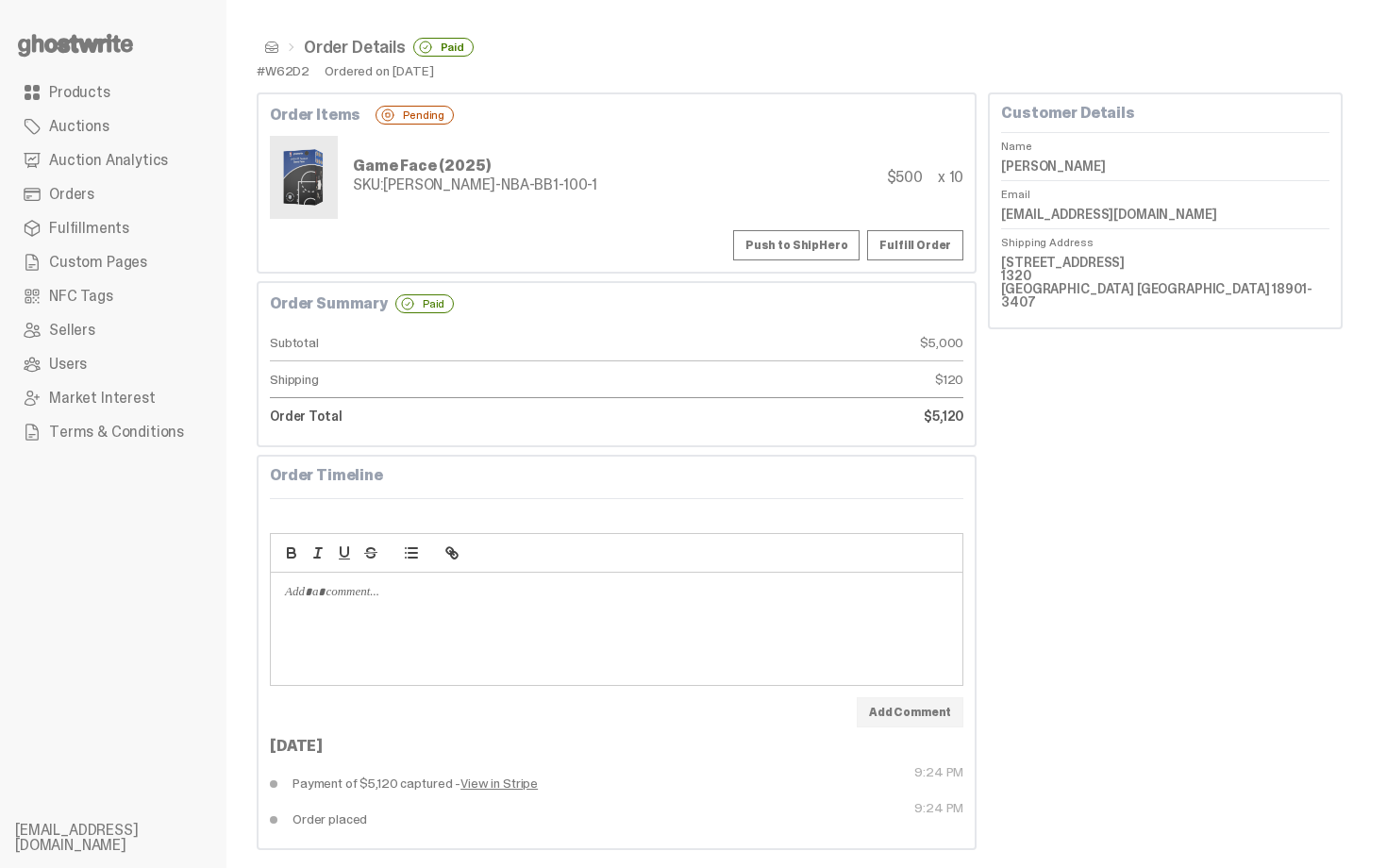
click at [266, 52] on span at bounding box center [271, 47] width 15 height 15
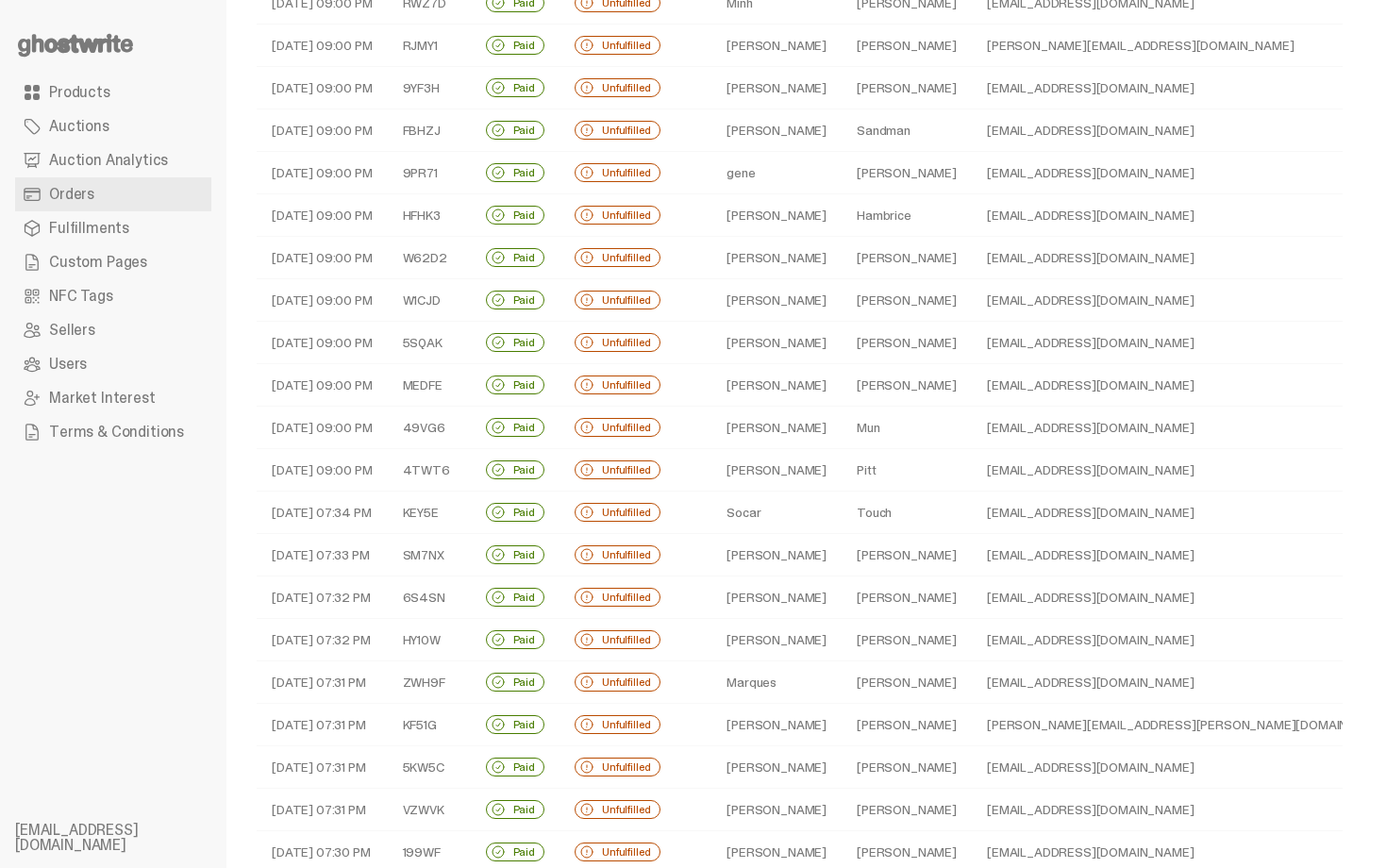
scroll to position [264, 0]
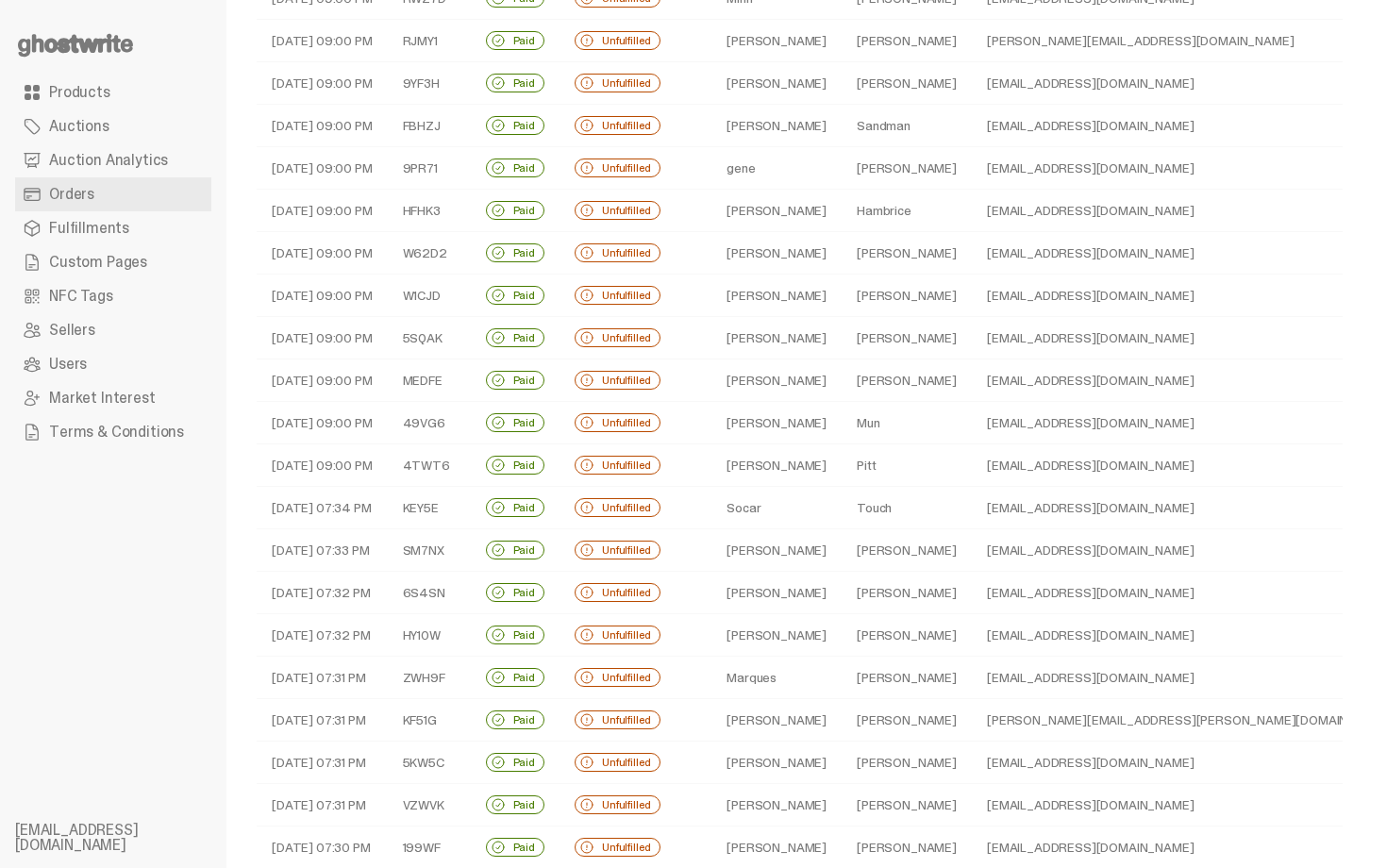
click at [842, 295] on td "Fahrendorf" at bounding box center [906, 295] width 131 height 43
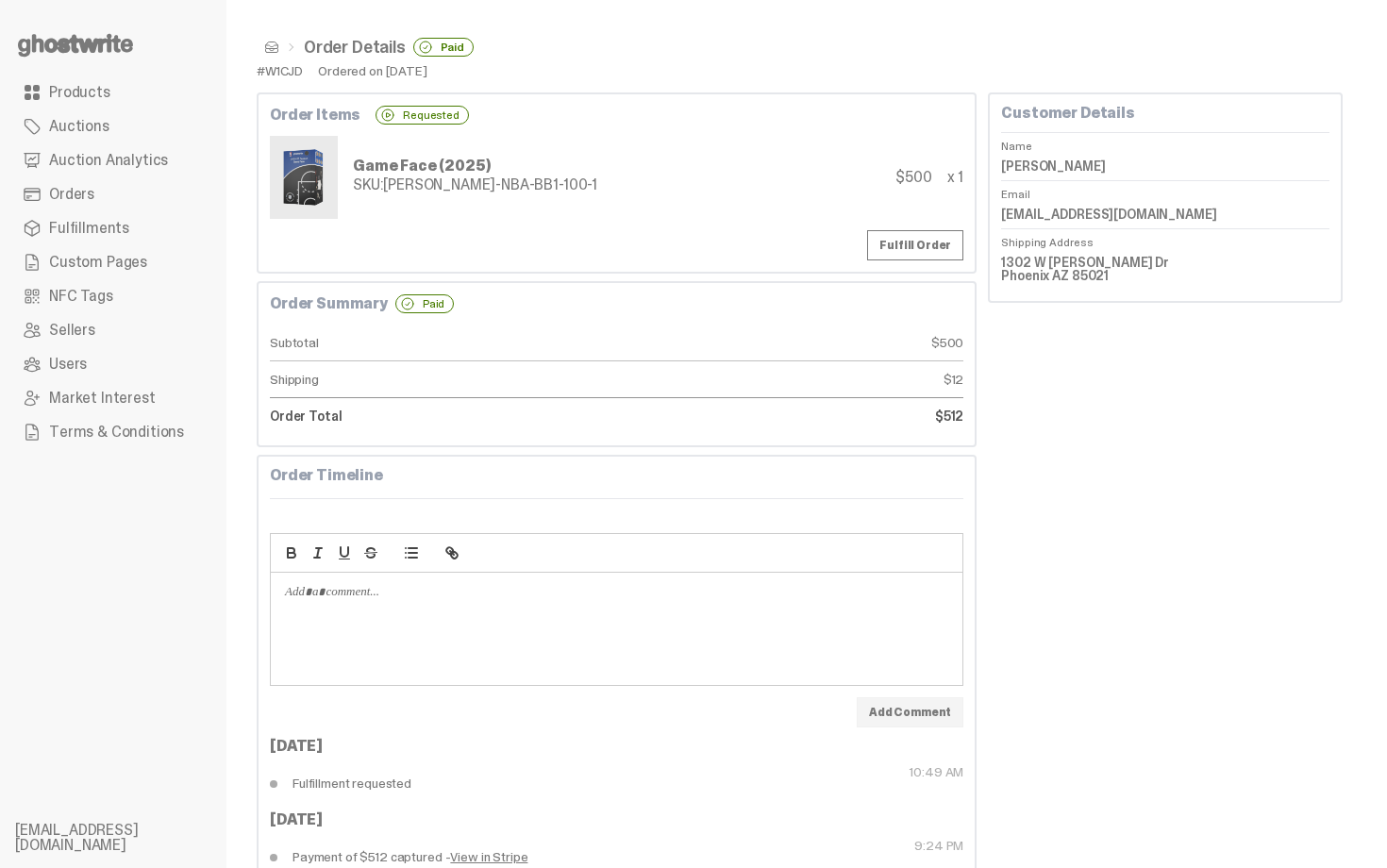
click at [271, 39] on ul "Order Details Paid" at bounding box center [799, 47] width 1086 height 19
click at [272, 46] on span at bounding box center [271, 47] width 15 height 15
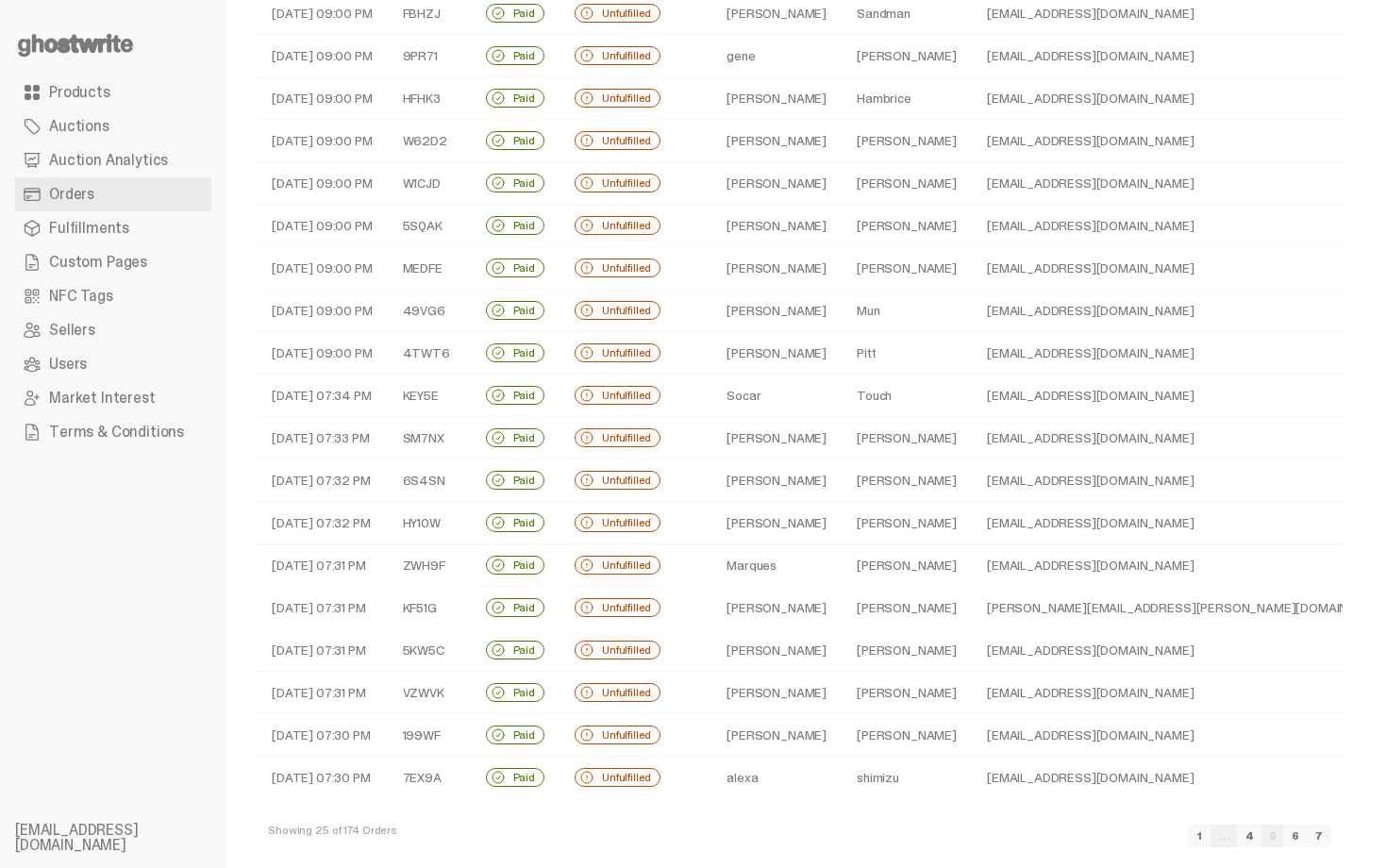
scroll to position [378, 0]
click at [801, 228] on td "Adriana" at bounding box center [776, 224] width 131 height 43
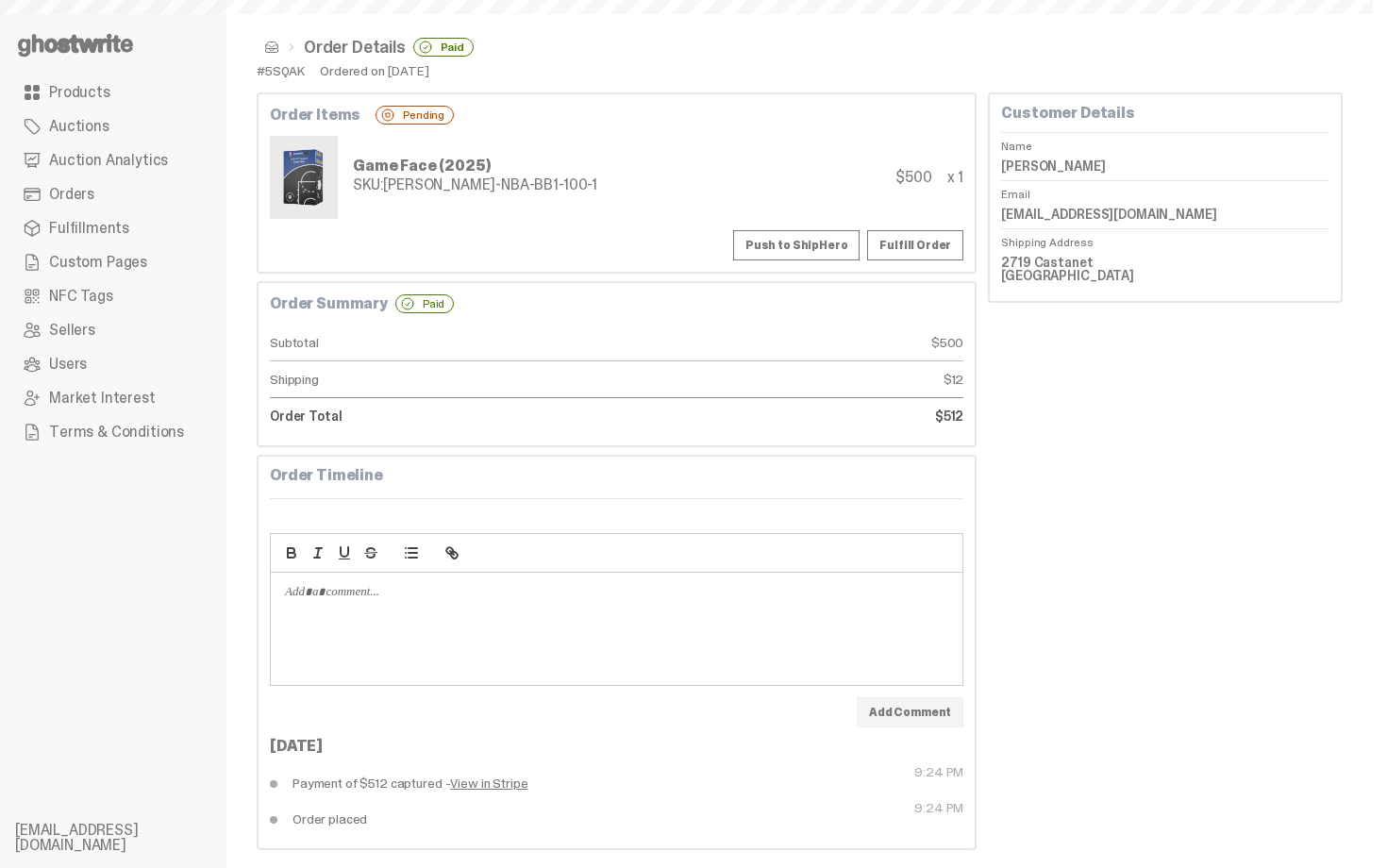
click at [806, 241] on button "Push to ShipHero" at bounding box center [796, 245] width 127 height 30
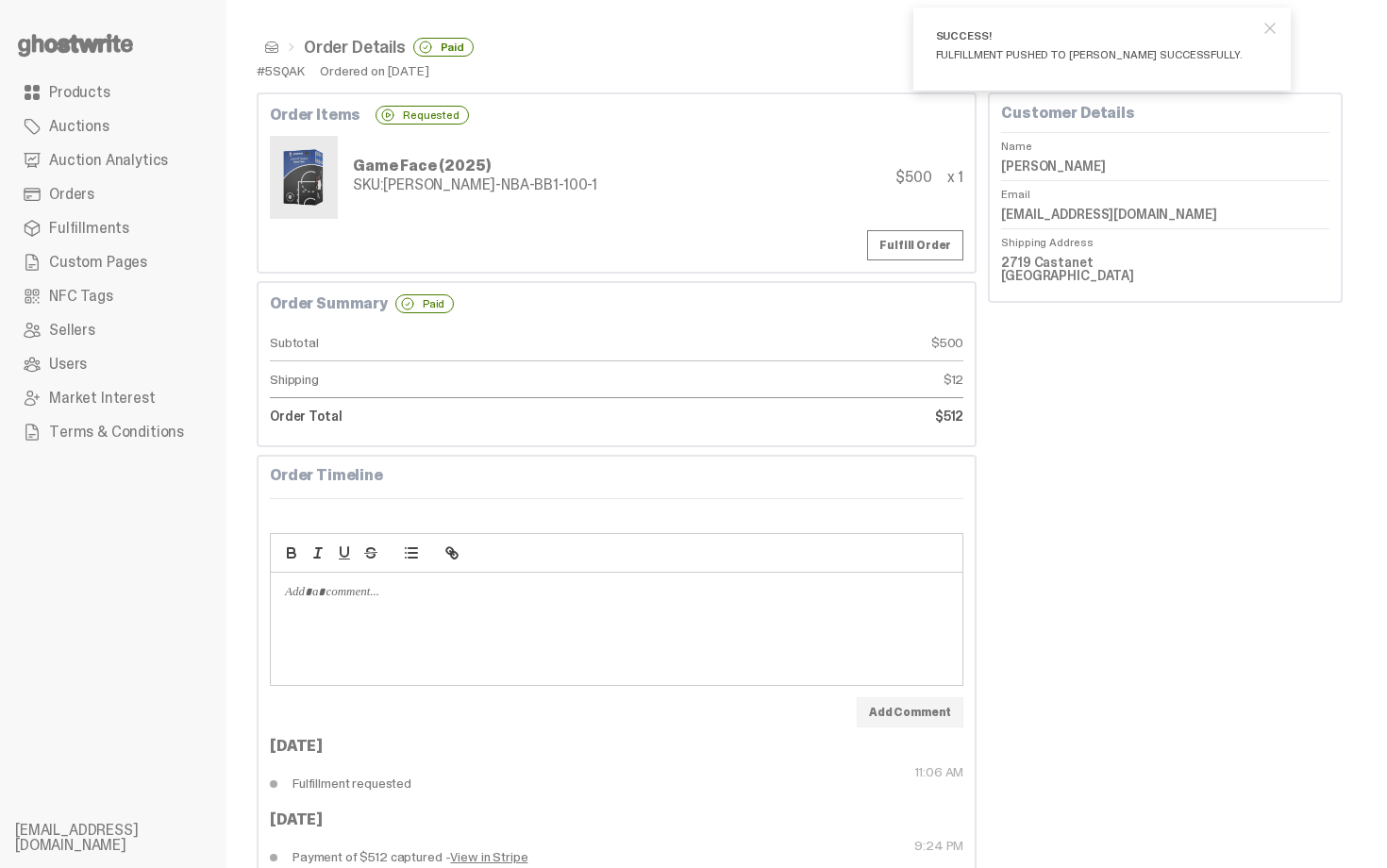
click at [267, 47] on span at bounding box center [271, 47] width 15 height 15
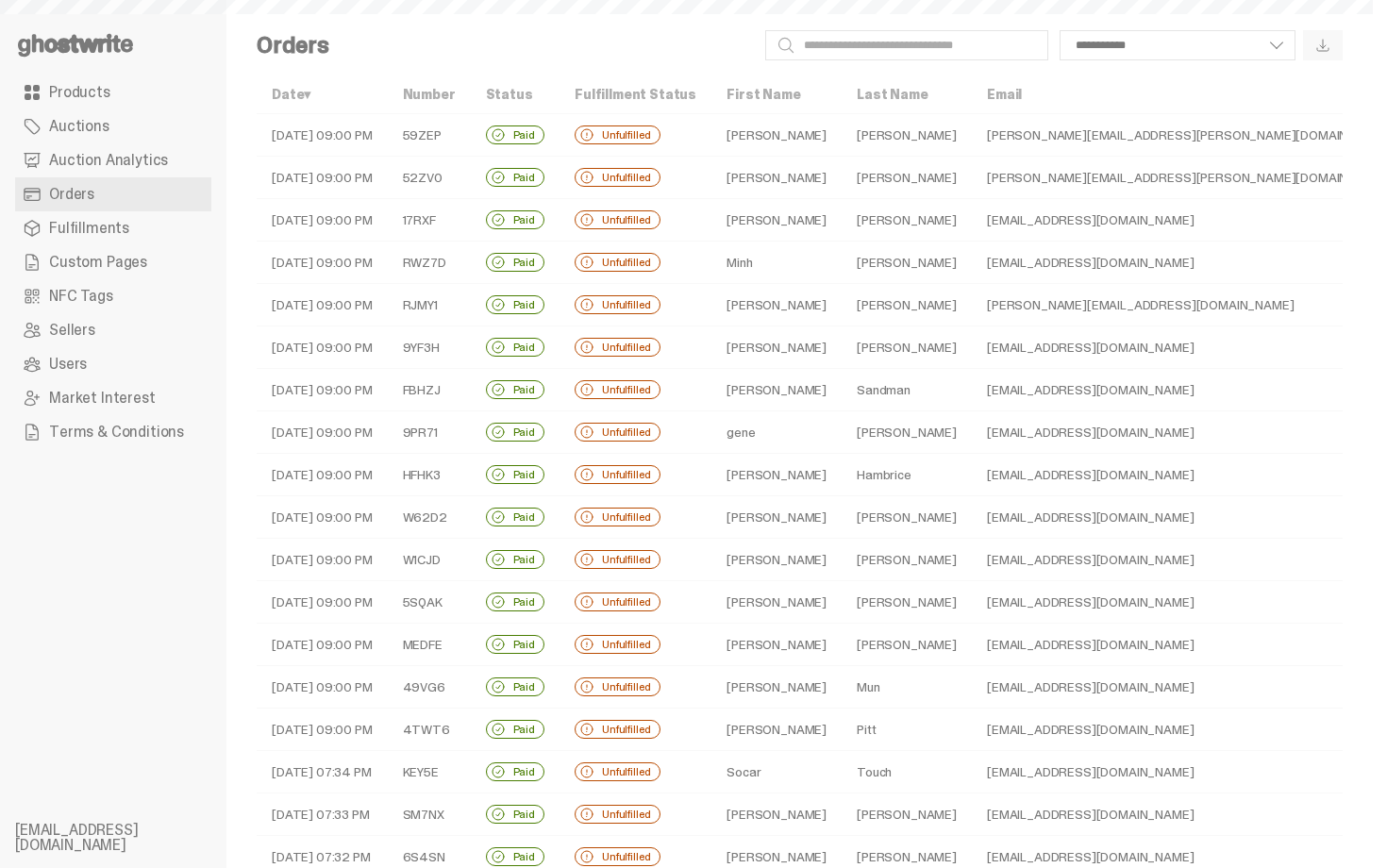
scroll to position [378, 0]
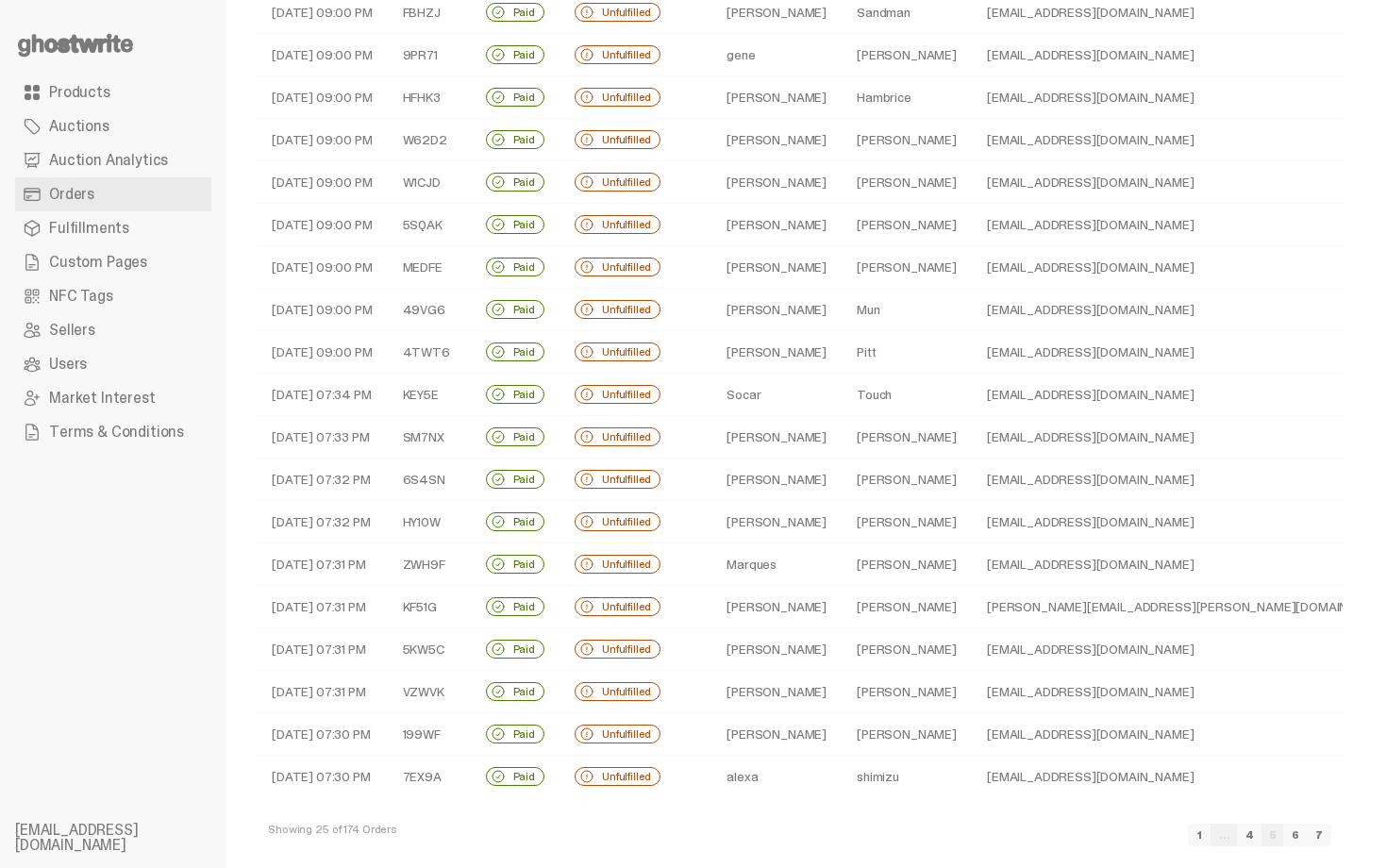
click at [857, 270] on td "Veenstra" at bounding box center [906, 267] width 131 height 43
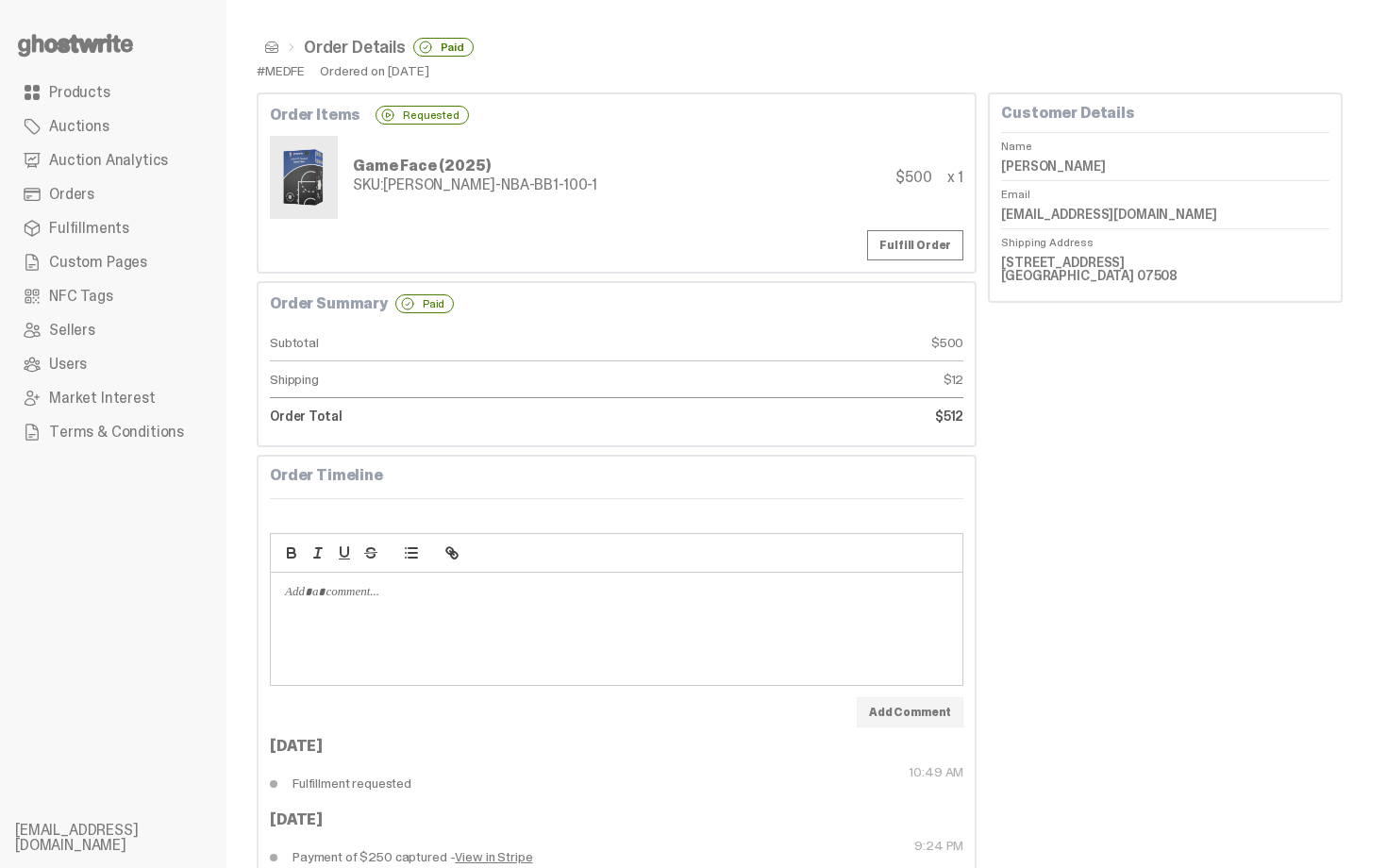
click at [271, 47] on span at bounding box center [271, 47] width 15 height 15
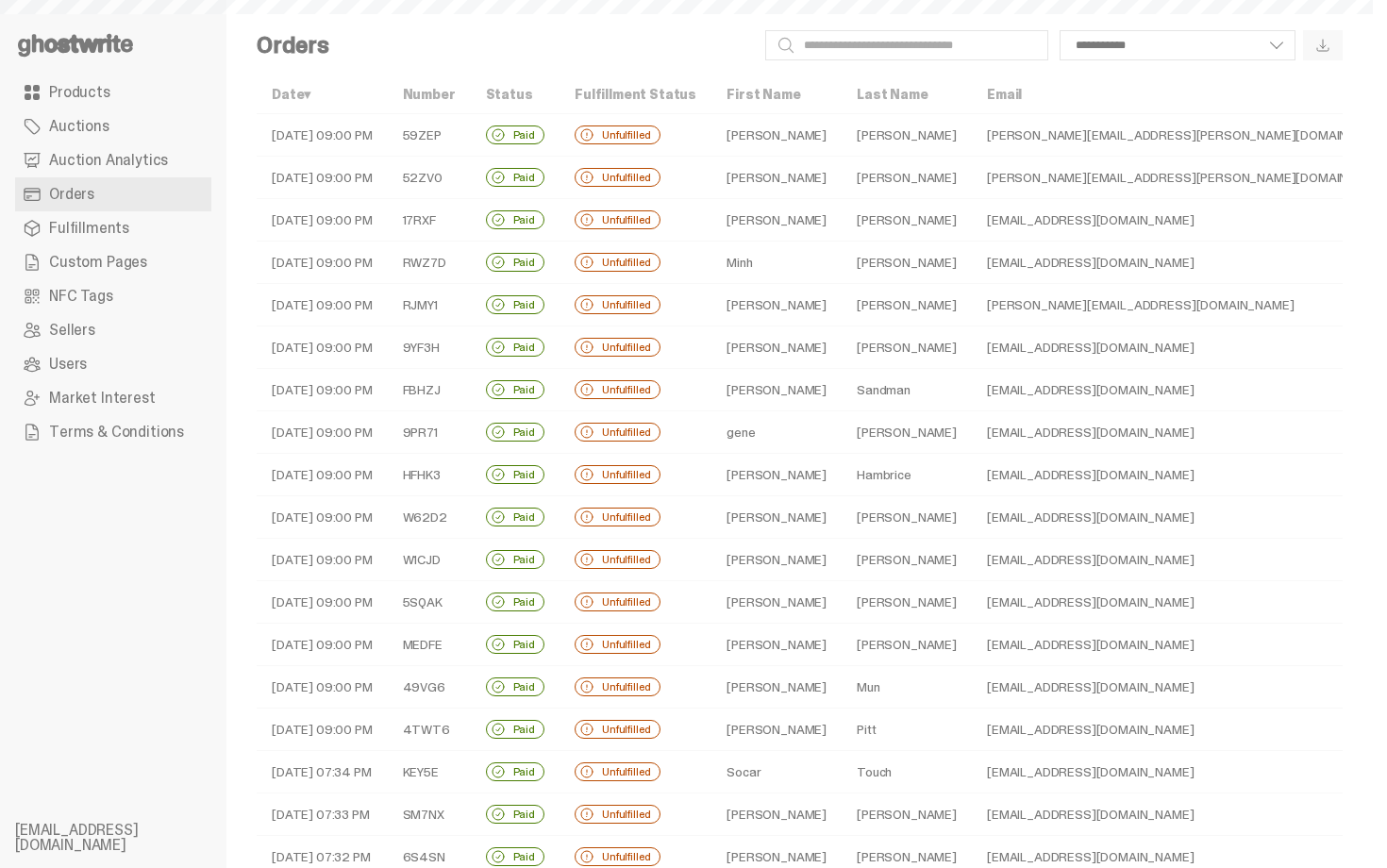
scroll to position [378, 0]
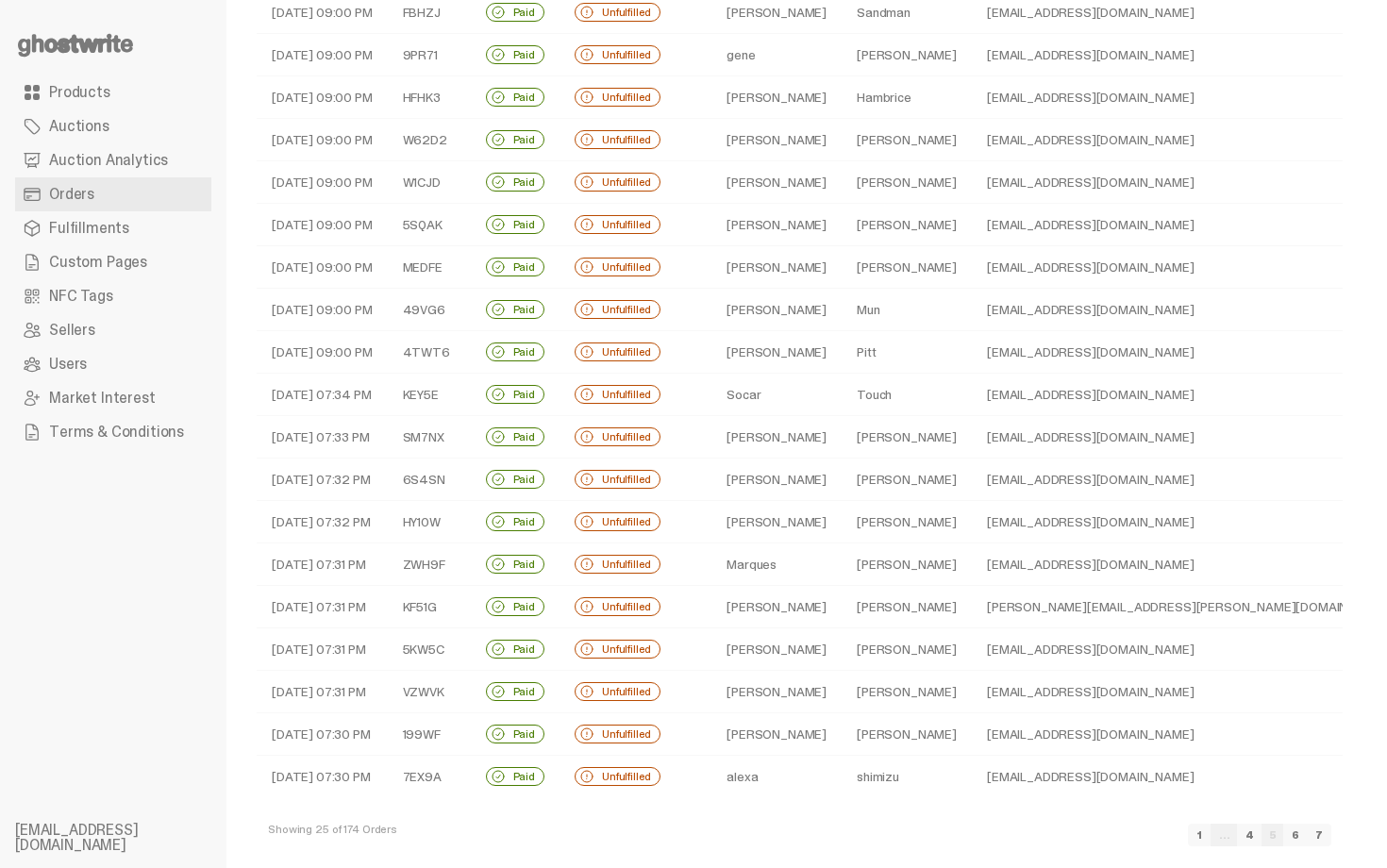
click at [844, 311] on td "Mun" at bounding box center [906, 310] width 131 height 43
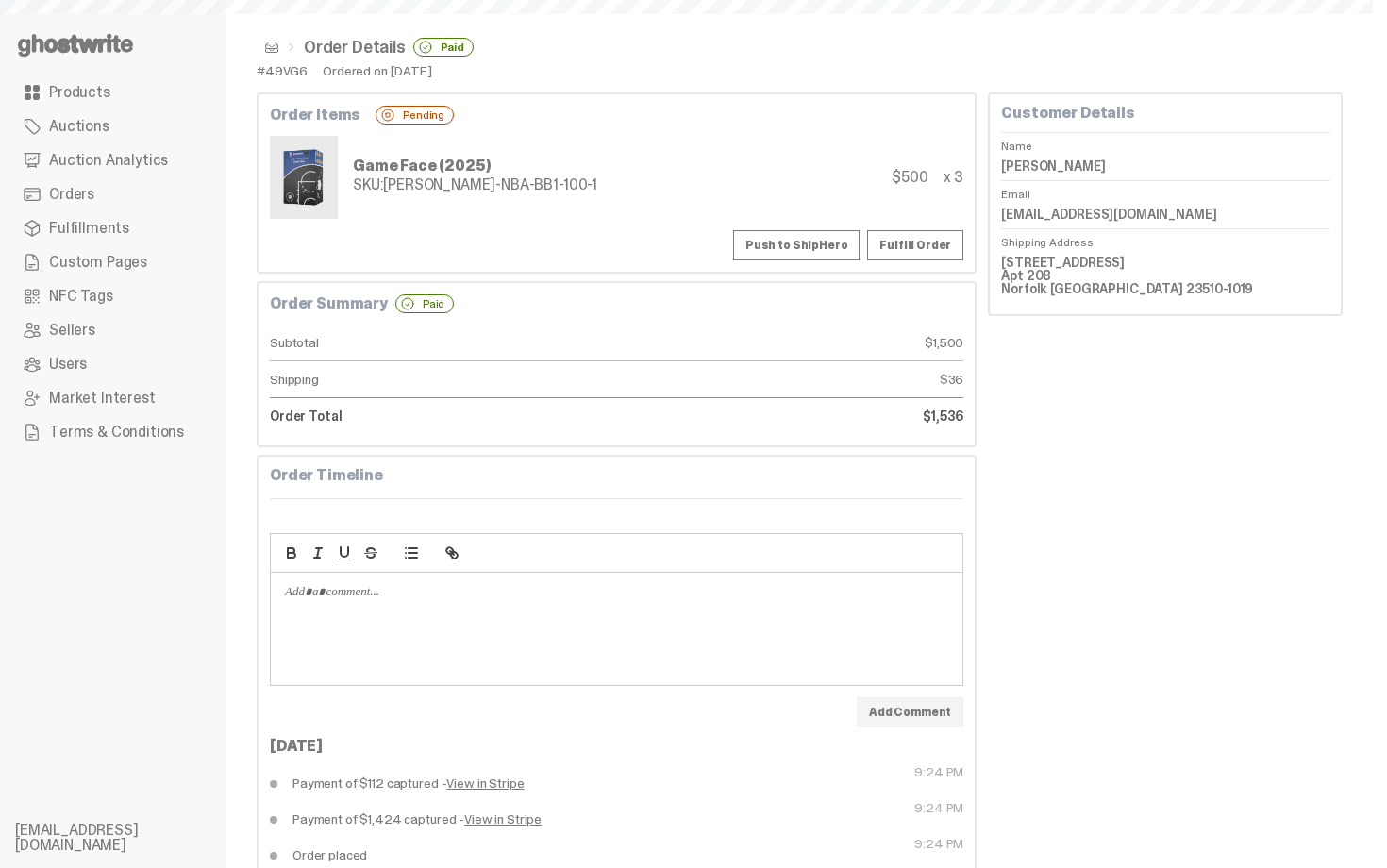
click at [810, 248] on button "Push to ShipHero" at bounding box center [796, 245] width 127 height 30
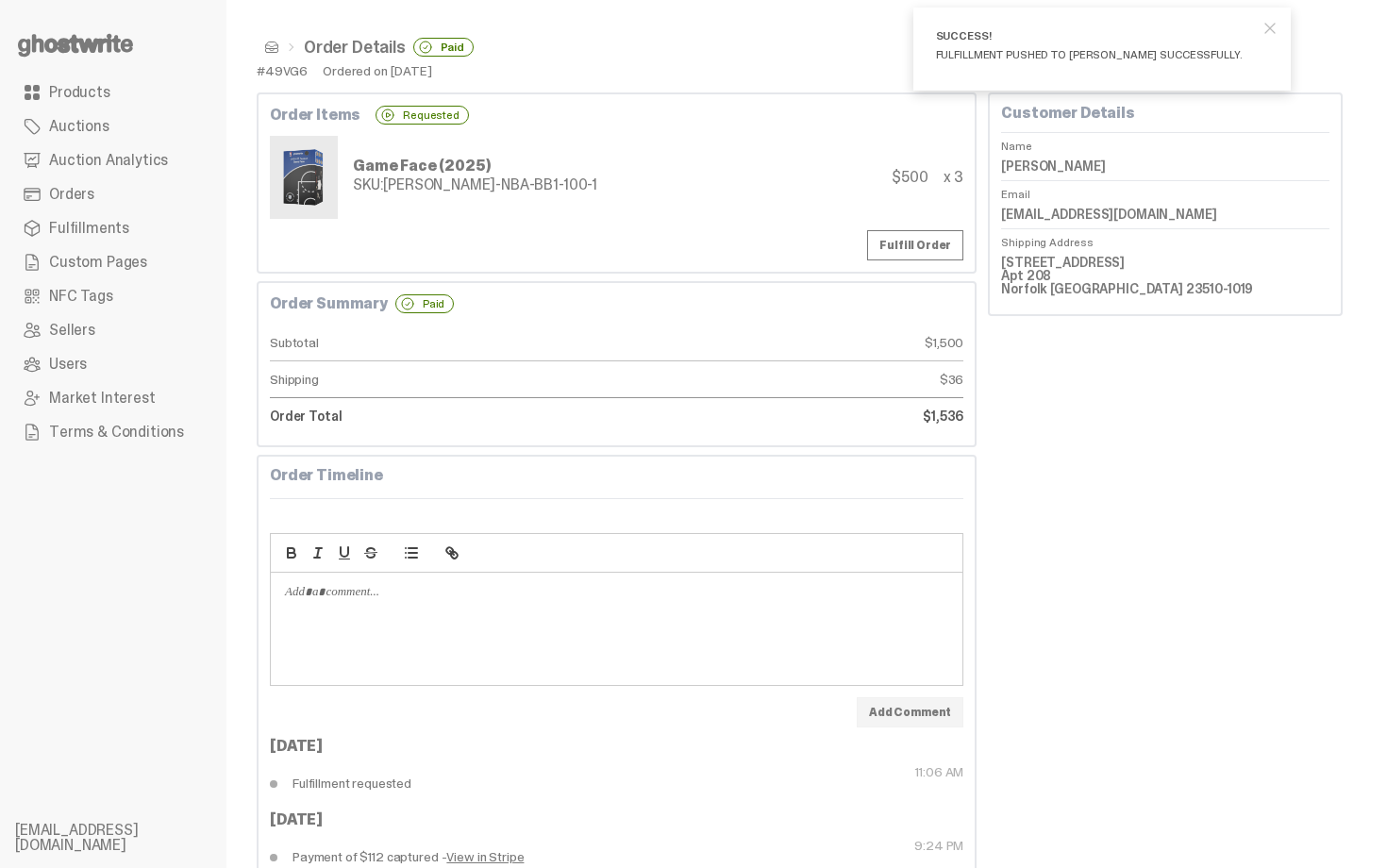
click at [269, 47] on span at bounding box center [271, 47] width 15 height 15
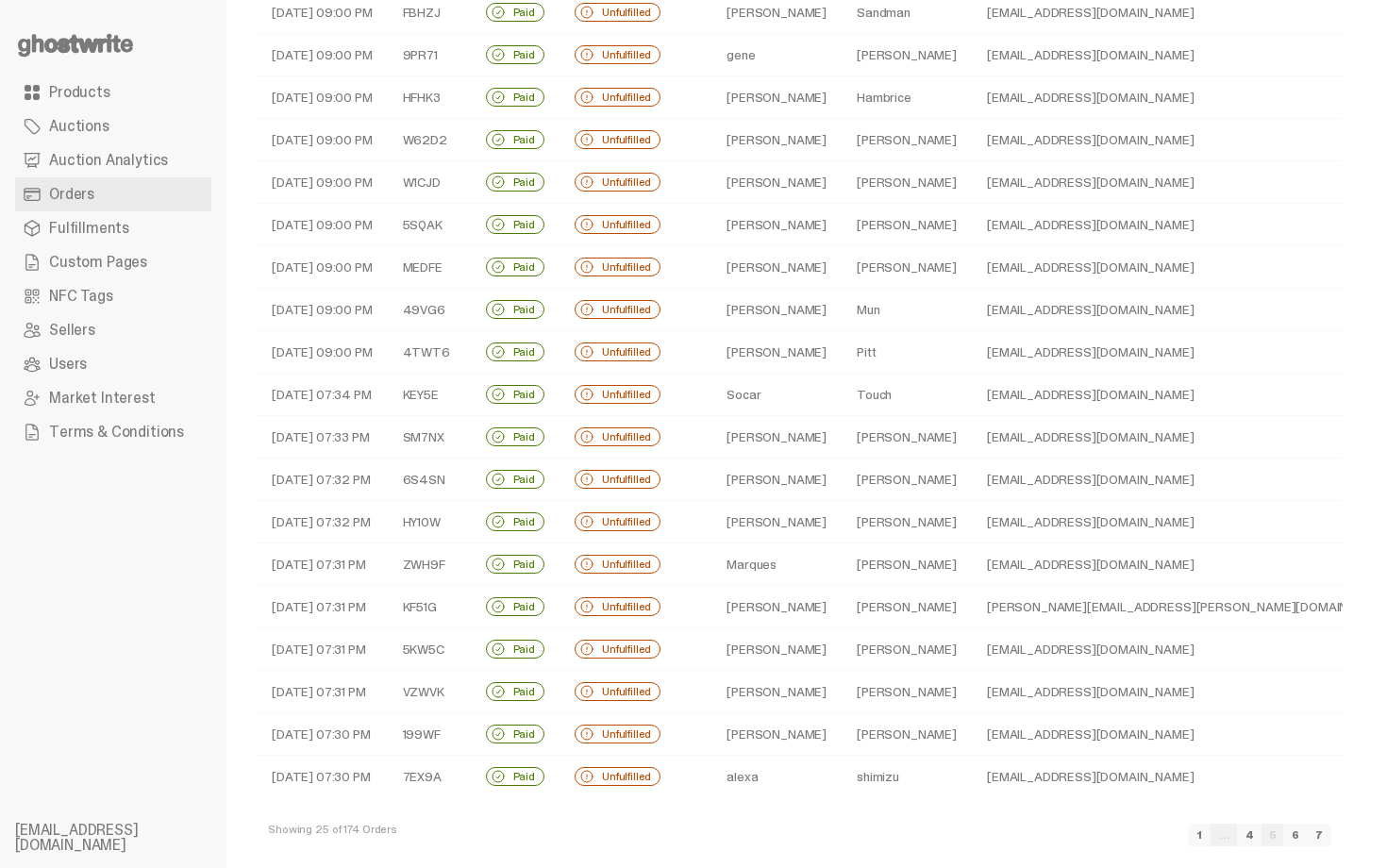
click at [846, 343] on td "Pitt" at bounding box center [906, 352] width 131 height 43
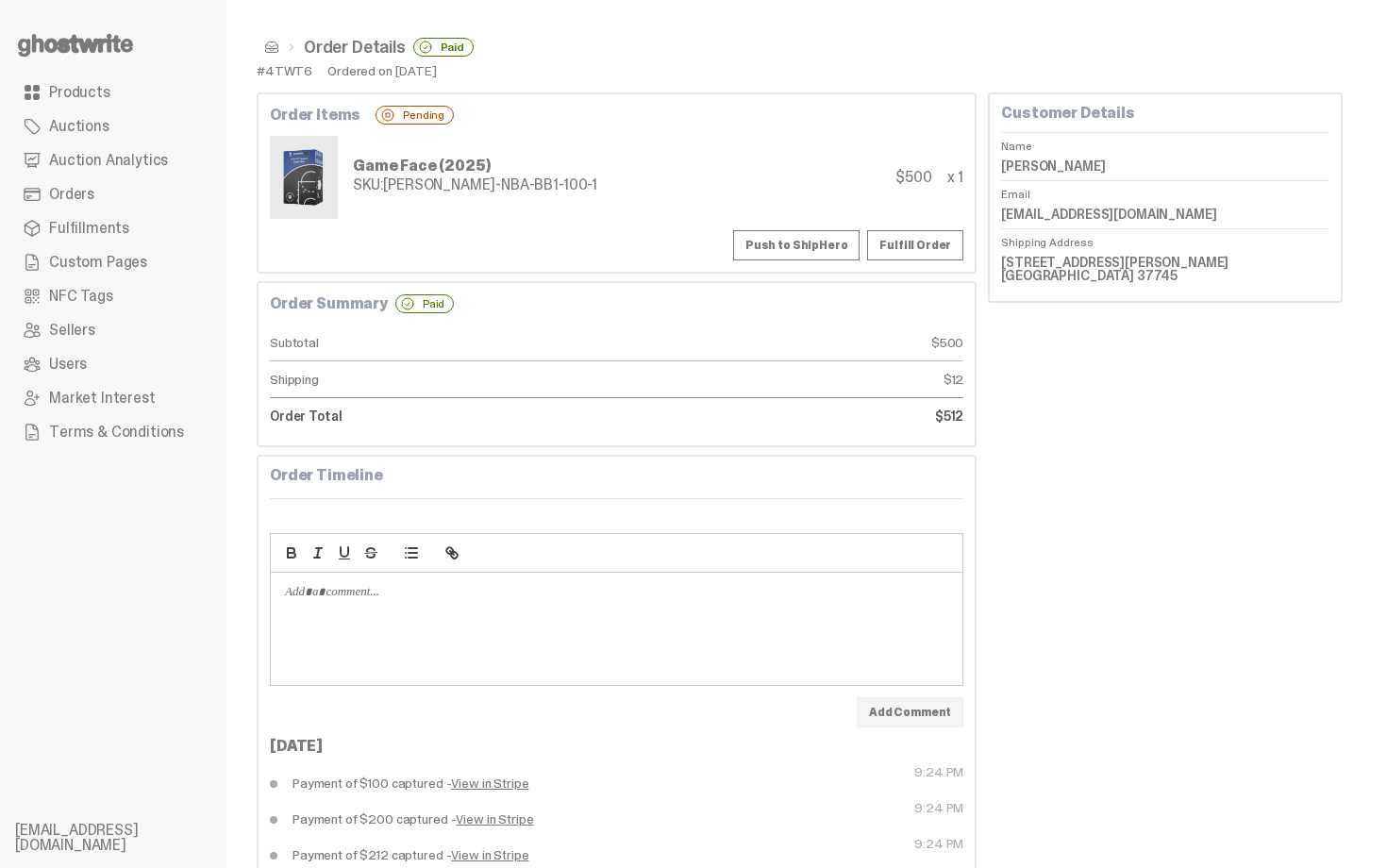
click at [810, 237] on button "Push to ShipHero" at bounding box center [796, 245] width 127 height 30
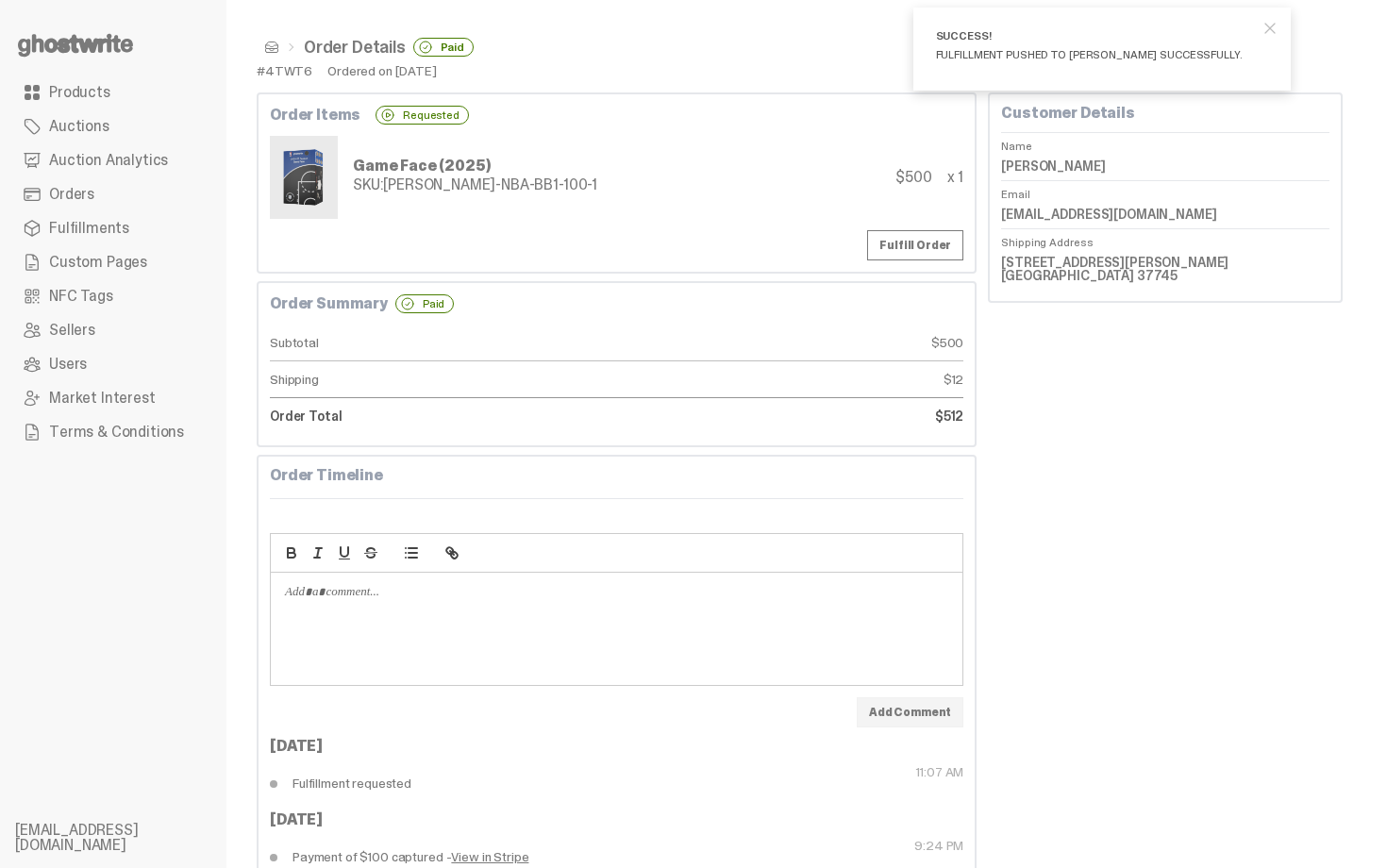
click at [270, 44] on span at bounding box center [271, 47] width 15 height 15
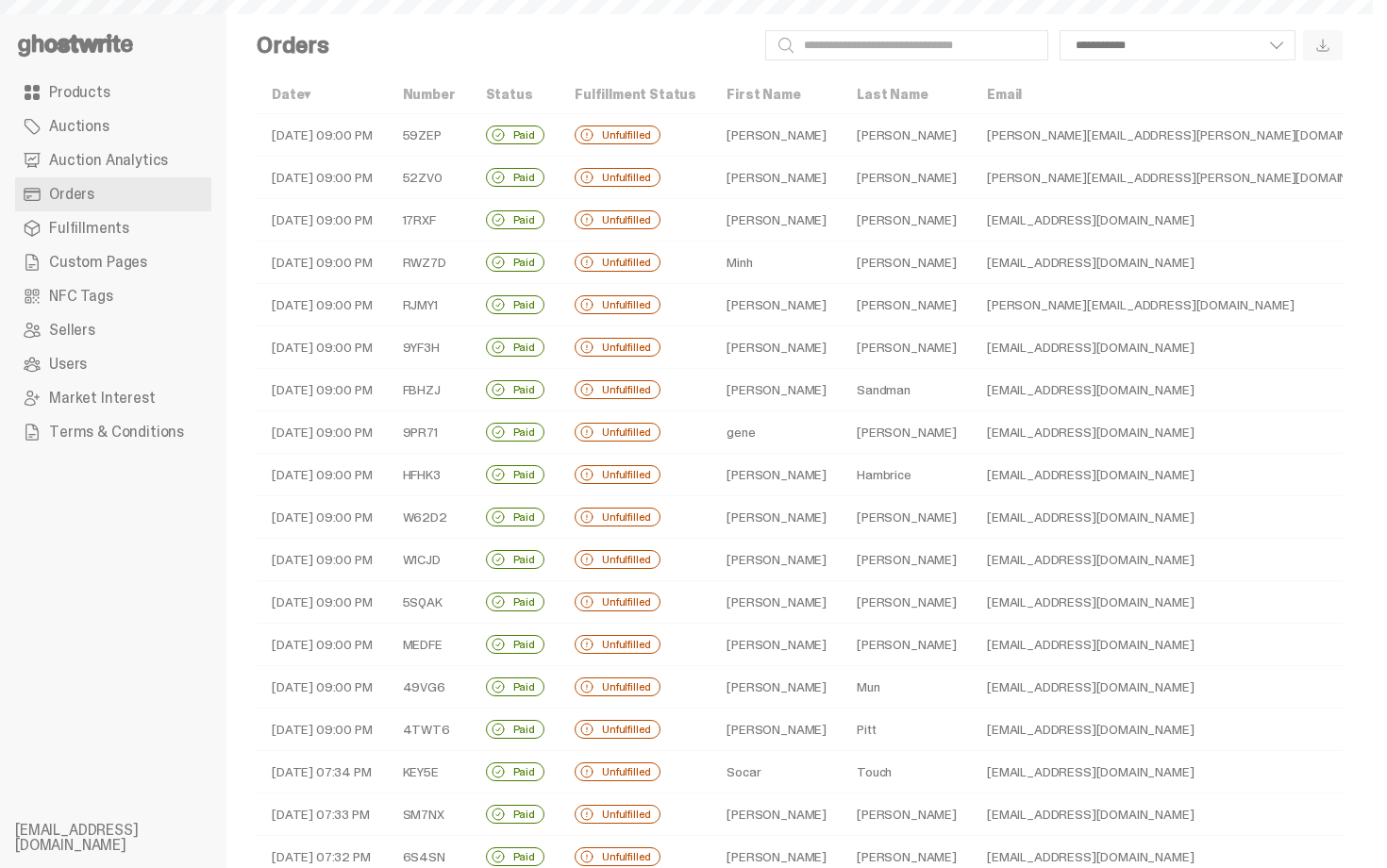
scroll to position [378, 0]
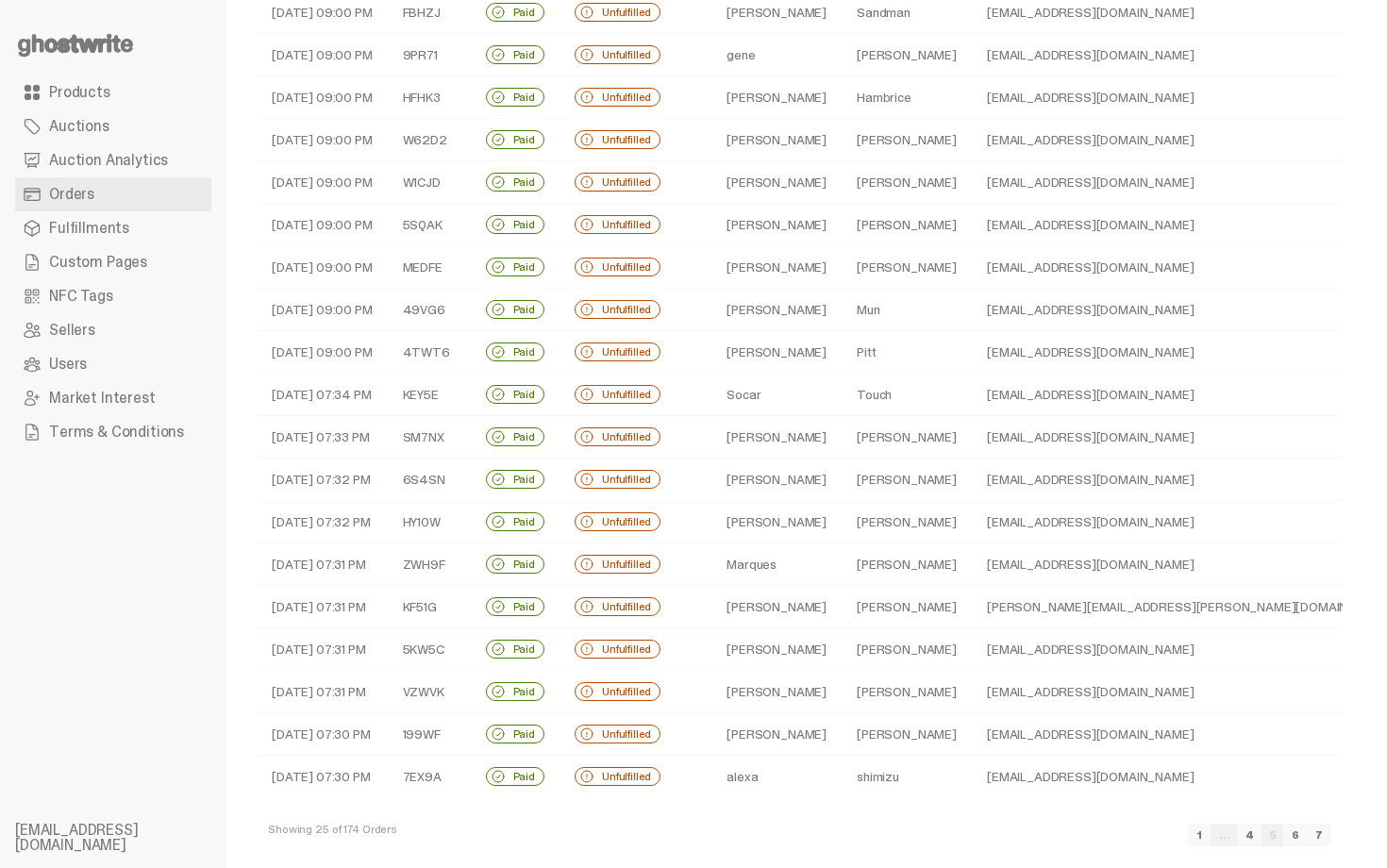
click at [876, 399] on td "Touch" at bounding box center [906, 395] width 131 height 43
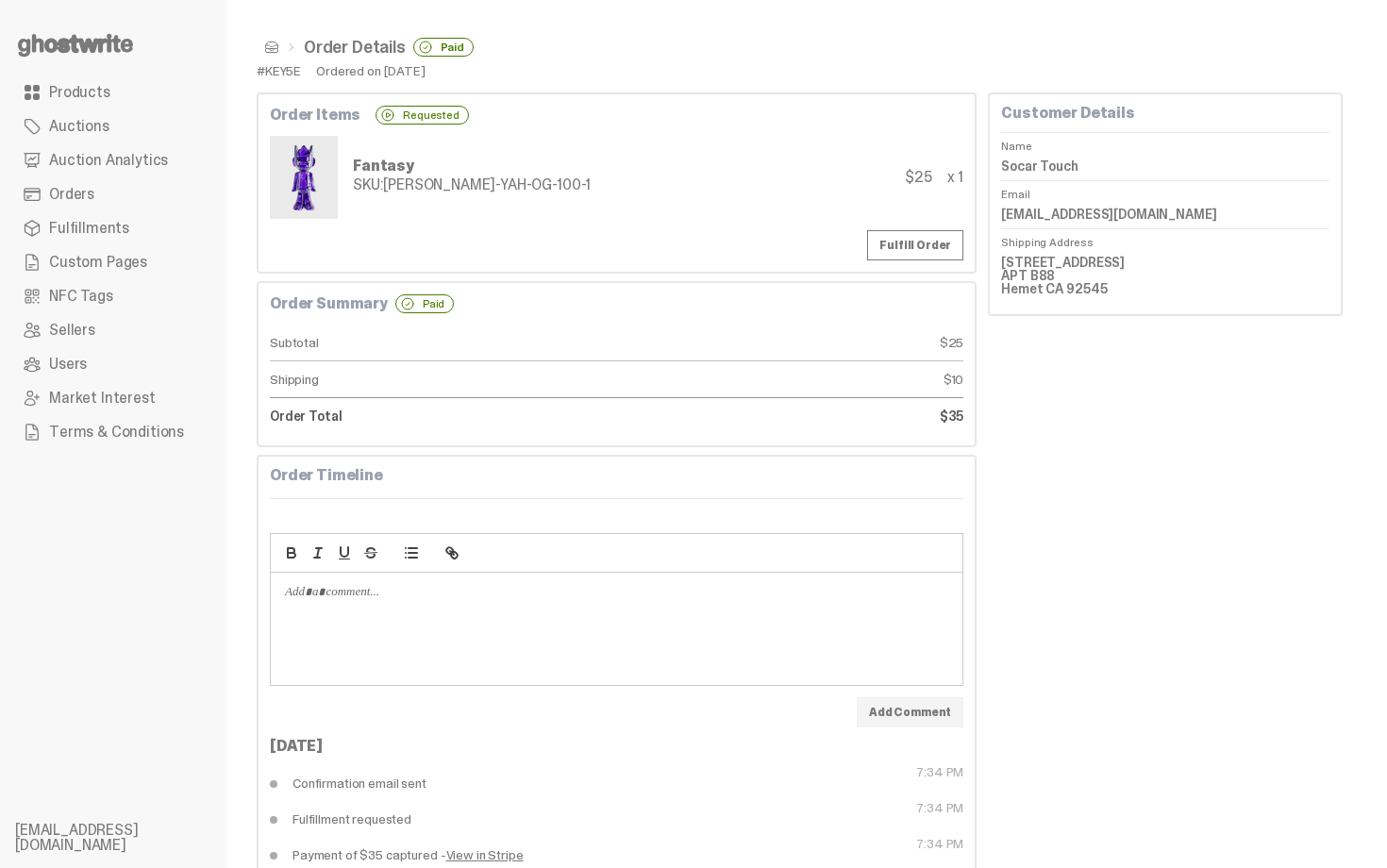
click at [271, 44] on span at bounding box center [271, 47] width 15 height 15
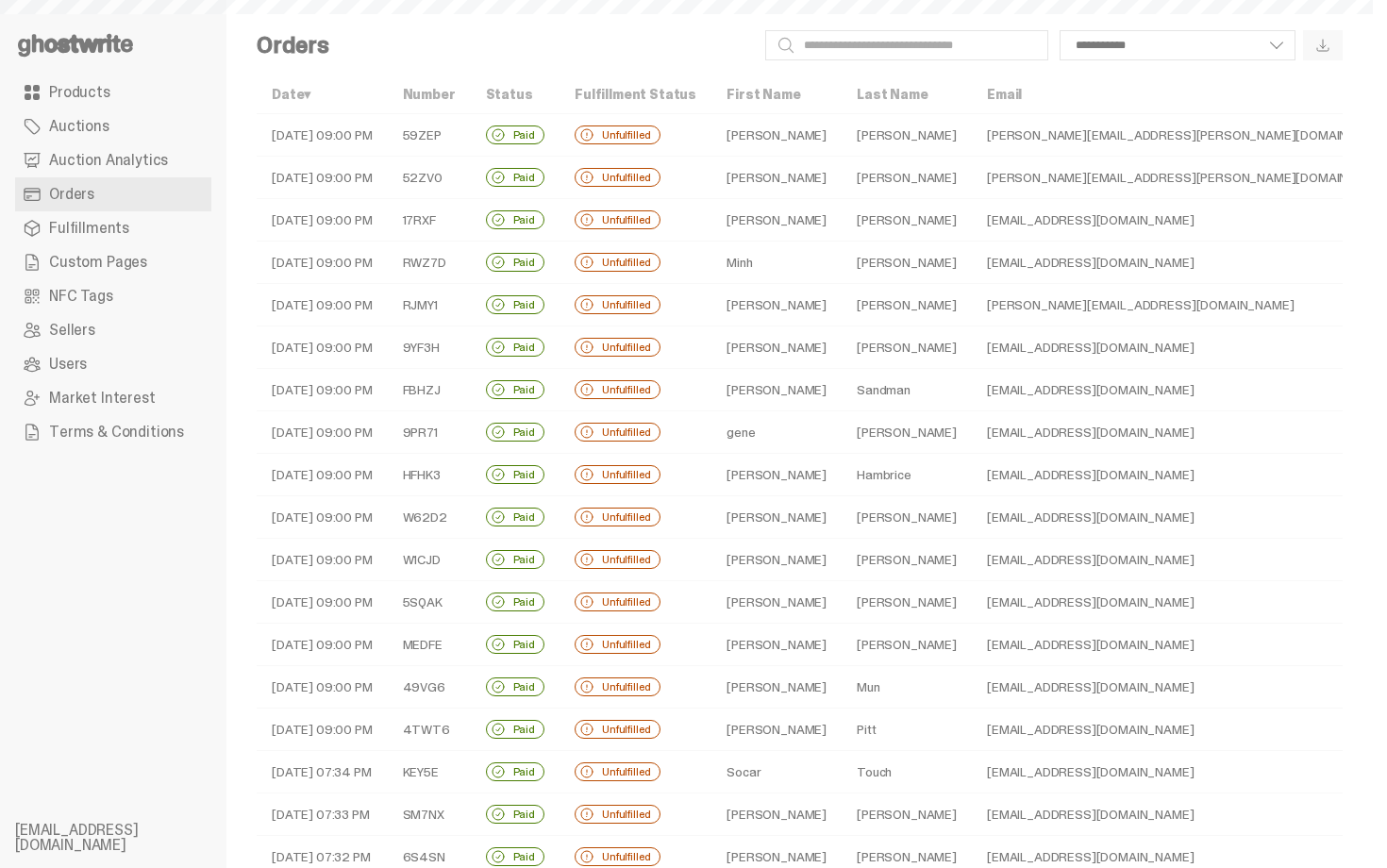
scroll to position [378, 0]
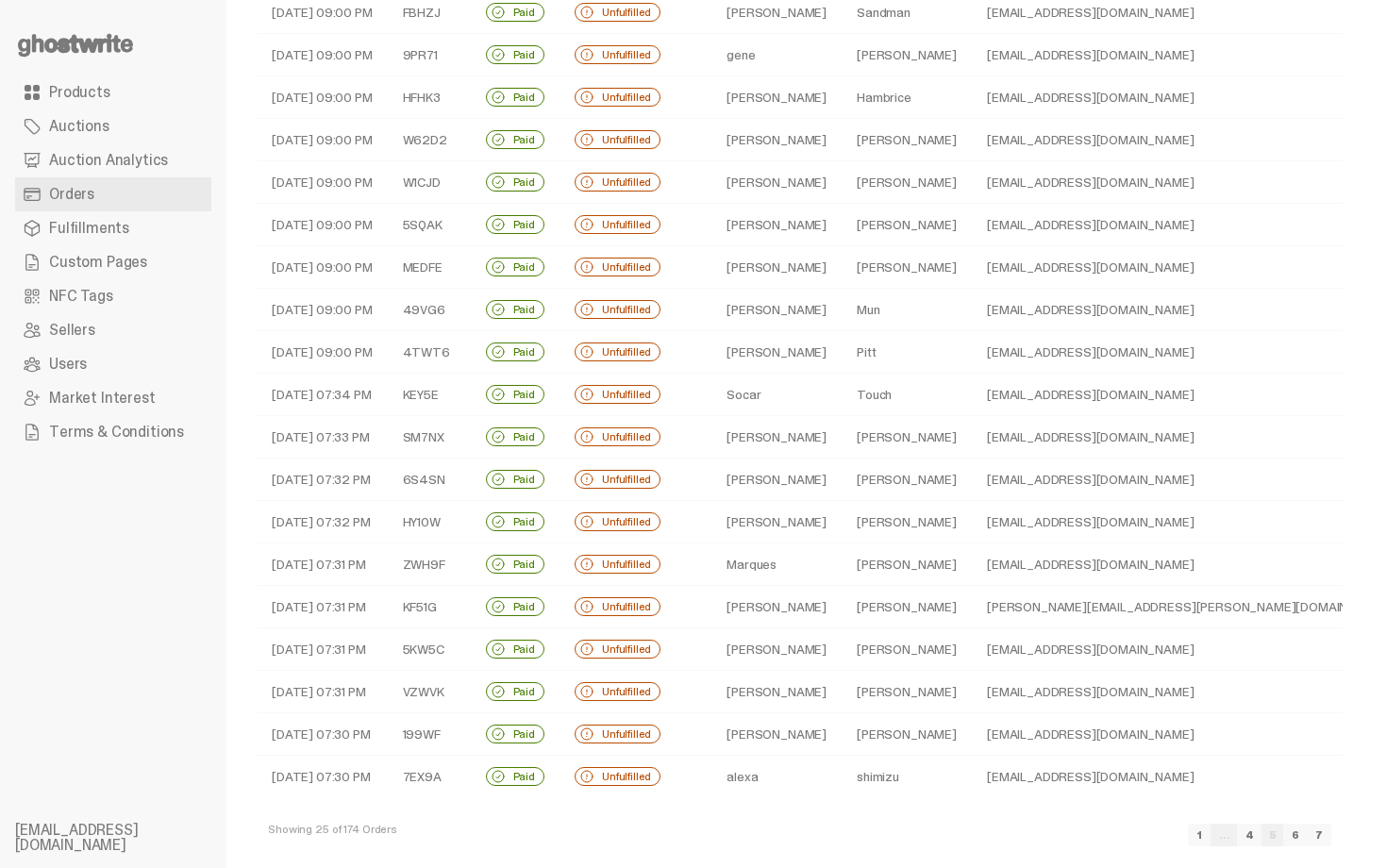
click at [848, 431] on td "Ciraolo" at bounding box center [906, 436] width 131 height 43
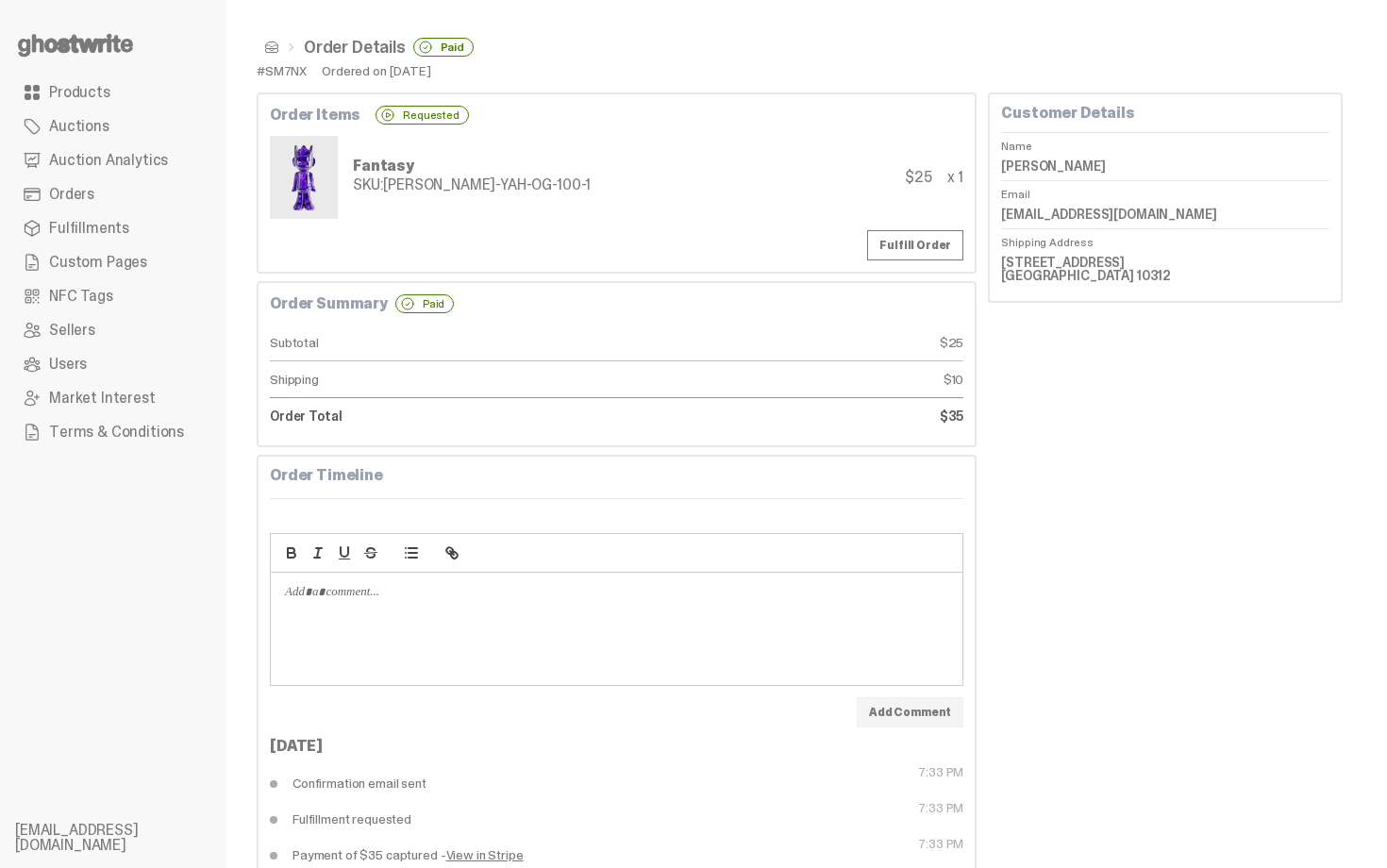
click at [268, 48] on span at bounding box center [271, 47] width 15 height 15
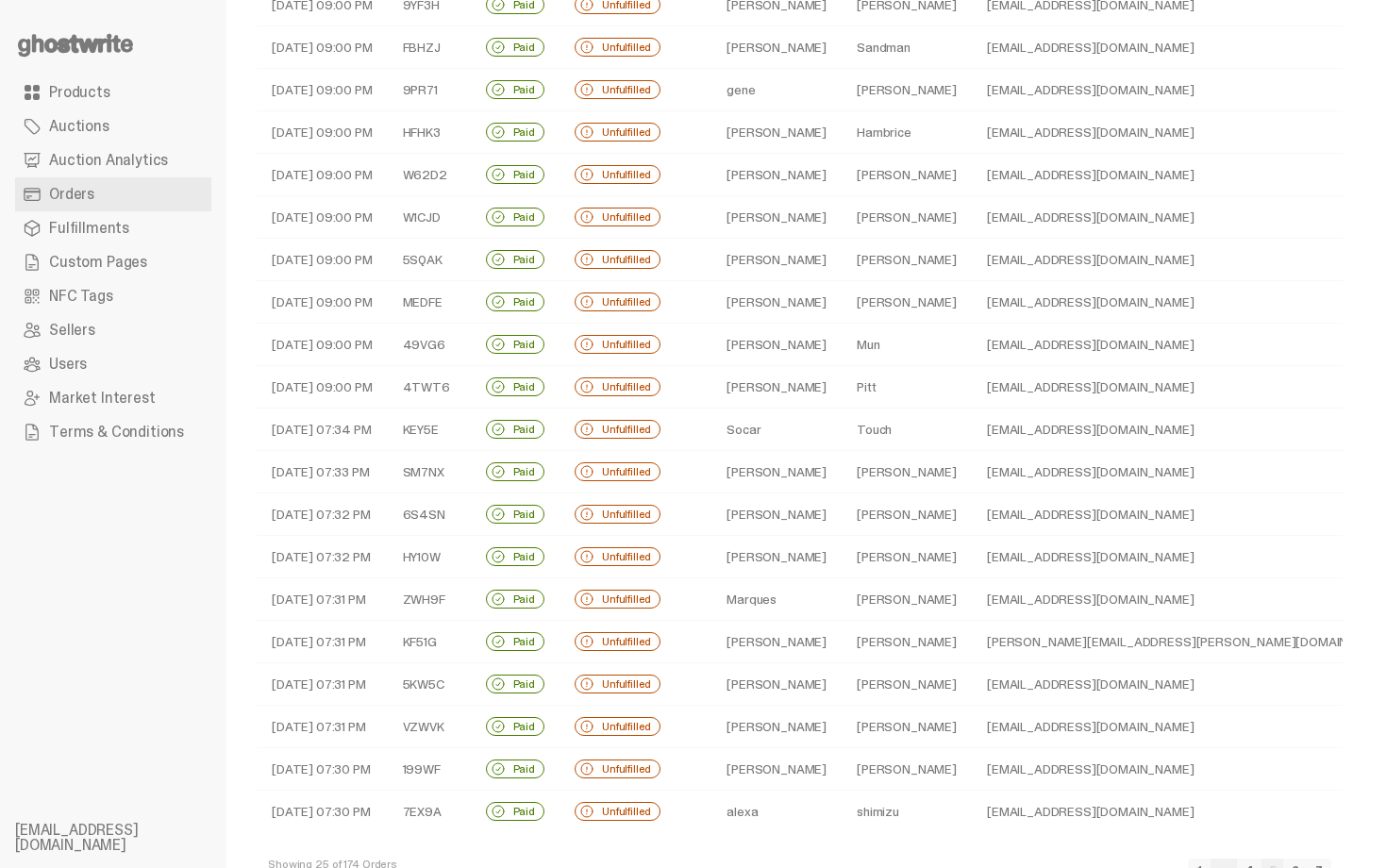
scroll to position [340, 0]
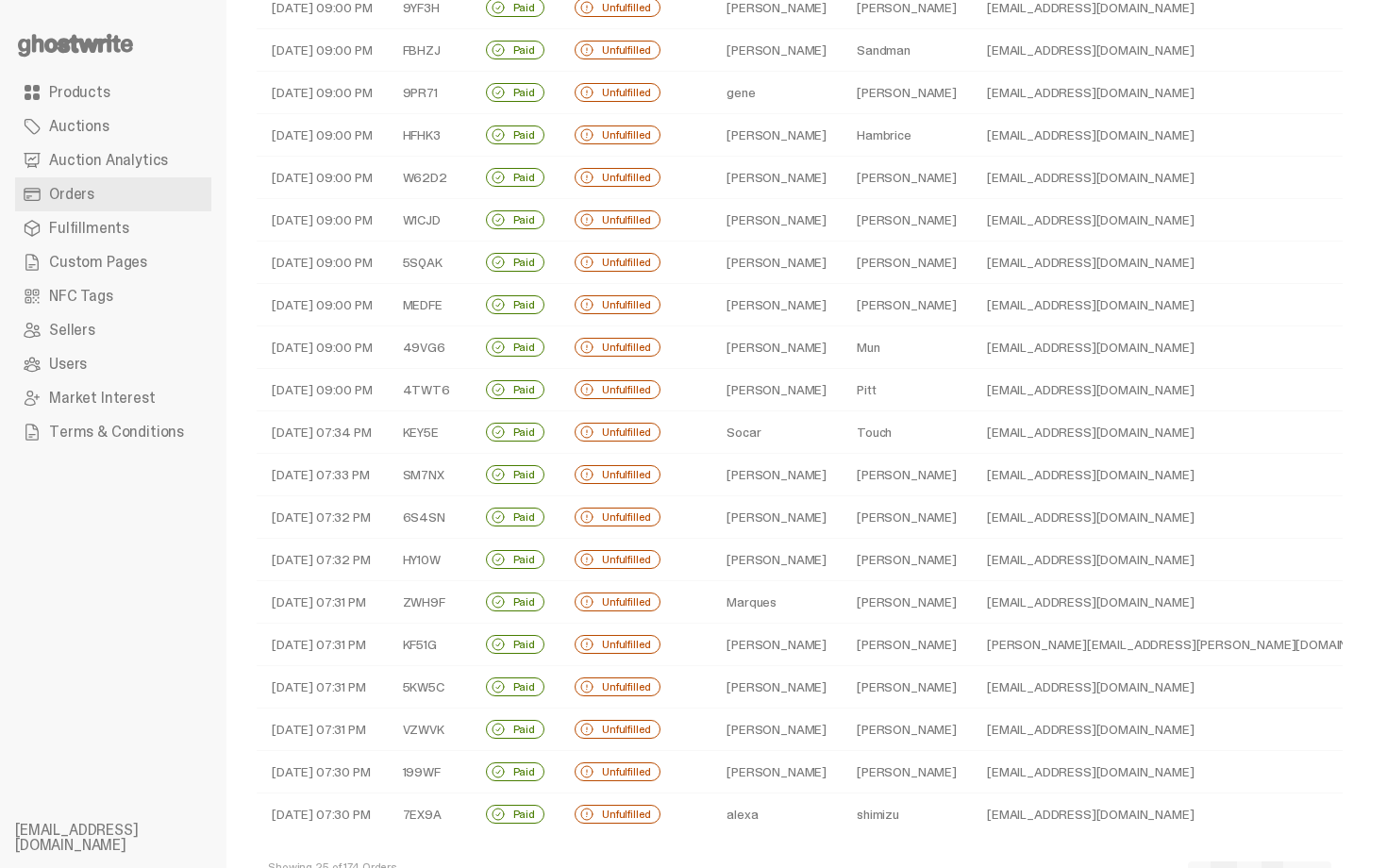
click at [842, 692] on td "Marfisi" at bounding box center [906, 687] width 131 height 43
